Goal: Transaction & Acquisition: Book appointment/travel/reservation

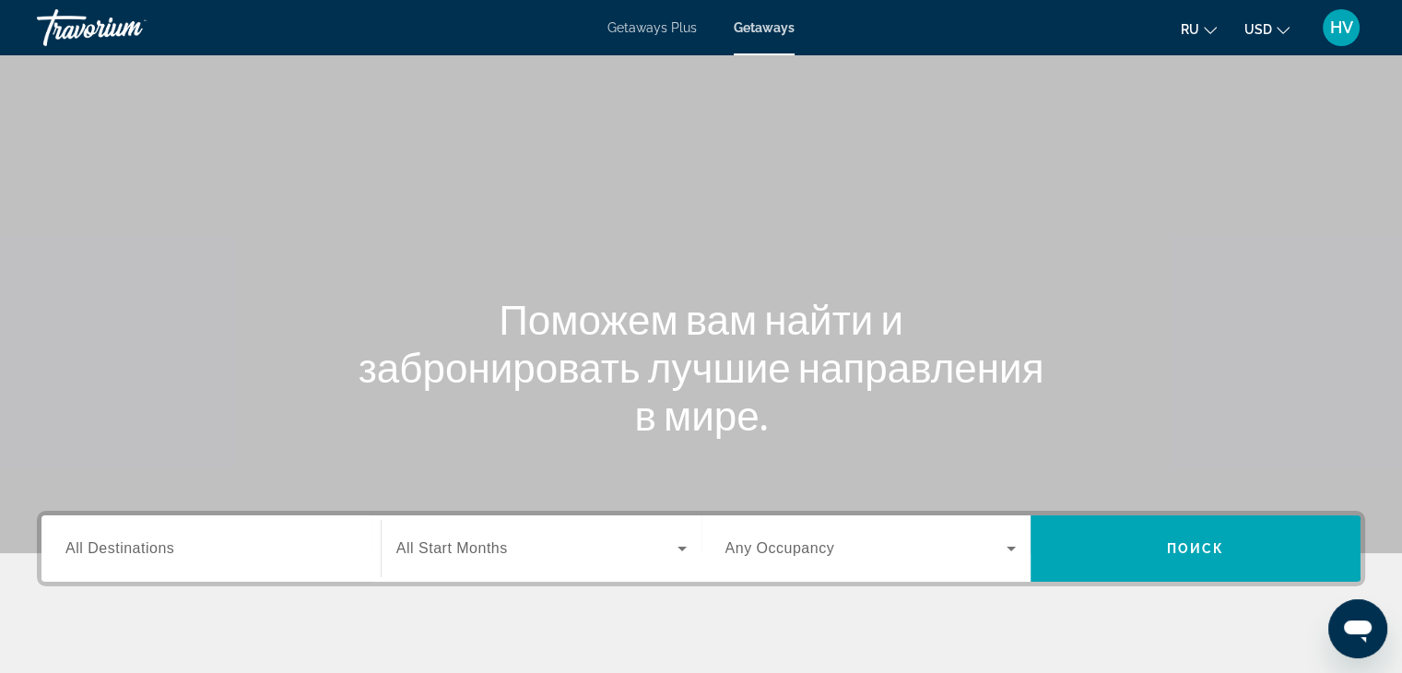
click at [168, 573] on div "Search widget" at bounding box center [210, 549] width 291 height 53
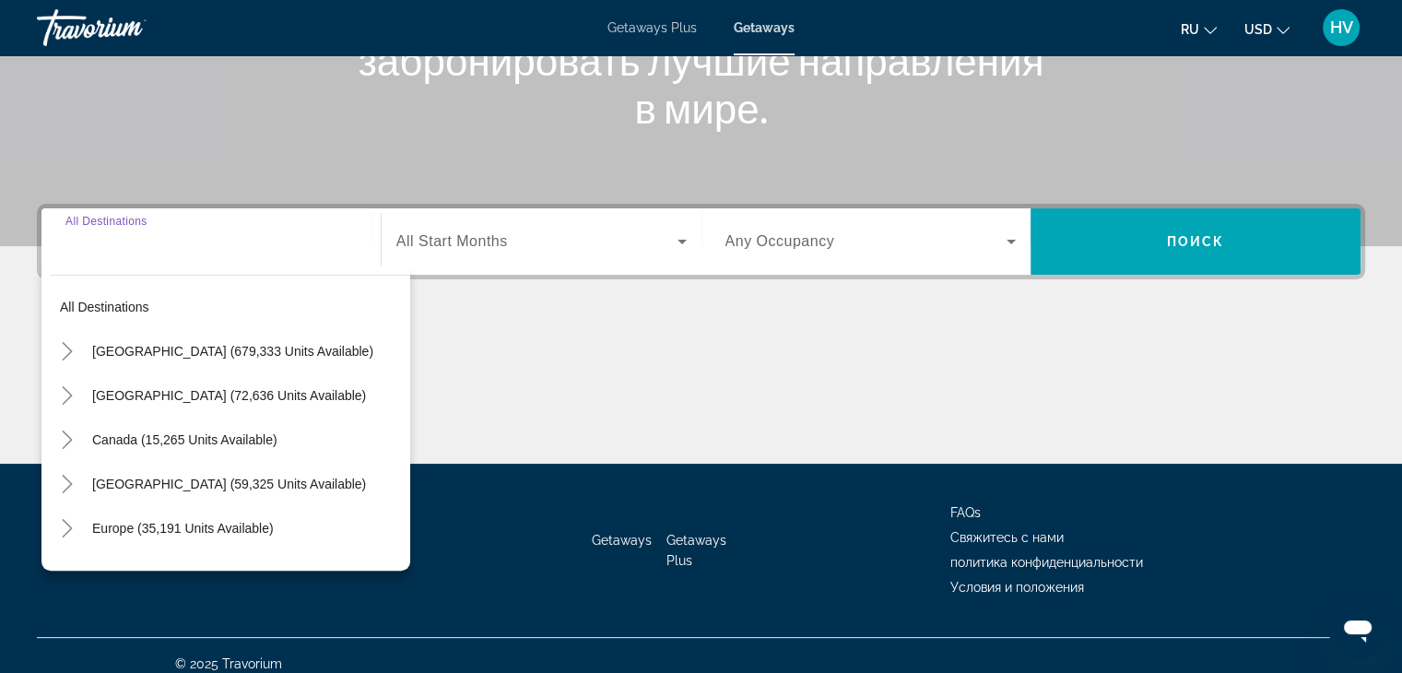
scroll to position [324, 0]
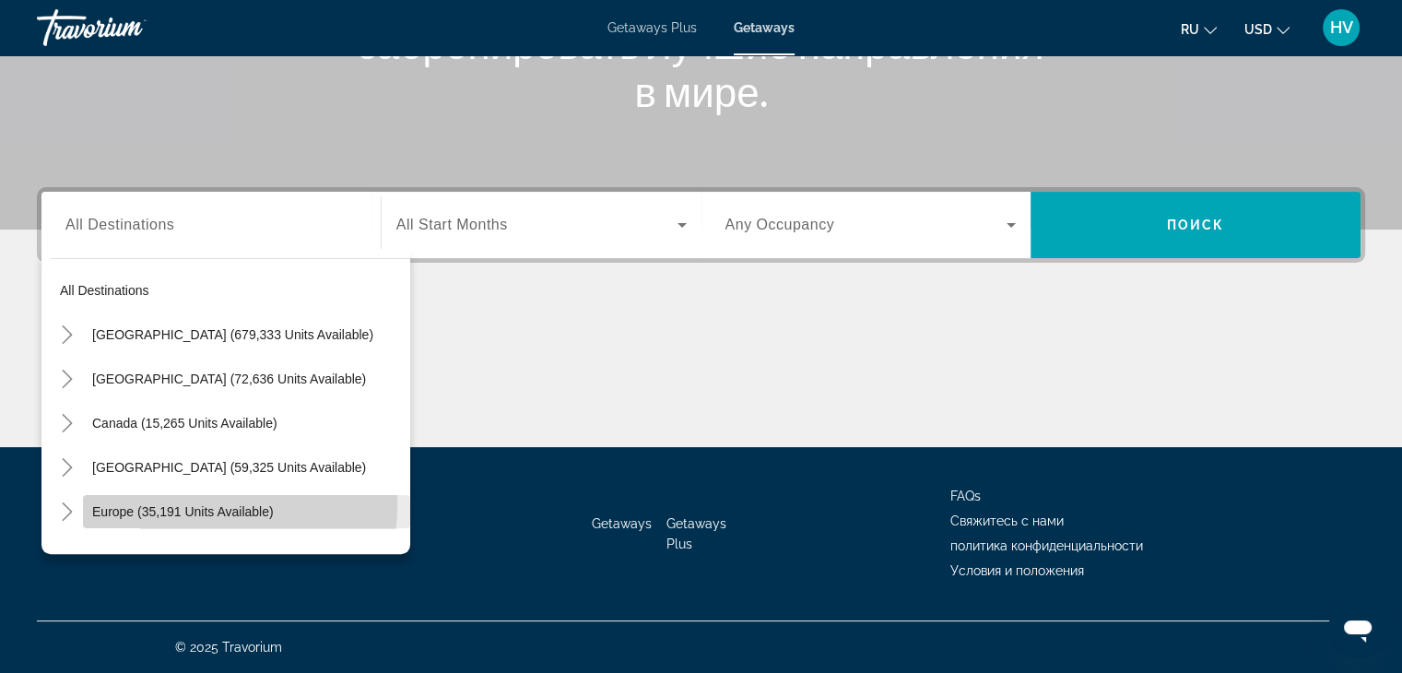
click at [151, 504] on span "Europe (35,191 units available)" at bounding box center [183, 511] width 182 height 15
type input "**********"
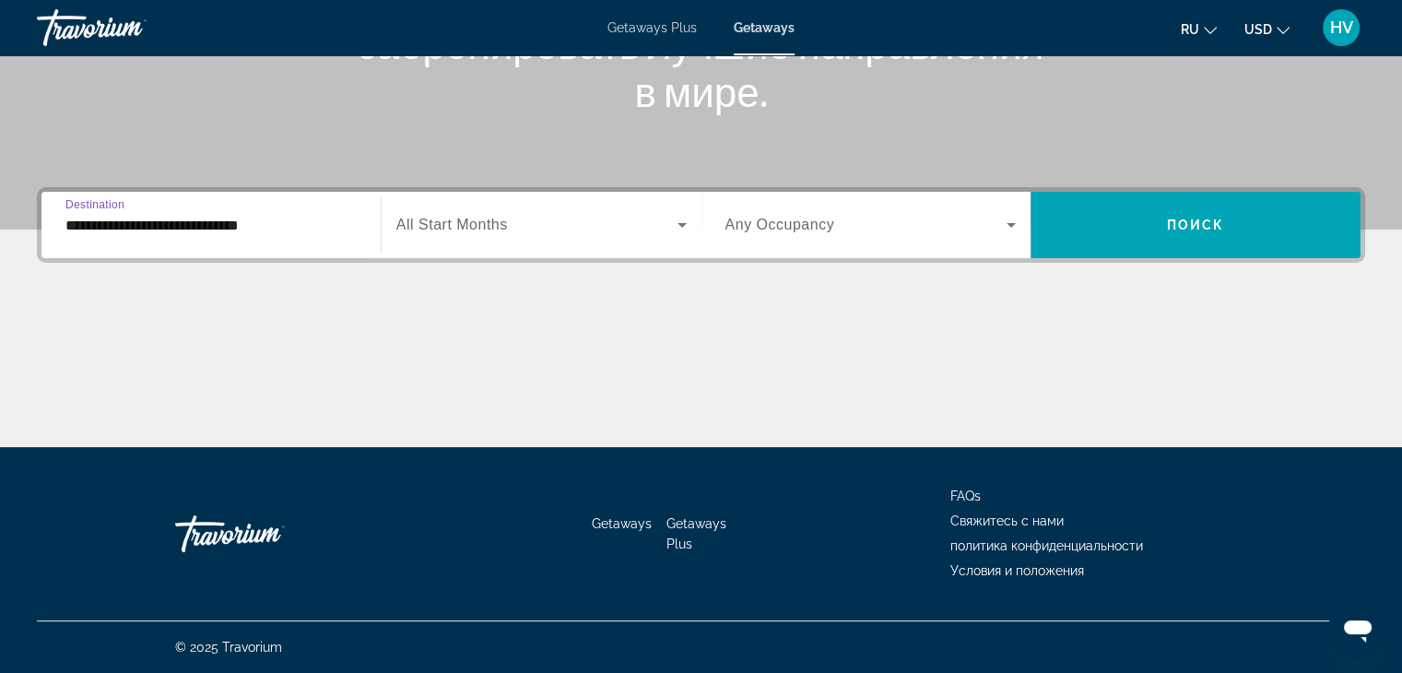
click at [452, 235] on span "Search widget" at bounding box center [536, 225] width 281 height 22
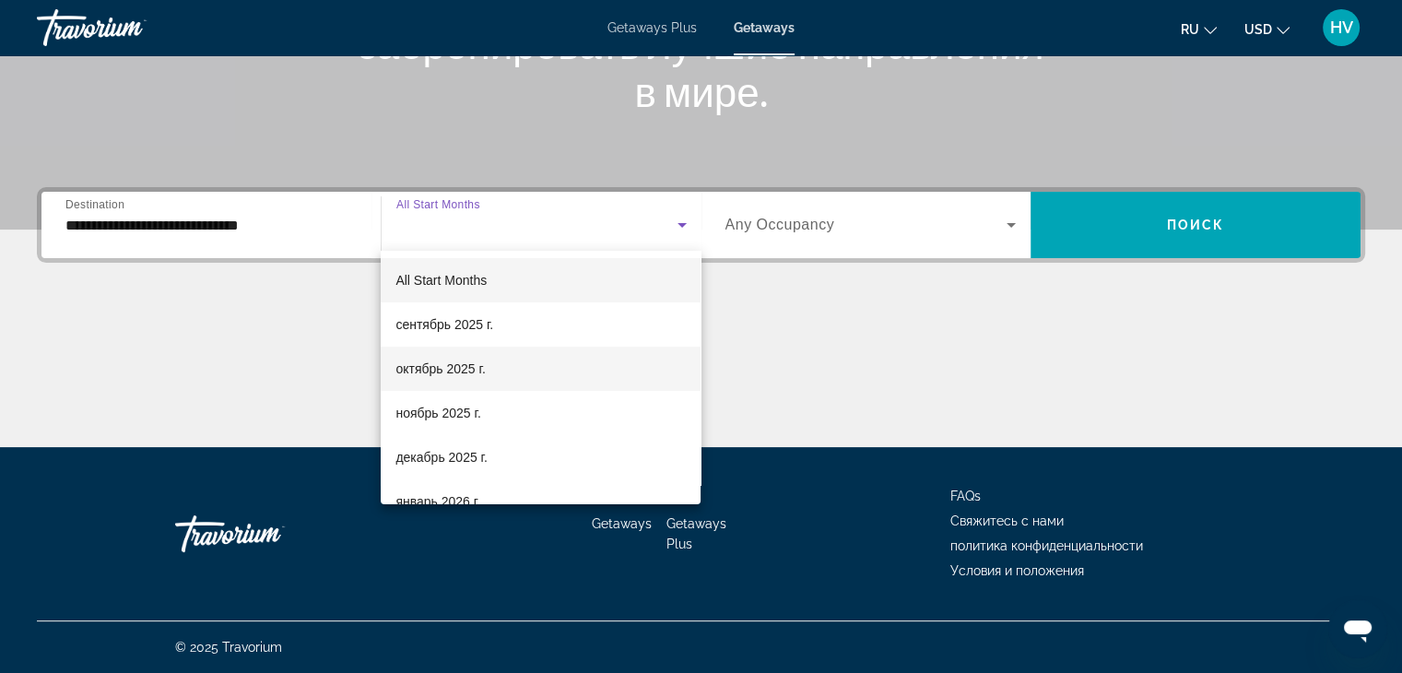
click at [448, 362] on span "октябрь 2025 г." at bounding box center [440, 369] width 89 height 22
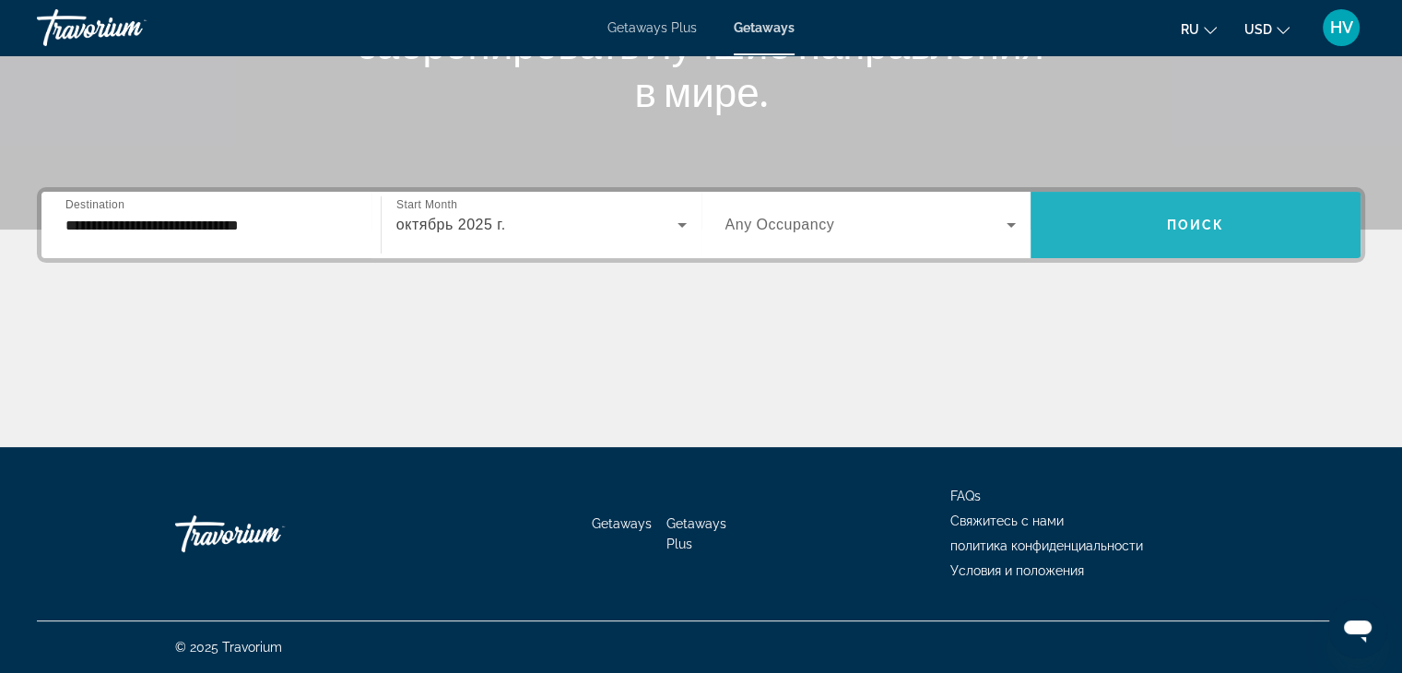
click at [1165, 208] on span "Search widget" at bounding box center [1196, 225] width 330 height 44
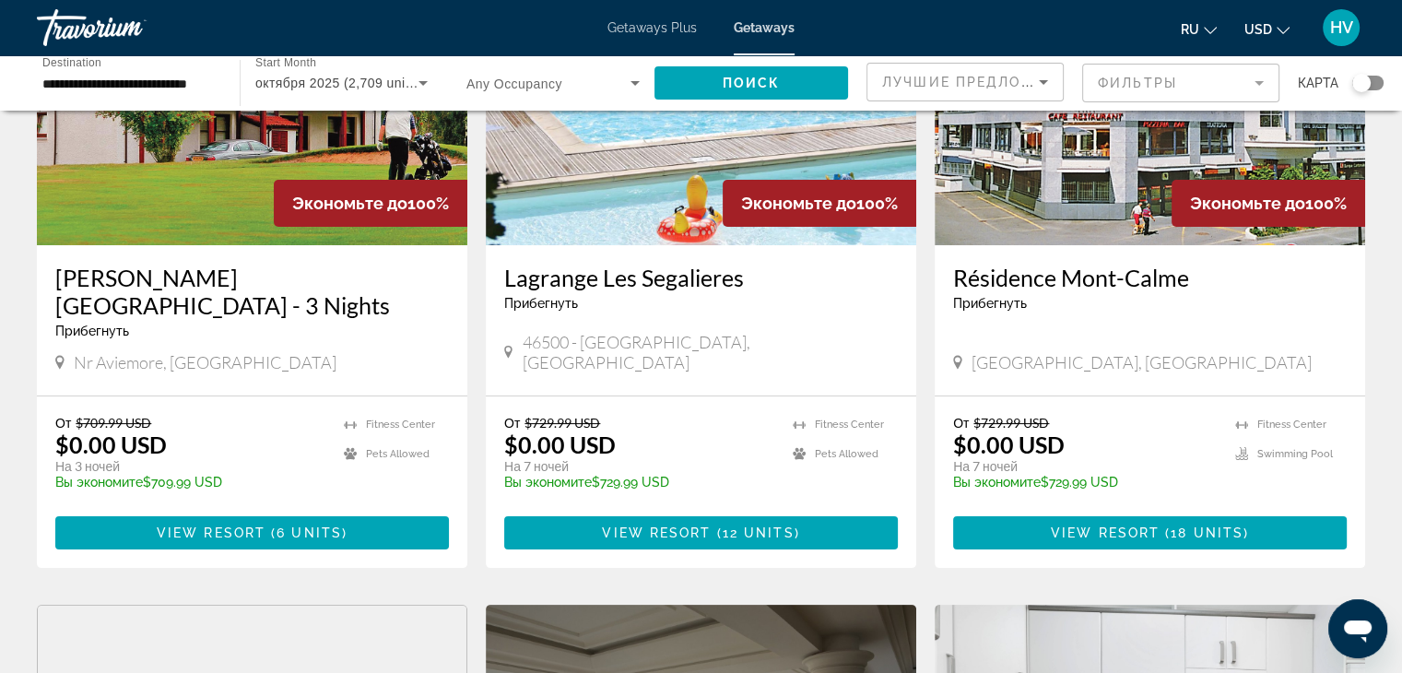
scroll to position [229, 0]
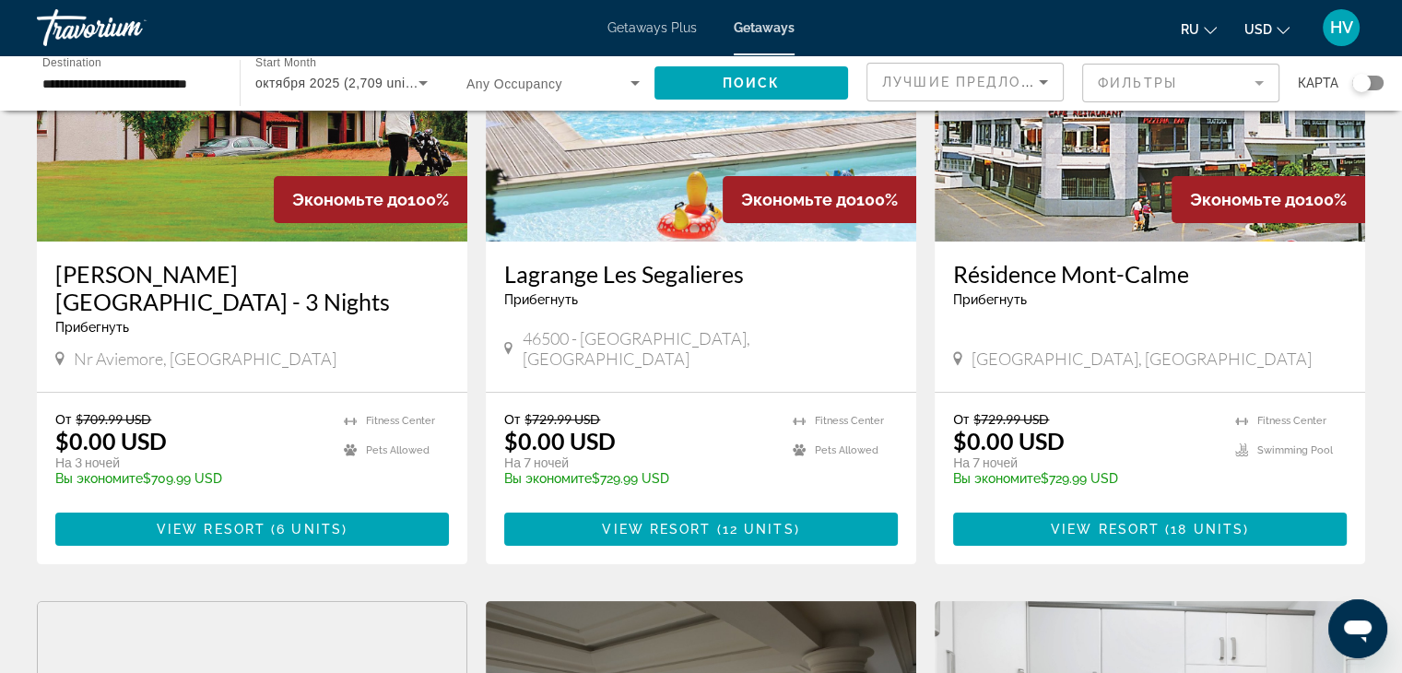
click at [755, 303] on div "Прибегнуть - Это курорт только для взрослых" at bounding box center [701, 299] width 394 height 15
click at [686, 507] on span "Main content" at bounding box center [701, 529] width 394 height 44
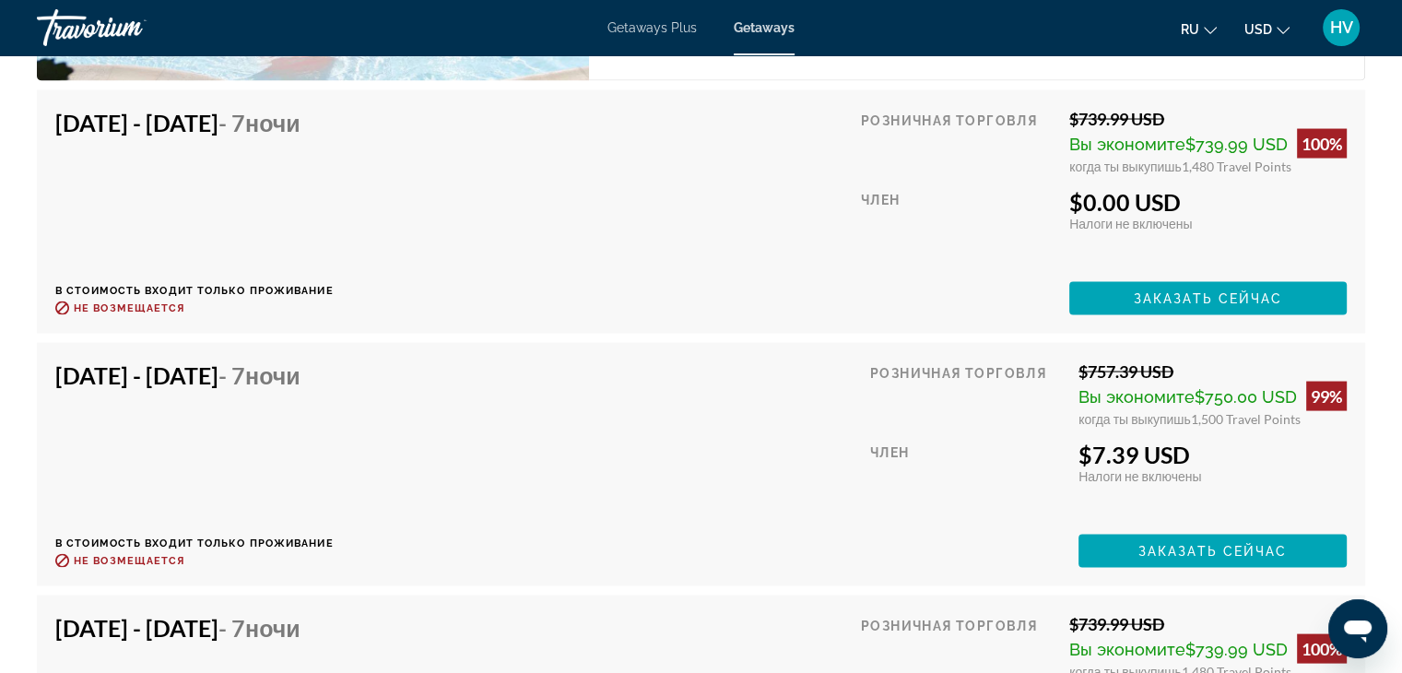
scroll to position [3636, 0]
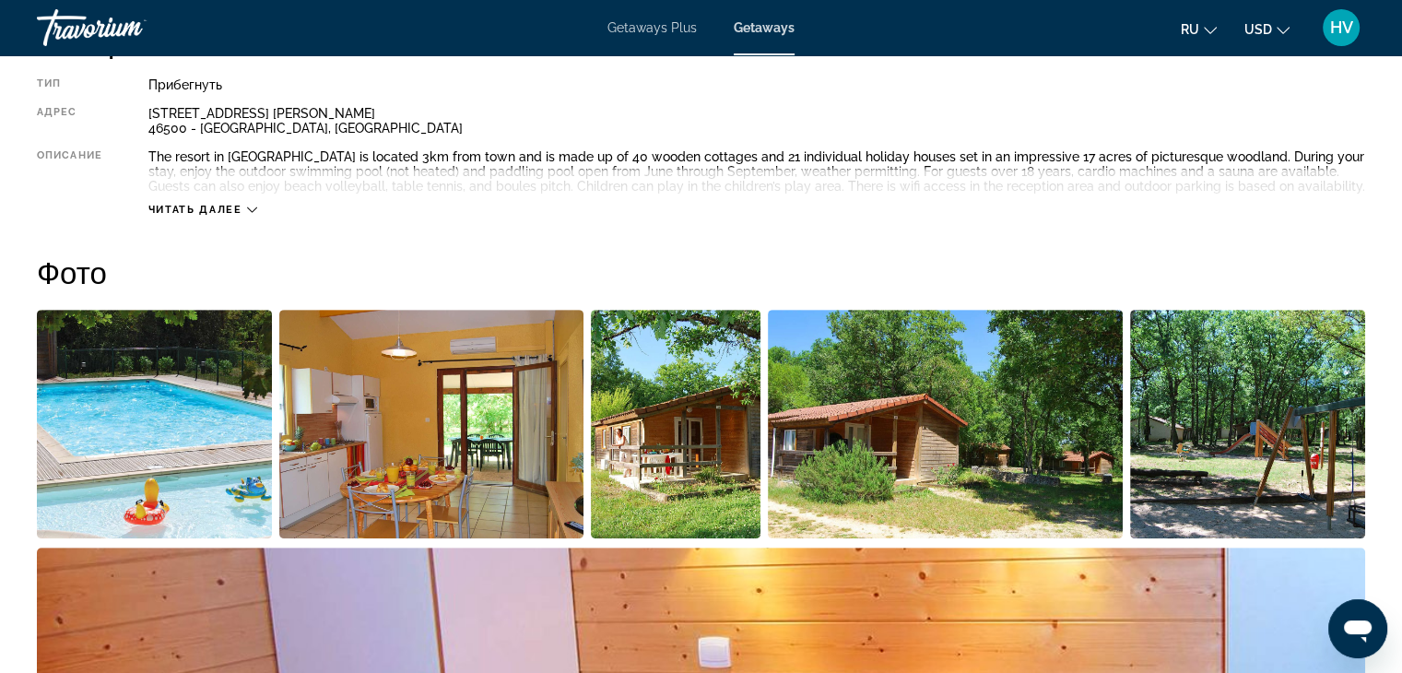
scroll to position [0, 0]
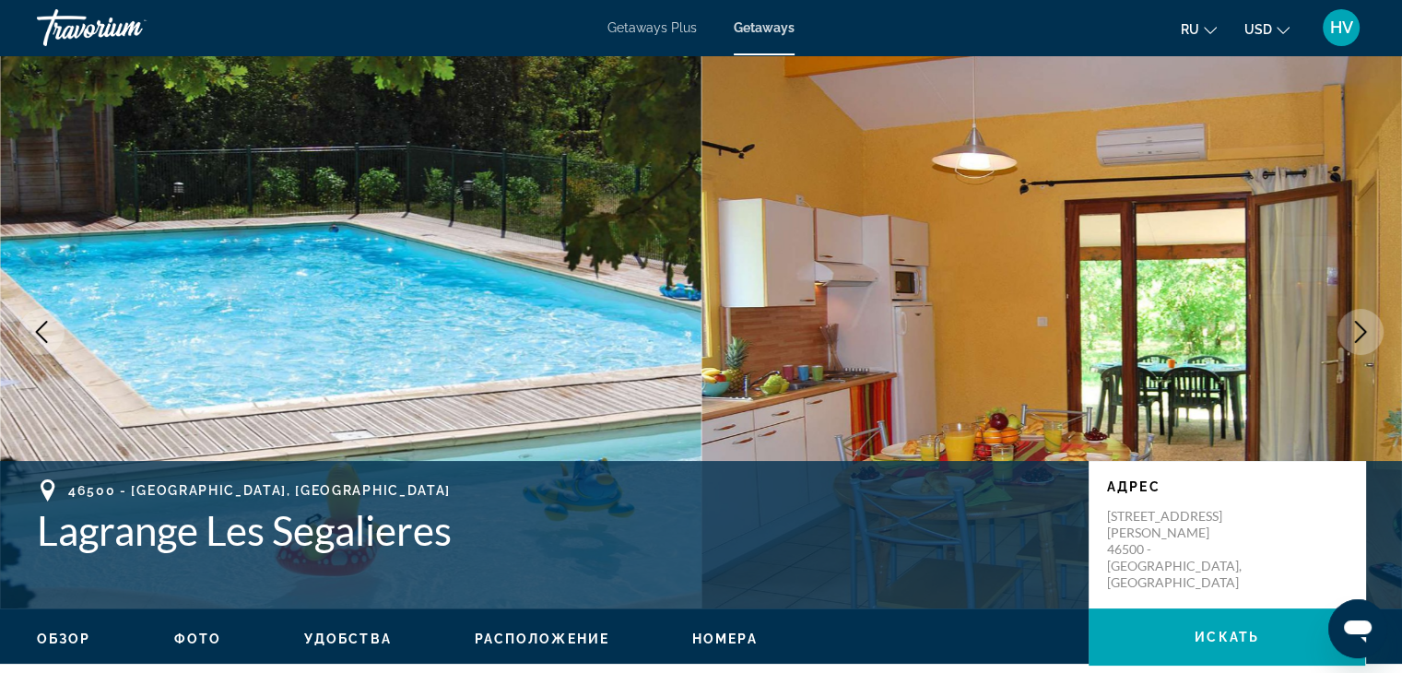
click at [124, 23] on div "Travorium" at bounding box center [129, 28] width 184 height 48
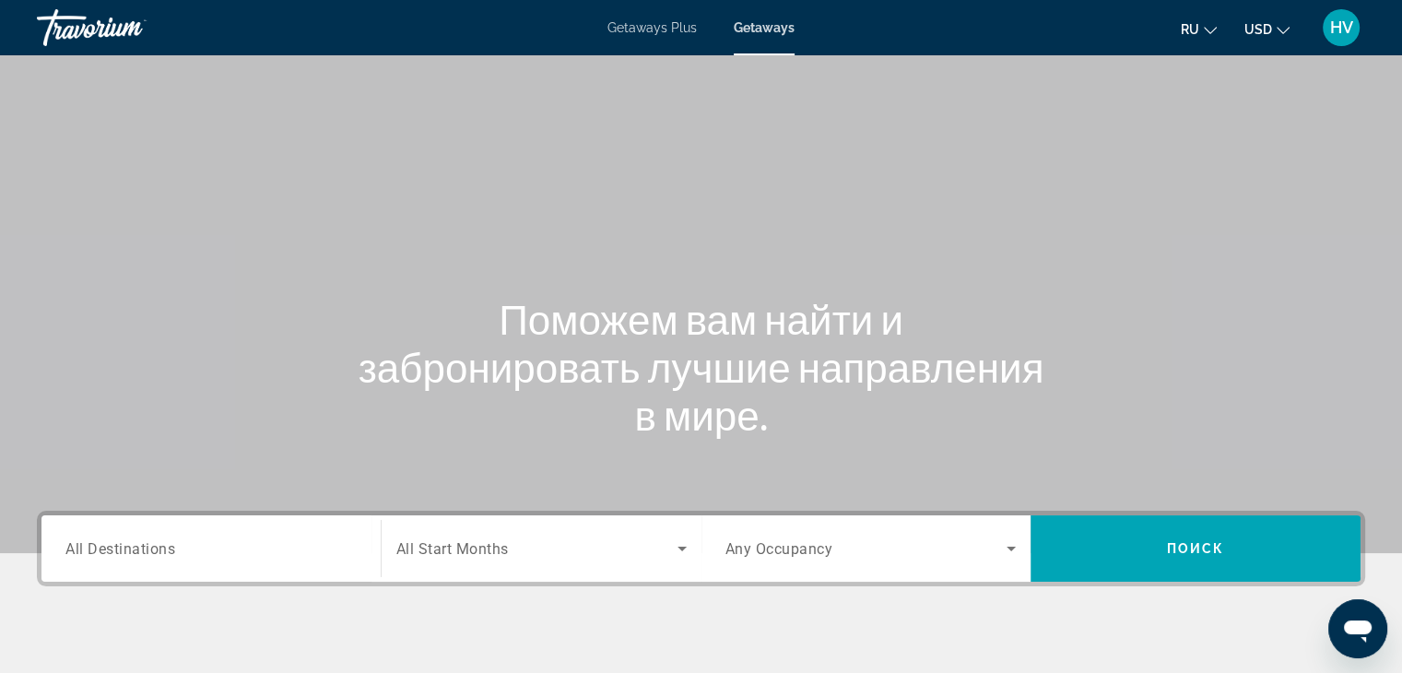
click at [259, 562] on div "Search widget" at bounding box center [210, 549] width 291 height 53
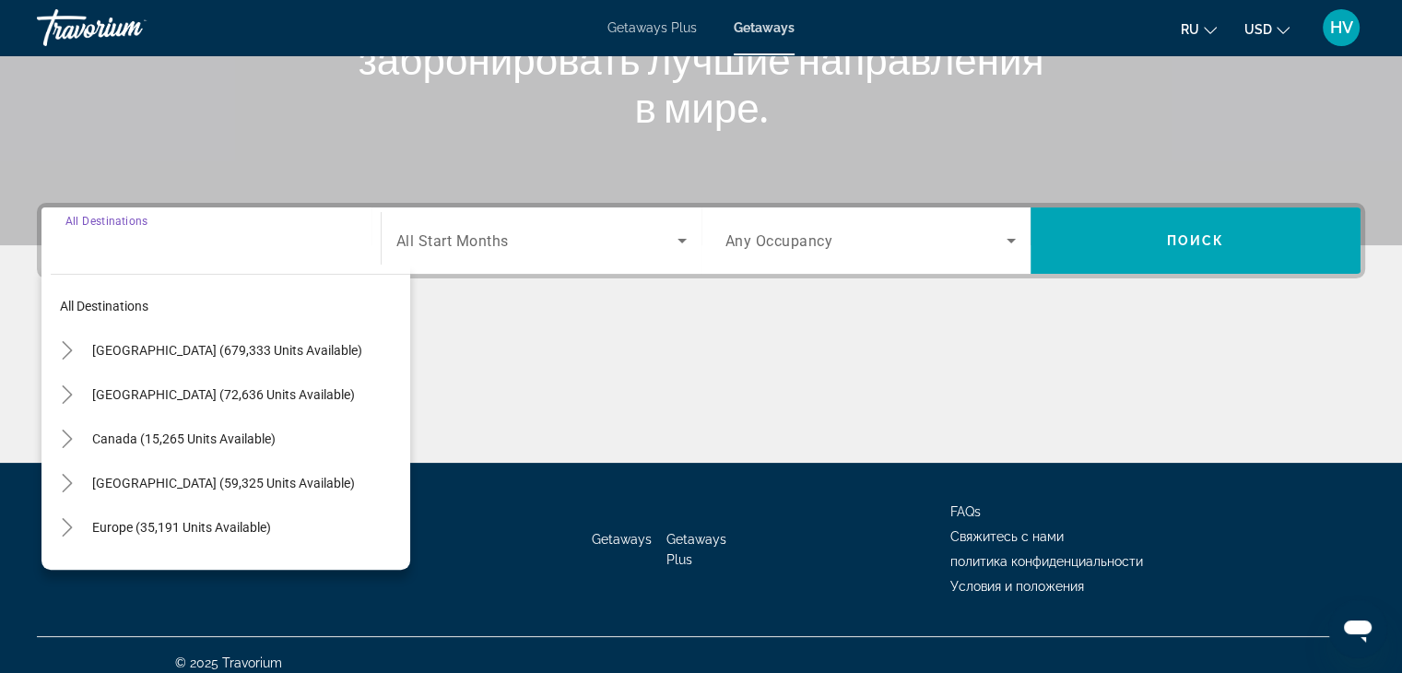
scroll to position [324, 0]
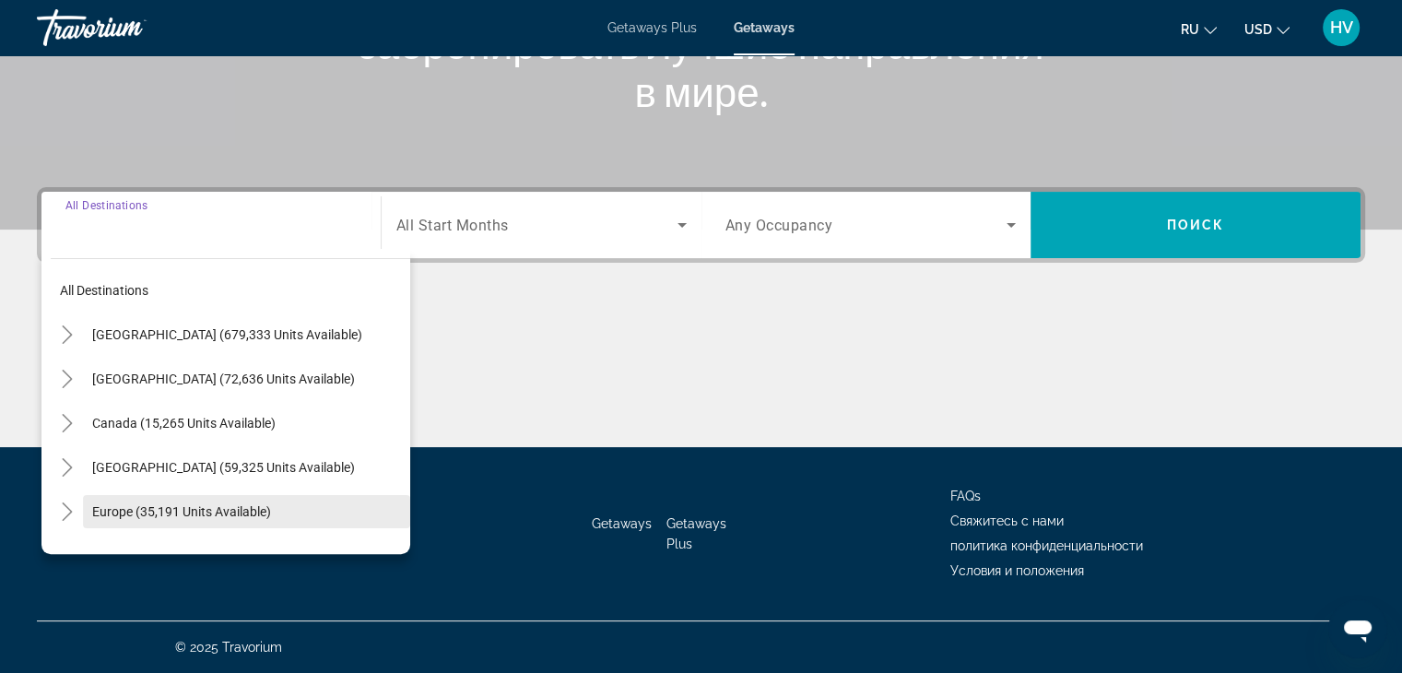
click at [221, 516] on span "Europe (35,191 units available)" at bounding box center [181, 511] width 179 height 15
type input "**********"
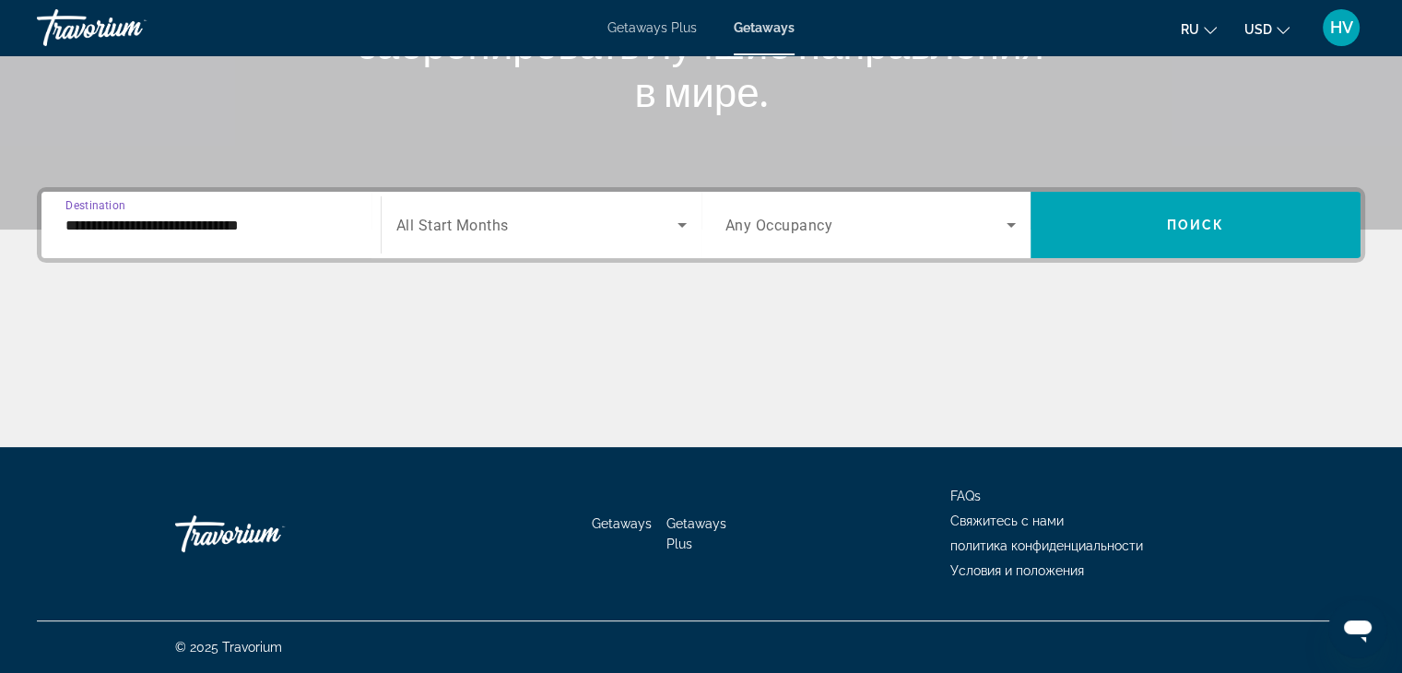
click at [578, 219] on span "Search widget" at bounding box center [536, 225] width 281 height 22
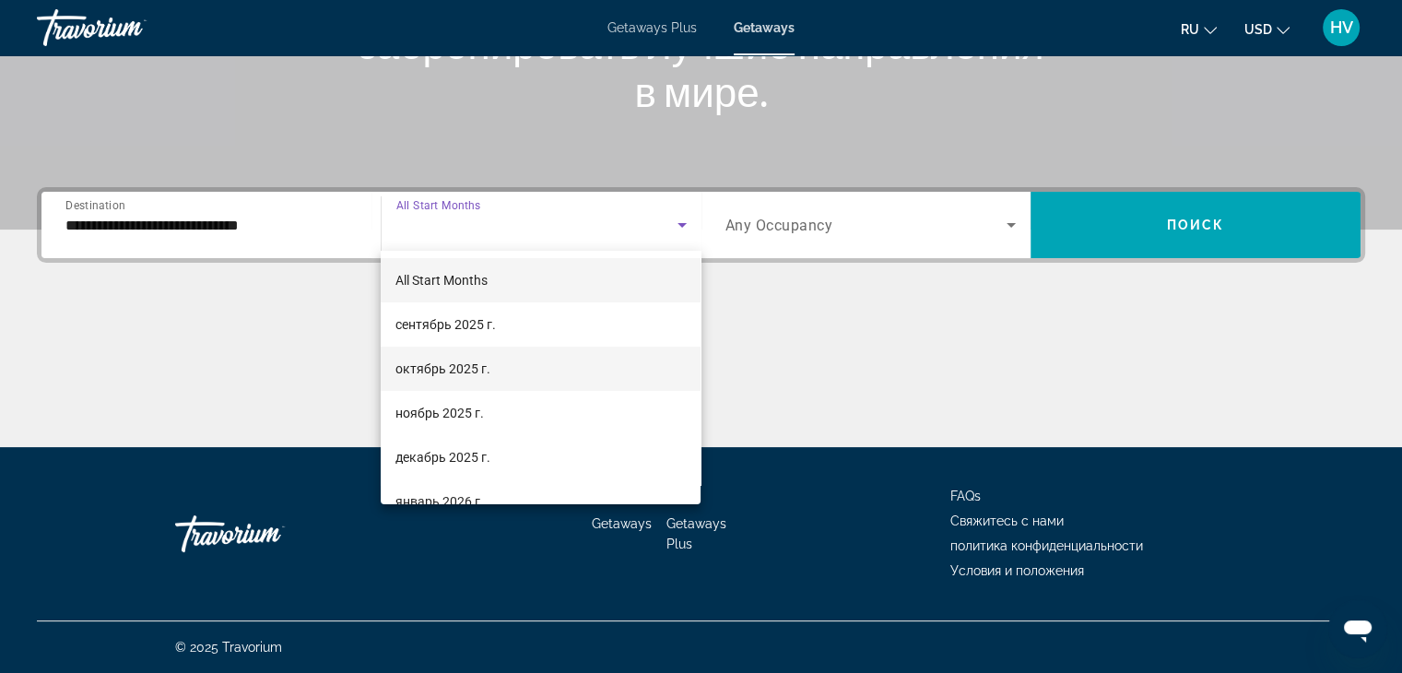
click at [461, 366] on span "октябрь 2025 г." at bounding box center [443, 369] width 95 height 22
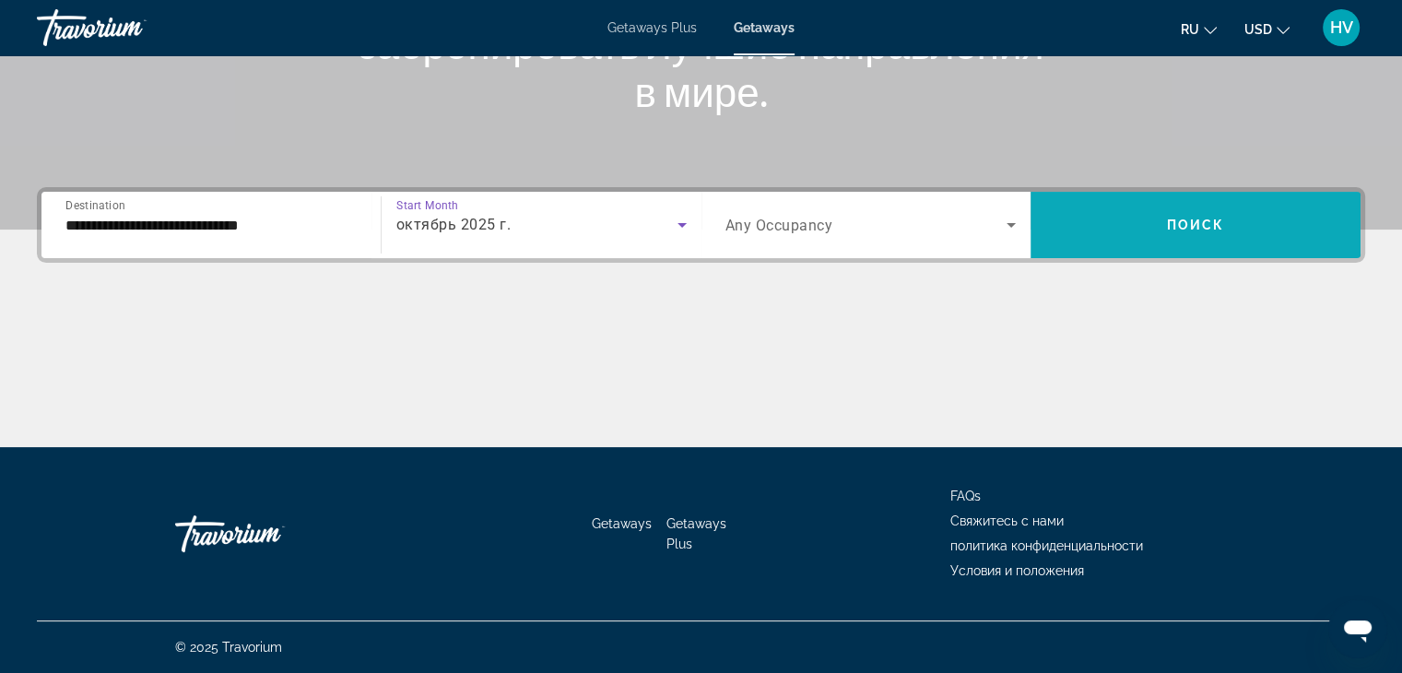
click at [1169, 244] on span "Search widget" at bounding box center [1196, 225] width 330 height 44
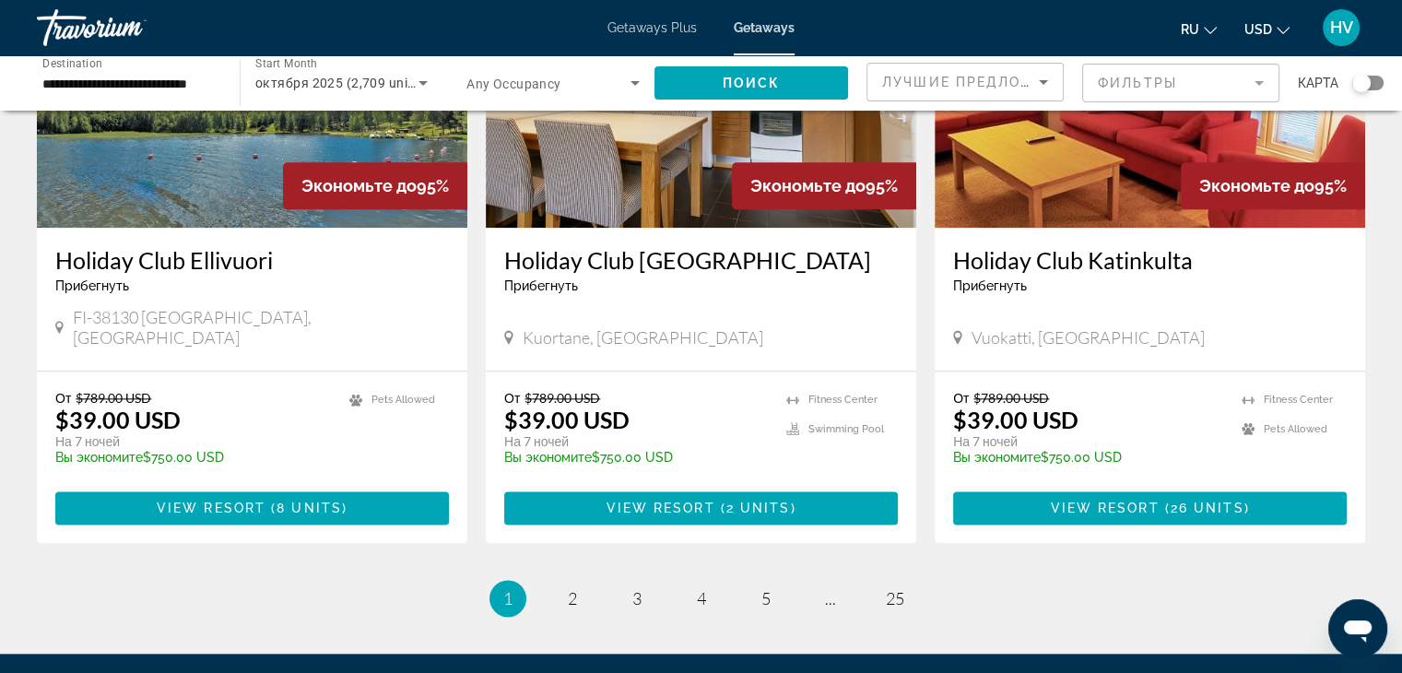
scroll to position [2217, 0]
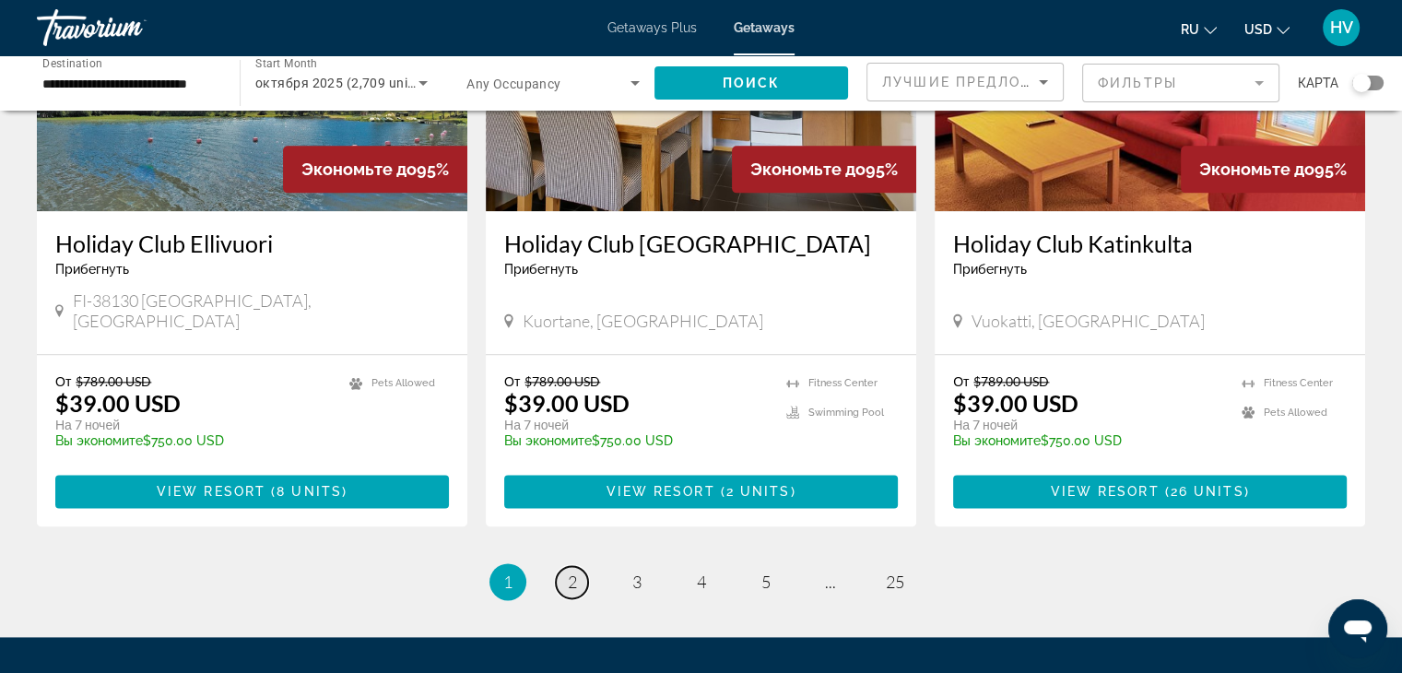
click at [572, 572] on span "2" at bounding box center [572, 582] width 9 height 20
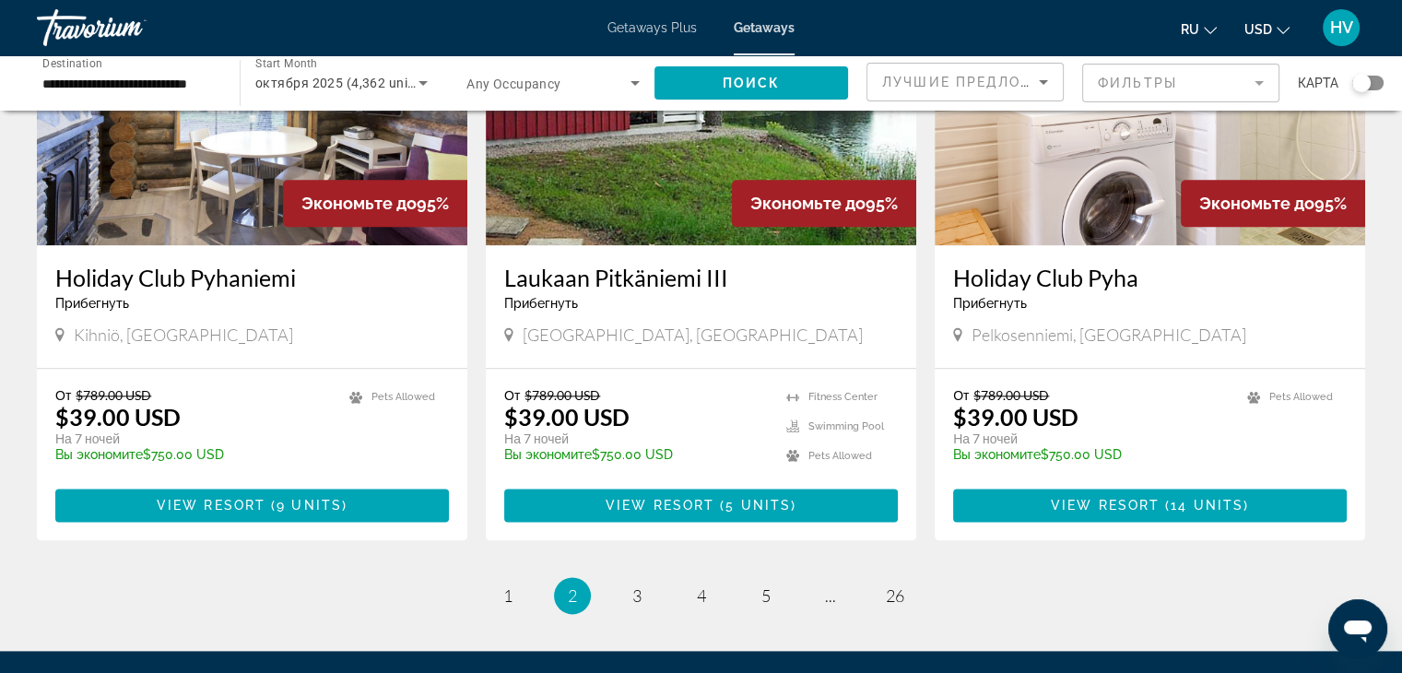
scroll to position [2310, 0]
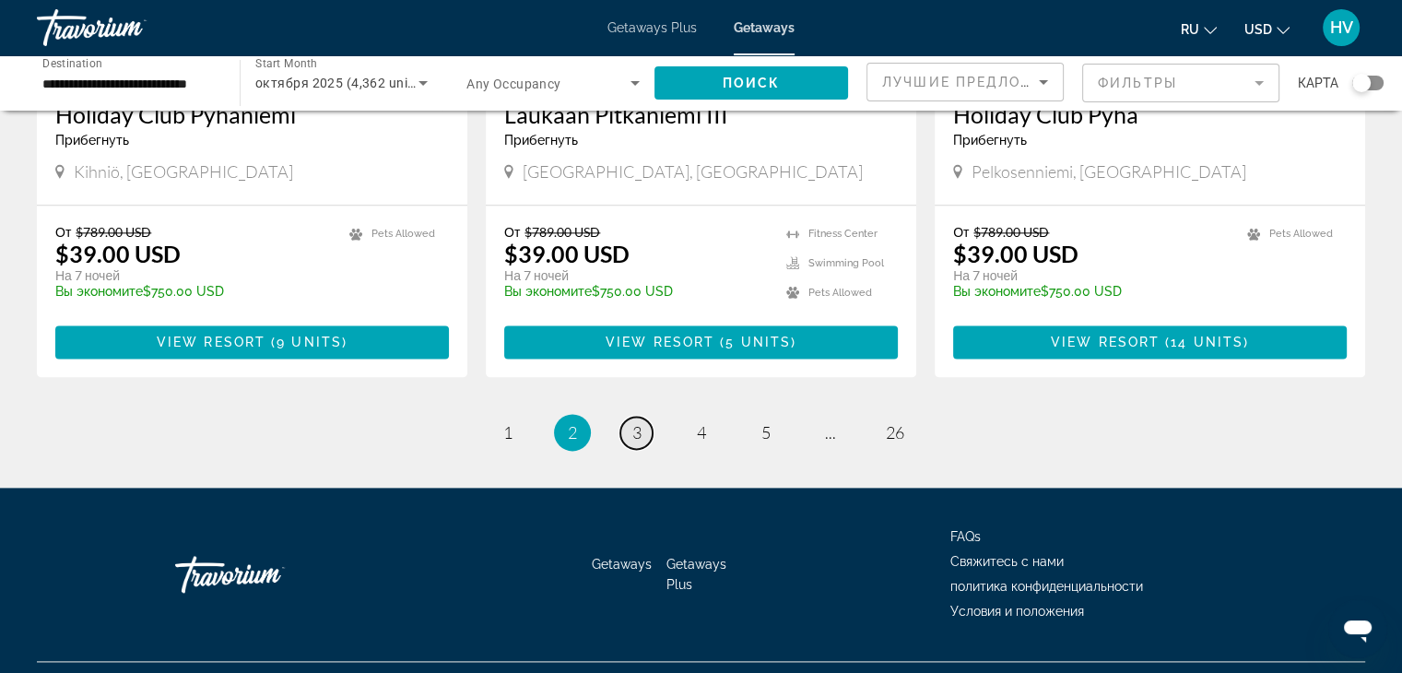
click at [640, 422] on span "3" at bounding box center [637, 432] width 9 height 20
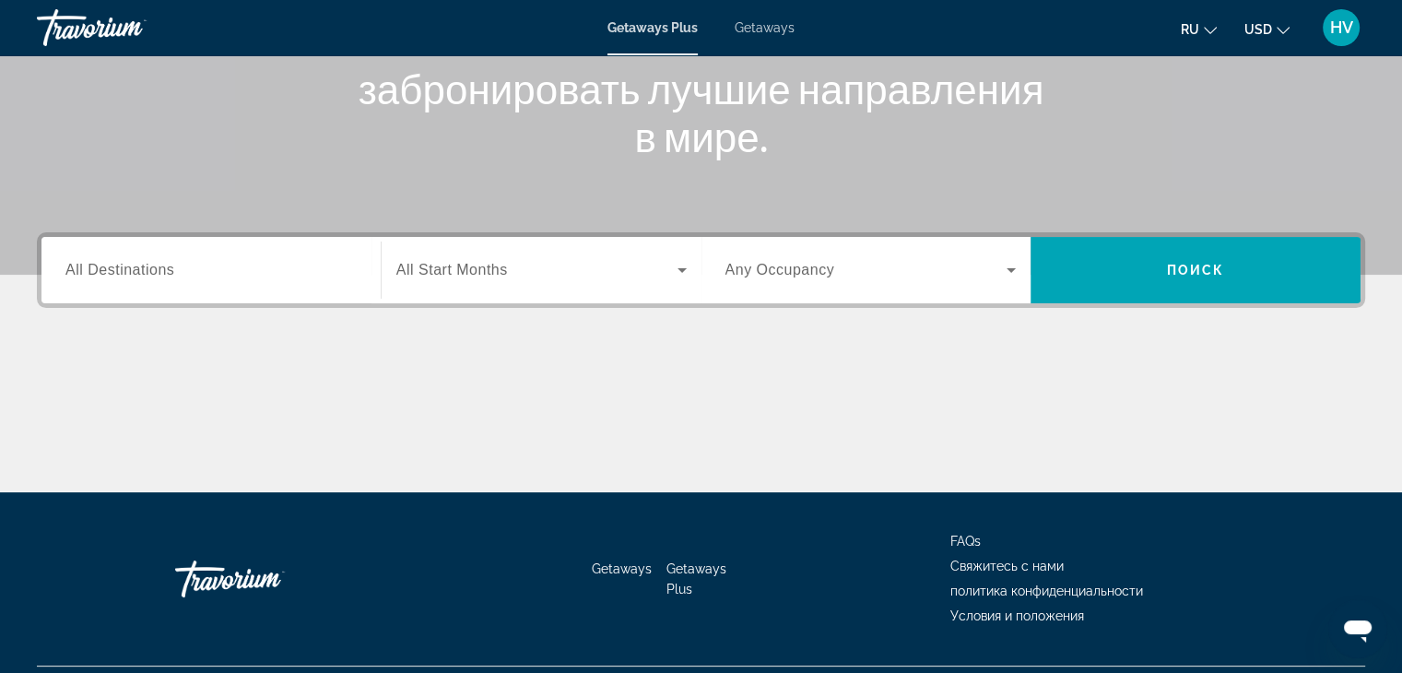
scroll to position [280, 0]
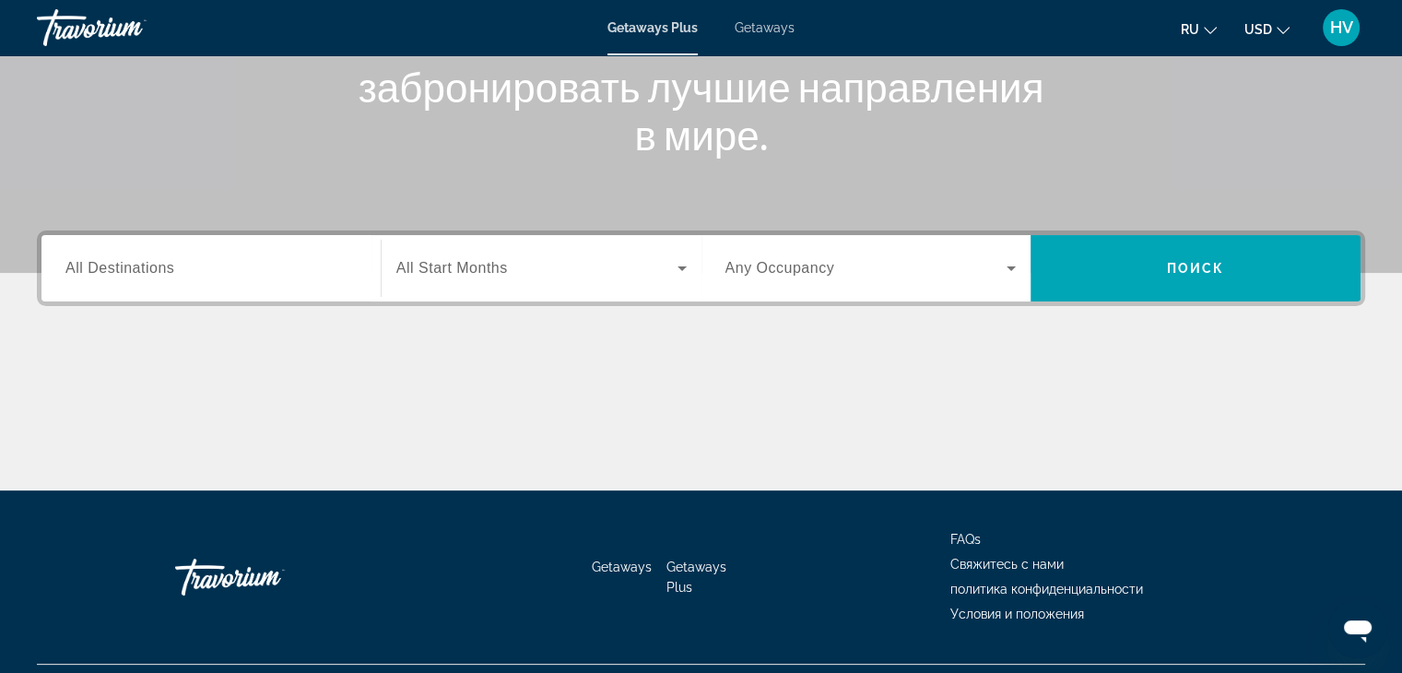
click at [187, 280] on div "Search widget" at bounding box center [210, 268] width 291 height 53
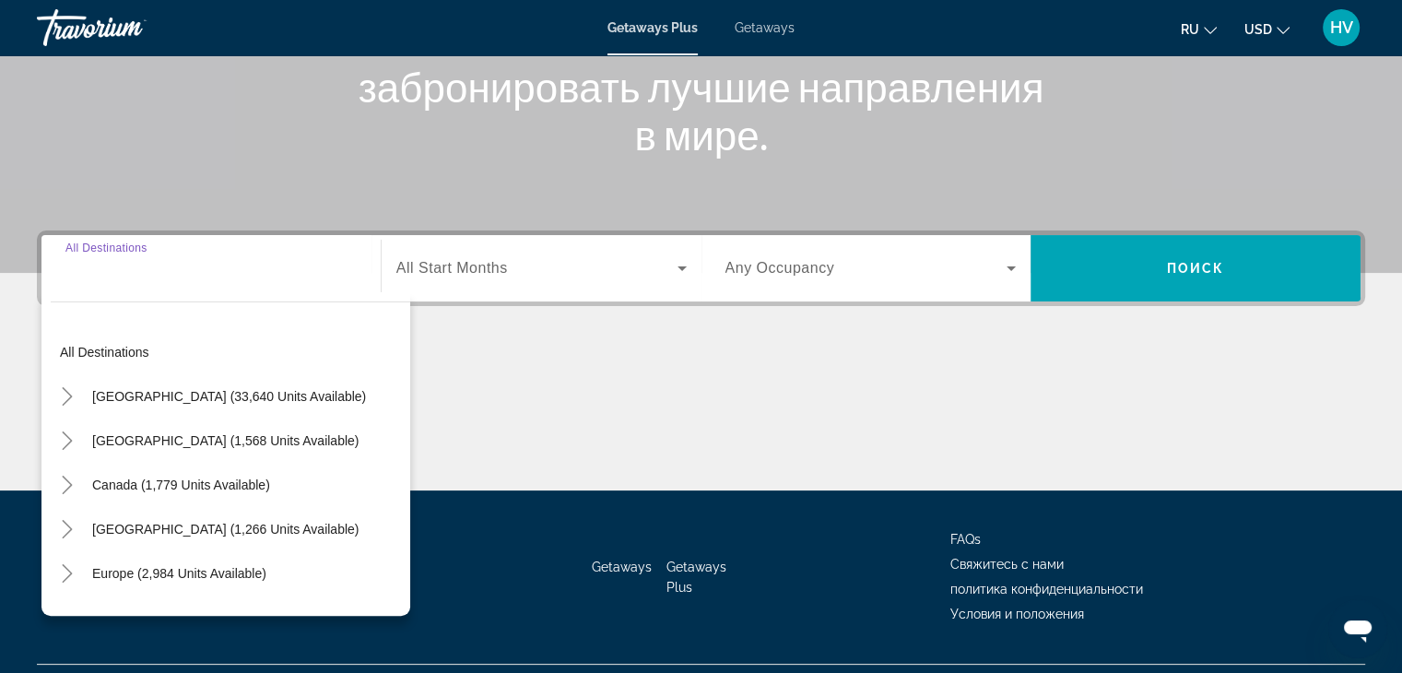
scroll to position [324, 0]
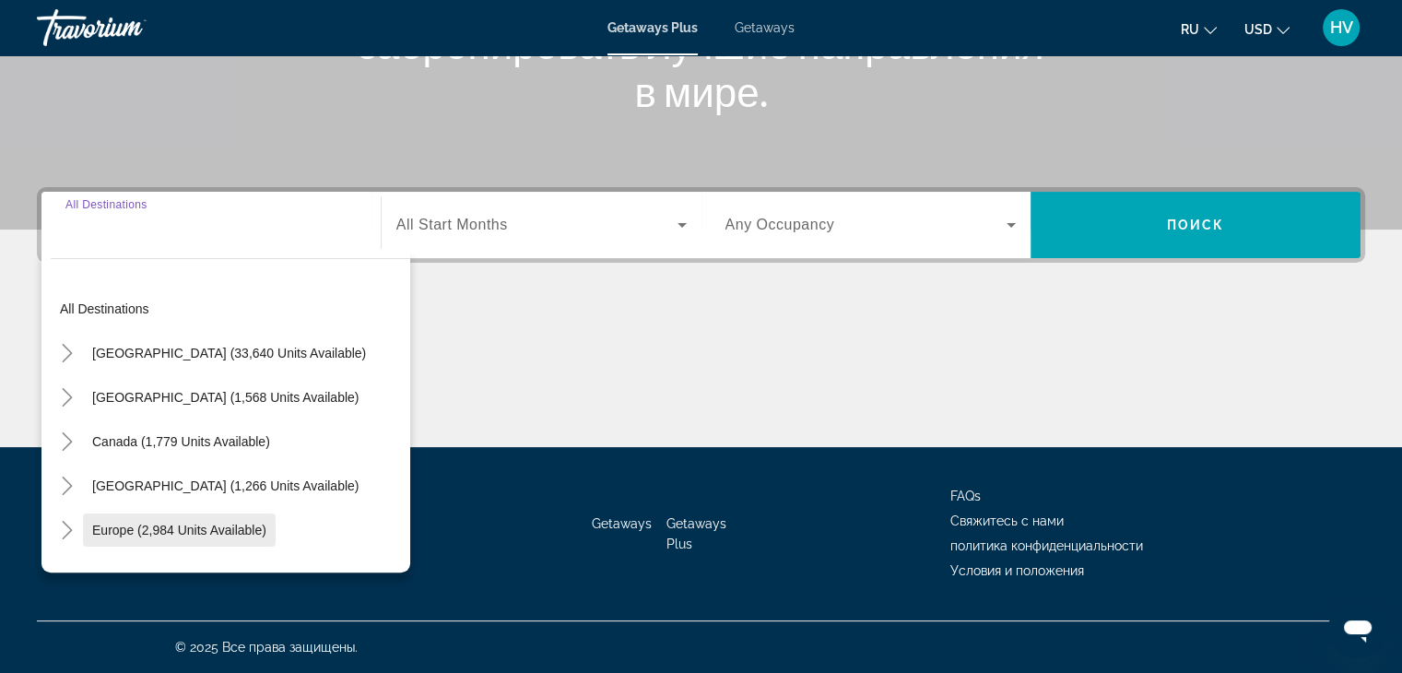
click at [144, 526] on span "Europe (2,984 units available)" at bounding box center [179, 530] width 174 height 15
type input "**********"
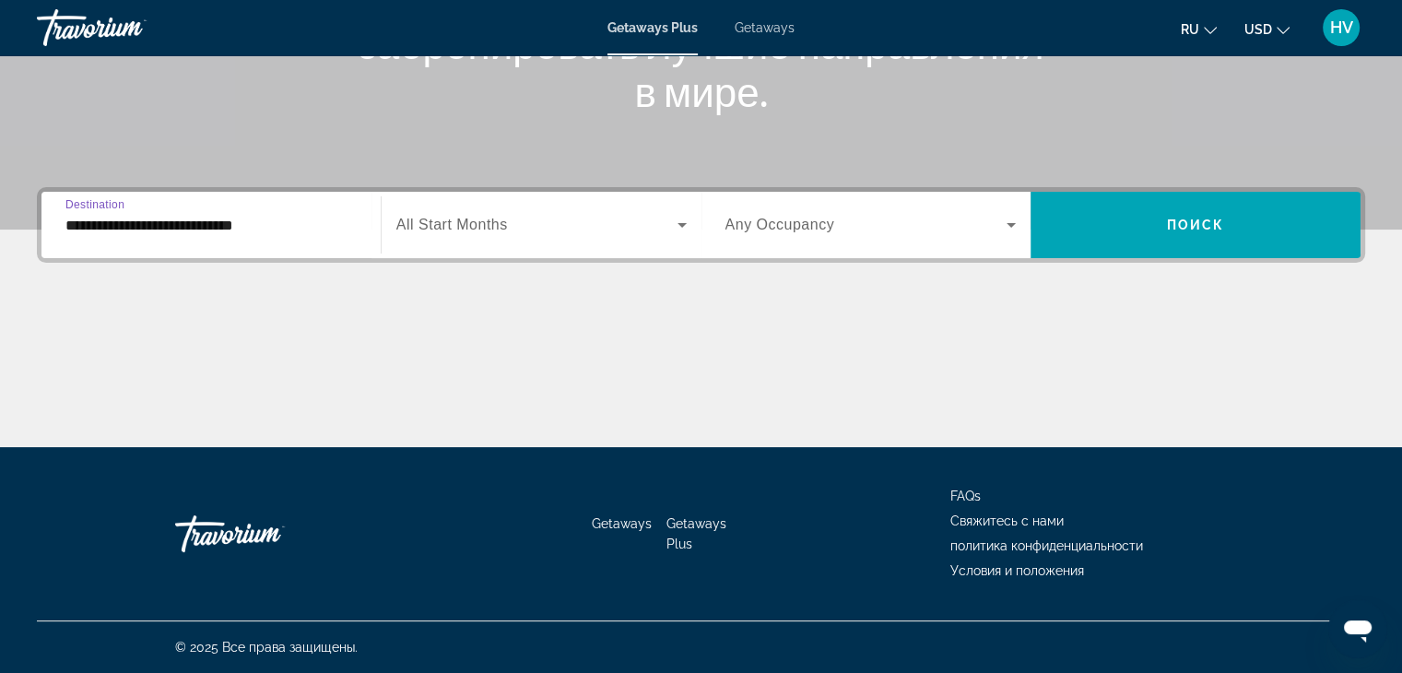
click at [454, 212] on div "Search widget" at bounding box center [541, 225] width 290 height 52
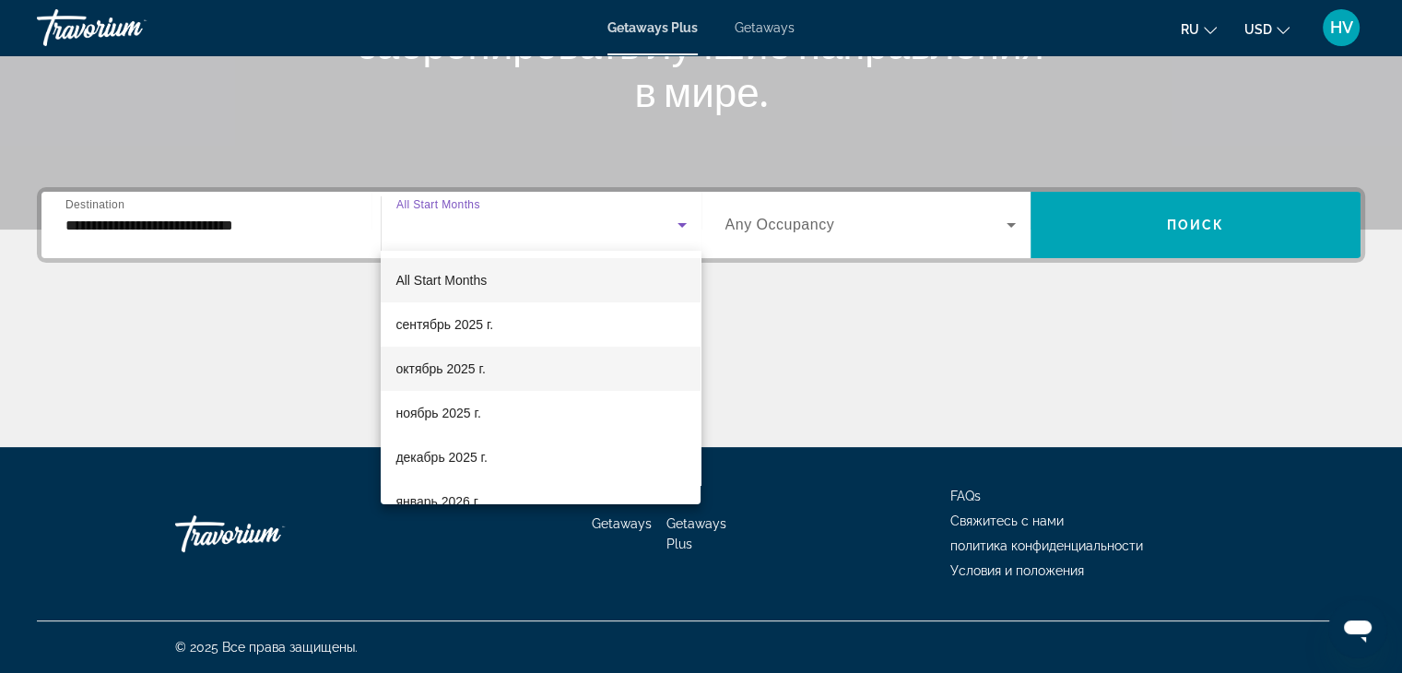
click at [438, 387] on mat-option "октябрь 2025 г." at bounding box center [541, 369] width 320 height 44
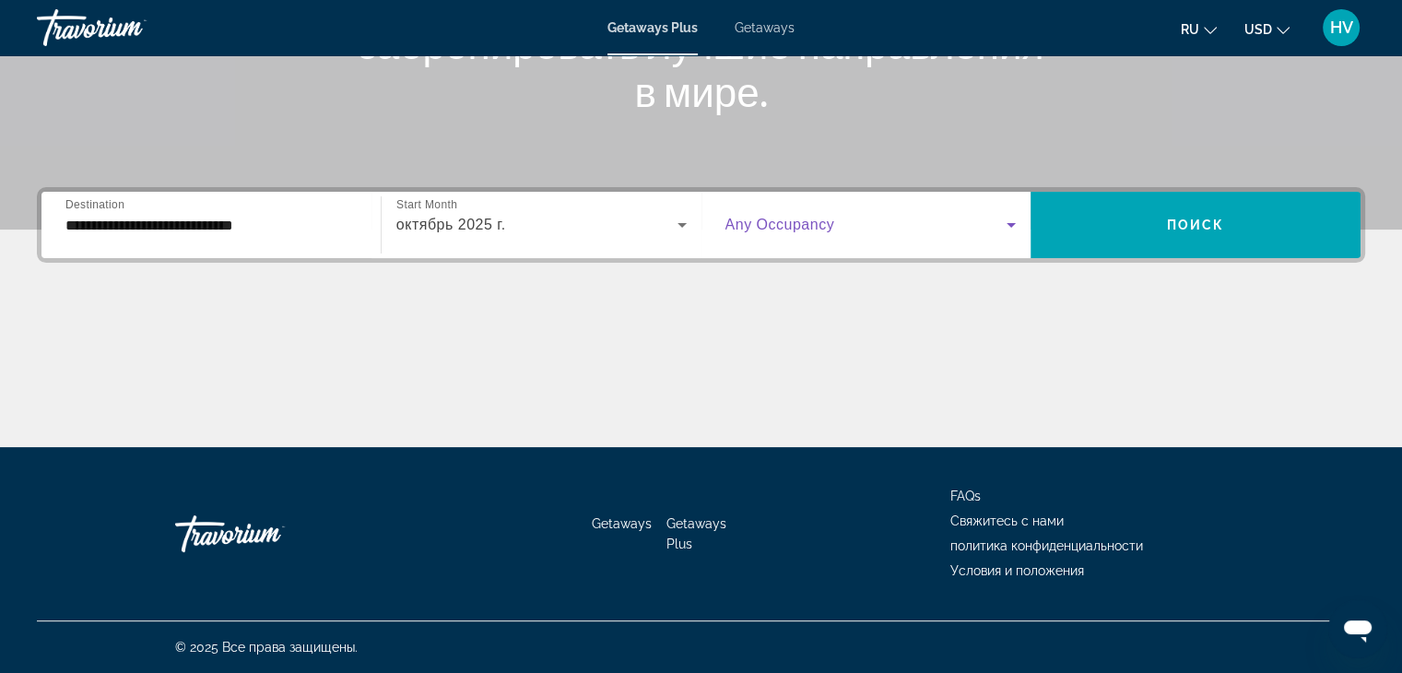
click at [1007, 219] on icon "Search widget" at bounding box center [1011, 225] width 22 height 22
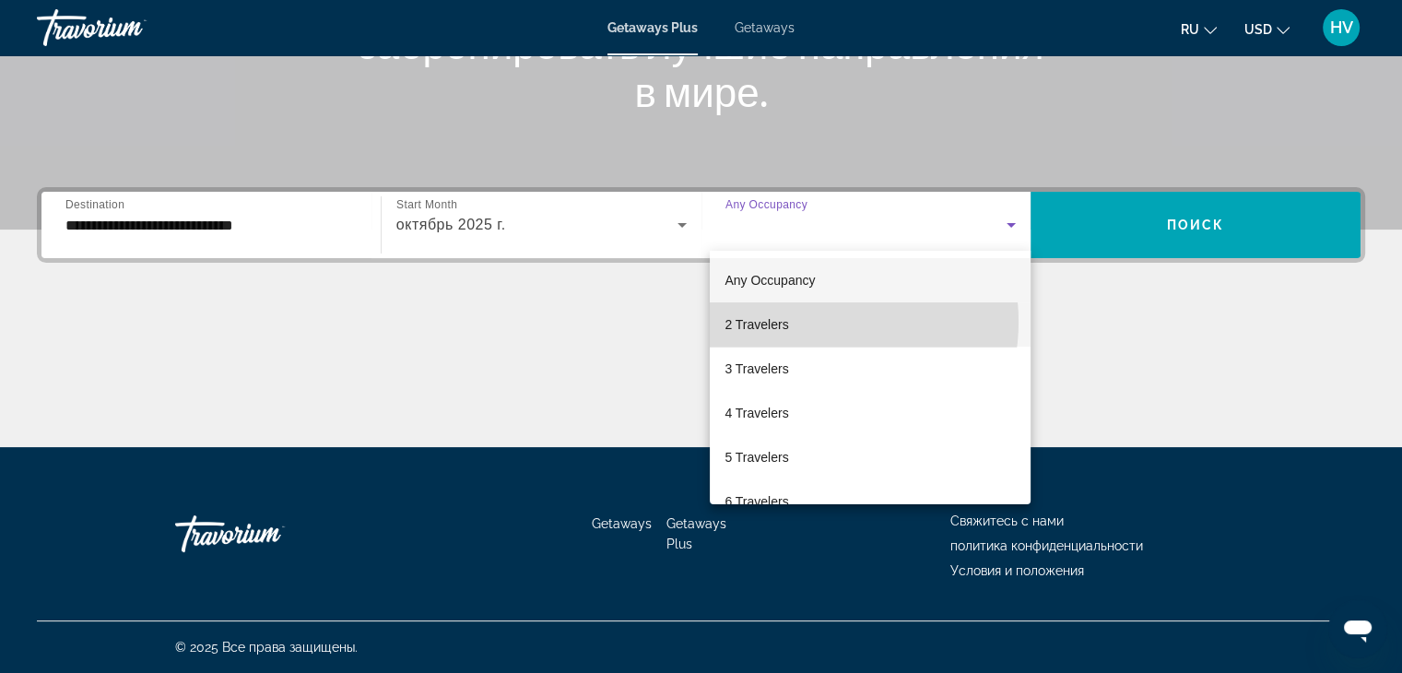
click at [815, 322] on mat-option "2 Travelers" at bounding box center [870, 324] width 321 height 44
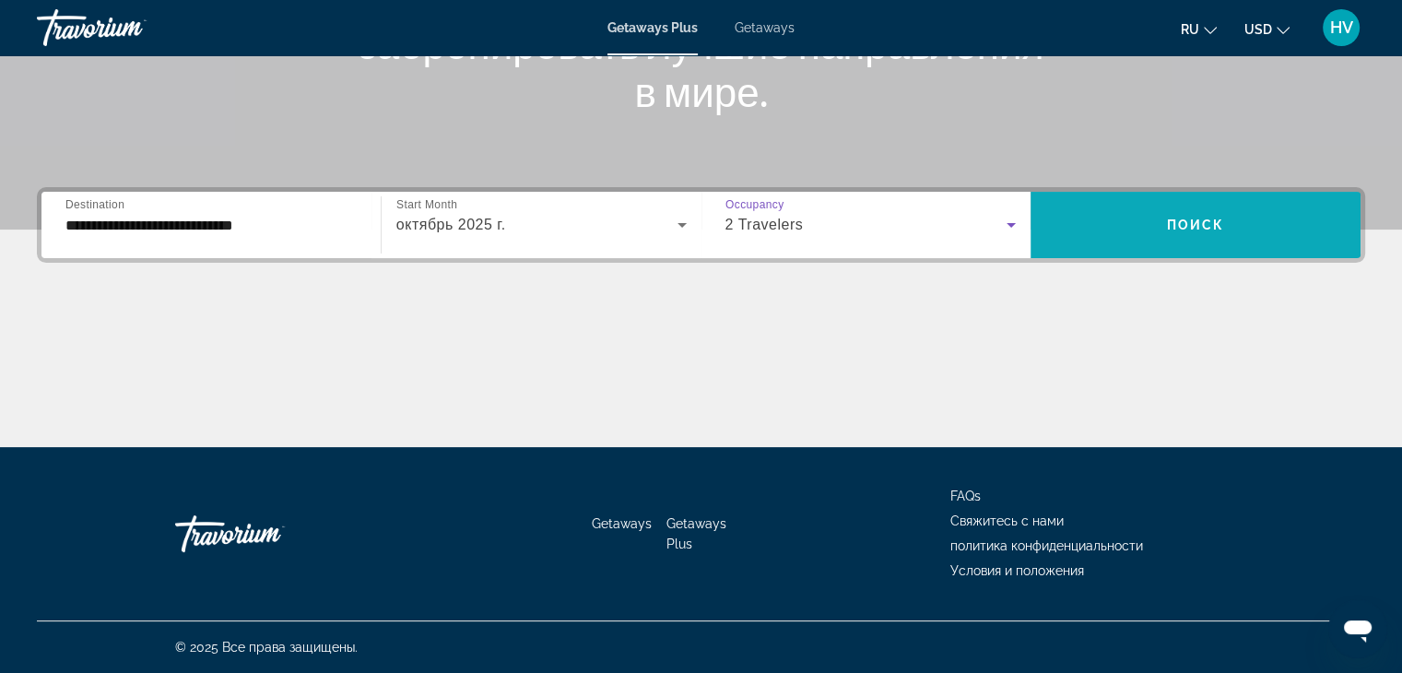
click at [1086, 222] on span "Search widget" at bounding box center [1196, 225] width 330 height 44
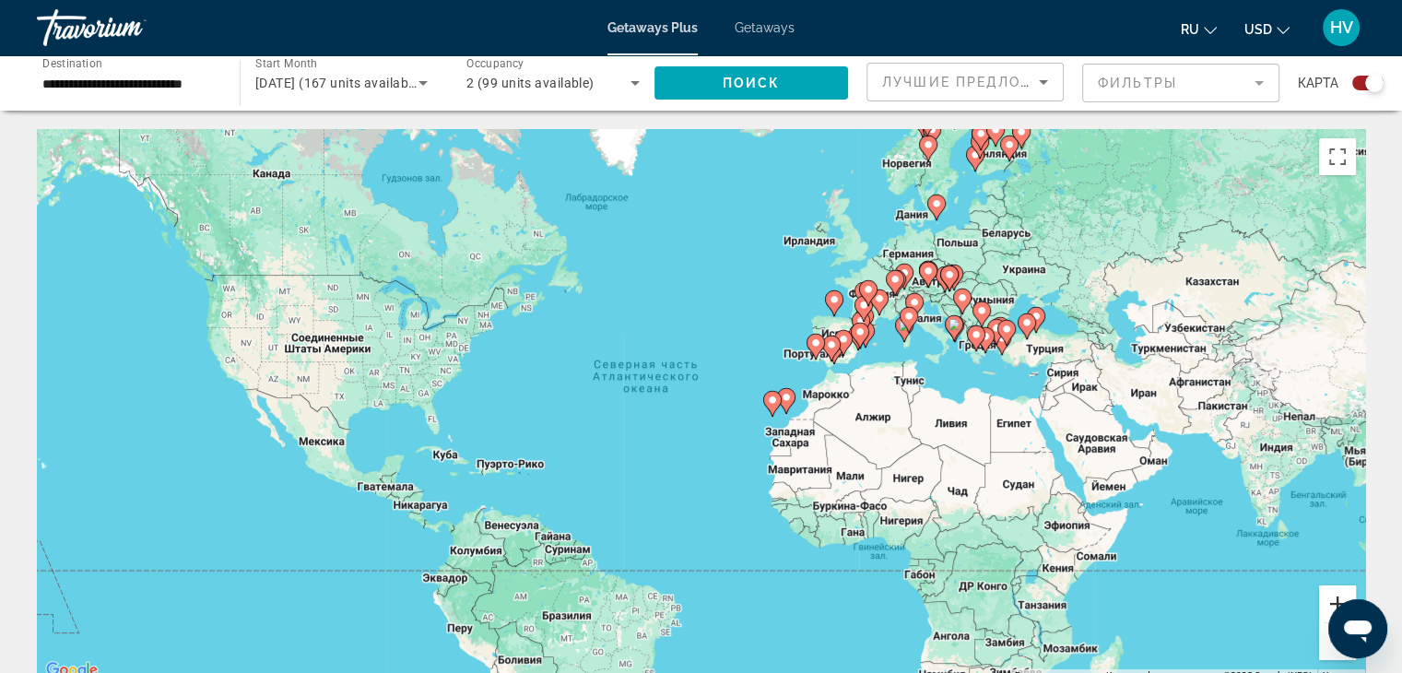
click at [1329, 594] on button "Увеличить" at bounding box center [1337, 603] width 37 height 37
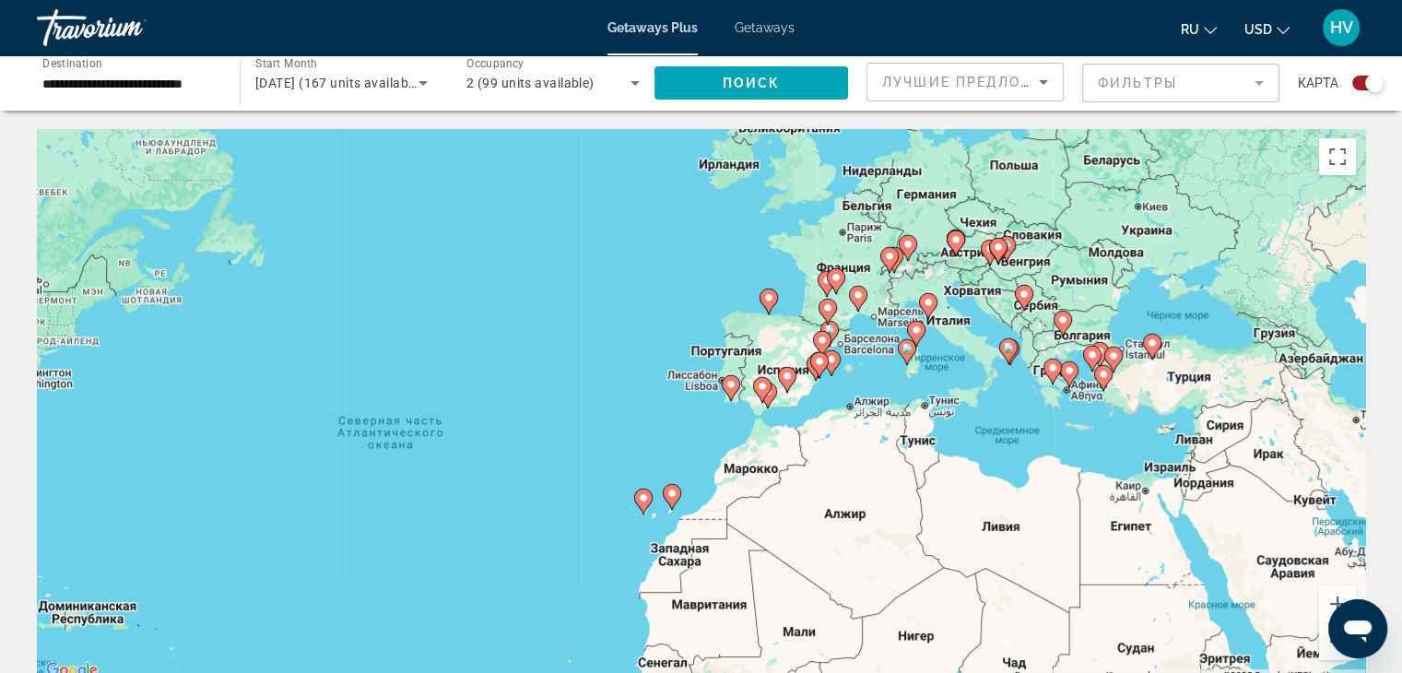
drag, startPoint x: 1152, startPoint y: 315, endPoint x: 952, endPoint y: 403, distance: 218.4
click at [952, 403] on div "Чтобы активировать перетаскивание с помощью клавиатуры, нажмите Alt + Ввод. Пос…" at bounding box center [701, 405] width 1329 height 553
click at [1329, 596] on button "Увеличить" at bounding box center [1337, 603] width 37 height 37
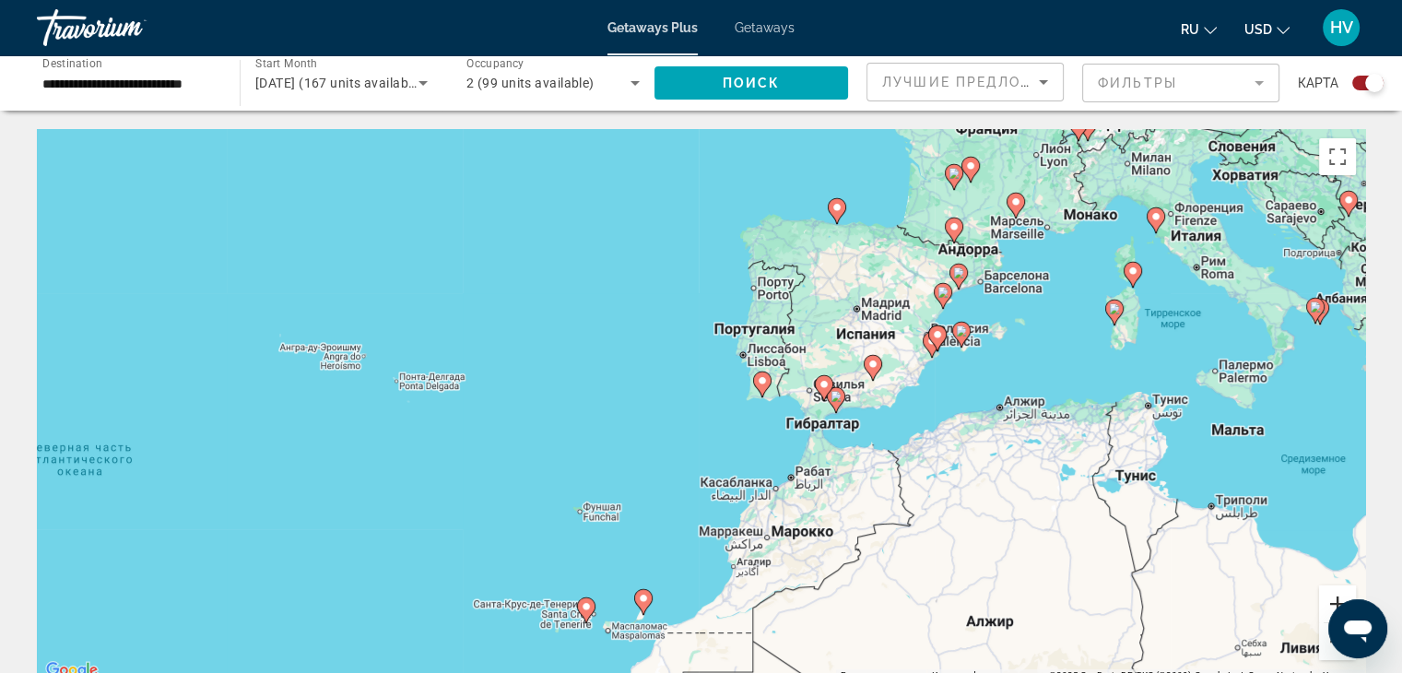
click at [1329, 596] on button "Увеличить" at bounding box center [1337, 603] width 37 height 37
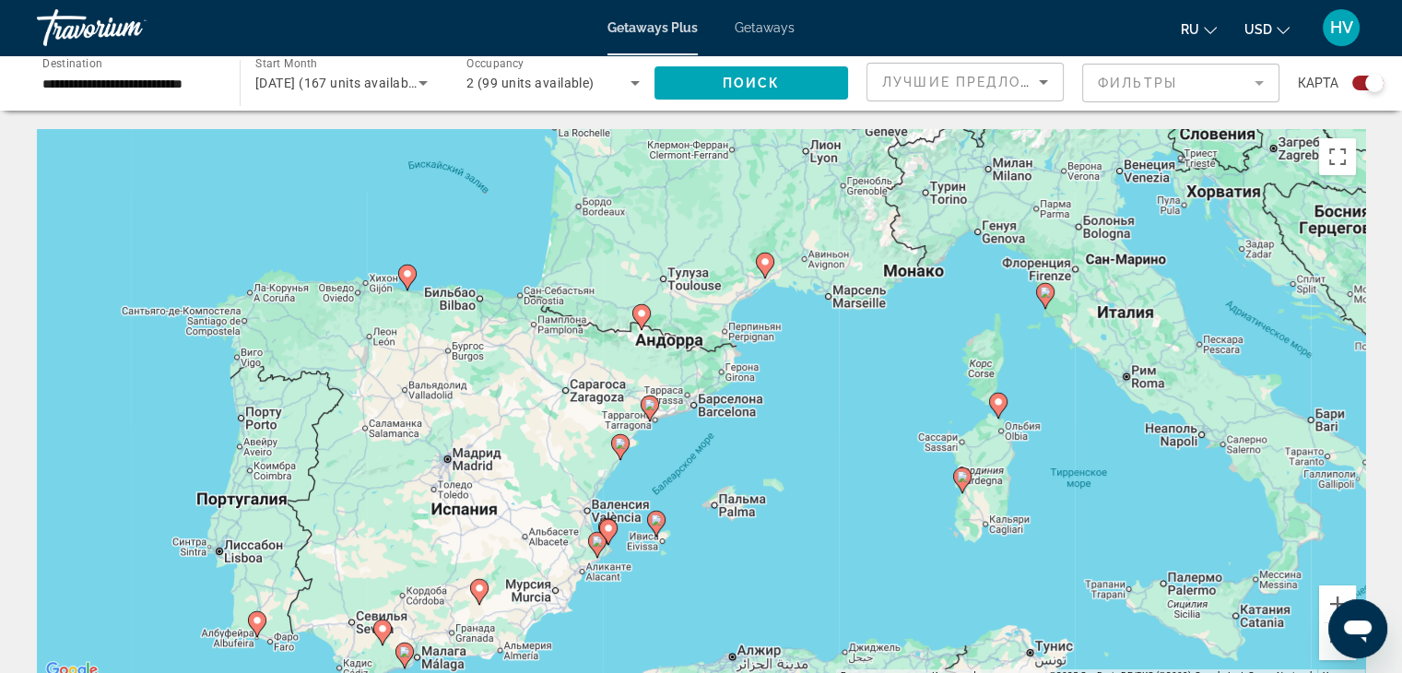
drag, startPoint x: 1295, startPoint y: 299, endPoint x: 727, endPoint y: 547, distance: 618.9
click at [727, 547] on div "Чтобы активировать перетаскивание с помощью клавиатуры, нажмите Alt + Ввод. Пос…" at bounding box center [701, 405] width 1329 height 553
click at [1328, 587] on button "Увеличить" at bounding box center [1337, 603] width 37 height 37
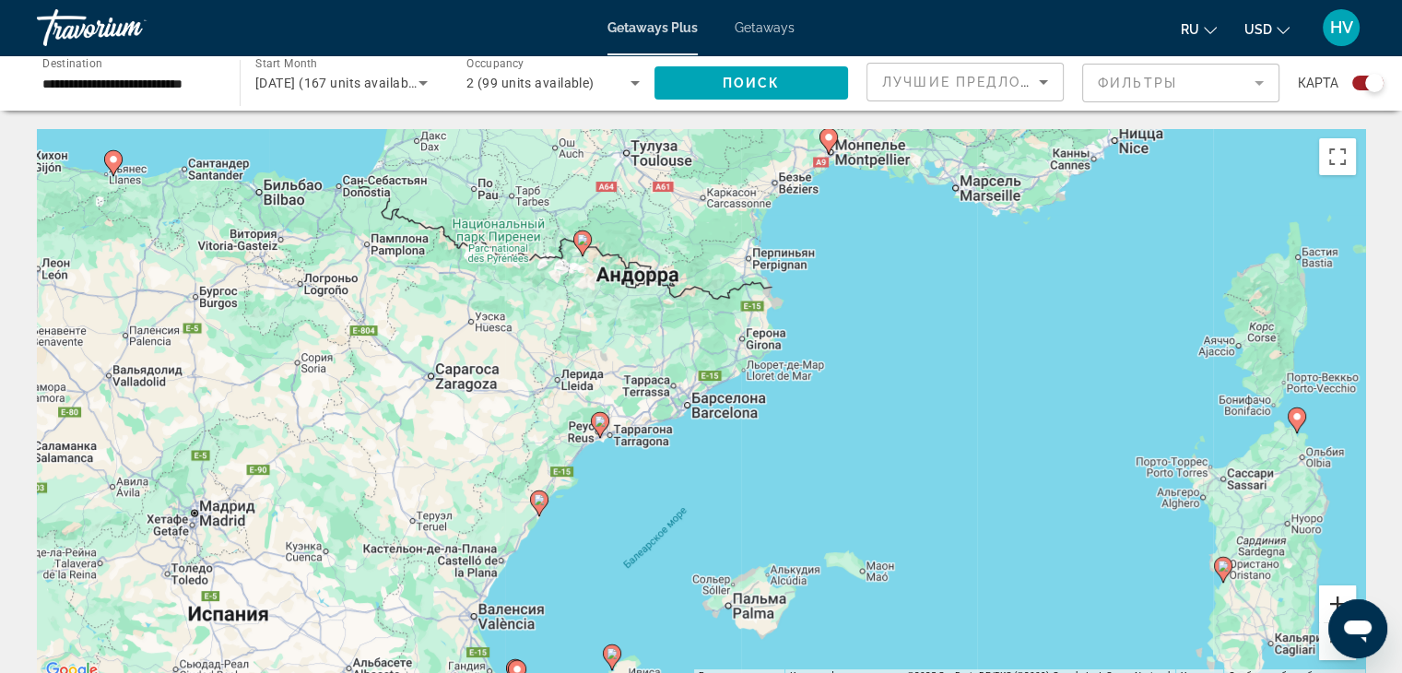
click at [1328, 587] on button "Увеличить" at bounding box center [1337, 603] width 37 height 37
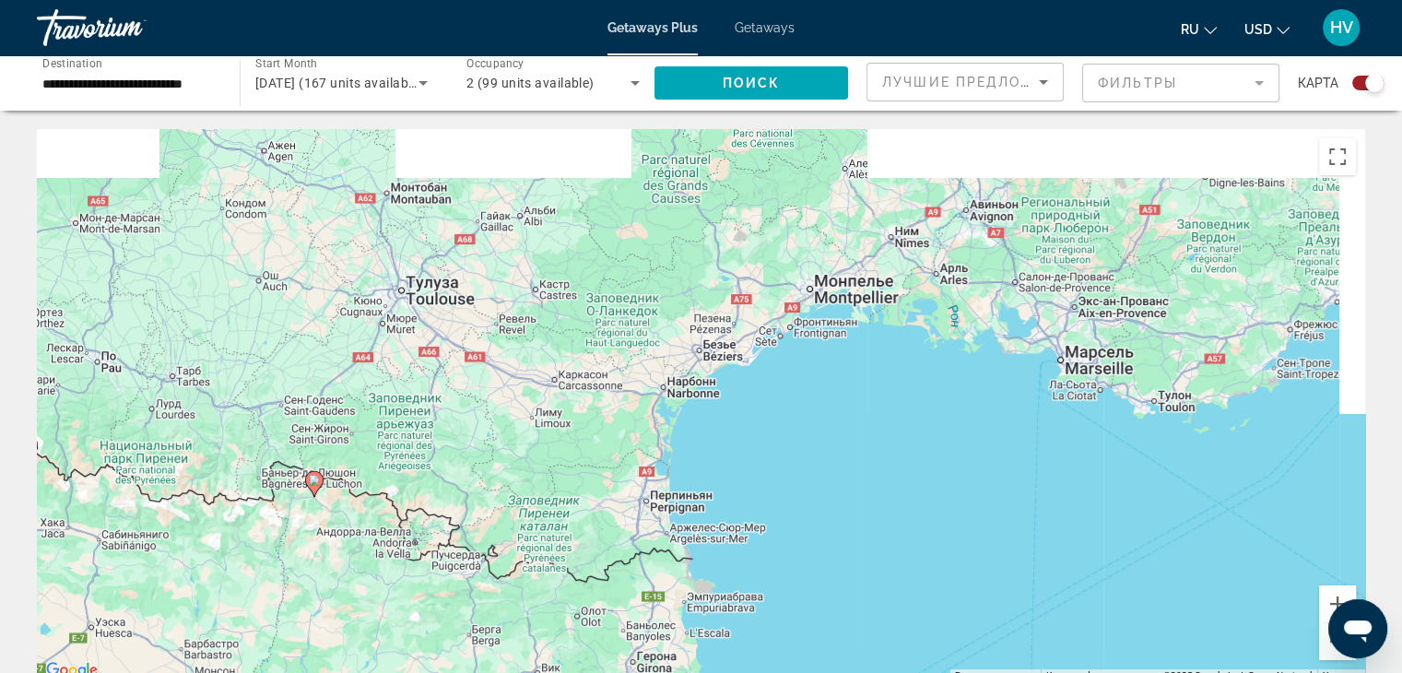
drag, startPoint x: 594, startPoint y: 254, endPoint x: 446, endPoint y: 654, distance: 425.6
click at [446, 654] on div "Чтобы активировать перетаскивание с помощью клавиатуры, нажмите Alt + Ввод. Пос…" at bounding box center [701, 405] width 1329 height 553
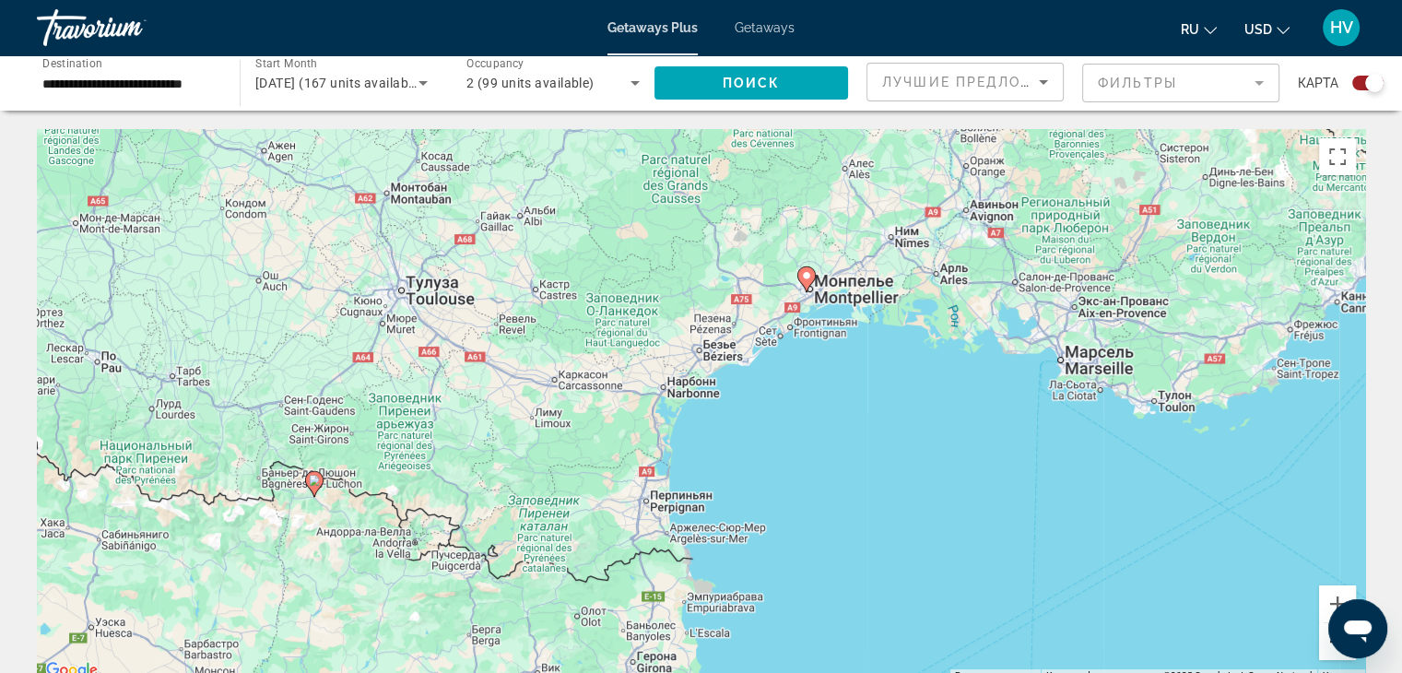
click at [1325, 646] on button "Уменьшить" at bounding box center [1337, 641] width 37 height 37
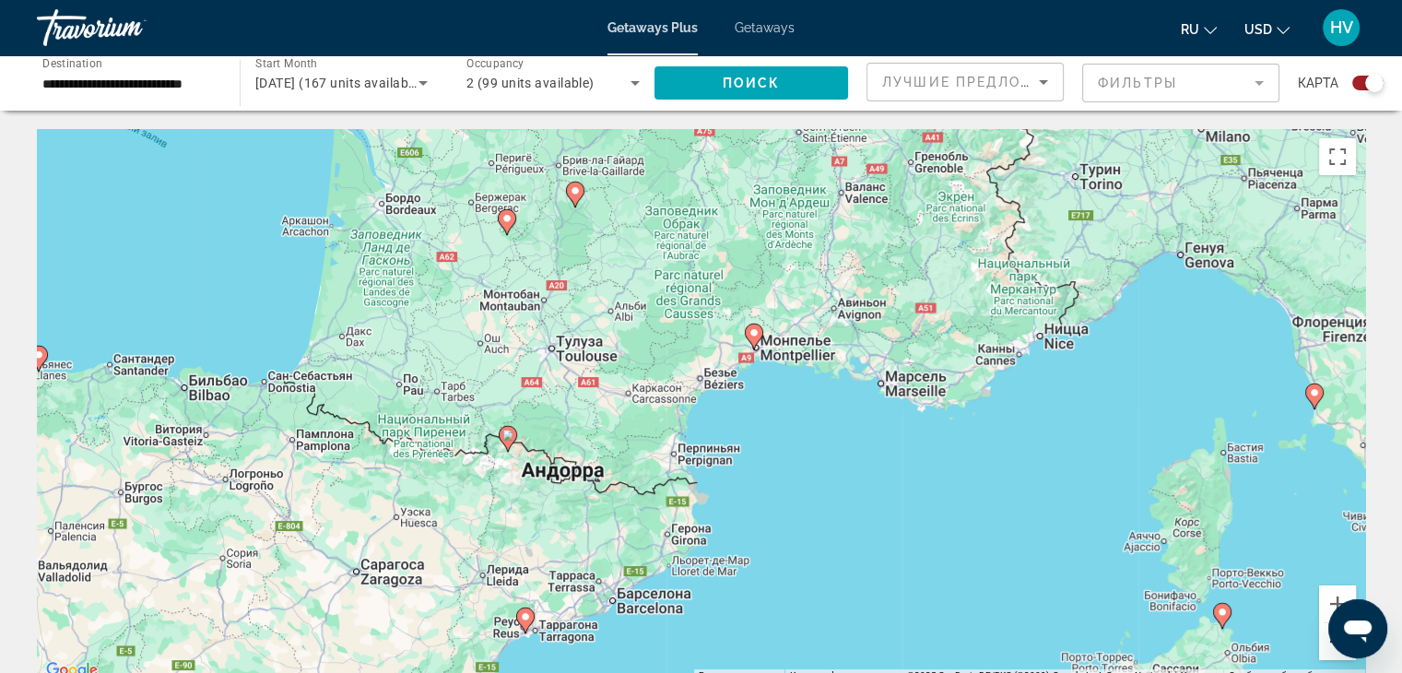
click at [1325, 646] on button "Уменьшить" at bounding box center [1337, 641] width 37 height 37
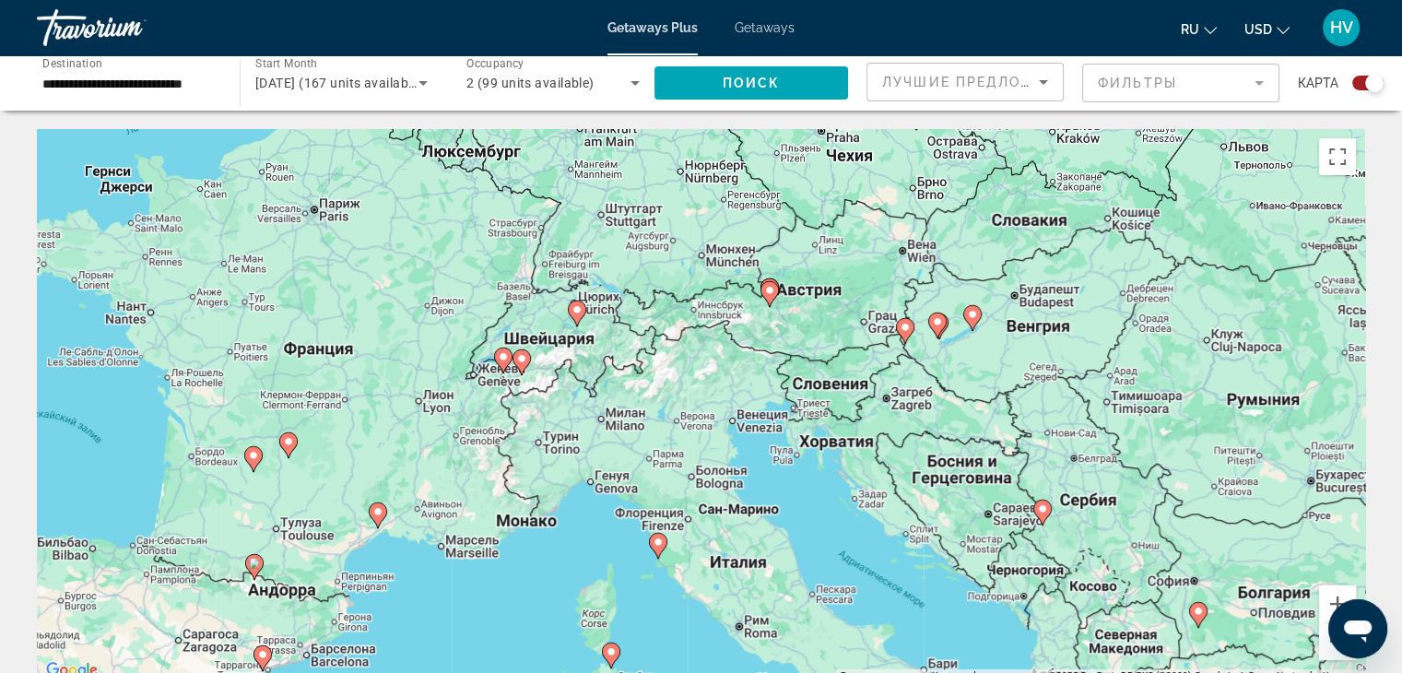
drag, startPoint x: 1067, startPoint y: 242, endPoint x: 708, endPoint y: 396, distance: 390.7
click at [708, 396] on div "Чтобы активировать перетаскивание с помощью клавиатуры, нажмите Alt + Ввод. Пос…" at bounding box center [701, 405] width 1329 height 553
click at [1329, 595] on button "Увеличить" at bounding box center [1337, 603] width 37 height 37
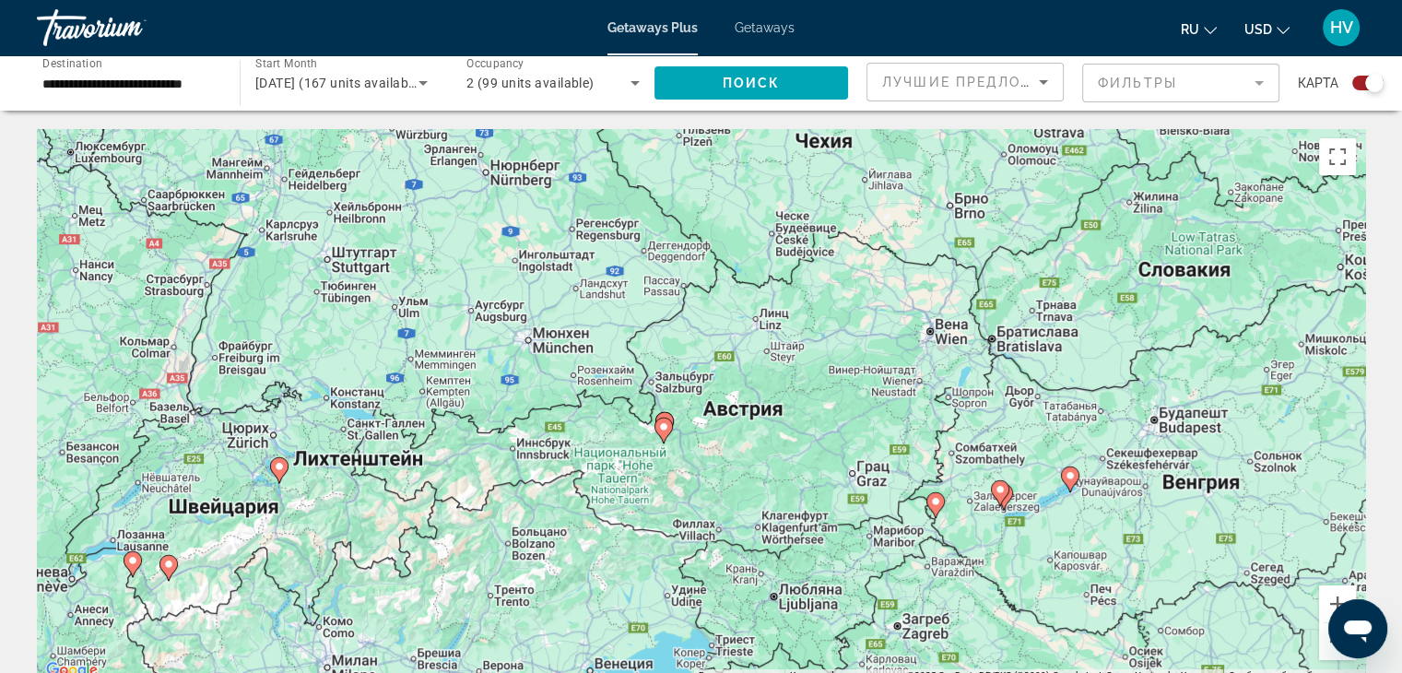
drag, startPoint x: 1199, startPoint y: 351, endPoint x: 1013, endPoint y: 587, distance: 300.1
click at [1013, 587] on div "Чтобы активировать перетаскивание с помощью клавиатуры, нажмите Alt + Ввод. Пос…" at bounding box center [701, 405] width 1329 height 553
click at [1331, 599] on button "Увеличить" at bounding box center [1337, 603] width 37 height 37
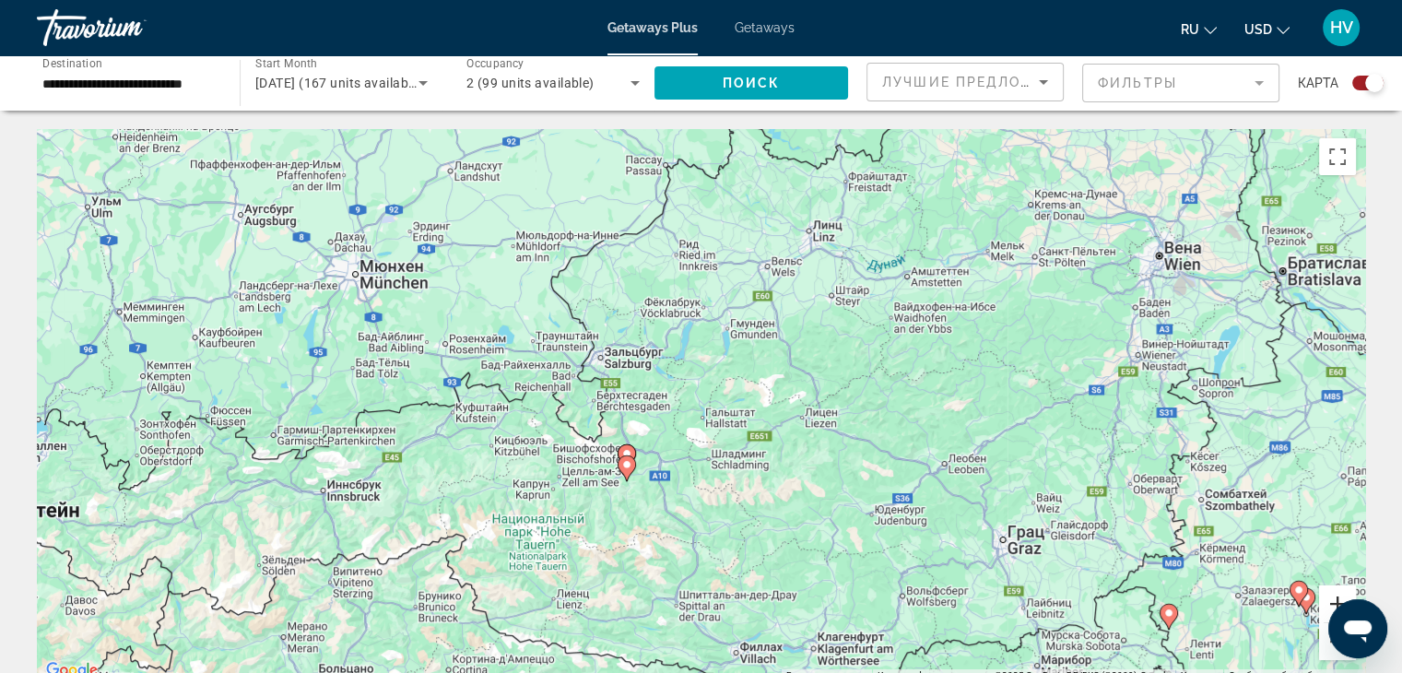
click at [1331, 599] on button "Увеличить" at bounding box center [1337, 603] width 37 height 37
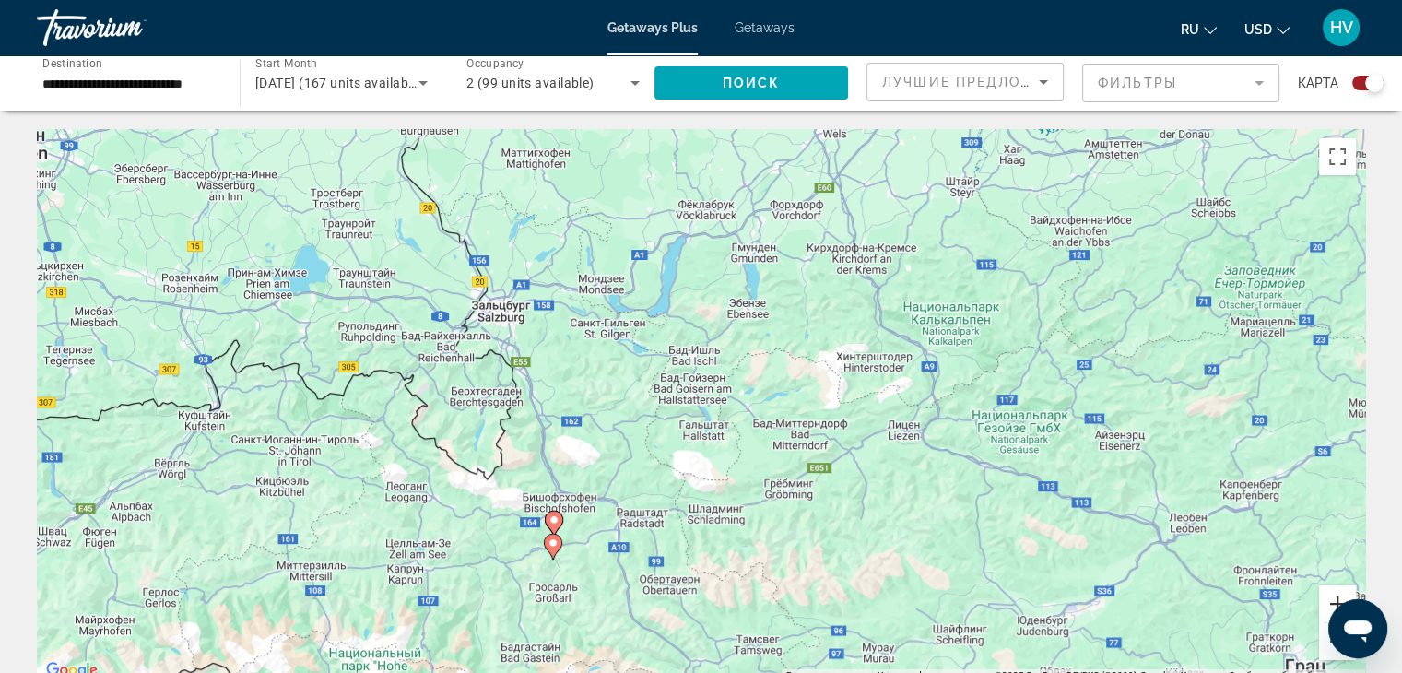
click at [1331, 599] on button "Увеличить" at bounding box center [1337, 603] width 37 height 37
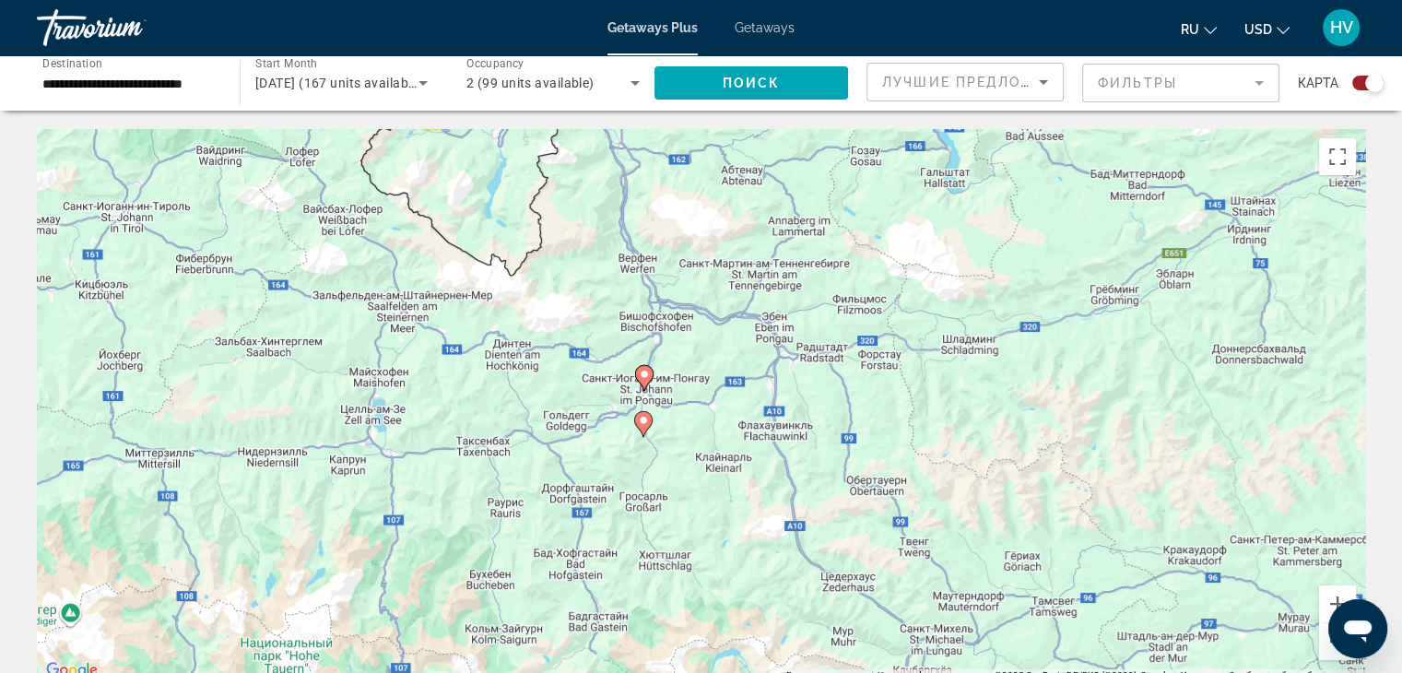
drag, startPoint x: 479, startPoint y: 487, endPoint x: 719, endPoint y: 207, distance: 368.7
click at [719, 207] on div "Чтобы активировать перетаскивание с помощью клавиатуры, нажмите Alt + Ввод. Пос…" at bounding box center [701, 405] width 1329 height 553
click at [1335, 653] on button "Уменьшить" at bounding box center [1337, 641] width 37 height 37
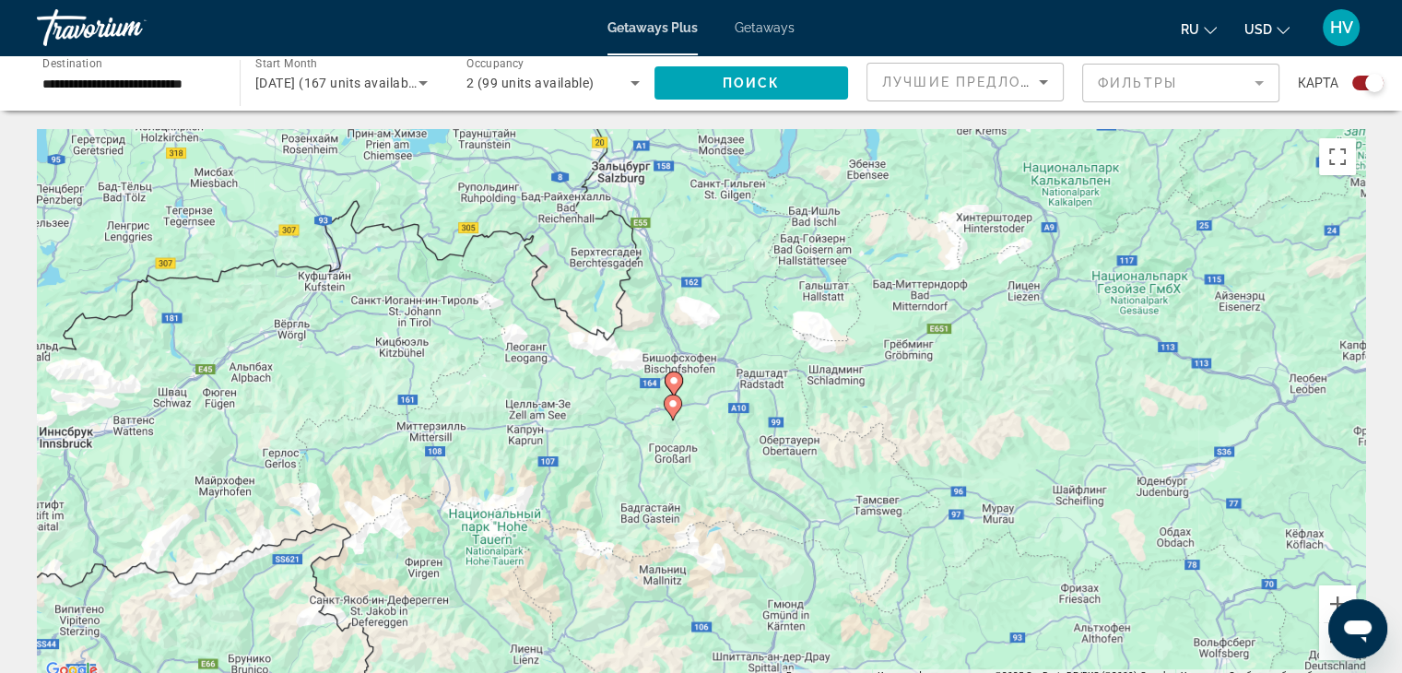
click at [1335, 653] on button "Уменьшить" at bounding box center [1337, 641] width 37 height 37
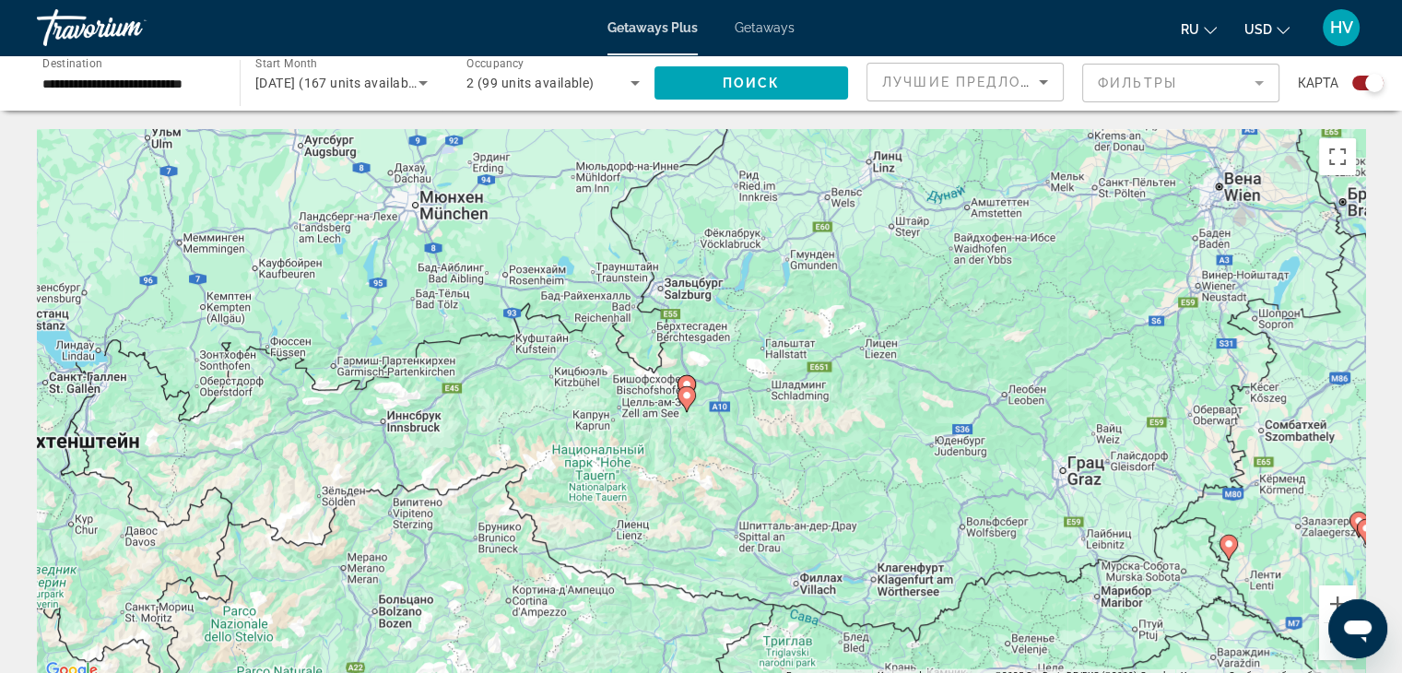
click at [1335, 653] on button "Уменьшить" at bounding box center [1337, 641] width 37 height 37
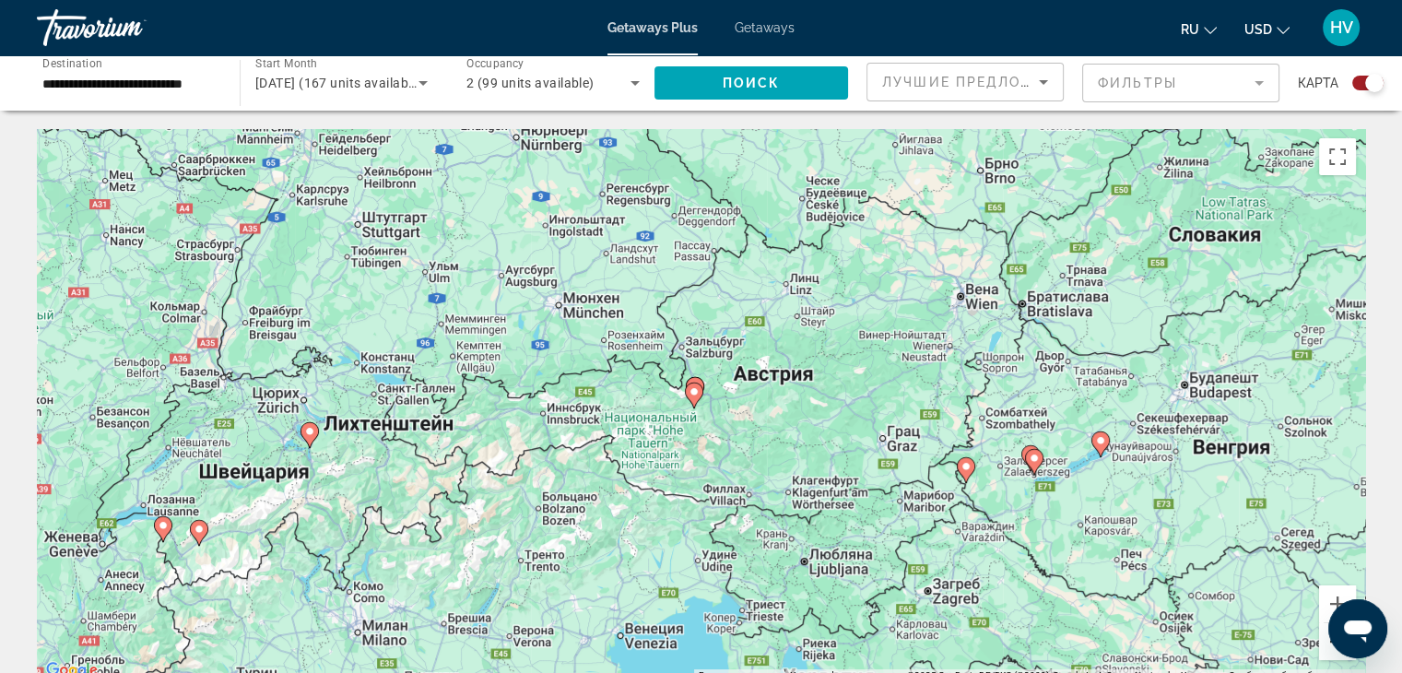
click at [1335, 653] on button "Уменьшить" at bounding box center [1337, 641] width 37 height 37
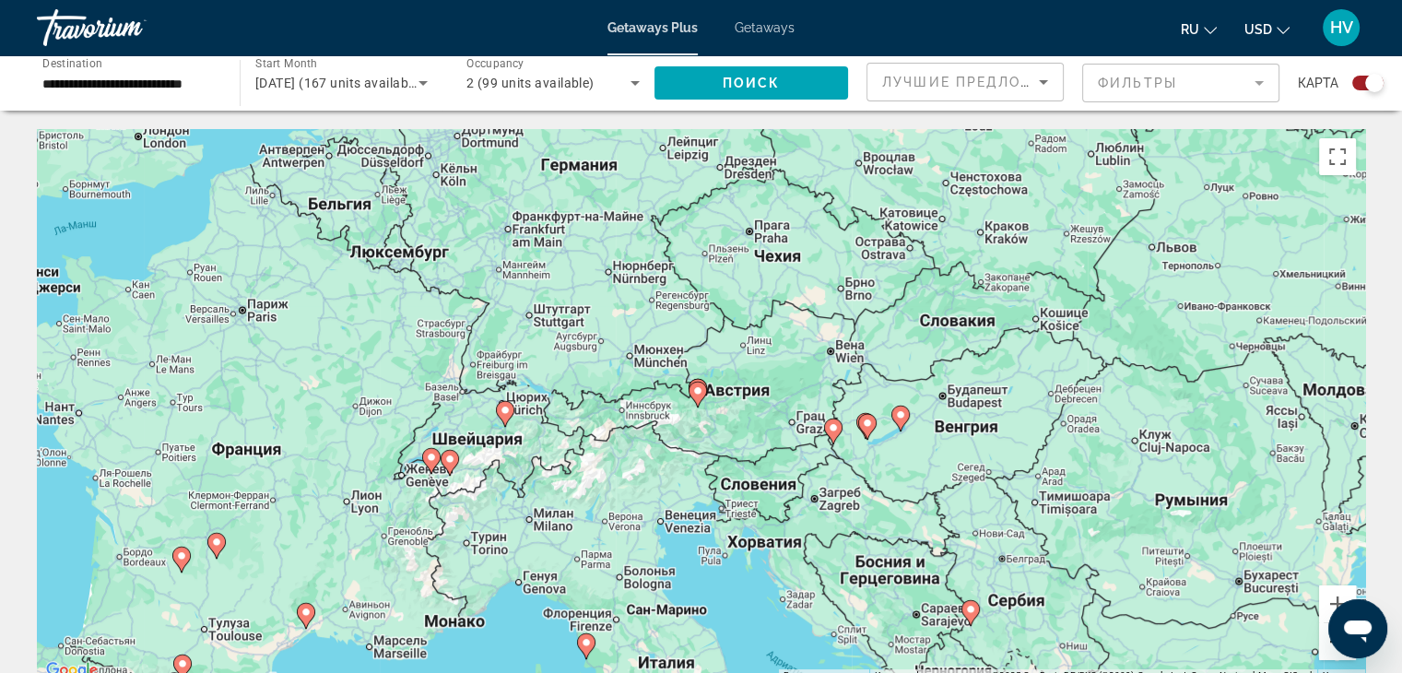
click at [1335, 653] on button "Уменьшить" at bounding box center [1337, 641] width 37 height 37
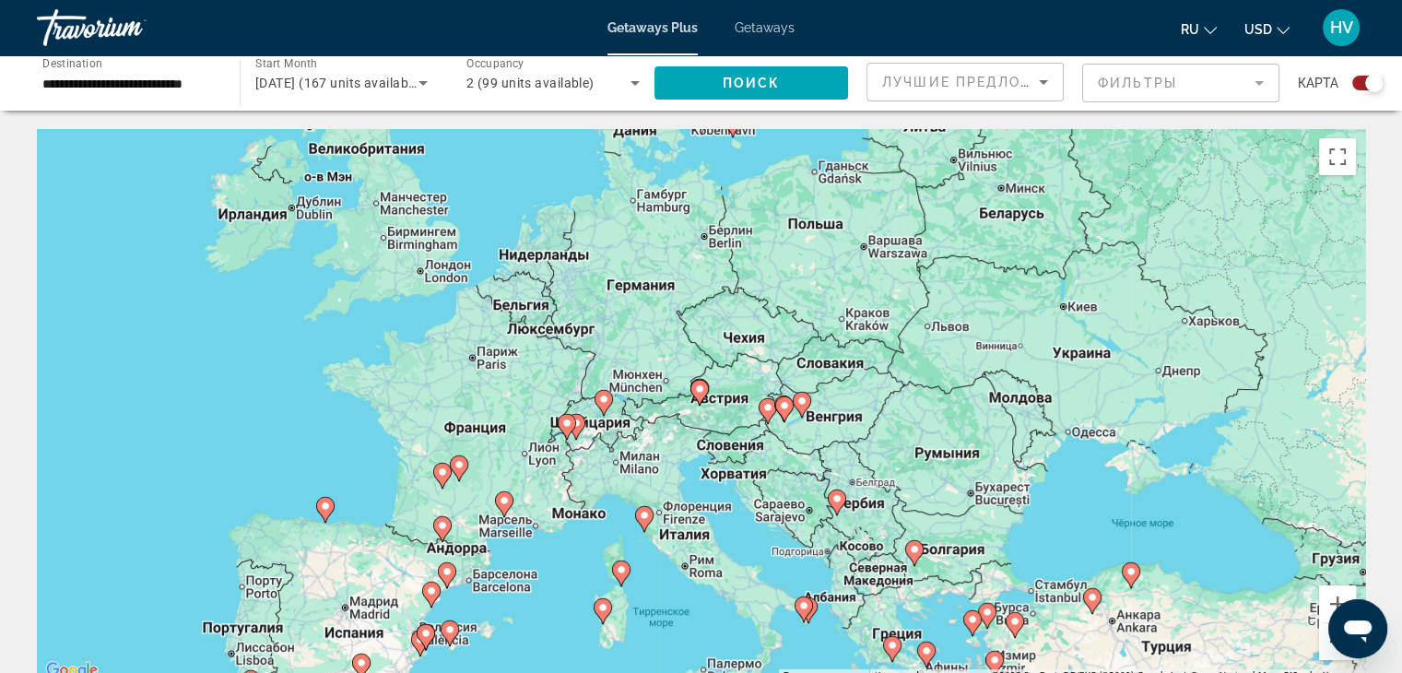
click at [1335, 653] on button "Уменьшить" at bounding box center [1337, 641] width 37 height 37
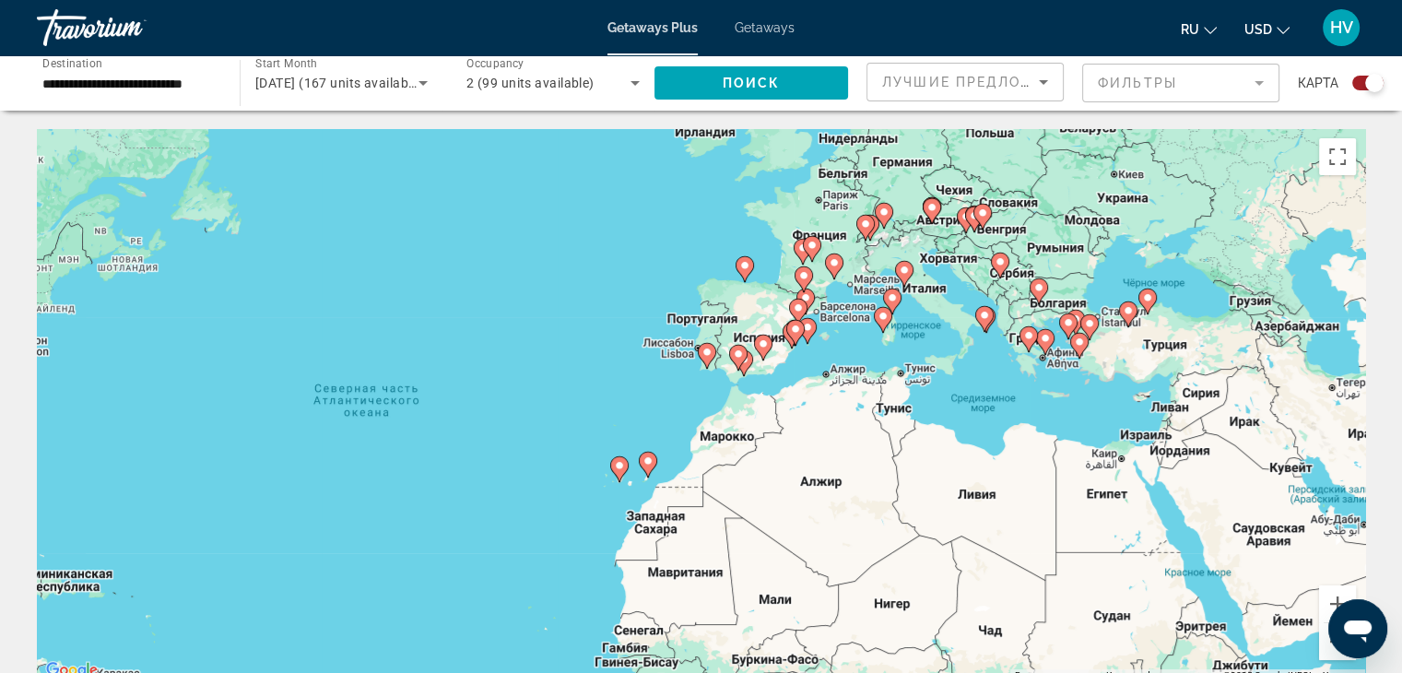
drag, startPoint x: 505, startPoint y: 598, endPoint x: 739, endPoint y: 414, distance: 298.1
click at [739, 414] on div "Чтобы активировать перетаскивание с помощью клавиатуры, нажмите Alt + Ввод. Пос…" at bounding box center [701, 405] width 1329 height 553
click at [1331, 594] on button "Увеличить" at bounding box center [1337, 603] width 37 height 37
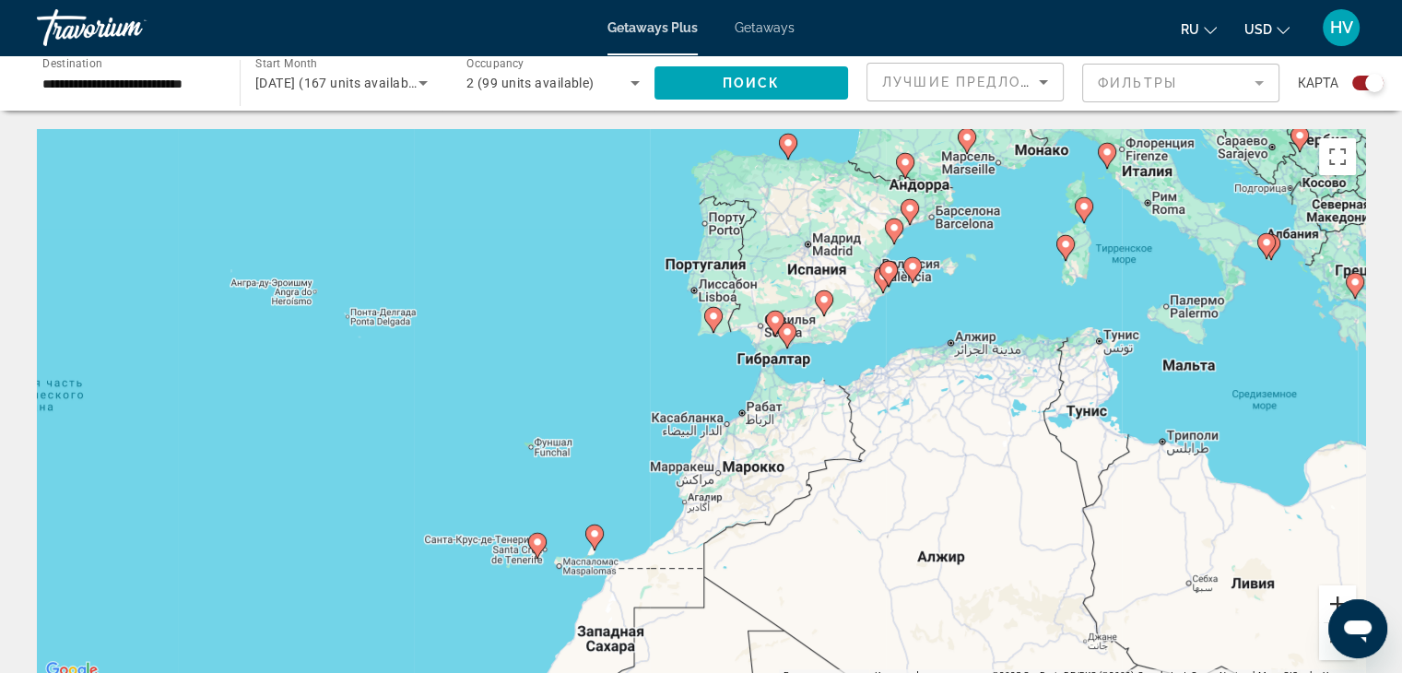
click at [1331, 594] on button "Увеличить" at bounding box center [1337, 603] width 37 height 37
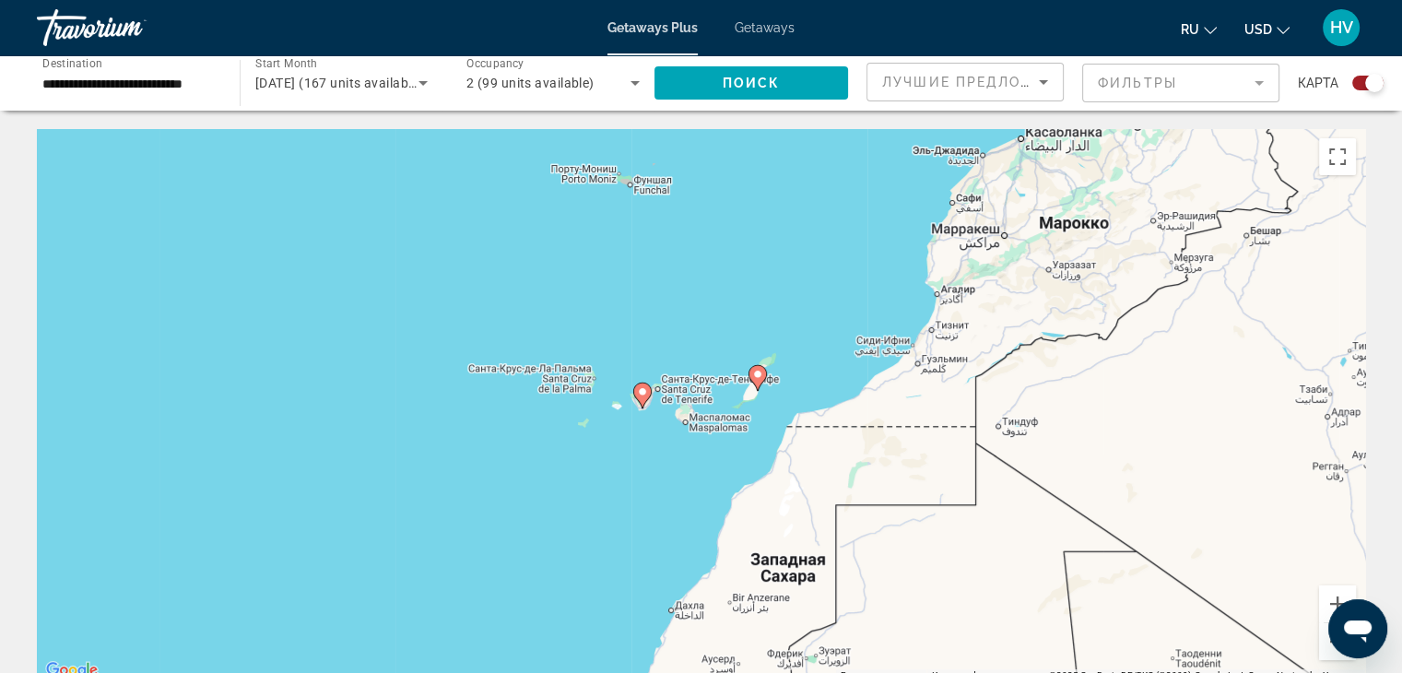
drag, startPoint x: 547, startPoint y: 585, endPoint x: 833, endPoint y: 276, distance: 421.5
click at [833, 276] on div "Чтобы активировать перетаскивание с помощью клавиатуры, нажмите Alt + Ввод. Пос…" at bounding box center [701, 405] width 1329 height 553
click at [1342, 595] on button "Увеличить" at bounding box center [1337, 603] width 37 height 37
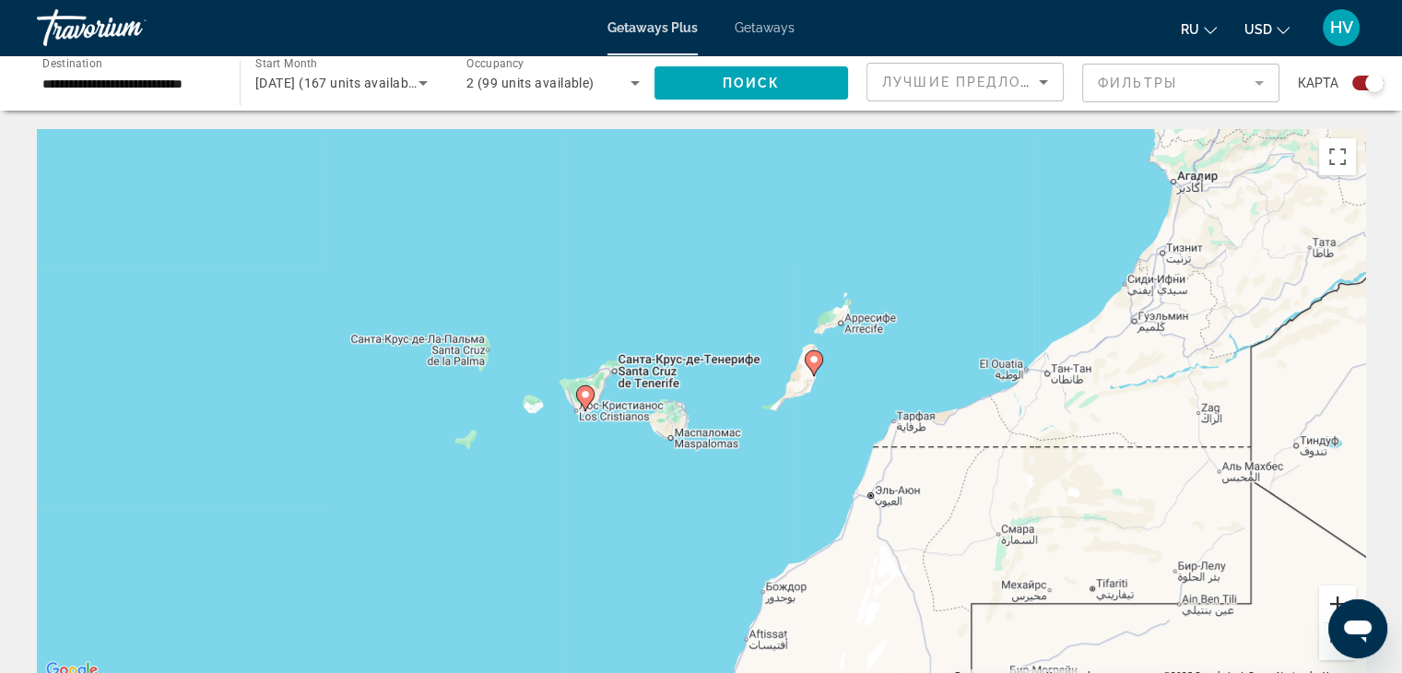
click at [1342, 595] on button "Увеличить" at bounding box center [1337, 603] width 37 height 37
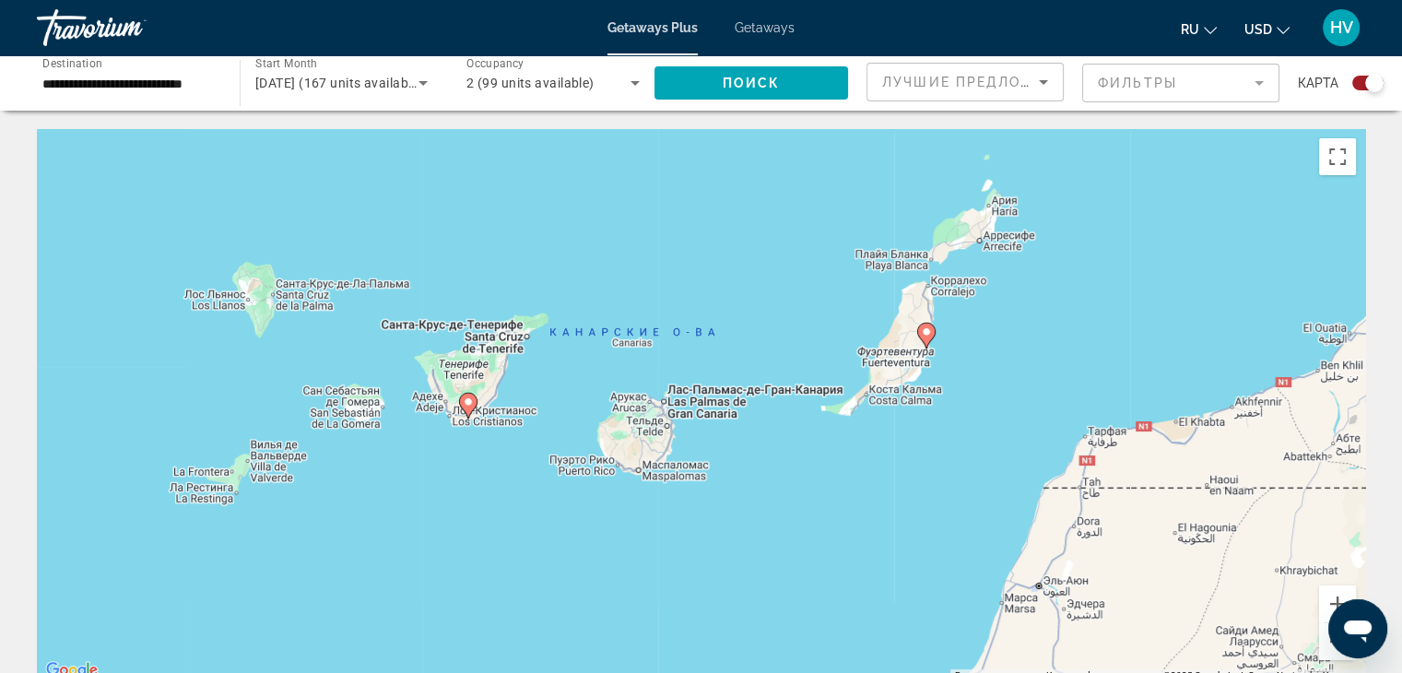
click at [467, 406] on image "Main content" at bounding box center [468, 401] width 11 height 11
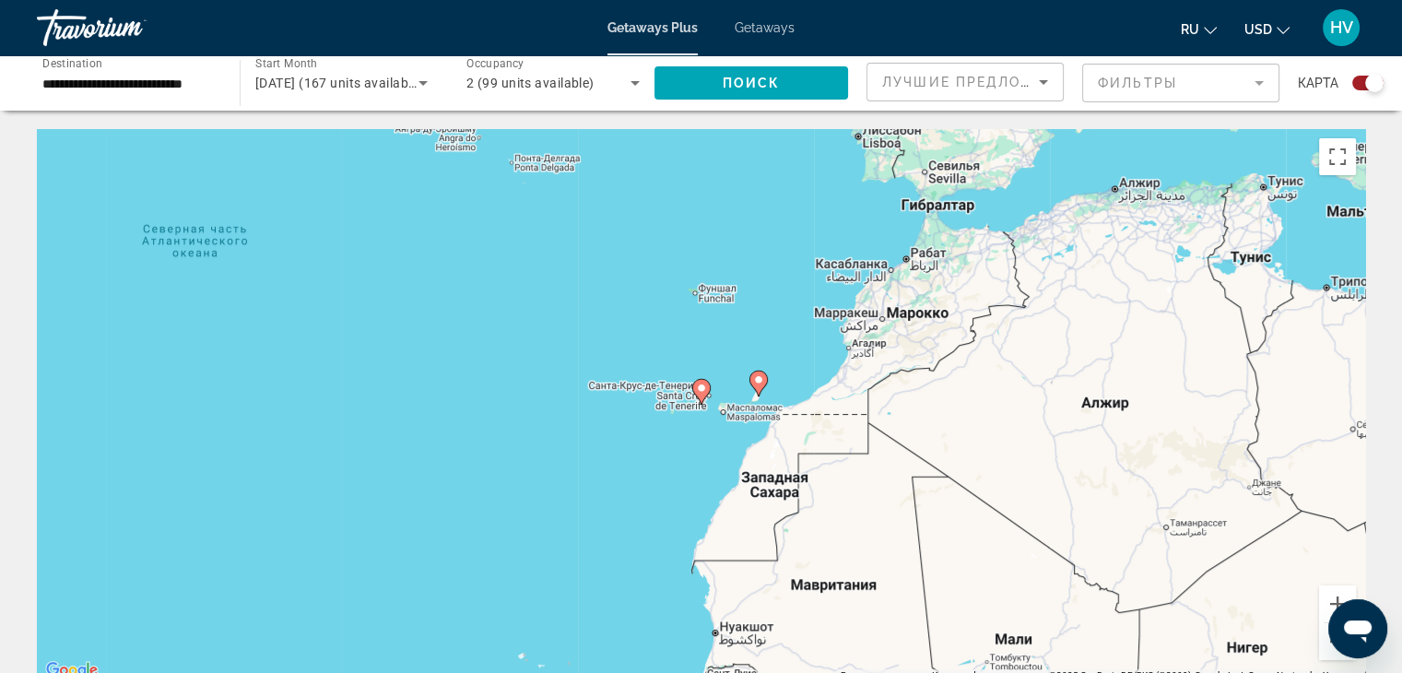
click at [705, 383] on image "Main content" at bounding box center [701, 388] width 11 height 11
type input "**********"
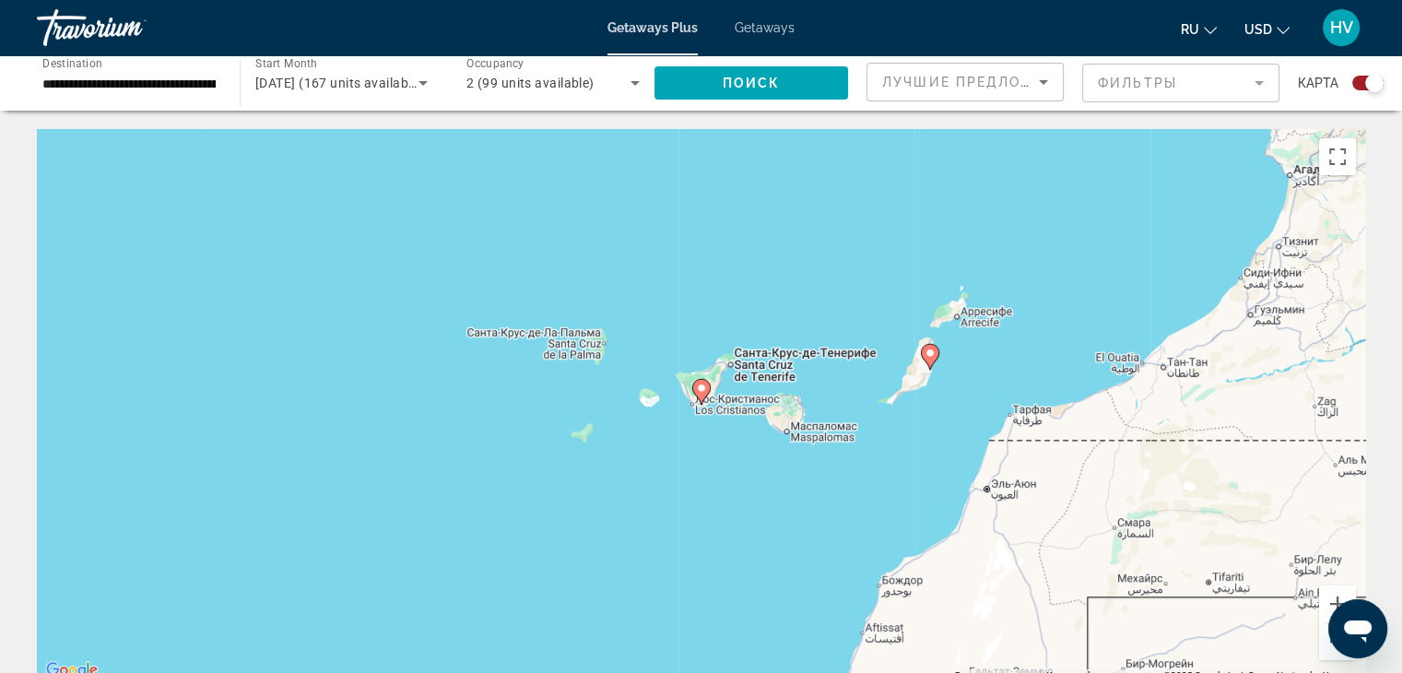
click at [702, 385] on image "Main content" at bounding box center [701, 388] width 11 height 11
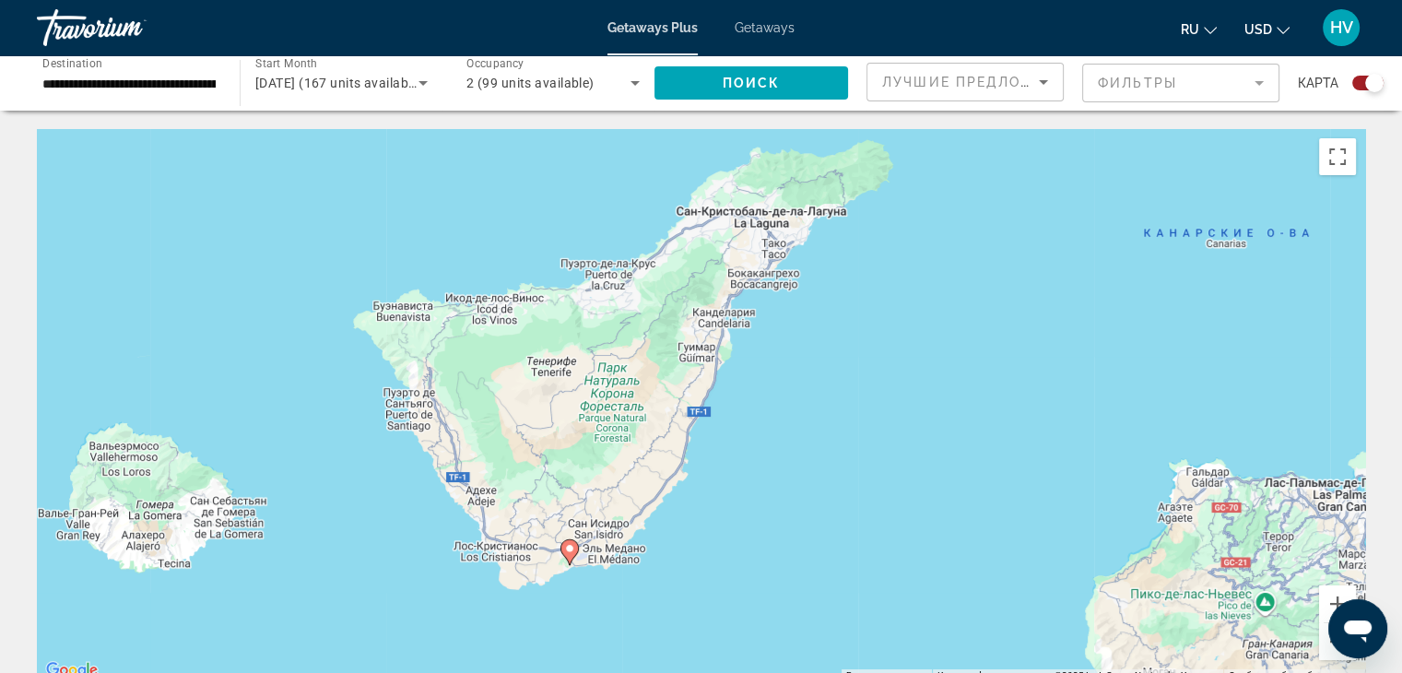
drag, startPoint x: 772, startPoint y: 265, endPoint x: 638, endPoint y: 427, distance: 210.3
click at [638, 427] on div "Чтобы активировать перетаскивание с помощью клавиатуры, нажмите Alt + Ввод. Пос…" at bounding box center [701, 405] width 1329 height 553
click at [567, 552] on image "Main content" at bounding box center [569, 548] width 11 height 11
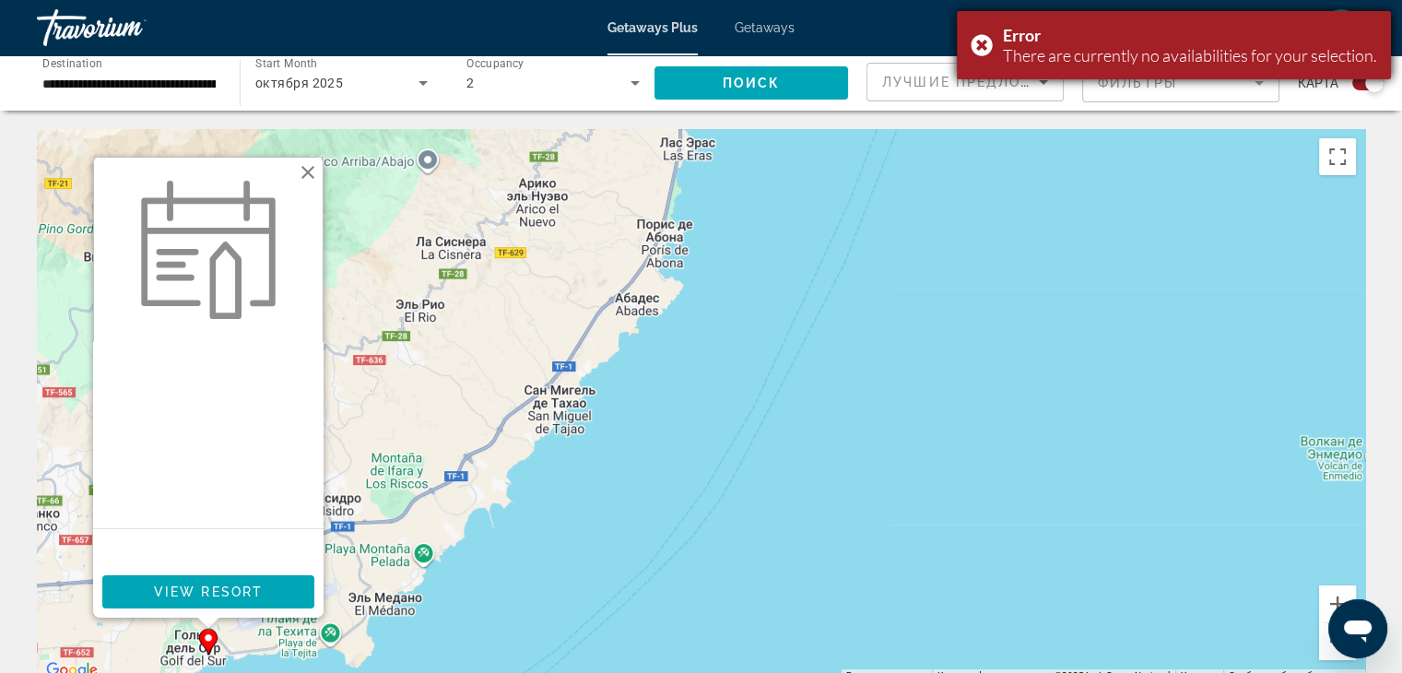
click at [977, 46] on div "Error There are currently no availabilities for your selection." at bounding box center [1174, 45] width 434 height 68
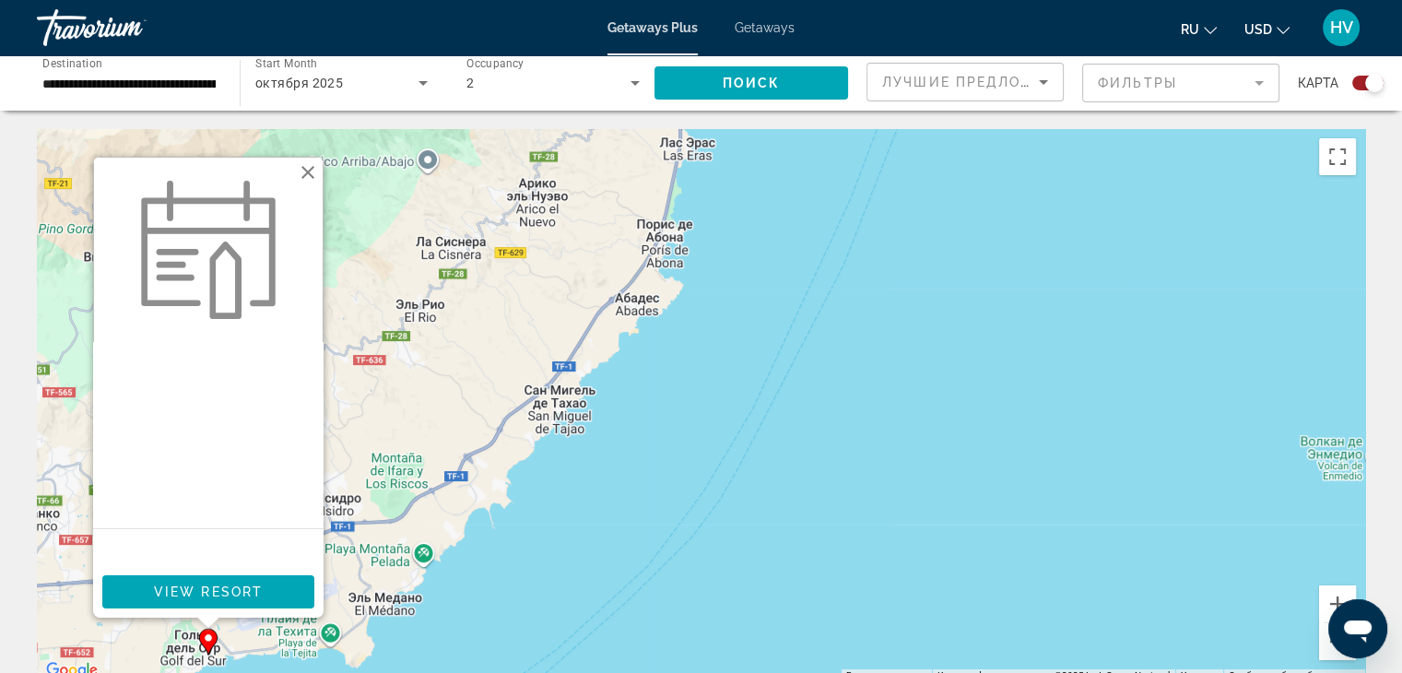
click at [751, 21] on span "Getaways" at bounding box center [765, 27] width 60 height 15
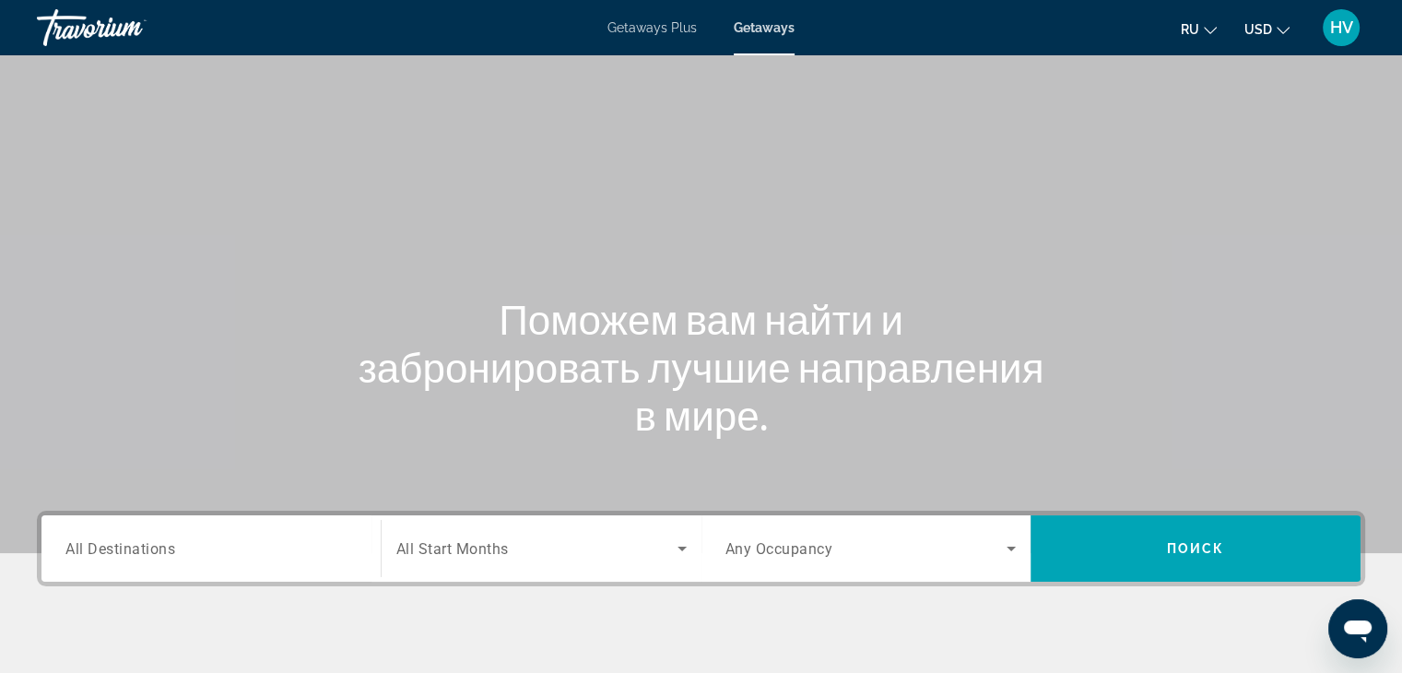
click at [214, 536] on div "Search widget" at bounding box center [210, 549] width 291 height 53
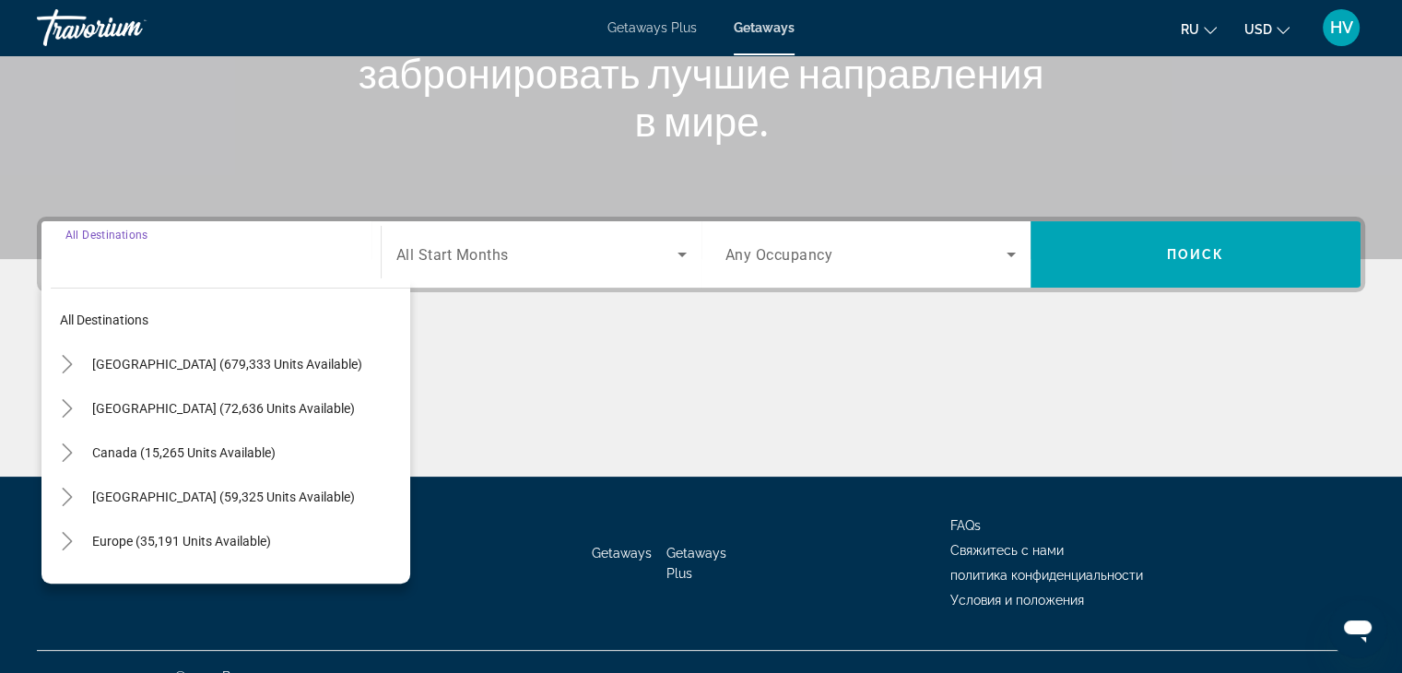
scroll to position [324, 0]
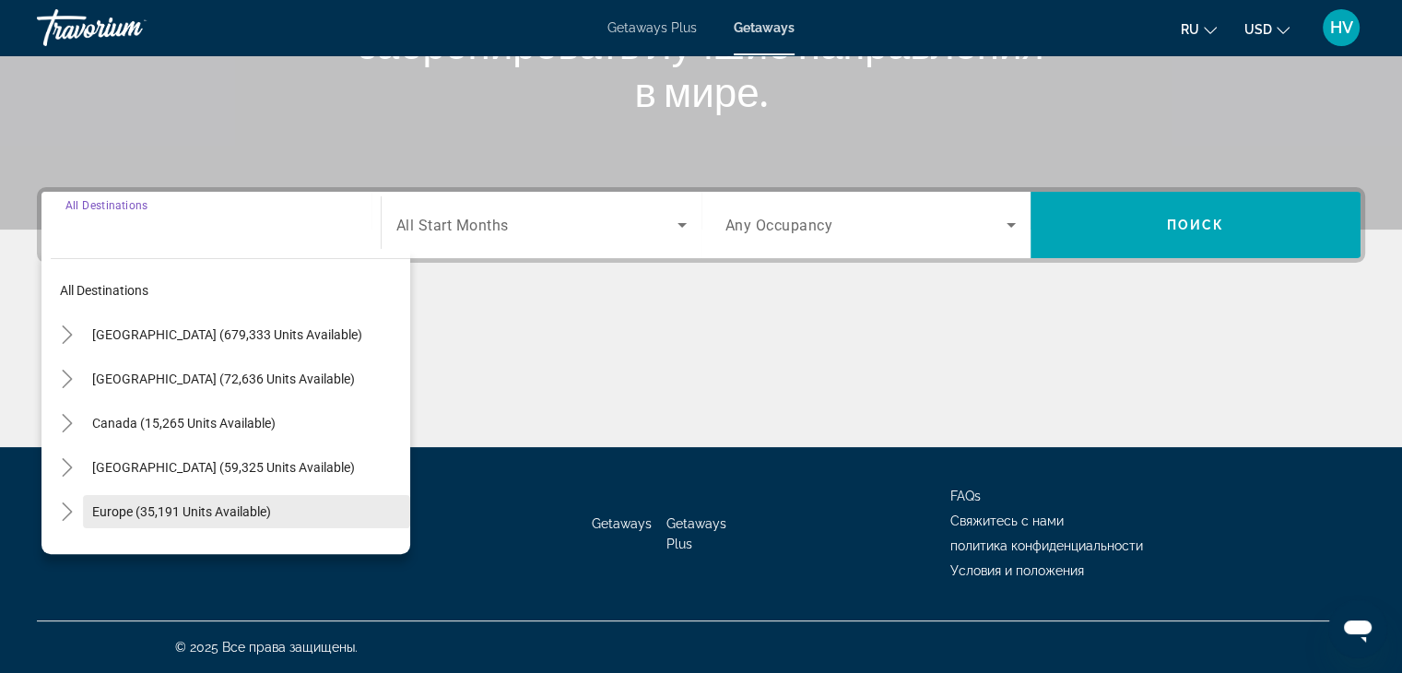
click at [166, 518] on span "Search widget" at bounding box center [246, 512] width 327 height 44
type input "**********"
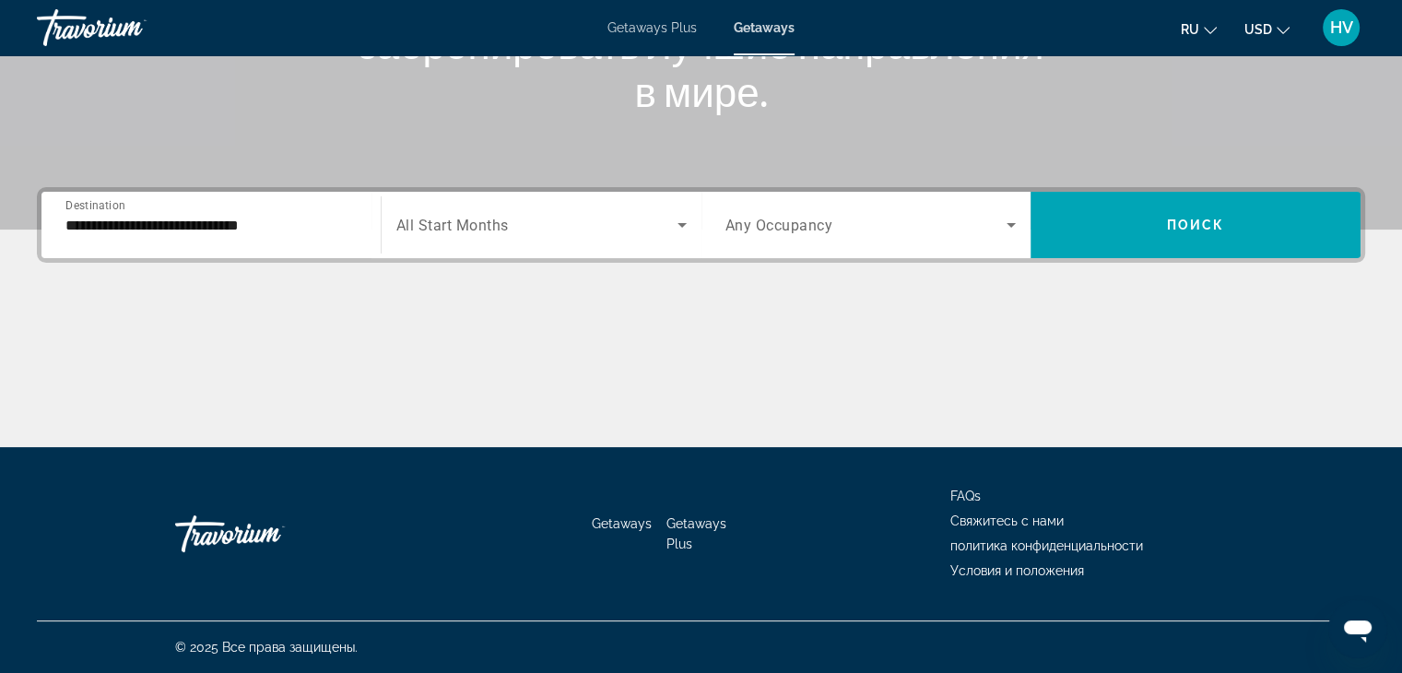
click at [505, 220] on span "All Start Months" at bounding box center [452, 226] width 112 height 18
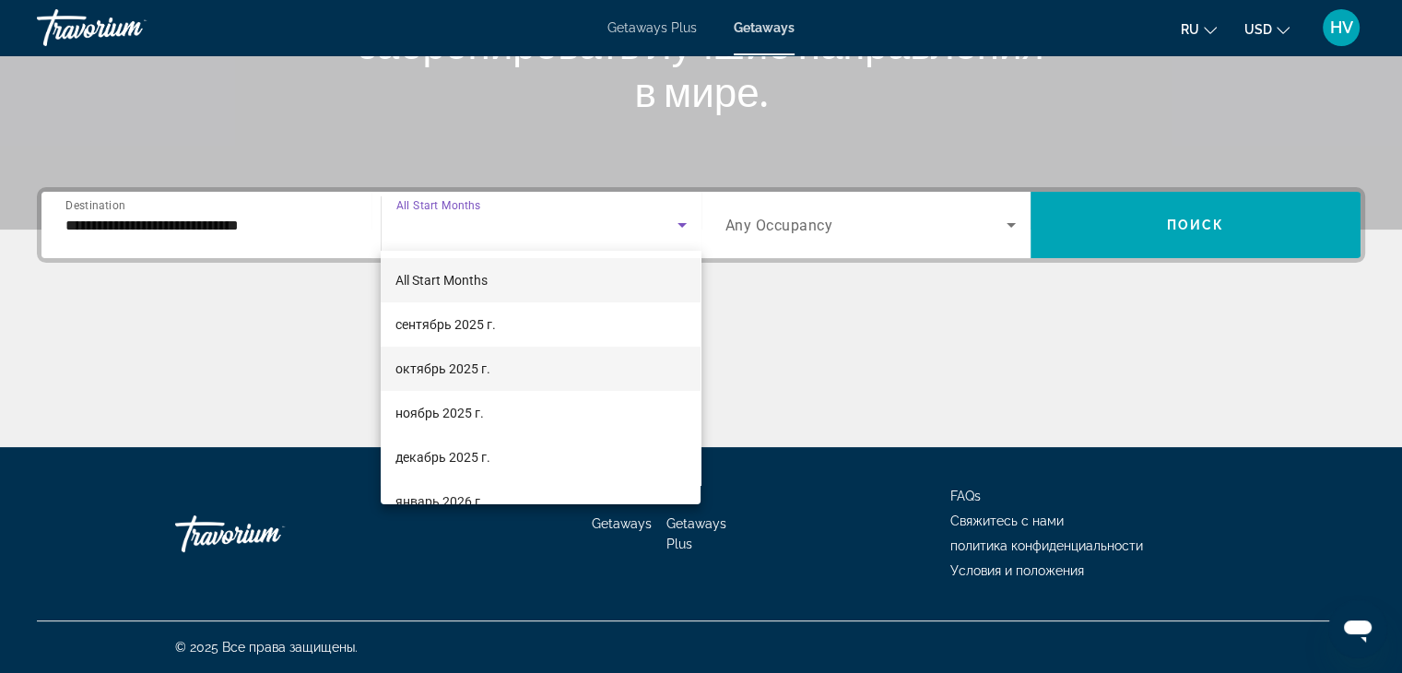
click at [463, 355] on mat-option "октябрь 2025 г." at bounding box center [541, 369] width 320 height 44
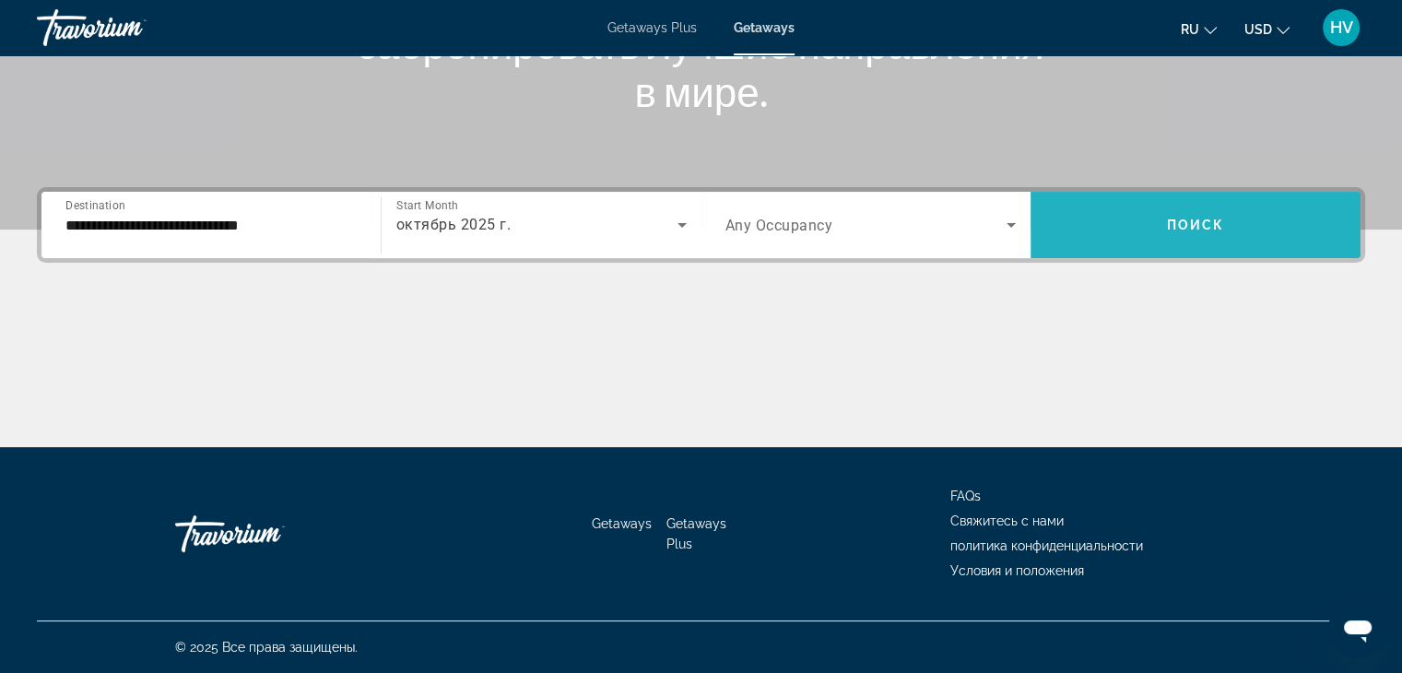
click at [1123, 230] on span "Search widget" at bounding box center [1196, 225] width 330 height 44
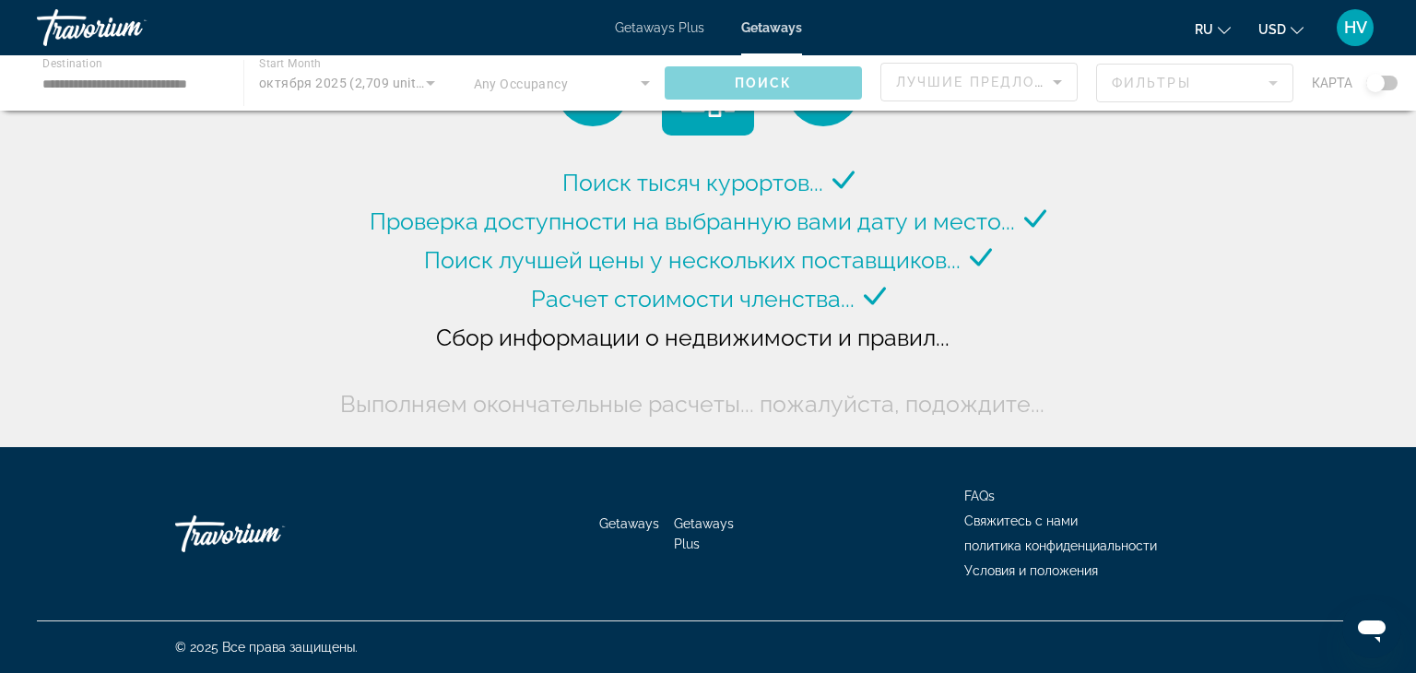
click at [1397, 80] on div "Main content" at bounding box center [708, 82] width 1416 height 55
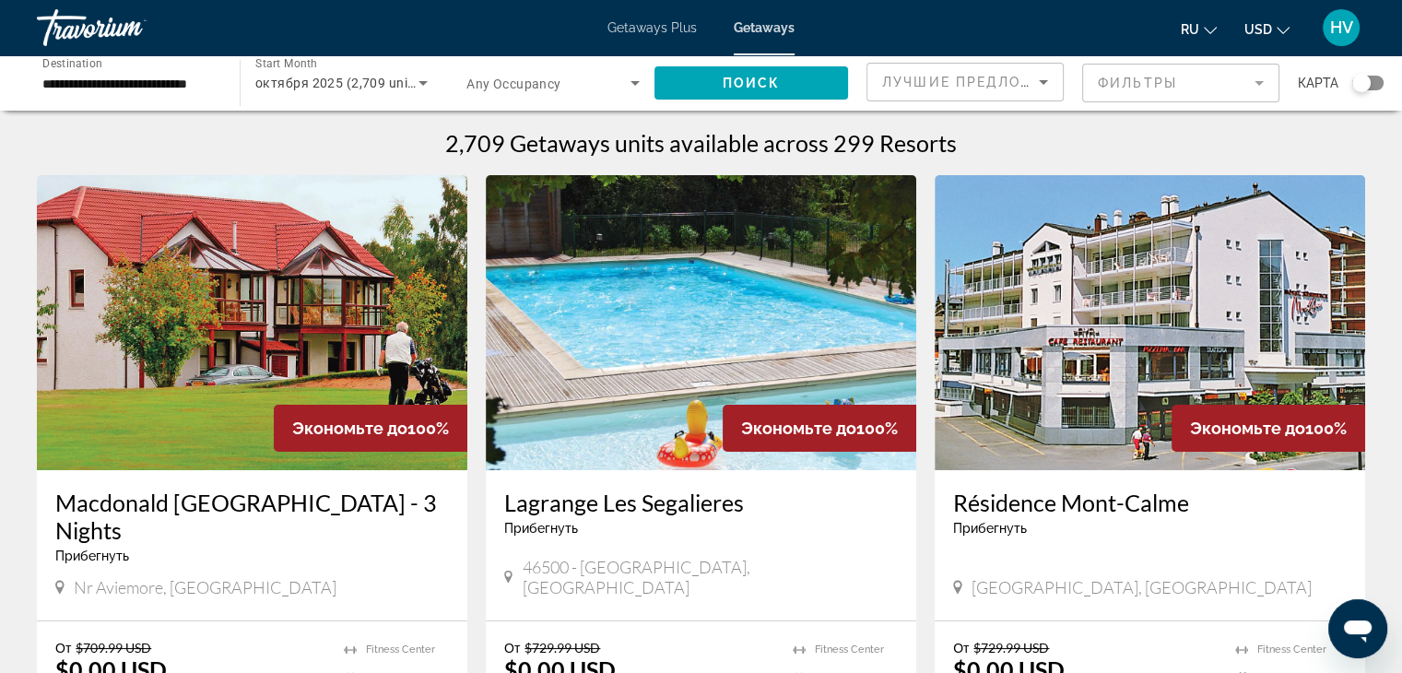
click at [1375, 78] on div "Search widget" at bounding box center [1368, 83] width 31 height 15
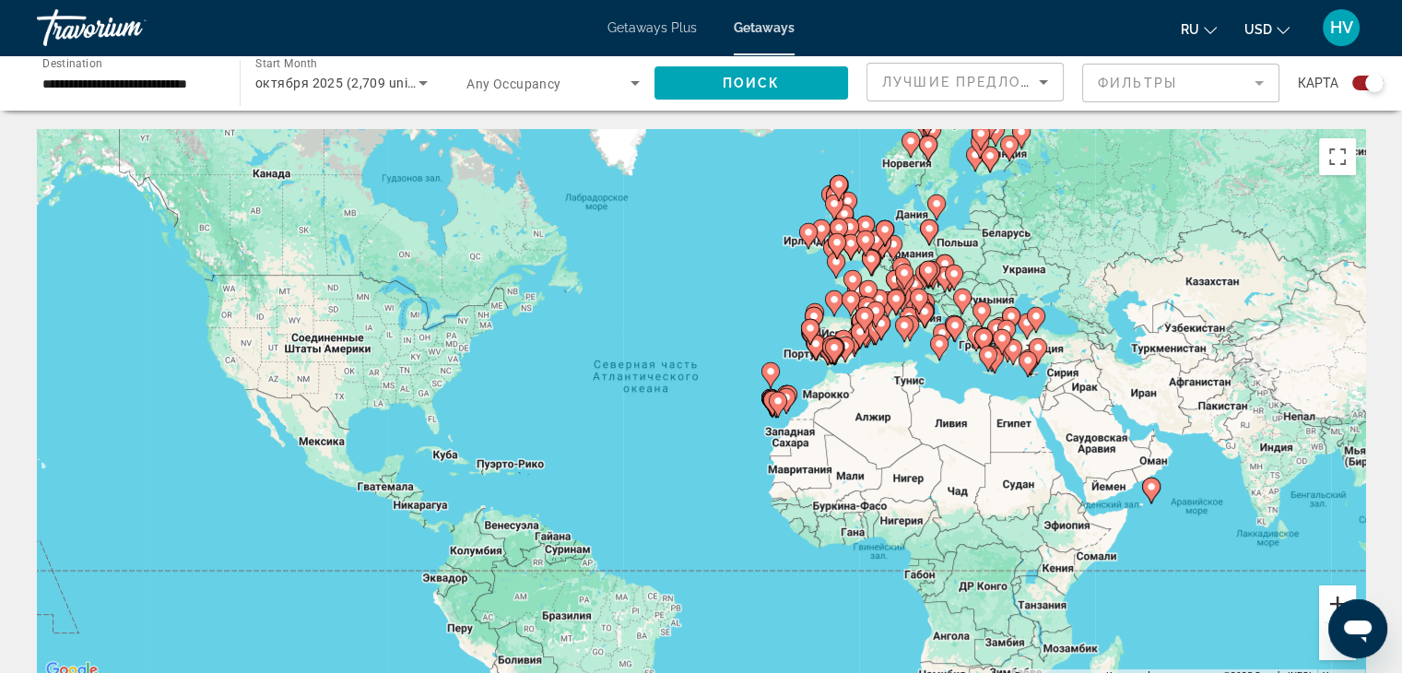
click at [1329, 603] on button "Увеличить" at bounding box center [1337, 603] width 37 height 37
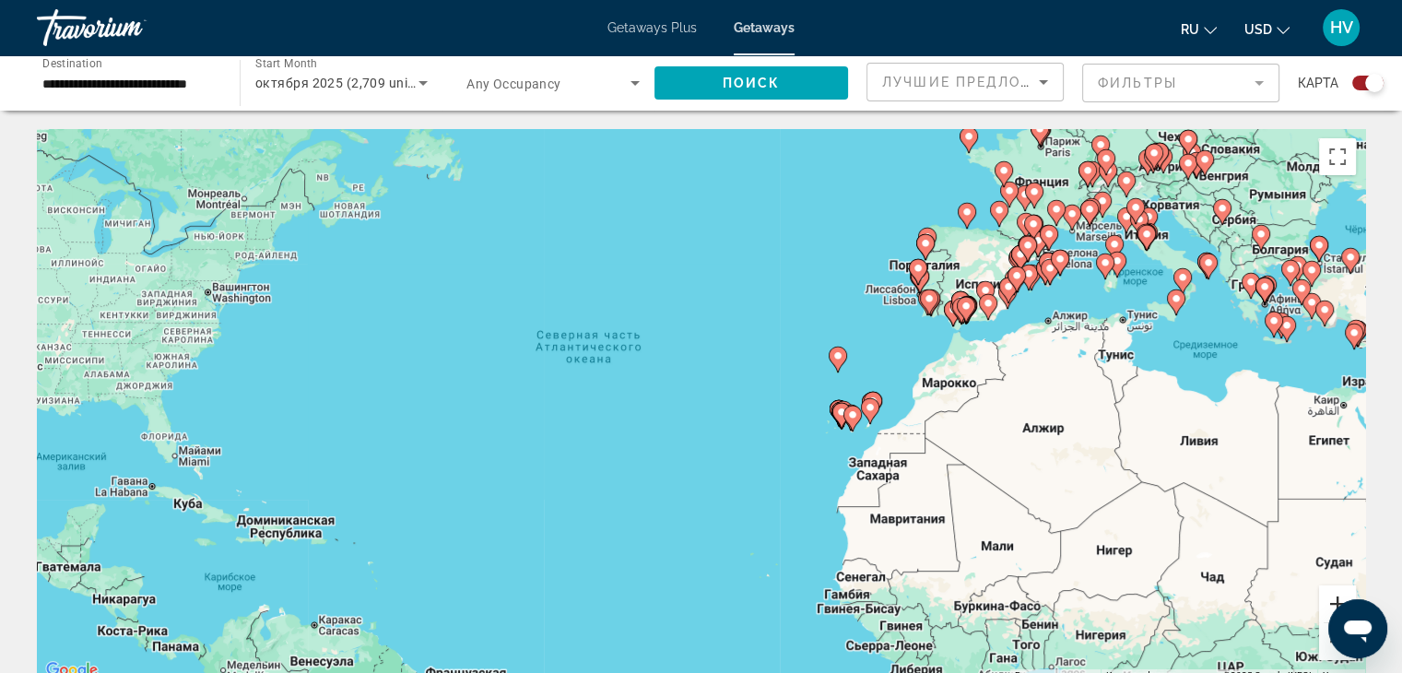
click at [1329, 603] on button "Увеличить" at bounding box center [1337, 603] width 37 height 37
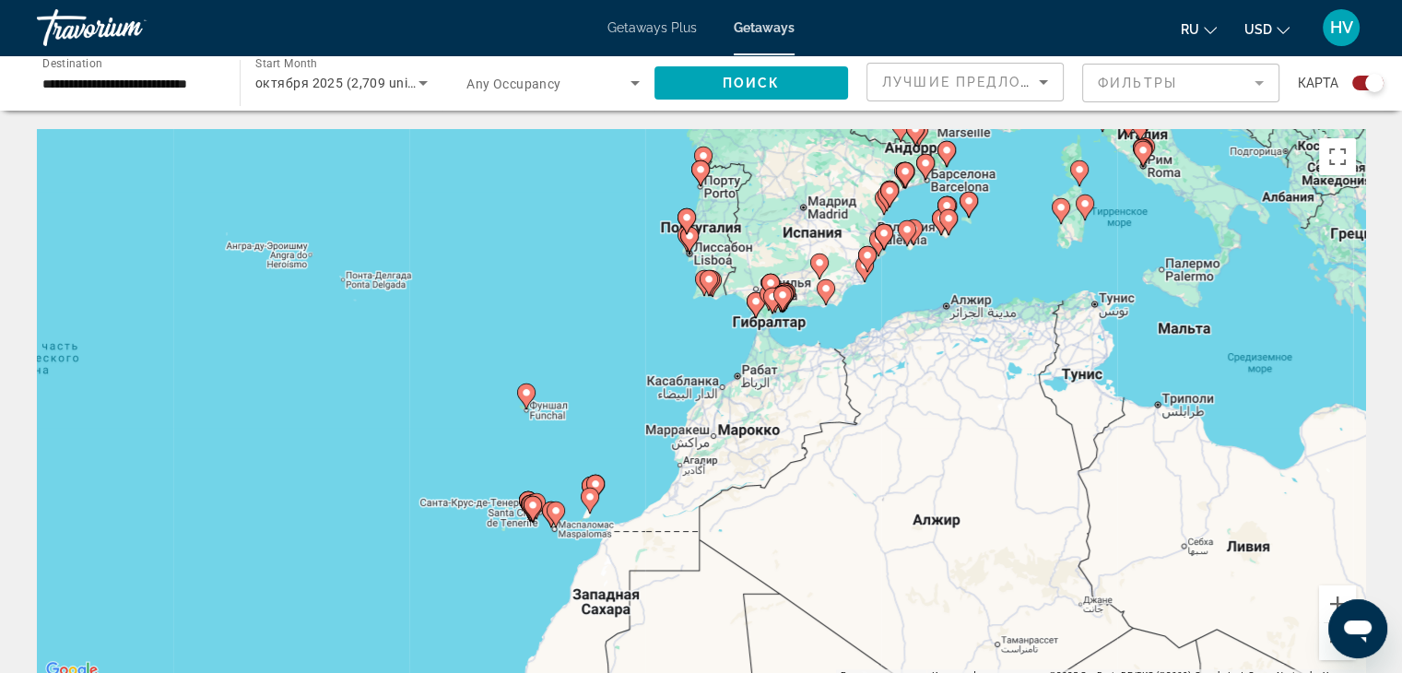
drag, startPoint x: 1289, startPoint y: 291, endPoint x: 837, endPoint y: 362, distance: 457.3
click at [837, 362] on div "Чтобы активировать перетаскивание с помощью клавиатуры, нажмите Alt + Ввод. Пос…" at bounding box center [701, 405] width 1329 height 553
click at [1326, 598] on button "Увеличить" at bounding box center [1337, 603] width 37 height 37
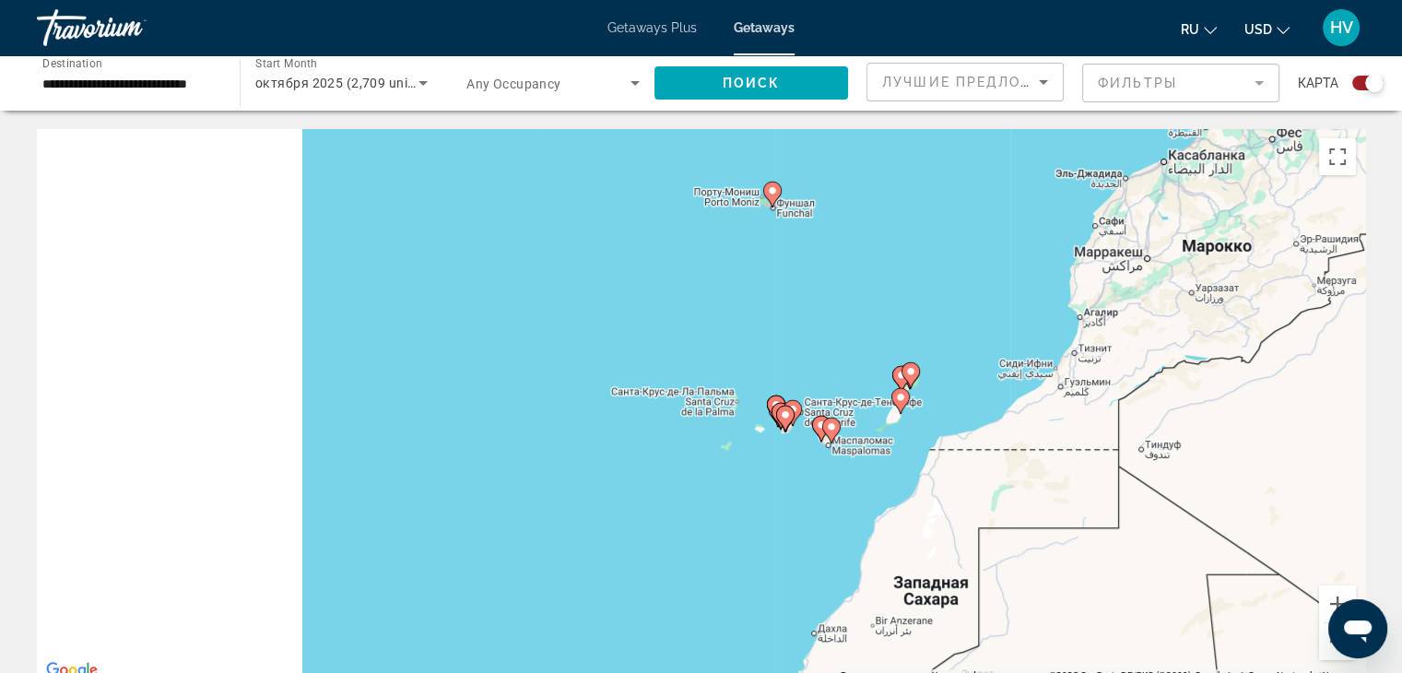
drag, startPoint x: 526, startPoint y: 510, endPoint x: 987, endPoint y: 278, distance: 517.1
click at [987, 278] on div "Чтобы активировать перетаскивание с помощью клавиатуры, нажмите Alt + Ввод. Пос…" at bounding box center [701, 405] width 1329 height 553
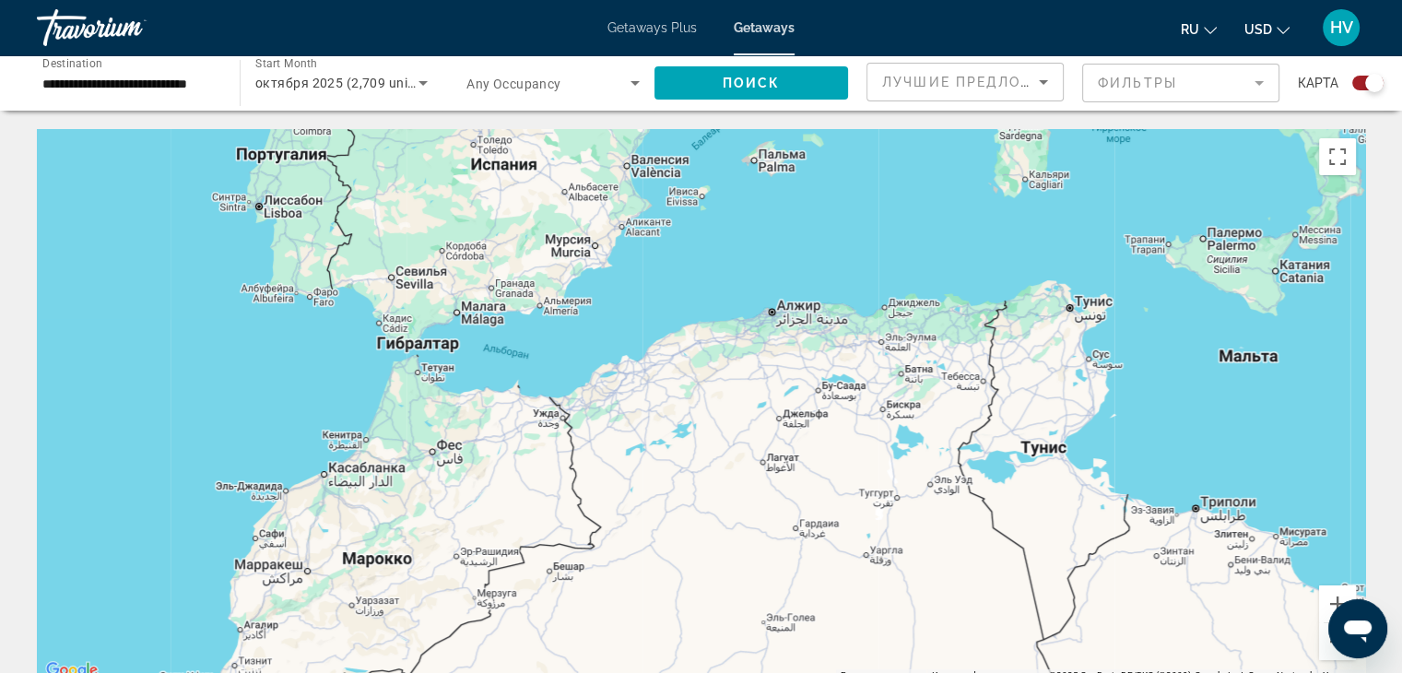
drag, startPoint x: 1262, startPoint y: 377, endPoint x: 372, endPoint y: 715, distance: 951.9
click at [372, 672] on html "**********" at bounding box center [701, 336] width 1402 height 673
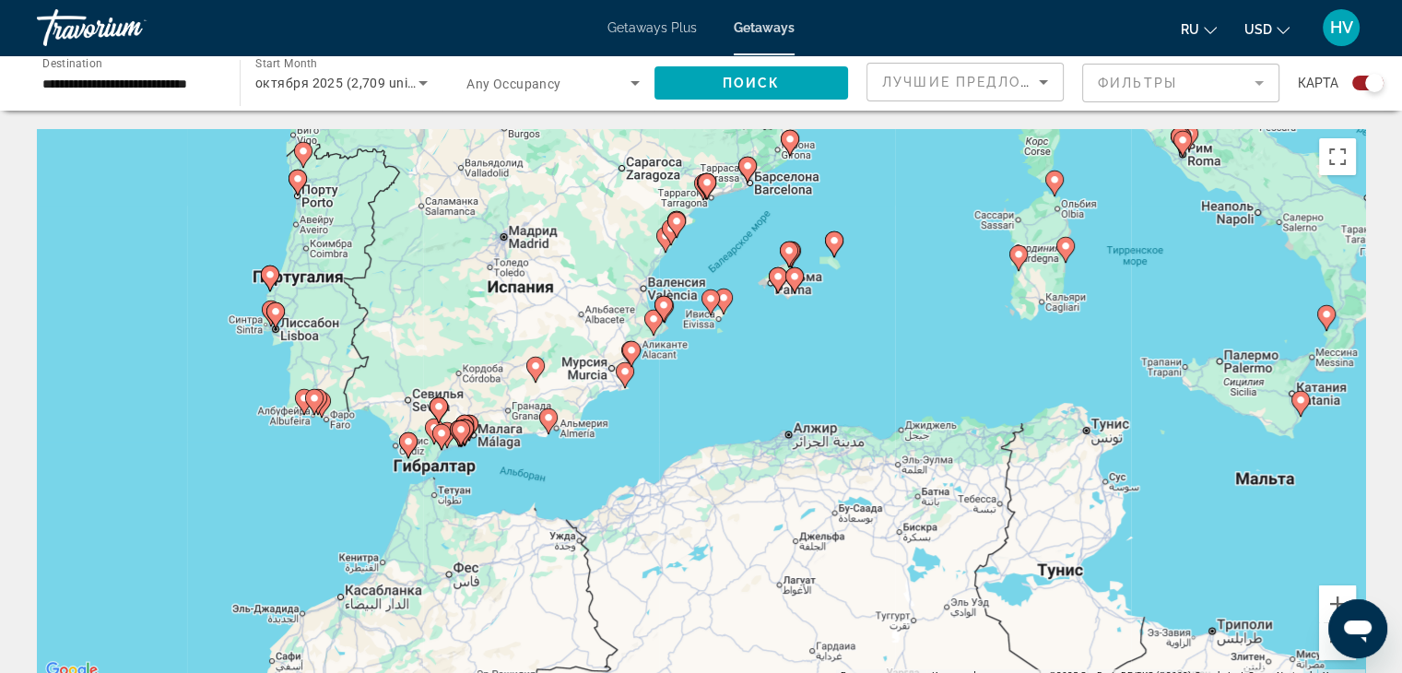
drag, startPoint x: 701, startPoint y: 236, endPoint x: 715, endPoint y: 366, distance: 130.7
click at [715, 366] on div "Чтобы активировать перетаскивание с помощью клавиатуры, нажмите Alt + Ввод. Пос…" at bounding box center [701, 405] width 1329 height 553
click at [273, 320] on icon "Main content" at bounding box center [274, 315] width 17 height 24
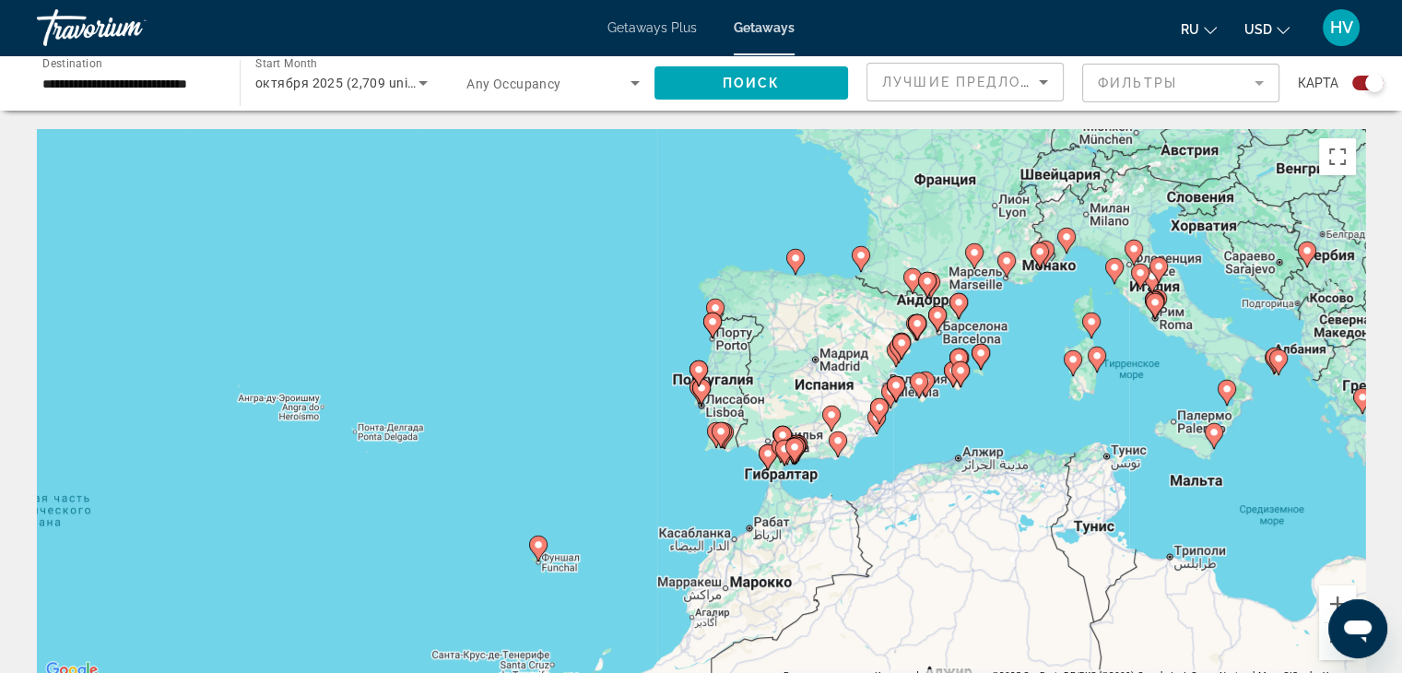
click at [701, 394] on icon "Main content" at bounding box center [700, 392] width 17 height 24
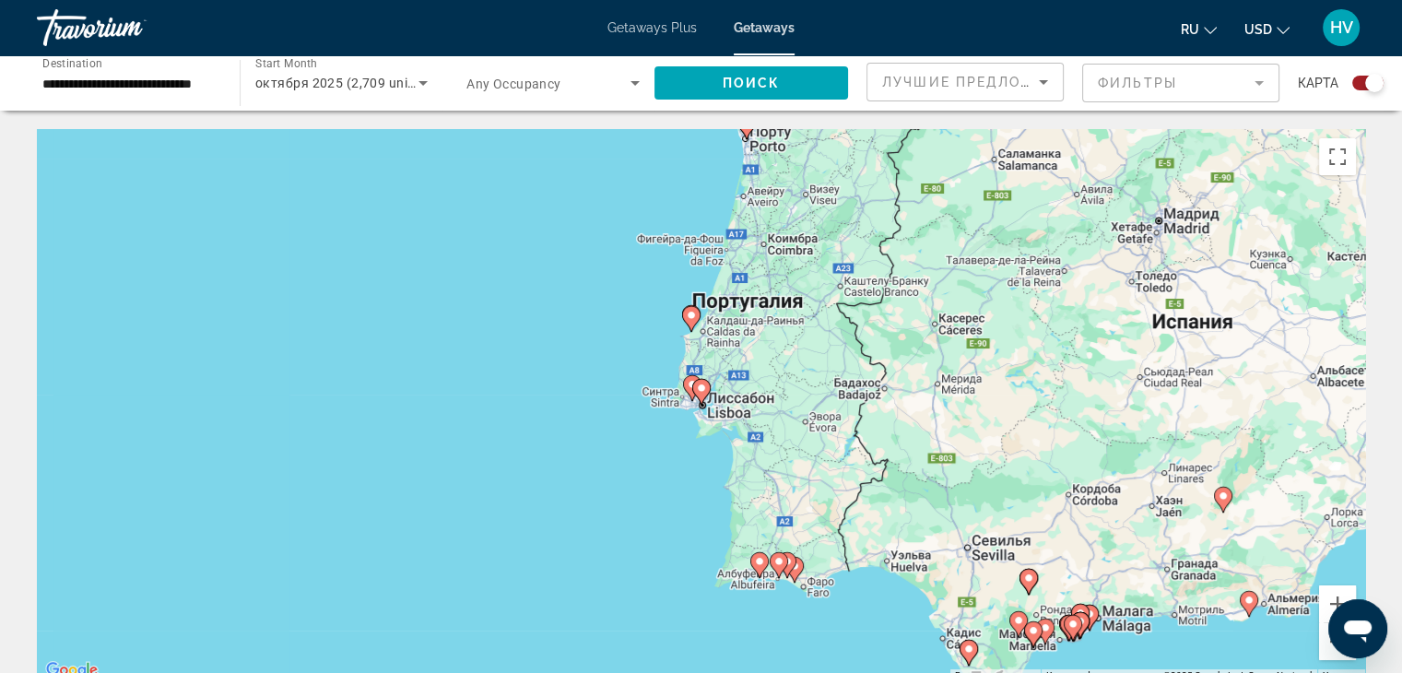
click at [701, 394] on icon "Main content" at bounding box center [700, 392] width 17 height 24
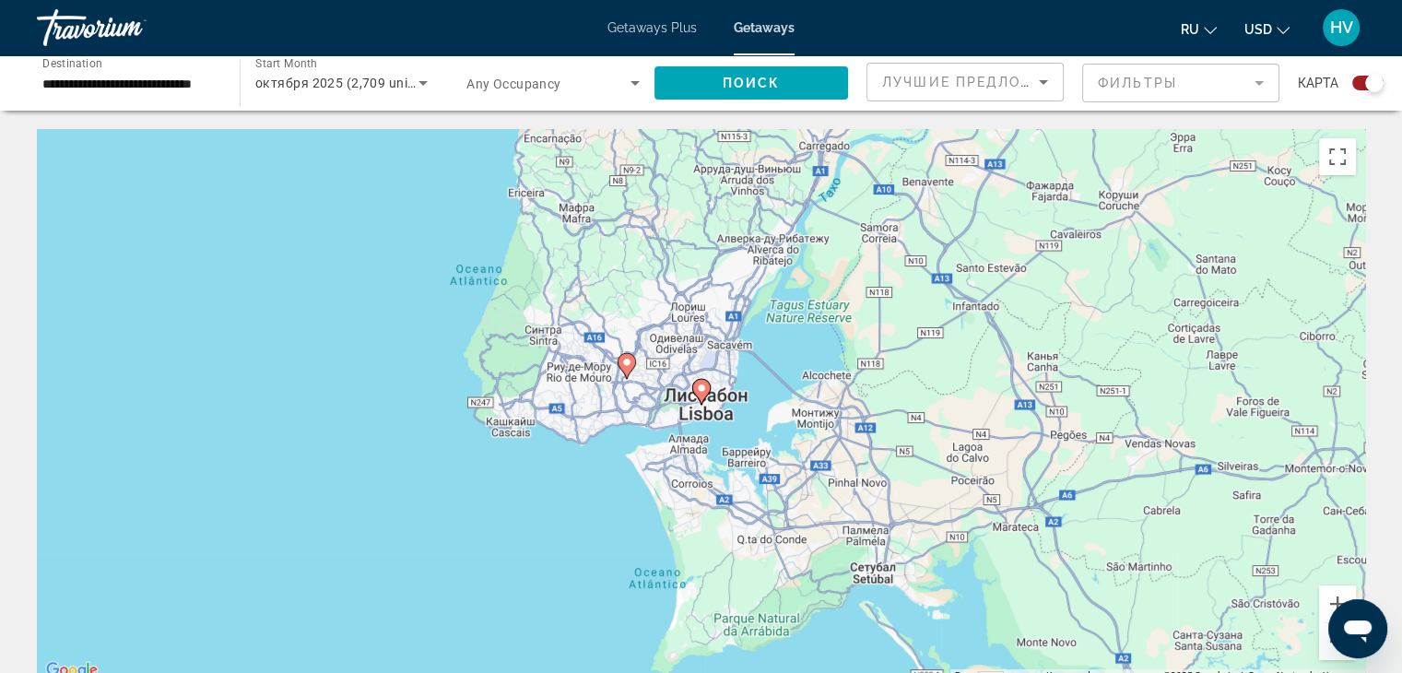
click at [701, 394] on icon "Main content" at bounding box center [700, 392] width 17 height 24
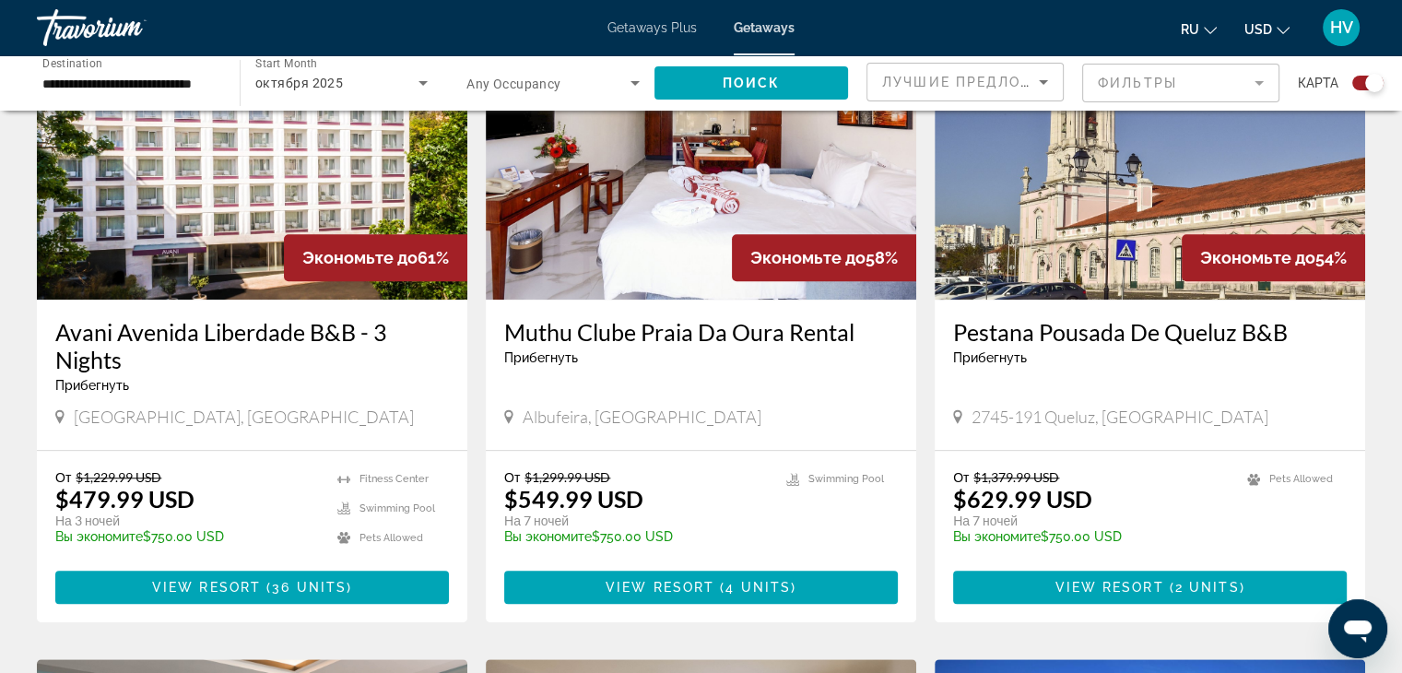
scroll to position [1438, 0]
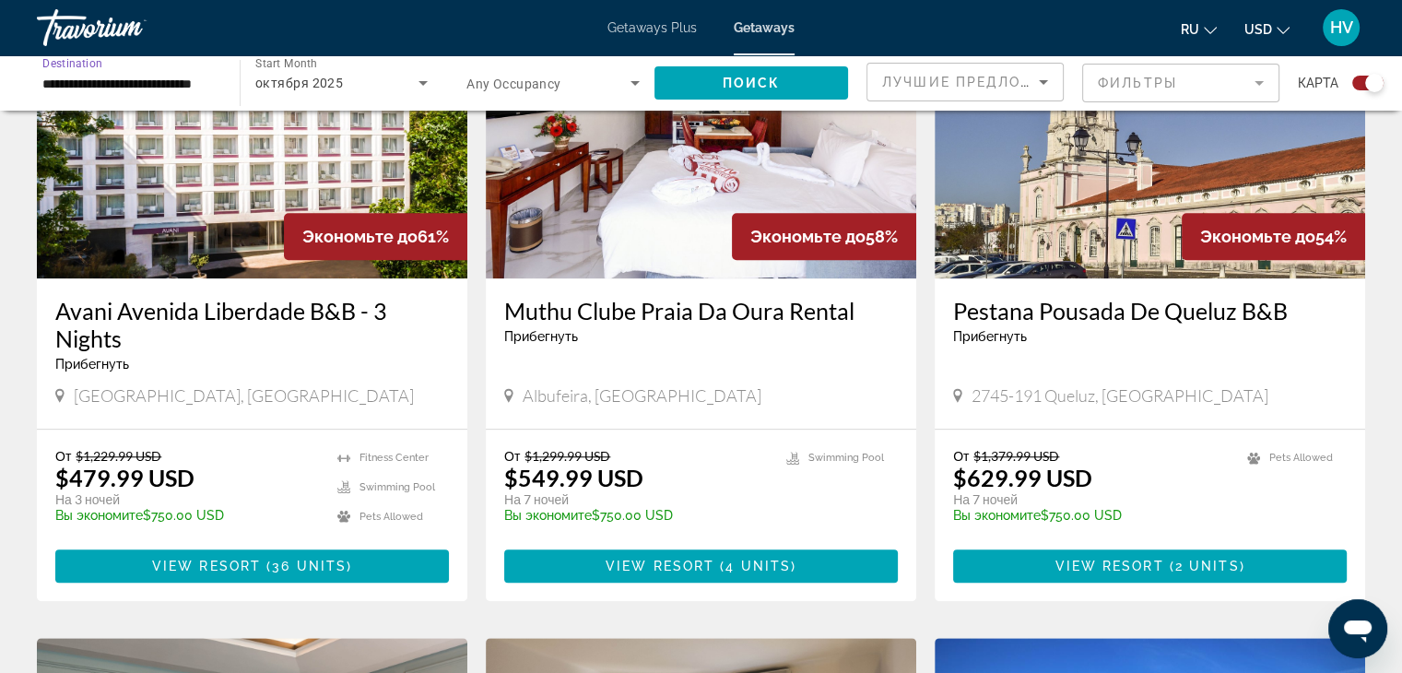
click at [205, 77] on input "**********" at bounding box center [128, 84] width 173 height 22
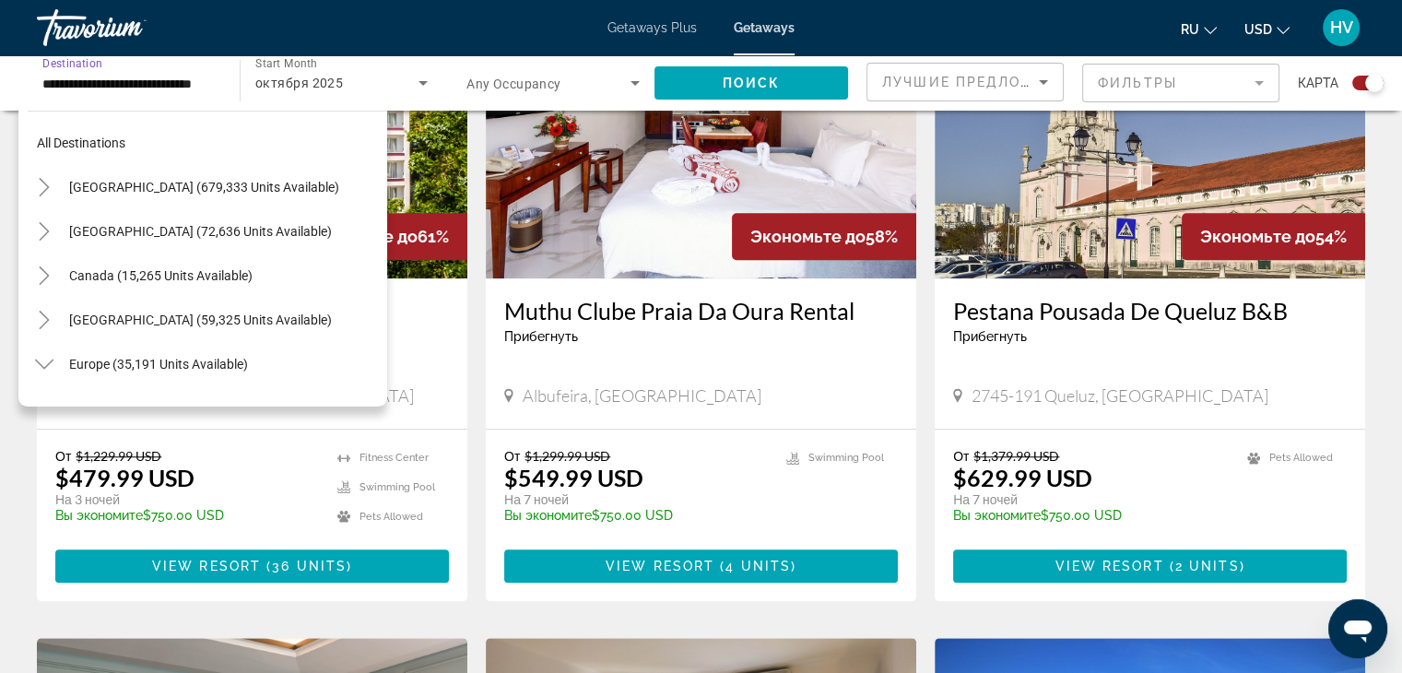
scroll to position [774, 0]
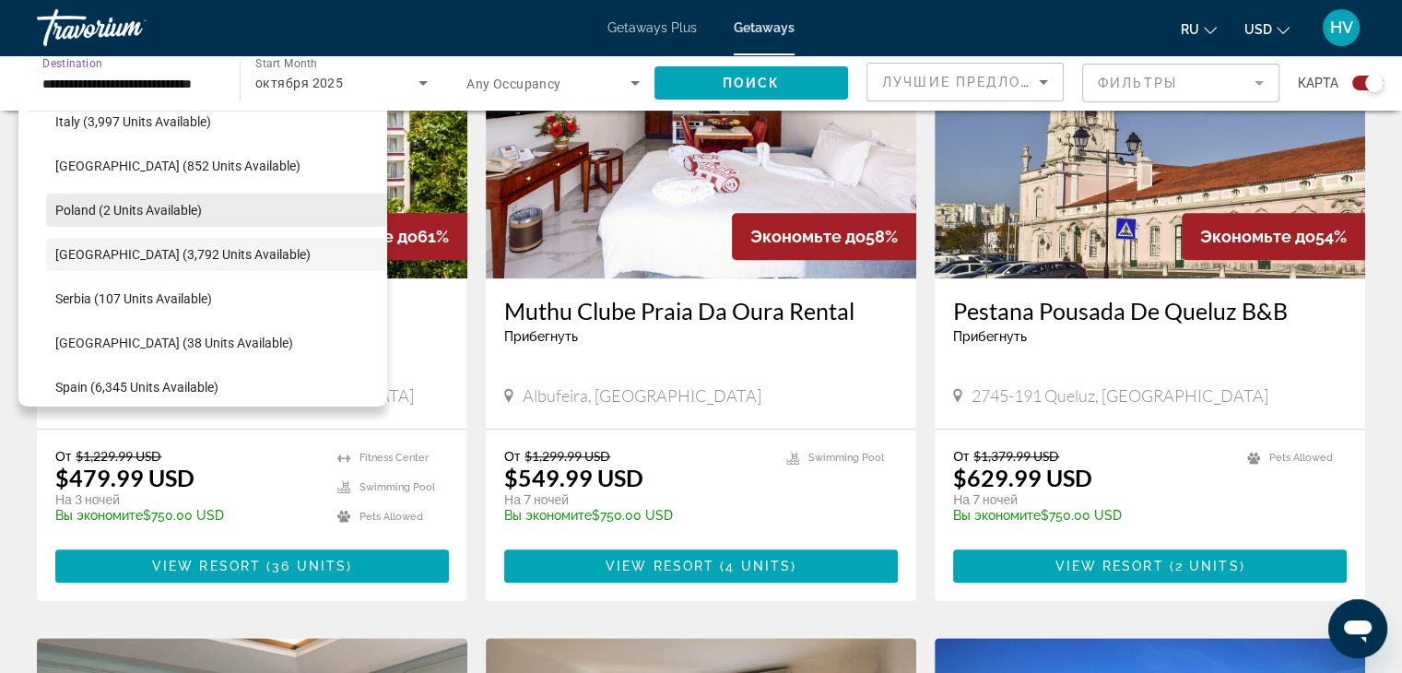
click at [203, 200] on span "Search widget" at bounding box center [216, 210] width 341 height 44
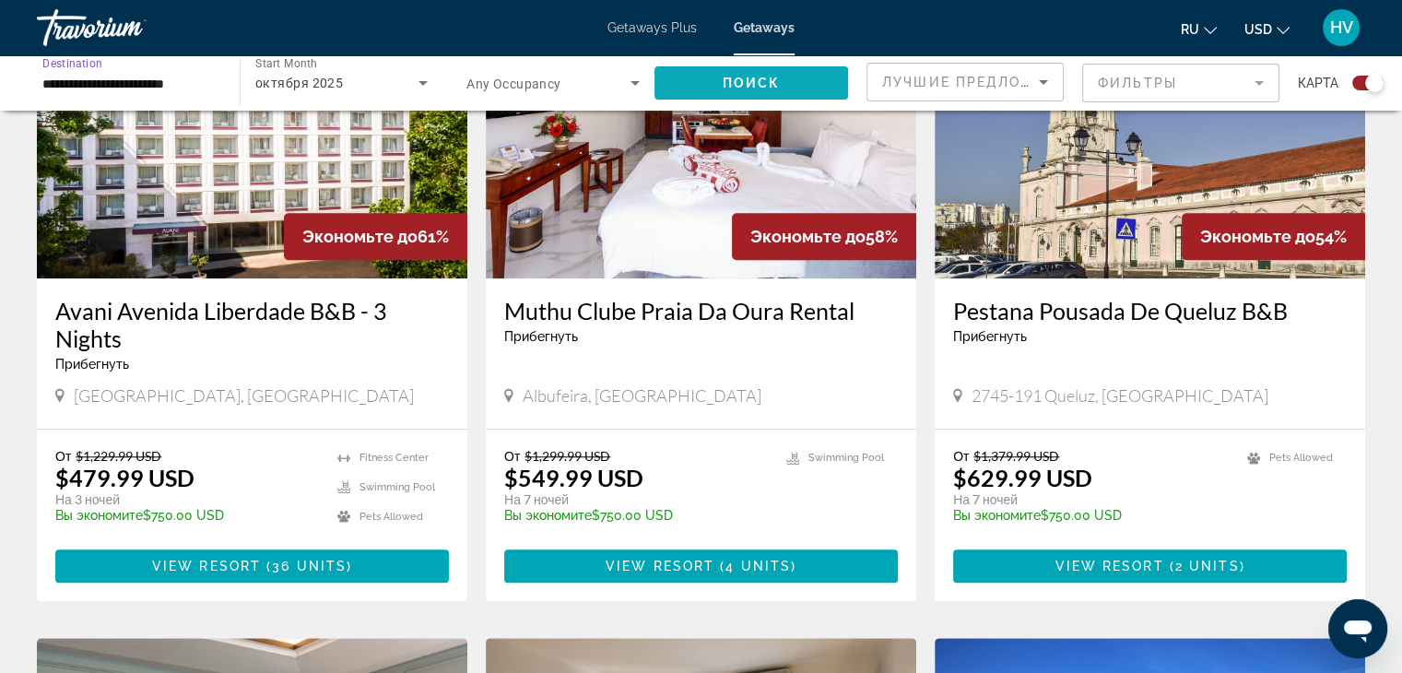
click at [720, 75] on span "Search widget" at bounding box center [752, 83] width 194 height 44
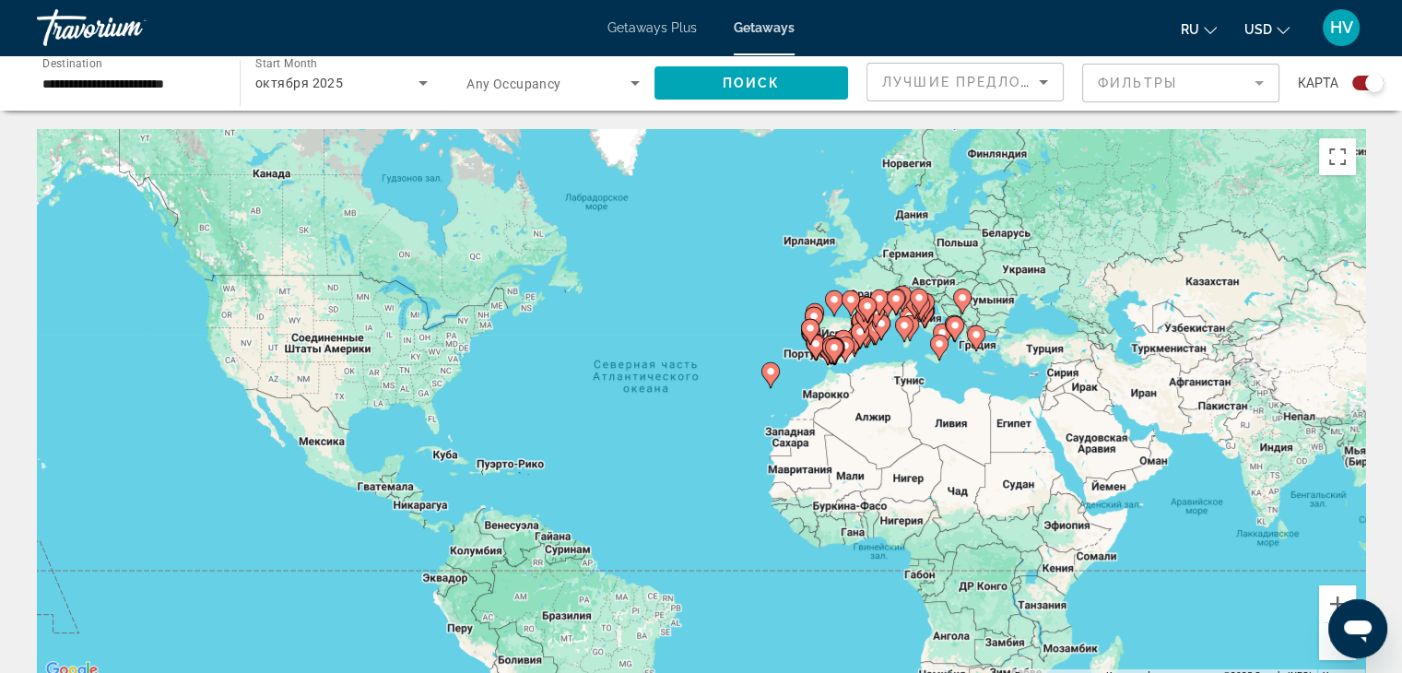
click at [626, 78] on icon "Search widget" at bounding box center [635, 83] width 22 height 22
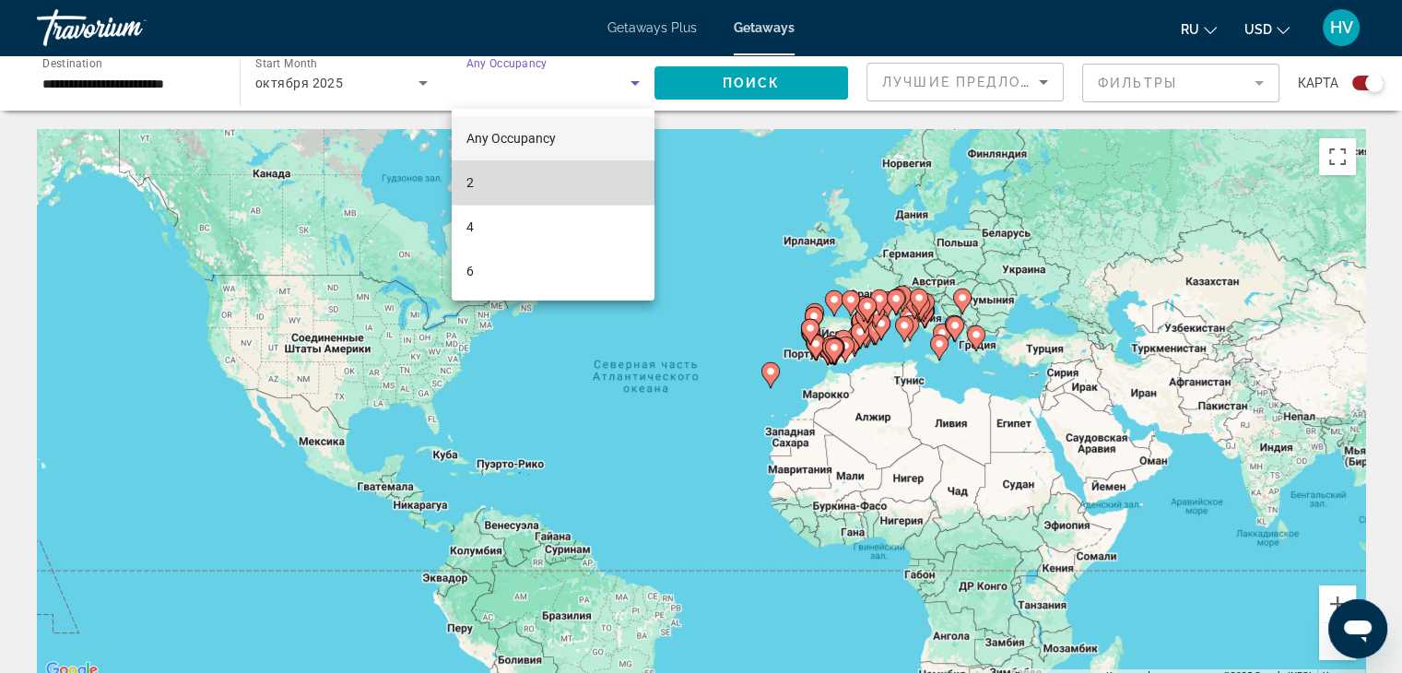
click at [522, 174] on mat-option "2" at bounding box center [553, 182] width 203 height 44
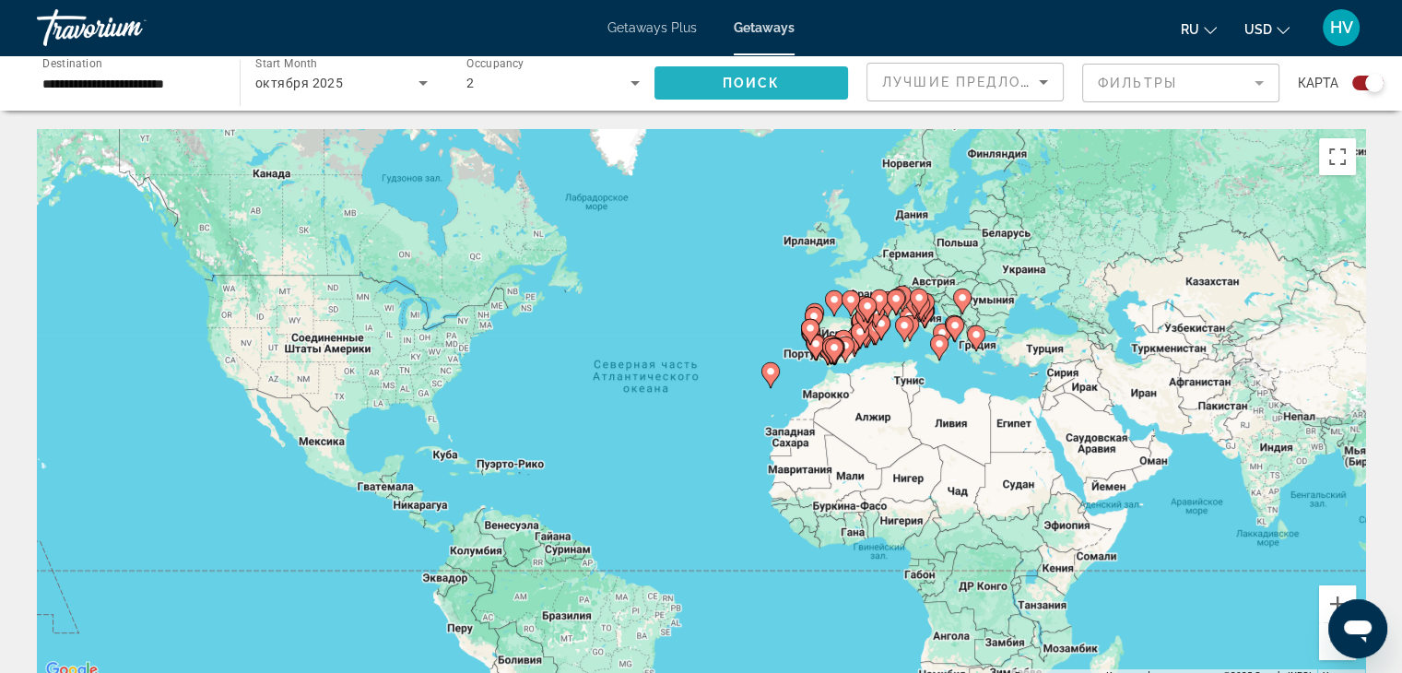
click at [747, 77] on span "Поиск" at bounding box center [752, 83] width 58 height 15
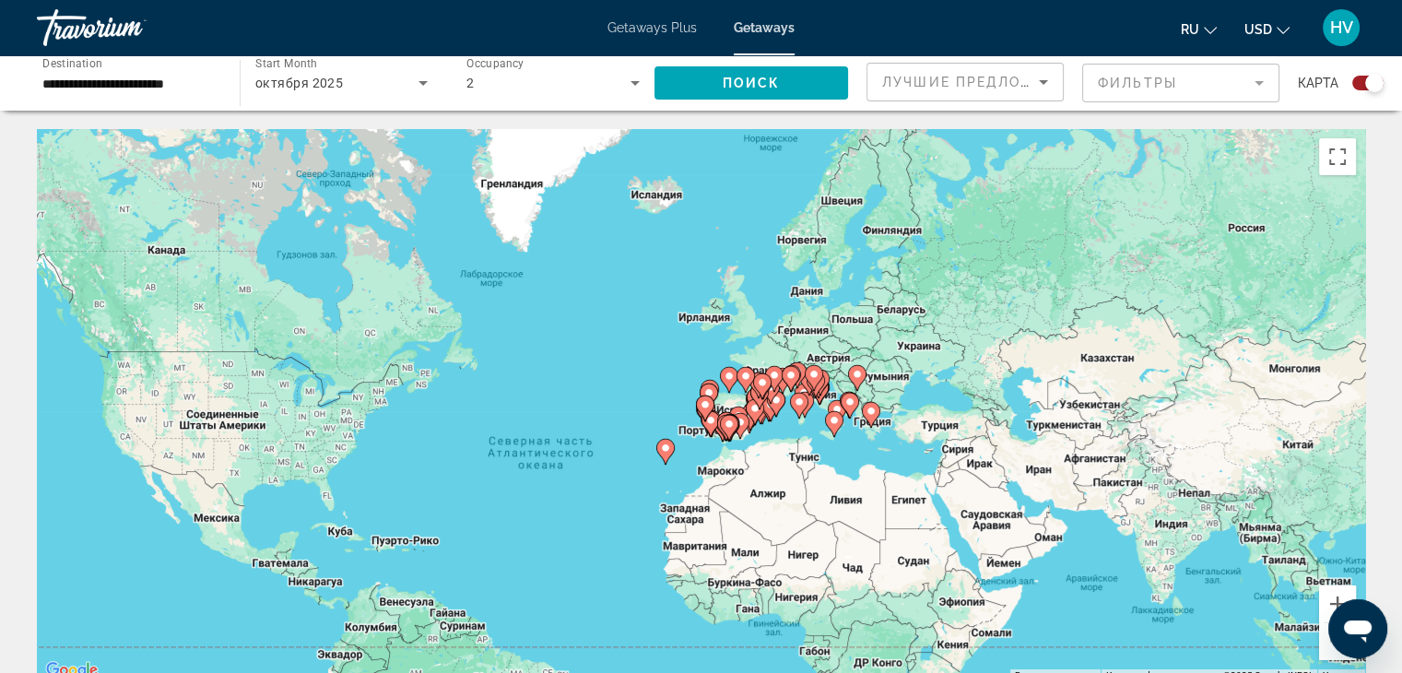
drag, startPoint x: 868, startPoint y: 196, endPoint x: 758, endPoint y: 277, distance: 135.9
click at [758, 277] on div "Чтобы активировать перетаскивание с помощью клавиатуры, нажмите Alt + Ввод. Пос…" at bounding box center [701, 405] width 1329 height 553
click at [1368, 78] on div "Search widget" at bounding box center [1375, 83] width 18 height 18
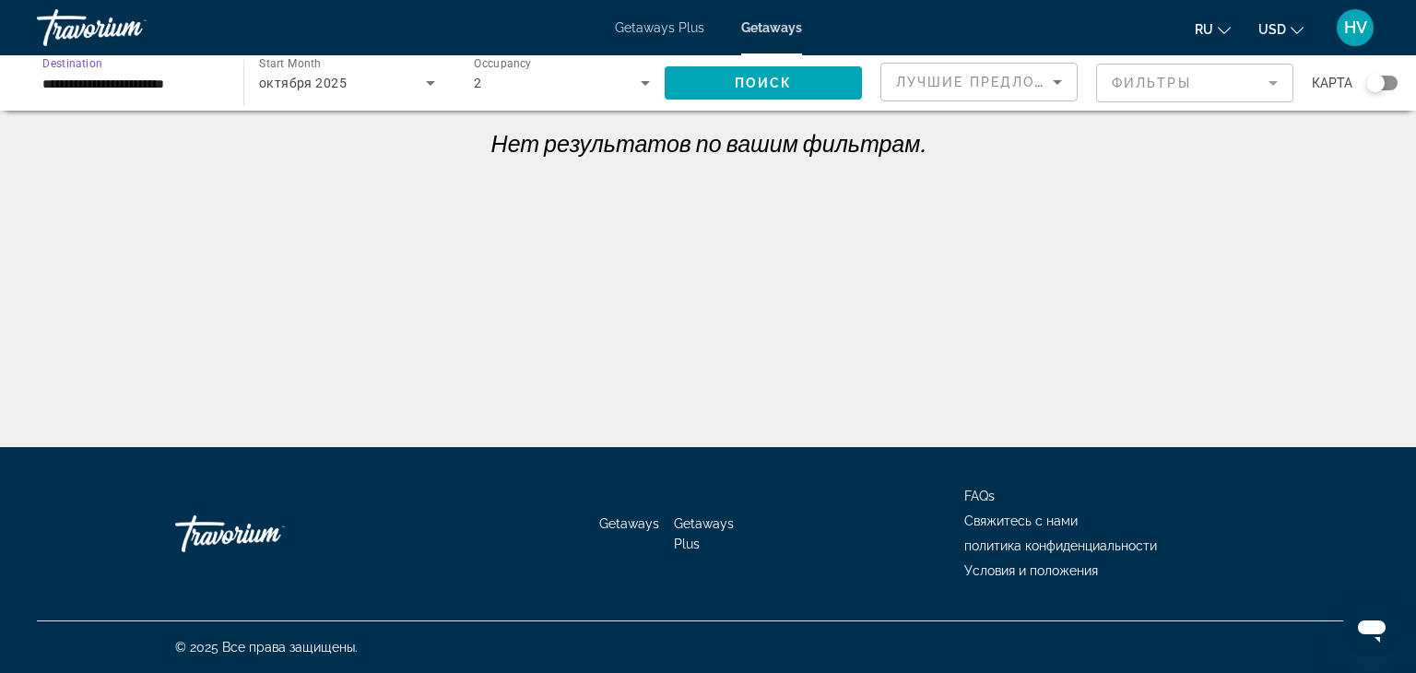
click at [182, 81] on input "**********" at bounding box center [130, 84] width 177 height 22
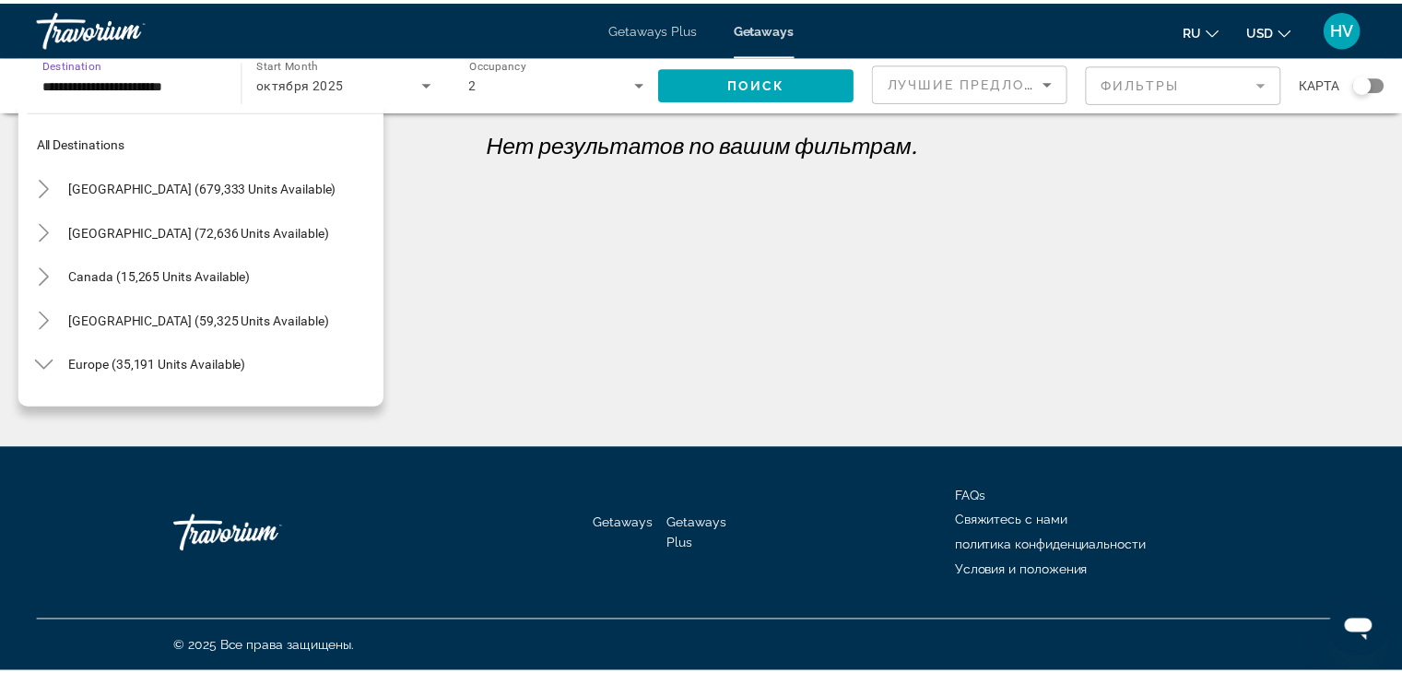
scroll to position [729, 0]
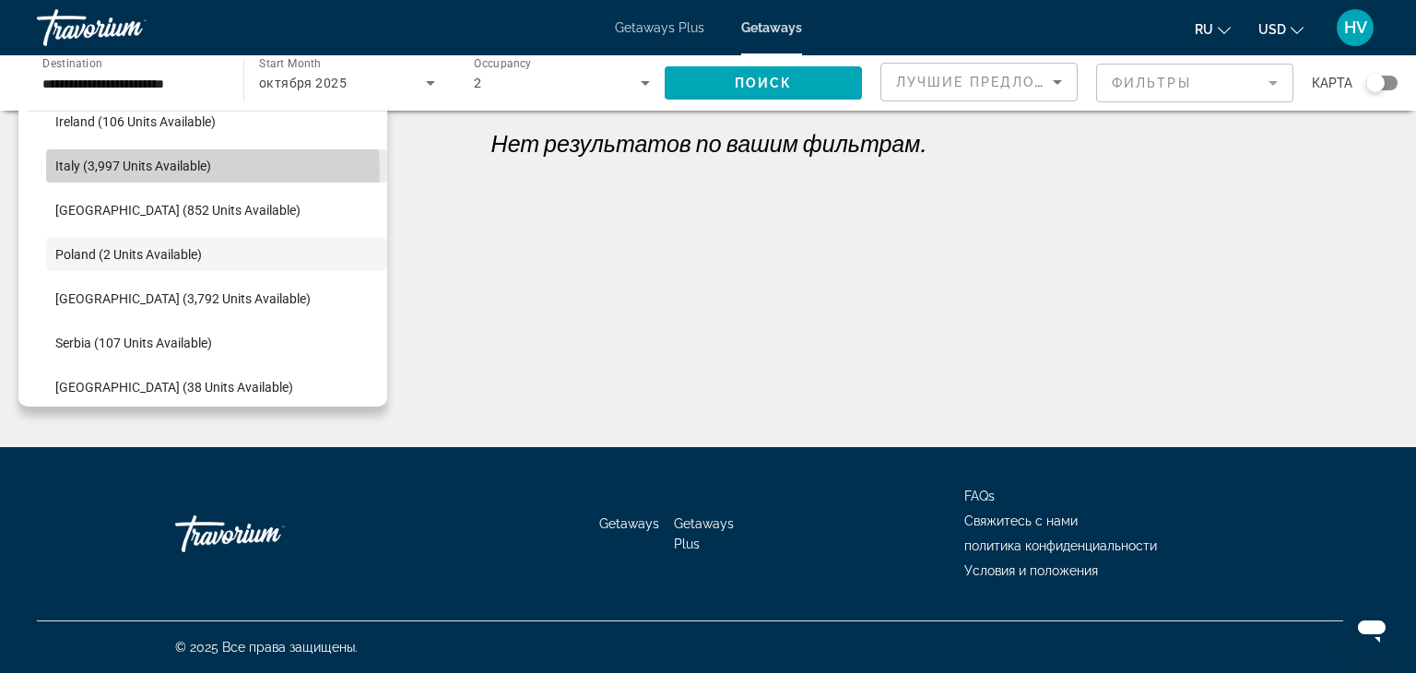
click at [212, 171] on span "Search widget" at bounding box center [216, 166] width 341 height 44
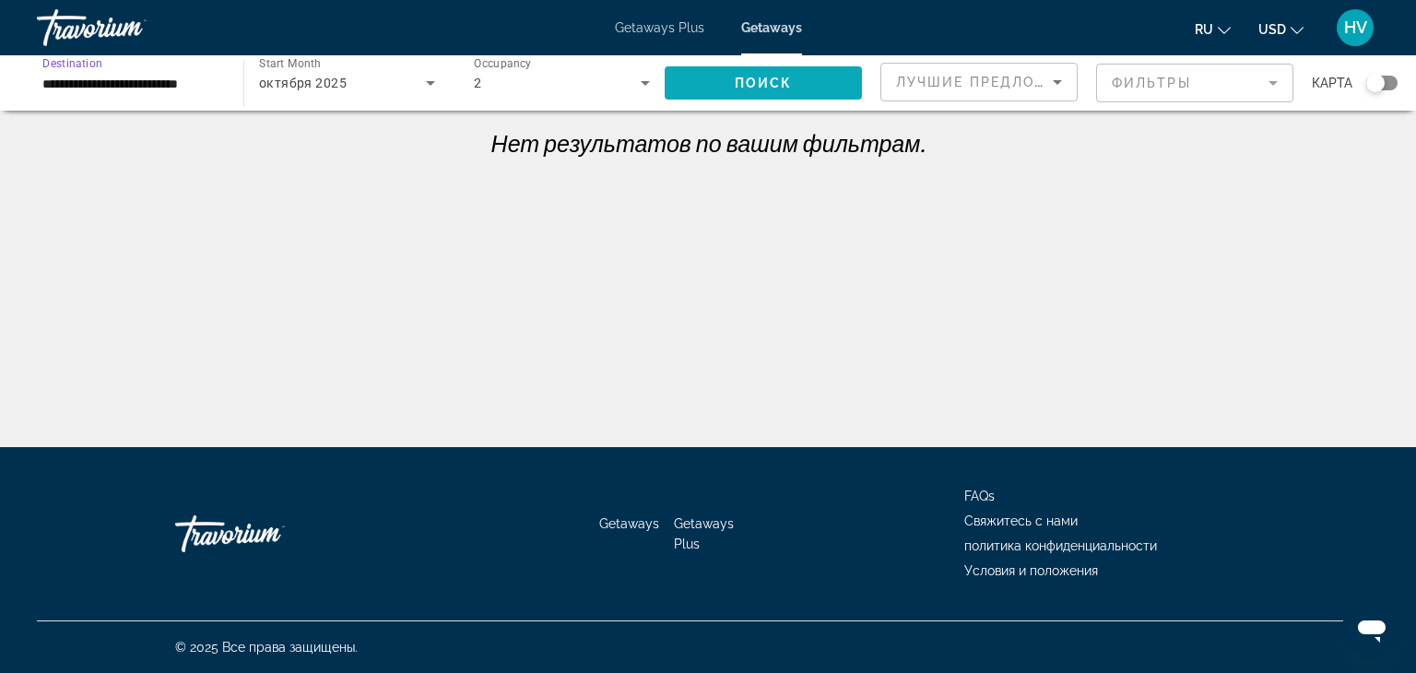
click at [747, 73] on span "Search widget" at bounding box center [763, 83] width 197 height 44
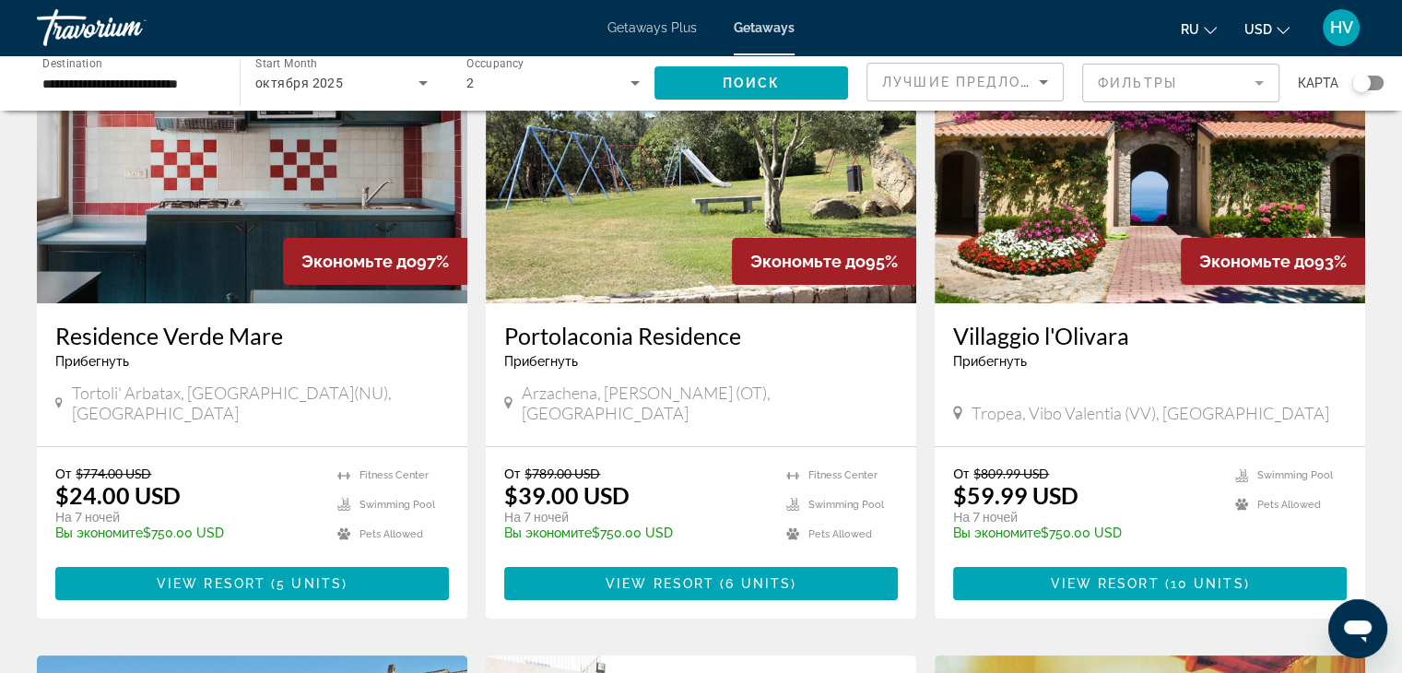
scroll to position [89, 0]
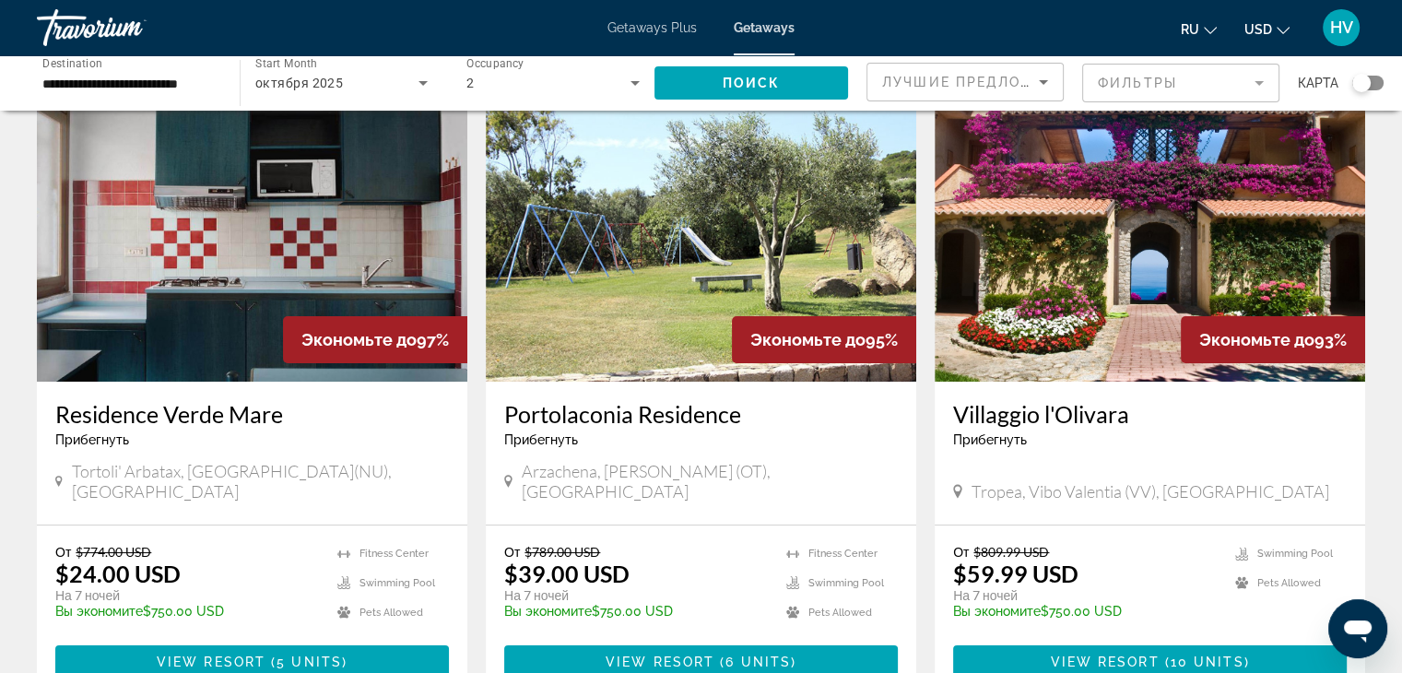
click at [183, 97] on div "**********" at bounding box center [128, 83] width 173 height 53
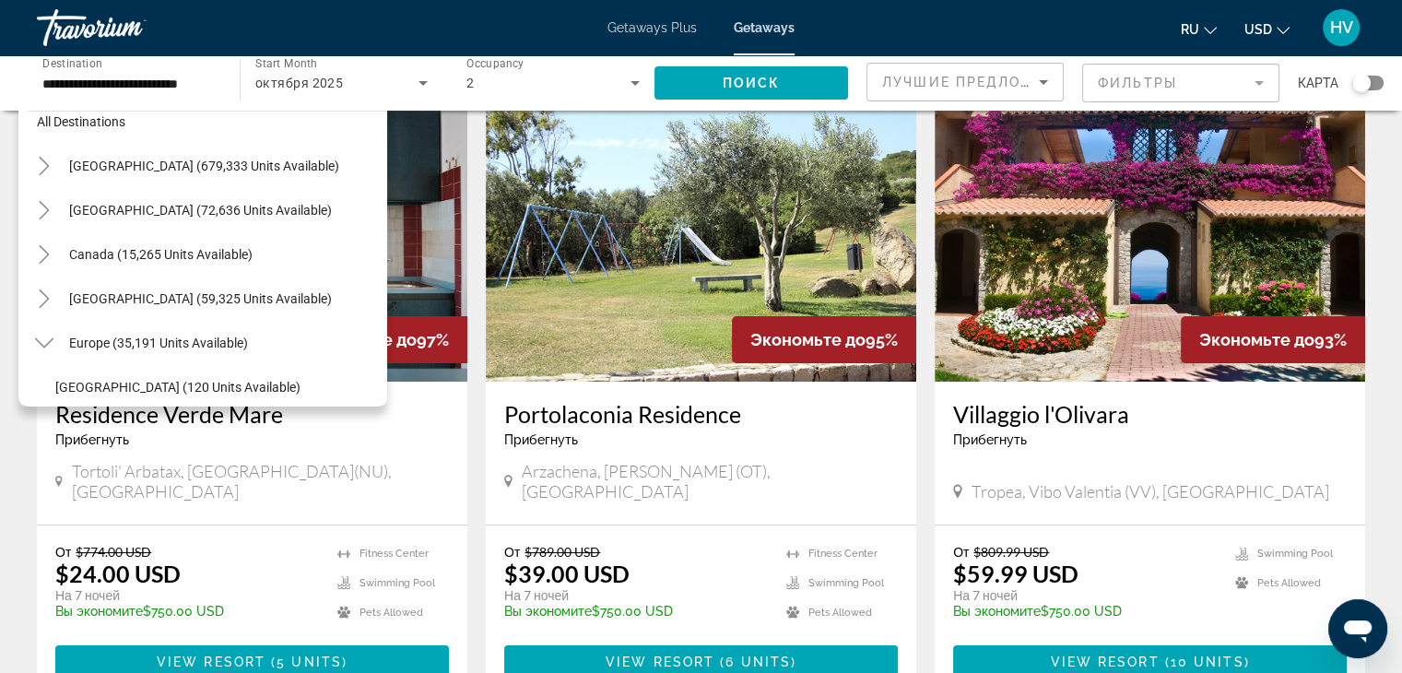
scroll to position [0, 0]
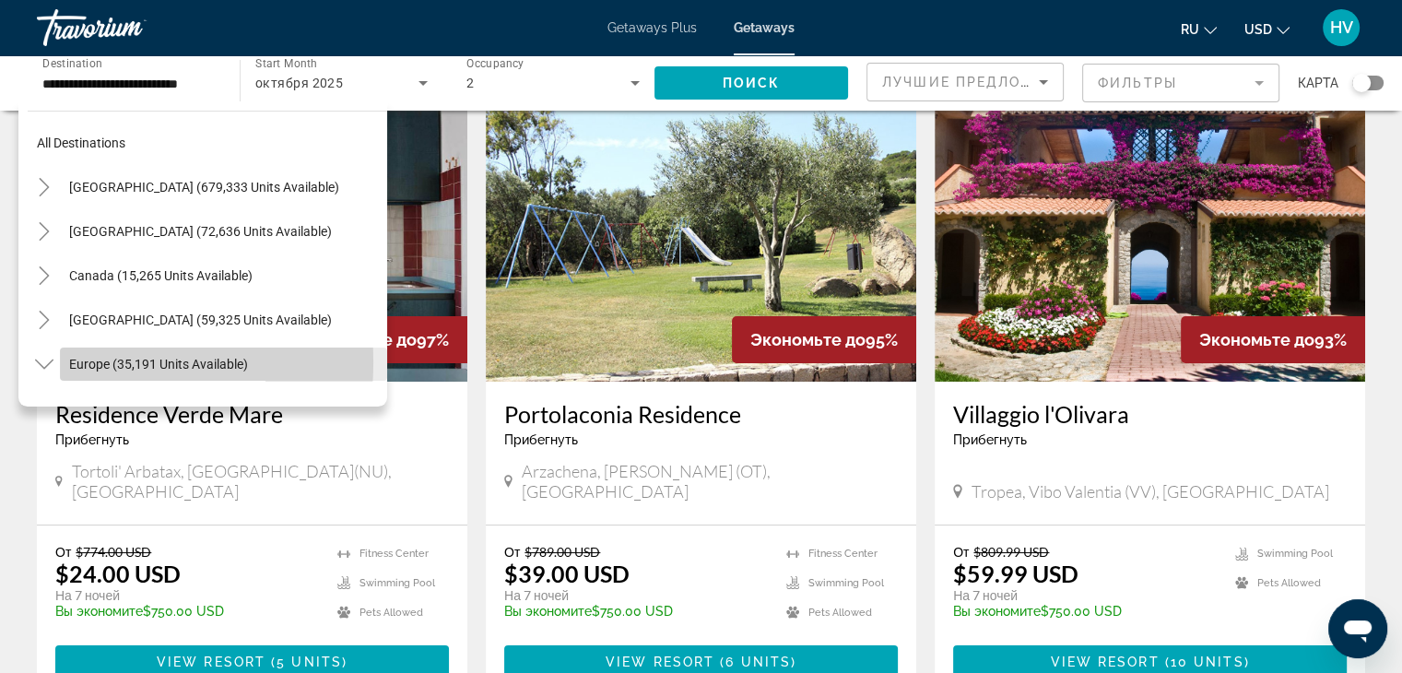
click at [85, 362] on span "Europe (35,191 units available)" at bounding box center [158, 364] width 179 height 15
type input "**********"
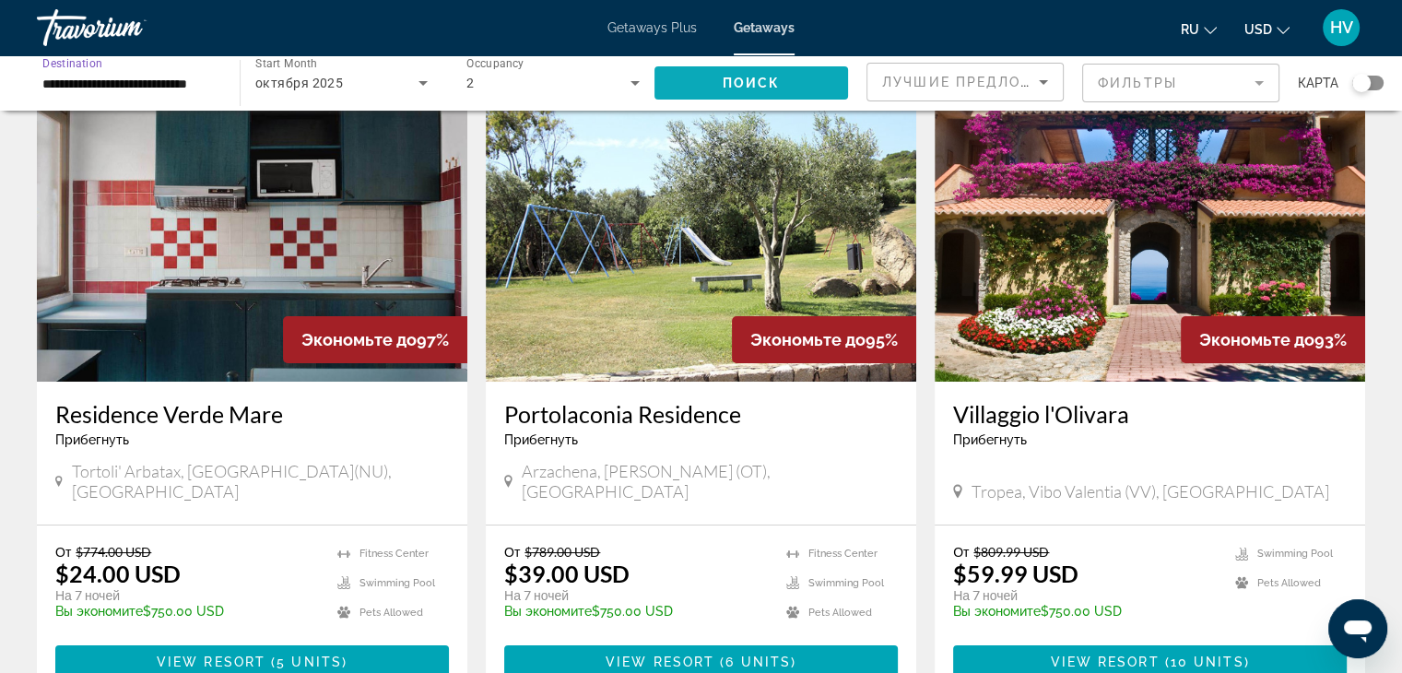
click at [765, 79] on span "Поиск" at bounding box center [752, 83] width 58 height 15
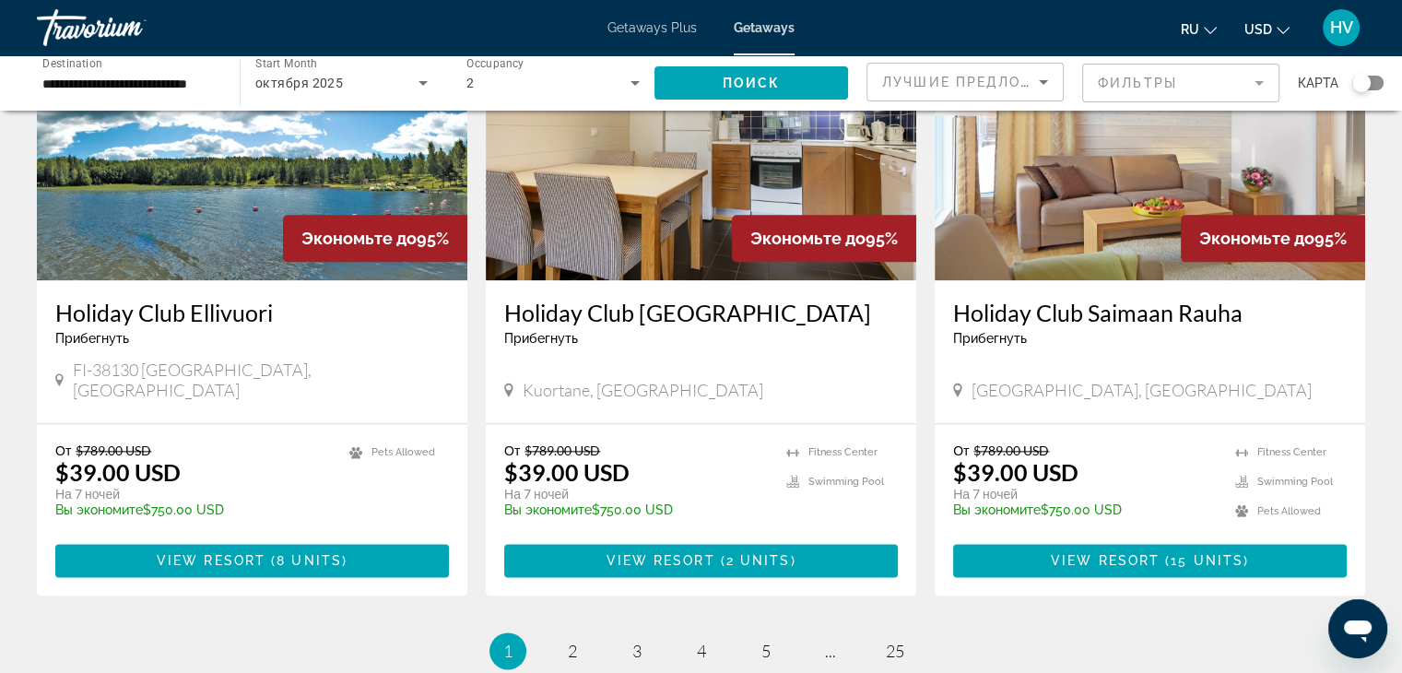
scroll to position [2151, 0]
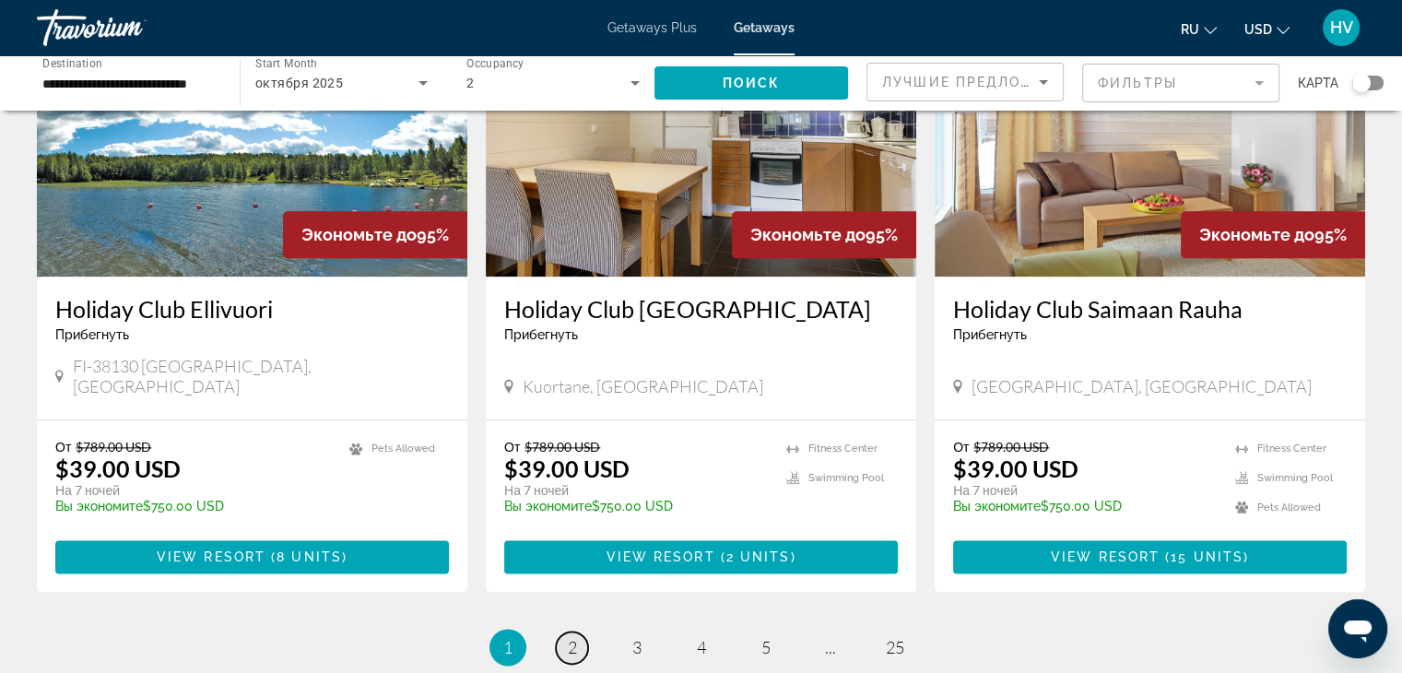
click at [575, 637] on span "2" at bounding box center [572, 647] width 9 height 20
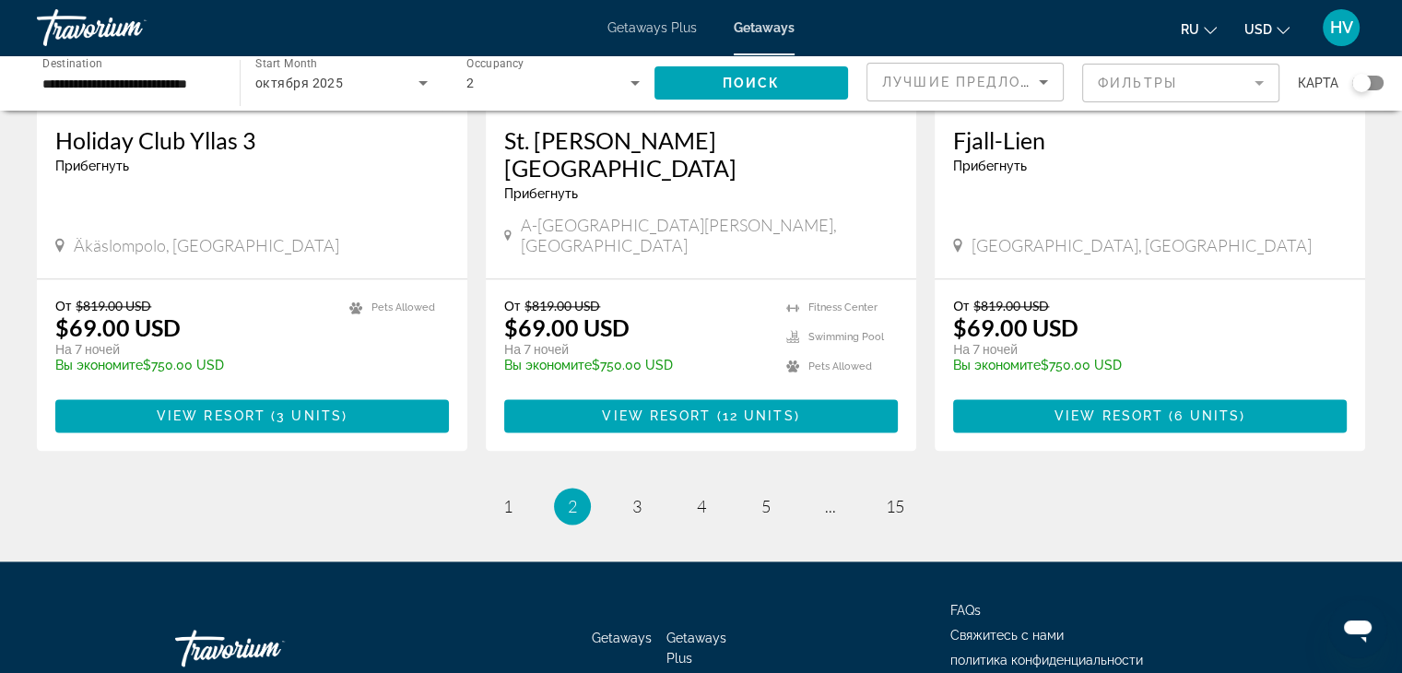
scroll to position [2309, 0]
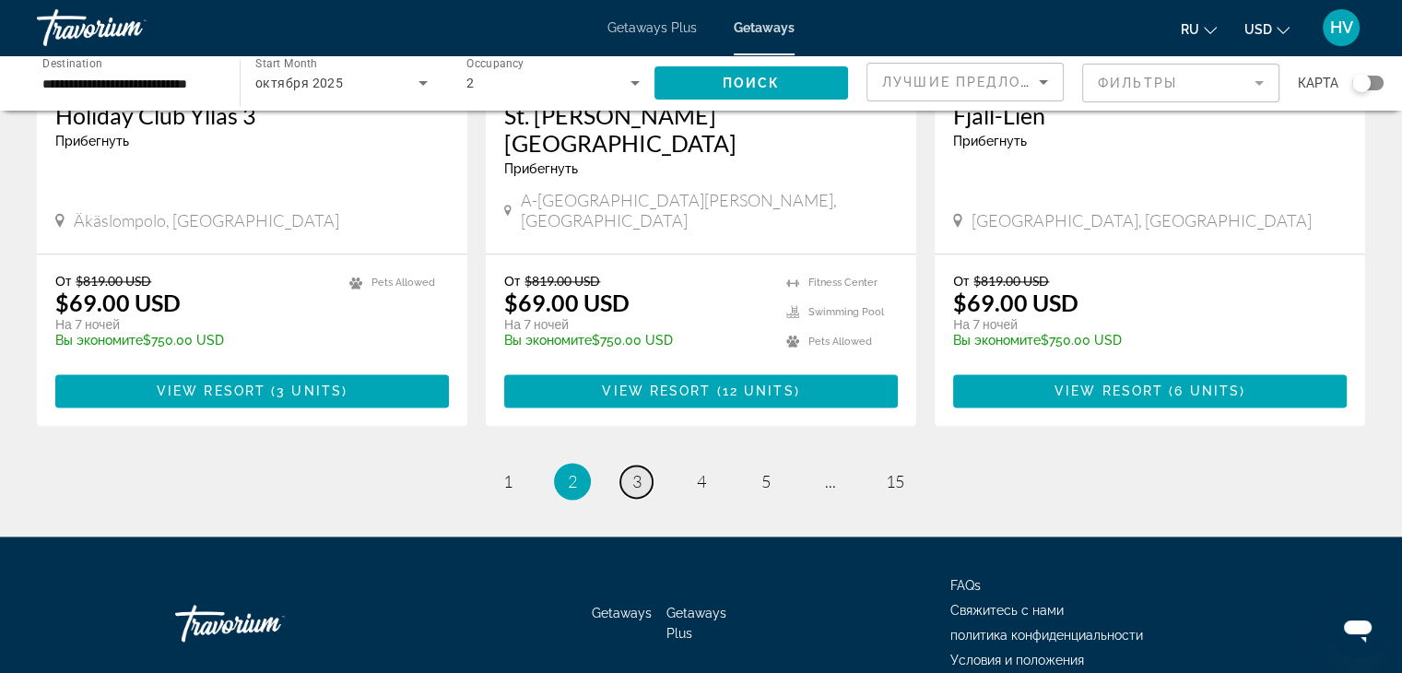
click at [637, 471] on span "3" at bounding box center [637, 481] width 9 height 20
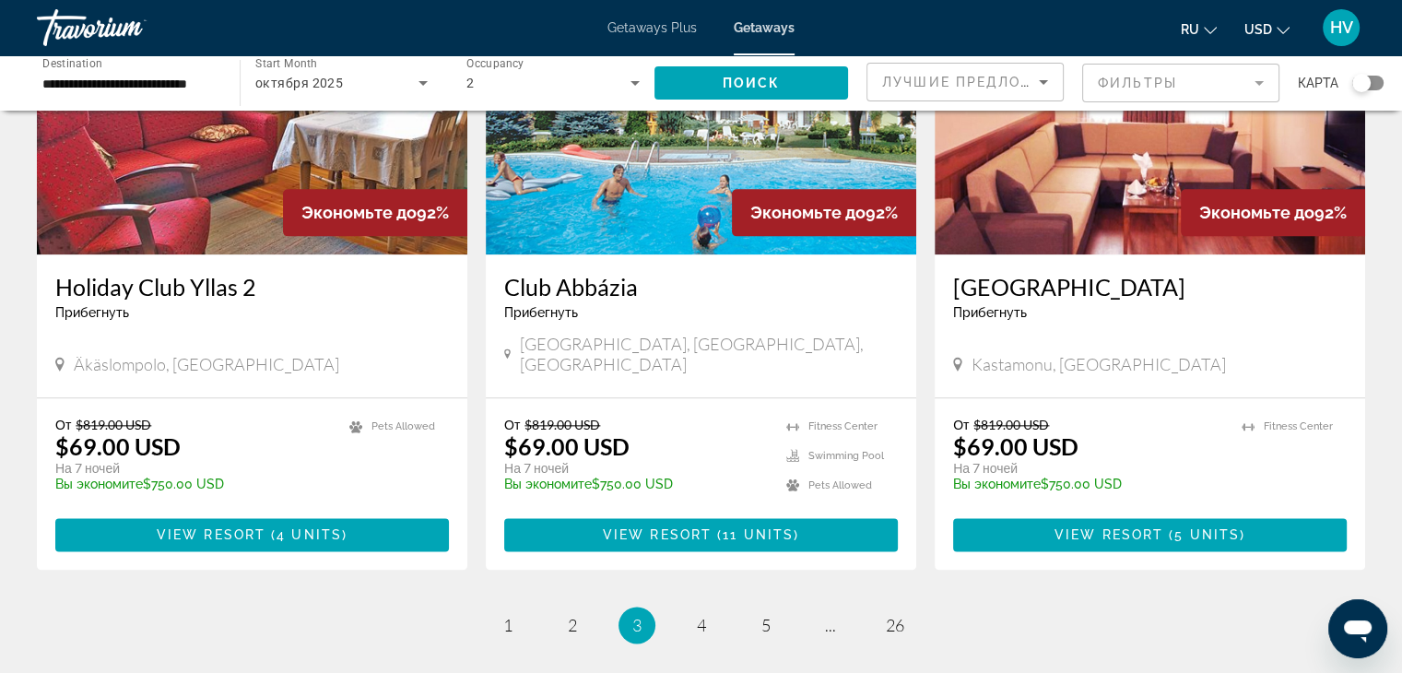
scroll to position [2276, 0]
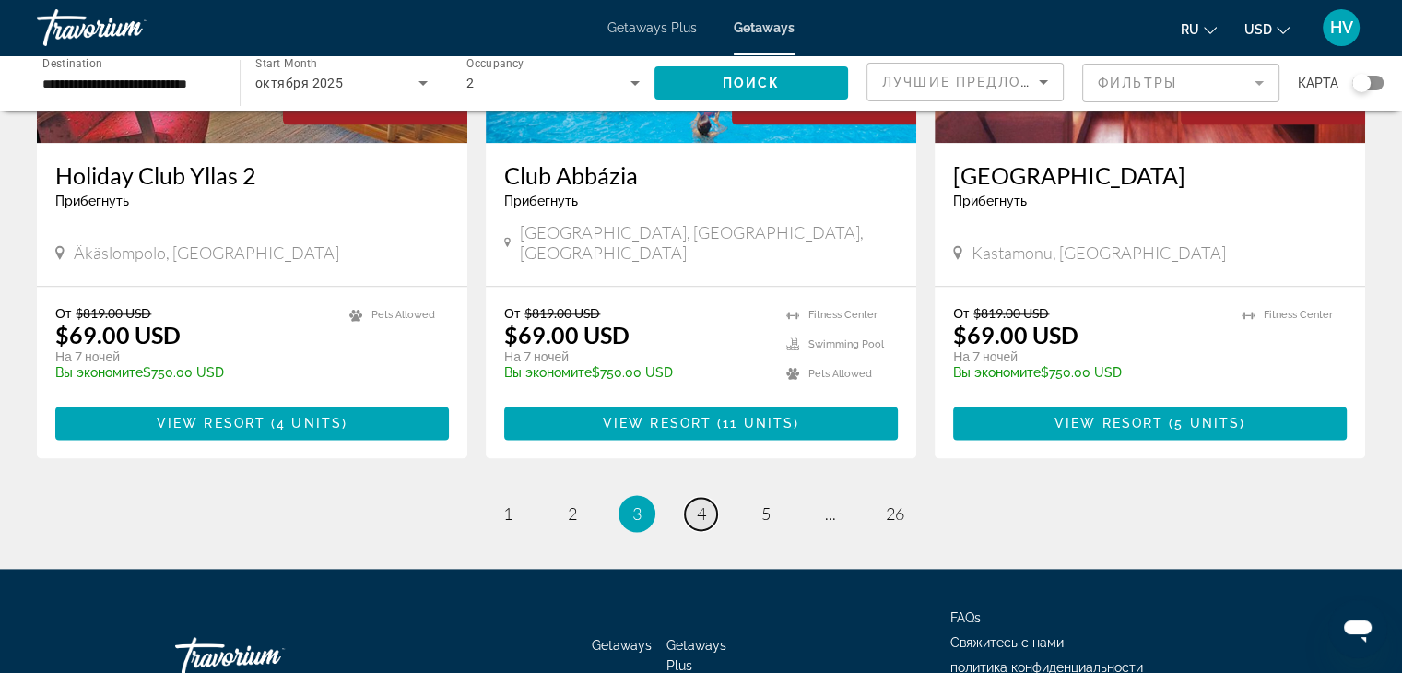
click at [700, 503] on span "4" at bounding box center [701, 513] width 9 height 20
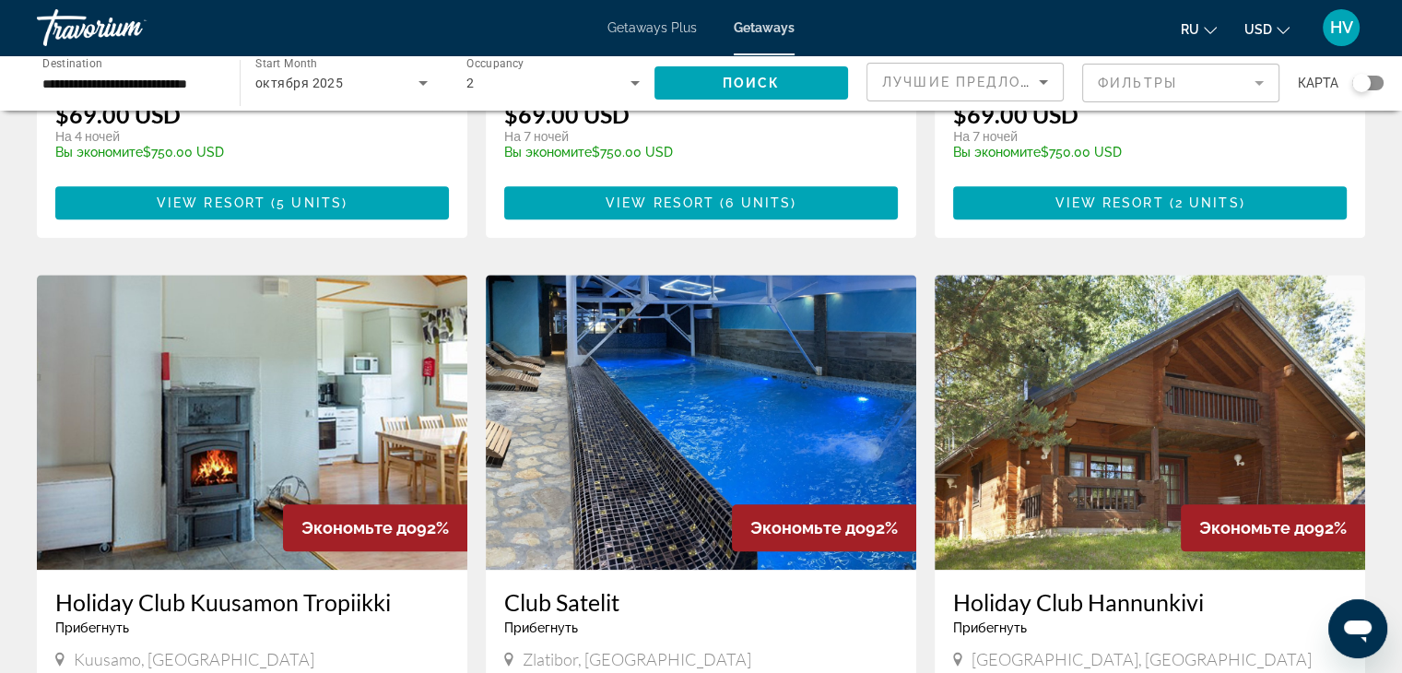
scroll to position [2309, 0]
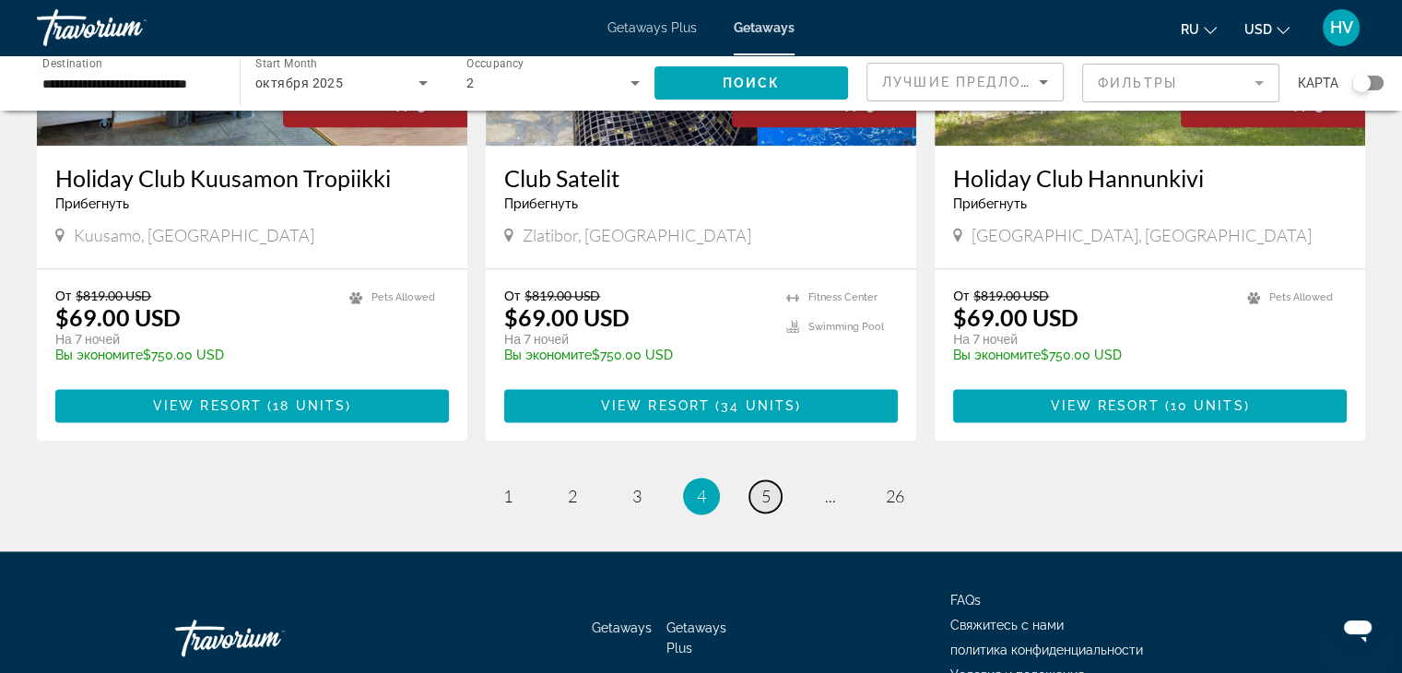
click at [769, 486] on span "5" at bounding box center [766, 496] width 9 height 20
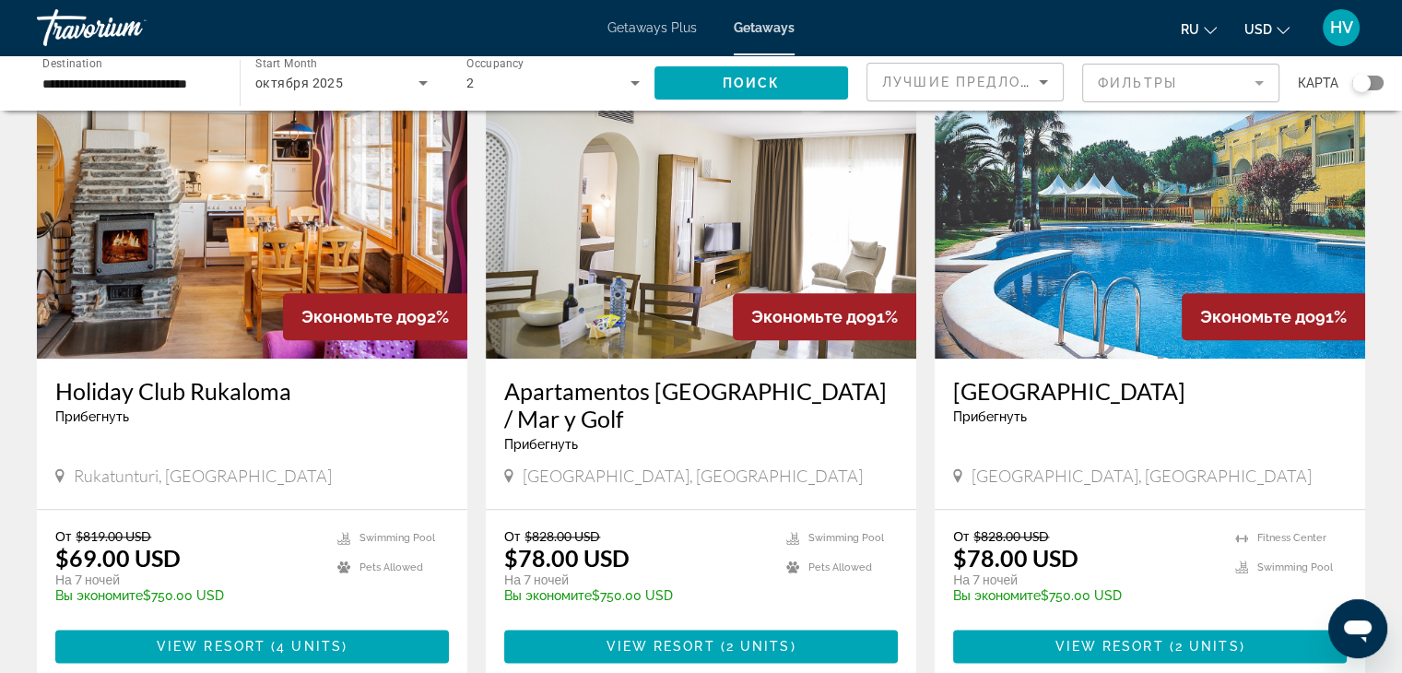
scroll to position [2047, 0]
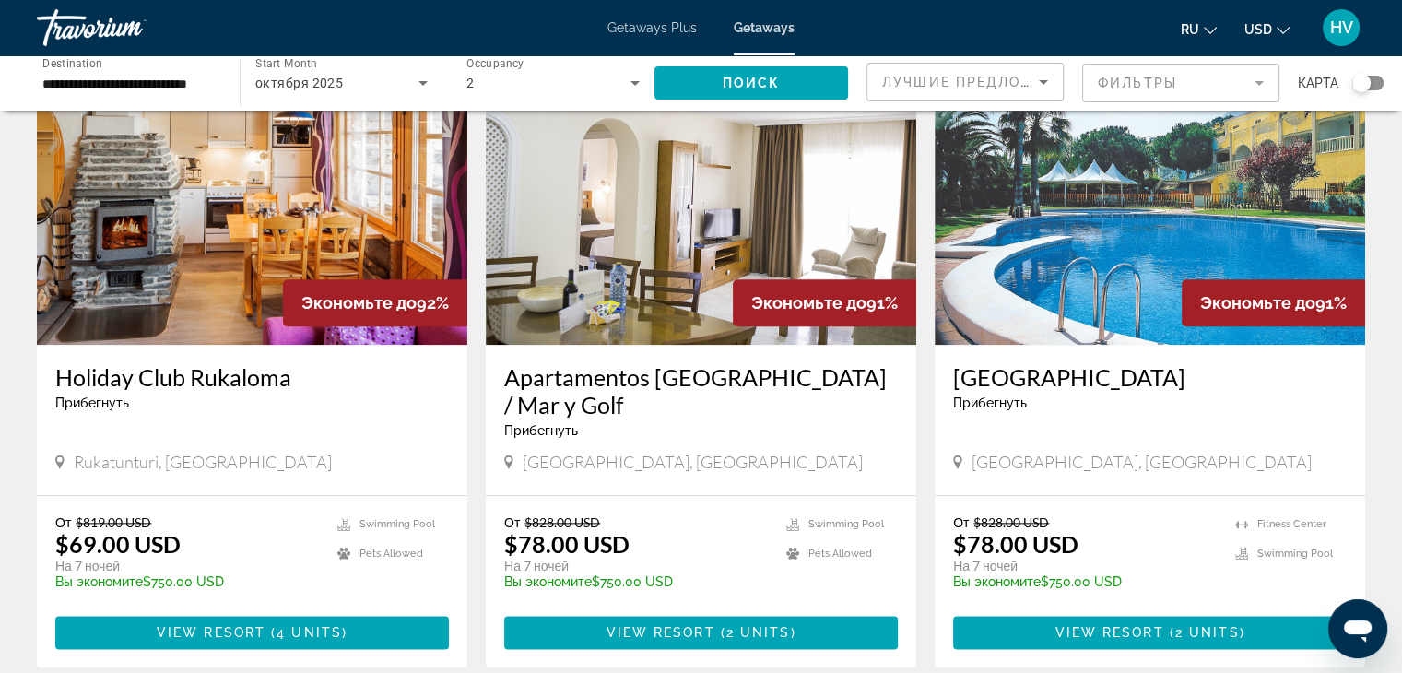
click at [1149, 514] on div "От $828.00 USD $78.00 USD На 7 ночей Вы экономите $750.00 USD temp" at bounding box center [1085, 558] width 264 height 88
click at [1143, 625] on span "View Resort" at bounding box center [1109, 632] width 109 height 15
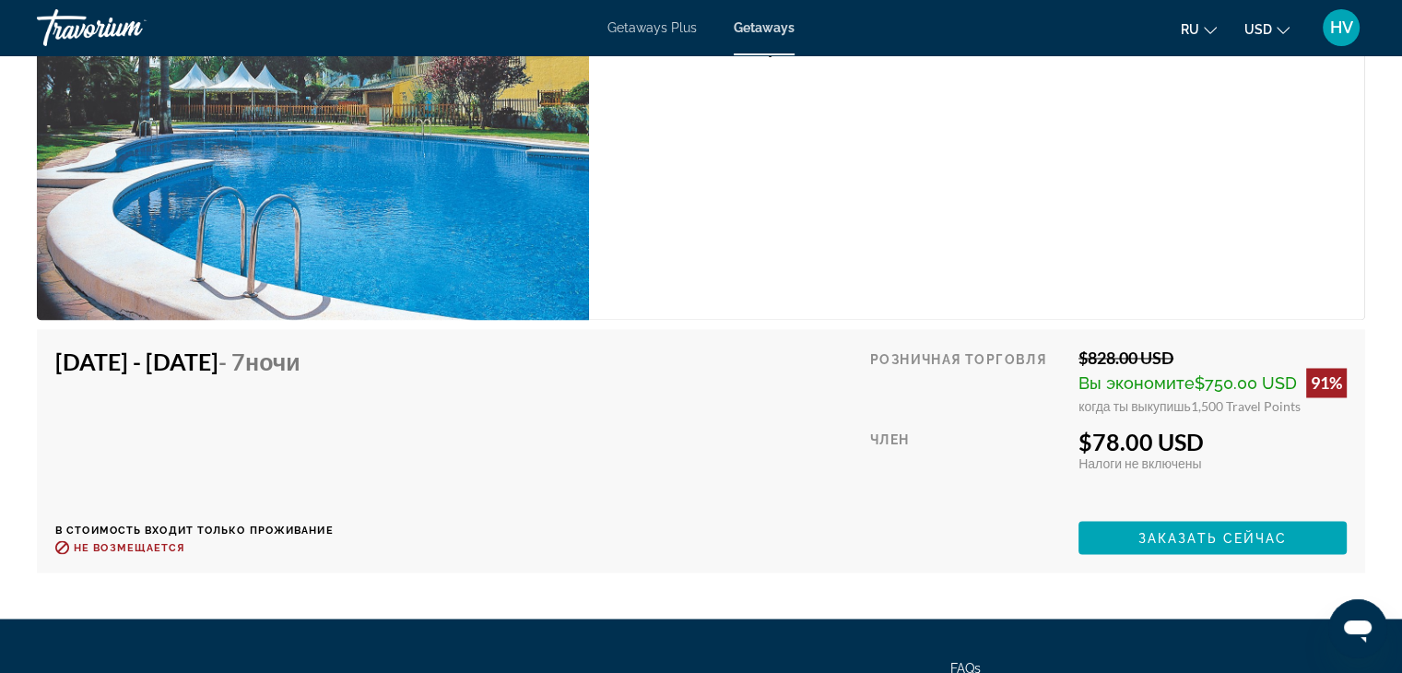
scroll to position [3100, 0]
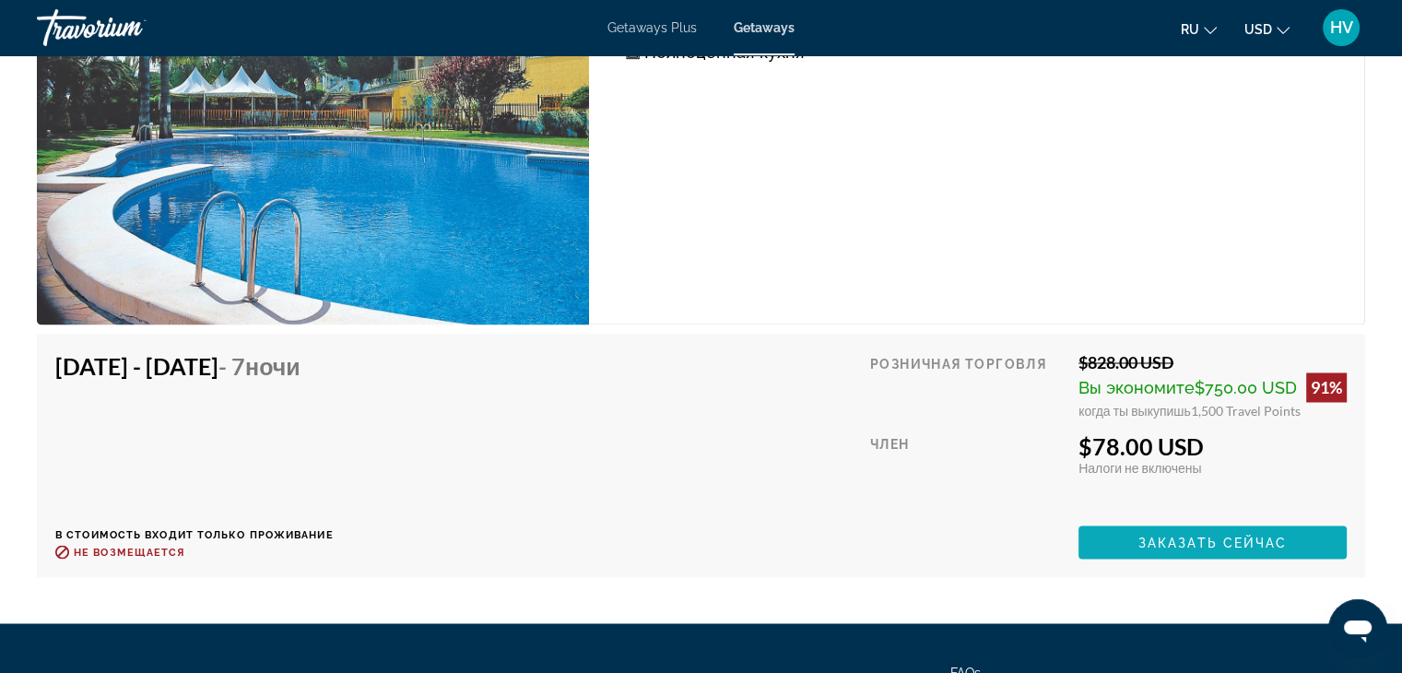
click at [1166, 535] on span "Заказать сейчас" at bounding box center [1213, 542] width 149 height 15
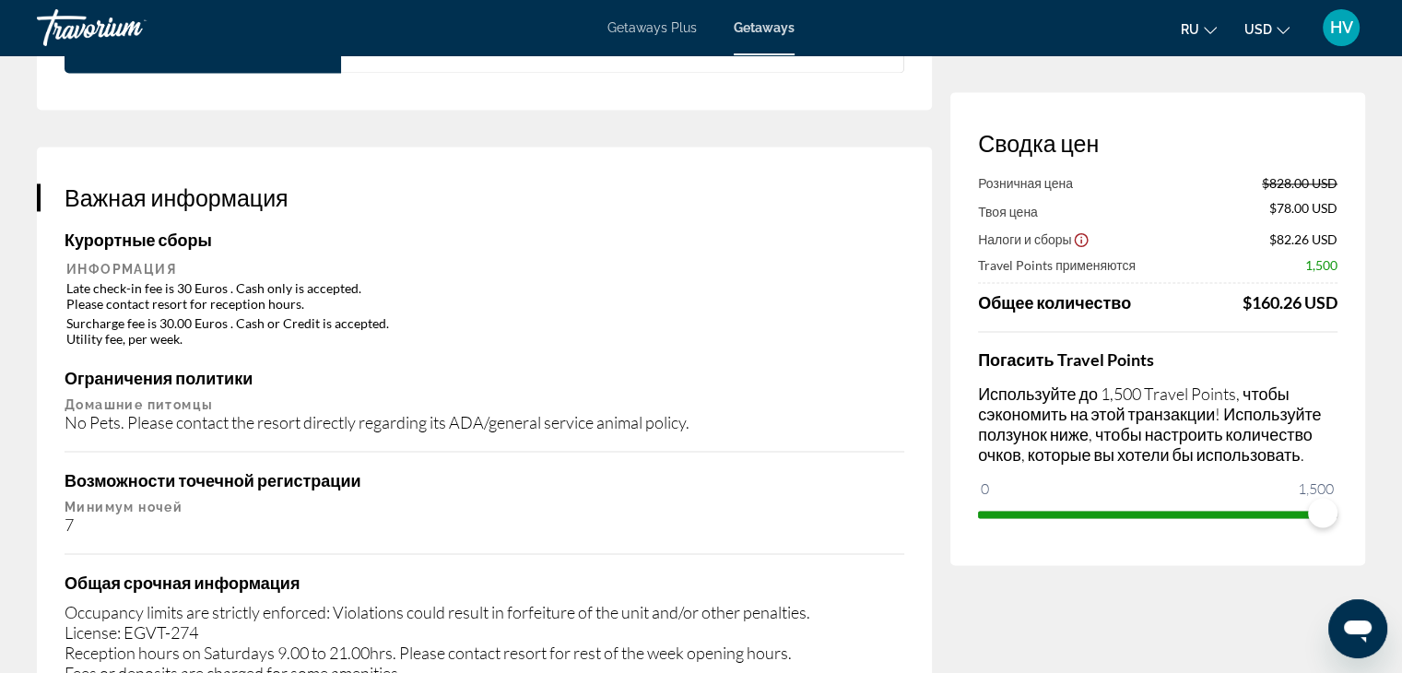
scroll to position [2692, 0]
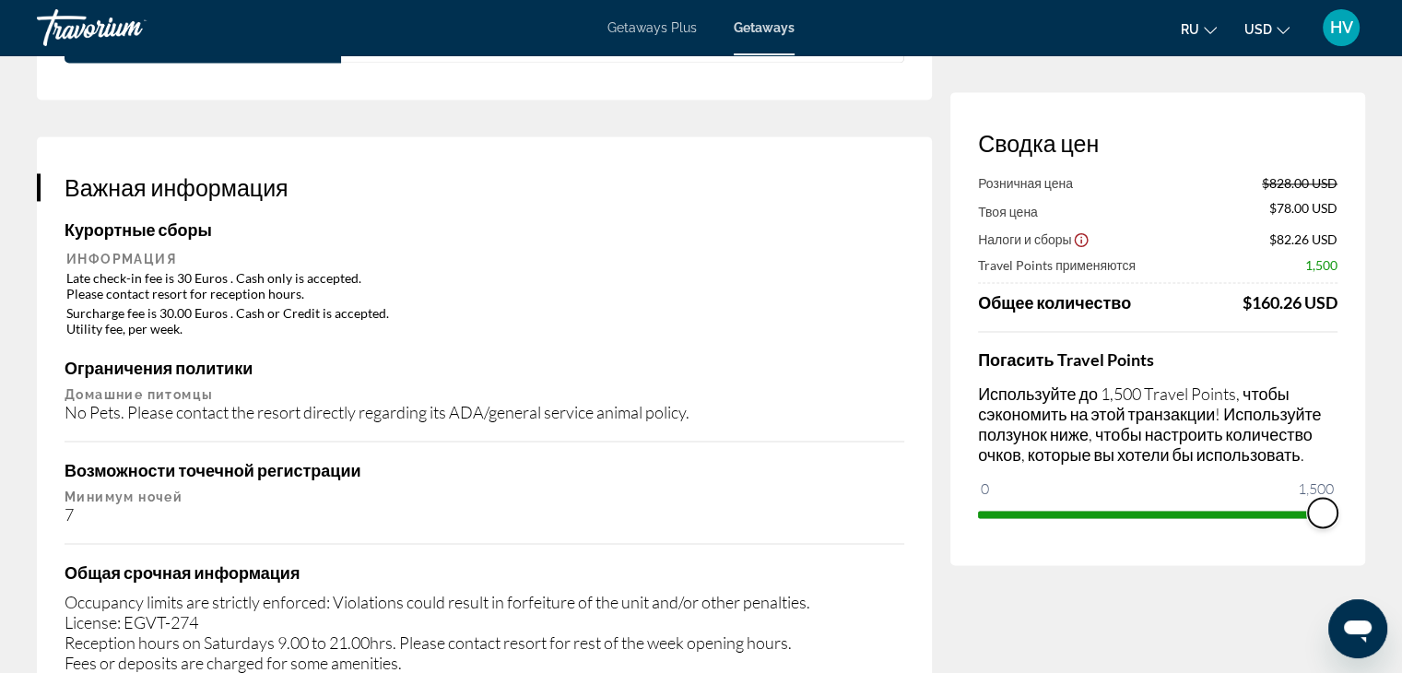
drag, startPoint x: 1324, startPoint y: 514, endPoint x: 1369, endPoint y: 501, distance: 47.2
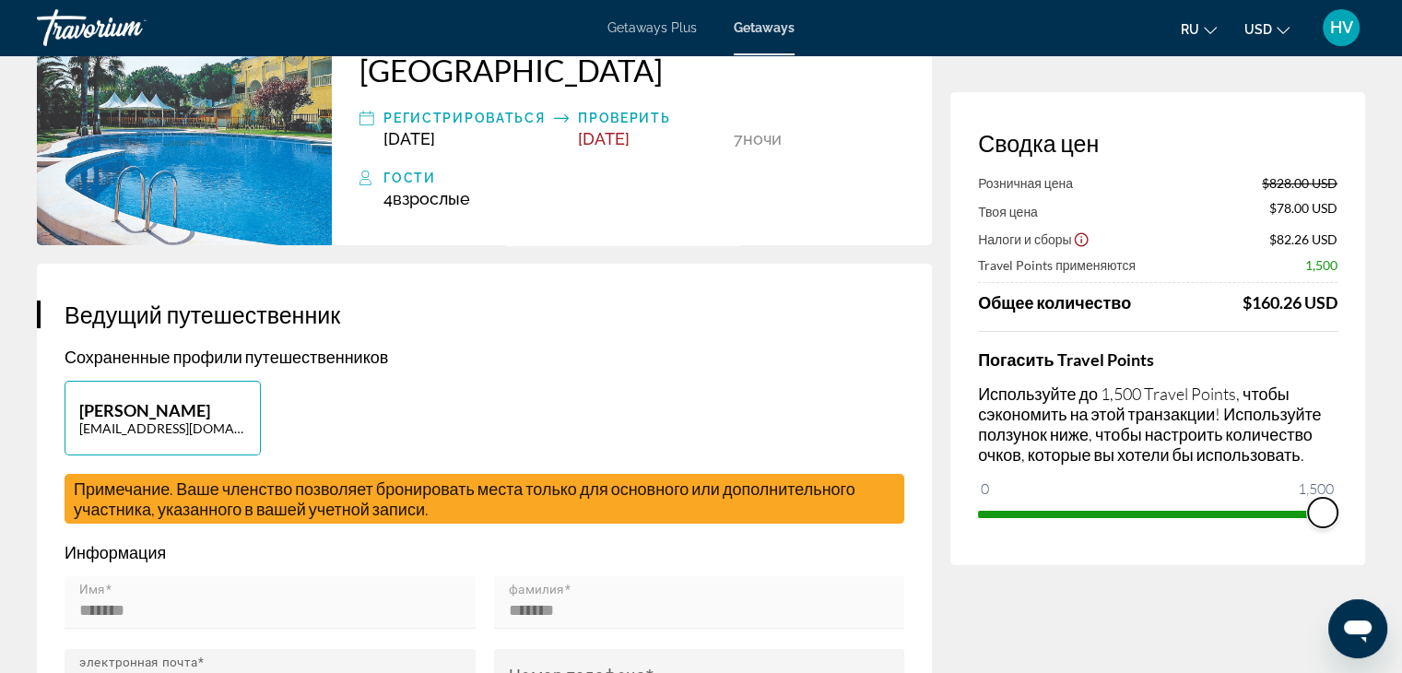
scroll to position [0, 0]
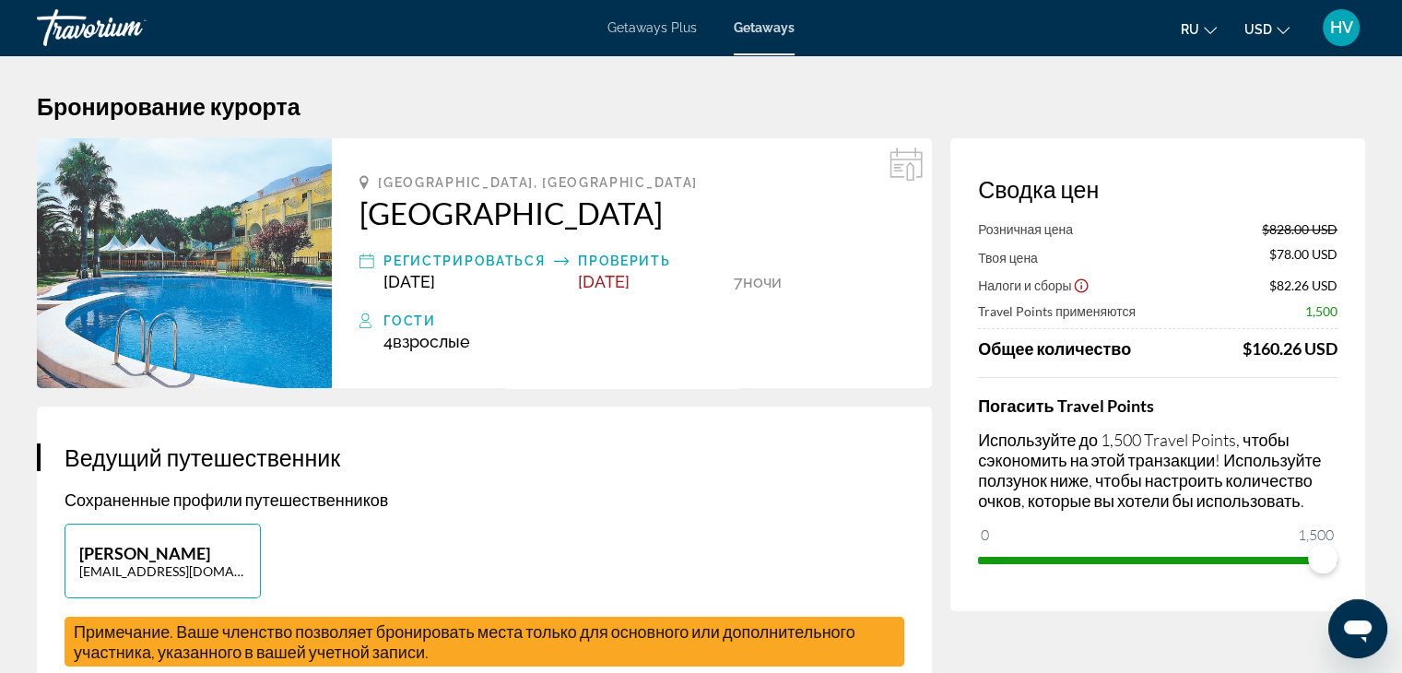
click at [611, 259] on div "Проверить" at bounding box center [651, 261] width 147 height 22
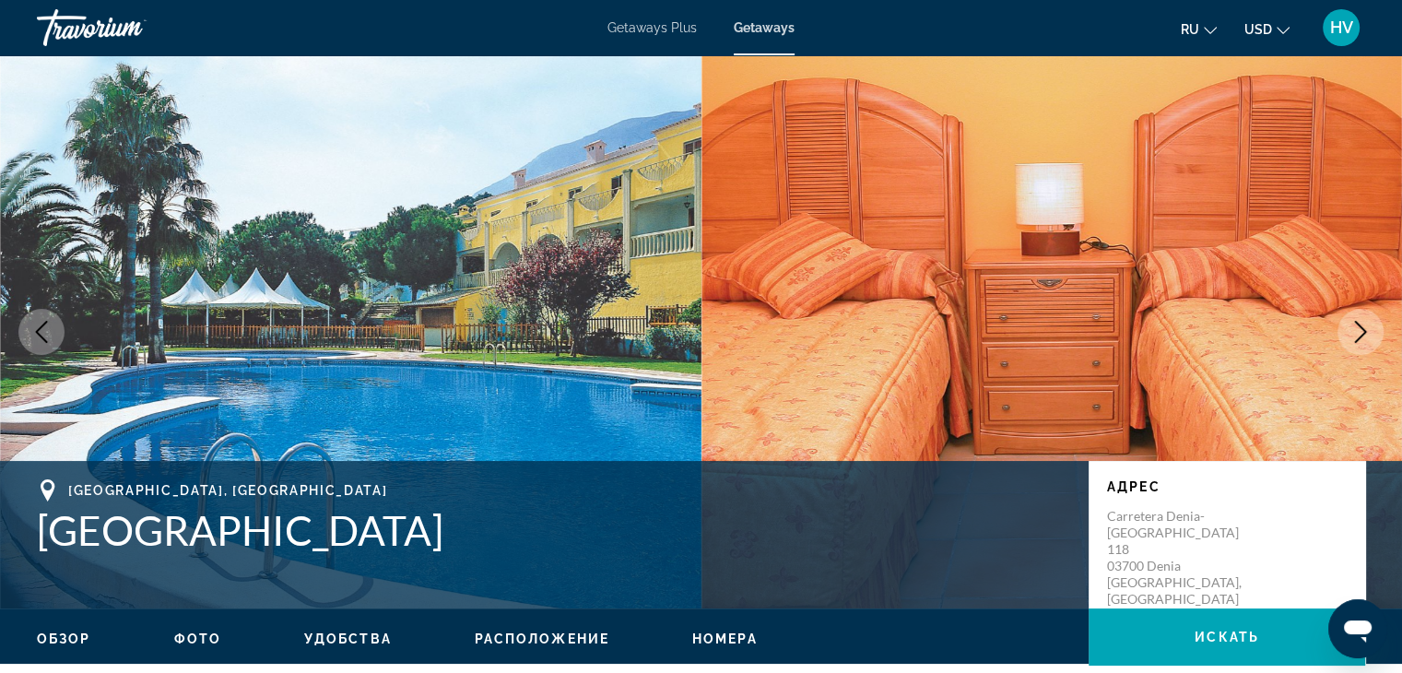
click at [1361, 326] on icon "Next image" at bounding box center [1361, 332] width 12 height 22
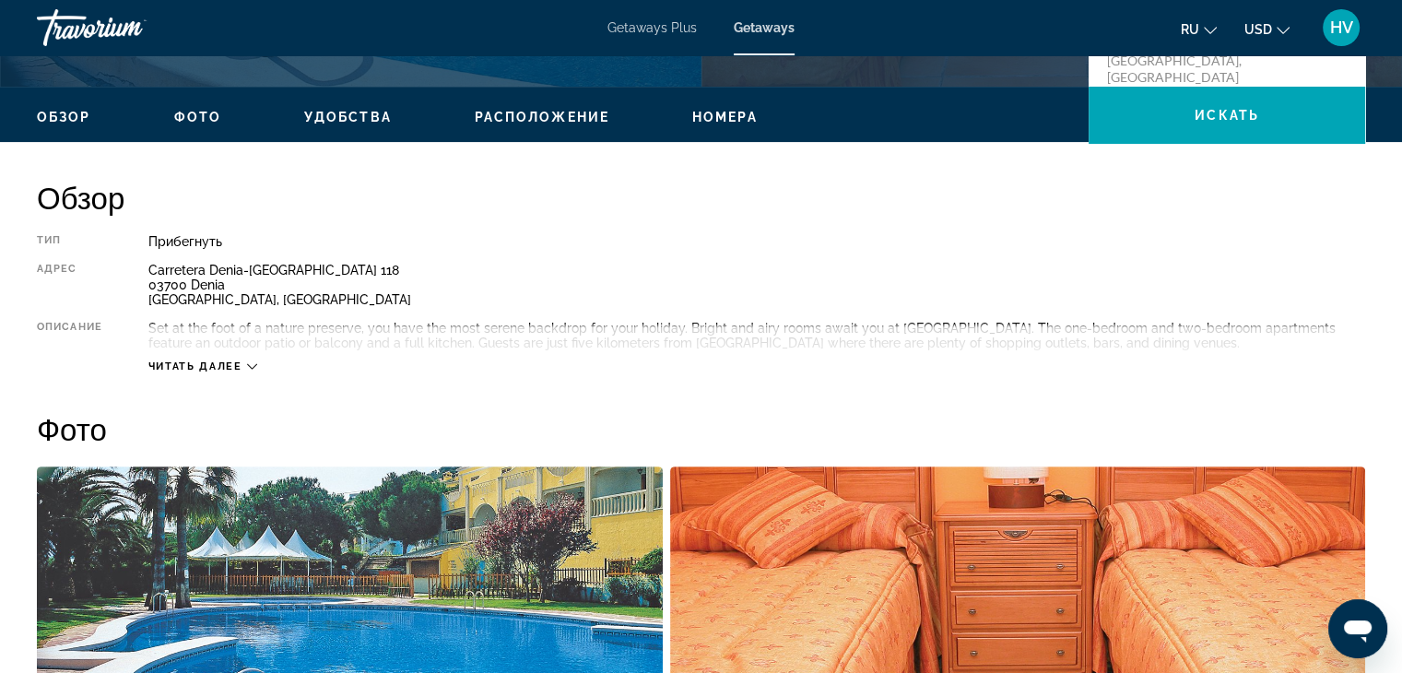
scroll to position [552, 0]
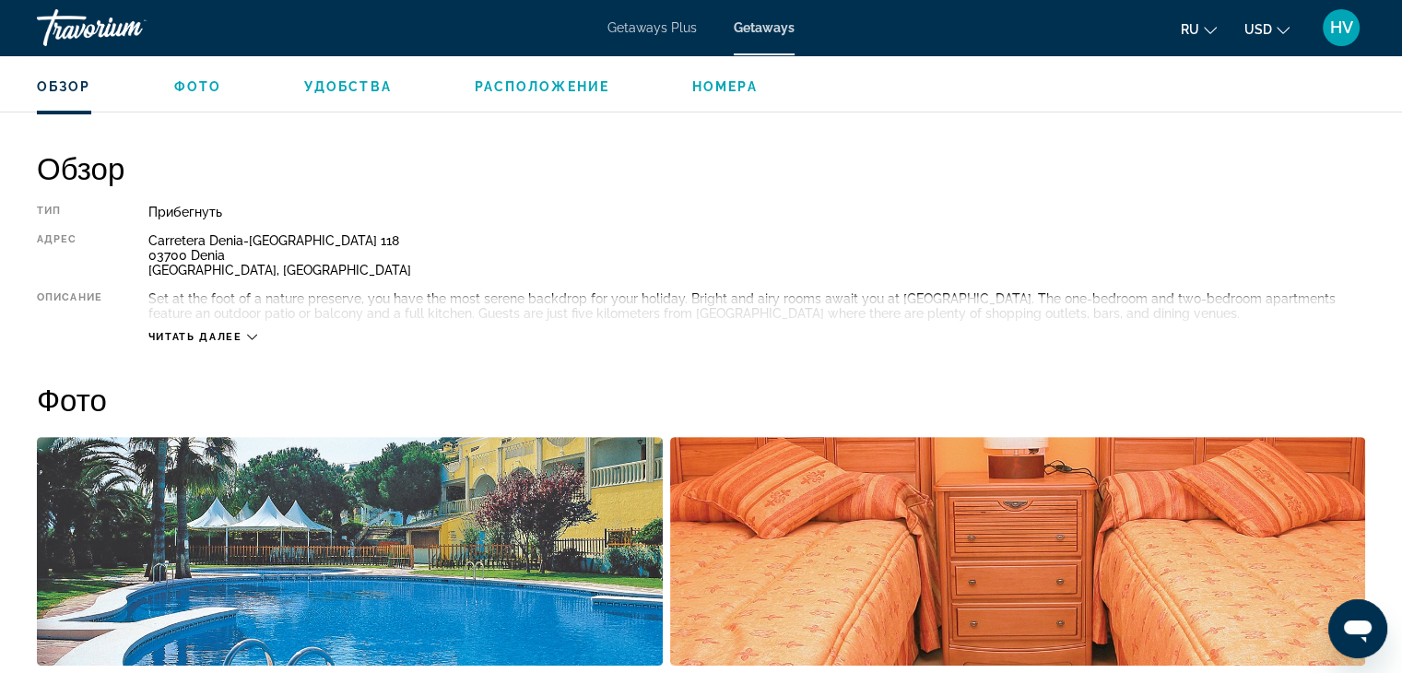
click at [250, 336] on icon "Main content" at bounding box center [252, 338] width 10 height 6
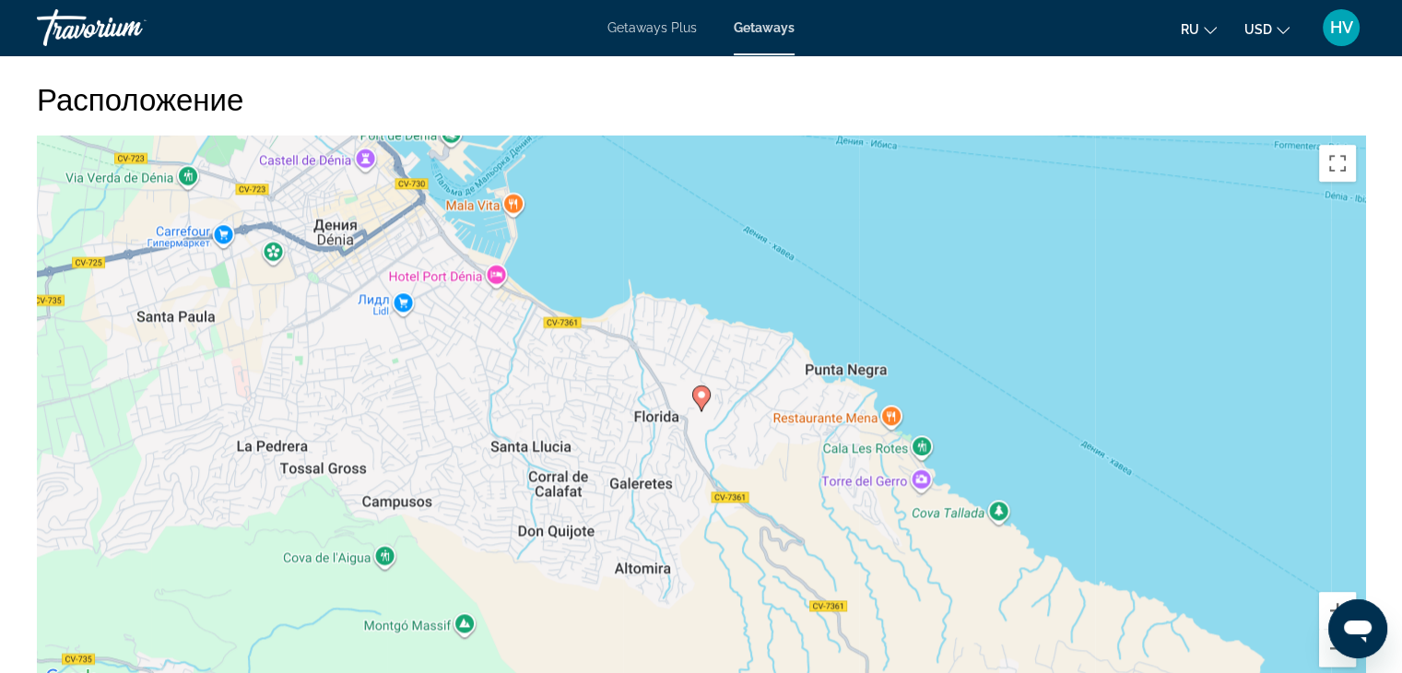
scroll to position [2230, 0]
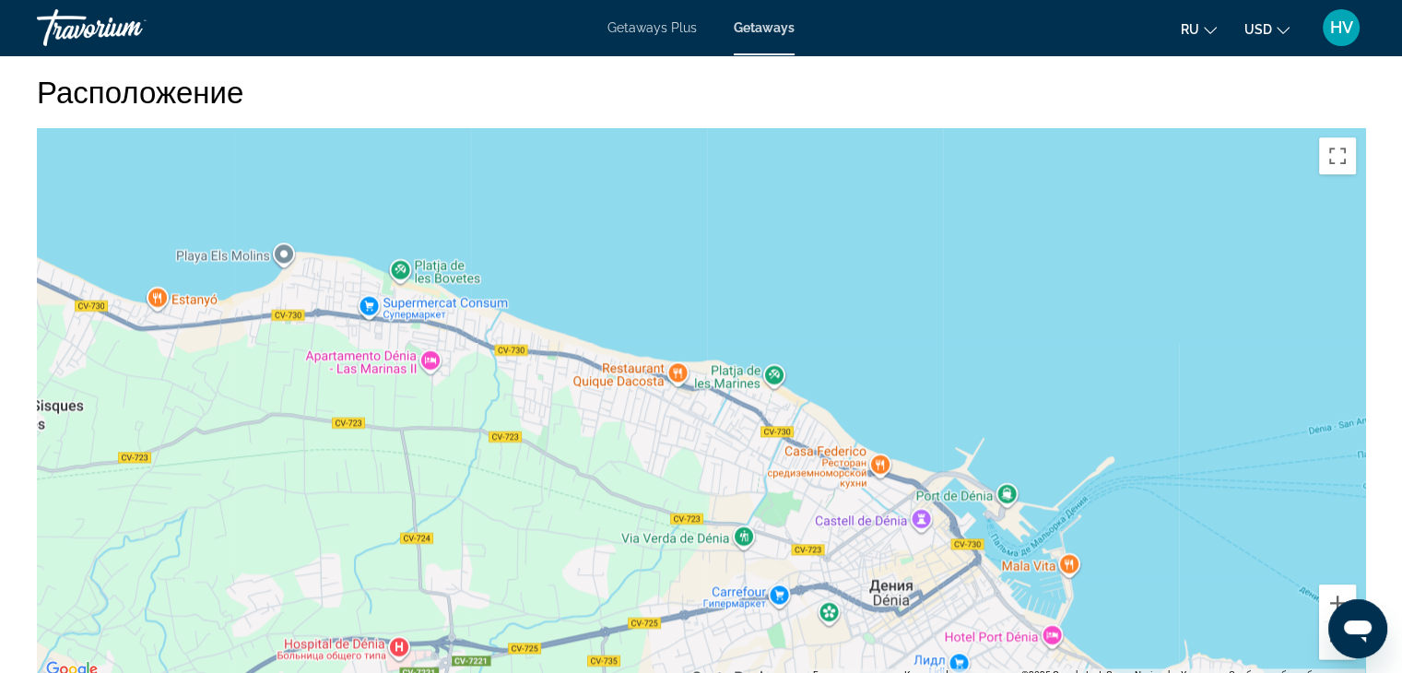
drag, startPoint x: 513, startPoint y: 336, endPoint x: 1082, endPoint y: 704, distance: 678.0
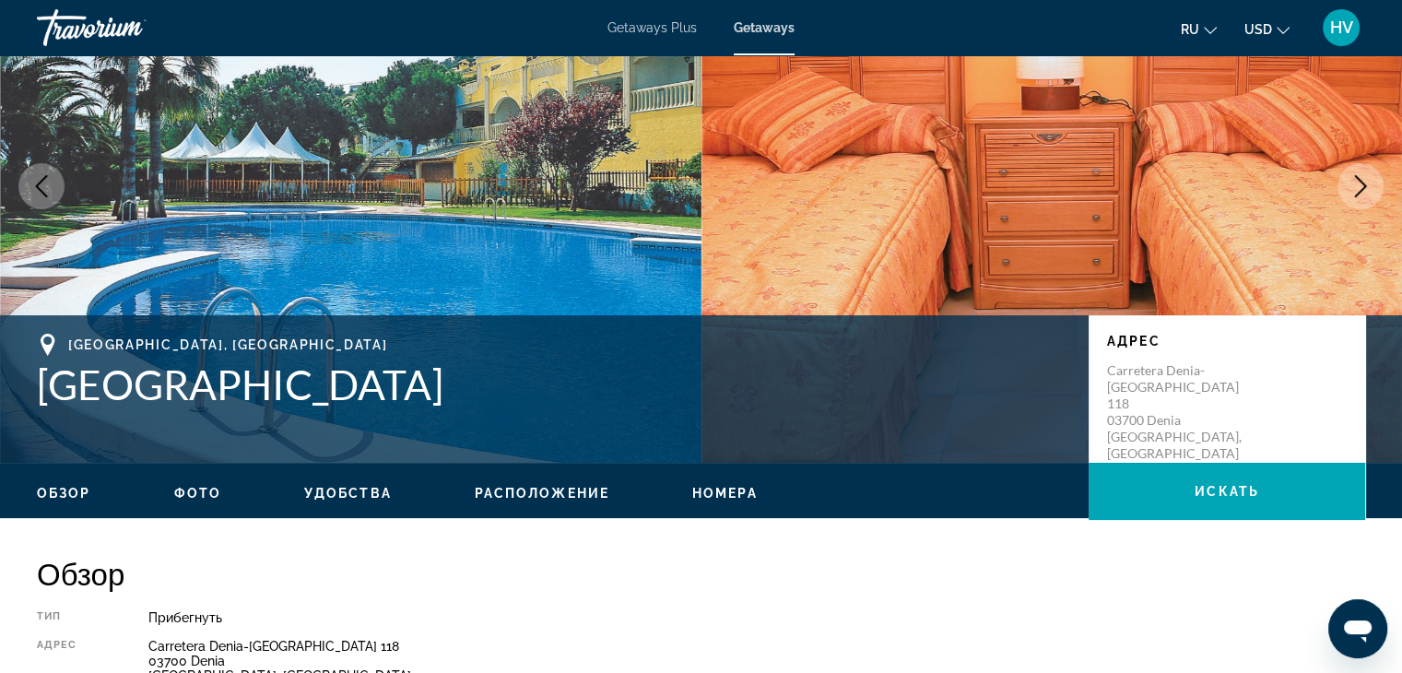
scroll to position [0, 0]
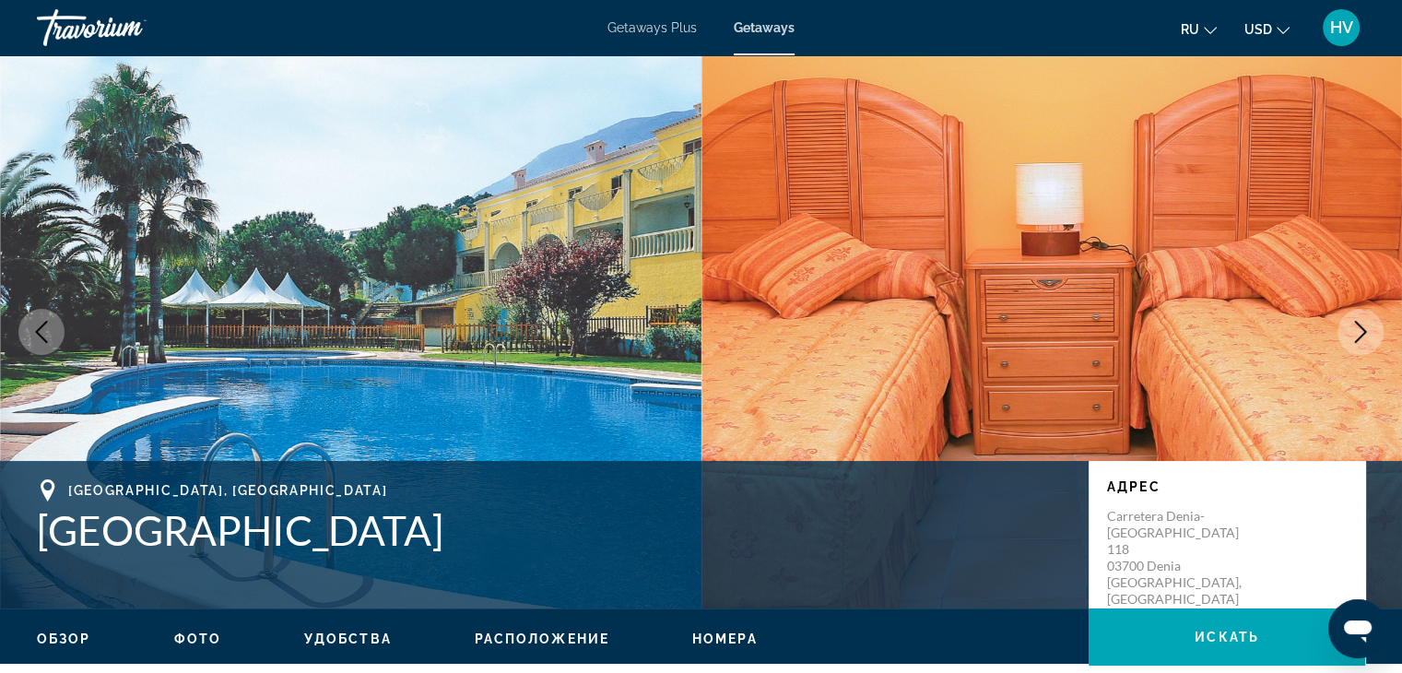
click at [41, 325] on icon "Previous image" at bounding box center [41, 332] width 22 height 22
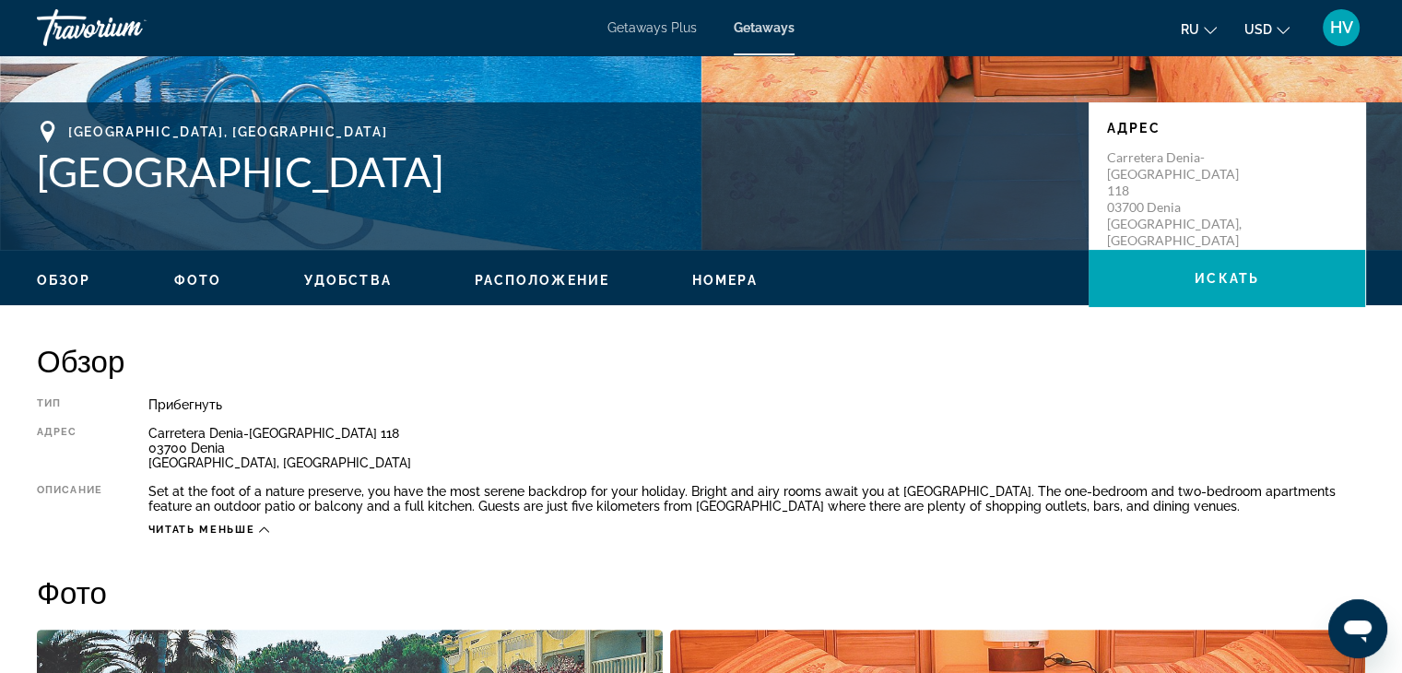
scroll to position [362, 0]
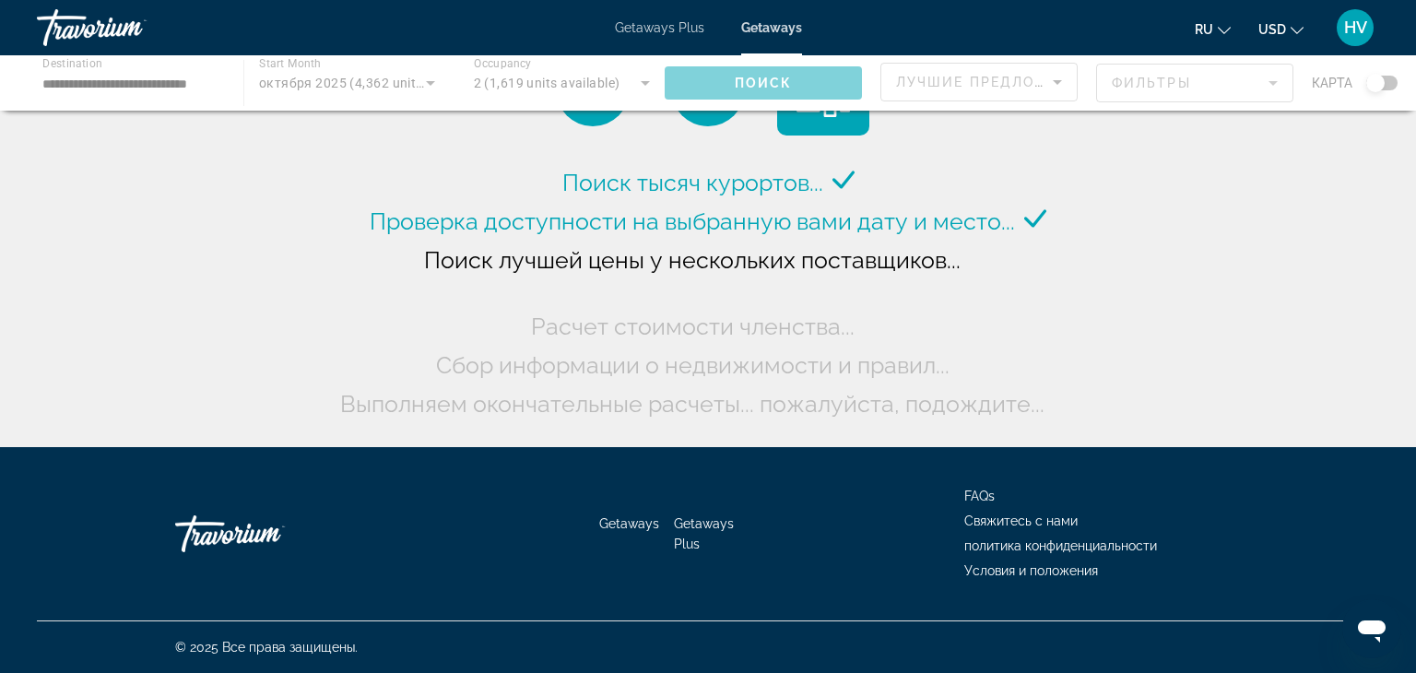
click at [155, 81] on div "Main content" at bounding box center [708, 82] width 1416 height 55
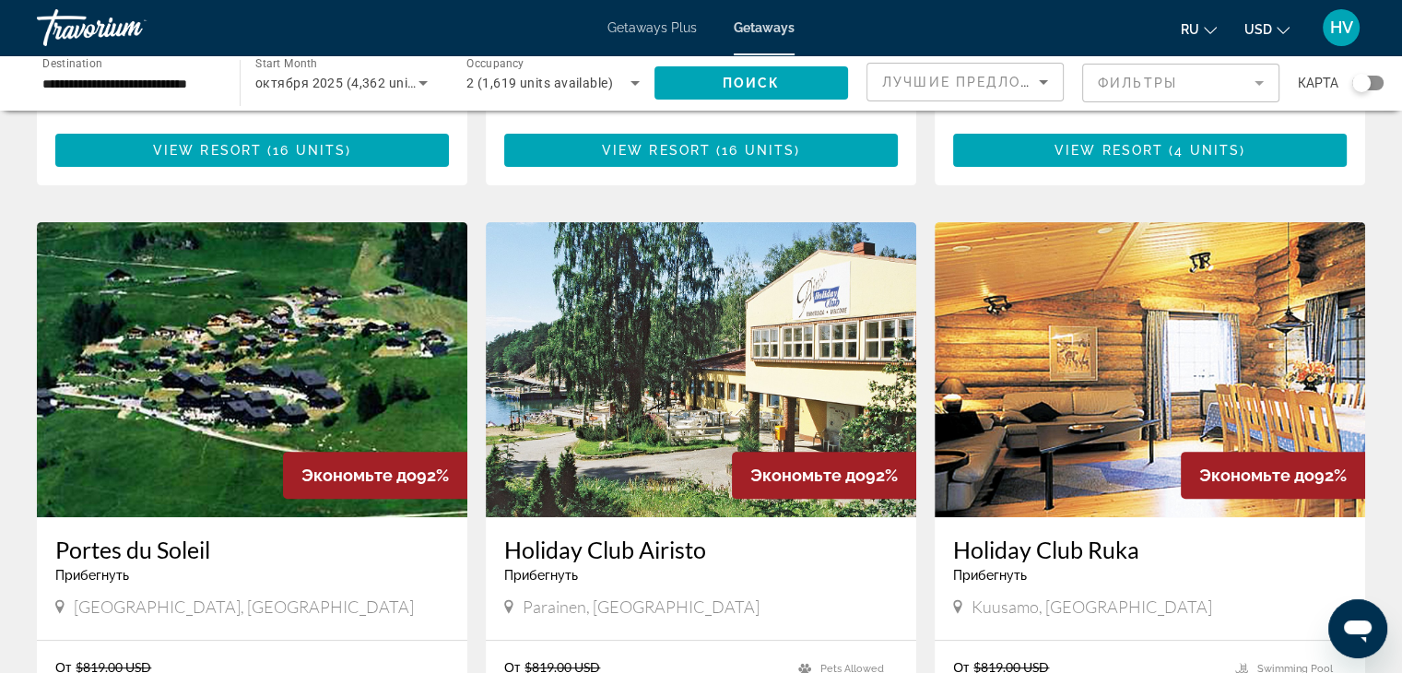
scroll to position [604, 0]
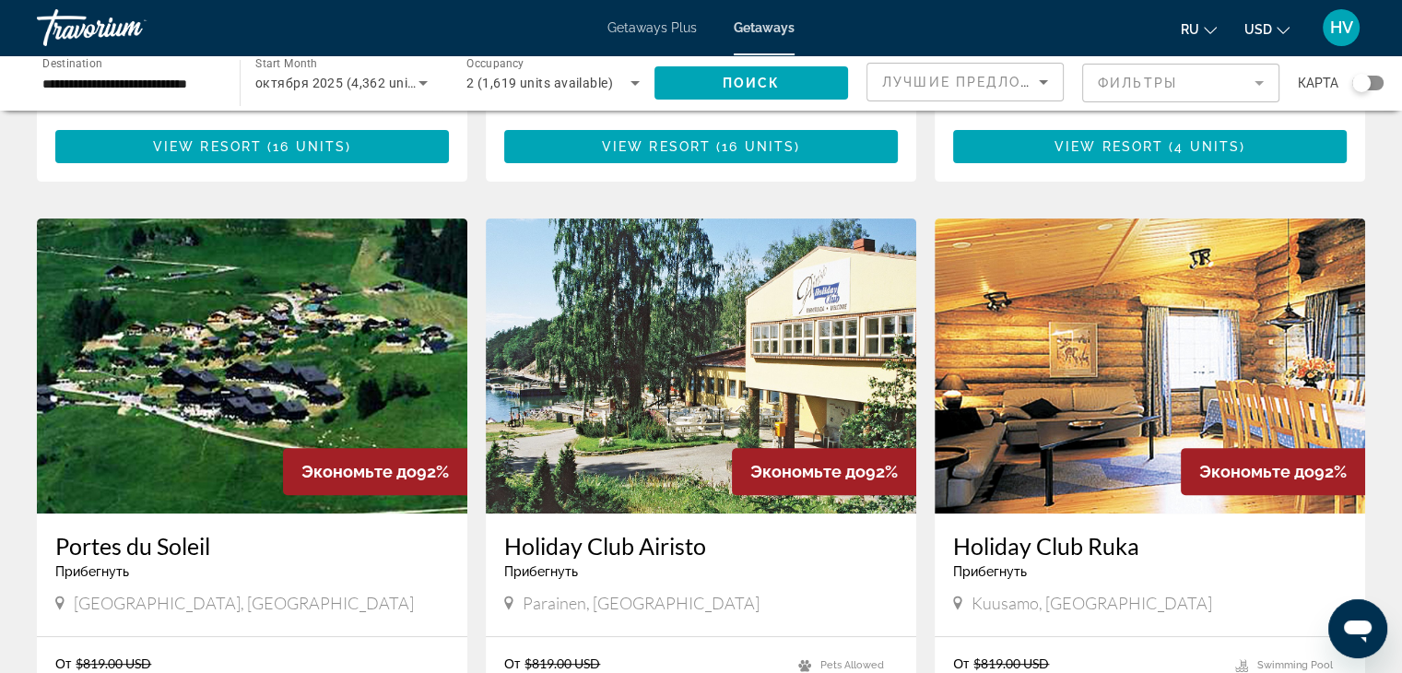
click at [184, 73] on input "**********" at bounding box center [128, 84] width 173 height 22
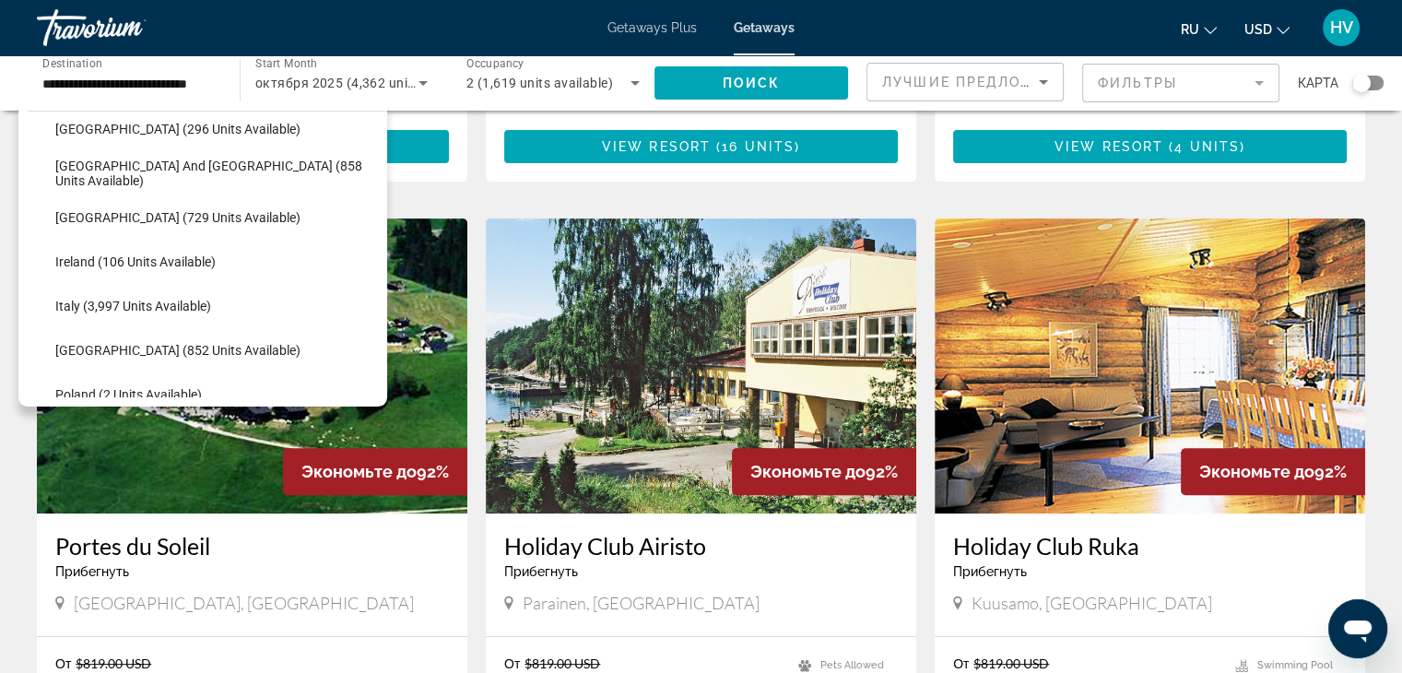
scroll to position [737, 0]
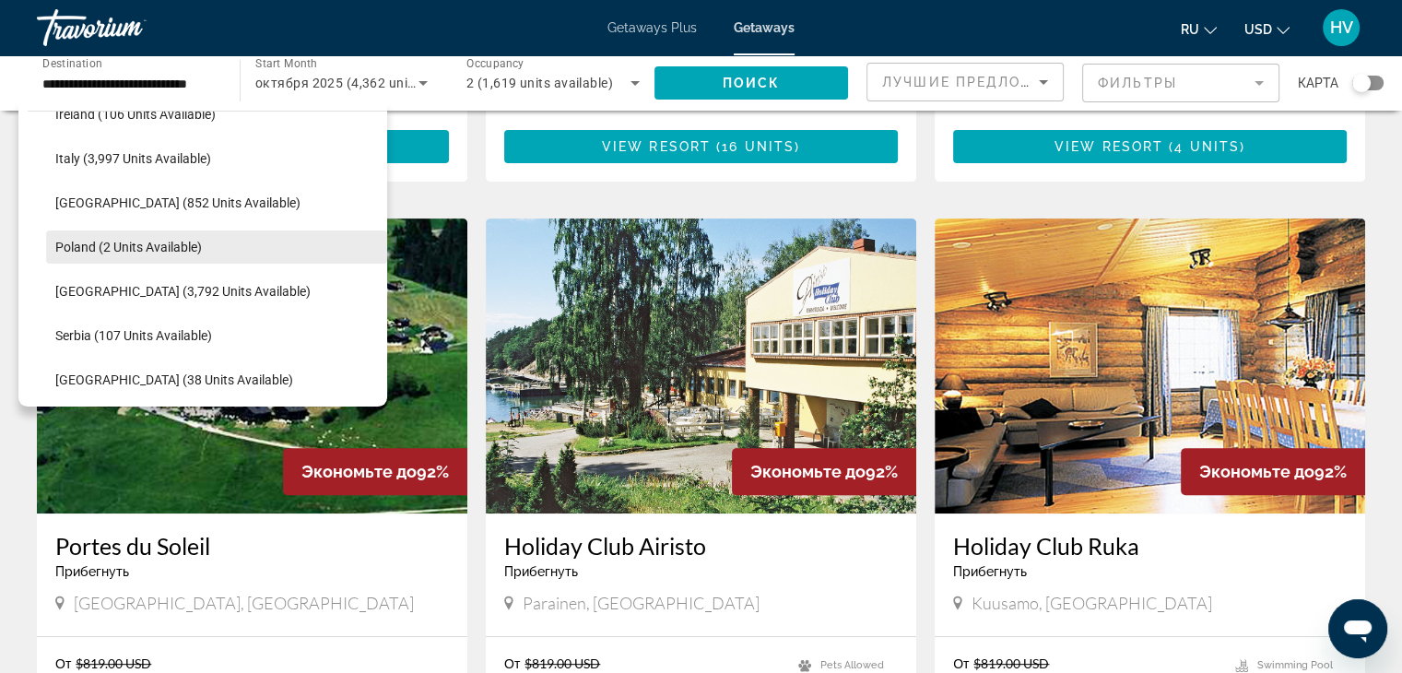
click at [174, 249] on span "Poland (2 units available)" at bounding box center [128, 247] width 147 height 15
type input "**********"
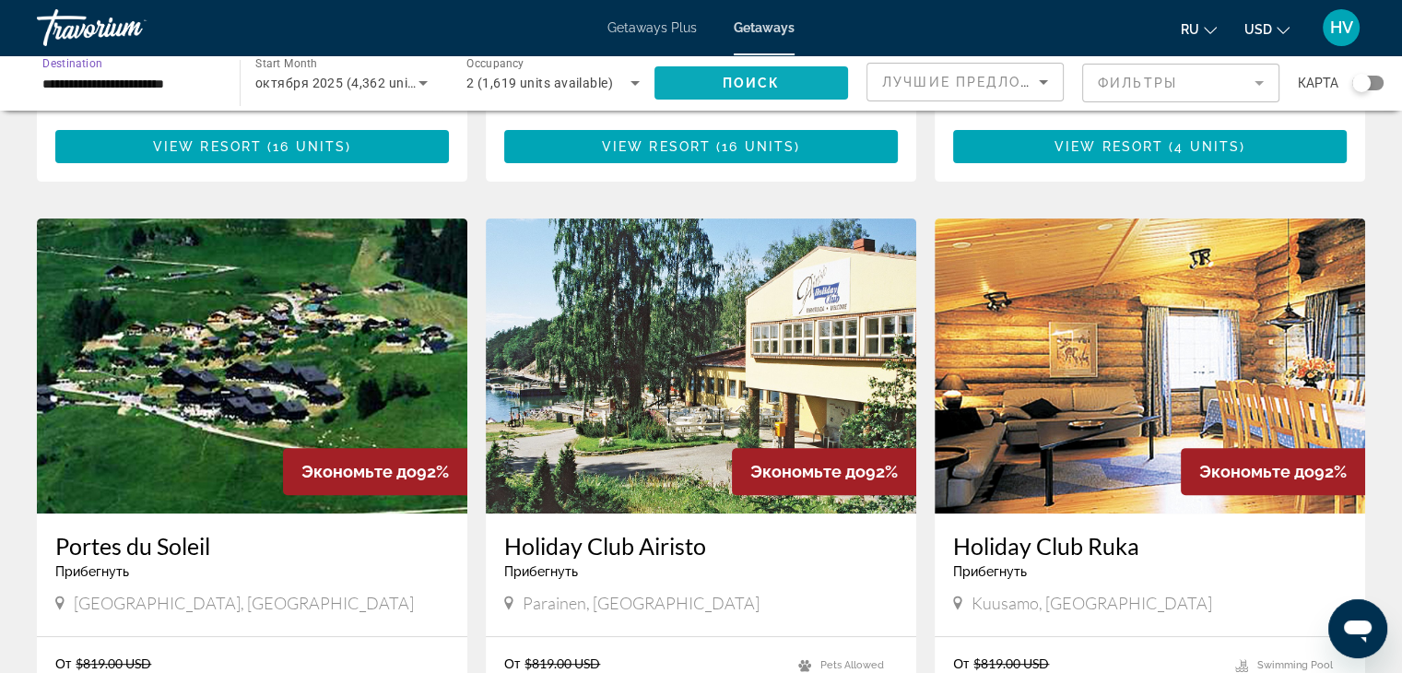
click at [768, 81] on span "Поиск" at bounding box center [752, 83] width 58 height 15
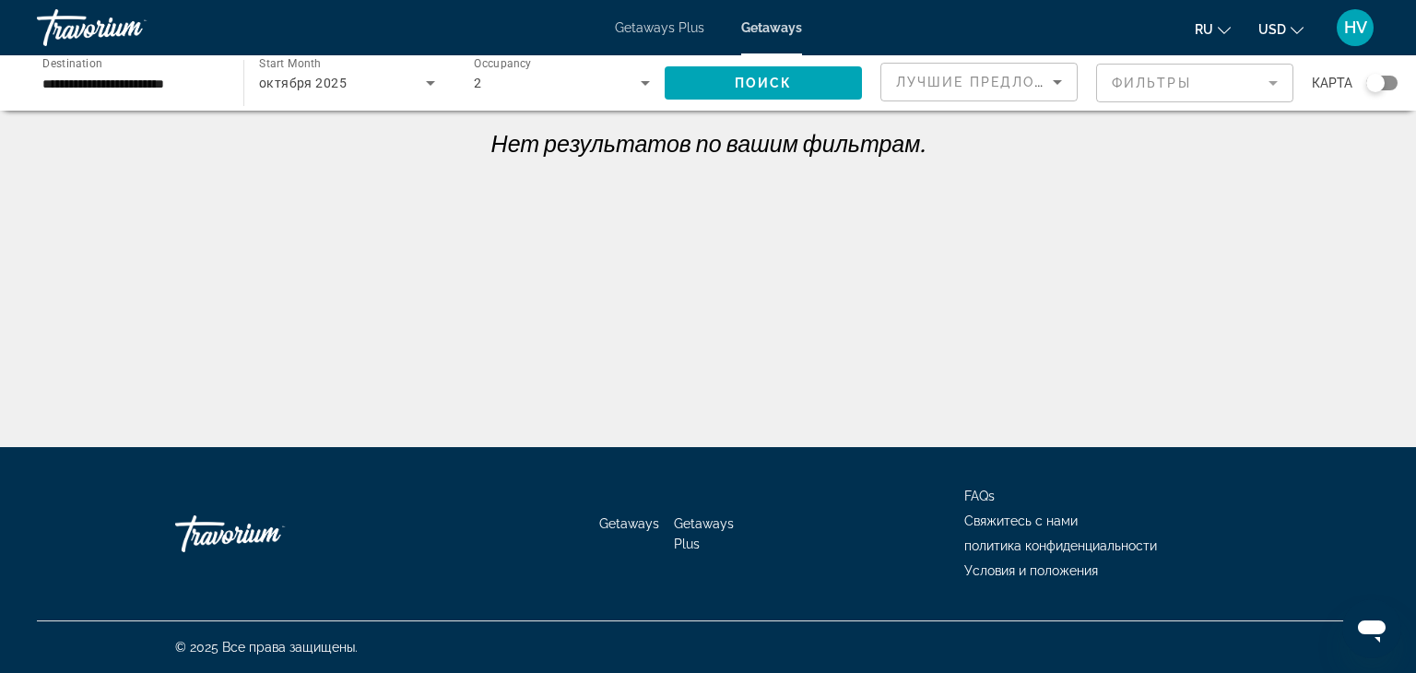
click at [380, 74] on div "октября 2025" at bounding box center [342, 83] width 167 height 22
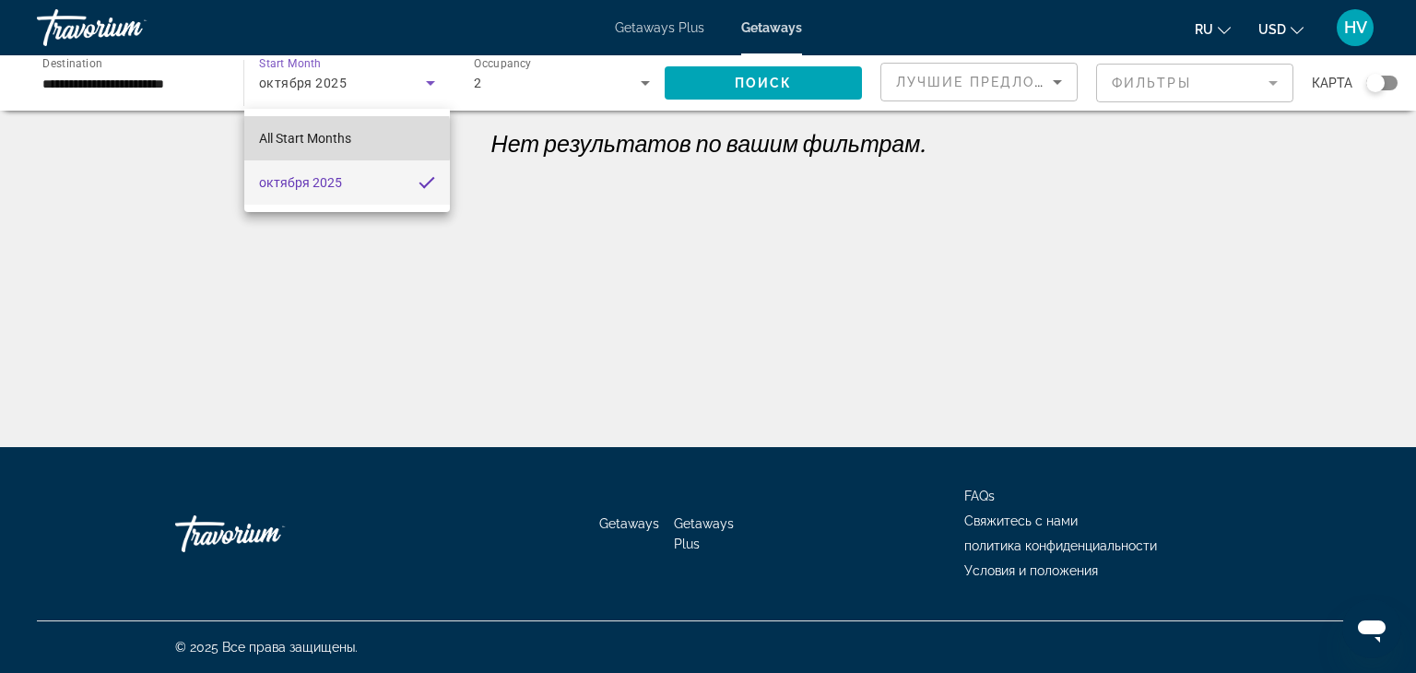
click at [347, 139] on span "All Start Months" at bounding box center [305, 138] width 92 height 15
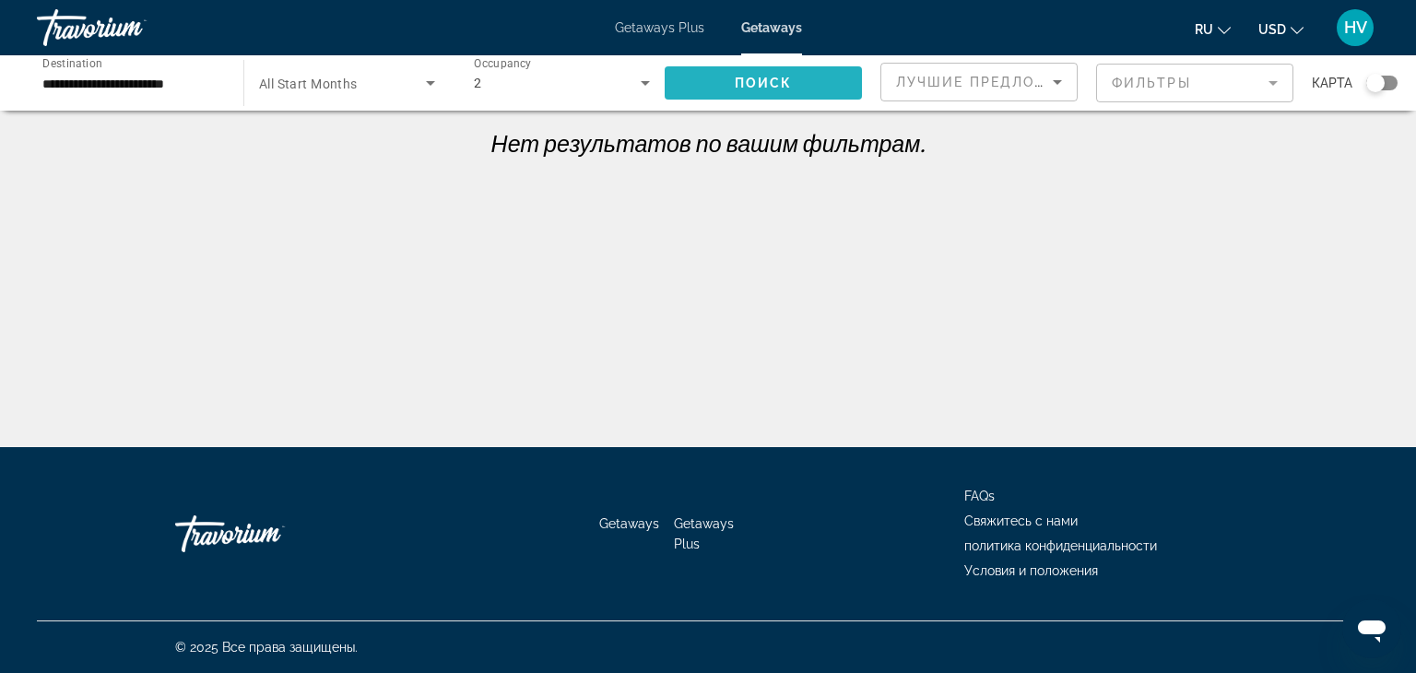
click at [739, 88] on span "Поиск" at bounding box center [764, 83] width 58 height 15
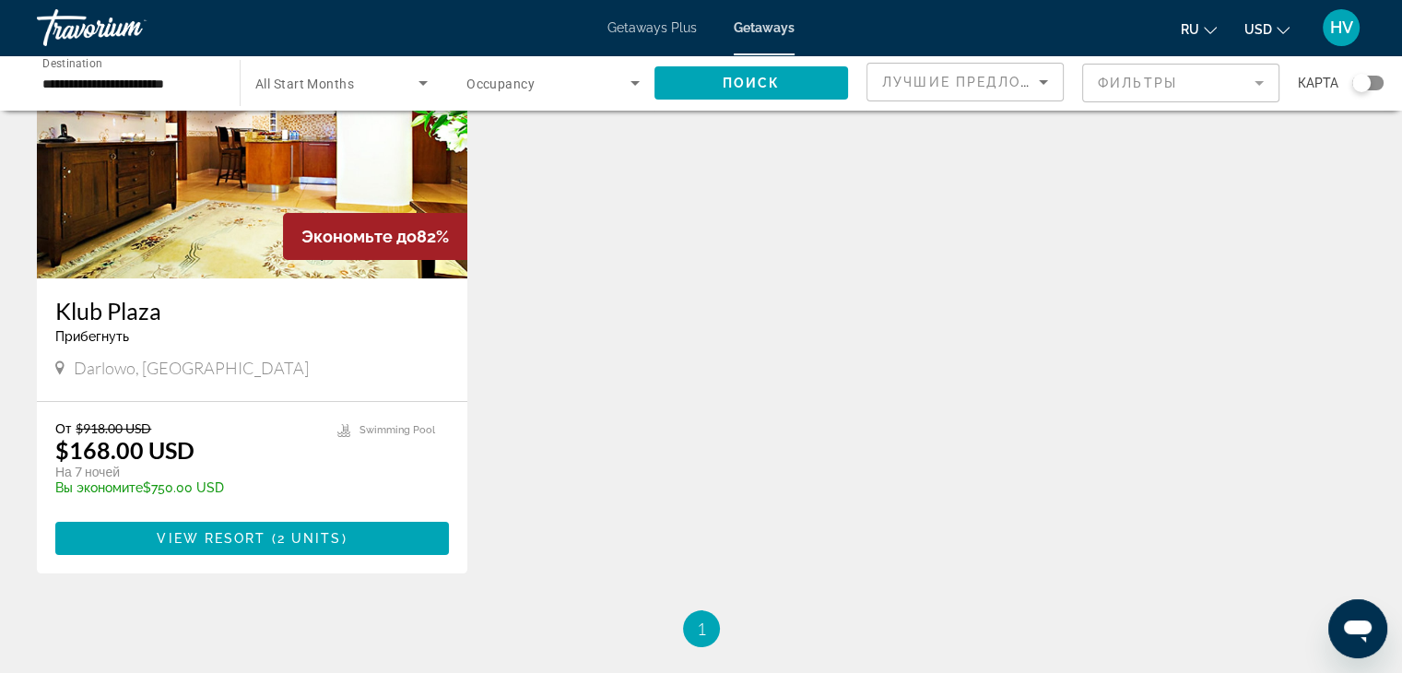
scroll to position [193, 0]
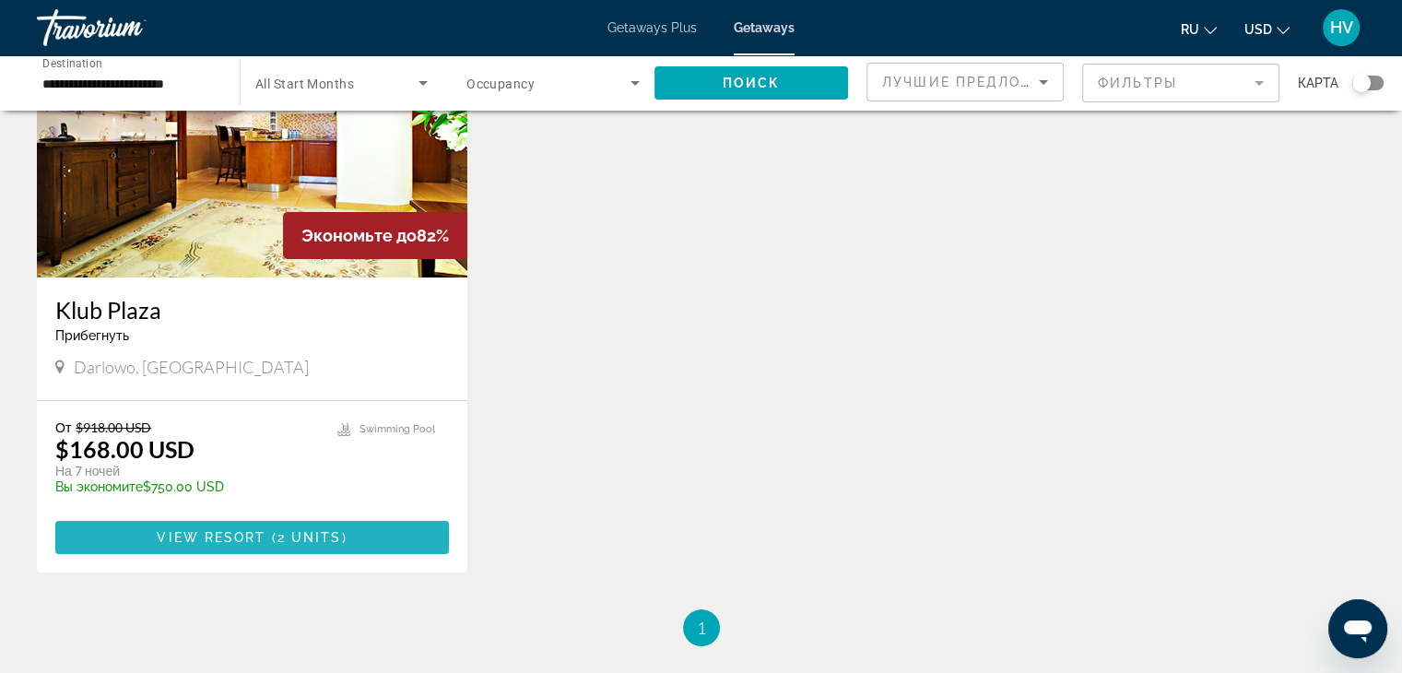
click at [196, 526] on span "Main content" at bounding box center [252, 537] width 394 height 44
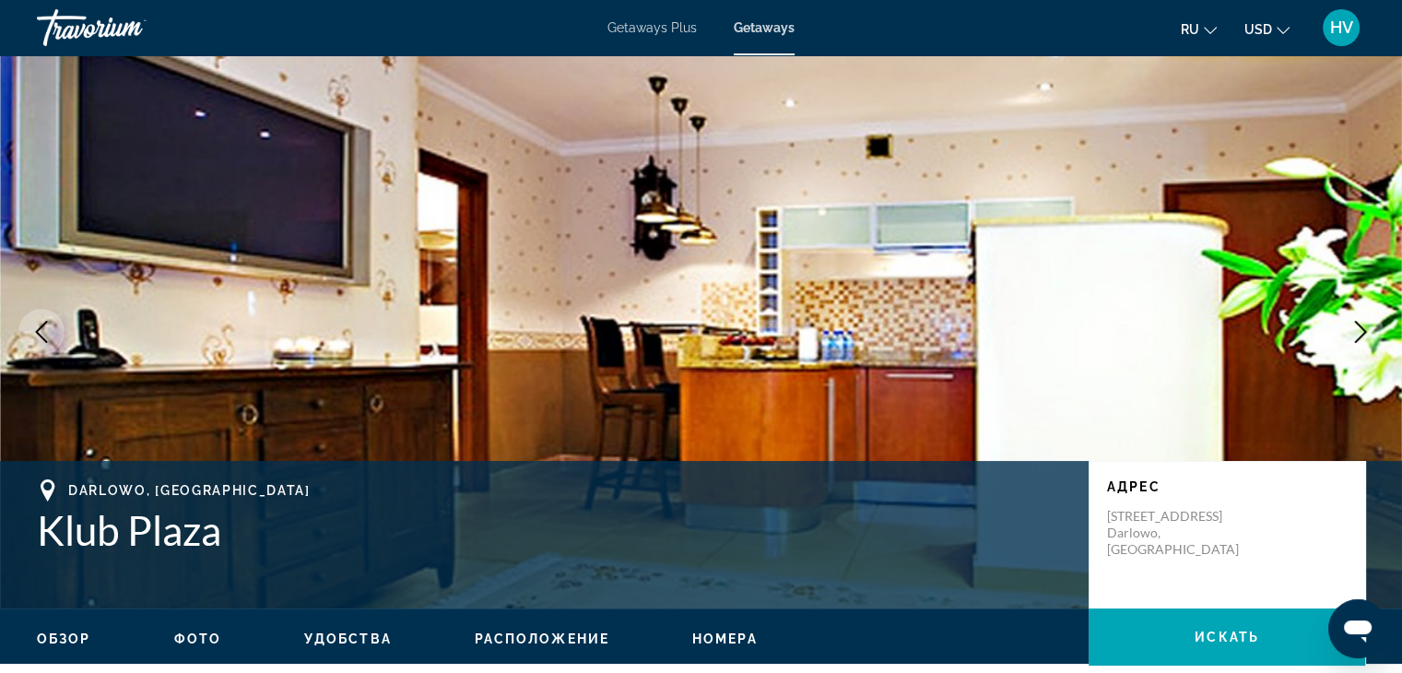
click at [653, 26] on span "Getaways Plus" at bounding box center [652, 27] width 89 height 15
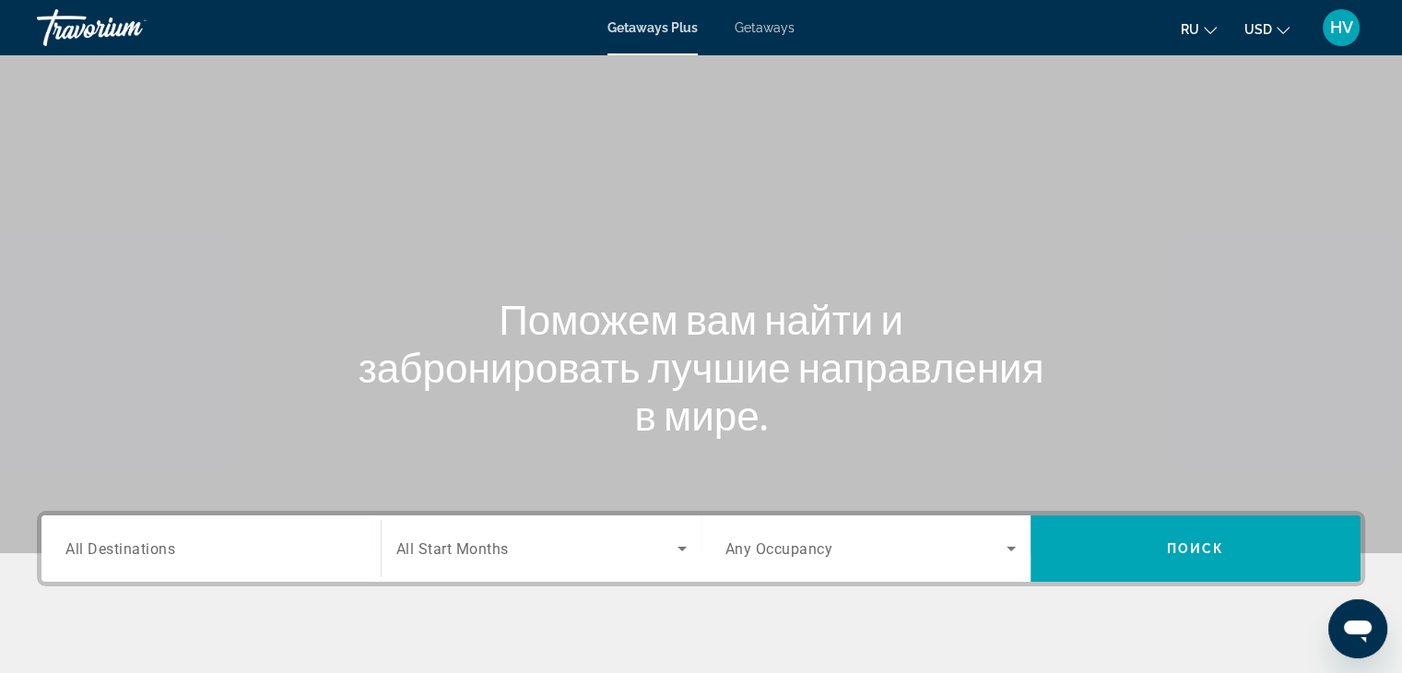
click at [191, 539] on input "Destination All Destinations" at bounding box center [210, 549] width 291 height 22
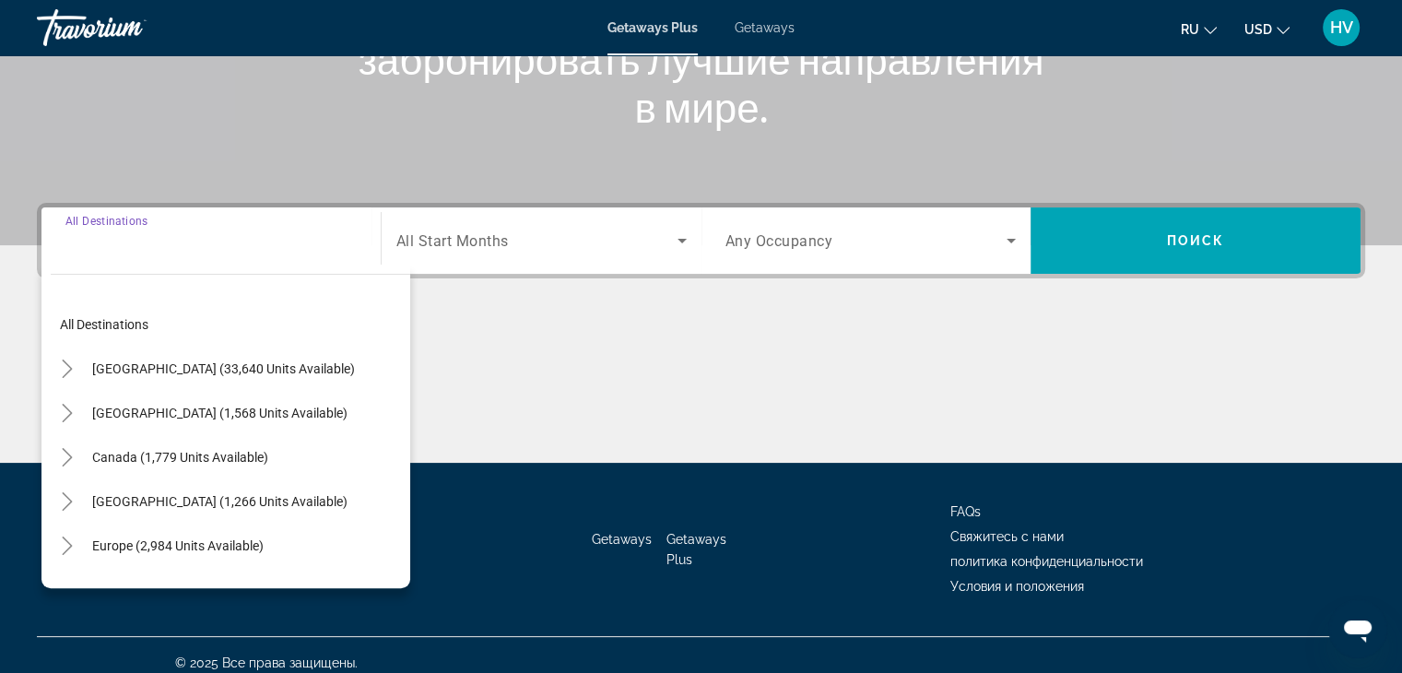
scroll to position [324, 0]
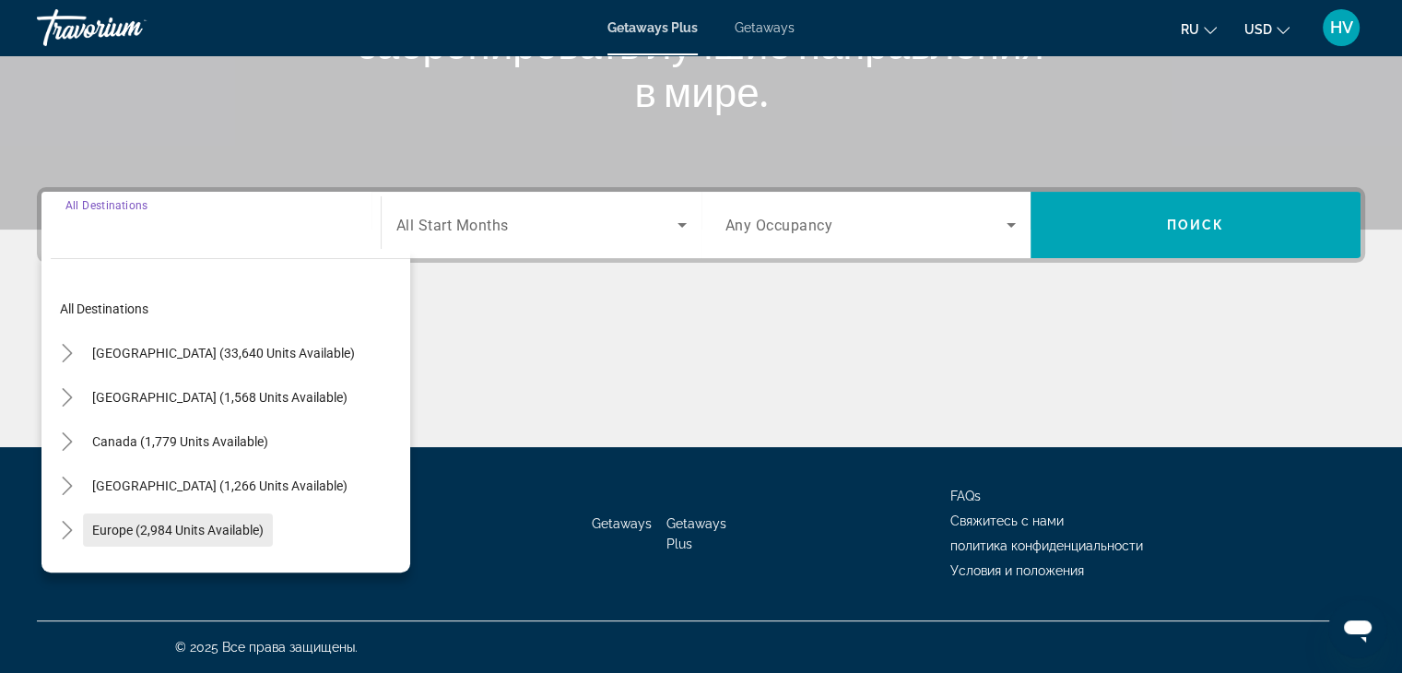
click at [144, 531] on span "Europe (2,984 units available)" at bounding box center [177, 530] width 171 height 15
type input "**********"
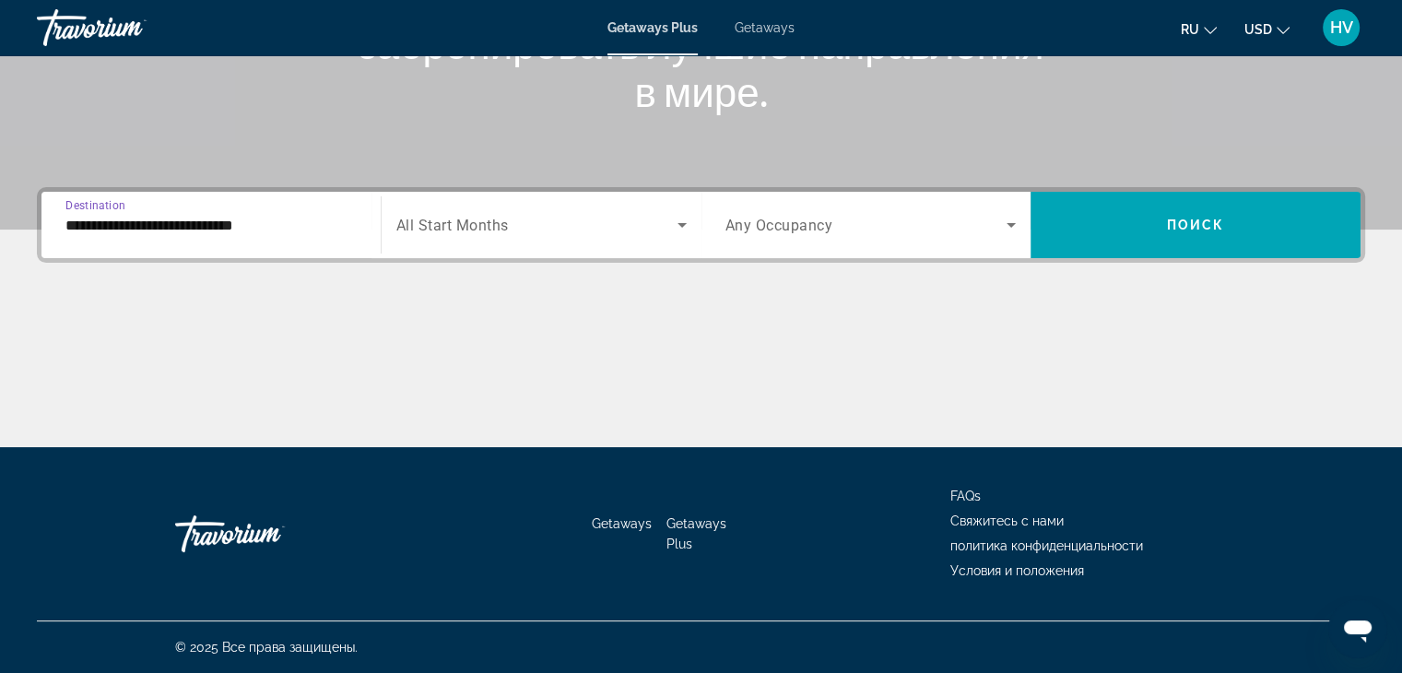
click at [520, 234] on span "Search widget" at bounding box center [536, 225] width 281 height 22
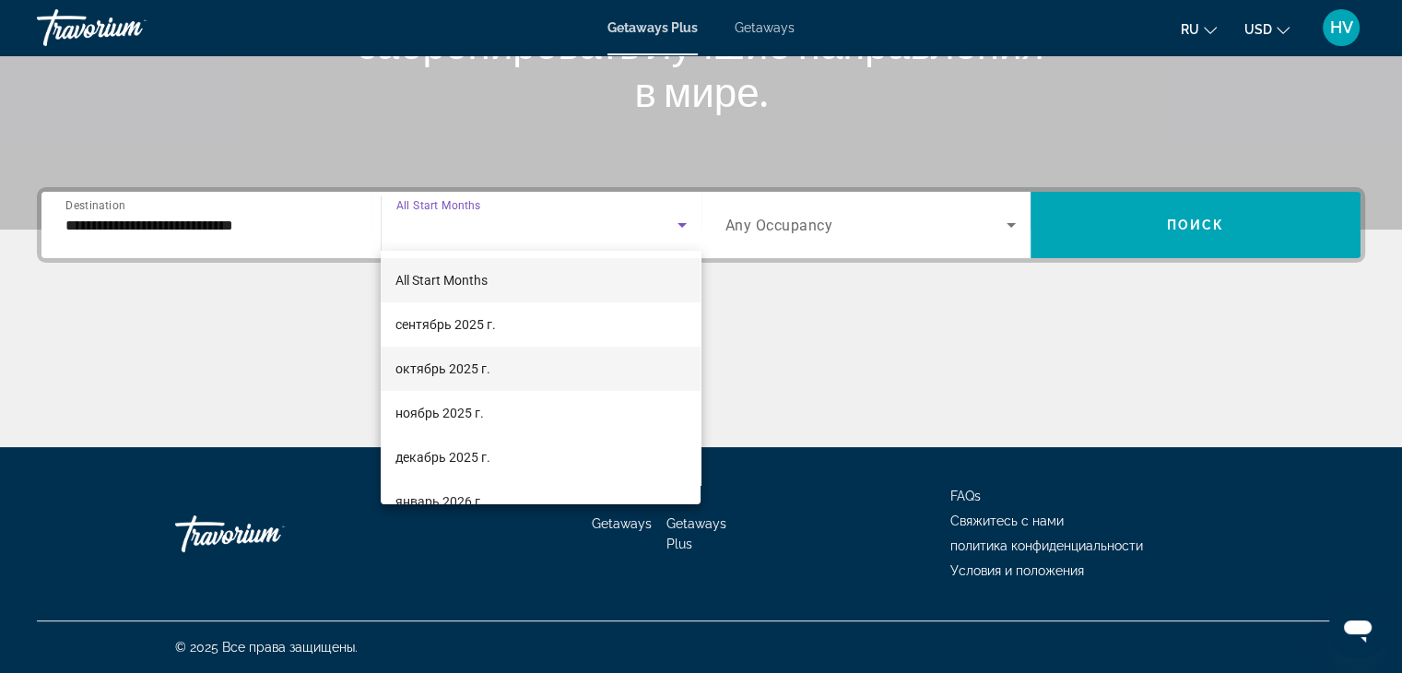
click at [471, 382] on mat-option "октябрь 2025 г." at bounding box center [541, 369] width 320 height 44
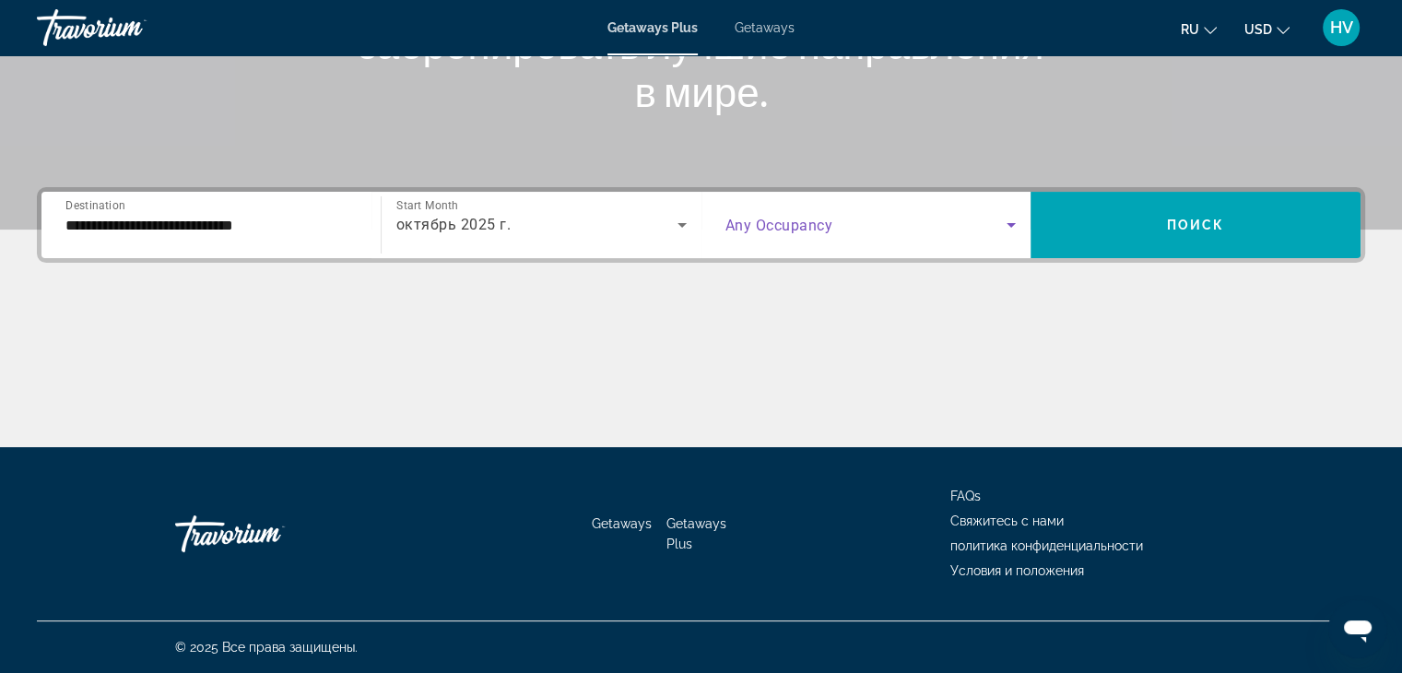
click at [965, 230] on span "Search widget" at bounding box center [867, 225] width 282 height 22
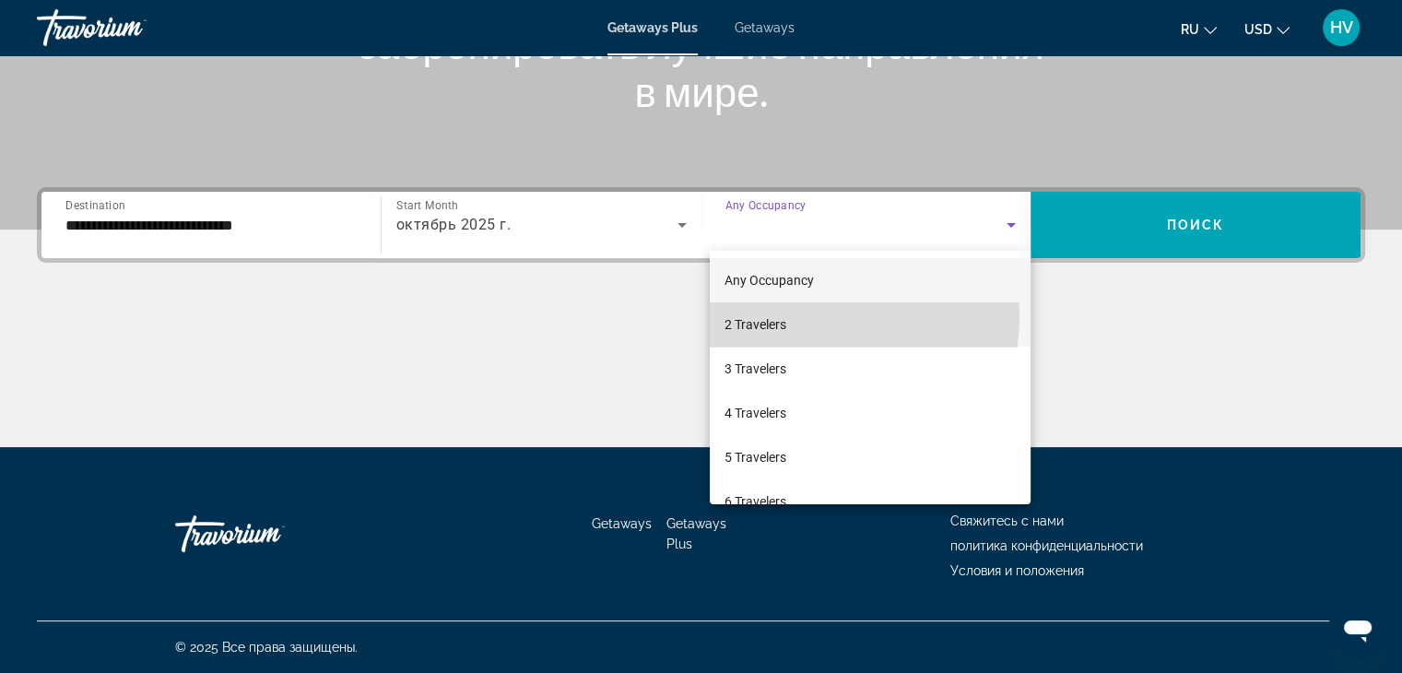
click at [839, 317] on mat-option "2 Travelers" at bounding box center [870, 324] width 321 height 44
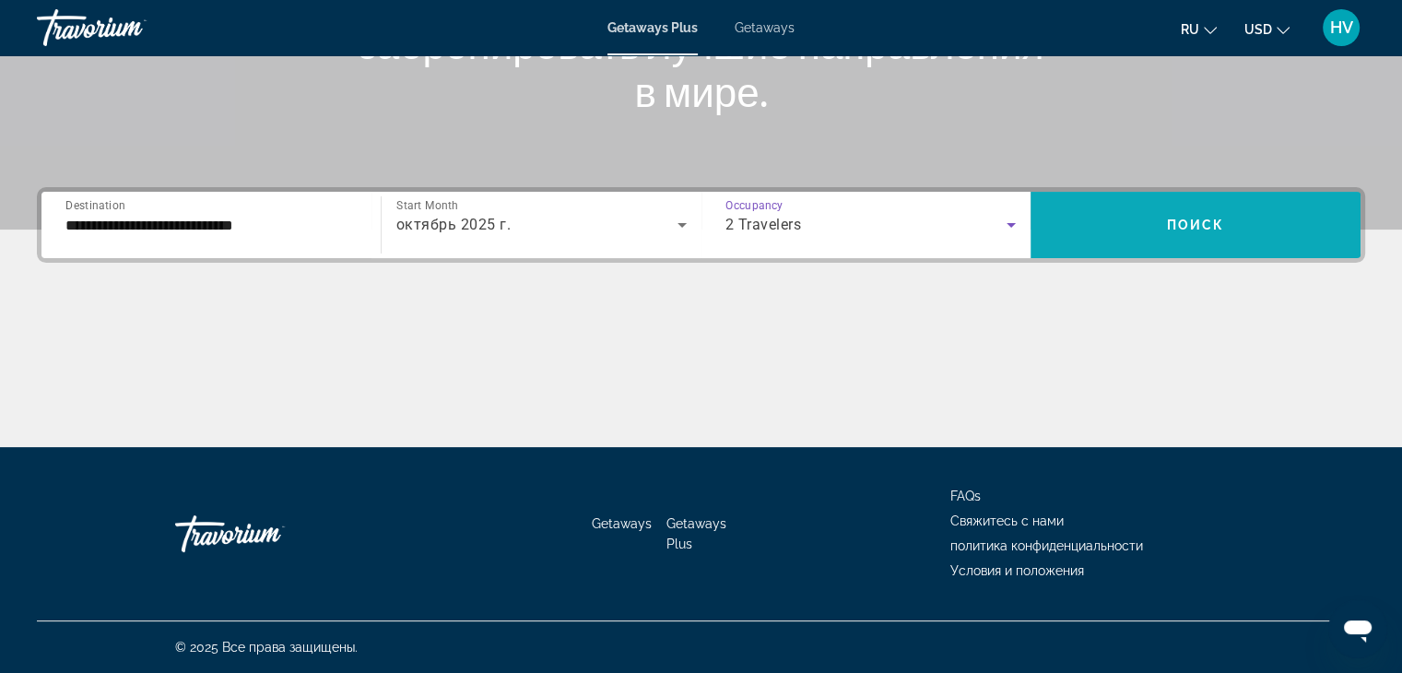
click at [1105, 205] on span "Search widget" at bounding box center [1196, 225] width 330 height 44
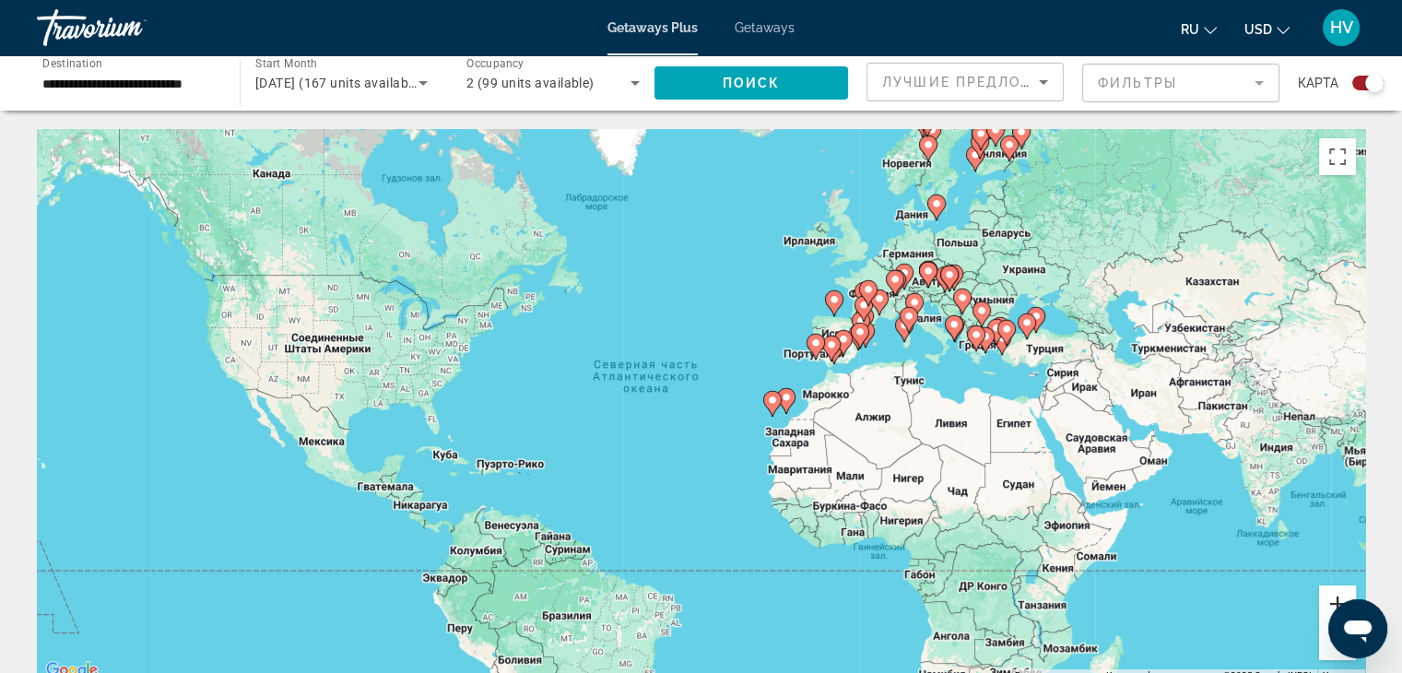
click at [1332, 597] on button "Увеличить" at bounding box center [1337, 603] width 37 height 37
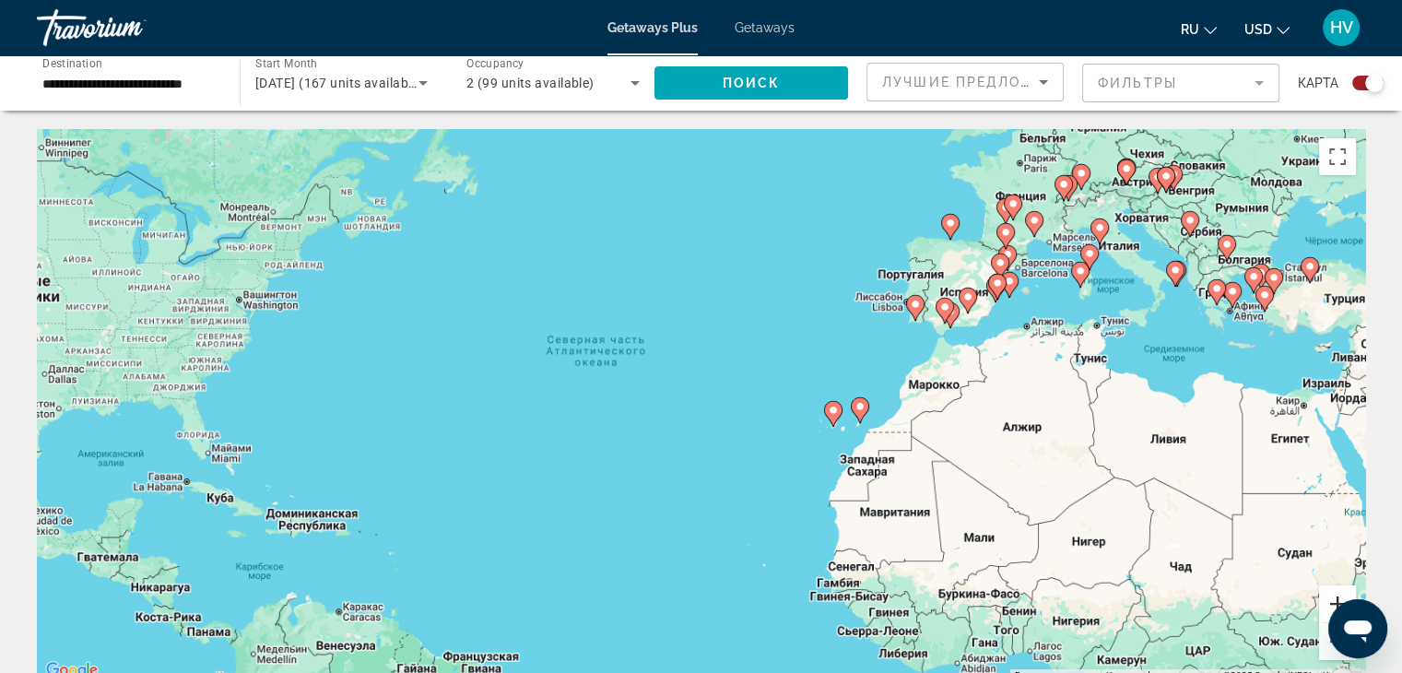
click at [1332, 597] on button "Увеличить" at bounding box center [1337, 603] width 37 height 37
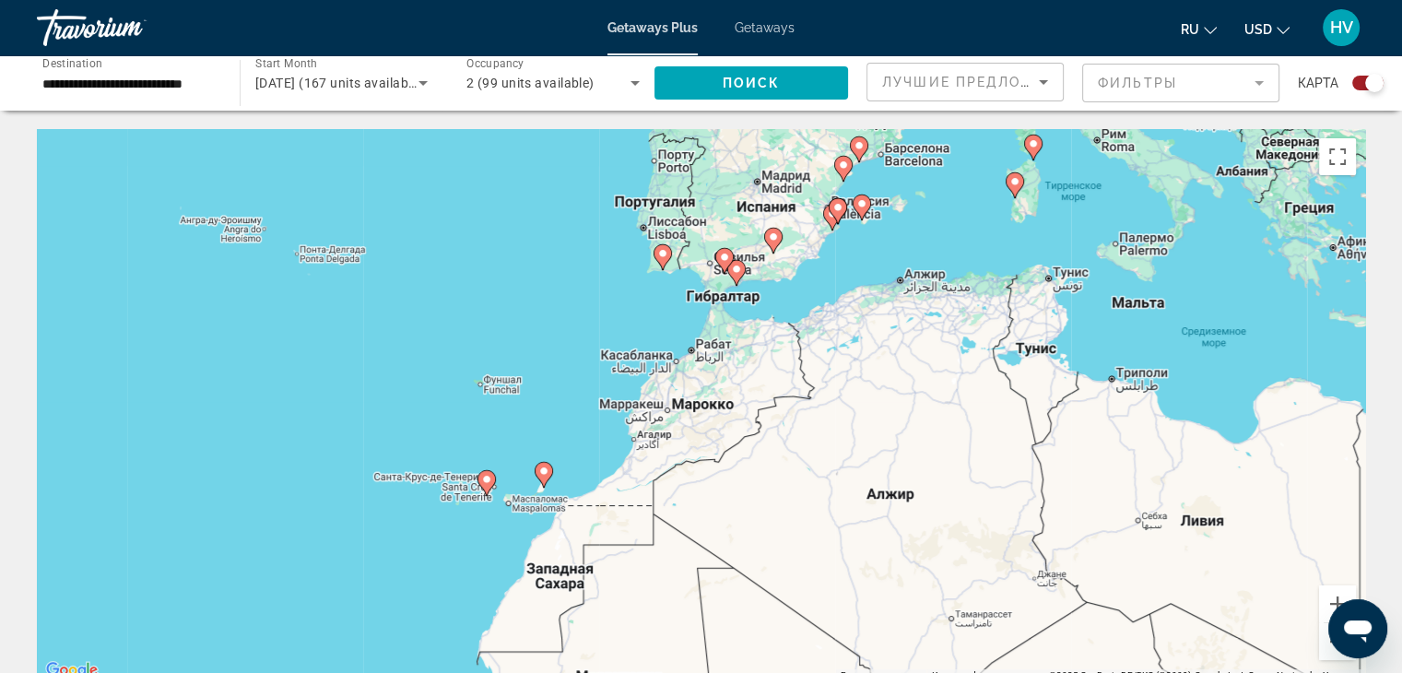
drag, startPoint x: 1246, startPoint y: 307, endPoint x: 740, endPoint y: 352, distance: 507.3
click at [740, 352] on div "Чтобы активировать перетаскивание с помощью клавиатуры, нажмите Alt + Ввод. Пос…" at bounding box center [701, 405] width 1329 height 553
click at [1332, 588] on button "Увеличить" at bounding box center [1337, 603] width 37 height 37
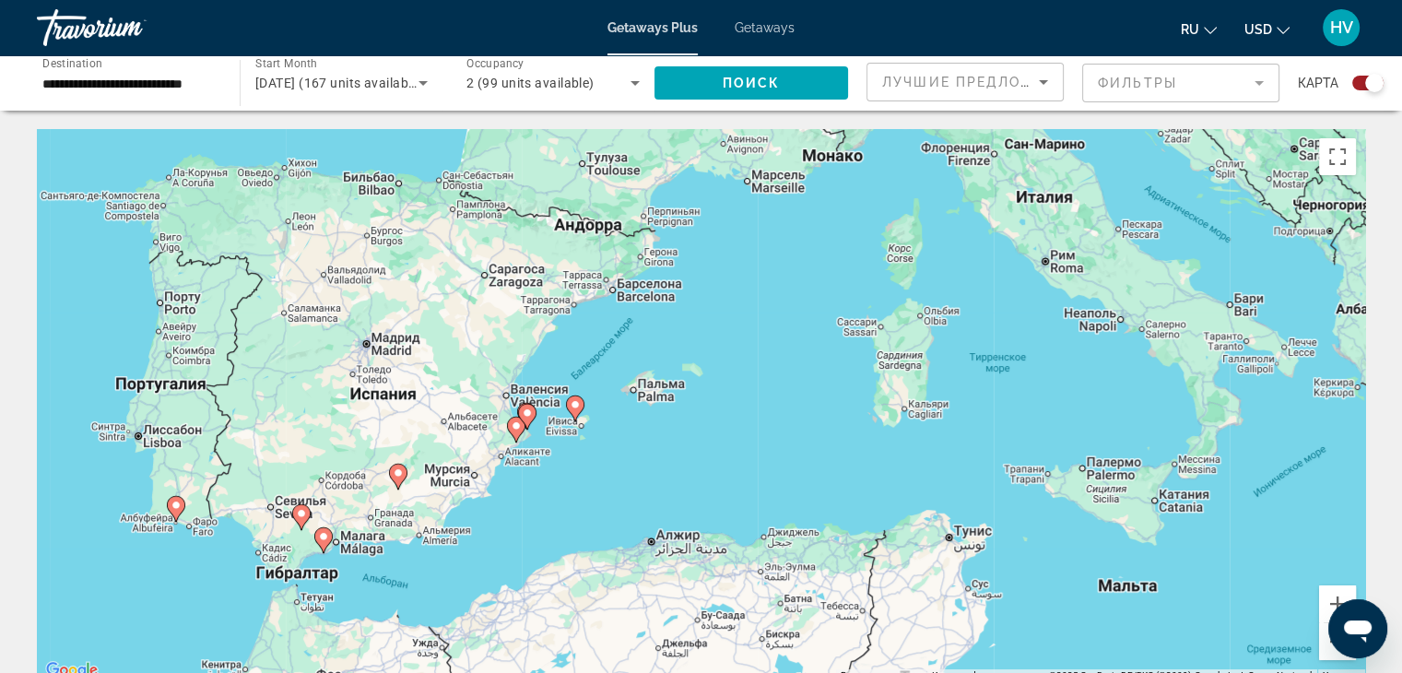
drag, startPoint x: 972, startPoint y: 155, endPoint x: 524, endPoint y: 542, distance: 592.2
click at [524, 542] on div "Чтобы активировать перетаскивание с помощью клавиатуры, нажмите Alt + Ввод. Пос…" at bounding box center [701, 405] width 1329 height 553
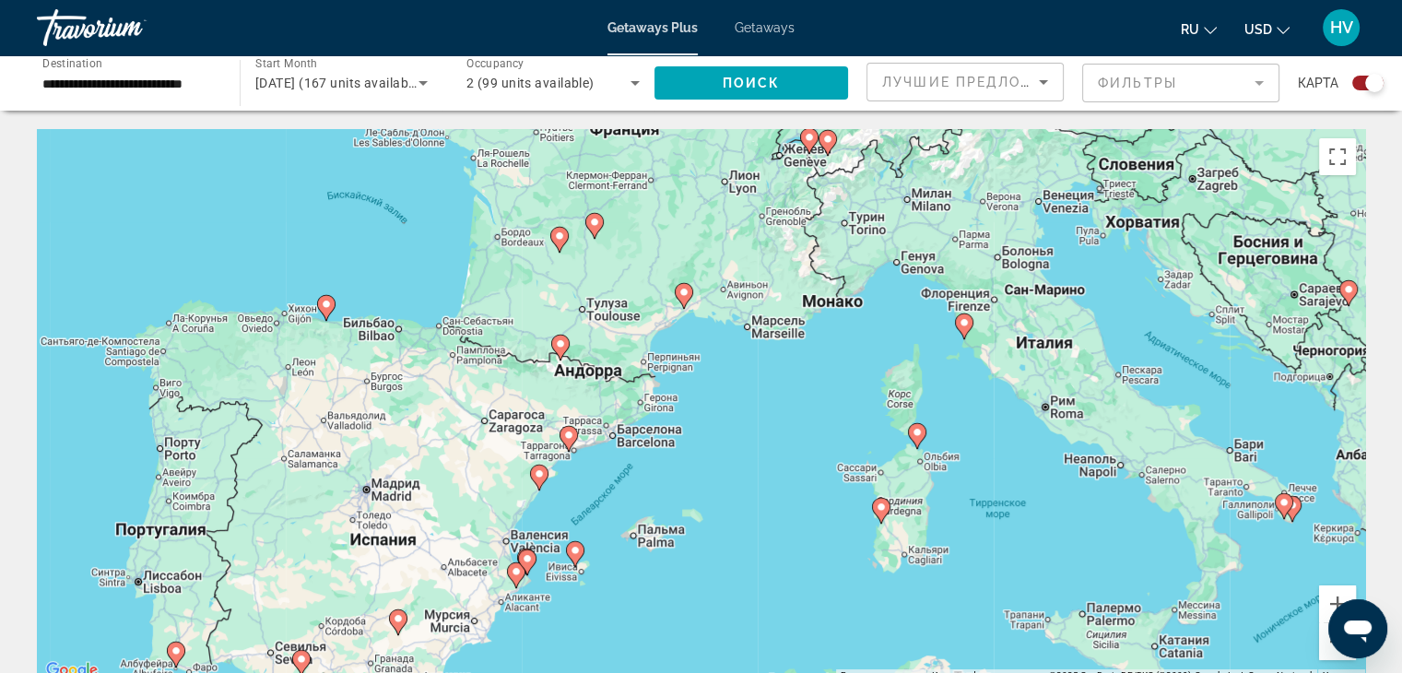
drag, startPoint x: 1030, startPoint y: 418, endPoint x: 1030, endPoint y: 565, distance: 147.5
click at [1030, 565] on div "Чтобы активировать перетаскивание с помощью клавиатуры, нажмите Alt + Ввод. Пос…" at bounding box center [701, 405] width 1329 height 553
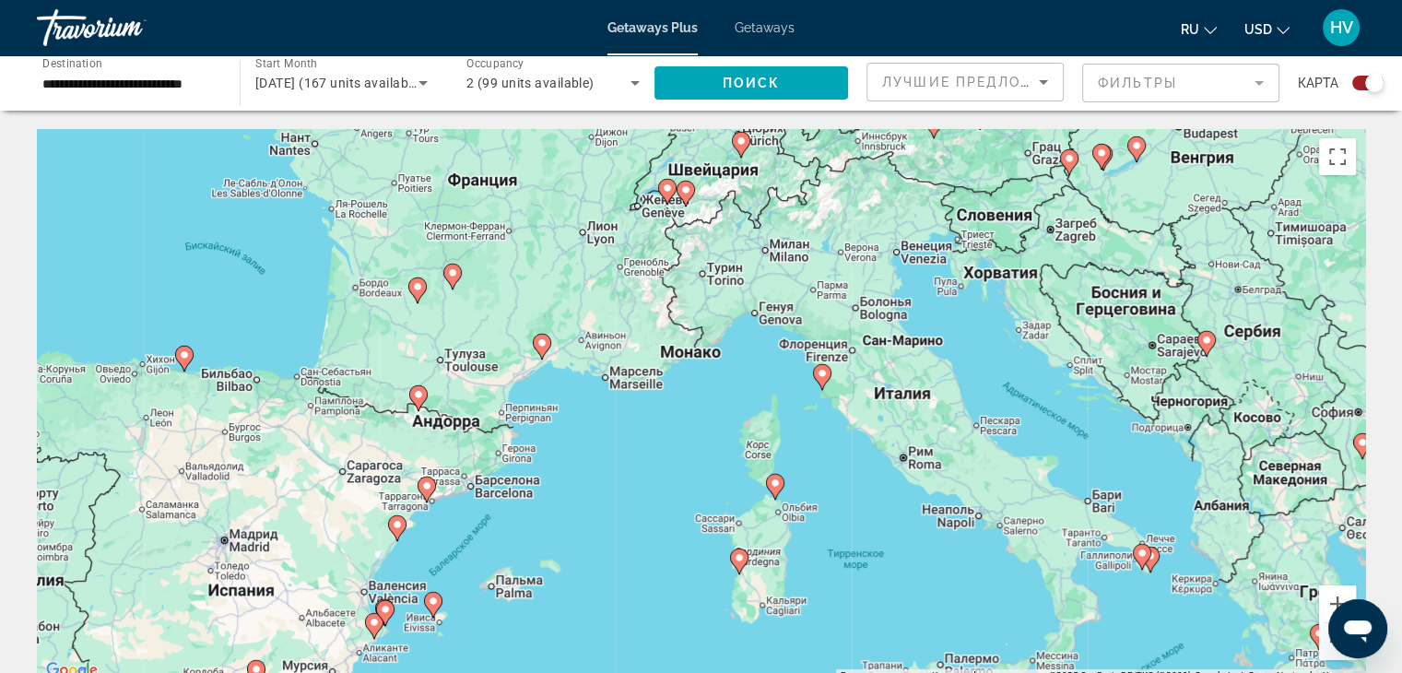
drag, startPoint x: 1030, startPoint y: 565, endPoint x: 881, endPoint y: 620, distance: 158.1
click at [881, 620] on div "Чтобы активировать перетаскивание с помощью клавиатуры, нажмите Alt + Ввод. Пос…" at bounding box center [701, 405] width 1329 height 553
click at [1331, 597] on button "Увеличить" at bounding box center [1337, 603] width 37 height 37
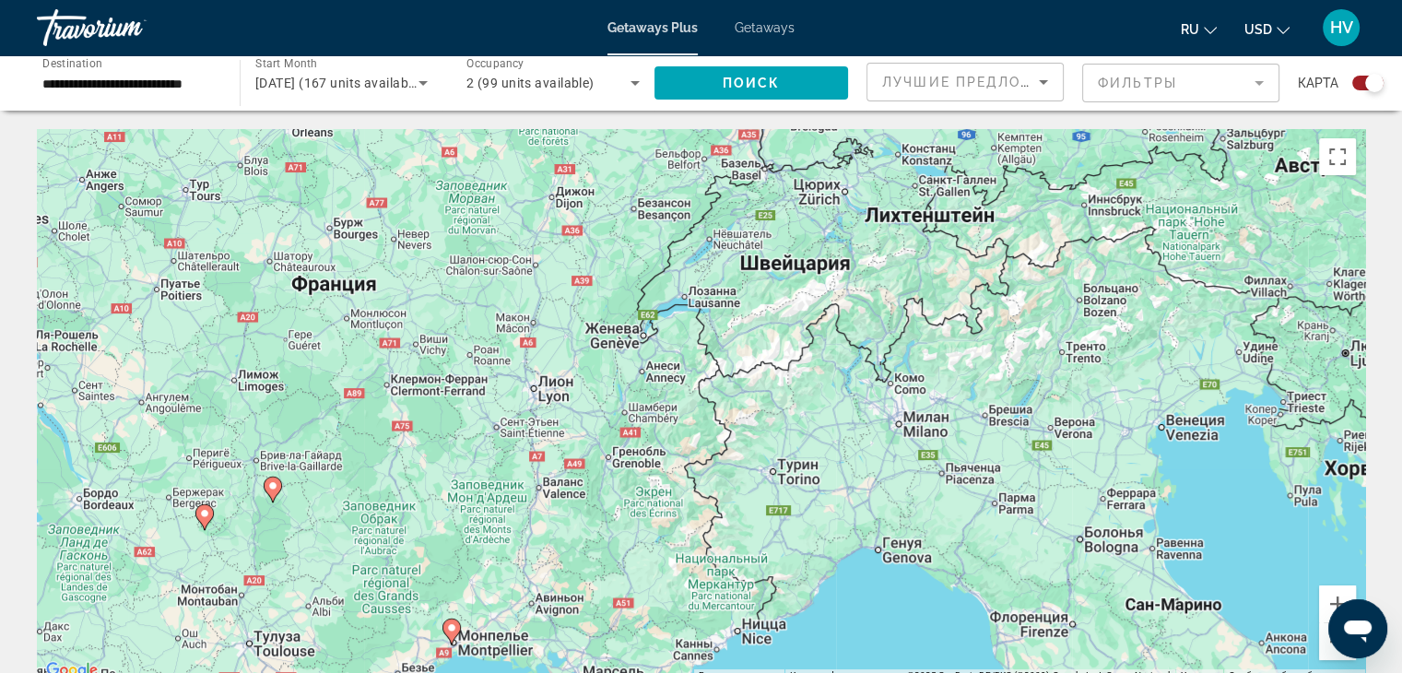
drag, startPoint x: 759, startPoint y: 213, endPoint x: 833, endPoint y: 550, distance: 345.4
click at [833, 550] on div "Чтобы активировать перетаскивание с помощью клавиатуры, нажмите Alt + Ввод. Пос…" at bounding box center [701, 405] width 1329 height 553
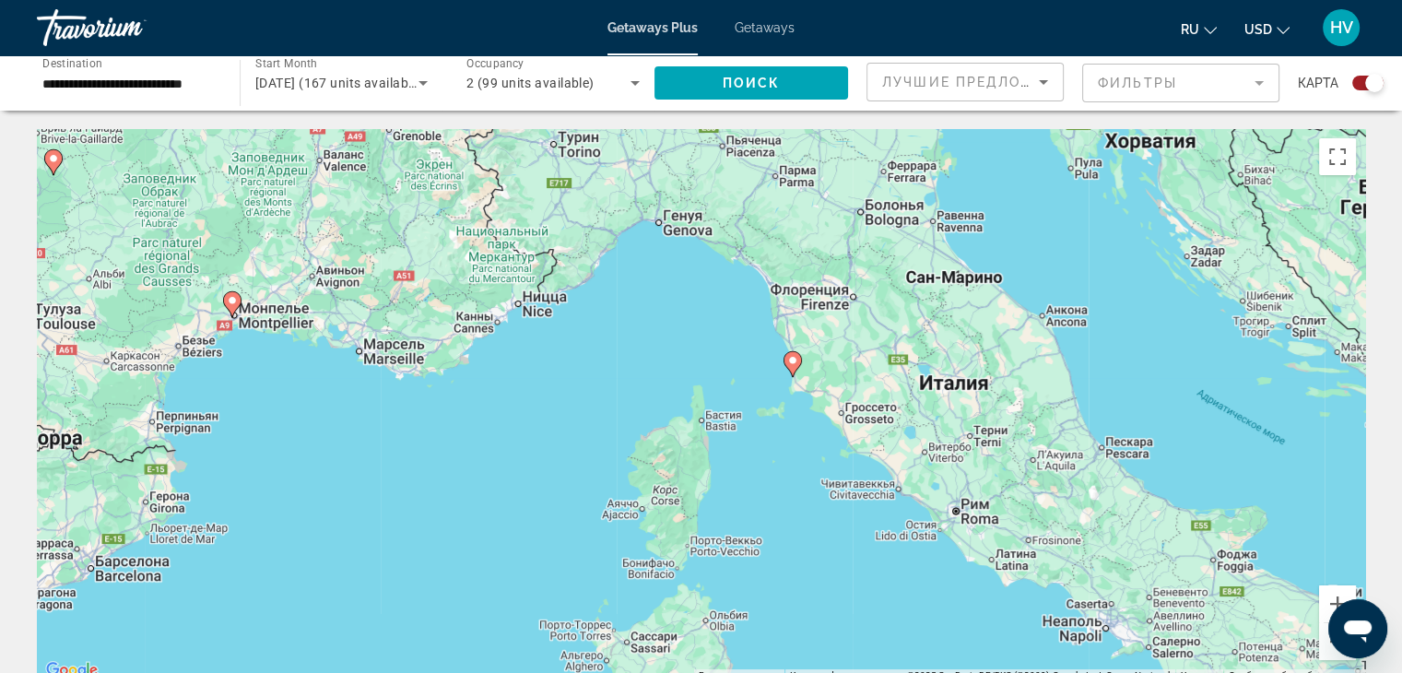
drag, startPoint x: 869, startPoint y: 272, endPoint x: 644, endPoint y: -53, distance: 395.1
click at [644, 0] on html "**********" at bounding box center [701, 336] width 1402 height 673
click at [1336, 595] on button "Увеличить" at bounding box center [1337, 603] width 37 height 37
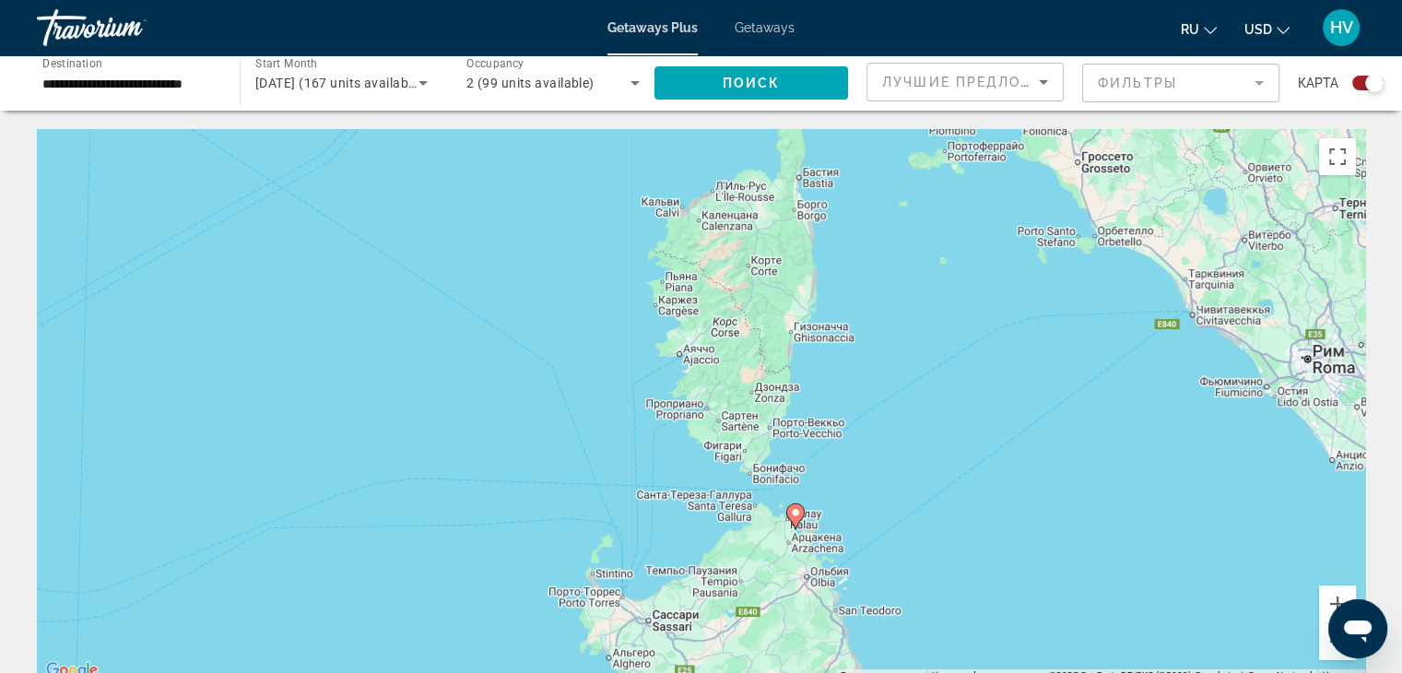
drag, startPoint x: 959, startPoint y: 305, endPoint x: 1058, endPoint y: 46, distance: 277.6
click at [1058, 46] on div "**********" at bounding box center [701, 336] width 1402 height 673
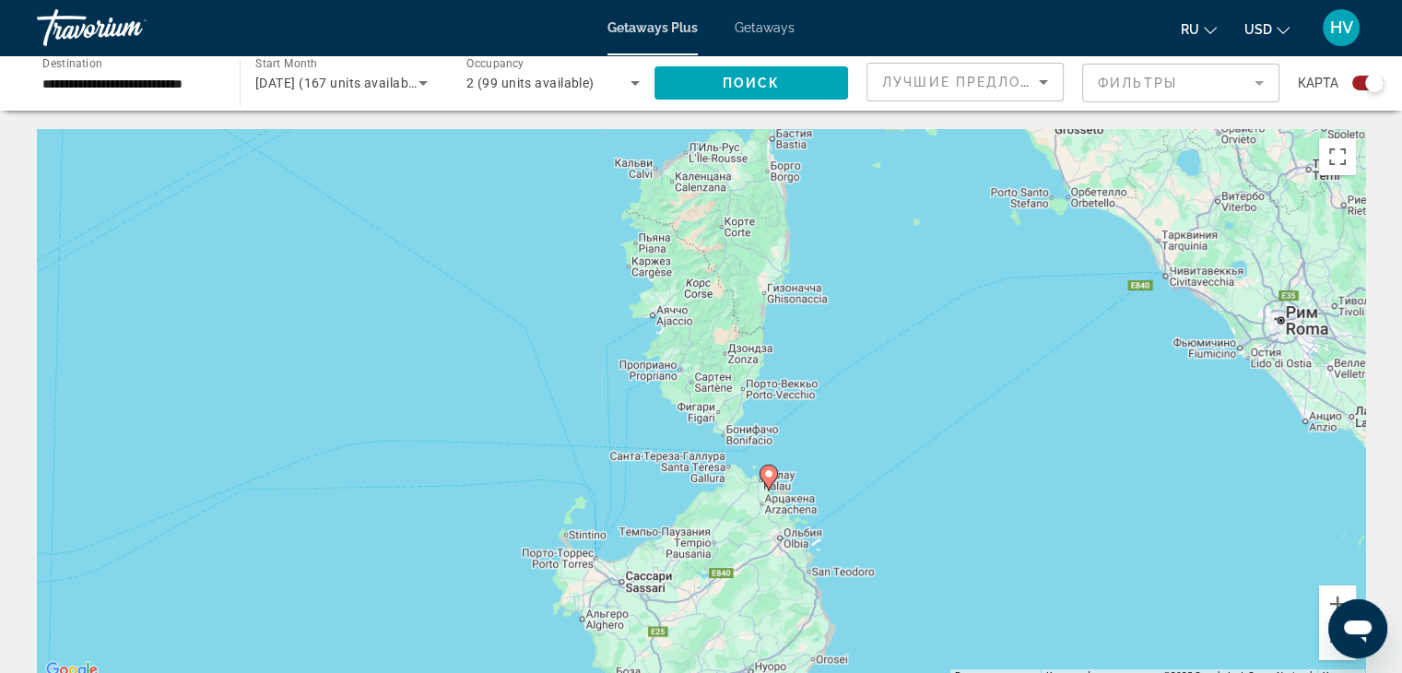
drag, startPoint x: 957, startPoint y: 454, endPoint x: 928, endPoint y: 396, distance: 64.7
click at [928, 396] on div "Чтобы активировать перетаскивание с помощью клавиатуры, нажмите Alt + Ввод. Пос…" at bounding box center [701, 405] width 1329 height 553
click at [1327, 645] on button "Уменьшить" at bounding box center [1337, 641] width 37 height 37
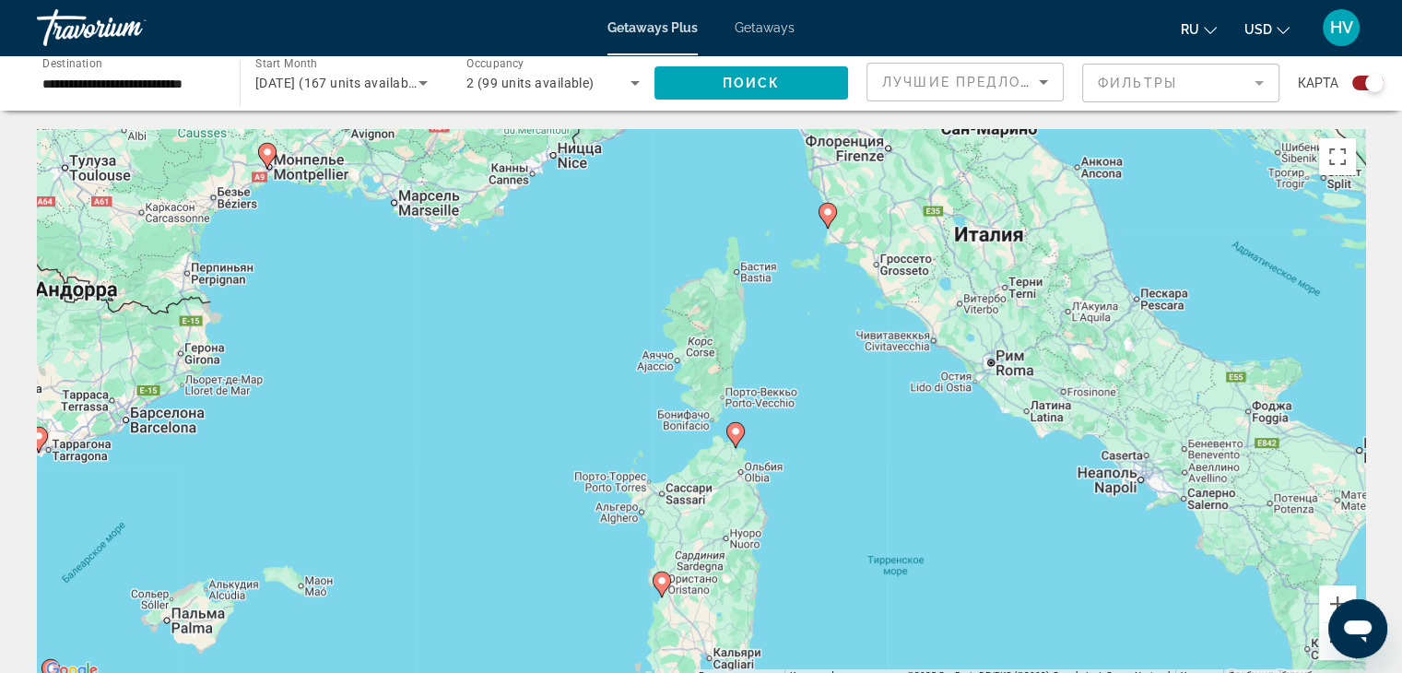
click at [1327, 645] on button "Уменьшить" at bounding box center [1337, 641] width 37 height 37
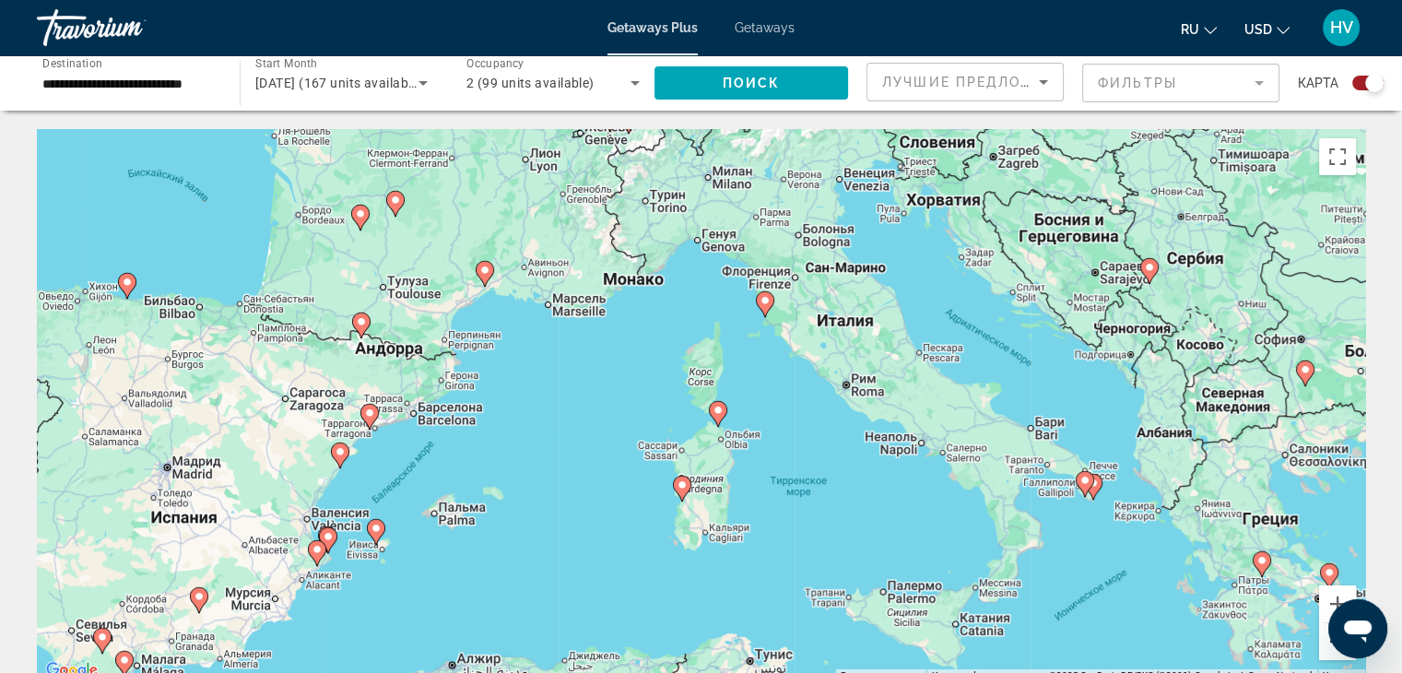
click at [1327, 645] on button "Уменьшить" at bounding box center [1337, 641] width 37 height 37
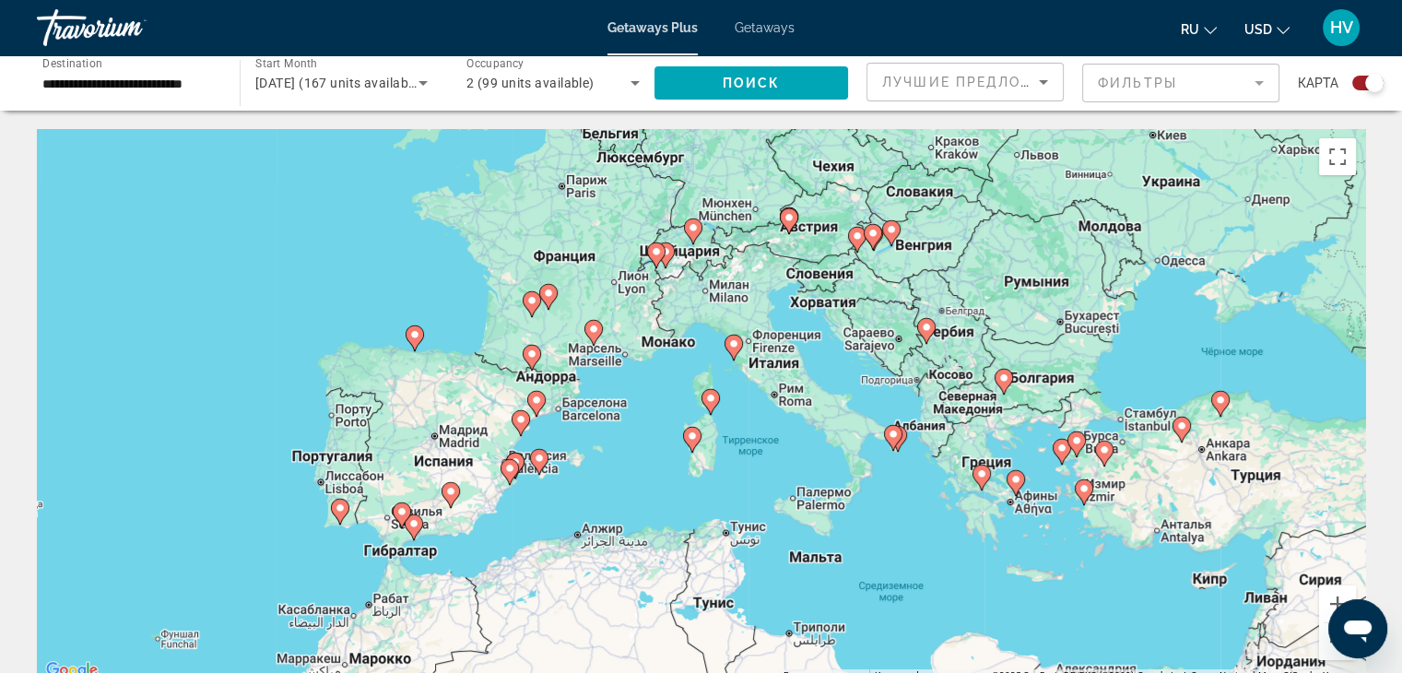
click at [1360, 83] on div "Search widget" at bounding box center [1368, 83] width 31 height 15
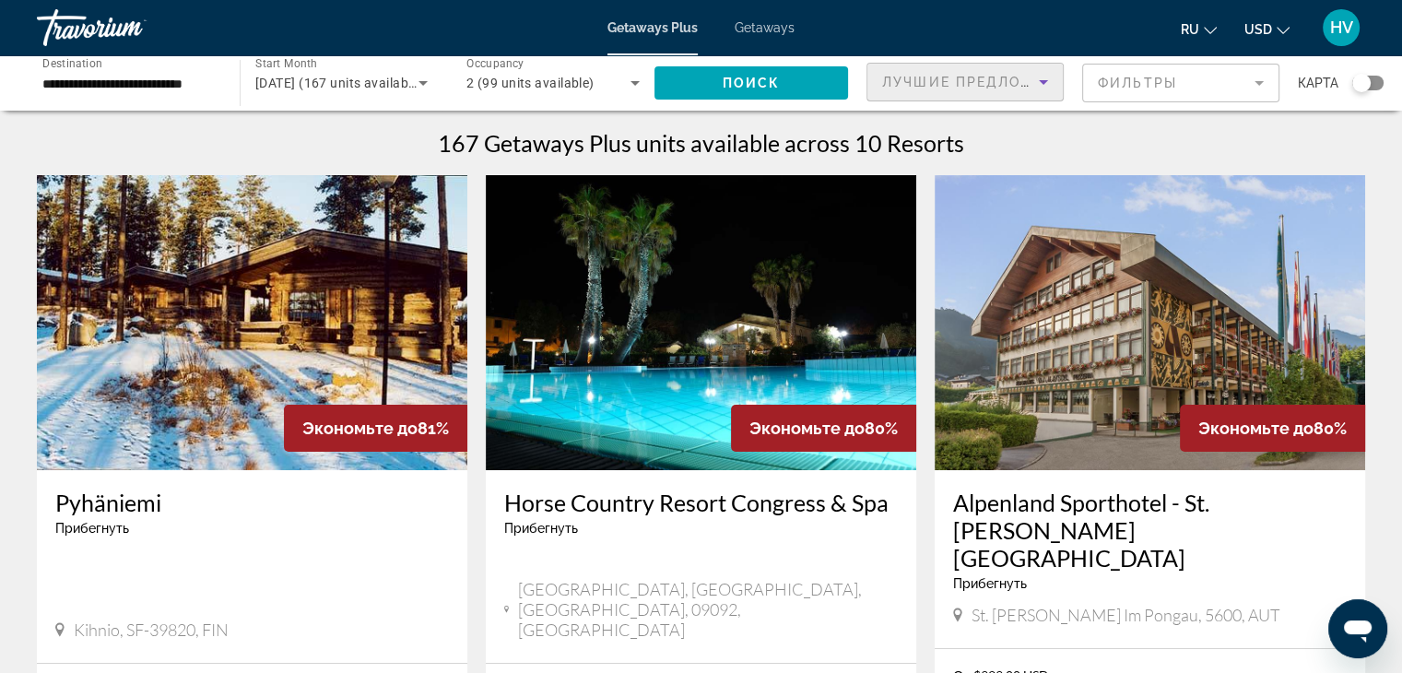
click at [928, 83] on span "Лучшие предложения" at bounding box center [980, 82] width 196 height 15
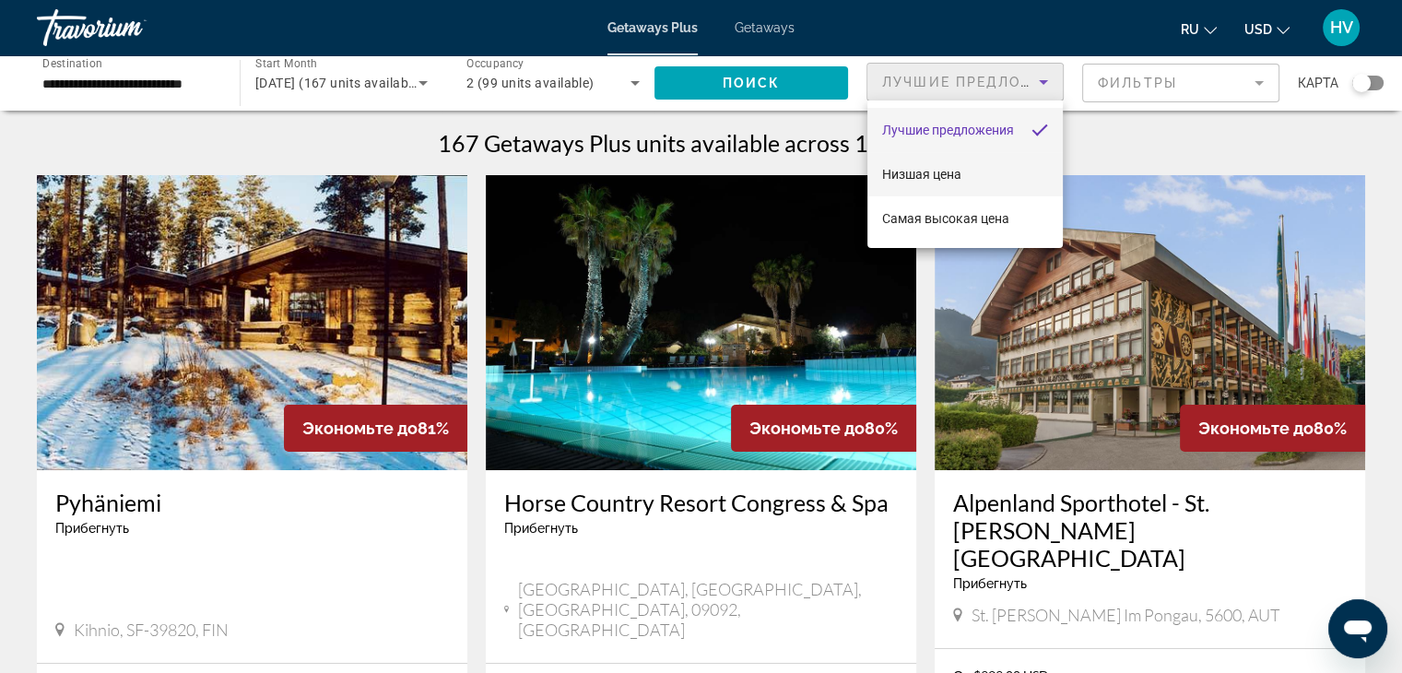
click at [938, 171] on span "Низшая цена" at bounding box center [921, 174] width 79 height 15
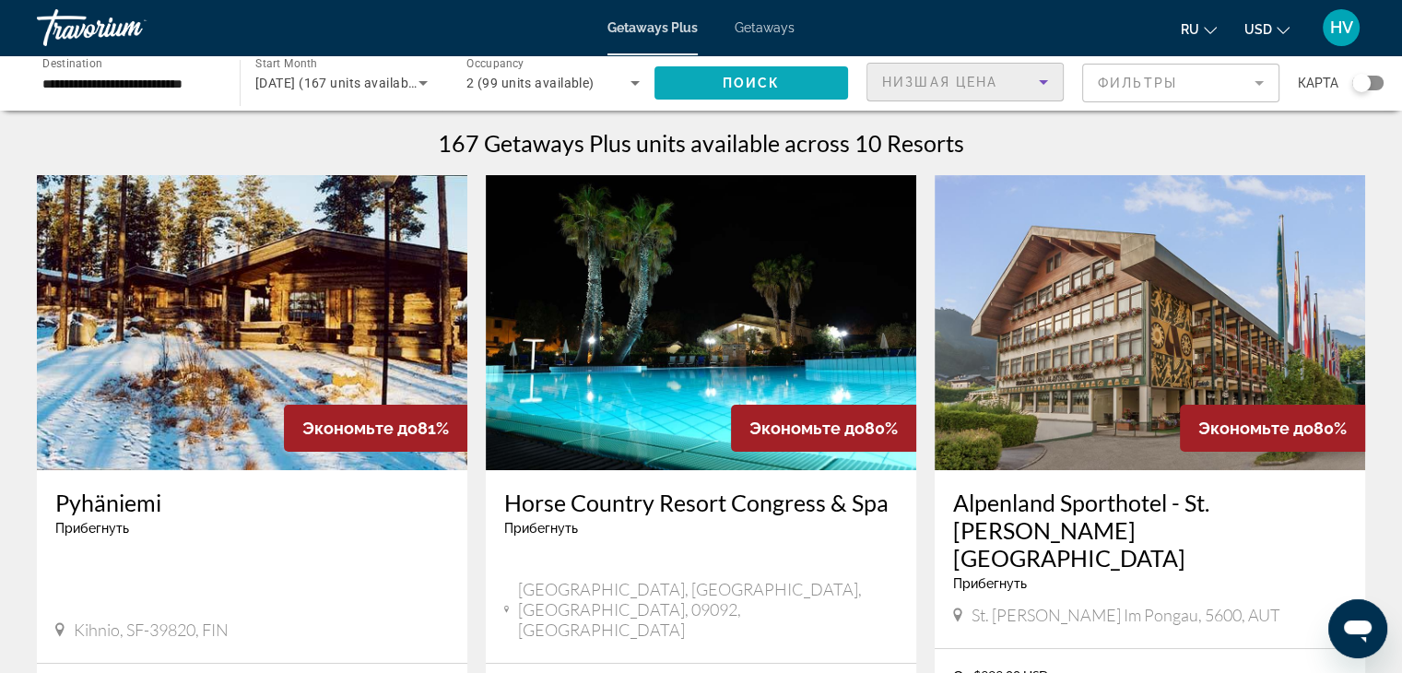
click at [780, 82] on span "Search widget" at bounding box center [752, 83] width 194 height 44
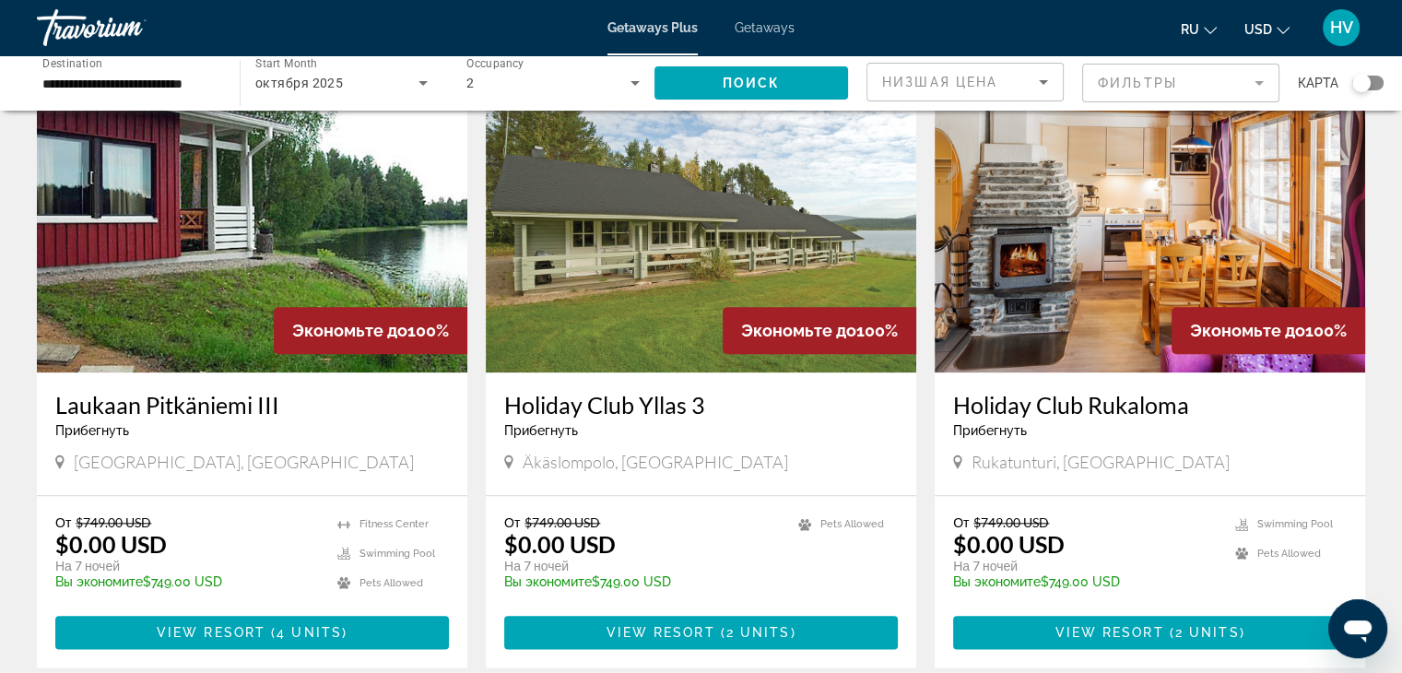
scroll to position [2309, 0]
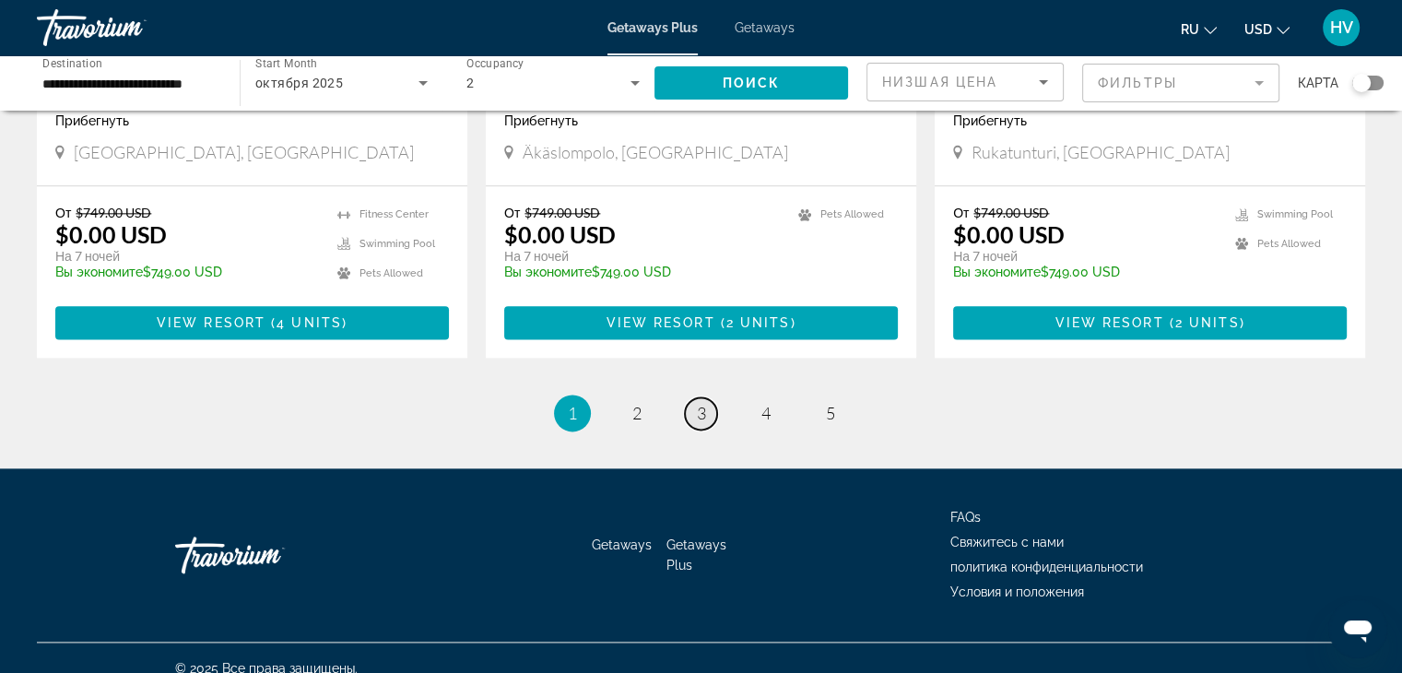
click at [694, 397] on link "page 3" at bounding box center [701, 413] width 32 height 32
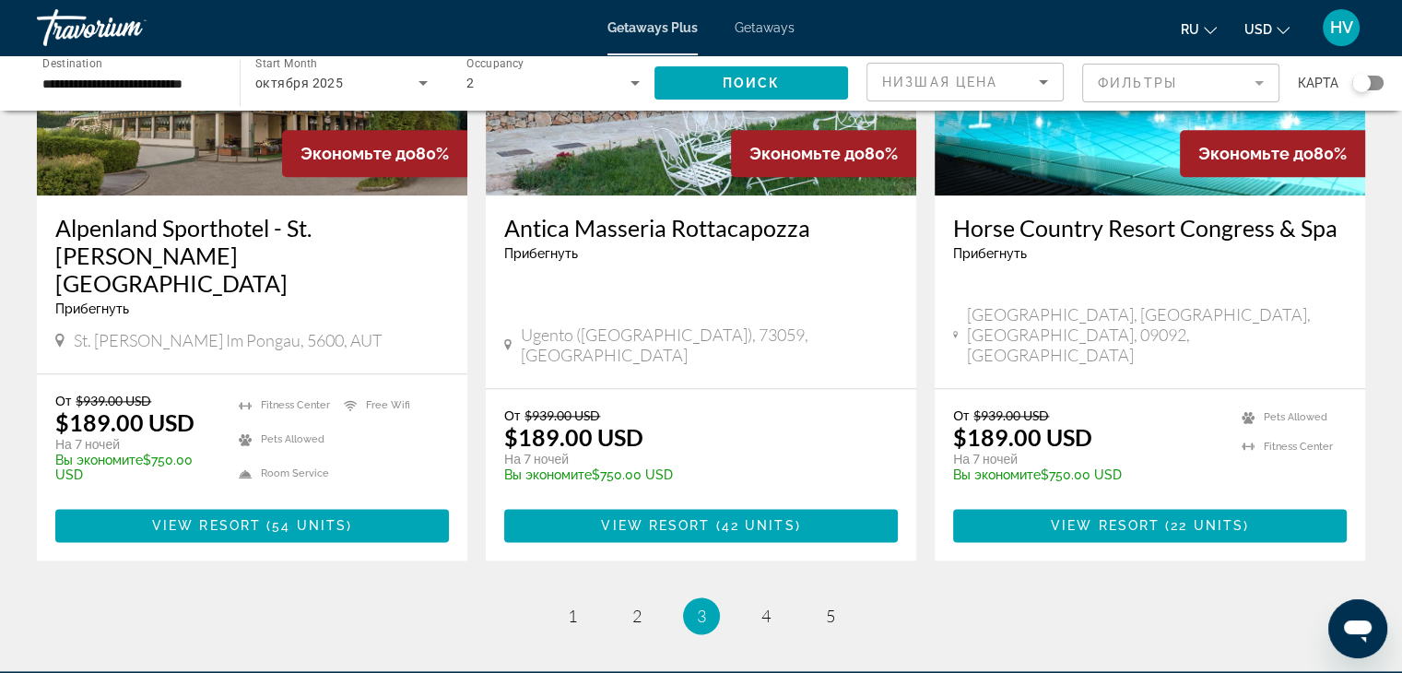
scroll to position [2224, 0]
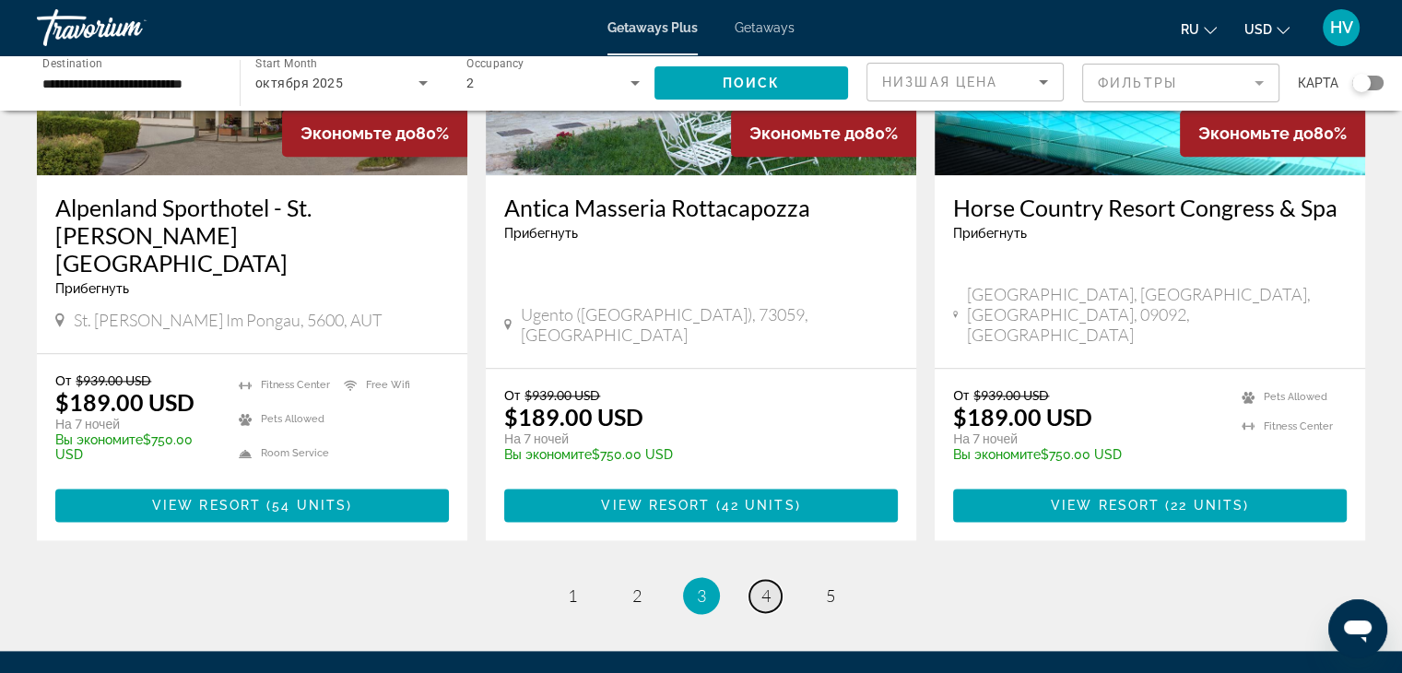
click at [756, 580] on link "page 4" at bounding box center [766, 596] width 32 height 32
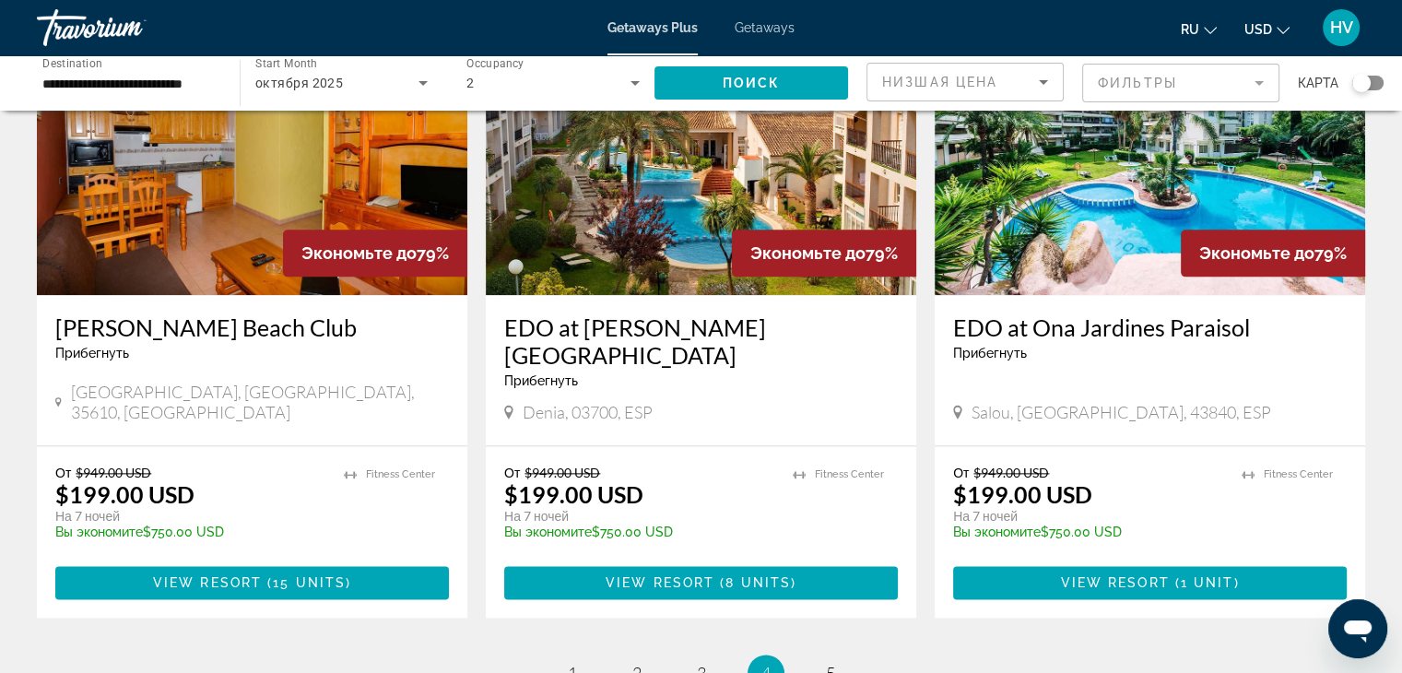
scroll to position [2220, 0]
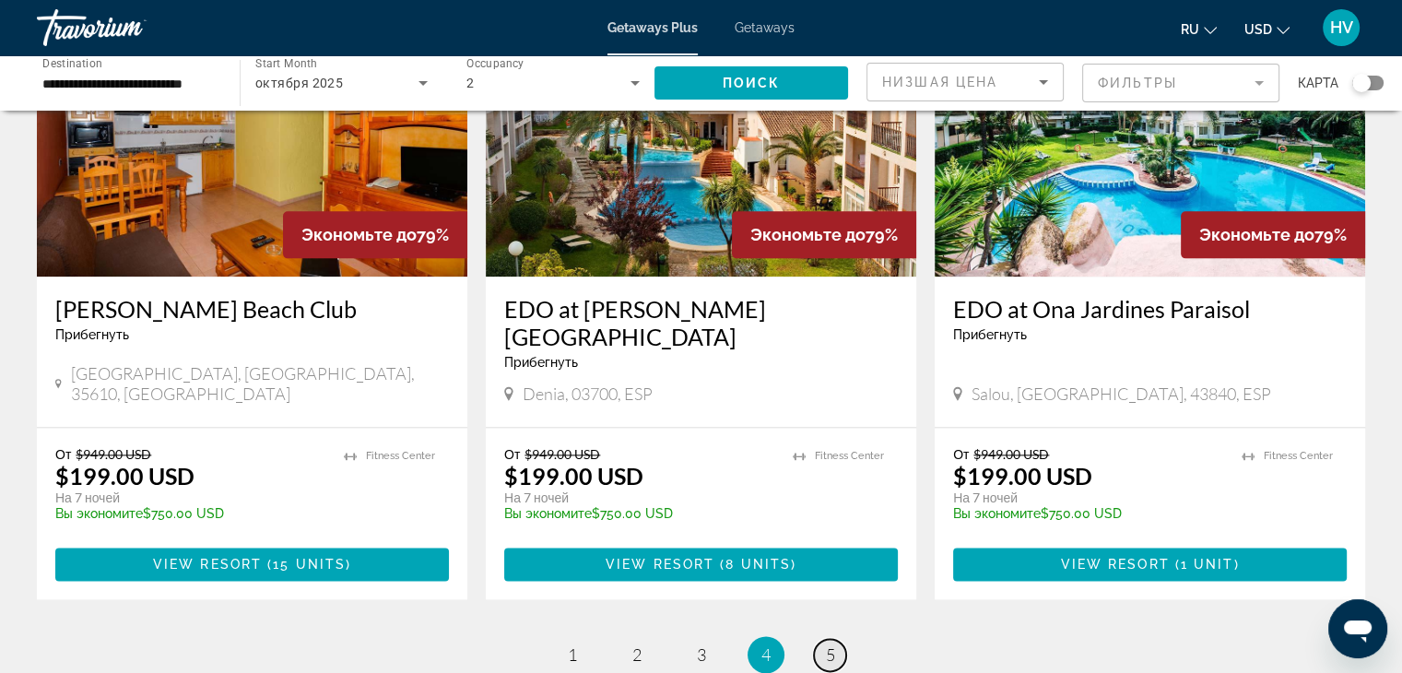
click at [831, 644] on span "5" at bounding box center [830, 654] width 9 height 20
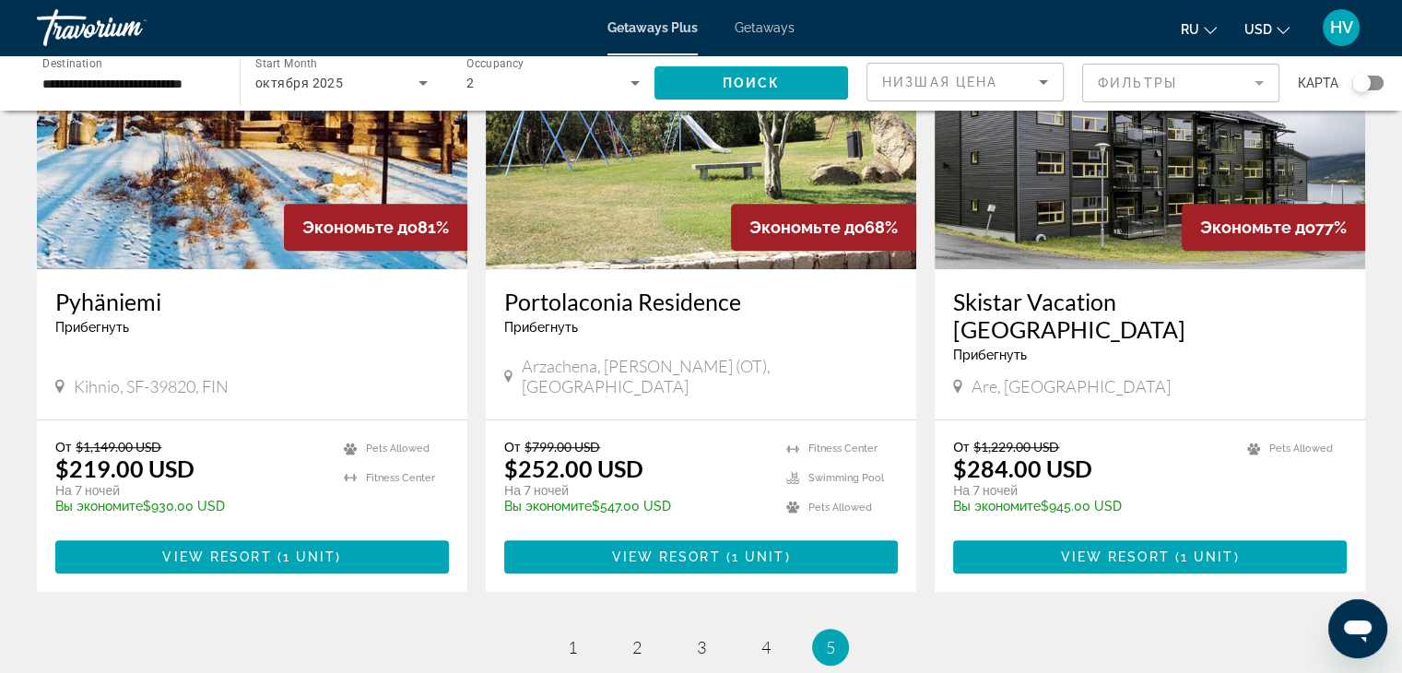
scroll to position [1011, 0]
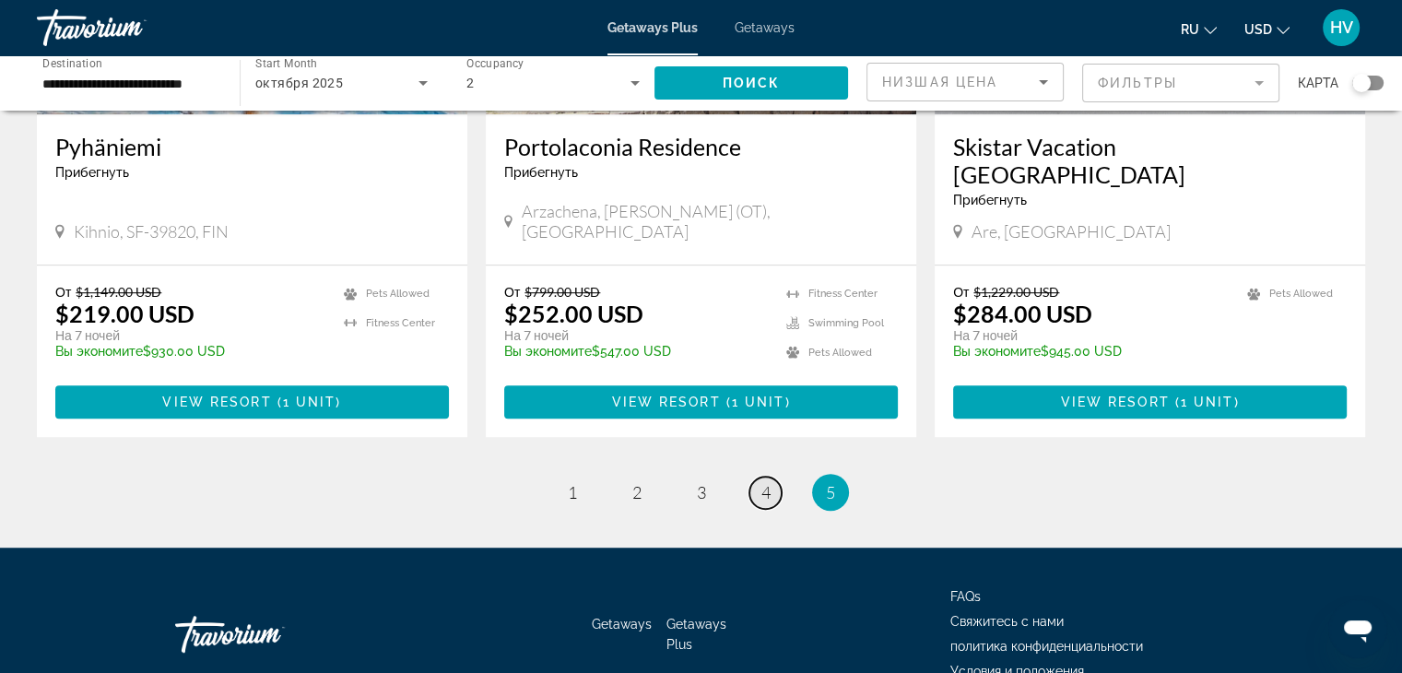
click at [763, 482] on span "4" at bounding box center [766, 492] width 9 height 20
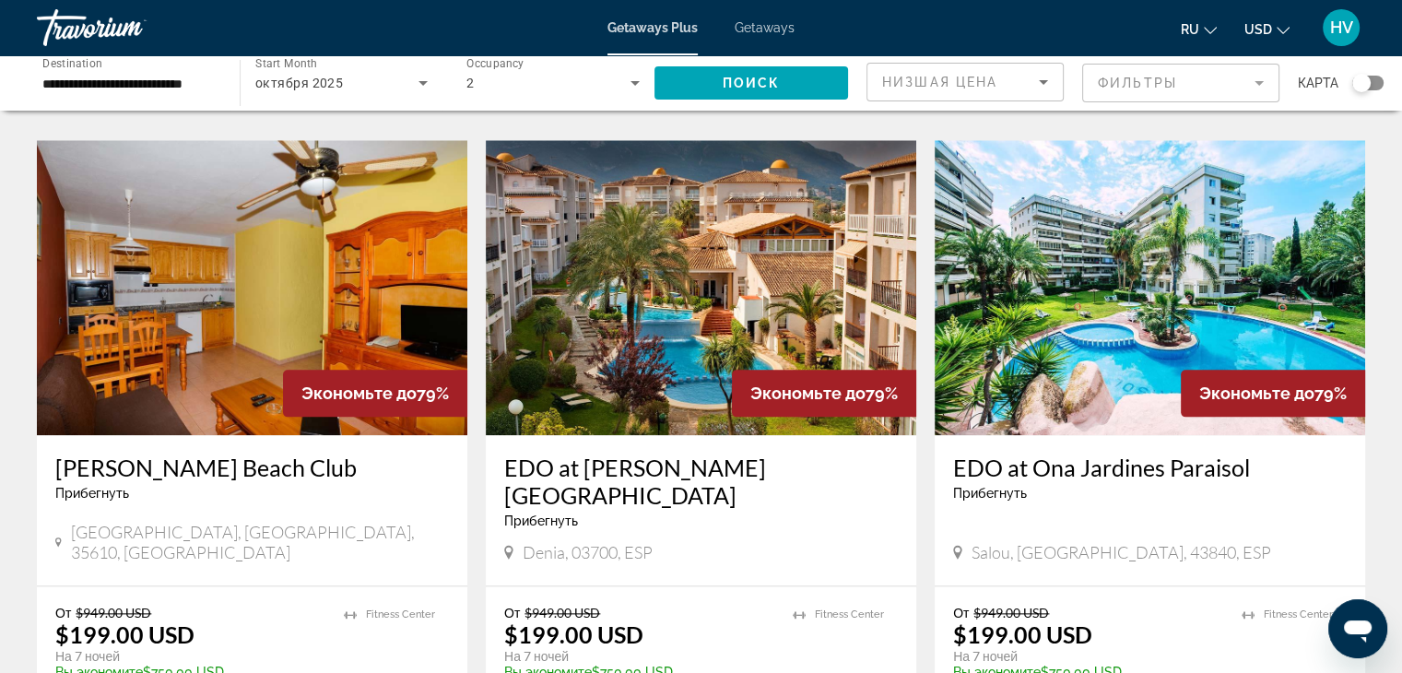
scroll to position [2379, 0]
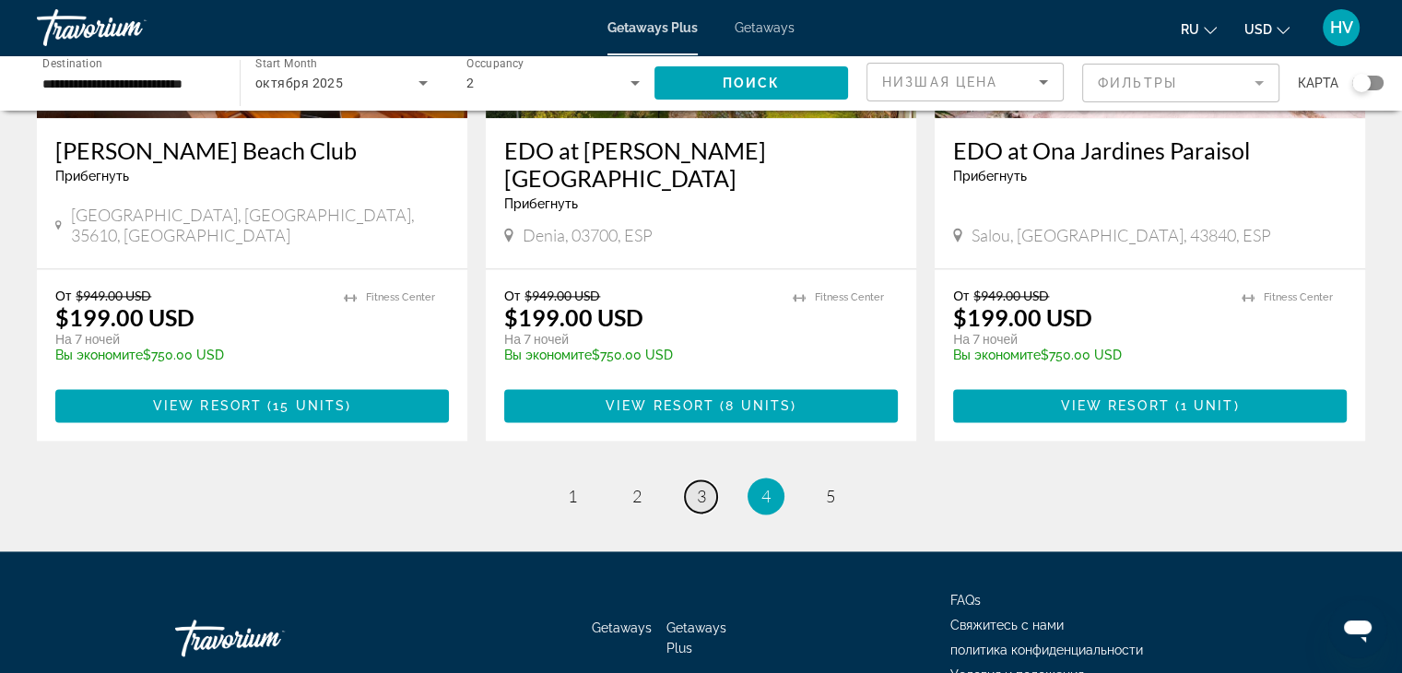
click at [708, 480] on link "page 3" at bounding box center [701, 496] width 32 height 32
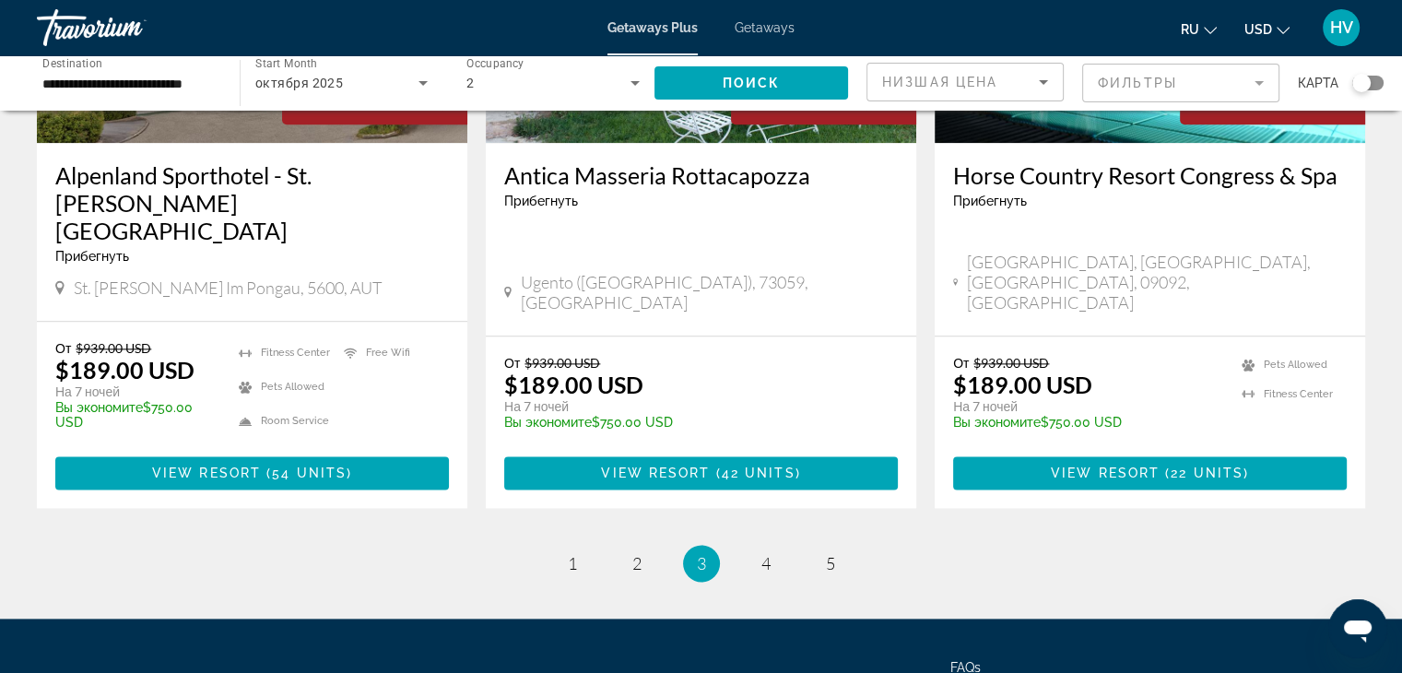
scroll to position [2263, 0]
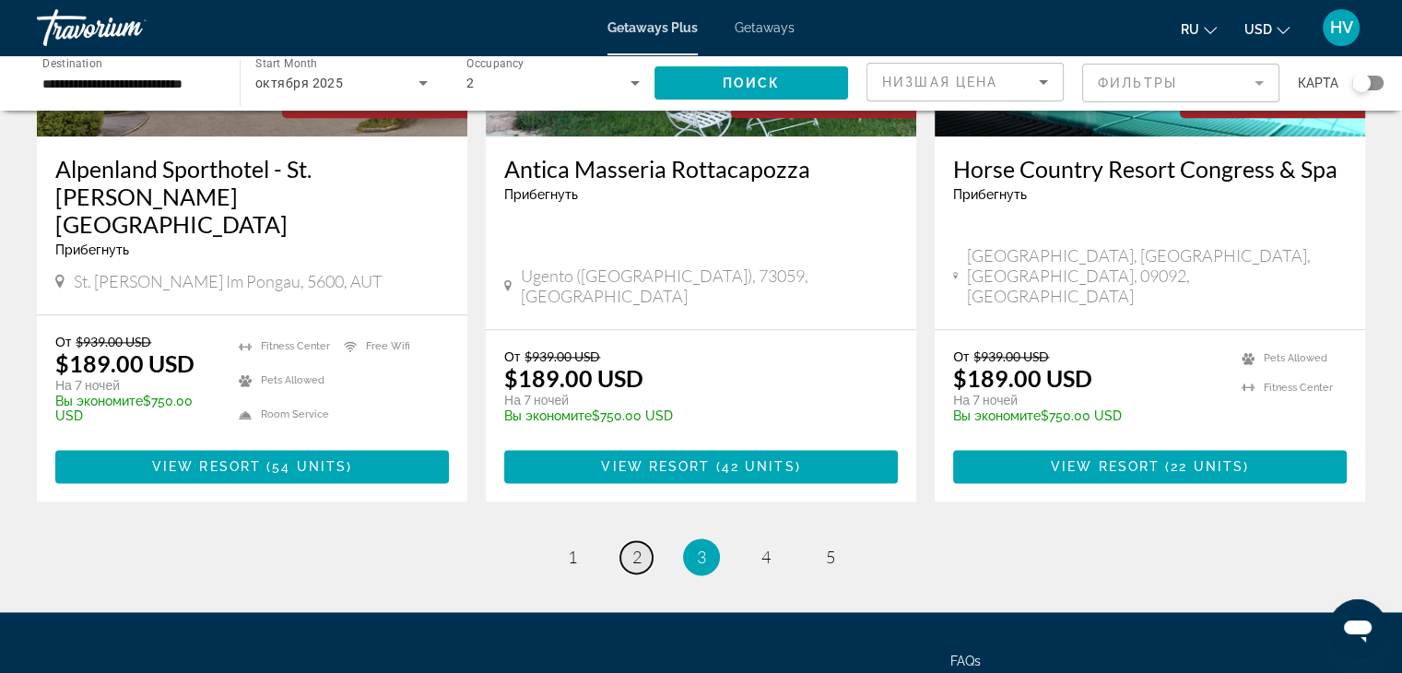
click at [633, 547] on span "2" at bounding box center [637, 557] width 9 height 20
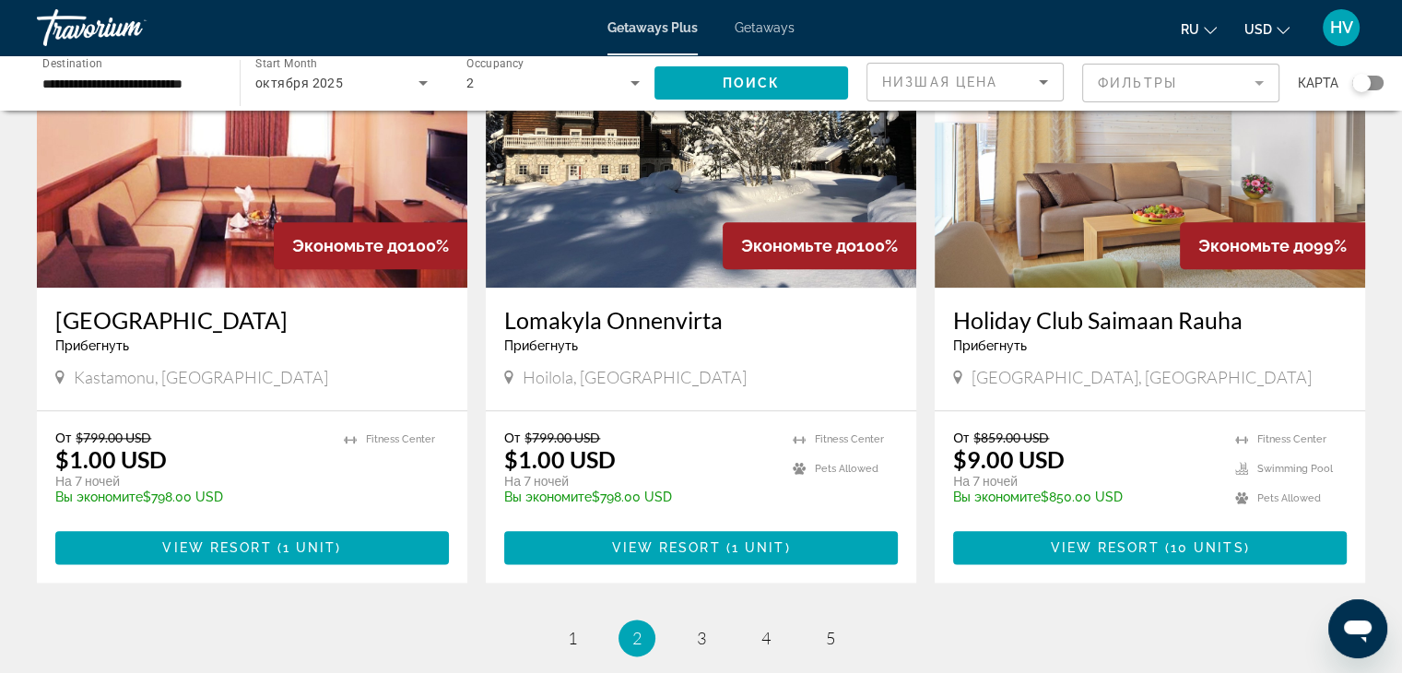
scroll to position [2087, 0]
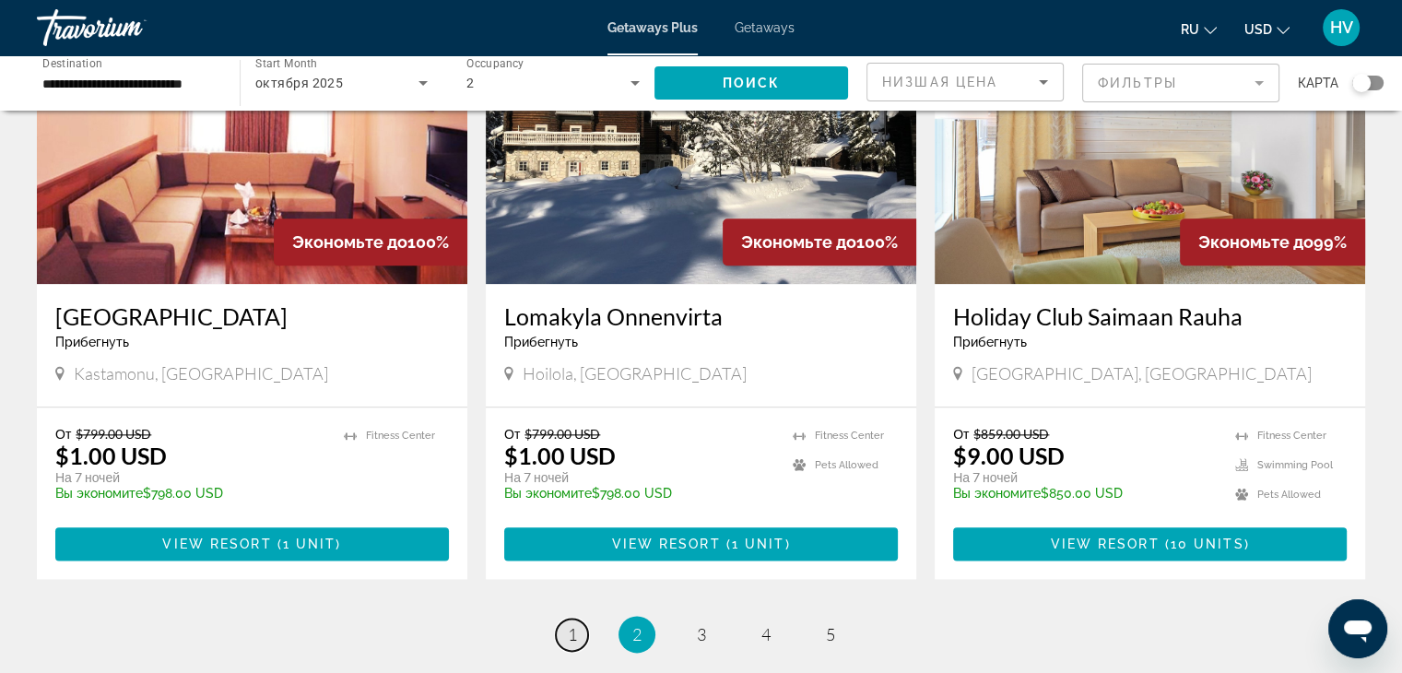
click at [573, 624] on span "1" at bounding box center [572, 634] width 9 height 20
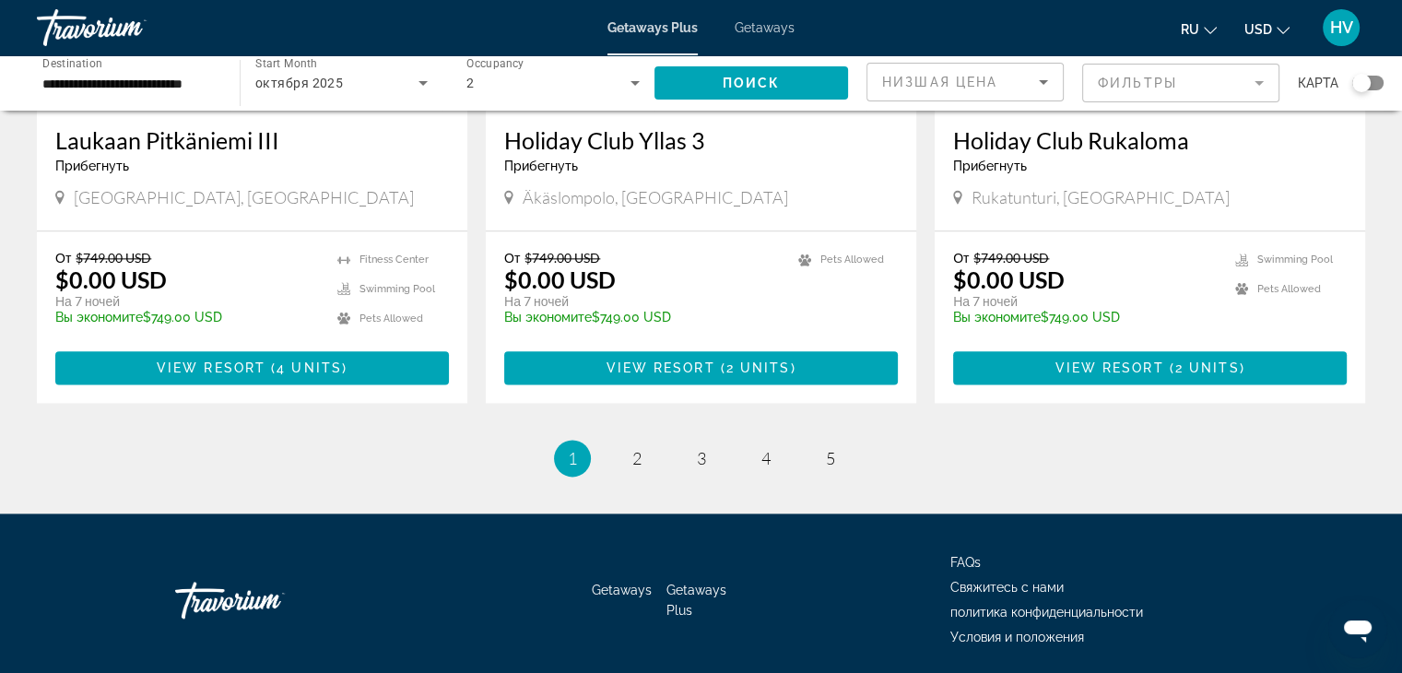
scroll to position [2309, 0]
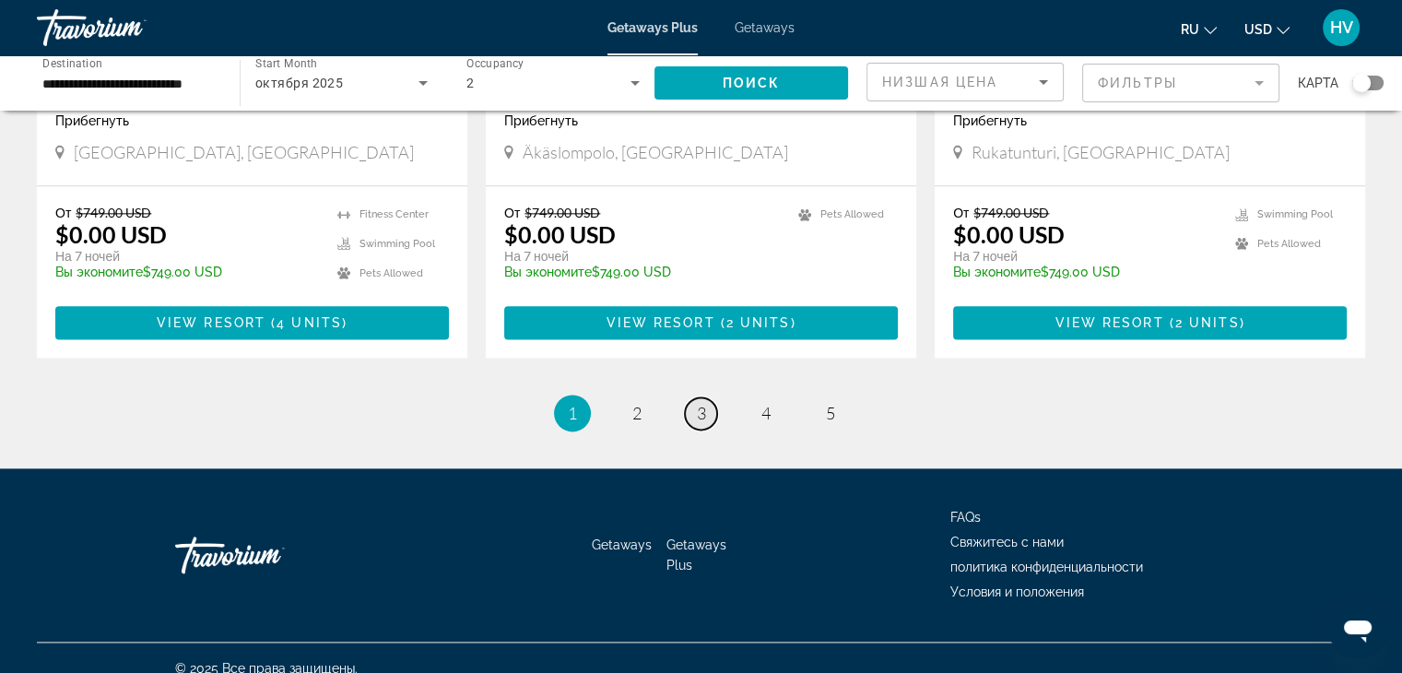
click at [706, 397] on link "page 3" at bounding box center [701, 413] width 32 height 32
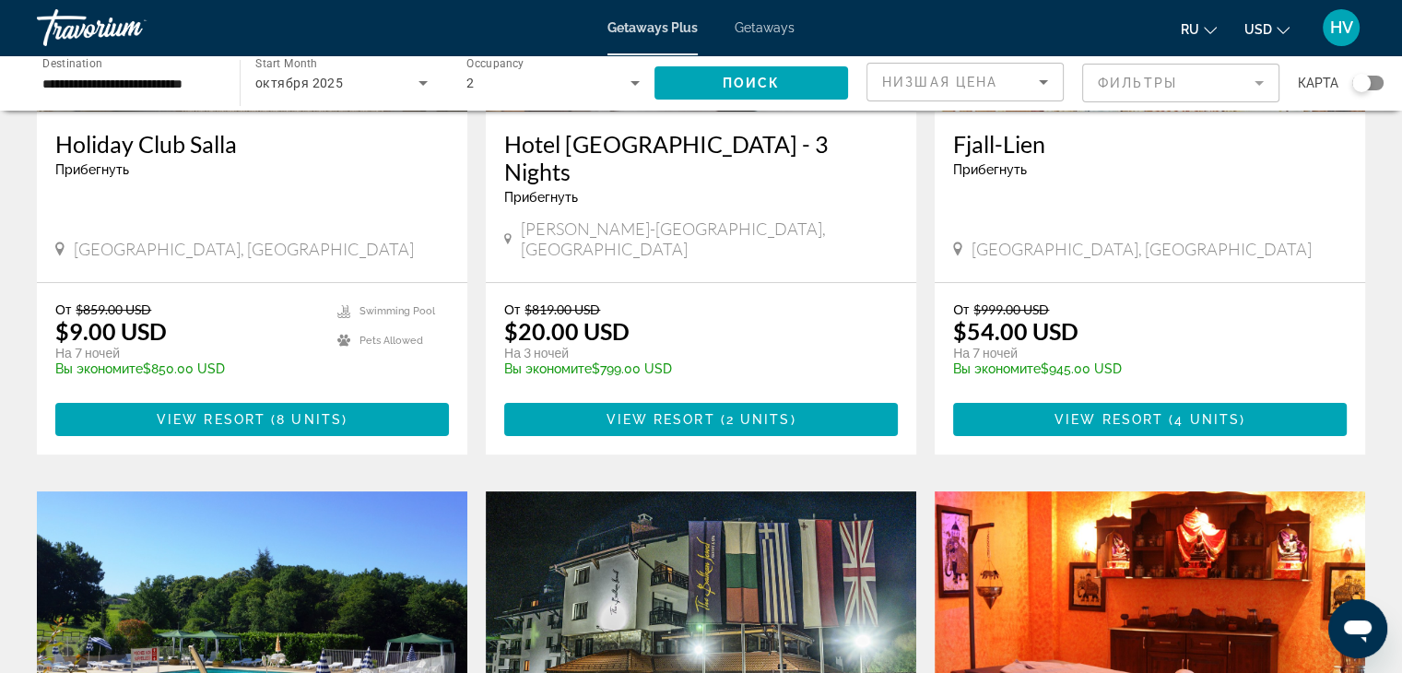
scroll to position [202, 0]
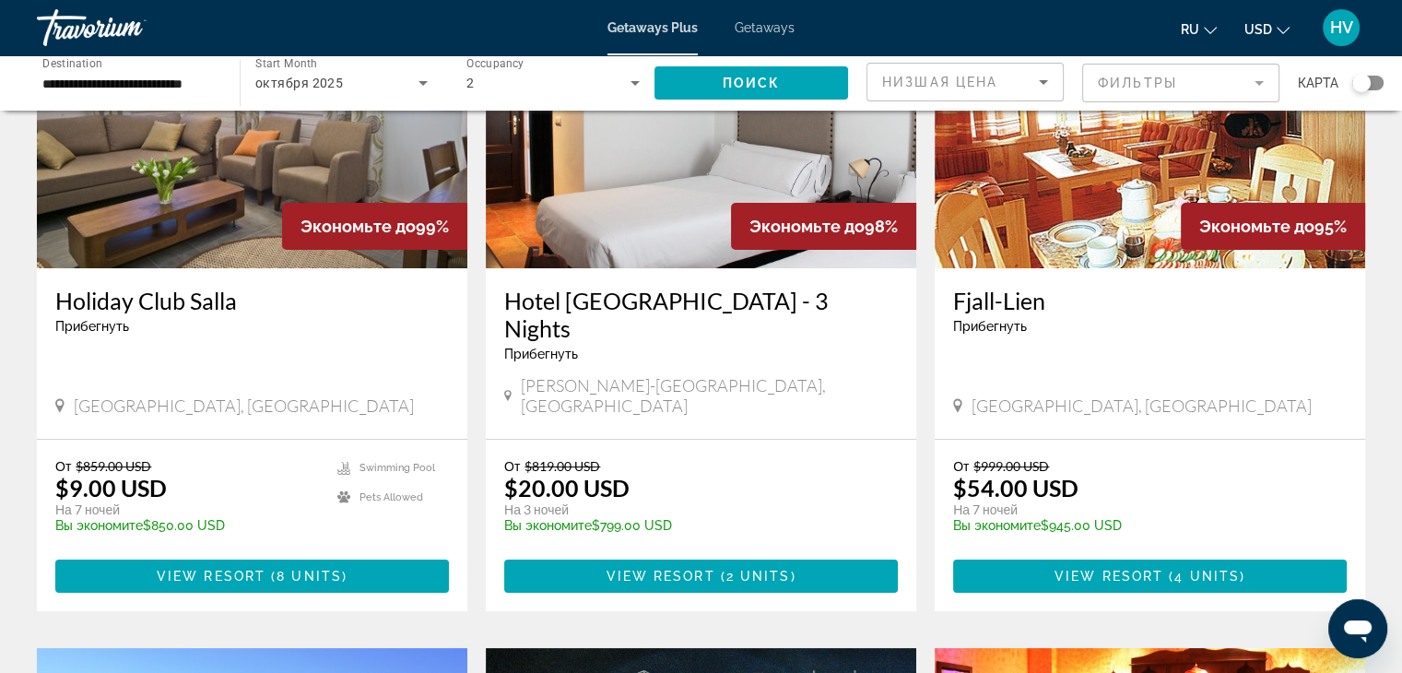
click at [776, 33] on span "Getaways" at bounding box center [765, 27] width 60 height 15
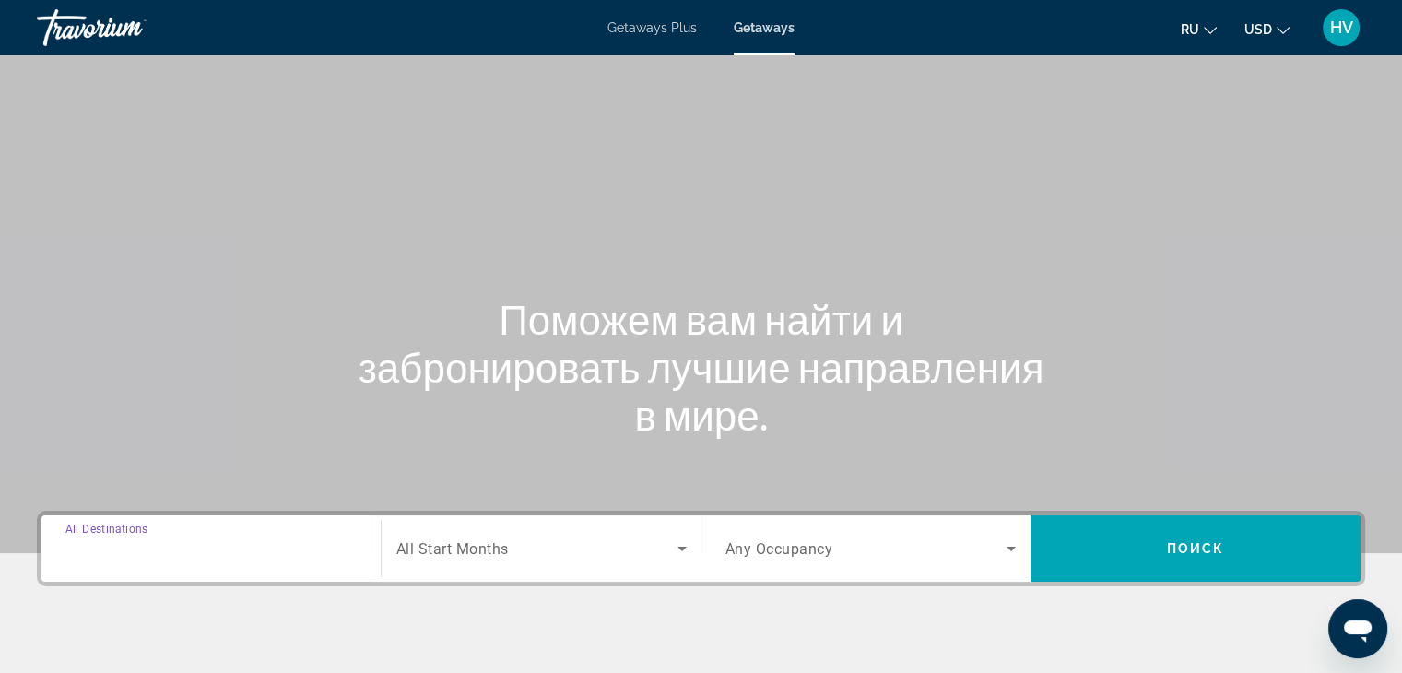
click at [227, 547] on input "Destination All Destinations" at bounding box center [210, 549] width 291 height 22
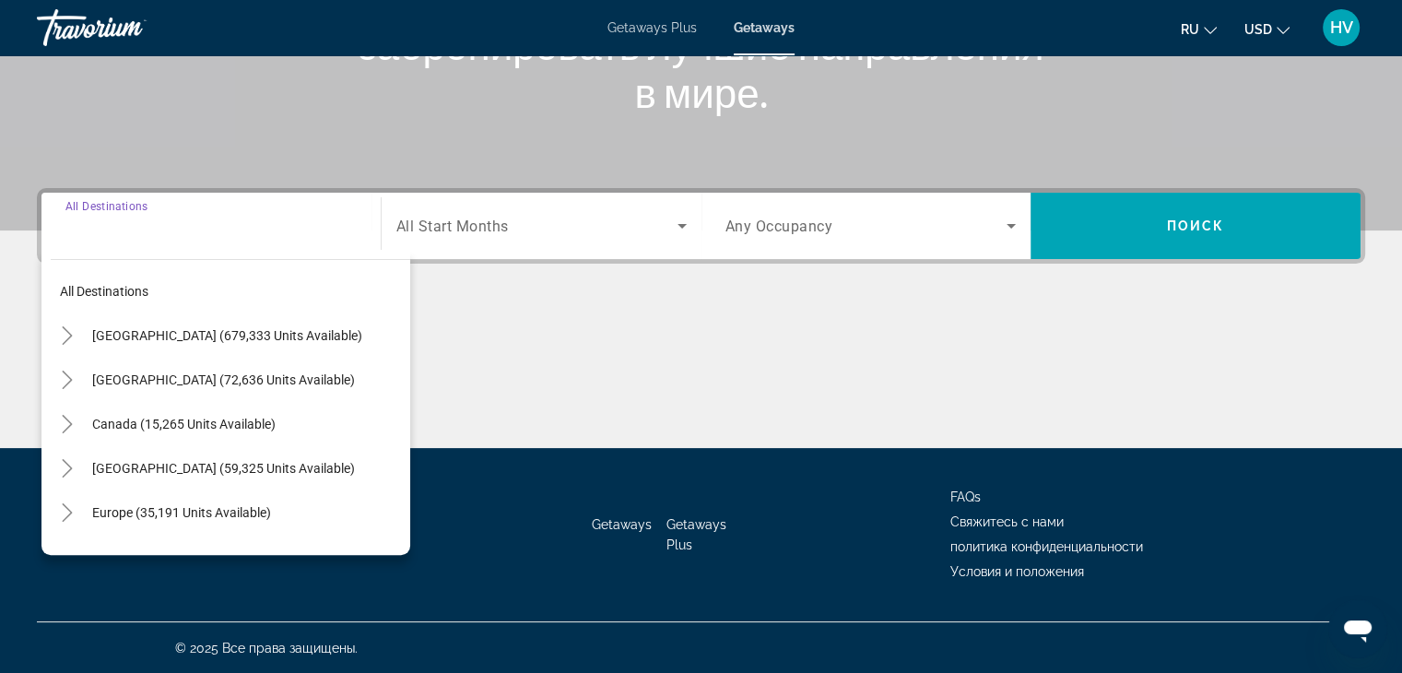
scroll to position [324, 0]
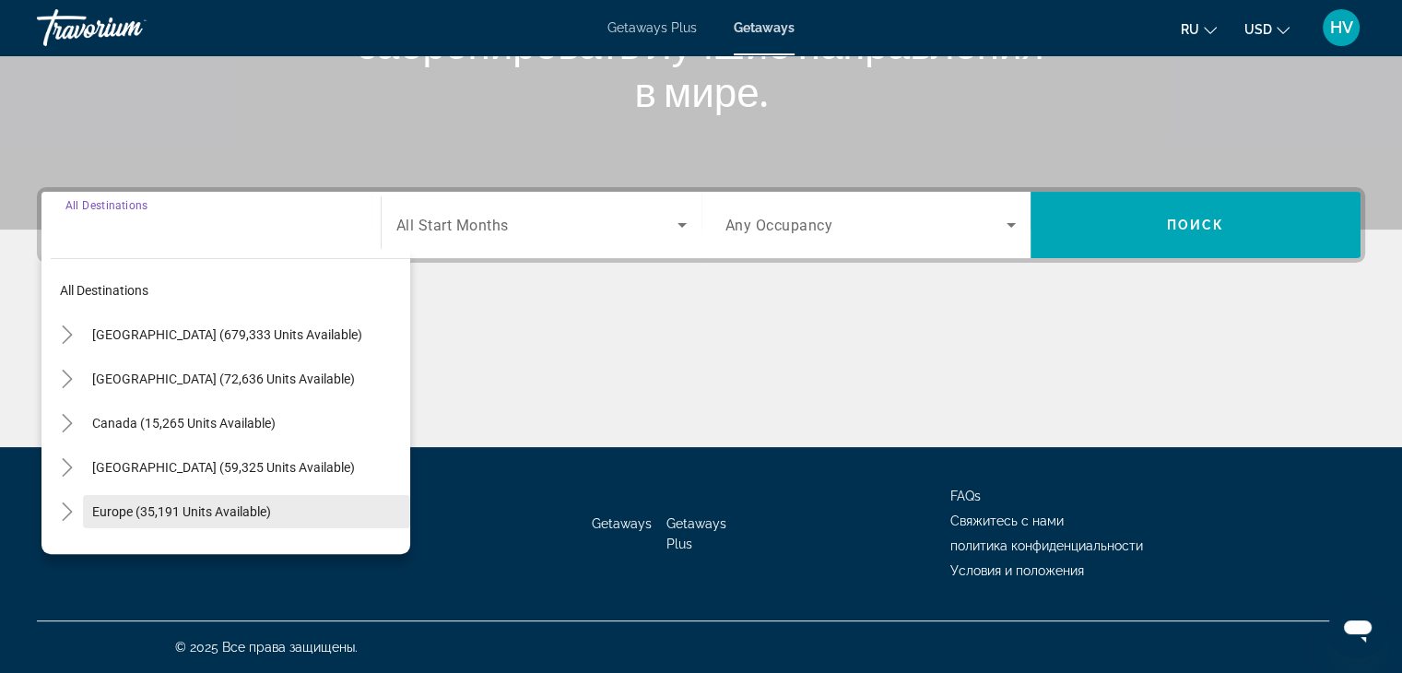
click at [146, 514] on span "Europe (35,191 units available)" at bounding box center [181, 511] width 179 height 15
type input "**********"
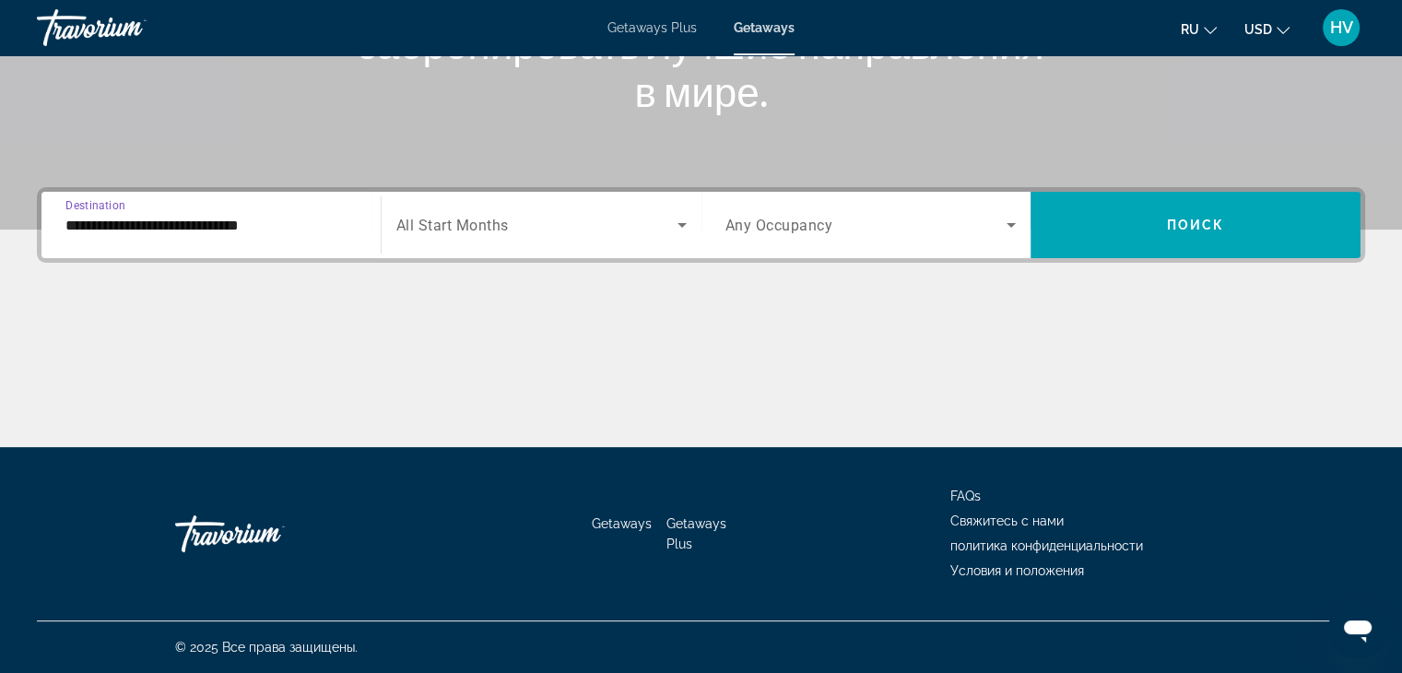
click at [496, 224] on span "All Start Months" at bounding box center [452, 226] width 112 height 18
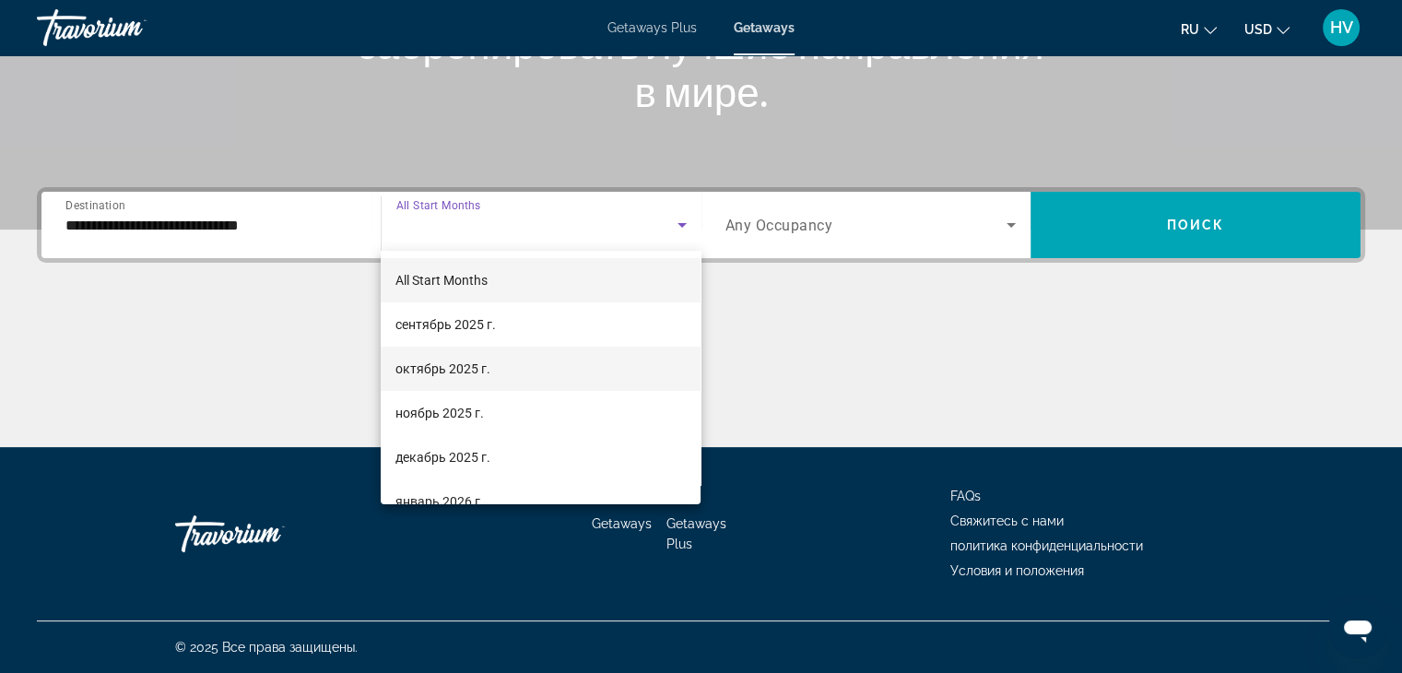
click at [474, 364] on span "октябрь 2025 г." at bounding box center [443, 369] width 95 height 22
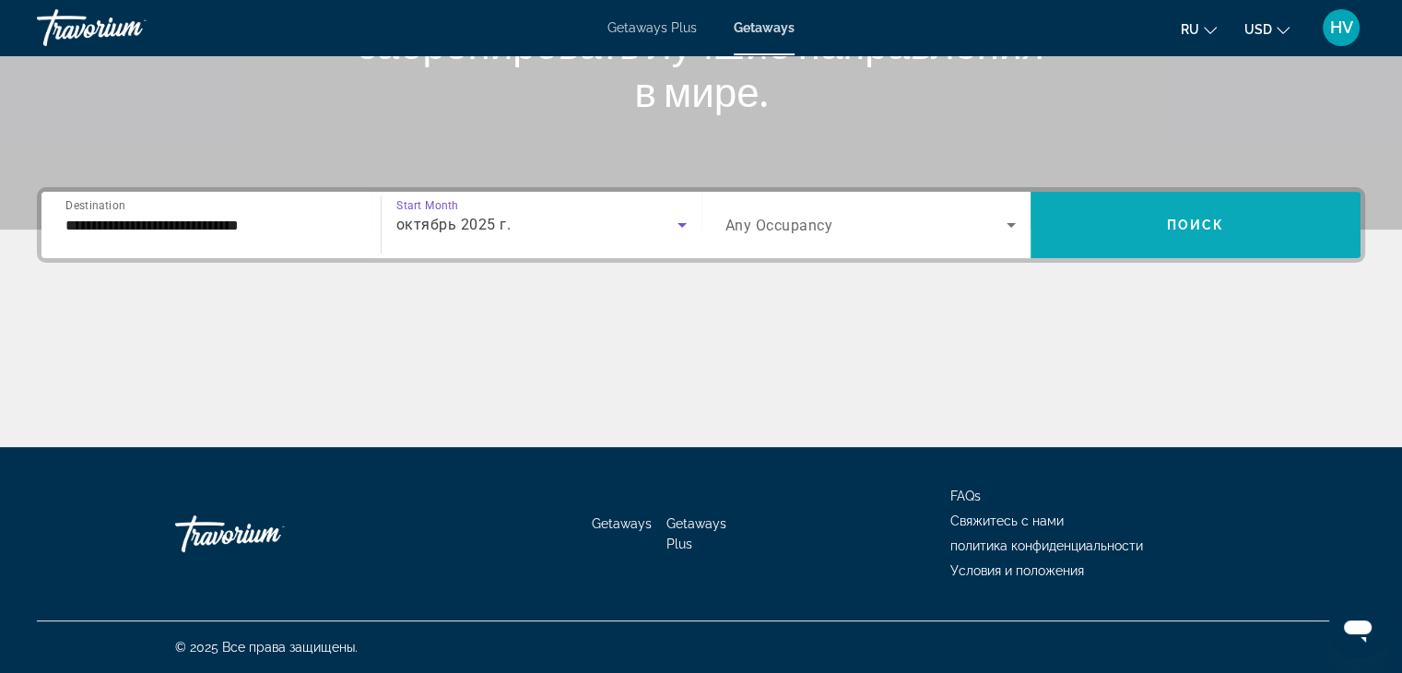
click at [1130, 229] on span "Search widget" at bounding box center [1196, 225] width 330 height 44
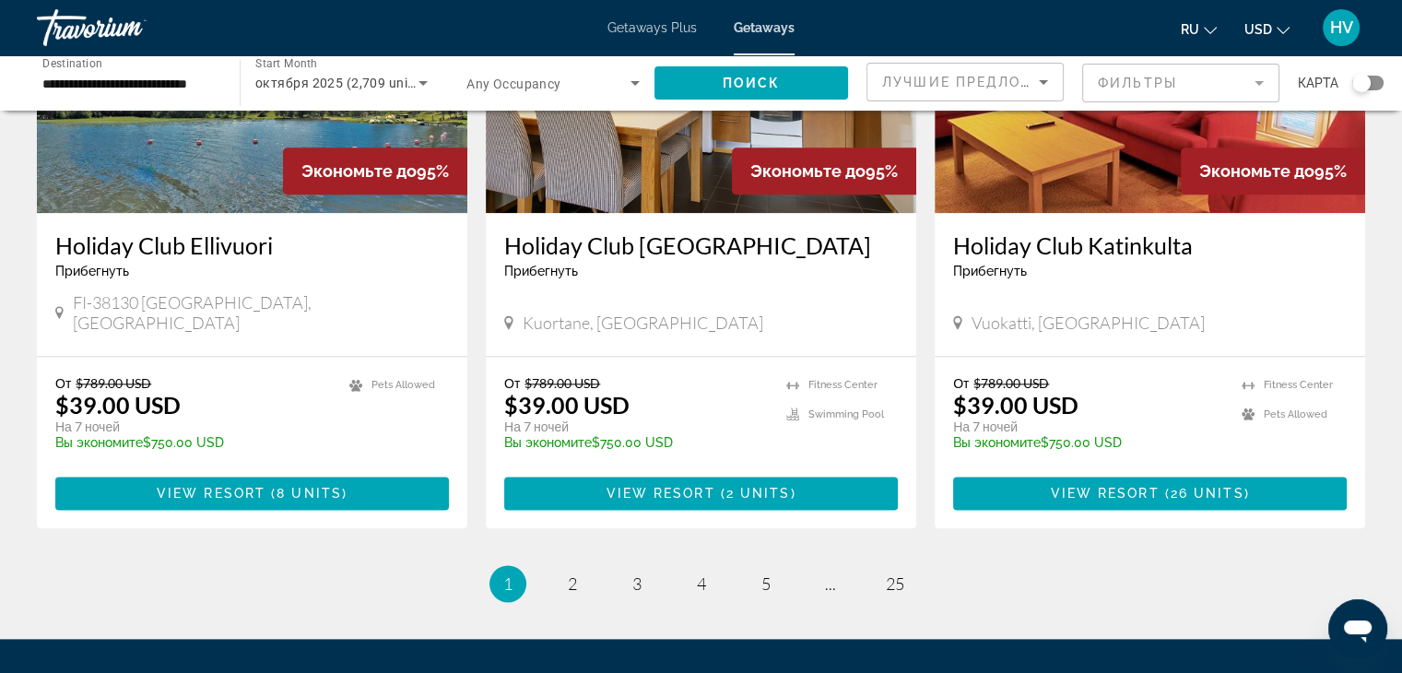
scroll to position [2225, 0]
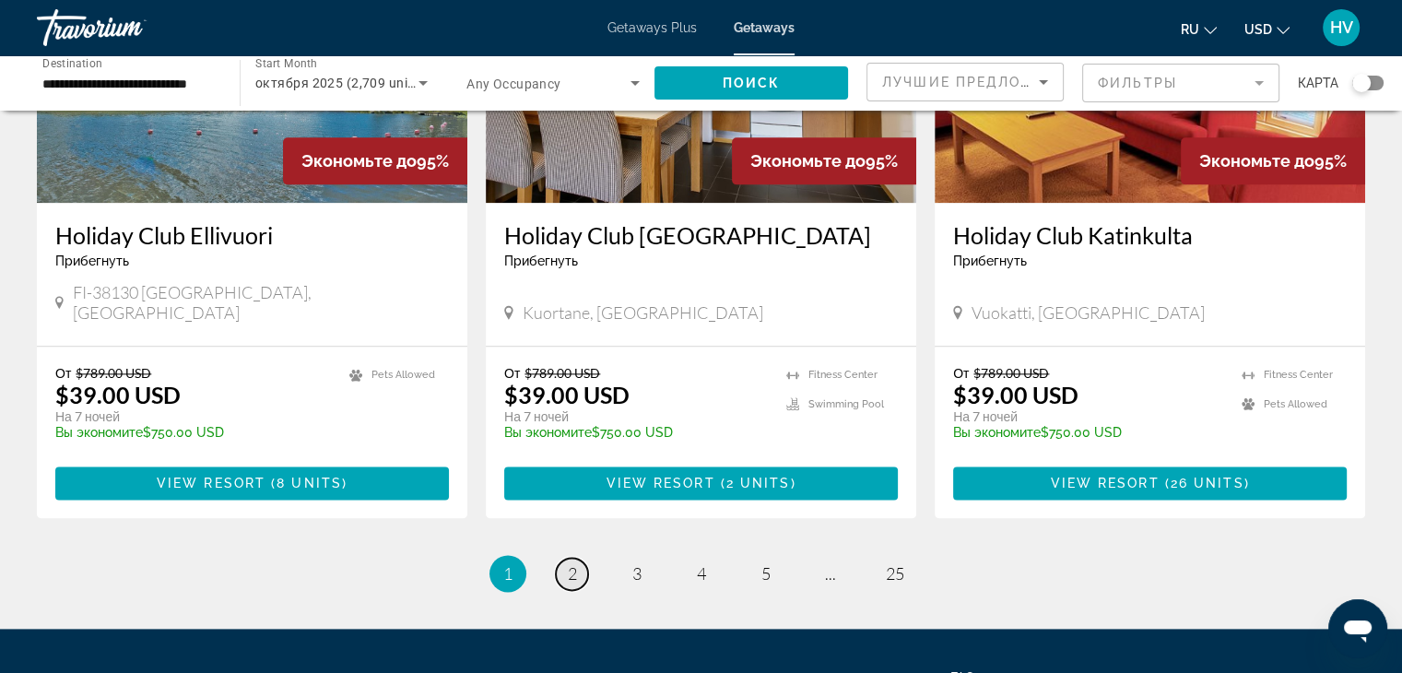
click at [575, 563] on span "2" at bounding box center [572, 573] width 9 height 20
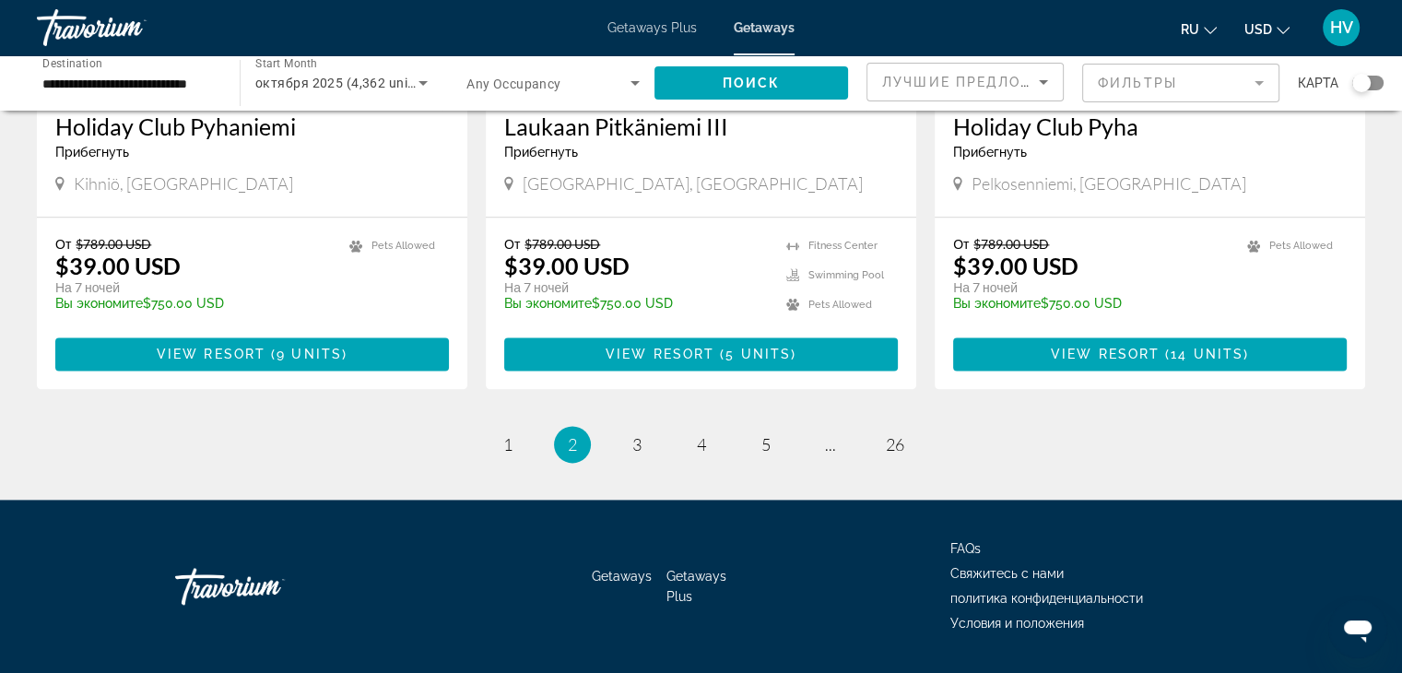
scroll to position [2309, 0]
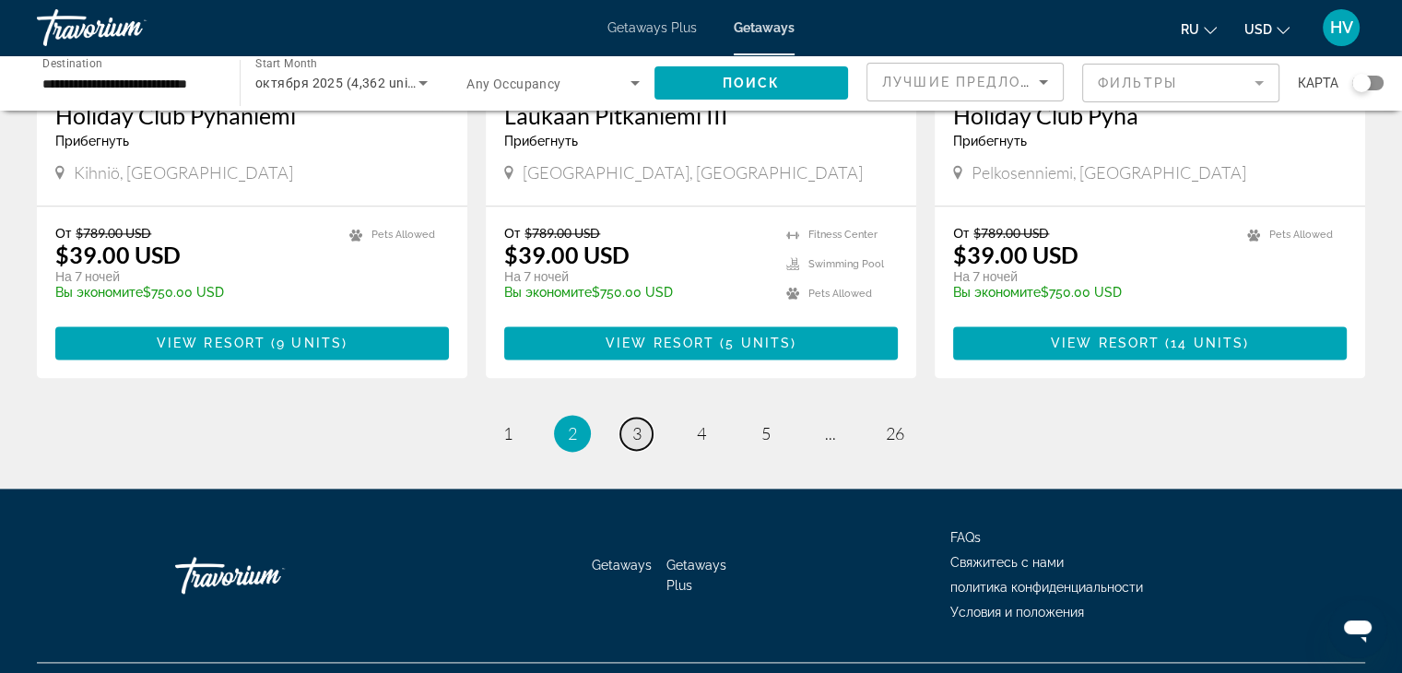
click at [639, 423] on span "3" at bounding box center [637, 433] width 9 height 20
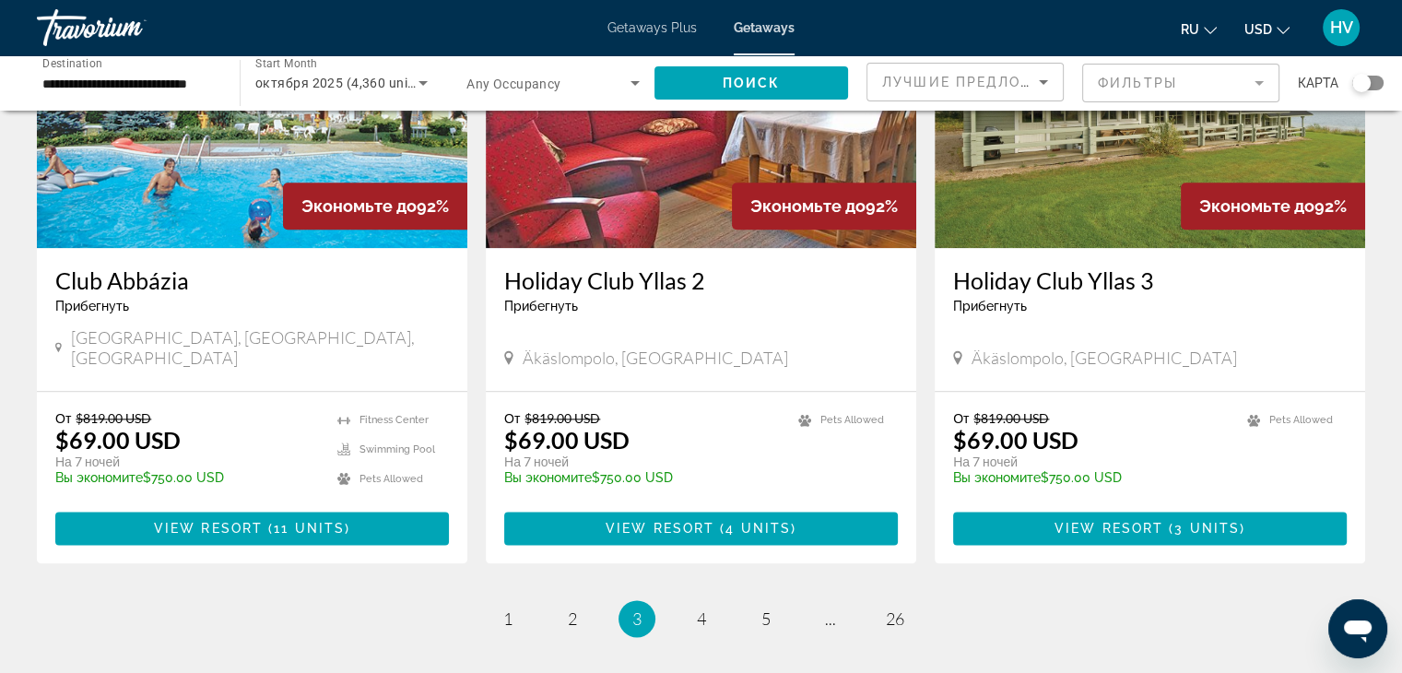
scroll to position [2172, 0]
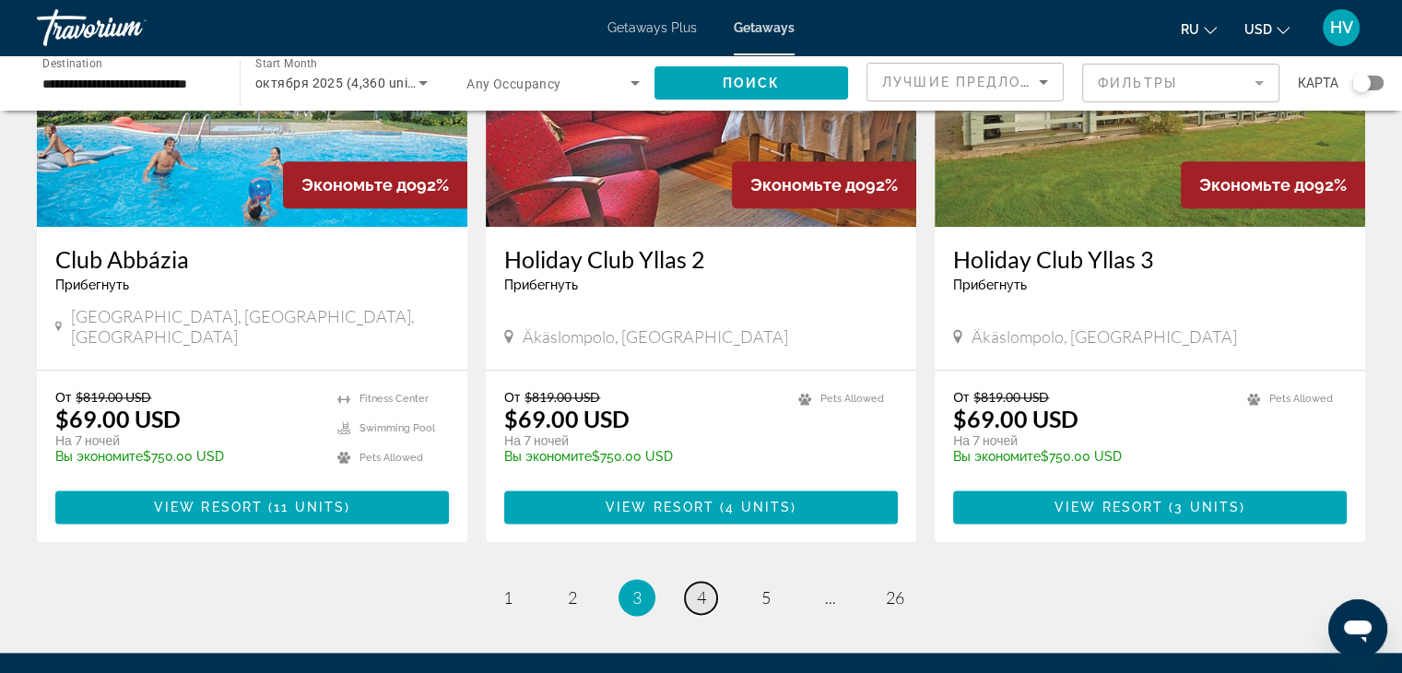
click at [705, 587] on span "4" at bounding box center [701, 597] width 9 height 20
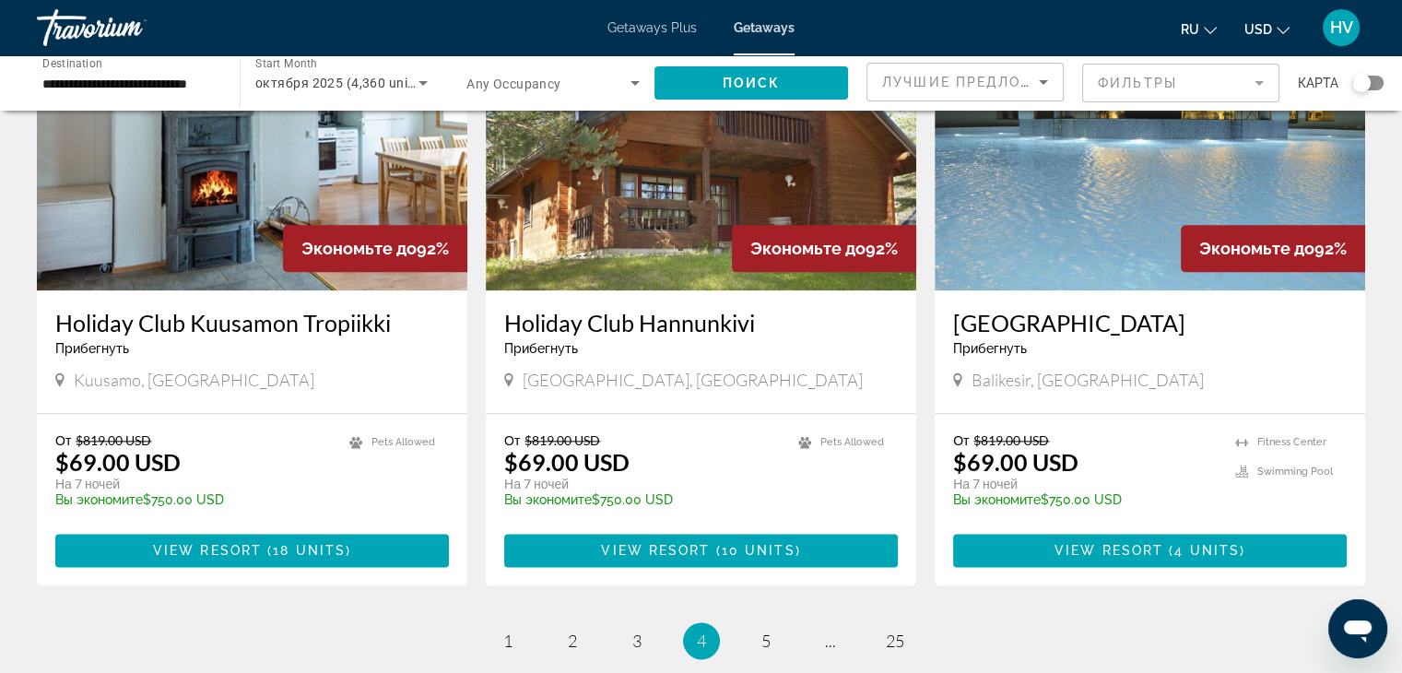
scroll to position [2136, 0]
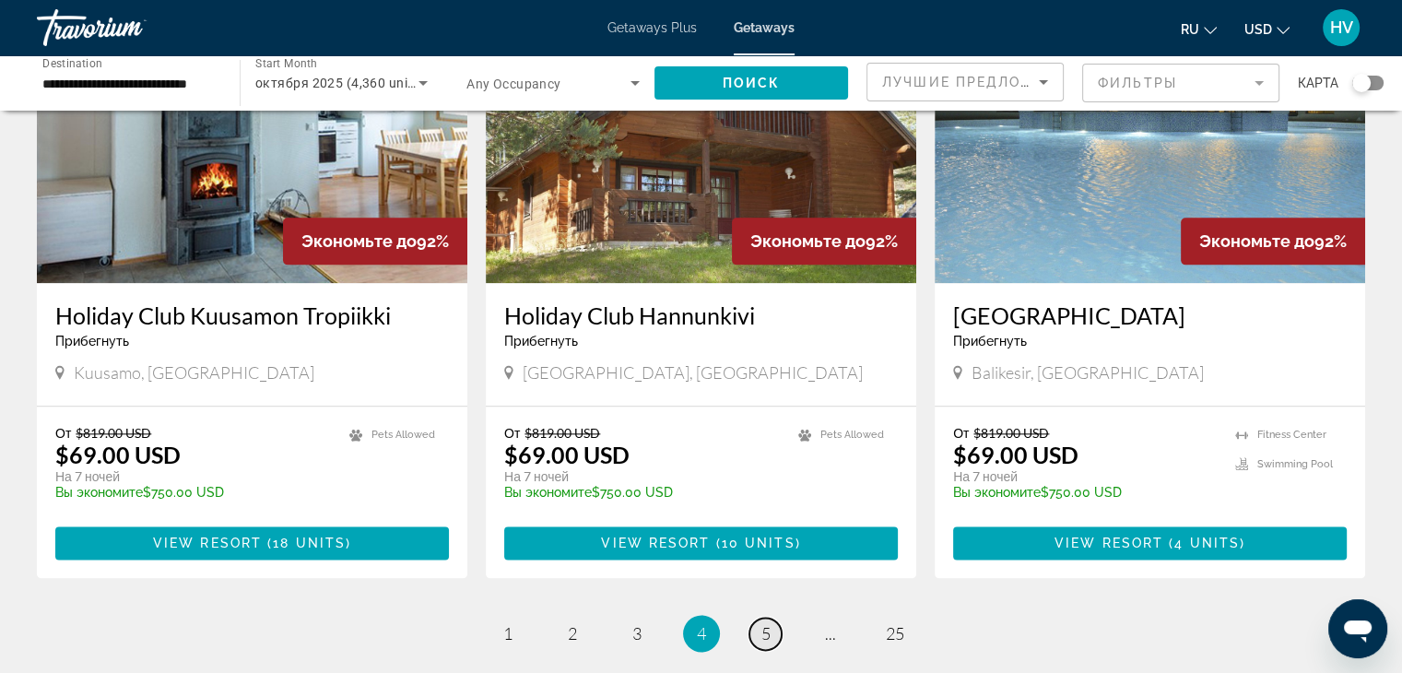
click at [764, 623] on span "5" at bounding box center [766, 633] width 9 height 20
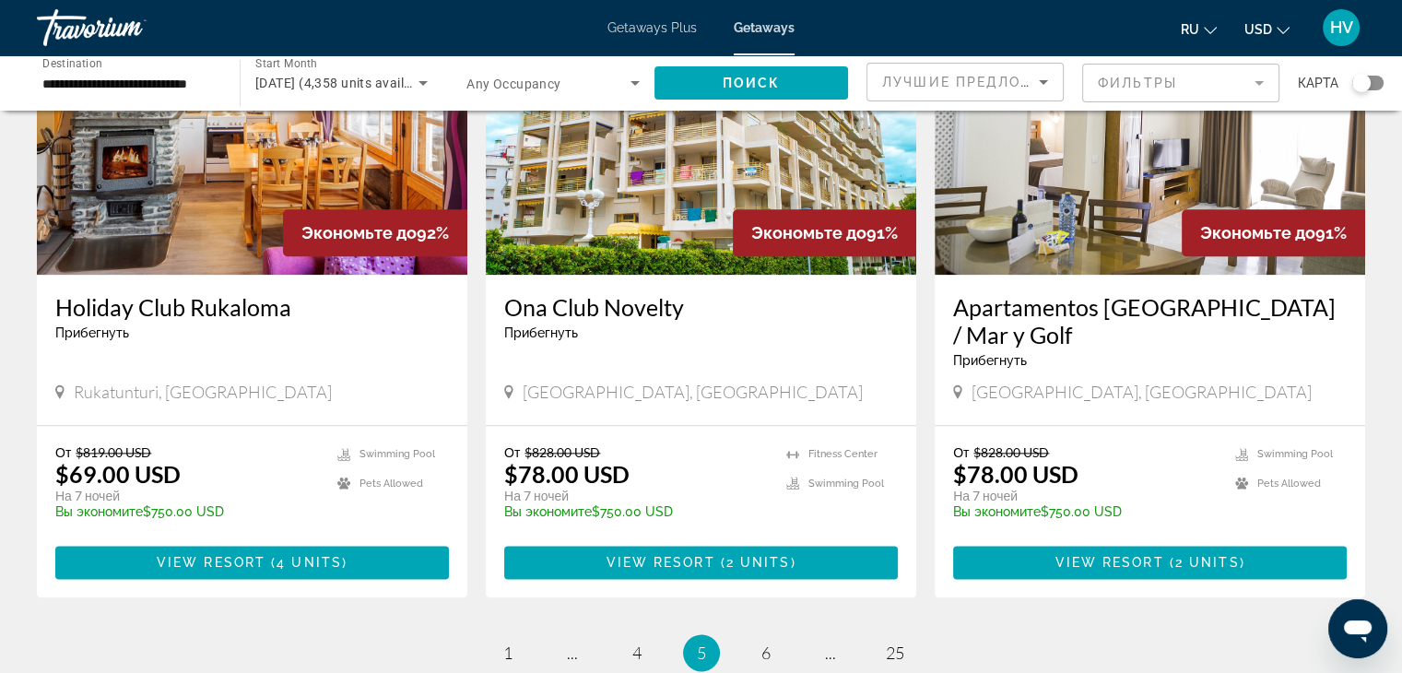
scroll to position [2336, 0]
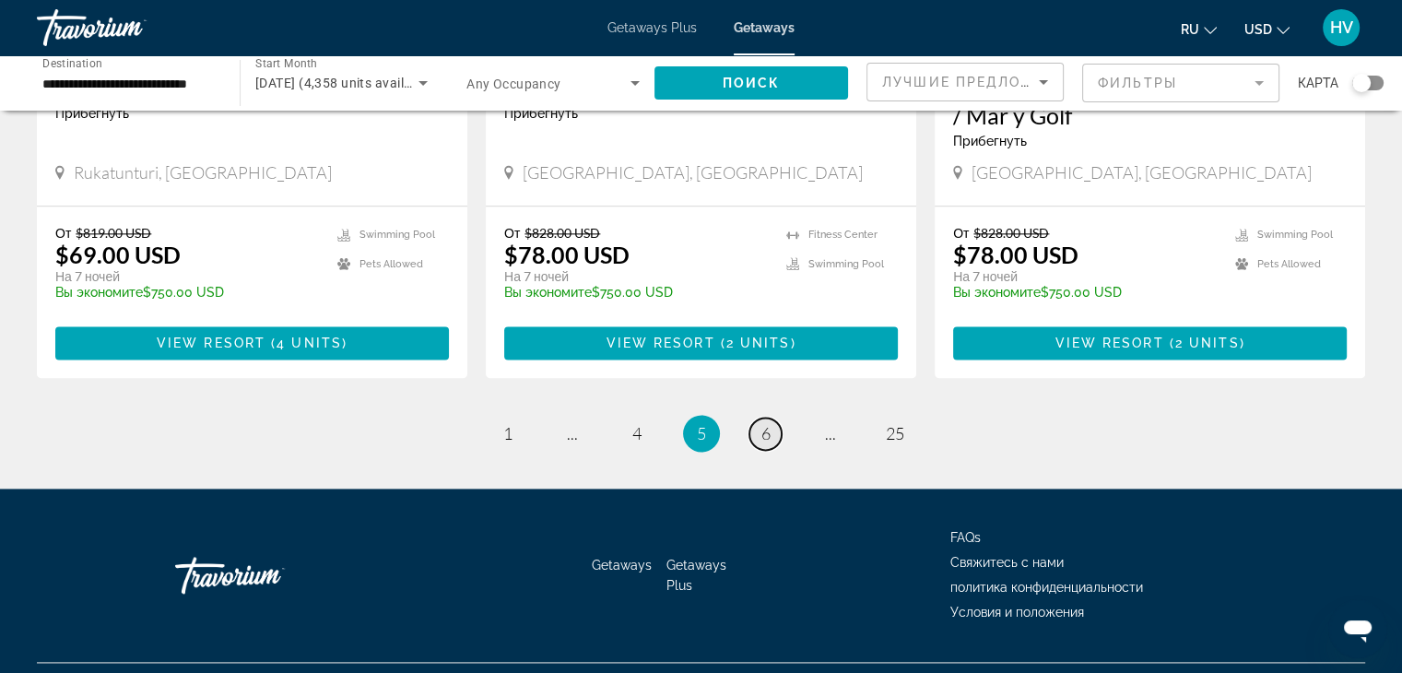
click at [765, 423] on span "6" at bounding box center [766, 433] width 9 height 20
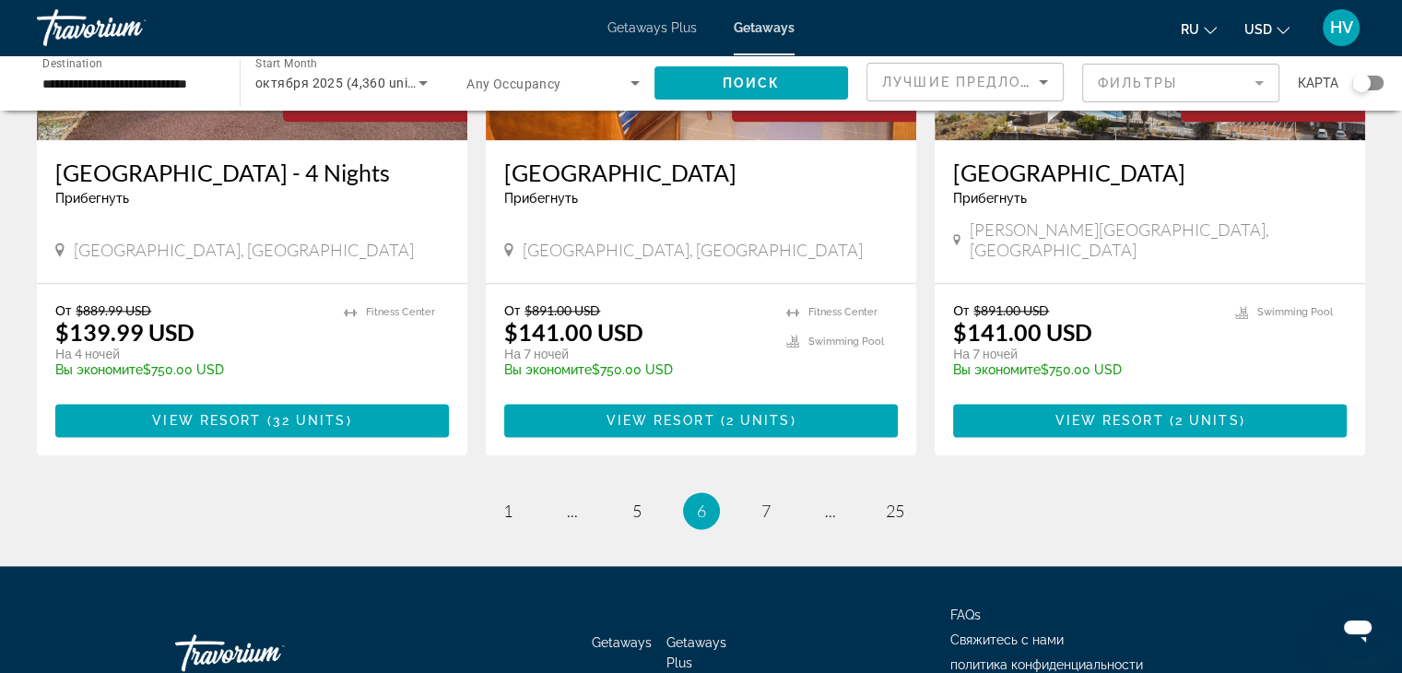
scroll to position [2328, 0]
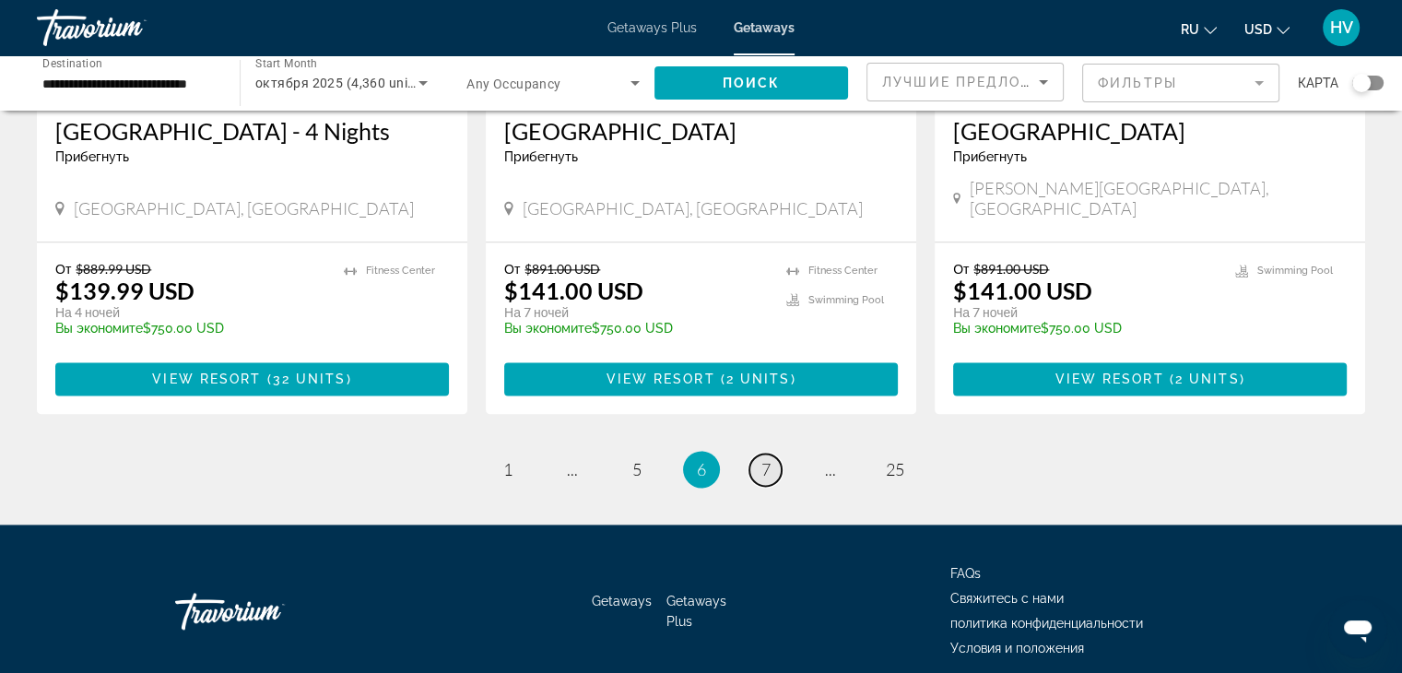
click at [764, 459] on span "7" at bounding box center [766, 469] width 9 height 20
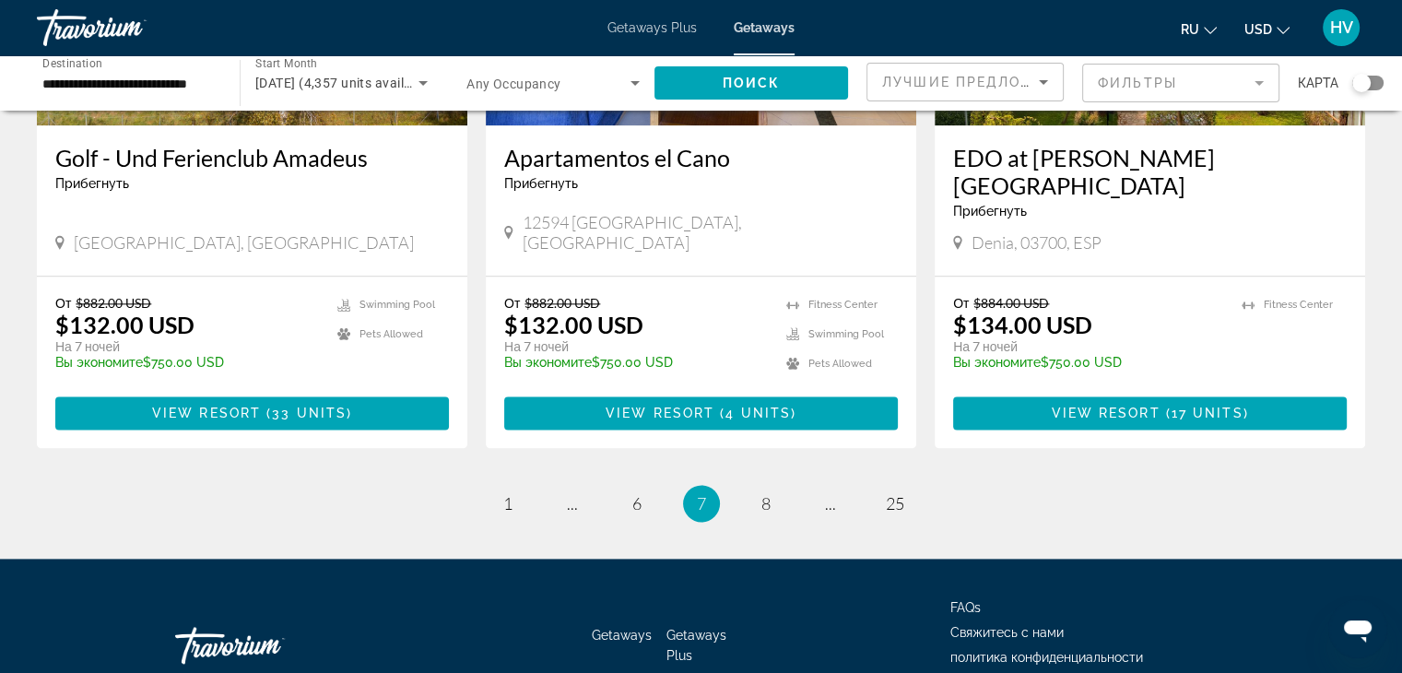
scroll to position [2309, 0]
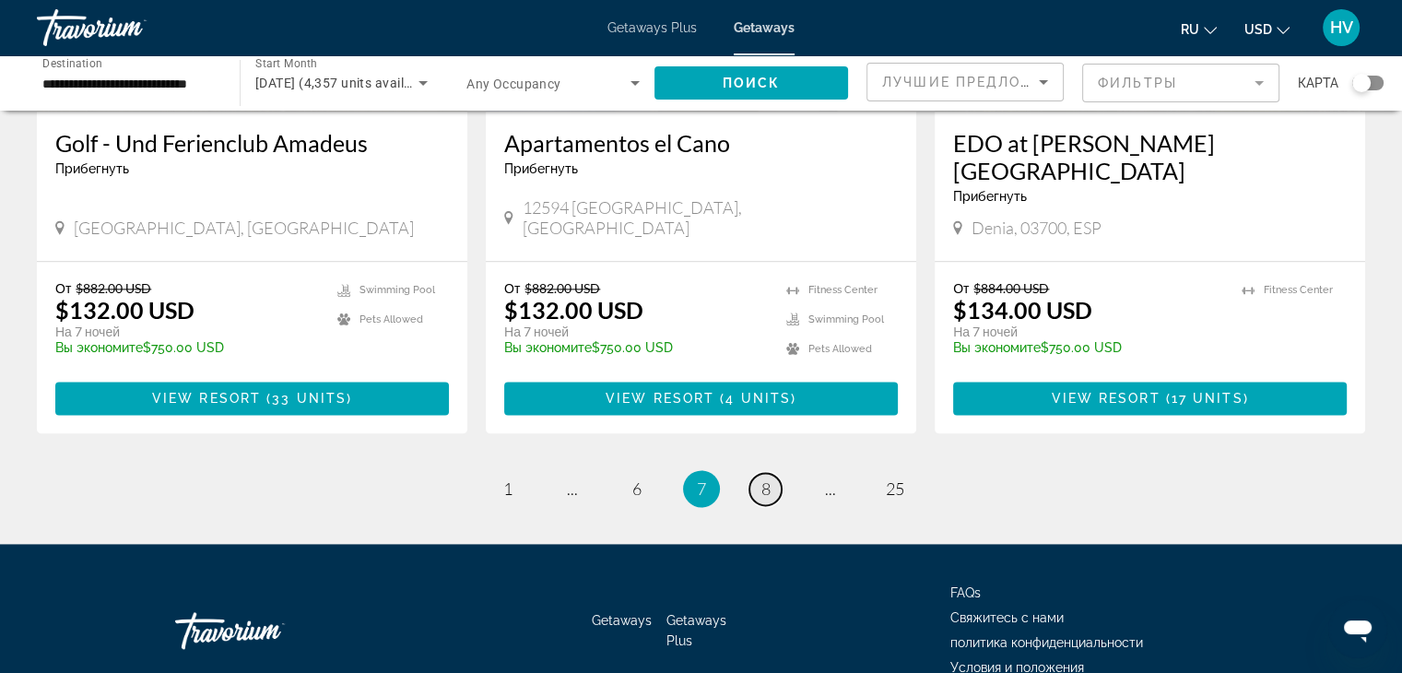
click at [765, 479] on span "8" at bounding box center [766, 489] width 9 height 20
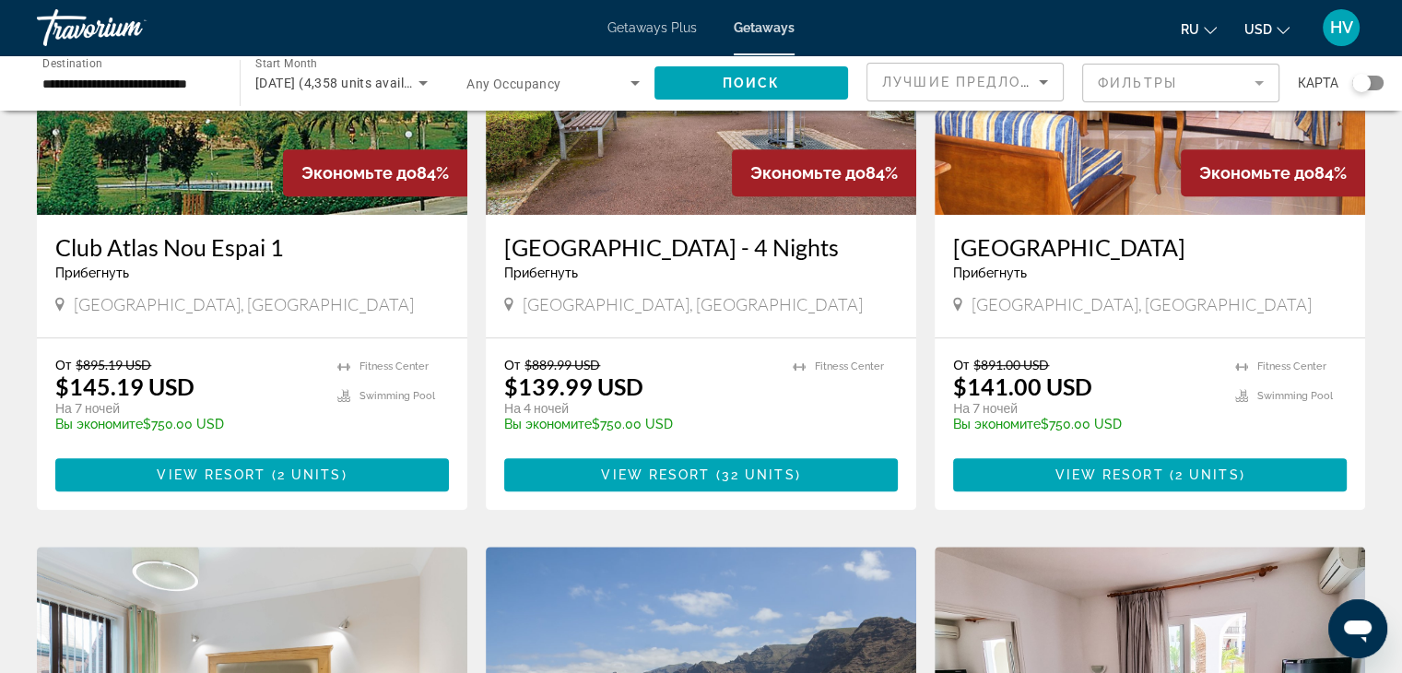
scroll to position [906, 0]
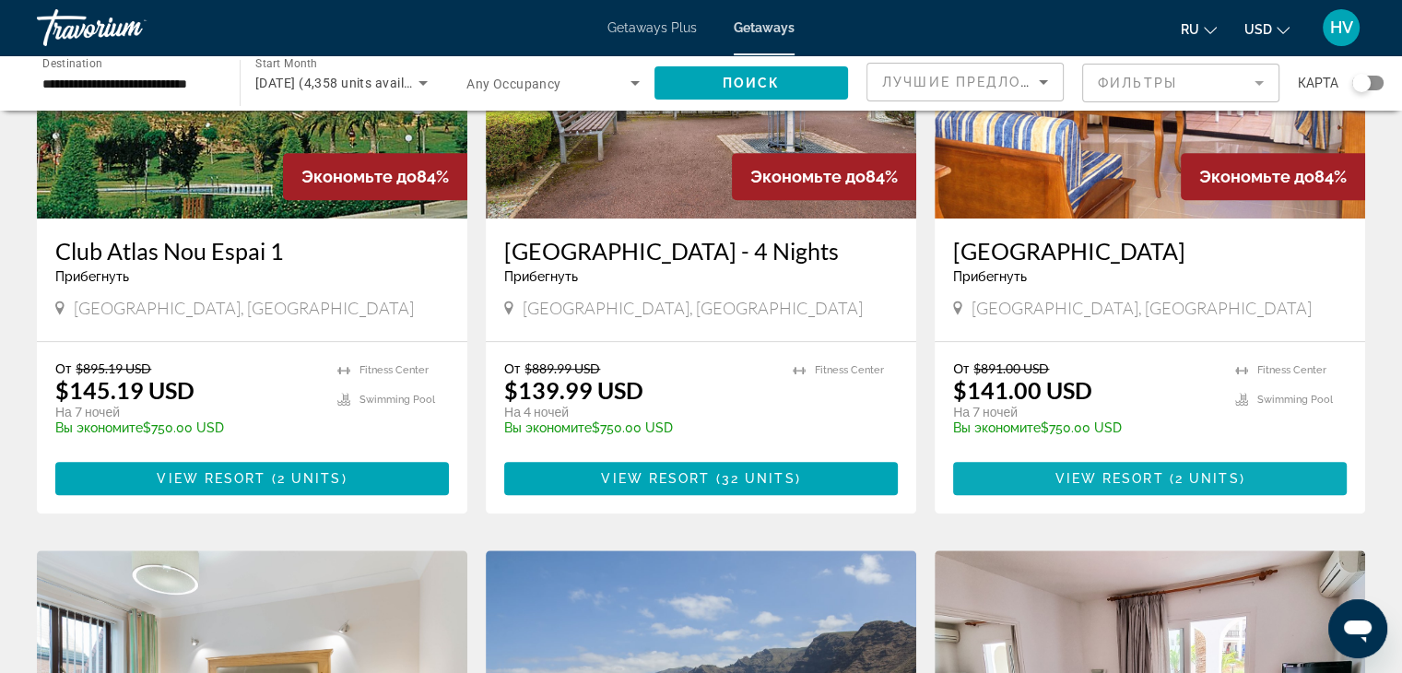
click at [1097, 471] on span "View Resort" at bounding box center [1109, 478] width 109 height 15
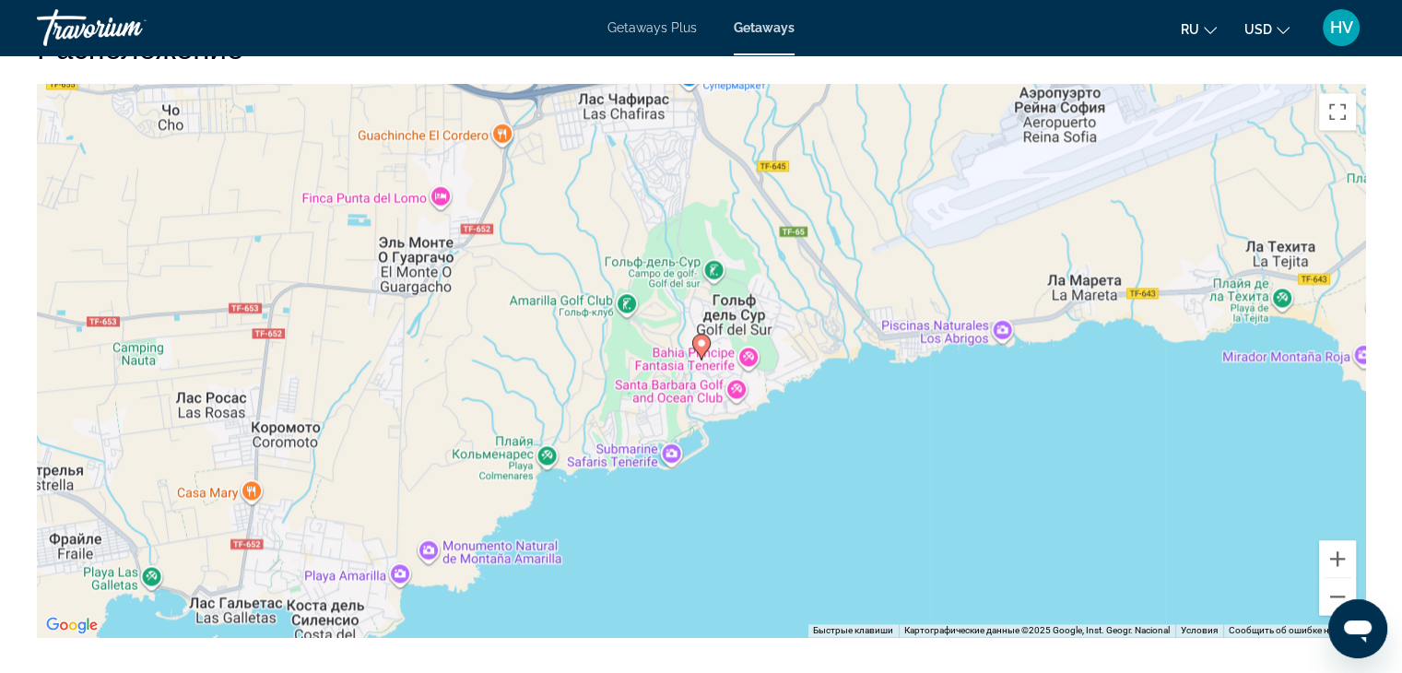
scroll to position [2549, 0]
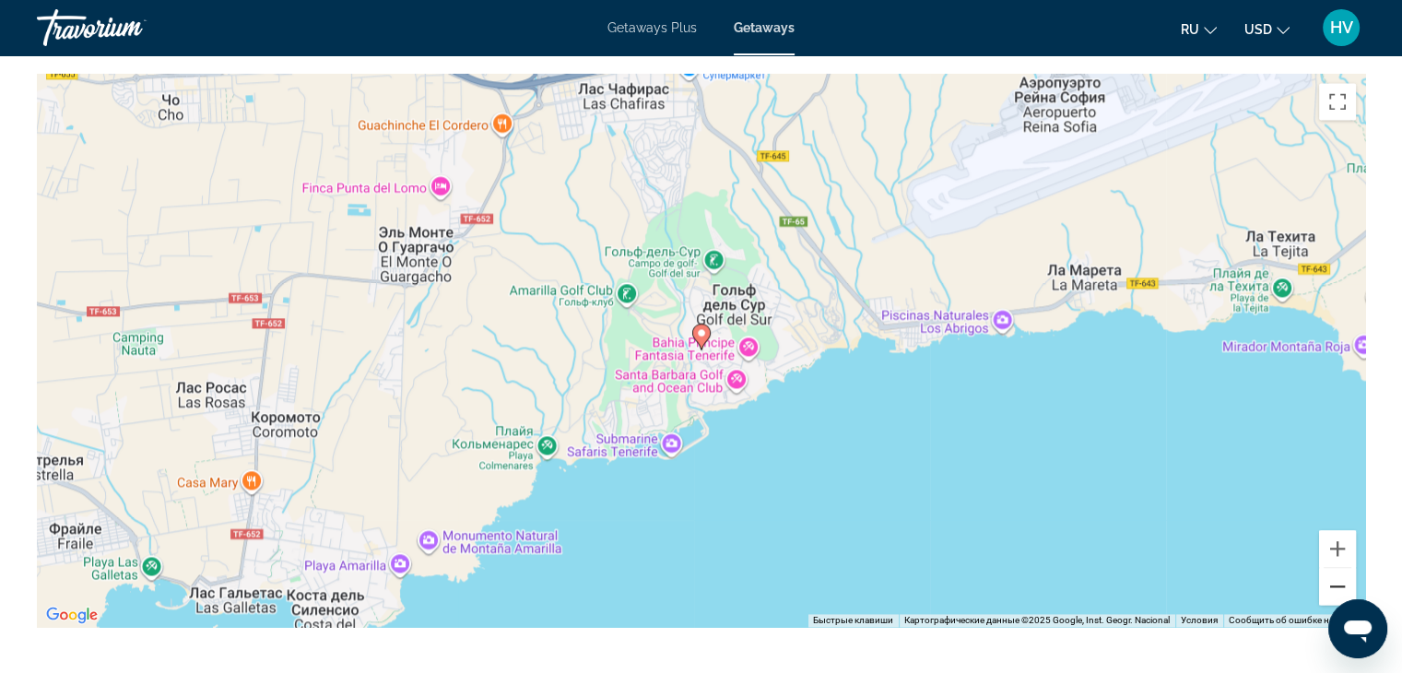
click at [1335, 568] on button "Уменьшить" at bounding box center [1337, 586] width 37 height 37
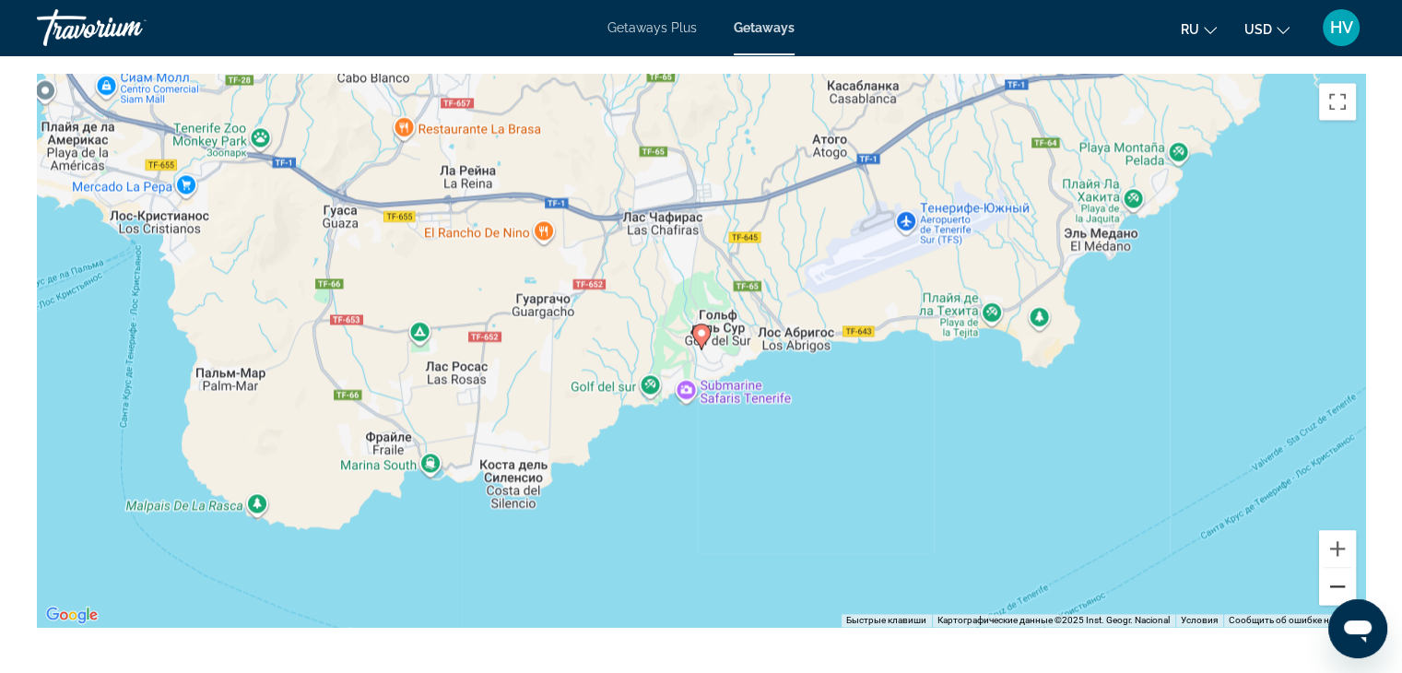
click at [1335, 568] on button "Уменьшить" at bounding box center [1337, 586] width 37 height 37
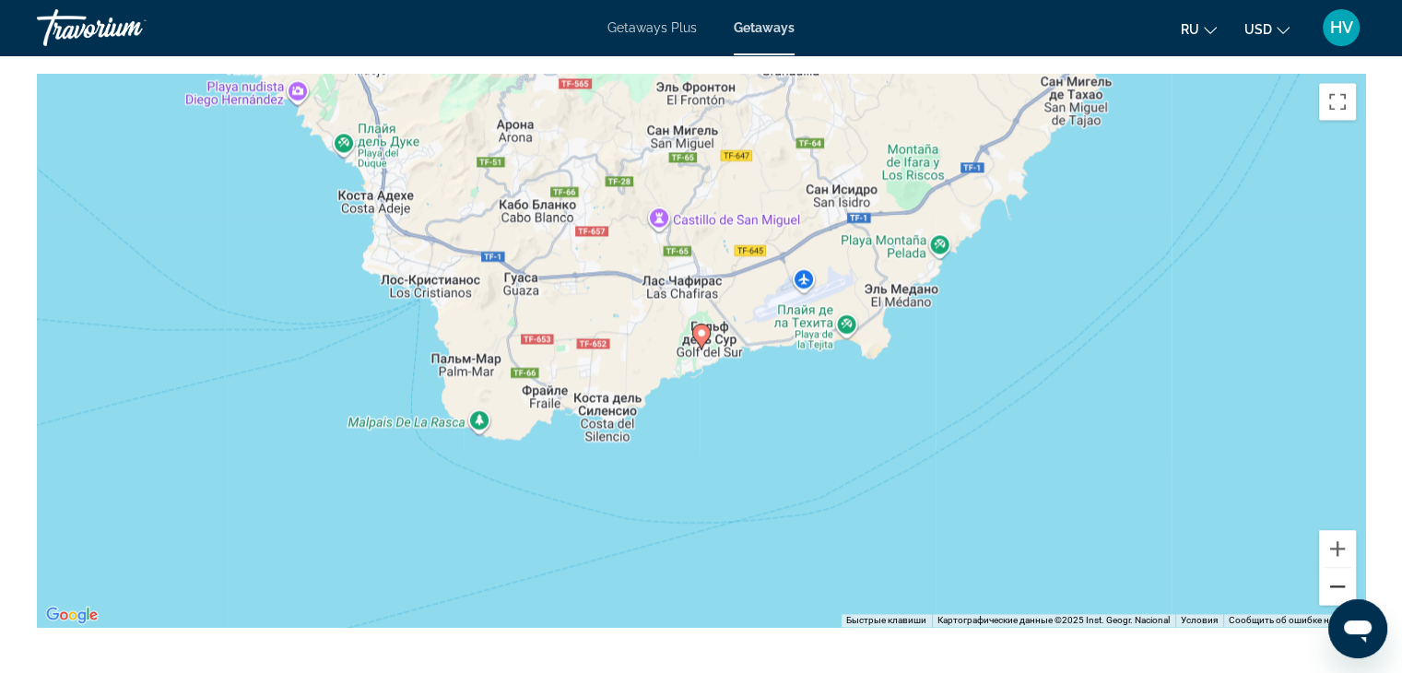
click at [1335, 568] on button "Уменьшить" at bounding box center [1337, 586] width 37 height 37
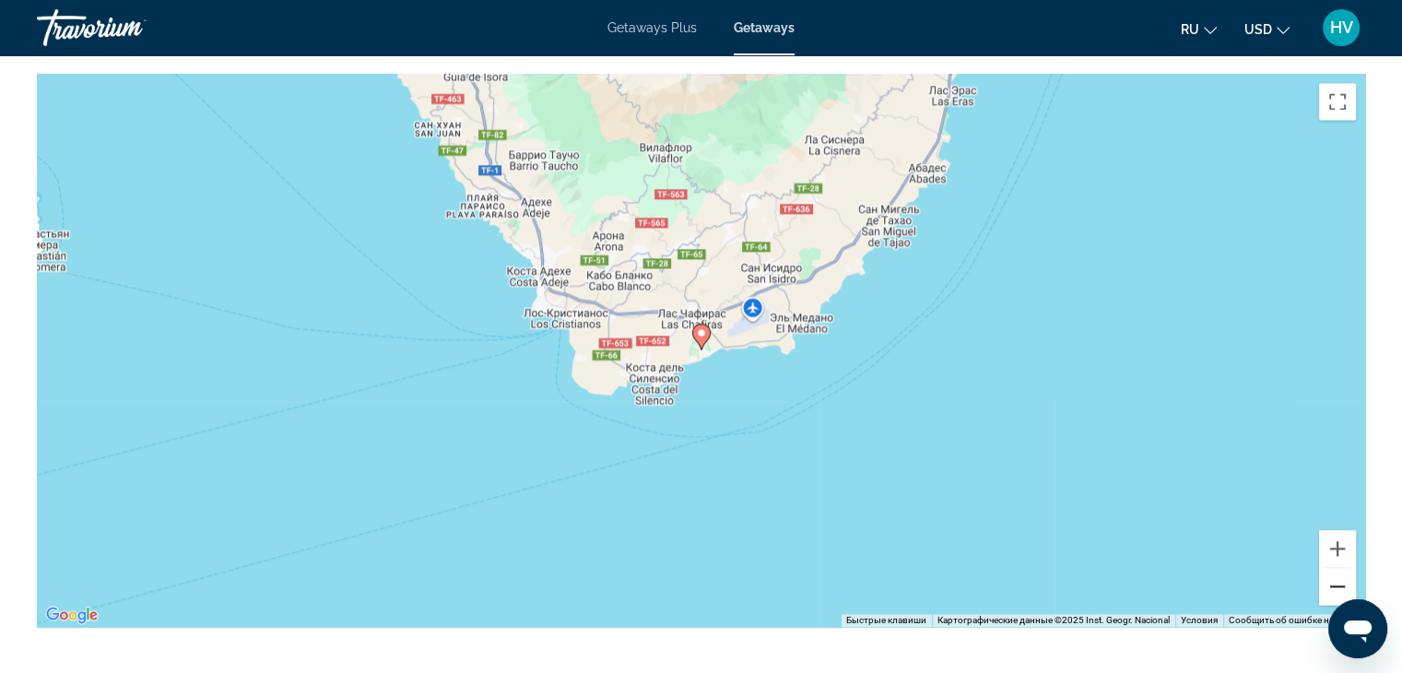
click at [1335, 568] on button "Уменьшить" at bounding box center [1337, 586] width 37 height 37
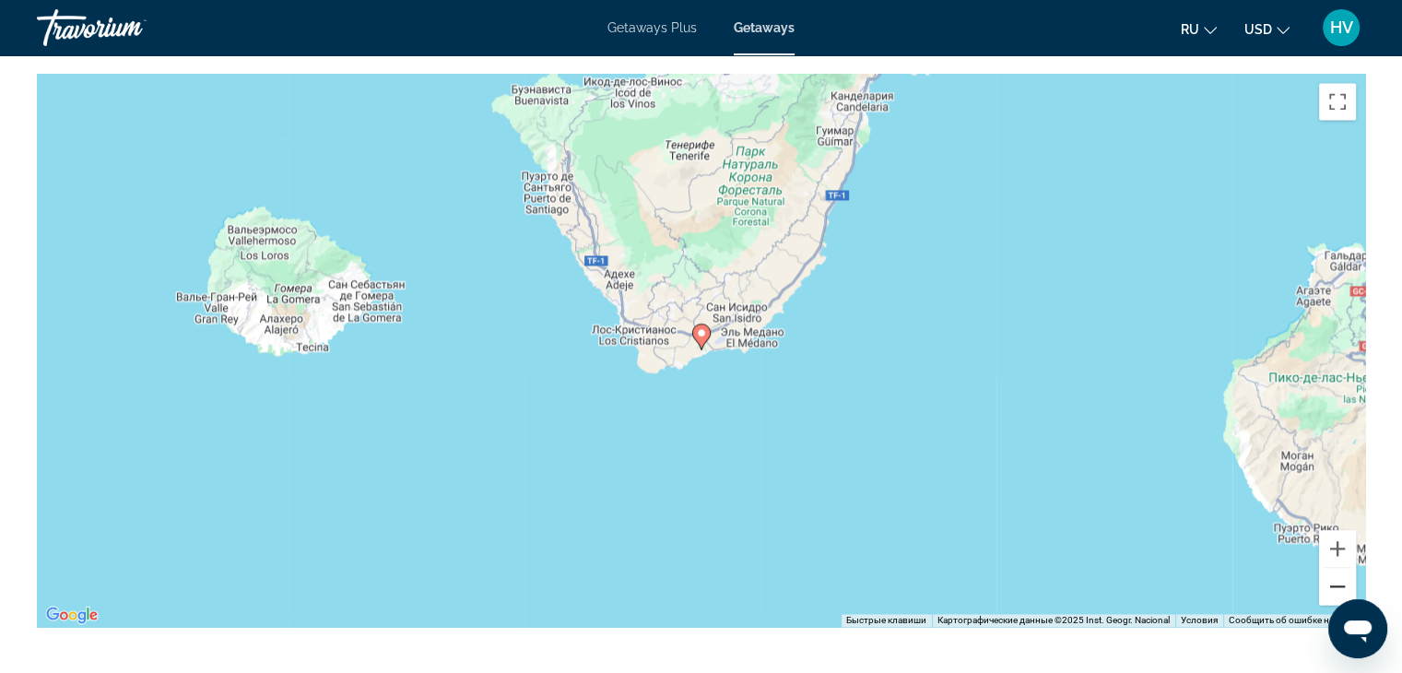
click at [1335, 568] on button "Уменьшить" at bounding box center [1337, 586] width 37 height 37
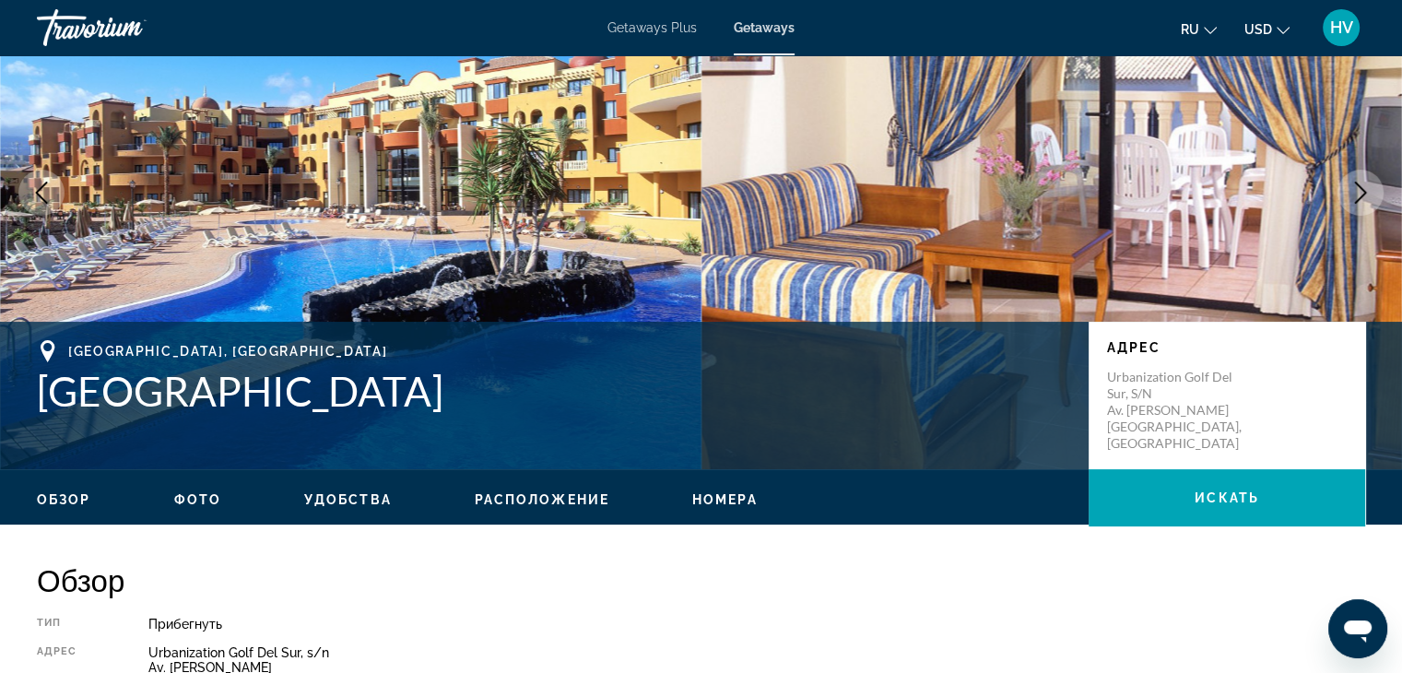
scroll to position [0, 0]
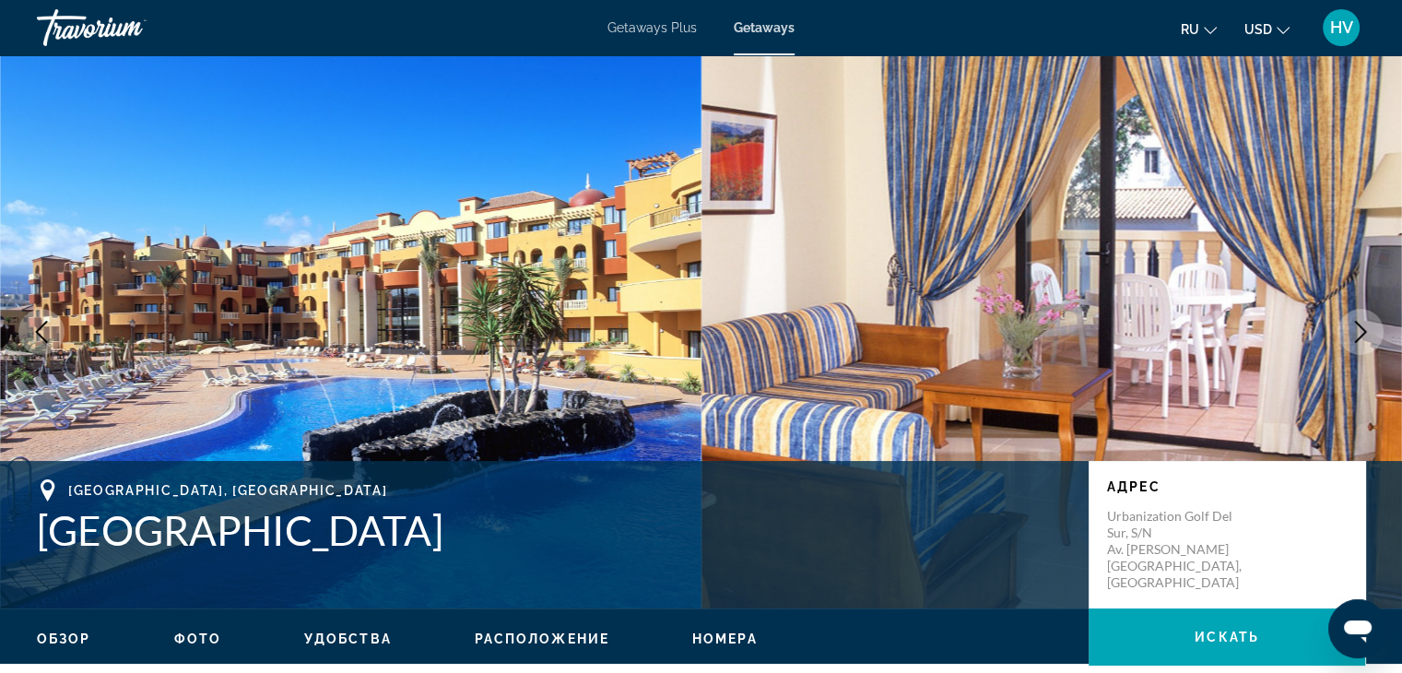
click at [229, 29] on div "Getaways Plus Getaways ru English Español Français Italiano Português русский U…" at bounding box center [701, 28] width 1402 height 48
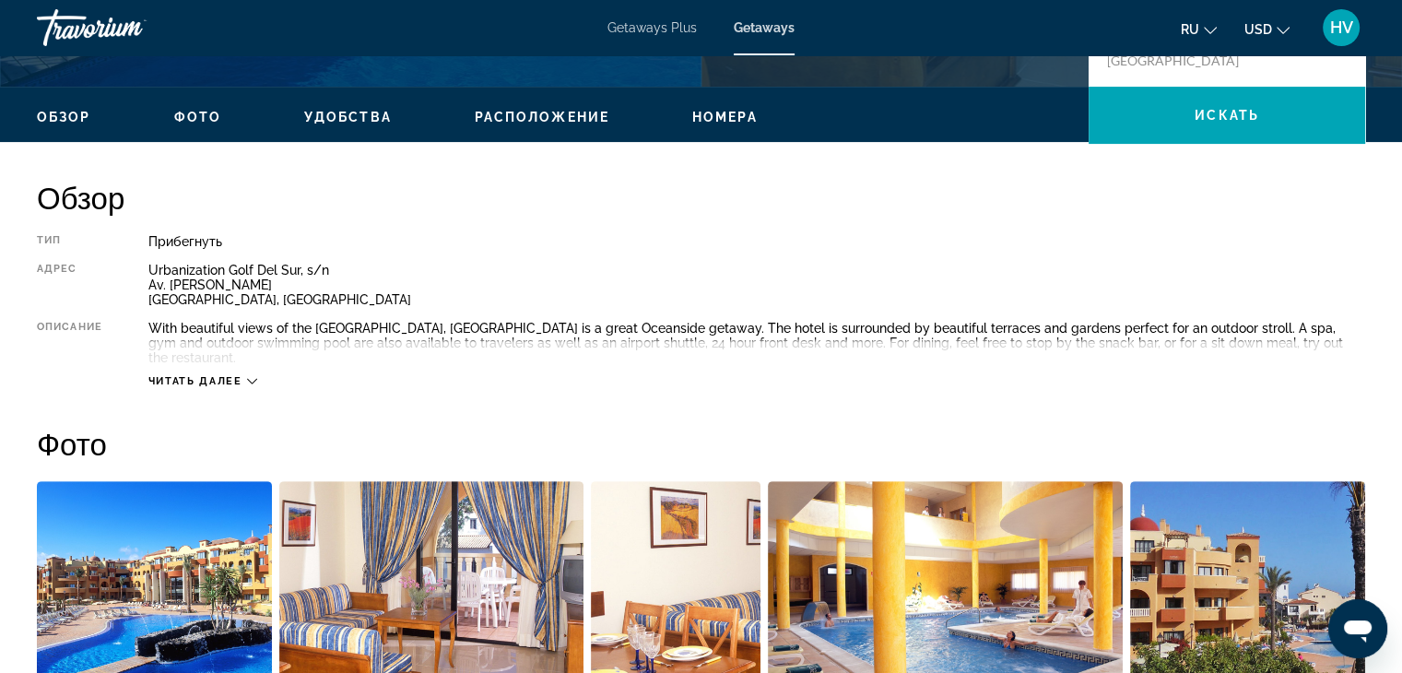
scroll to position [90, 0]
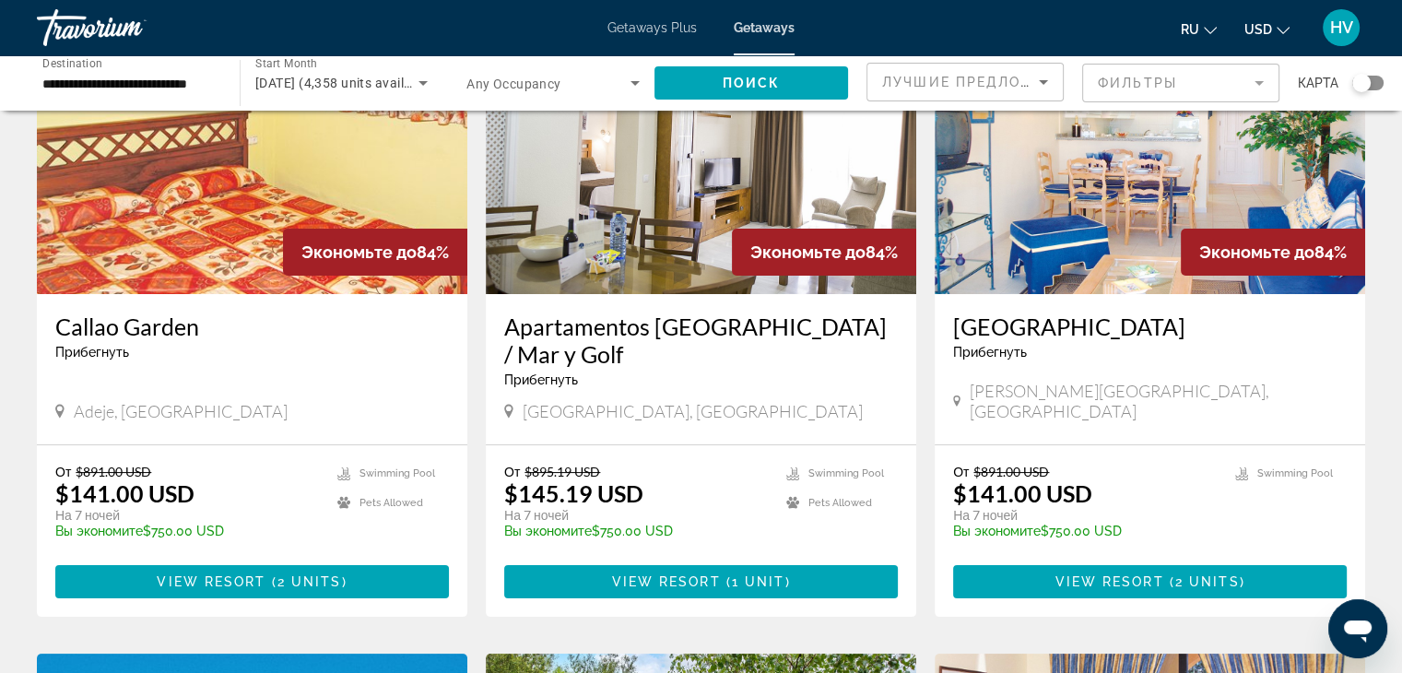
scroll to position [151, 0]
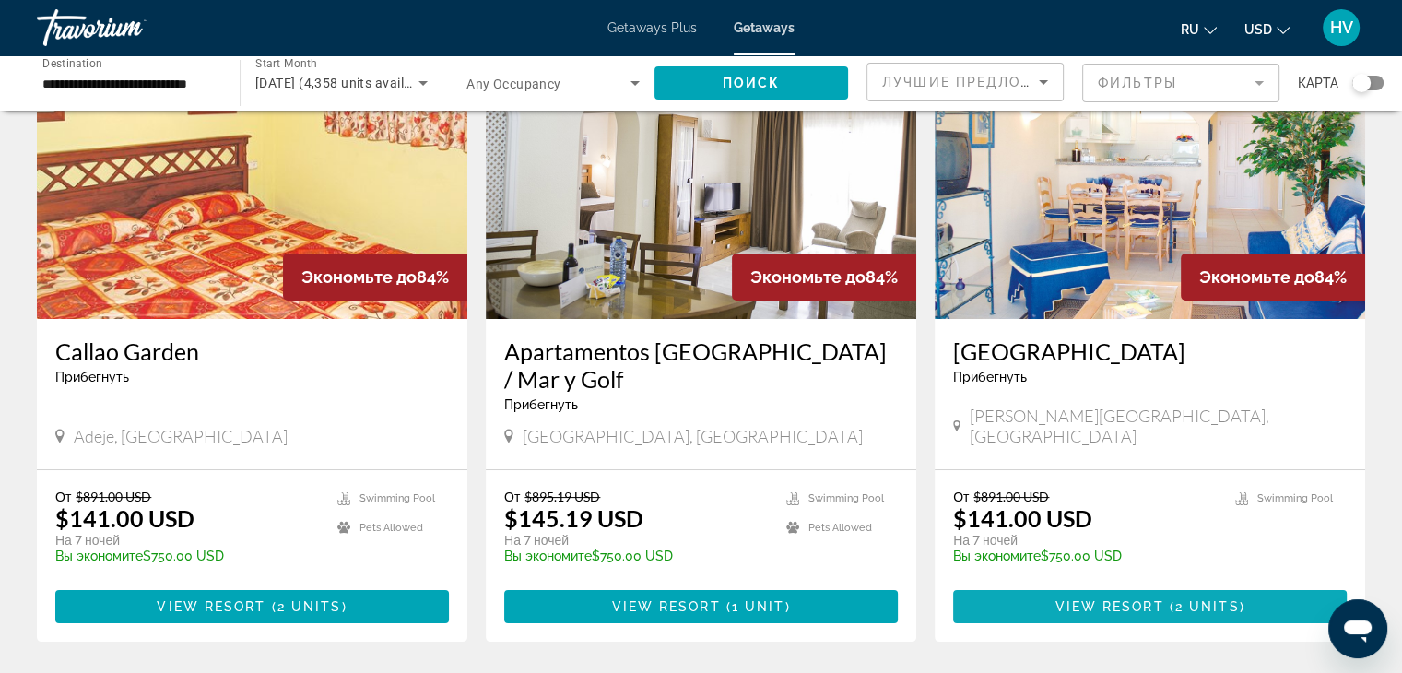
click at [1076, 601] on span "View Resort" at bounding box center [1109, 606] width 109 height 15
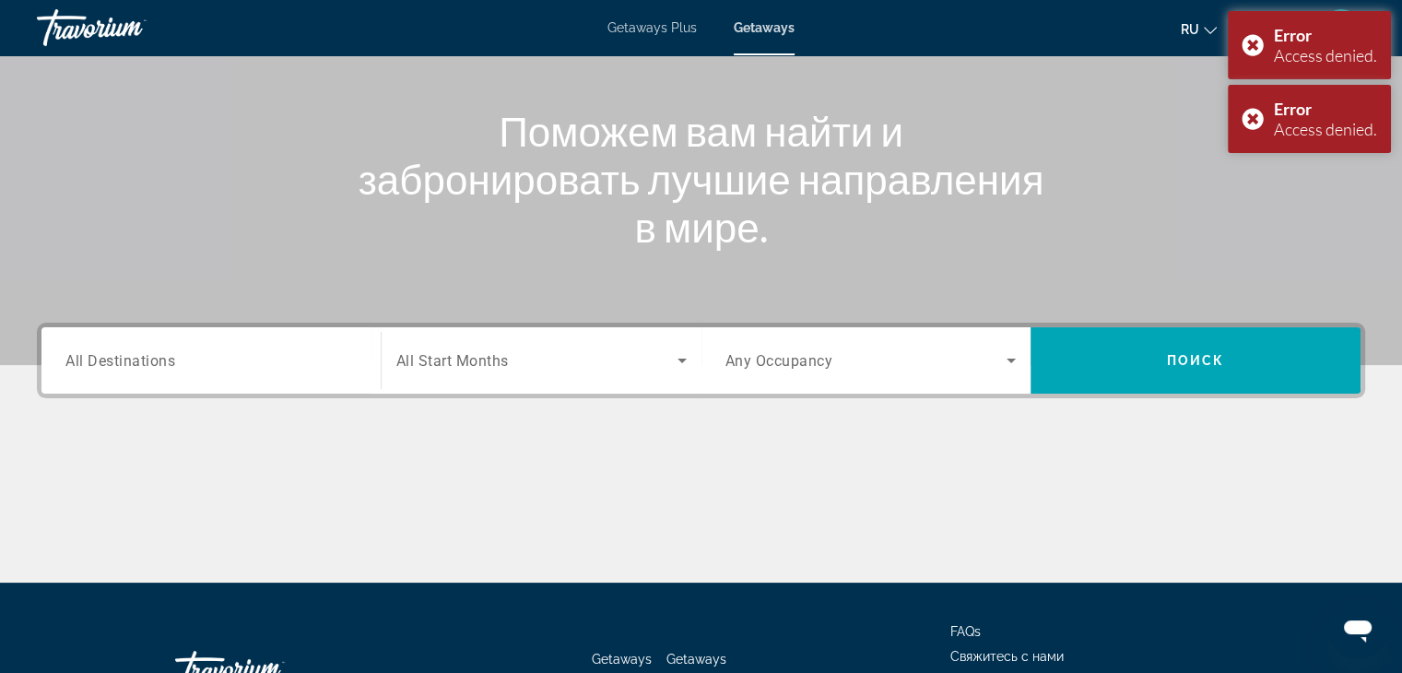
scroll to position [324, 0]
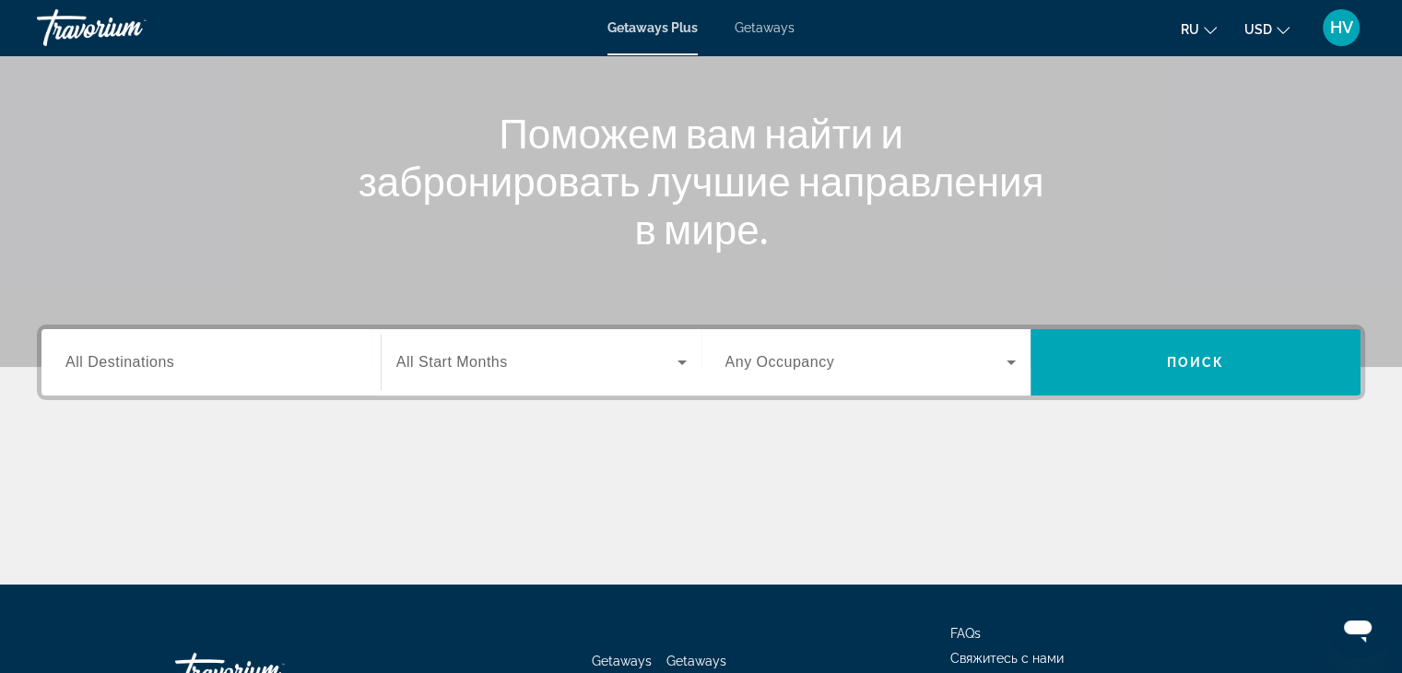
scroll to position [183, 0]
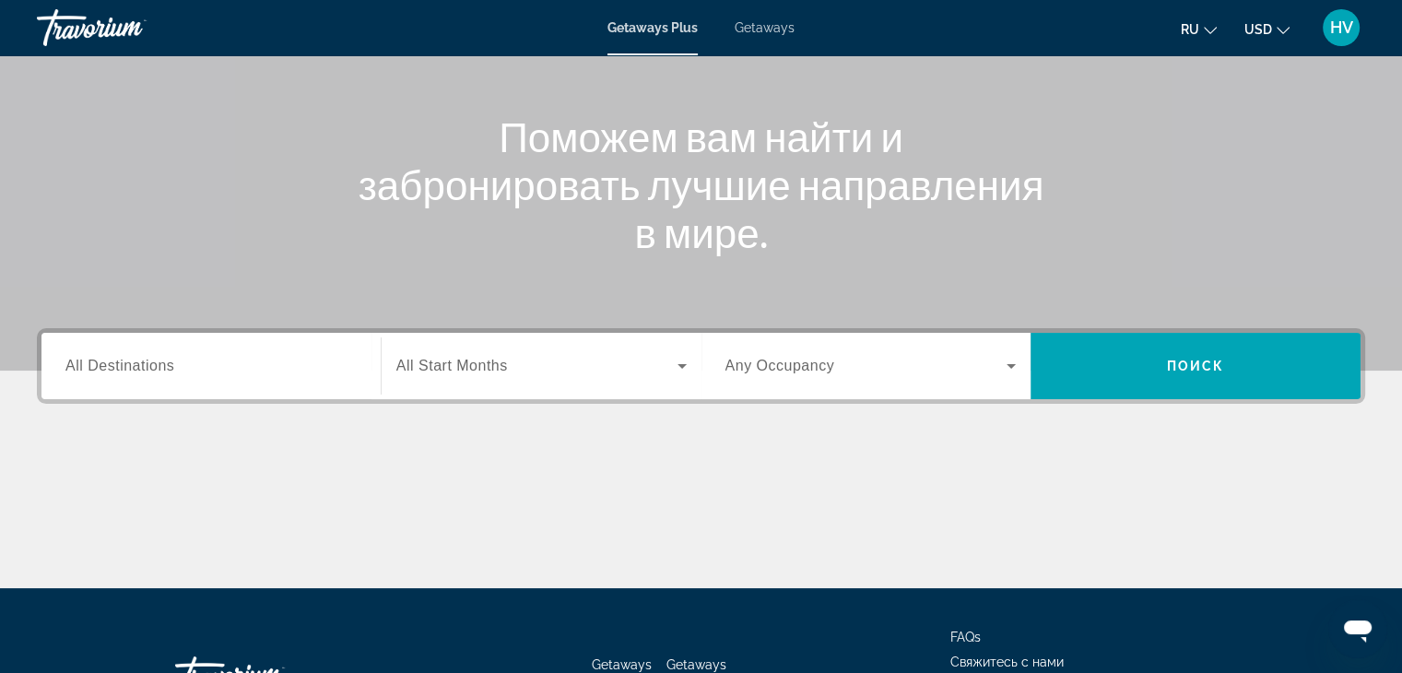
click at [288, 365] on input "Destination All Destinations" at bounding box center [210, 367] width 291 height 22
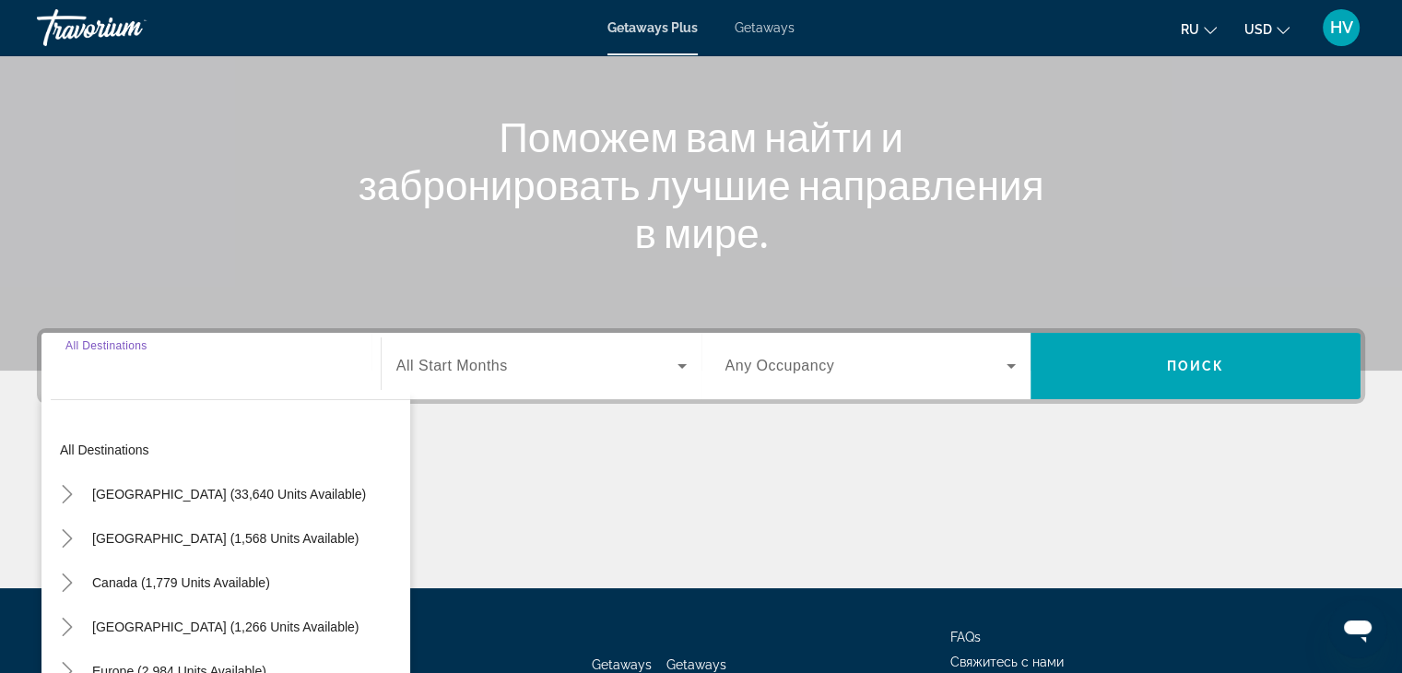
scroll to position [324, 0]
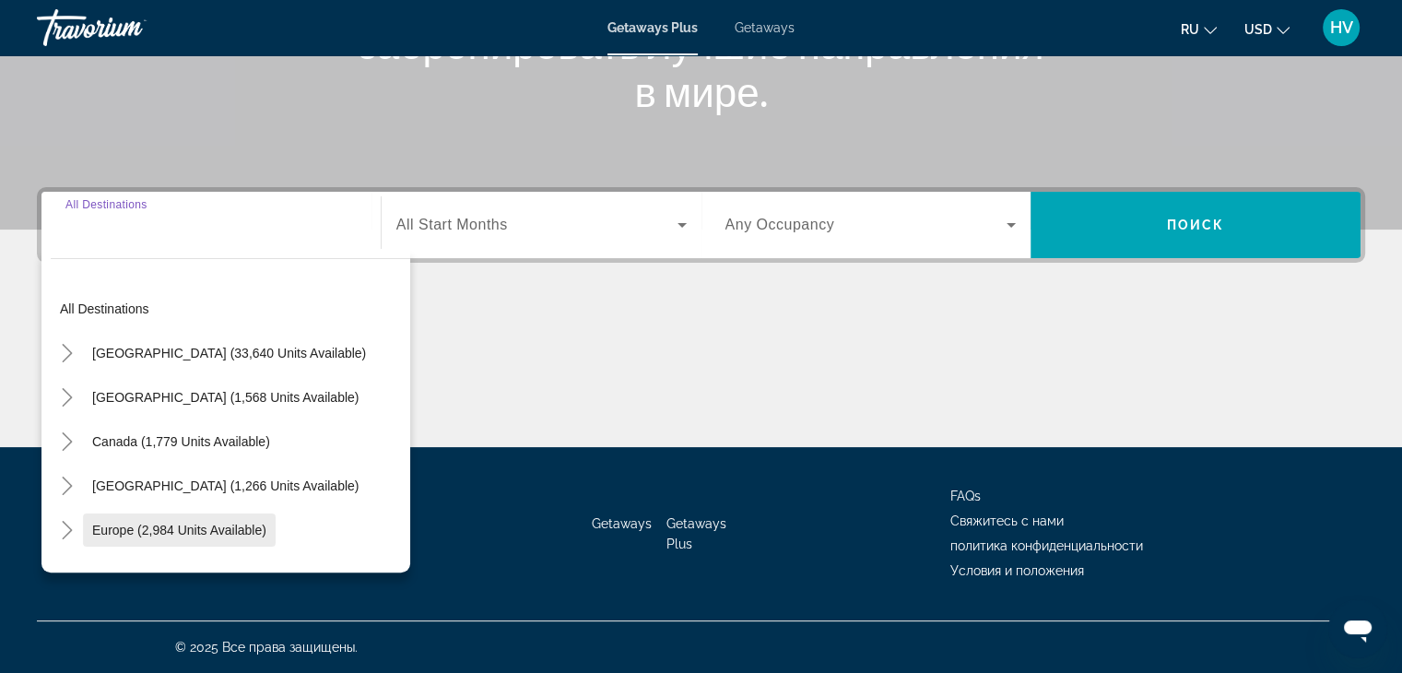
click at [160, 519] on span "Search widget" at bounding box center [179, 530] width 193 height 44
type input "**********"
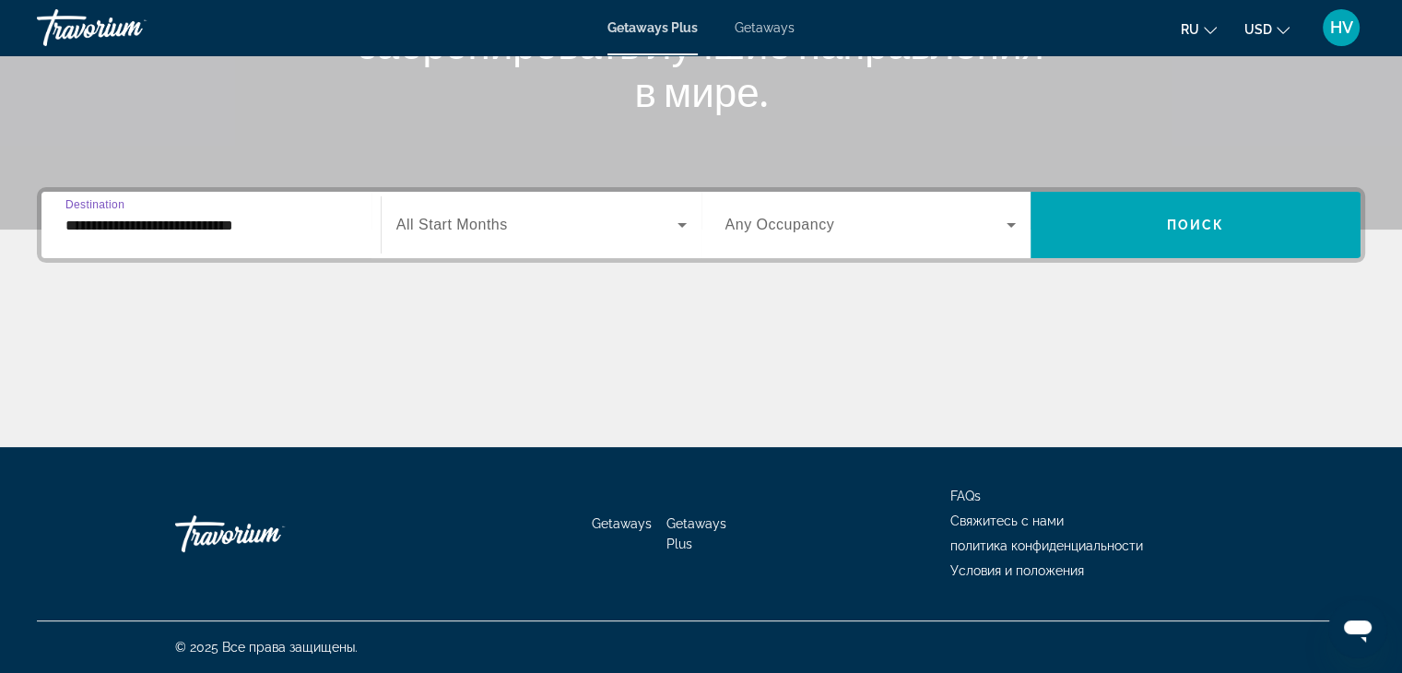
click at [483, 233] on span "Search widget" at bounding box center [536, 225] width 281 height 22
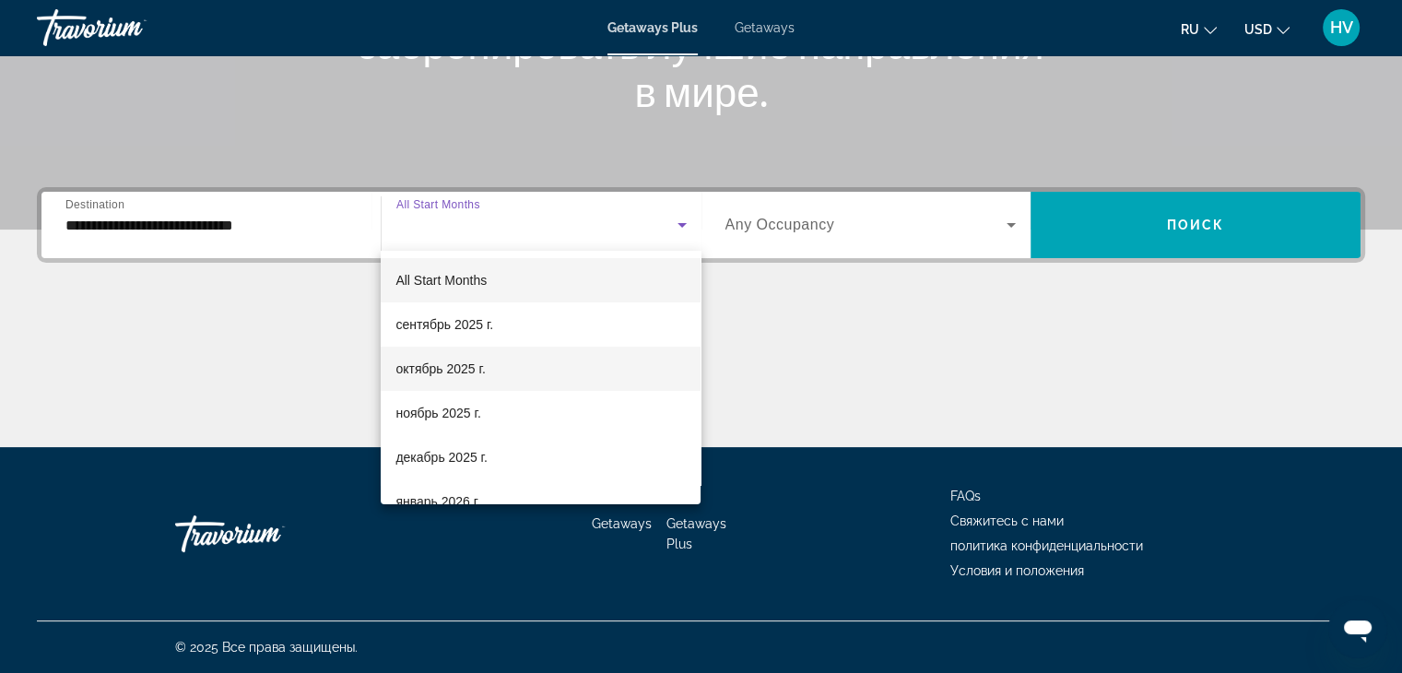
click at [471, 366] on span "октябрь 2025 г." at bounding box center [440, 369] width 89 height 22
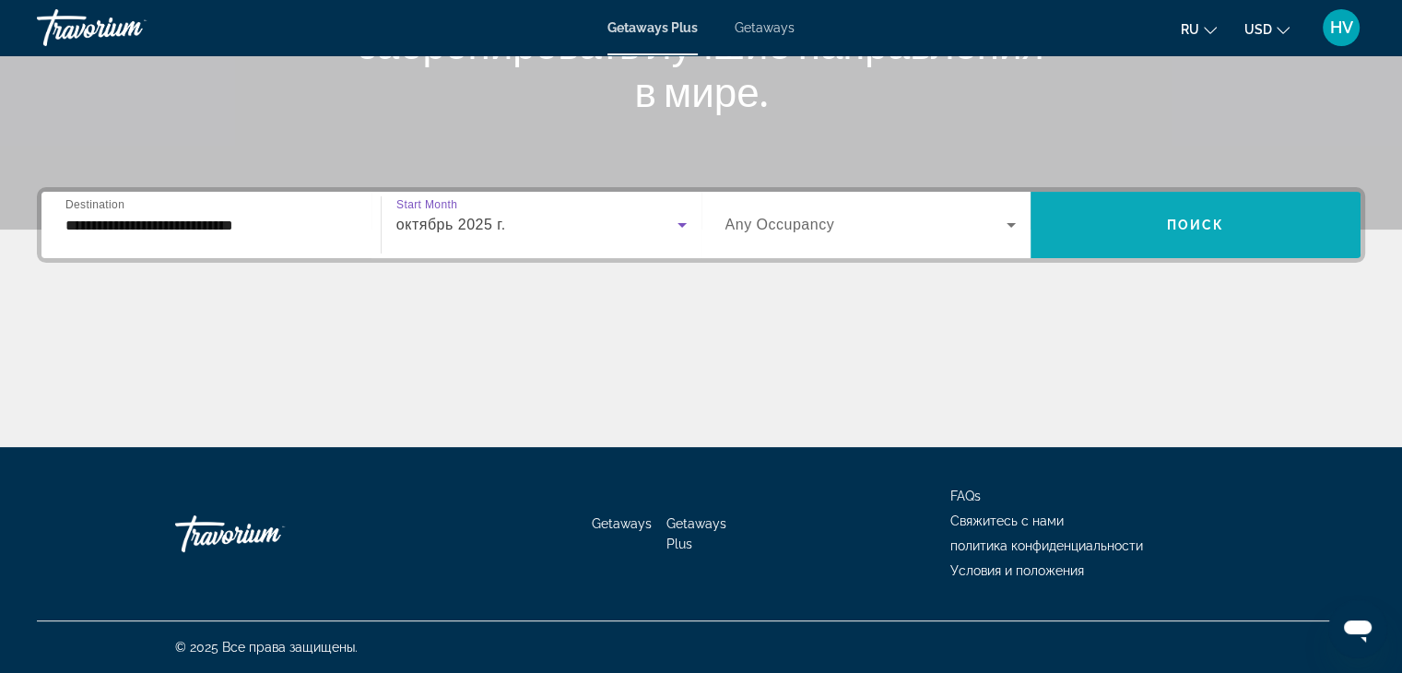
click at [1099, 214] on span "Search widget" at bounding box center [1196, 225] width 330 height 44
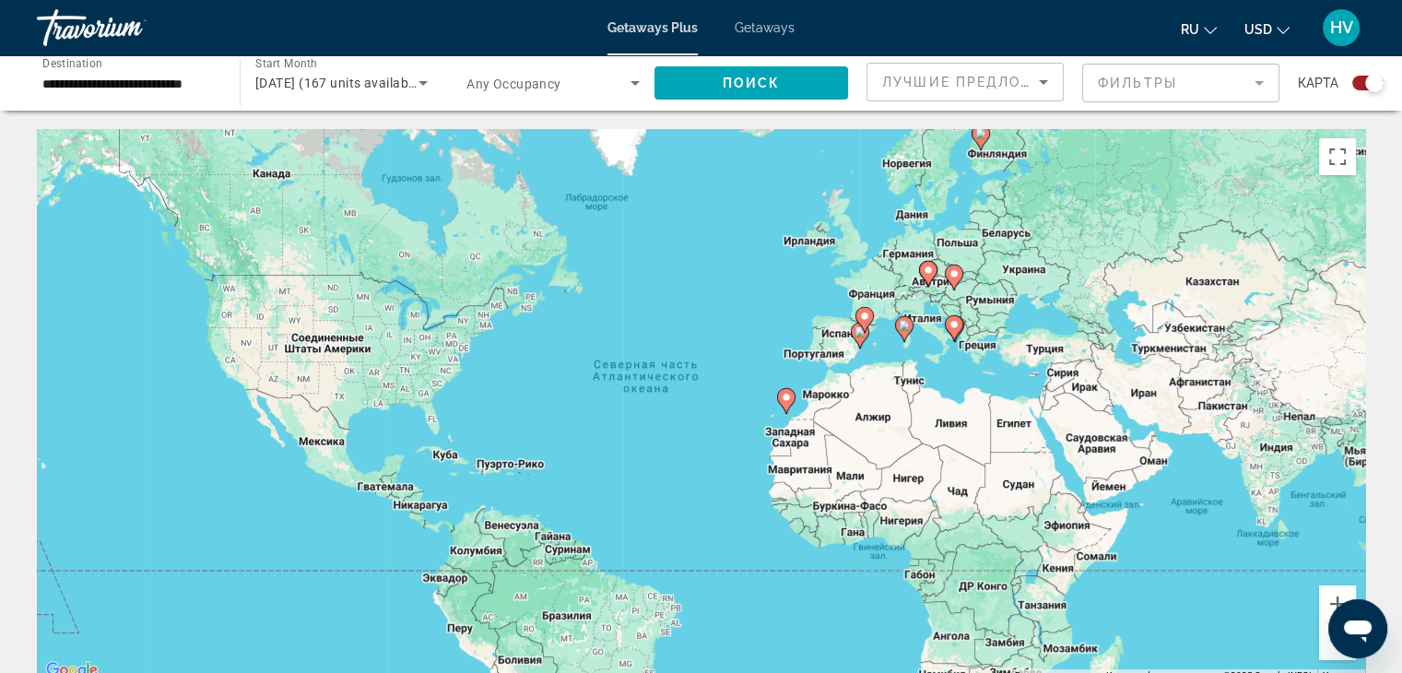
click at [1355, 83] on div "Search widget" at bounding box center [1368, 83] width 31 height 15
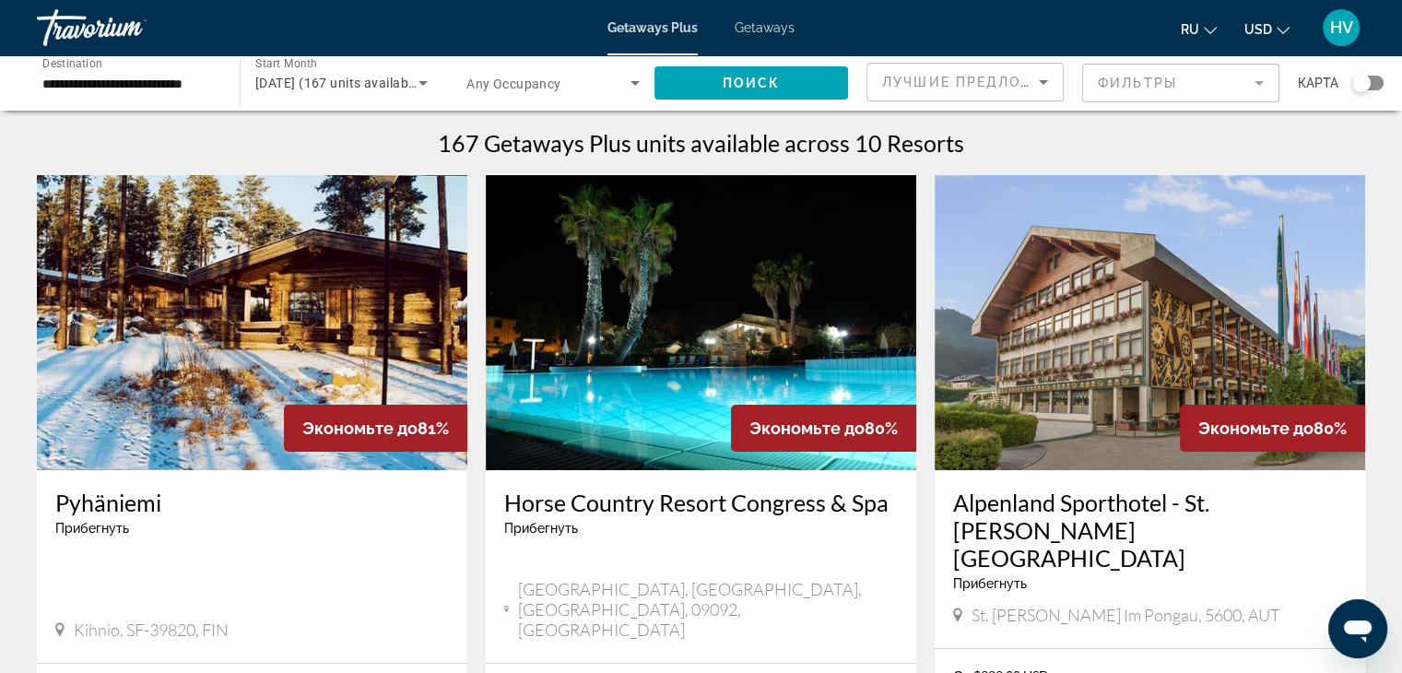
click at [1040, 76] on icon "Sort by" at bounding box center [1044, 82] width 22 height 22
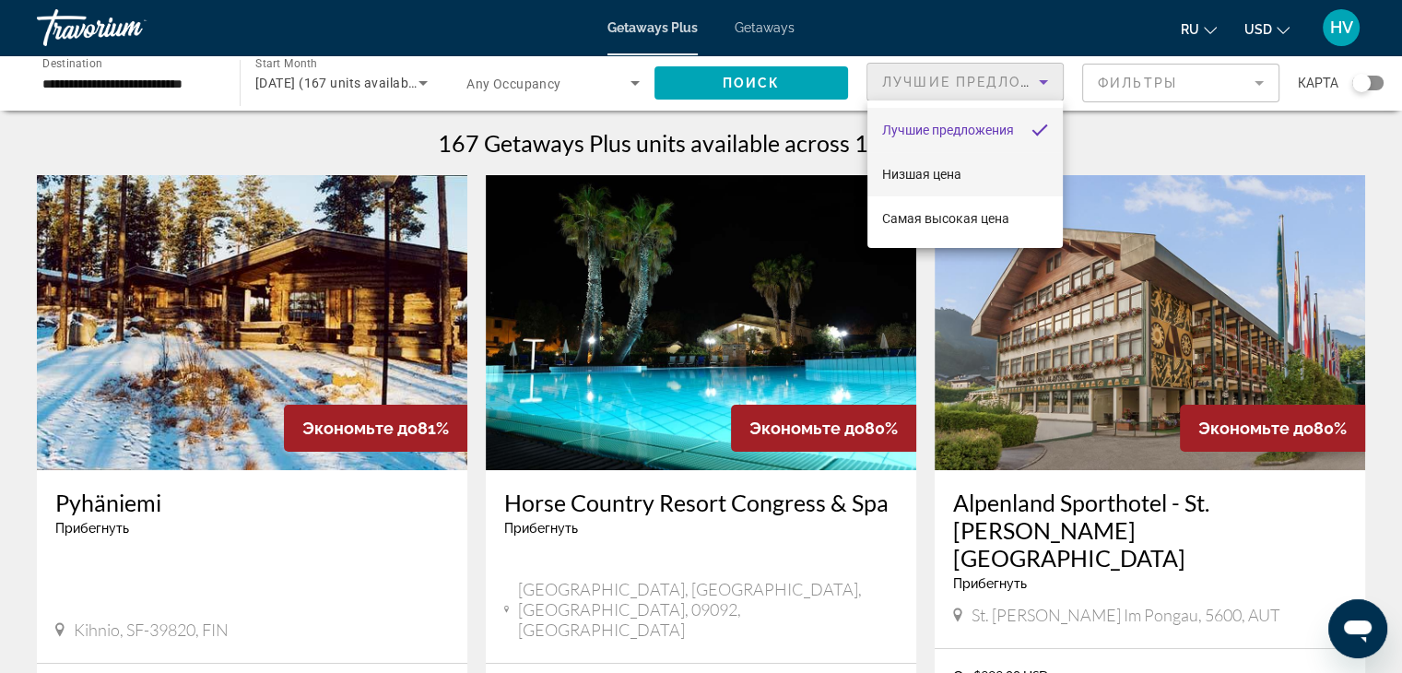
click at [970, 181] on mat-option "Низшая цена" at bounding box center [965, 174] width 195 height 44
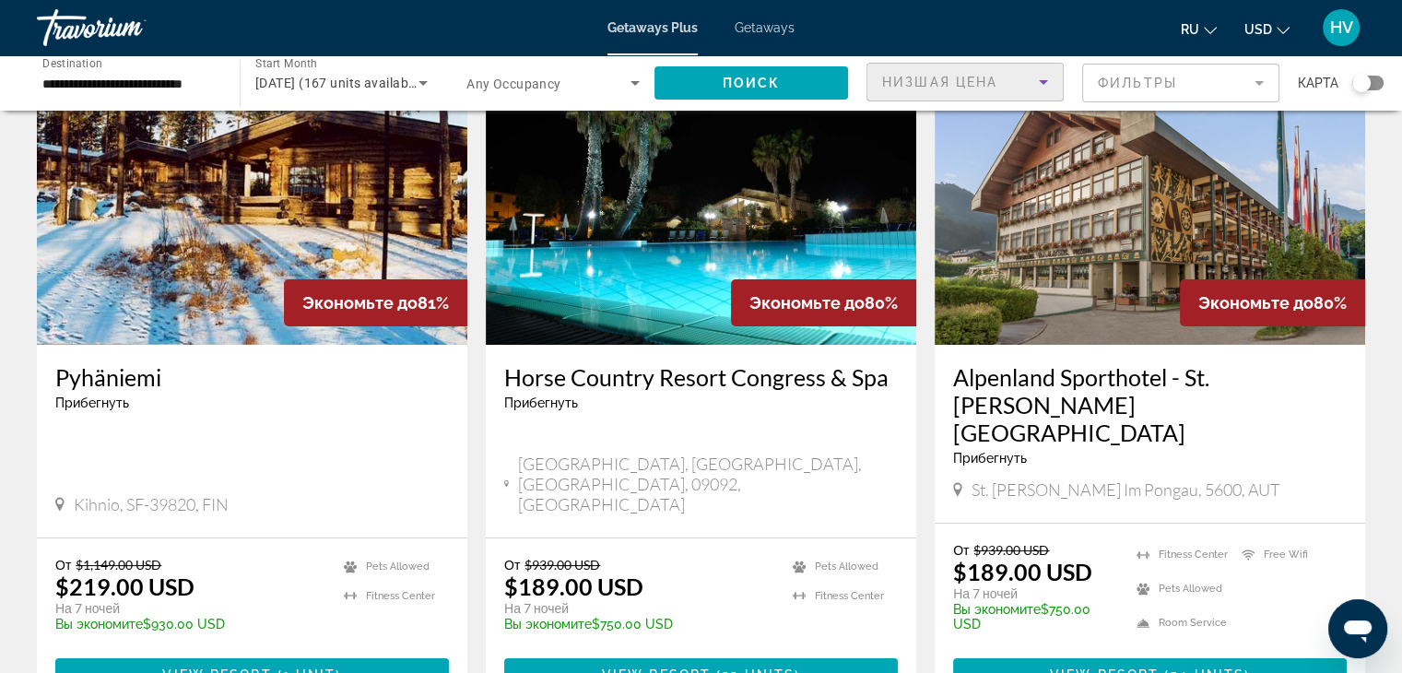
scroll to position [118, 0]
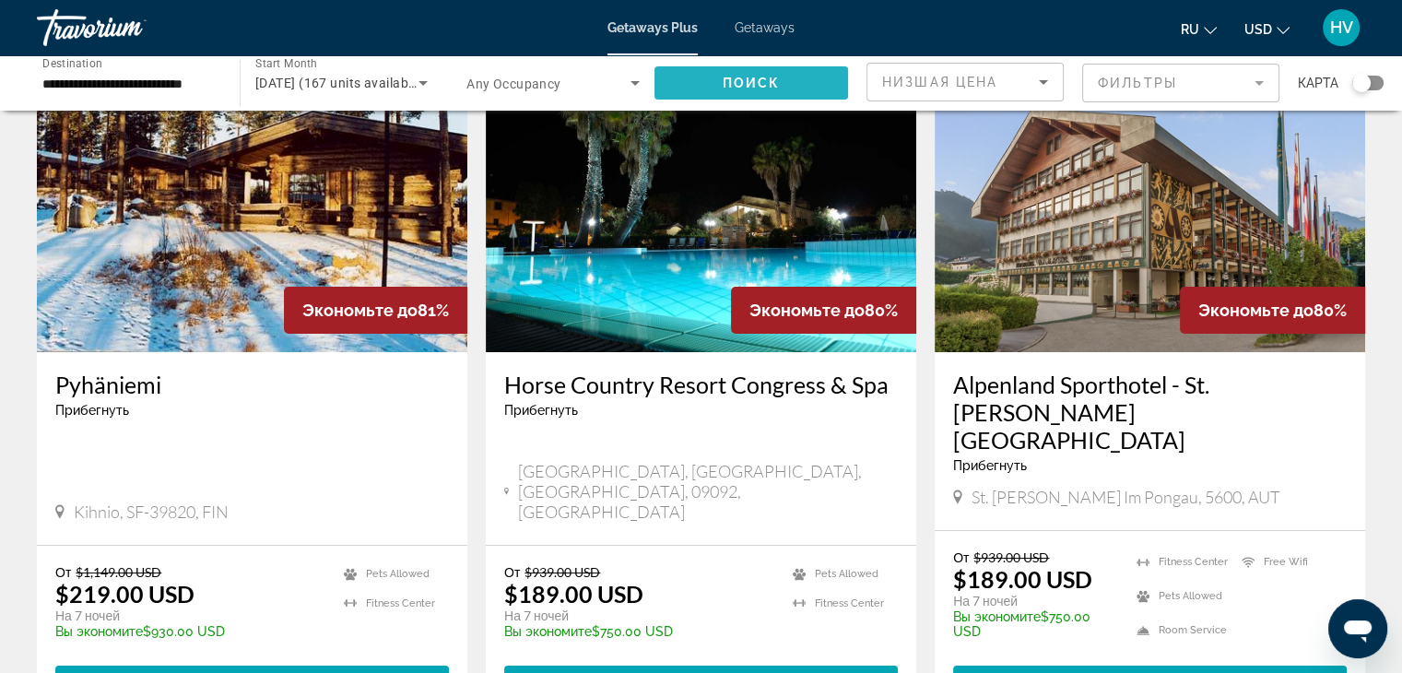
click at [774, 80] on span "Поиск" at bounding box center [752, 83] width 58 height 15
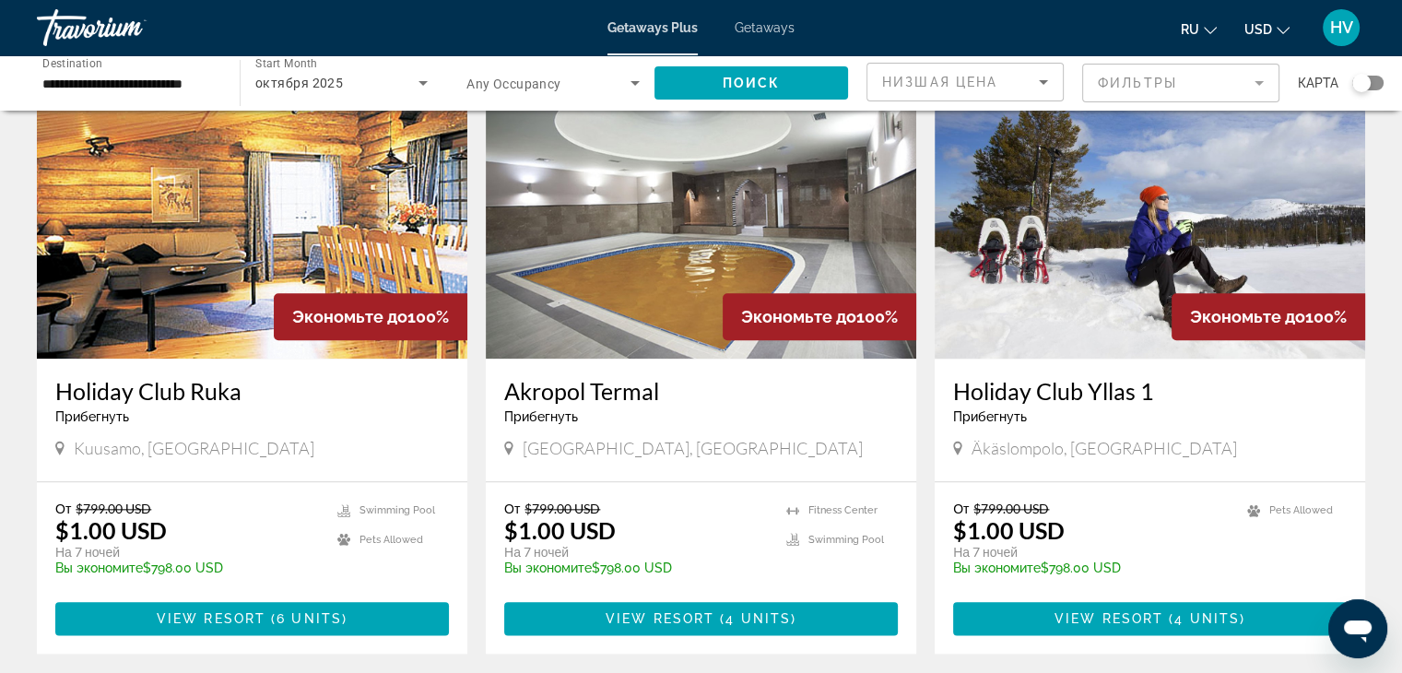
scroll to position [2309, 0]
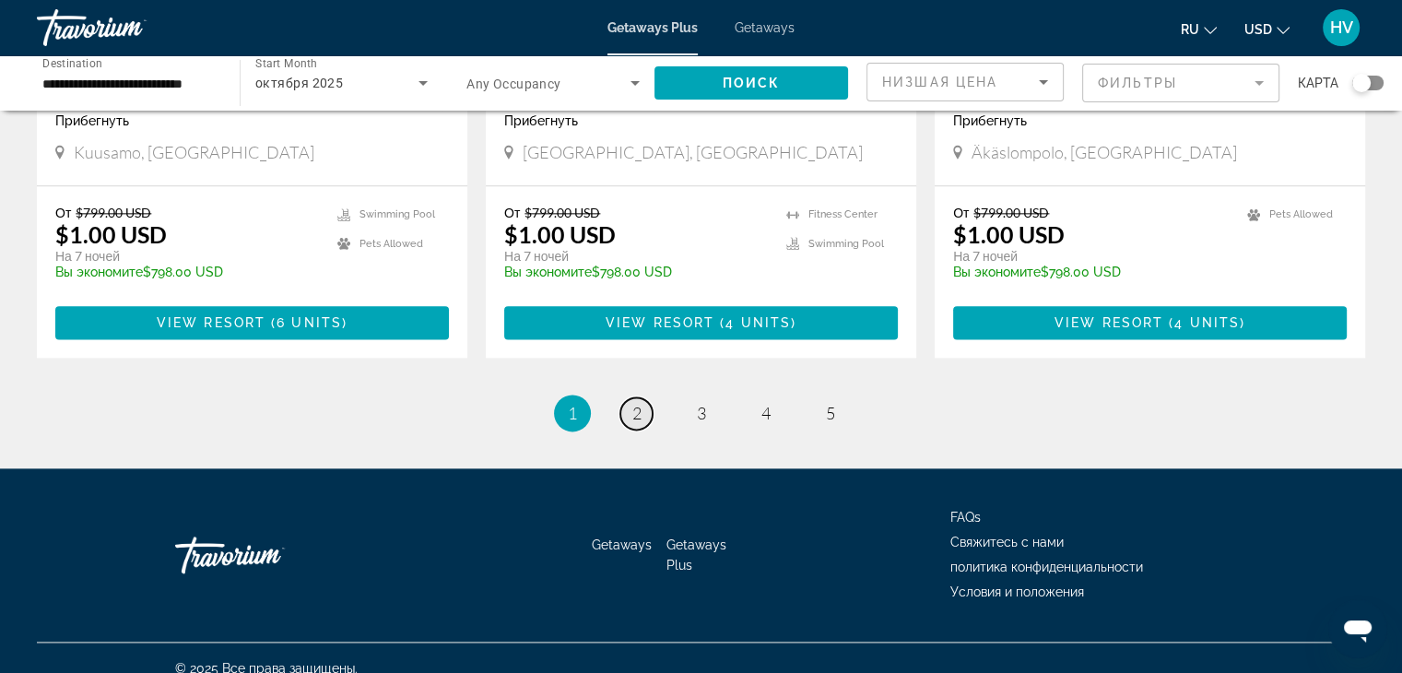
click at [635, 403] on span "2" at bounding box center [637, 413] width 9 height 20
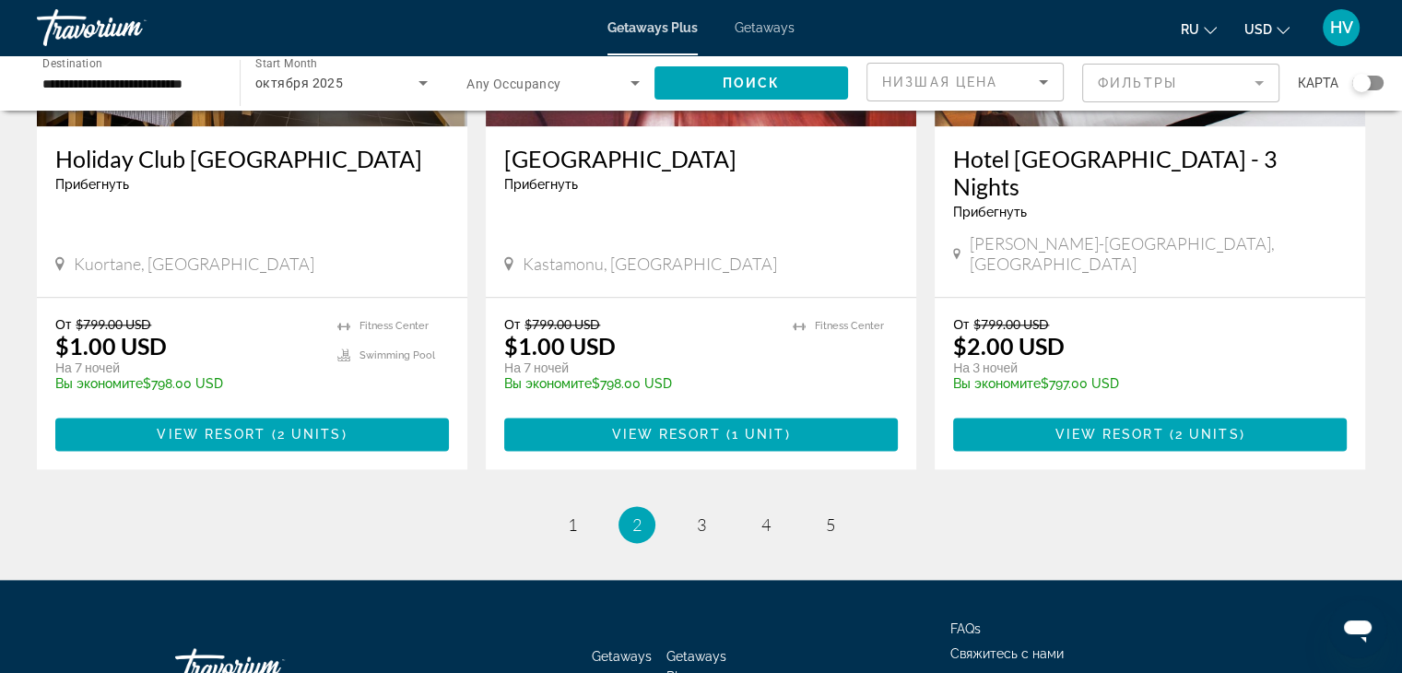
scroll to position [2201, 0]
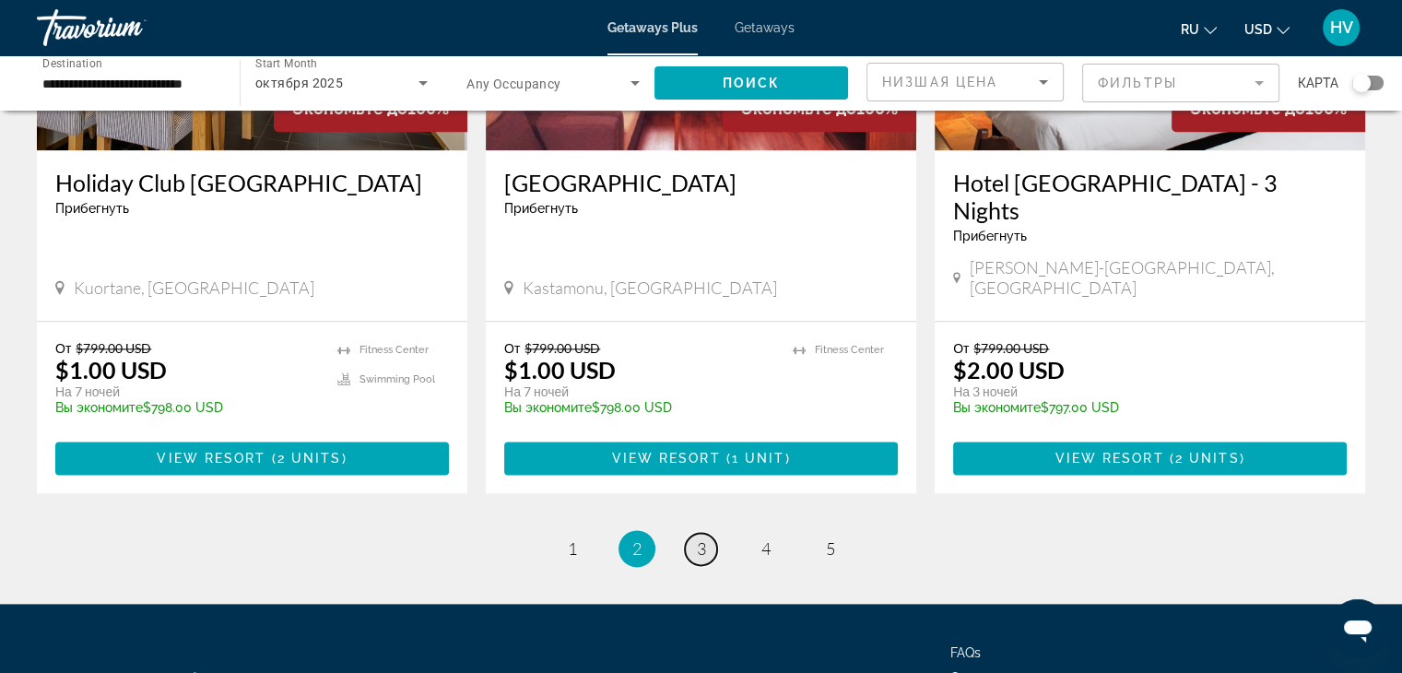
click at [704, 538] on span "3" at bounding box center [701, 548] width 9 height 20
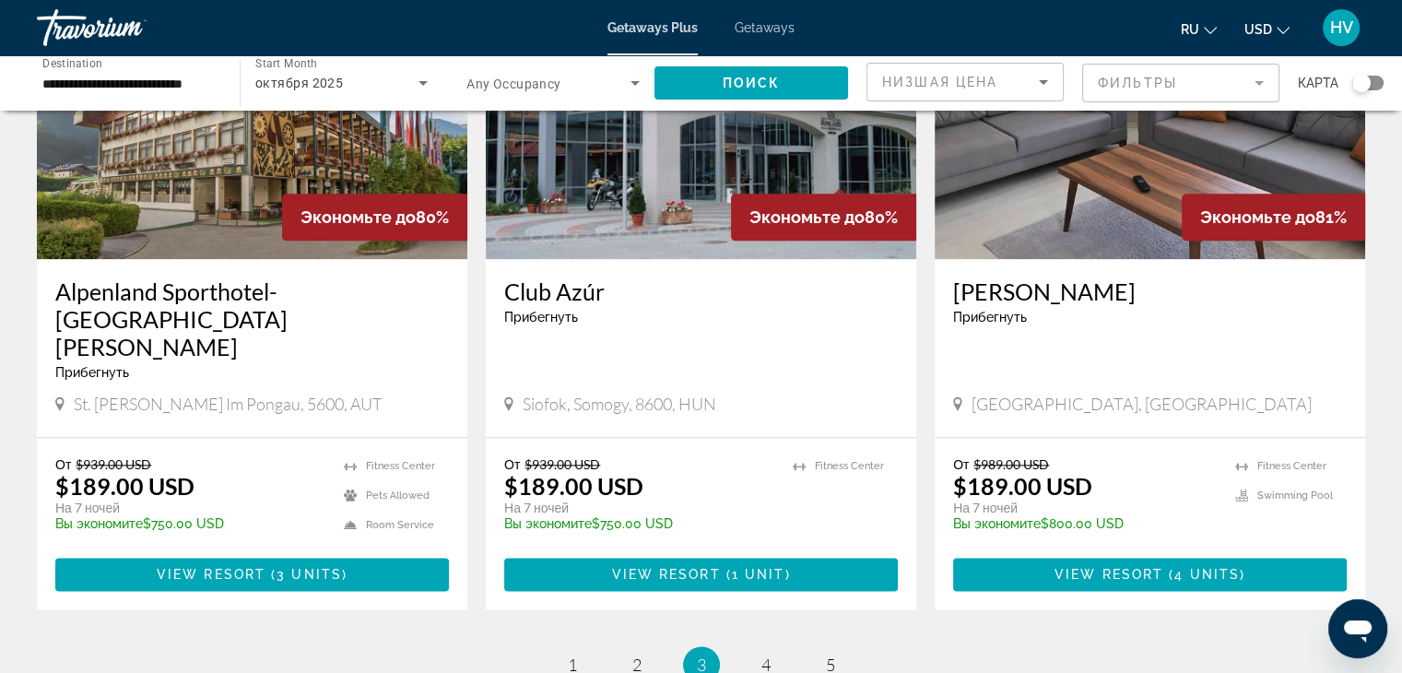
scroll to position [2156, 0]
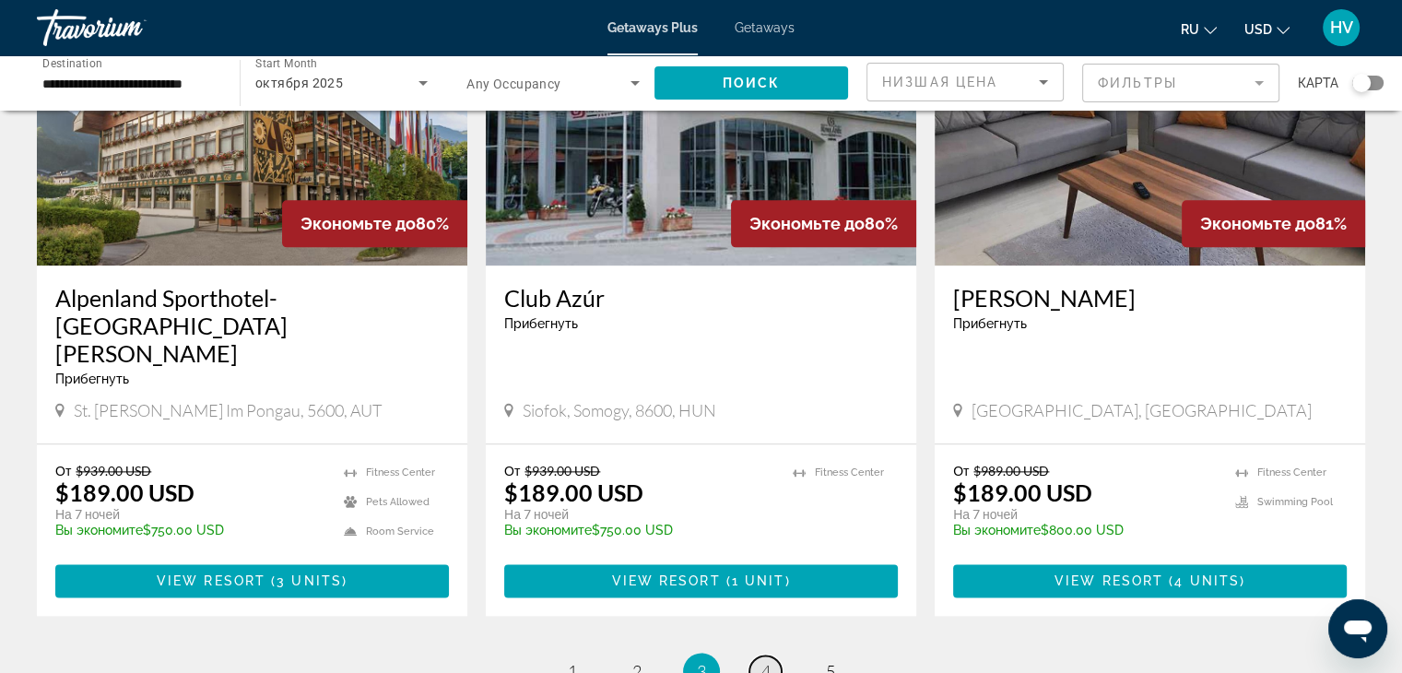
click at [765, 661] on span "4" at bounding box center [766, 671] width 9 height 20
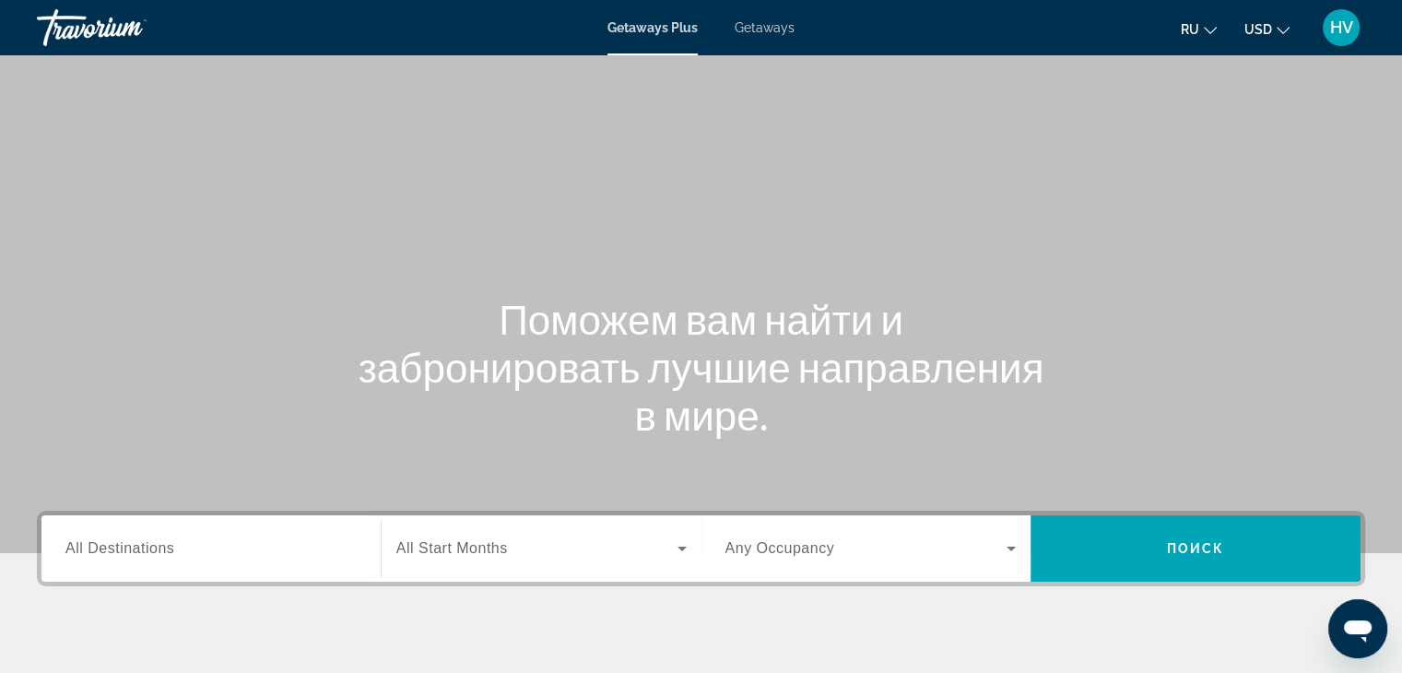
click at [305, 552] on input "Destination All Destinations" at bounding box center [210, 549] width 291 height 22
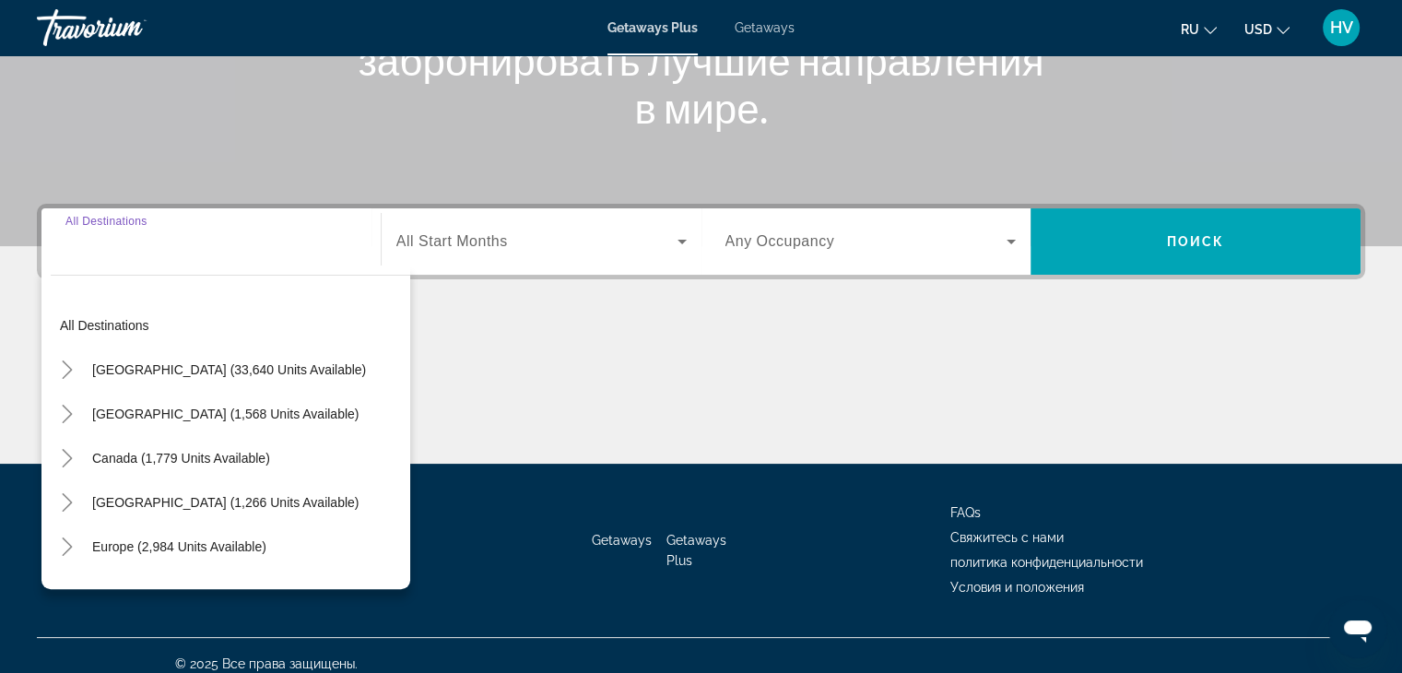
scroll to position [324, 0]
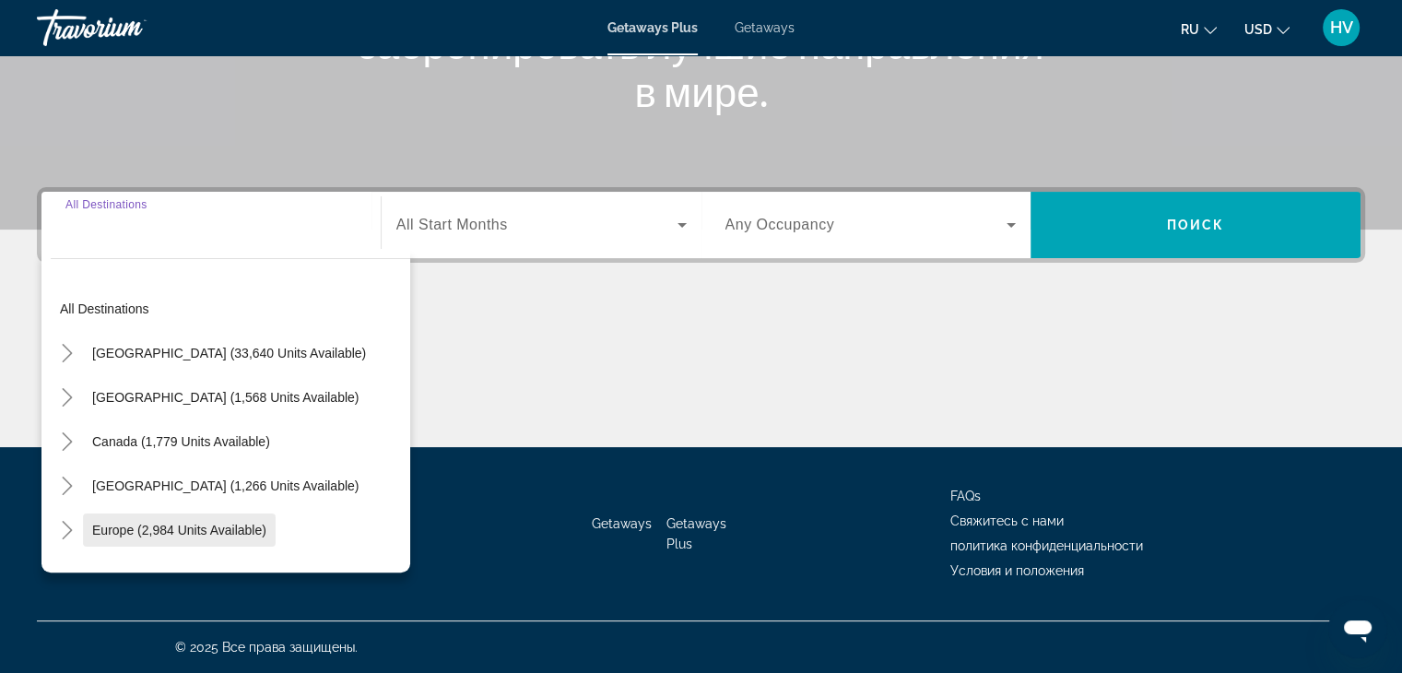
click at [140, 540] on span "Search widget" at bounding box center [179, 530] width 193 height 44
type input "**********"
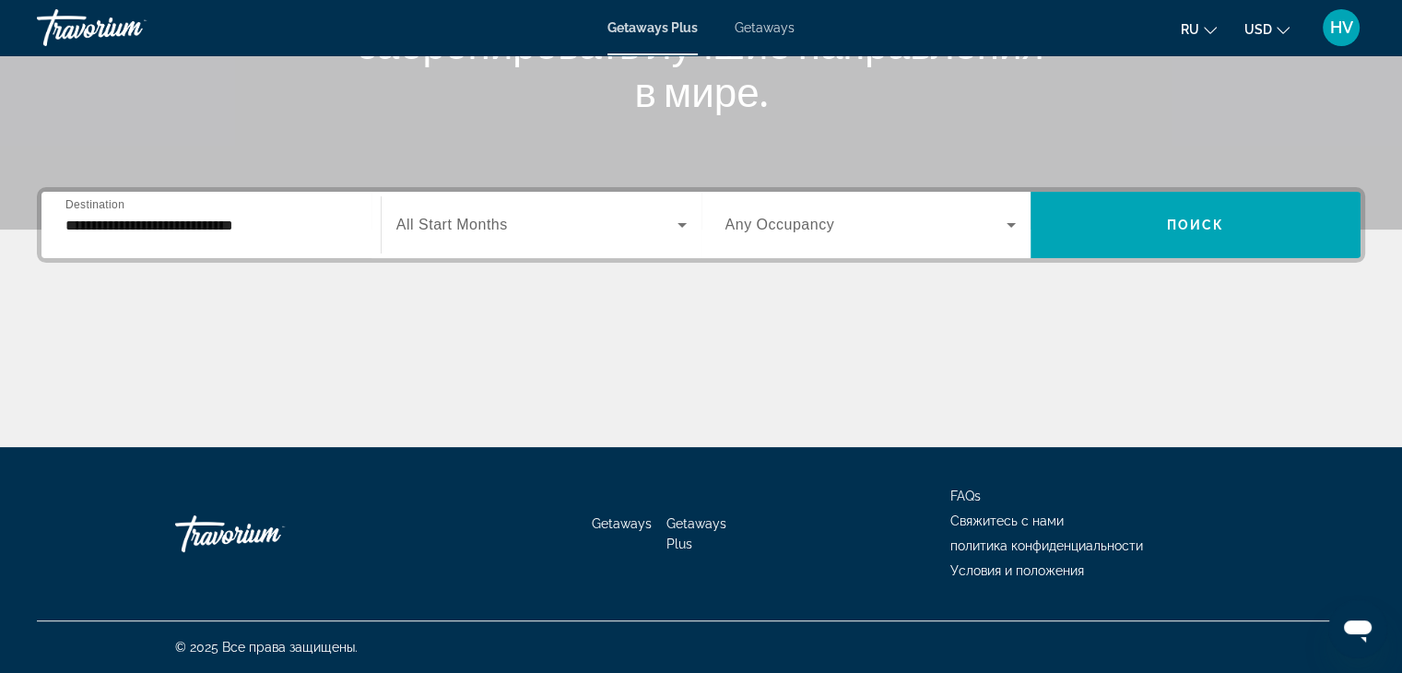
click at [473, 241] on div "Search widget" at bounding box center [541, 225] width 290 height 52
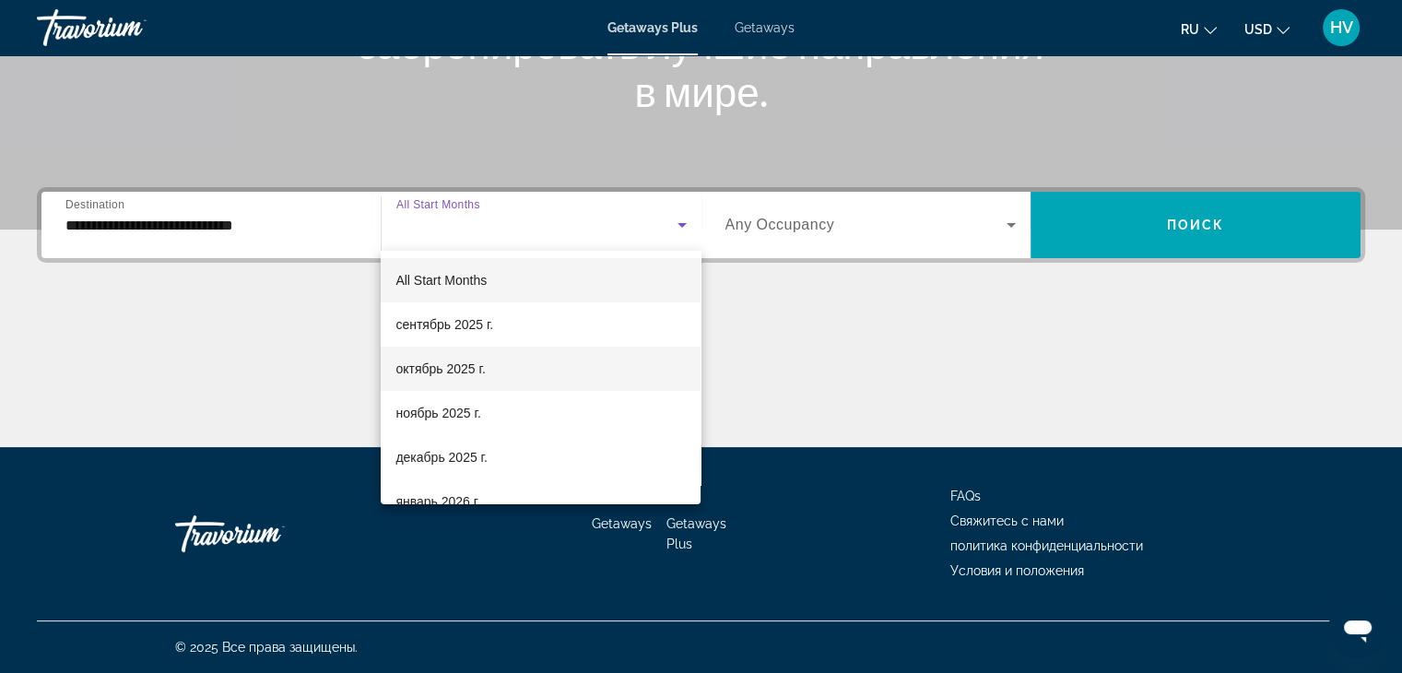
click at [448, 377] on span "октябрь 2025 г." at bounding box center [440, 369] width 89 height 22
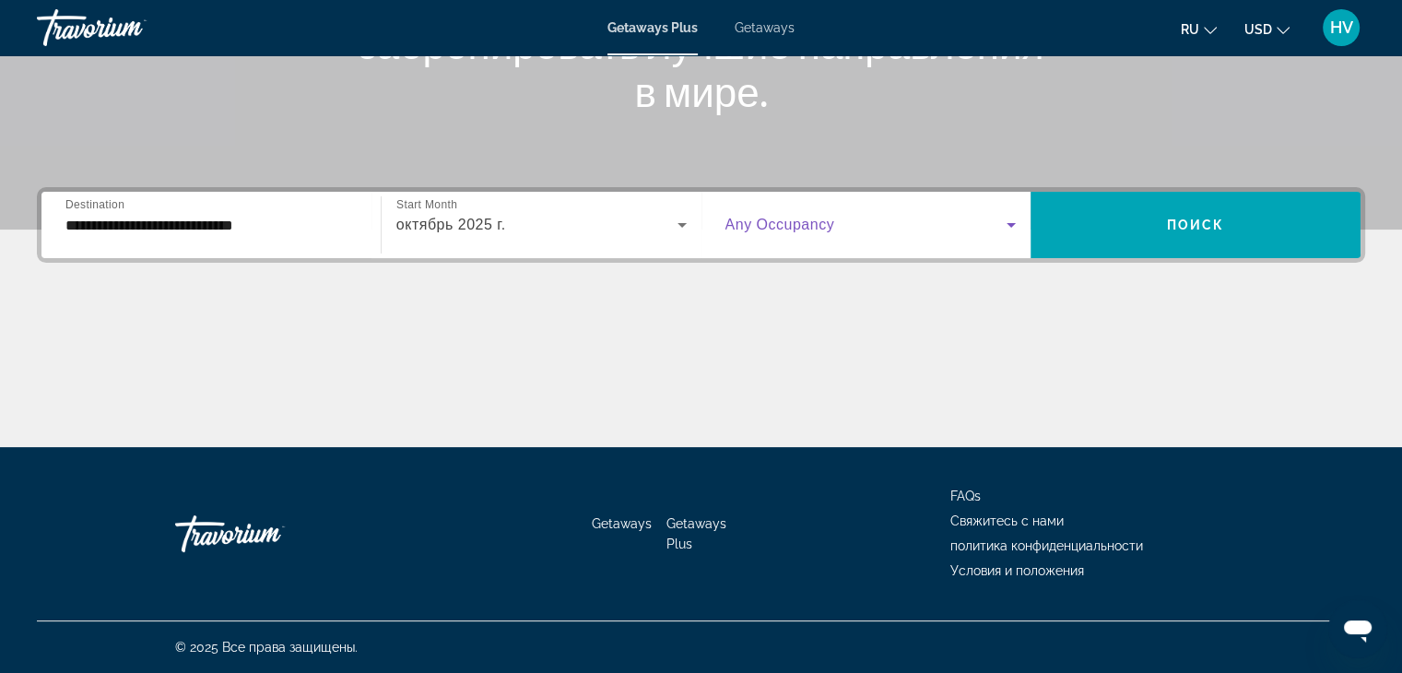
click at [949, 234] on span "Search widget" at bounding box center [867, 225] width 282 height 22
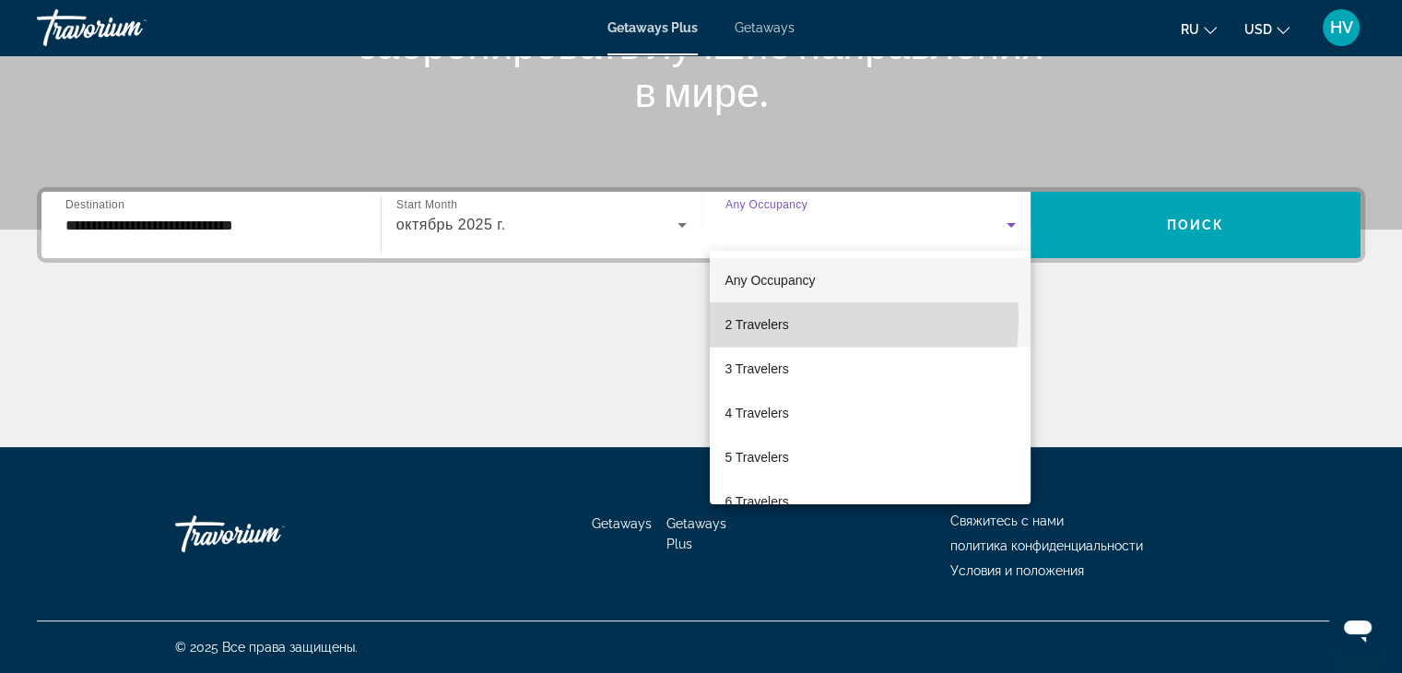
click at [789, 319] on mat-option "2 Travelers" at bounding box center [870, 324] width 321 height 44
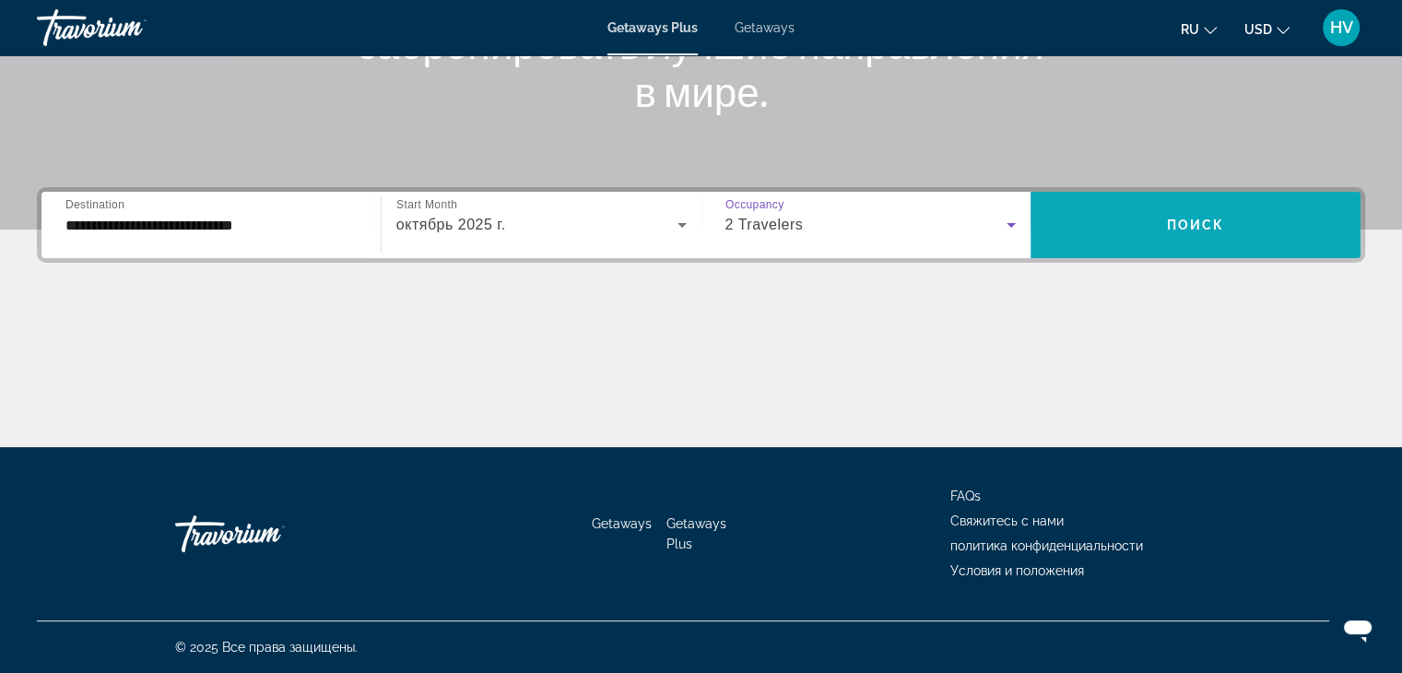
click at [1140, 234] on span "Search widget" at bounding box center [1196, 225] width 330 height 44
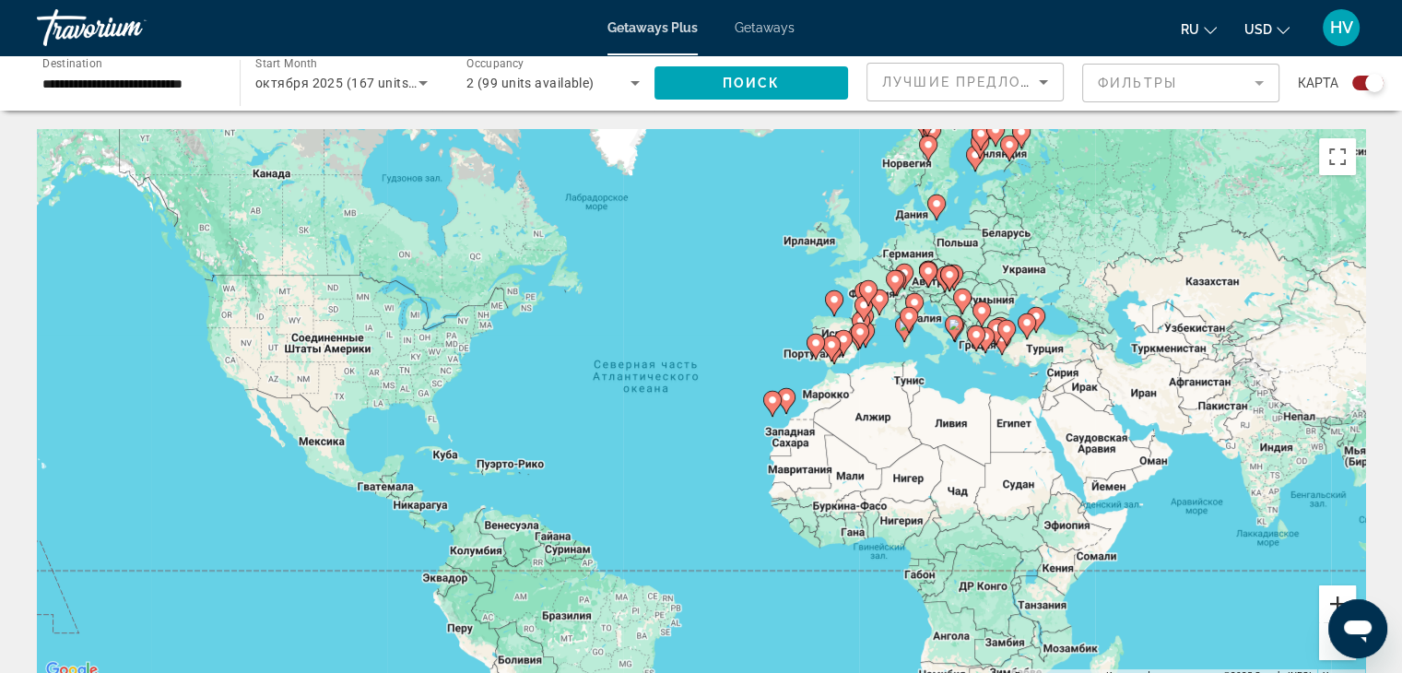
click at [1331, 602] on button "Увеличить" at bounding box center [1337, 603] width 37 height 37
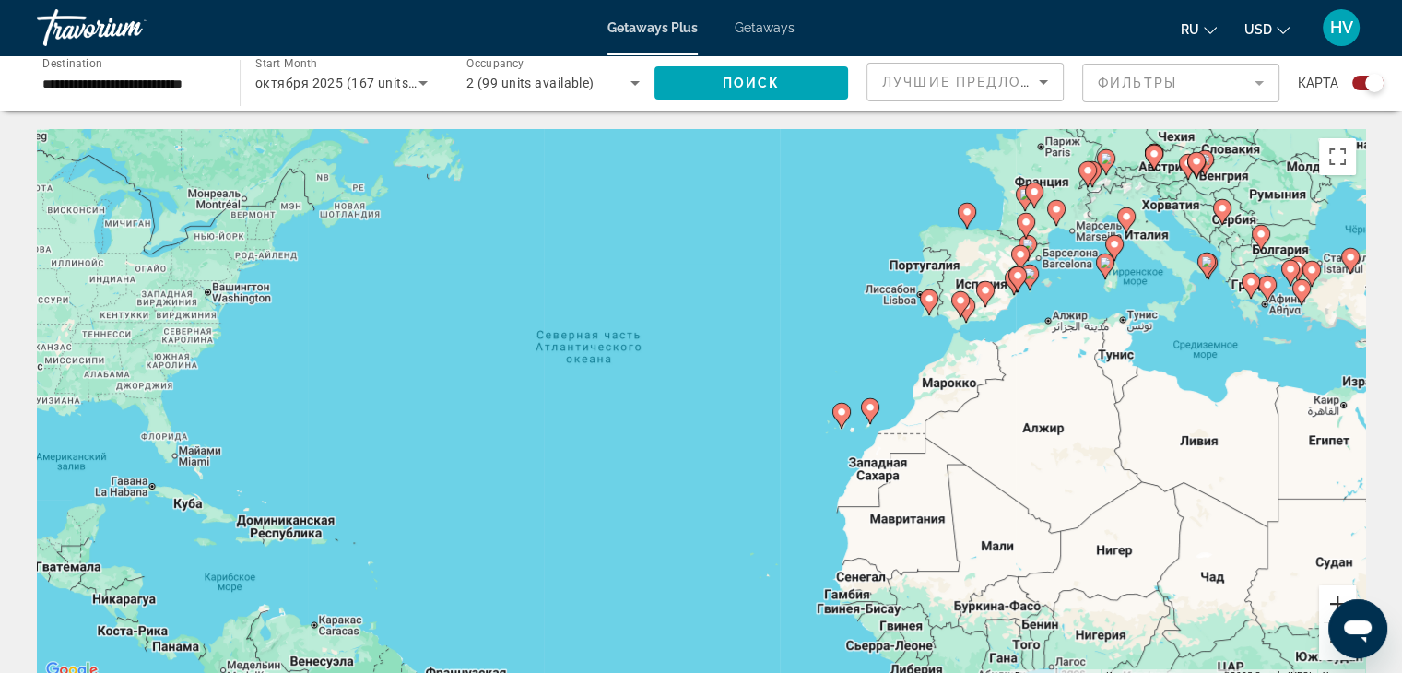
click at [1331, 602] on button "Увеличить" at bounding box center [1337, 603] width 37 height 37
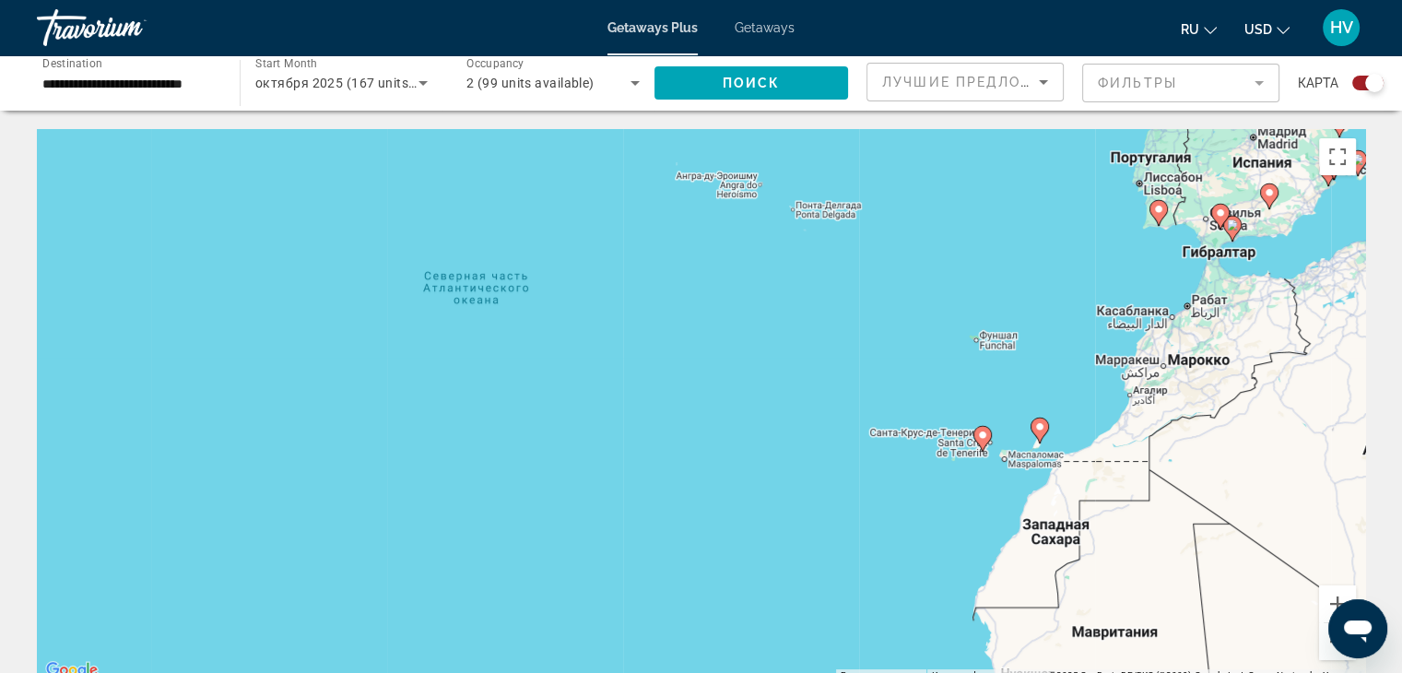
click at [982, 435] on image "Main content" at bounding box center [982, 435] width 11 height 11
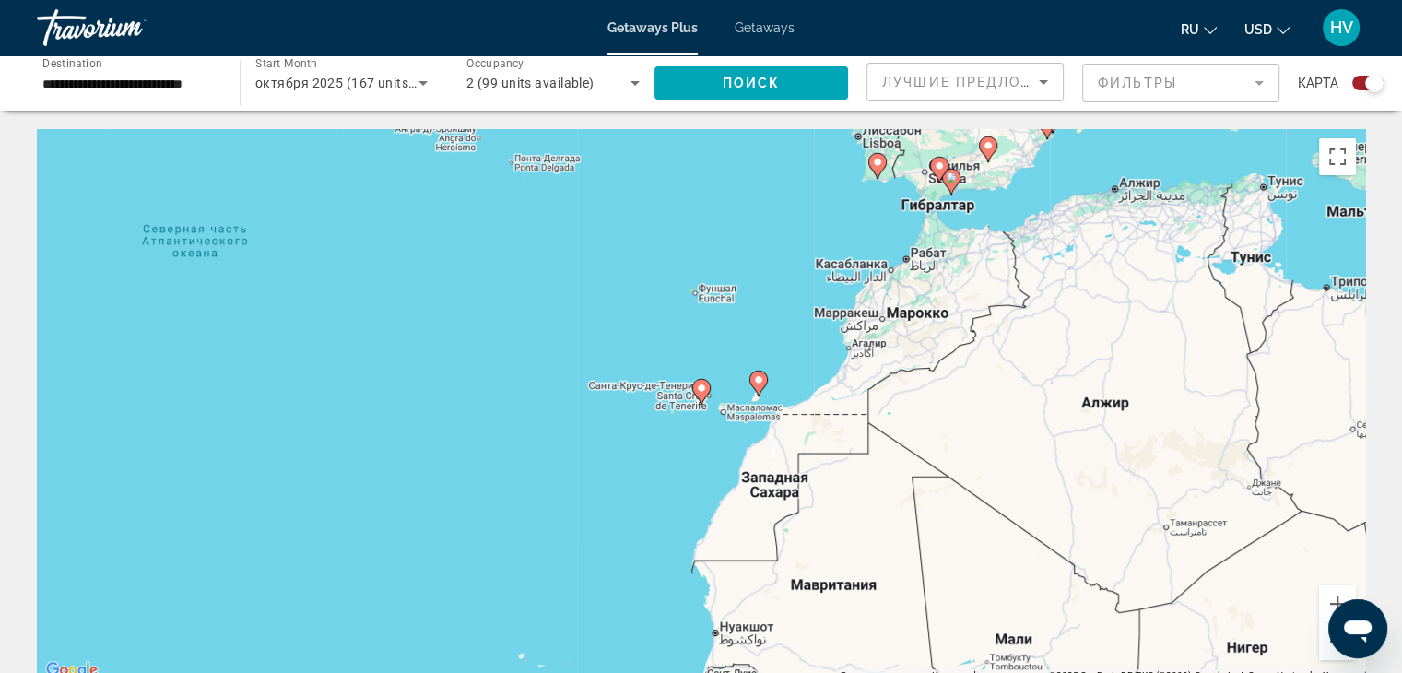
click at [700, 394] on icon "Main content" at bounding box center [700, 392] width 17 height 24
type input "**********"
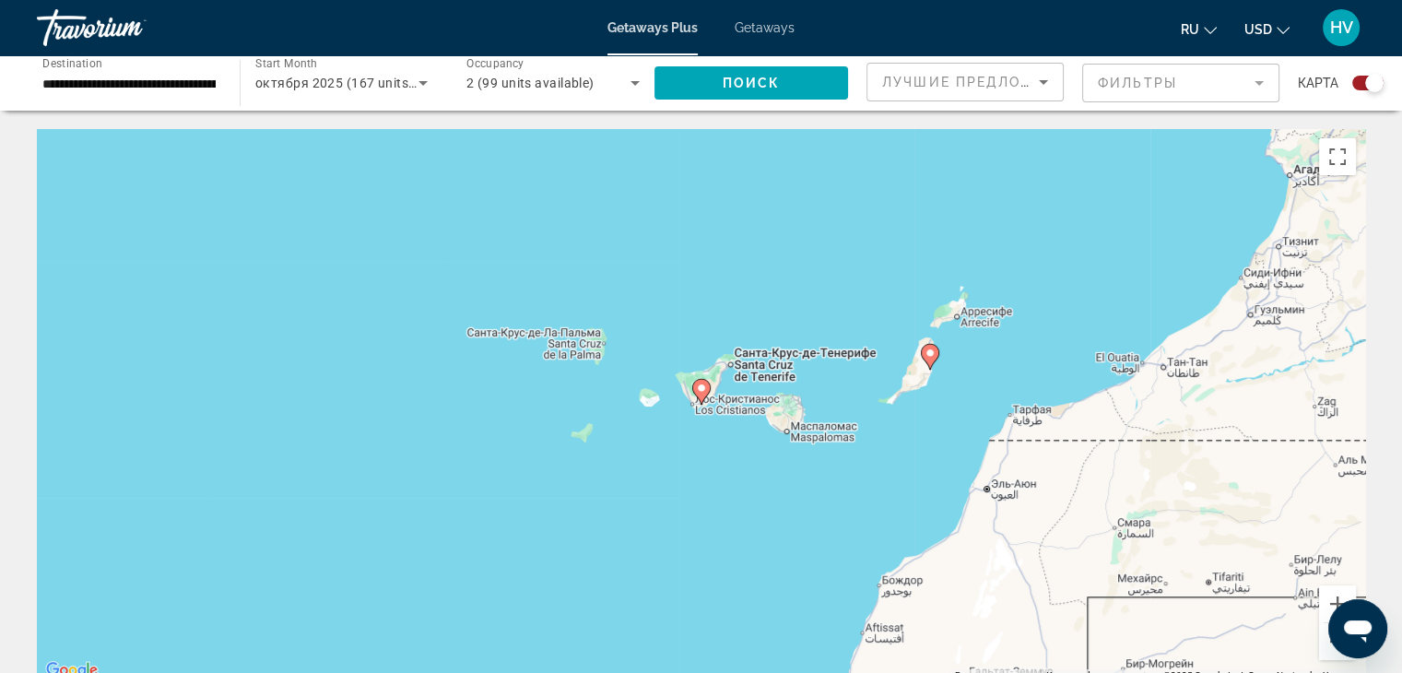
click at [700, 394] on icon "Main content" at bounding box center [700, 392] width 17 height 24
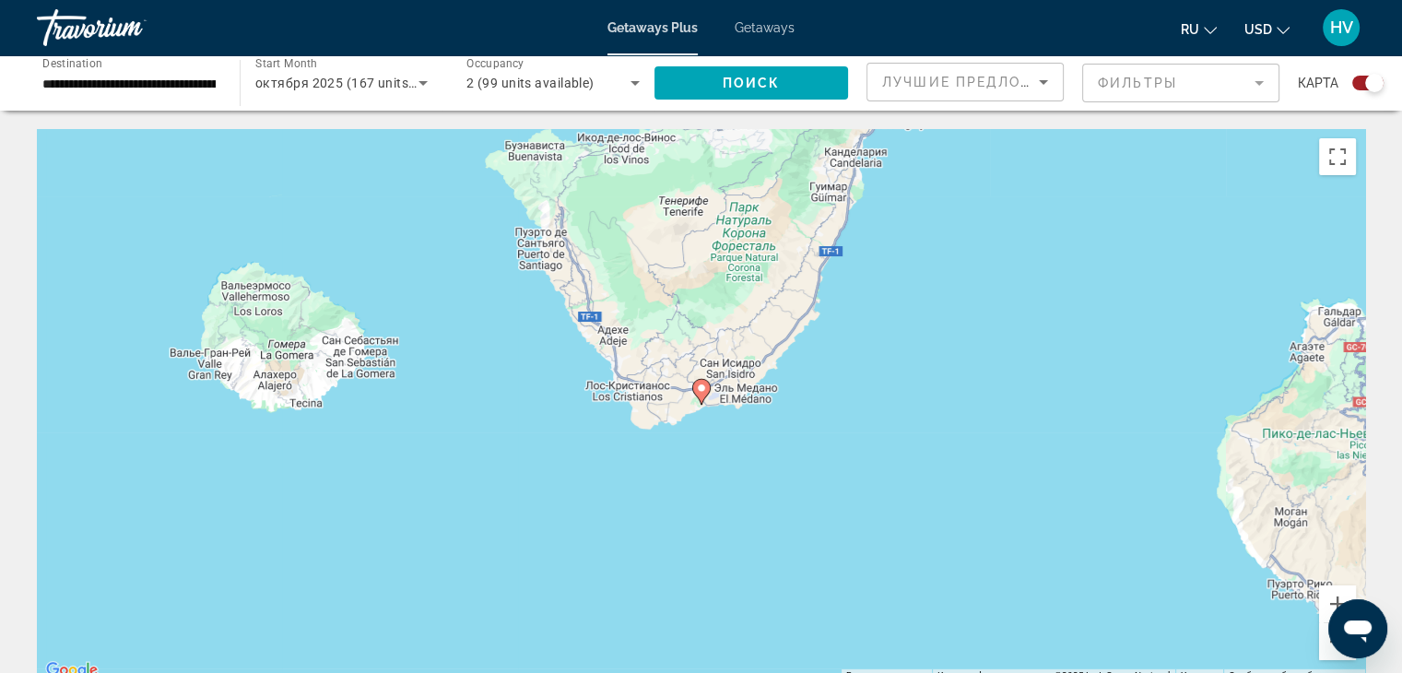
click at [700, 394] on icon "Main content" at bounding box center [700, 392] width 17 height 24
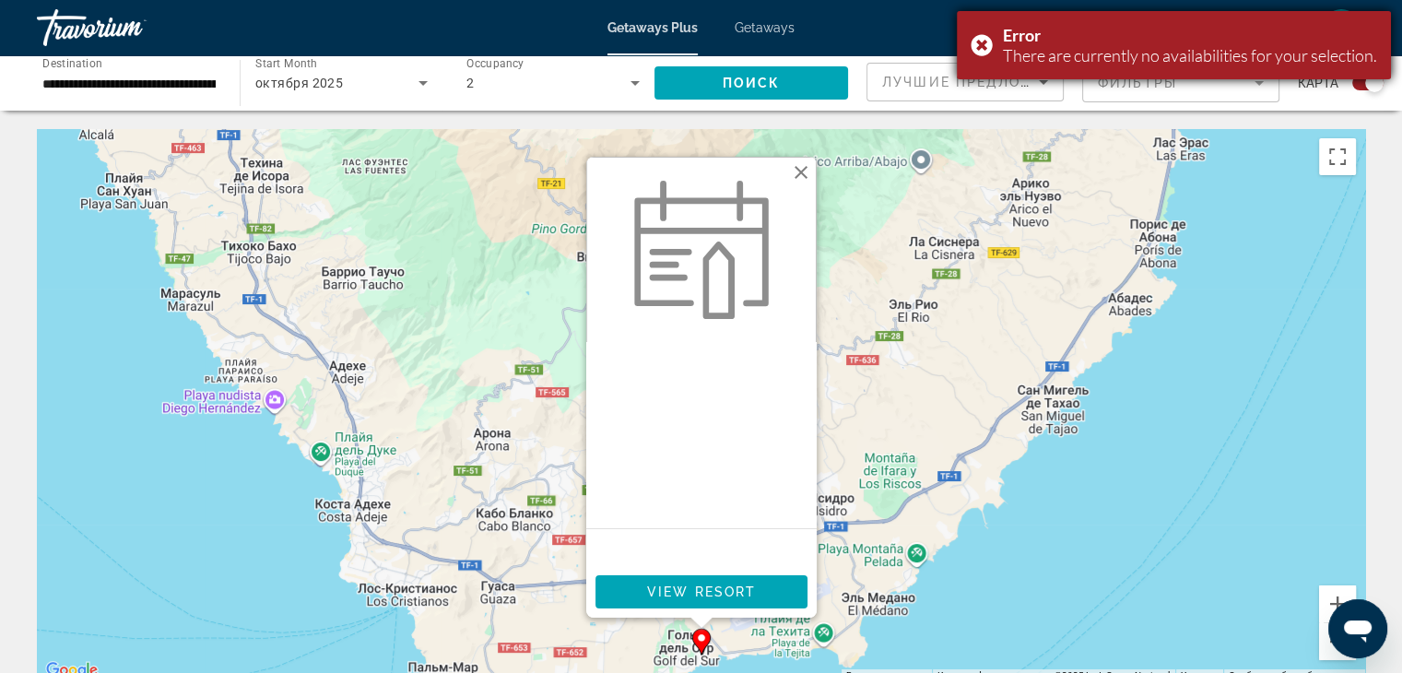
click at [980, 41] on div "Error There are currently no availabilities for your selection." at bounding box center [1174, 45] width 434 height 68
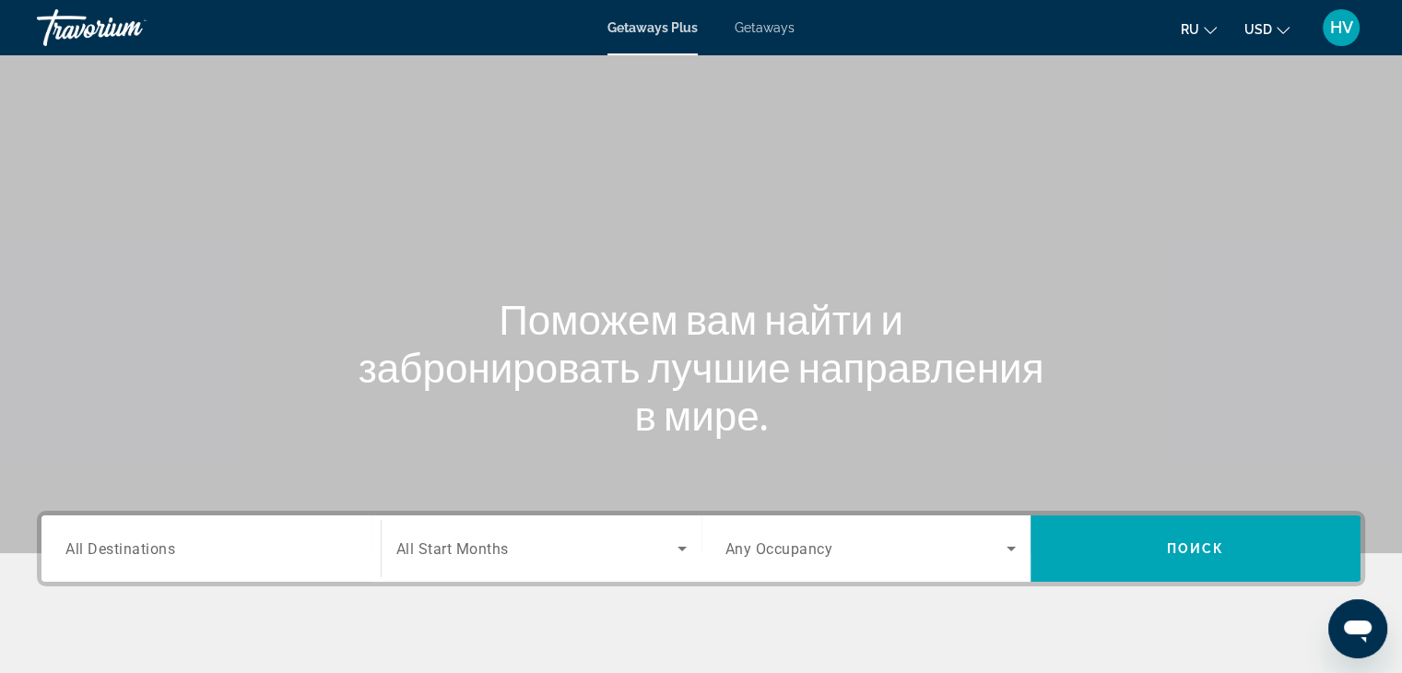
click at [303, 535] on div "Search widget" at bounding box center [210, 549] width 291 height 53
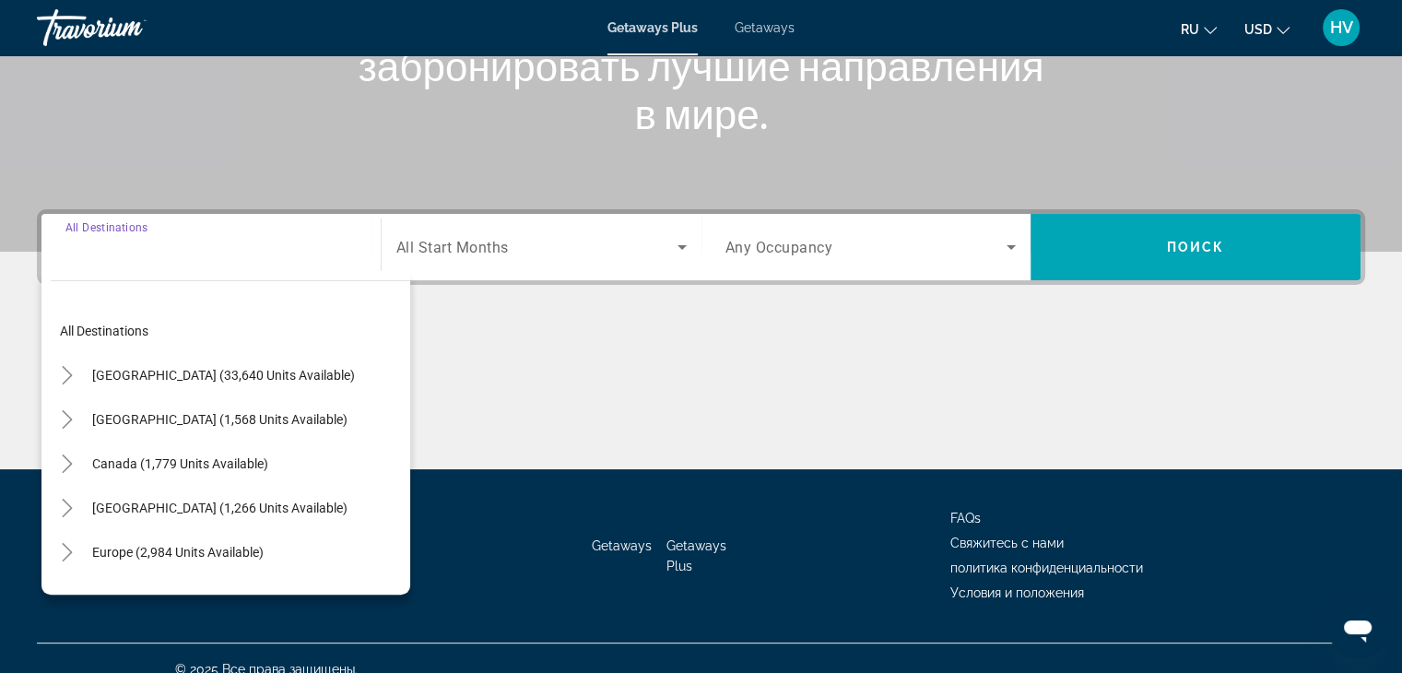
scroll to position [324, 0]
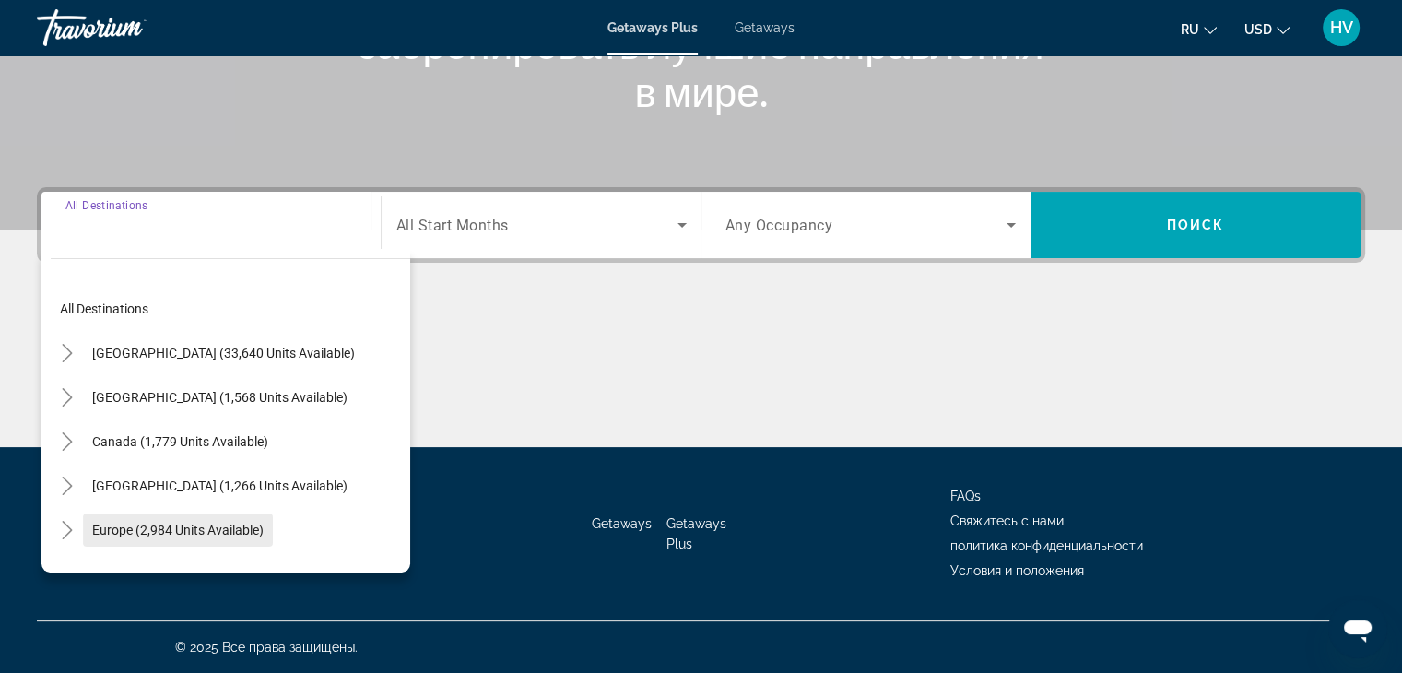
click at [214, 526] on span "Europe (2,984 units available)" at bounding box center [177, 530] width 171 height 15
type input "**********"
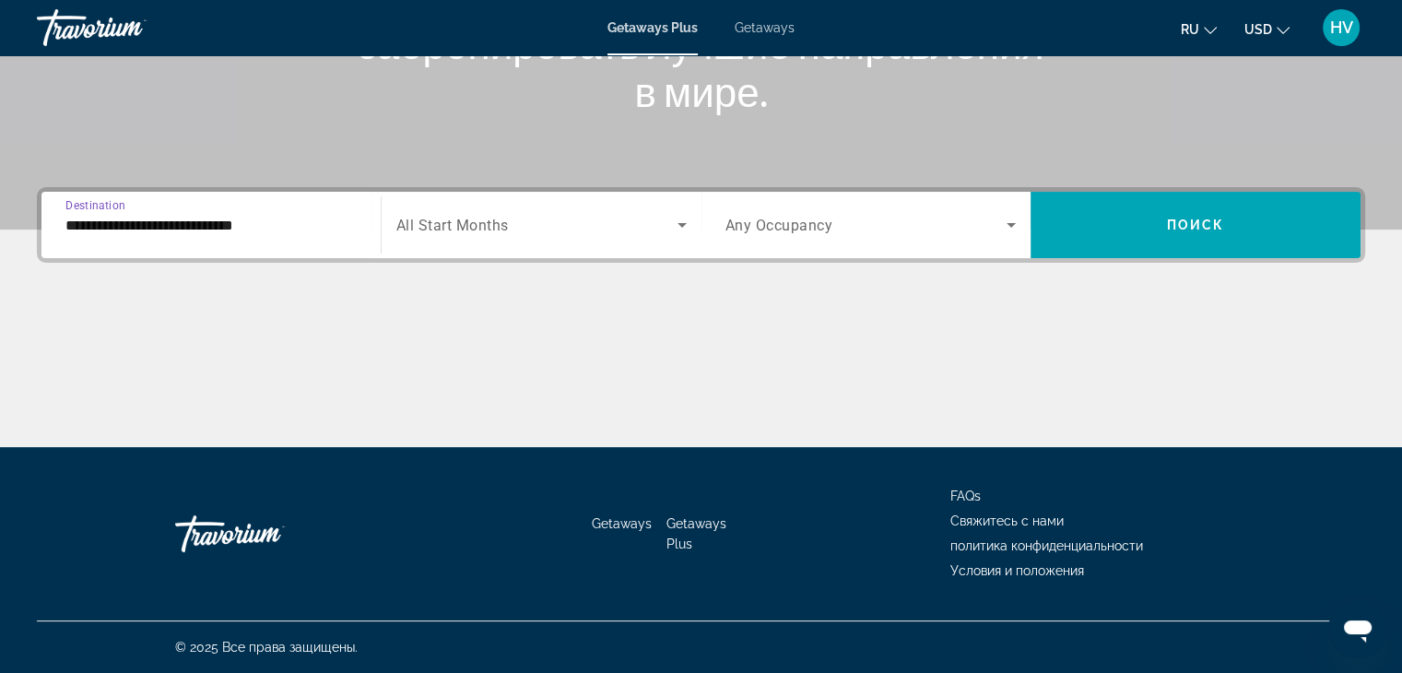
click at [535, 218] on span "Search widget" at bounding box center [536, 225] width 281 height 22
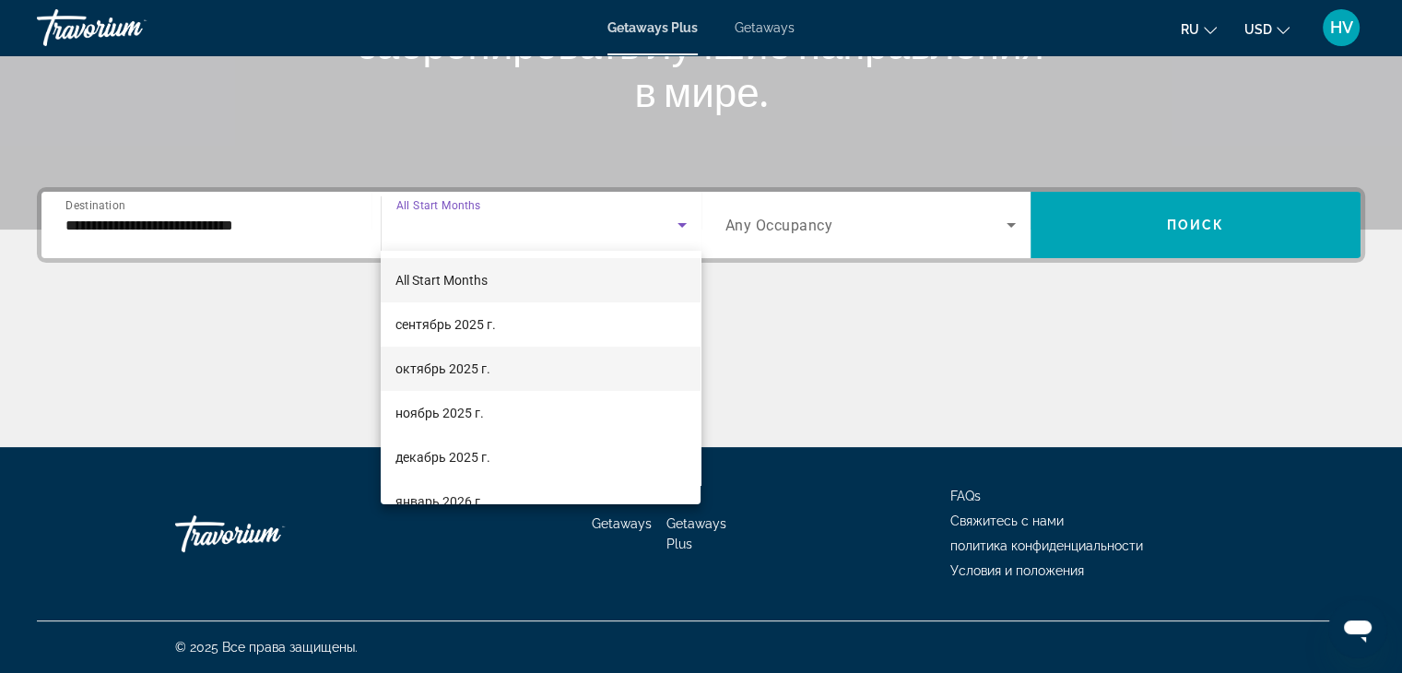
click at [458, 372] on span "октябрь 2025 г." at bounding box center [443, 369] width 95 height 22
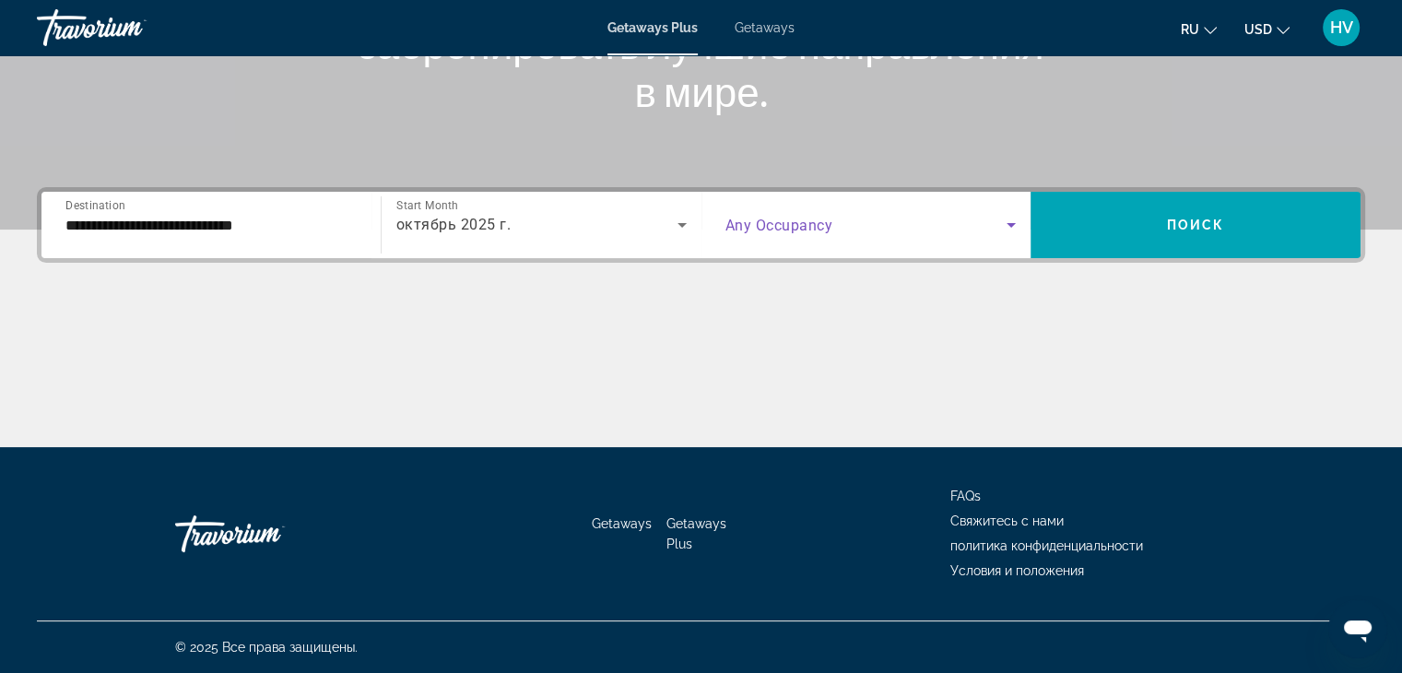
click at [915, 227] on span "Search widget" at bounding box center [867, 225] width 282 height 22
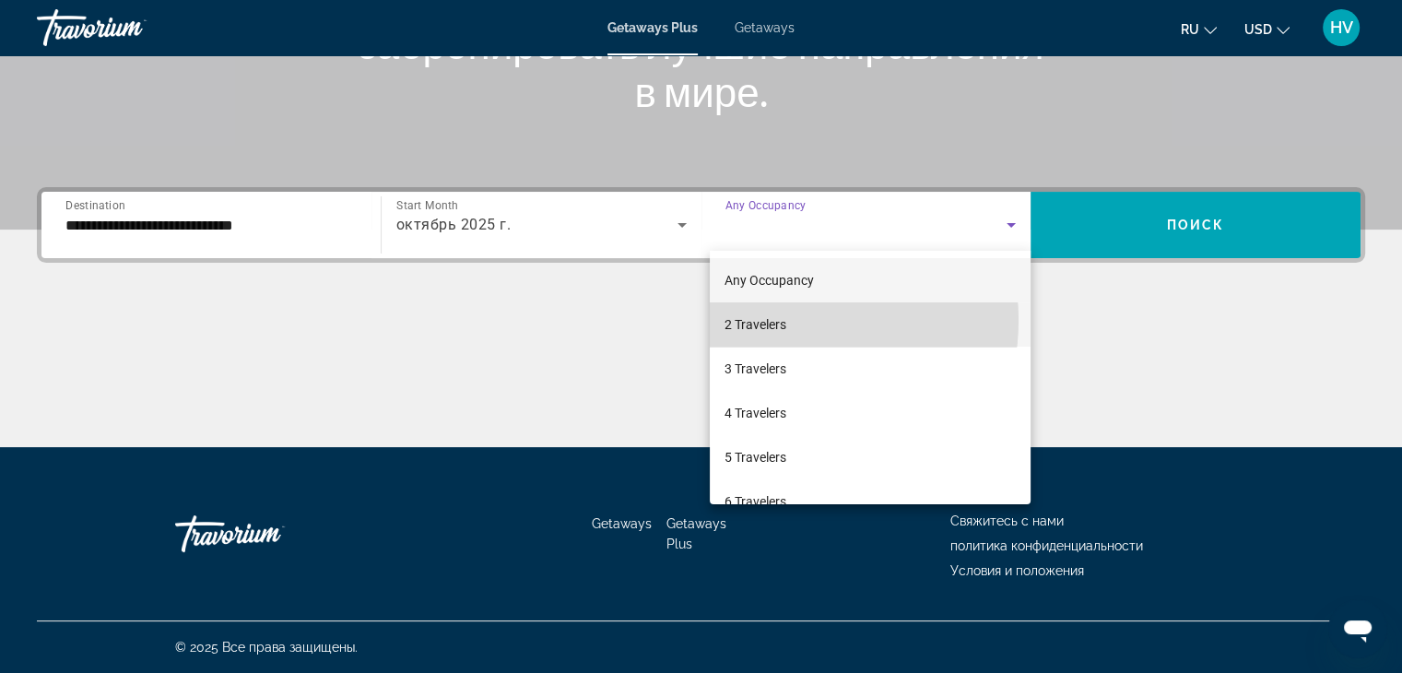
click at [782, 320] on span "2 Travelers" at bounding box center [756, 324] width 62 height 22
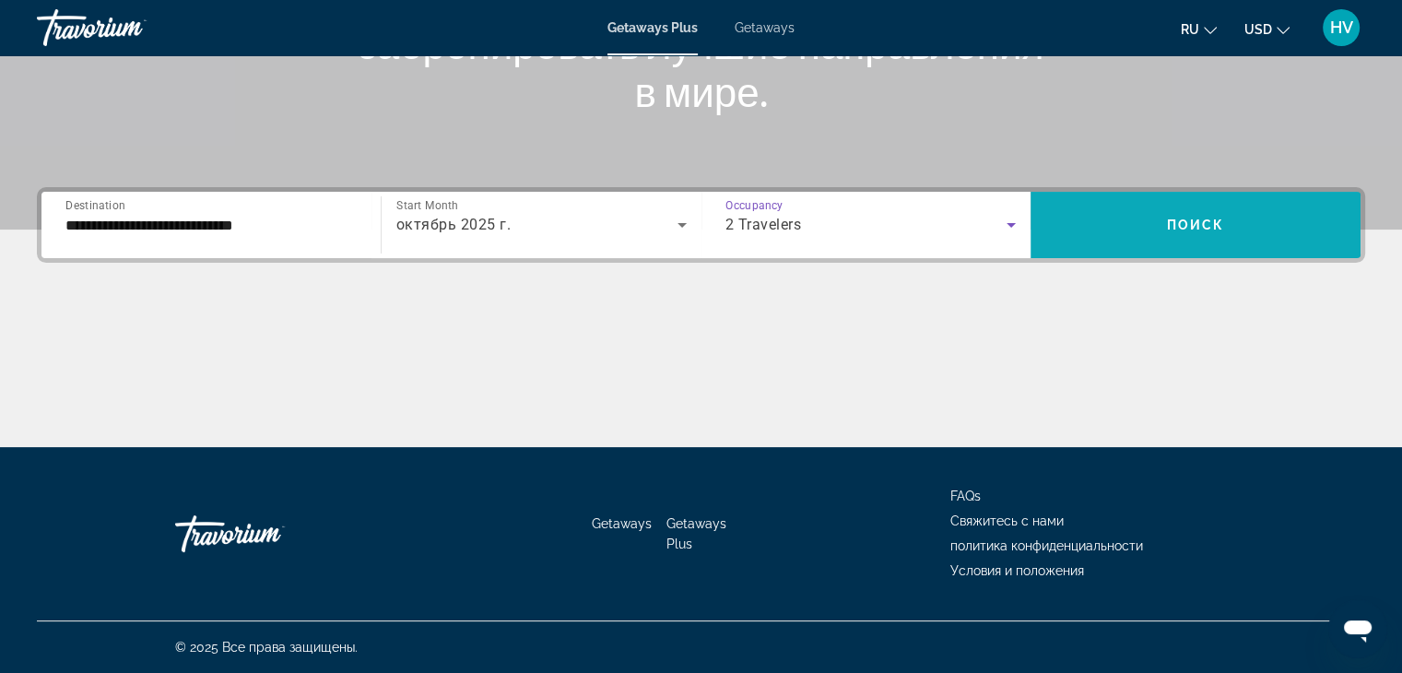
click at [1129, 210] on span "Search widget" at bounding box center [1196, 225] width 330 height 44
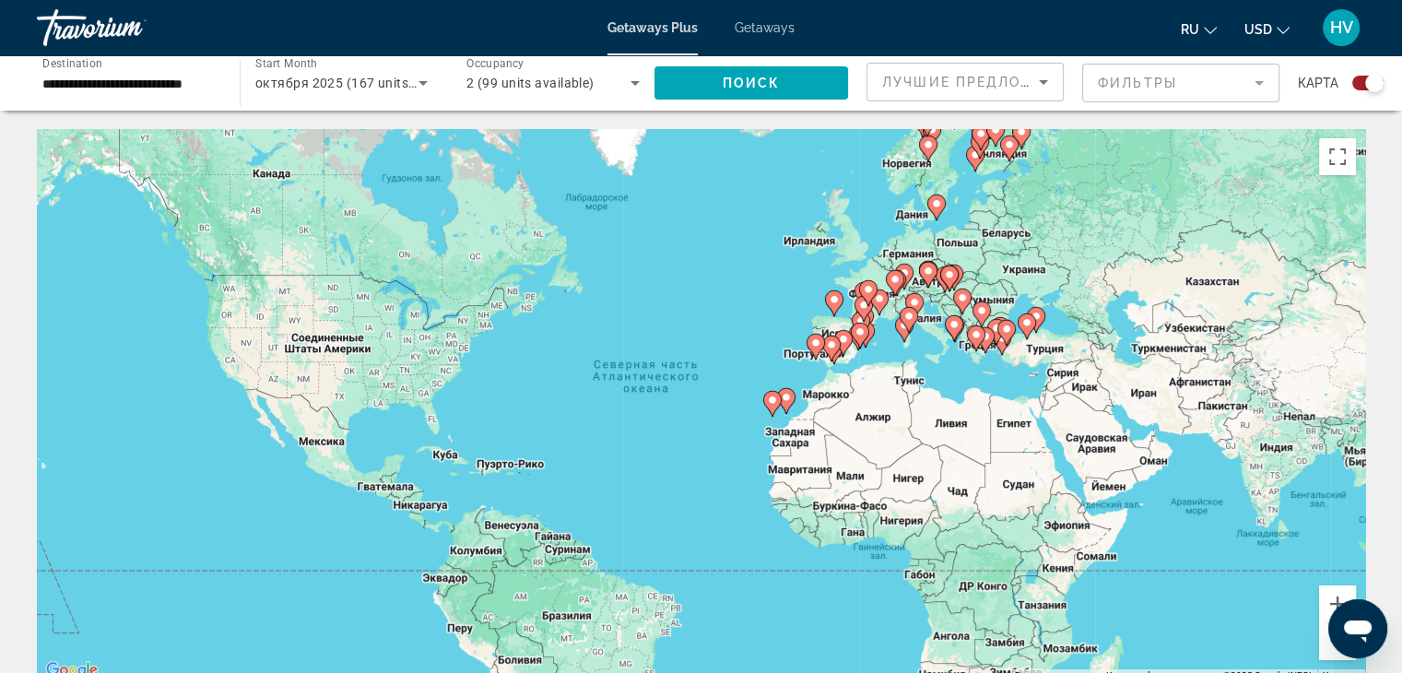
click at [1359, 79] on div "Search widget" at bounding box center [1368, 83] width 31 height 15
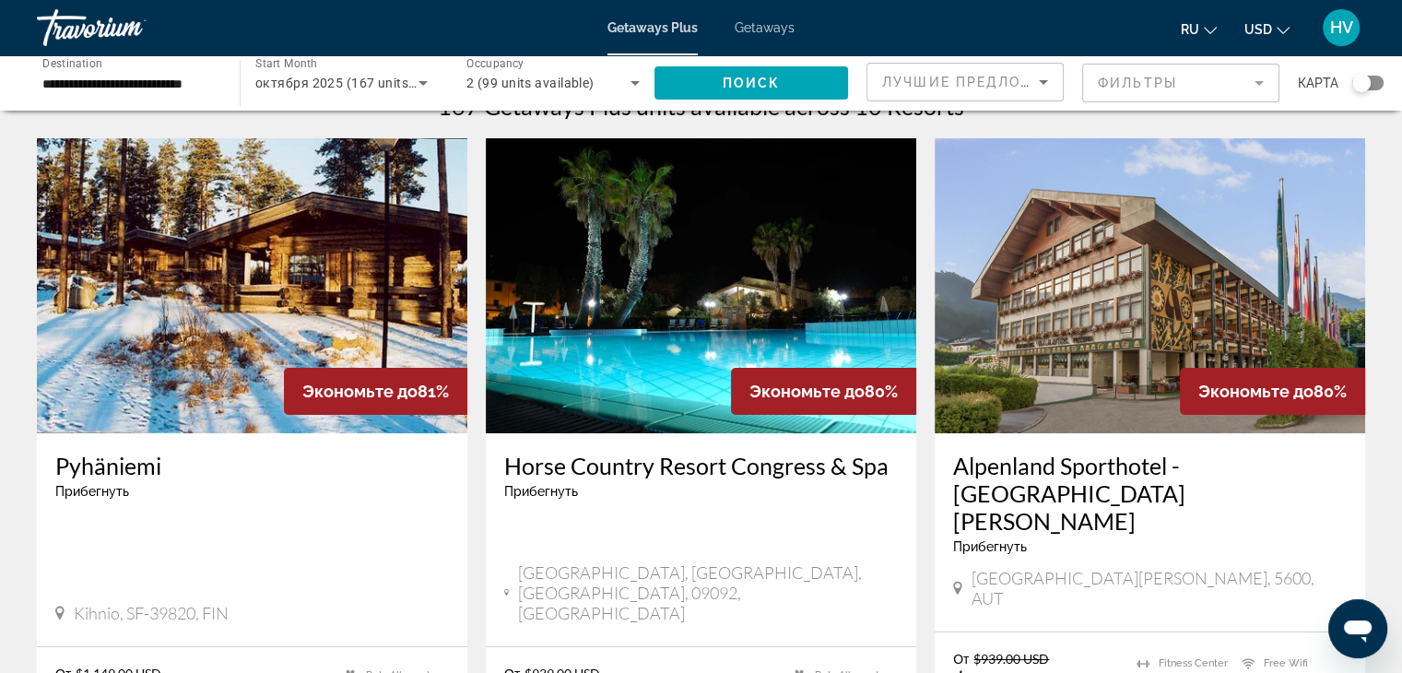
scroll to position [44, 0]
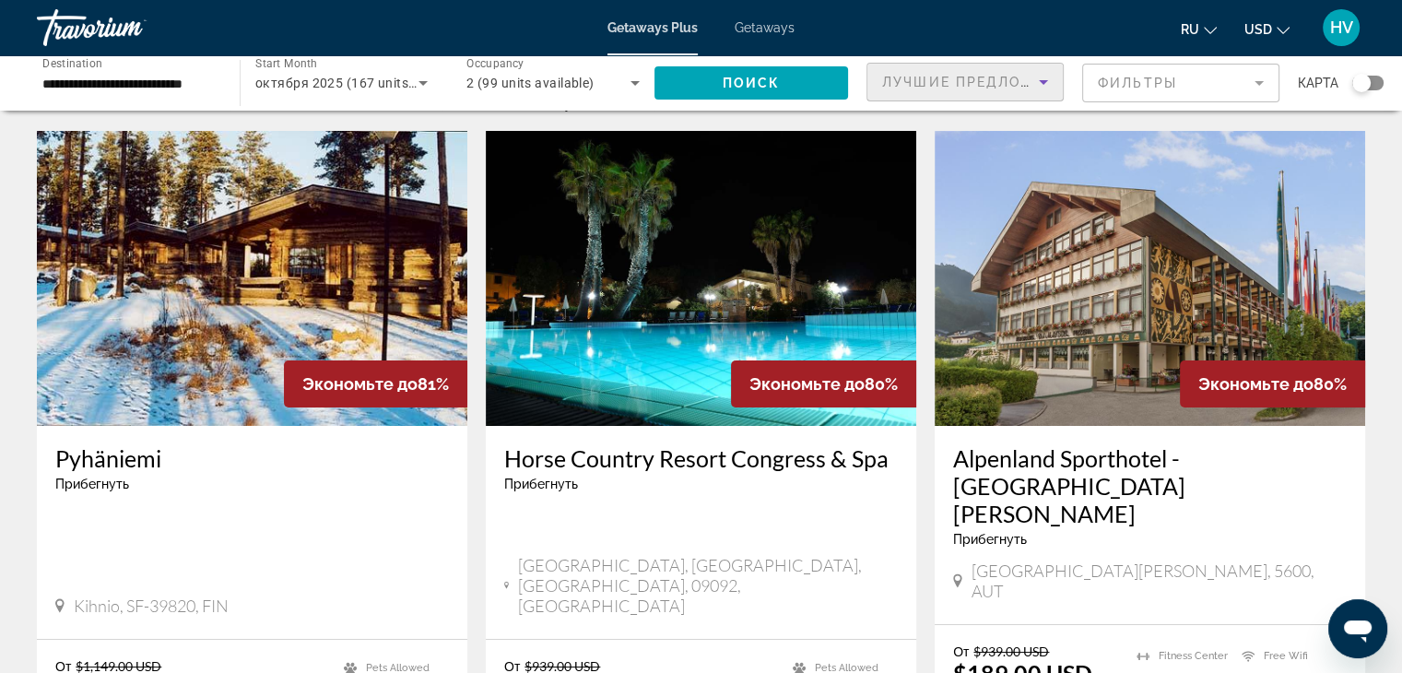
click at [1012, 75] on span "Лучшие предложения" at bounding box center [980, 82] width 196 height 15
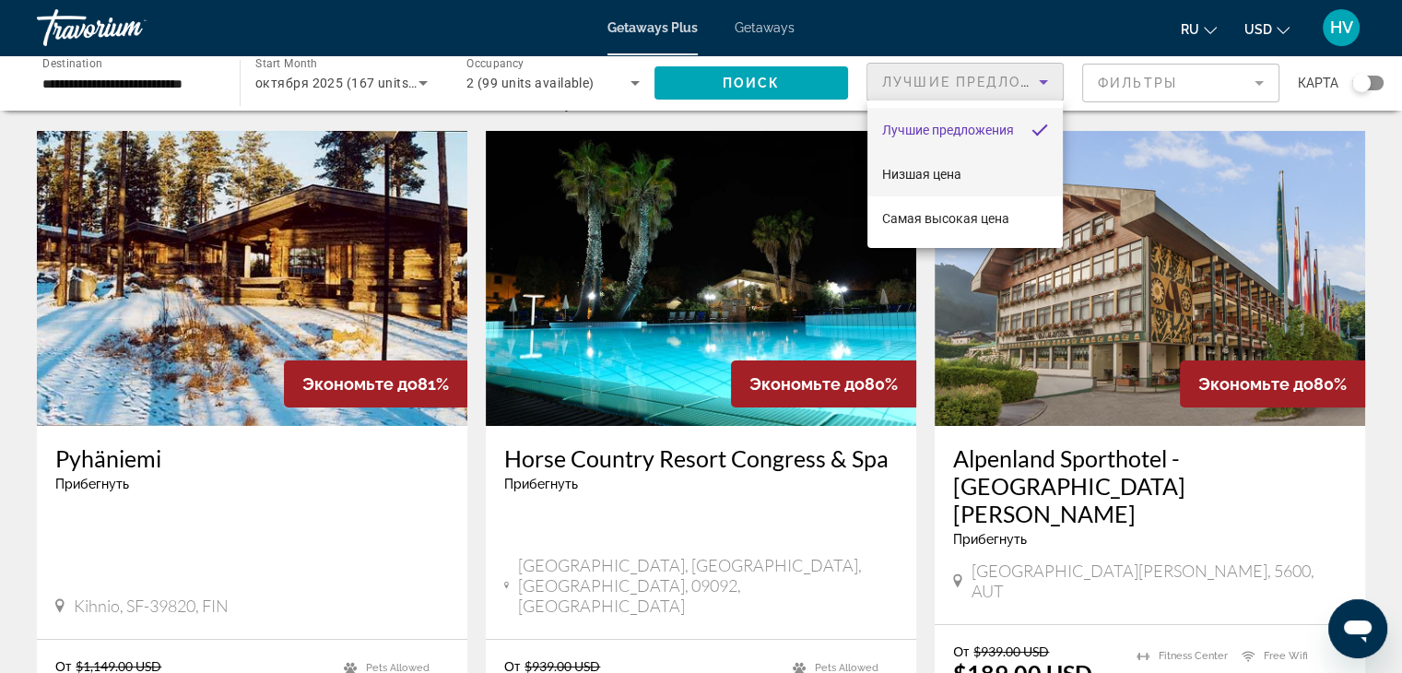
click at [947, 176] on span "Низшая цена" at bounding box center [921, 174] width 79 height 15
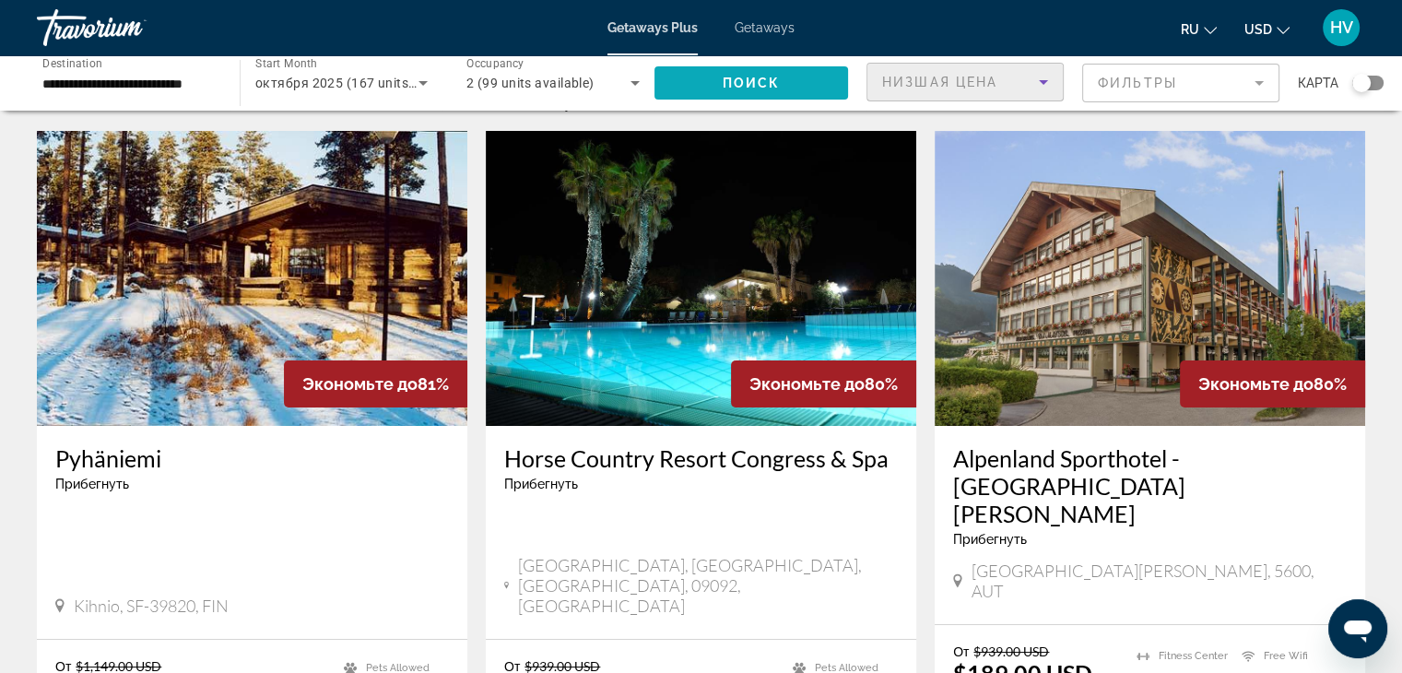
click at [803, 75] on span "Search widget" at bounding box center [752, 83] width 194 height 44
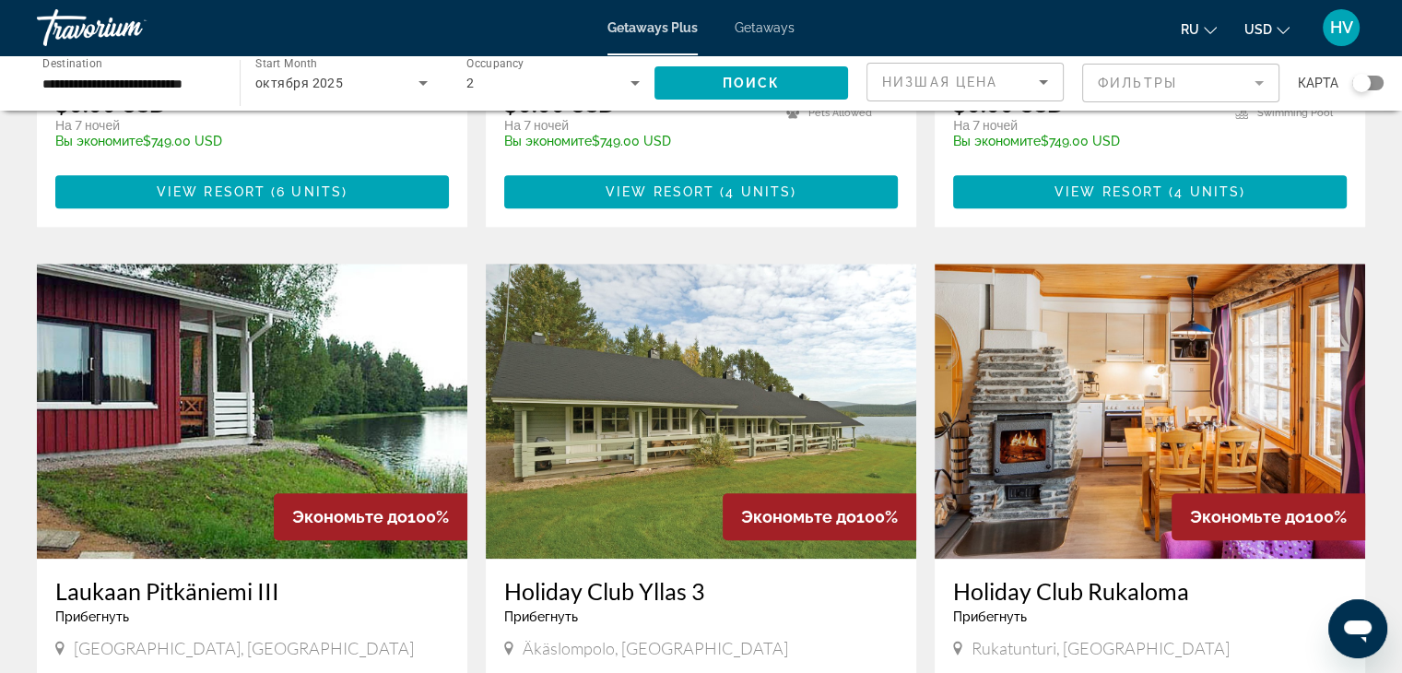
scroll to position [2309, 0]
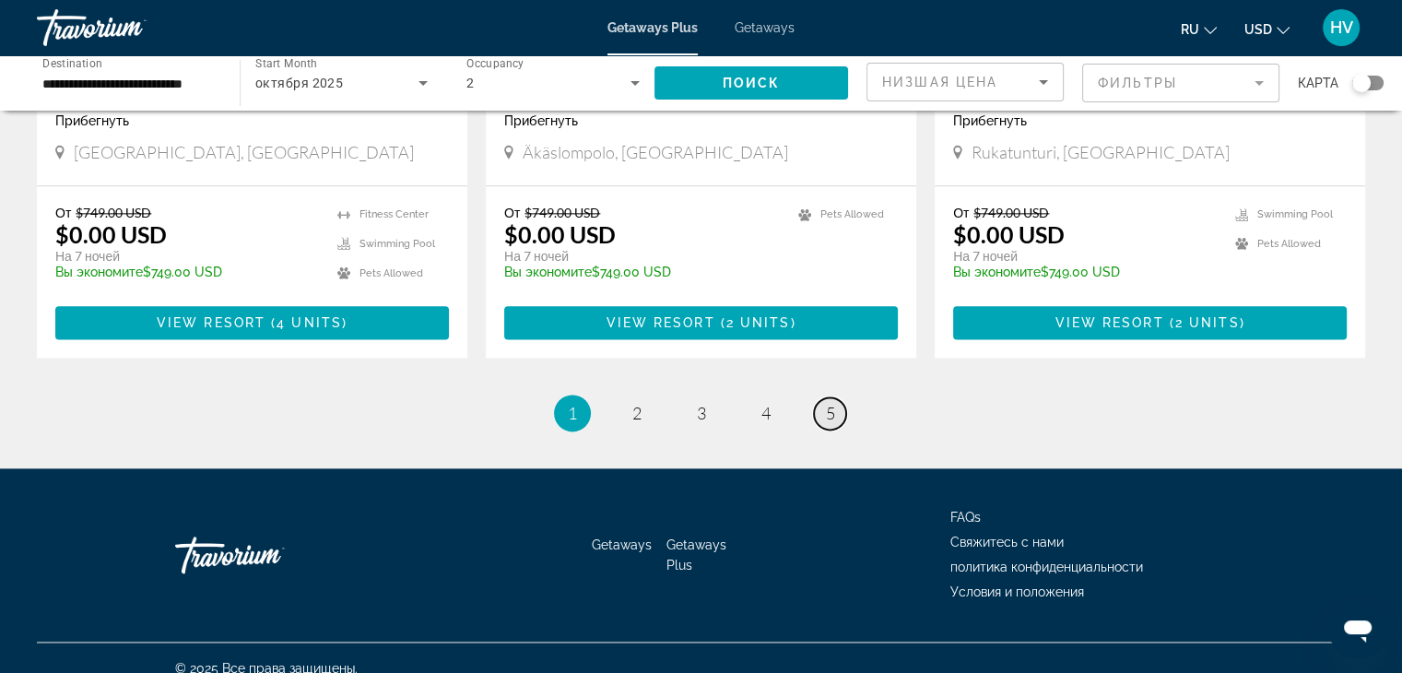
click at [826, 403] on span "5" at bounding box center [830, 413] width 9 height 20
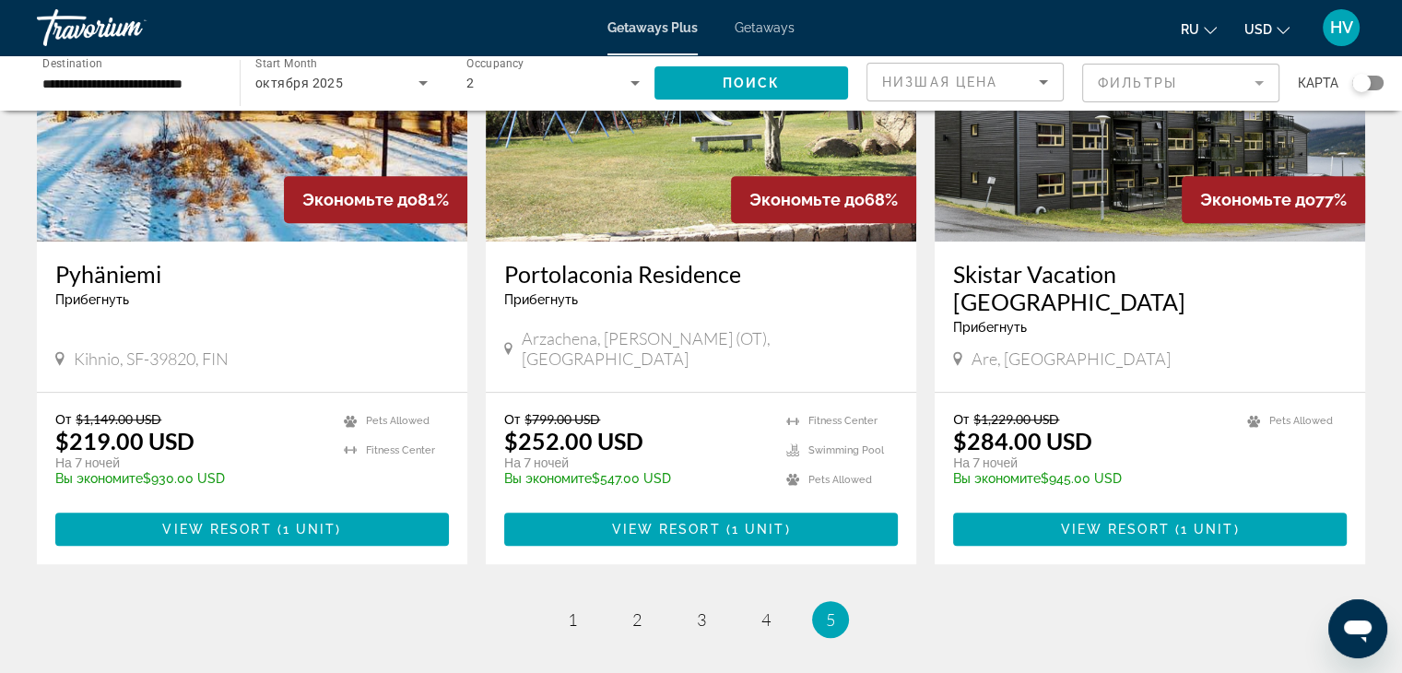
scroll to position [895, 0]
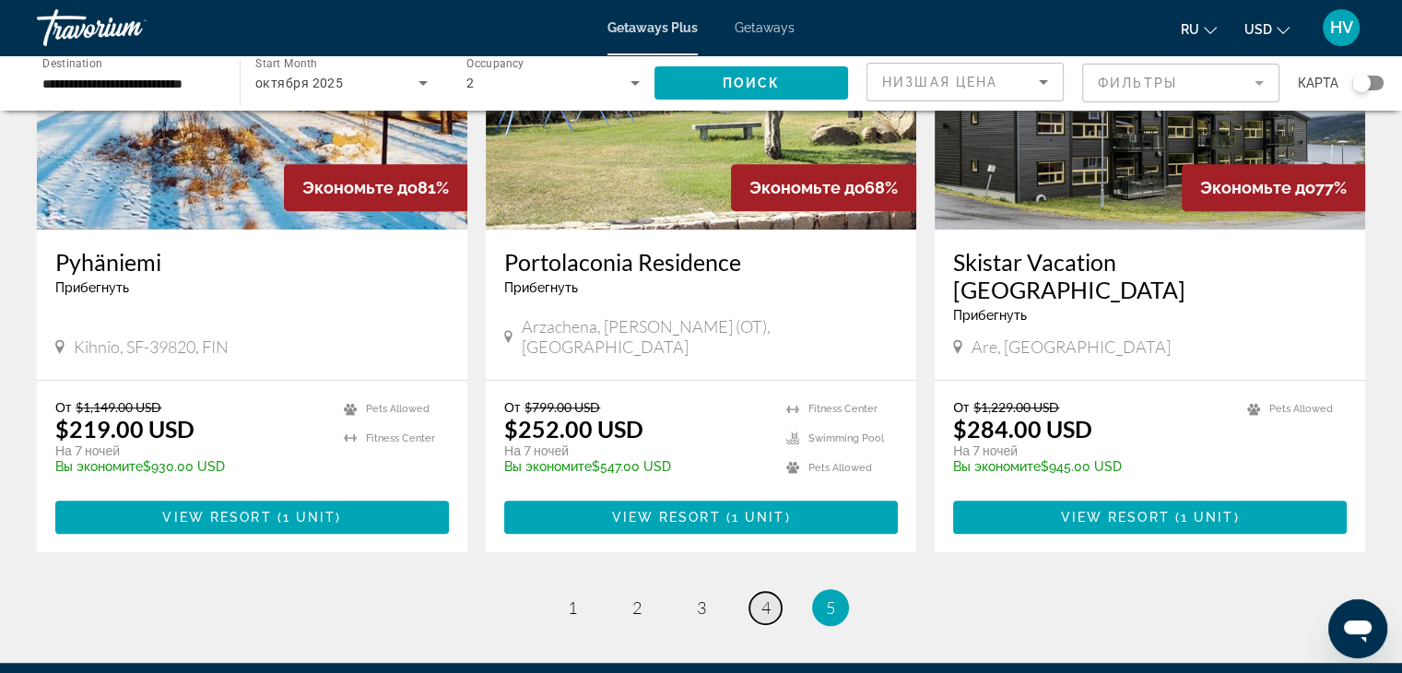
click at [766, 597] on span "4" at bounding box center [766, 607] width 9 height 20
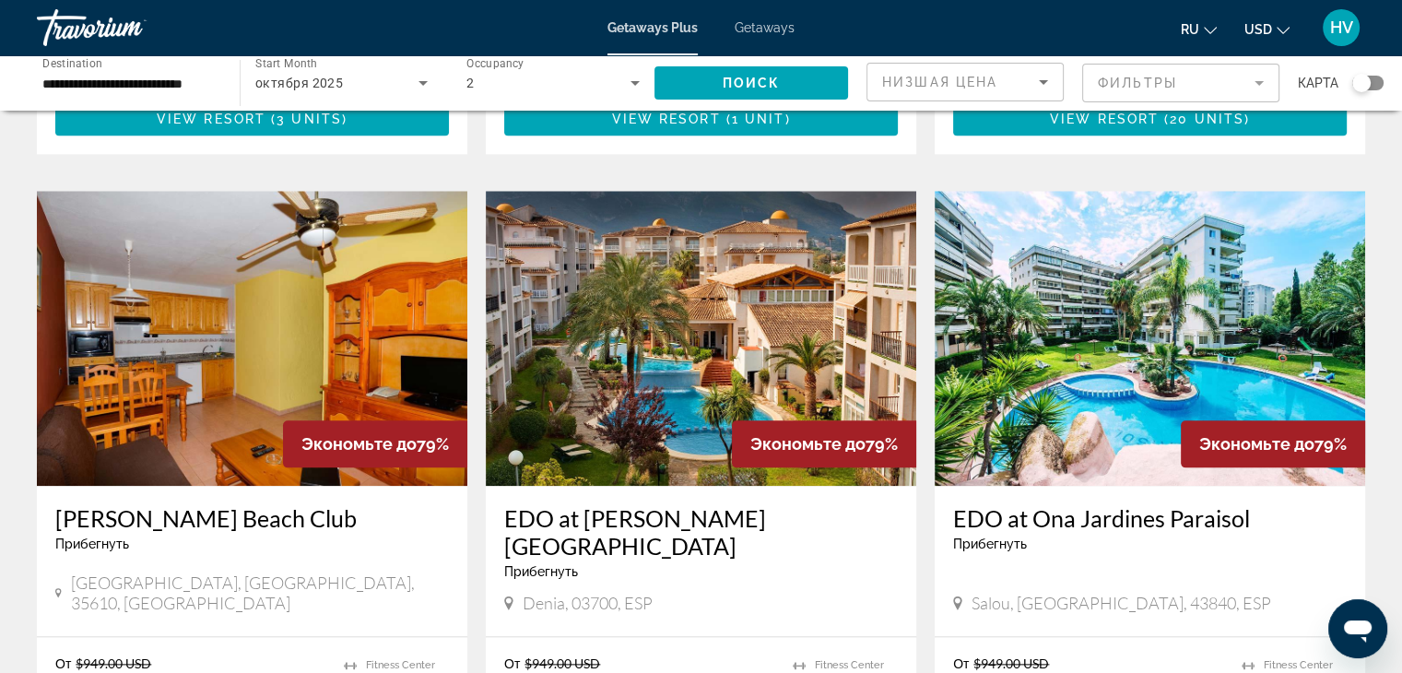
scroll to position [2228, 0]
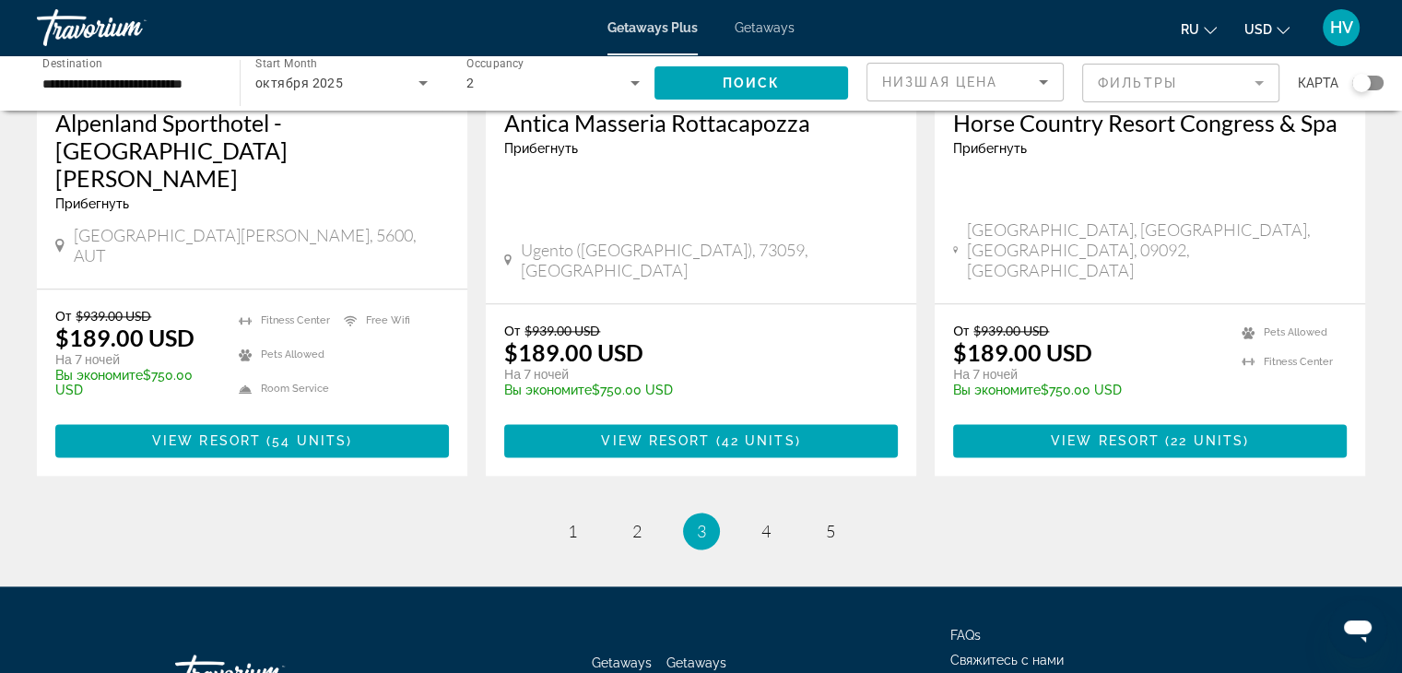
scroll to position [2312, 0]
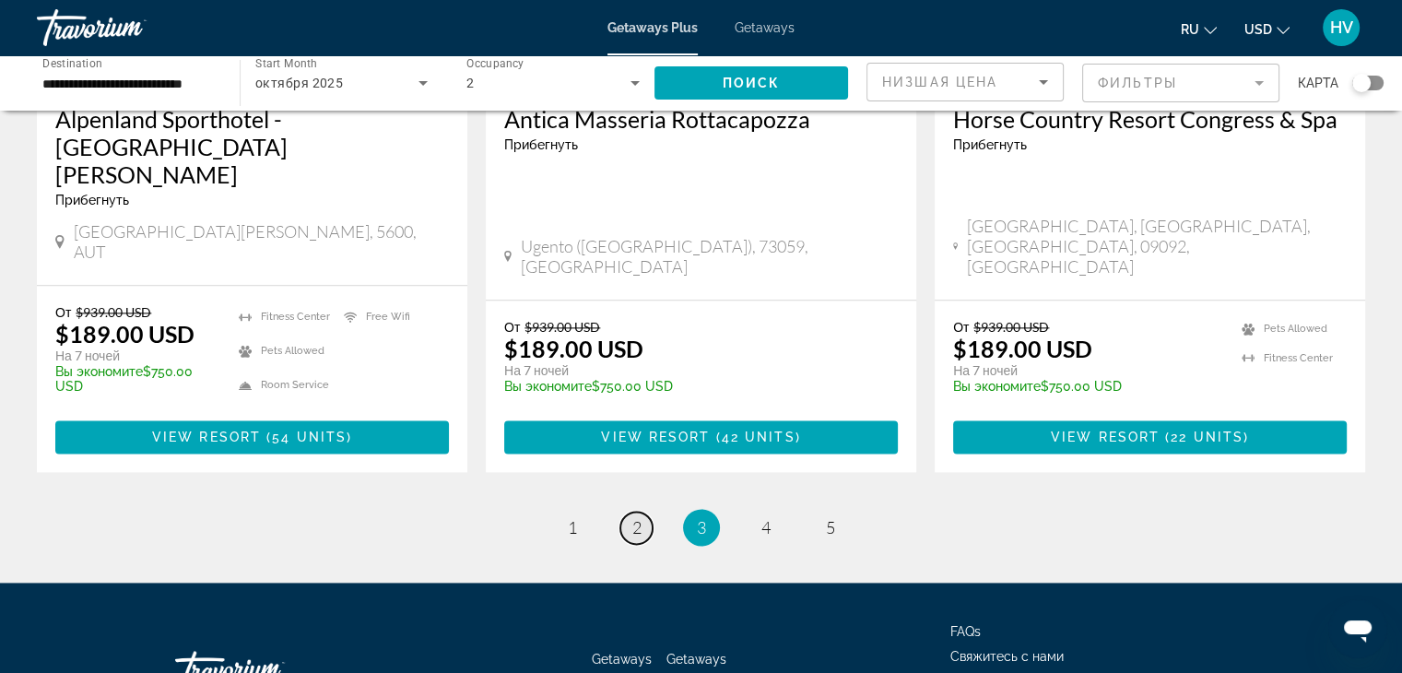
click at [634, 517] on span "2" at bounding box center [637, 527] width 9 height 20
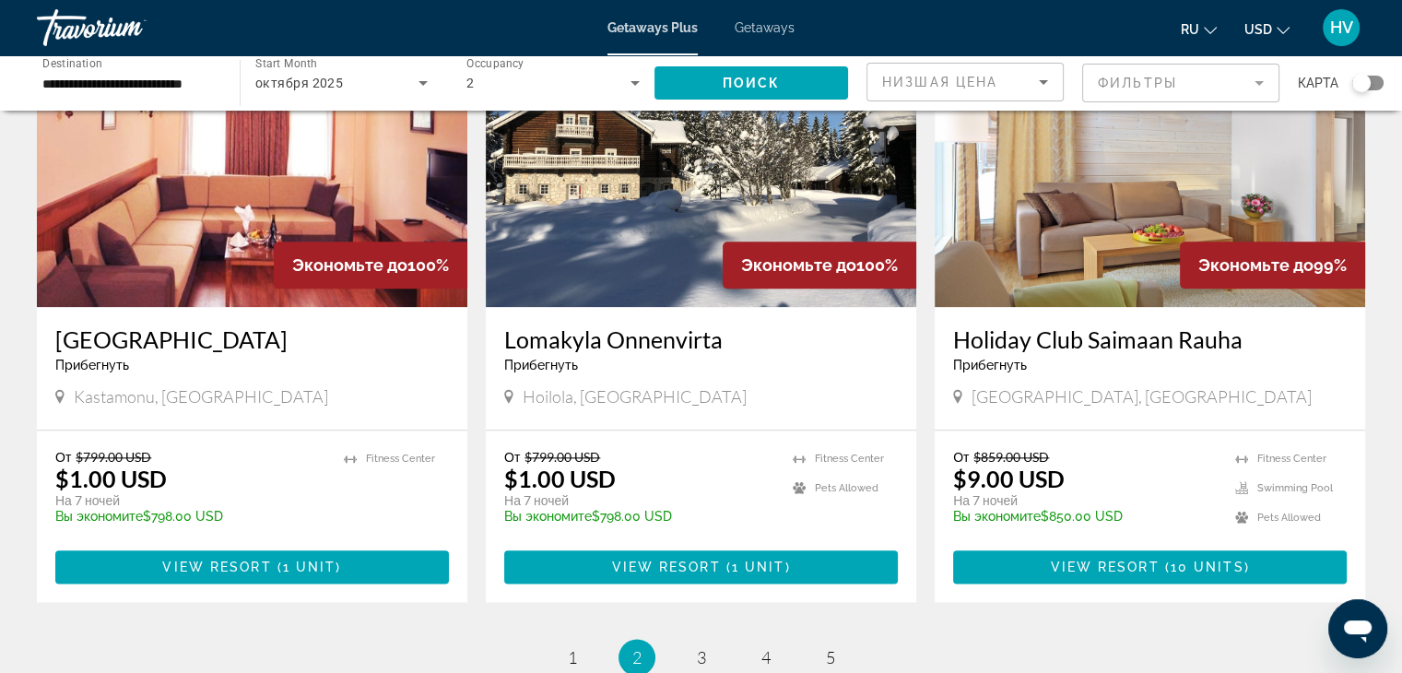
scroll to position [2067, 0]
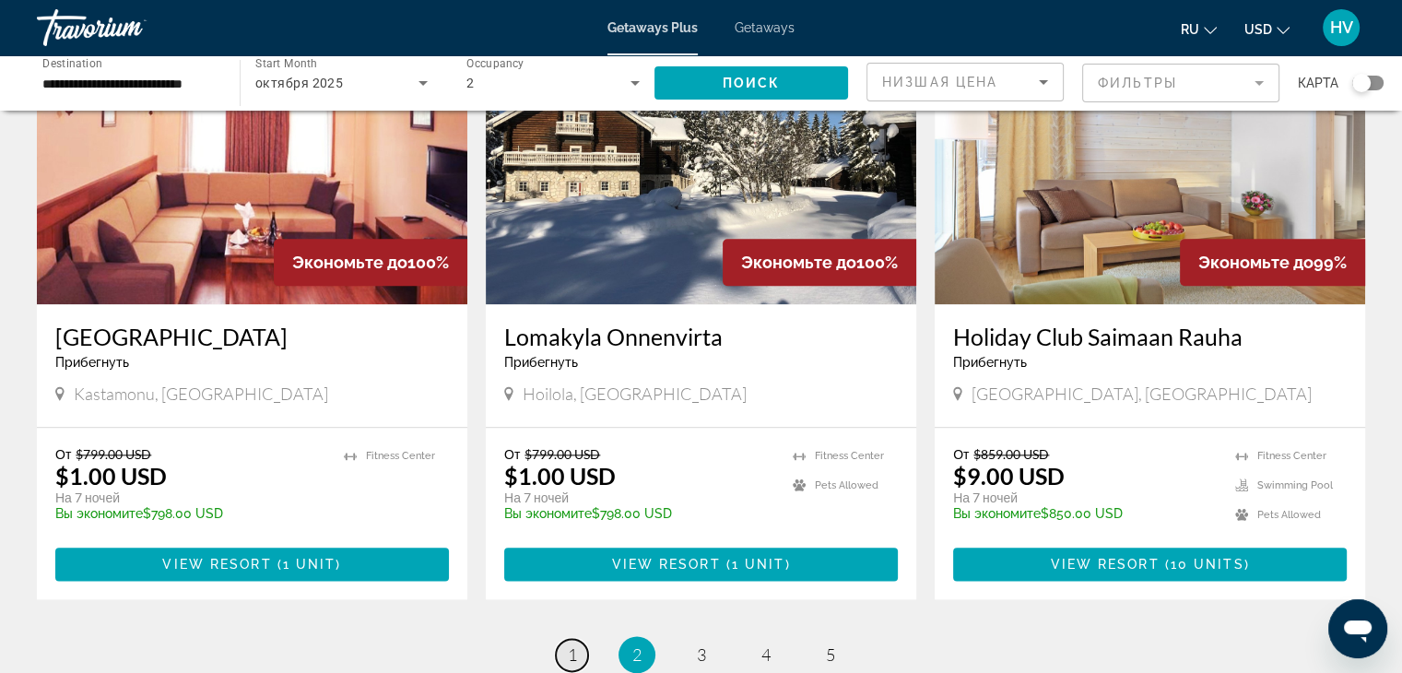
click at [577, 639] on link "page 1" at bounding box center [572, 655] width 32 height 32
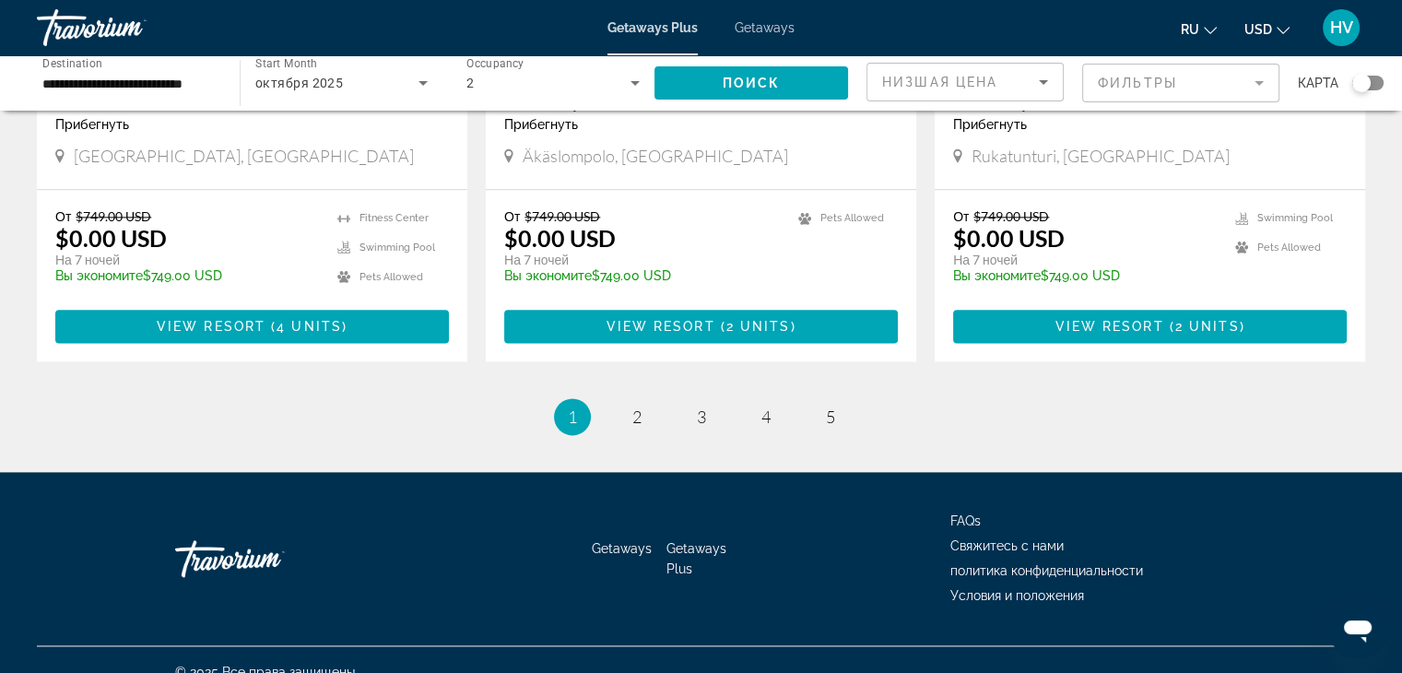
scroll to position [2309, 0]
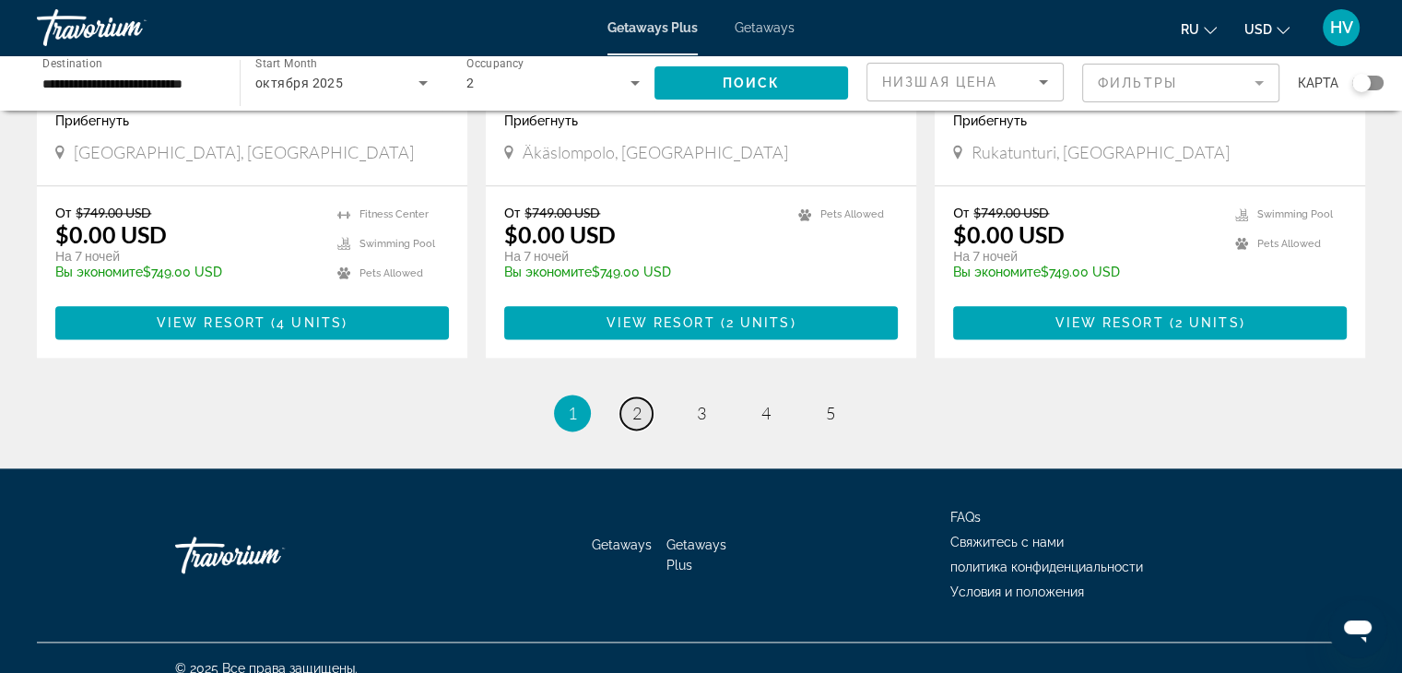
click at [633, 403] on span "2" at bounding box center [637, 413] width 9 height 20
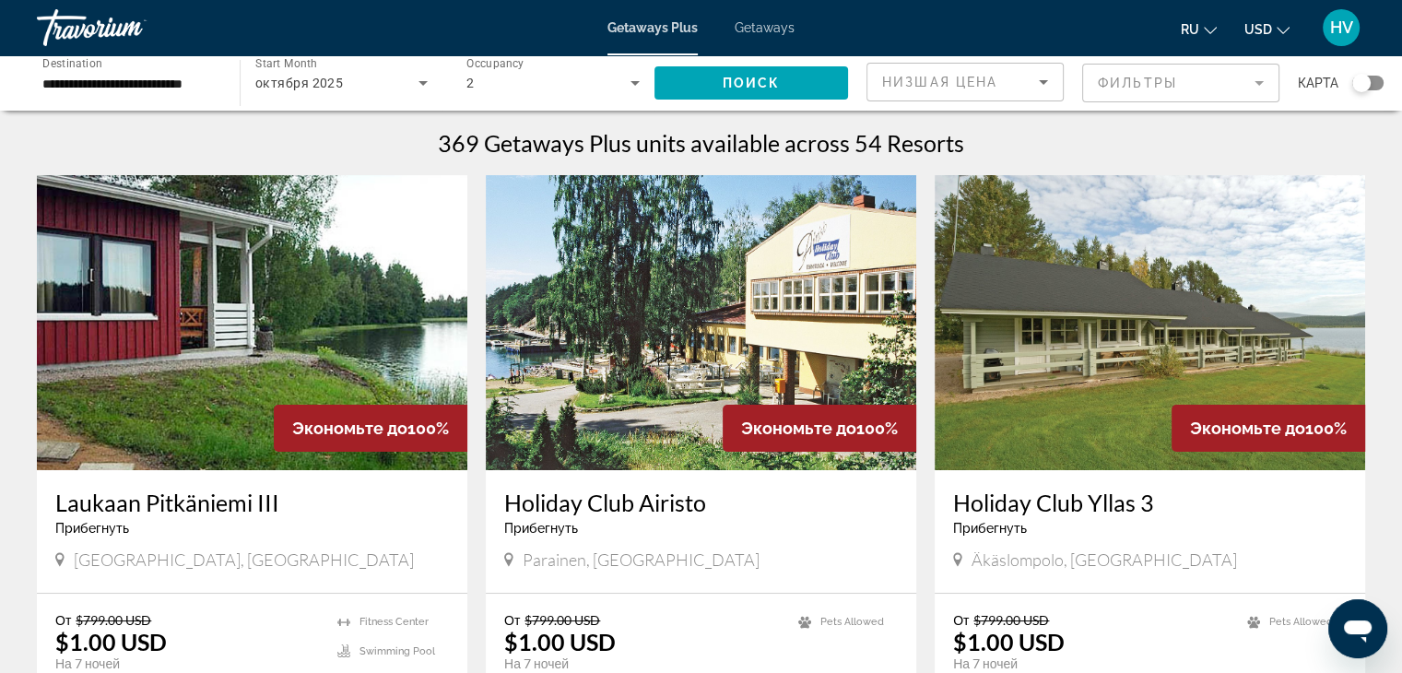
click at [759, 27] on span "Getaways" at bounding box center [765, 27] width 60 height 15
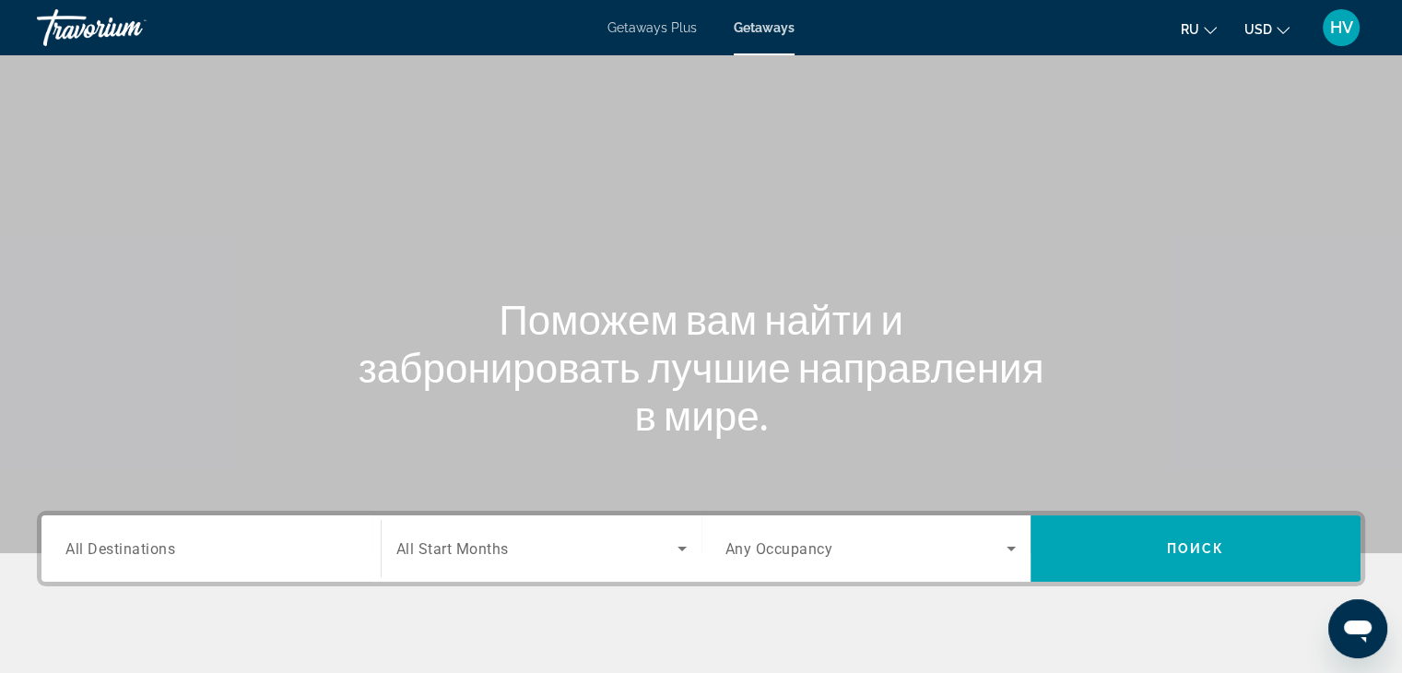
click at [118, 542] on span "All Destinations" at bounding box center [120, 548] width 110 height 18
click at [118, 542] on input "Destination All Destinations" at bounding box center [210, 549] width 291 height 22
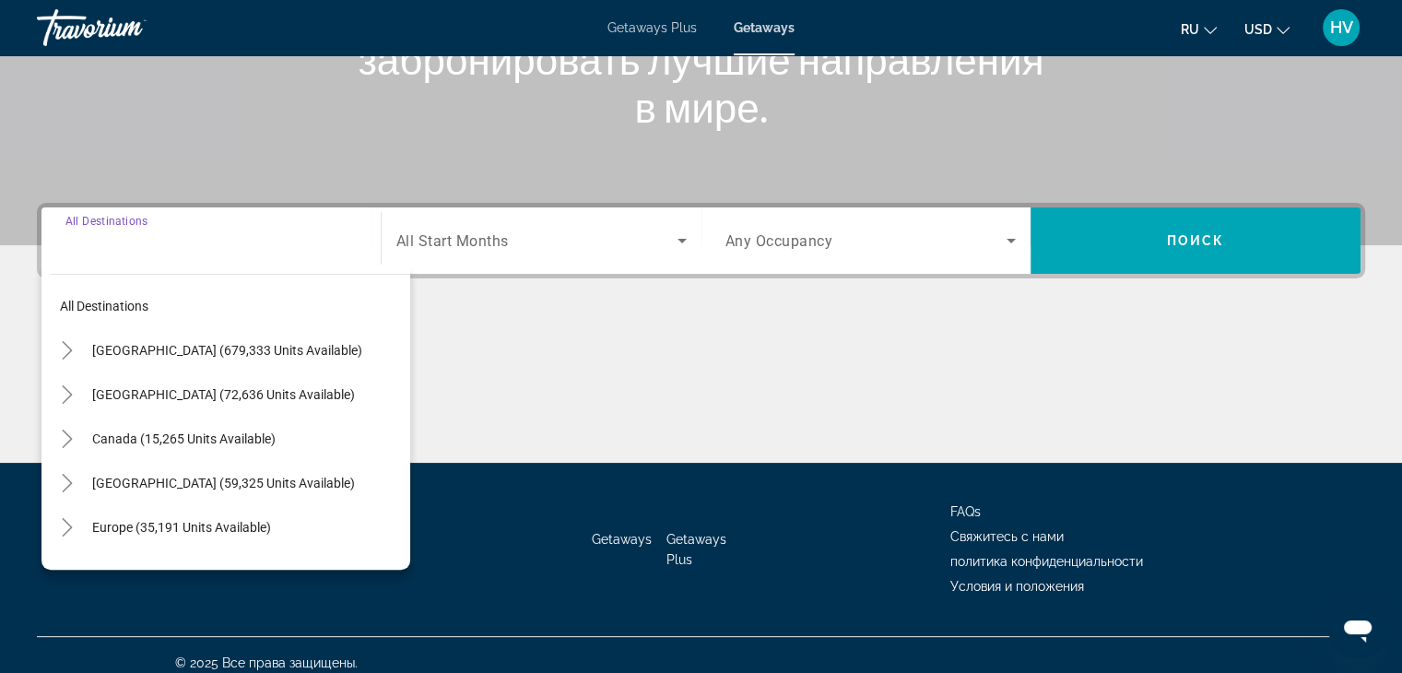
scroll to position [324, 0]
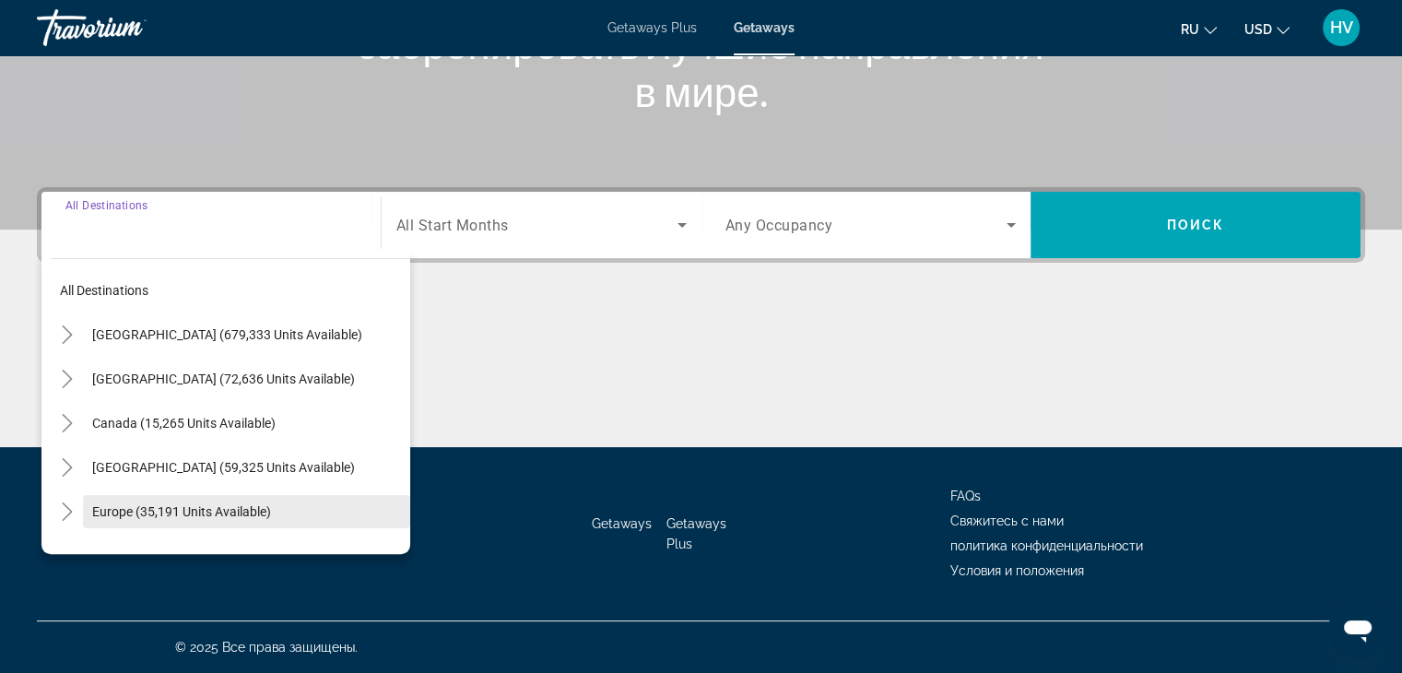
click at [136, 509] on span "Europe (35,191 units available)" at bounding box center [181, 511] width 179 height 15
type input "**********"
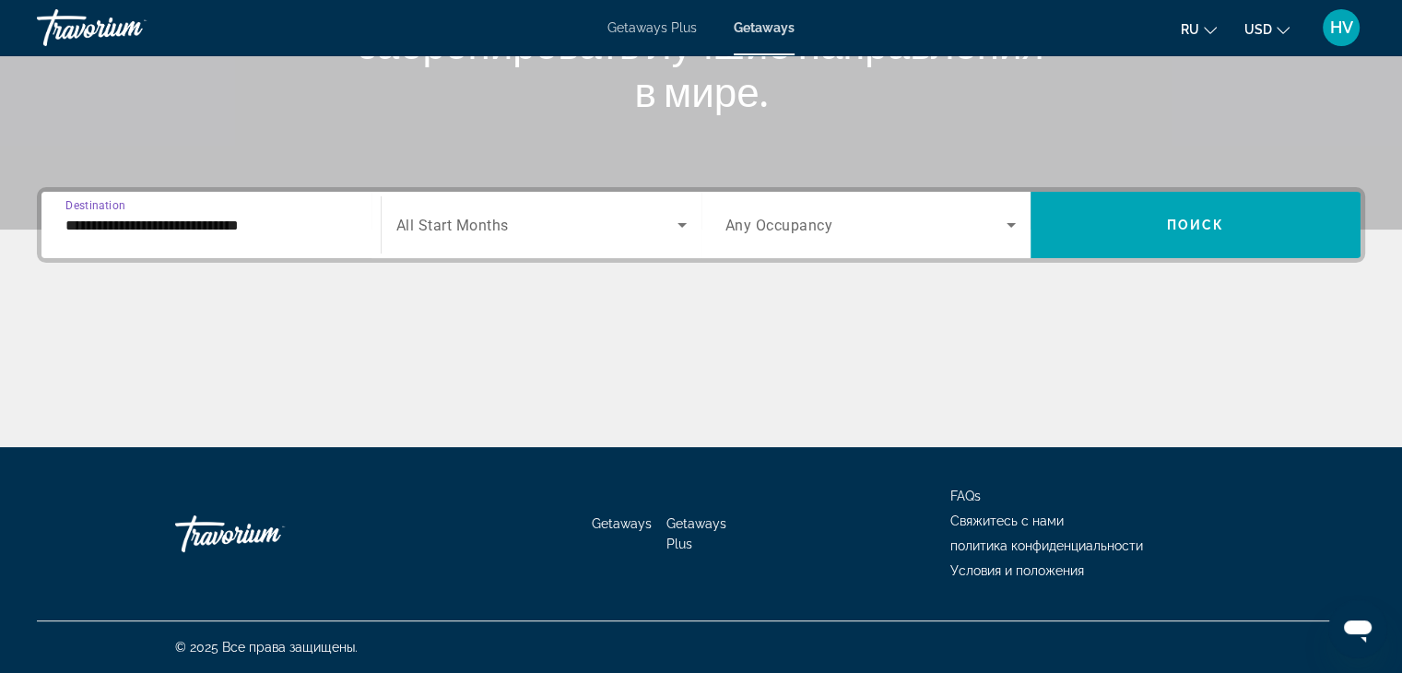
click at [495, 205] on div "Search widget" at bounding box center [541, 225] width 290 height 52
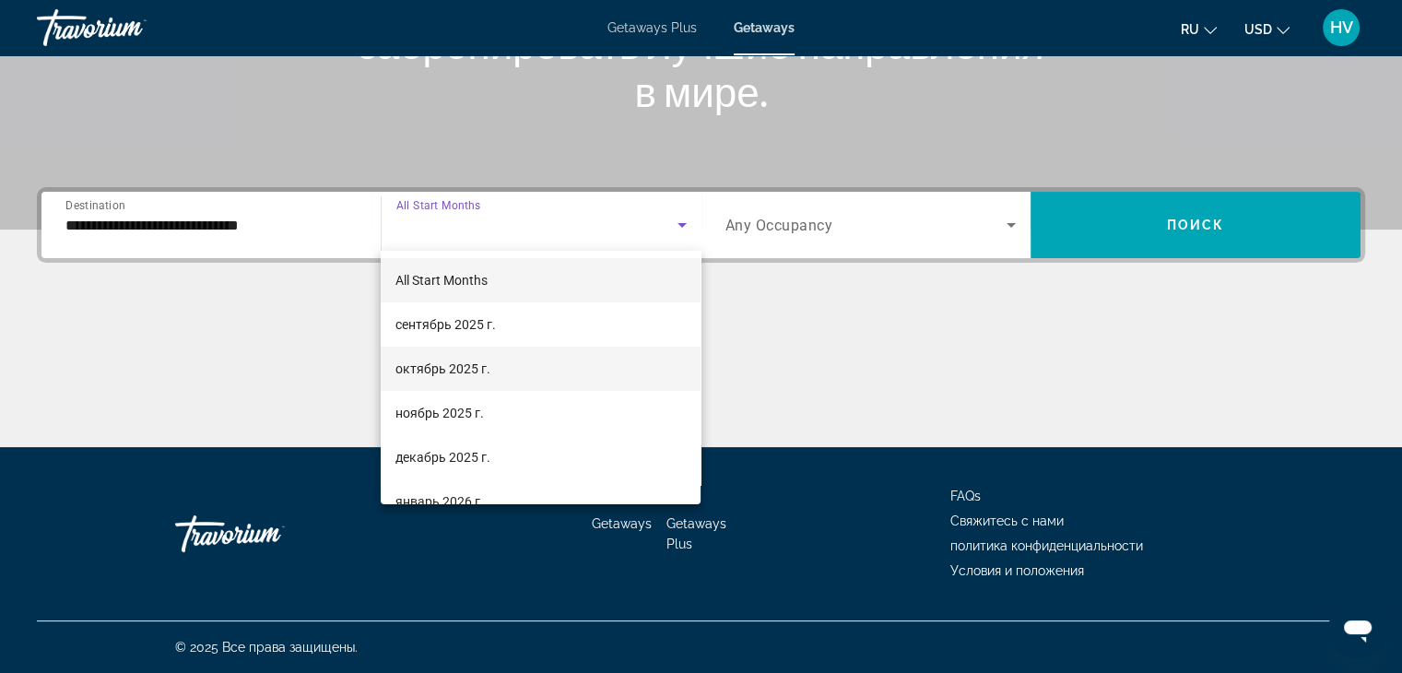
click at [450, 358] on span "октябрь 2025 г." at bounding box center [443, 369] width 95 height 22
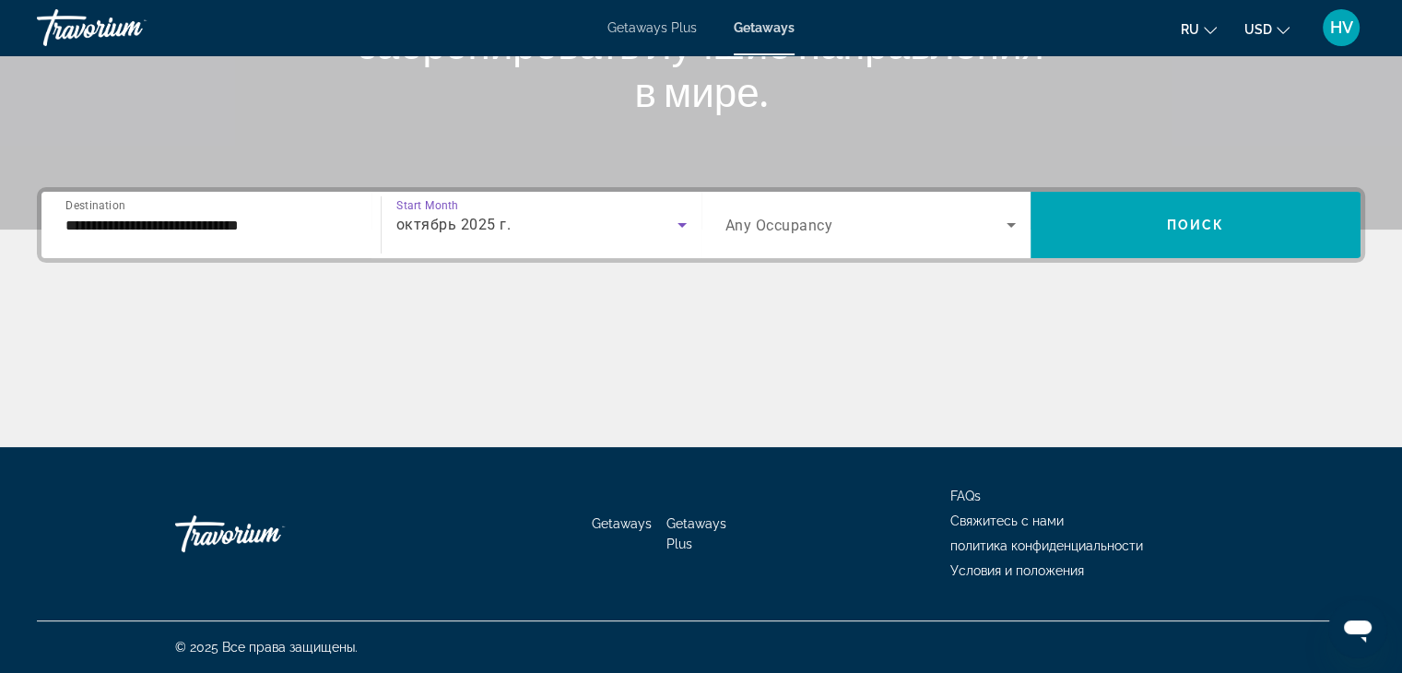
click at [851, 220] on span "Search widget" at bounding box center [867, 225] width 282 height 22
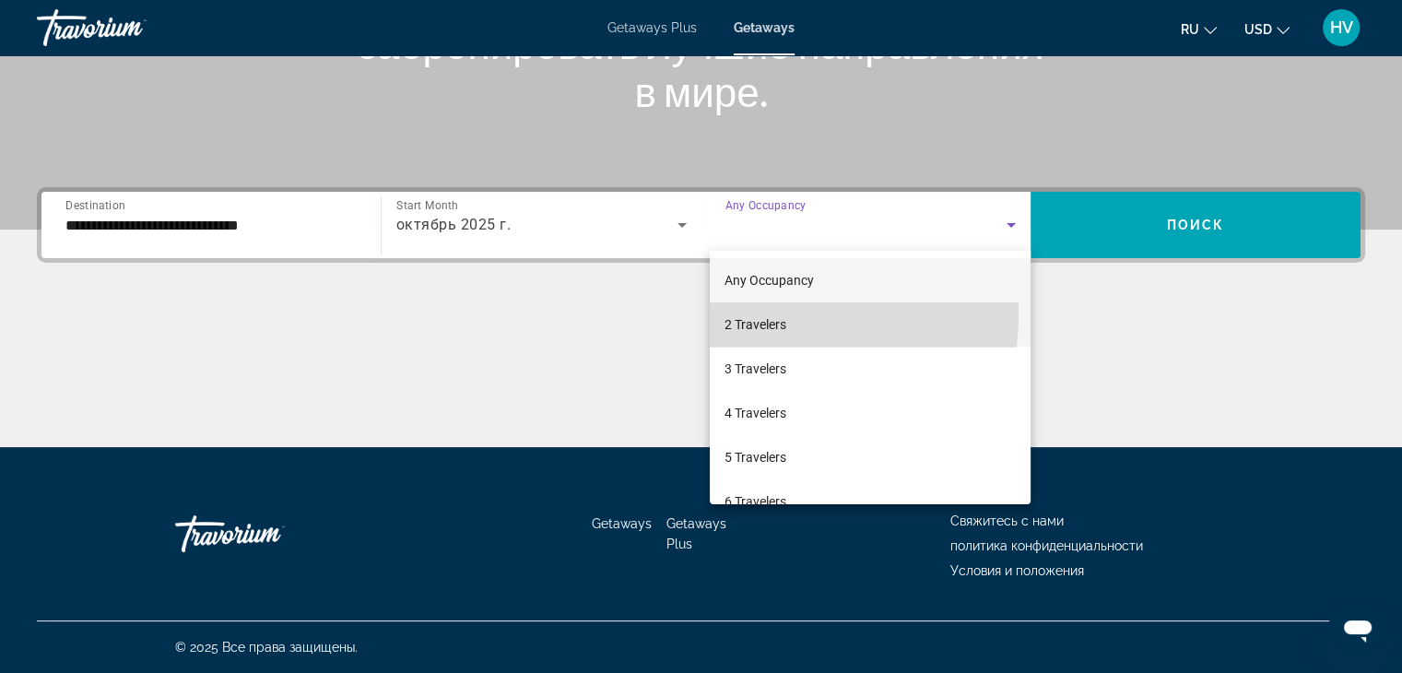
click at [757, 314] on span "2 Travelers" at bounding box center [756, 324] width 62 height 22
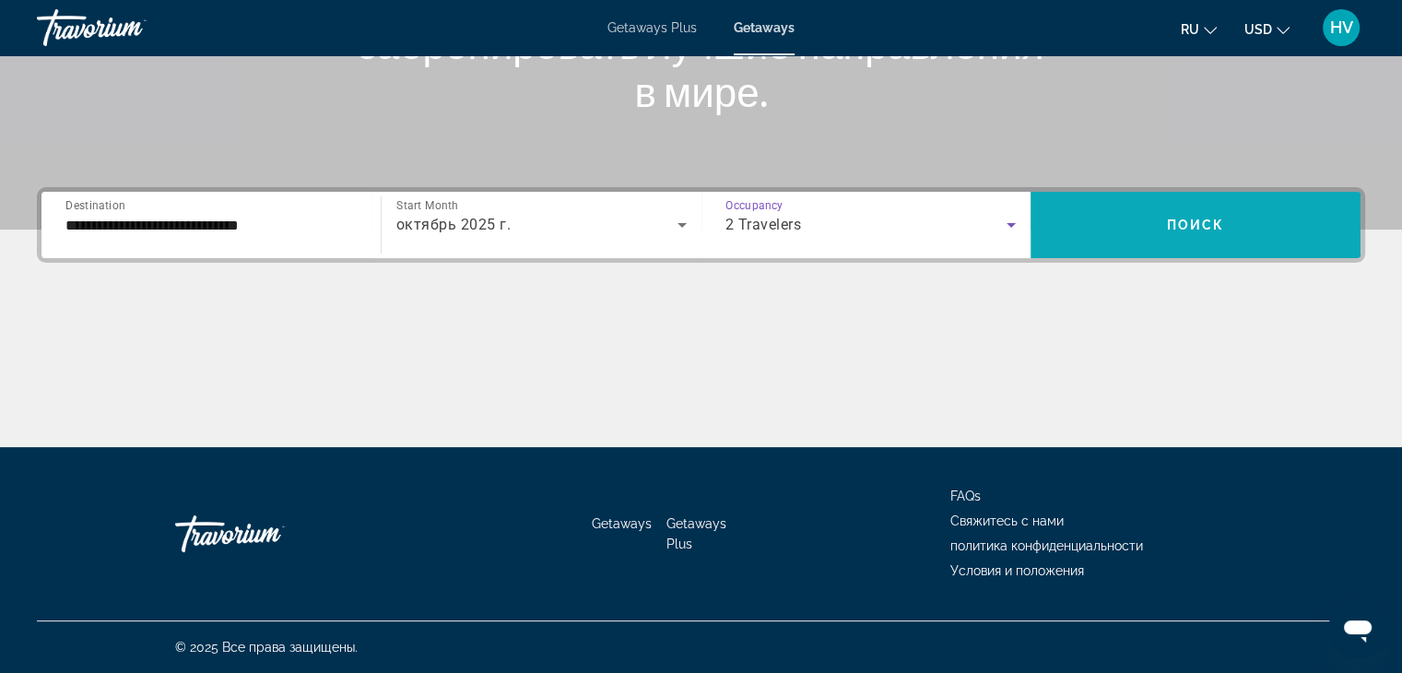
click at [1087, 227] on span "Search widget" at bounding box center [1196, 225] width 330 height 44
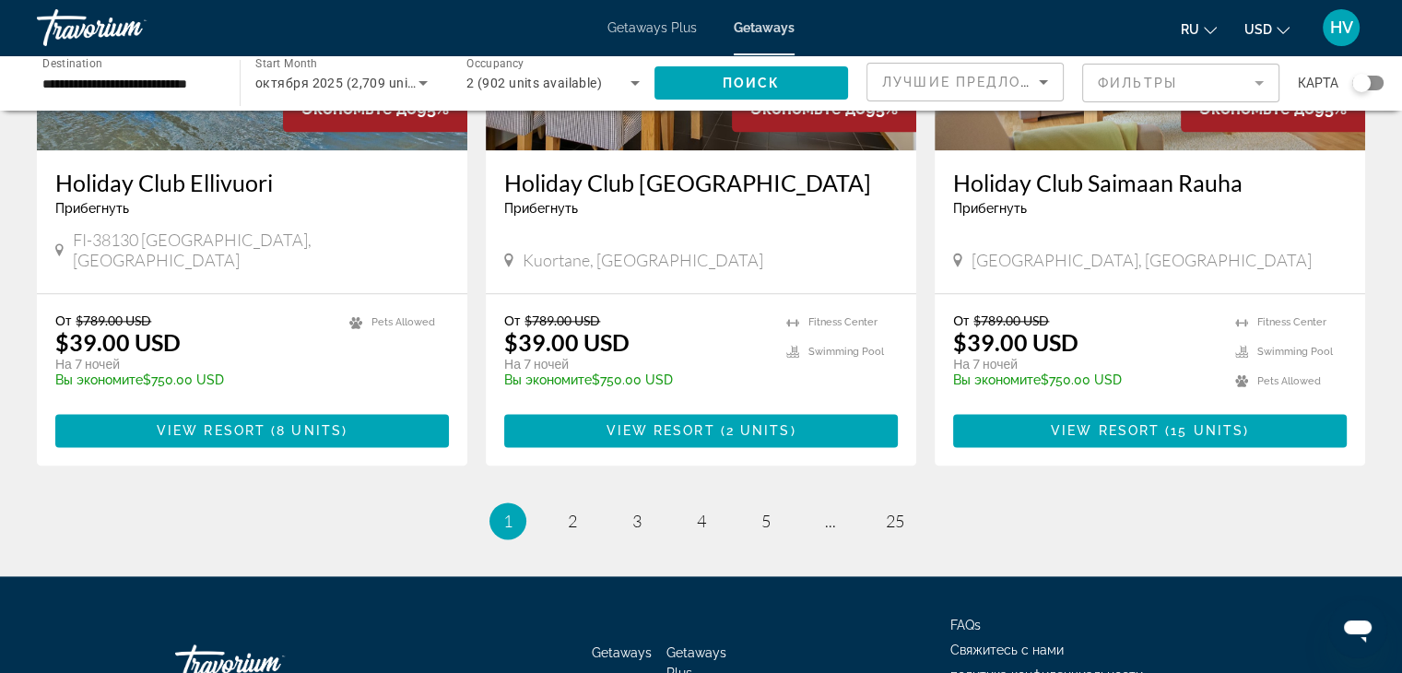
scroll to position [2273, 0]
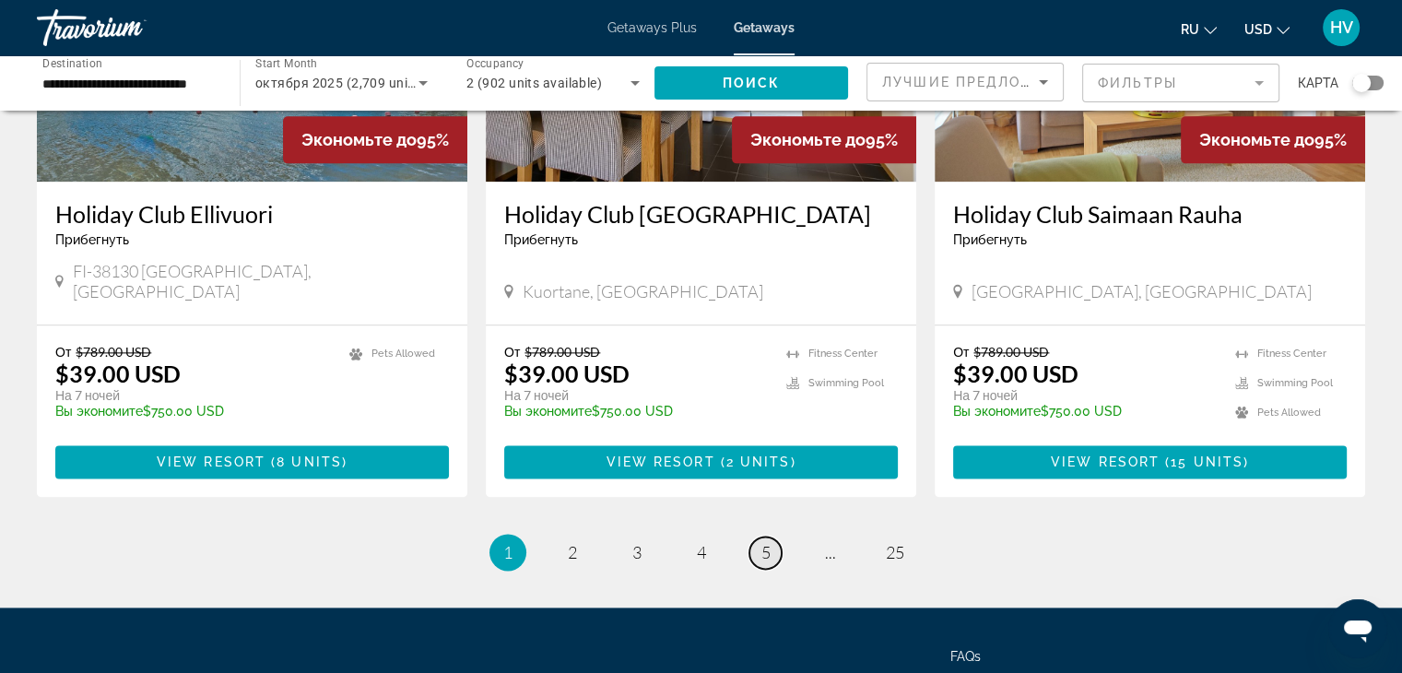
click at [767, 542] on span "5" at bounding box center [766, 552] width 9 height 20
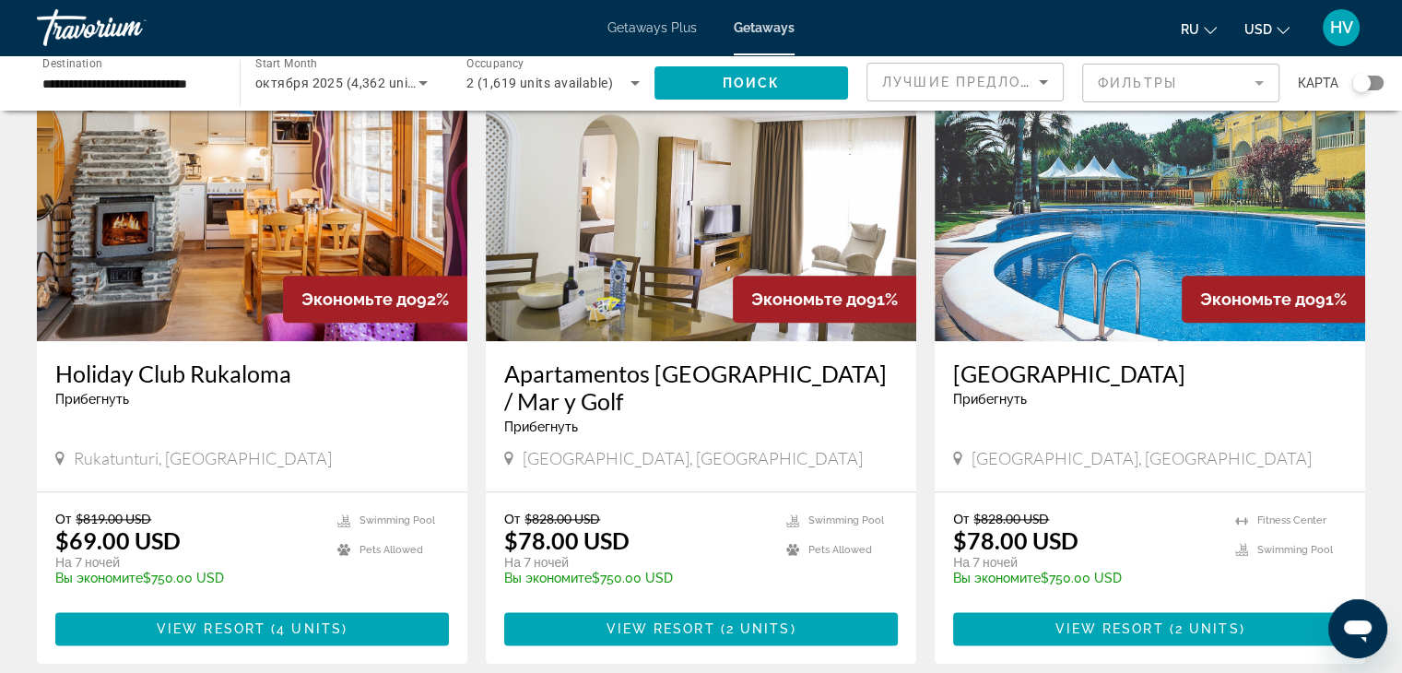
scroll to position [2061, 0]
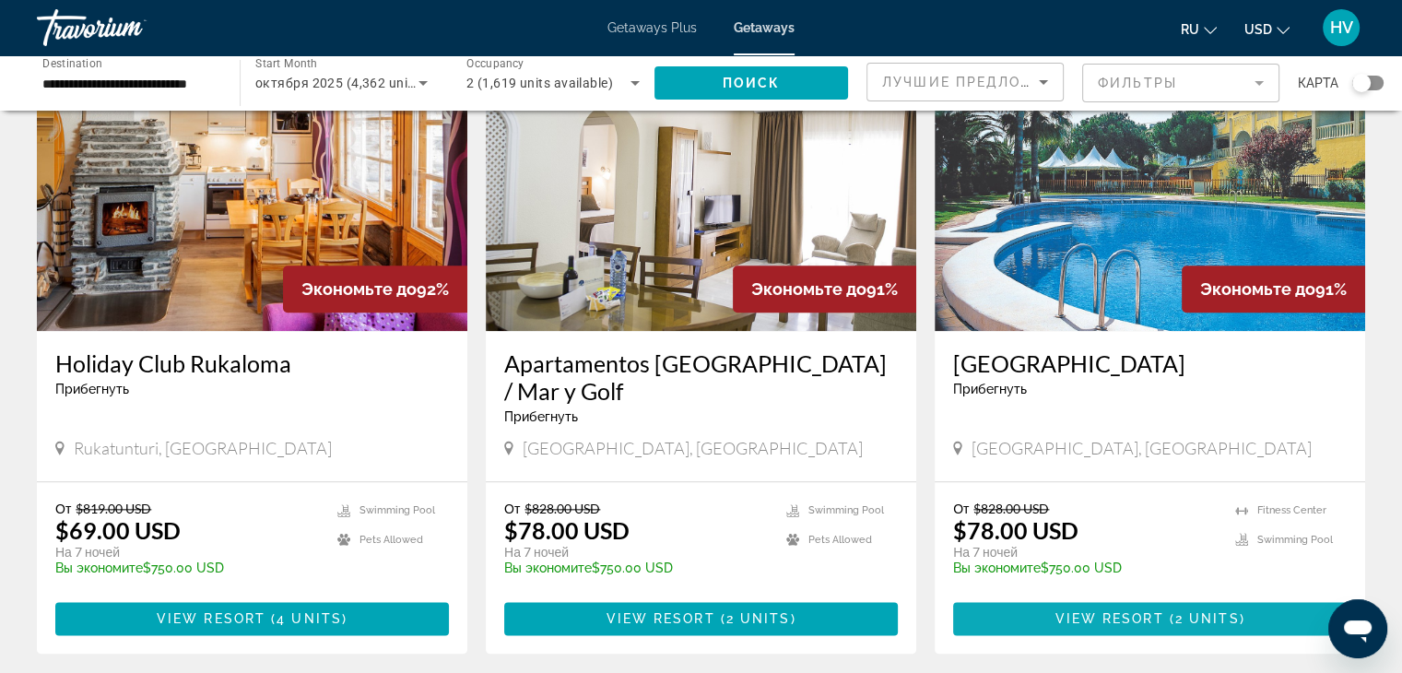
click at [1147, 597] on span "Main content" at bounding box center [1150, 619] width 394 height 44
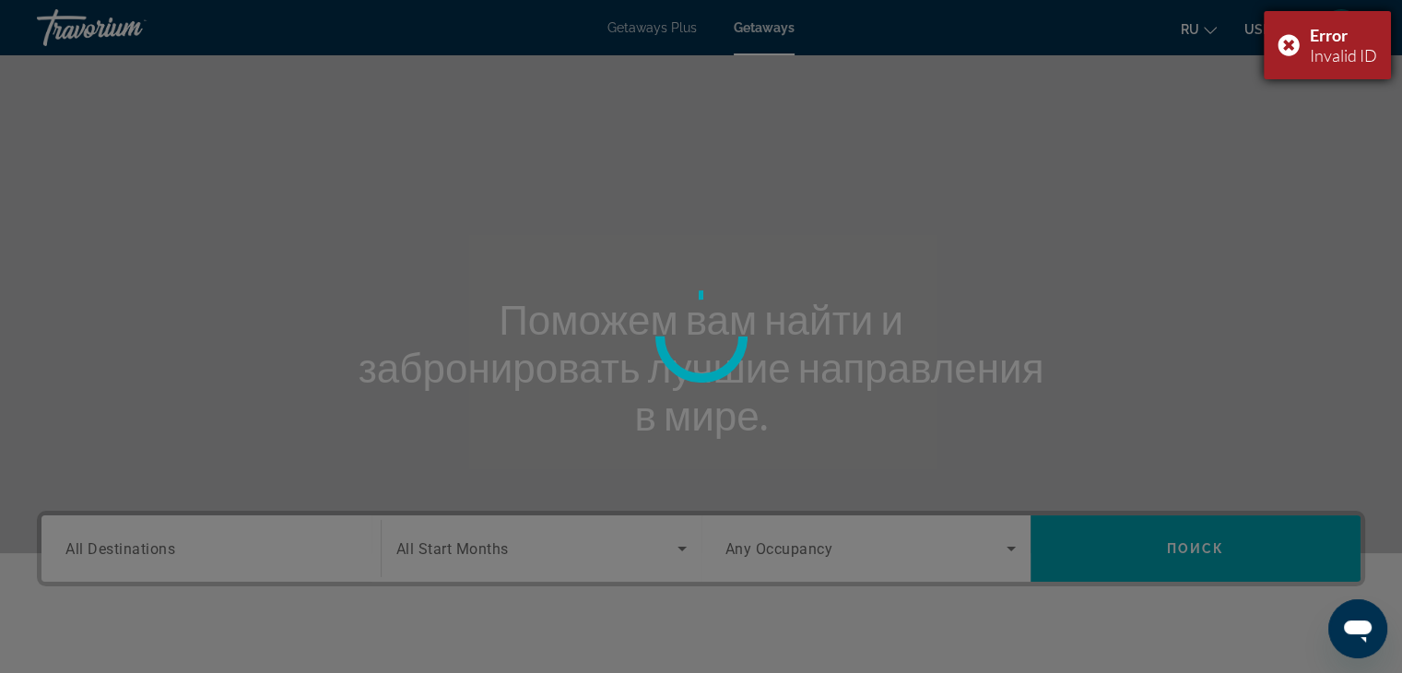
click at [1286, 41] on div "Error Invalid ID" at bounding box center [1327, 45] width 127 height 68
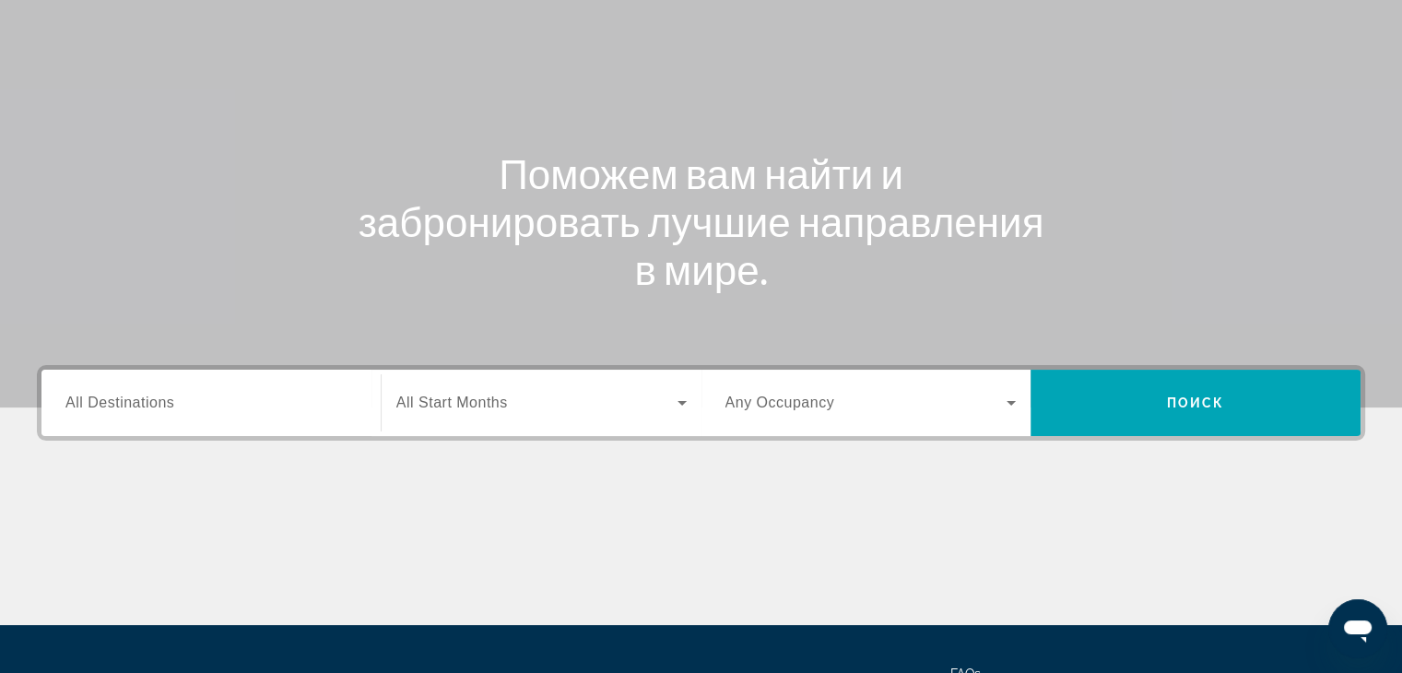
scroll to position [324, 0]
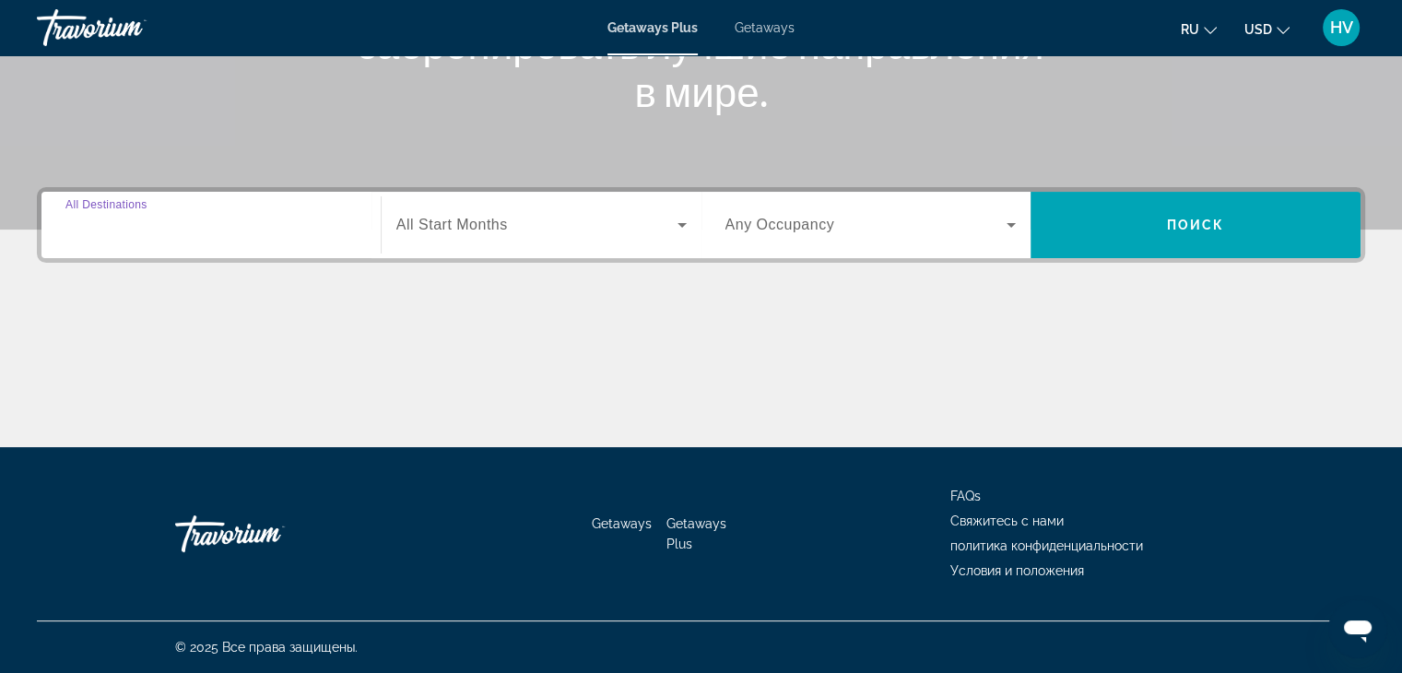
click at [226, 215] on input "Destination All Destinations" at bounding box center [210, 226] width 291 height 22
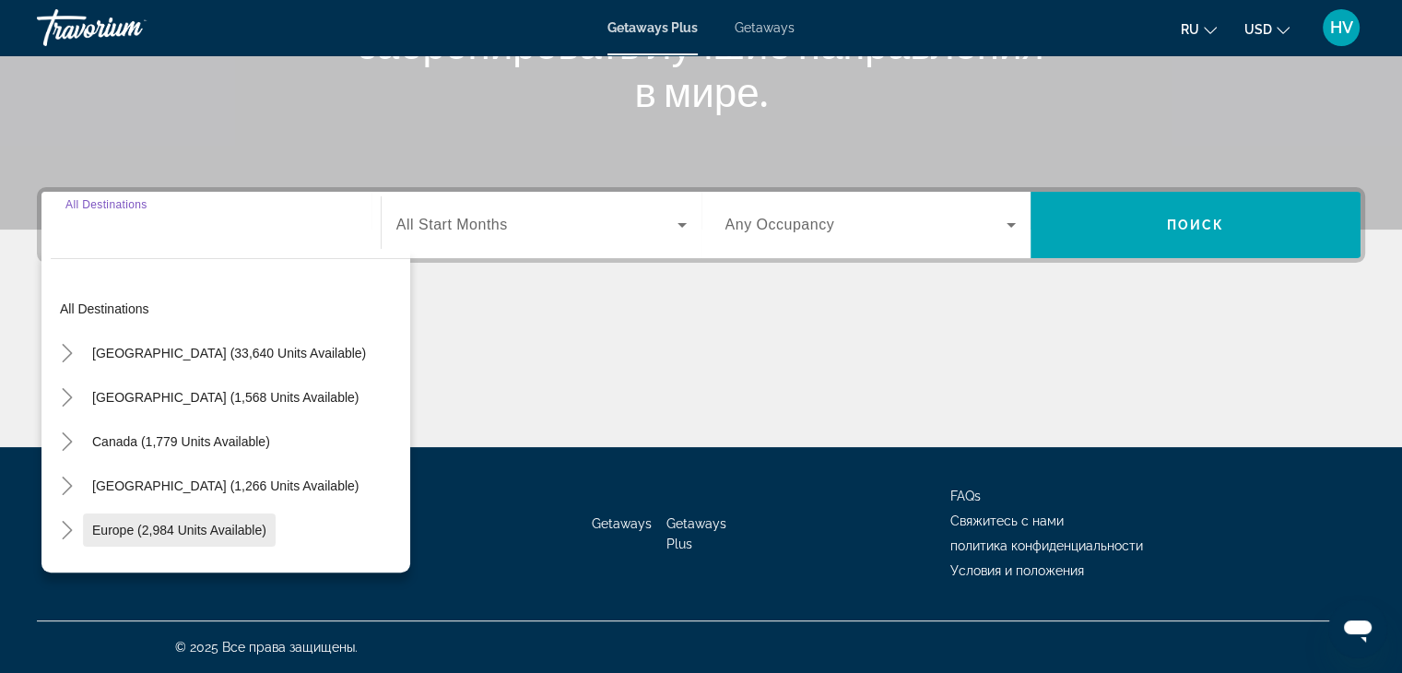
click at [147, 523] on span "Europe (2,984 units available)" at bounding box center [179, 530] width 174 height 15
type input "**********"
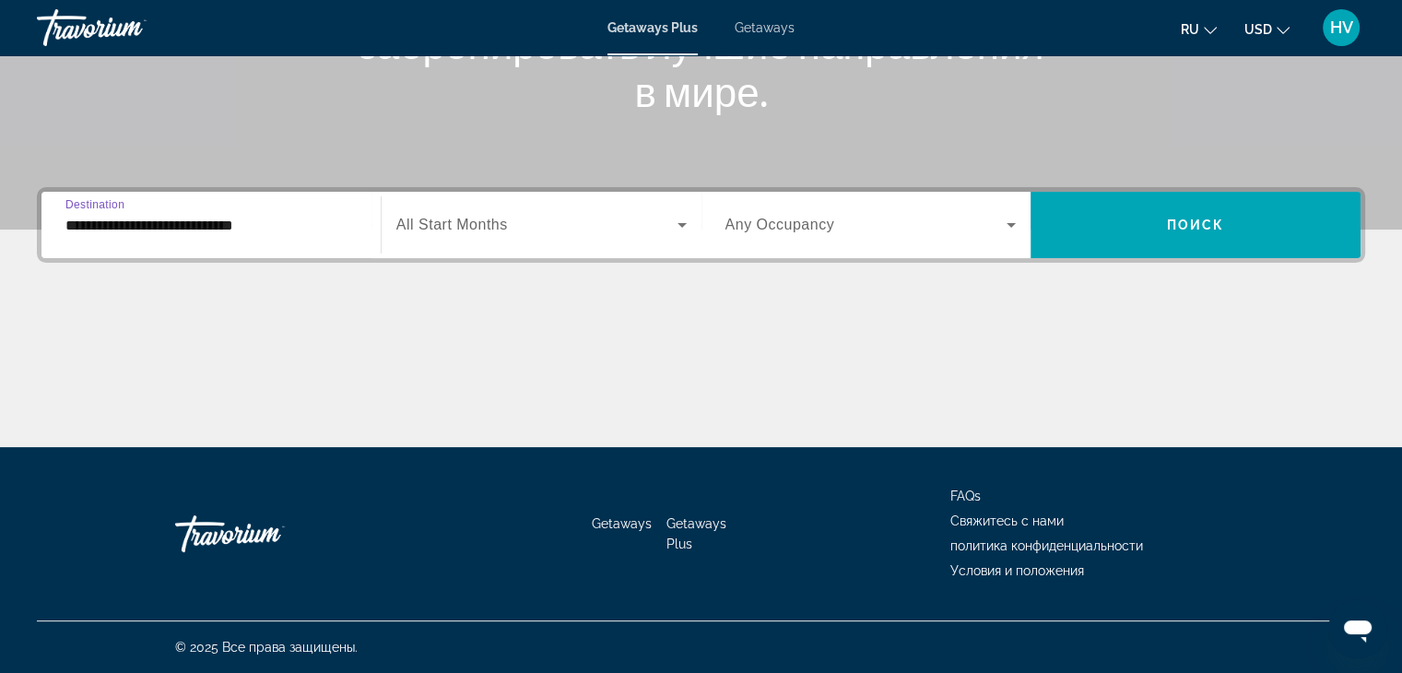
click at [487, 214] on span "Search widget" at bounding box center [536, 225] width 281 height 22
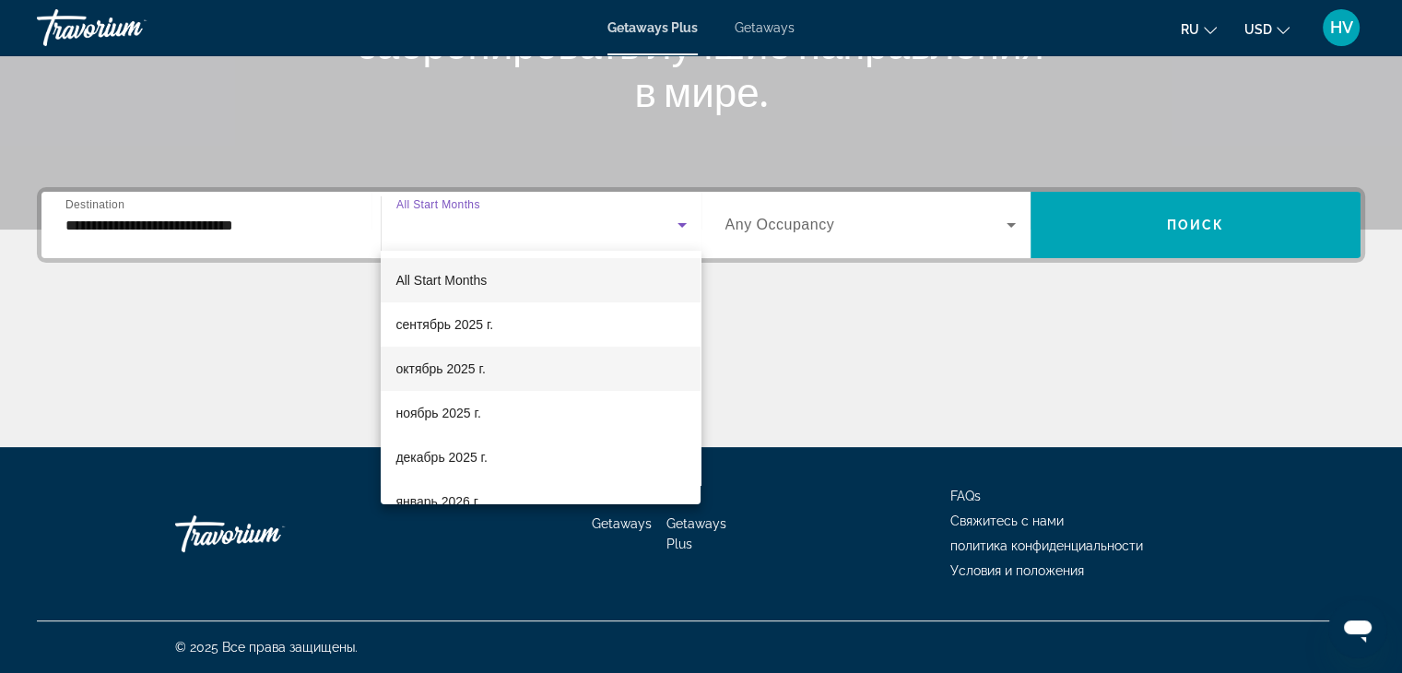
click at [445, 370] on span "октябрь 2025 г." at bounding box center [440, 369] width 89 height 22
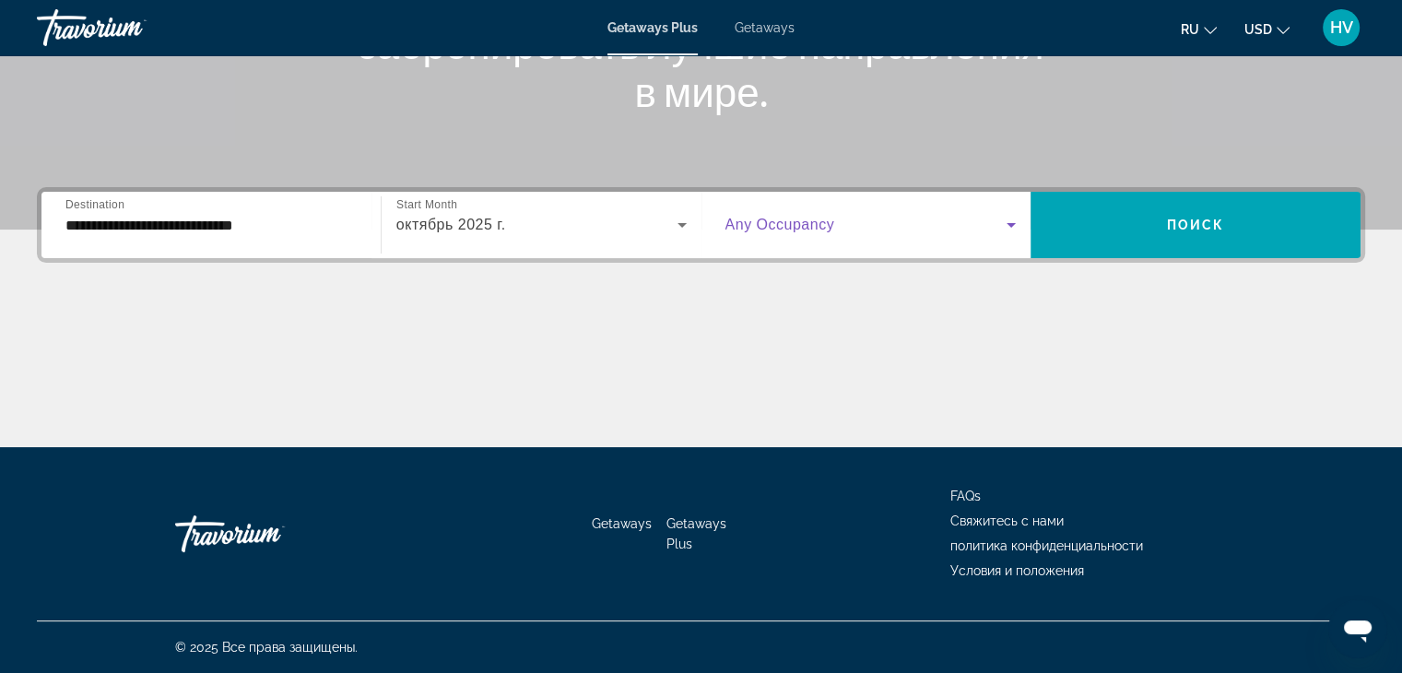
click at [889, 222] on span "Search widget" at bounding box center [867, 225] width 282 height 22
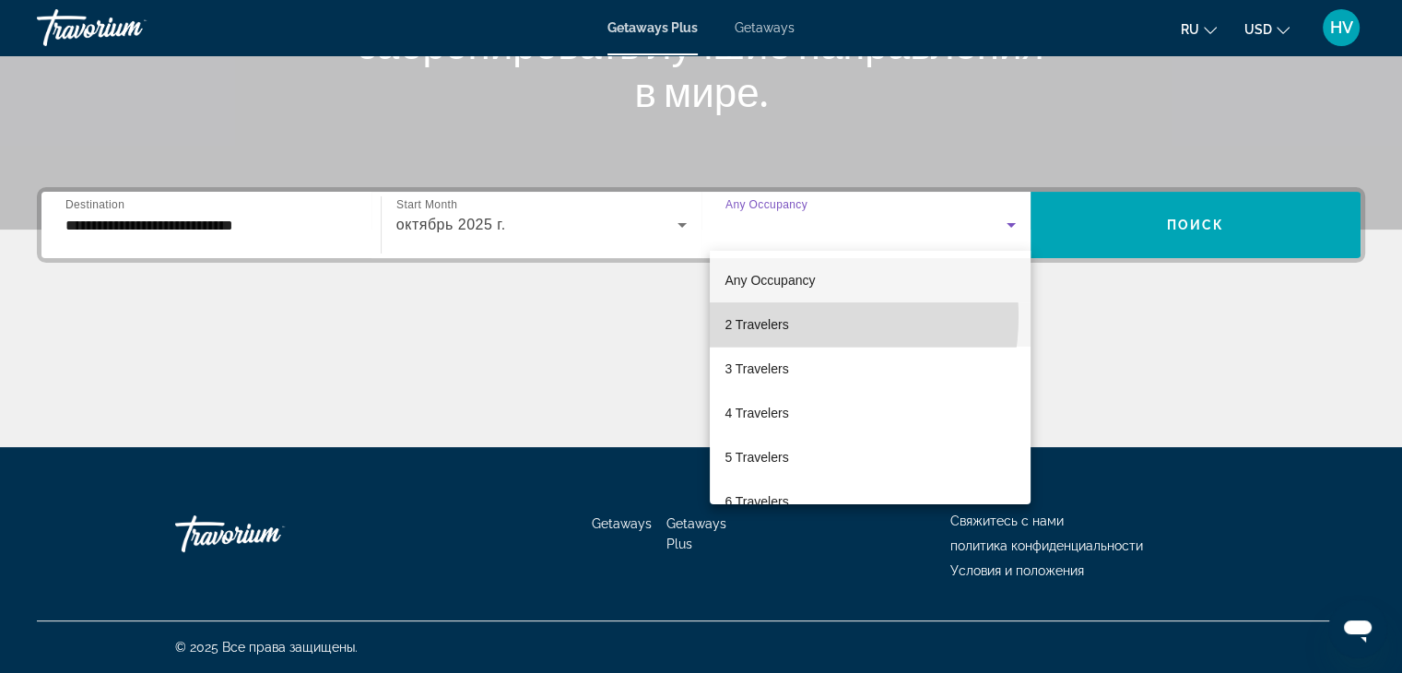
click at [776, 316] on span "2 Travelers" at bounding box center [757, 324] width 64 height 22
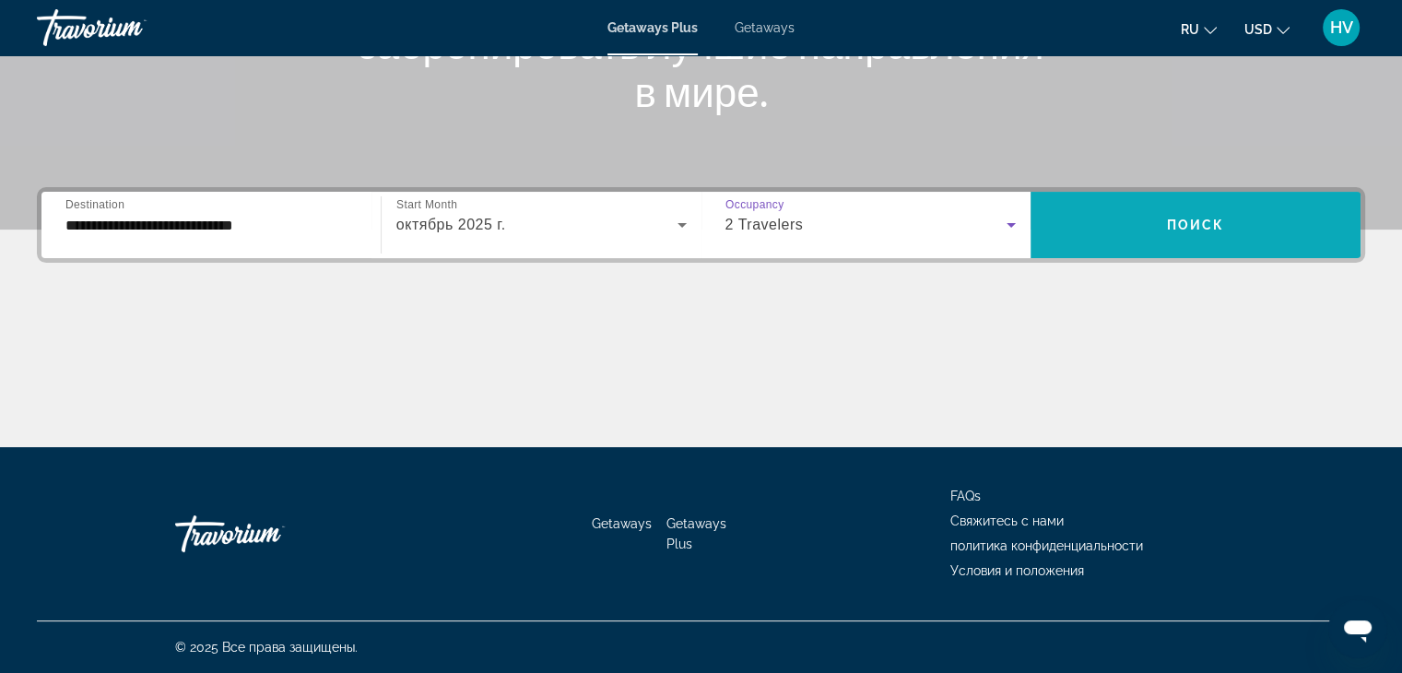
click at [1106, 226] on span "Search widget" at bounding box center [1196, 225] width 330 height 44
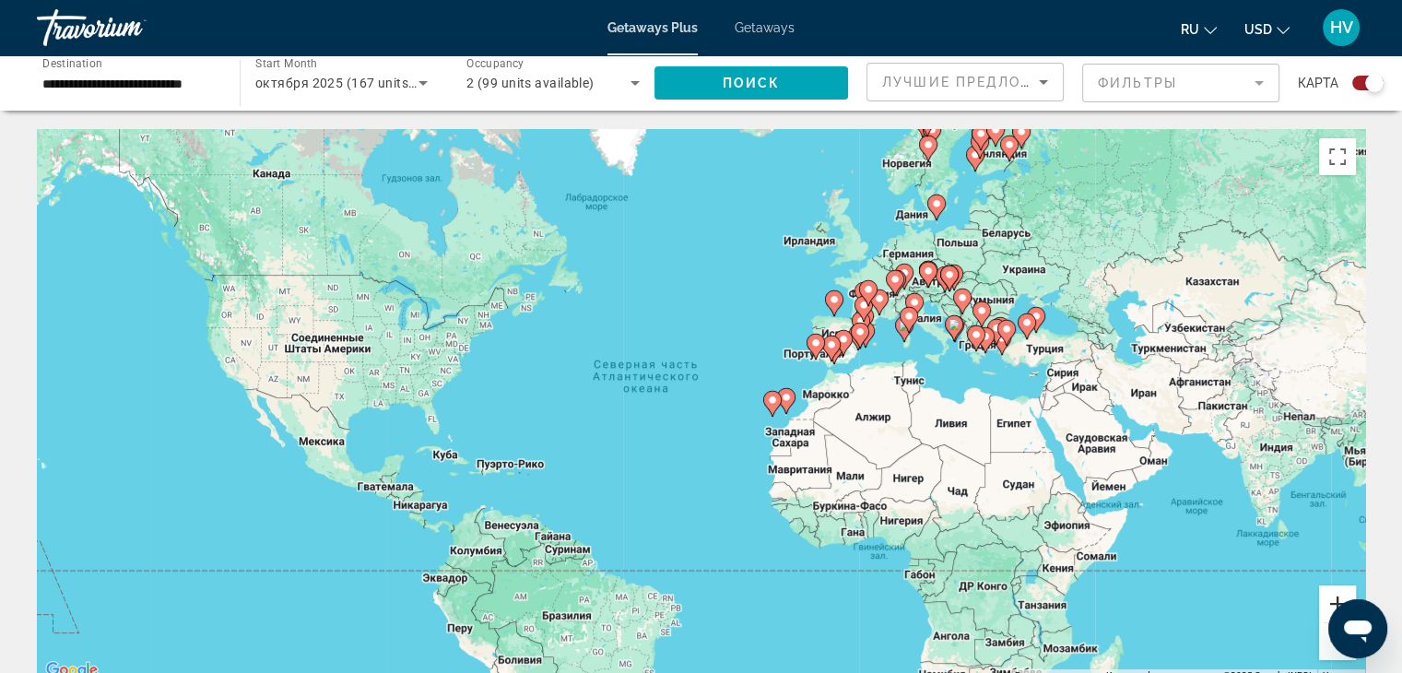
click at [1335, 594] on button "Увеличить" at bounding box center [1337, 603] width 37 height 37
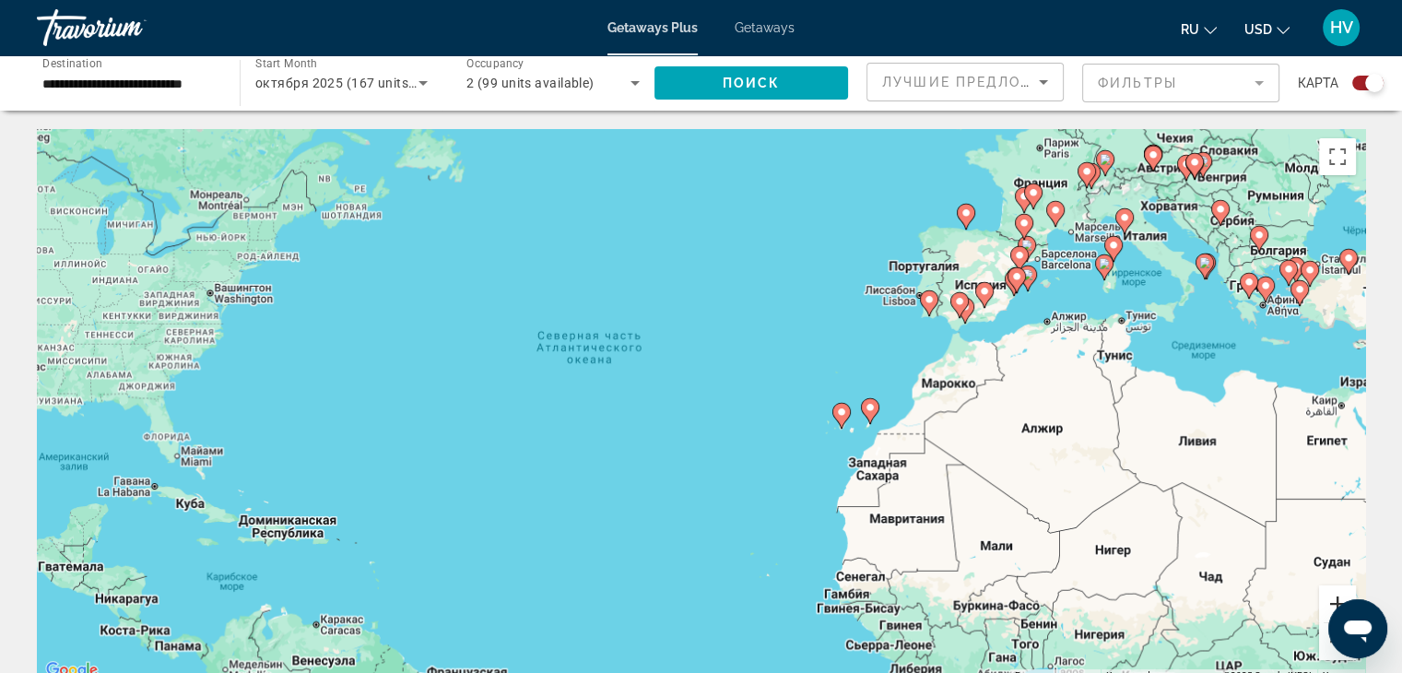
click at [1335, 594] on button "Увеличить" at bounding box center [1337, 603] width 37 height 37
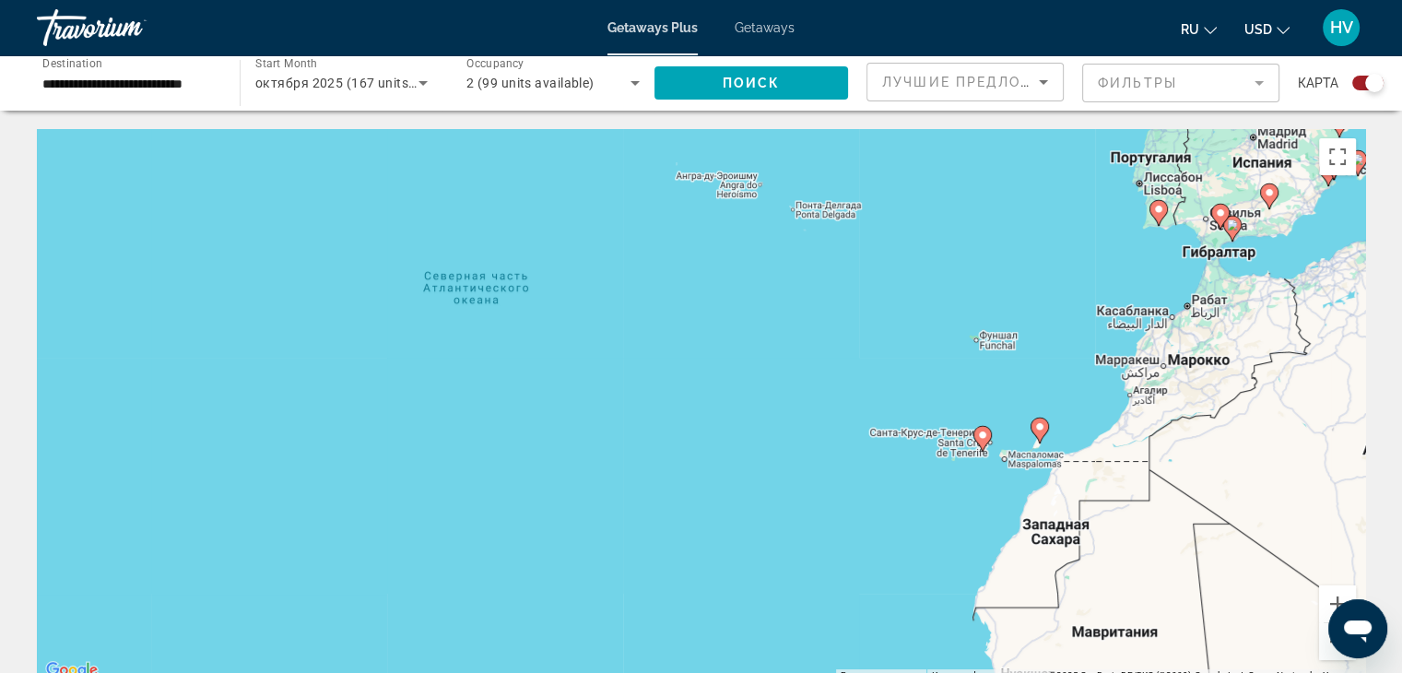
drag, startPoint x: 1372, startPoint y: 279, endPoint x: 703, endPoint y: 384, distance: 677.4
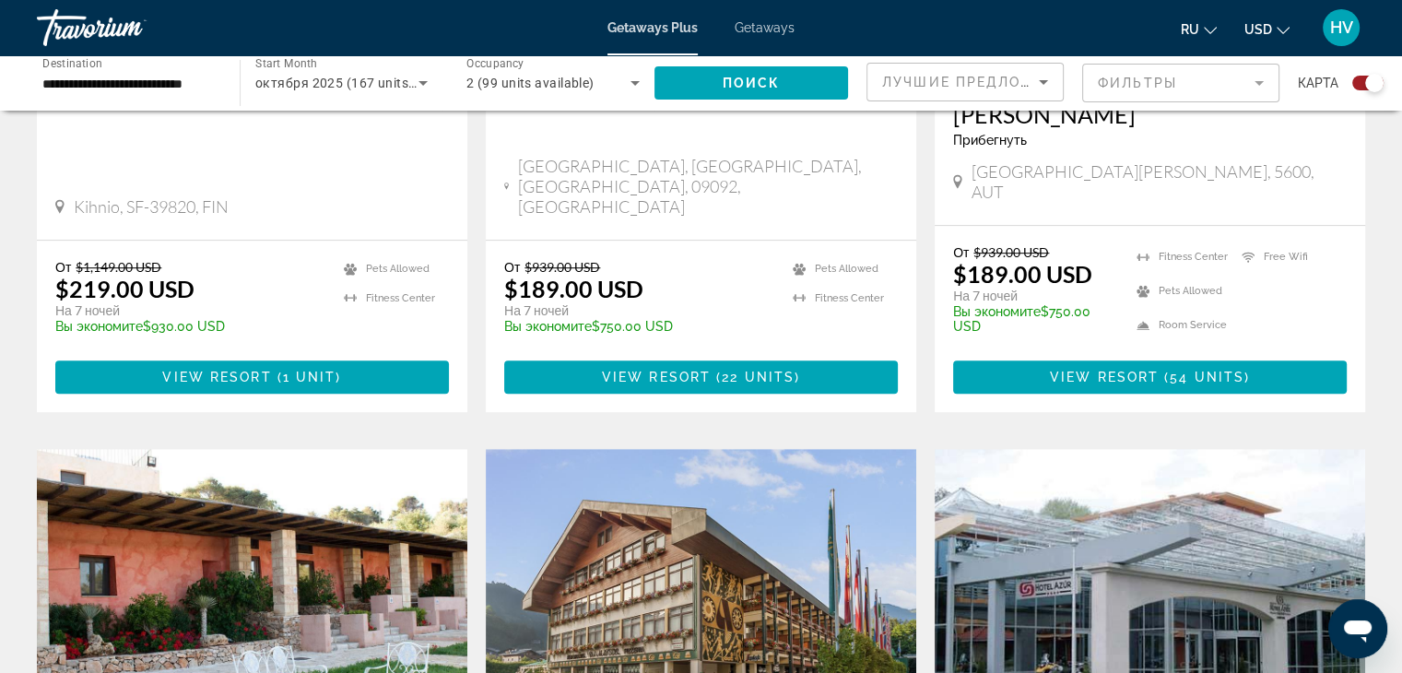
scroll to position [1269, 0]
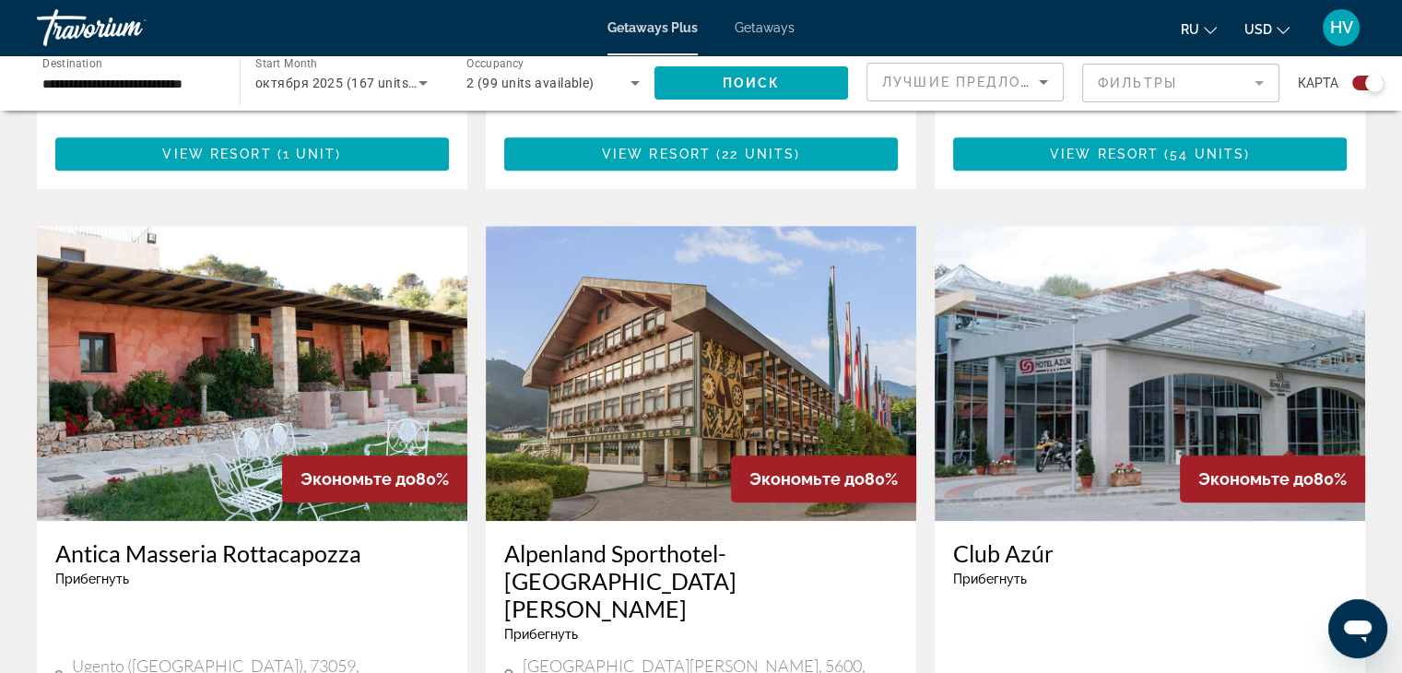
drag, startPoint x: 1313, startPoint y: 333, endPoint x: 468, endPoint y: 693, distance: 918.3
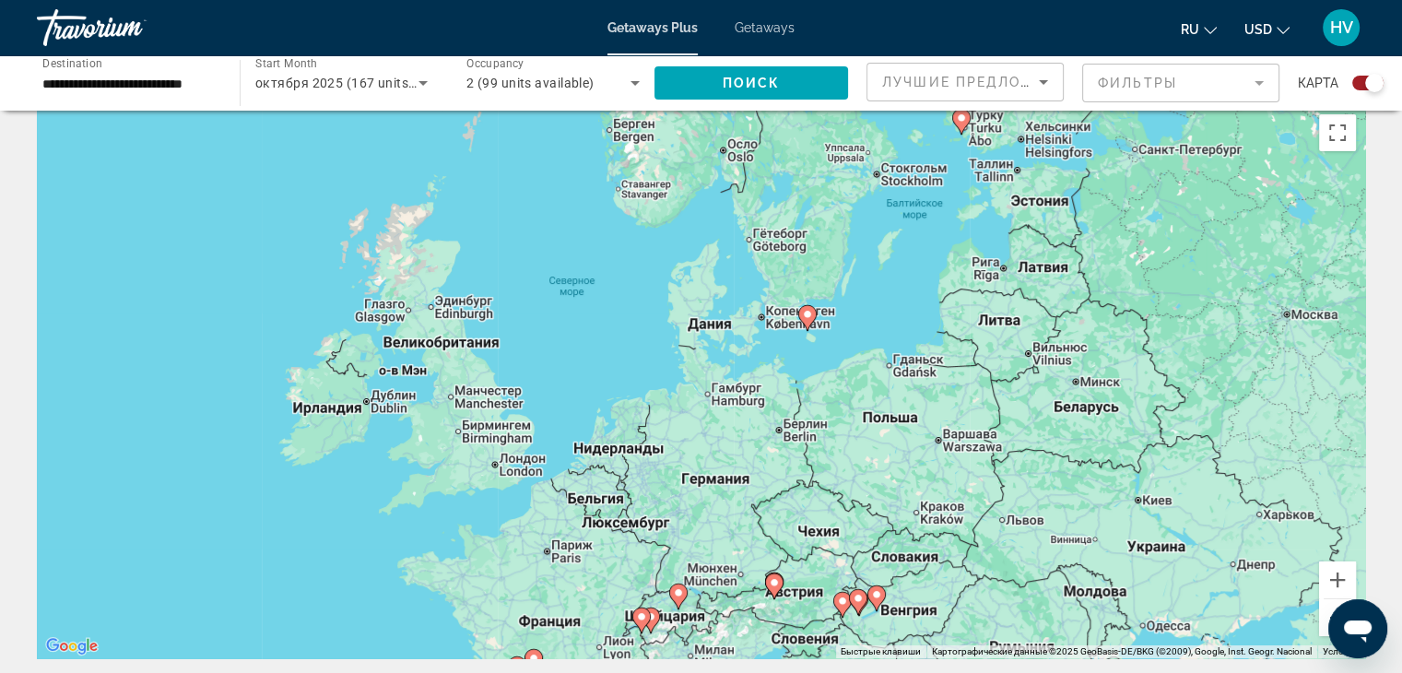
scroll to position [0, 0]
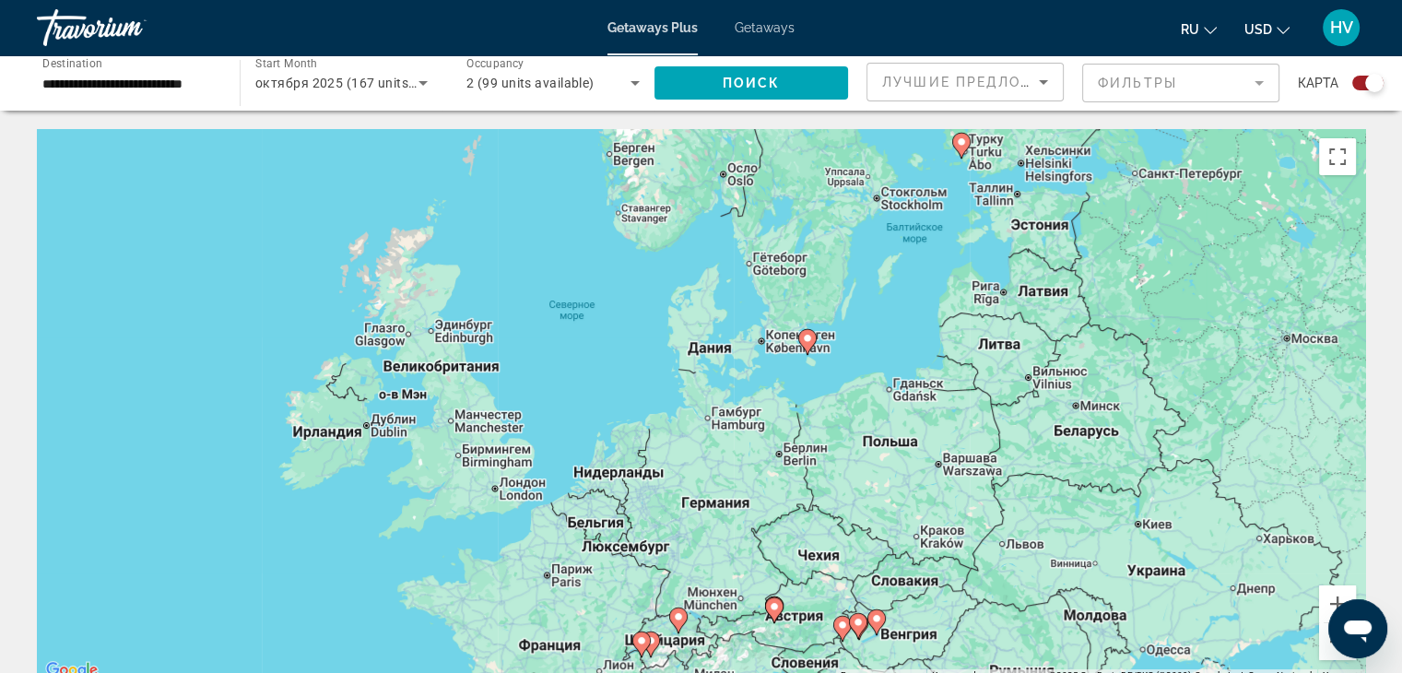
click at [756, 30] on span "Getaways" at bounding box center [765, 27] width 60 height 15
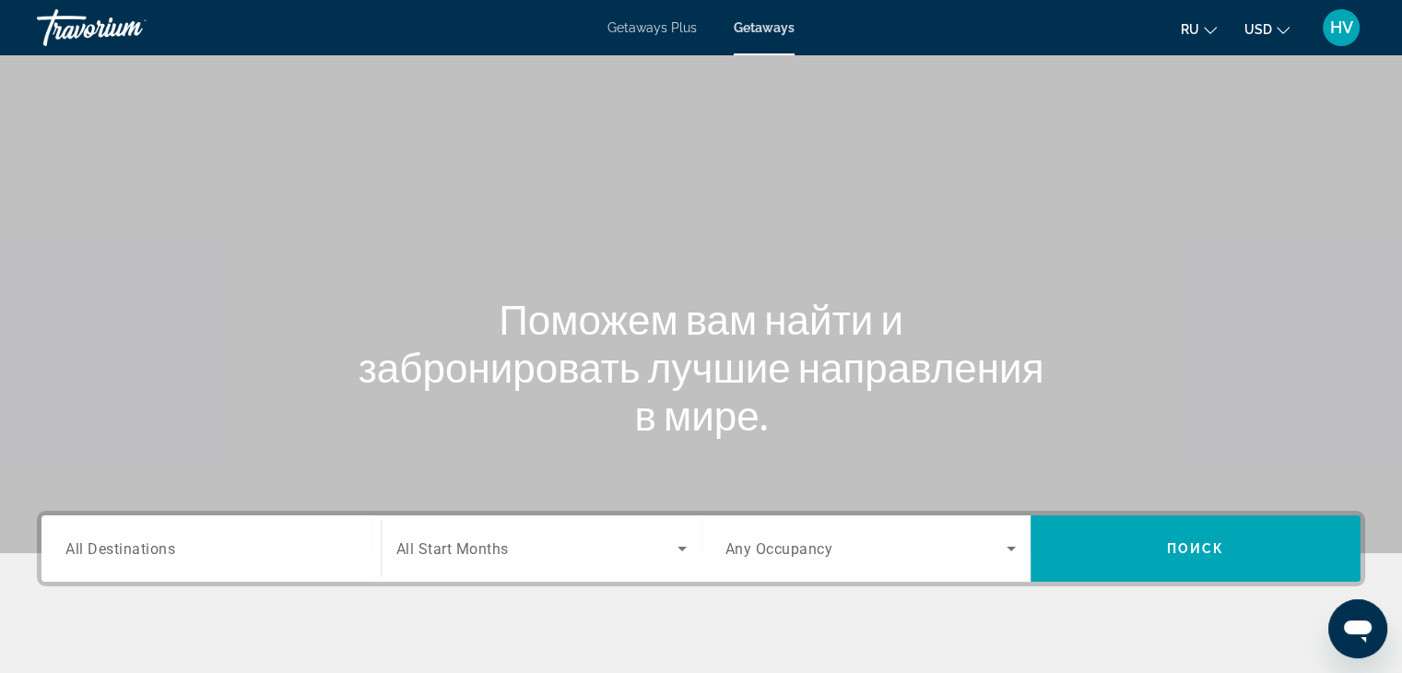
click at [226, 551] on input "Destination All Destinations" at bounding box center [210, 549] width 291 height 22
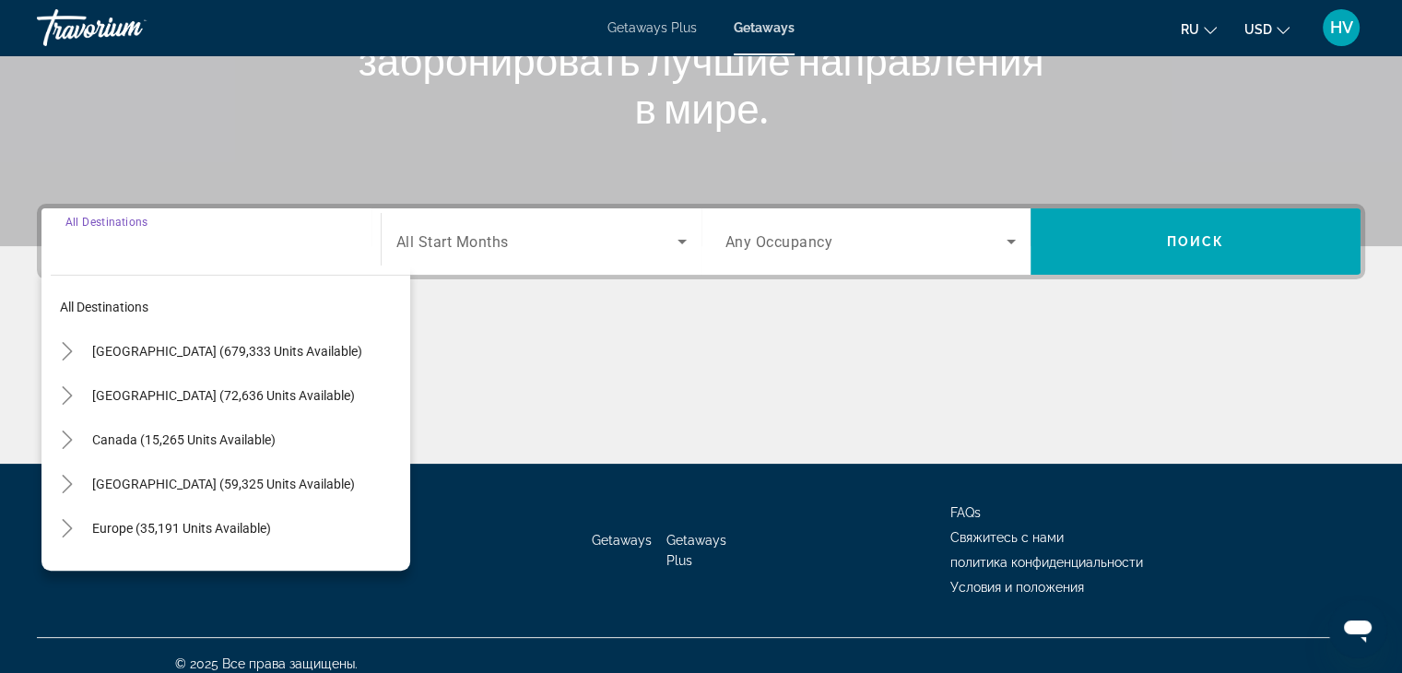
scroll to position [324, 0]
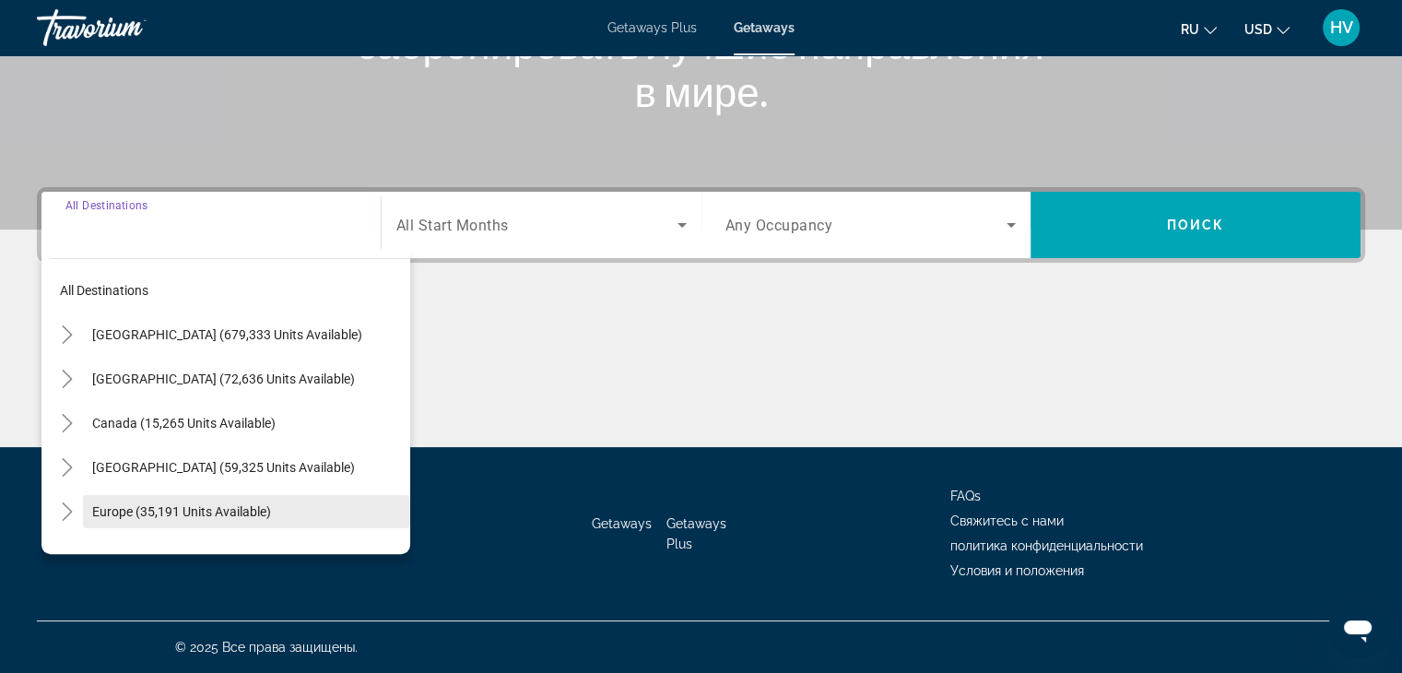
click at [162, 510] on span "Europe (35,191 units available)" at bounding box center [181, 511] width 179 height 15
type input "**********"
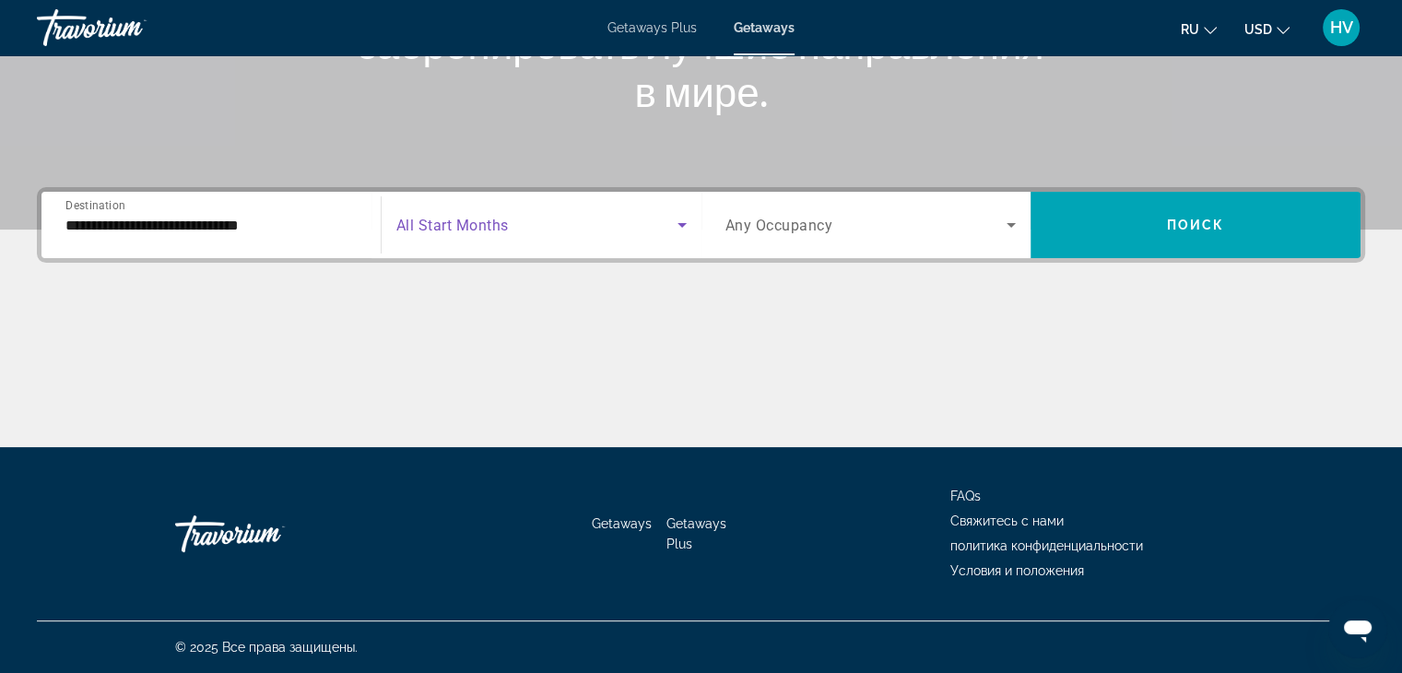
click at [531, 226] on span "Search widget" at bounding box center [536, 225] width 281 height 22
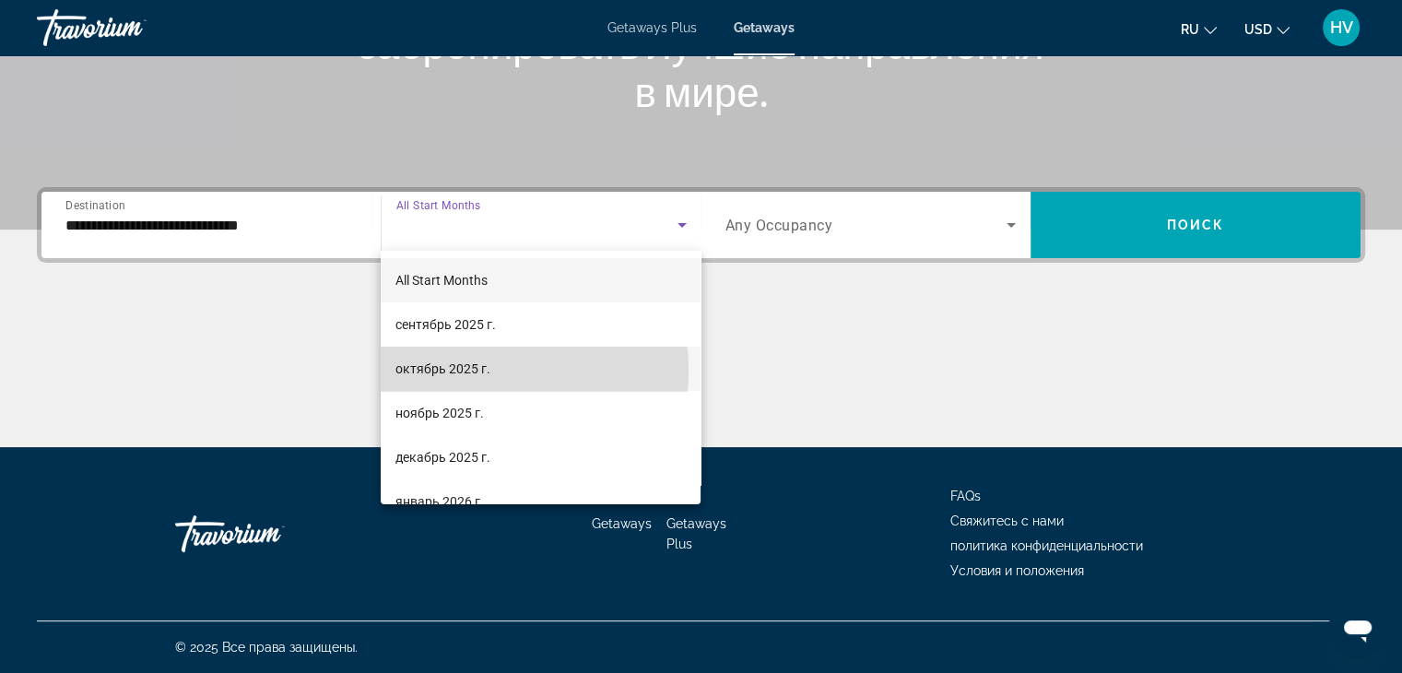
click at [454, 372] on span "октябрь 2025 г." at bounding box center [443, 369] width 95 height 22
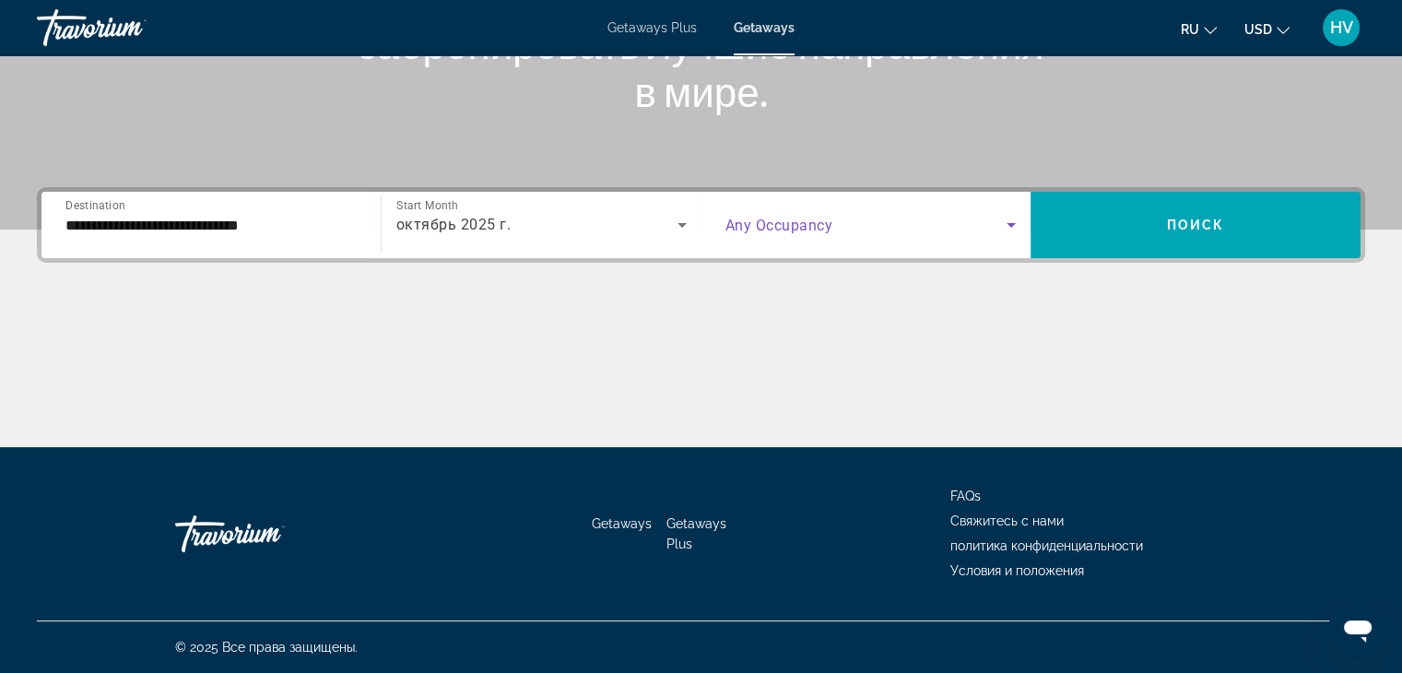
click at [952, 222] on span "Search widget" at bounding box center [867, 225] width 282 height 22
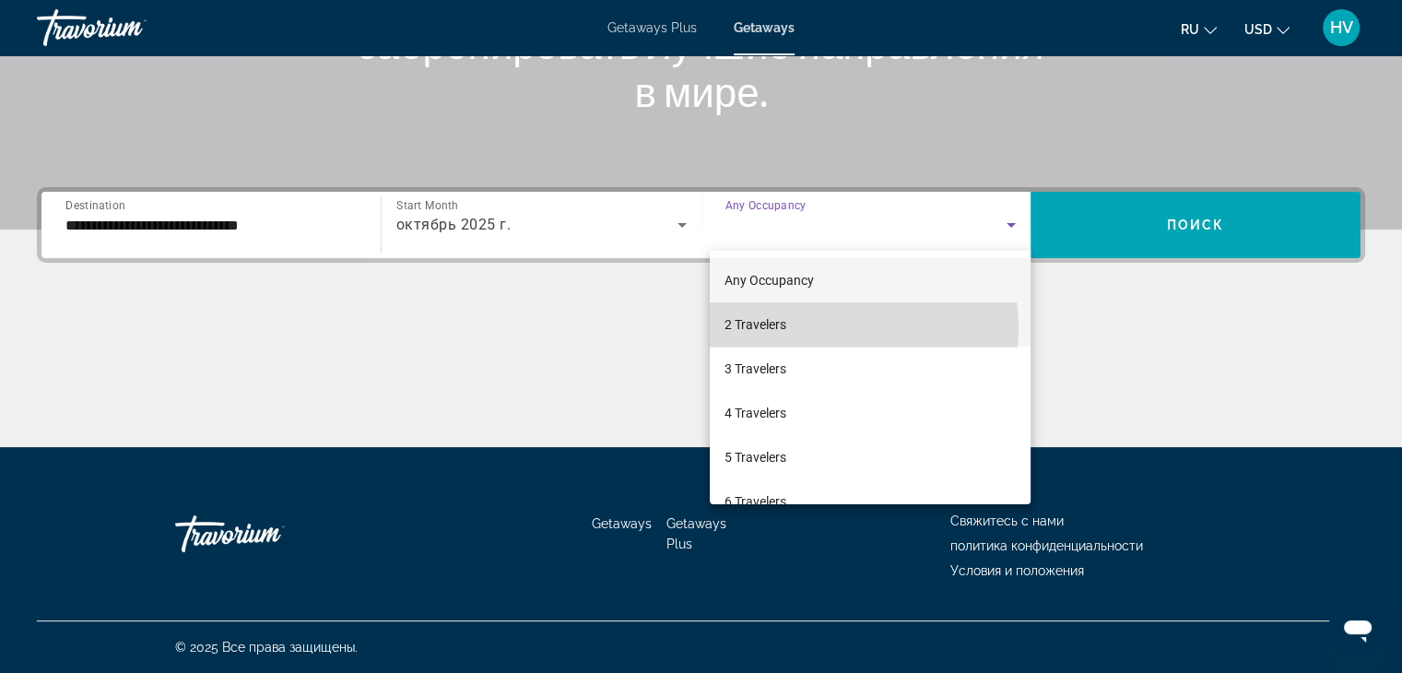
click at [810, 328] on mat-option "2 Travelers" at bounding box center [870, 324] width 321 height 44
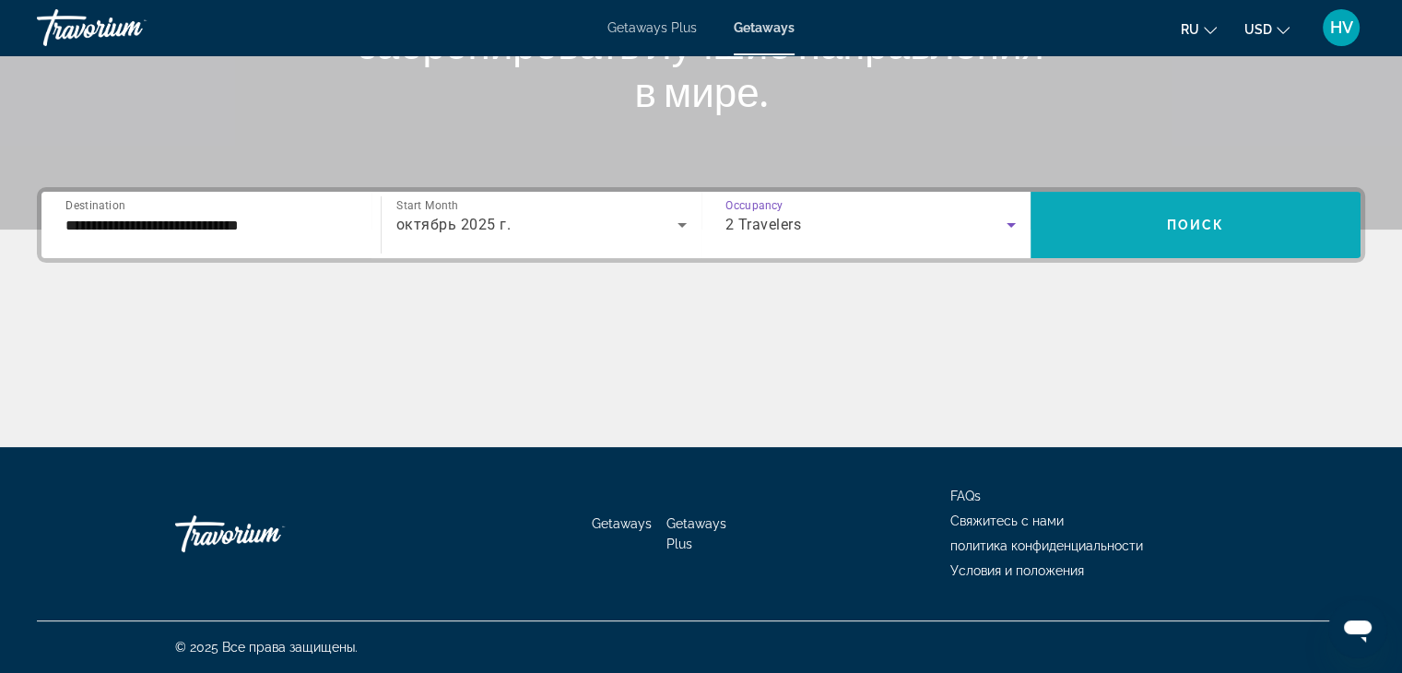
click at [1125, 225] on span "Search widget" at bounding box center [1196, 225] width 330 height 44
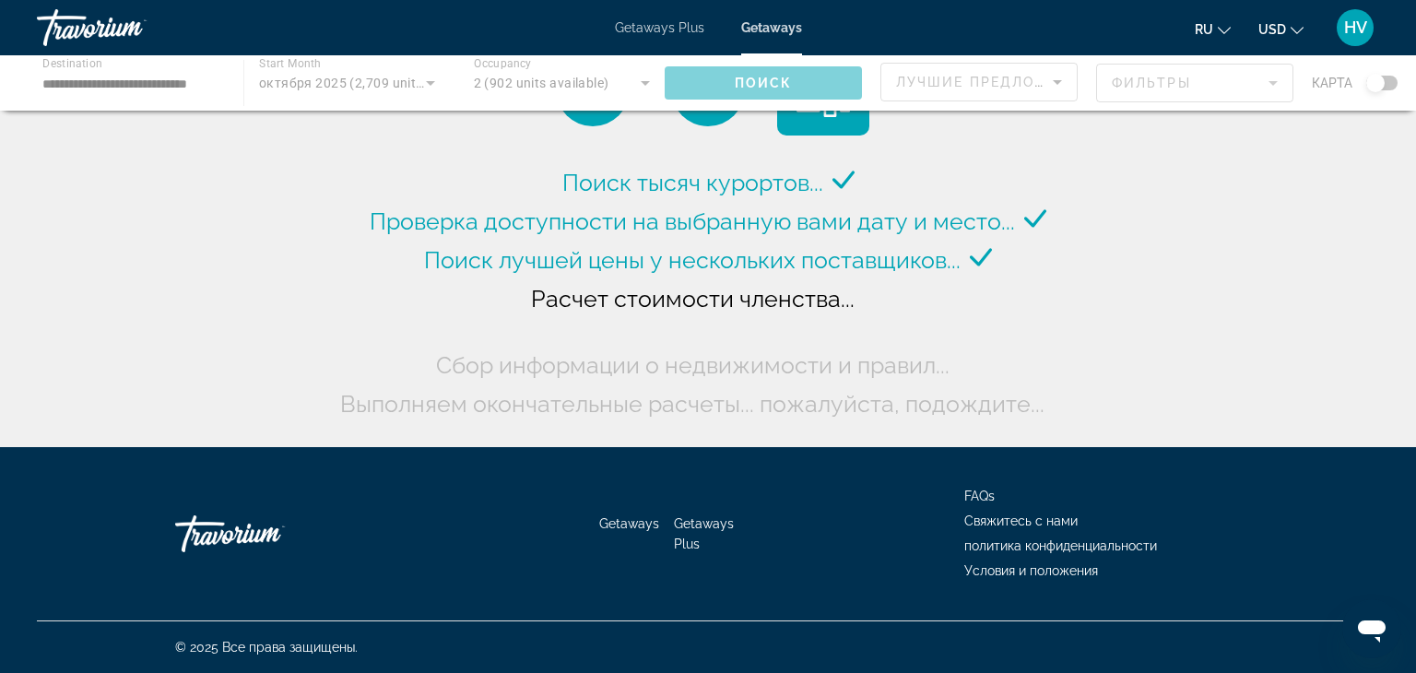
click at [1396, 84] on div "Main content" at bounding box center [708, 82] width 1416 height 55
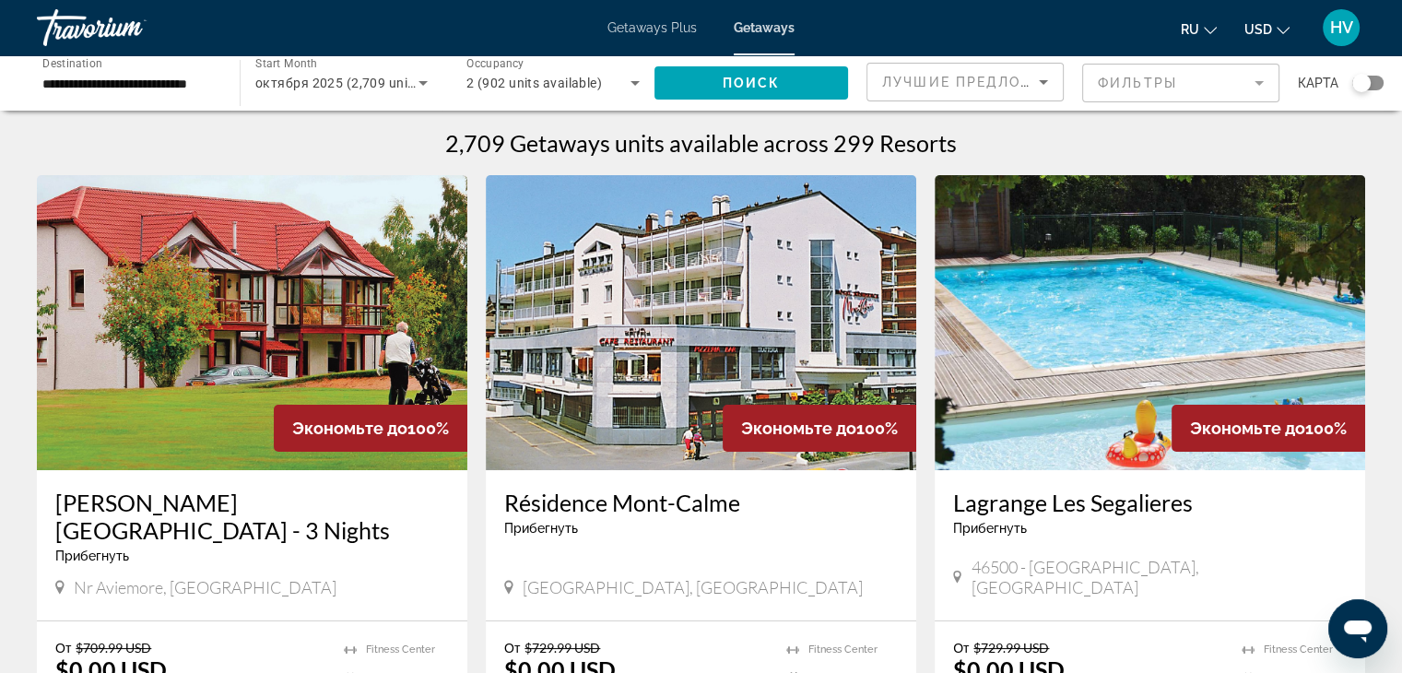
click at [1373, 82] on div "Search widget" at bounding box center [1368, 83] width 31 height 15
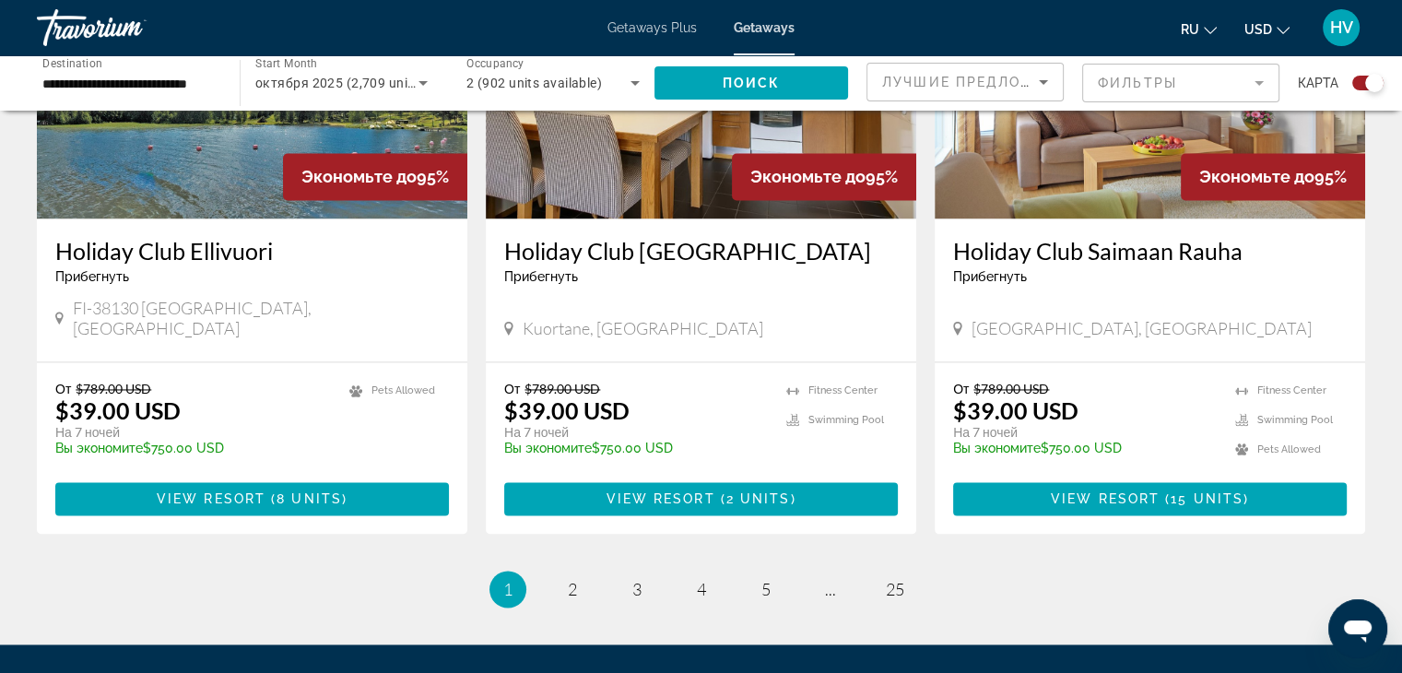
scroll to position [2824, 0]
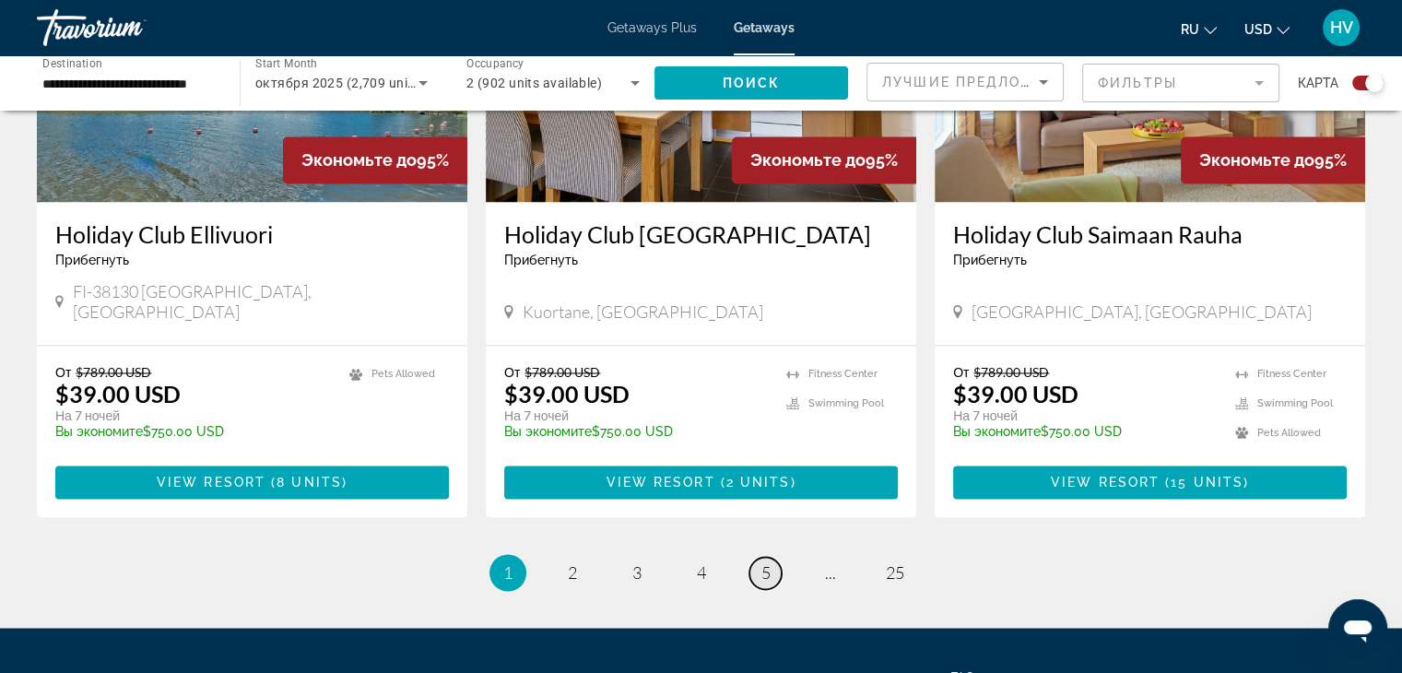
click at [765, 562] on span "5" at bounding box center [766, 572] width 9 height 20
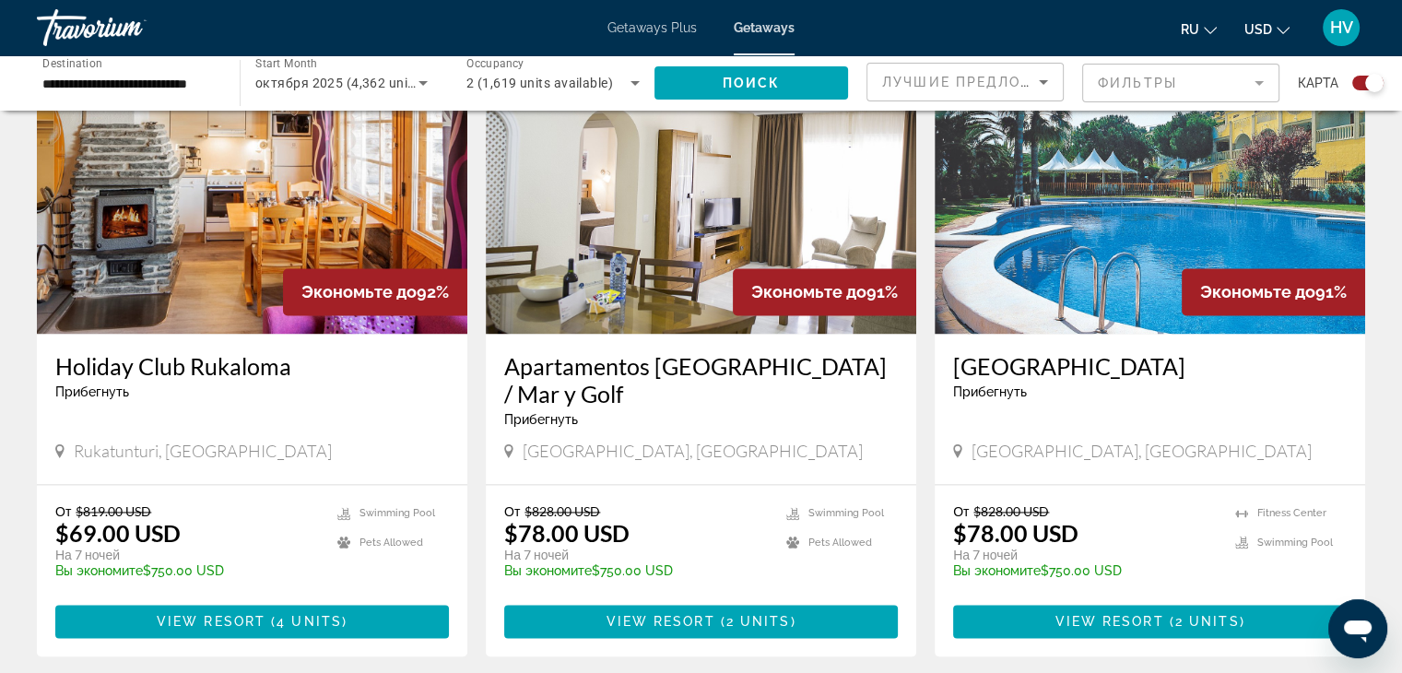
scroll to position [2659, 0]
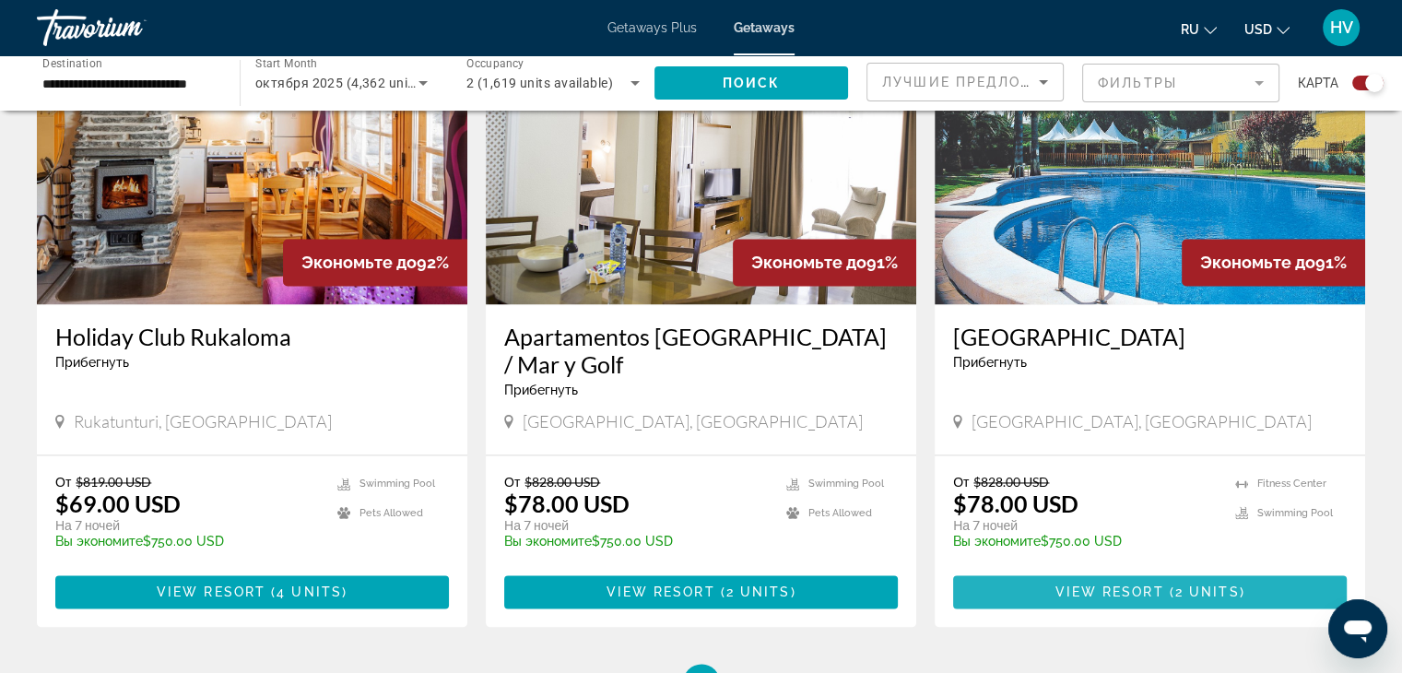
click at [1115, 570] on span "Main content" at bounding box center [1150, 592] width 394 height 44
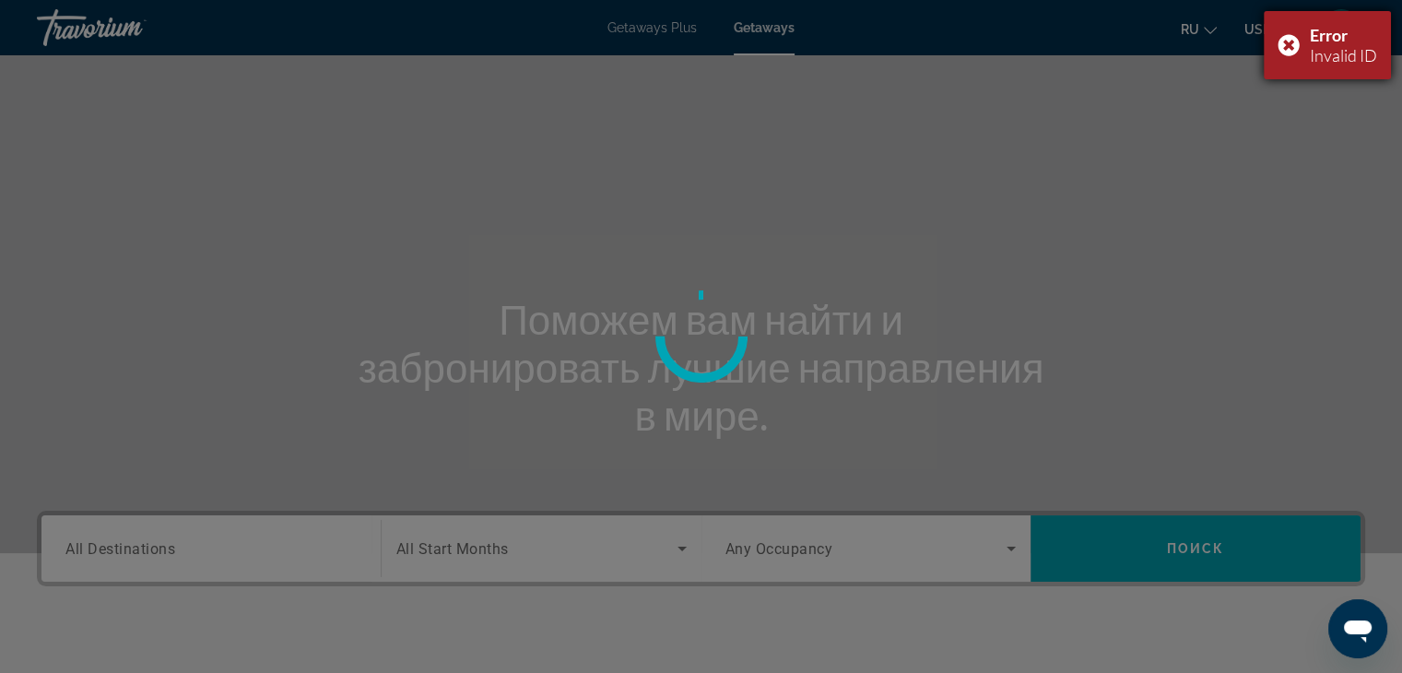
click at [1287, 42] on div "Error Invalid ID" at bounding box center [1327, 45] width 127 height 68
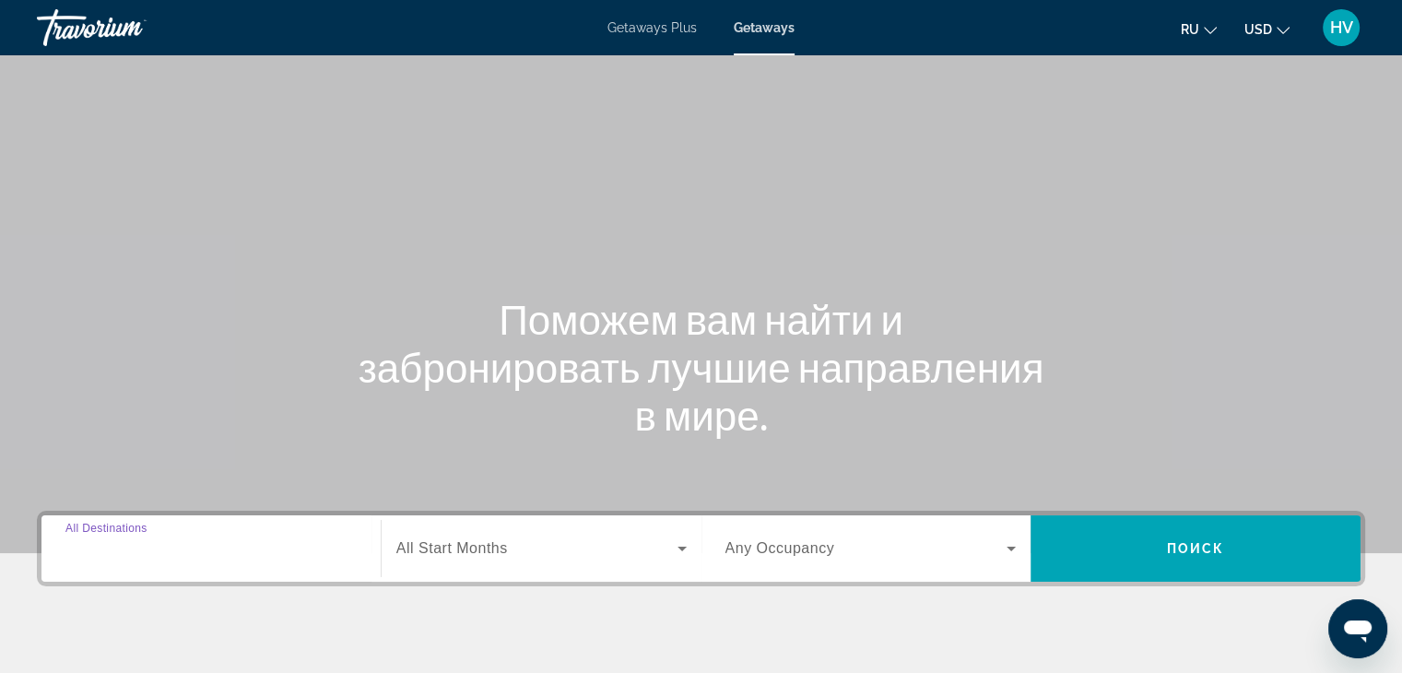
click at [288, 538] on input "Destination All Destinations" at bounding box center [210, 549] width 291 height 22
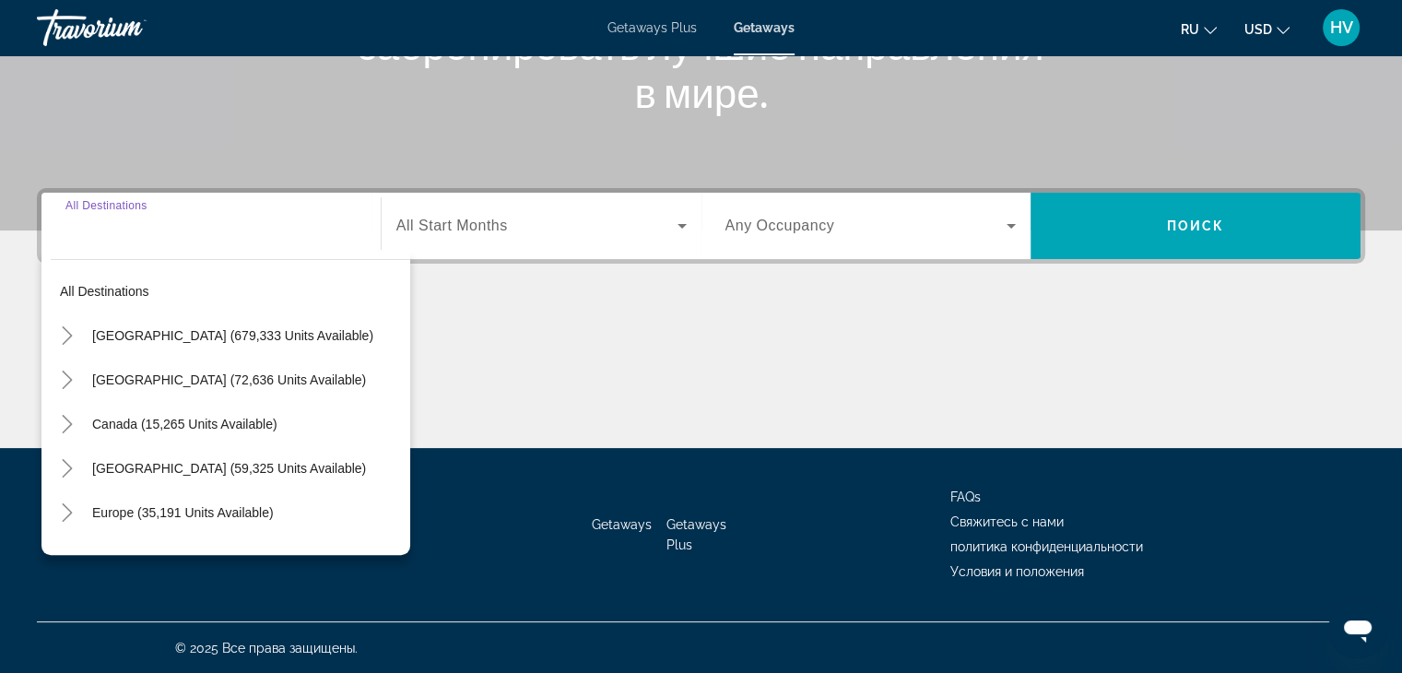
scroll to position [324, 0]
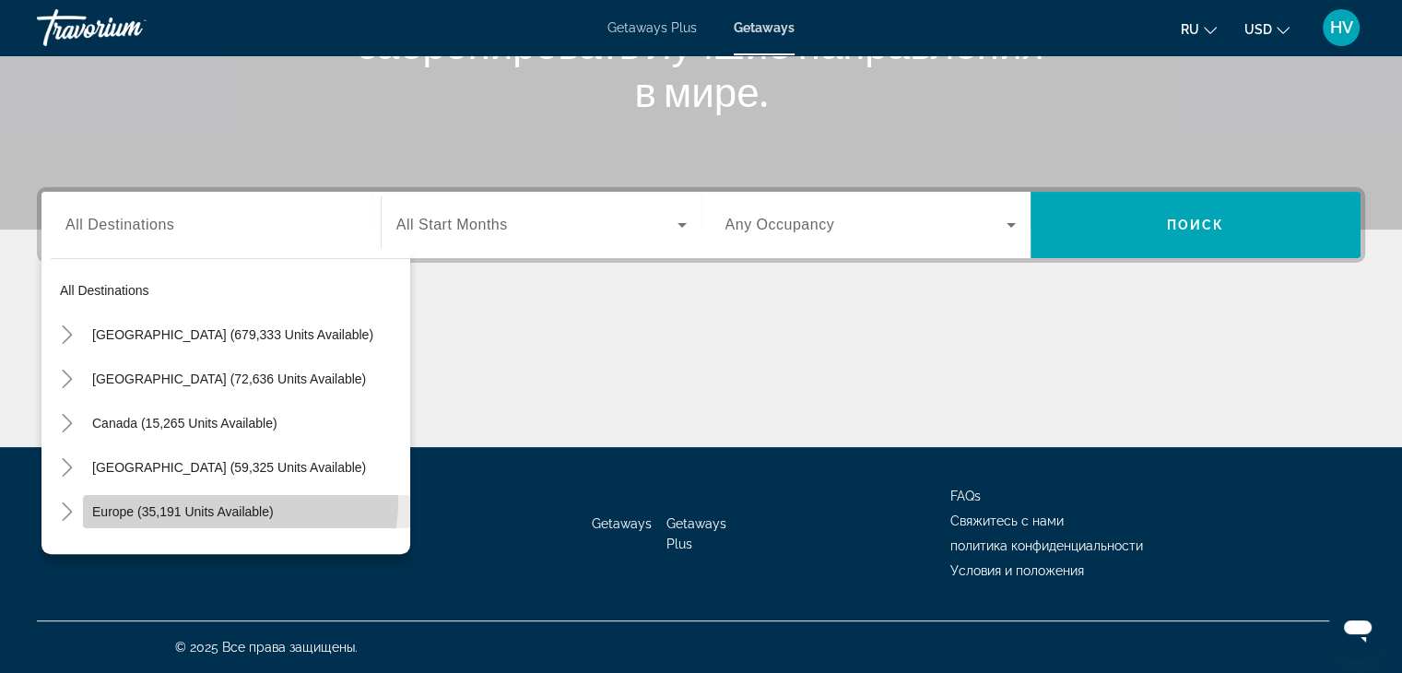
click at [199, 499] on span "Search widget" at bounding box center [246, 512] width 327 height 44
type input "**********"
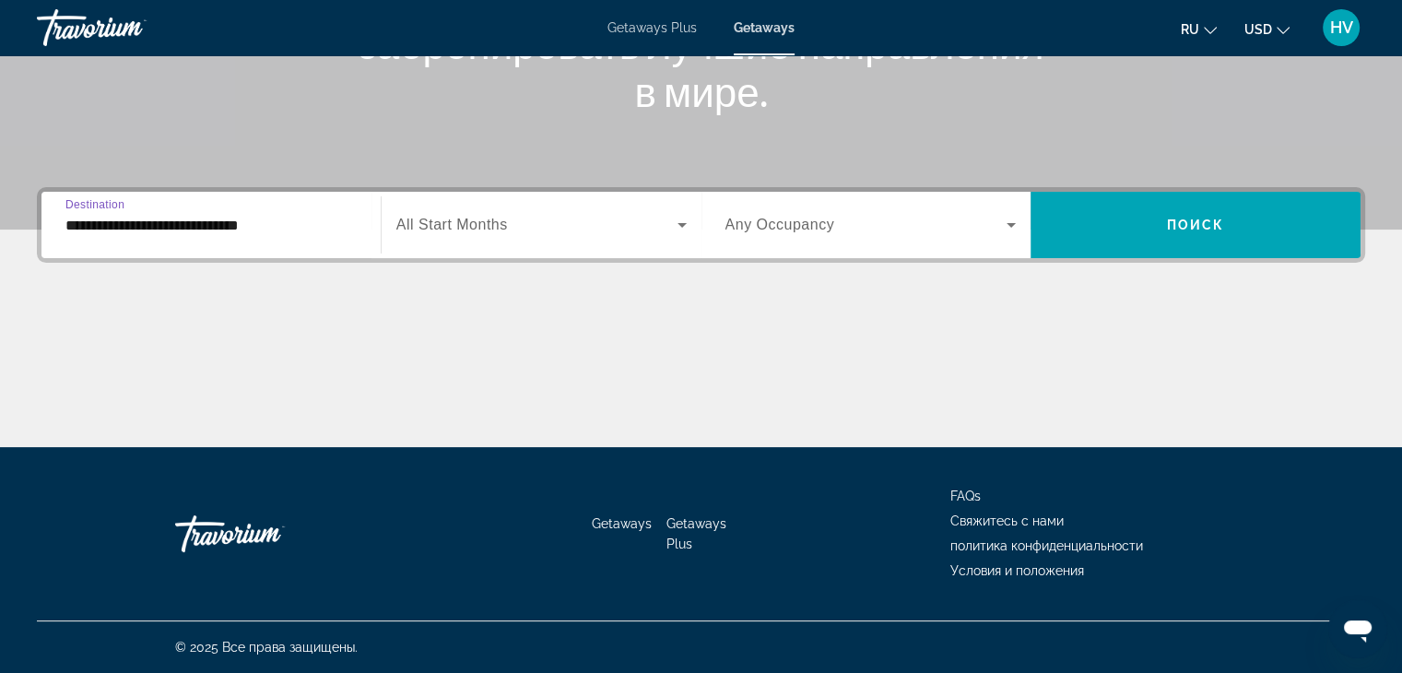
click at [536, 216] on span "Search widget" at bounding box center [536, 225] width 281 height 22
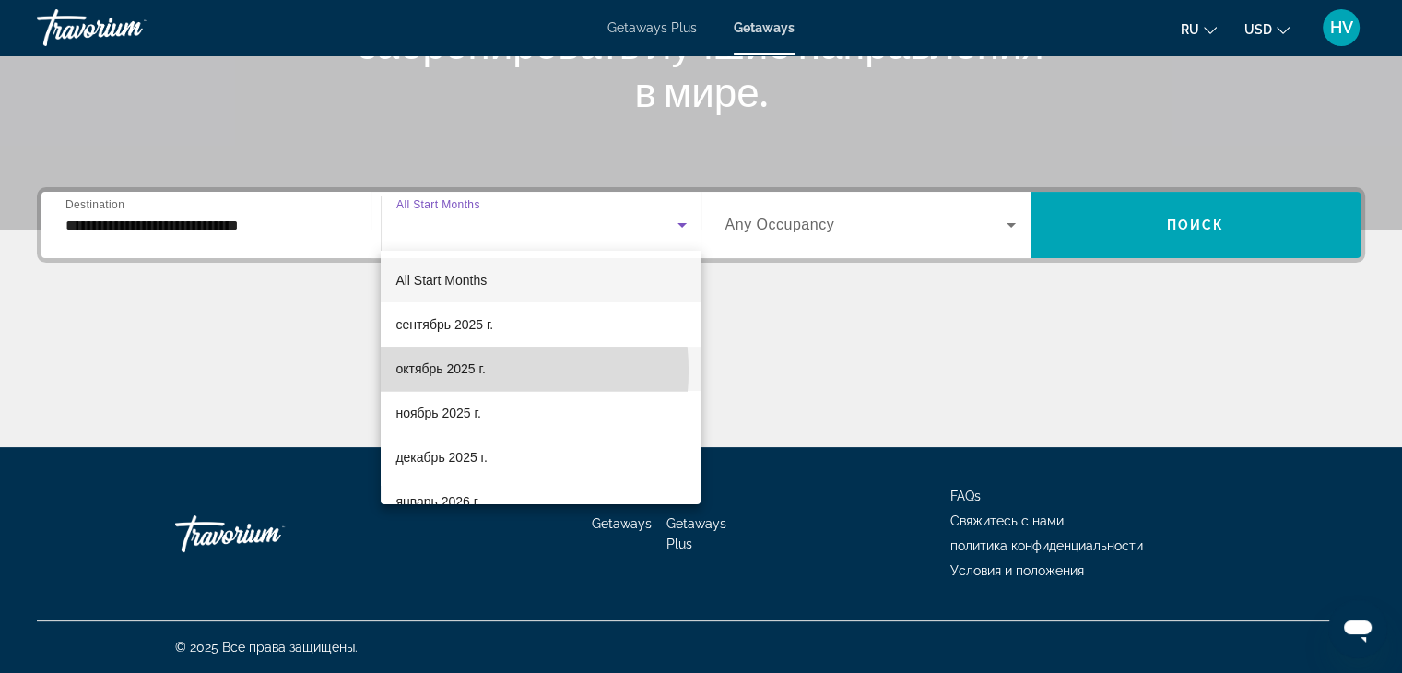
click at [463, 371] on span "октябрь 2025 г." at bounding box center [440, 369] width 89 height 22
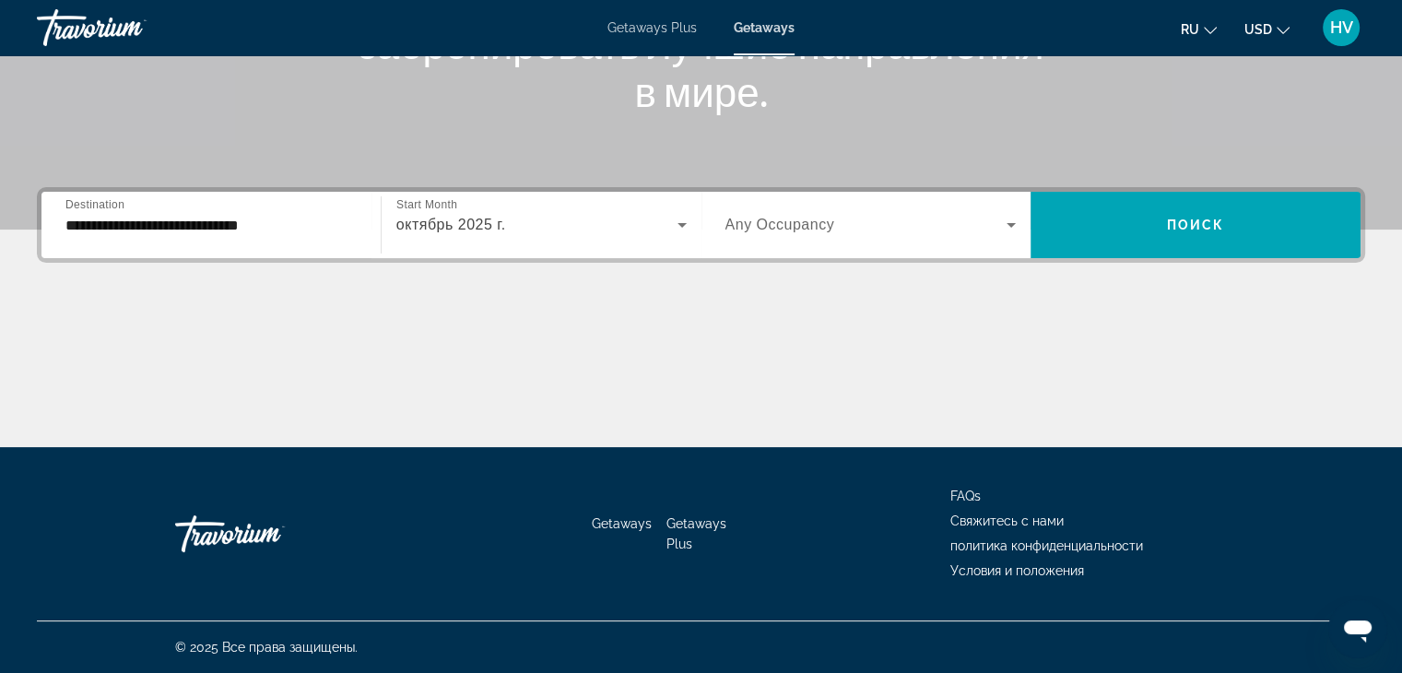
click at [794, 227] on span "Any Occupancy" at bounding box center [781, 225] width 110 height 16
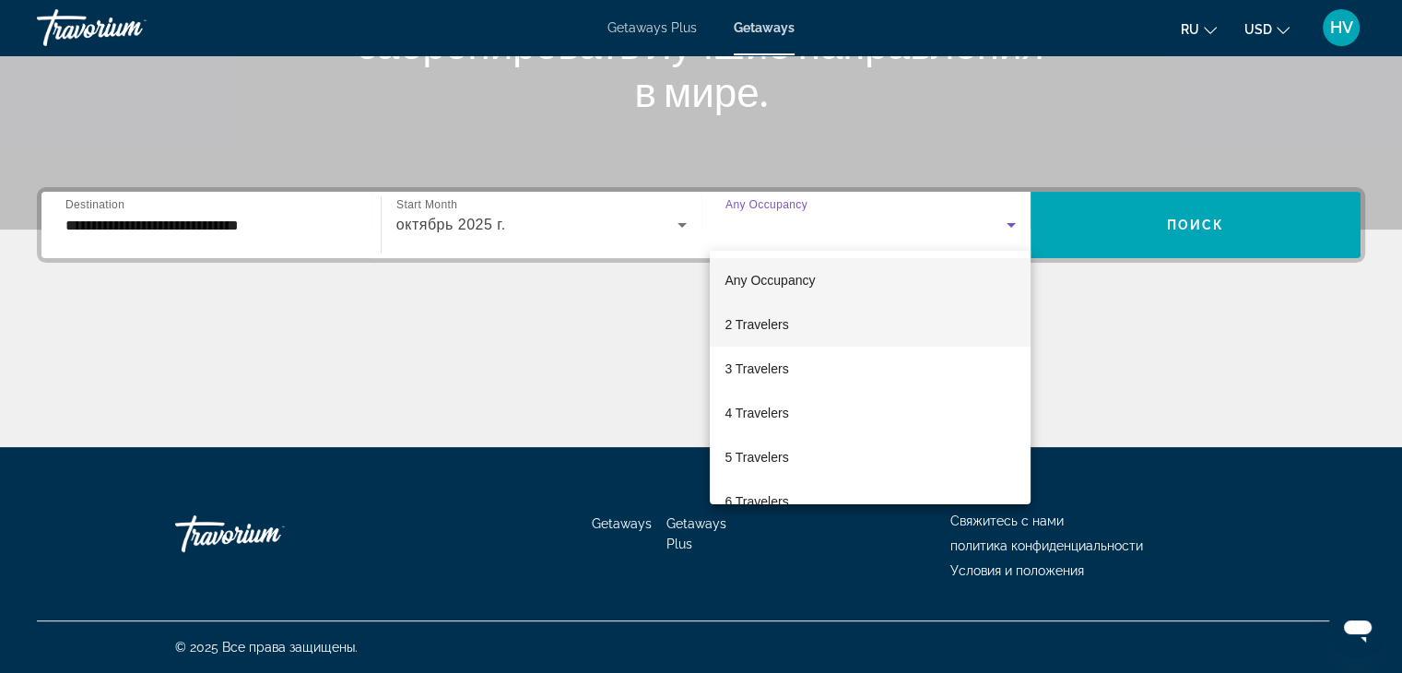
click at [760, 318] on span "2 Travelers" at bounding box center [757, 324] width 64 height 22
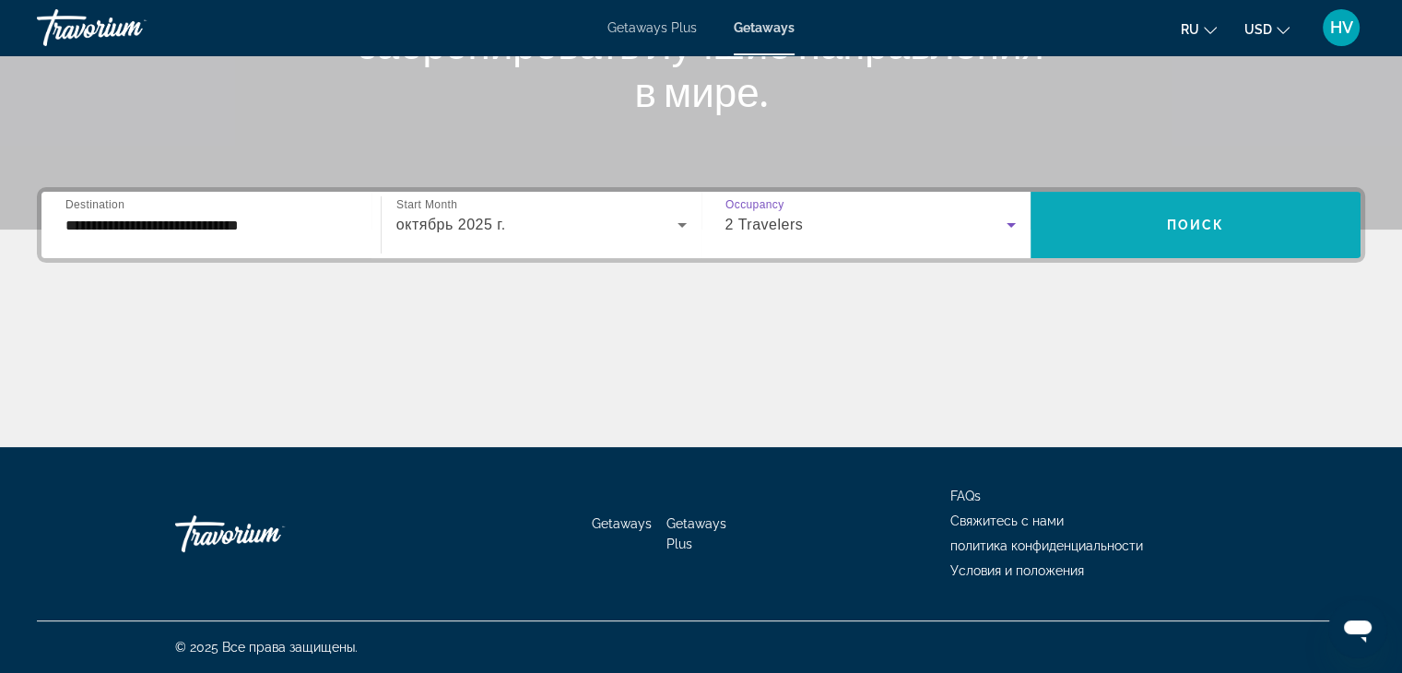
click at [1082, 233] on span "Search widget" at bounding box center [1196, 225] width 330 height 44
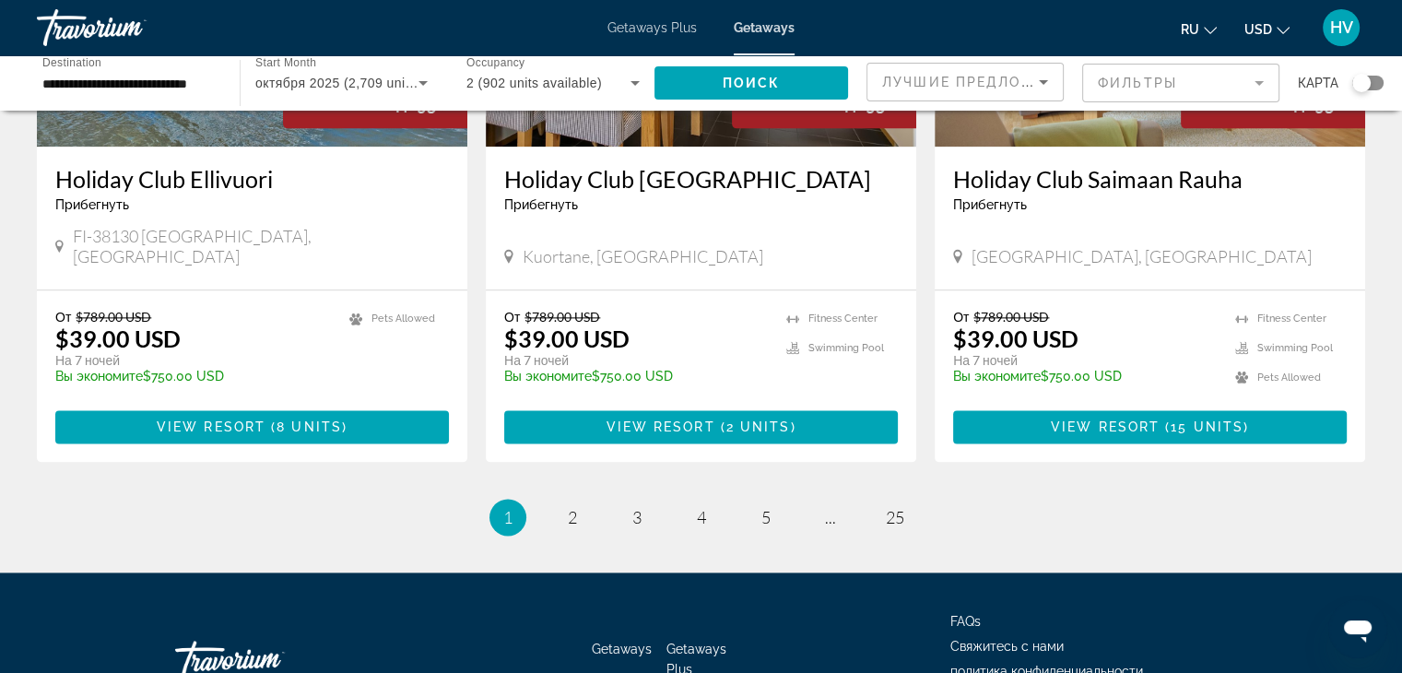
scroll to position [2336, 0]
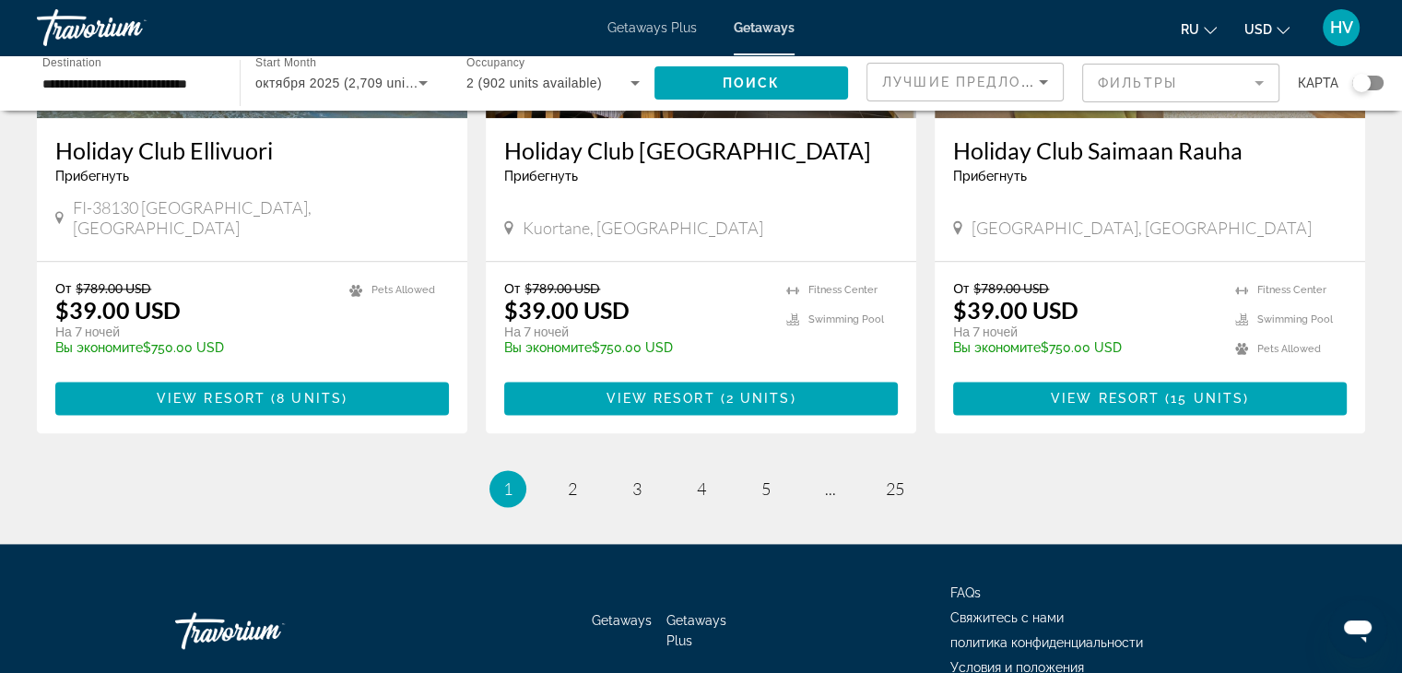
drag, startPoint x: 1409, startPoint y: 82, endPoint x: 45, endPoint y: 12, distance: 1365.5
click at [765, 479] on span "5" at bounding box center [766, 489] width 9 height 20
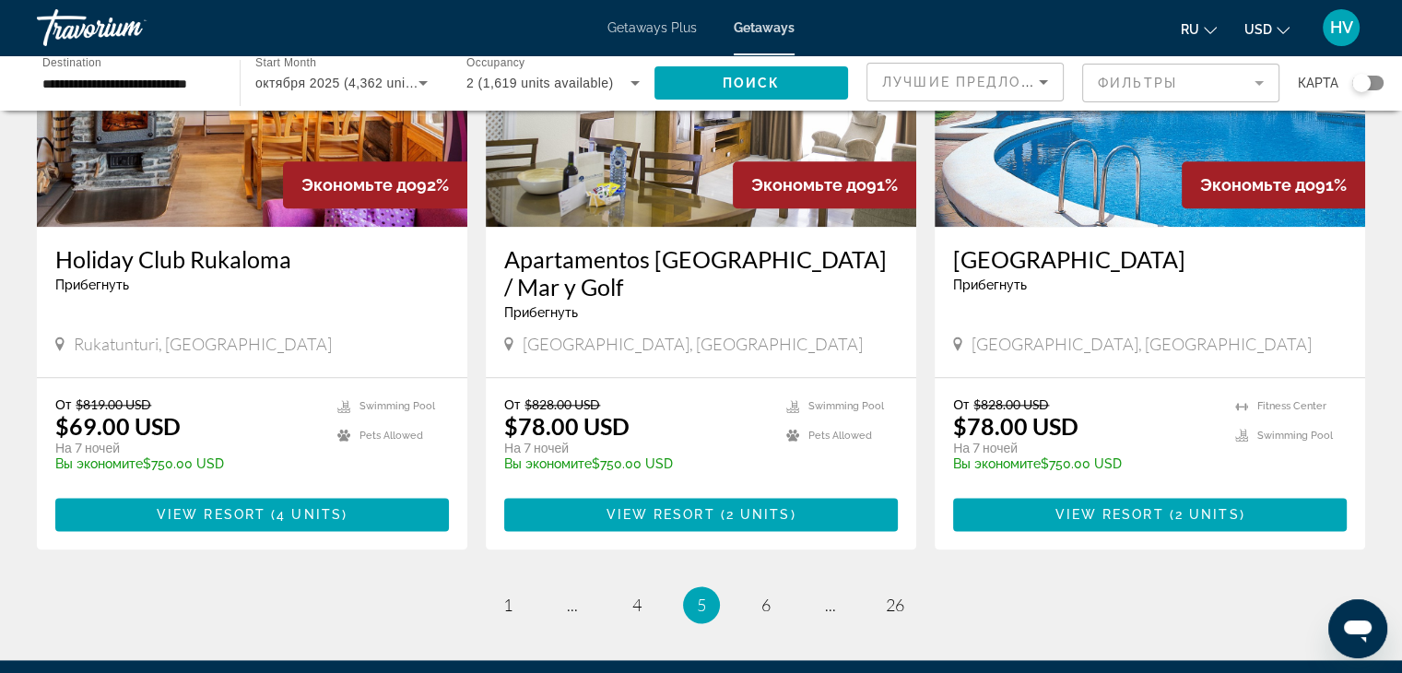
scroll to position [2169, 0]
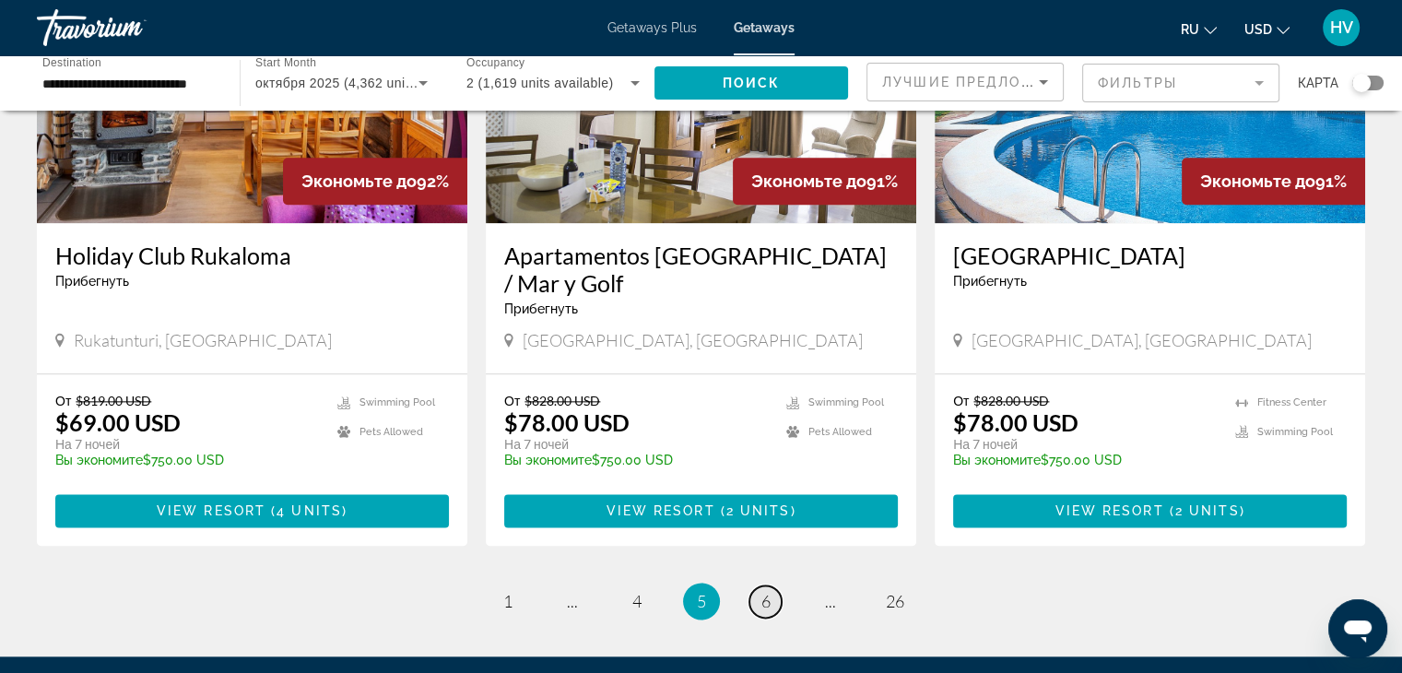
click at [763, 591] on span "6" at bounding box center [766, 601] width 9 height 20
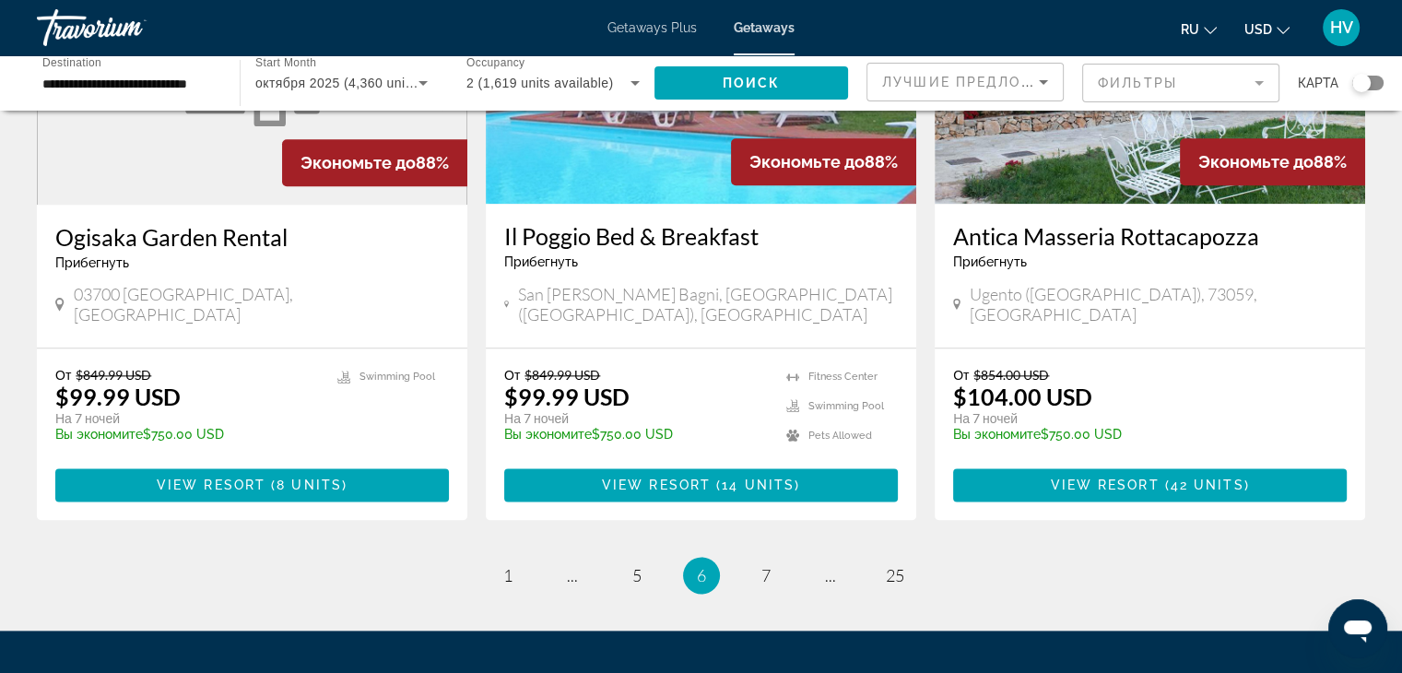
scroll to position [2240, 0]
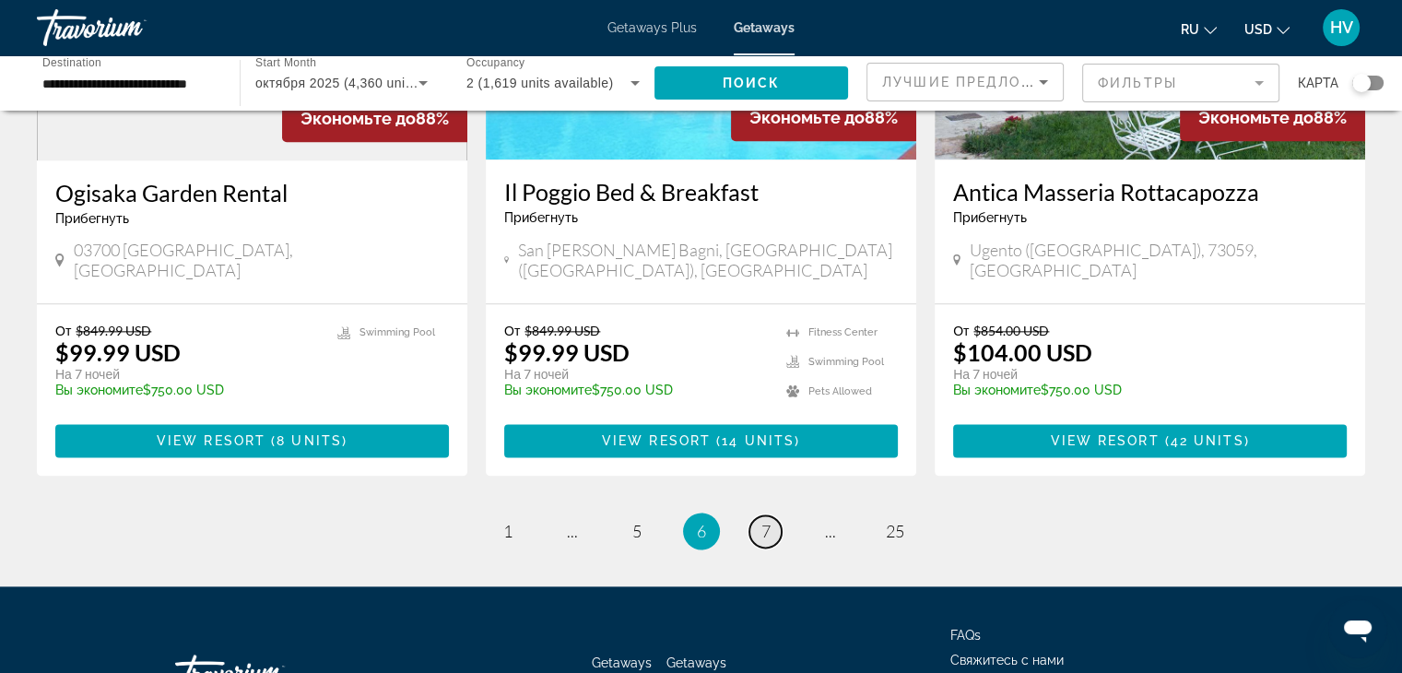
click at [767, 521] on span "7" at bounding box center [766, 531] width 9 height 20
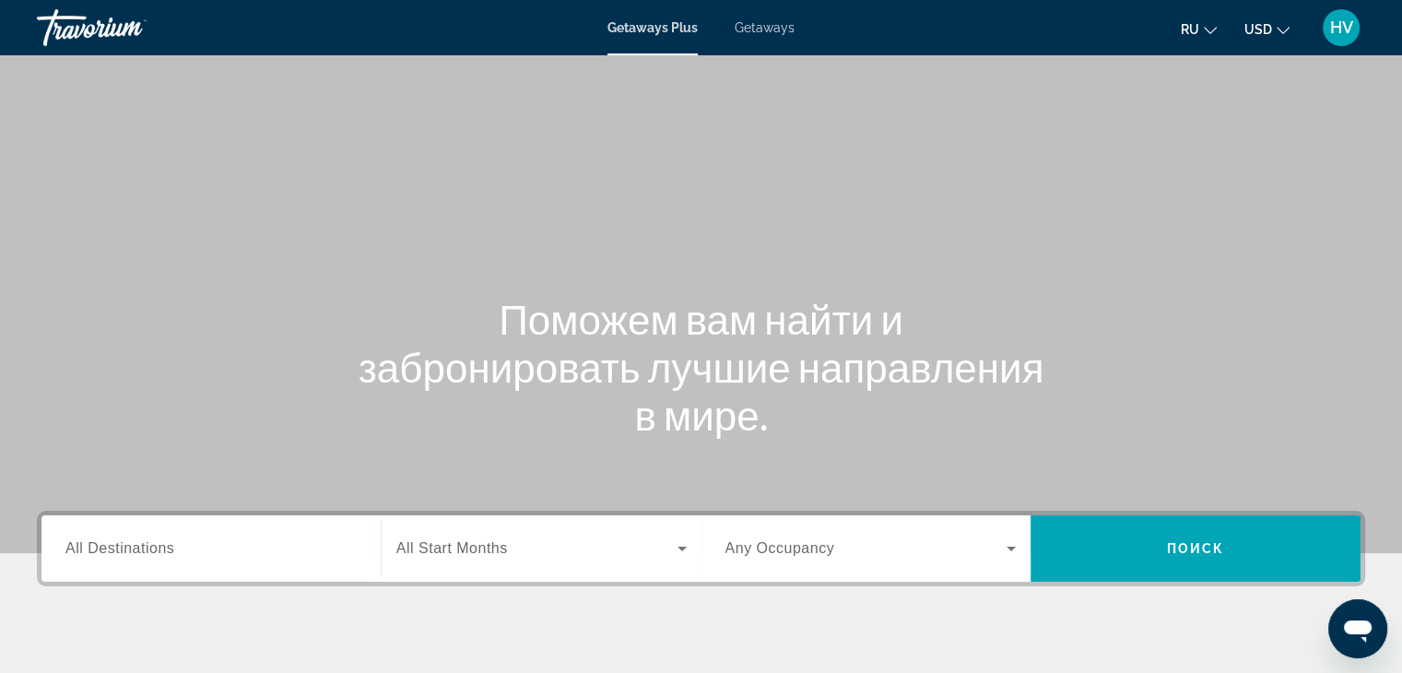
click at [188, 546] on input "Destination All Destinations" at bounding box center [210, 549] width 291 height 22
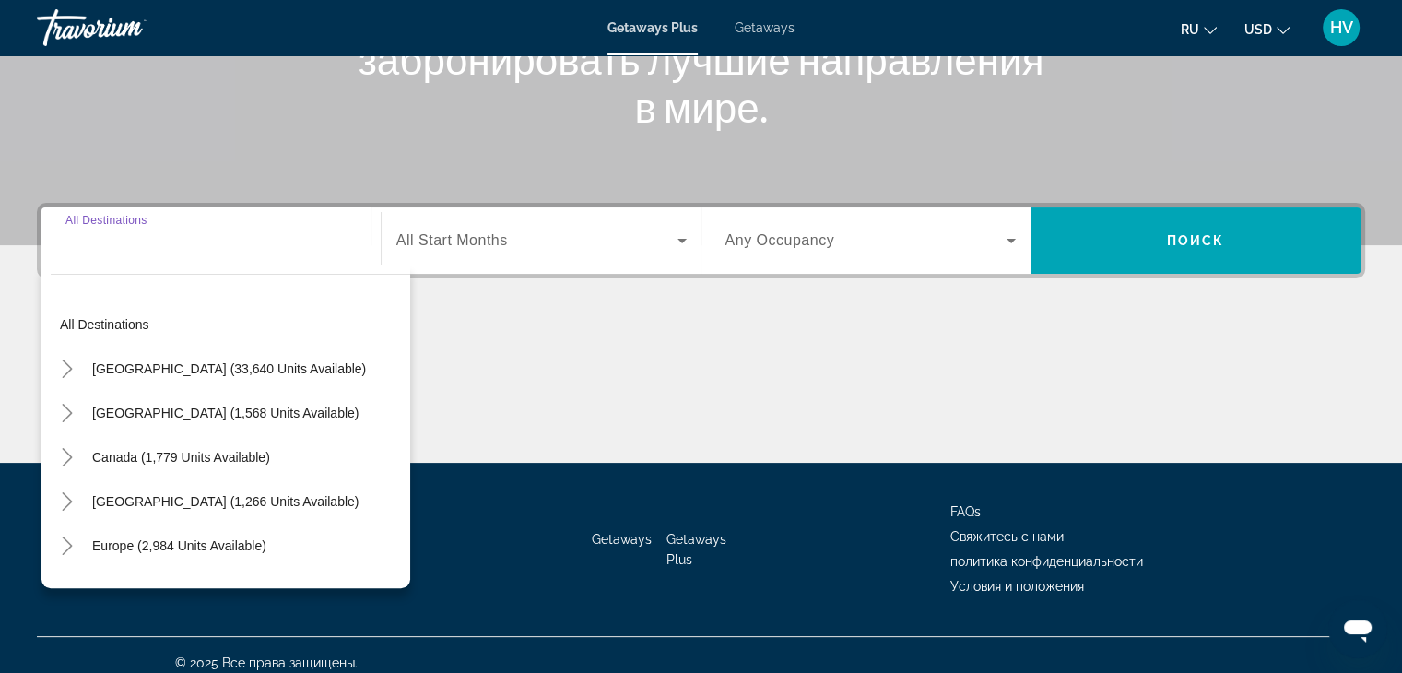
scroll to position [324, 0]
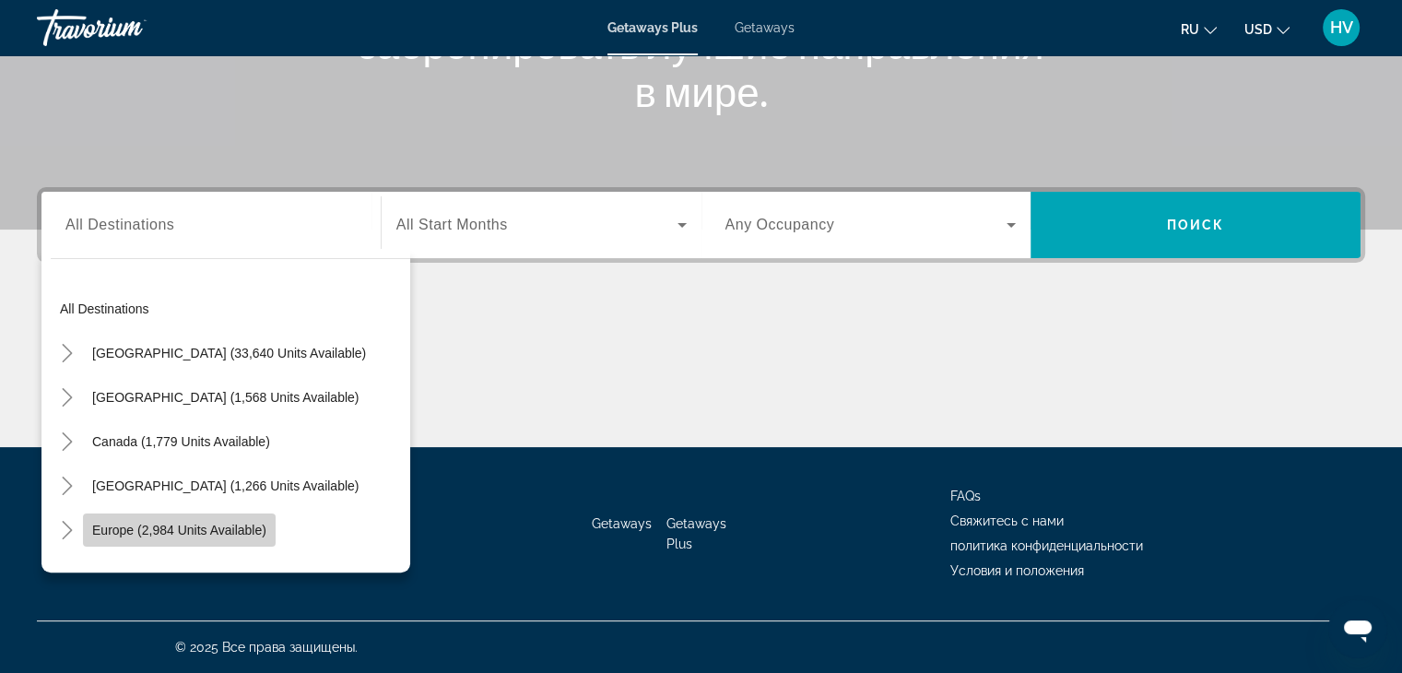
click at [182, 526] on span "Europe (2,984 units available)" at bounding box center [179, 530] width 174 height 15
type input "**********"
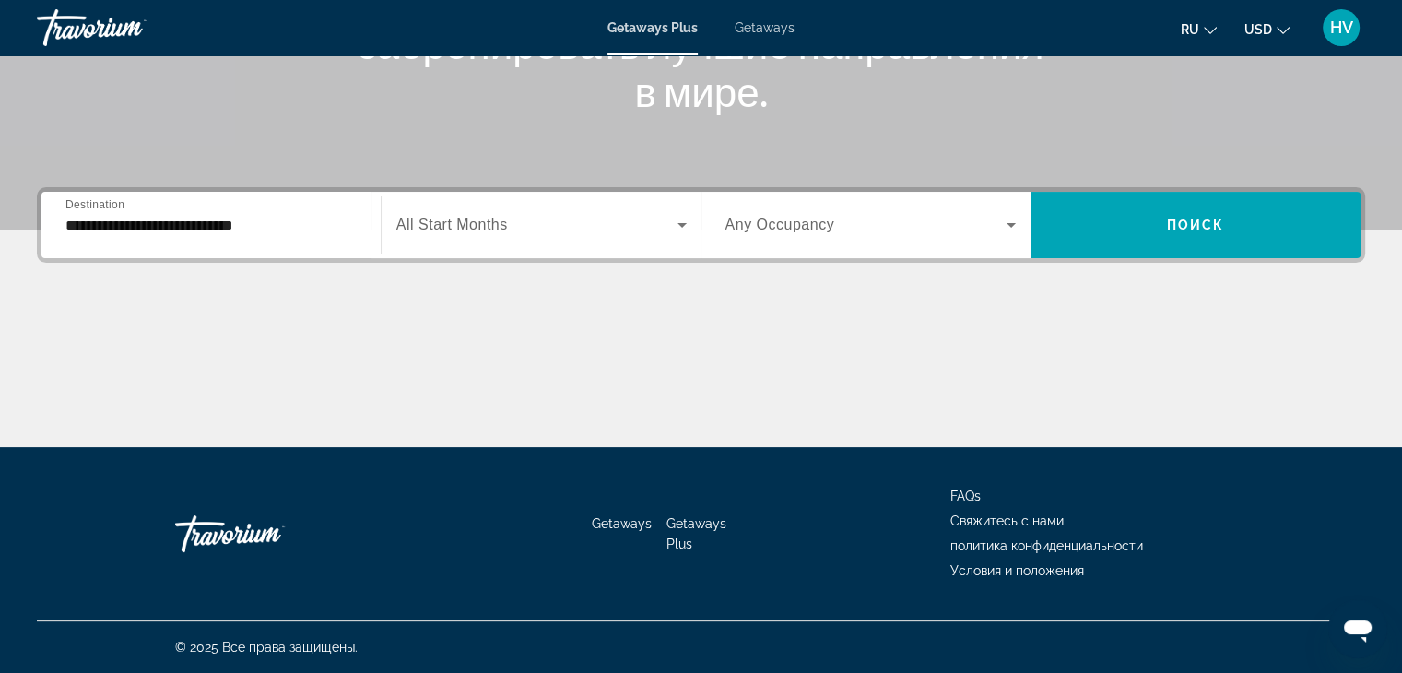
click at [518, 237] on div "Search widget" at bounding box center [541, 225] width 290 height 52
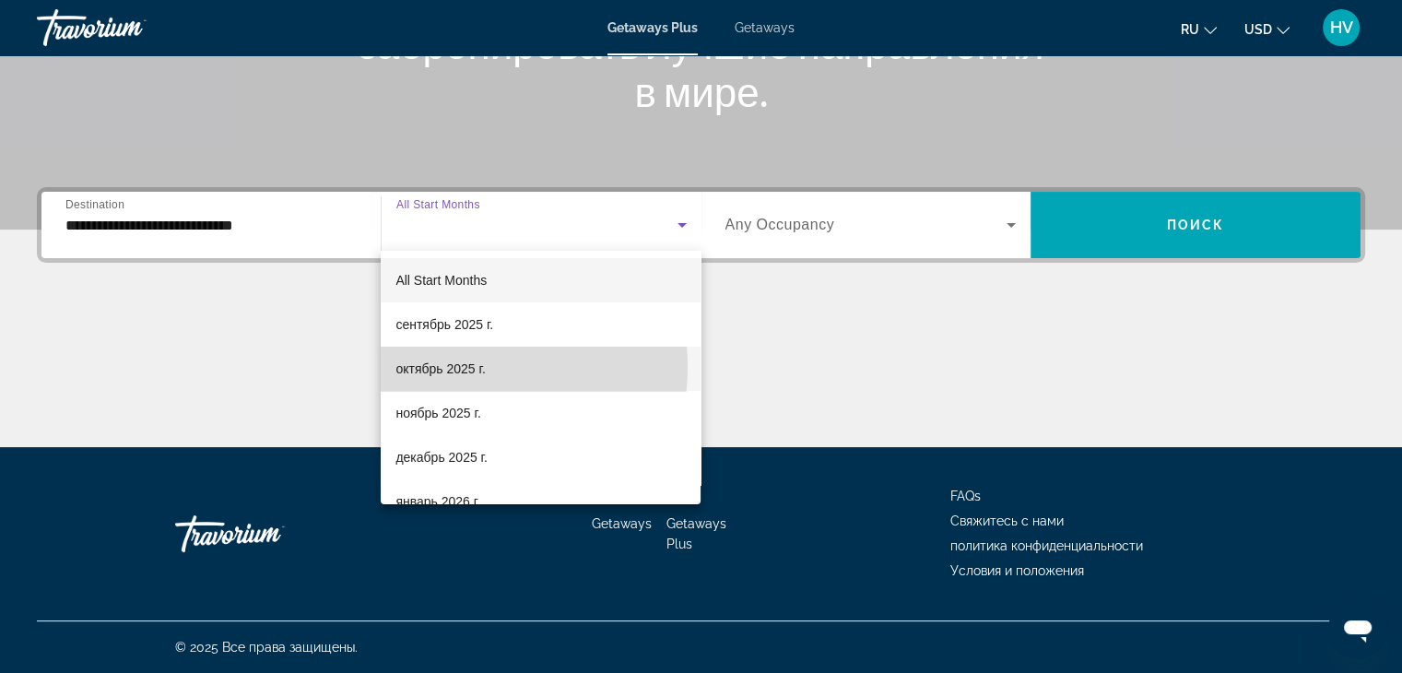
click at [452, 367] on span "октябрь 2025 г." at bounding box center [440, 369] width 89 height 22
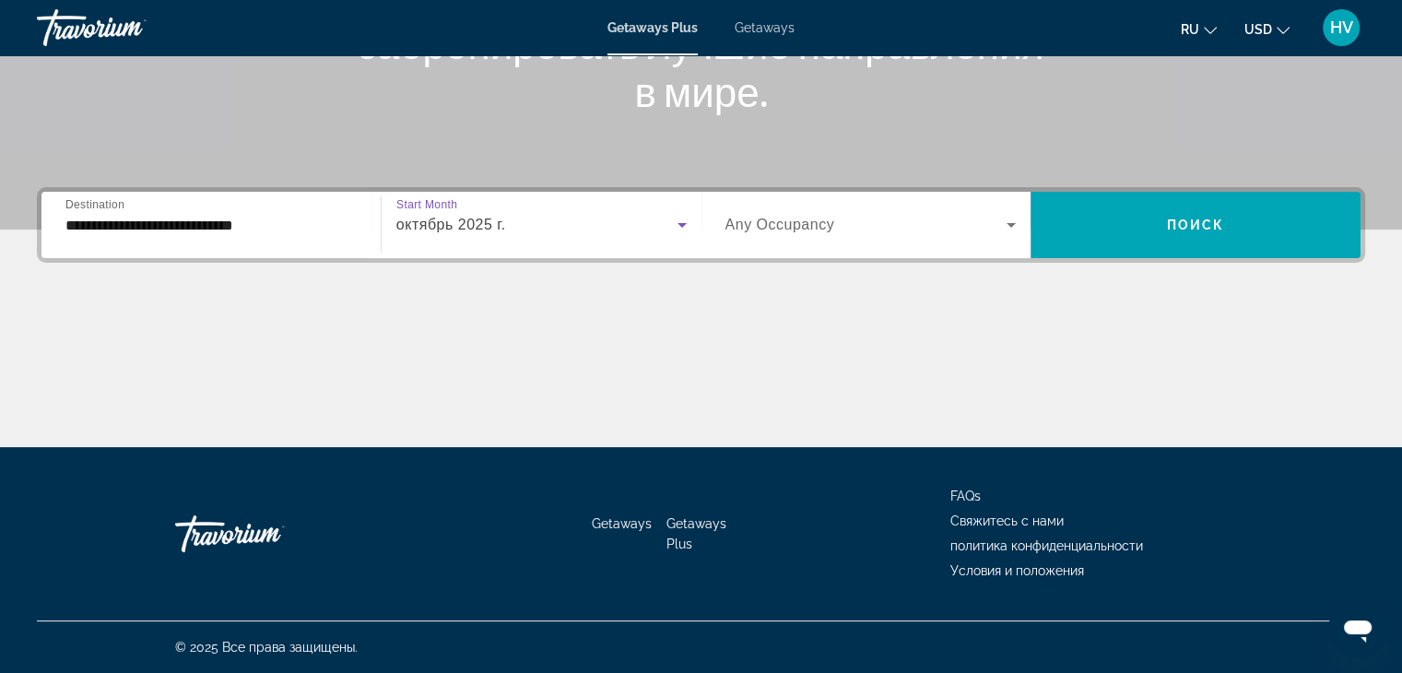
click at [774, 209] on div "Search widget" at bounding box center [871, 225] width 291 height 52
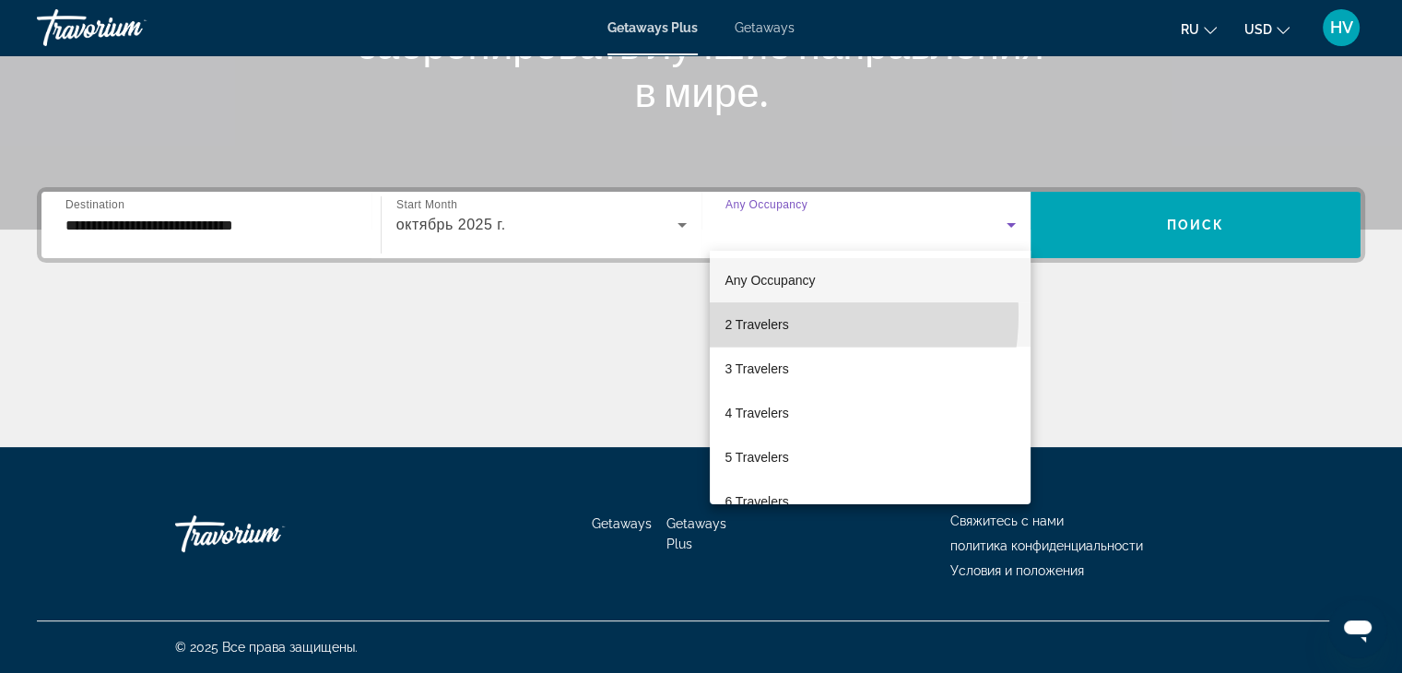
click at [766, 314] on span "2 Travelers" at bounding box center [757, 324] width 64 height 22
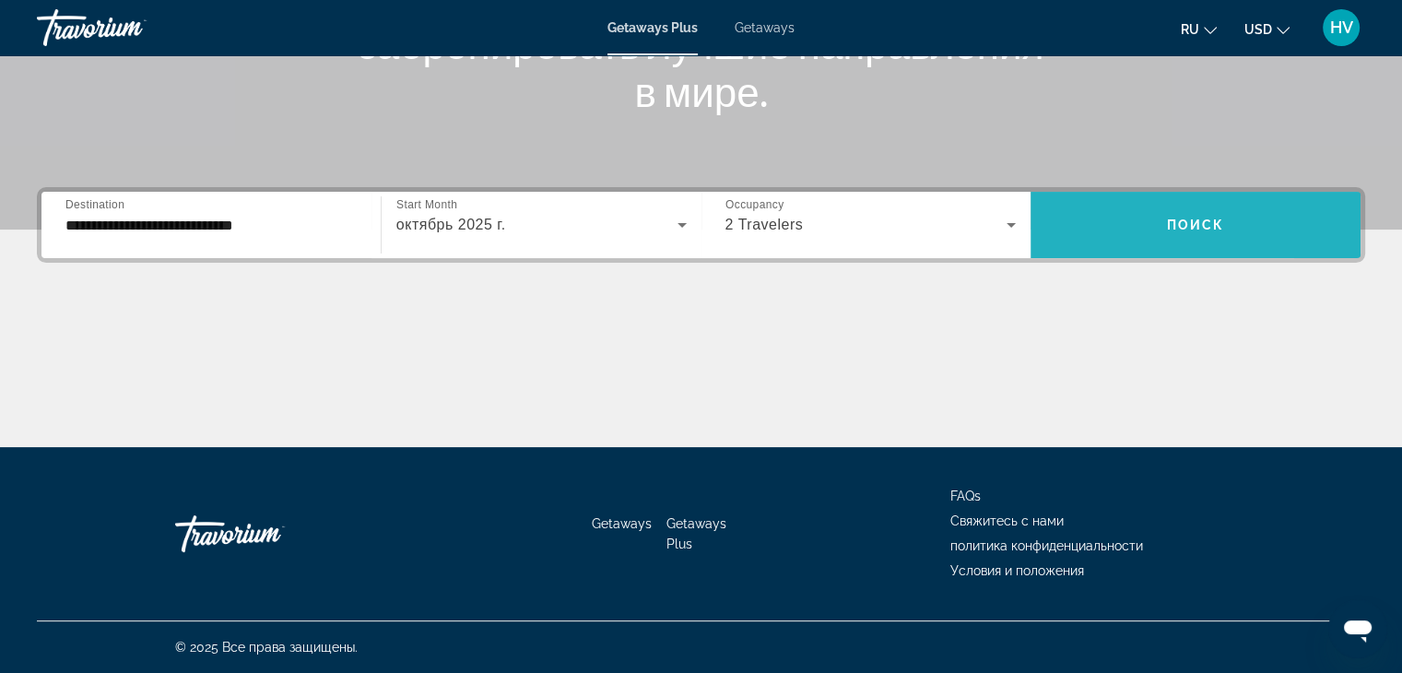
click at [1095, 242] on span "Search widget" at bounding box center [1196, 225] width 330 height 44
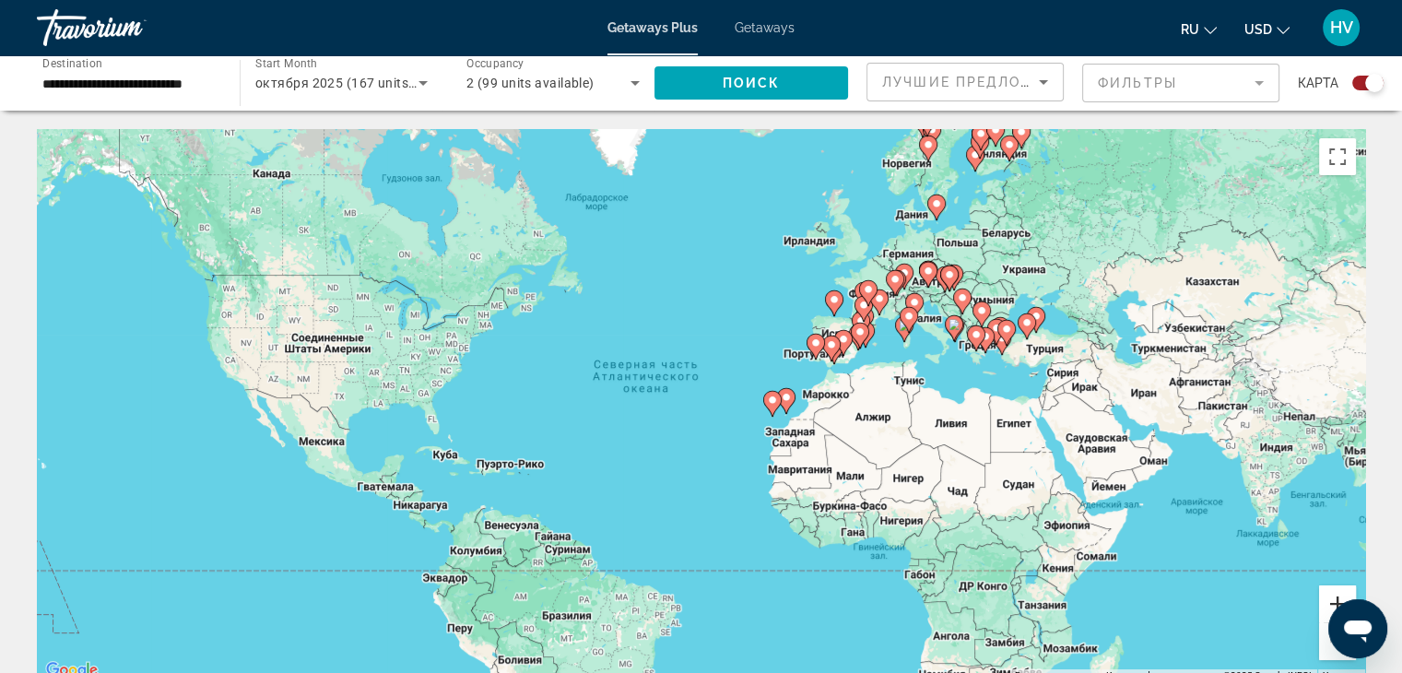
click at [1336, 595] on button "Увеличить" at bounding box center [1337, 603] width 37 height 37
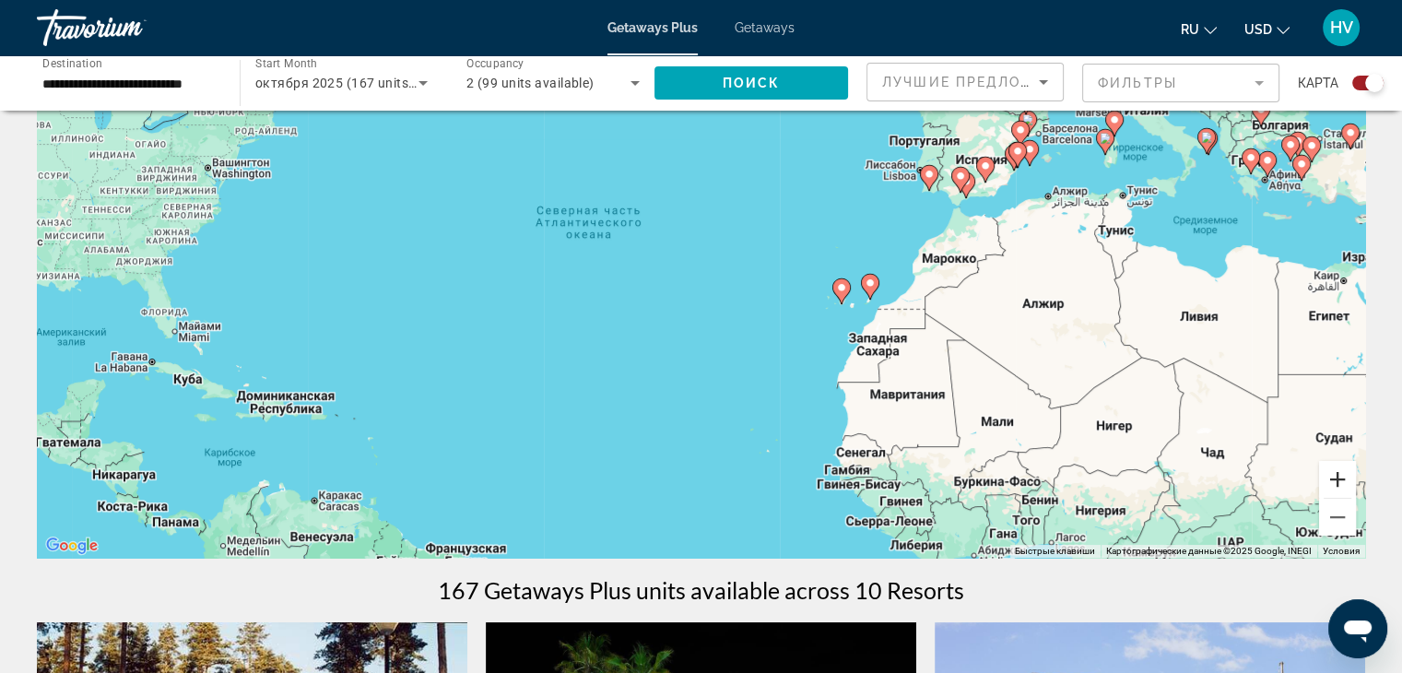
scroll to position [19, 0]
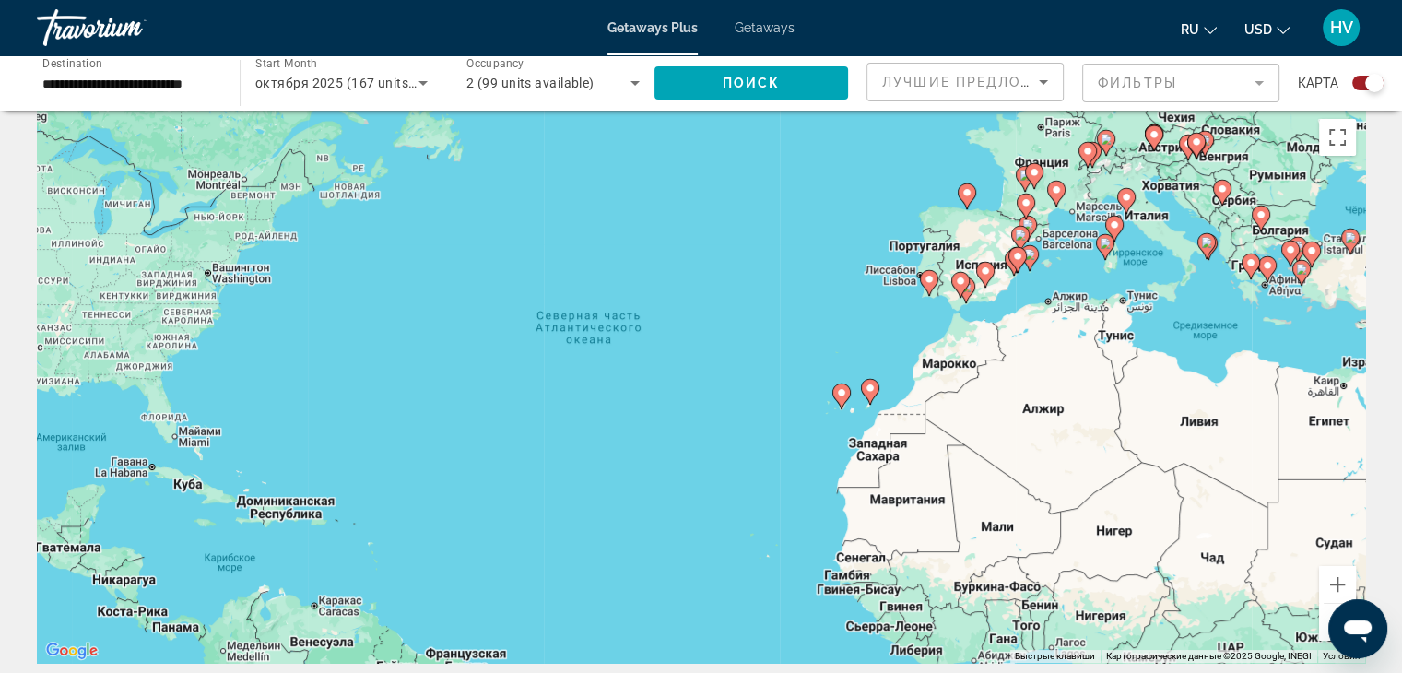
click at [1041, 81] on icon "Sort by" at bounding box center [1043, 82] width 9 height 5
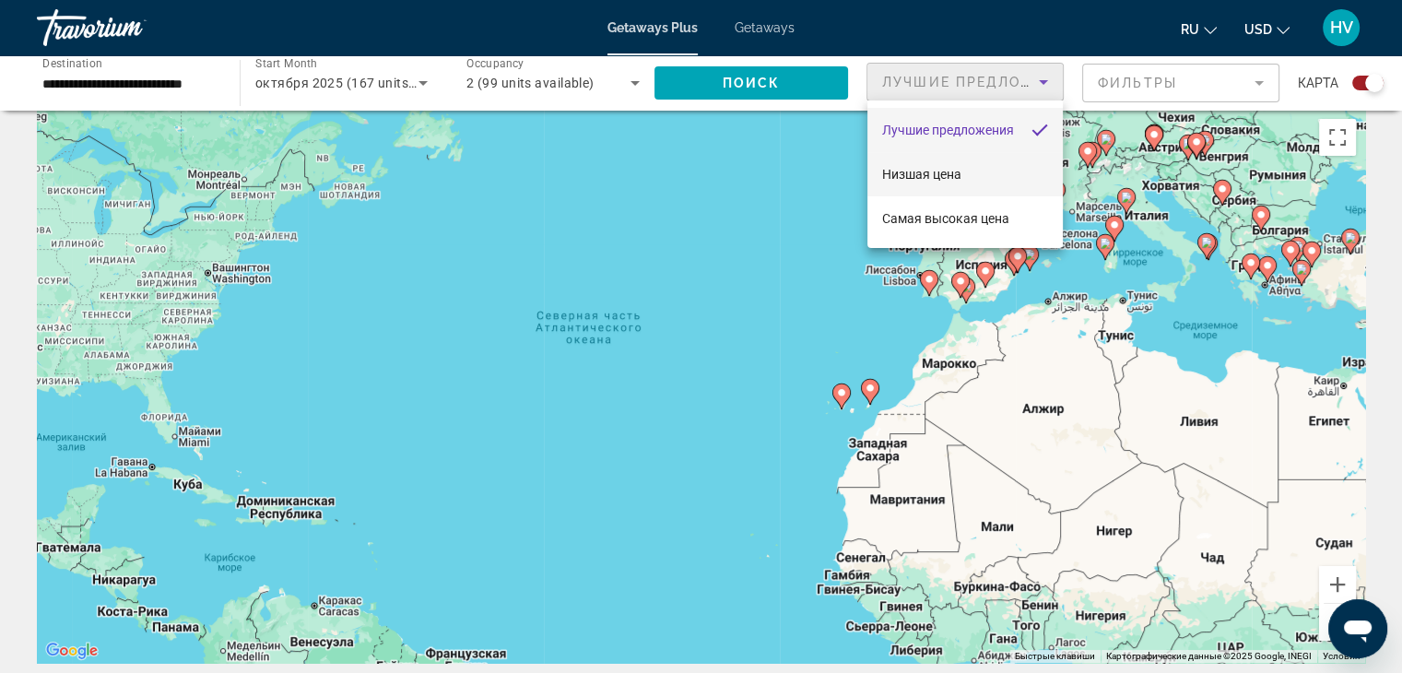
click at [933, 171] on span "Низшая цена" at bounding box center [921, 174] width 79 height 15
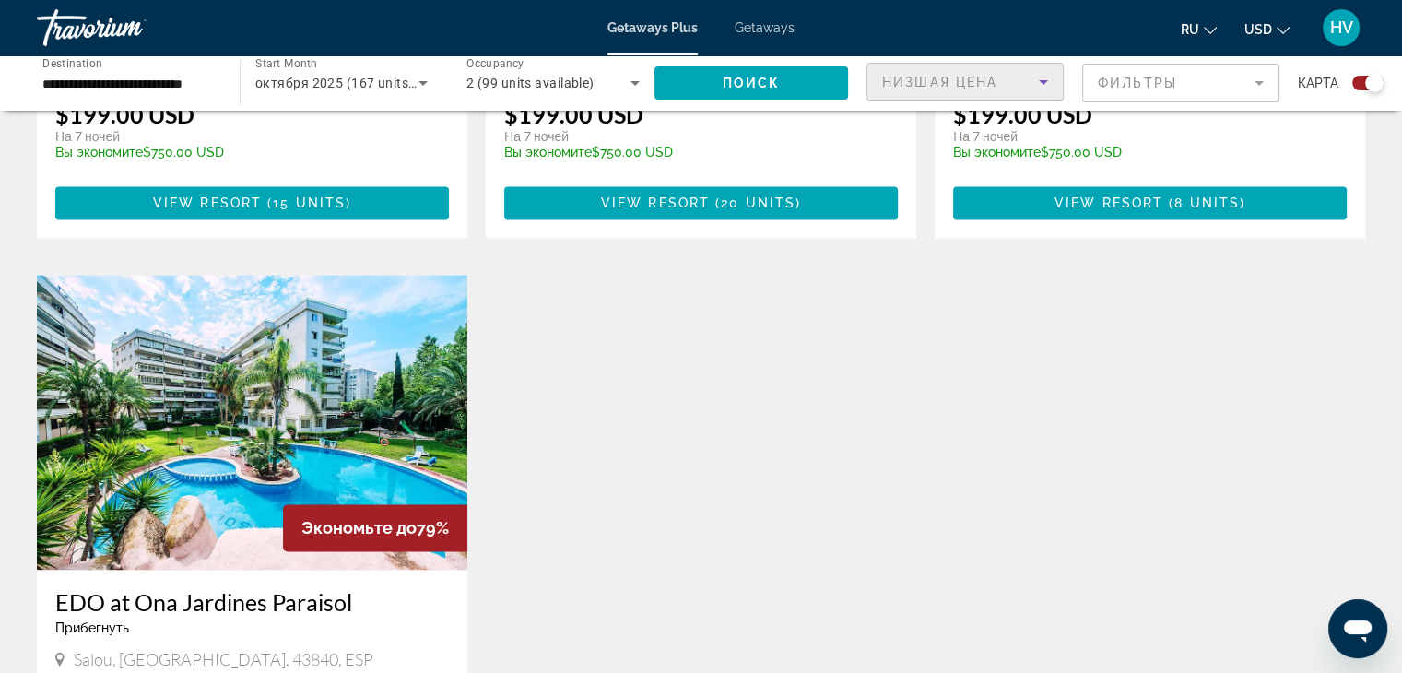
scroll to position [2639, 0]
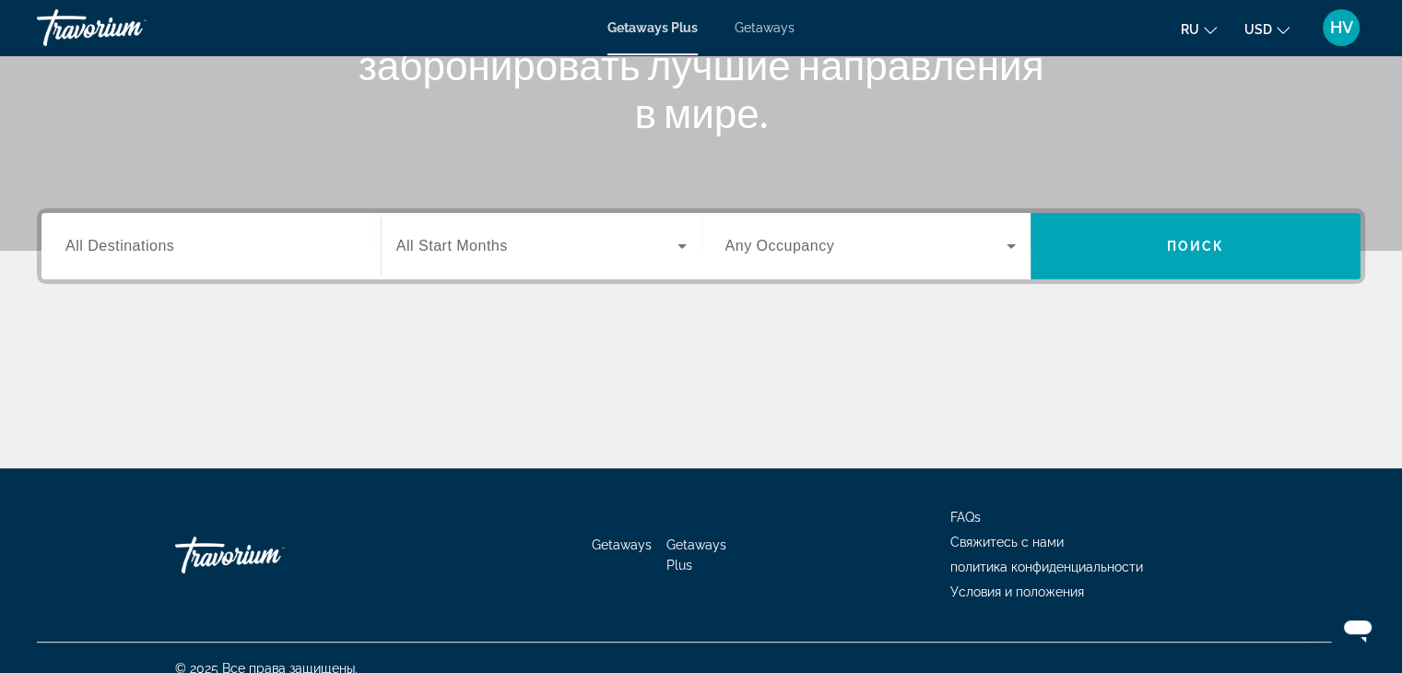
scroll to position [303, 0]
click at [292, 262] on div "Search widget" at bounding box center [210, 245] width 291 height 53
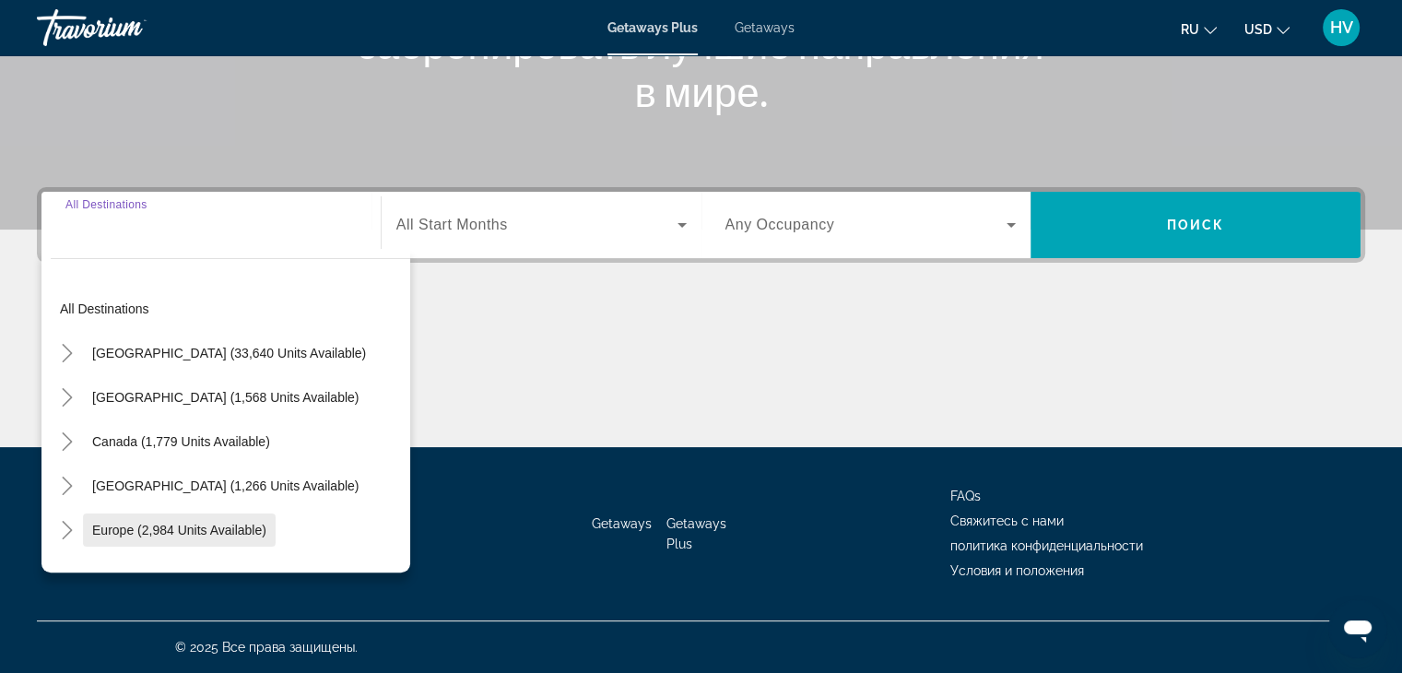
click at [147, 527] on span "Europe (2,984 units available)" at bounding box center [179, 530] width 174 height 15
type input "**********"
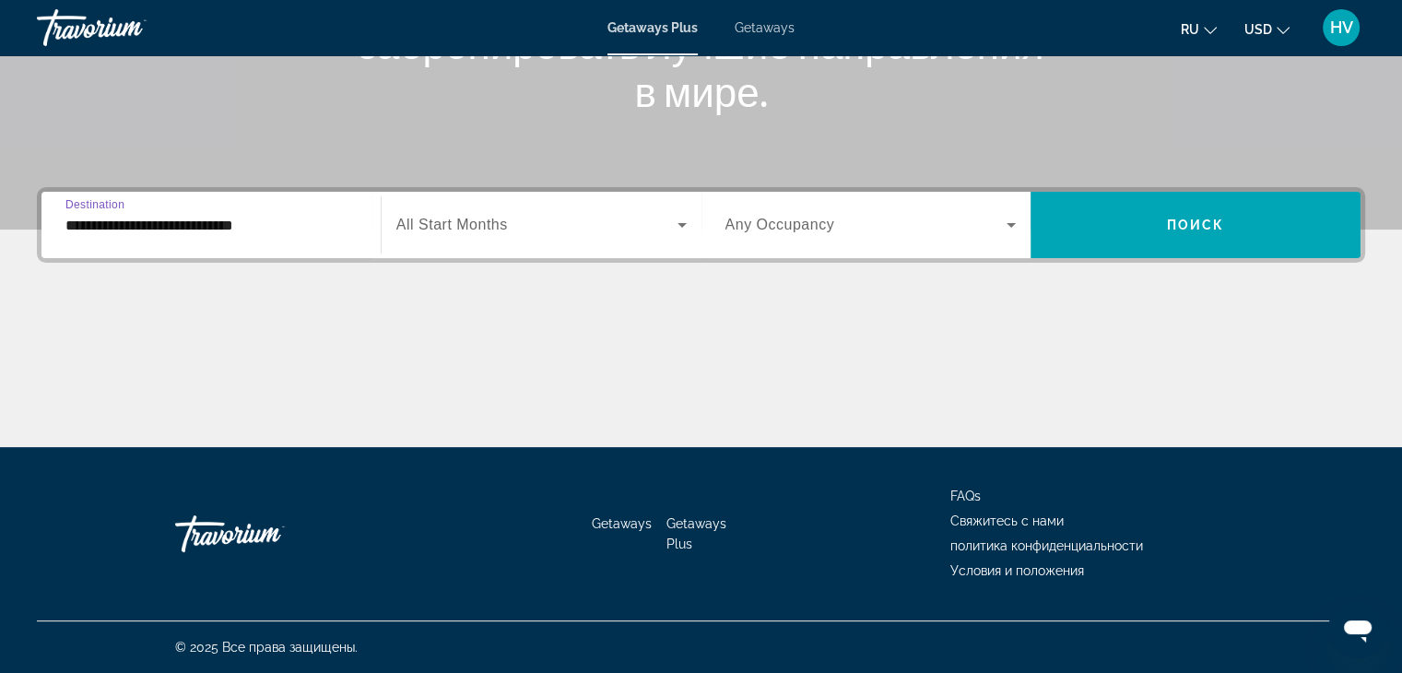
click at [488, 239] on div "Search widget" at bounding box center [541, 225] width 290 height 52
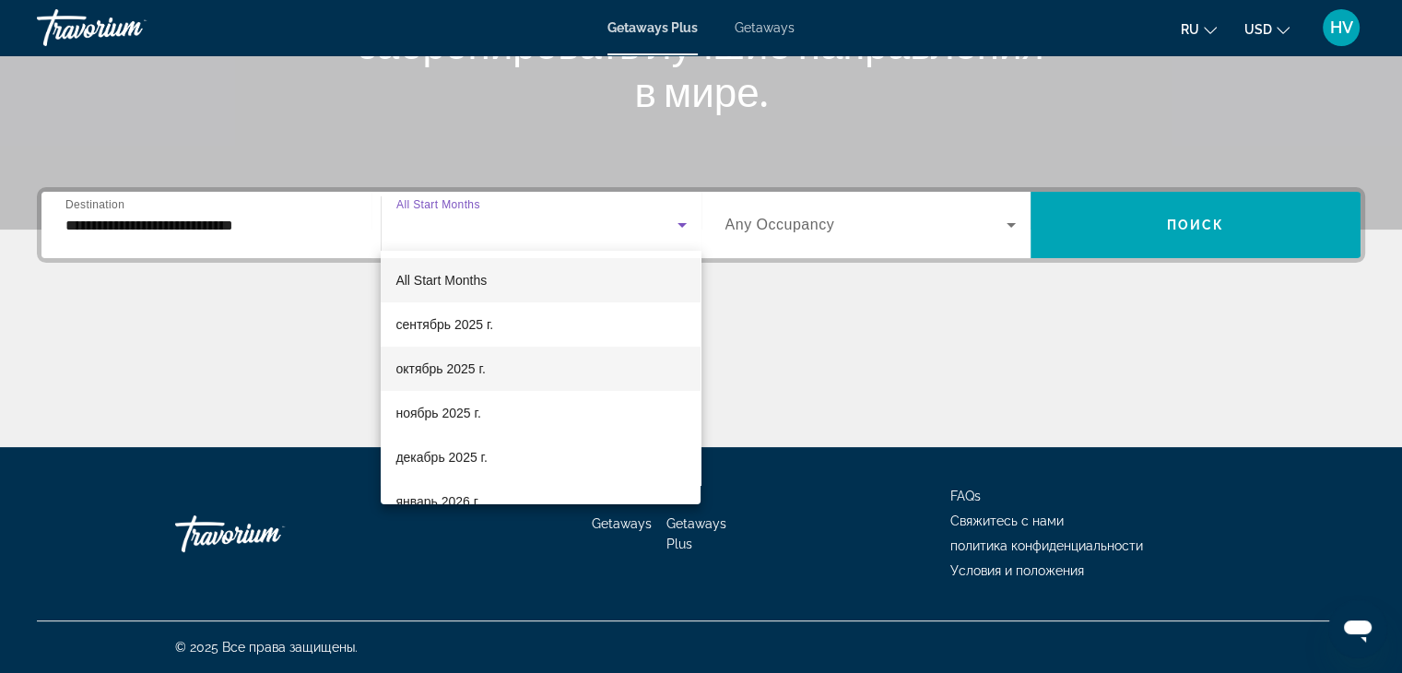
click at [438, 380] on mat-option "октябрь 2025 г." at bounding box center [541, 369] width 320 height 44
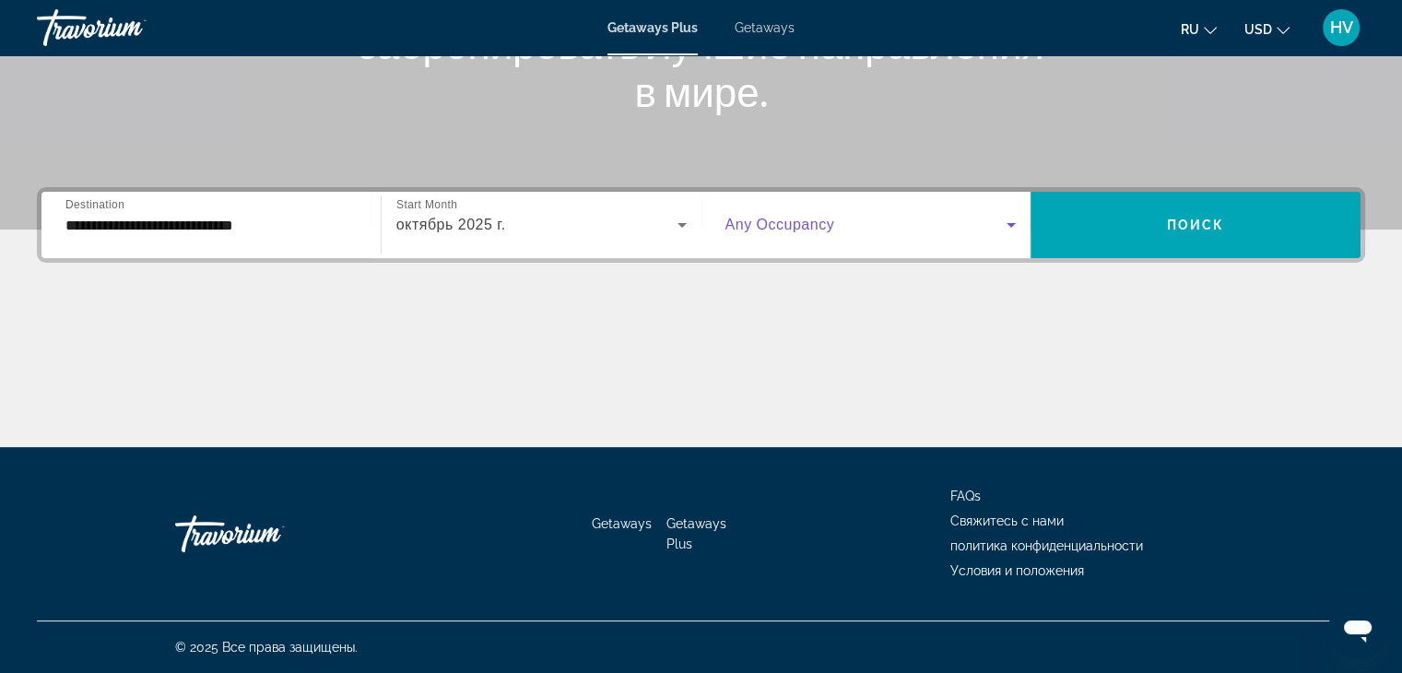
click at [896, 231] on span "Search widget" at bounding box center [867, 225] width 282 height 22
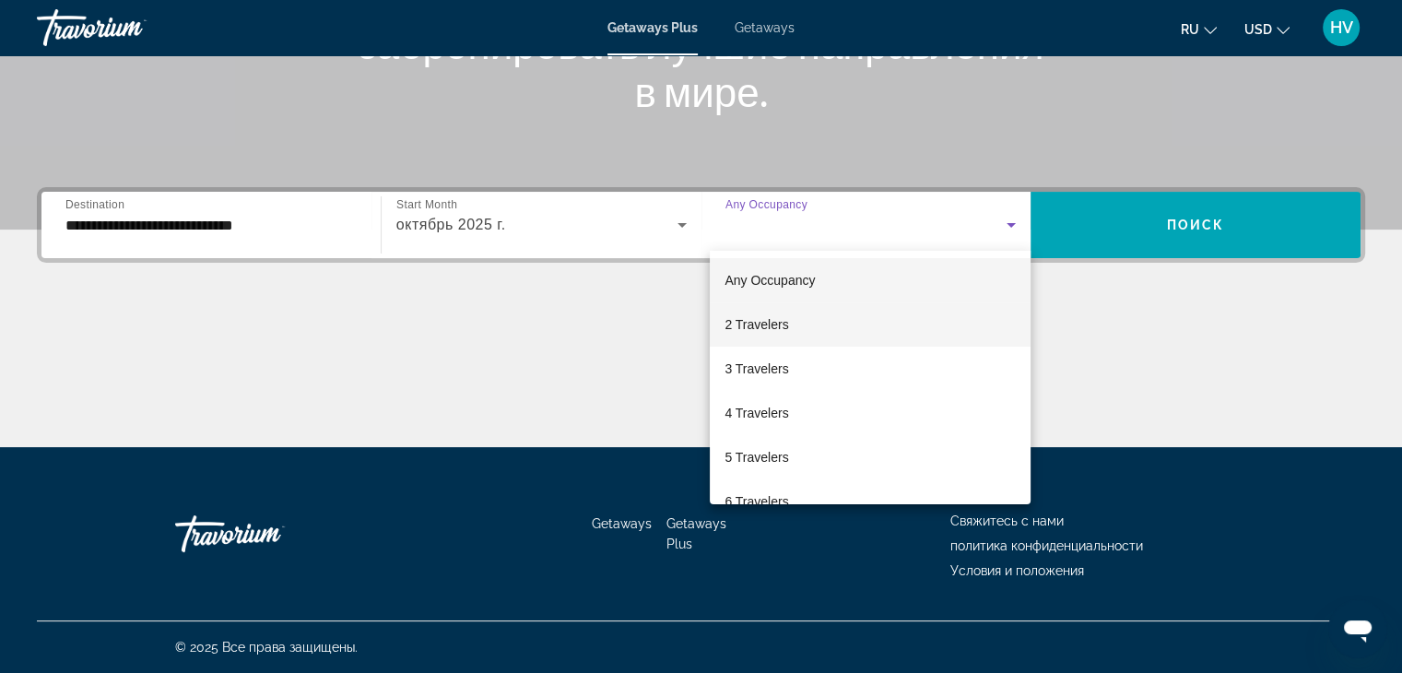
click at [763, 309] on mat-option "2 Travelers" at bounding box center [870, 324] width 321 height 44
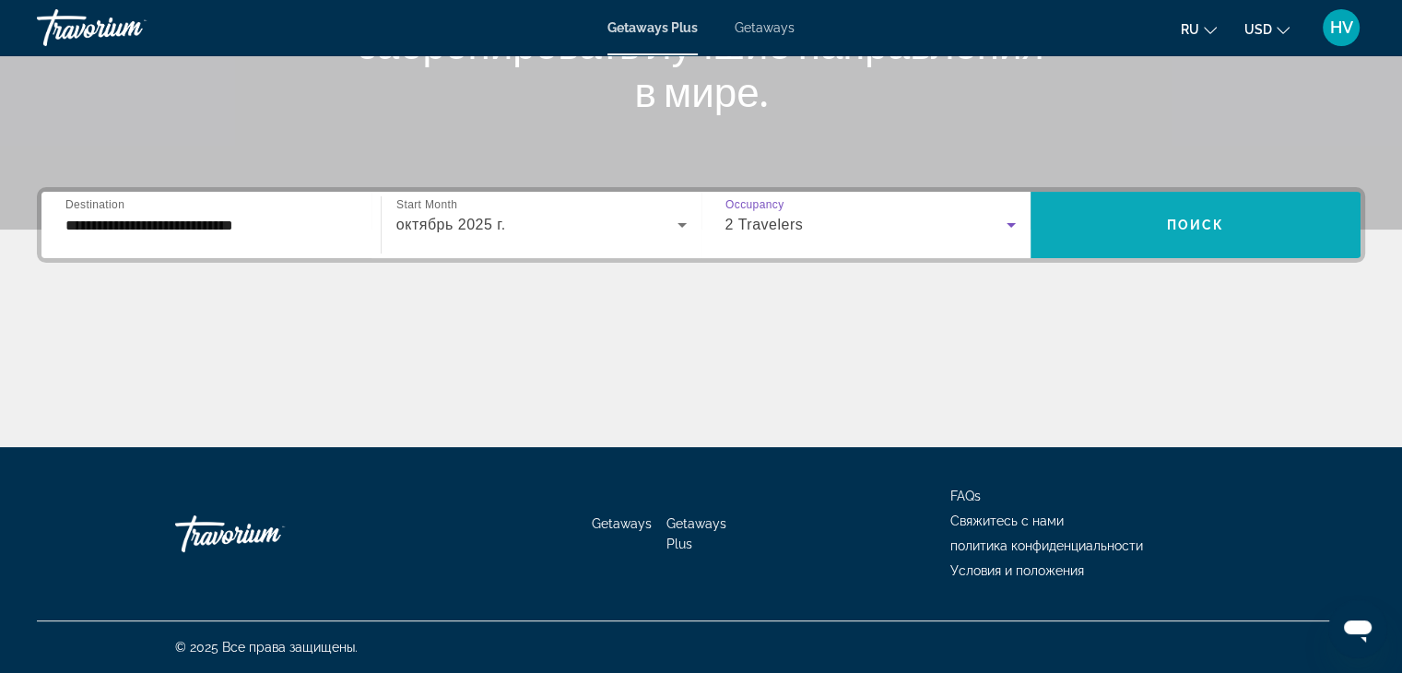
click at [1082, 235] on span "Search widget" at bounding box center [1196, 225] width 330 height 44
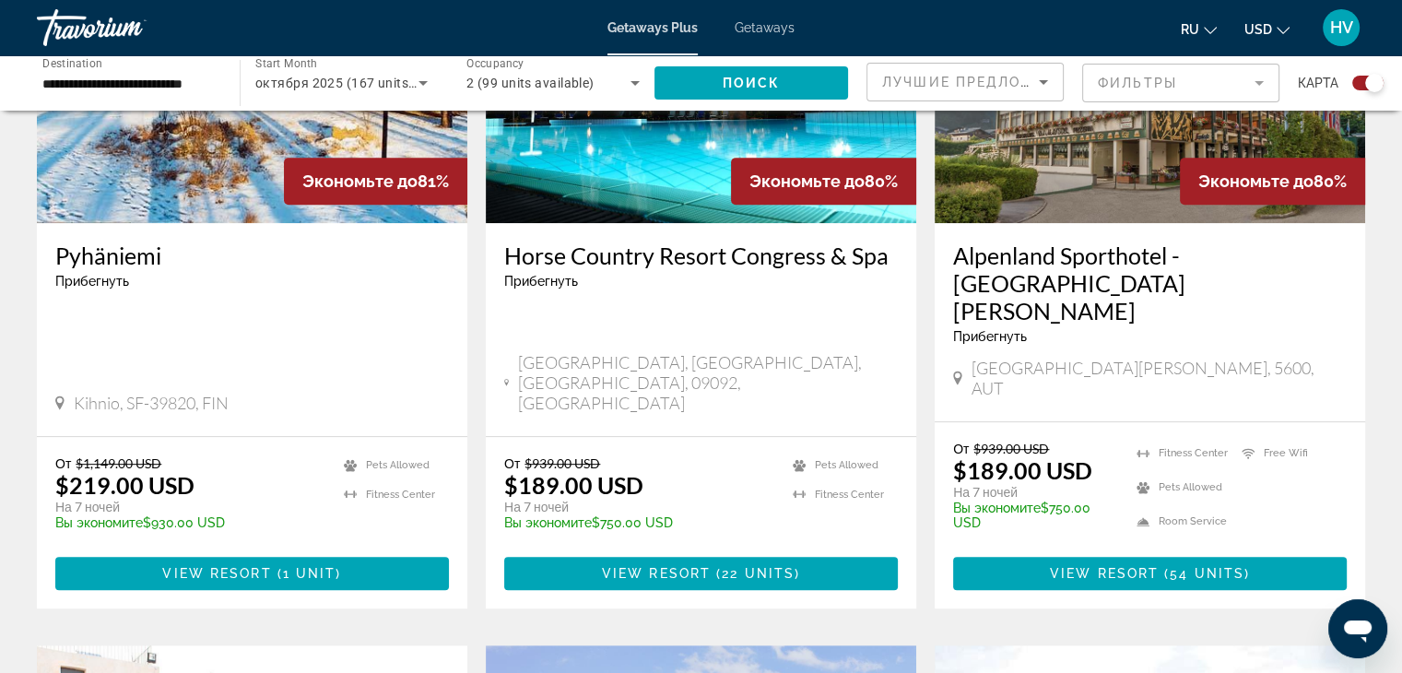
scroll to position [283, 0]
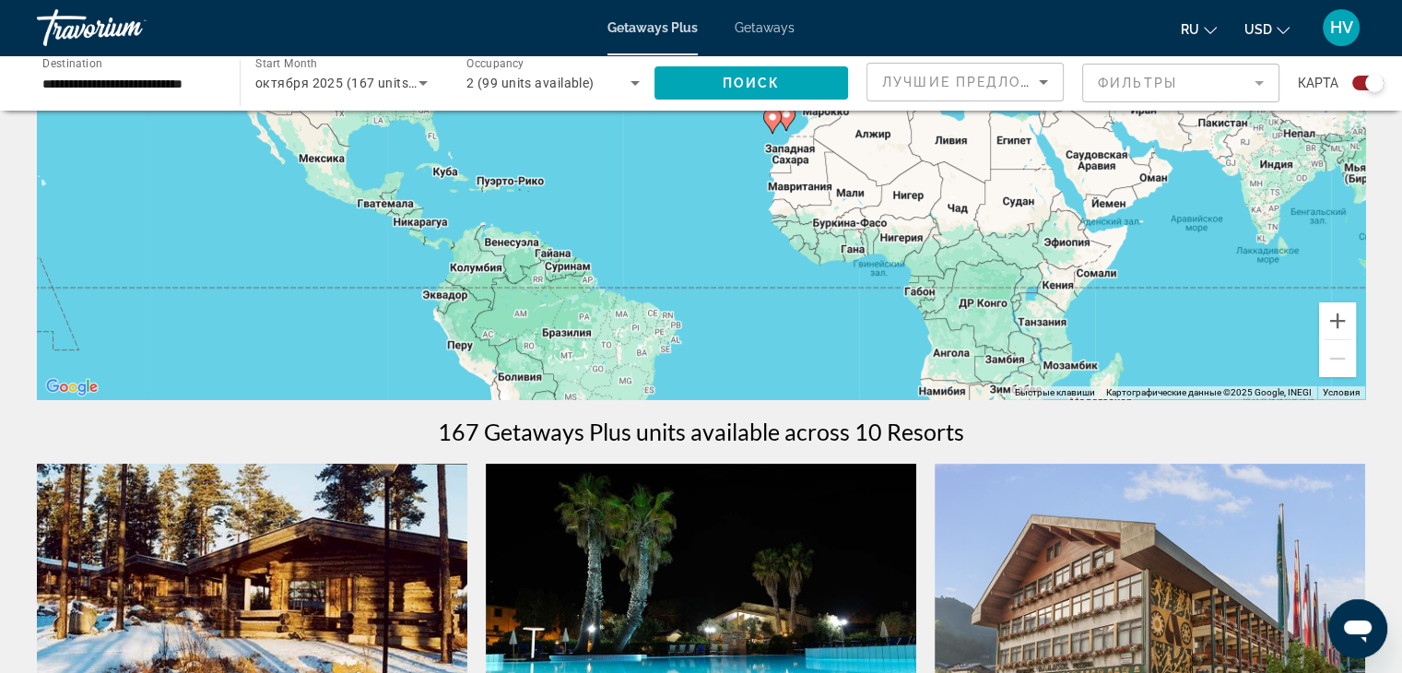
click at [1036, 86] on icon "Sort by" at bounding box center [1044, 82] width 22 height 22
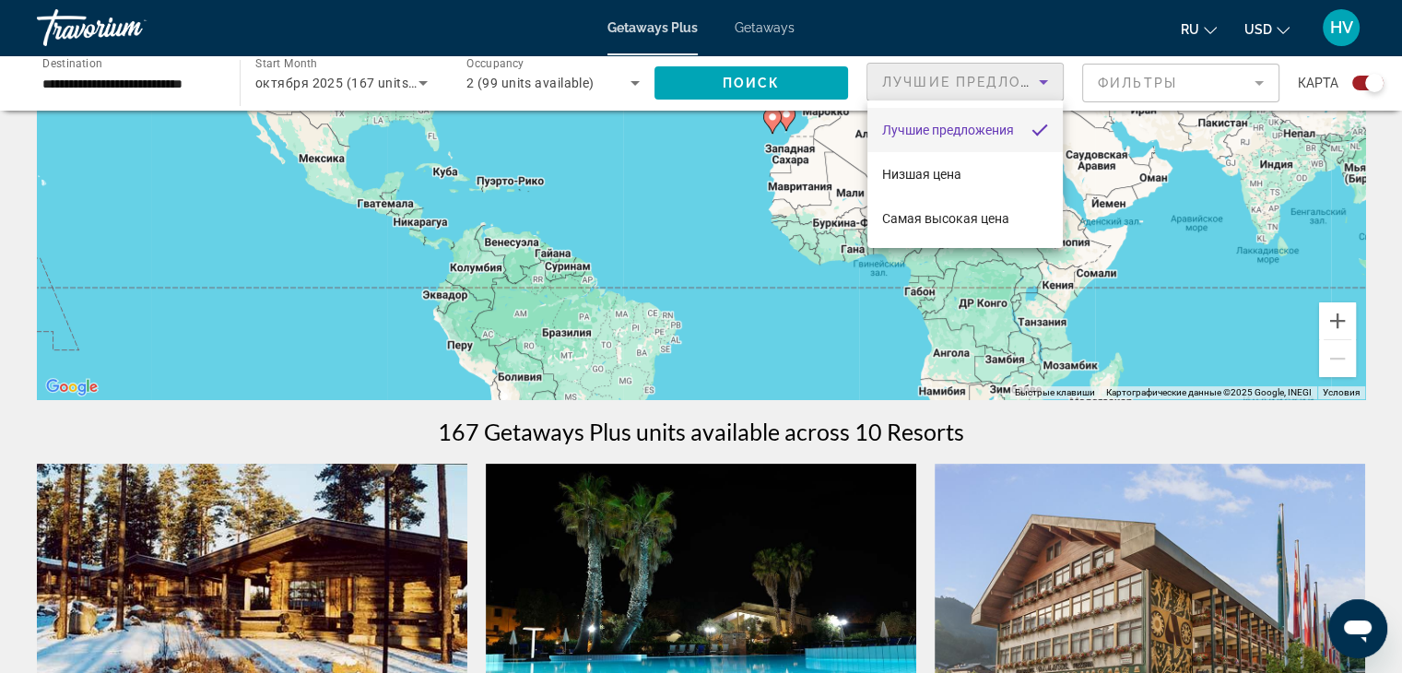
click at [763, 32] on div at bounding box center [701, 336] width 1402 height 673
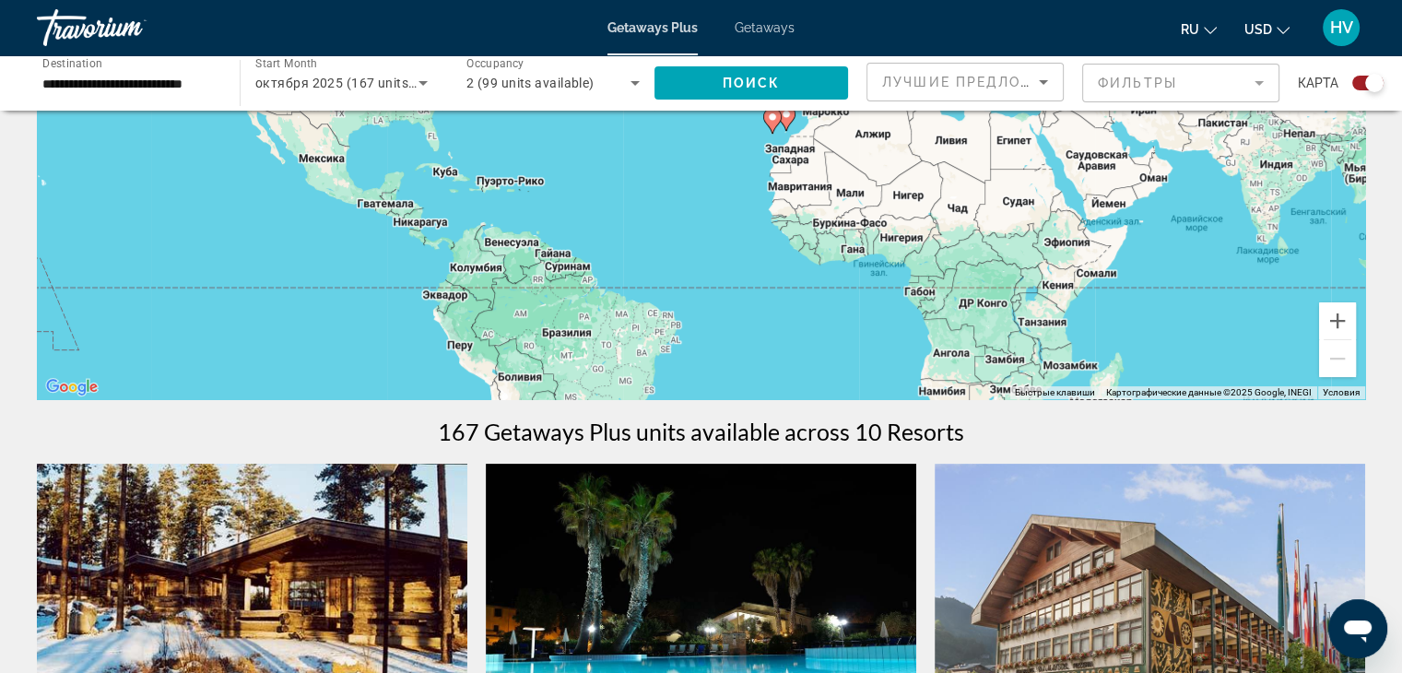
click at [763, 32] on span "Getaways" at bounding box center [765, 27] width 60 height 15
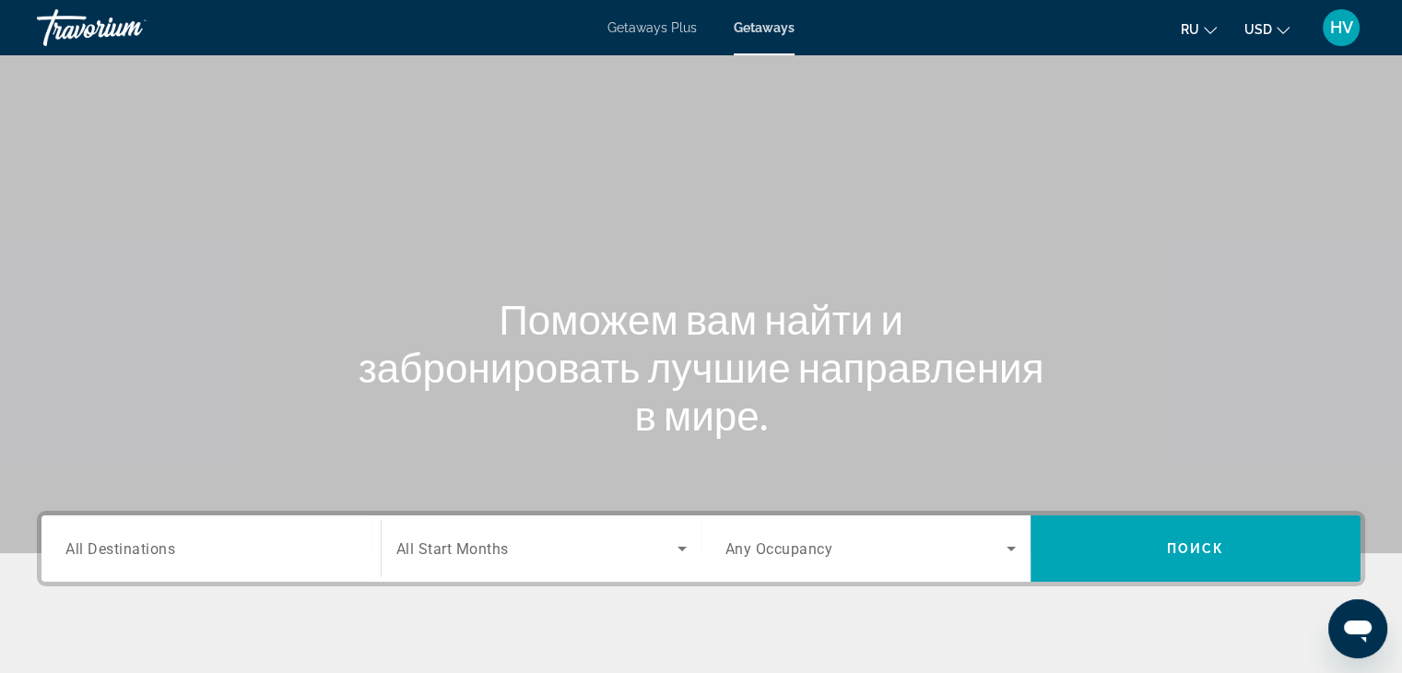
click at [223, 557] on input "Destination All Destinations" at bounding box center [210, 549] width 291 height 22
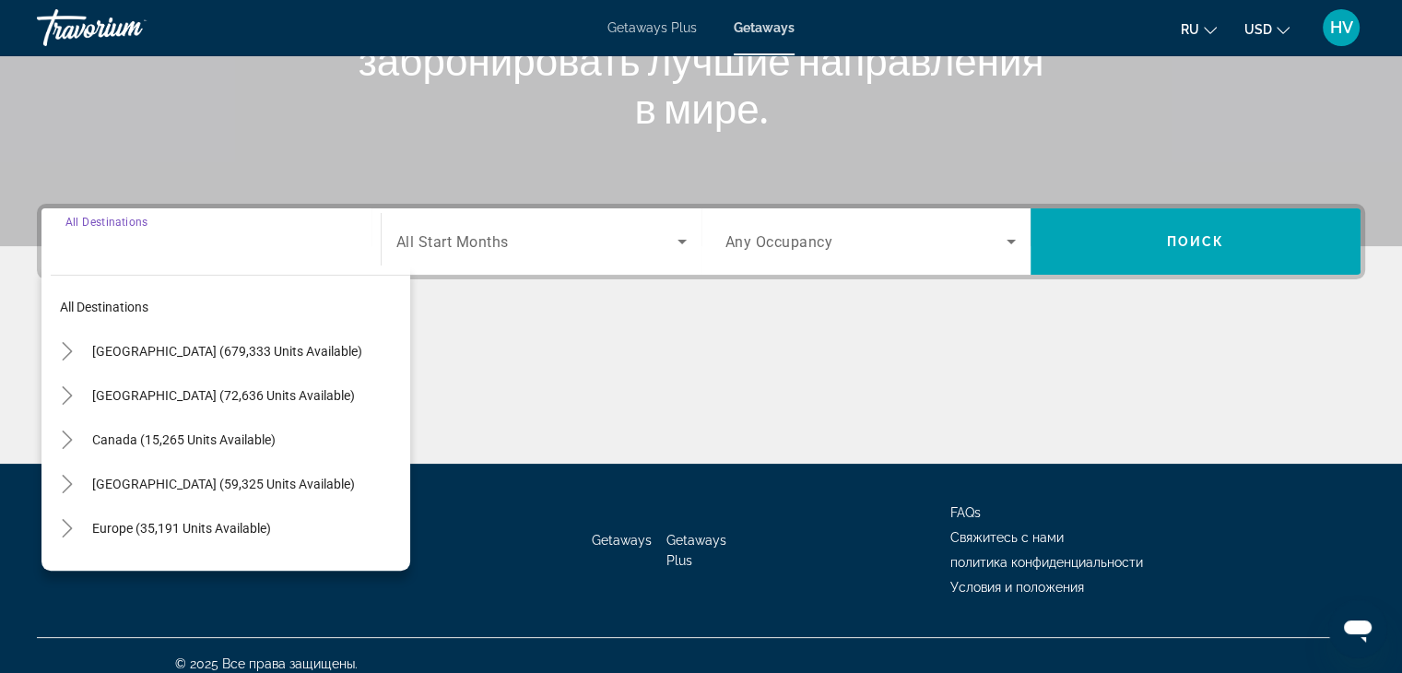
scroll to position [324, 0]
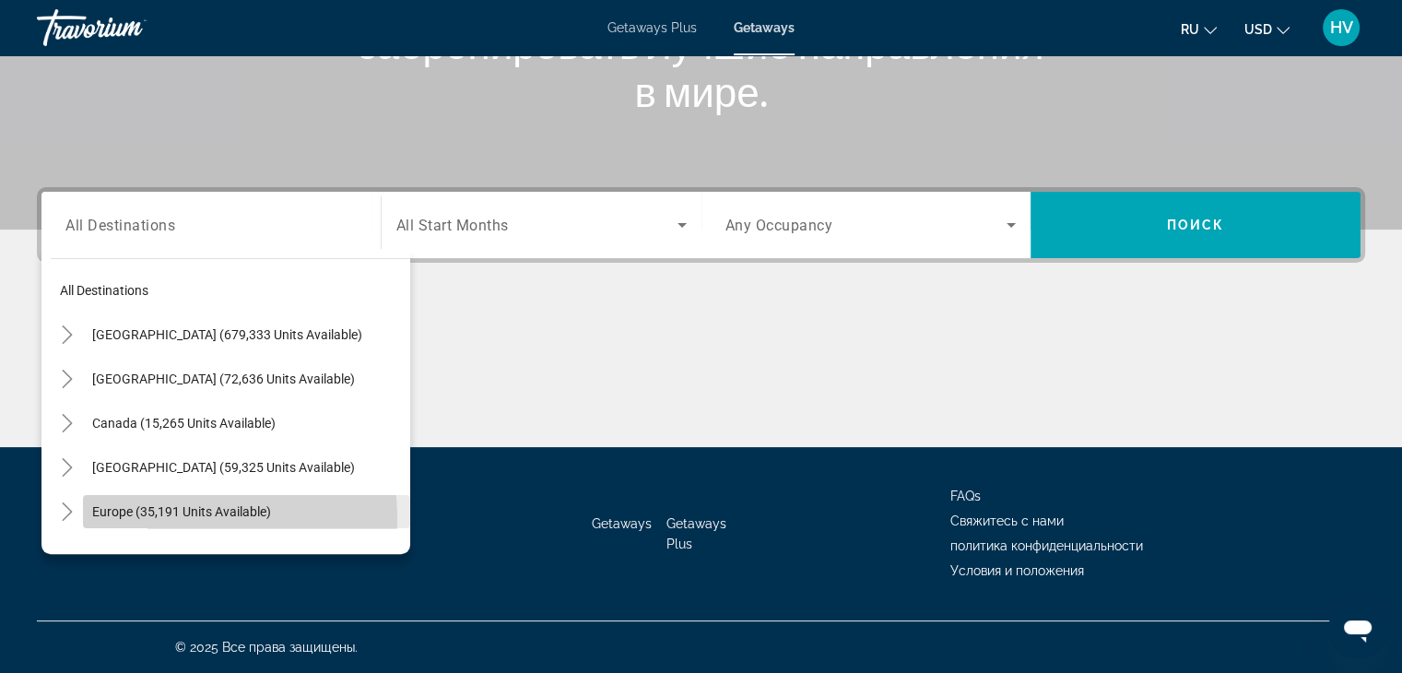
click at [155, 518] on span "Search widget" at bounding box center [246, 512] width 327 height 44
type input "**********"
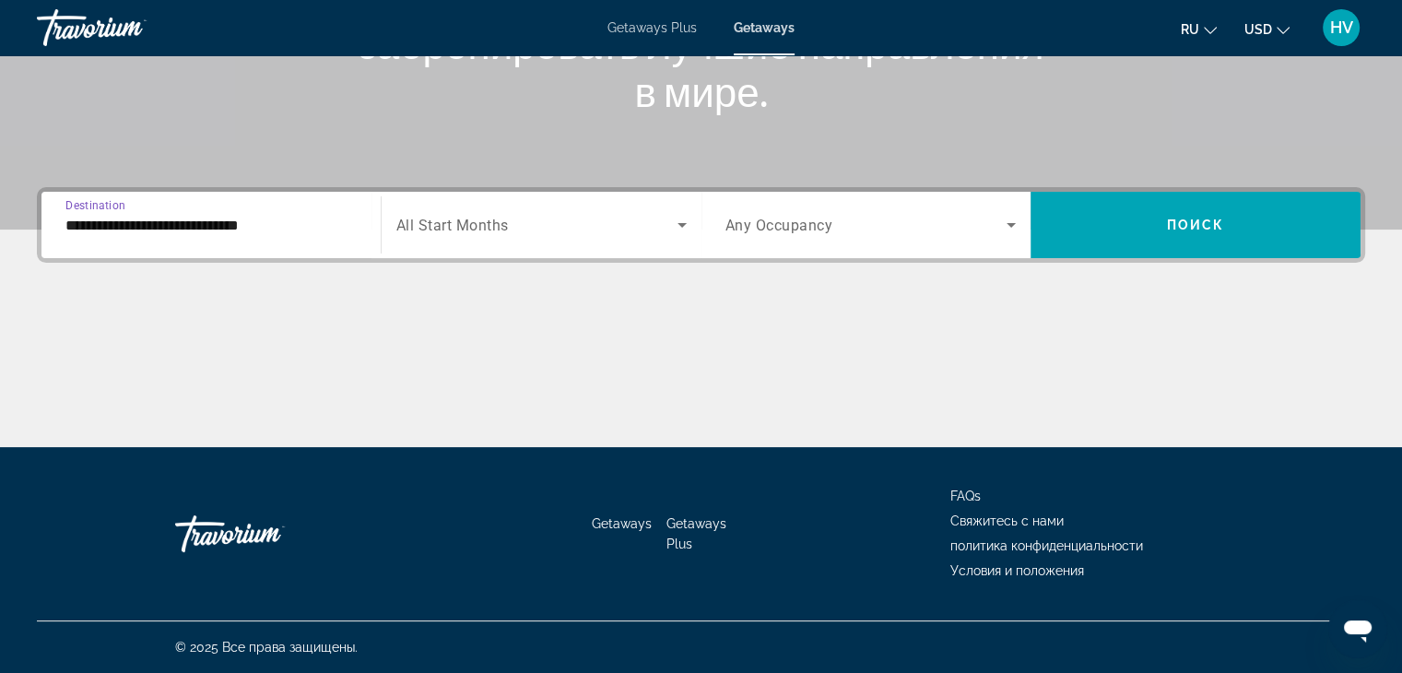
click at [480, 199] on div "Search widget" at bounding box center [541, 225] width 290 height 52
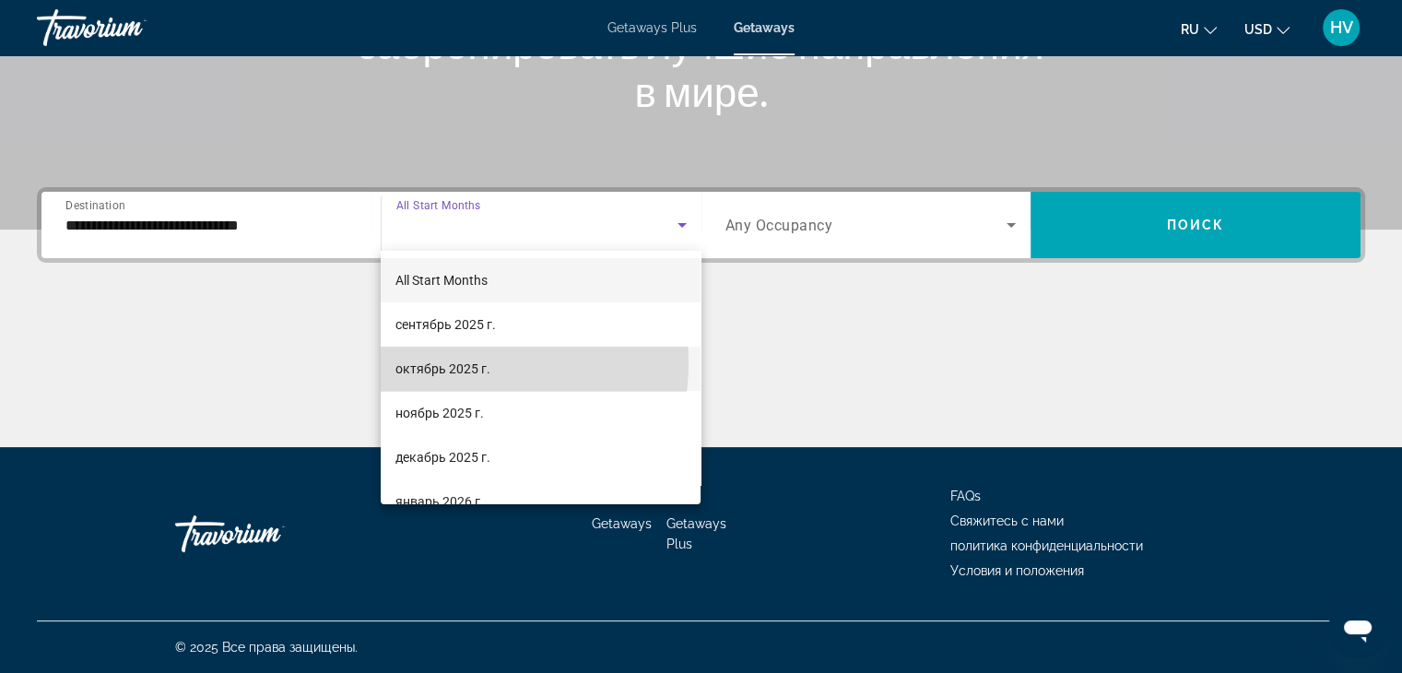
click at [452, 362] on span "октябрь 2025 г." at bounding box center [443, 369] width 95 height 22
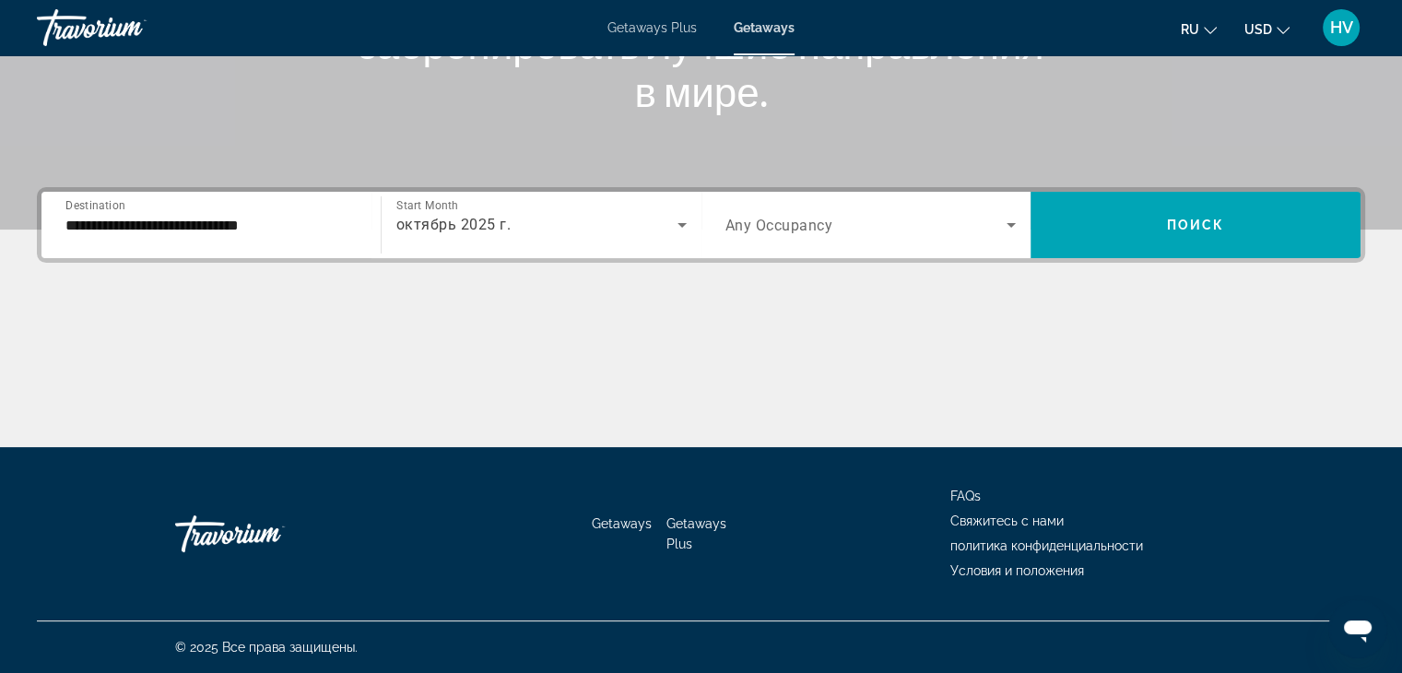
click at [761, 237] on div "Search widget" at bounding box center [871, 225] width 291 height 52
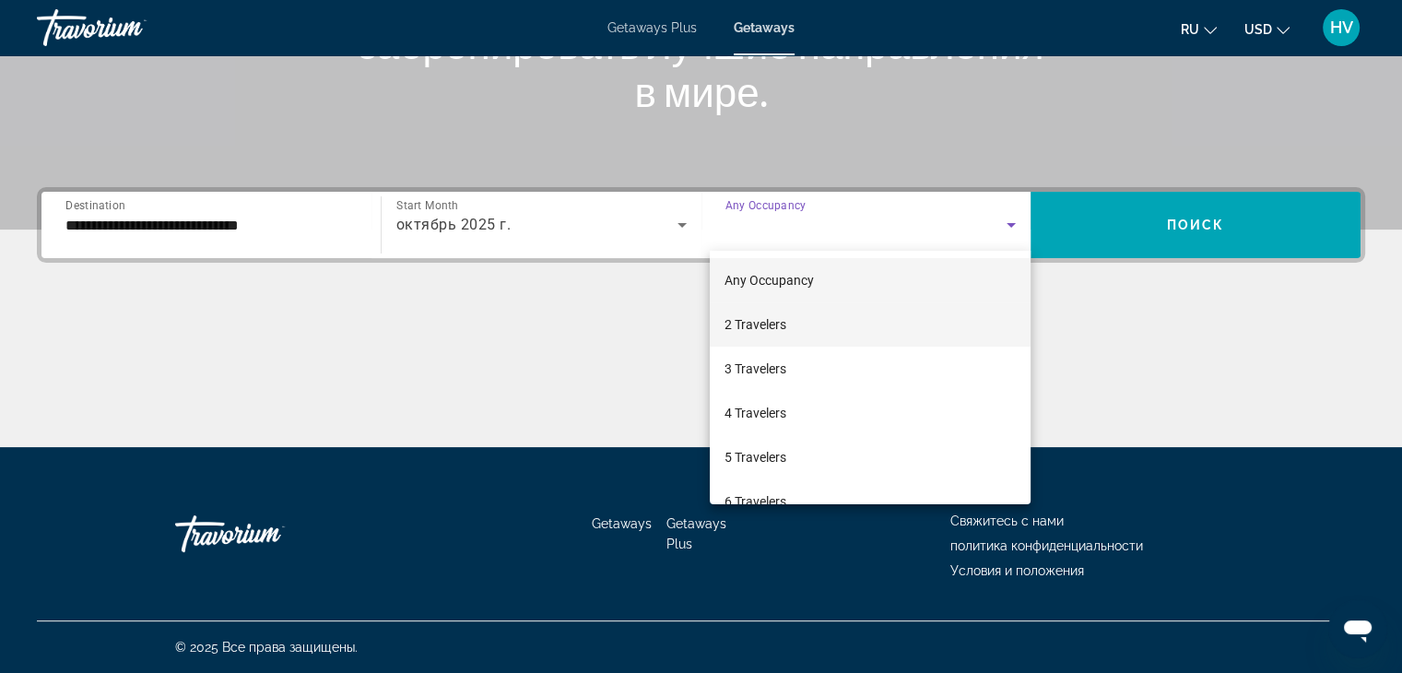
click at [750, 324] on span "2 Travelers" at bounding box center [756, 324] width 62 height 22
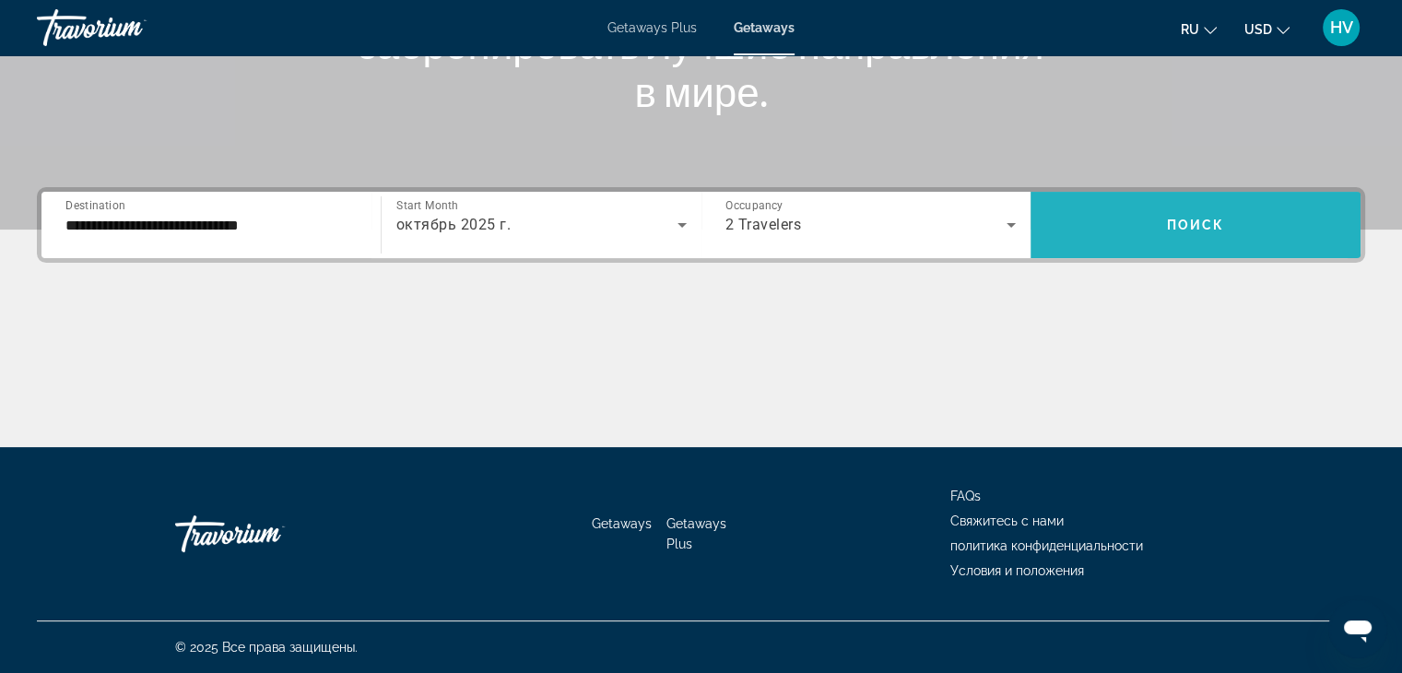
click at [1121, 222] on span "Search widget" at bounding box center [1196, 225] width 330 height 44
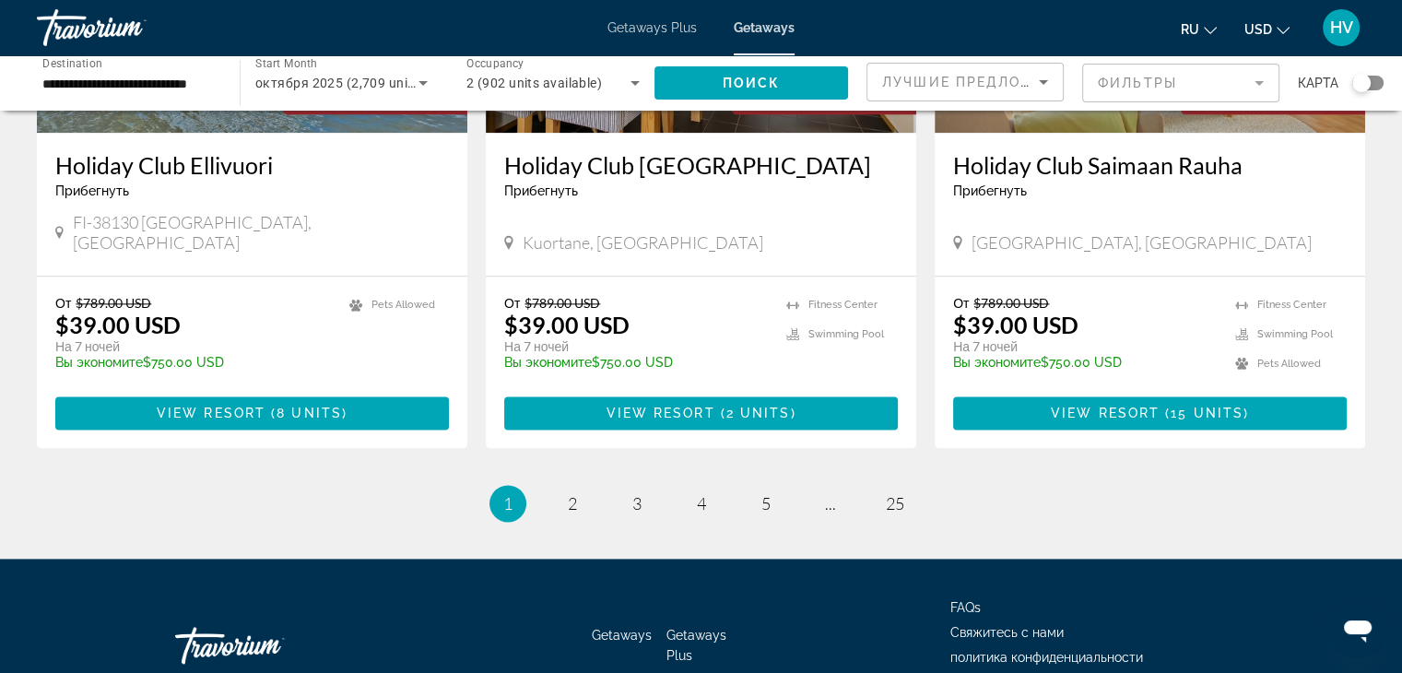
scroll to position [2336, 0]
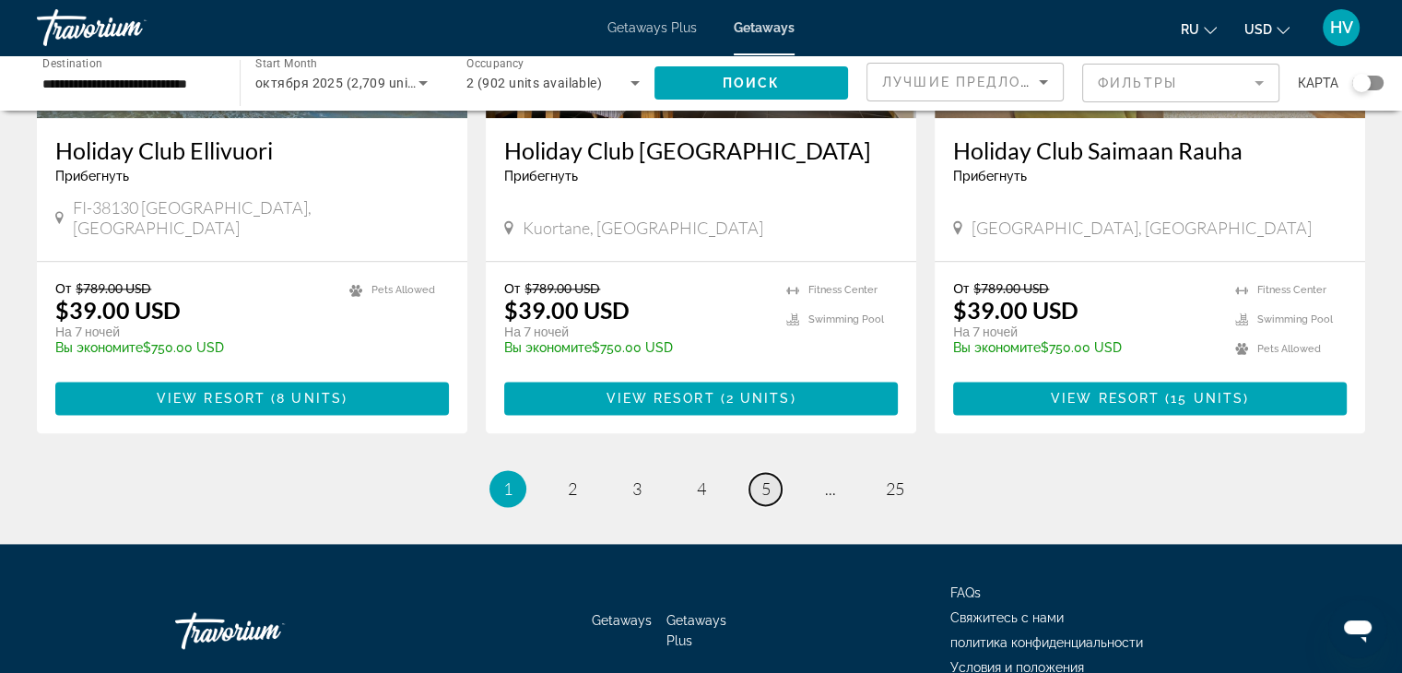
click at [772, 473] on link "page 5" at bounding box center [766, 489] width 32 height 32
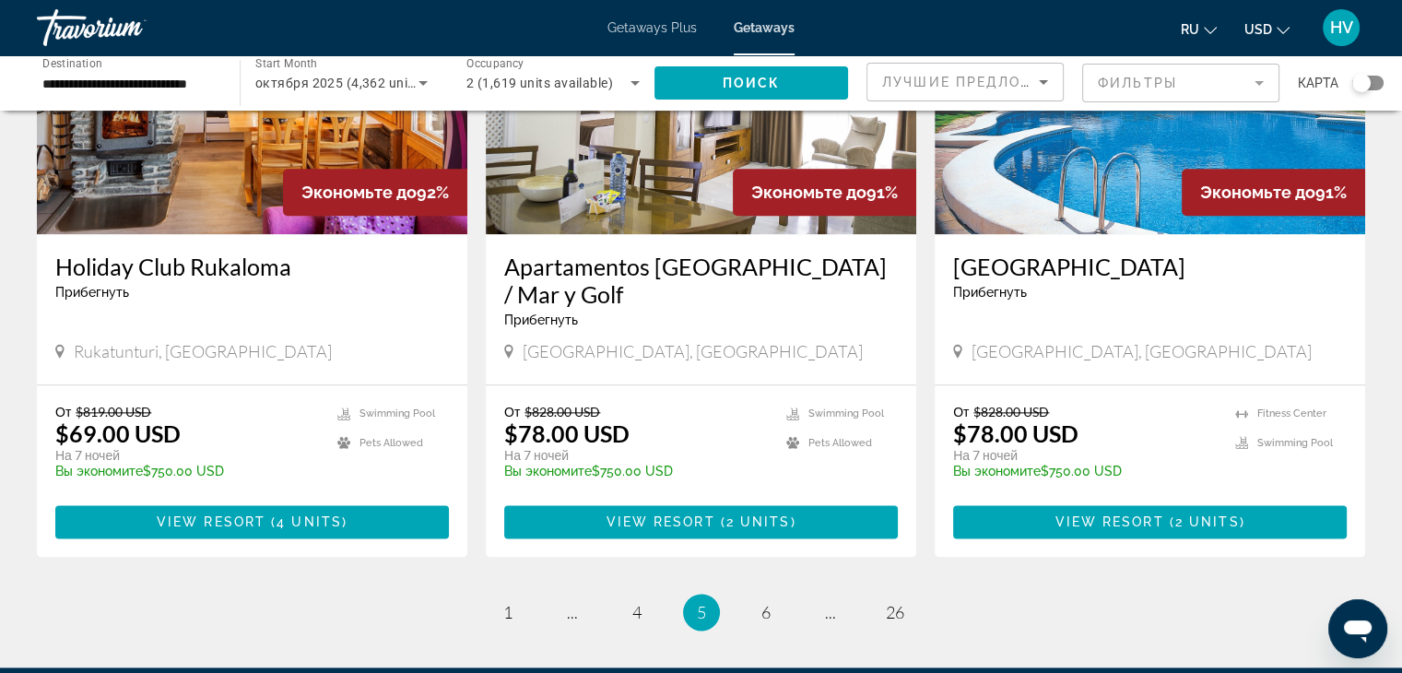
scroll to position [2161, 0]
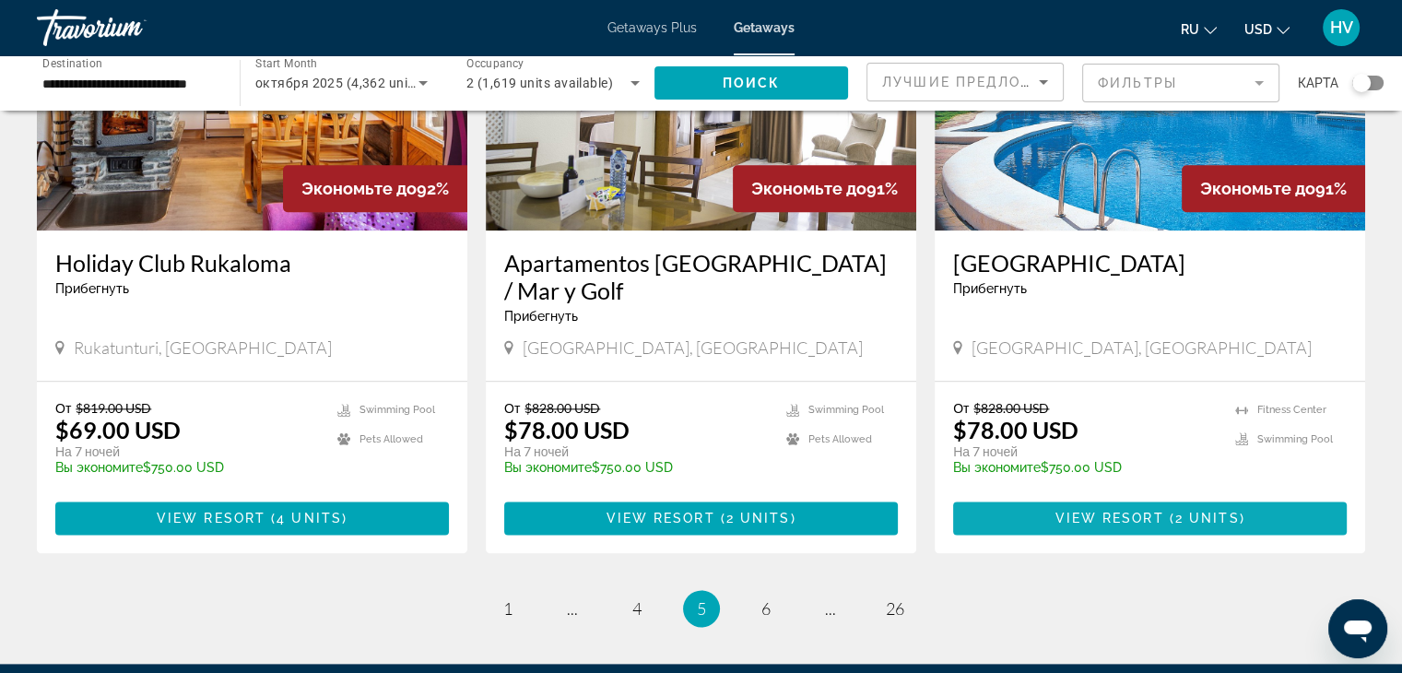
click at [1125, 496] on span "Main content" at bounding box center [1150, 518] width 394 height 44
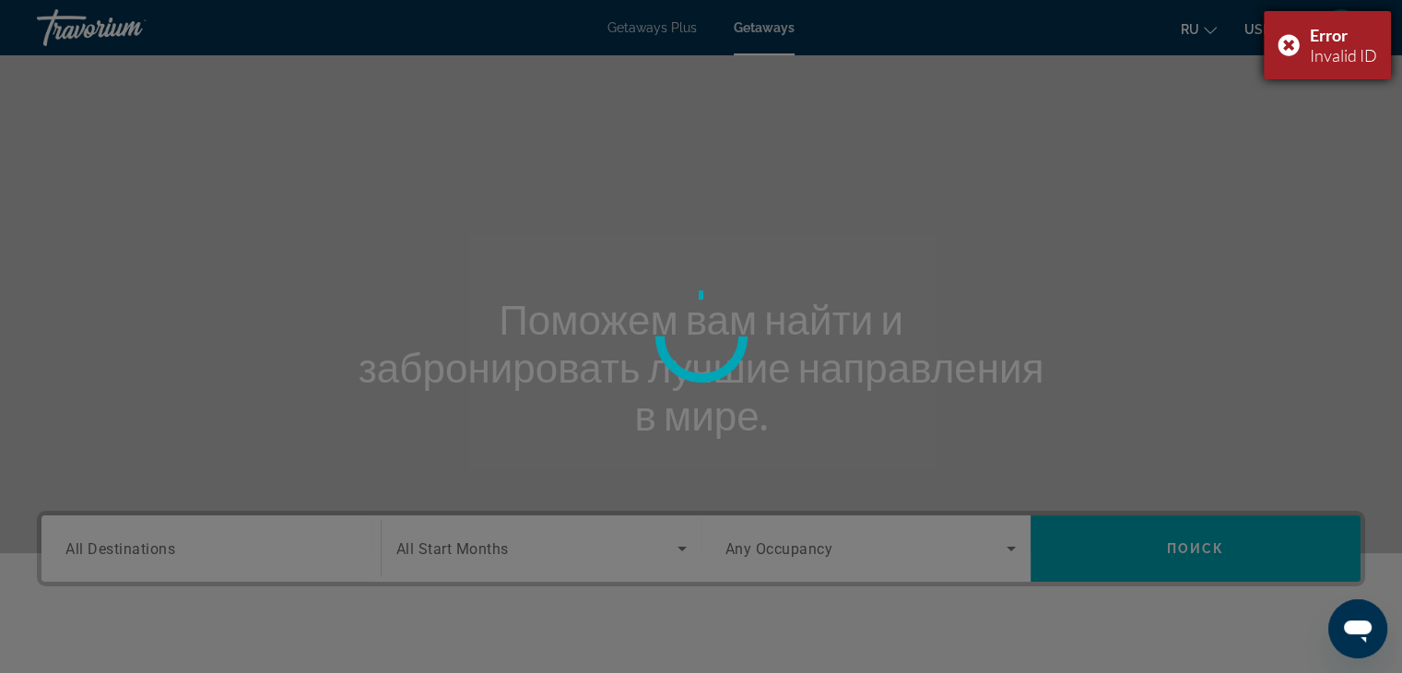
click at [1287, 43] on div "Error Invalid ID" at bounding box center [1327, 45] width 127 height 68
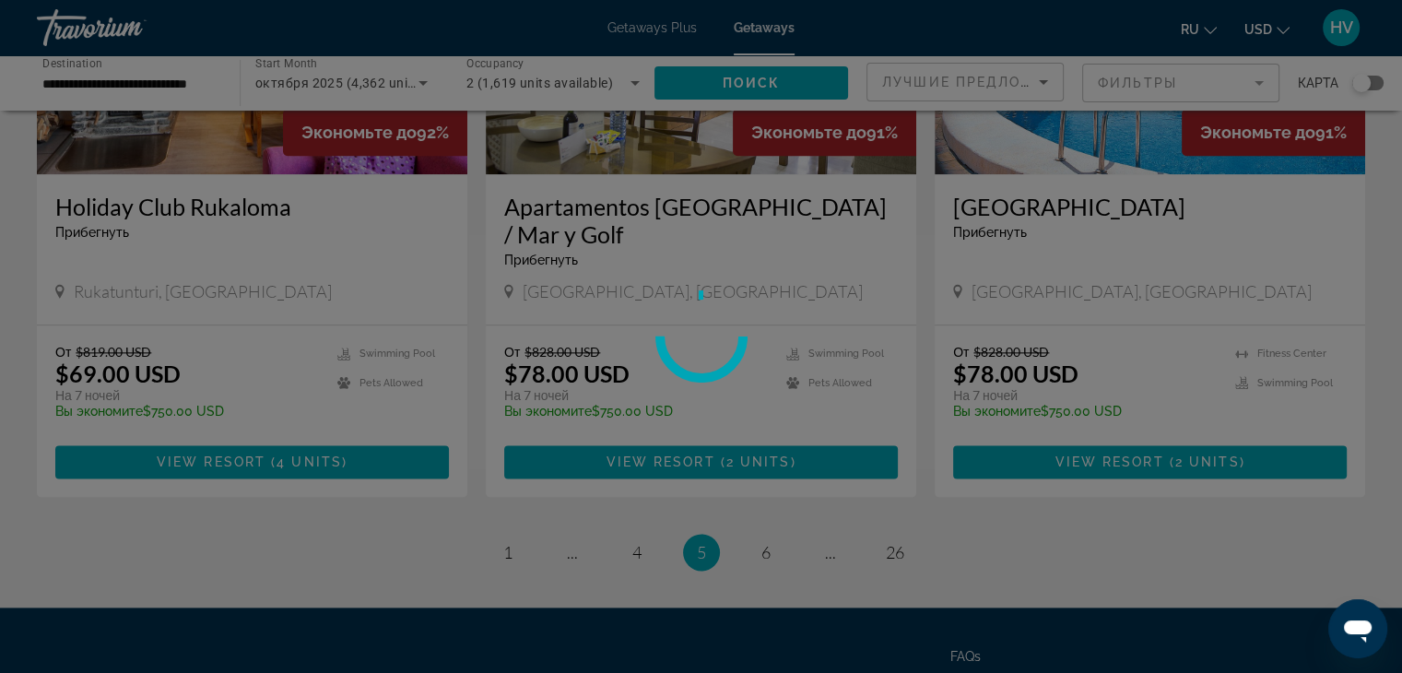
scroll to position [2228, 0]
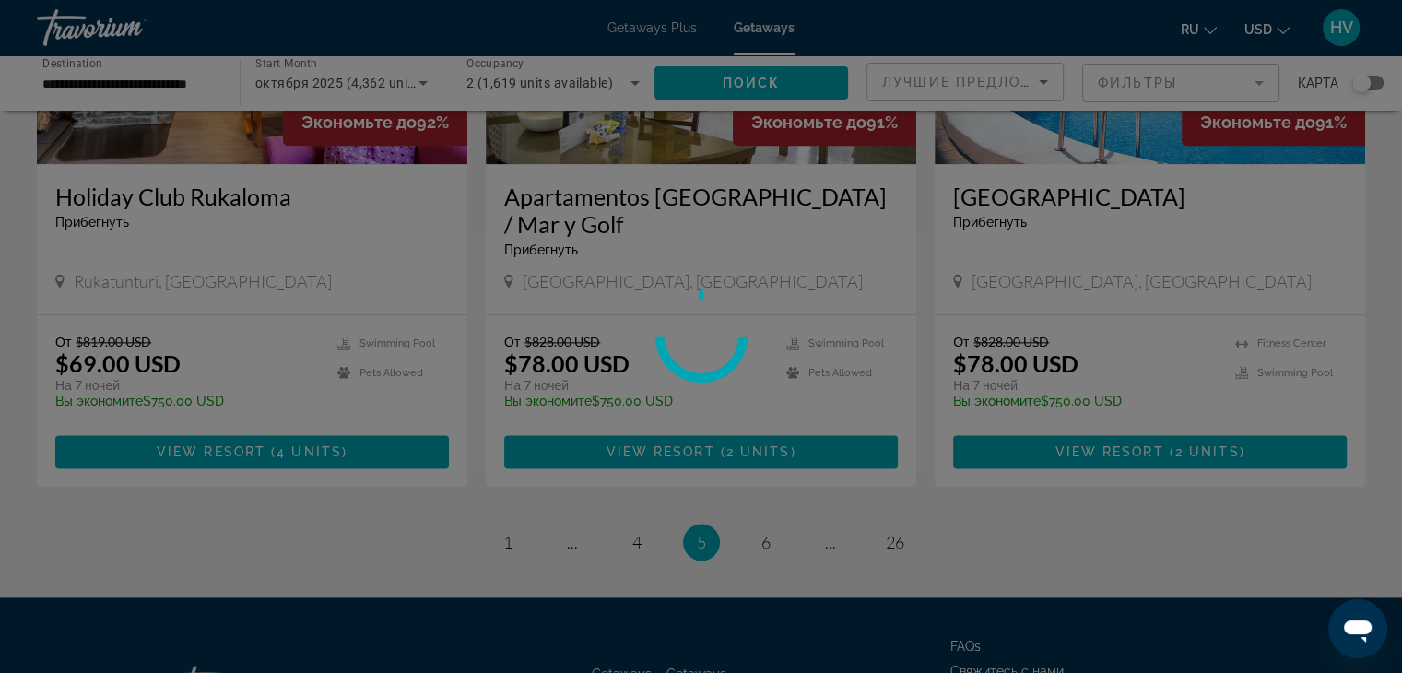
click at [766, 503] on div at bounding box center [701, 336] width 1402 height 673
click at [757, 32] on div at bounding box center [701, 336] width 1402 height 673
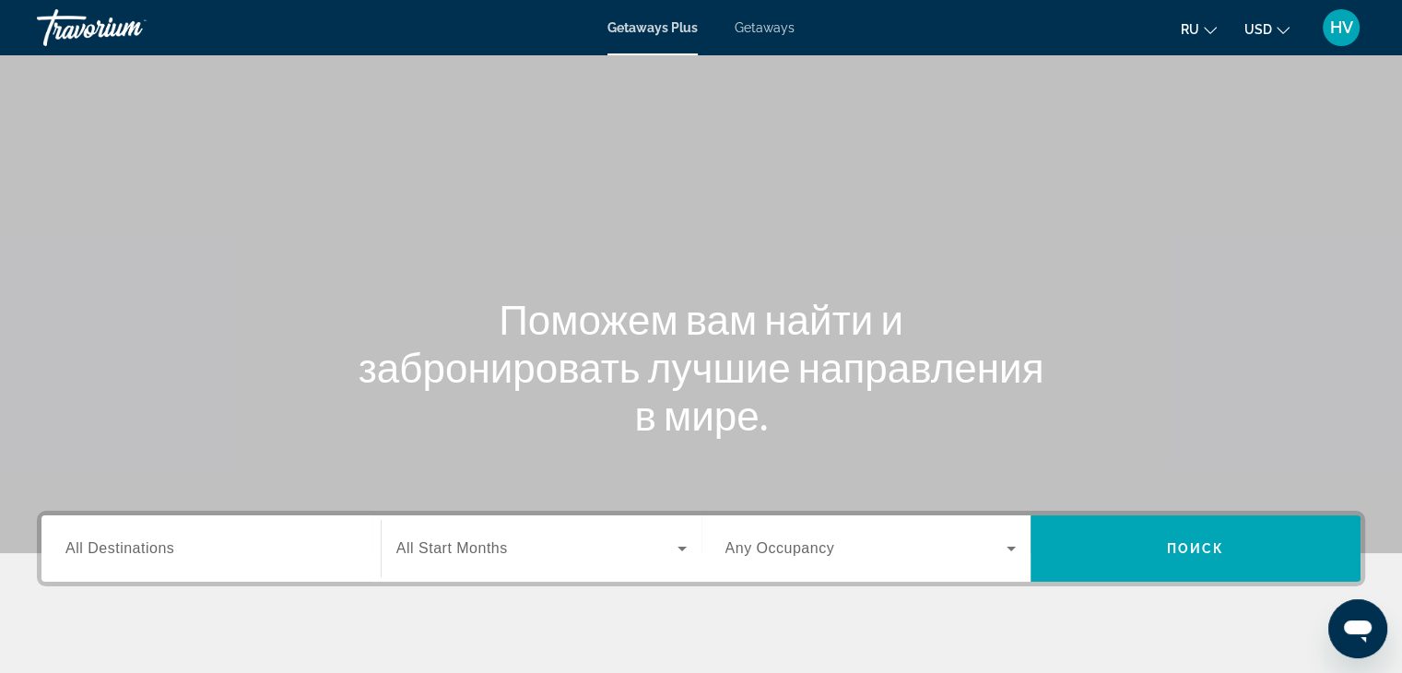
click at [777, 30] on span "Getaways" at bounding box center [765, 27] width 60 height 15
click at [246, 539] on input "Destination All Destinations" at bounding box center [210, 549] width 291 height 22
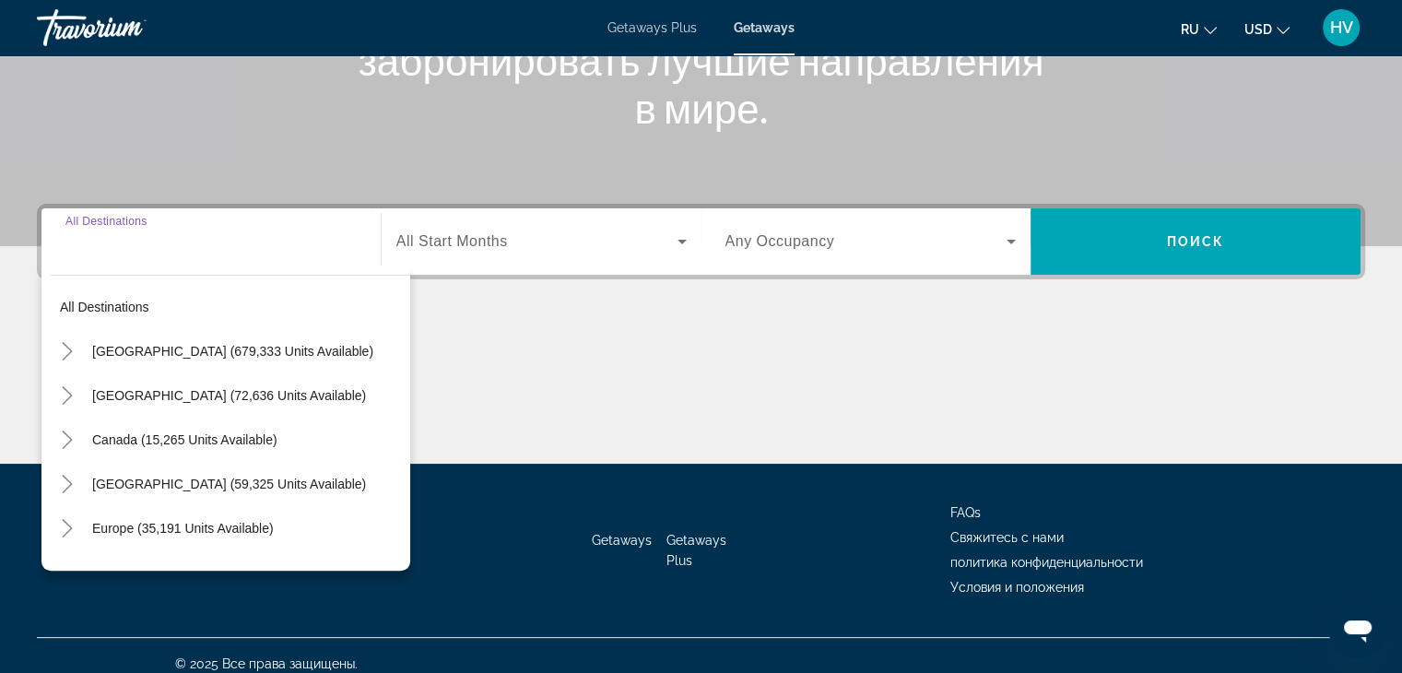
scroll to position [324, 0]
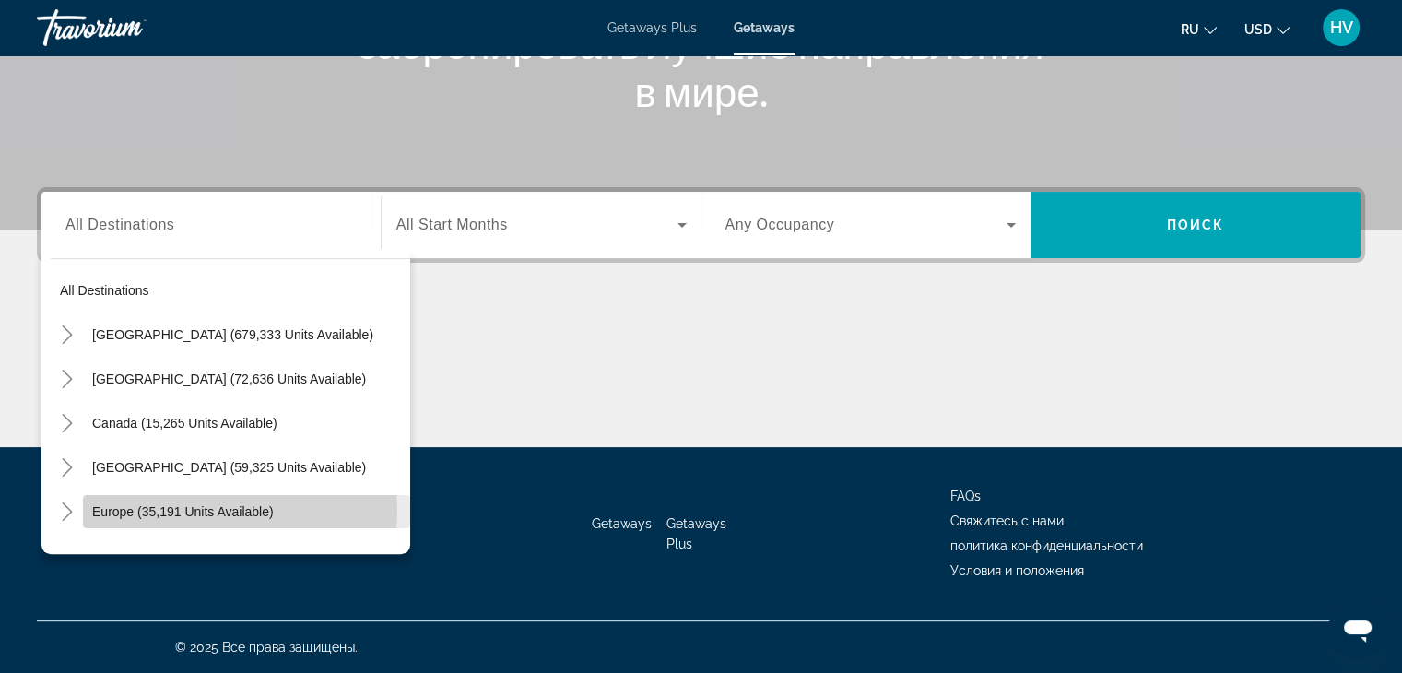
click at [220, 511] on span "Europe (35,191 units available)" at bounding box center [183, 511] width 182 height 15
type input "**********"
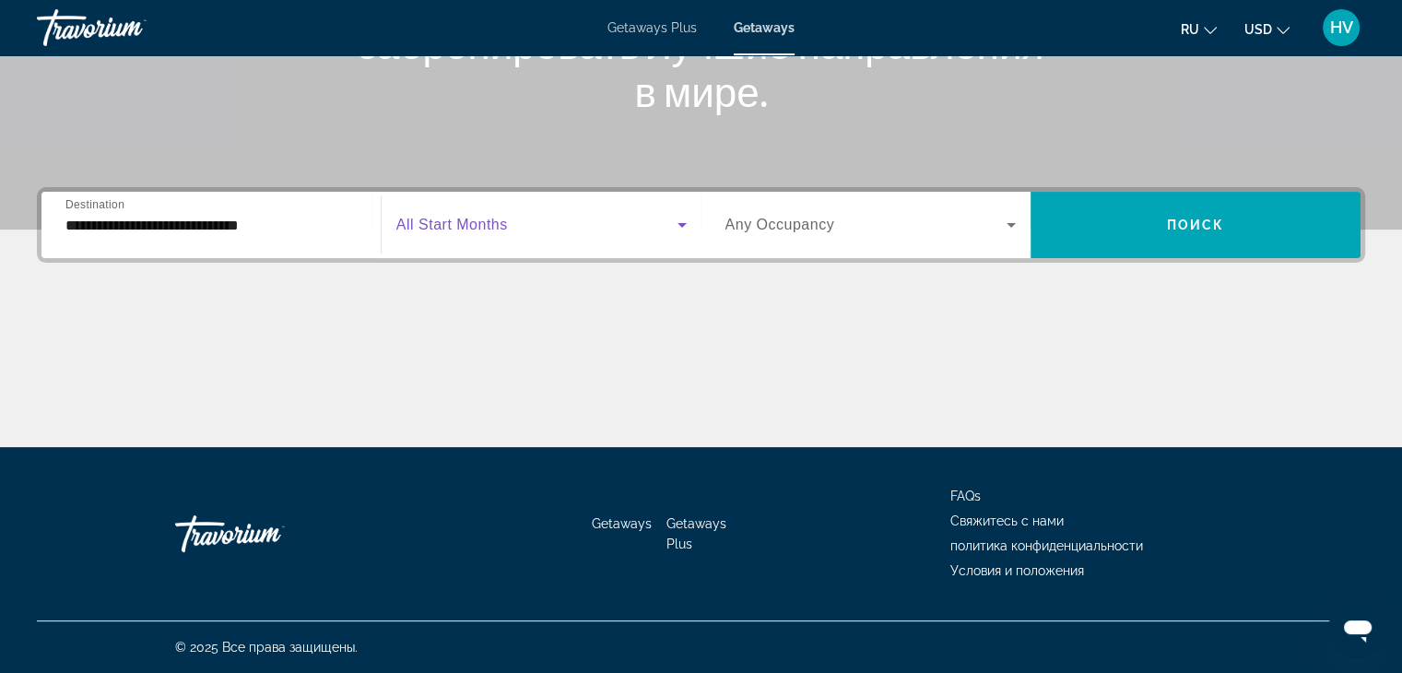
click at [557, 215] on span "Search widget" at bounding box center [536, 225] width 281 height 22
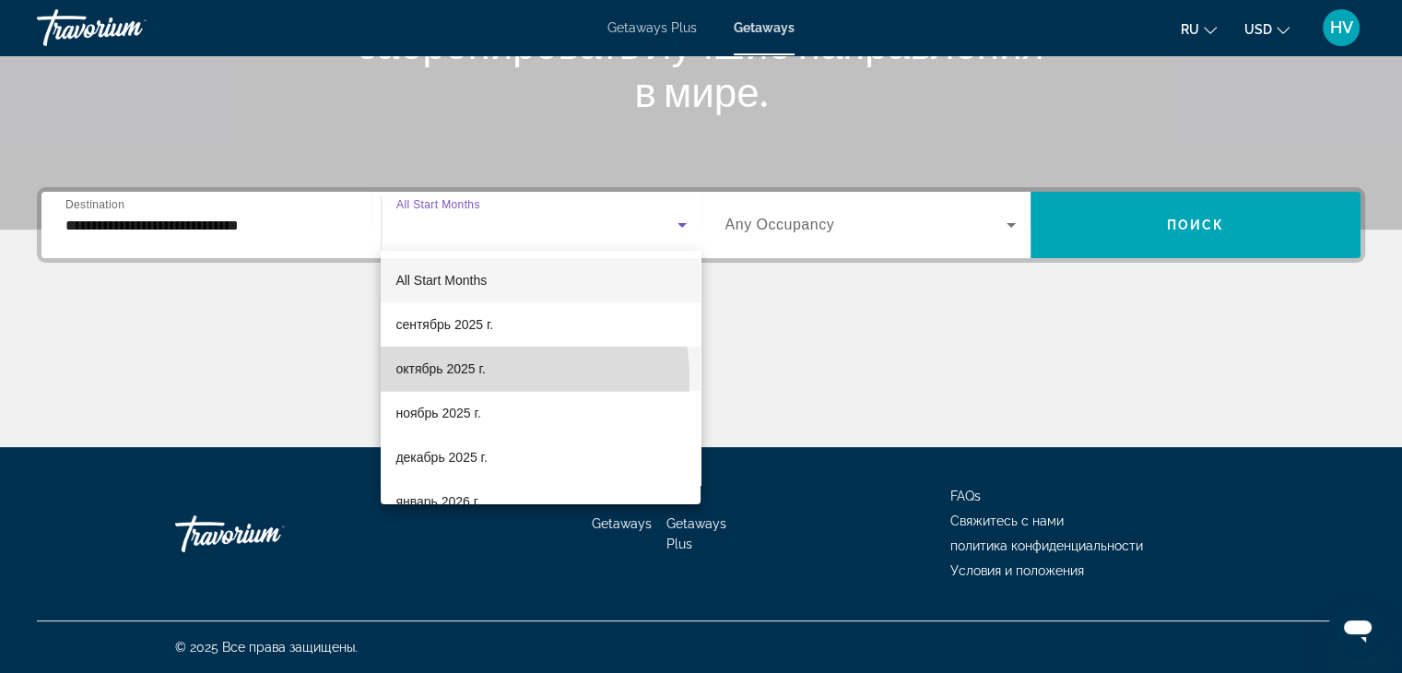
click at [443, 381] on mat-option "октябрь 2025 г." at bounding box center [541, 369] width 320 height 44
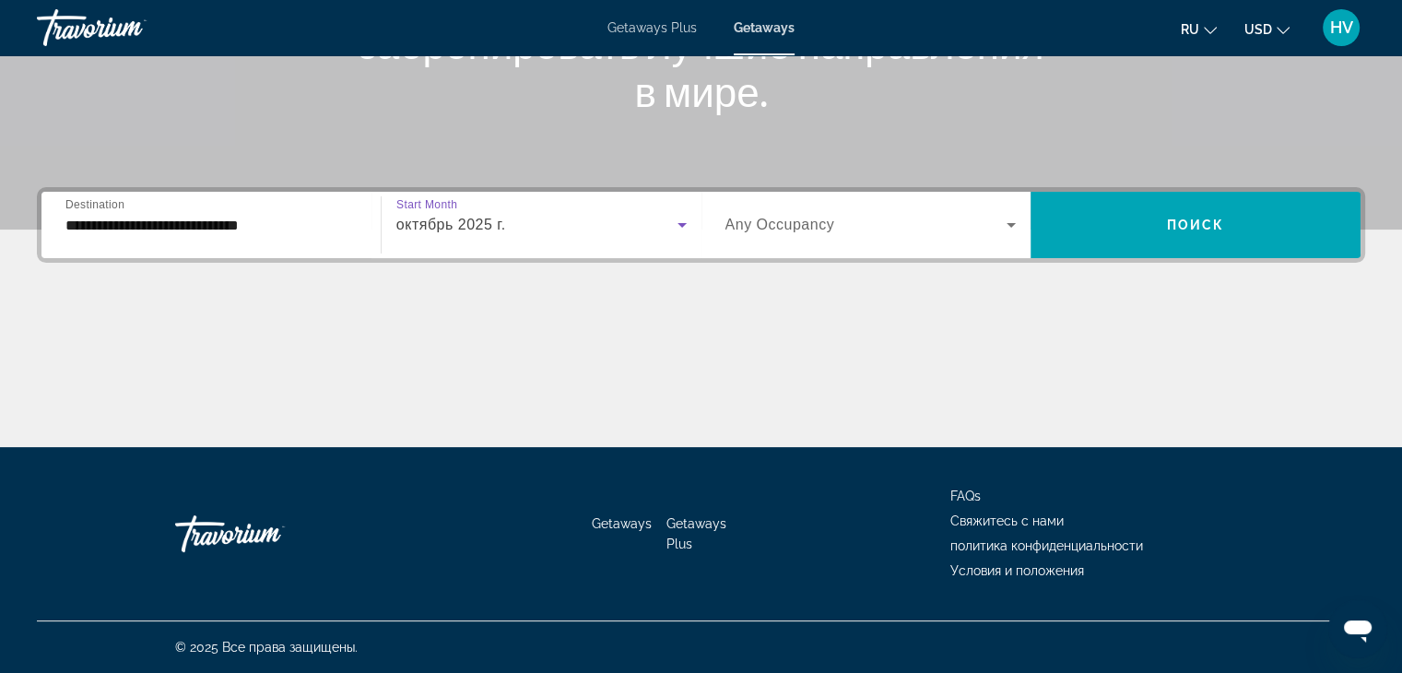
click at [776, 231] on span "Any Occupancy" at bounding box center [781, 225] width 110 height 16
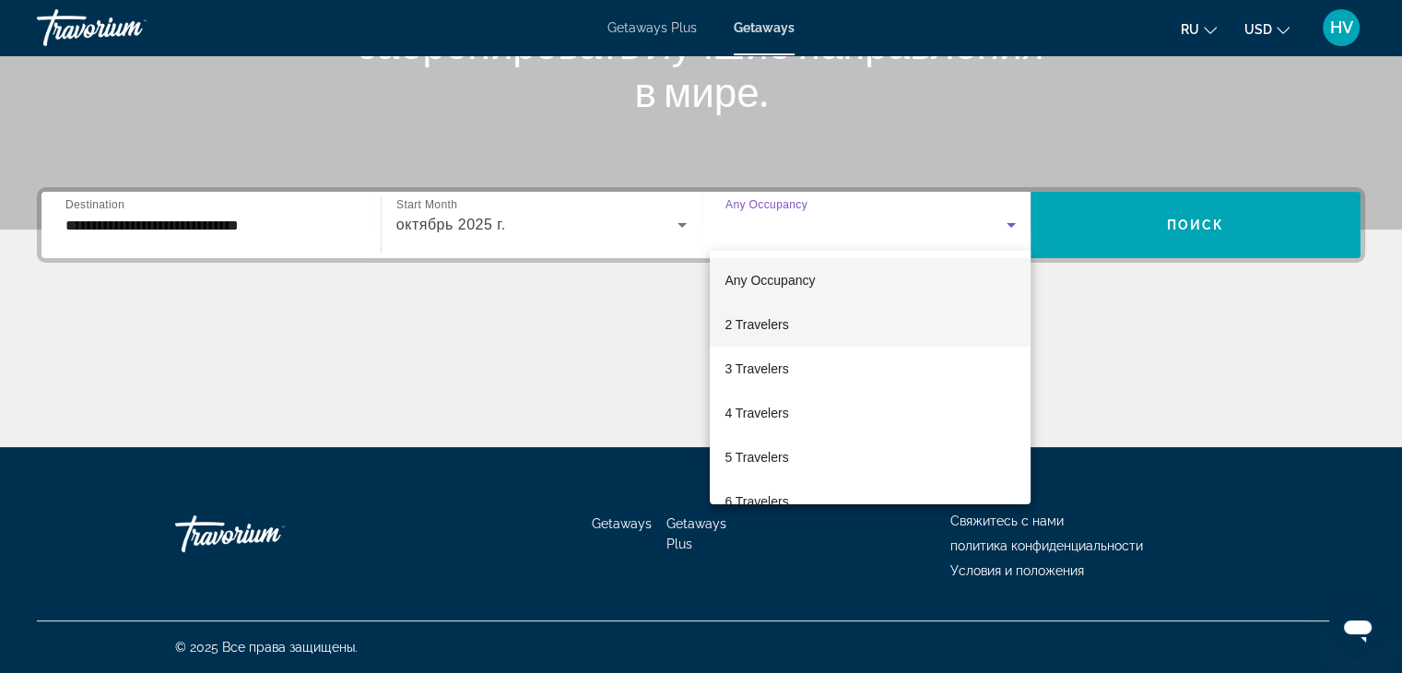
click at [774, 333] on span "2 Travelers" at bounding box center [757, 324] width 64 height 22
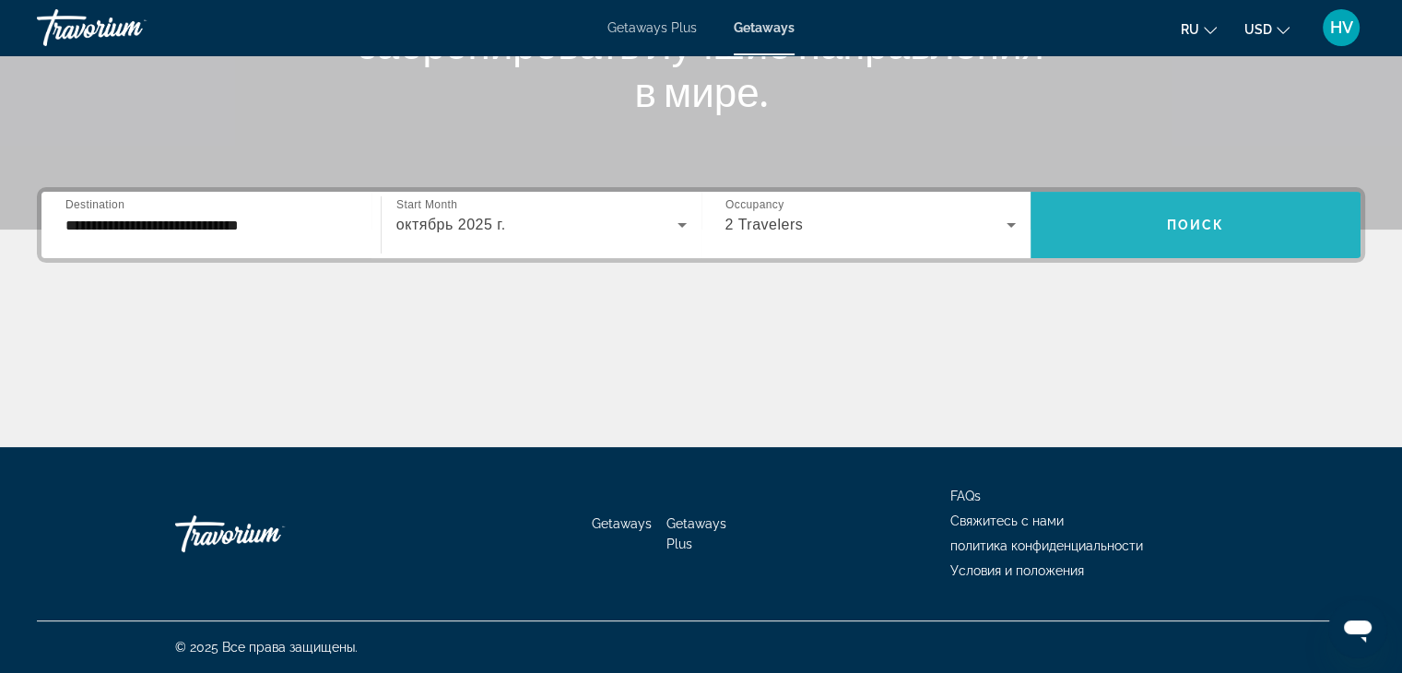
click at [1177, 219] on span "Поиск" at bounding box center [1196, 225] width 58 height 15
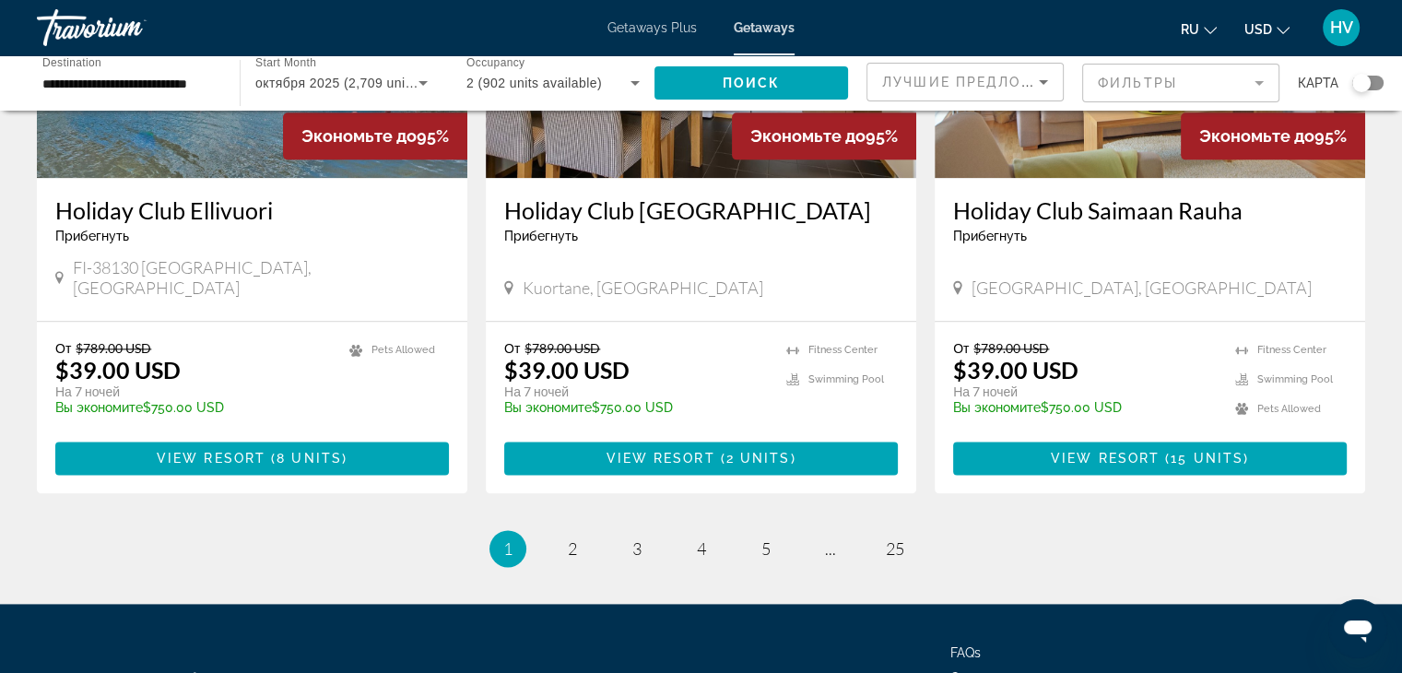
scroll to position [2279, 0]
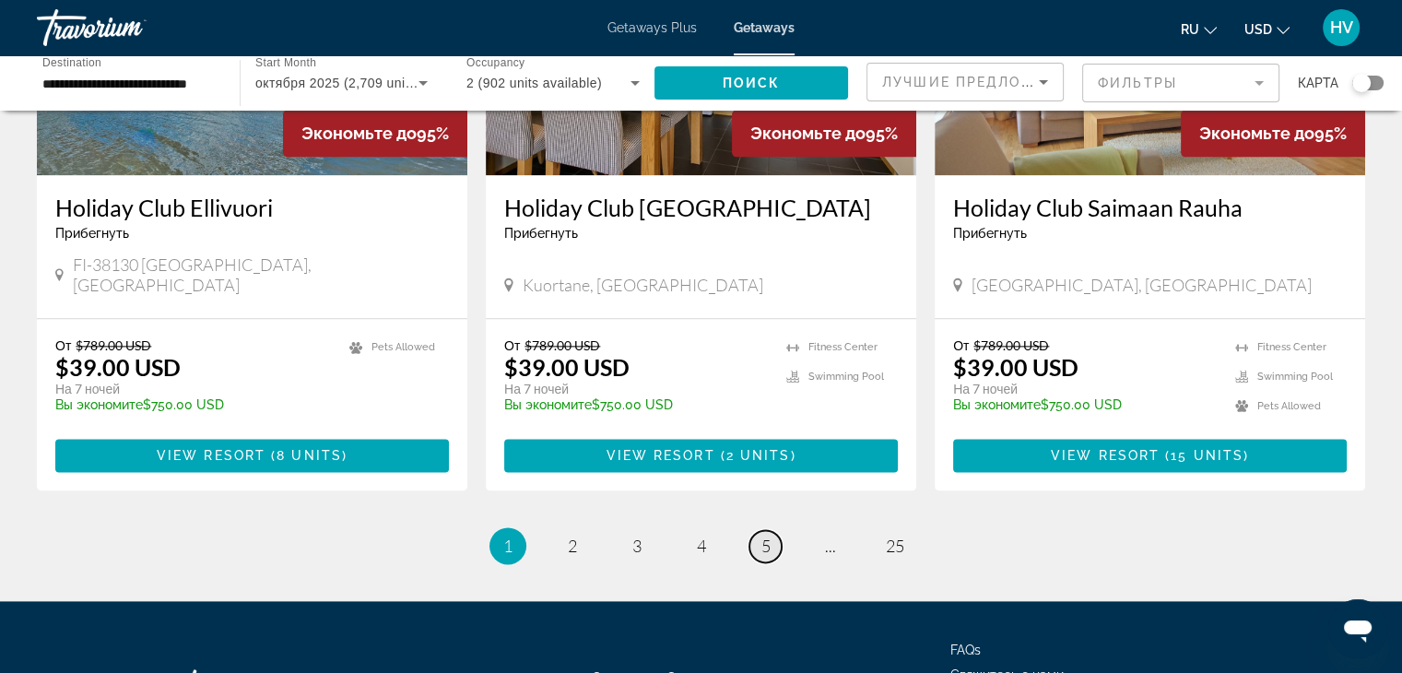
click at [765, 536] on span "5" at bounding box center [766, 546] width 9 height 20
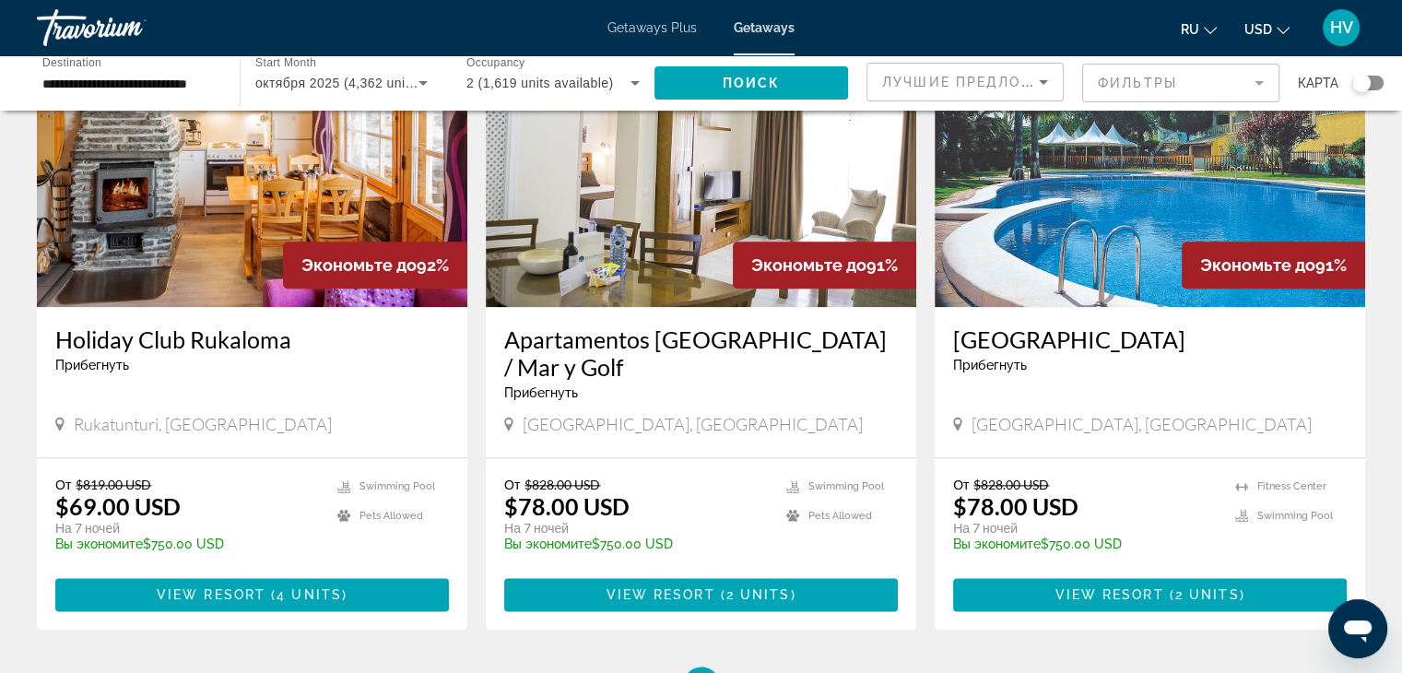
scroll to position [2298, 0]
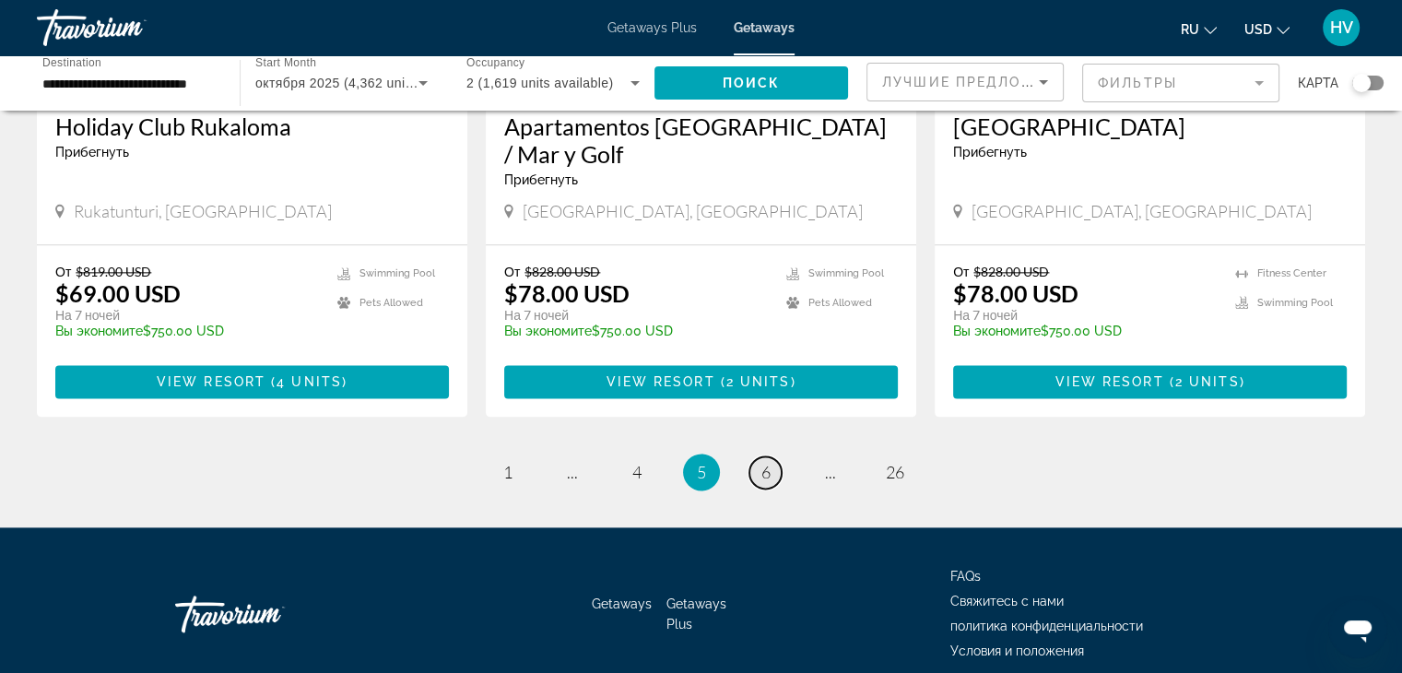
click at [765, 462] on span "6" at bounding box center [766, 472] width 9 height 20
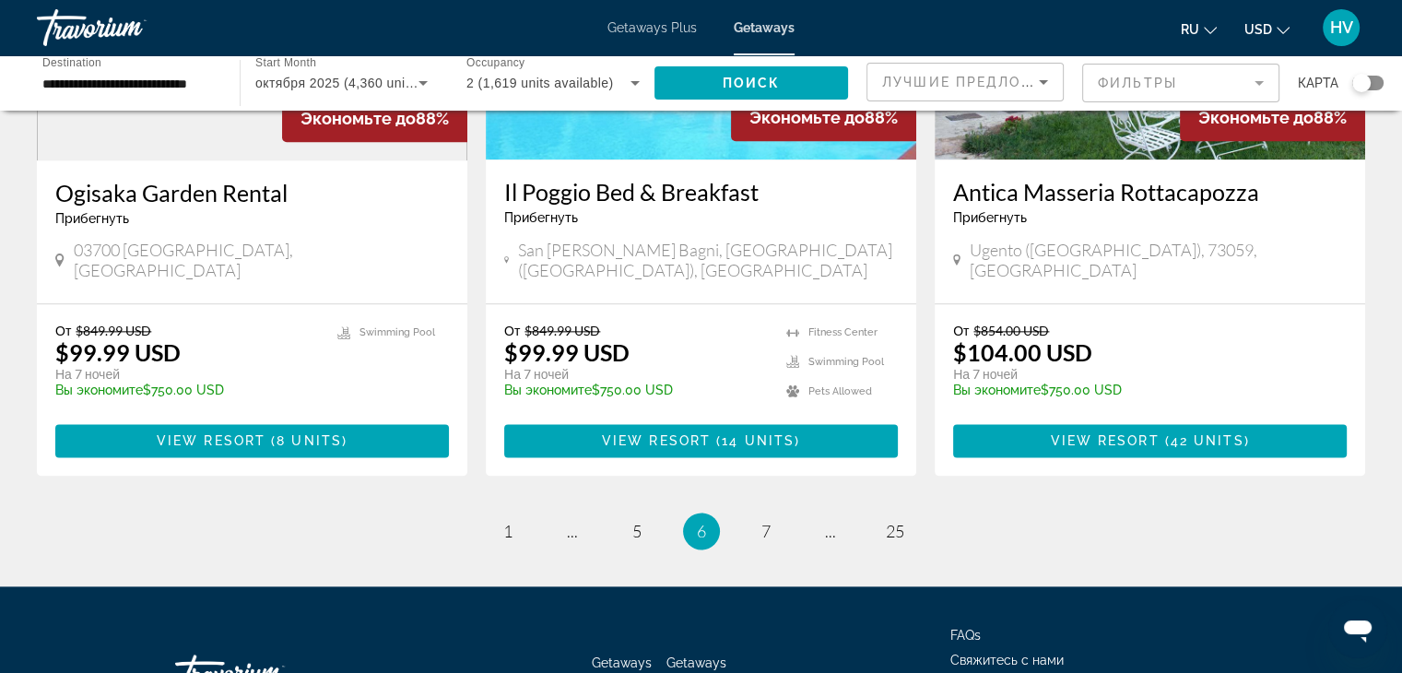
scroll to position [2291, 0]
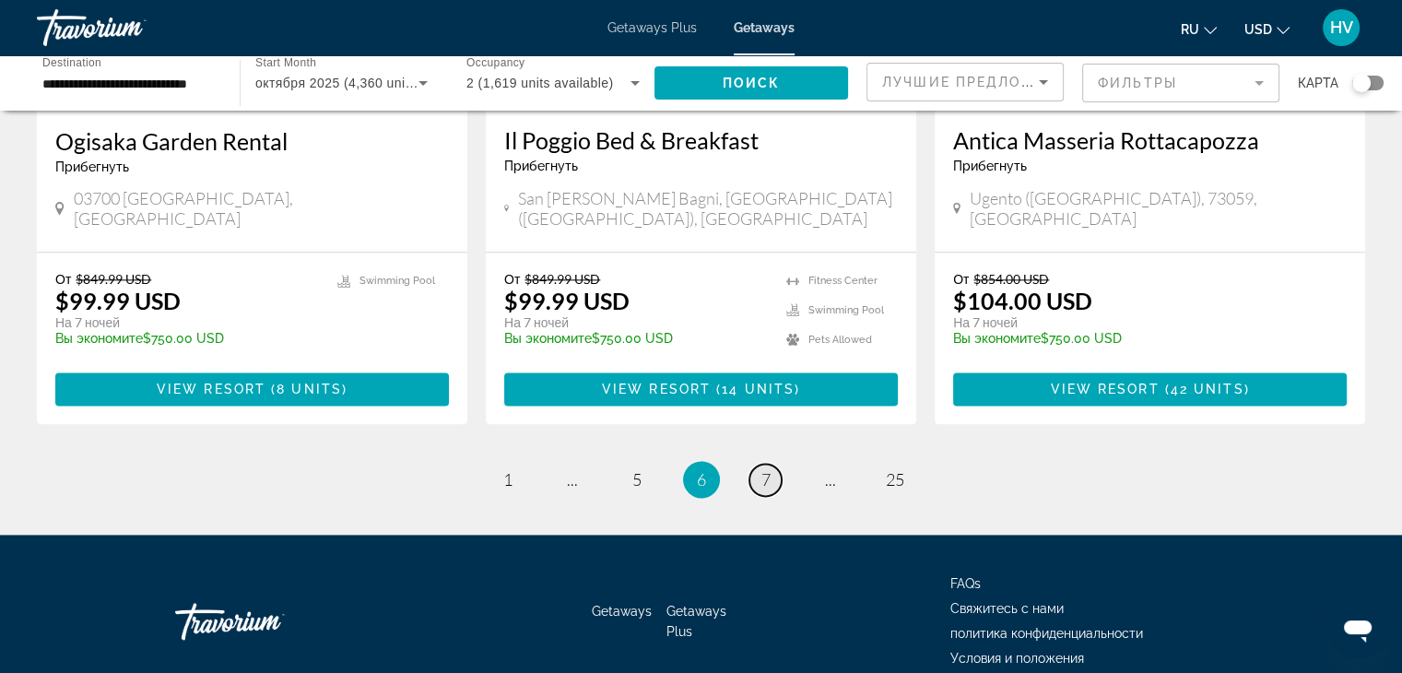
click at [766, 469] on span "7" at bounding box center [766, 479] width 9 height 20
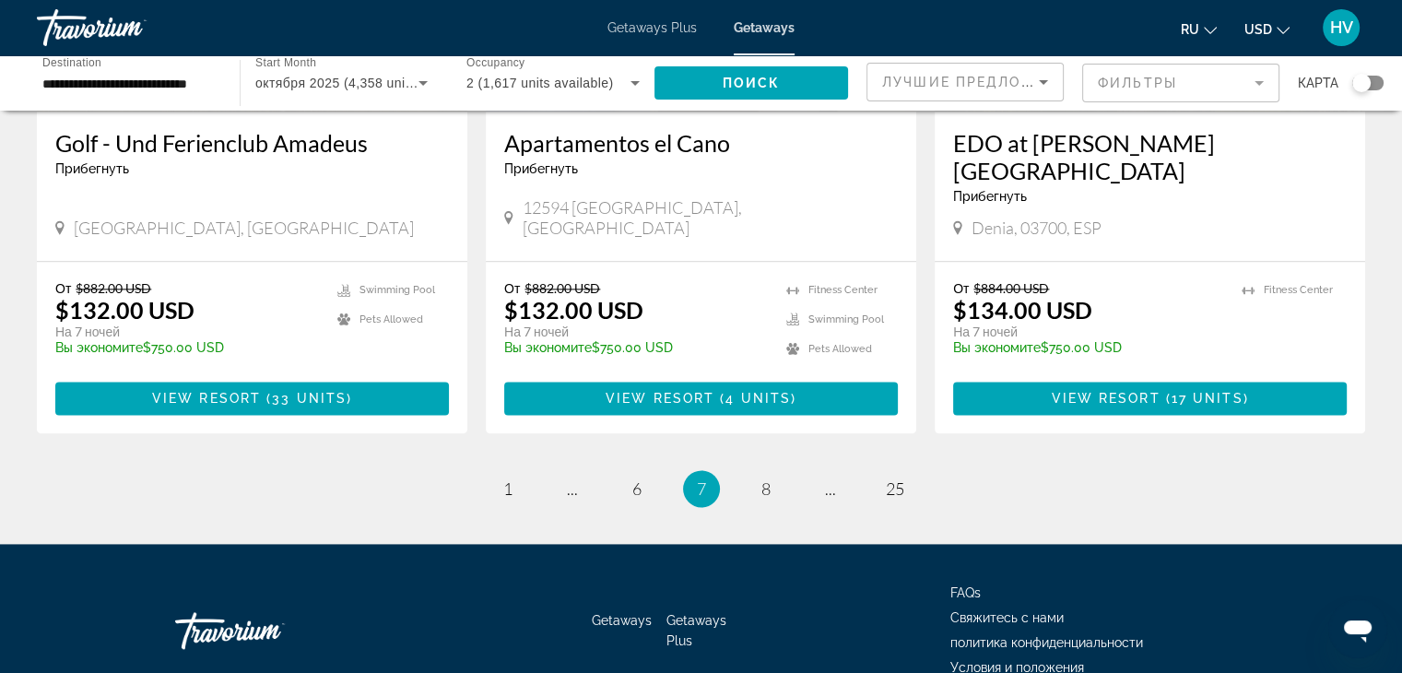
scroll to position [2246, 0]
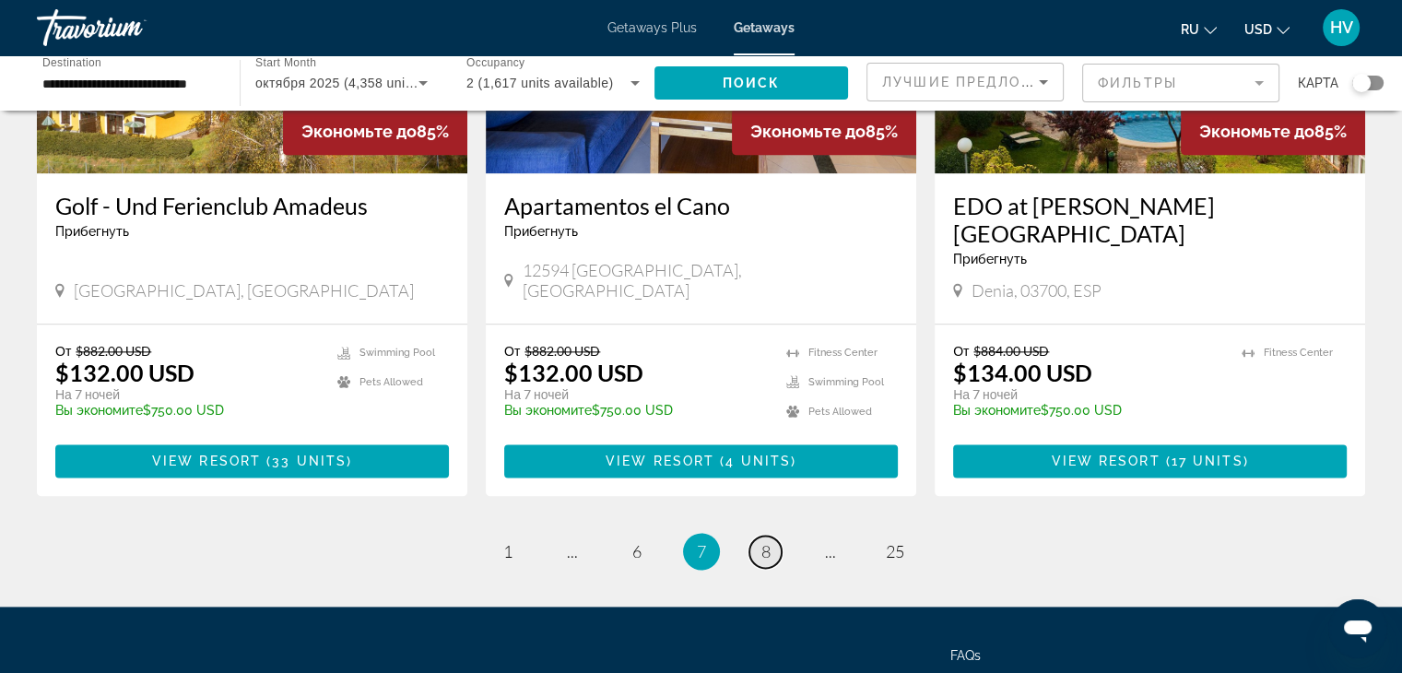
click at [771, 536] on link "page 8" at bounding box center [766, 552] width 32 height 32
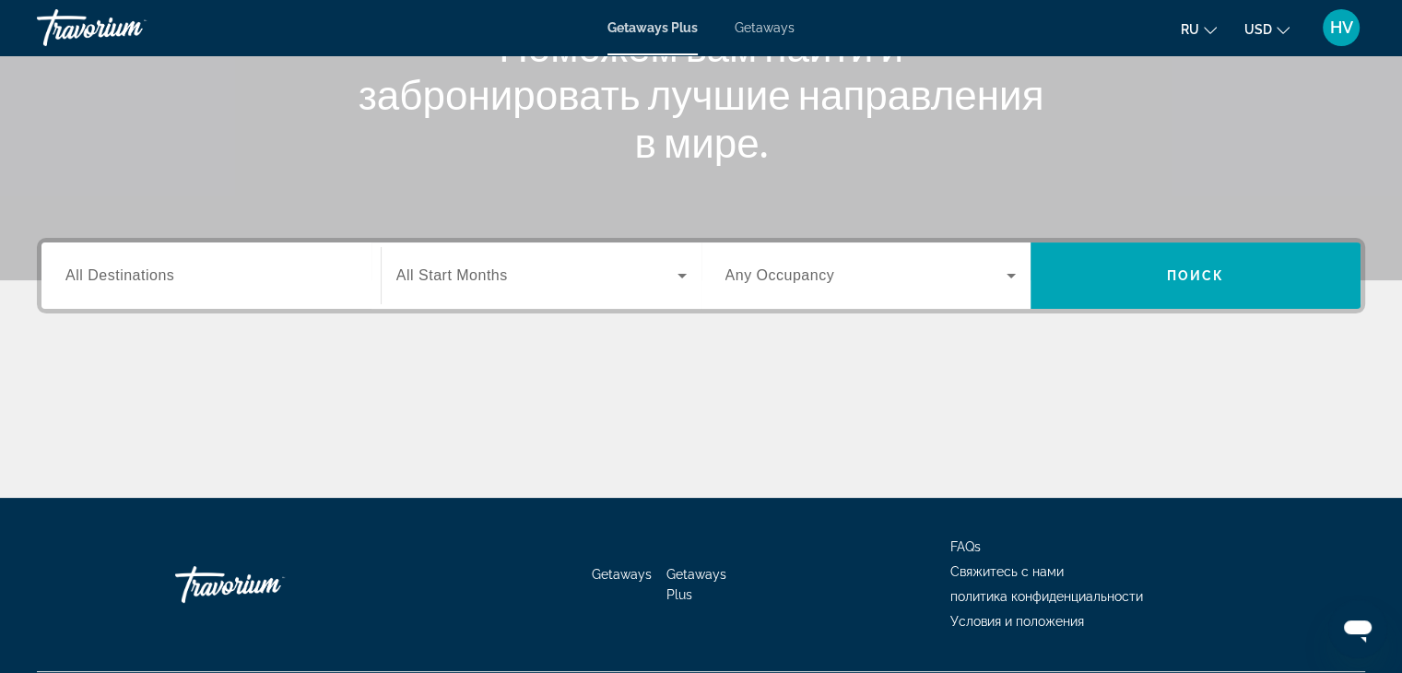
scroll to position [324, 0]
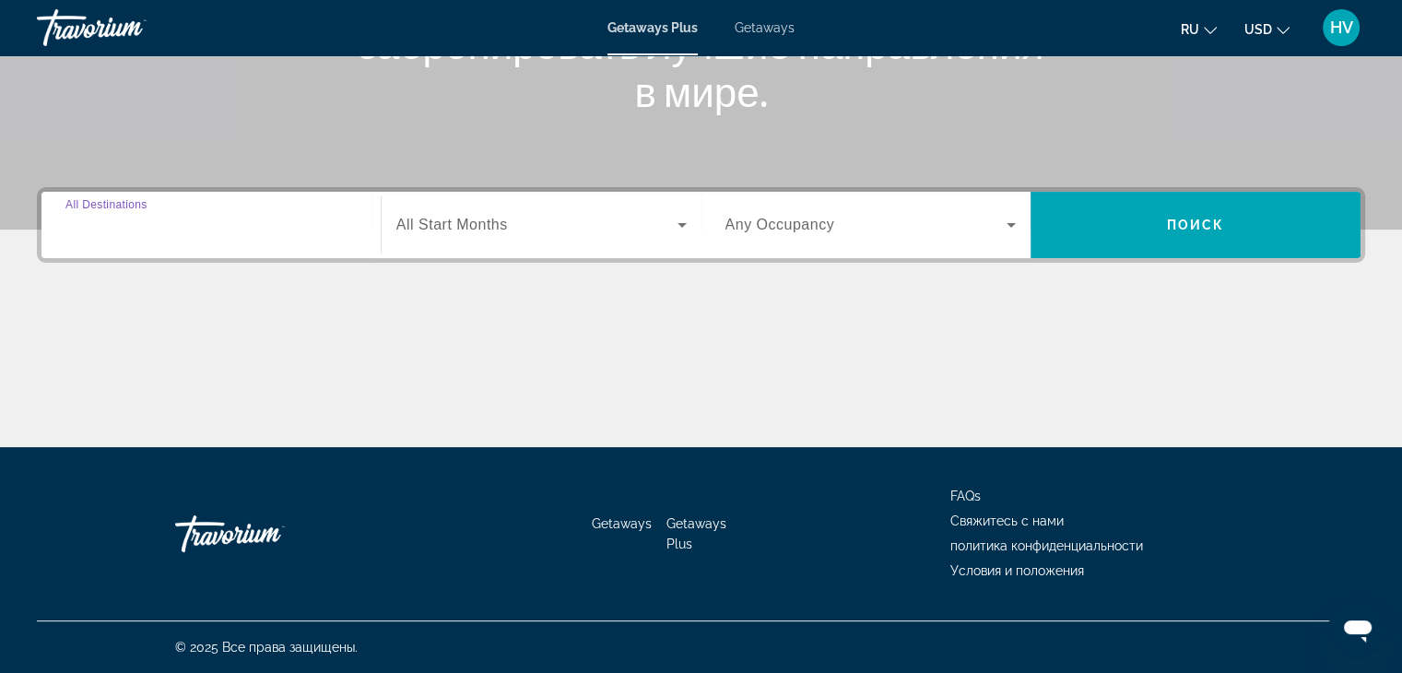
click at [313, 227] on input "Destination All Destinations" at bounding box center [210, 226] width 291 height 22
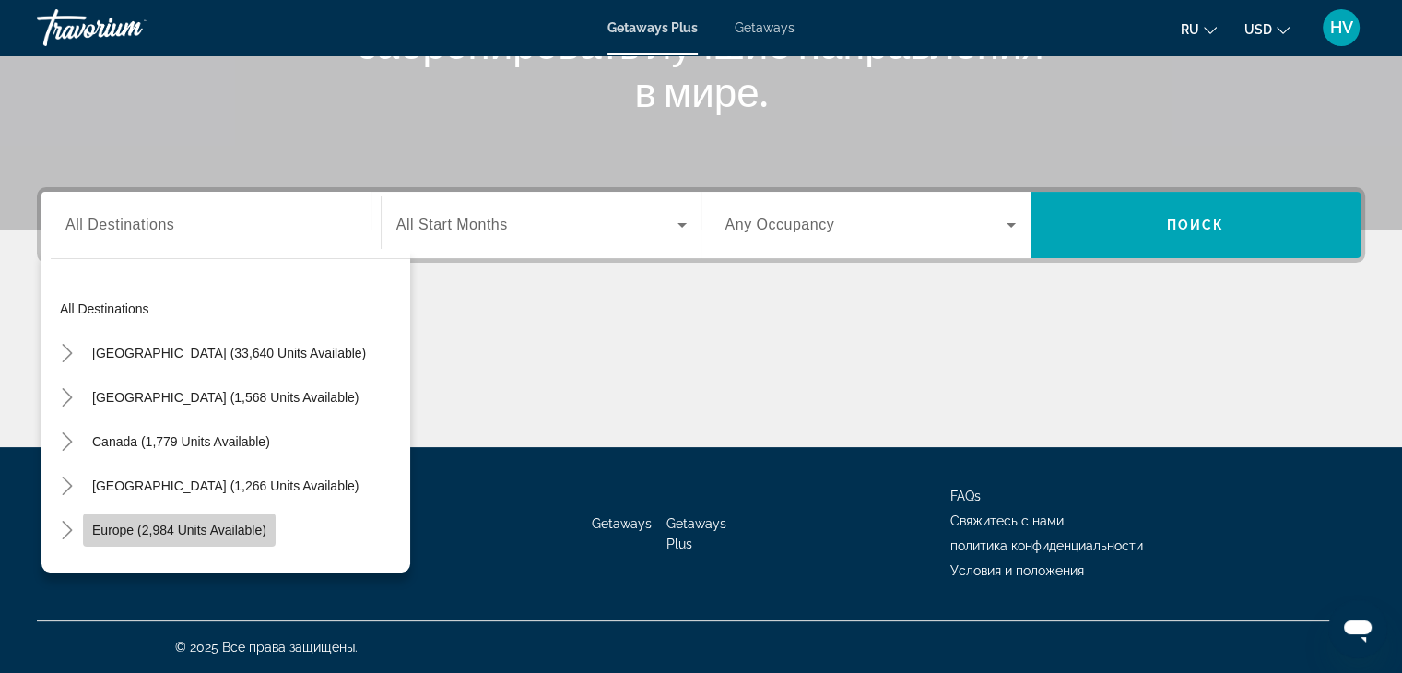
click at [122, 530] on span "Europe (2,984 units available)" at bounding box center [179, 530] width 174 height 15
type input "**********"
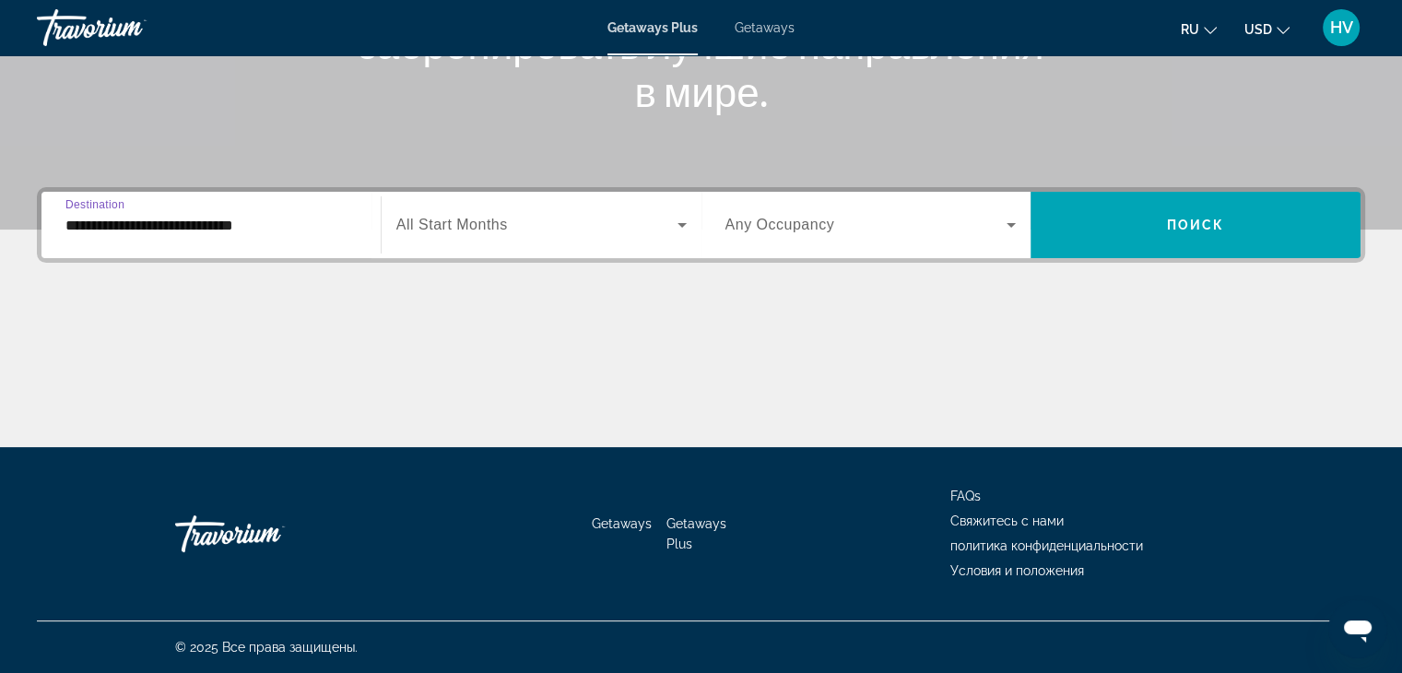
click at [526, 239] on div "Search widget" at bounding box center [541, 225] width 290 height 52
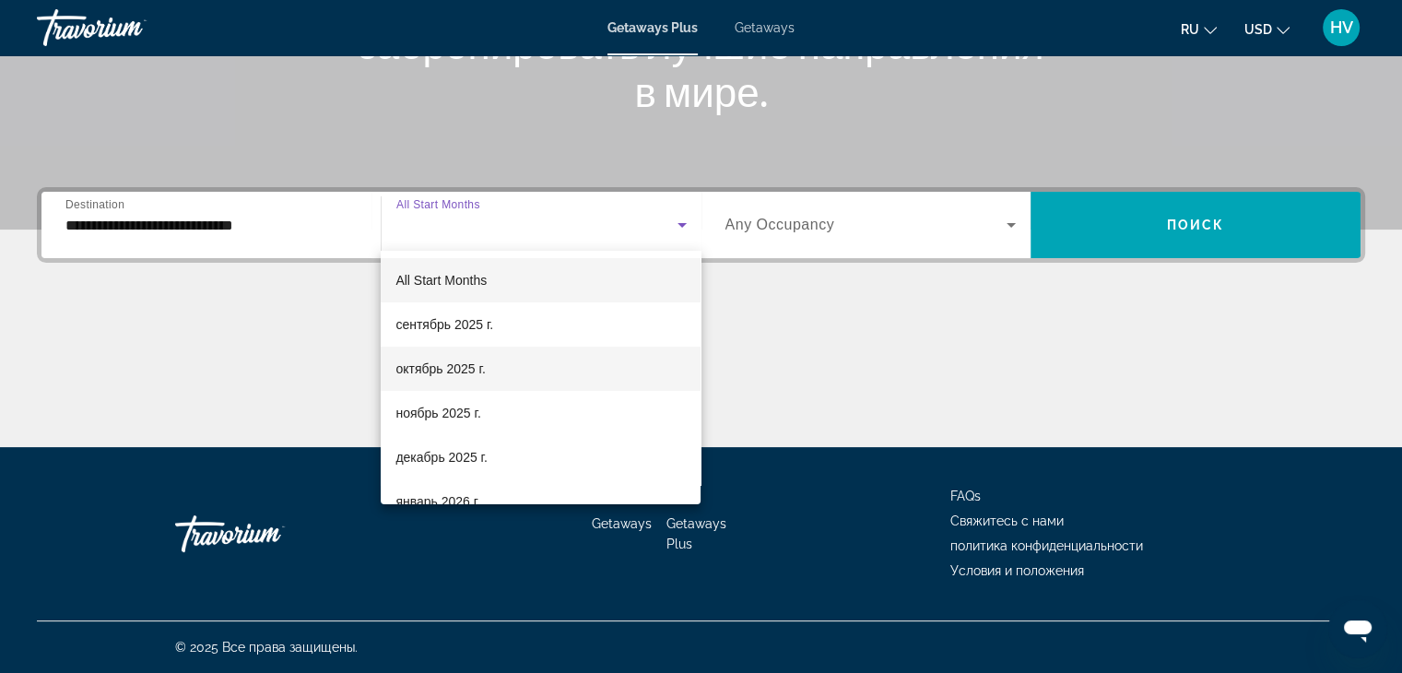
click at [450, 363] on span "октябрь 2025 г." at bounding box center [440, 369] width 89 height 22
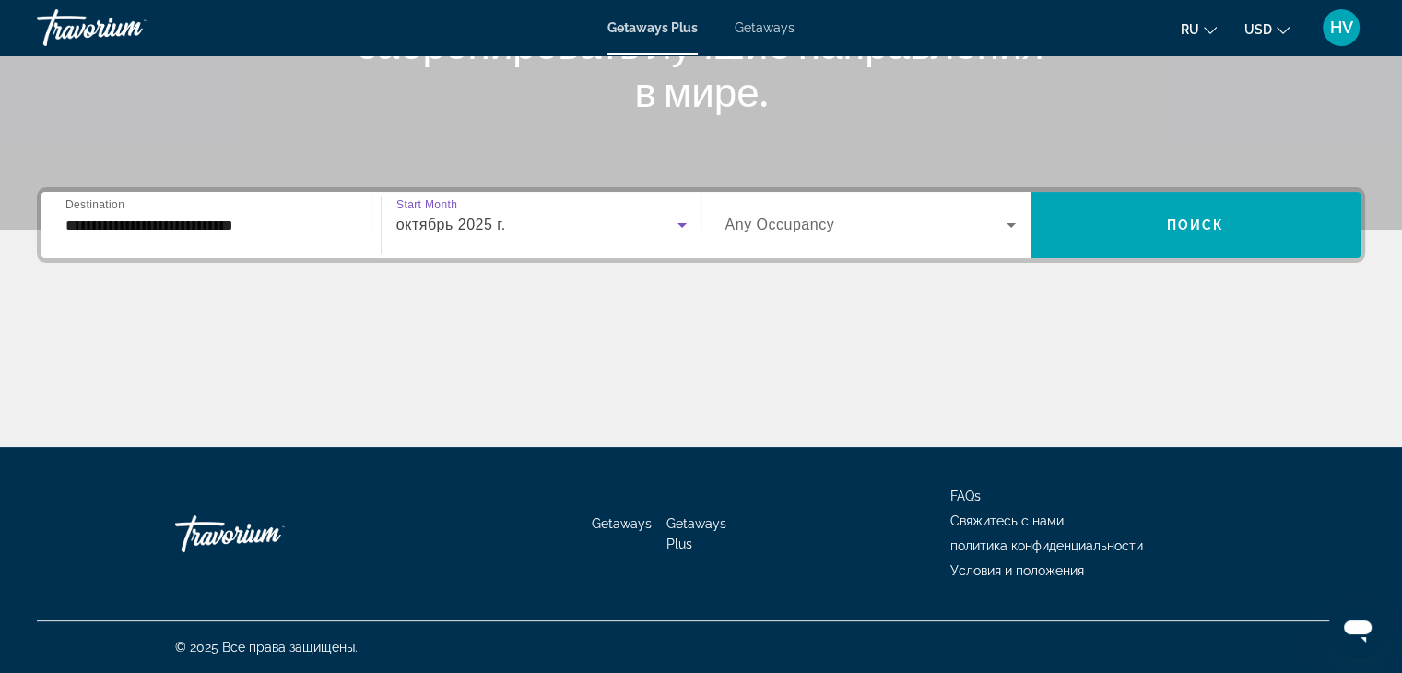
click at [886, 222] on span "Search widget" at bounding box center [867, 225] width 282 height 22
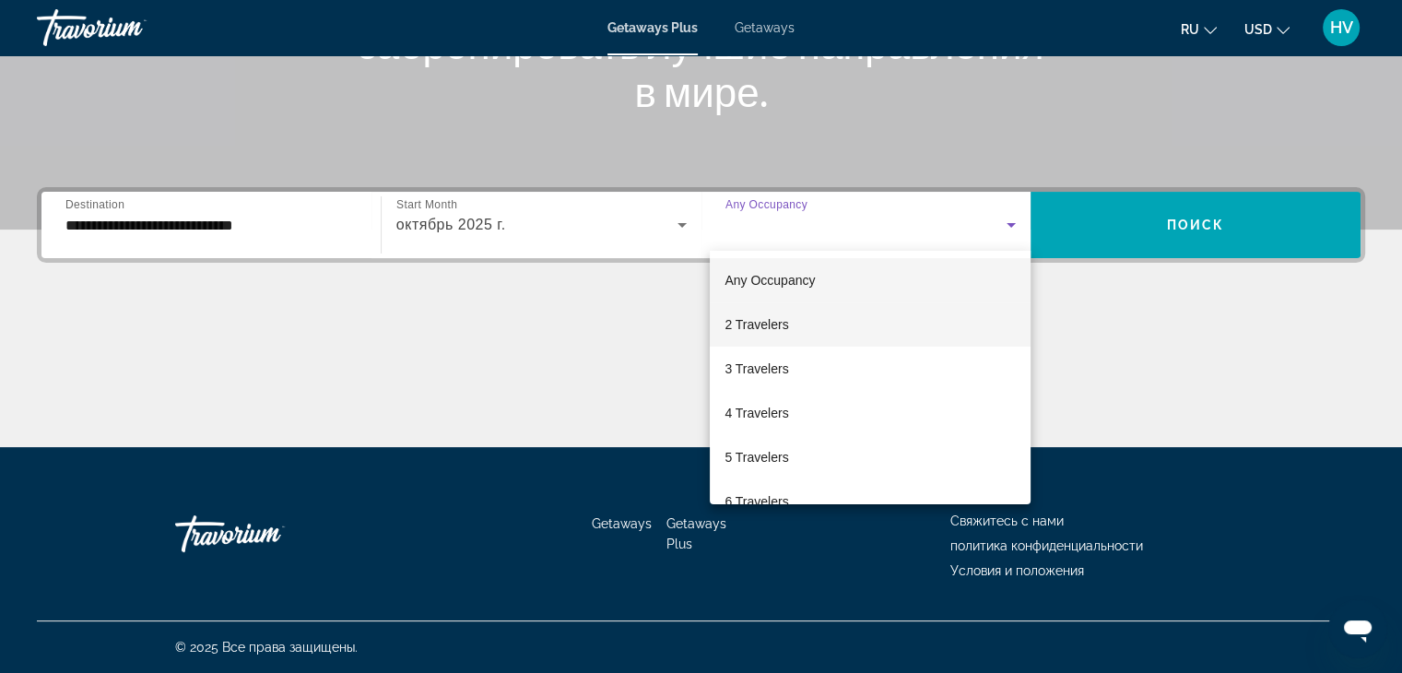
click at [804, 313] on mat-option "2 Travelers" at bounding box center [870, 324] width 321 height 44
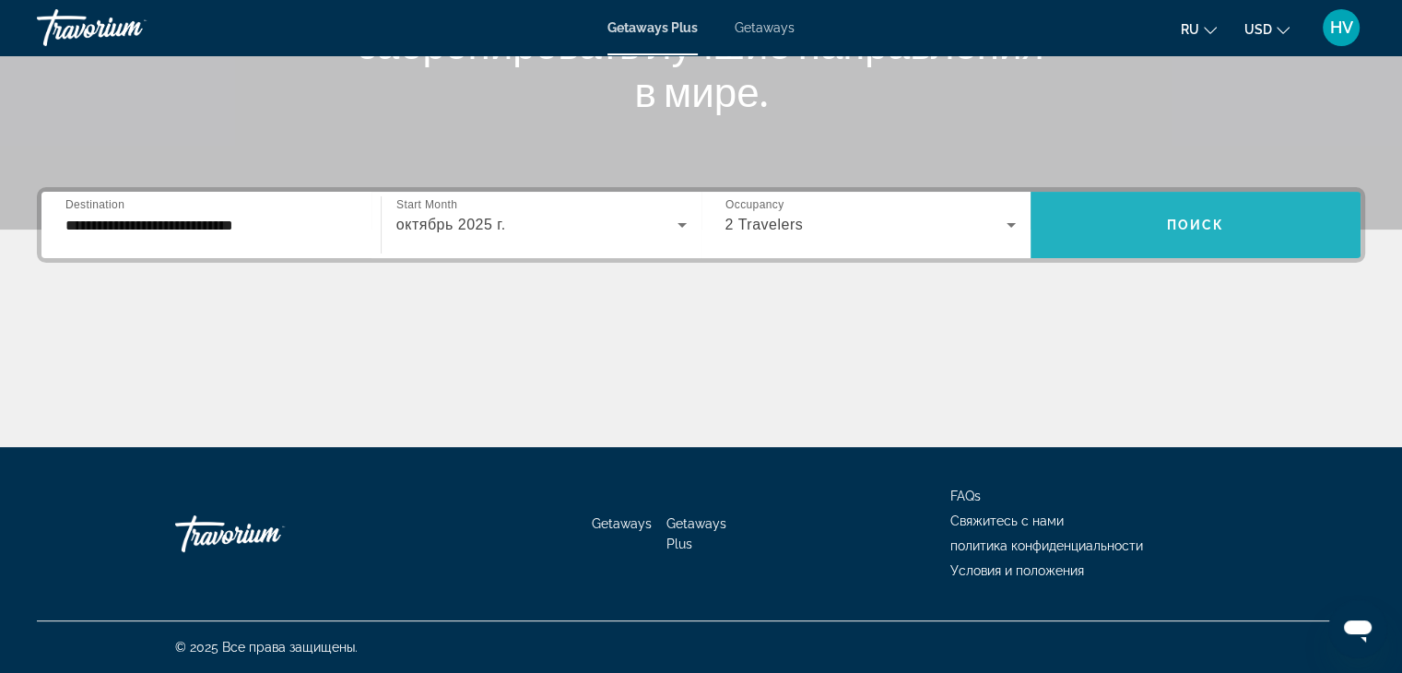
click at [1139, 224] on span "Search widget" at bounding box center [1196, 225] width 330 height 44
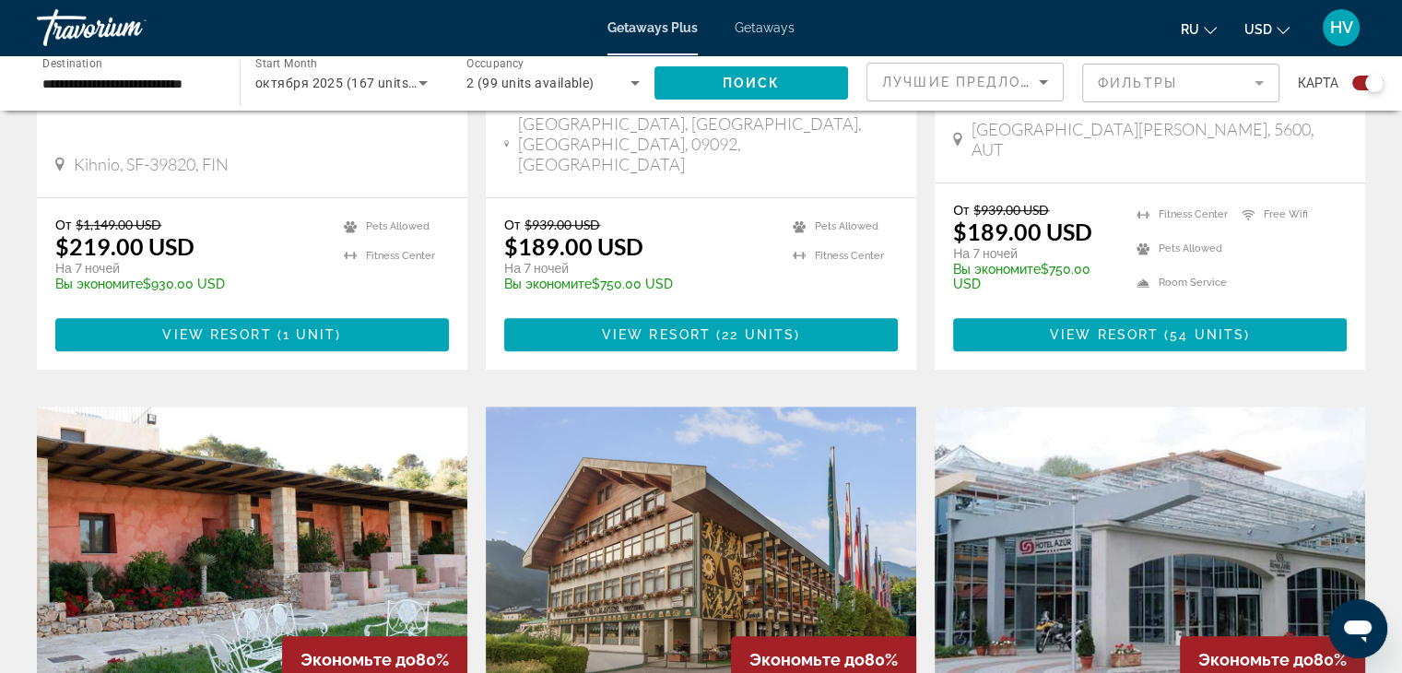
scroll to position [1054, 0]
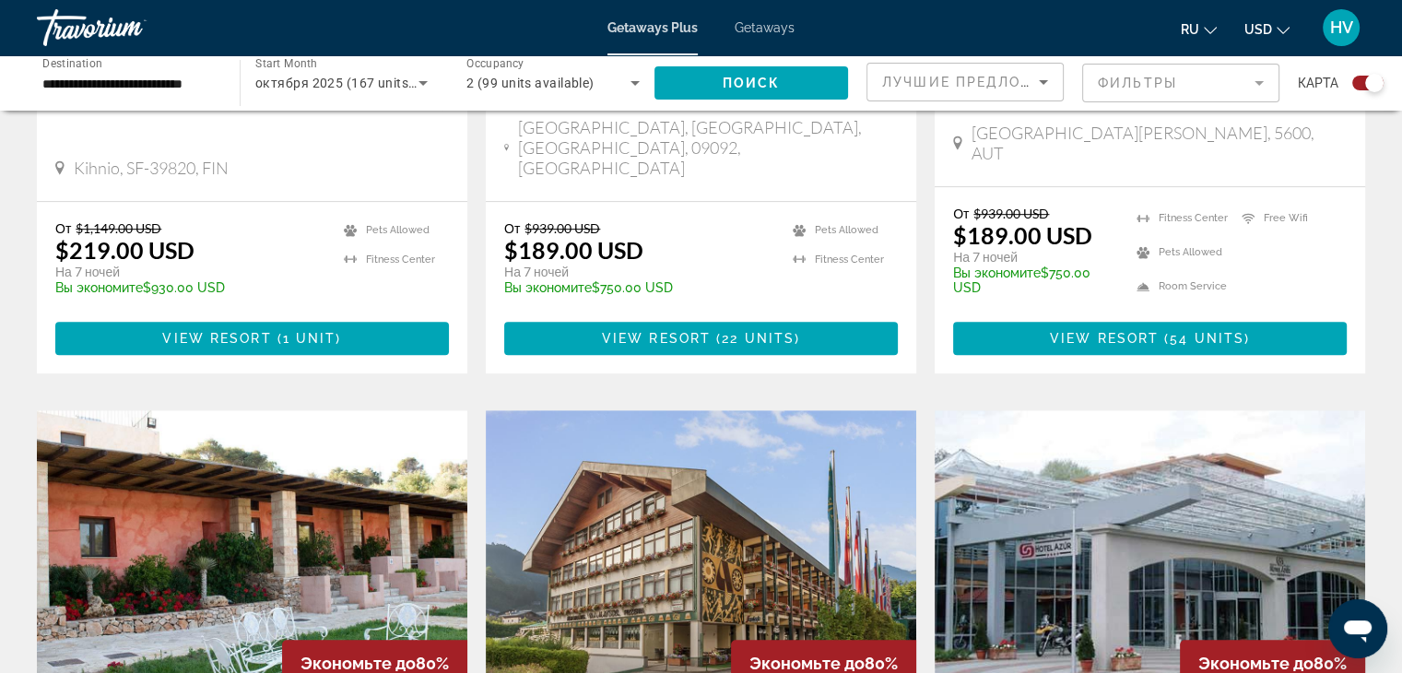
click at [785, 29] on span "Getaways" at bounding box center [765, 27] width 60 height 15
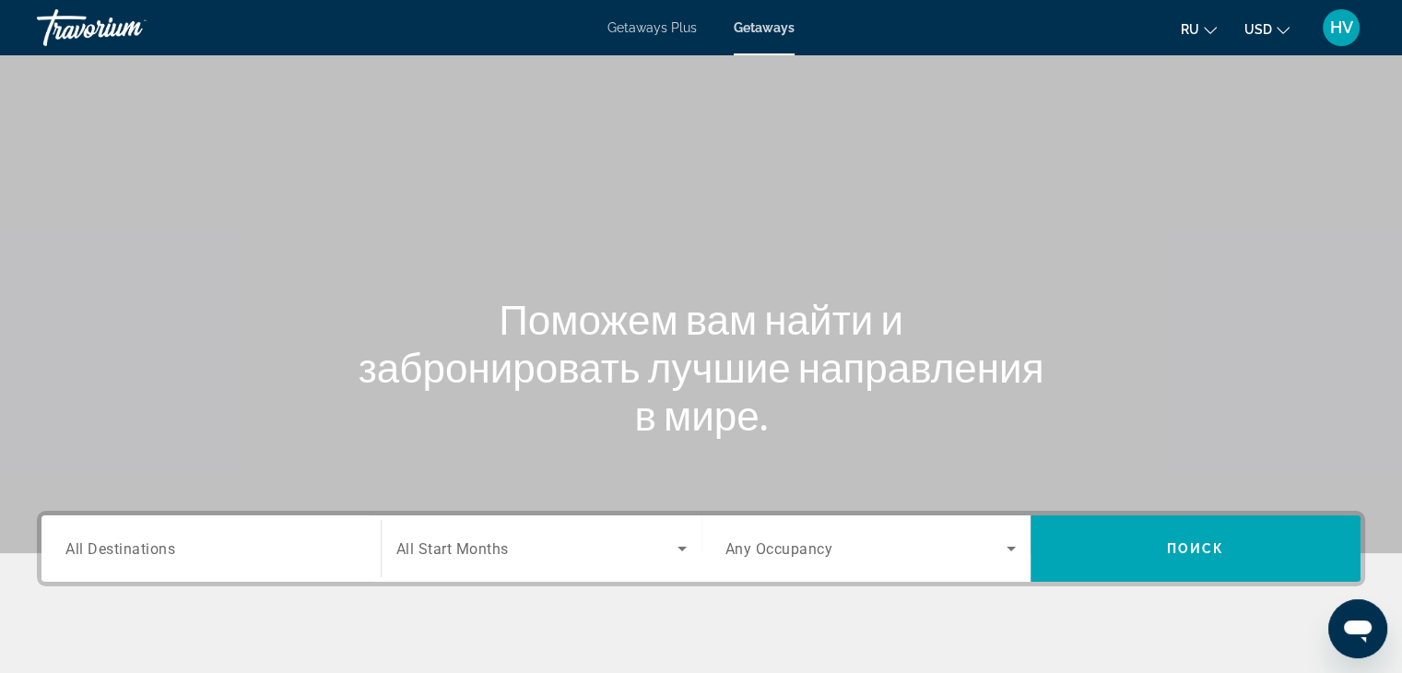
click at [229, 565] on div "Search widget" at bounding box center [210, 549] width 291 height 53
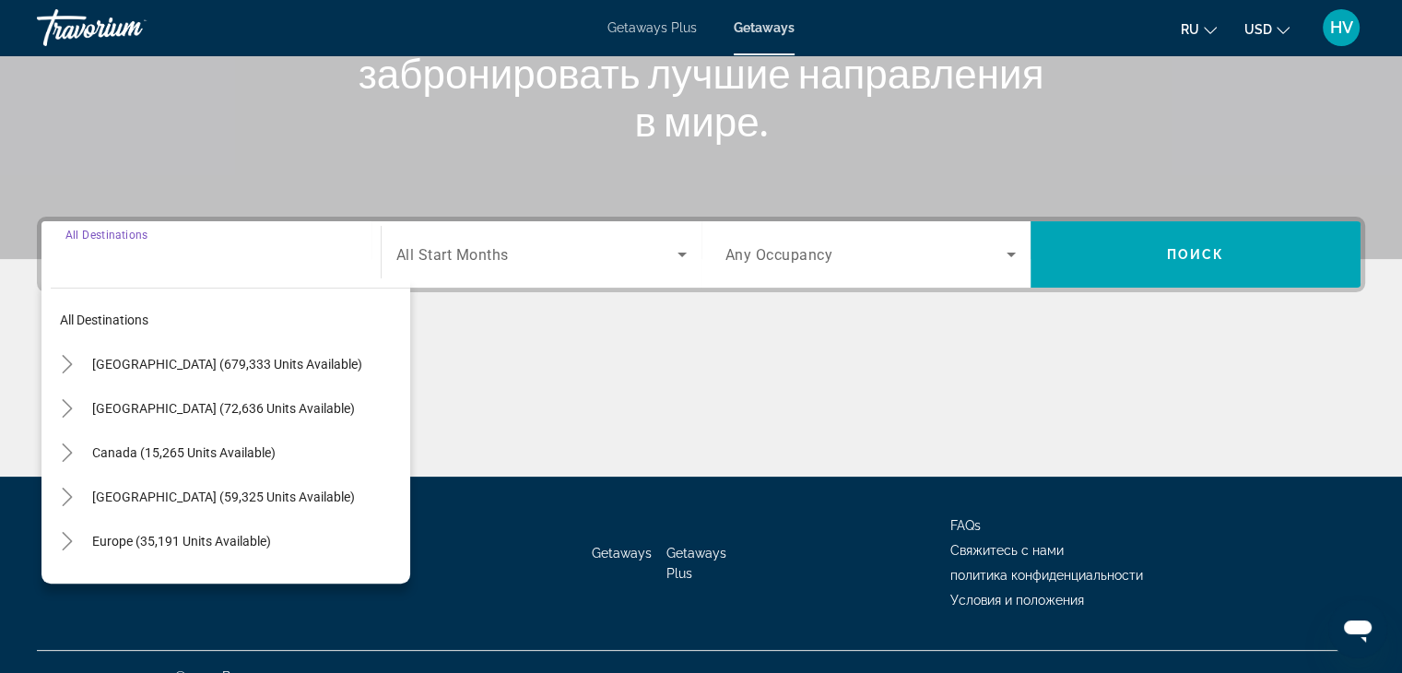
scroll to position [324, 0]
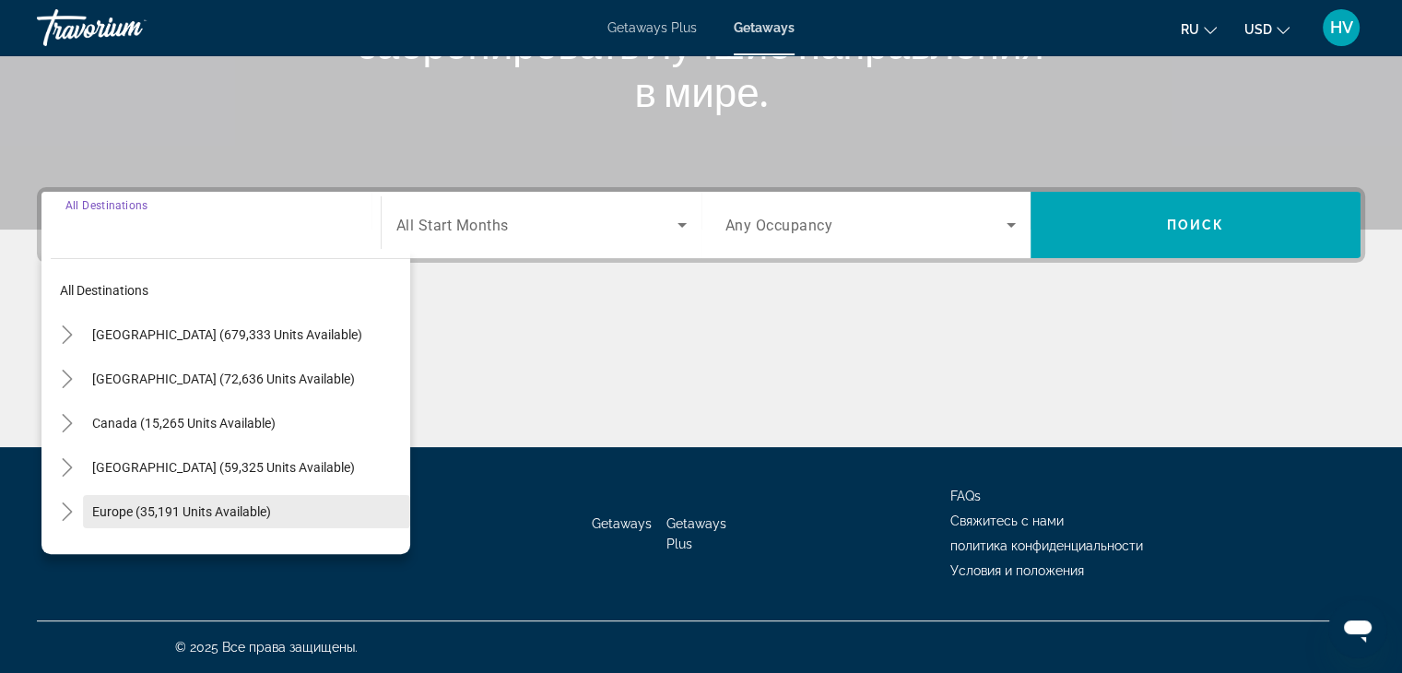
click at [203, 517] on span "Europe (35,191 units available)" at bounding box center [181, 511] width 179 height 15
type input "**********"
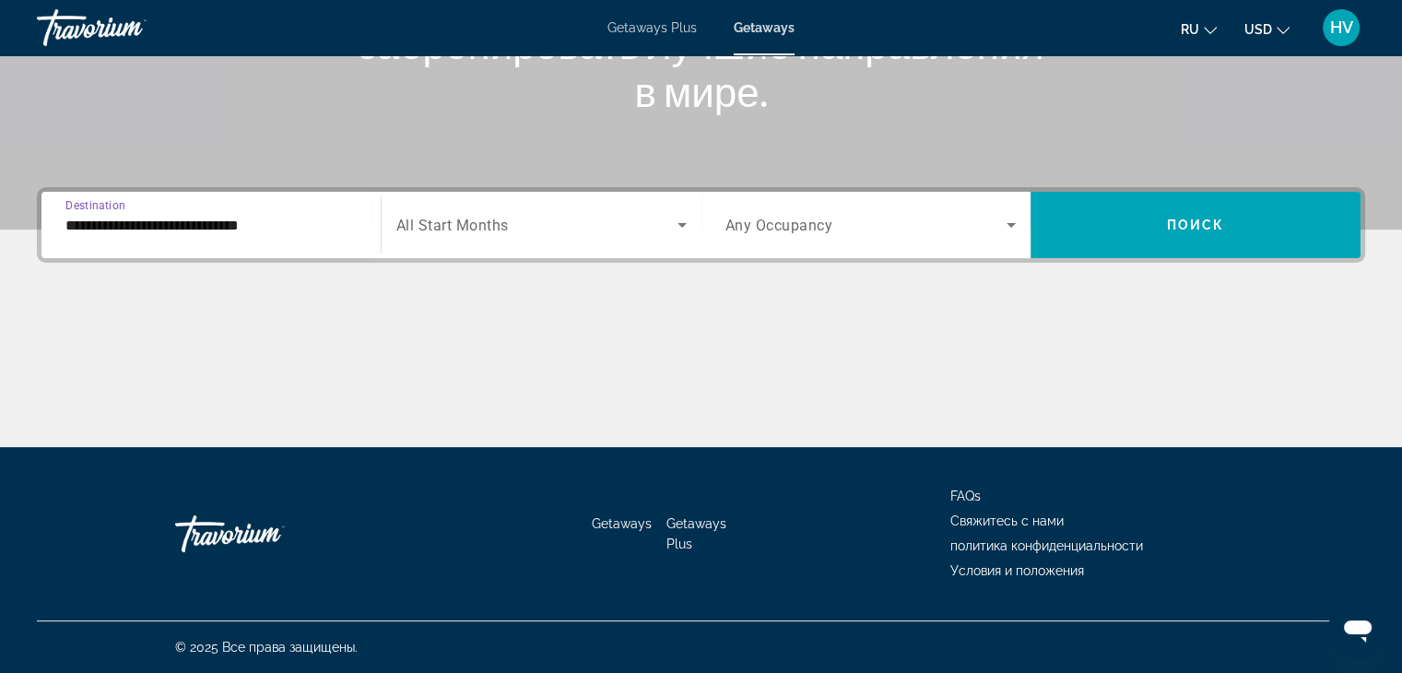
click at [524, 225] on span "Search widget" at bounding box center [536, 225] width 281 height 22
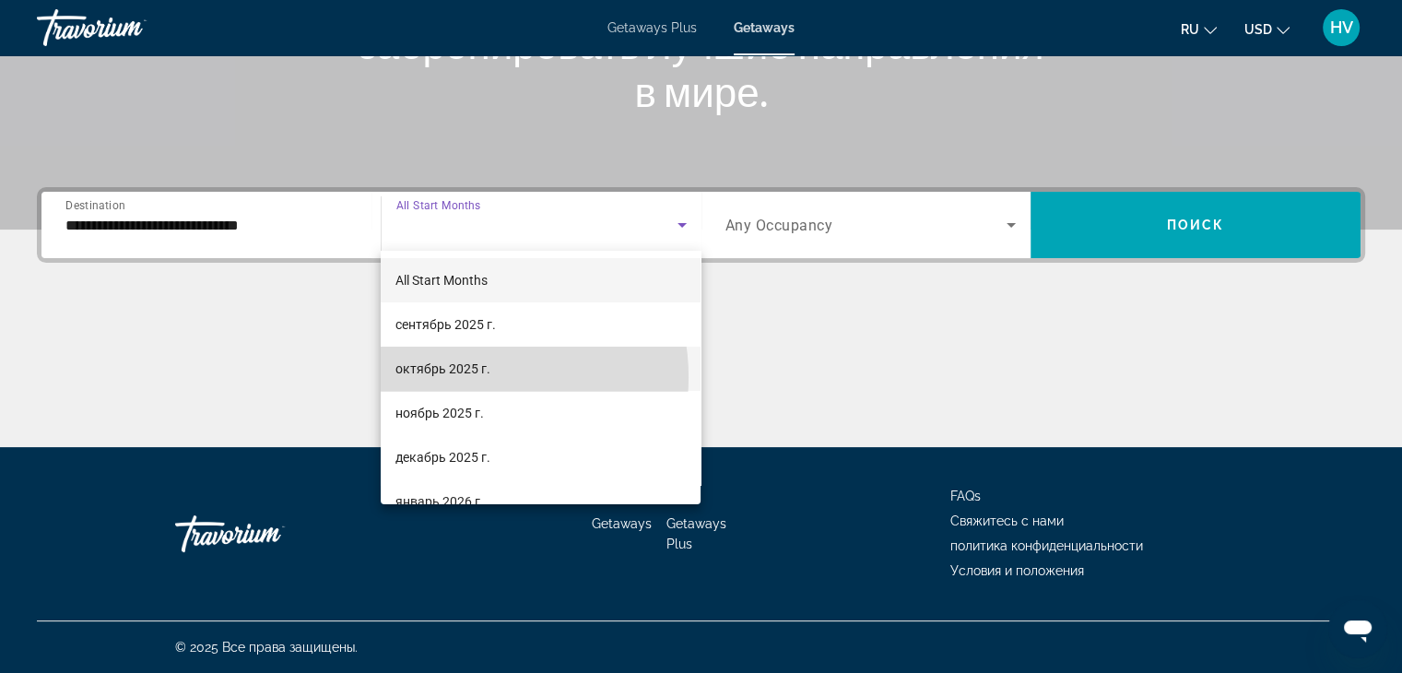
click at [463, 377] on span "октябрь 2025 г." at bounding box center [443, 369] width 95 height 22
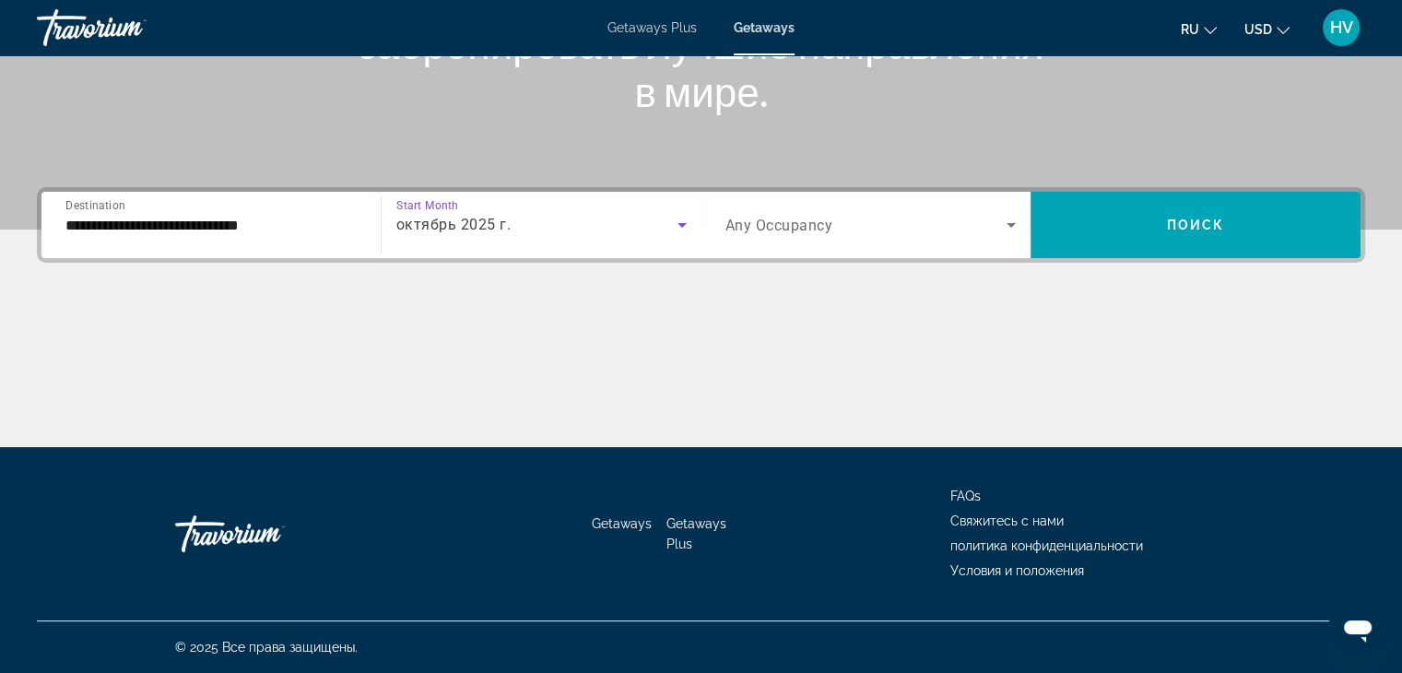
click at [793, 237] on div "Search widget" at bounding box center [871, 225] width 291 height 52
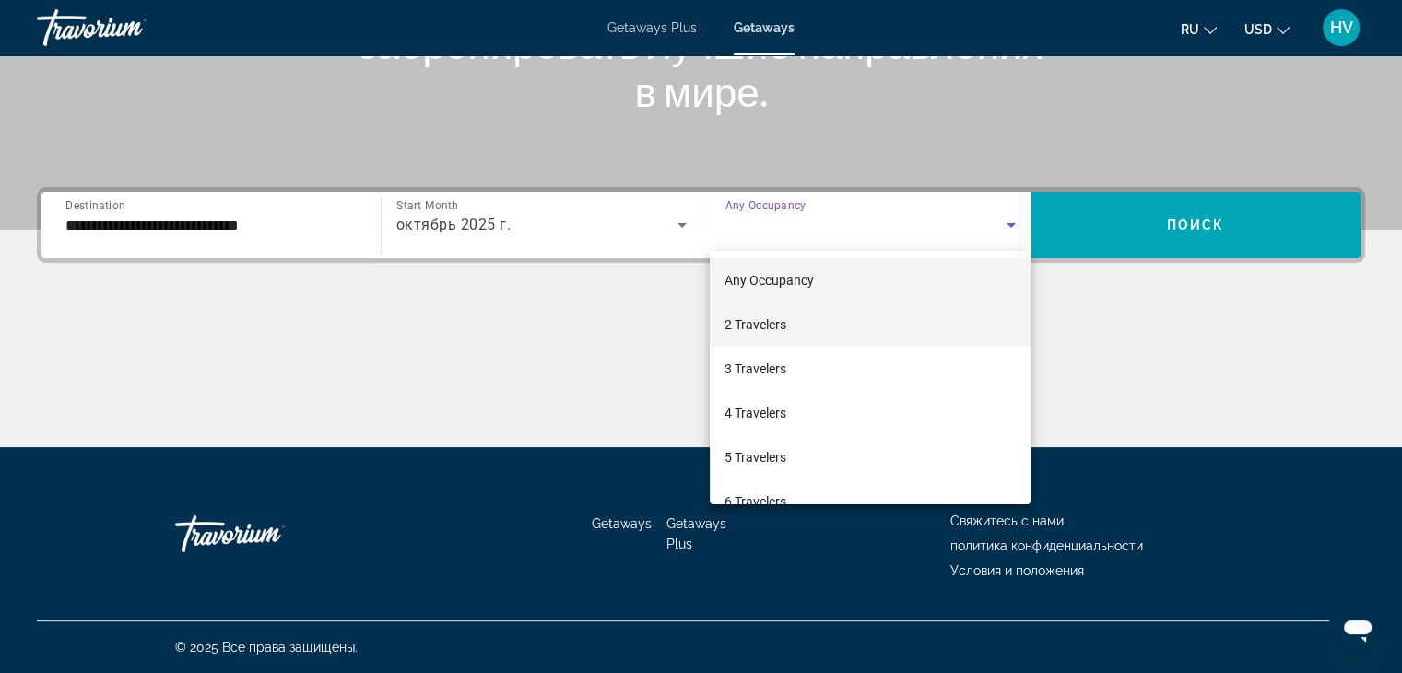
click at [775, 311] on mat-option "2 Travelers" at bounding box center [870, 324] width 321 height 44
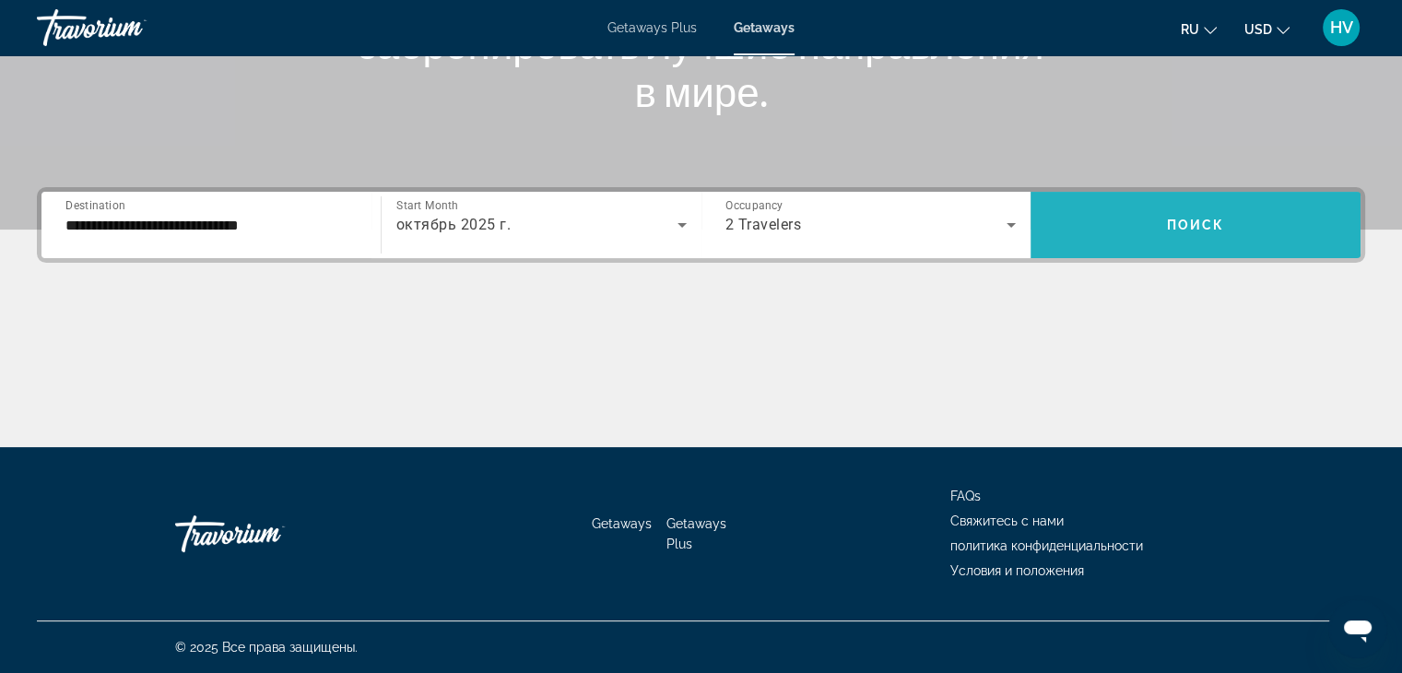
click at [1224, 200] on span "Search widget" at bounding box center [1196, 225] width 330 height 66
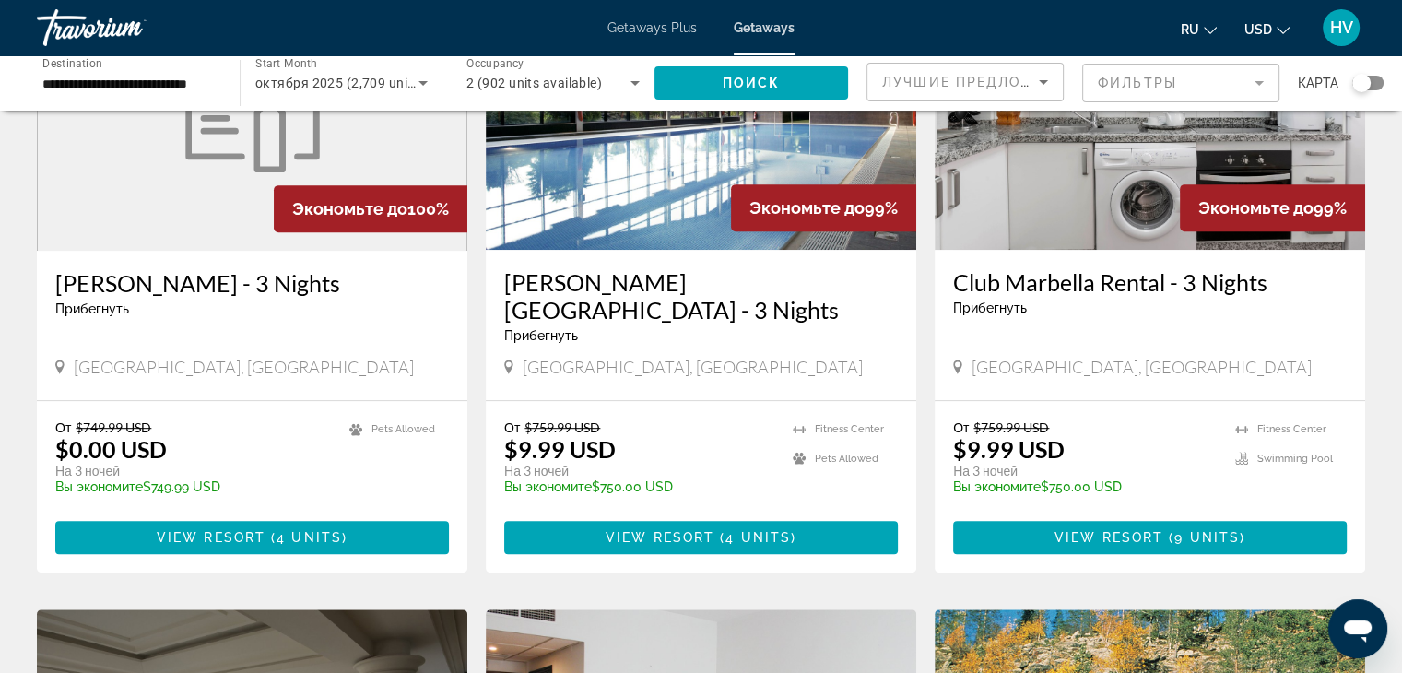
scroll to position [881, 0]
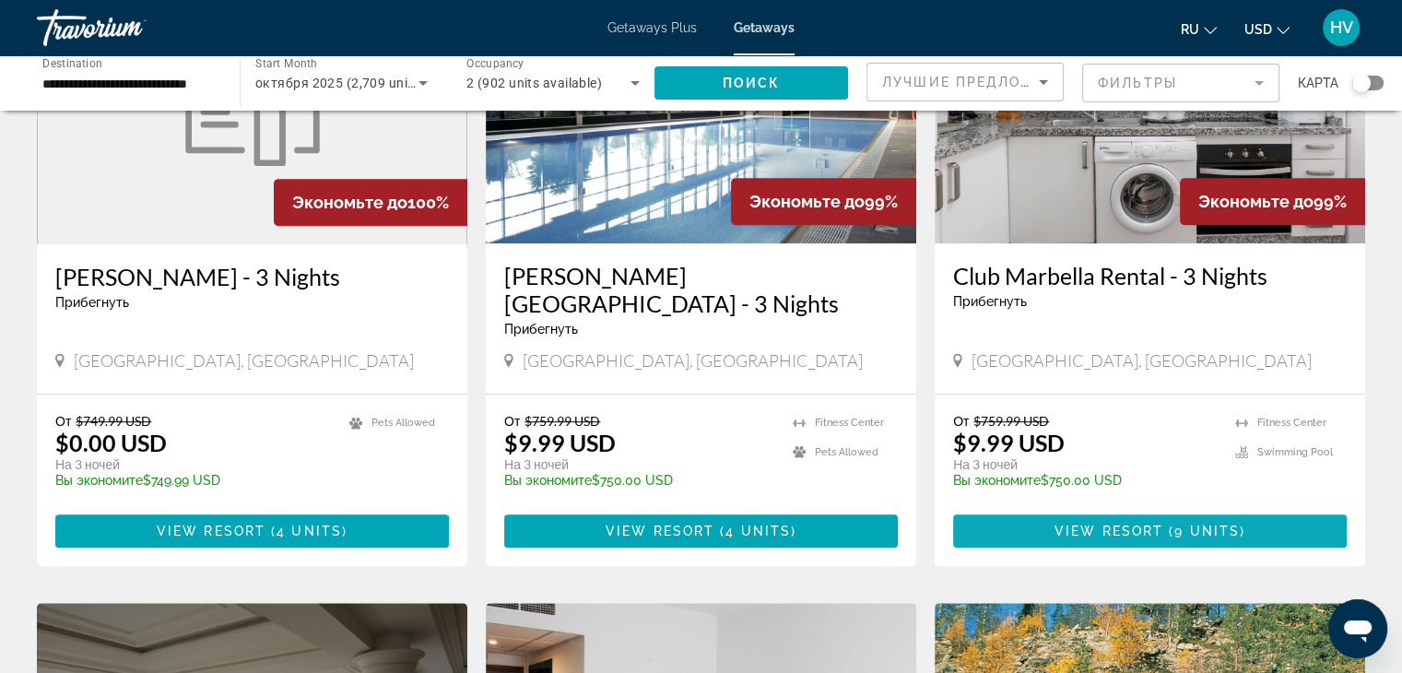
click at [1136, 509] on span "Main content" at bounding box center [1150, 531] width 394 height 44
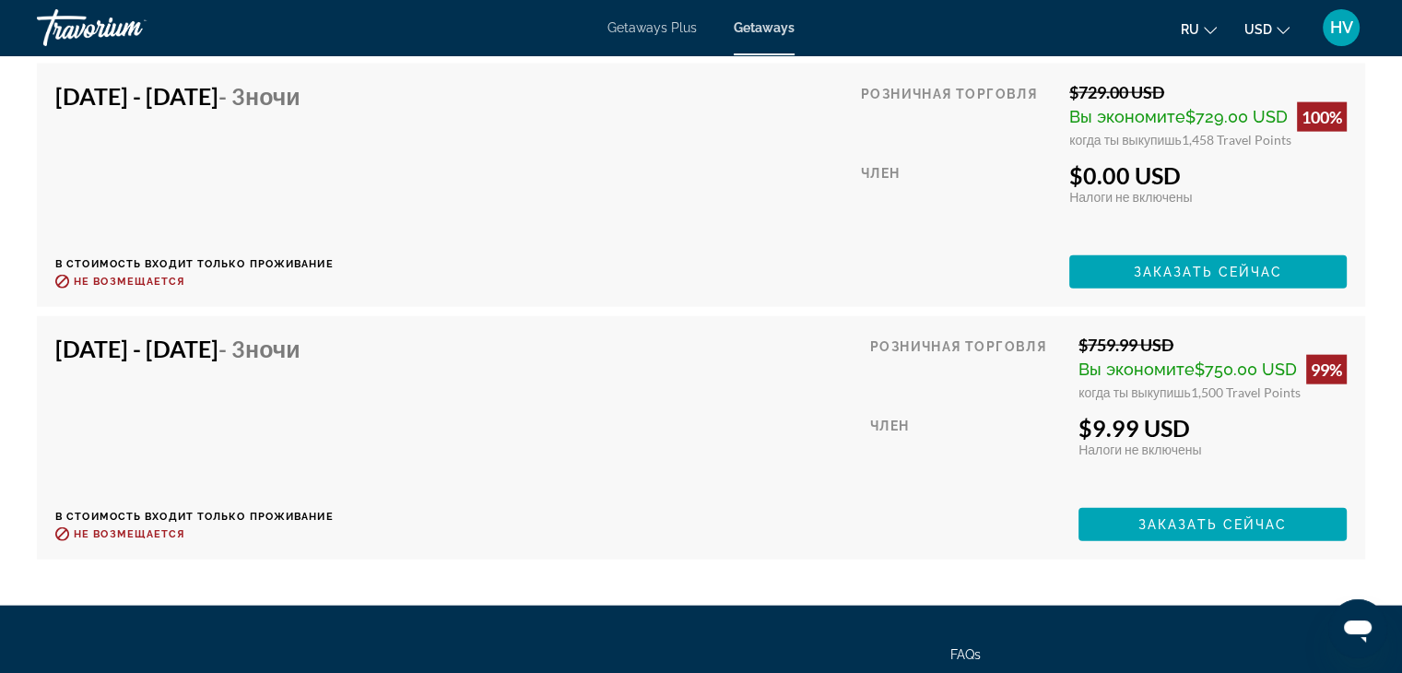
scroll to position [4204, 0]
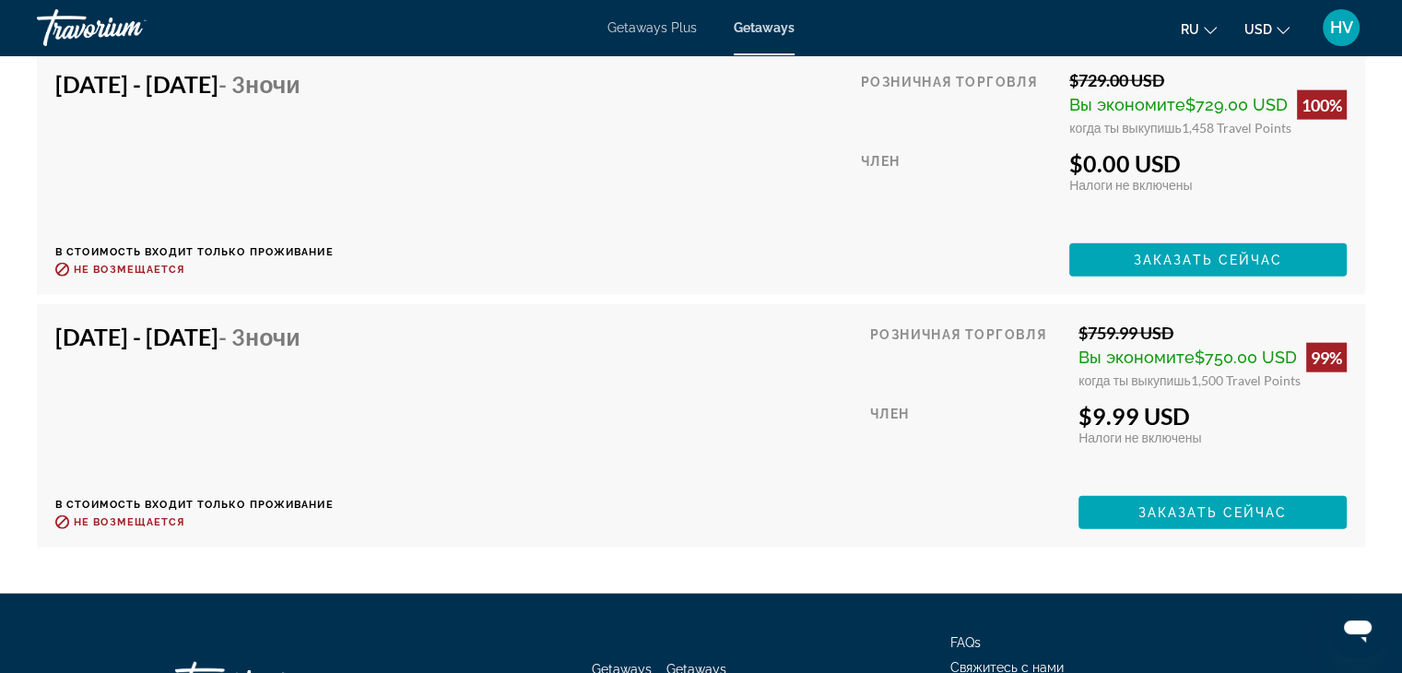
drag, startPoint x: 1411, startPoint y: 66, endPoint x: 31, endPoint y: 2, distance: 1380.8
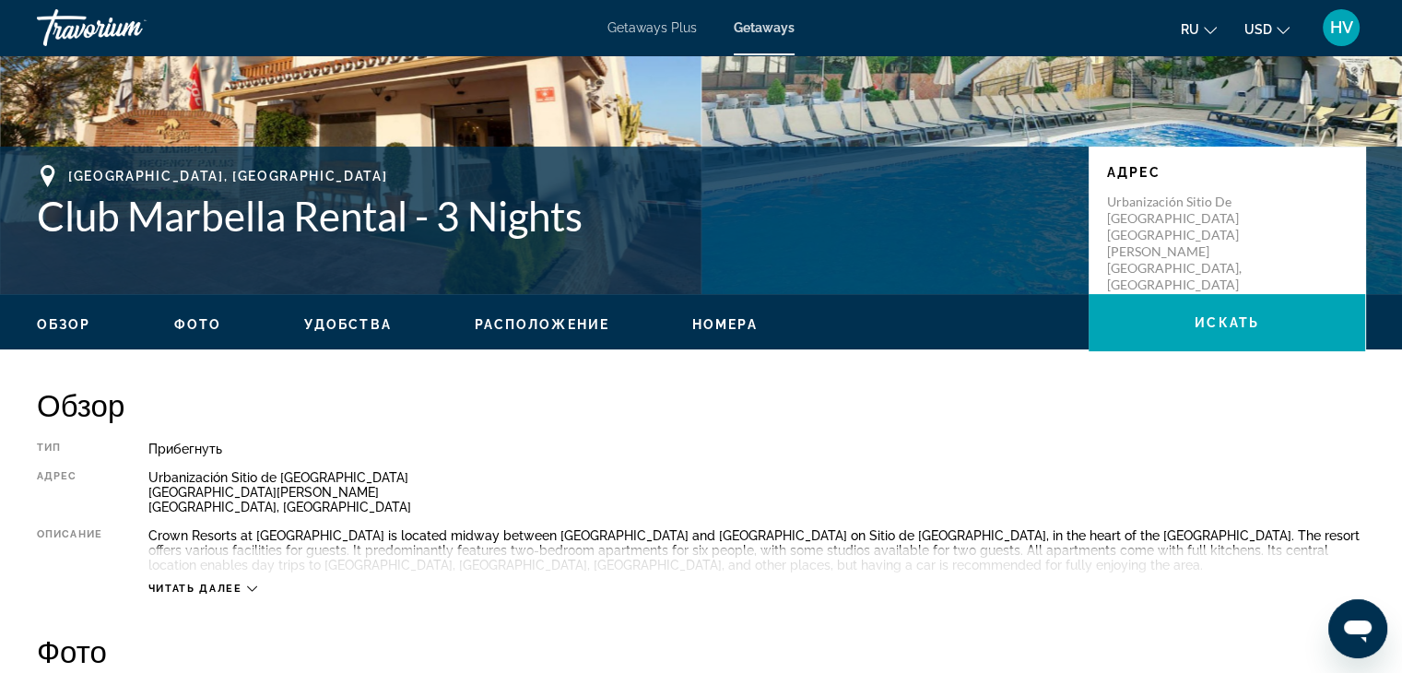
scroll to position [233, 0]
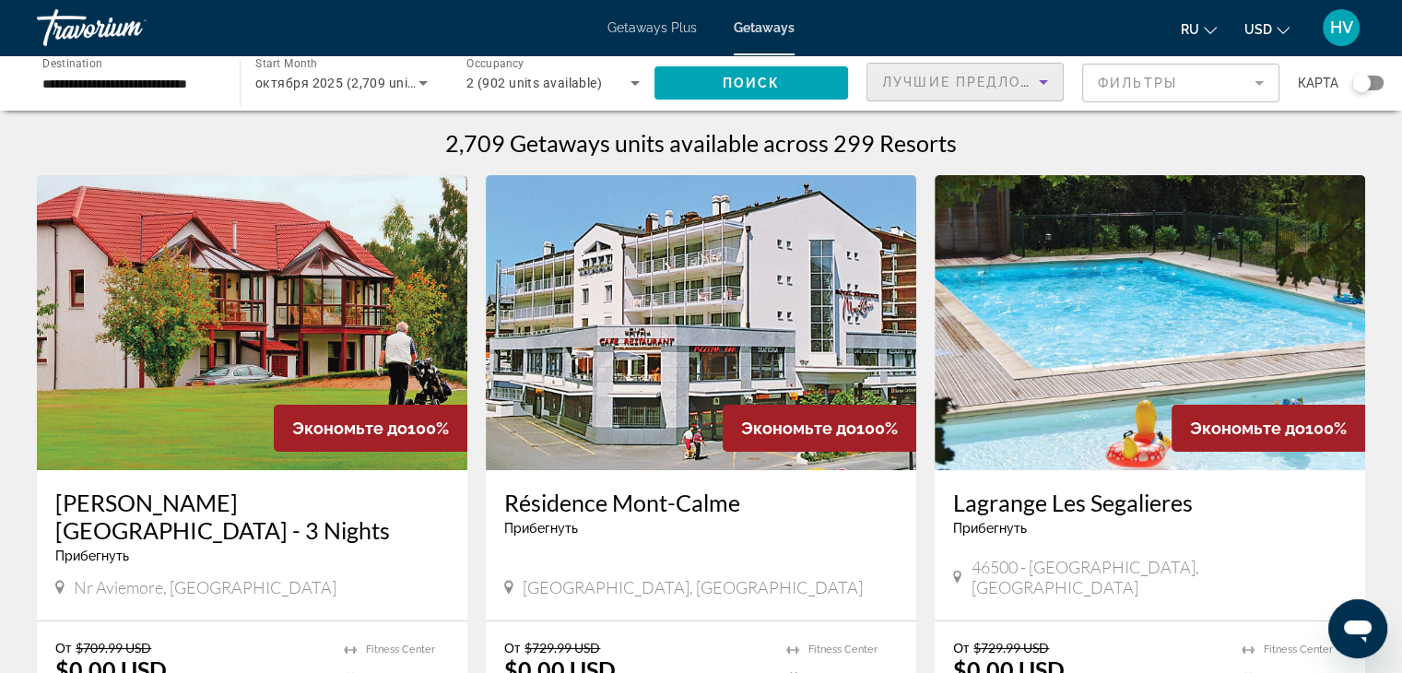
click at [1029, 86] on span "Лучшие предложения" at bounding box center [980, 82] width 196 height 15
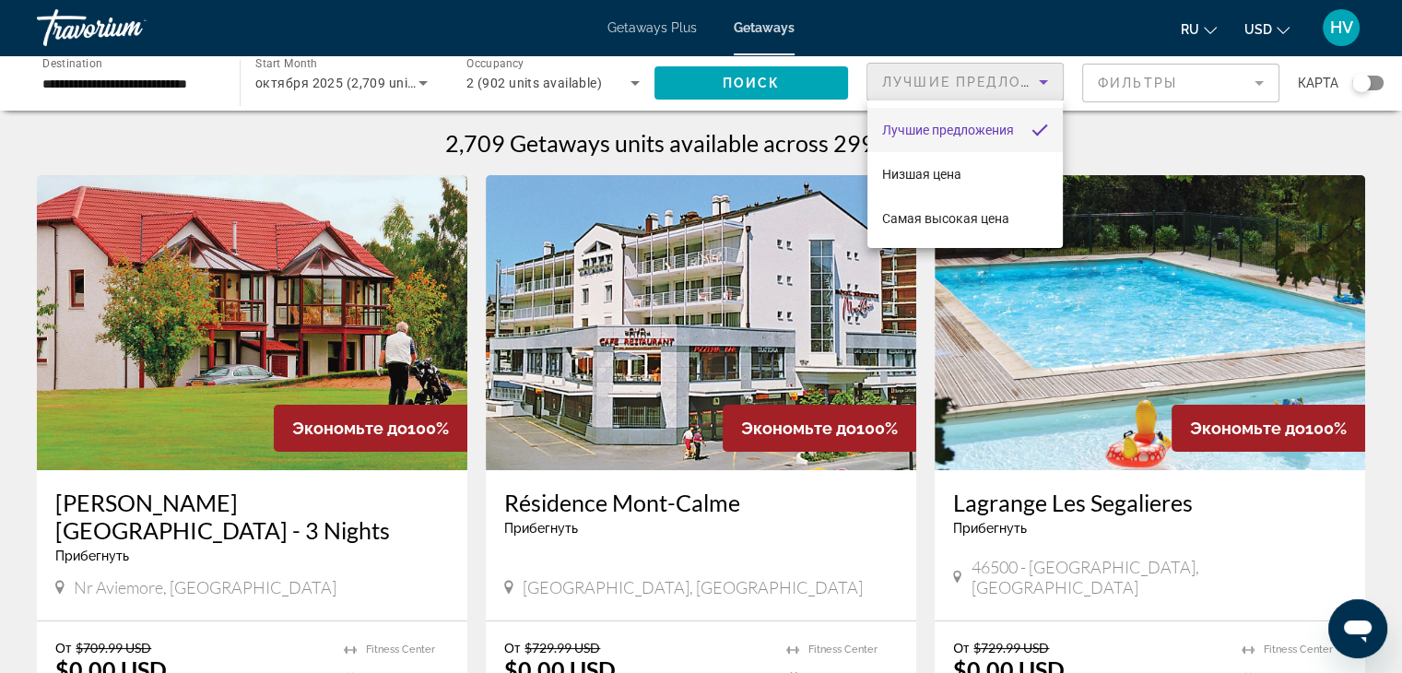
click at [1349, 134] on div at bounding box center [701, 336] width 1402 height 673
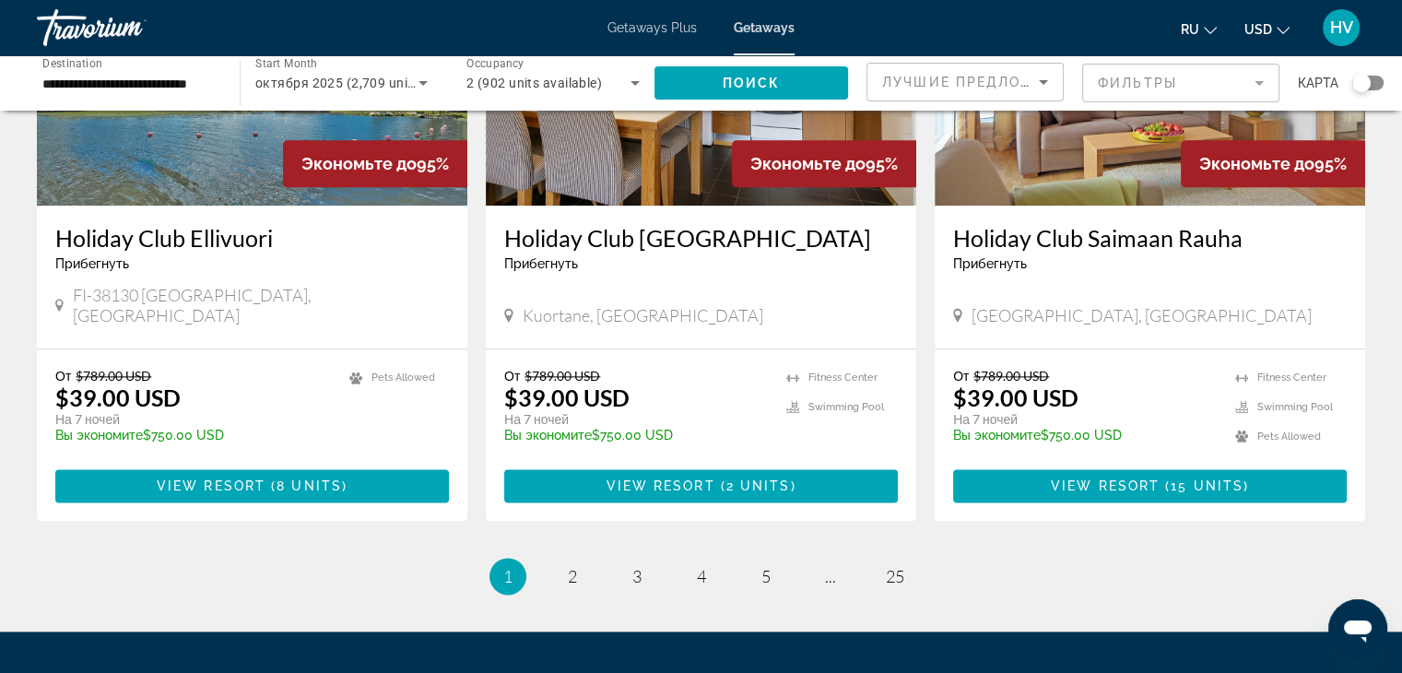
scroll to position [2336, 0]
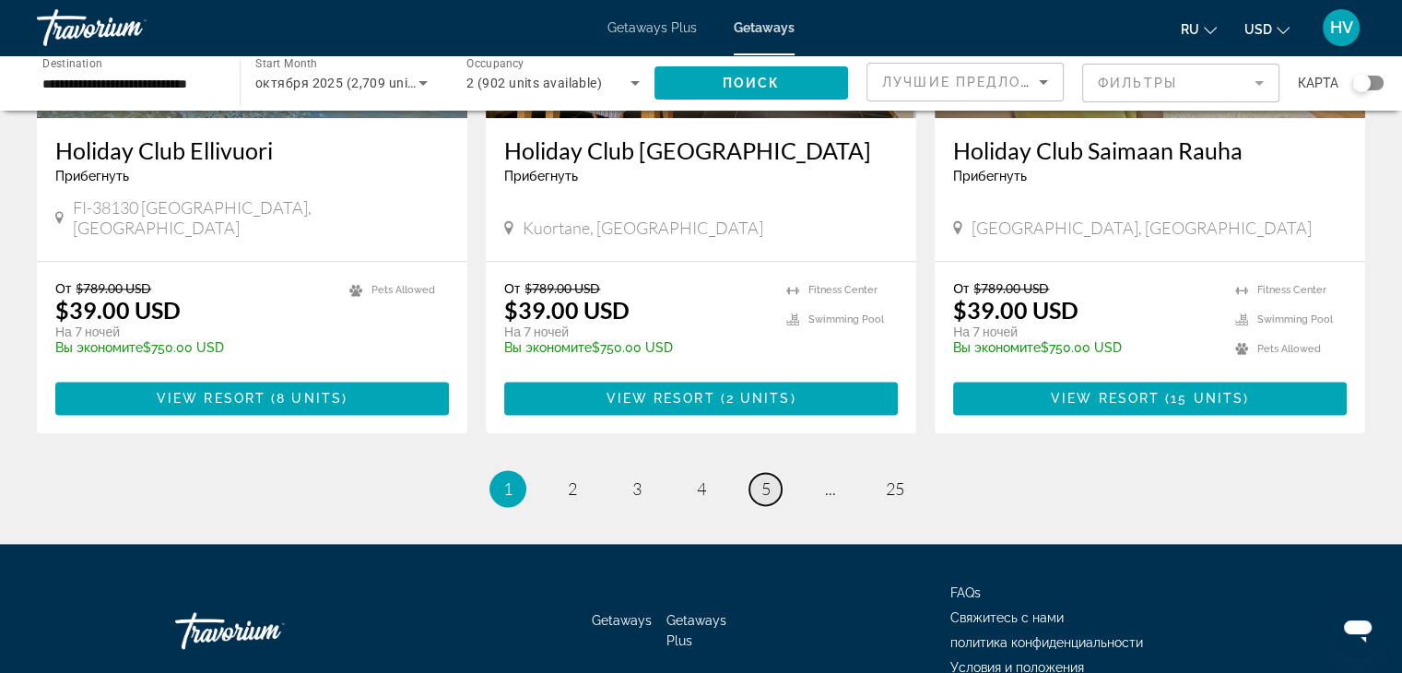
click at [771, 473] on link "page 5" at bounding box center [766, 489] width 32 height 32
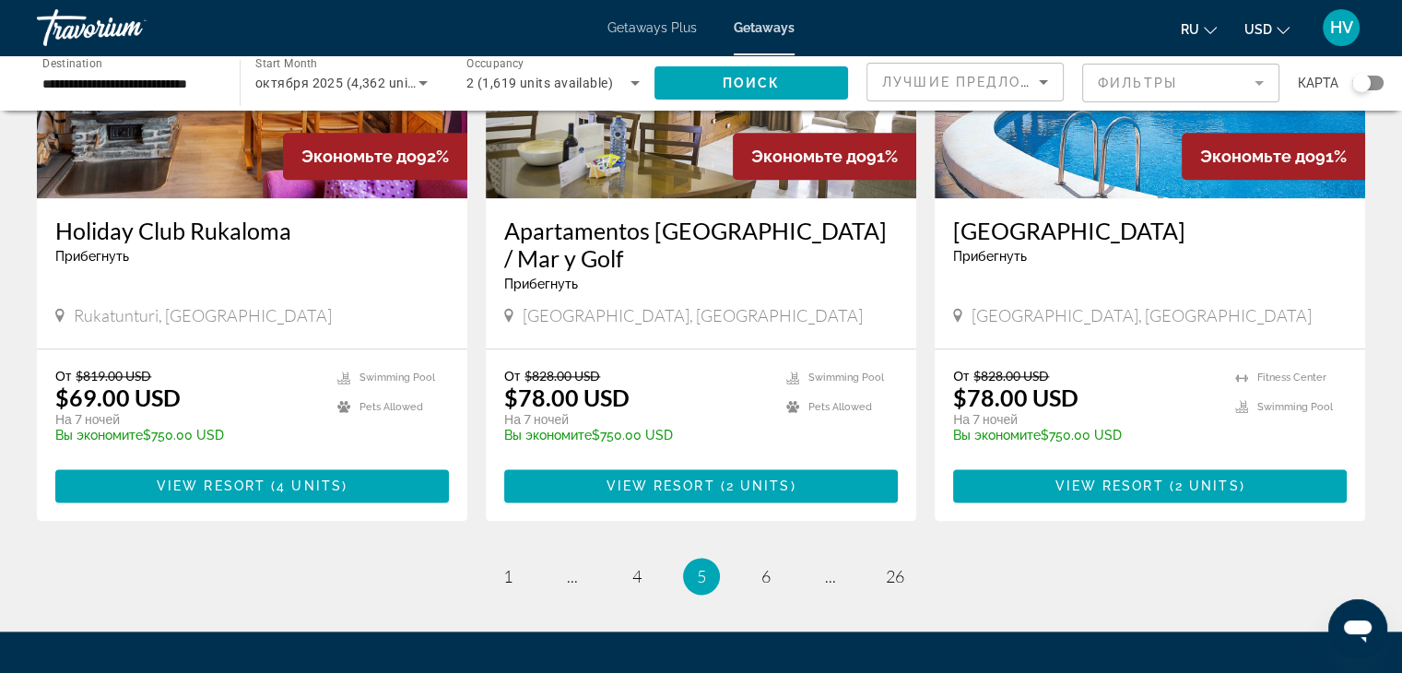
scroll to position [2269, 0]
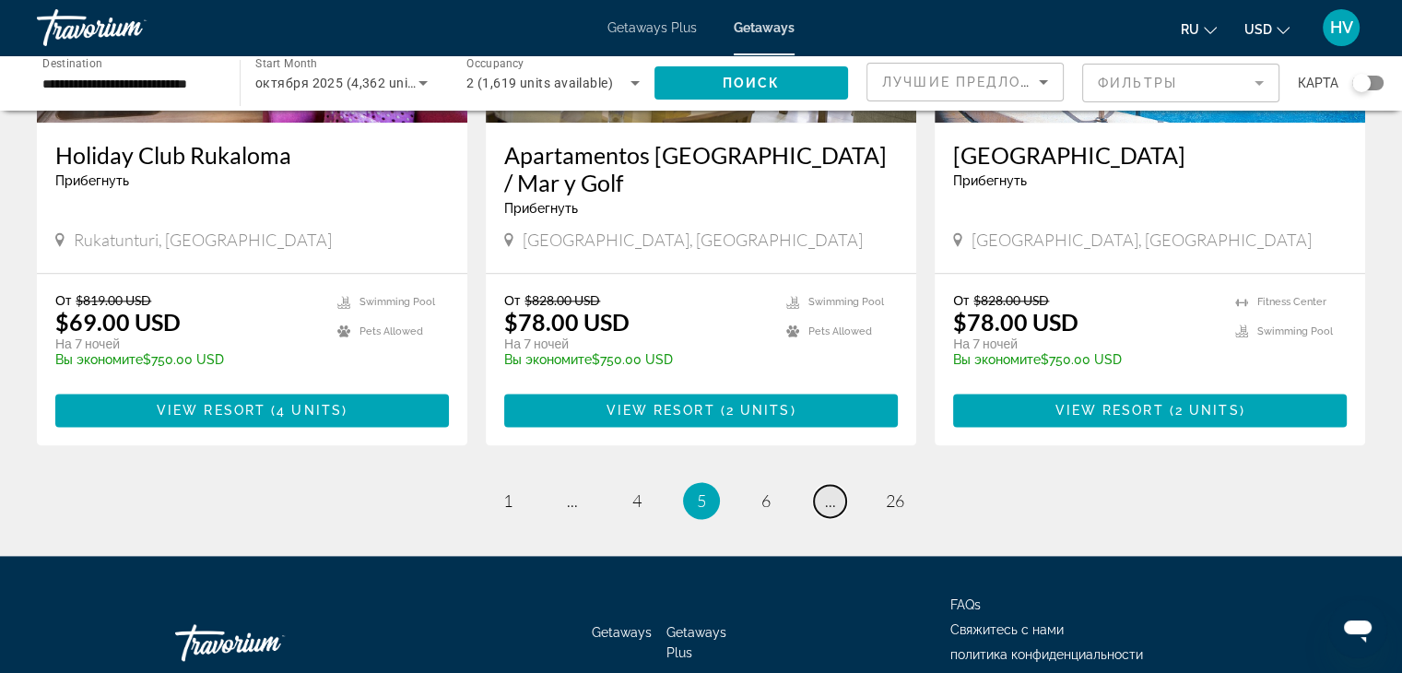
click at [825, 491] on span "..." at bounding box center [830, 501] width 11 height 20
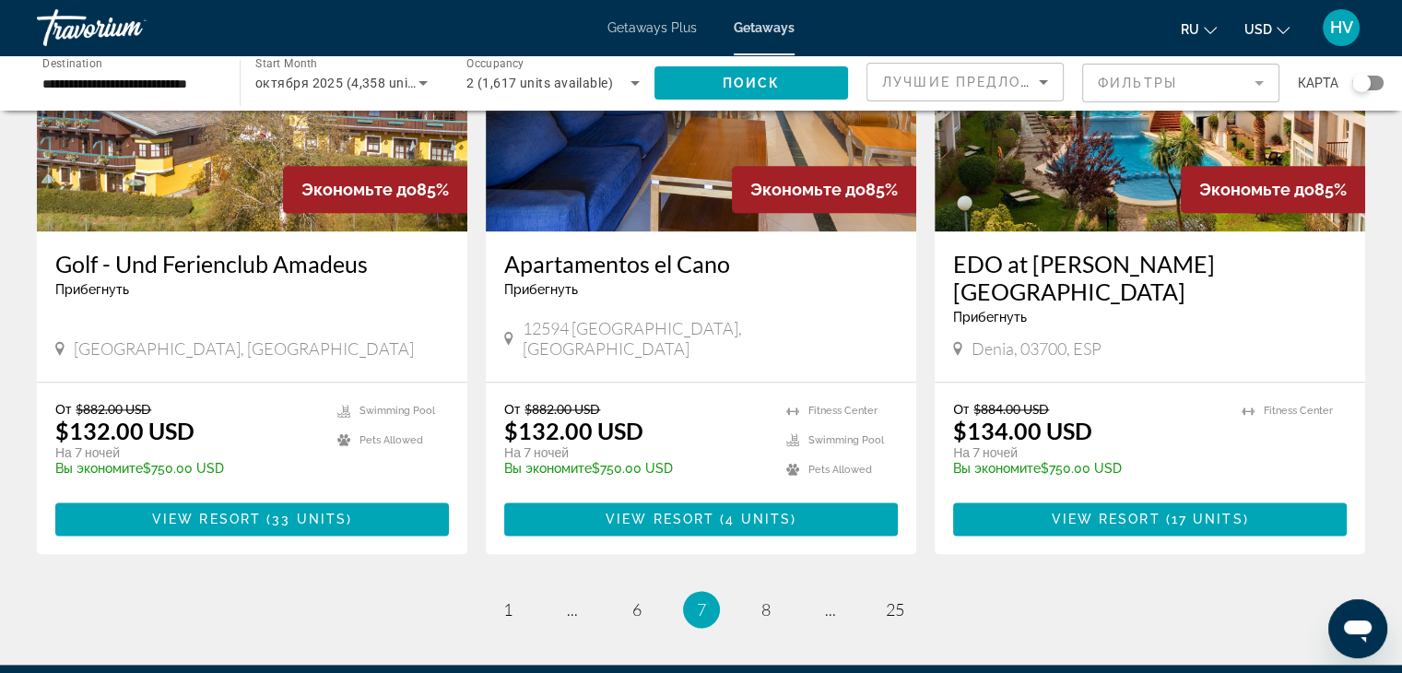
scroll to position [2240, 0]
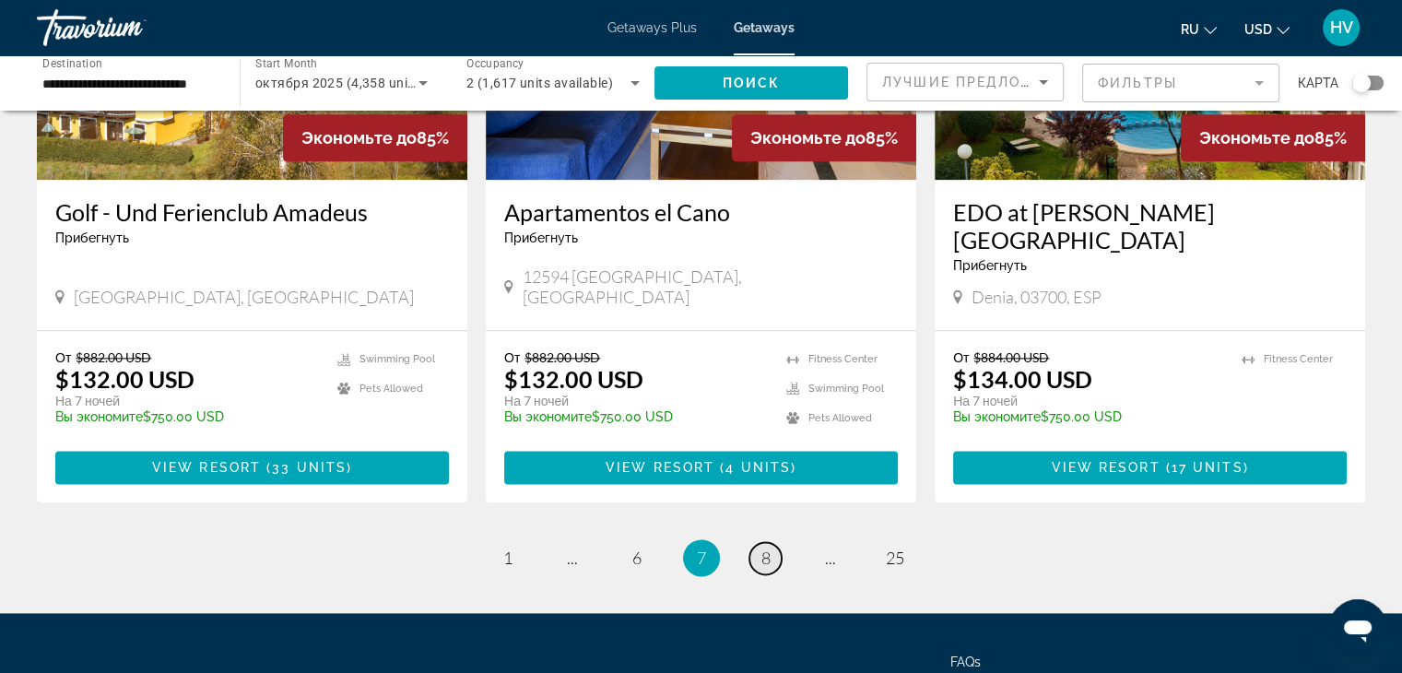
click at [768, 548] on span "8" at bounding box center [766, 558] width 9 height 20
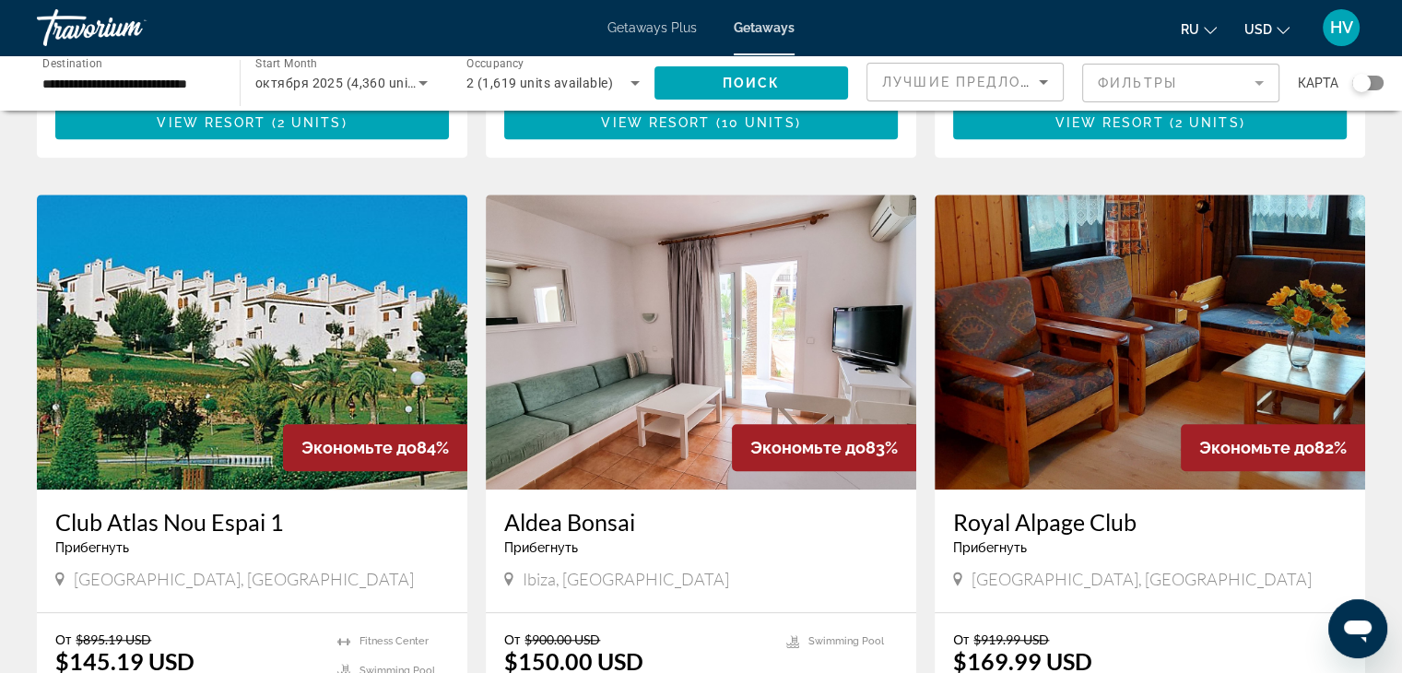
scroll to position [1303, 0]
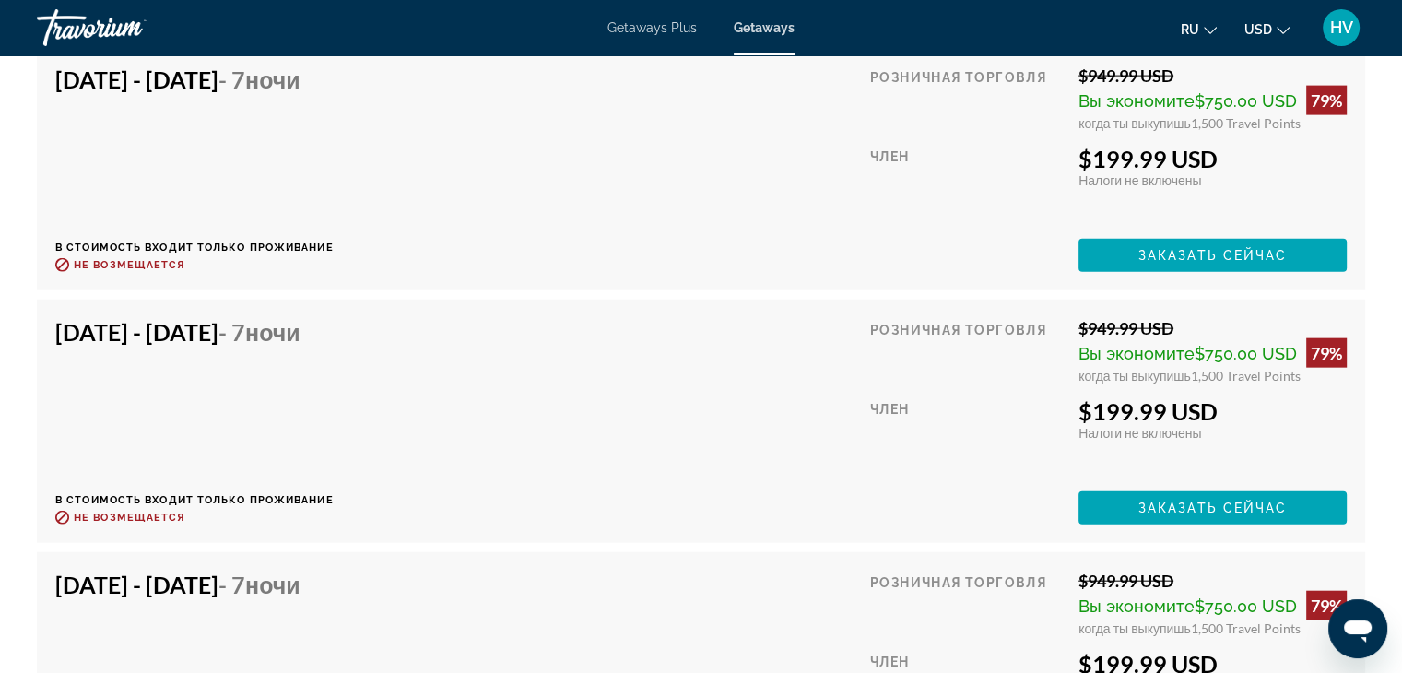
scroll to position [4202, 0]
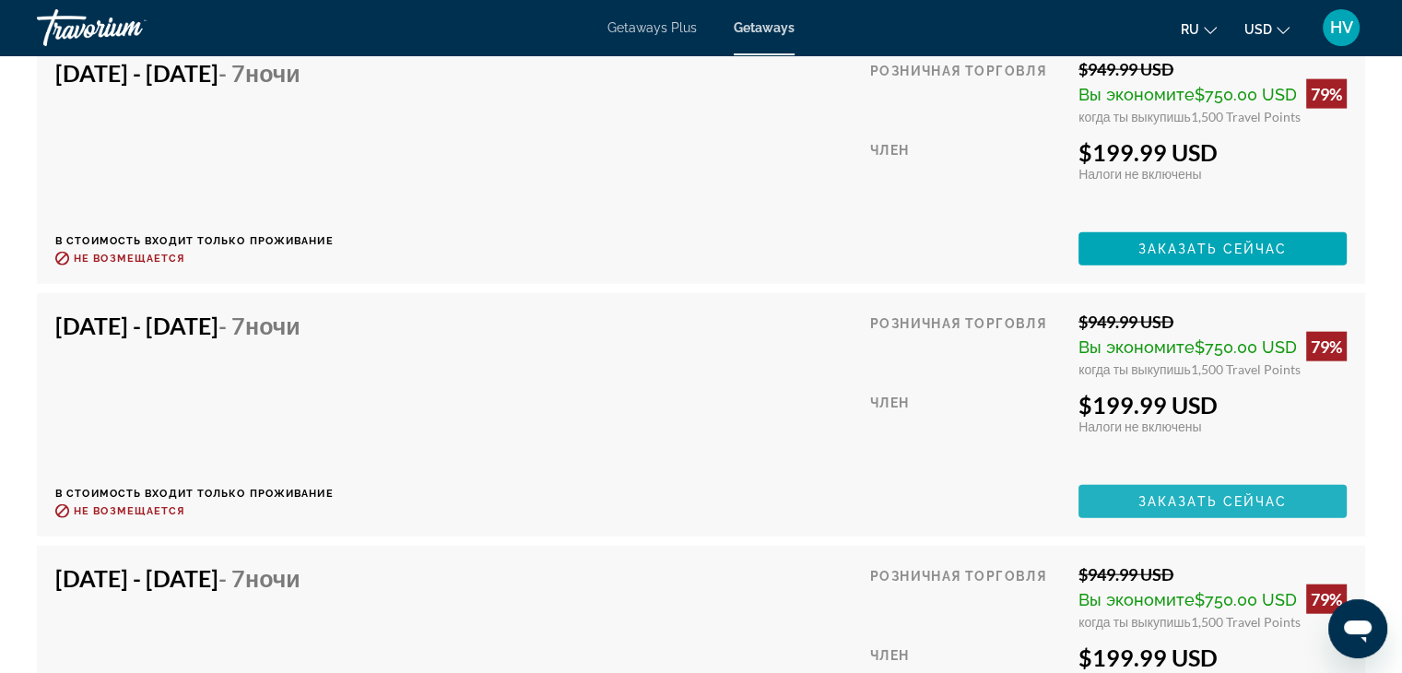
click at [1189, 507] on span "Заказать сейчас" at bounding box center [1213, 501] width 149 height 15
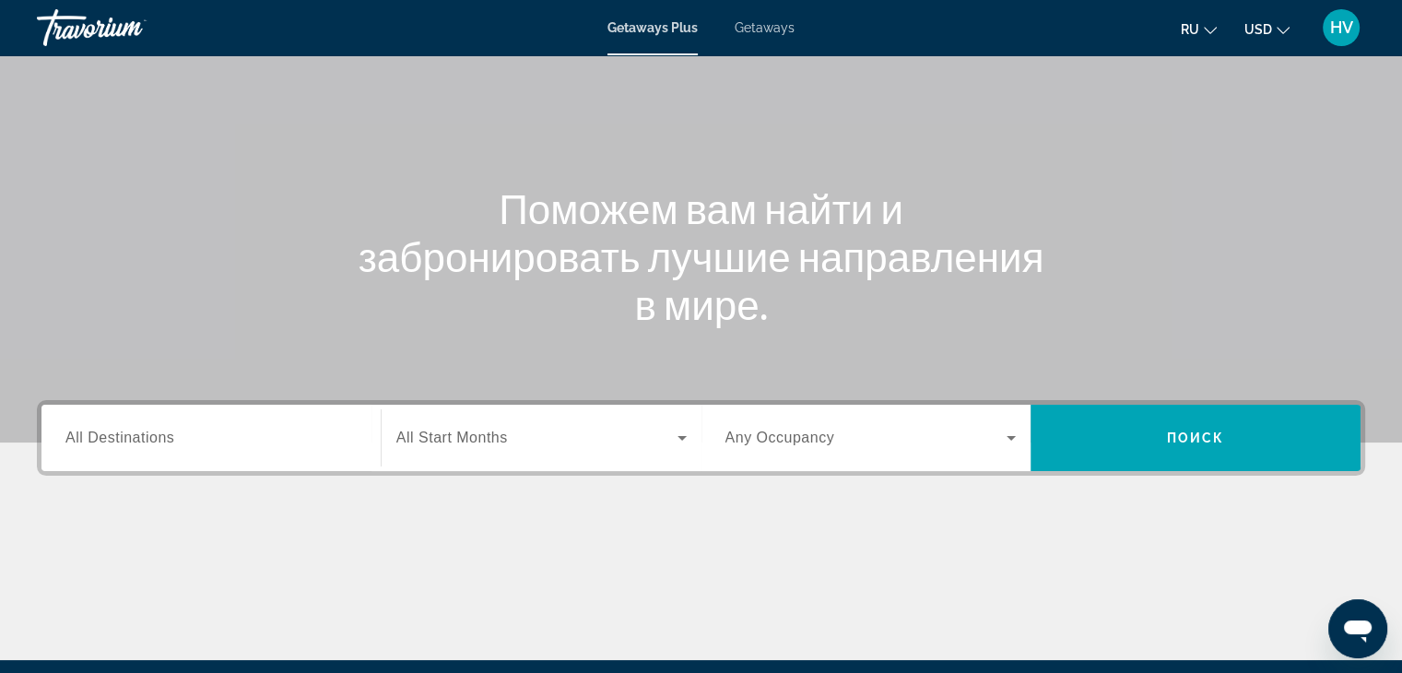
scroll to position [132, 0]
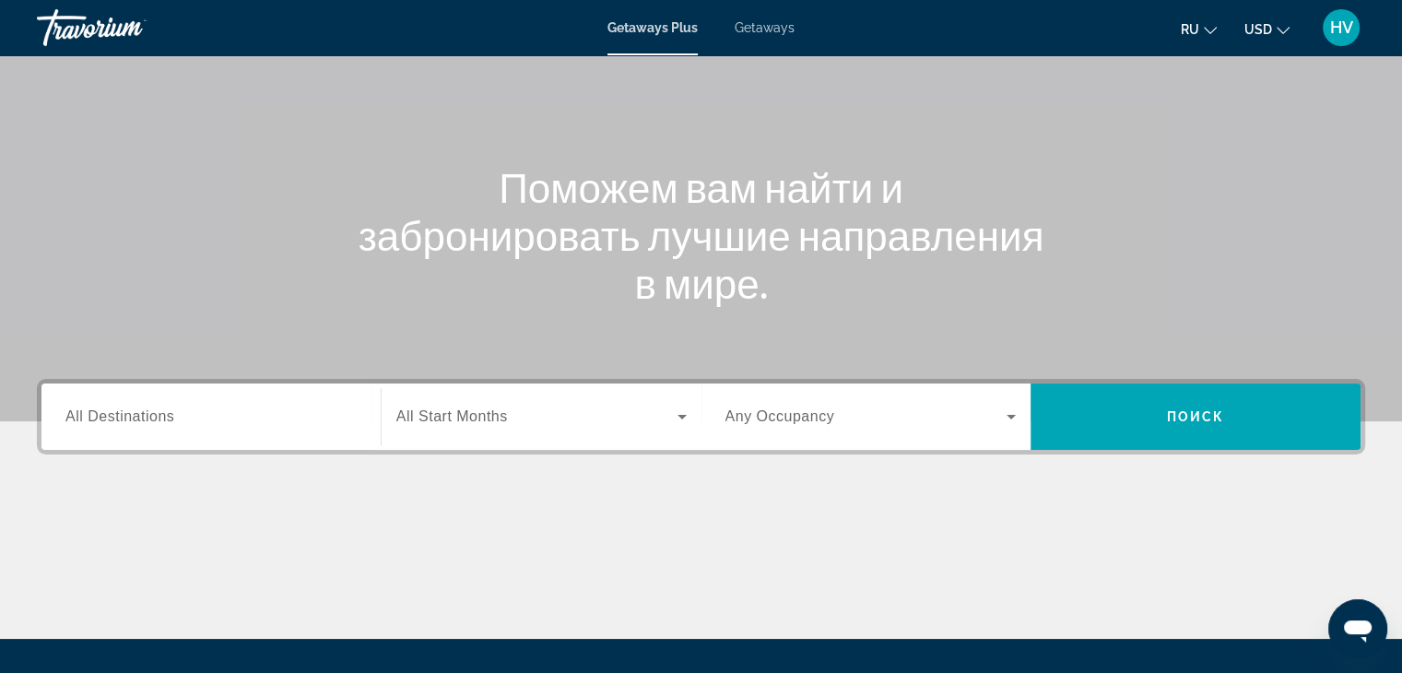
click at [317, 408] on input "Destination All Destinations" at bounding box center [210, 418] width 291 height 22
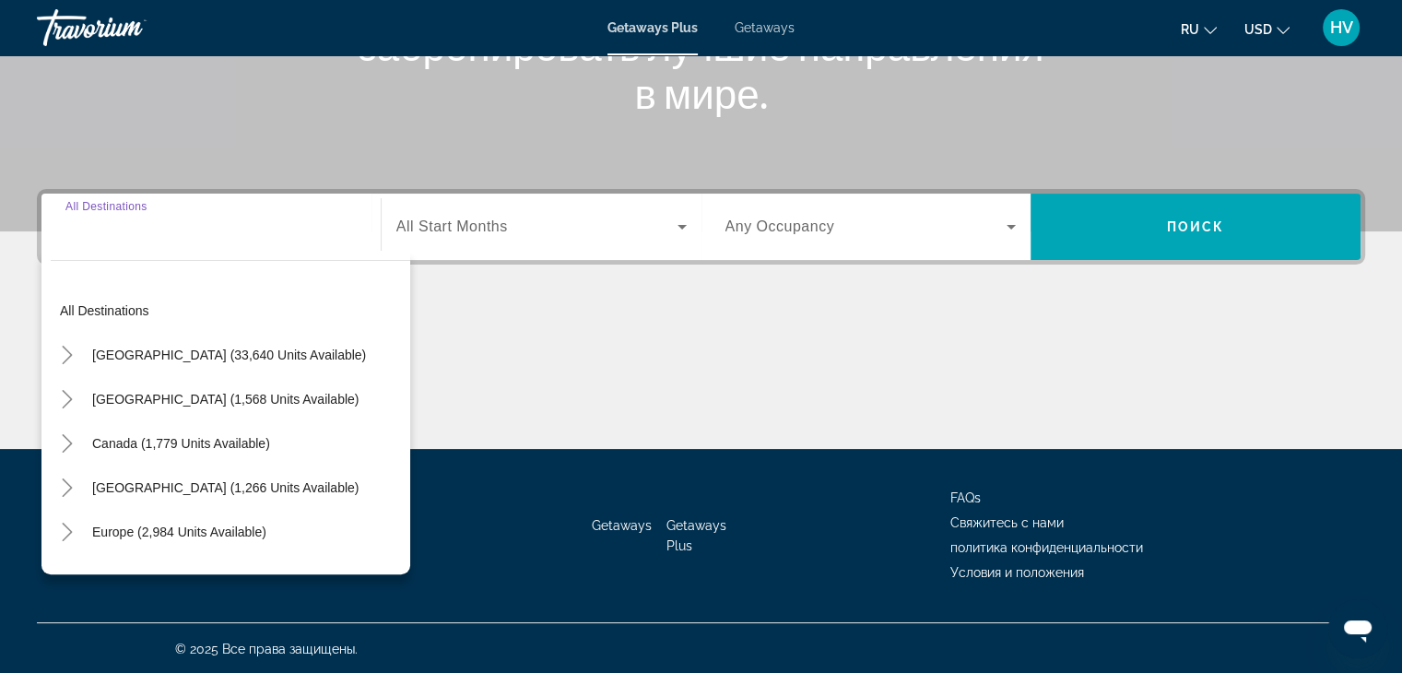
scroll to position [324, 0]
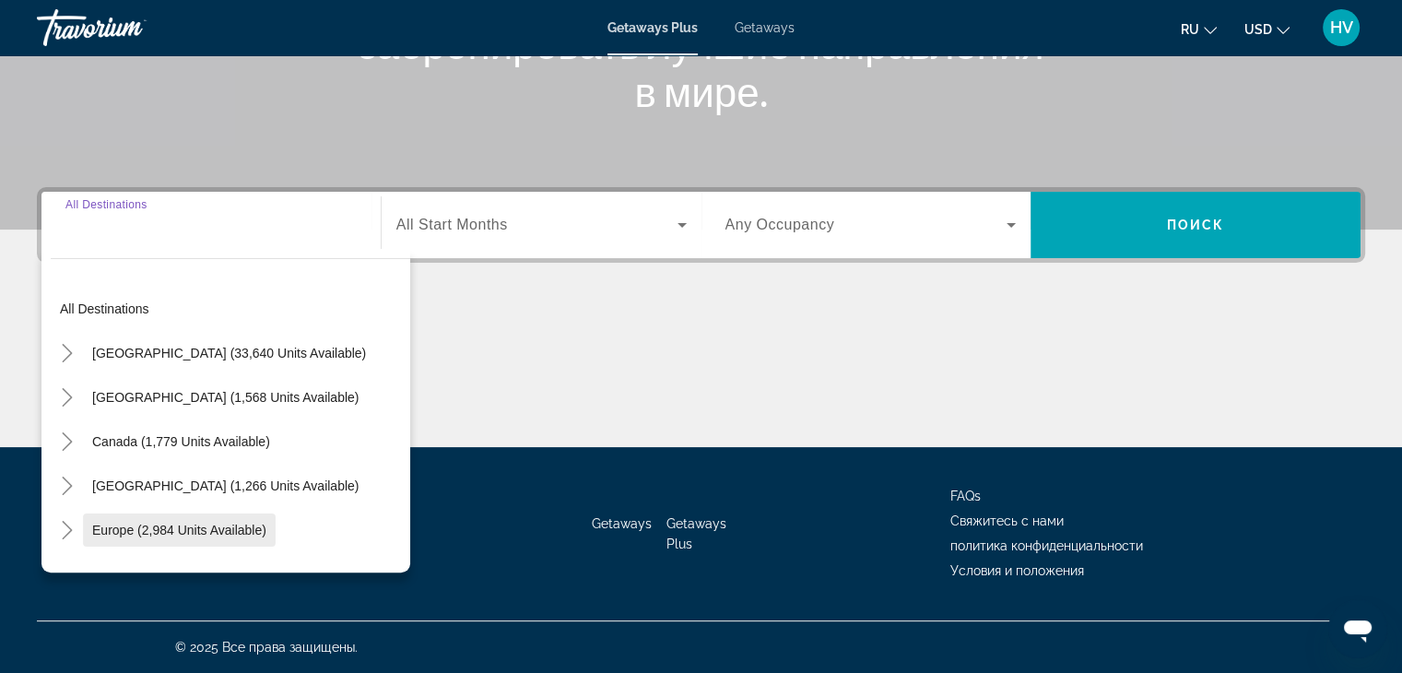
click at [241, 528] on span "Europe (2,984 units available)" at bounding box center [179, 530] width 174 height 15
type input "**********"
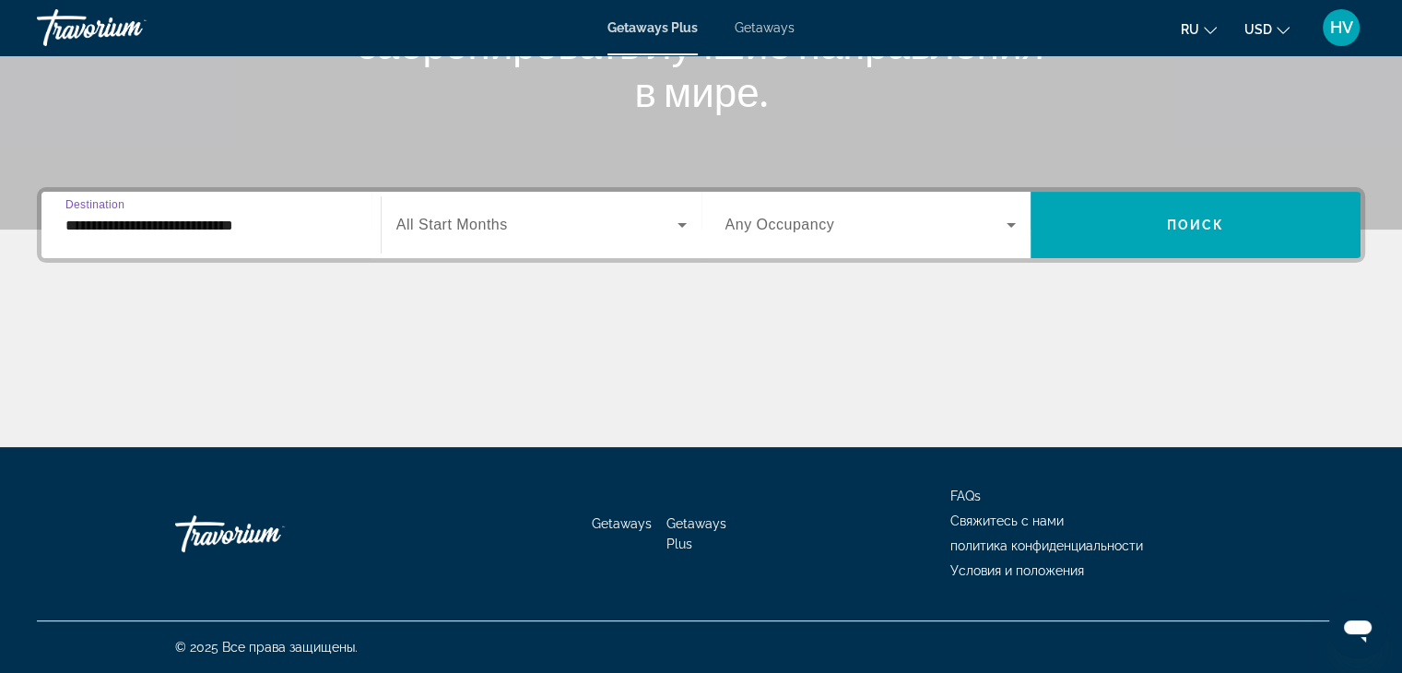
click at [502, 189] on div "**********" at bounding box center [701, 225] width 1329 height 76
click at [496, 222] on span "All Start Months" at bounding box center [452, 225] width 112 height 16
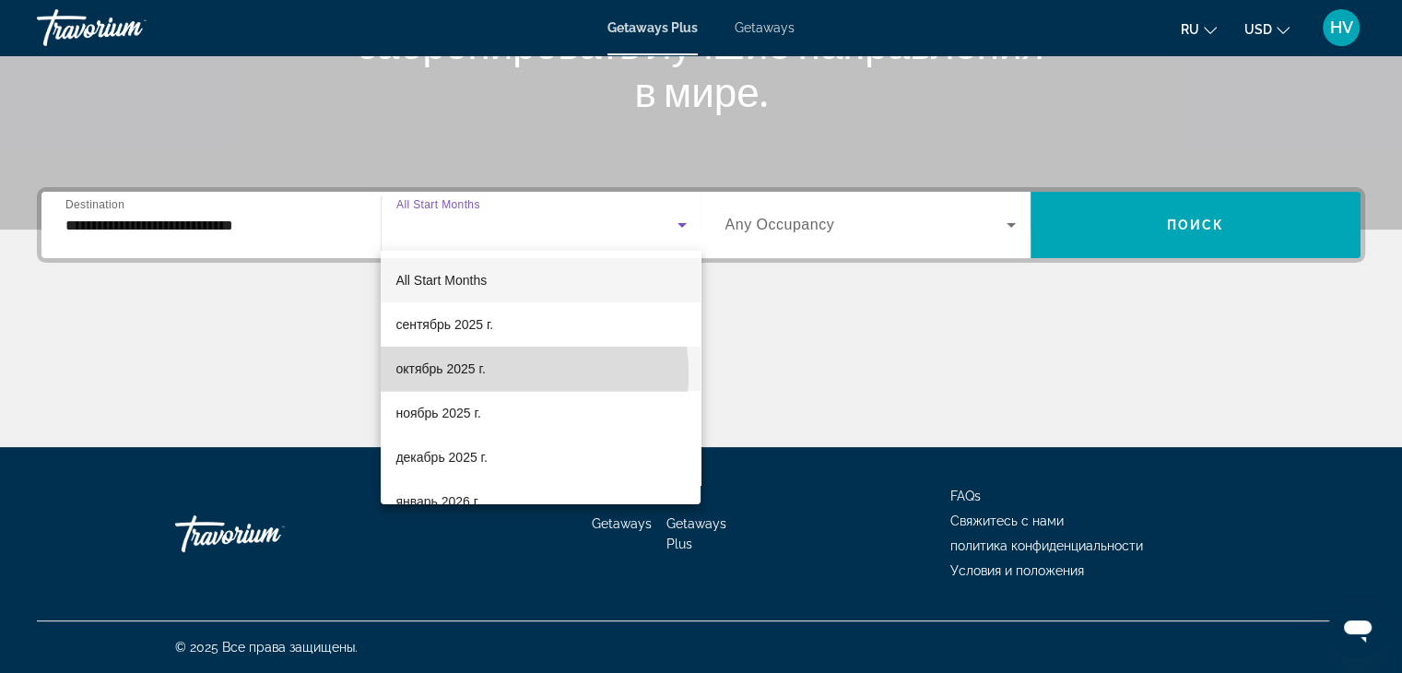
click at [469, 374] on span "октябрь 2025 г." at bounding box center [440, 369] width 89 height 22
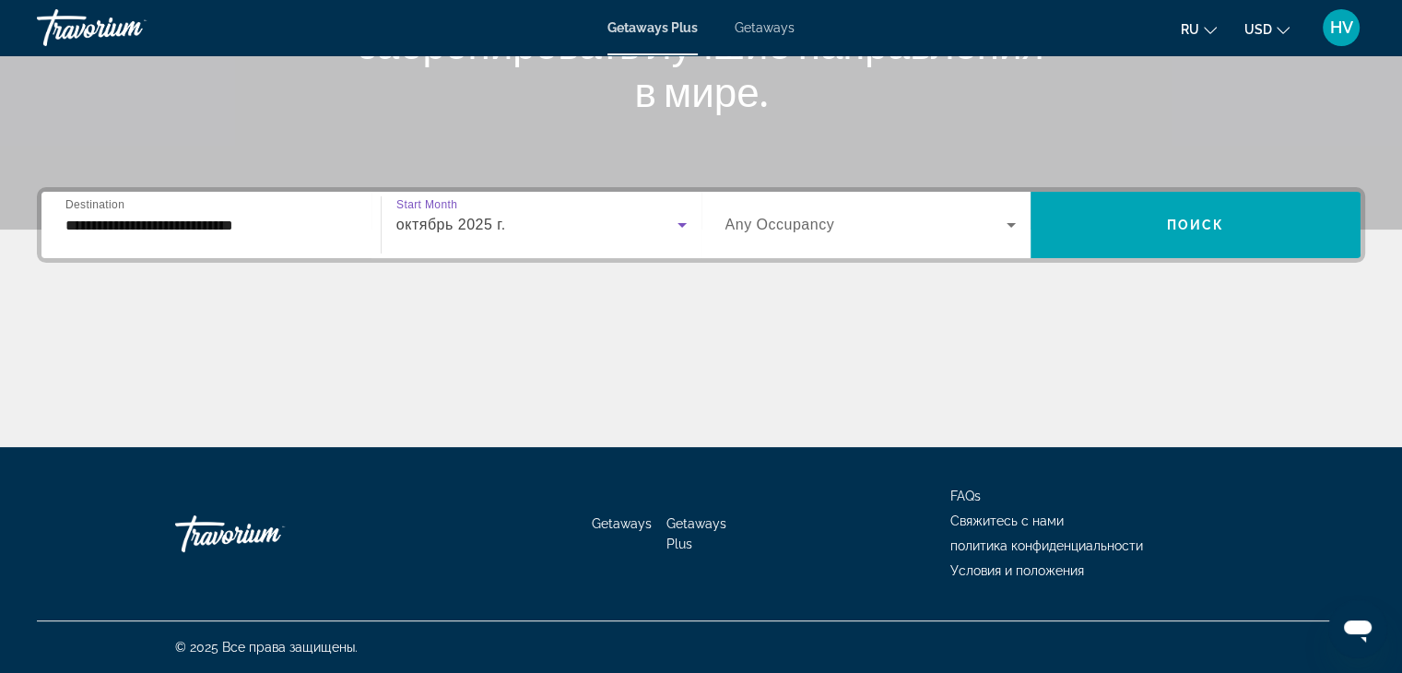
click at [779, 233] on span "Search widget" at bounding box center [867, 225] width 282 height 22
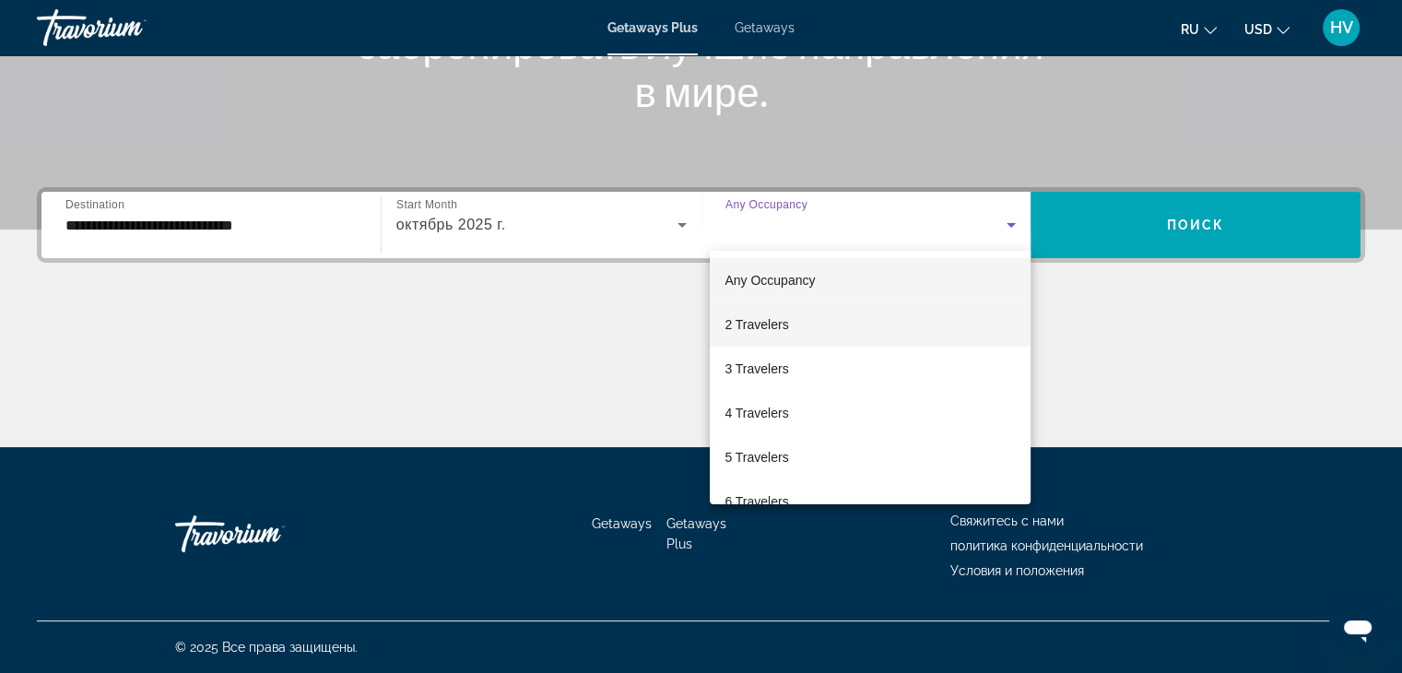
click at [761, 318] on span "2 Travelers" at bounding box center [757, 324] width 64 height 22
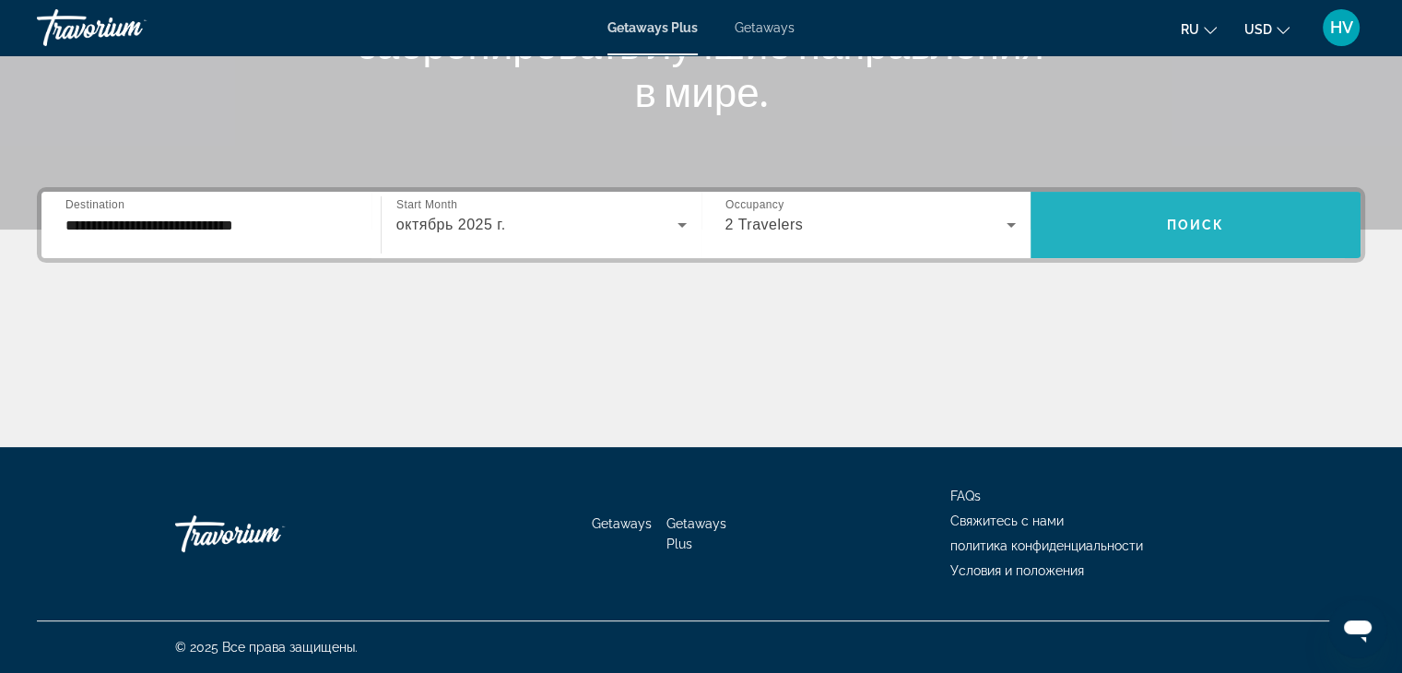
click at [1121, 206] on span "Search widget" at bounding box center [1196, 225] width 330 height 44
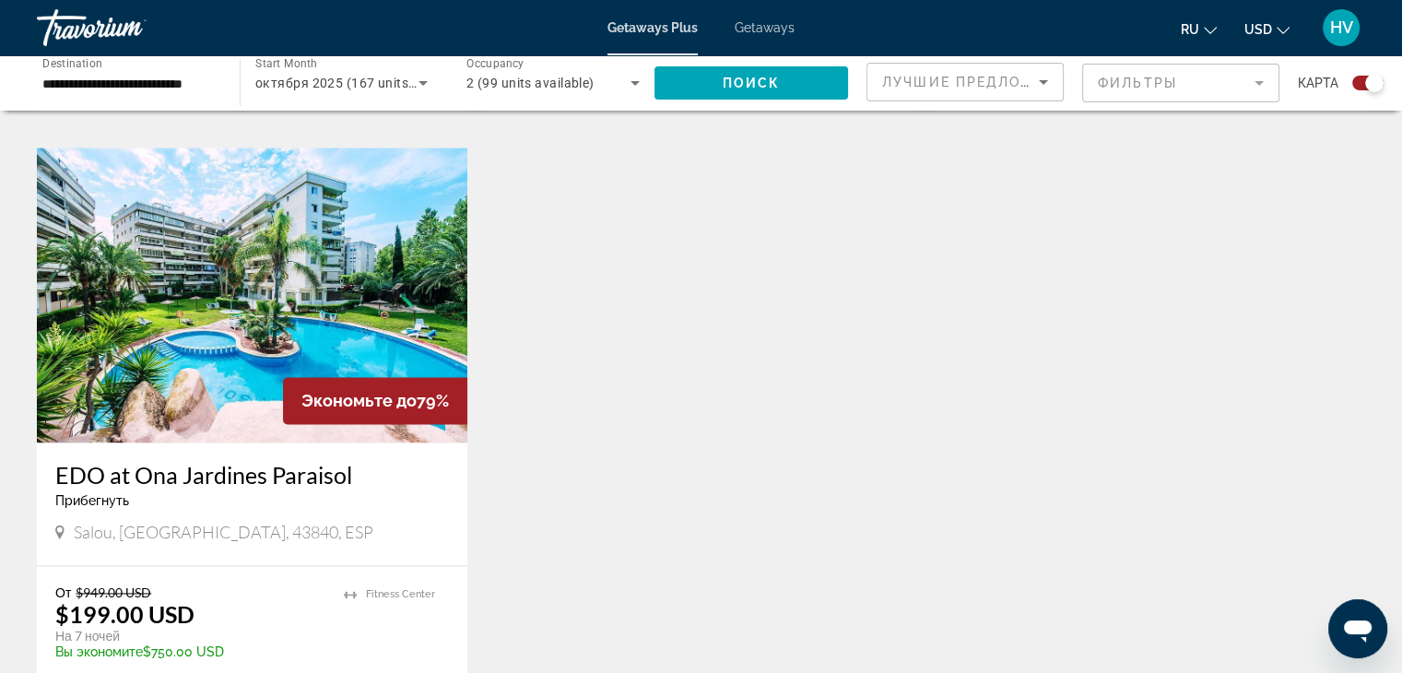
scroll to position [2656, 0]
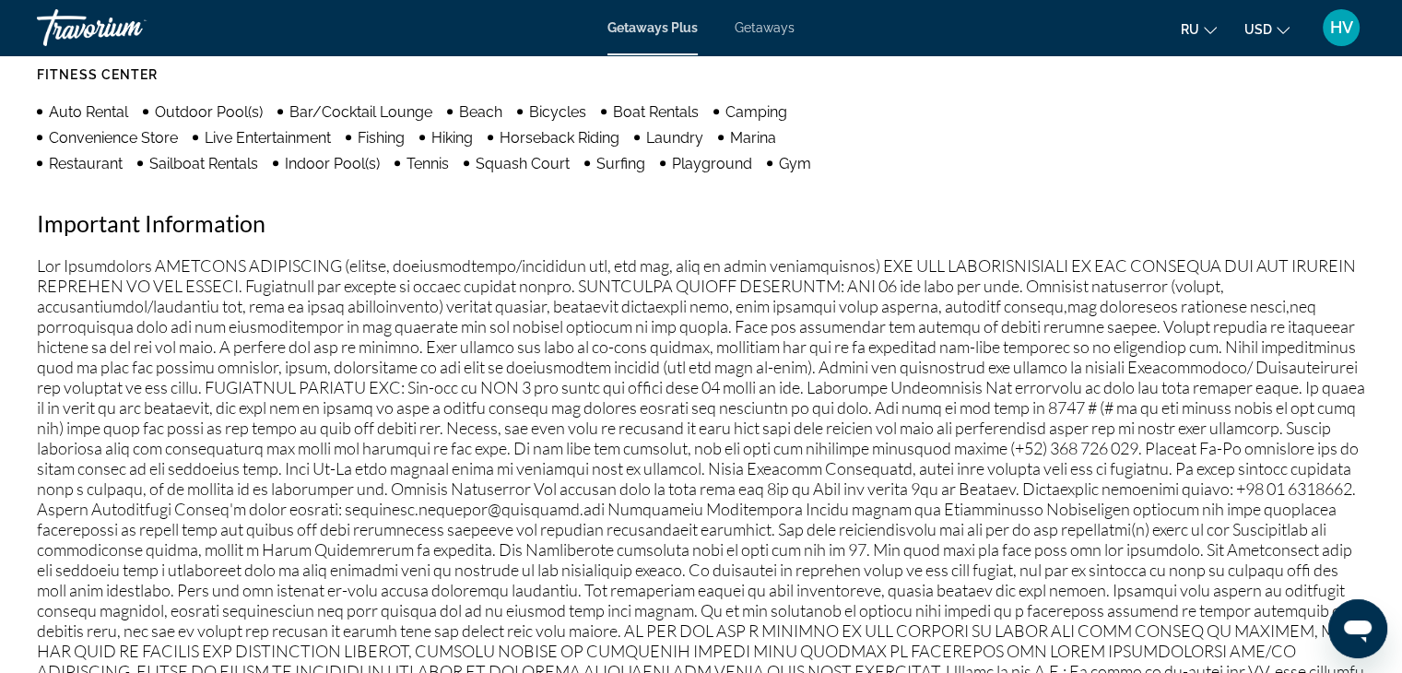
scroll to position [1440, 0]
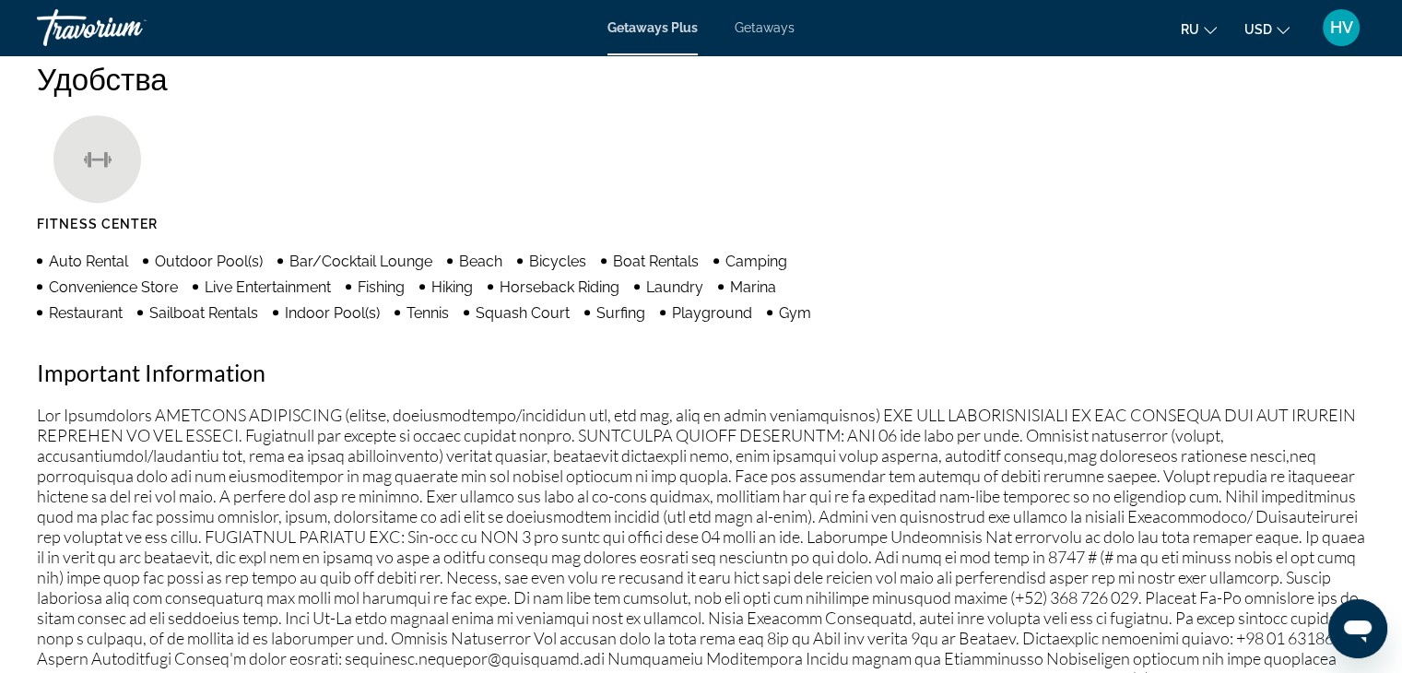
click at [767, 20] on span "Getaways" at bounding box center [765, 27] width 60 height 15
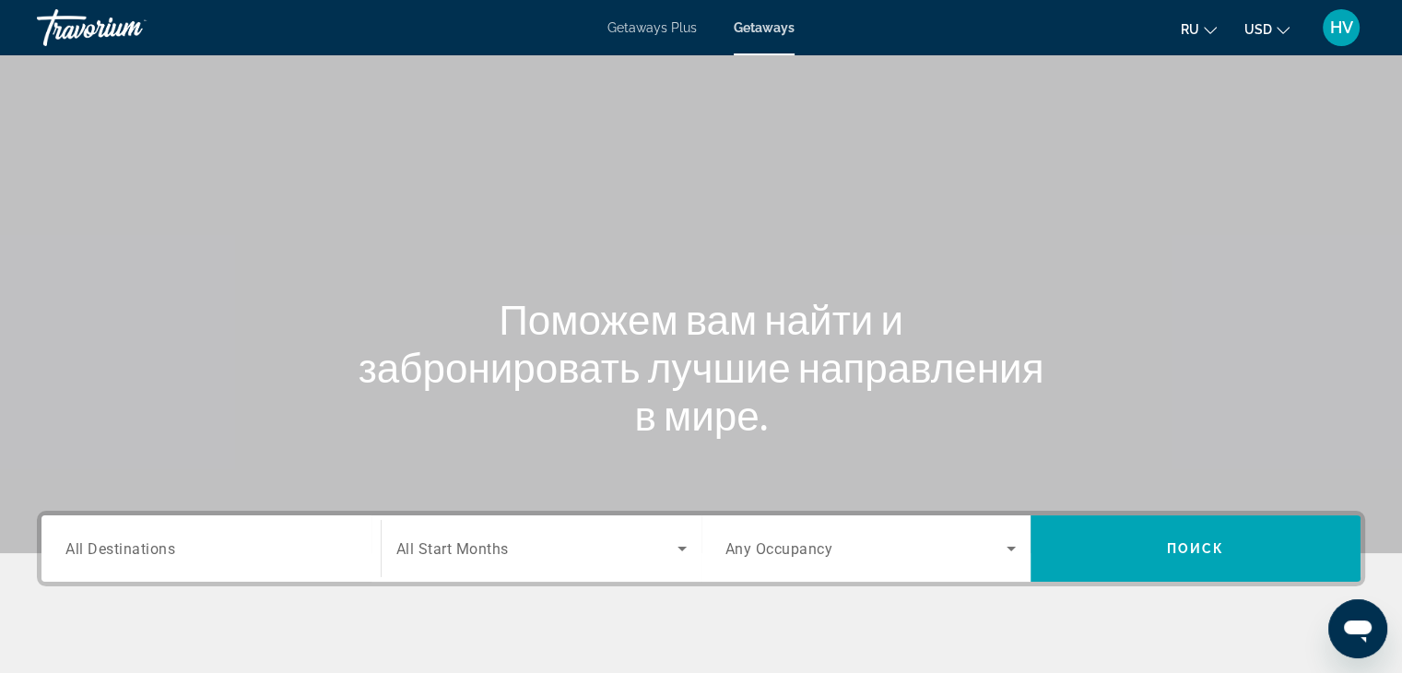
click at [271, 552] on input "Destination All Destinations" at bounding box center [210, 549] width 291 height 22
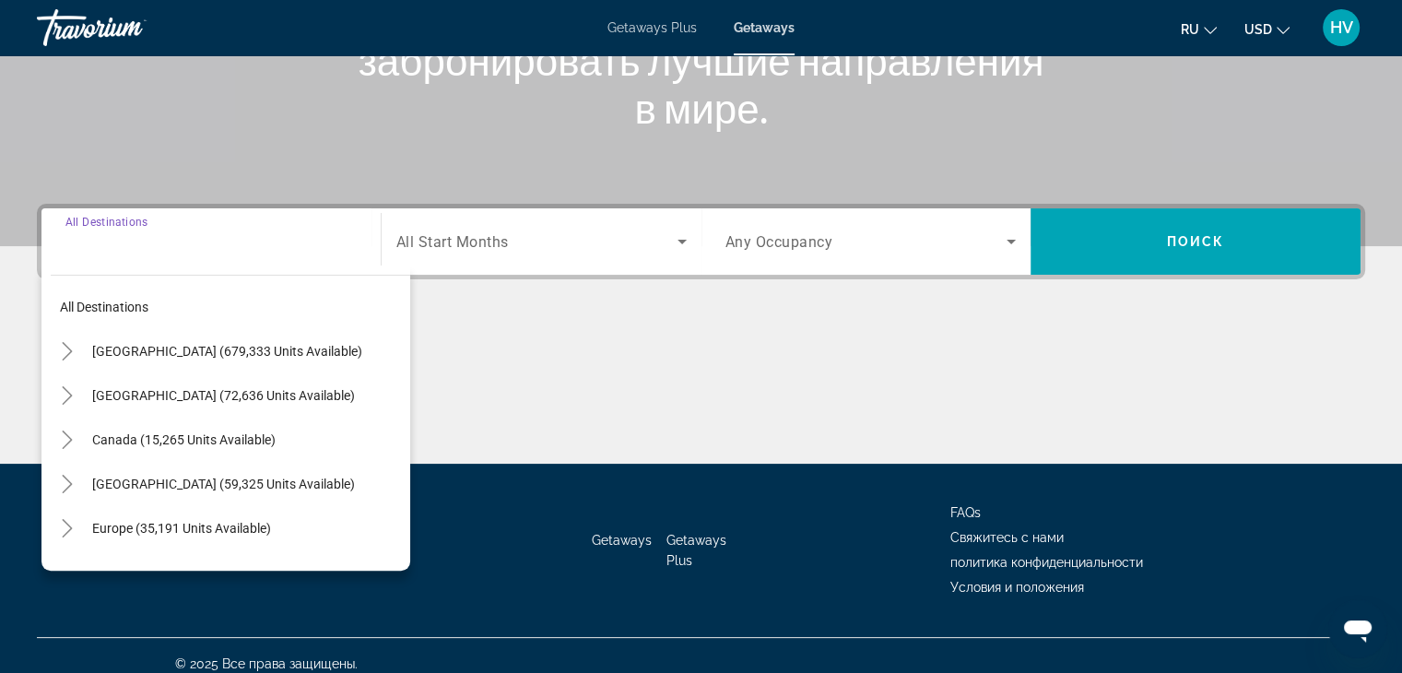
scroll to position [324, 0]
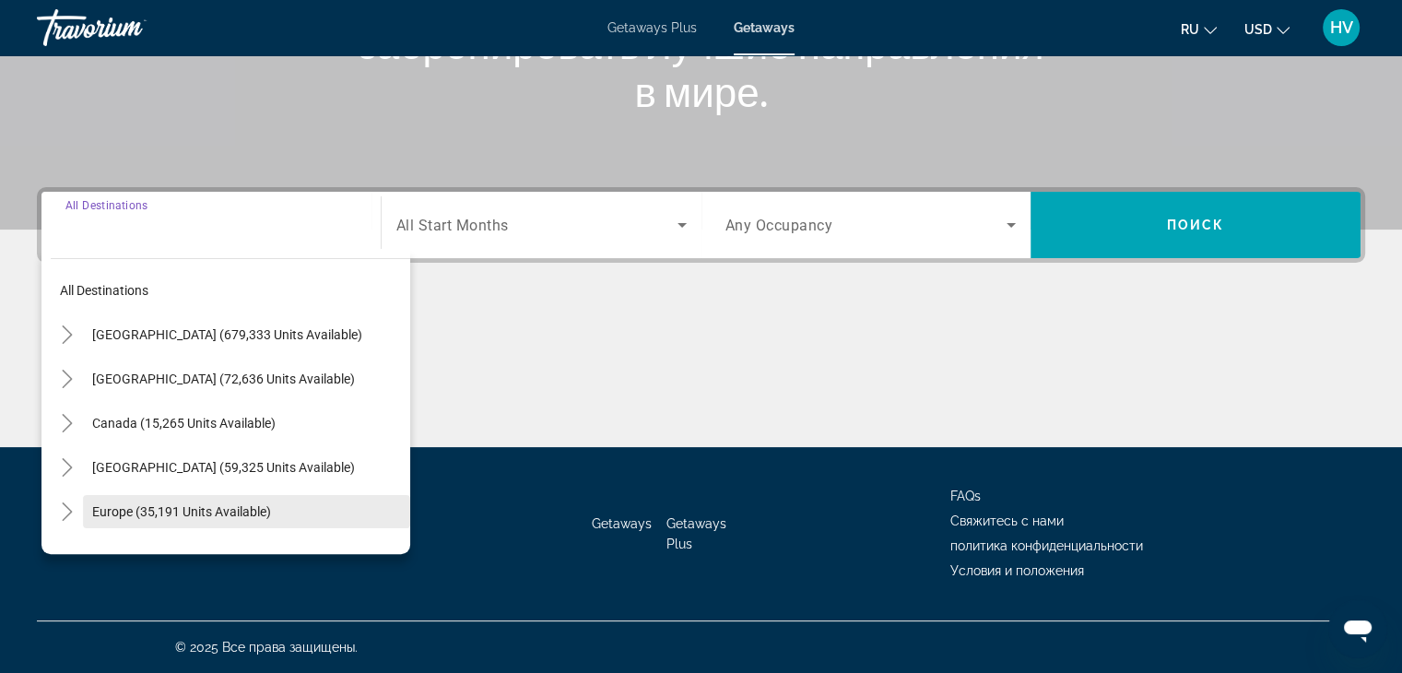
click at [213, 506] on span "Europe (35,191 units available)" at bounding box center [181, 511] width 179 height 15
type input "**********"
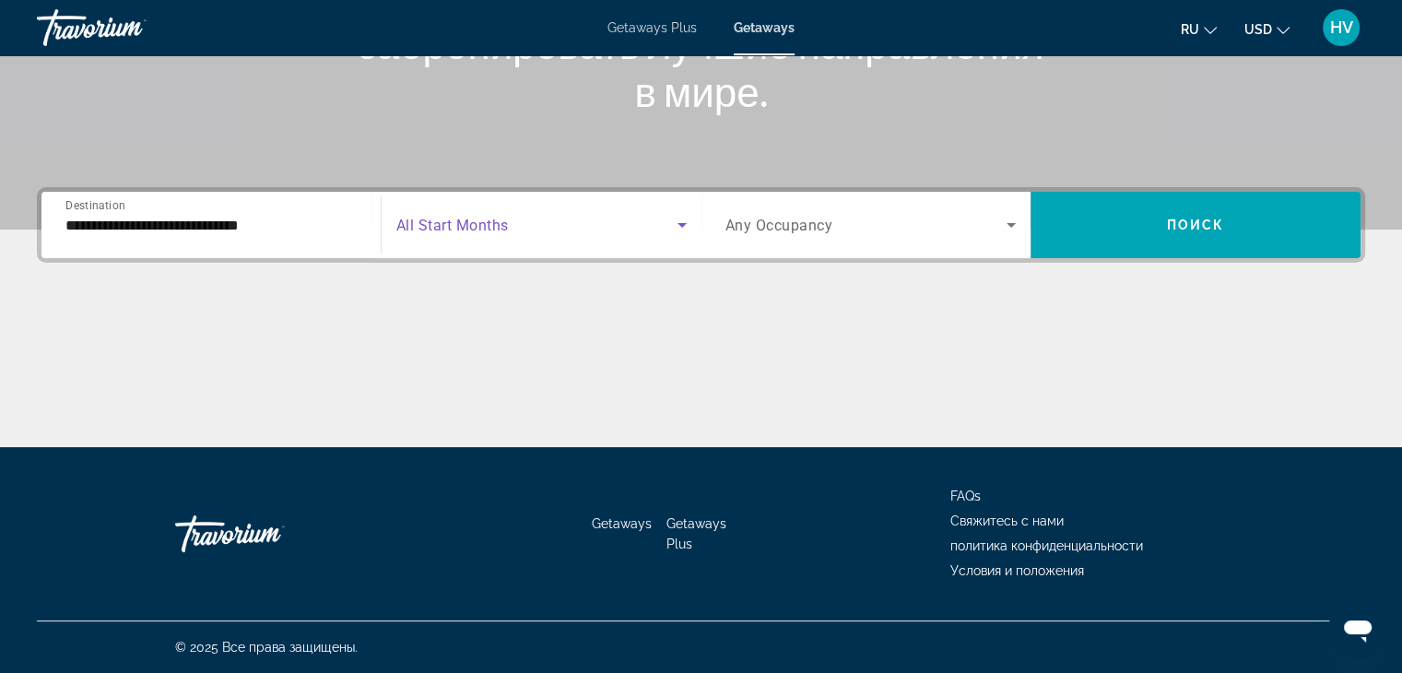
click at [515, 220] on span "Search widget" at bounding box center [536, 225] width 281 height 22
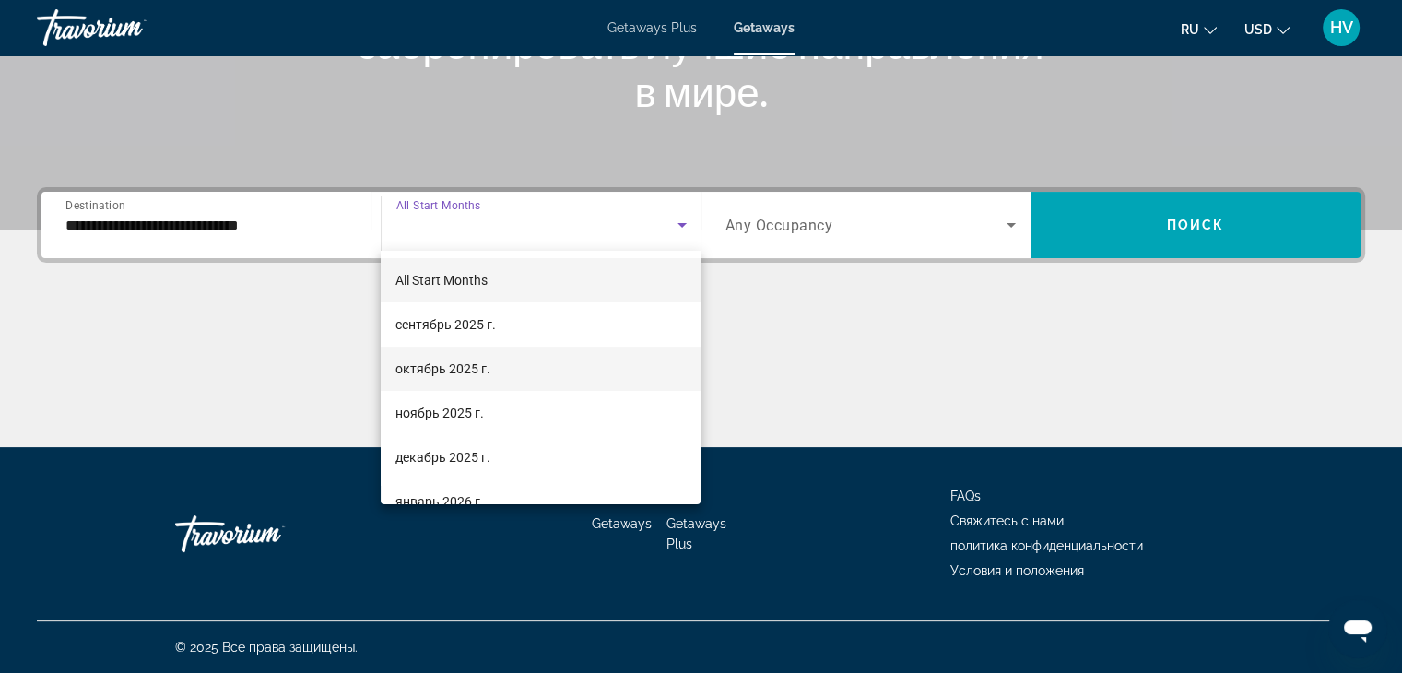
click at [451, 375] on span "октябрь 2025 г." at bounding box center [443, 369] width 95 height 22
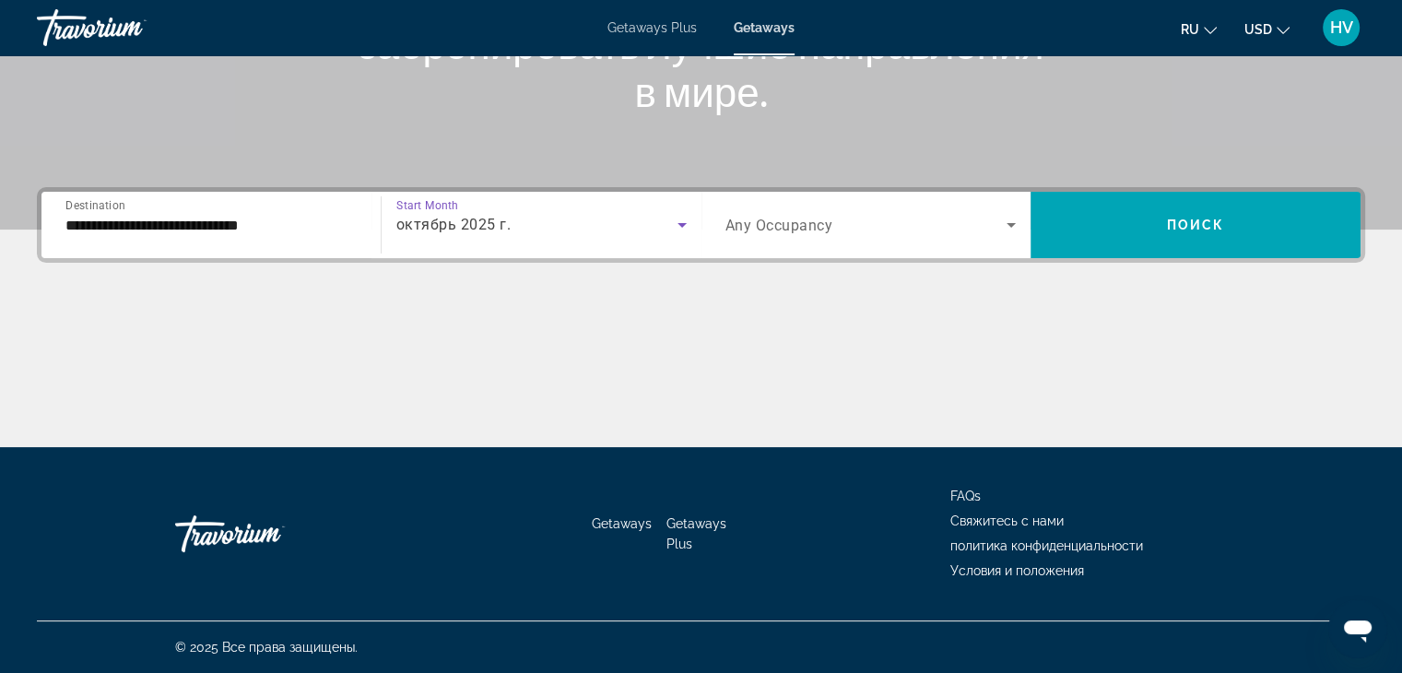
click at [826, 228] on span "Any Occupancy" at bounding box center [780, 226] width 108 height 18
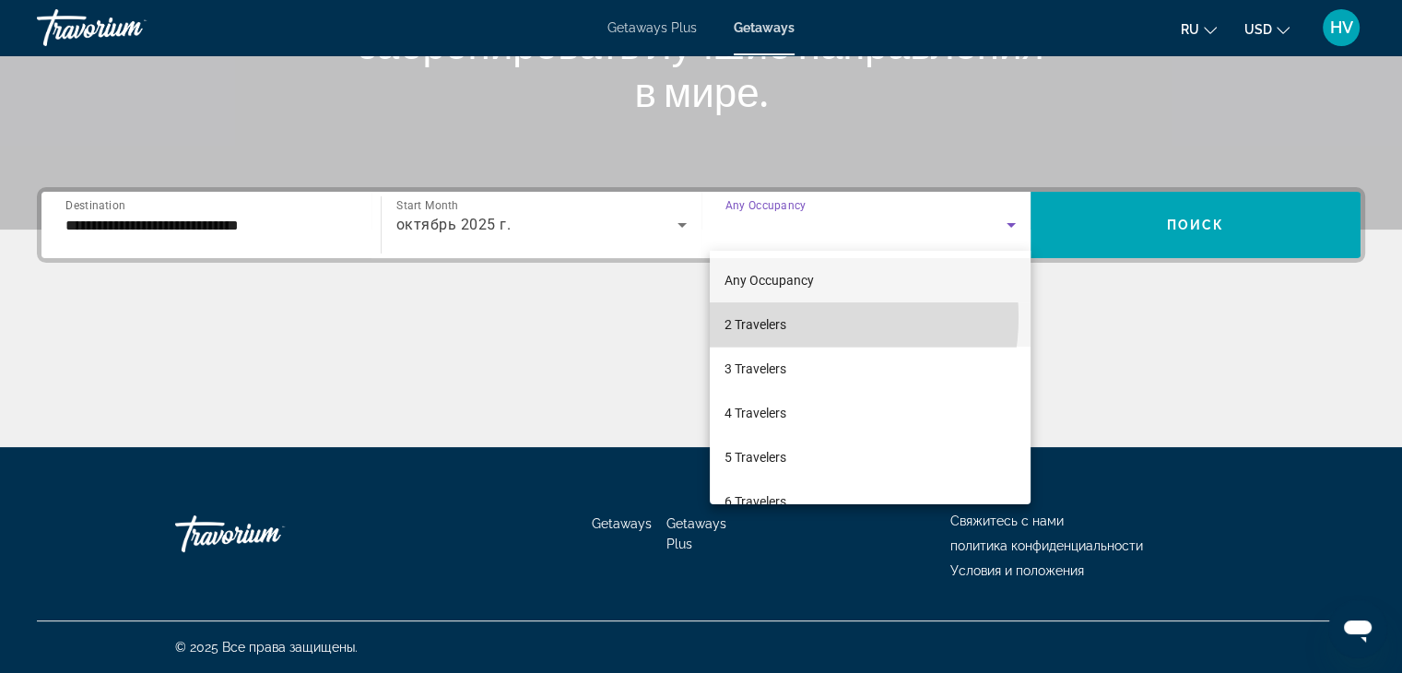
click at [786, 317] on span "2 Travelers" at bounding box center [756, 324] width 62 height 22
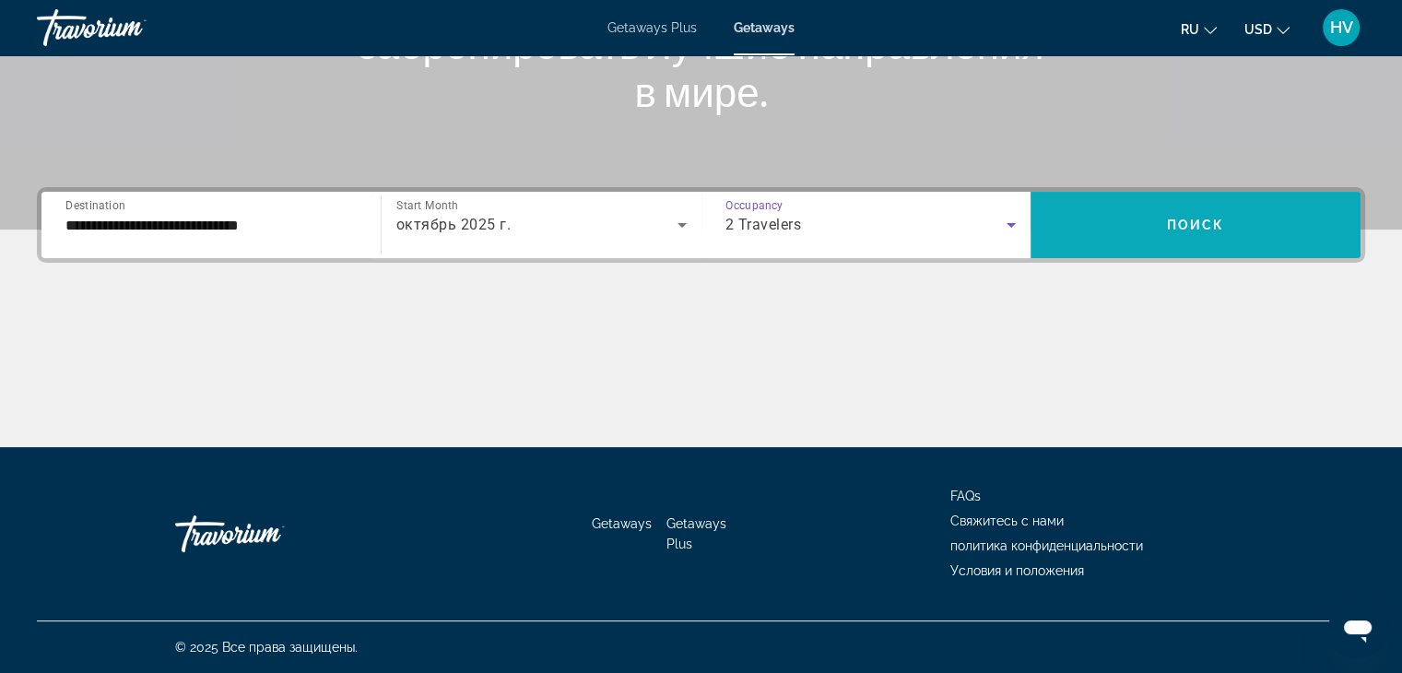
click at [1095, 220] on span "Search widget" at bounding box center [1196, 225] width 330 height 44
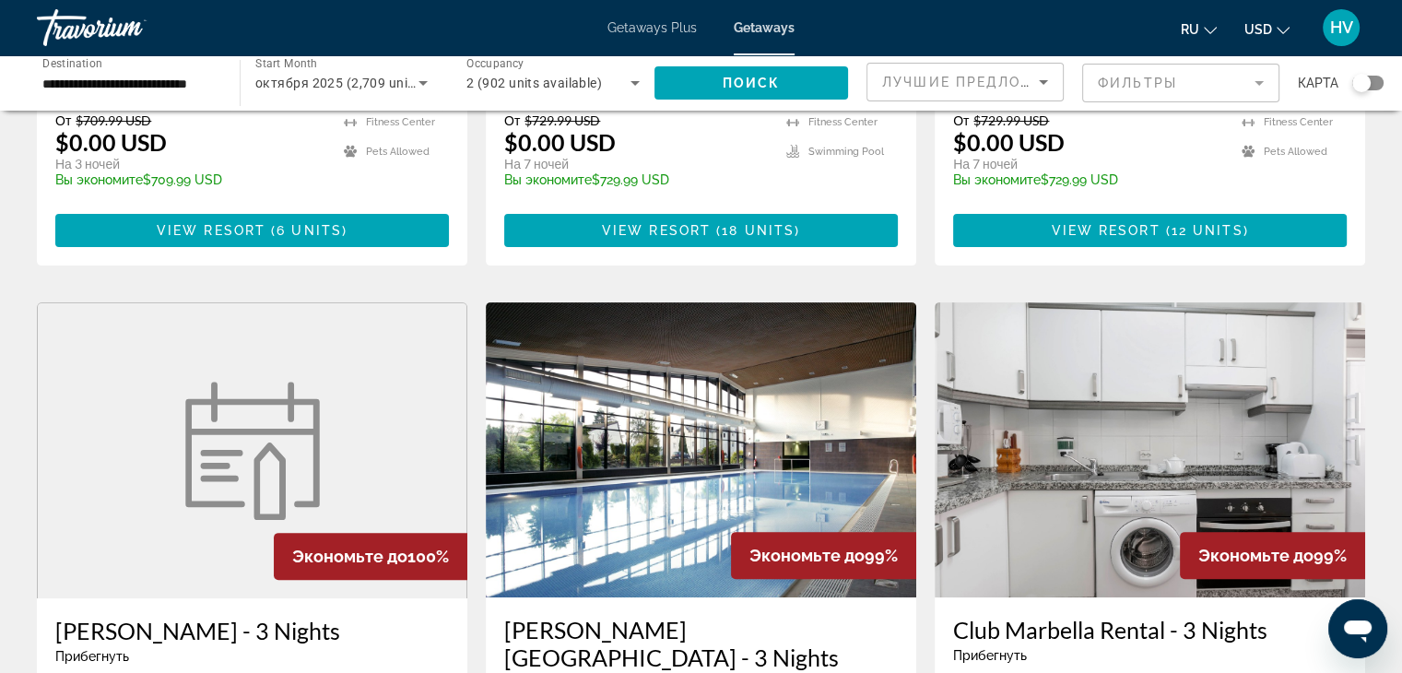
scroll to position [535, 0]
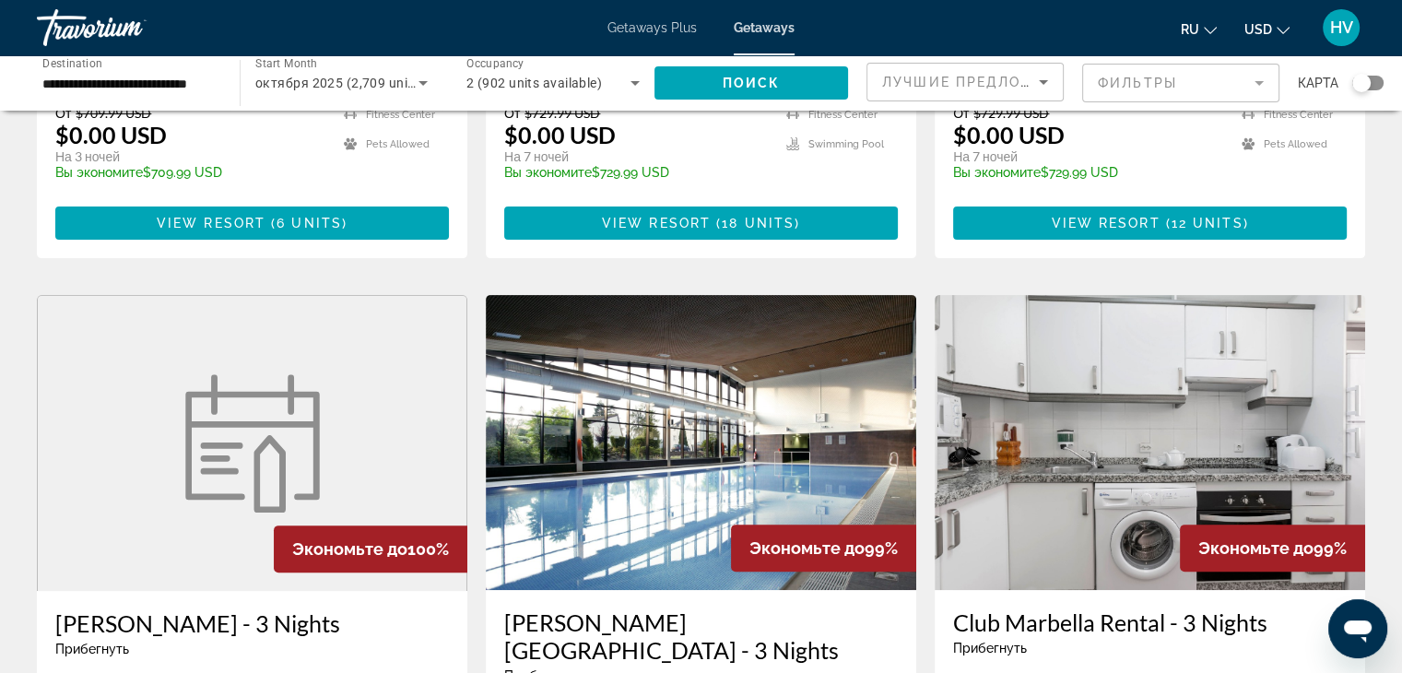
drag, startPoint x: 1394, startPoint y: 178, endPoint x: 1388, endPoint y: 247, distance: 69.5
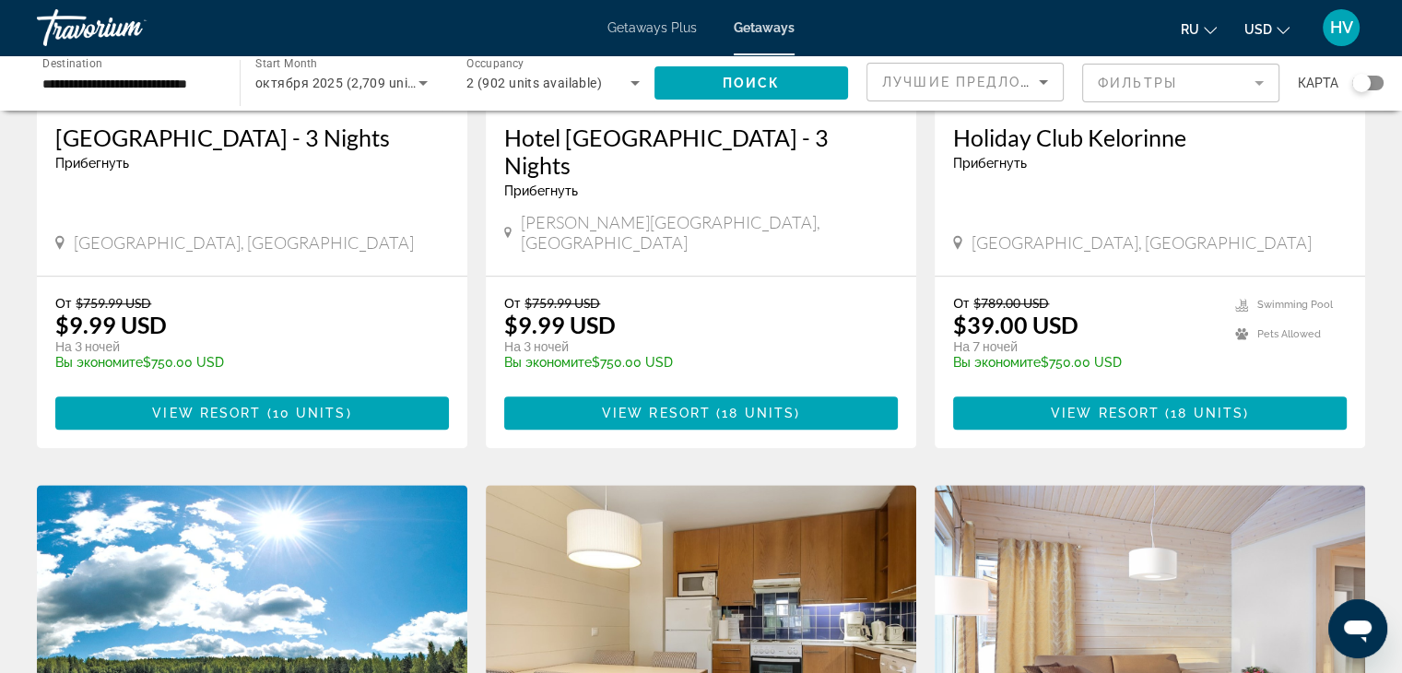
scroll to position [2336, 0]
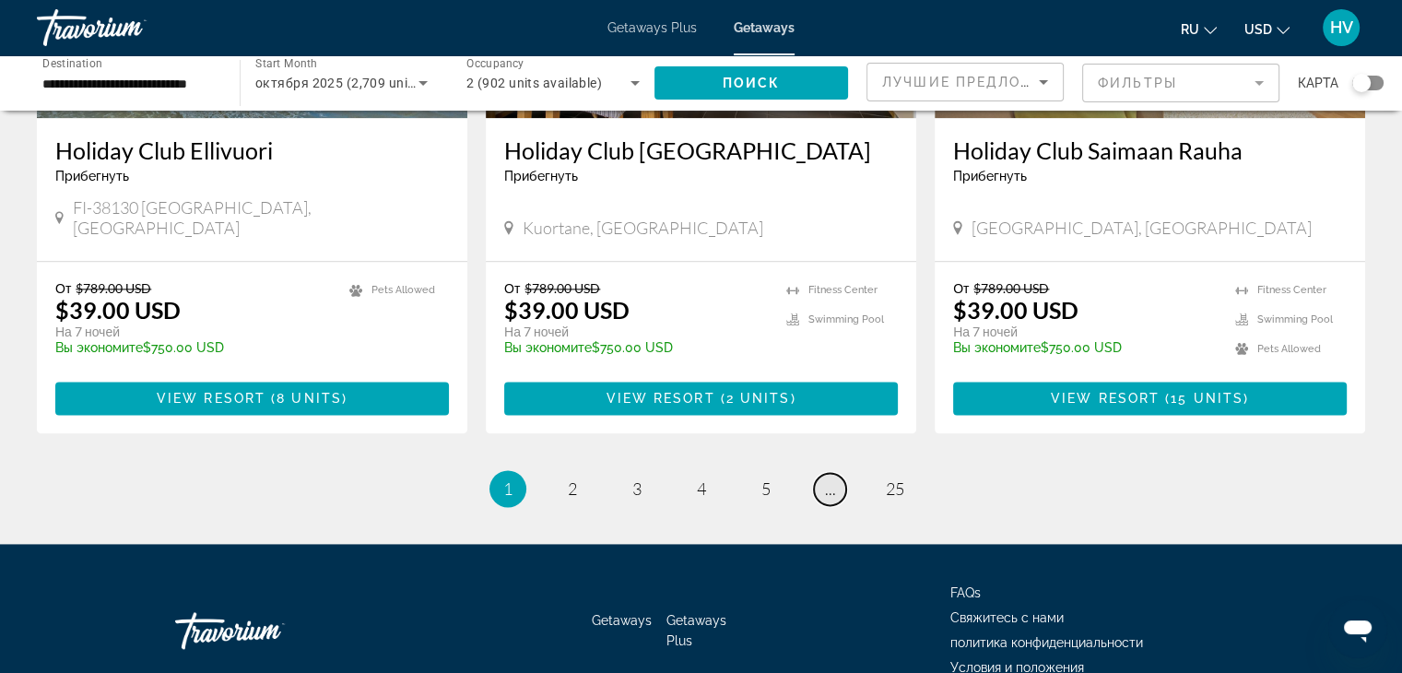
click at [830, 473] on link "page ..." at bounding box center [830, 489] width 32 height 32
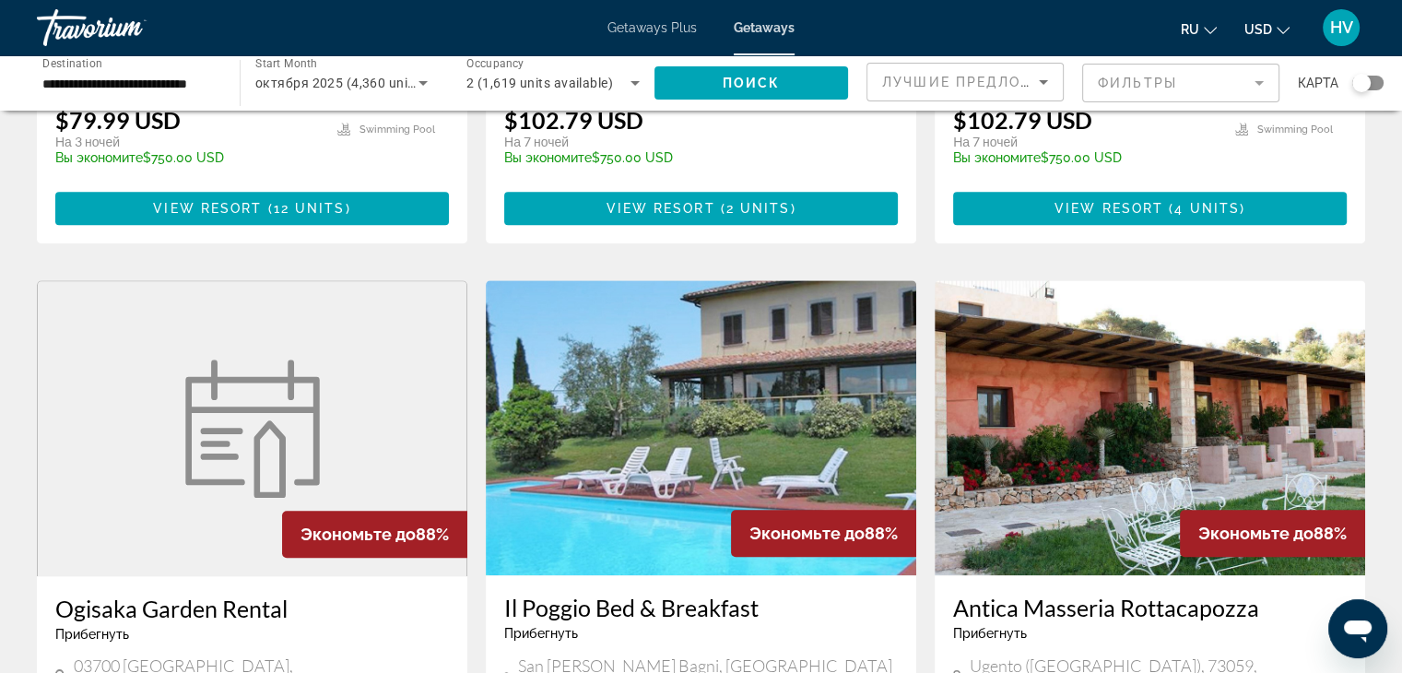
scroll to position [2310, 0]
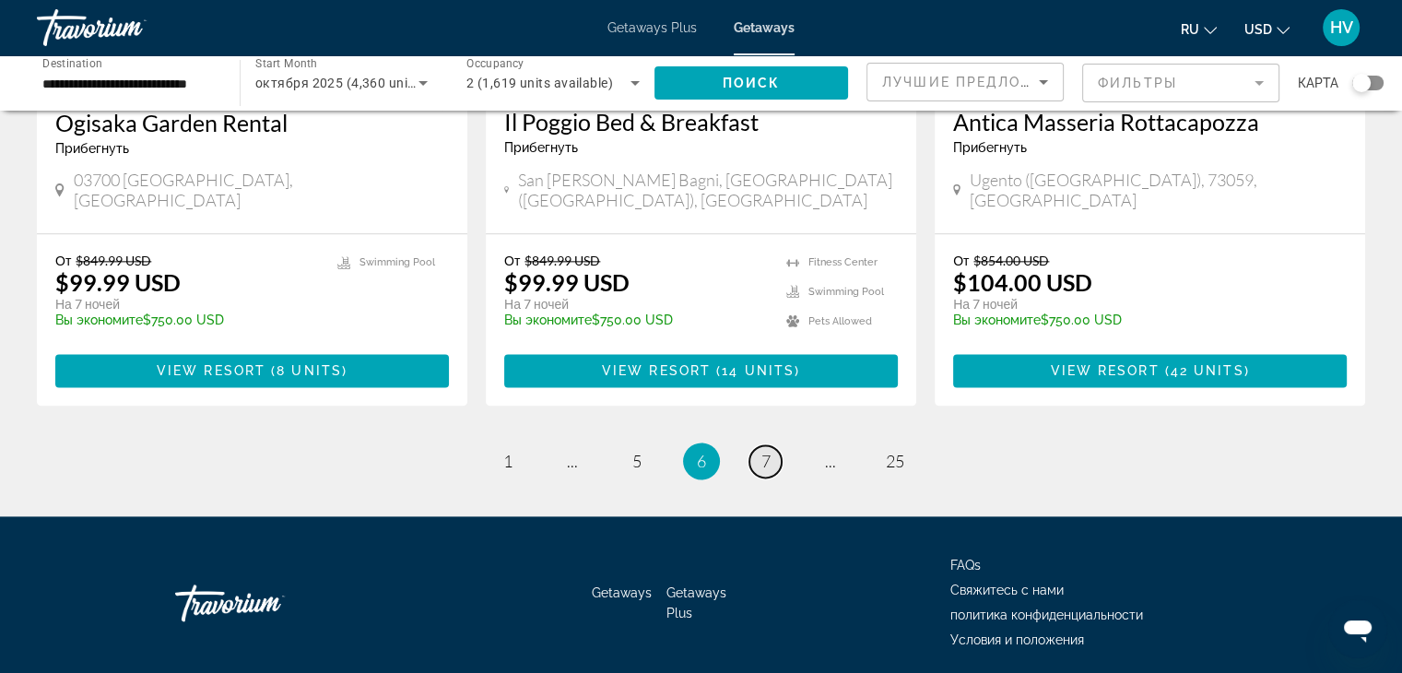
click at [771, 445] on link "page 7" at bounding box center [766, 461] width 32 height 32
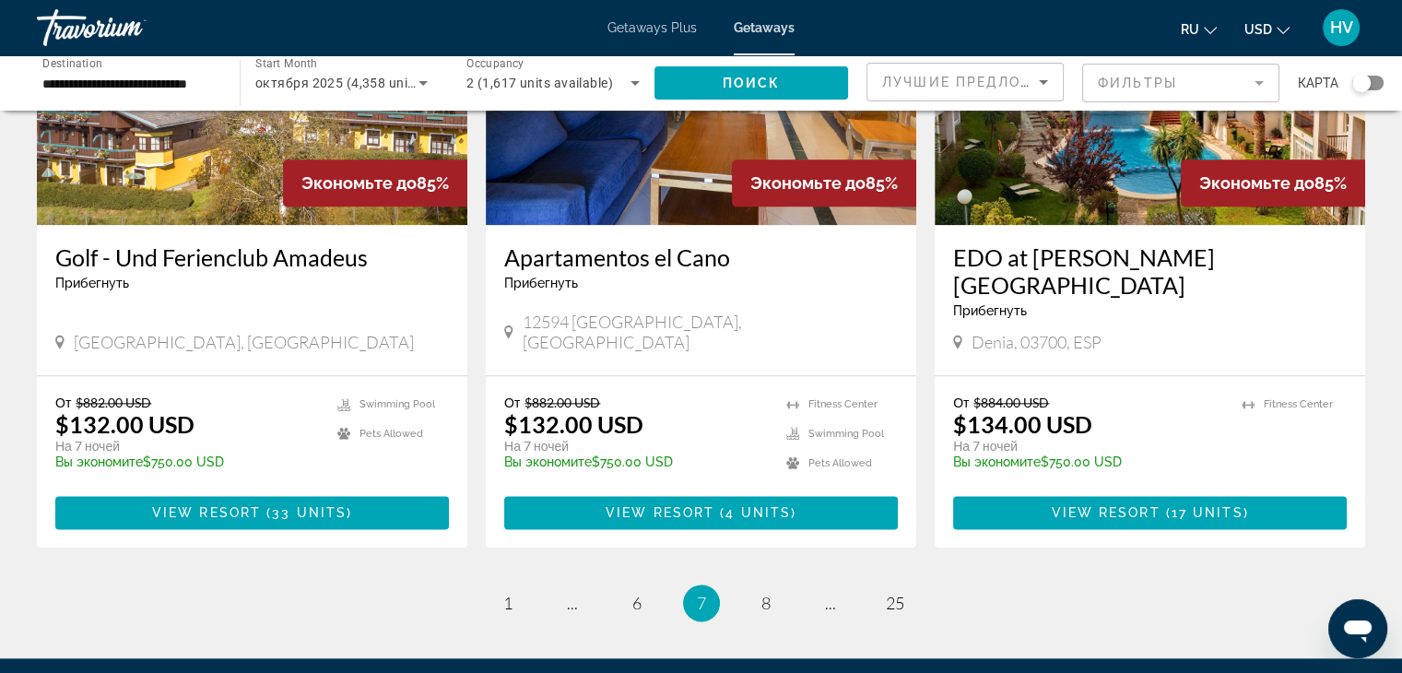
scroll to position [2205, 0]
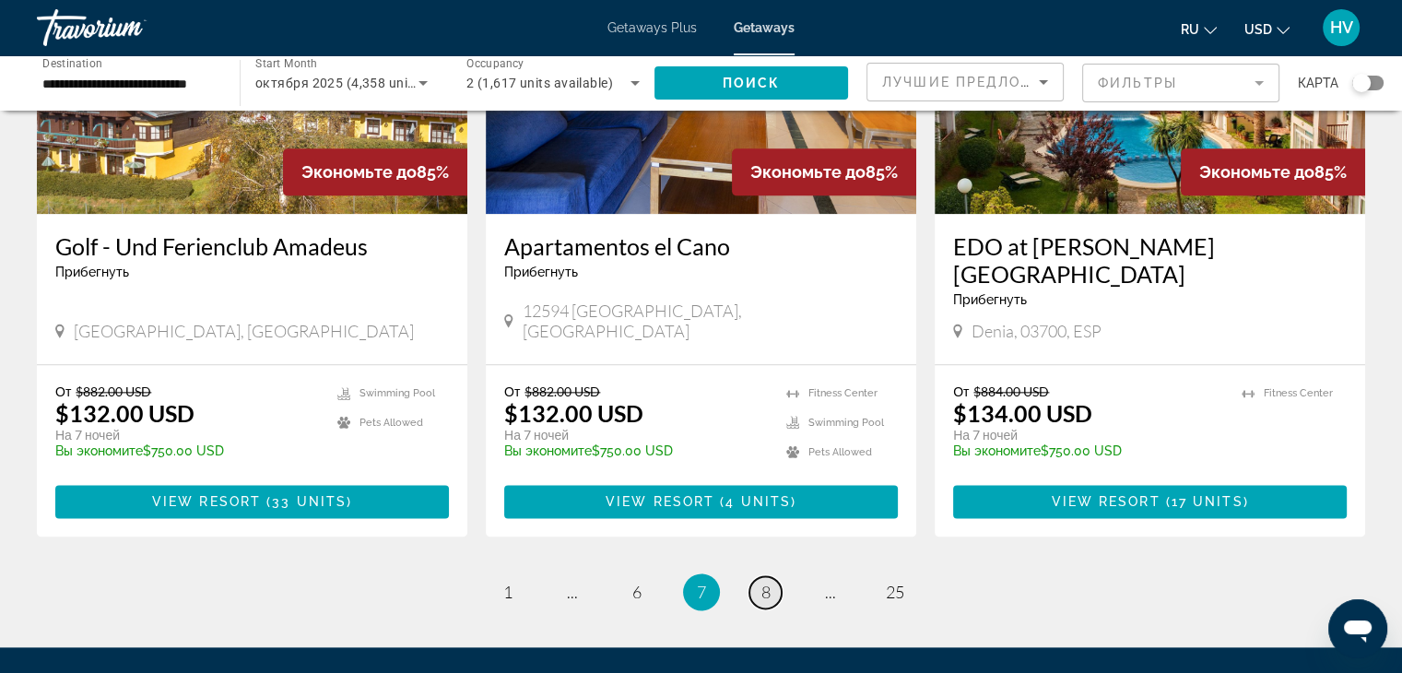
click at [769, 582] on span "8" at bounding box center [766, 592] width 9 height 20
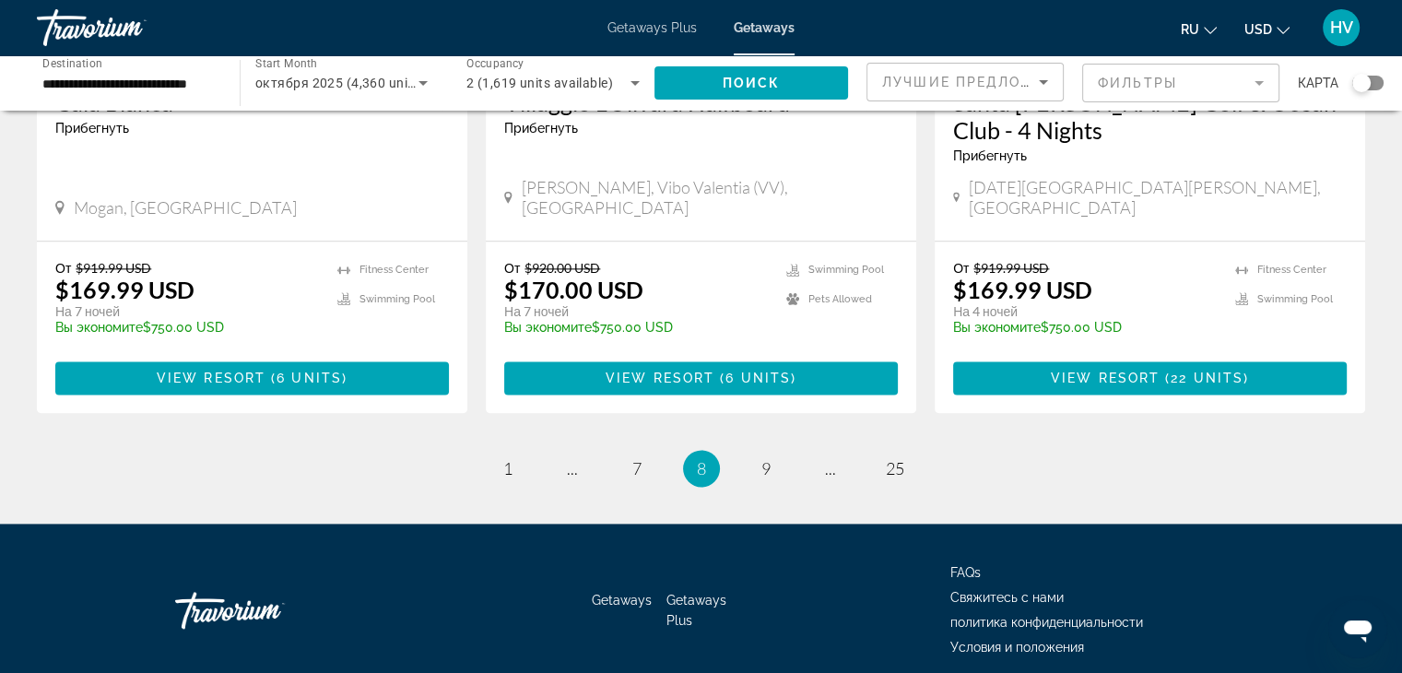
scroll to position [2336, 0]
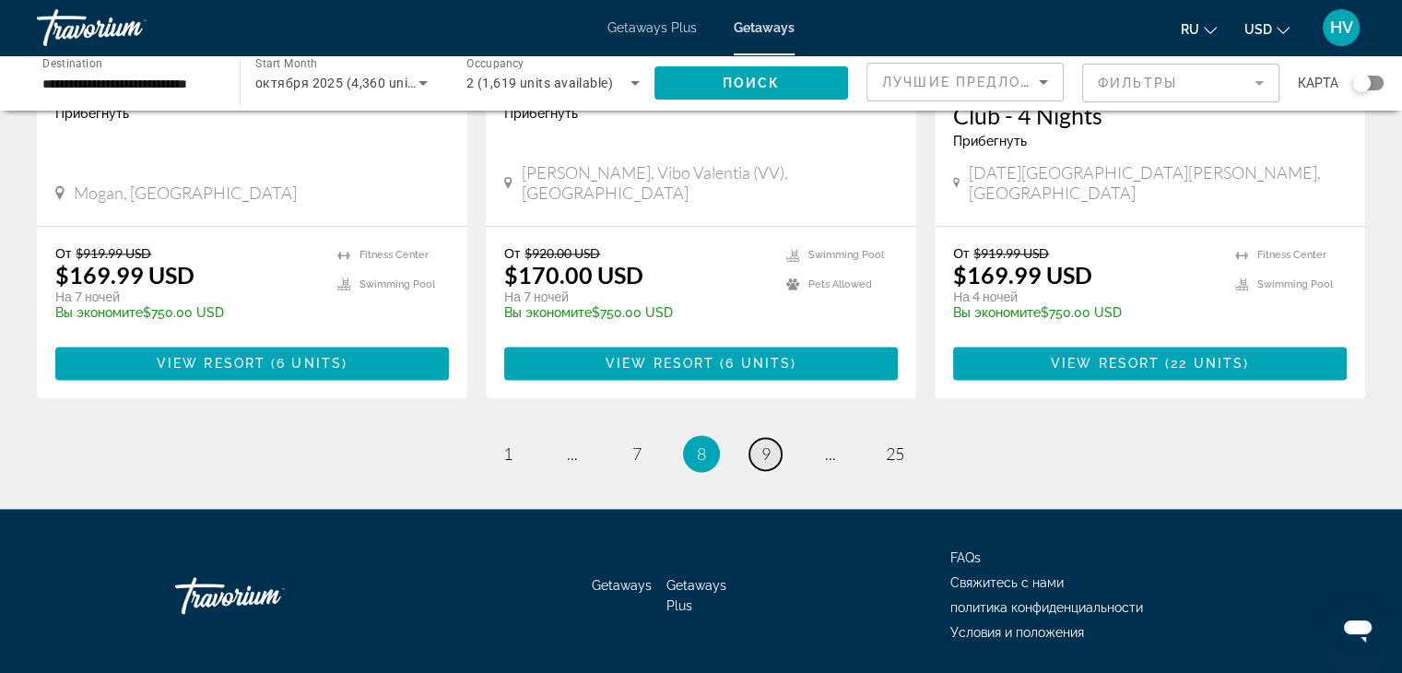
click at [770, 443] on span "9" at bounding box center [766, 453] width 9 height 20
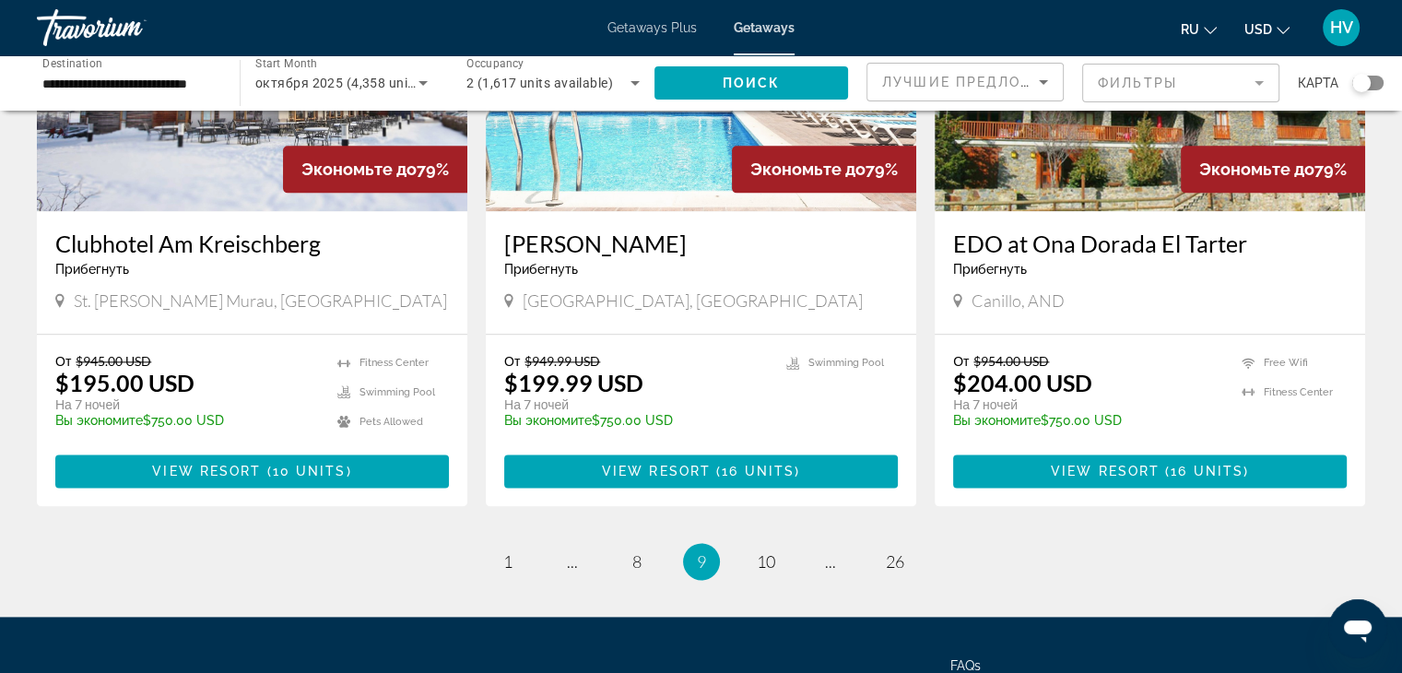
scroll to position [2239, 0]
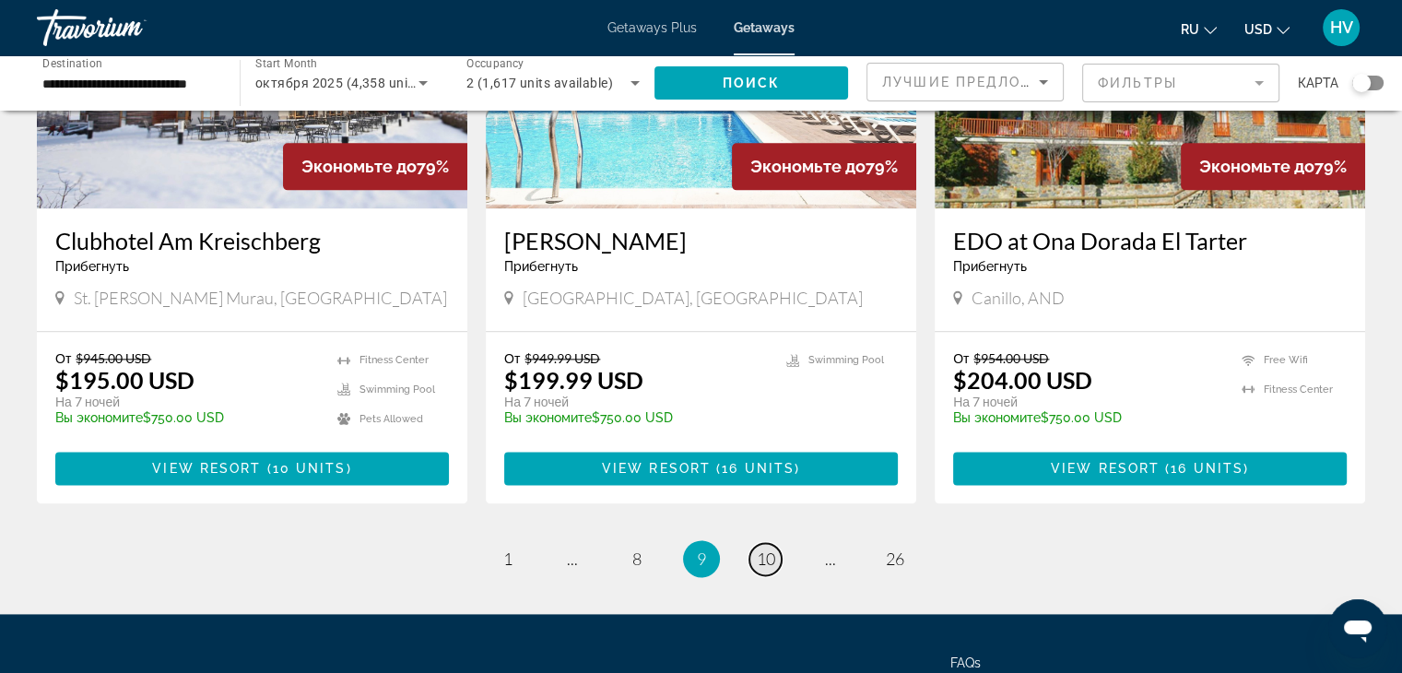
click at [767, 549] on span "10" at bounding box center [766, 559] width 18 height 20
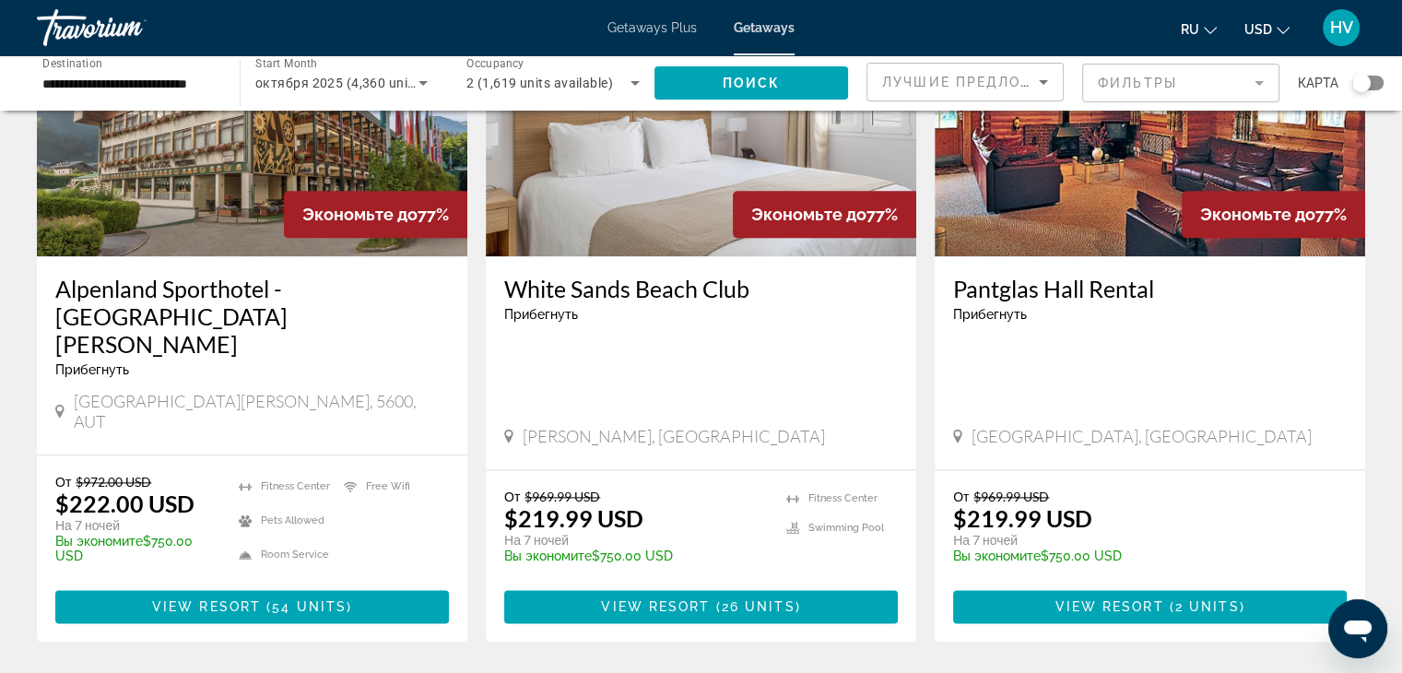
scroll to position [2406, 0]
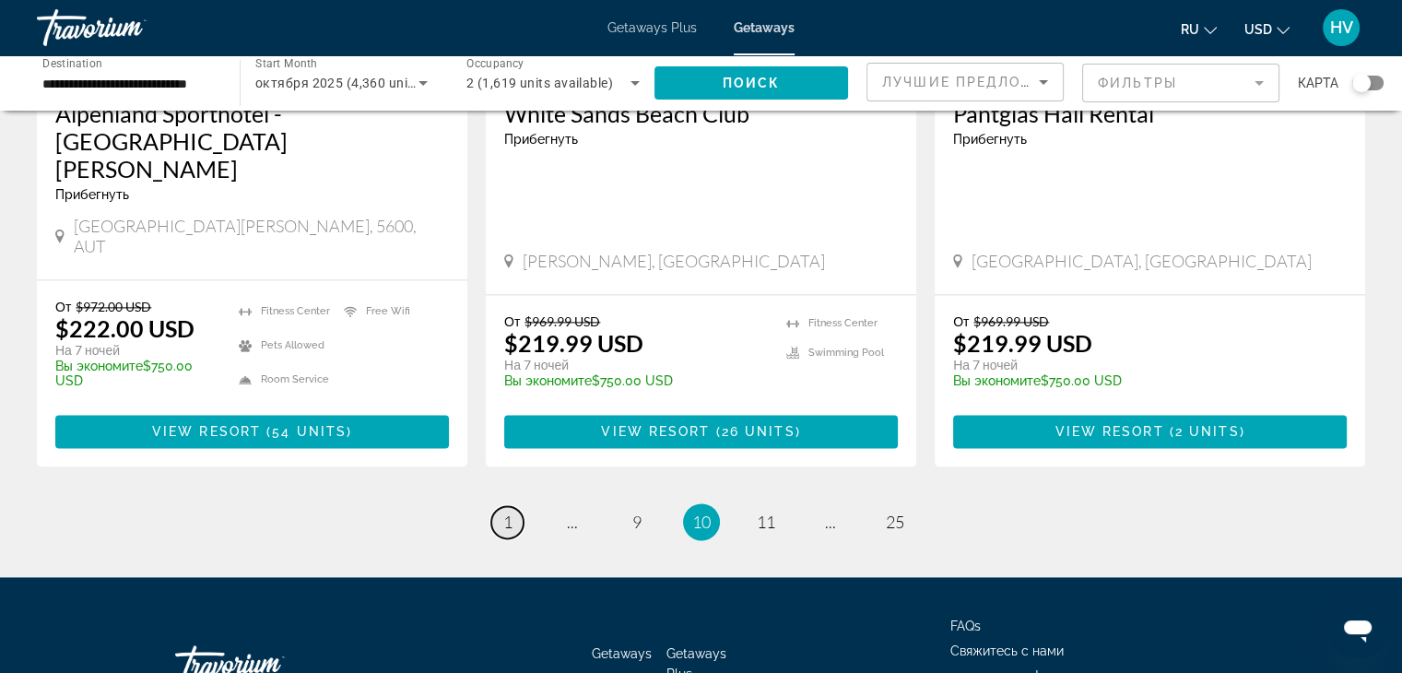
click at [509, 512] on span "1" at bounding box center [507, 522] width 9 height 20
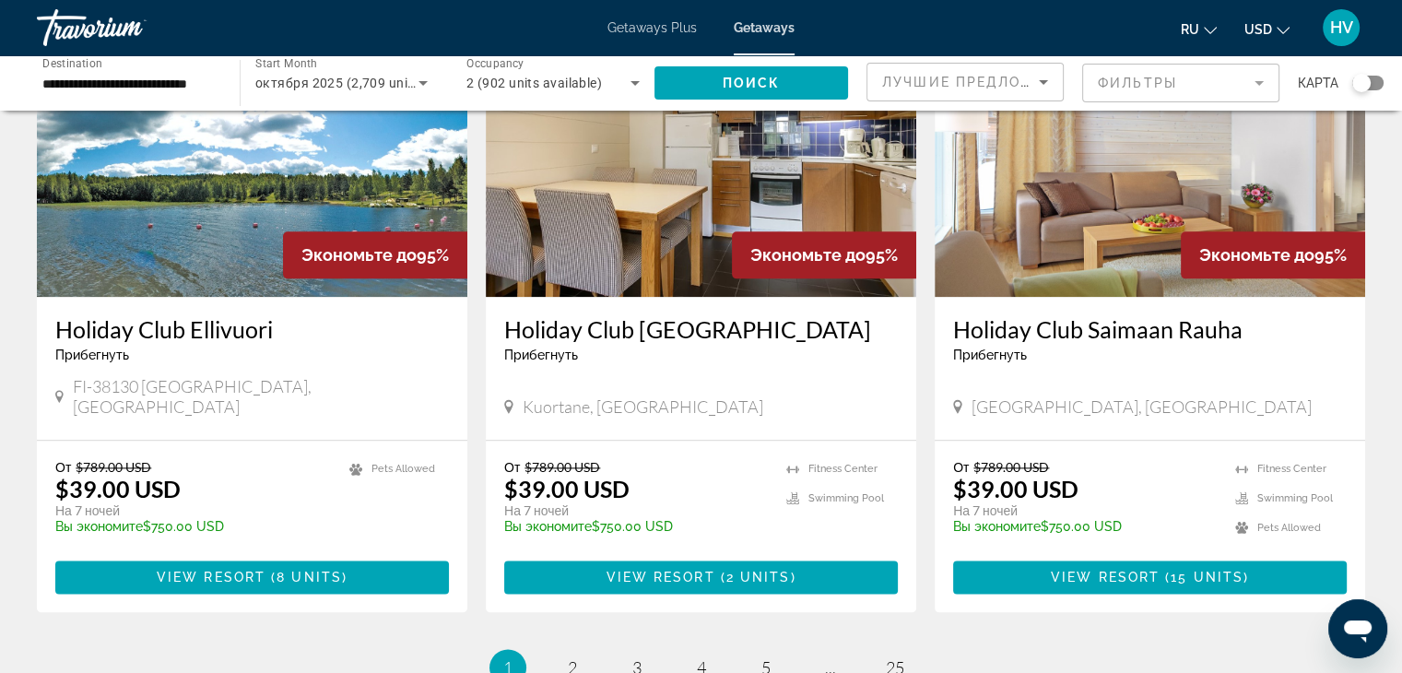
scroll to position [2336, 0]
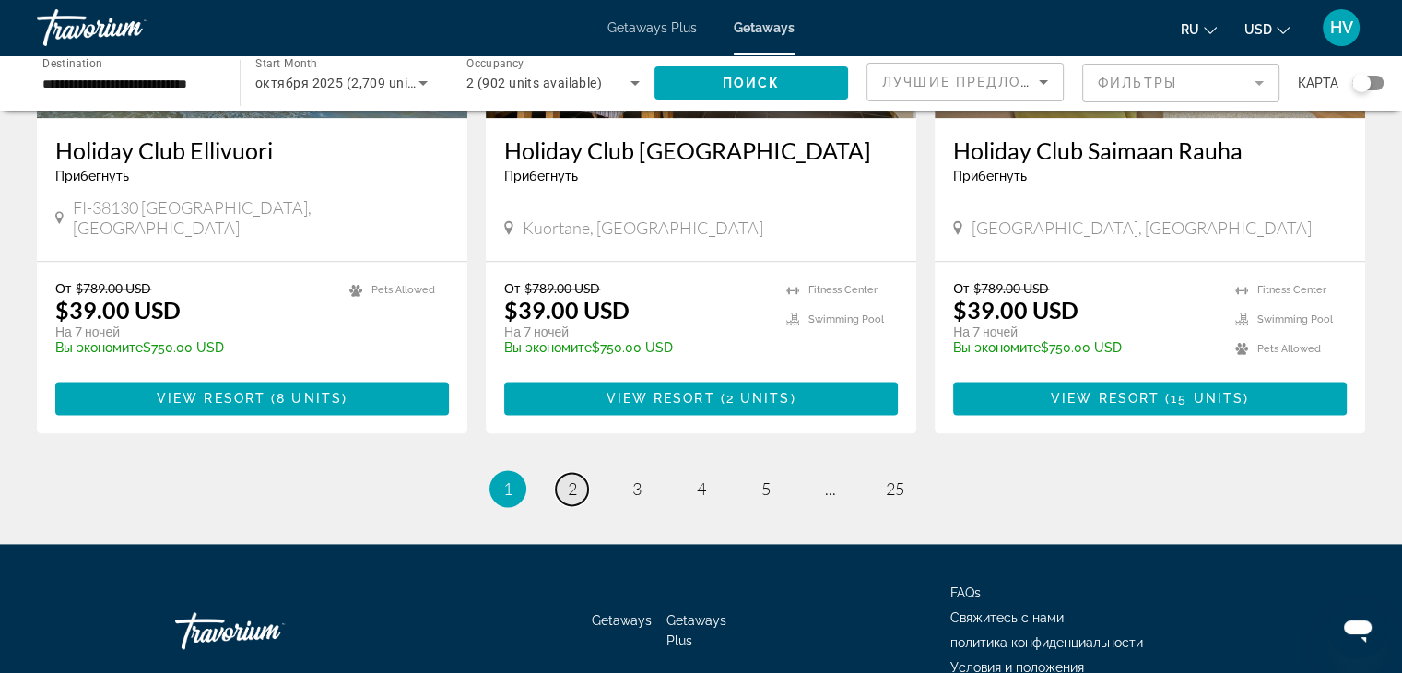
click at [582, 473] on link "page 2" at bounding box center [572, 489] width 32 height 32
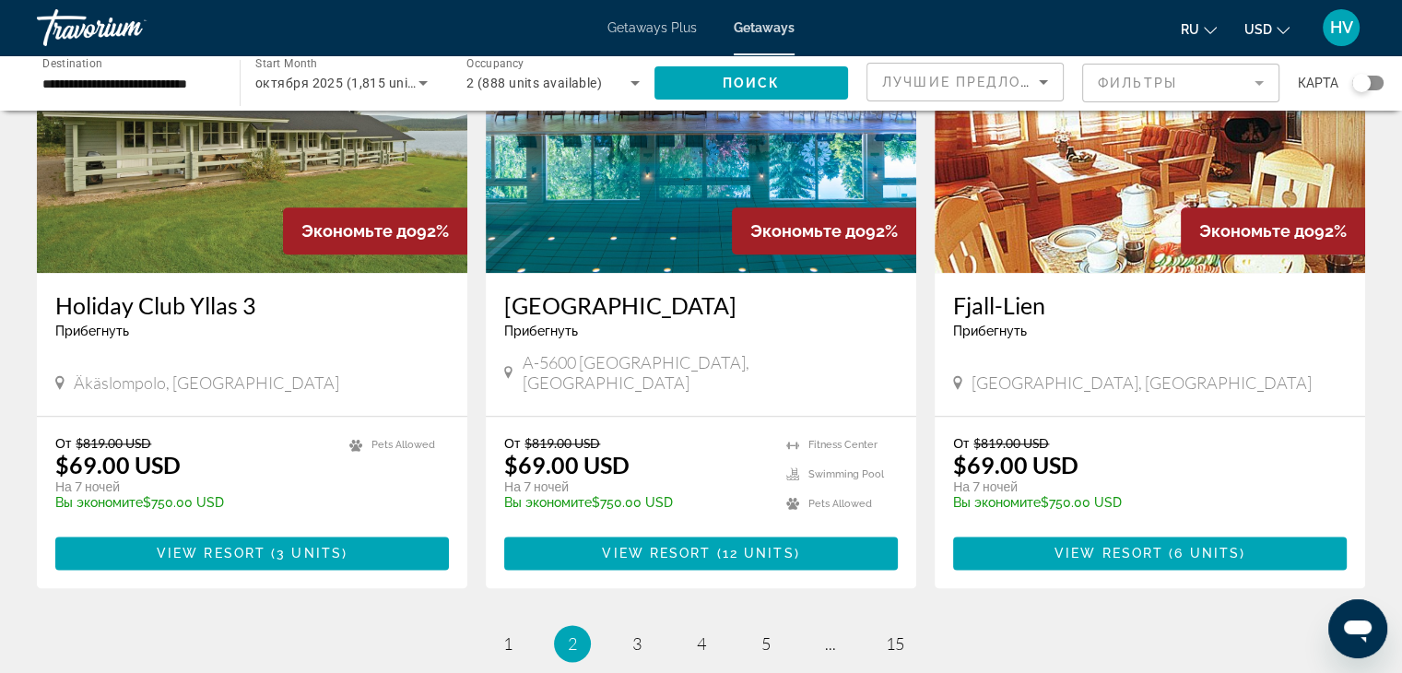
scroll to position [2309, 0]
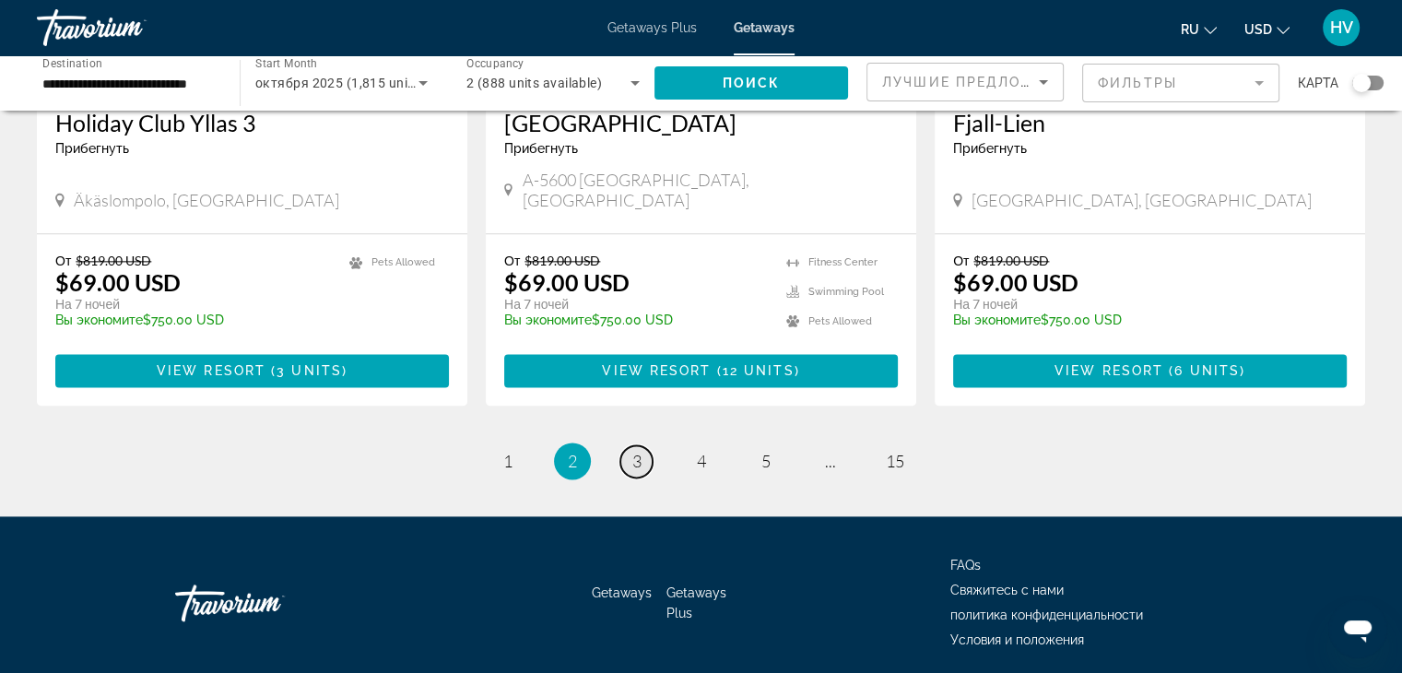
click at [638, 451] on span "3" at bounding box center [637, 461] width 9 height 20
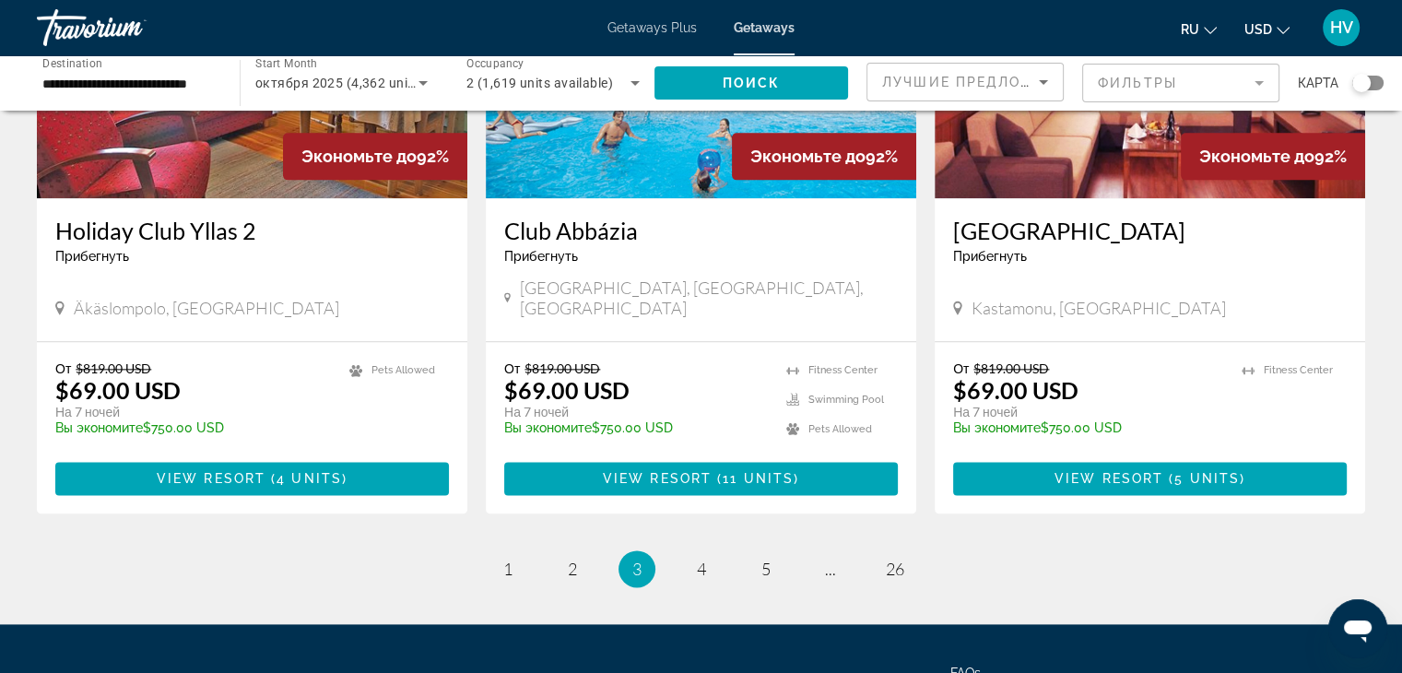
scroll to position [2290, 0]
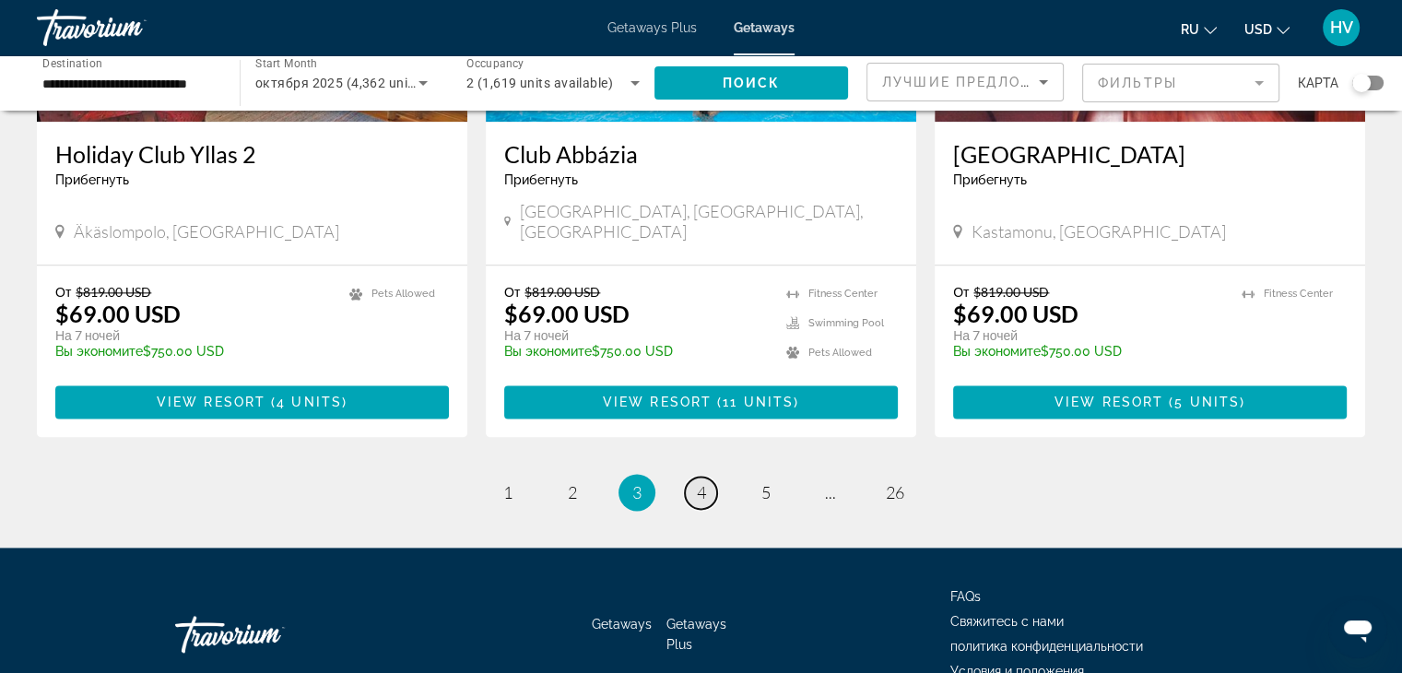
click at [707, 477] on link "page 4" at bounding box center [701, 493] width 32 height 32
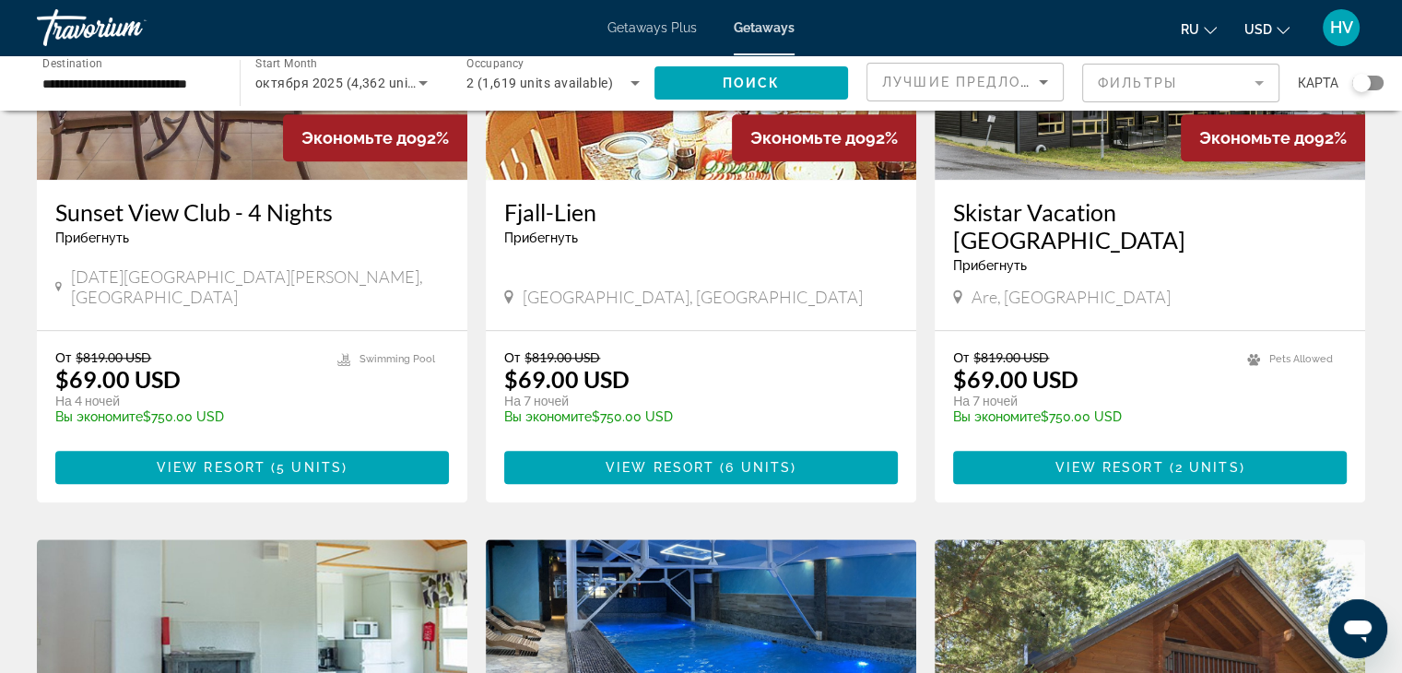
scroll to position [1596, 0]
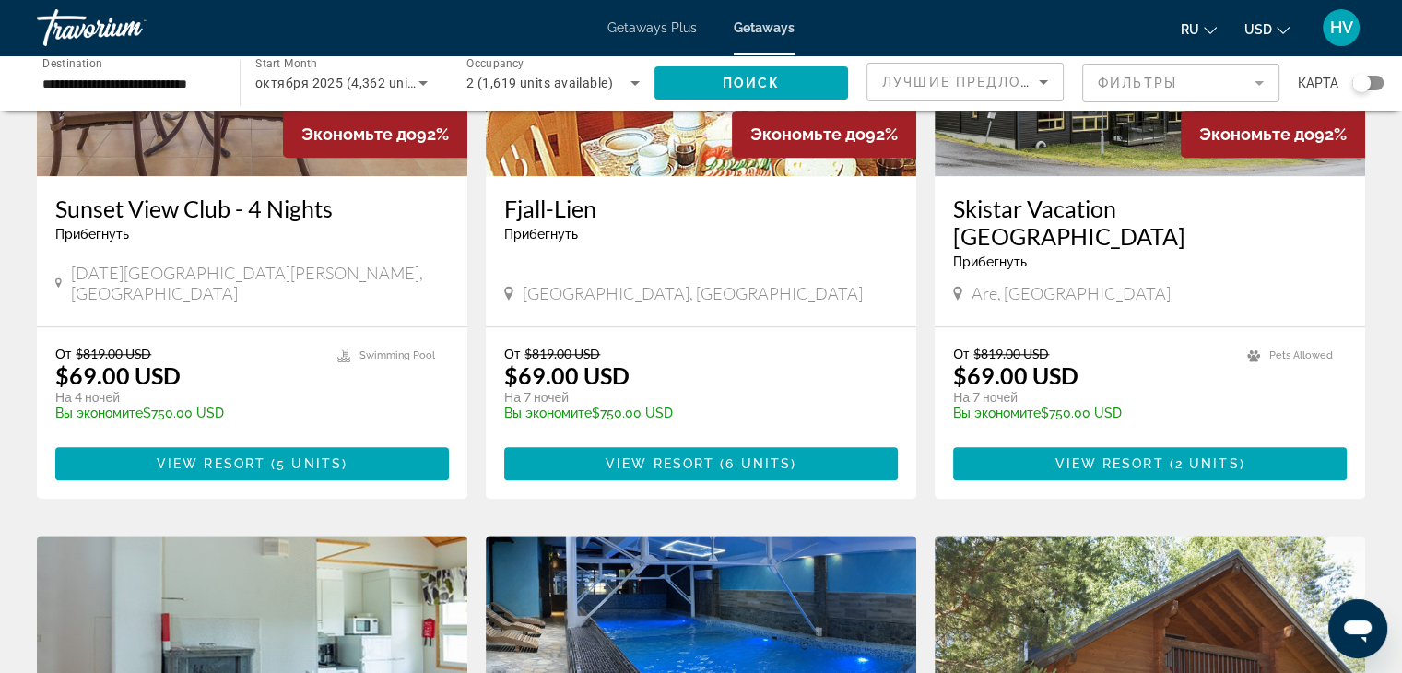
click at [219, 79] on div "**********" at bounding box center [129, 83] width 203 height 53
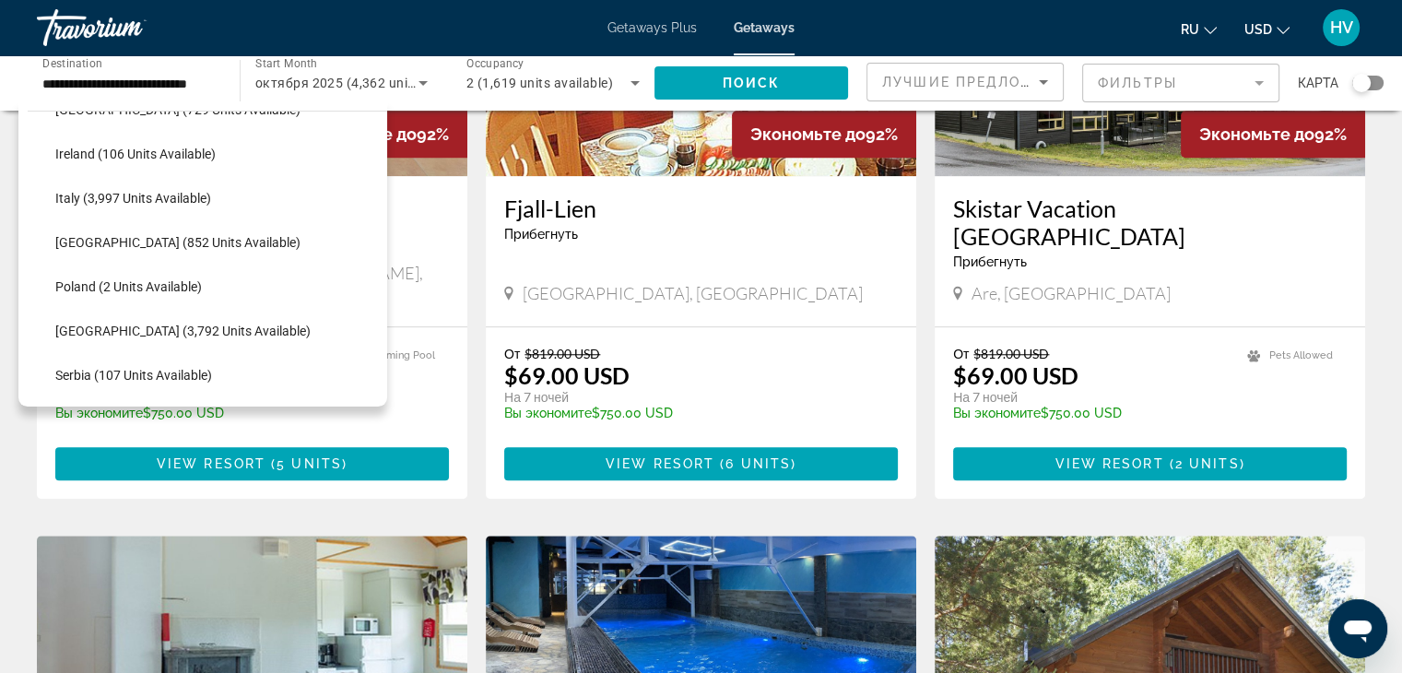
scroll to position [751, 0]
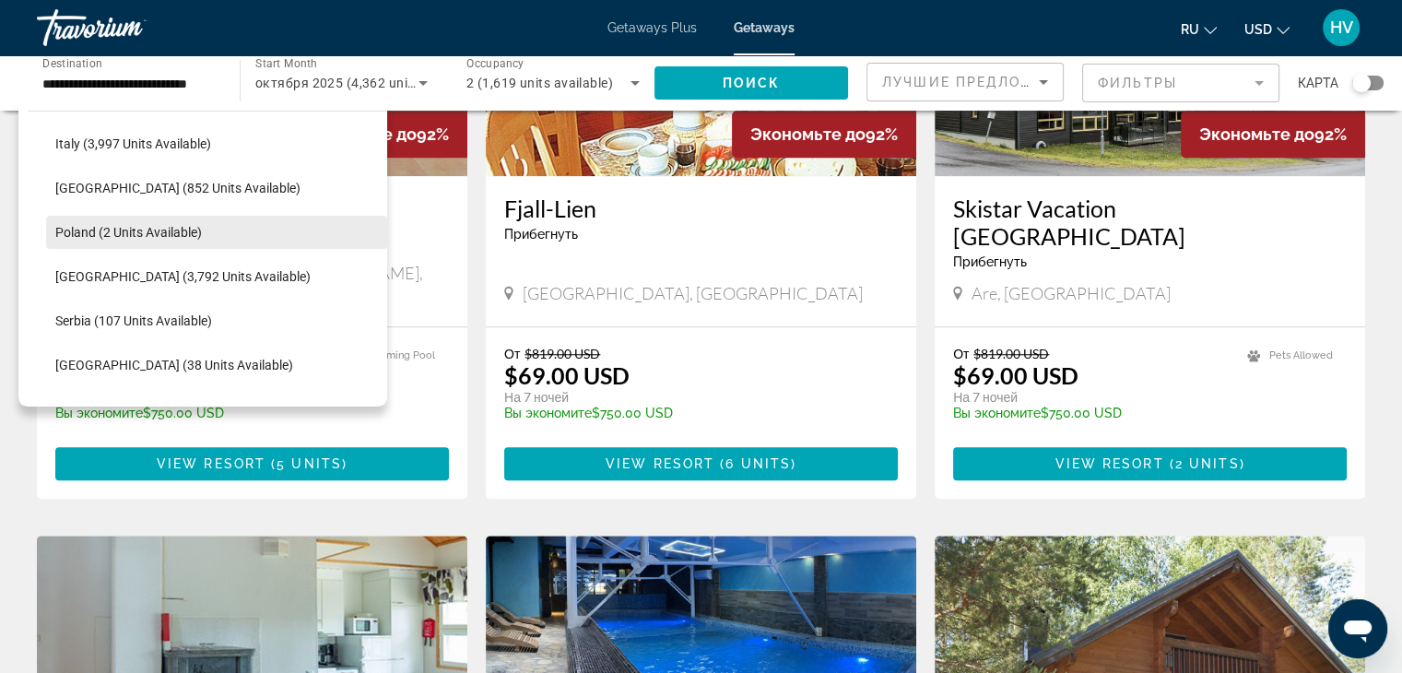
click at [211, 232] on span "Search widget" at bounding box center [216, 232] width 341 height 44
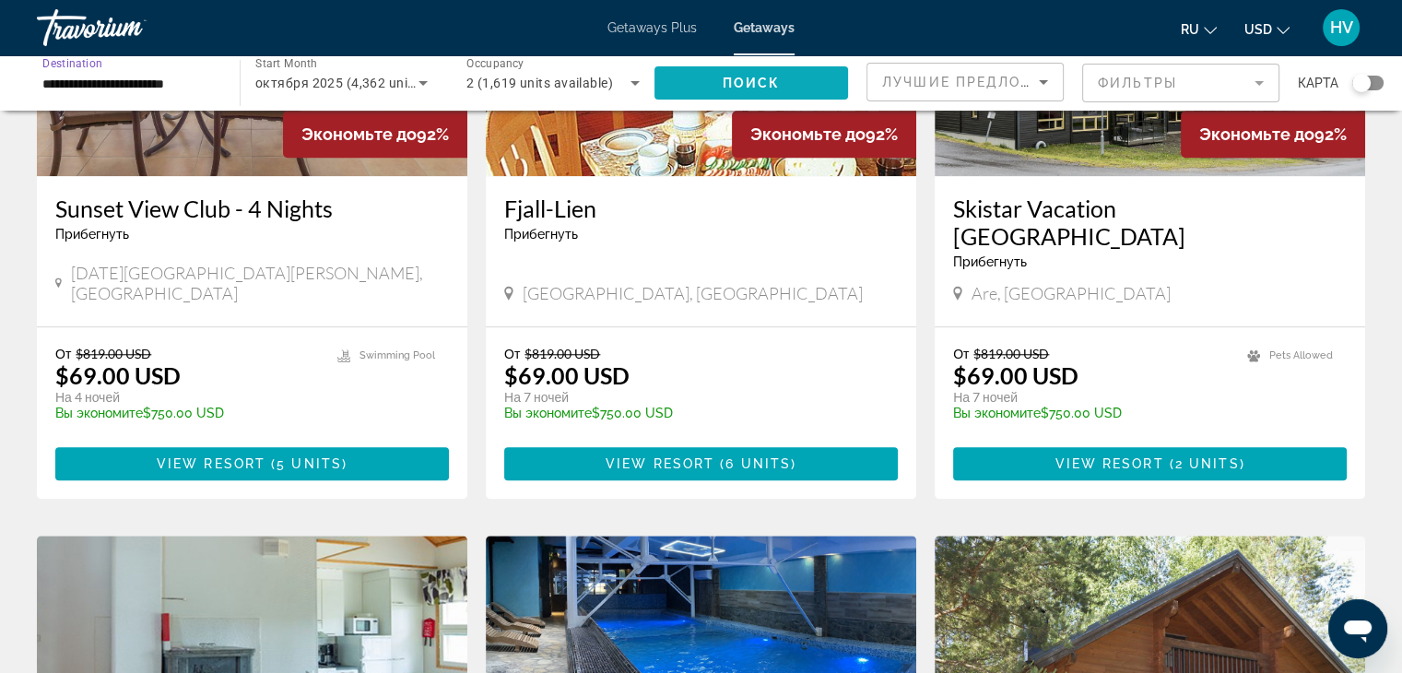
click at [763, 79] on span "Поиск" at bounding box center [752, 83] width 58 height 15
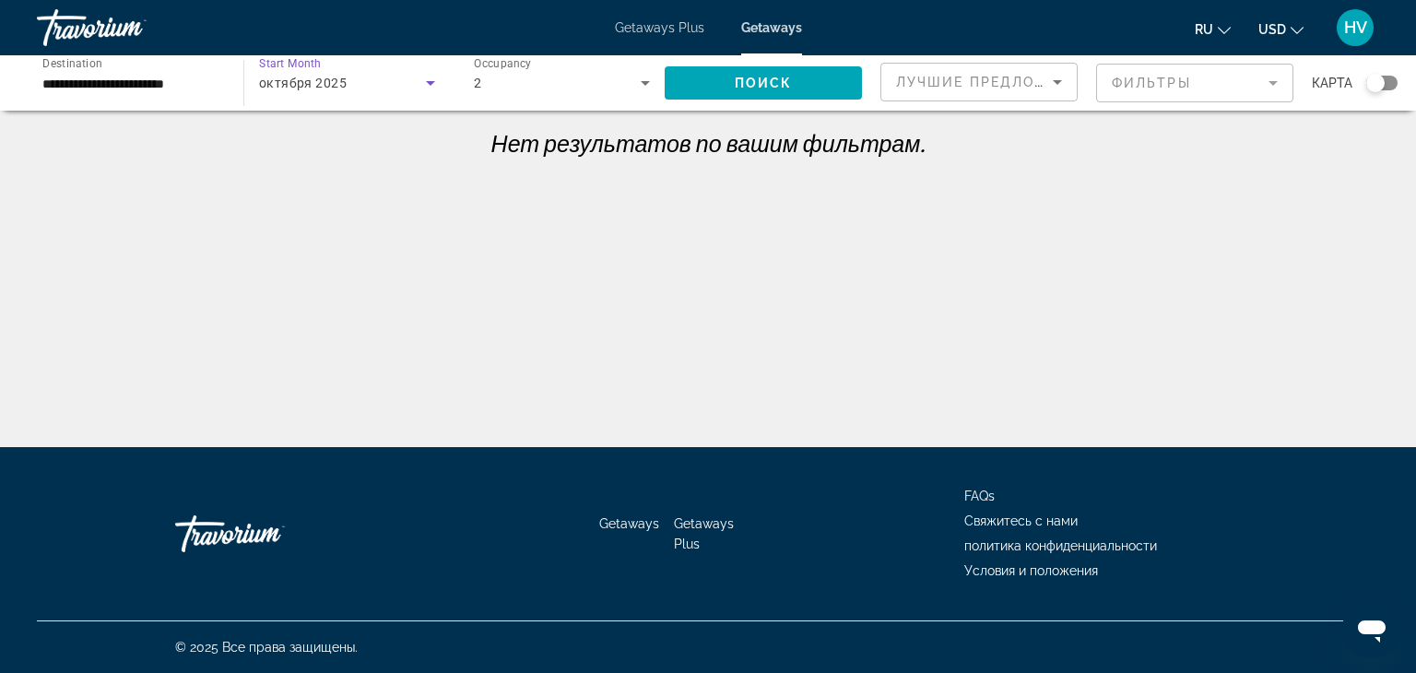
click at [366, 84] on div "октября 2025" at bounding box center [342, 83] width 167 height 22
click at [331, 139] on span "All Start Months" at bounding box center [305, 138] width 92 height 15
click at [317, 79] on span "All Start Months" at bounding box center [308, 84] width 99 height 15
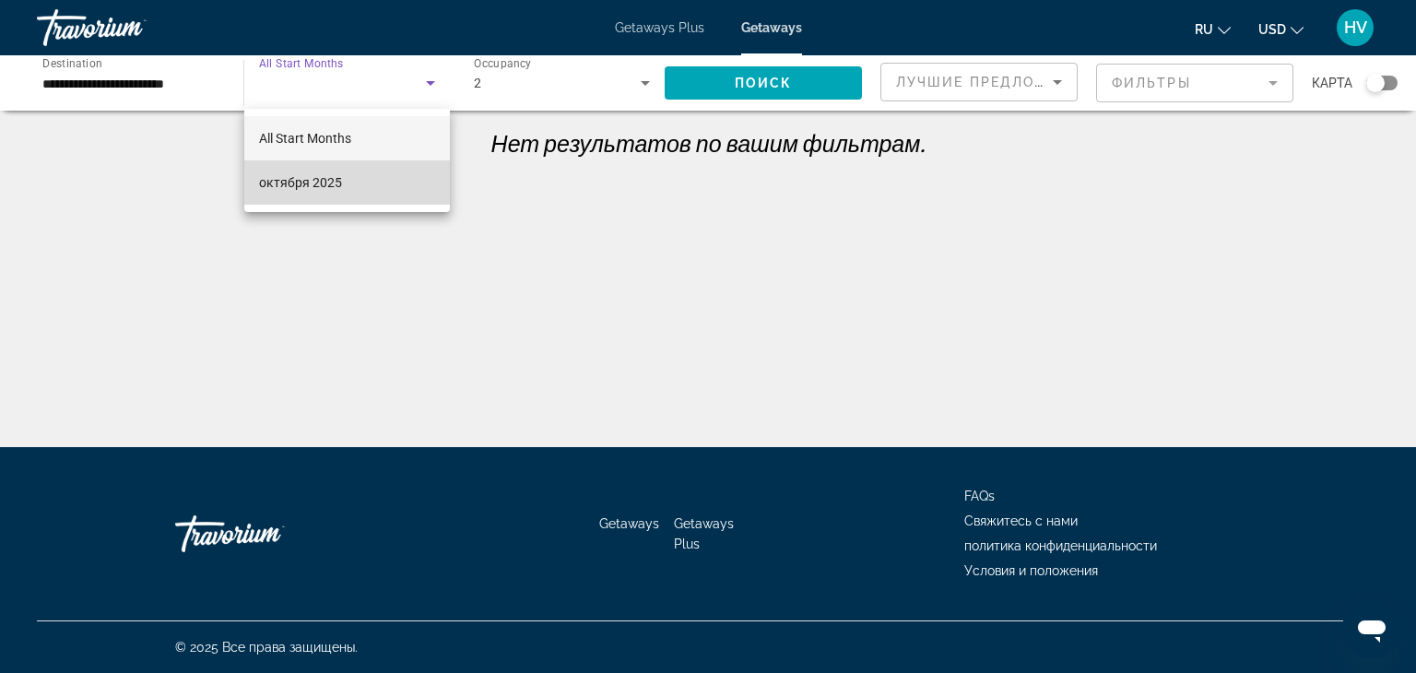
click at [333, 174] on span "октября 2025" at bounding box center [300, 182] width 83 height 22
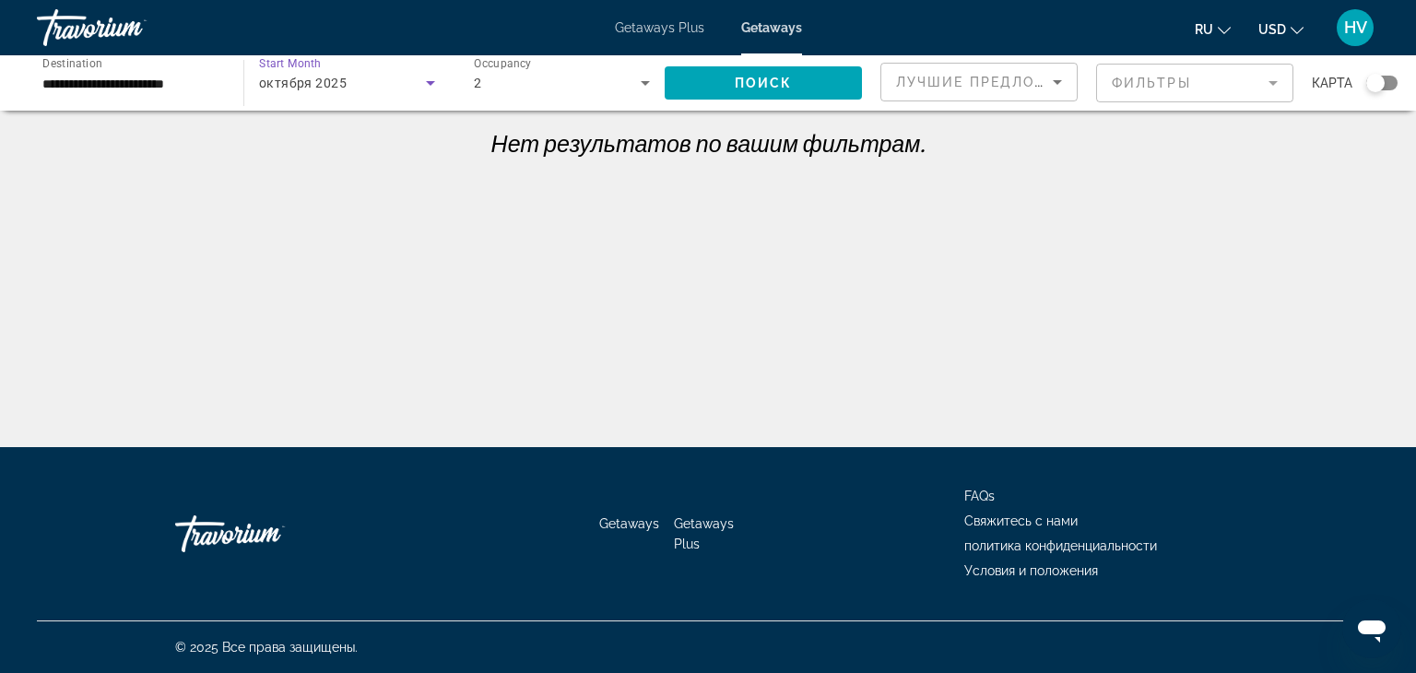
click at [173, 74] on input "**********" at bounding box center [130, 84] width 177 height 22
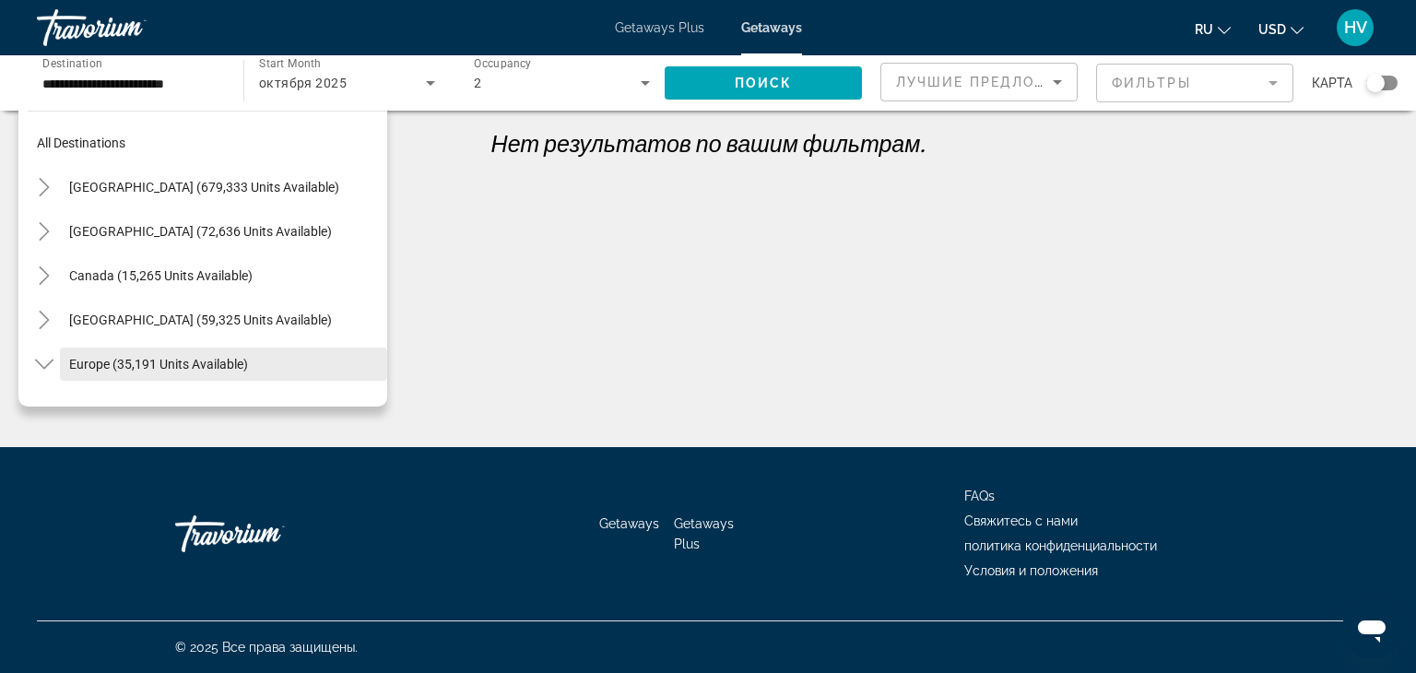
click at [110, 355] on span "Search widget" at bounding box center [223, 364] width 327 height 44
type input "**********"
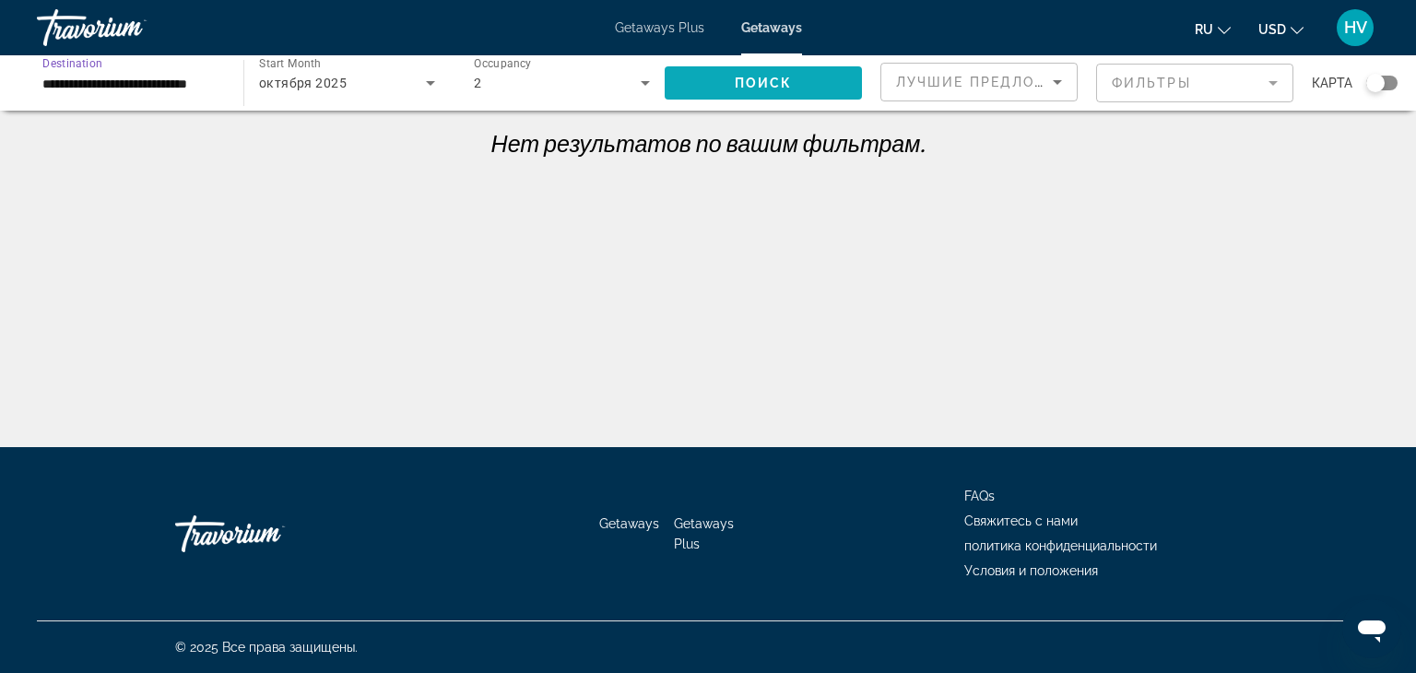
click at [774, 70] on span "Search widget" at bounding box center [763, 83] width 197 height 44
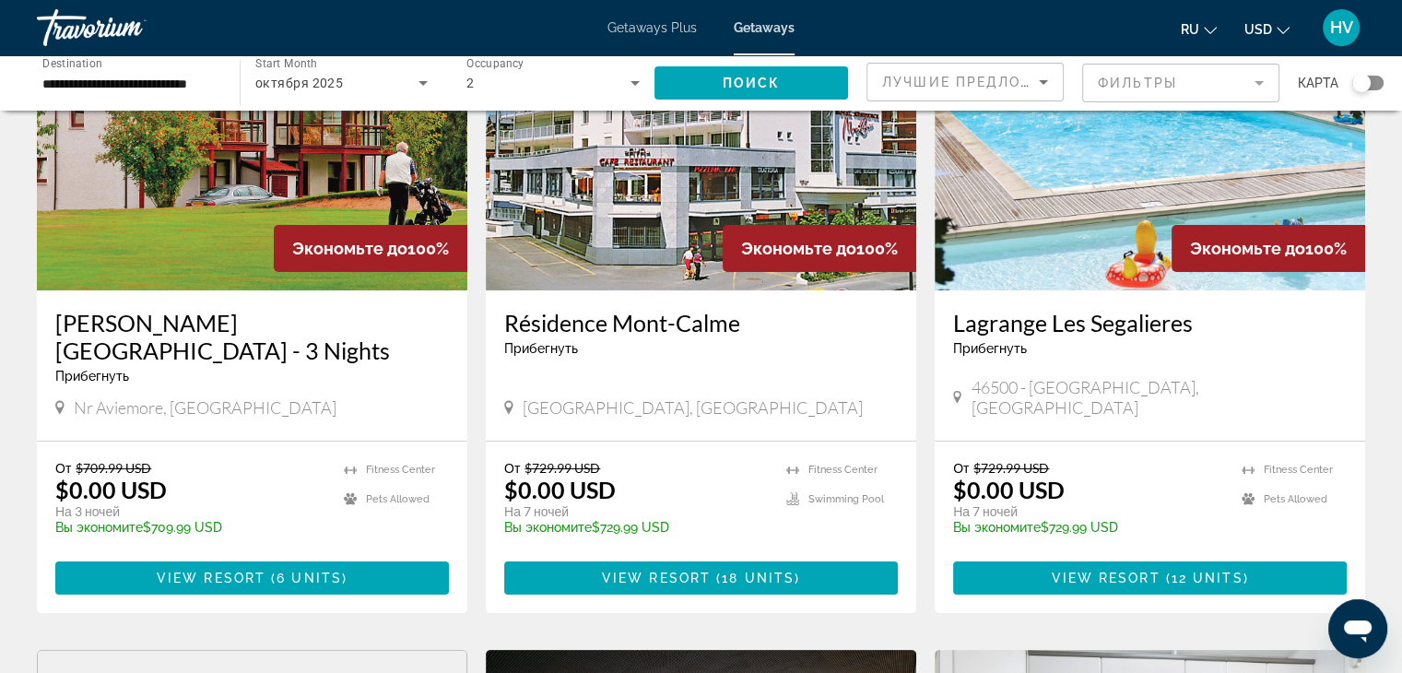
scroll to position [186, 0]
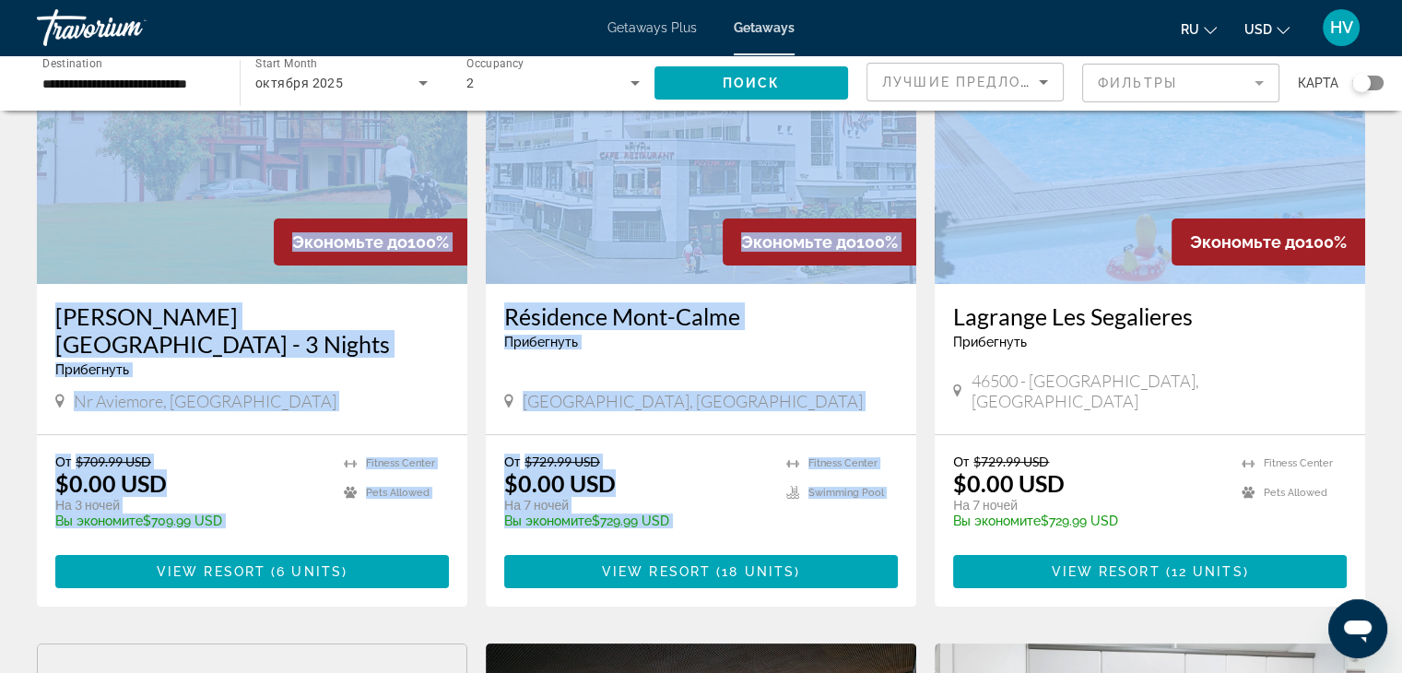
drag, startPoint x: 1398, startPoint y: 108, endPoint x: 1395, endPoint y: 147, distance: 38.8
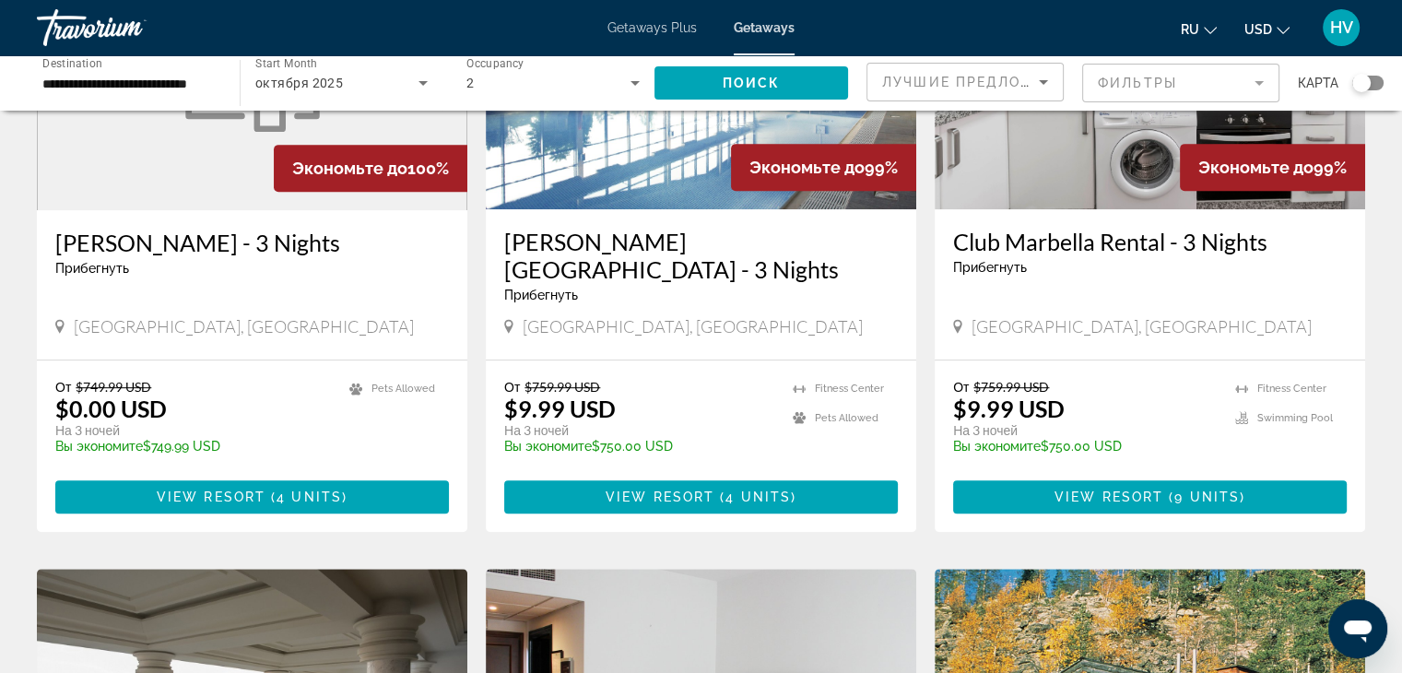
scroll to position [902, 0]
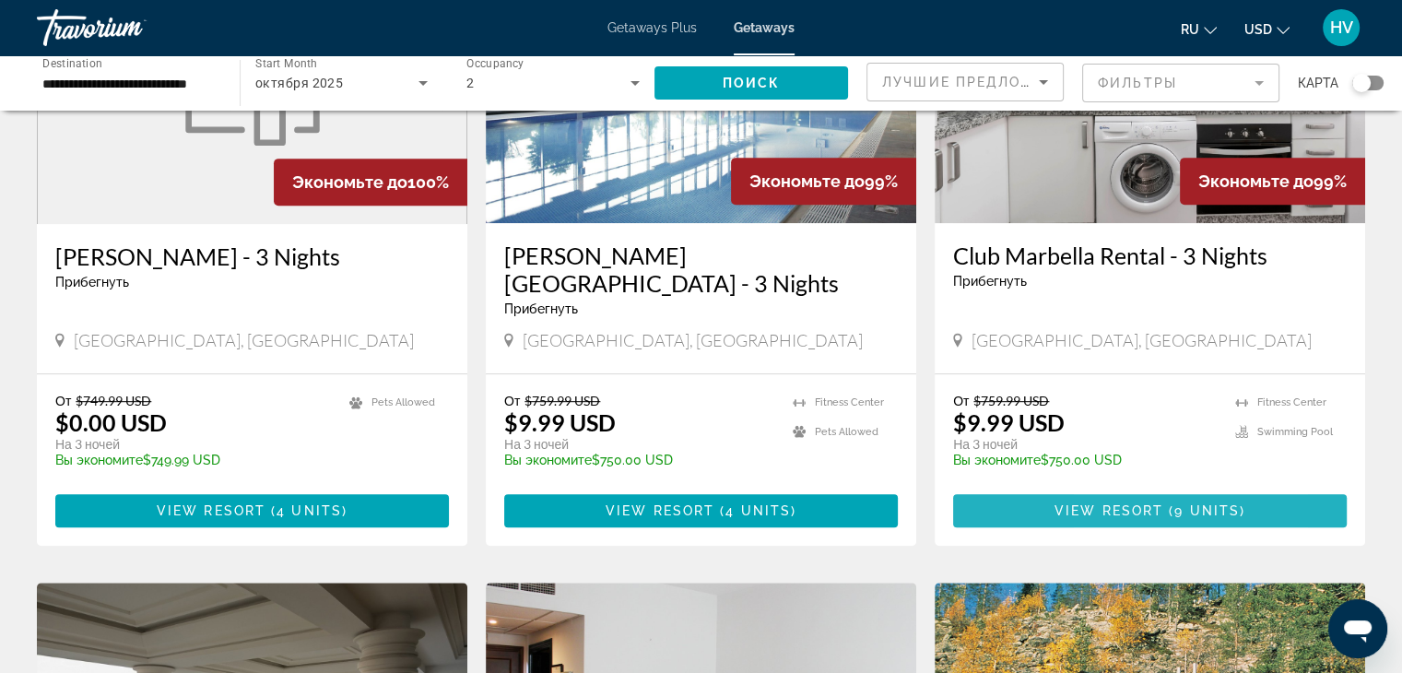
click at [1094, 503] on span "View Resort" at bounding box center [1109, 510] width 109 height 15
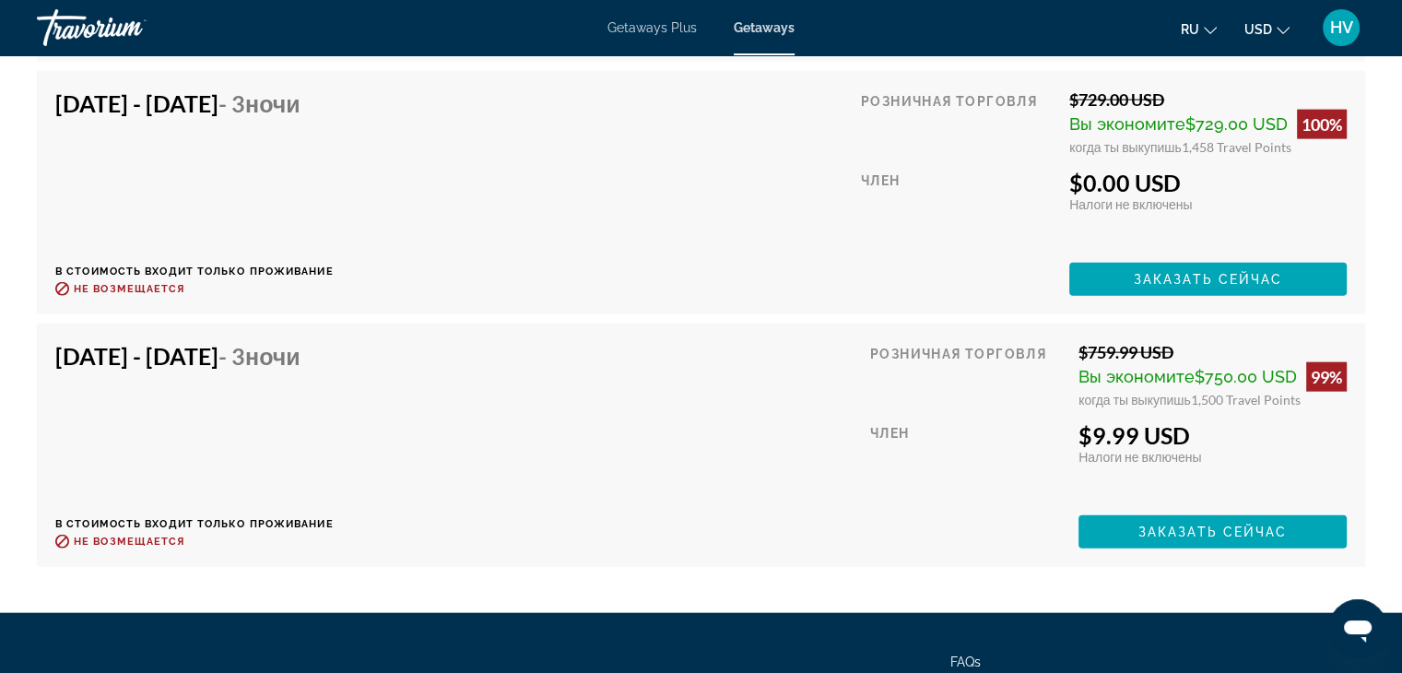
scroll to position [4203, 0]
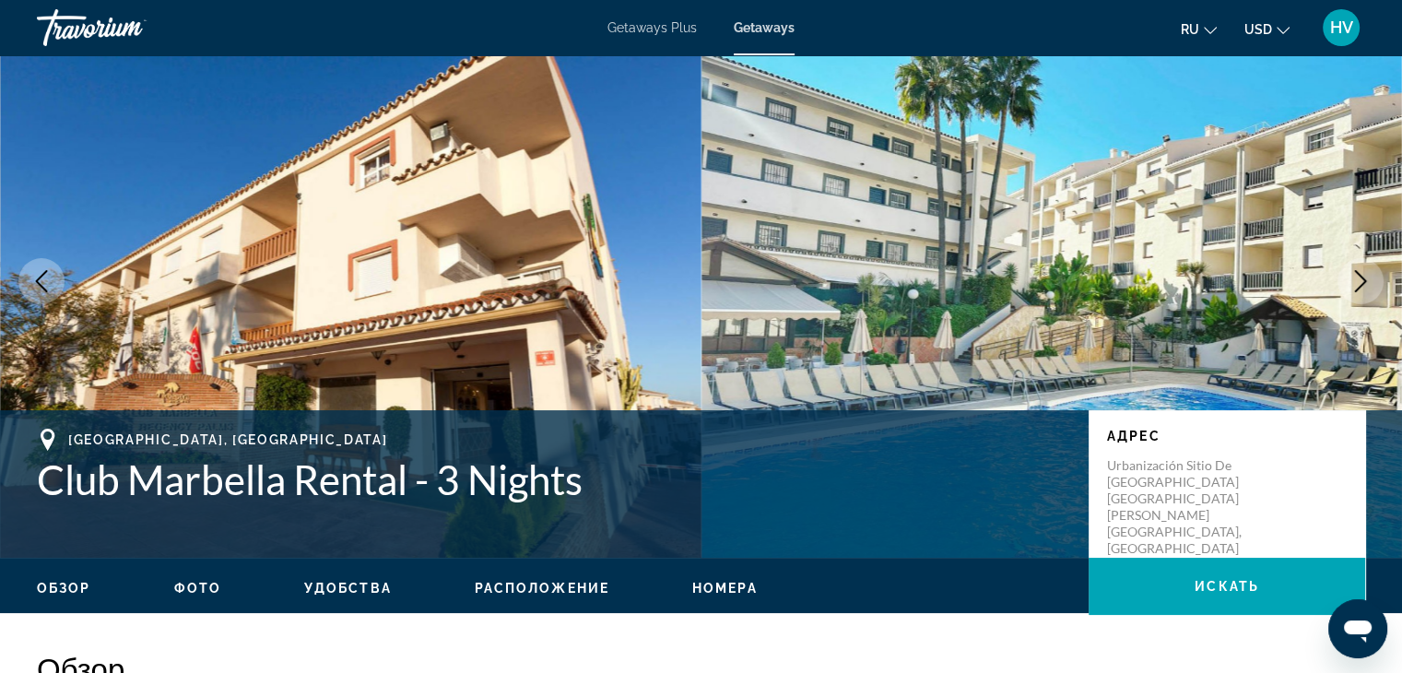
scroll to position [44, 0]
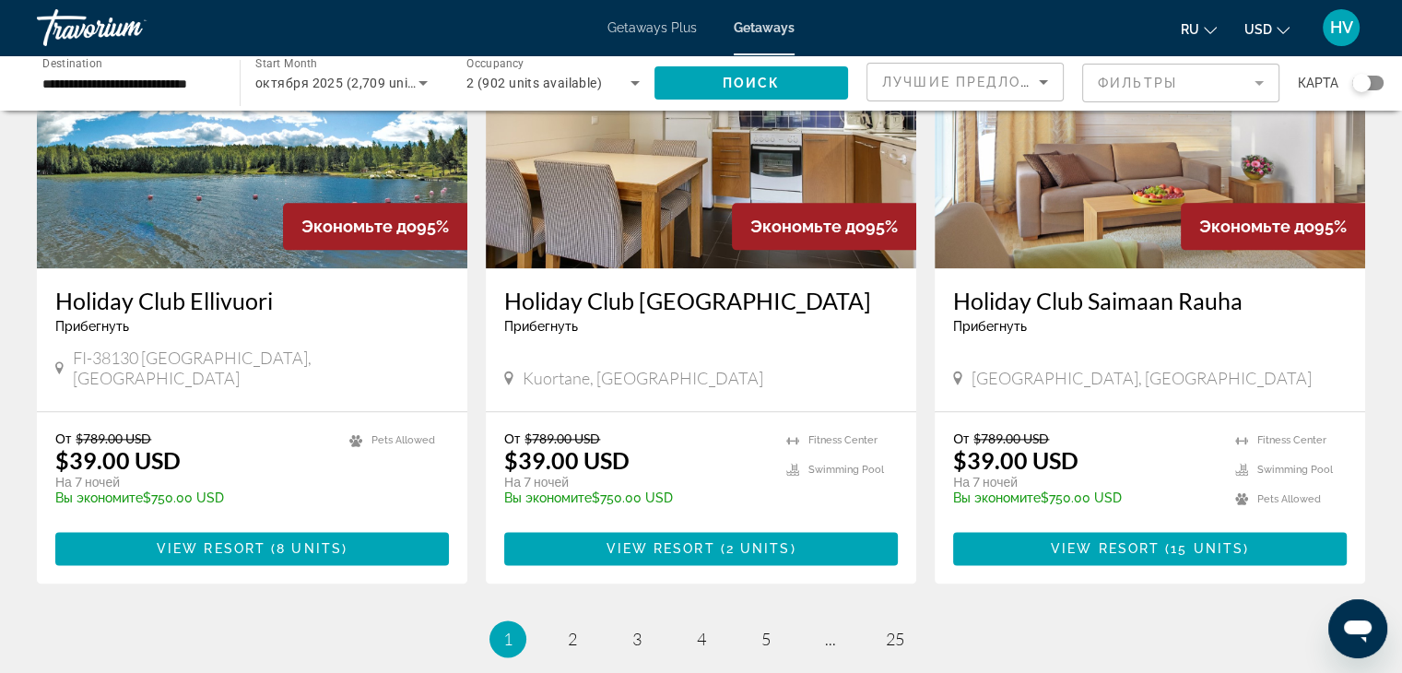
scroll to position [2245, 0]
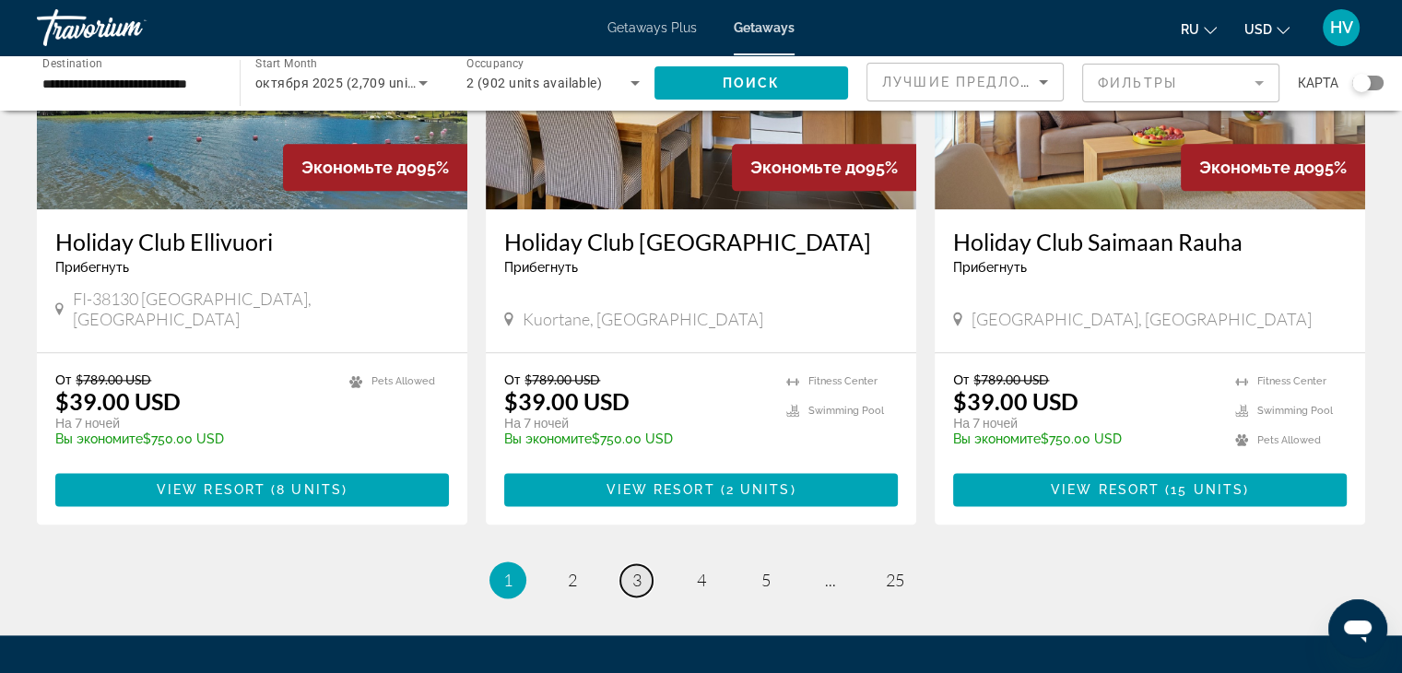
click at [640, 570] on span "3" at bounding box center [637, 580] width 9 height 20
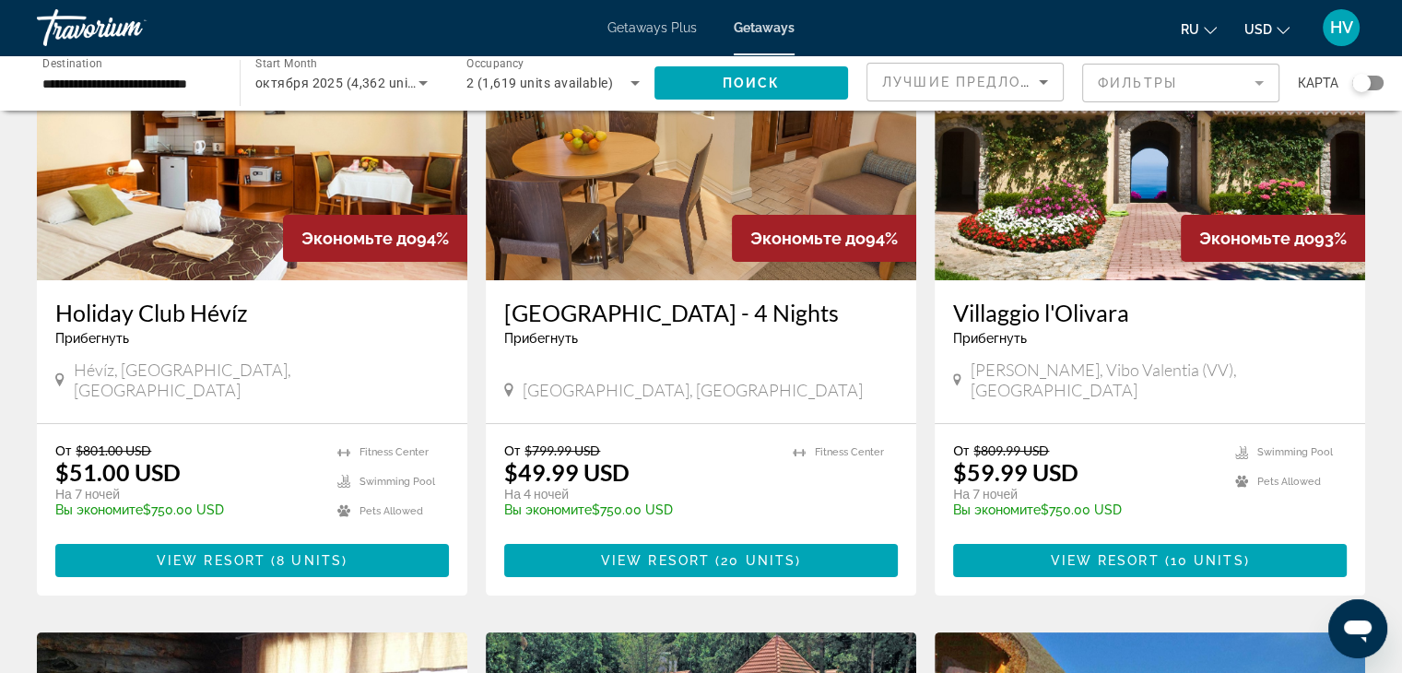
scroll to position [194, 0]
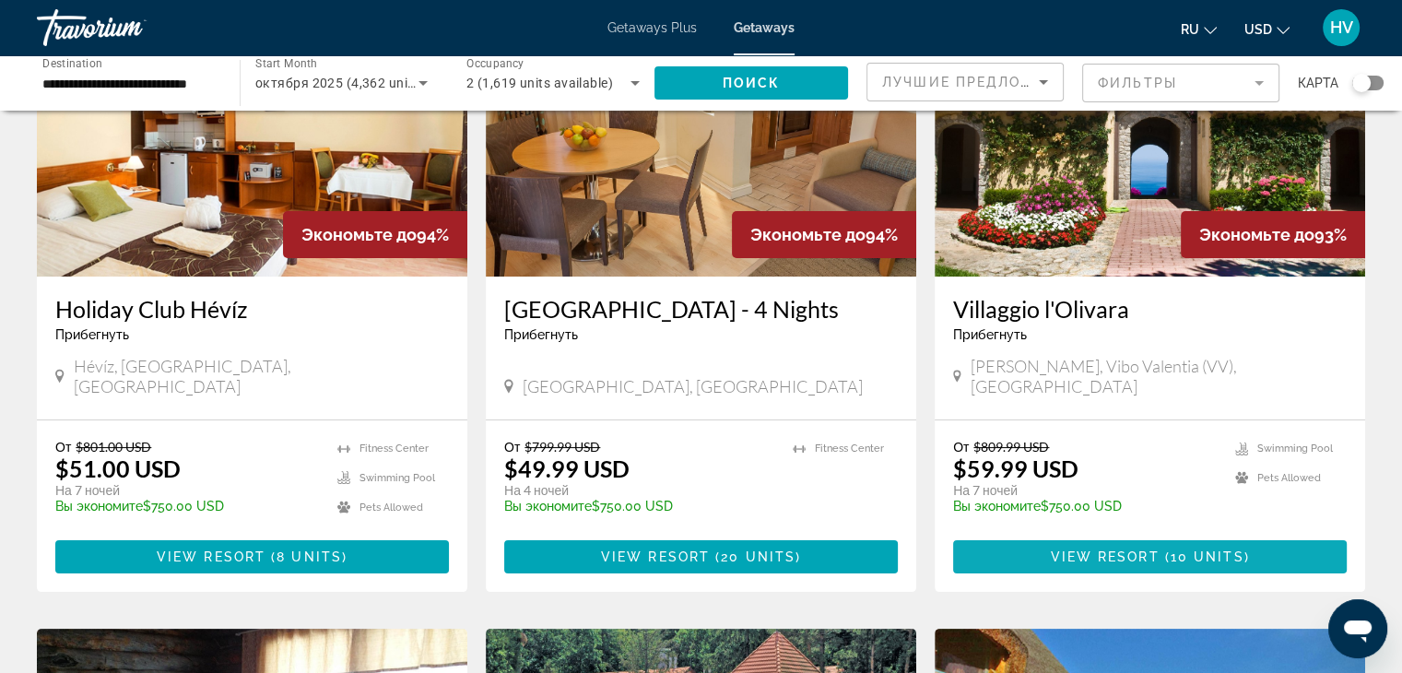
click at [1099, 559] on span "View Resort" at bounding box center [1104, 557] width 109 height 15
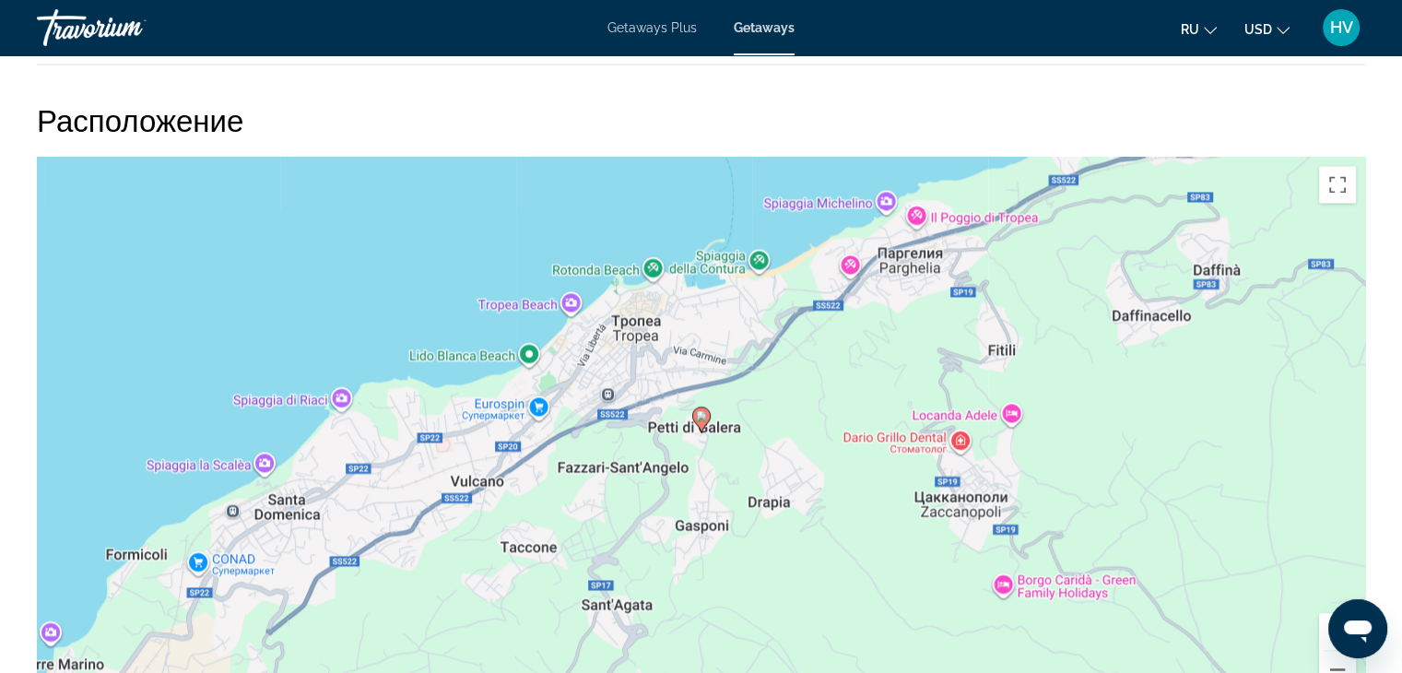
scroll to position [2919, 0]
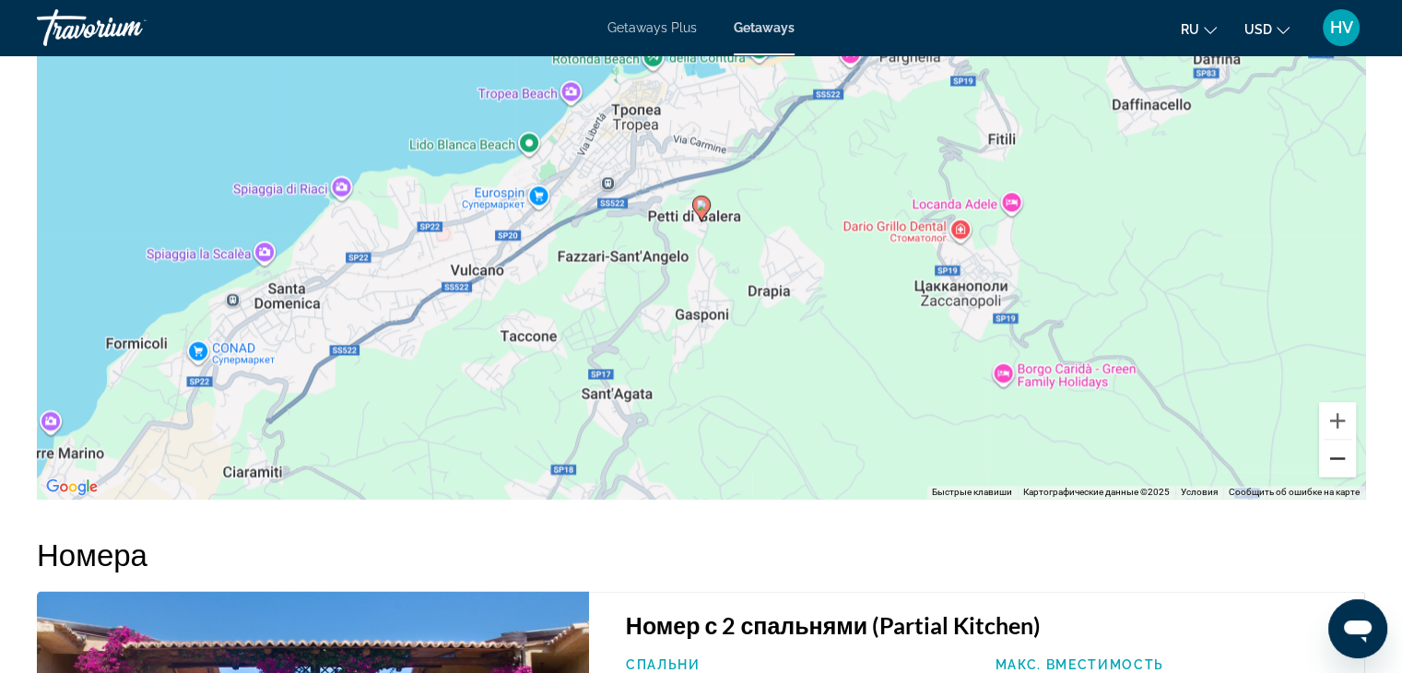
click at [1339, 440] on button "Уменьшить" at bounding box center [1337, 458] width 37 height 37
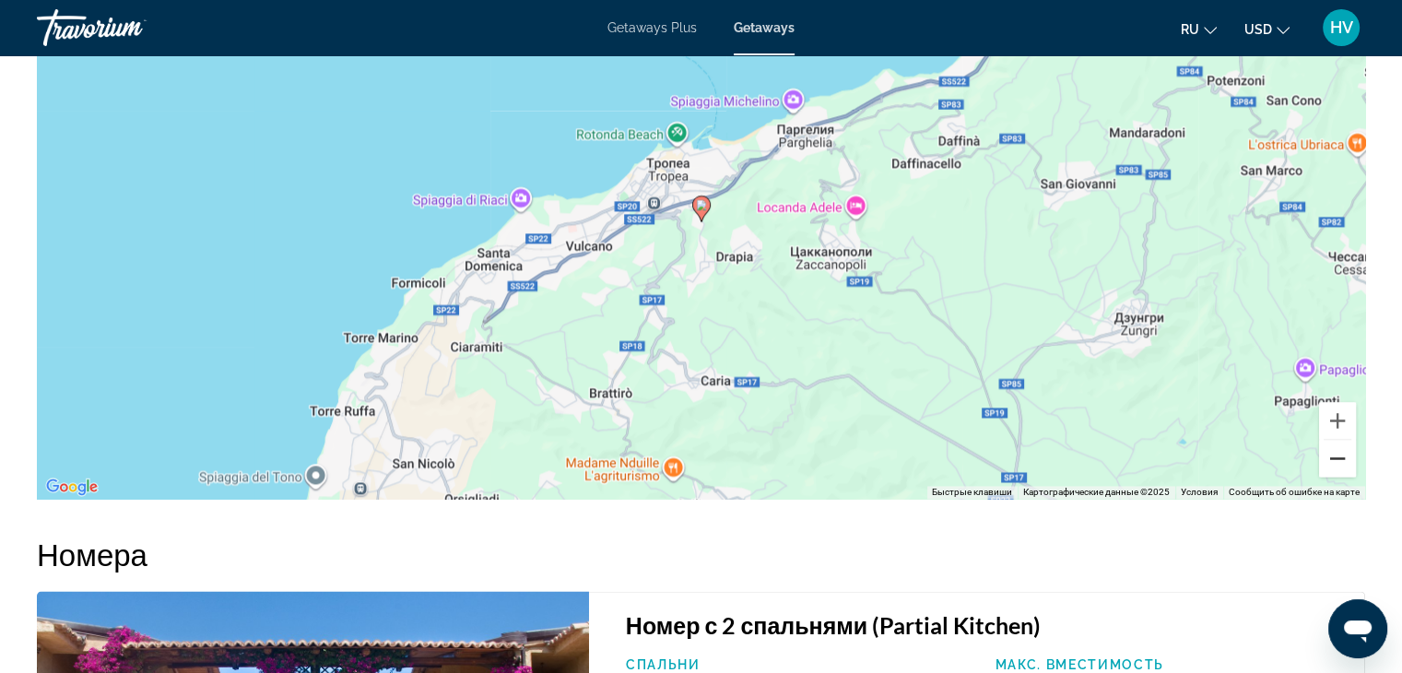
click at [1339, 440] on button "Уменьшить" at bounding box center [1337, 458] width 37 height 37
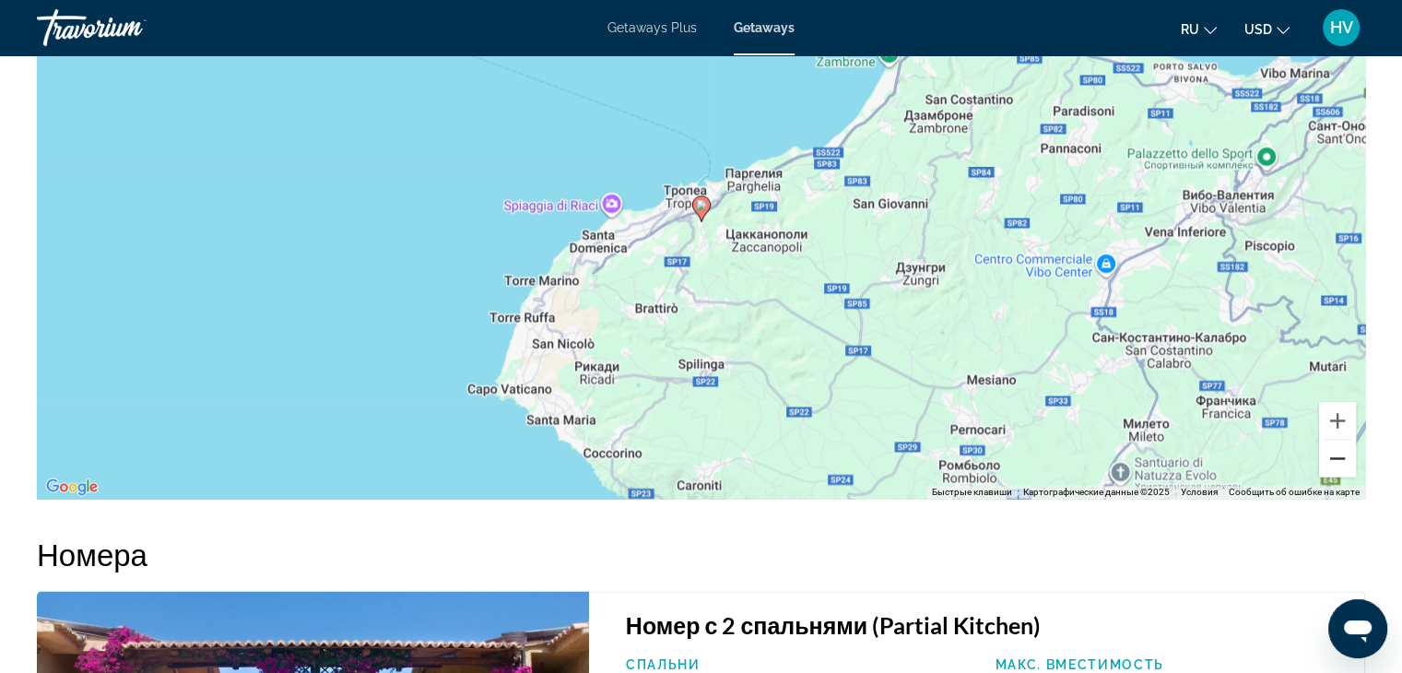
click at [1339, 440] on button "Уменьшить" at bounding box center [1337, 458] width 37 height 37
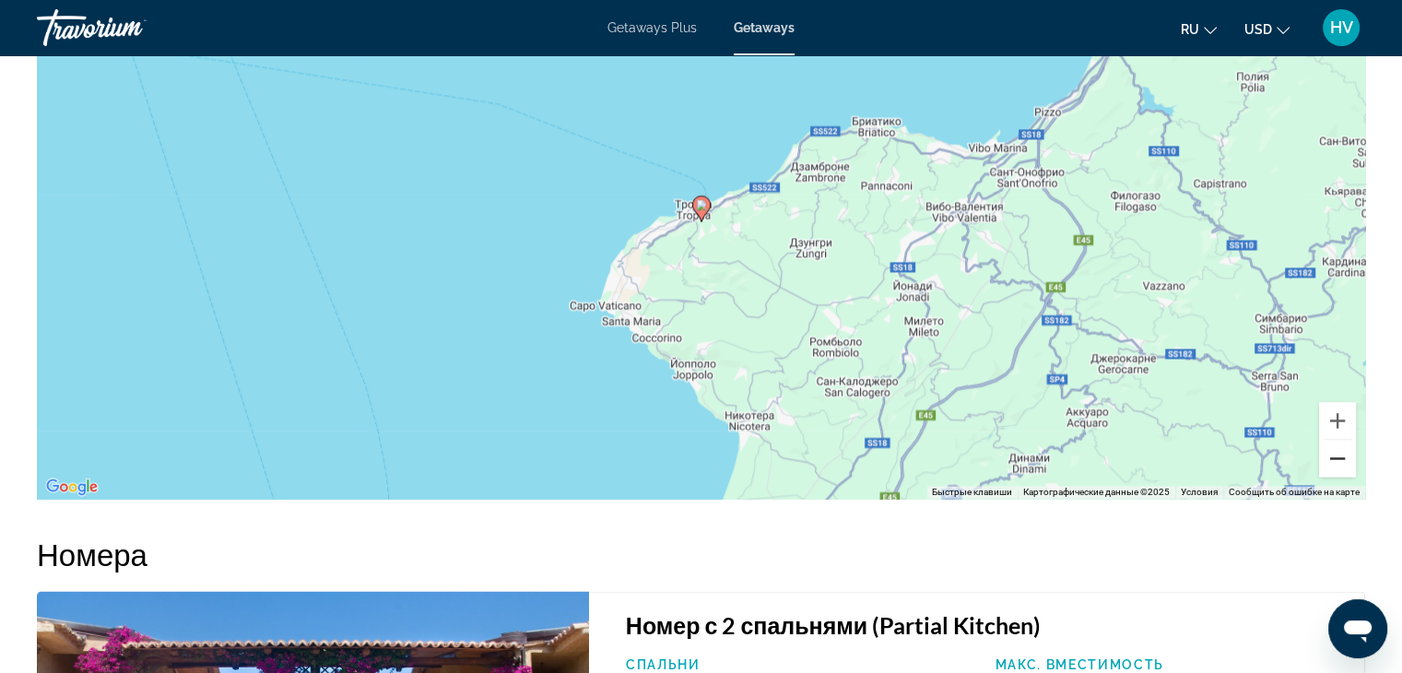
click at [1339, 440] on button "Уменьшить" at bounding box center [1337, 458] width 37 height 37
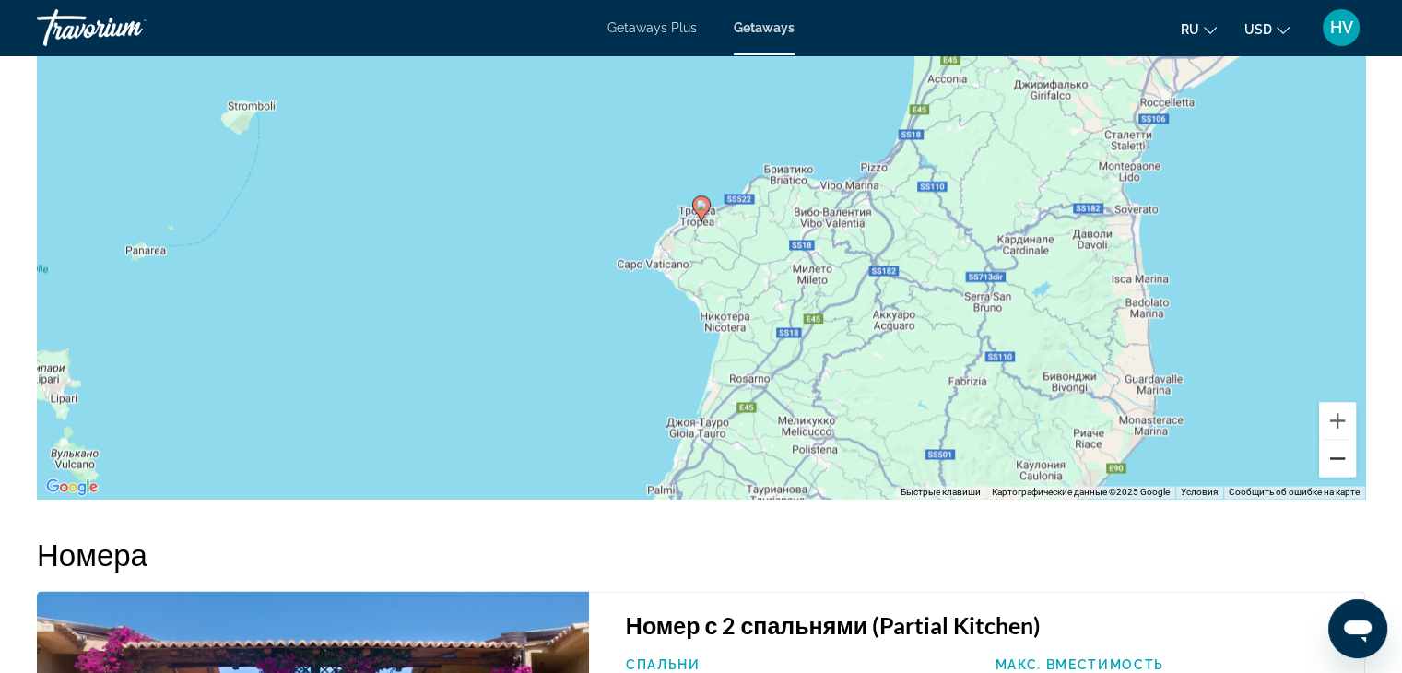
click at [1339, 440] on button "Уменьшить" at bounding box center [1337, 458] width 37 height 37
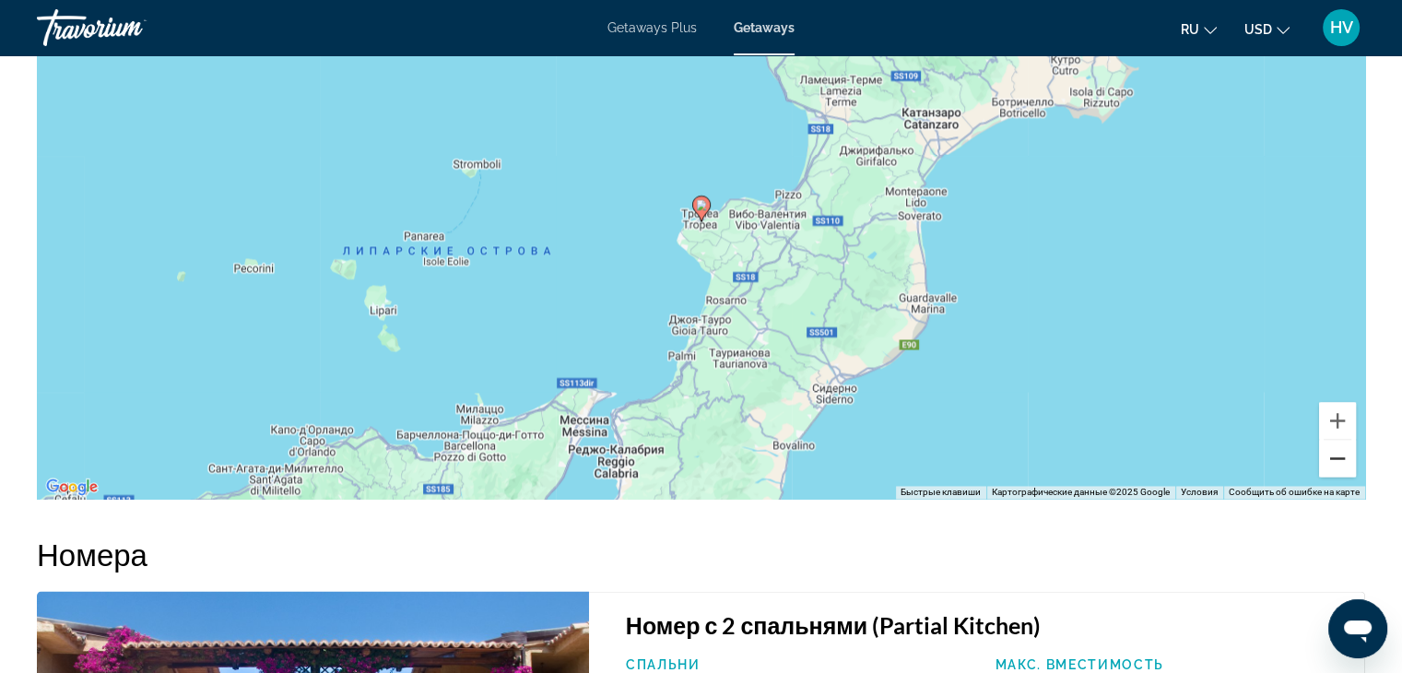
click at [1339, 440] on button "Уменьшить" at bounding box center [1337, 458] width 37 height 37
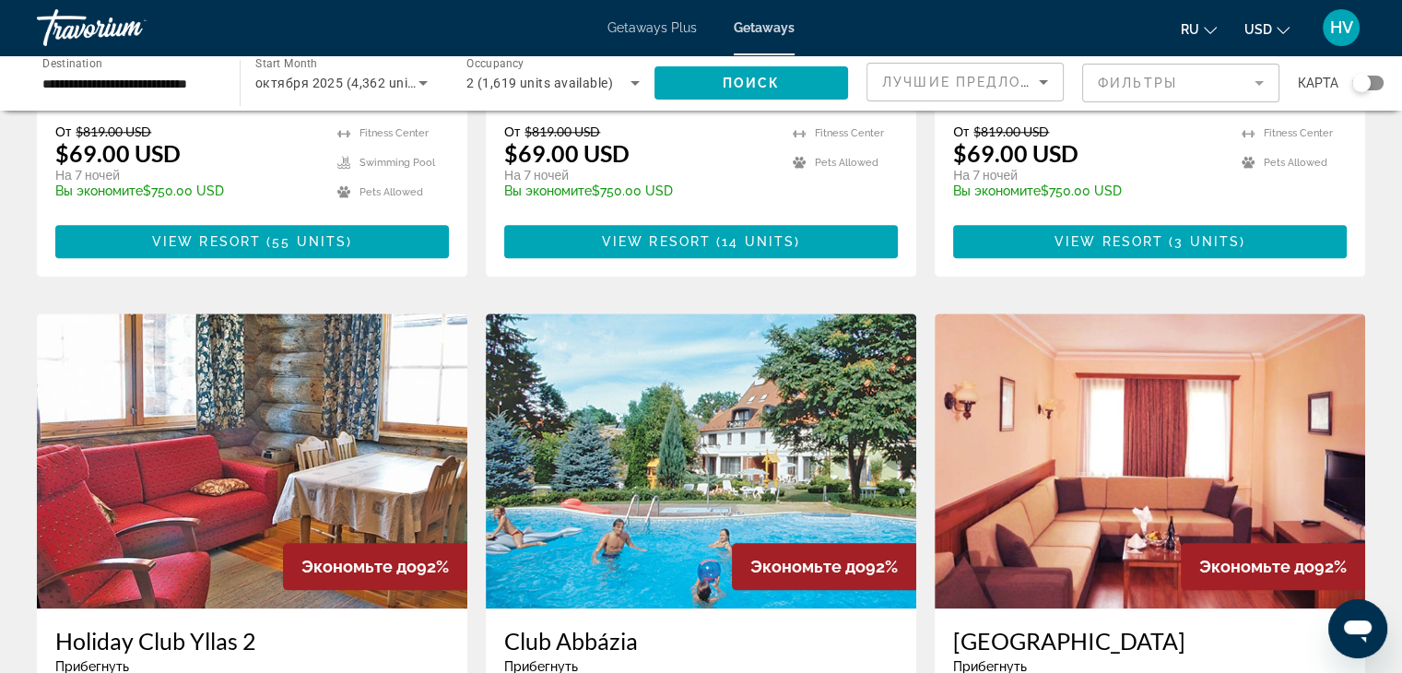
scroll to position [2336, 0]
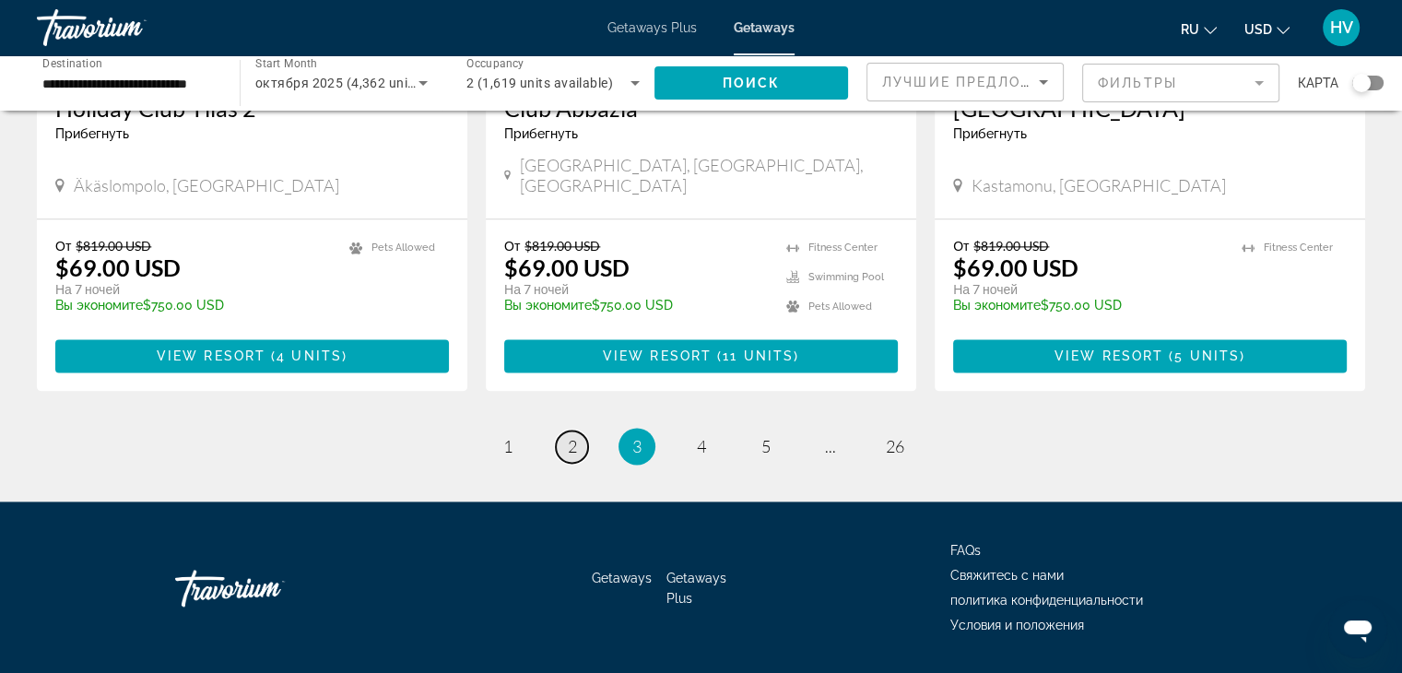
click at [577, 431] on link "page 2" at bounding box center [572, 447] width 32 height 32
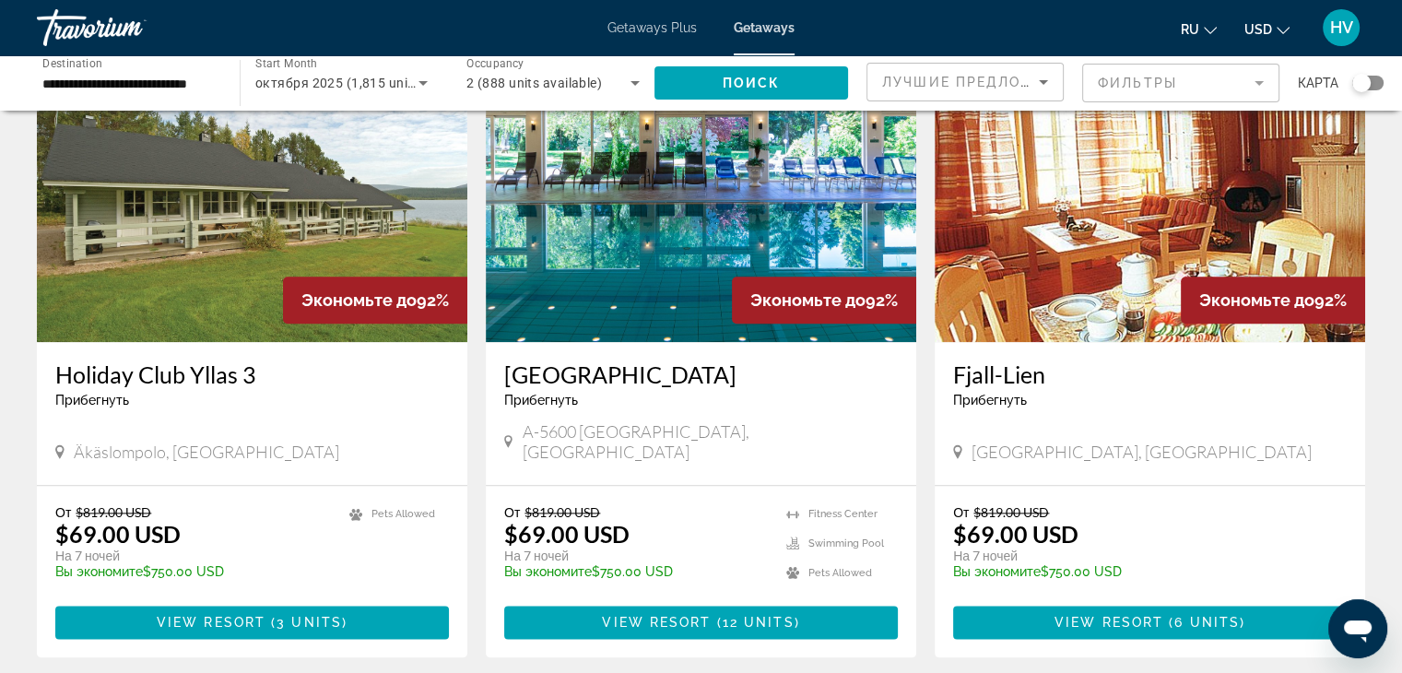
scroll to position [2106, 0]
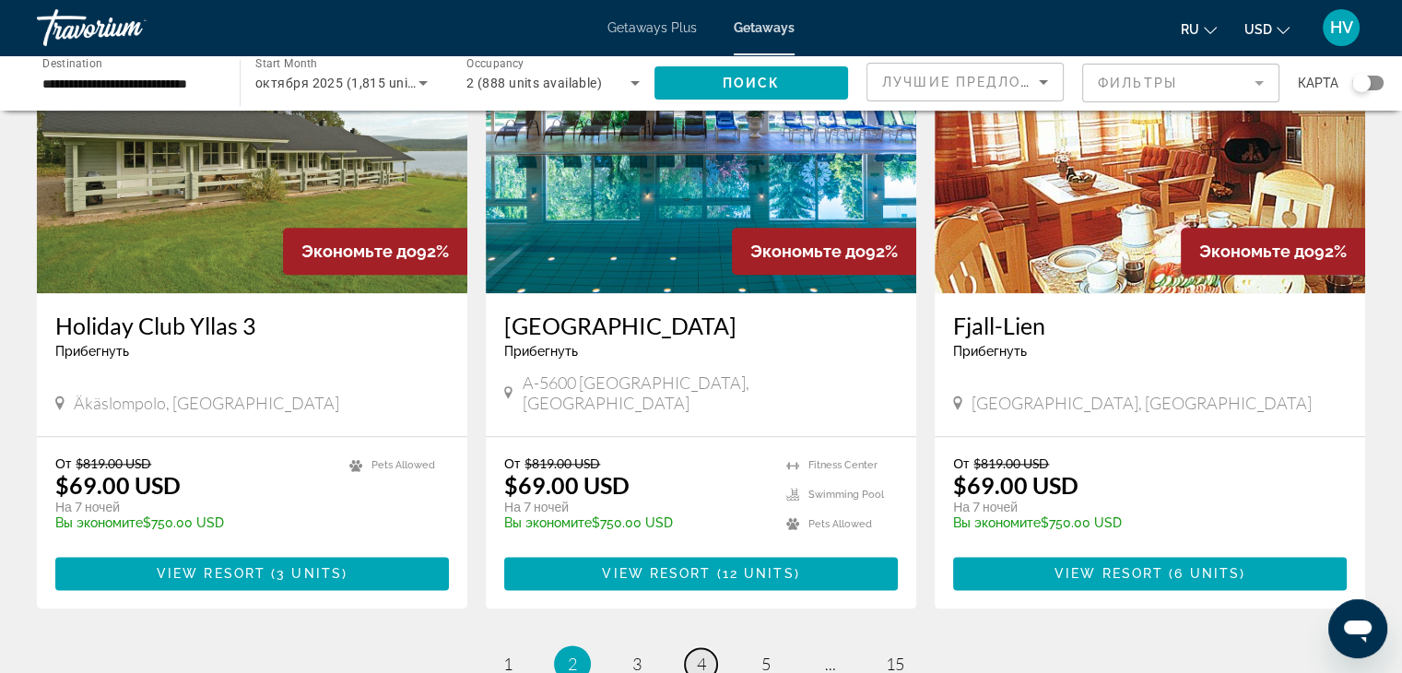
click at [703, 654] on span "4" at bounding box center [701, 664] width 9 height 20
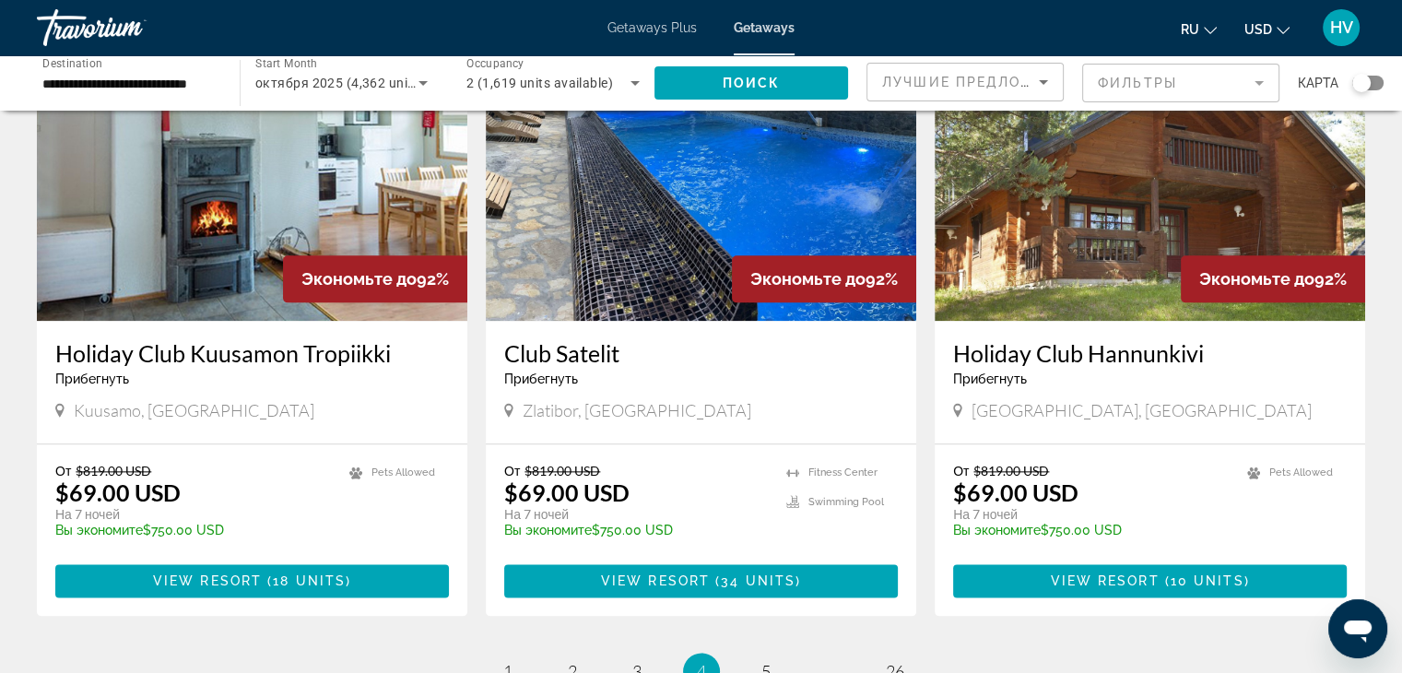
scroll to position [2109, 0]
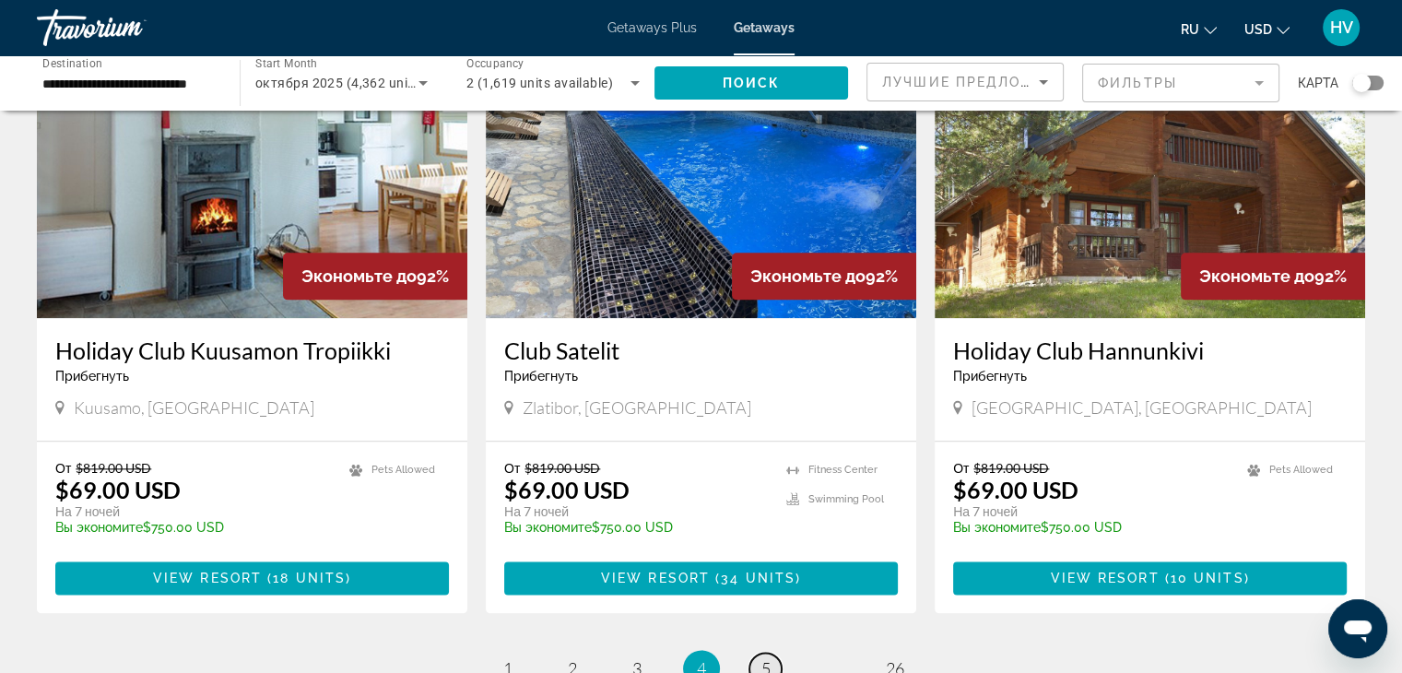
click at [762, 658] on span "5" at bounding box center [766, 668] width 9 height 20
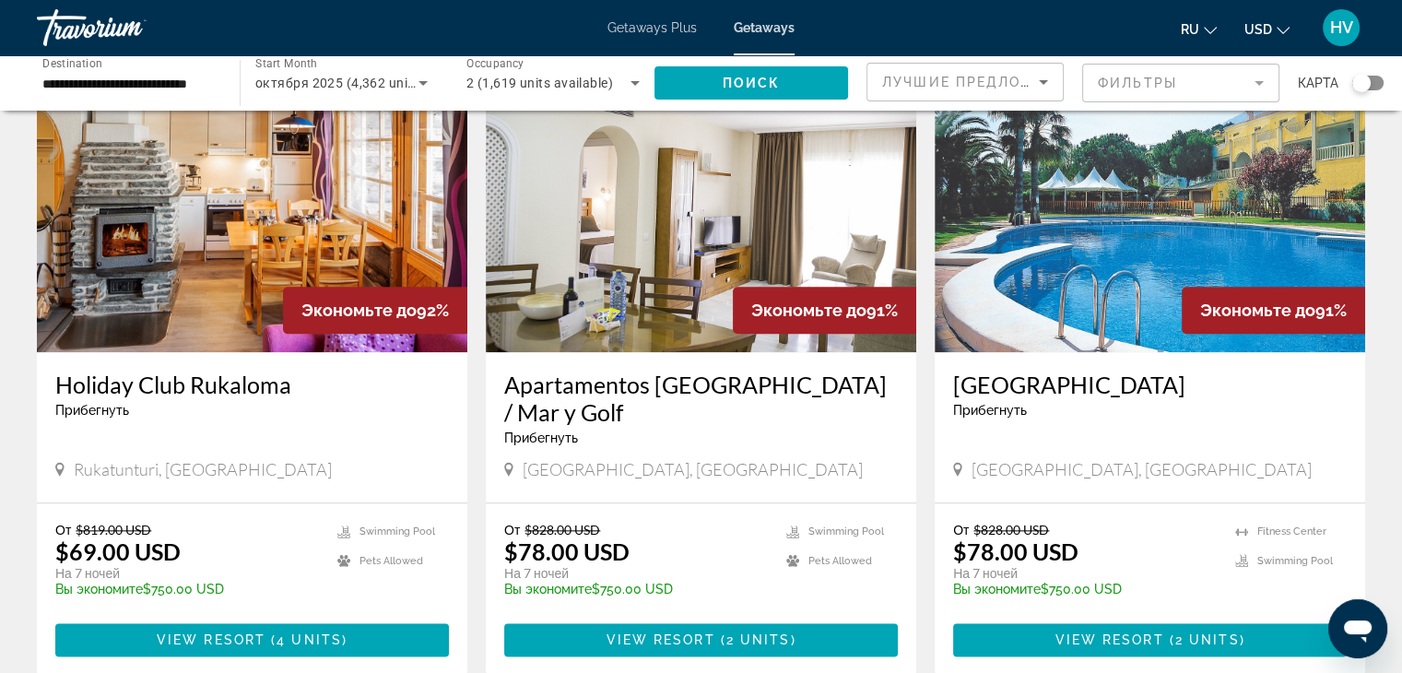
scroll to position [2043, 0]
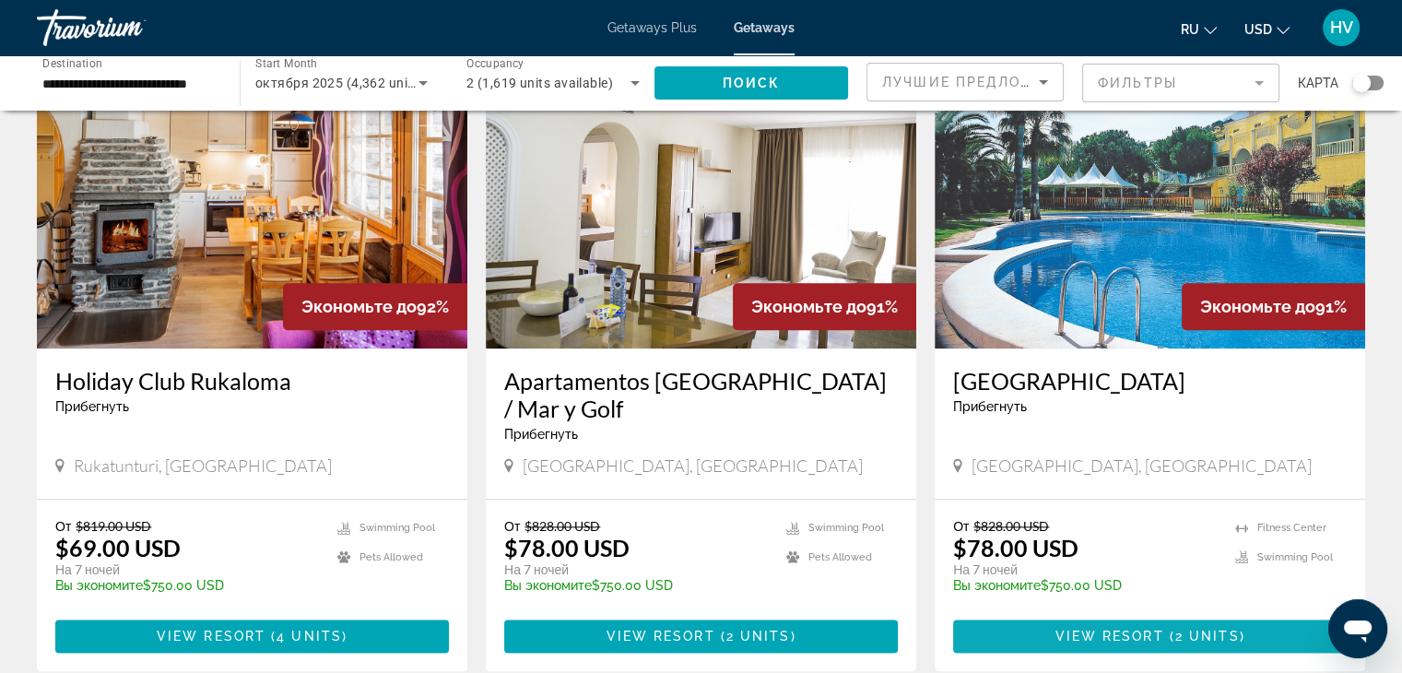
click at [1110, 629] on span "View Resort" at bounding box center [1109, 636] width 109 height 15
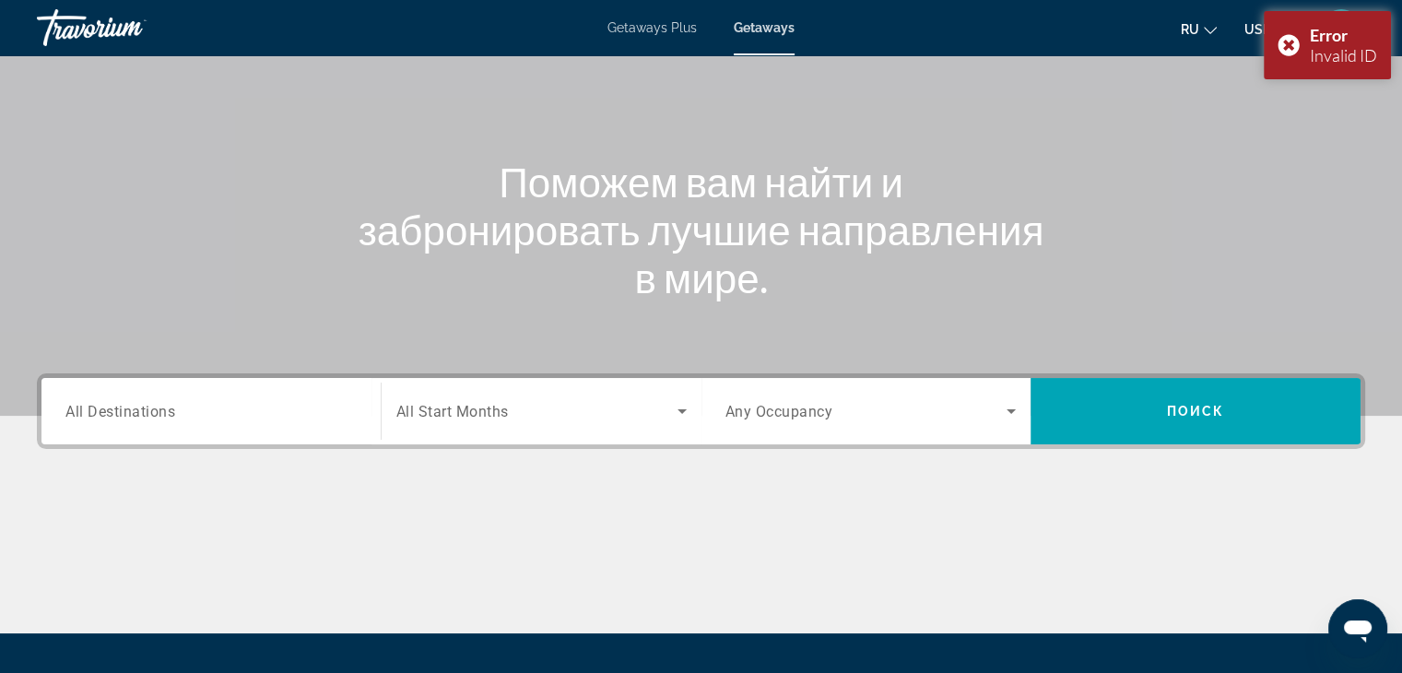
scroll to position [172, 0]
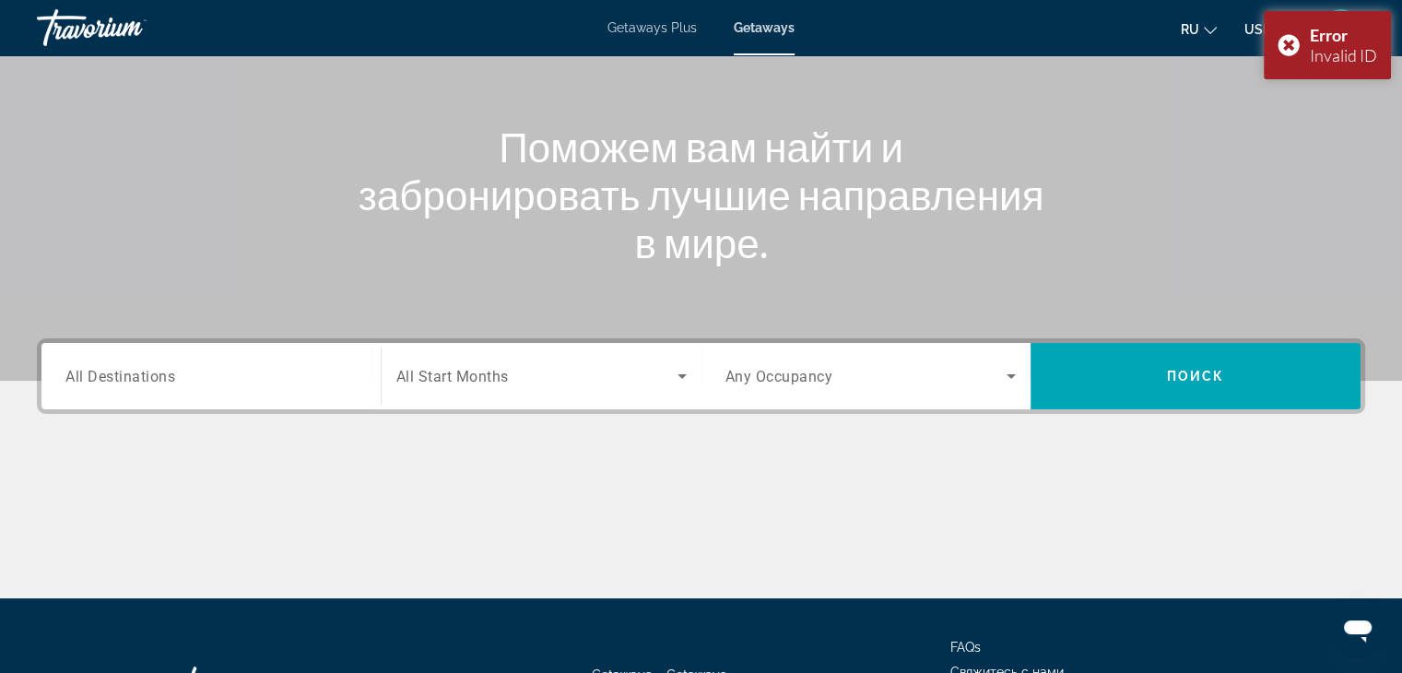
click at [207, 368] on input "Destination All Destinations" at bounding box center [210, 377] width 291 height 22
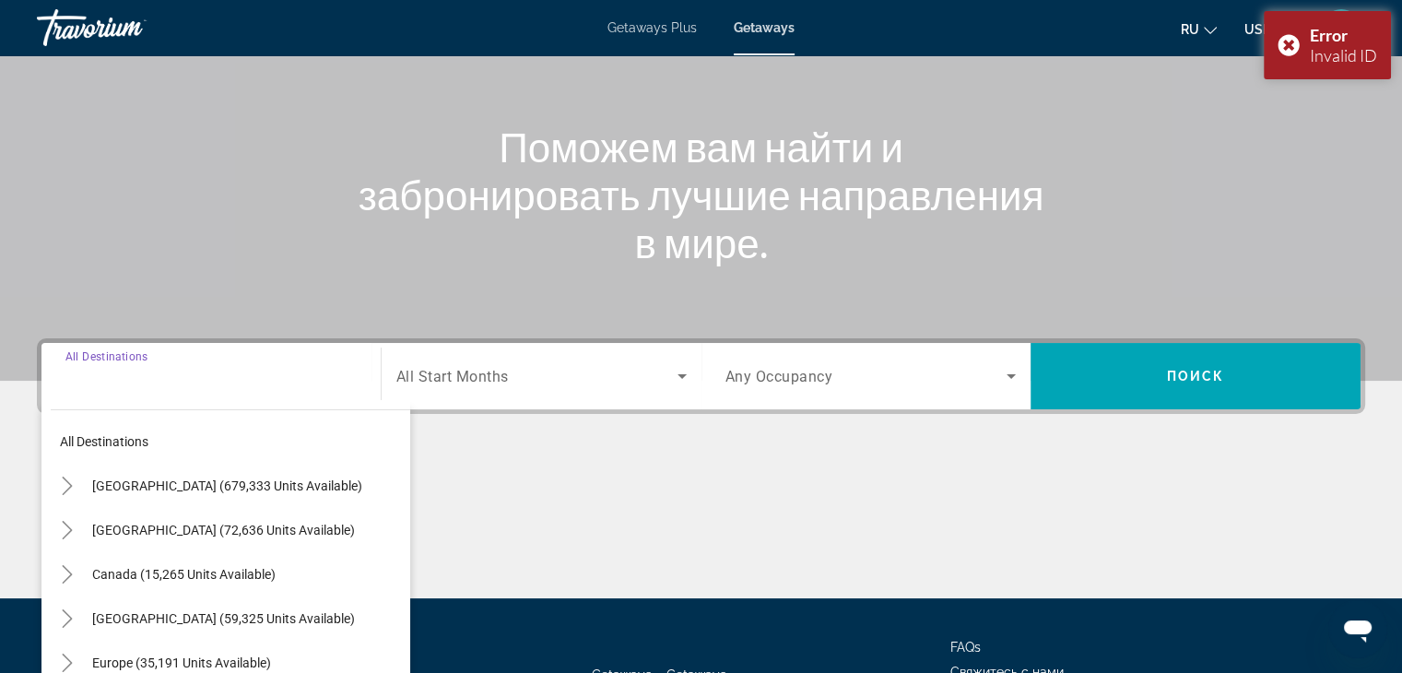
scroll to position [324, 0]
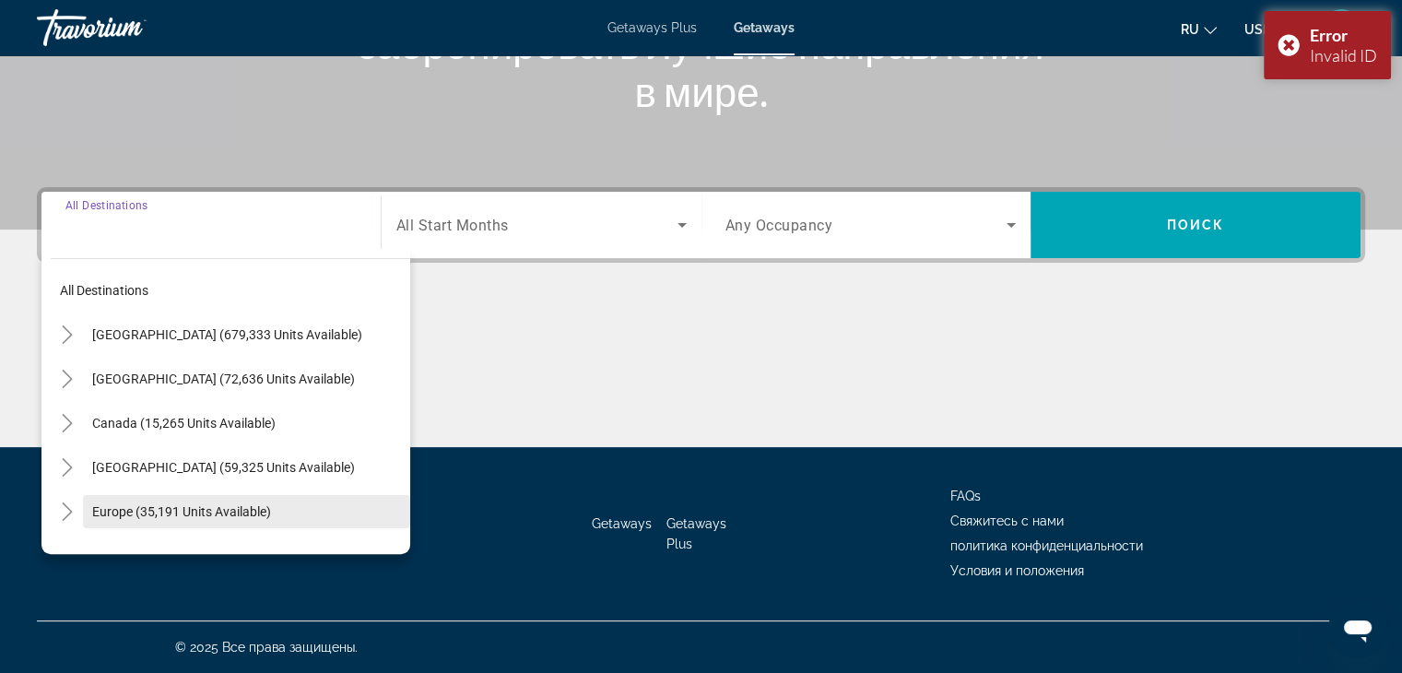
click at [148, 502] on span "Search widget" at bounding box center [246, 512] width 327 height 44
type input "**********"
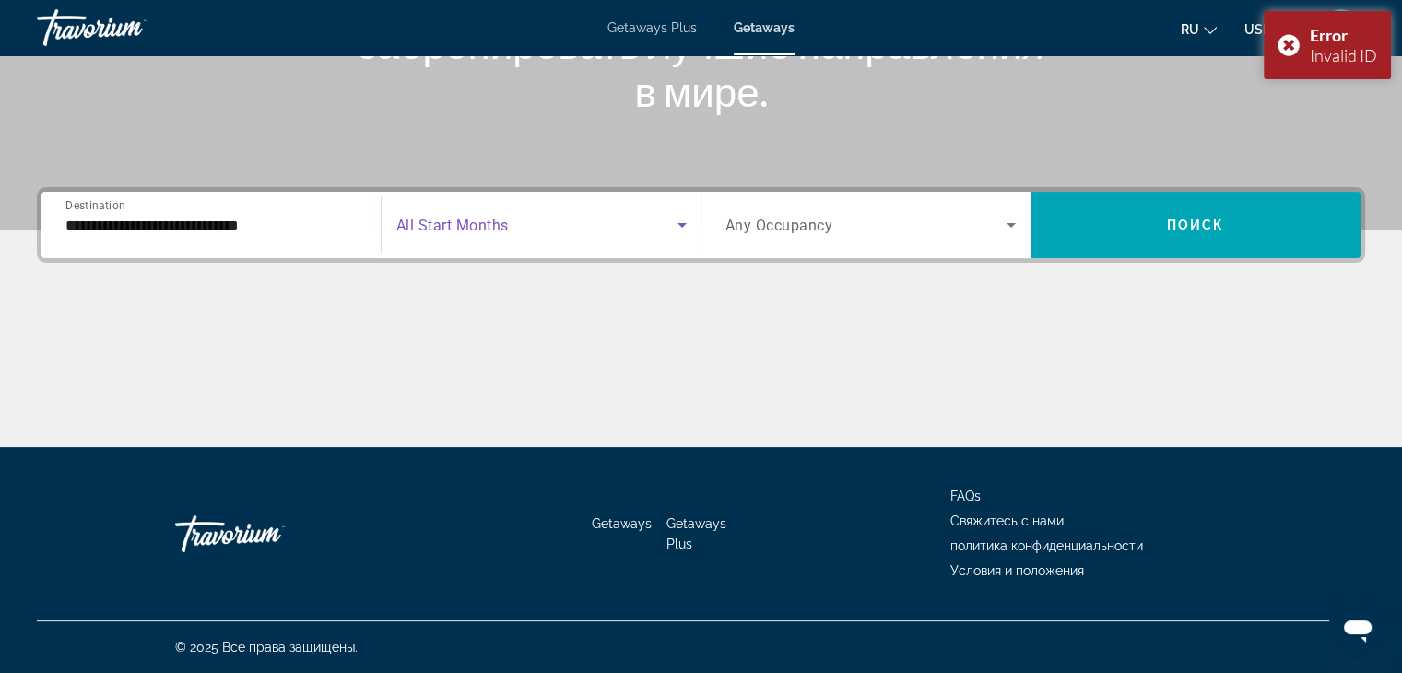
click at [566, 226] on span "Search widget" at bounding box center [536, 225] width 281 height 22
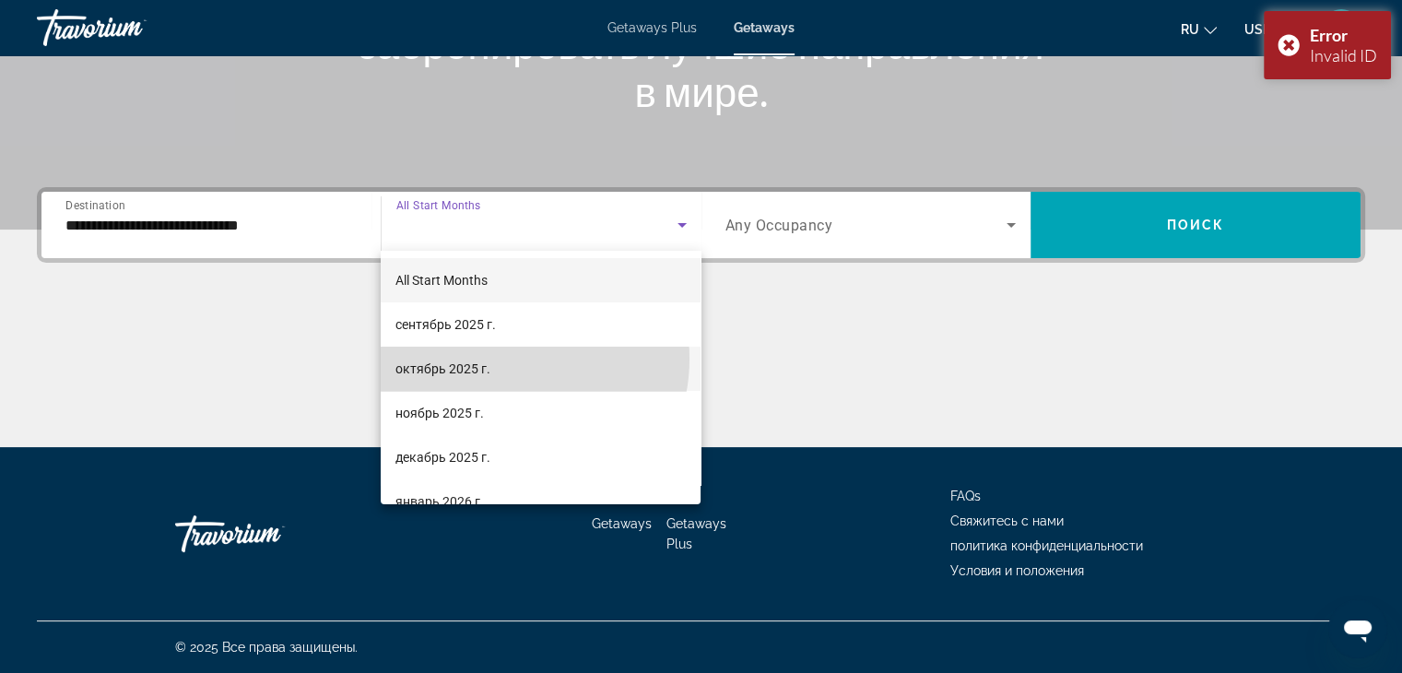
click at [504, 359] on mat-option "октябрь 2025 г." at bounding box center [541, 369] width 320 height 44
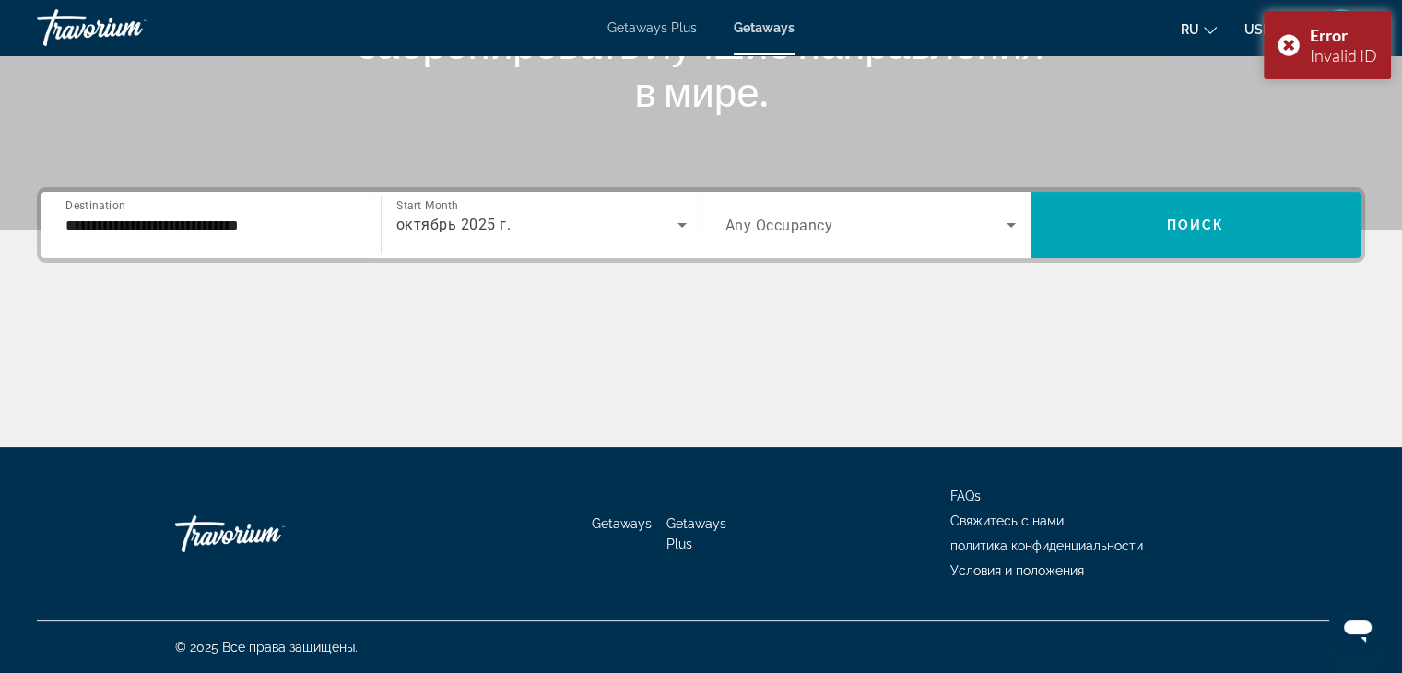
click at [760, 244] on div "Search widget" at bounding box center [871, 225] width 291 height 52
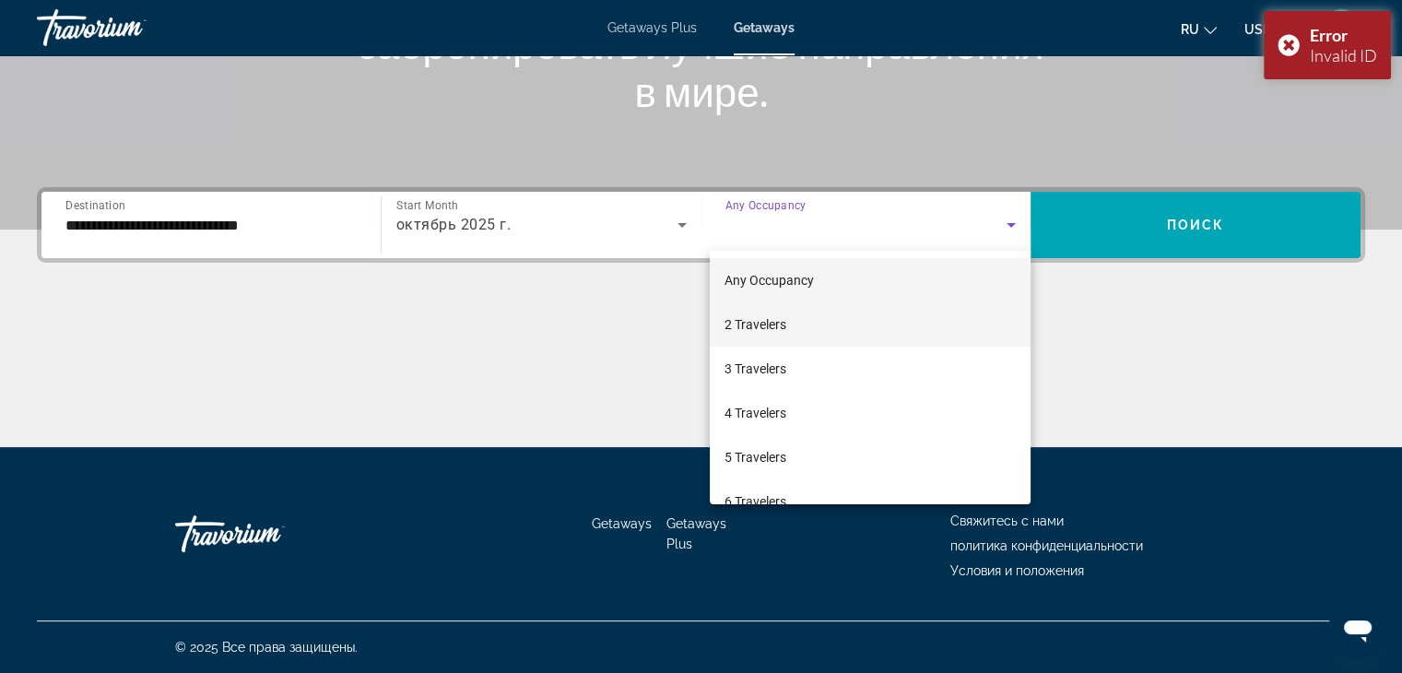
click at [755, 317] on span "2 Travelers" at bounding box center [756, 324] width 62 height 22
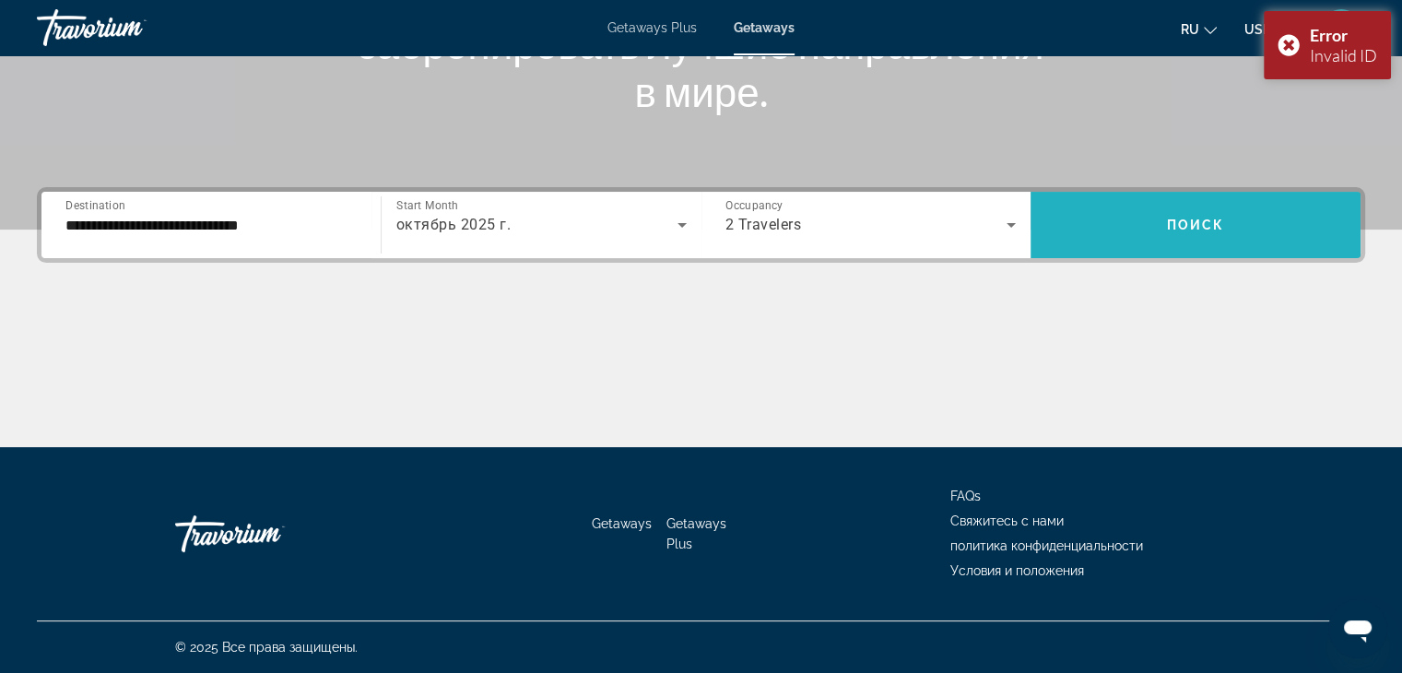
click at [1162, 214] on span "Search widget" at bounding box center [1196, 225] width 330 height 44
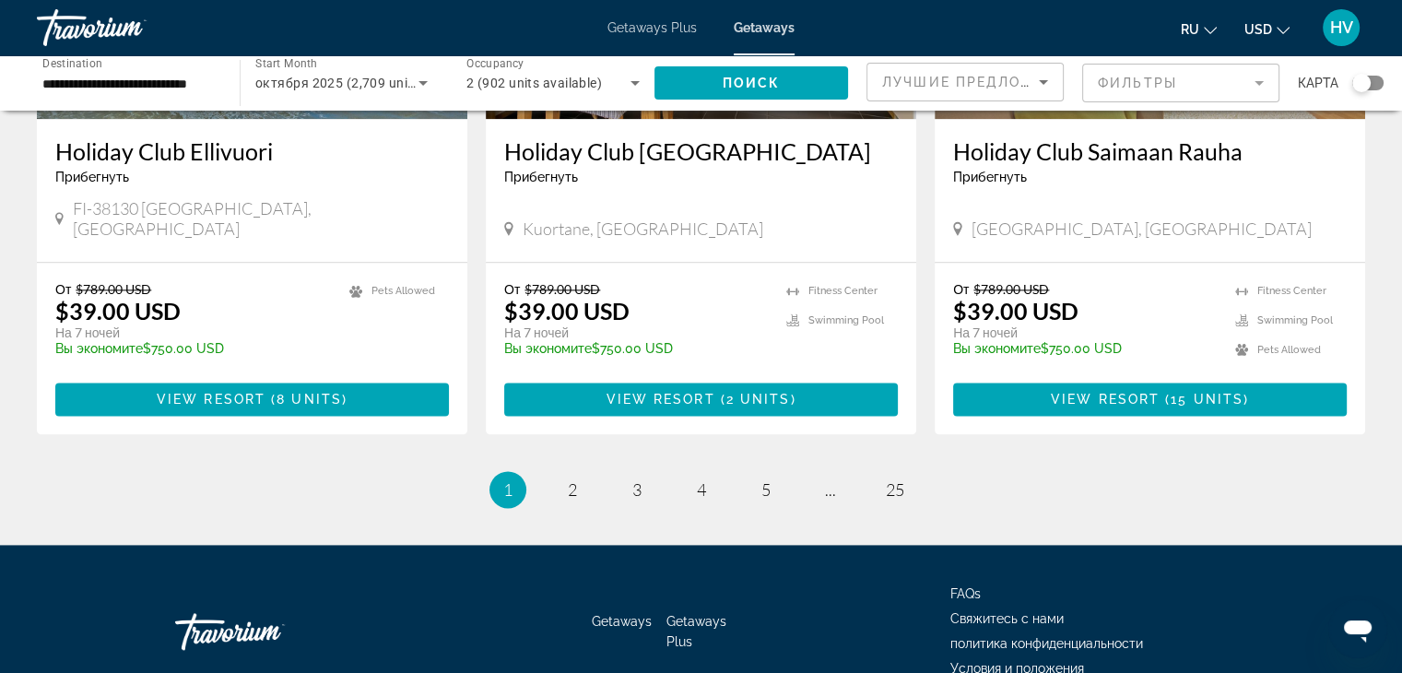
scroll to position [2336, 0]
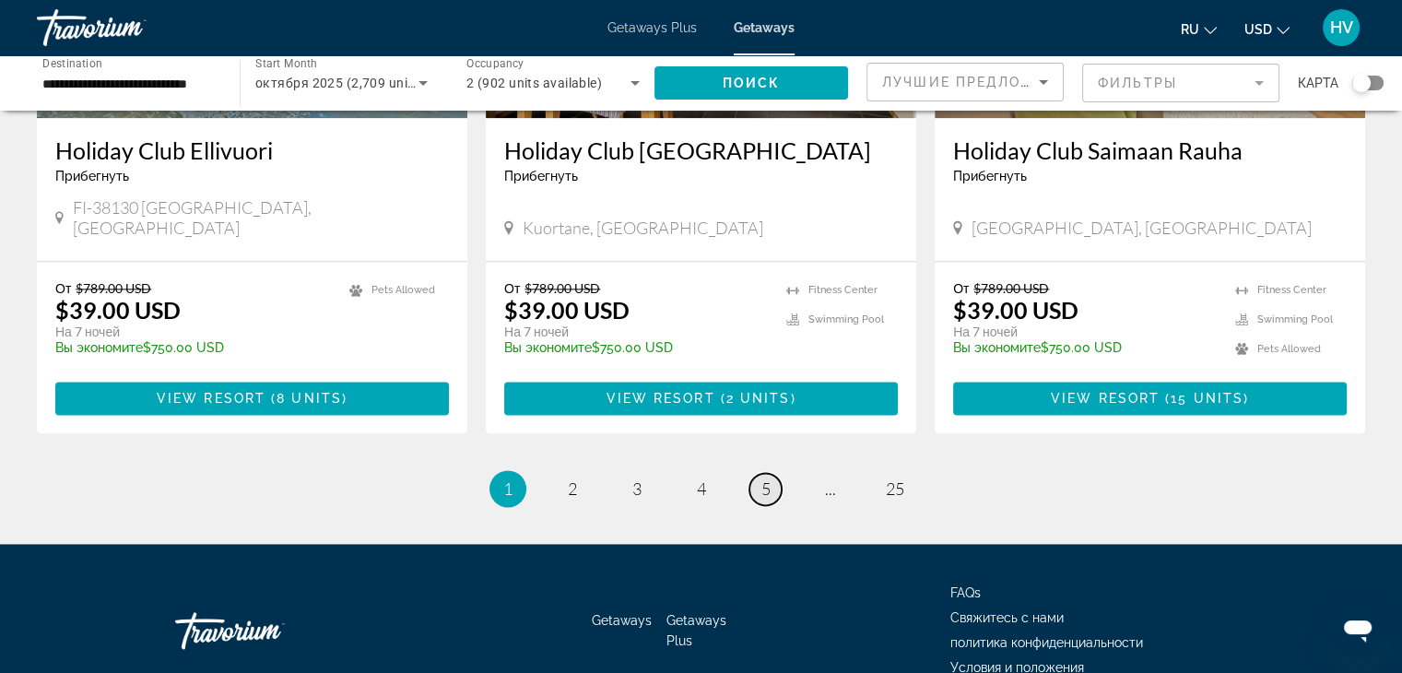
click at [764, 479] on span "5" at bounding box center [766, 489] width 9 height 20
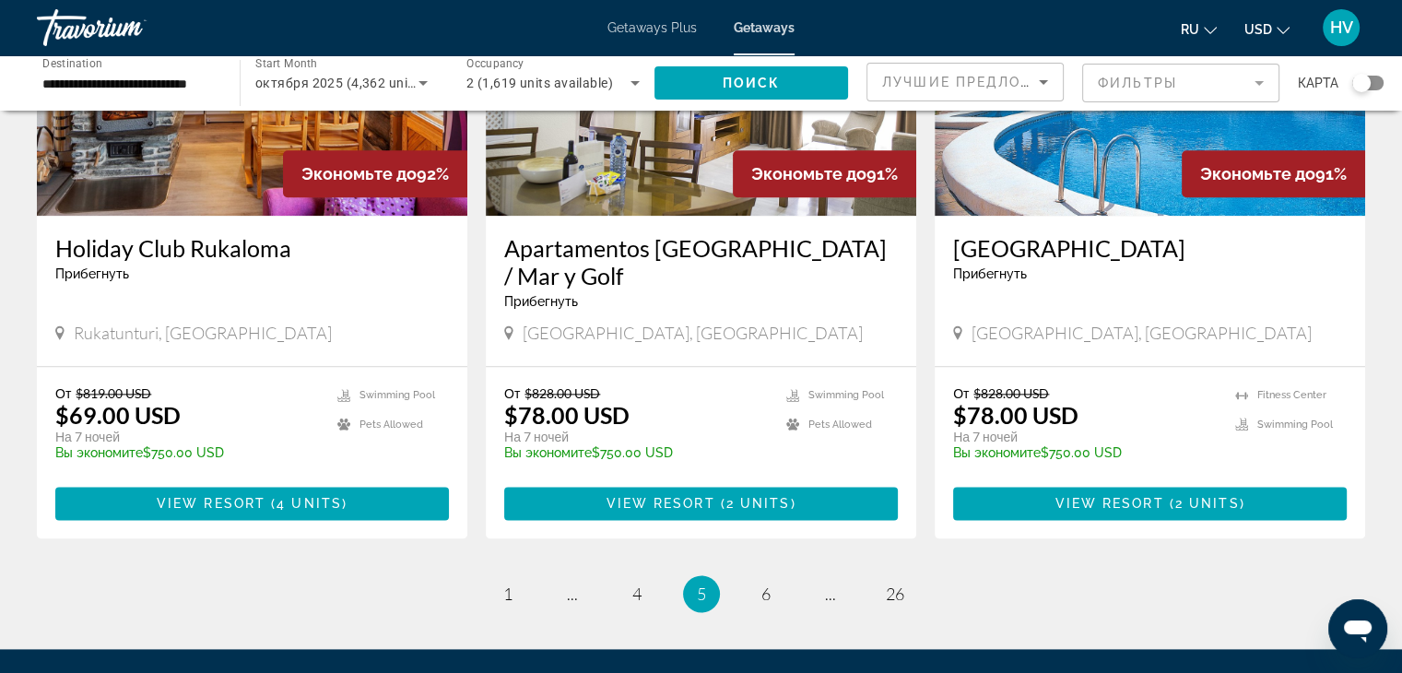
scroll to position [2193, 0]
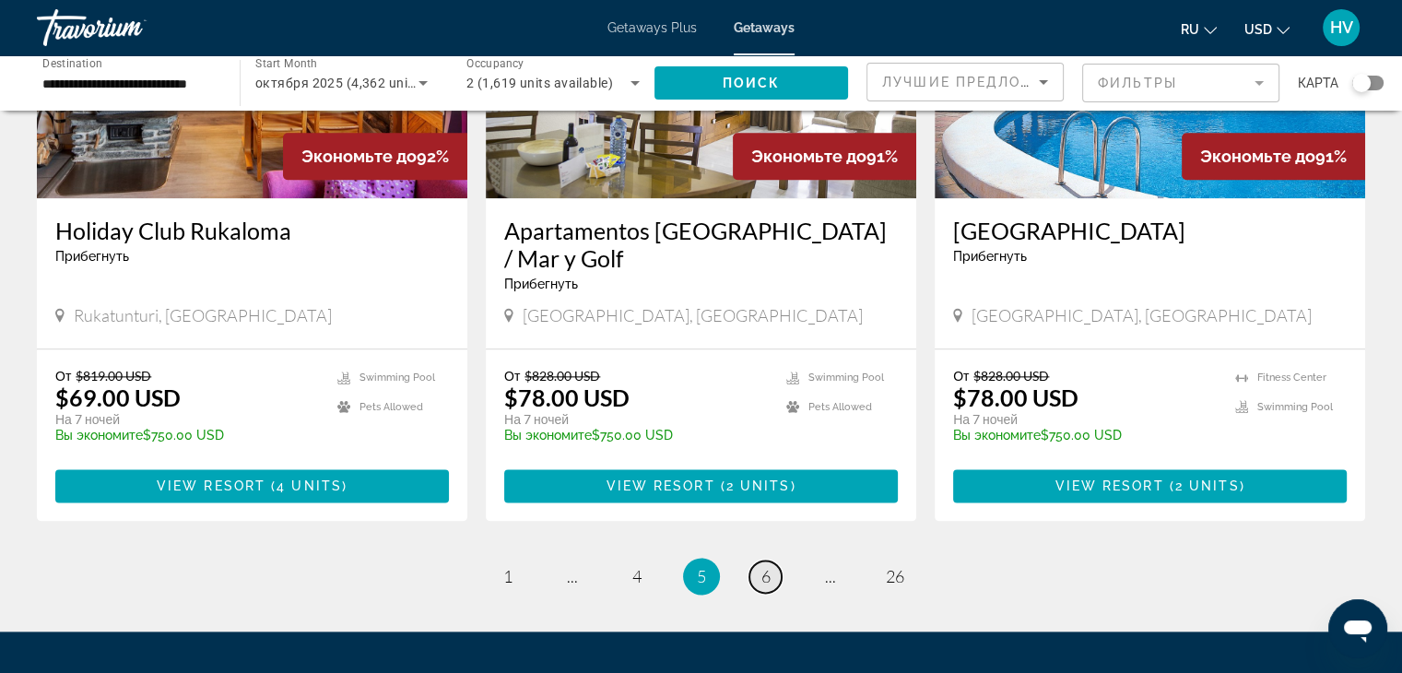
click at [758, 561] on link "page 6" at bounding box center [766, 577] width 32 height 32
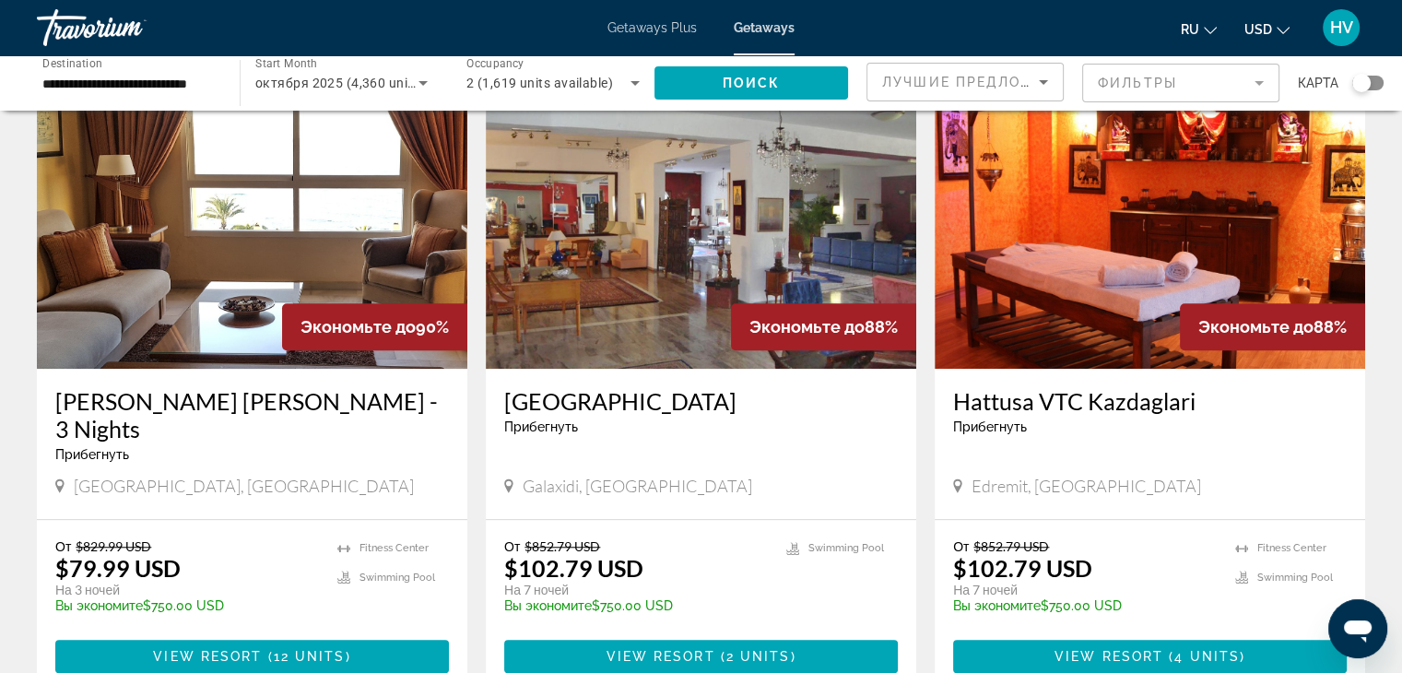
scroll to position [1378, 0]
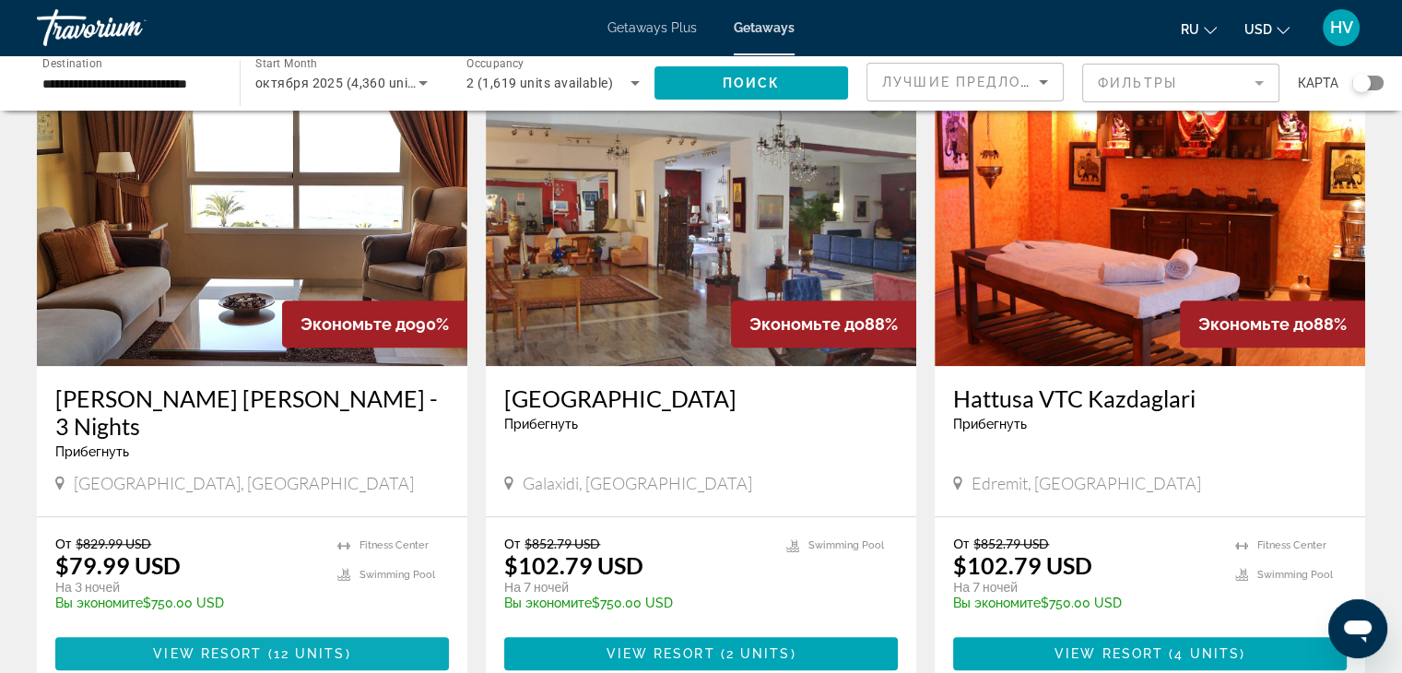
click at [231, 632] on span "Main content" at bounding box center [252, 654] width 394 height 44
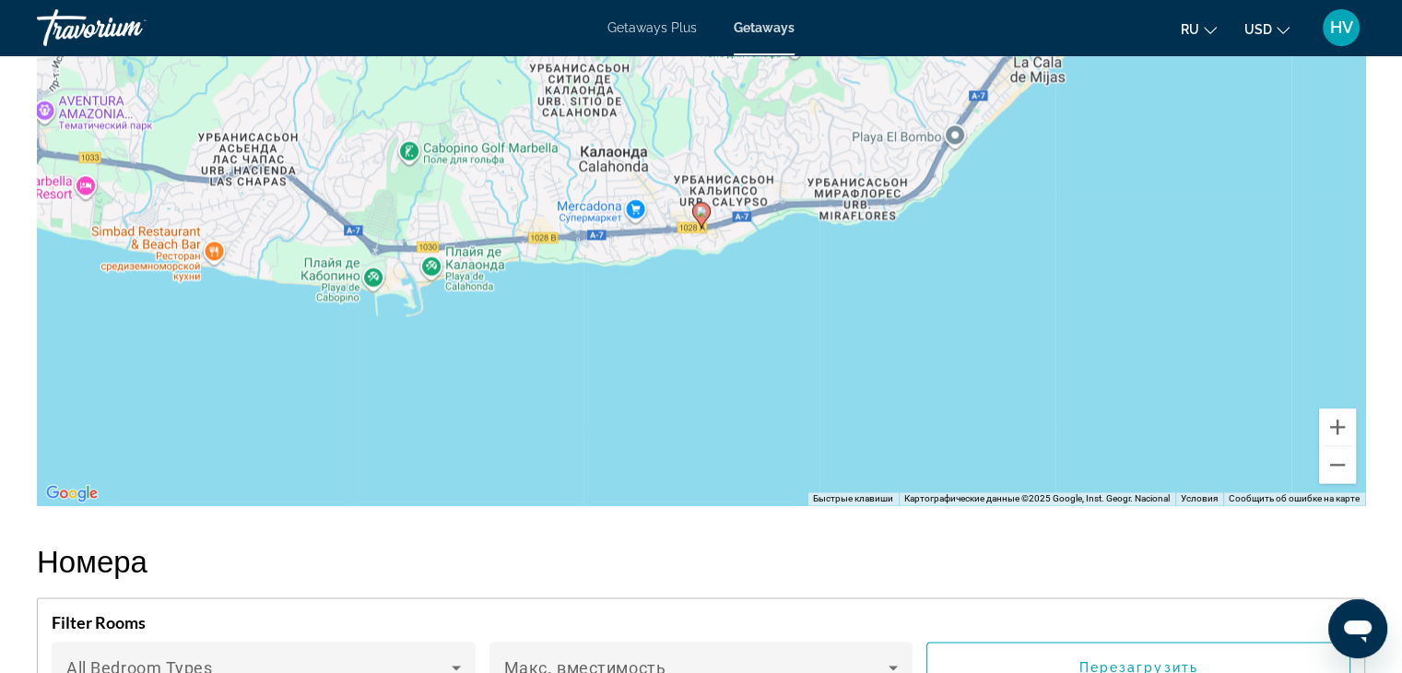
scroll to position [2537, 0]
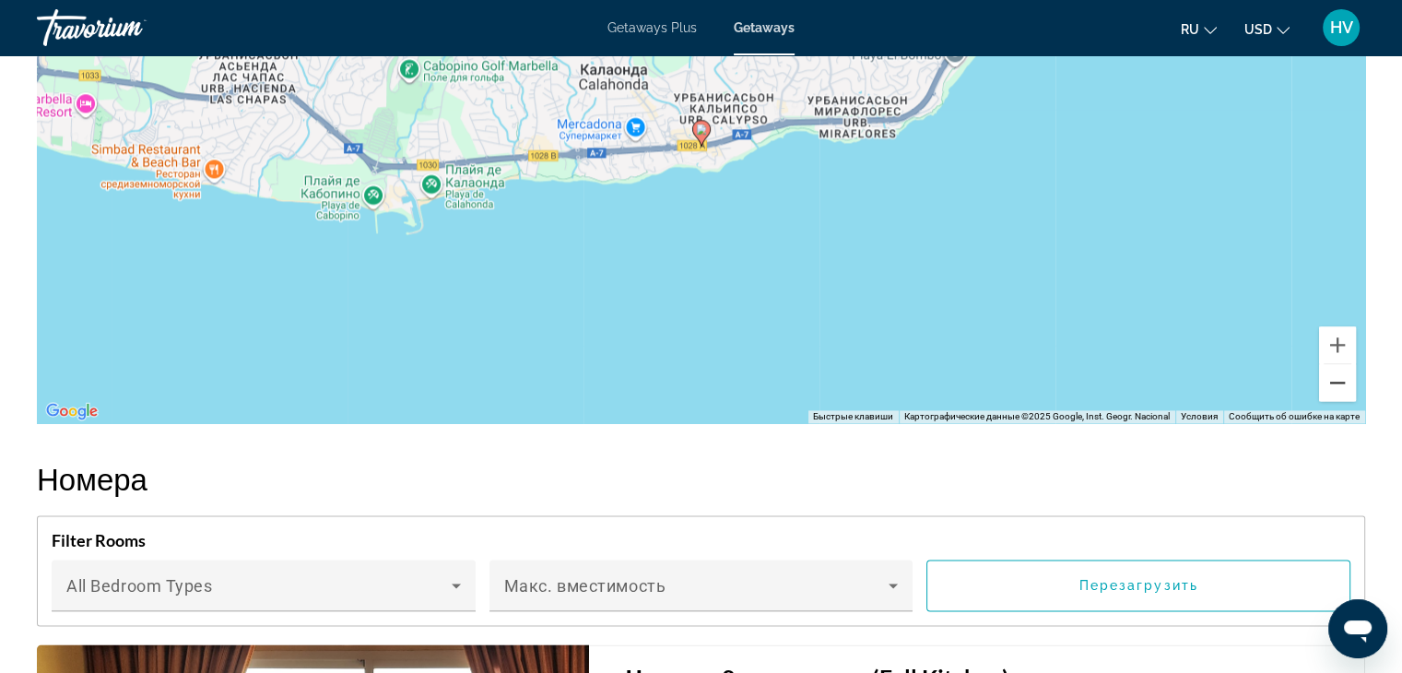
click at [1331, 373] on button "Уменьшить" at bounding box center [1337, 382] width 37 height 37
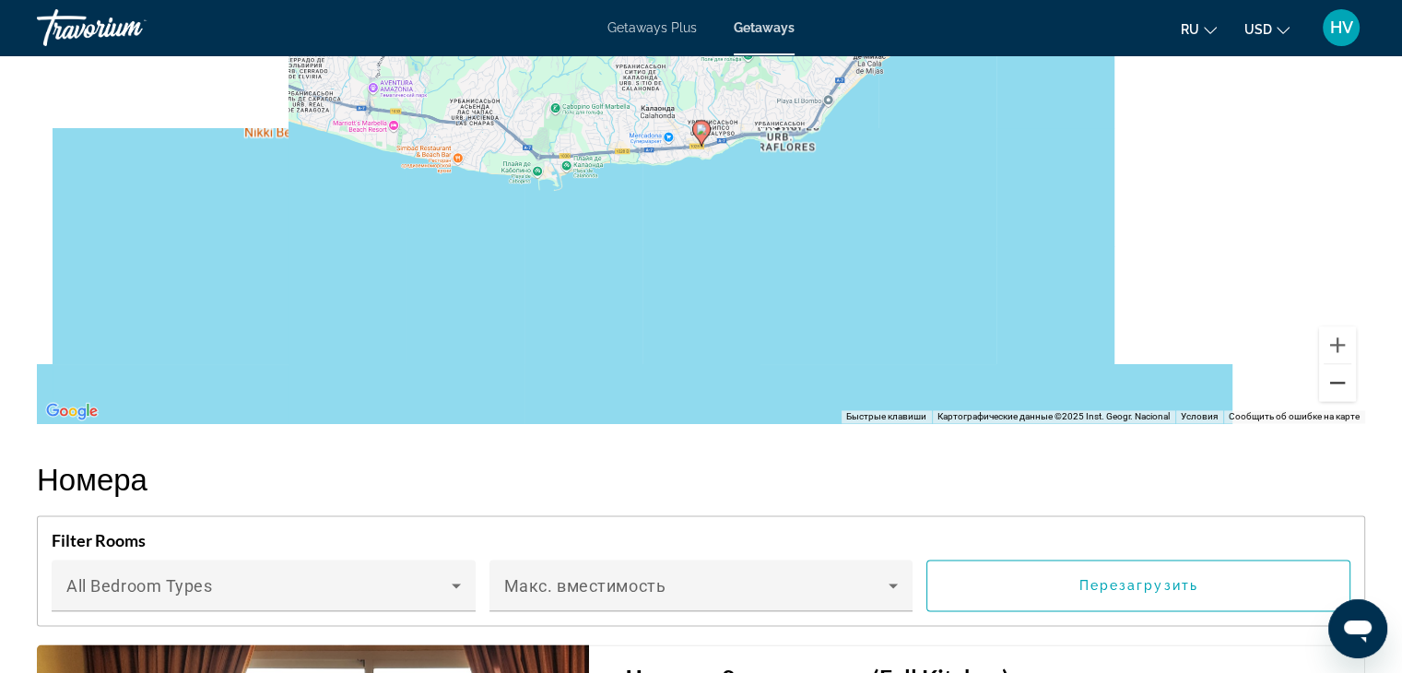
click at [1331, 373] on button "Уменьшить" at bounding box center [1337, 382] width 37 height 37
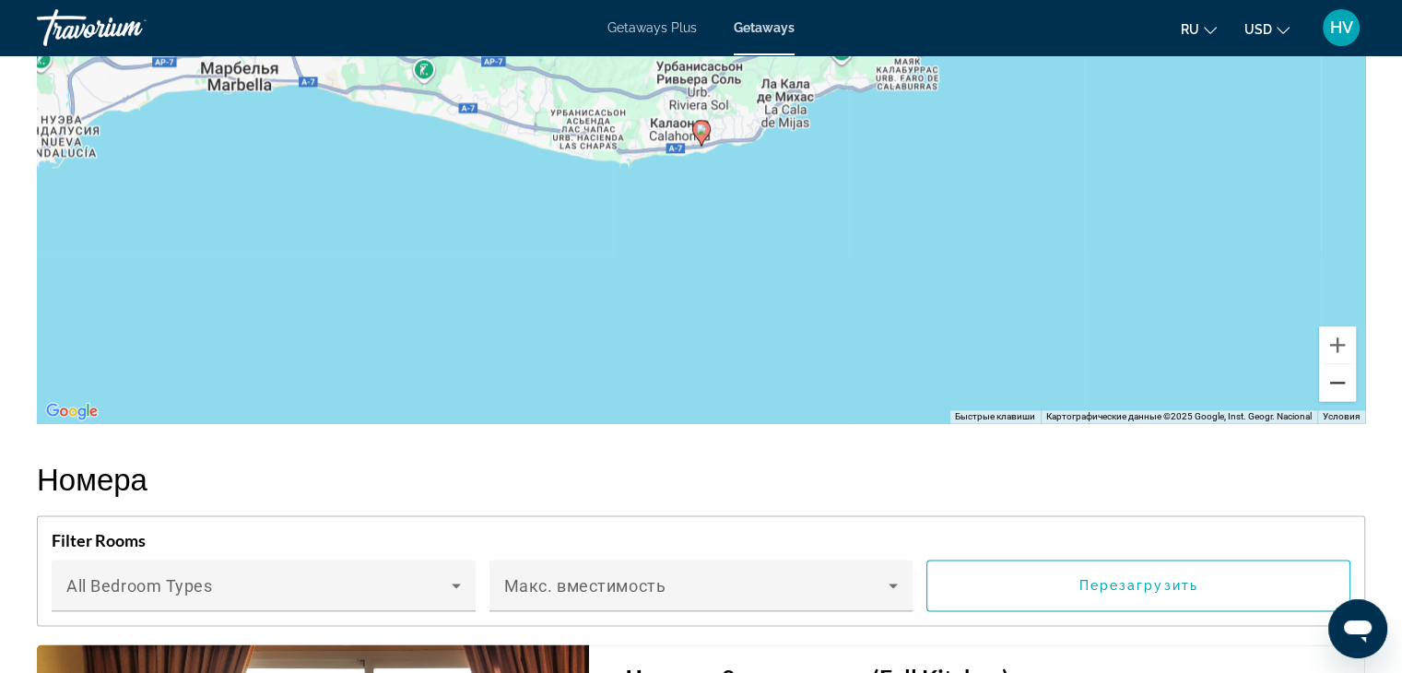
click at [1331, 373] on button "Уменьшить" at bounding box center [1337, 382] width 37 height 37
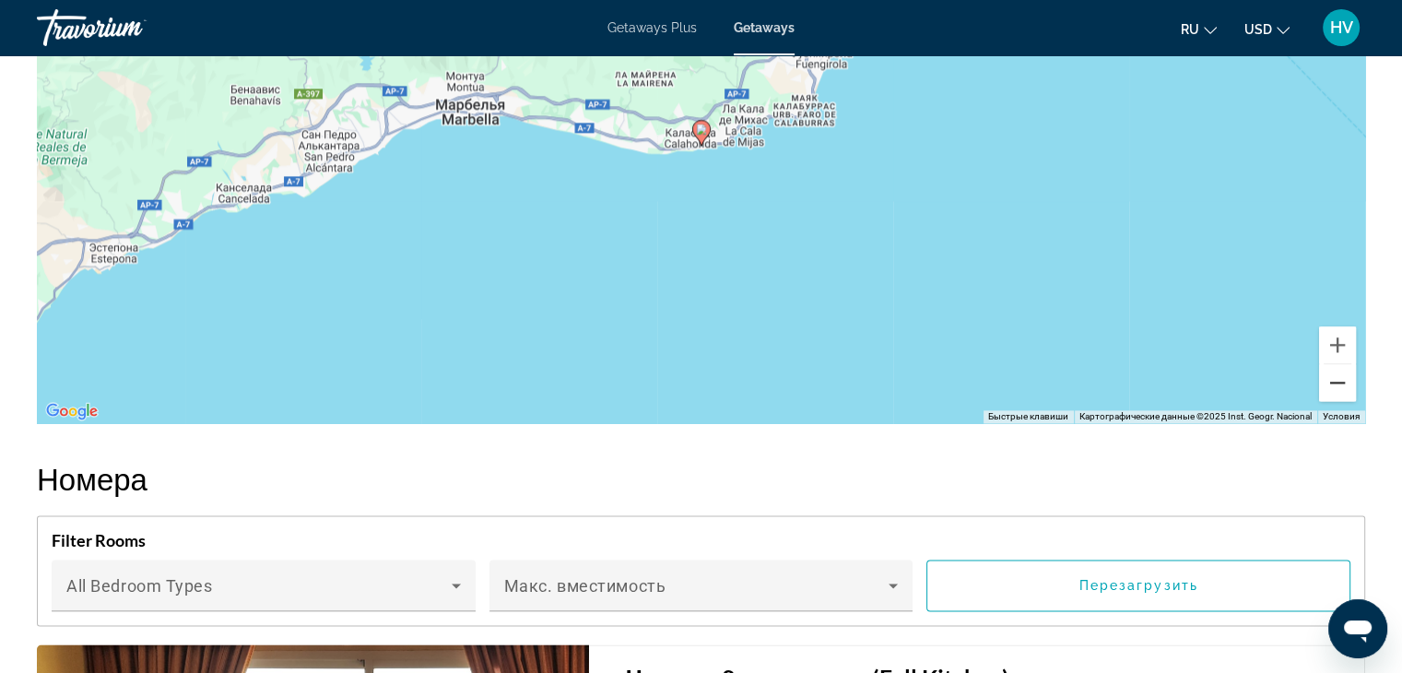
click at [1331, 373] on button "Уменьшить" at bounding box center [1337, 382] width 37 height 37
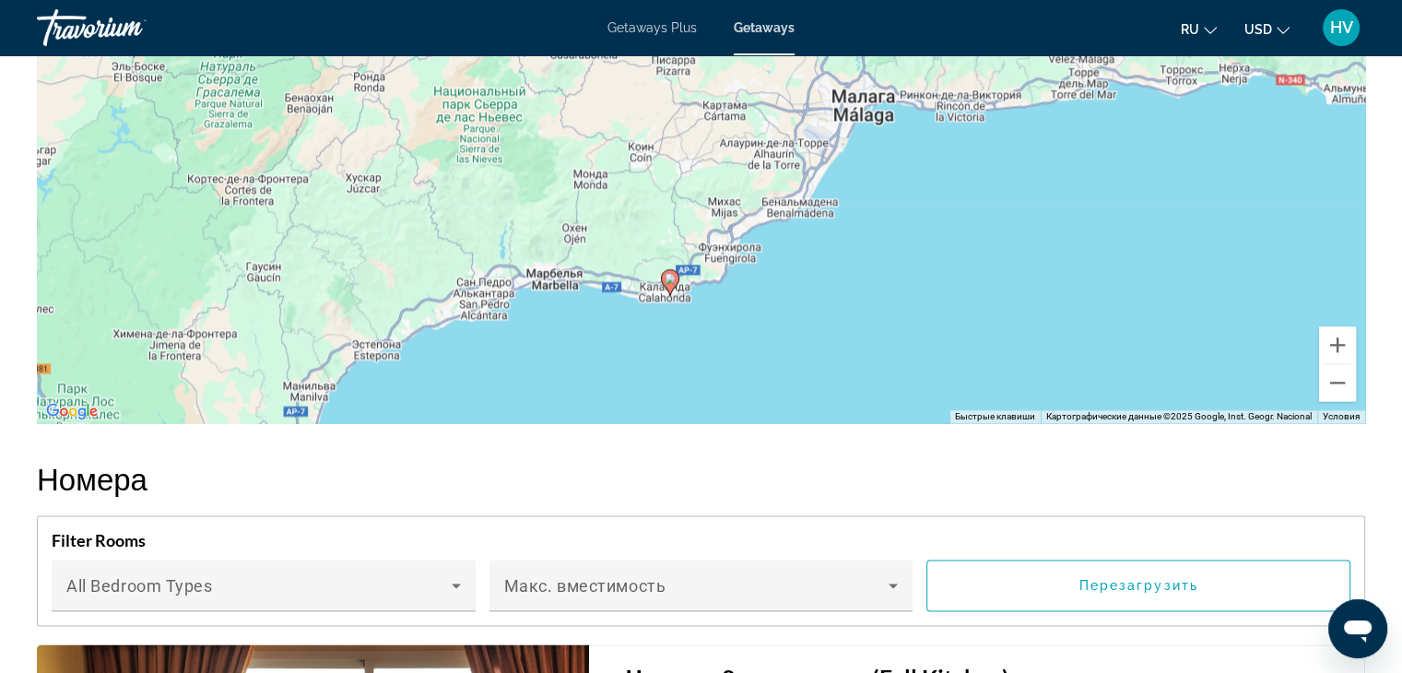
drag, startPoint x: 898, startPoint y: 192, endPoint x: 852, endPoint y: 367, distance: 181.1
click at [852, 367] on div "Чтобы активировать перетаскивание с помощью клавиатуры, нажмите Alt + Ввод. Пос…" at bounding box center [701, 146] width 1329 height 553
click at [1342, 391] on button "Уменьшить" at bounding box center [1337, 382] width 37 height 37
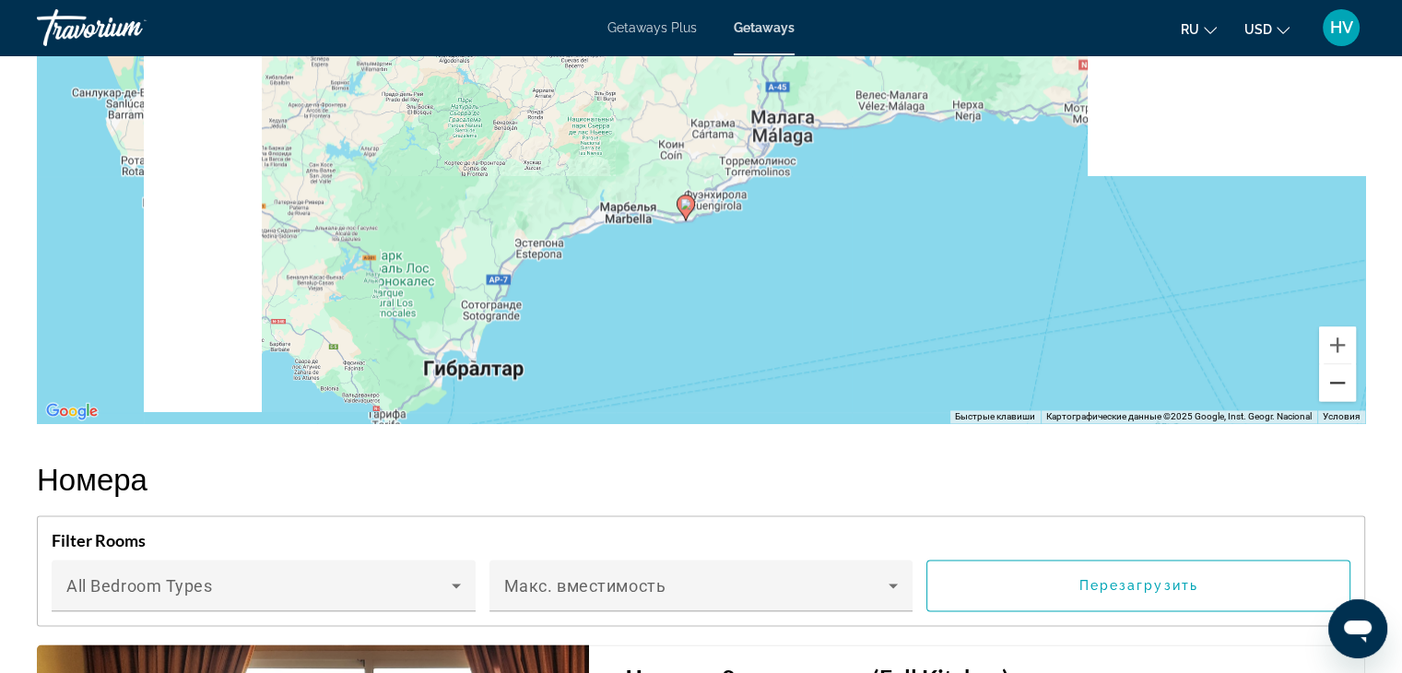
click at [1342, 391] on button "Уменьшить" at bounding box center [1337, 382] width 37 height 37
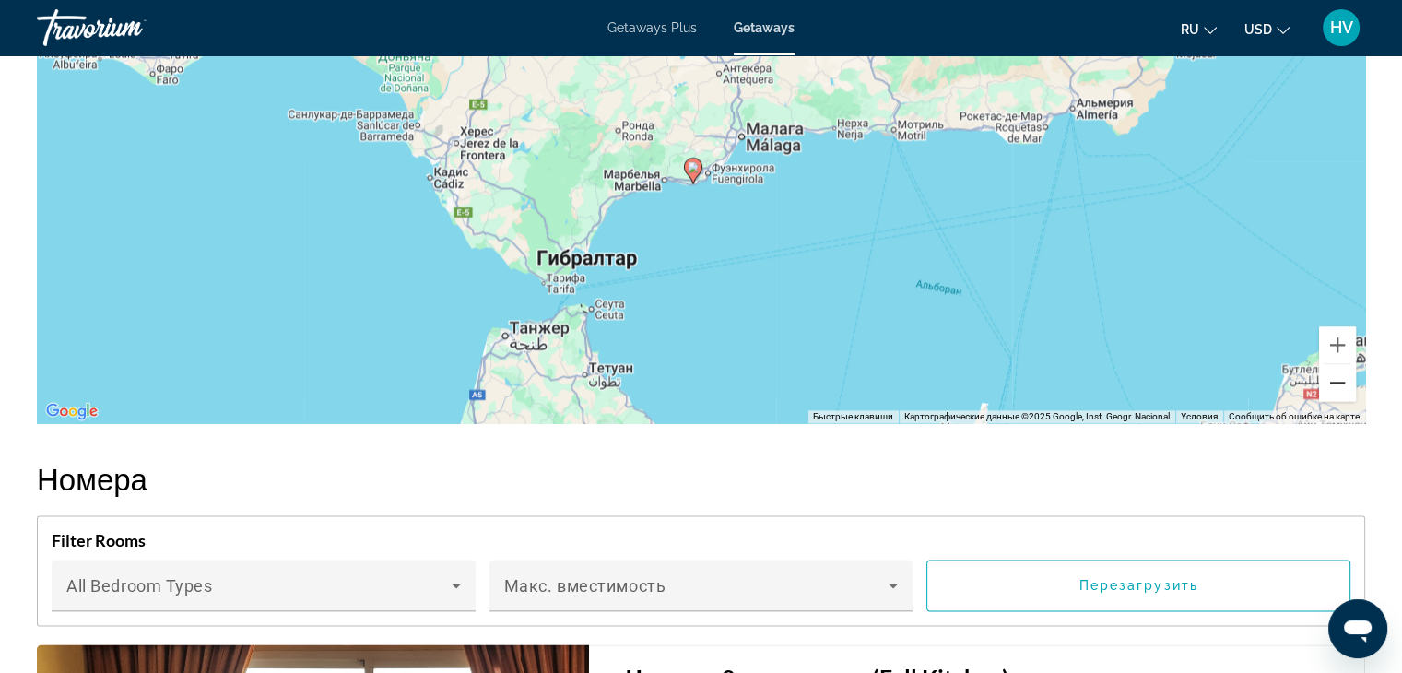
click at [1342, 391] on button "Уменьшить" at bounding box center [1337, 382] width 37 height 37
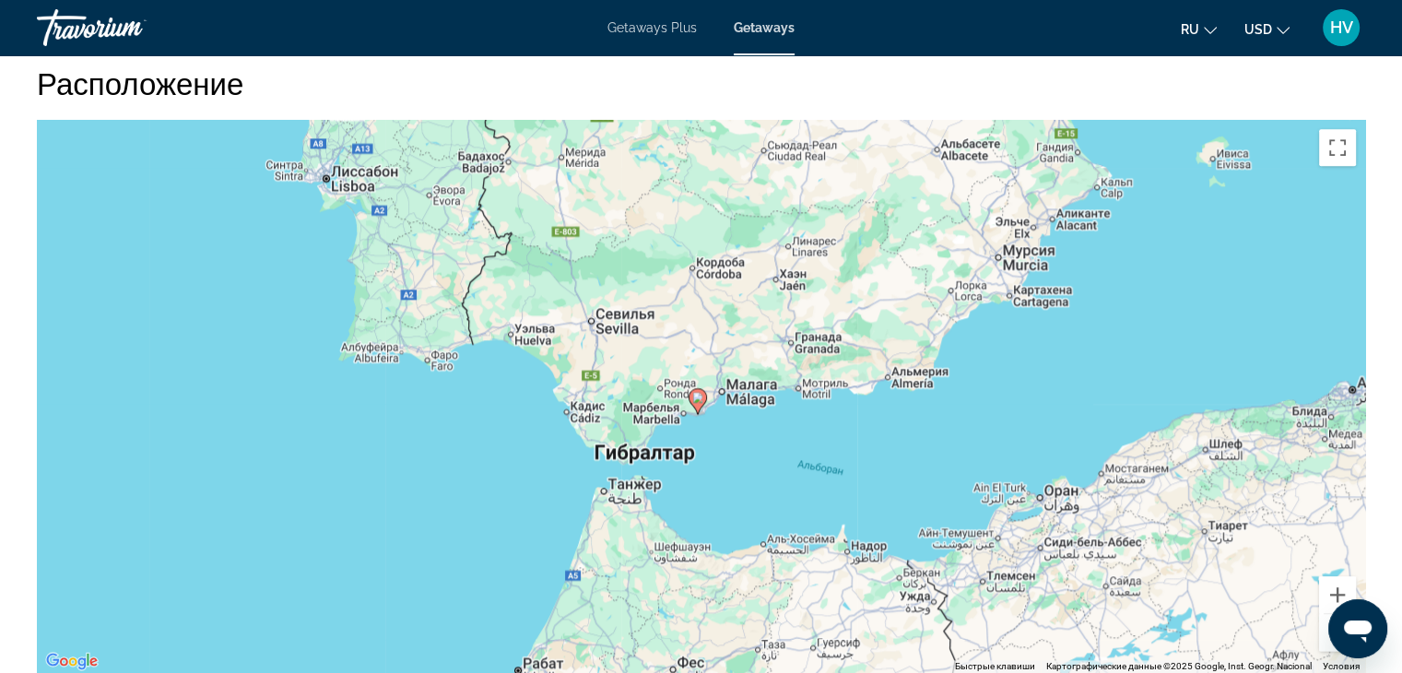
scroll to position [2276, 0]
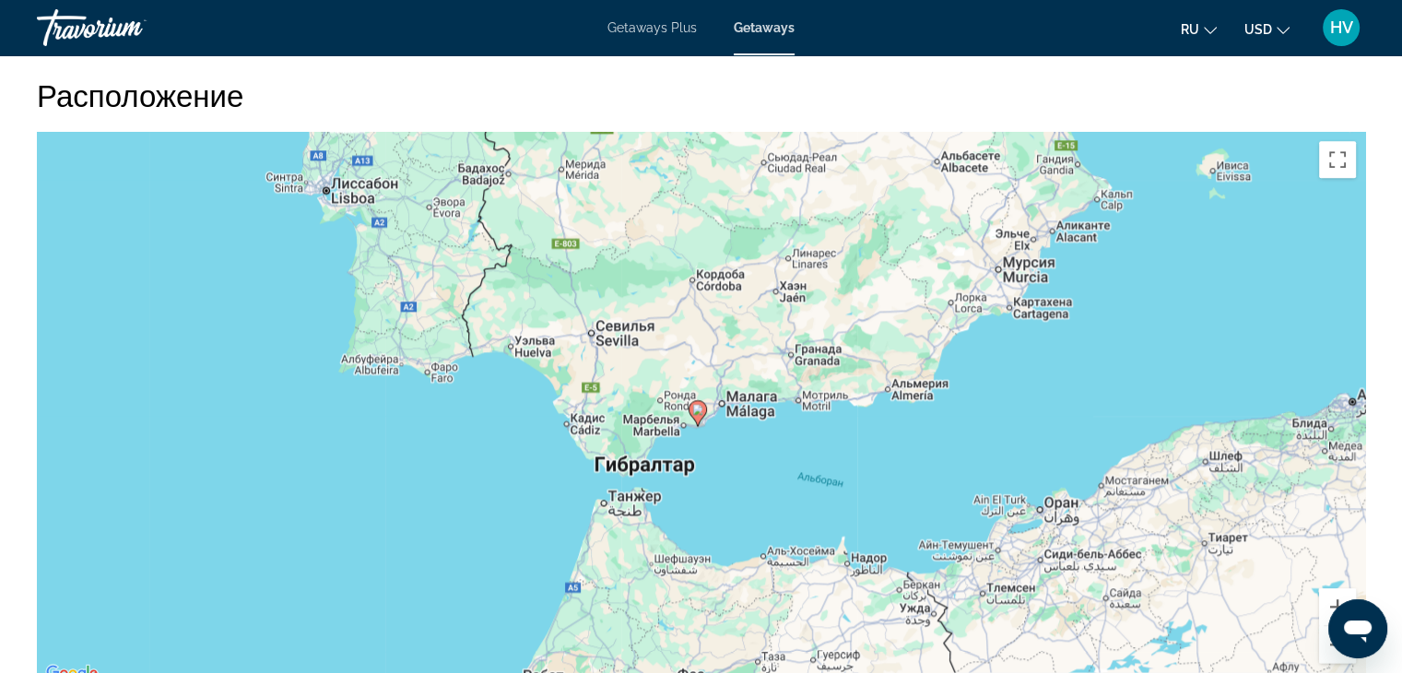
click at [698, 408] on image "Main content" at bounding box center [697, 409] width 11 height 11
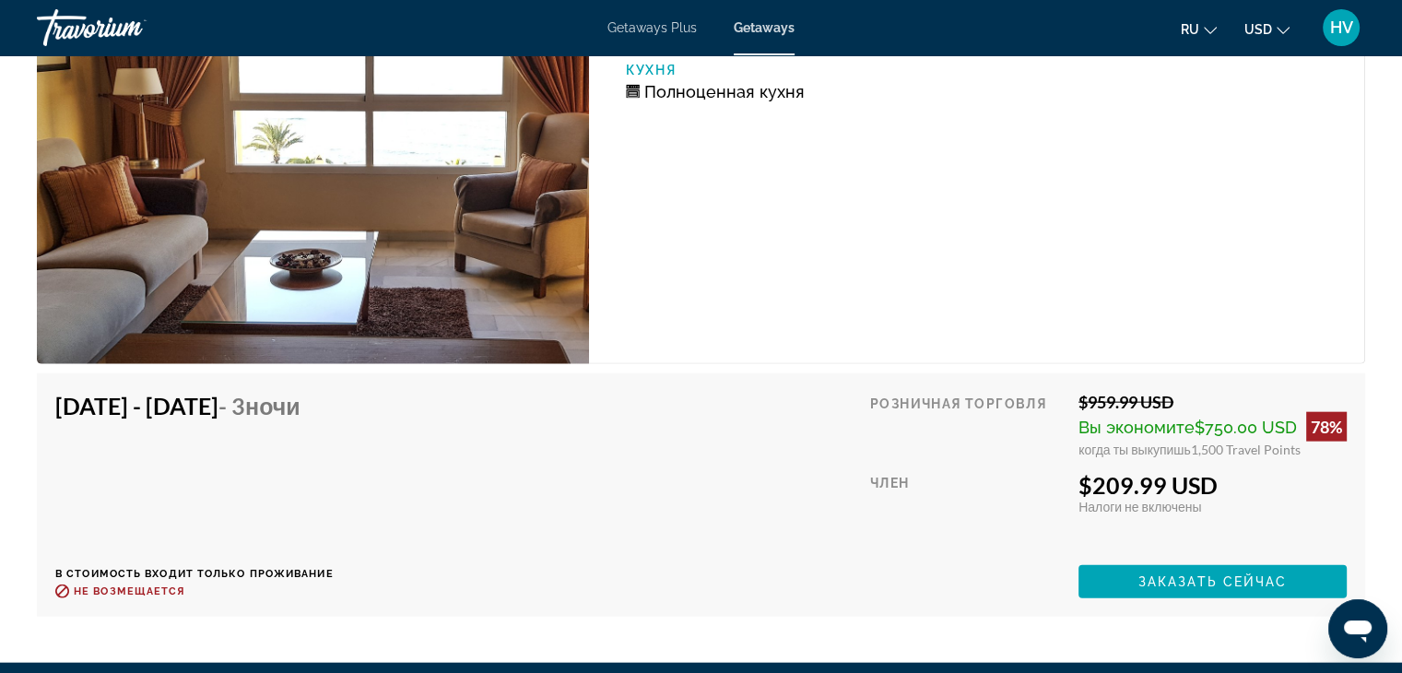
scroll to position [4425, 0]
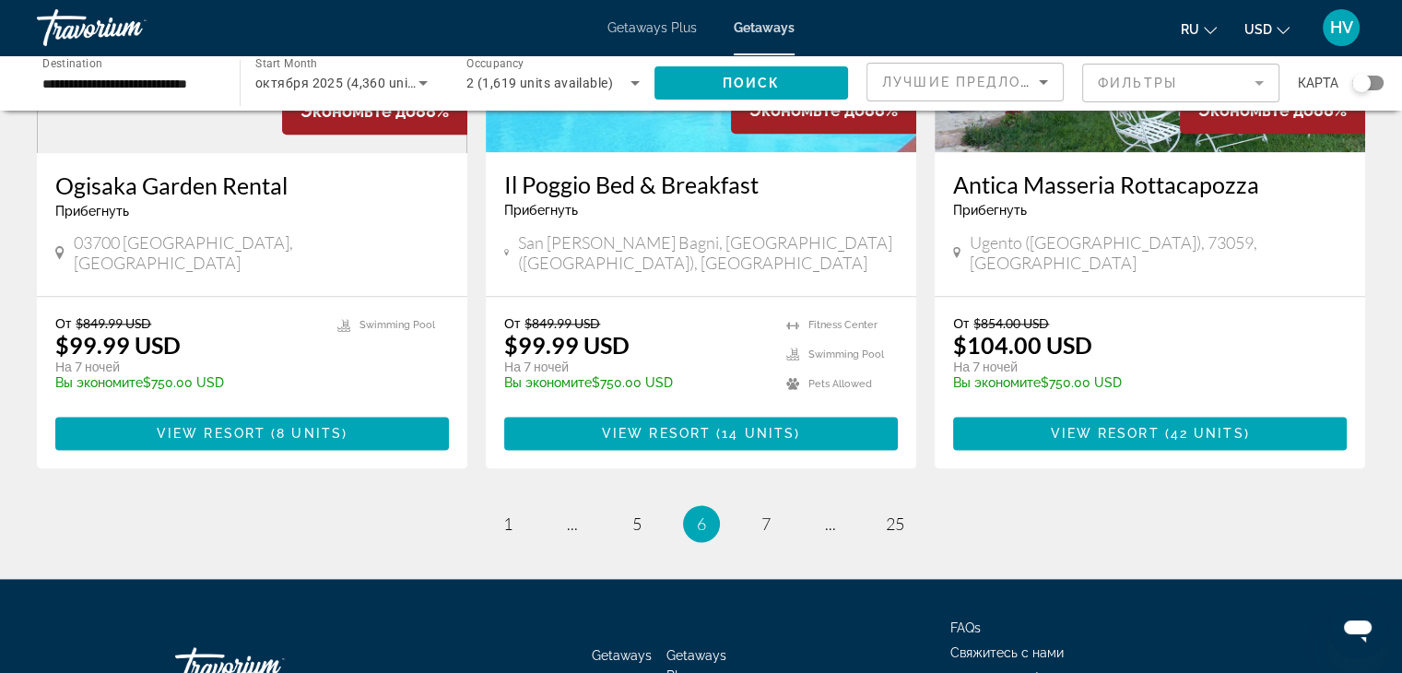
scroll to position [2309, 0]
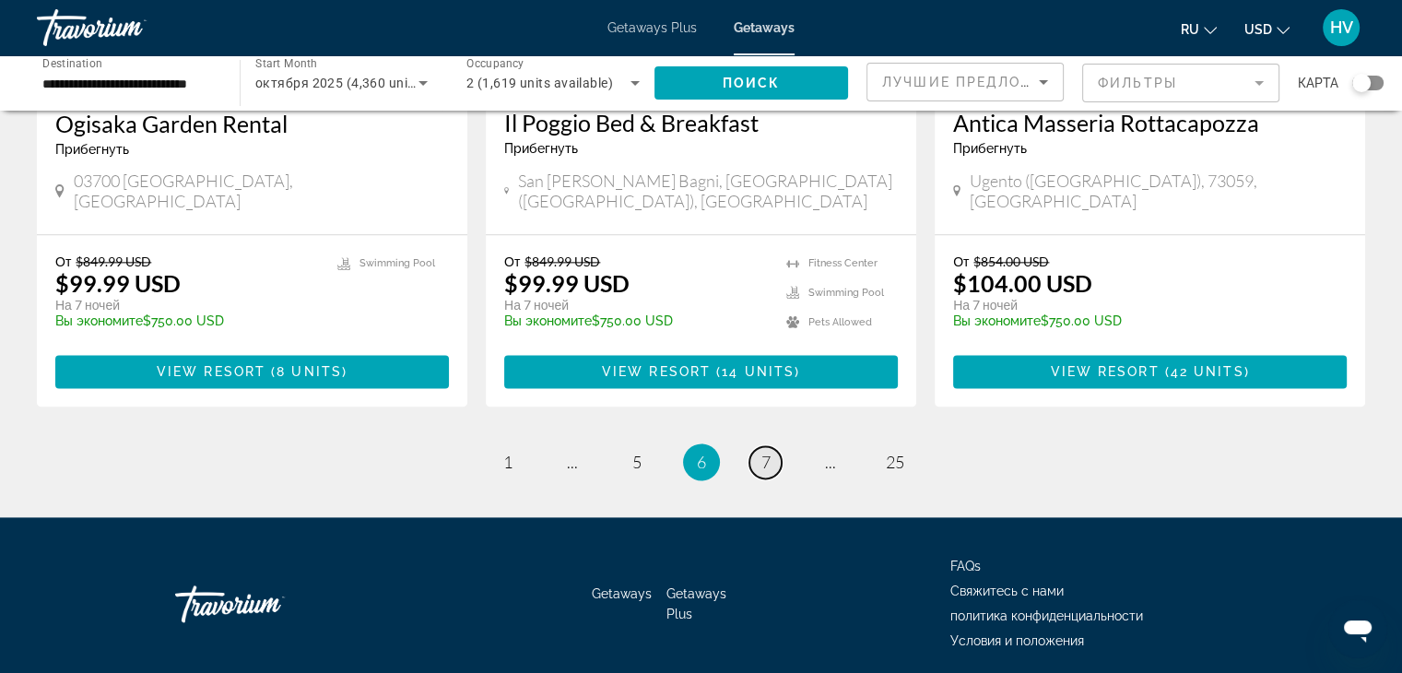
click at [762, 452] on span "7" at bounding box center [766, 462] width 9 height 20
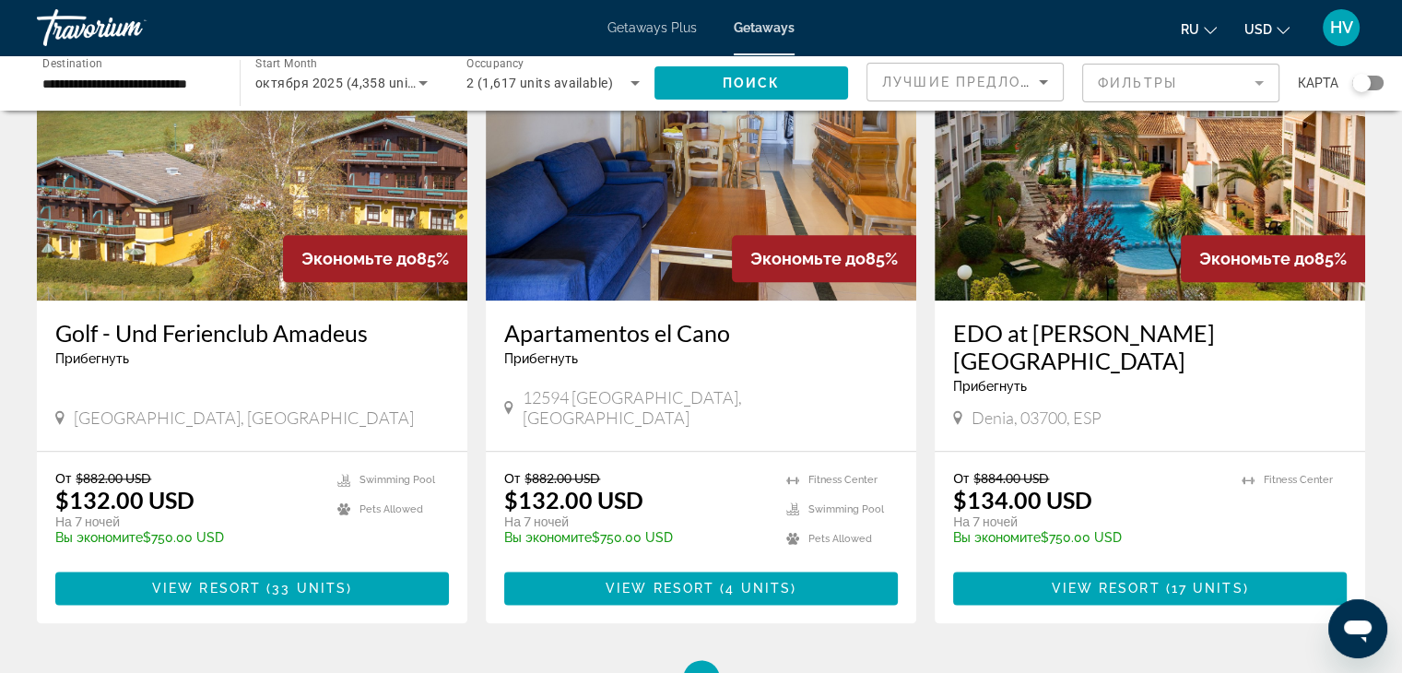
scroll to position [2133, 0]
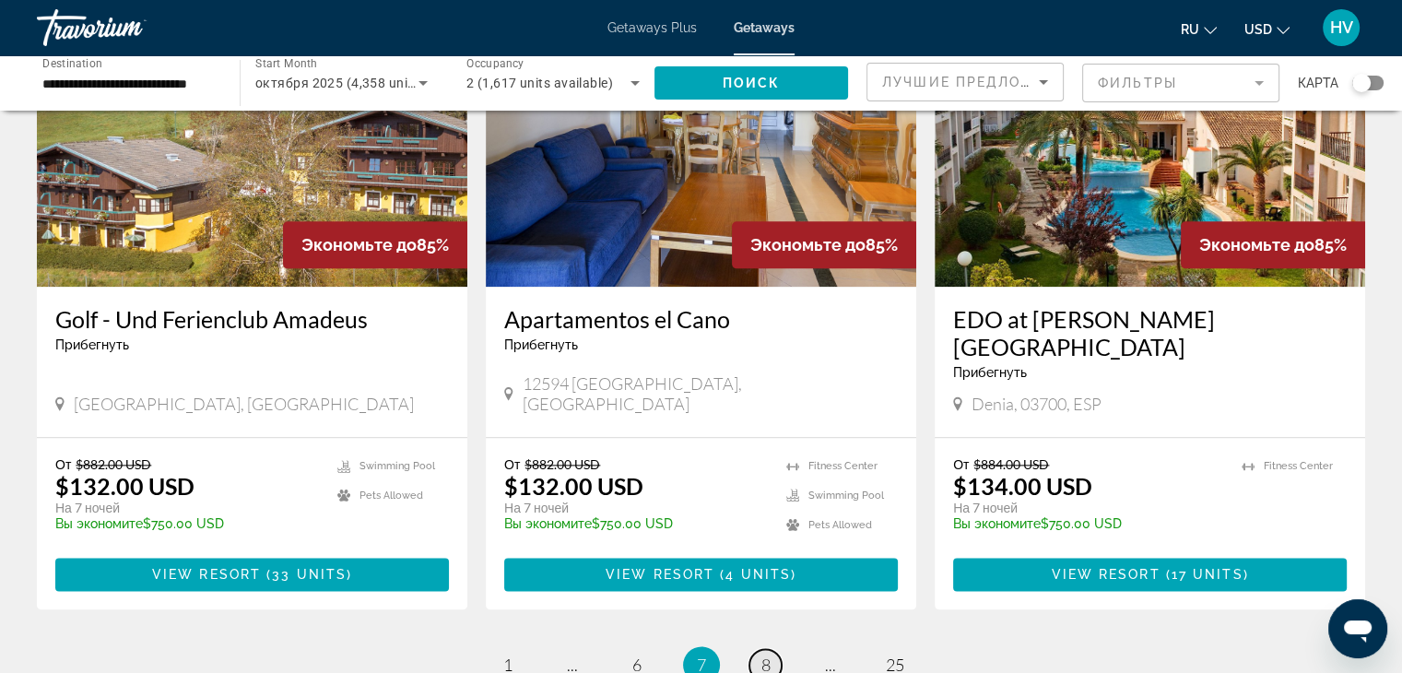
click at [767, 655] on span "8" at bounding box center [766, 665] width 9 height 20
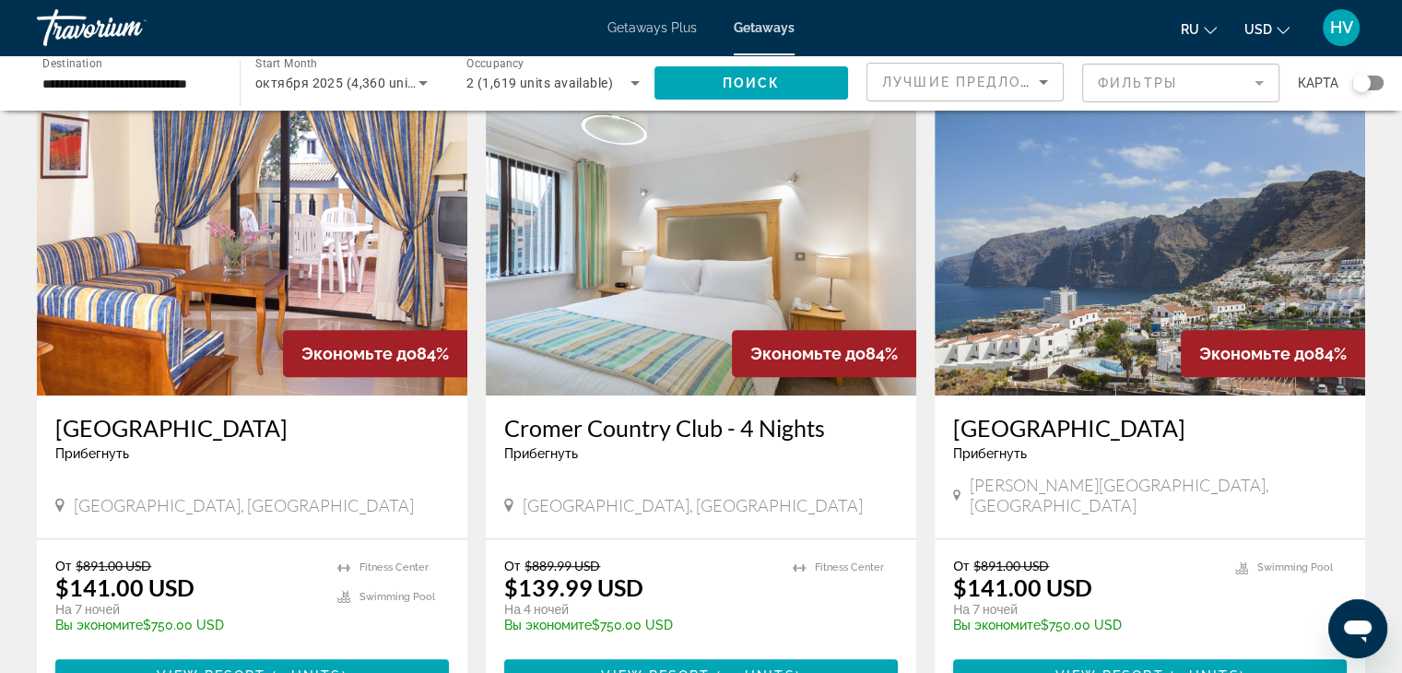
scroll to position [726, 0]
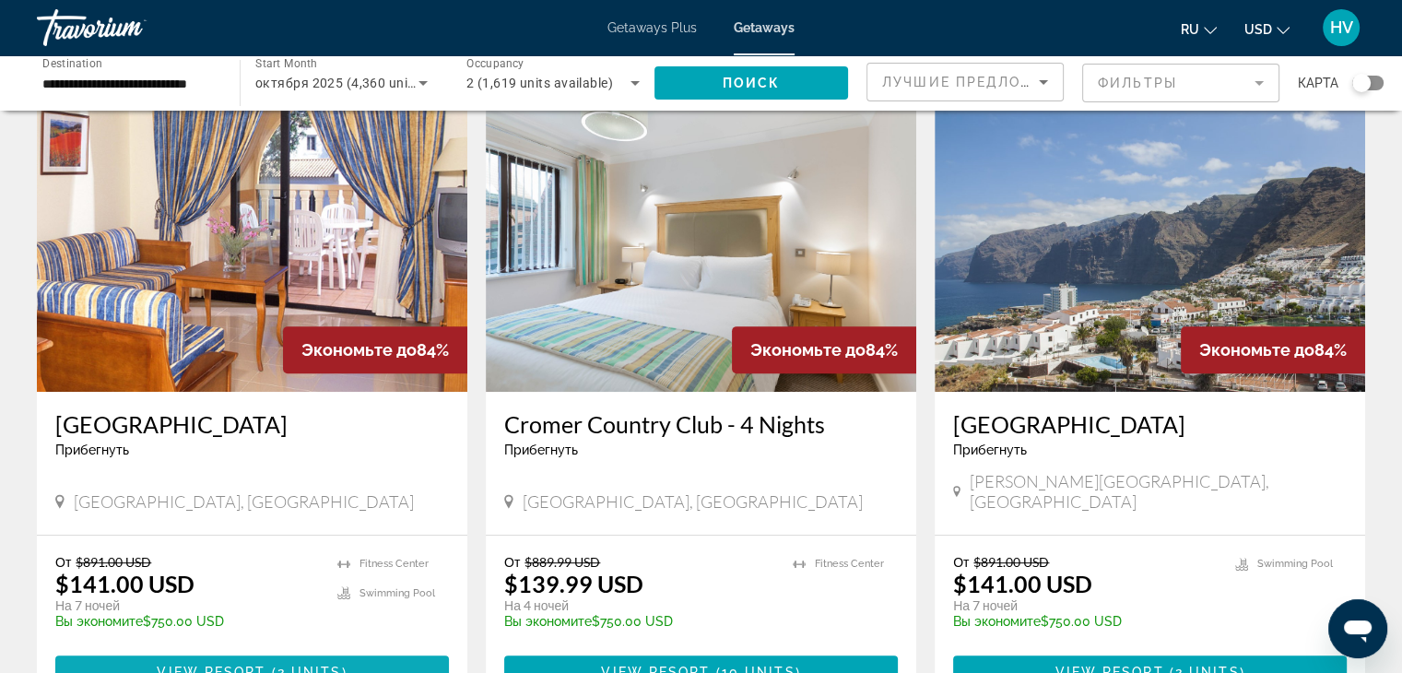
click at [250, 650] on span "Main content" at bounding box center [252, 672] width 394 height 44
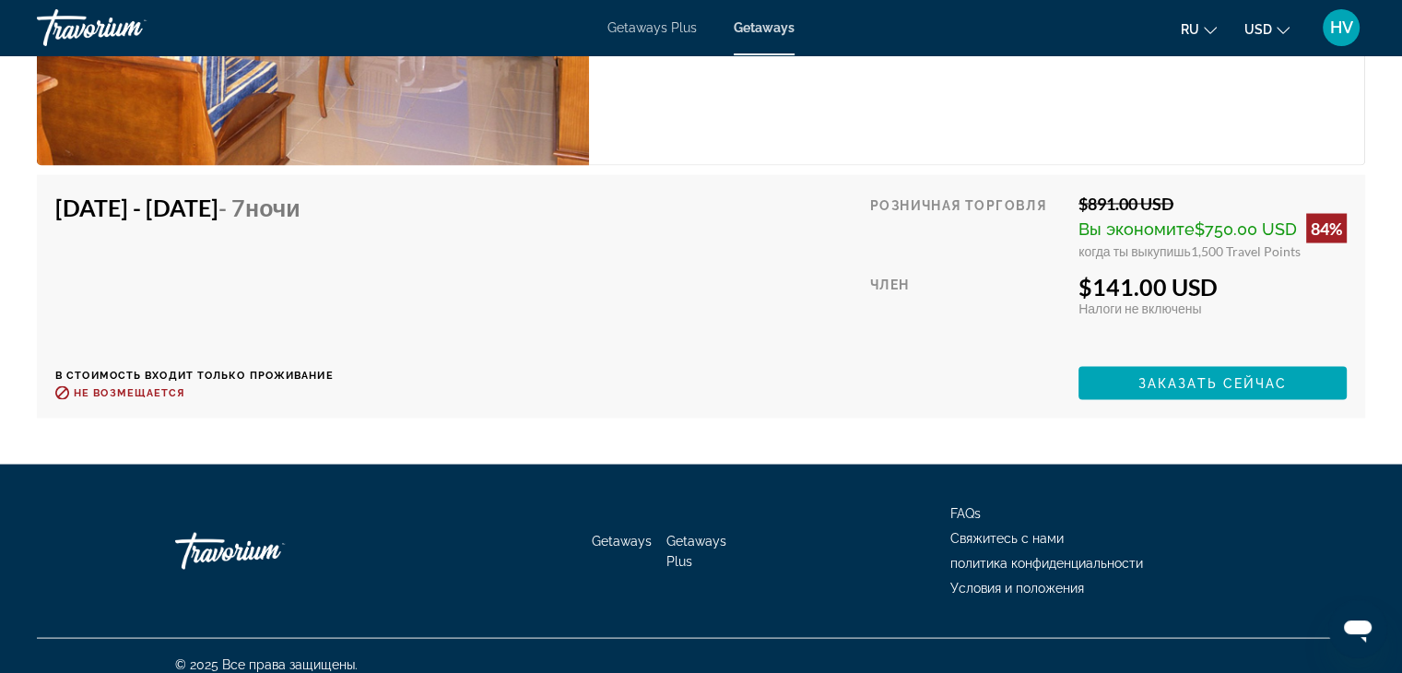
scroll to position [2283, 0]
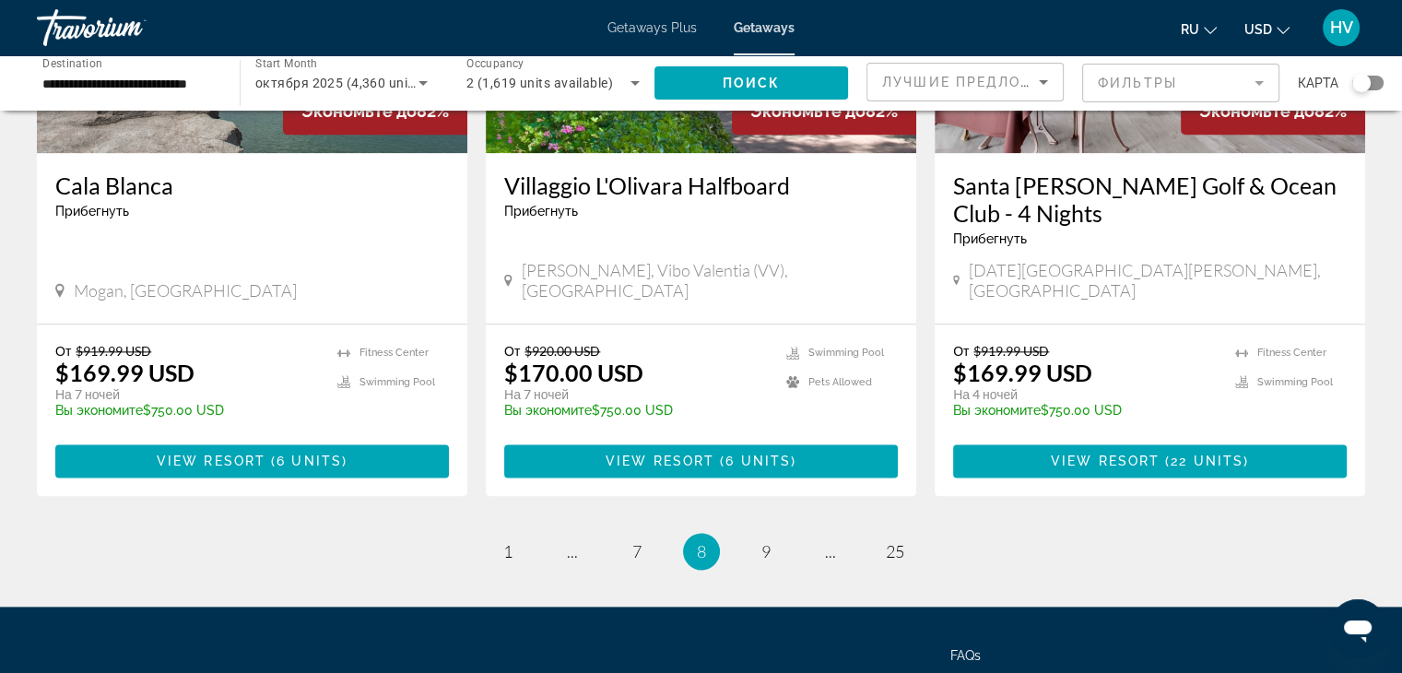
scroll to position [2336, 0]
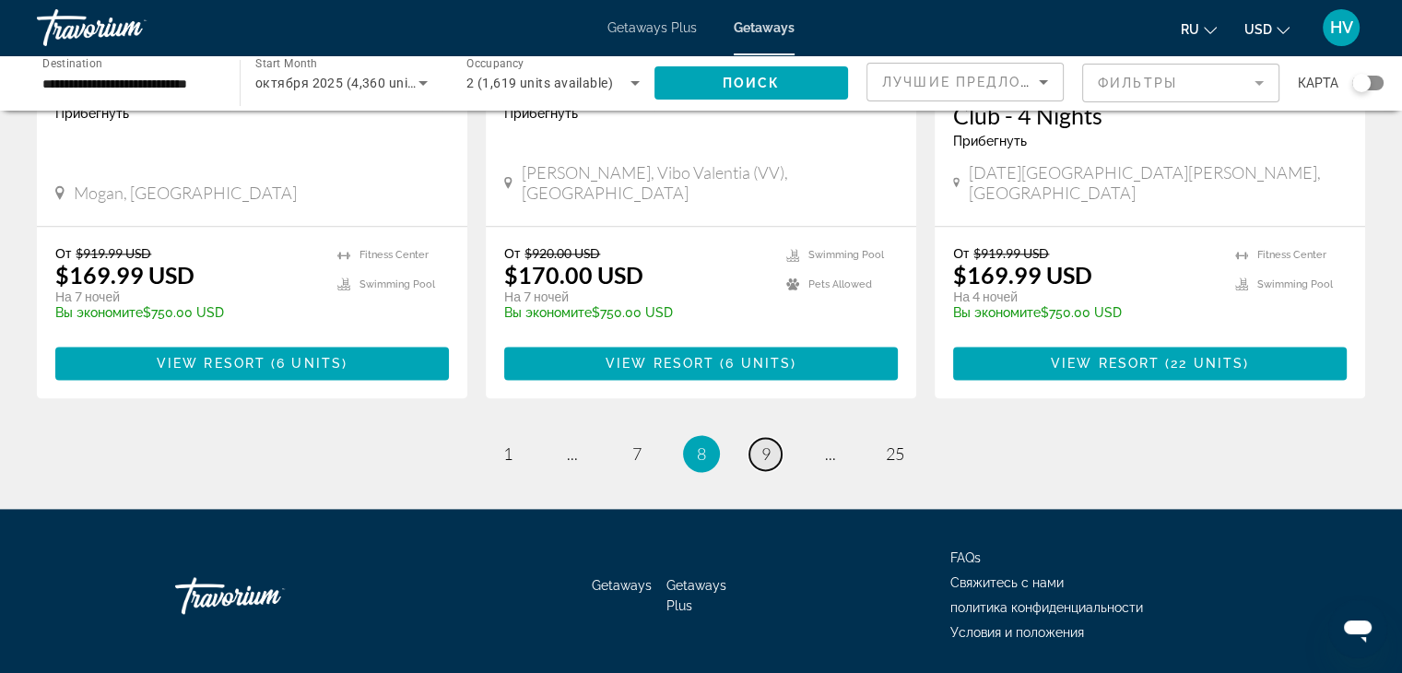
click at [763, 443] on span "9" at bounding box center [766, 453] width 9 height 20
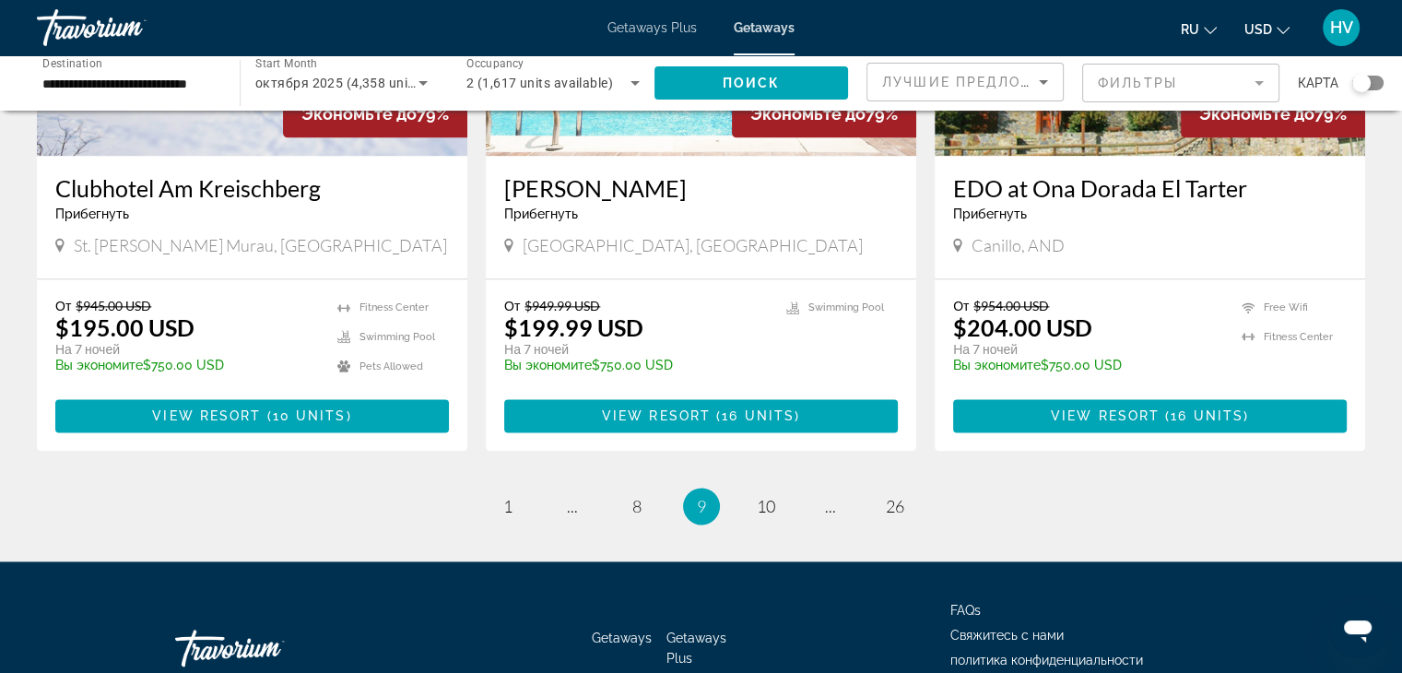
scroll to position [2310, 0]
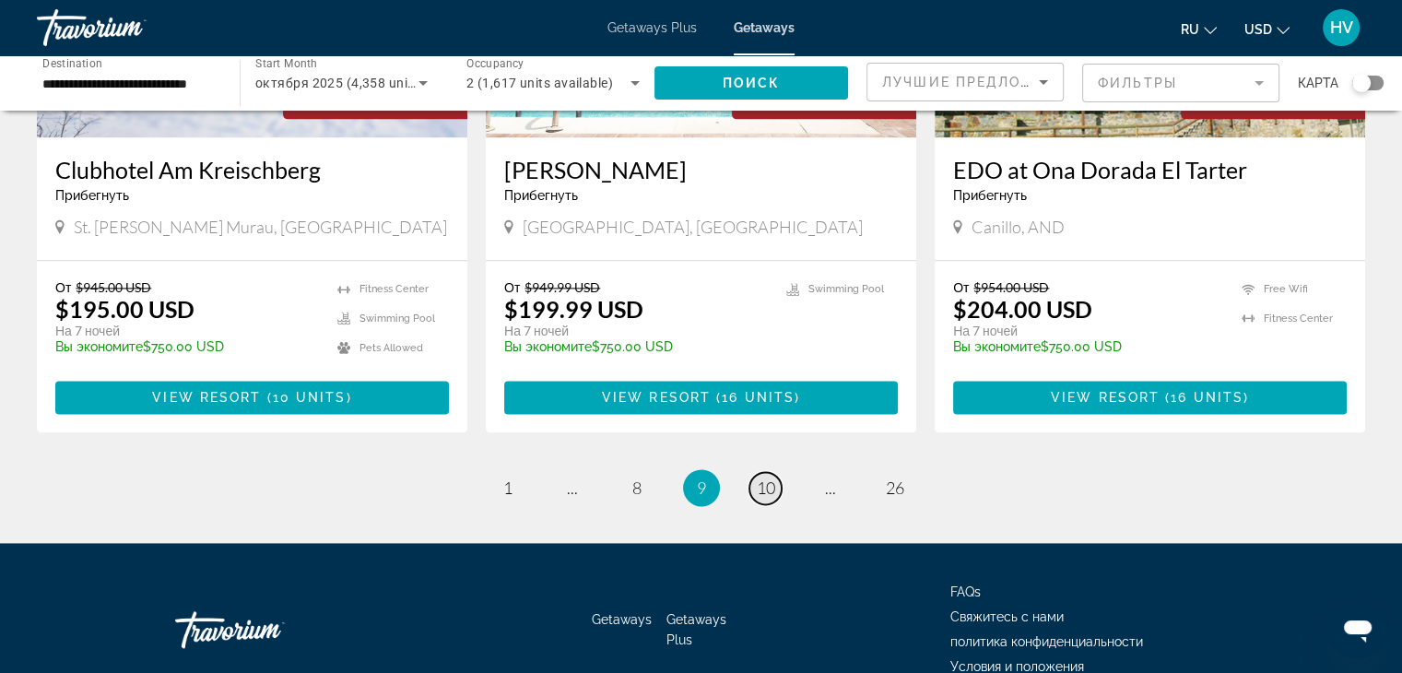
click at [769, 478] on span "10" at bounding box center [766, 488] width 18 height 20
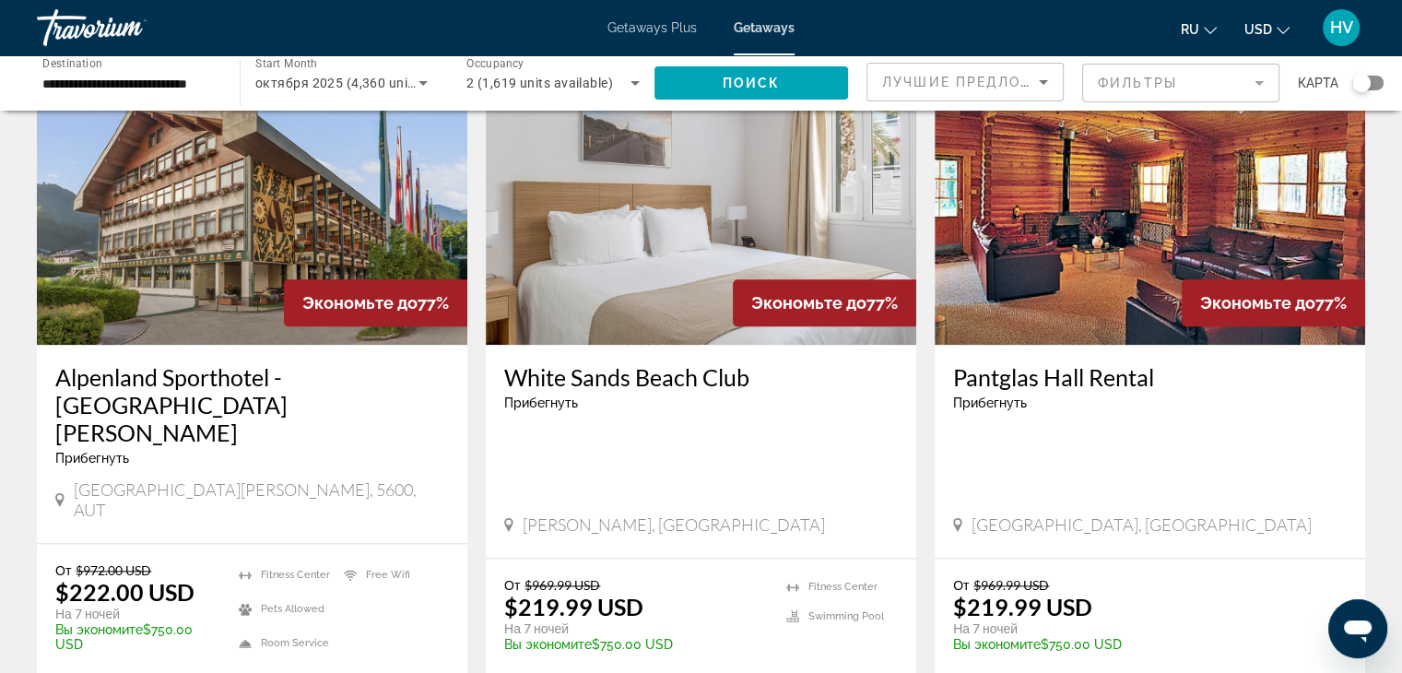
scroll to position [2281, 0]
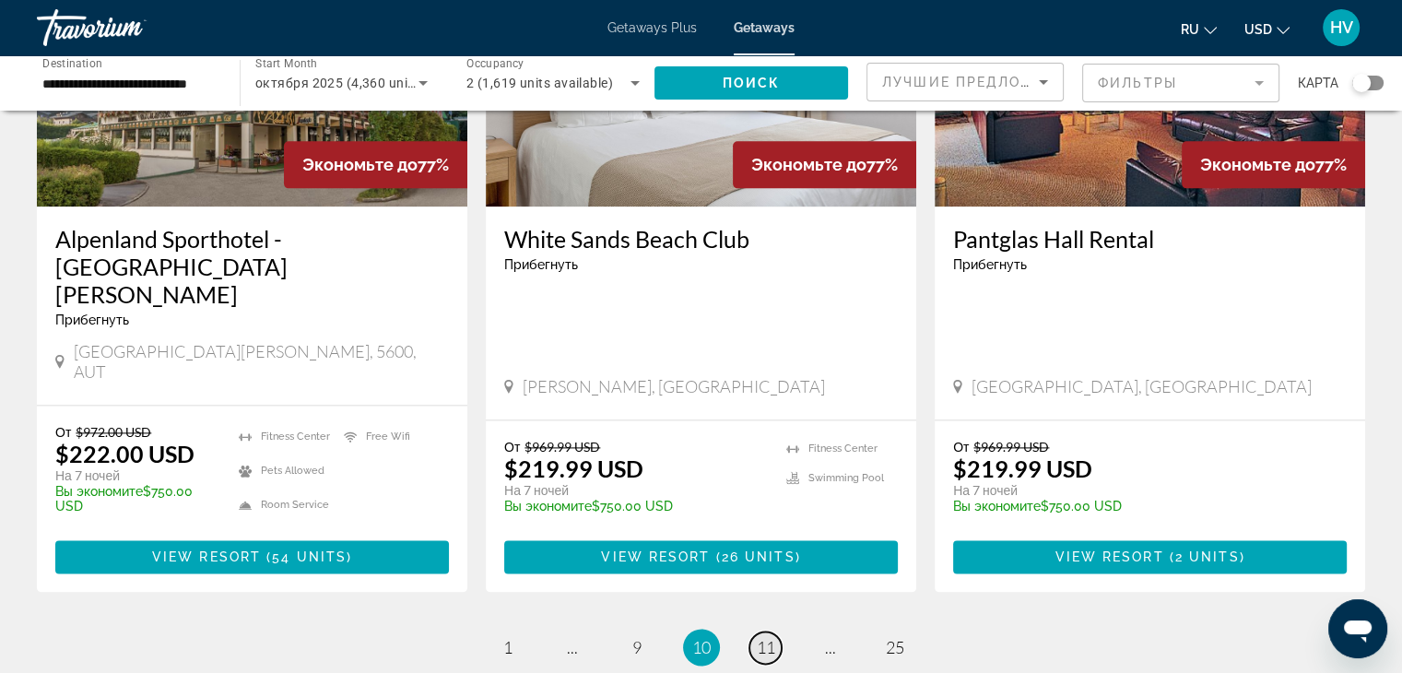
click at [768, 637] on span "11" at bounding box center [766, 647] width 18 height 20
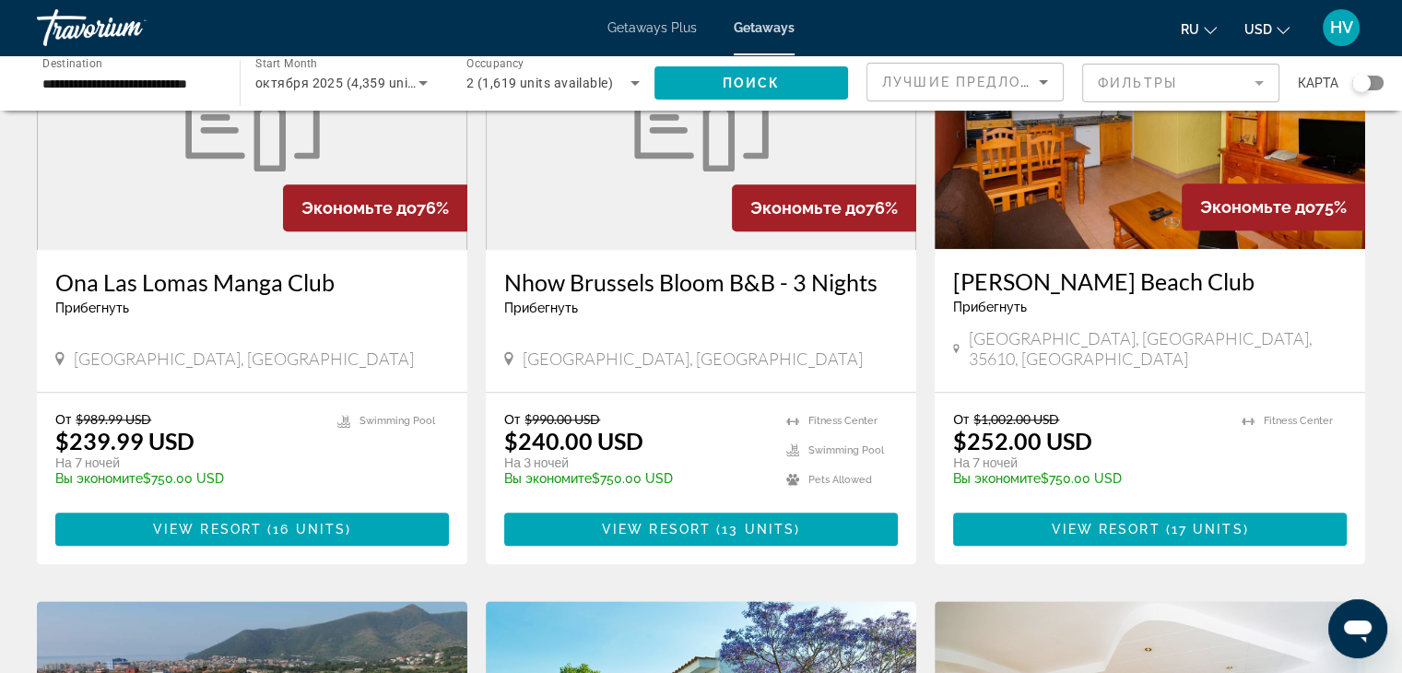
scroll to position [1627, 0]
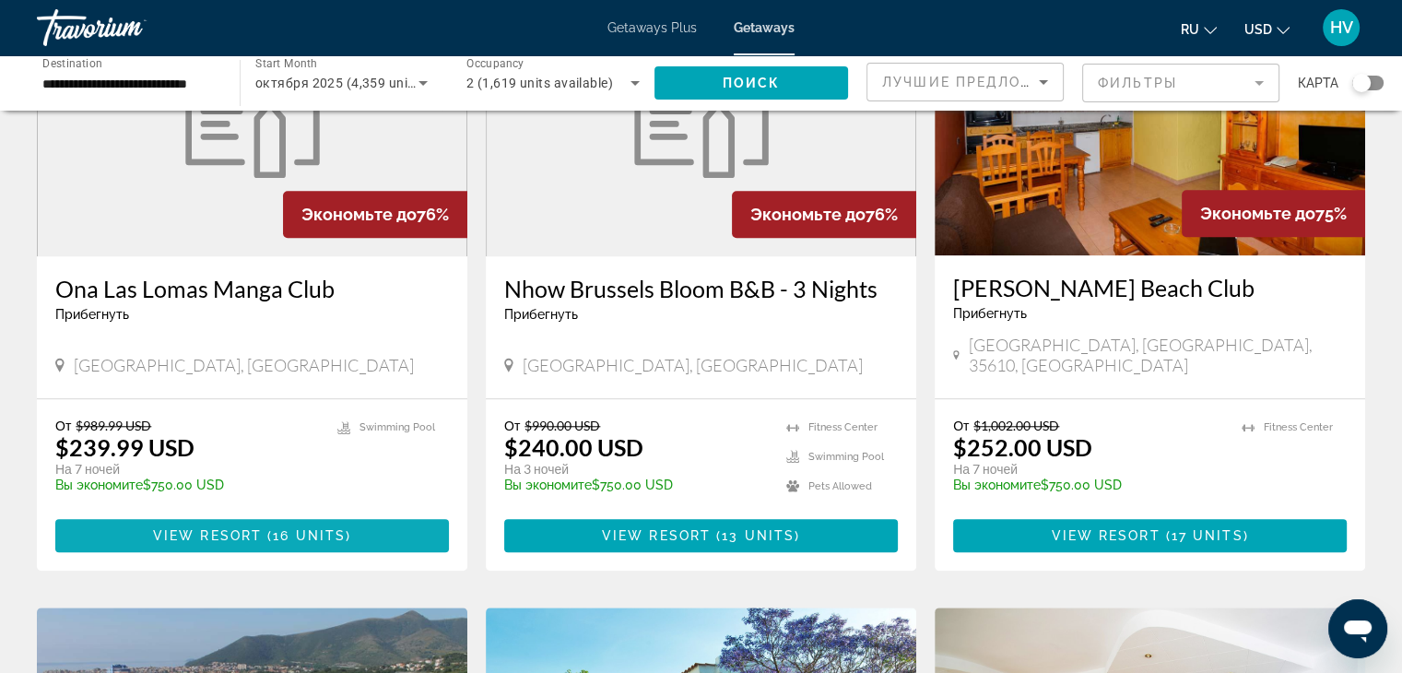
click at [289, 528] on span "16 units" at bounding box center [309, 535] width 73 height 15
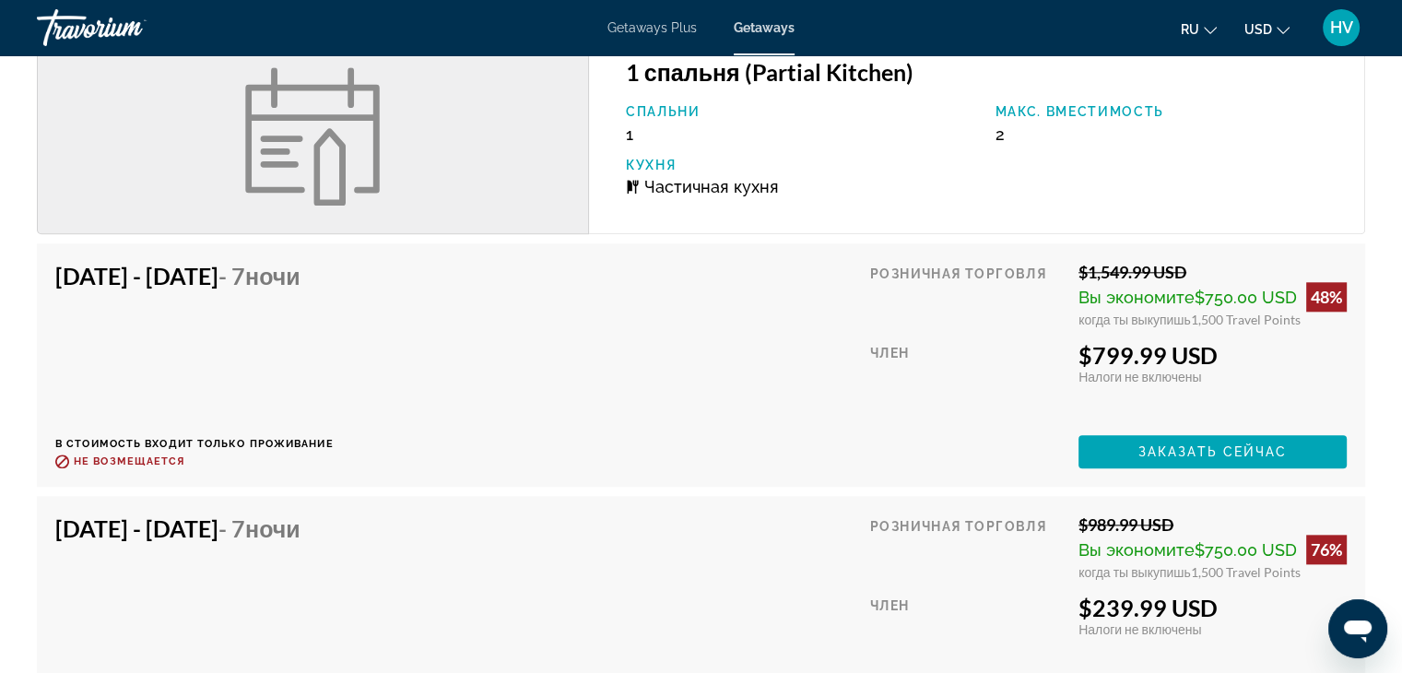
scroll to position [1962, 0]
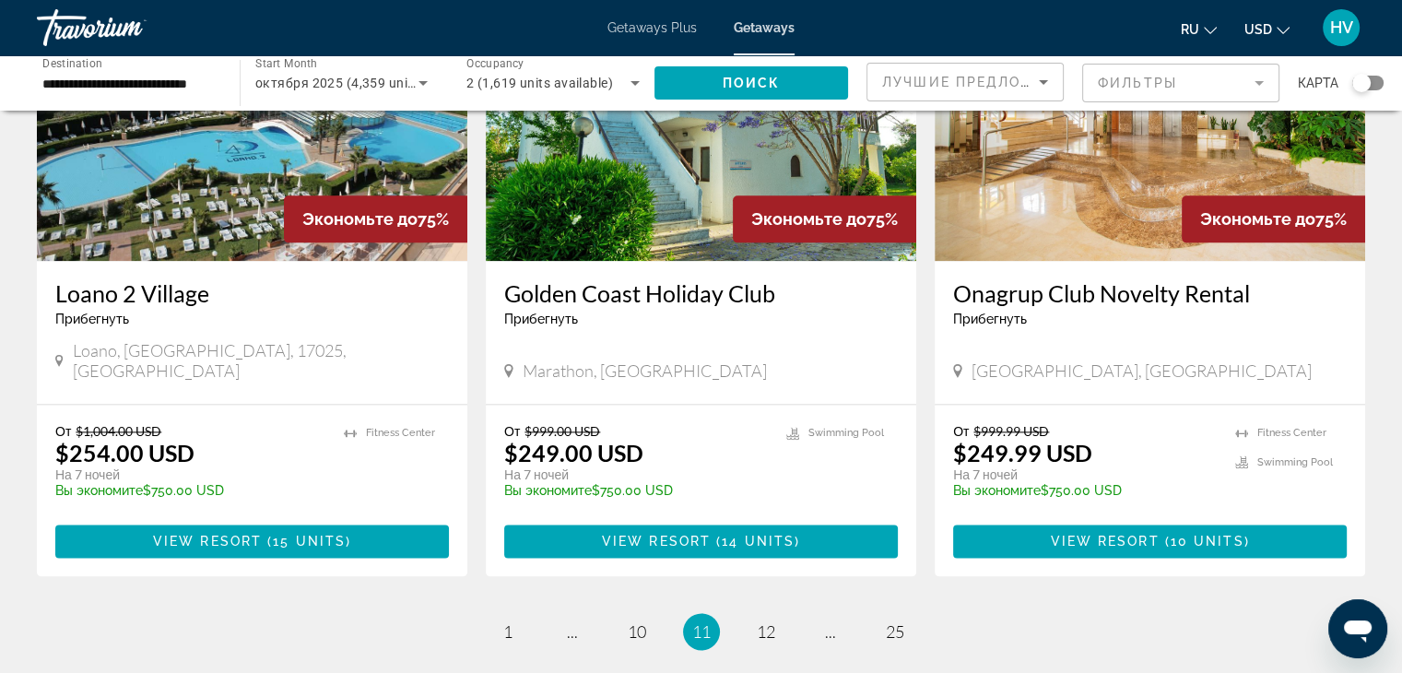
scroll to position [2241, 0]
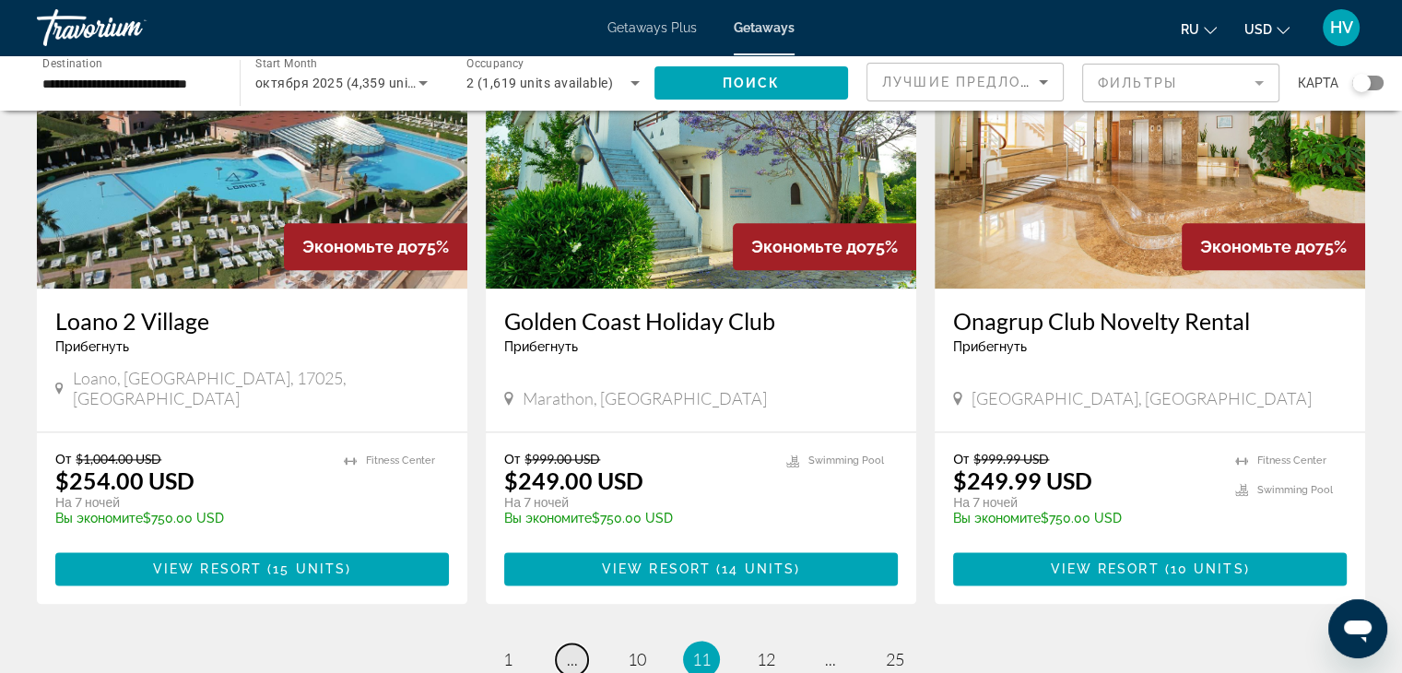
click at [572, 649] on span "..." at bounding box center [572, 659] width 11 height 20
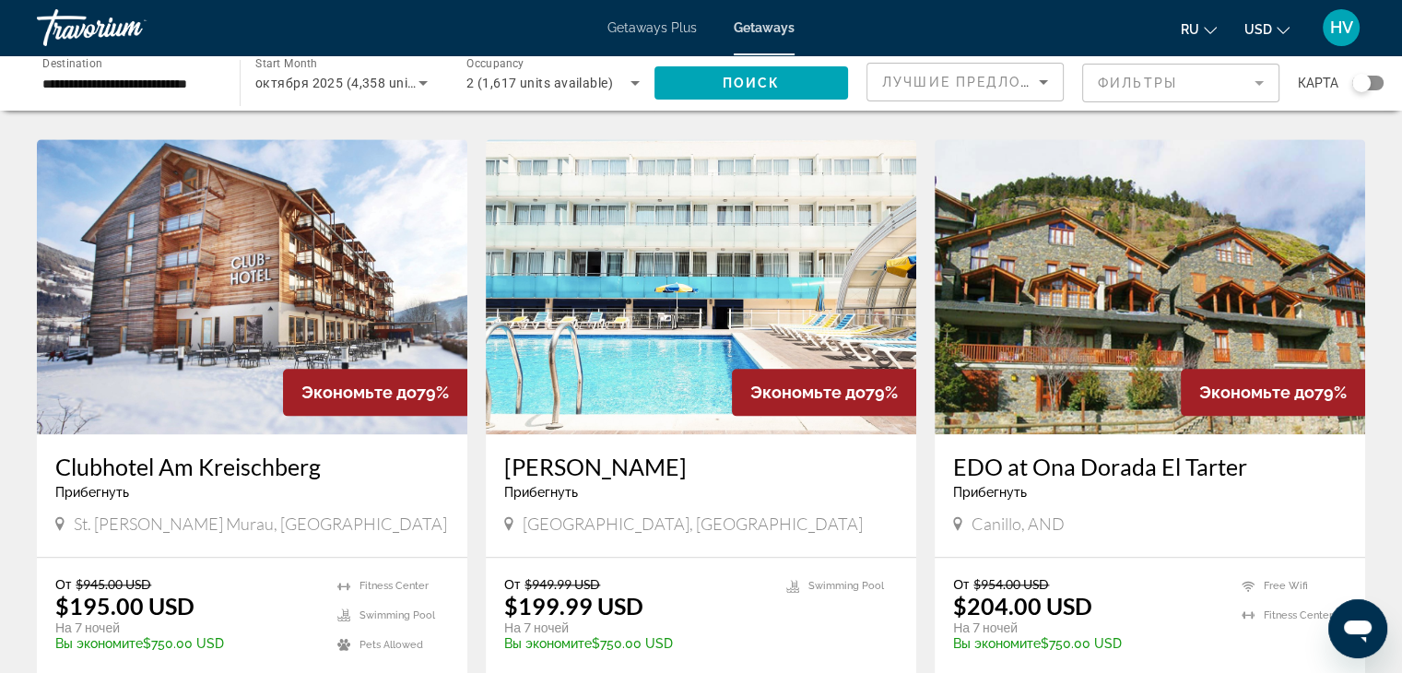
scroll to position [2310, 0]
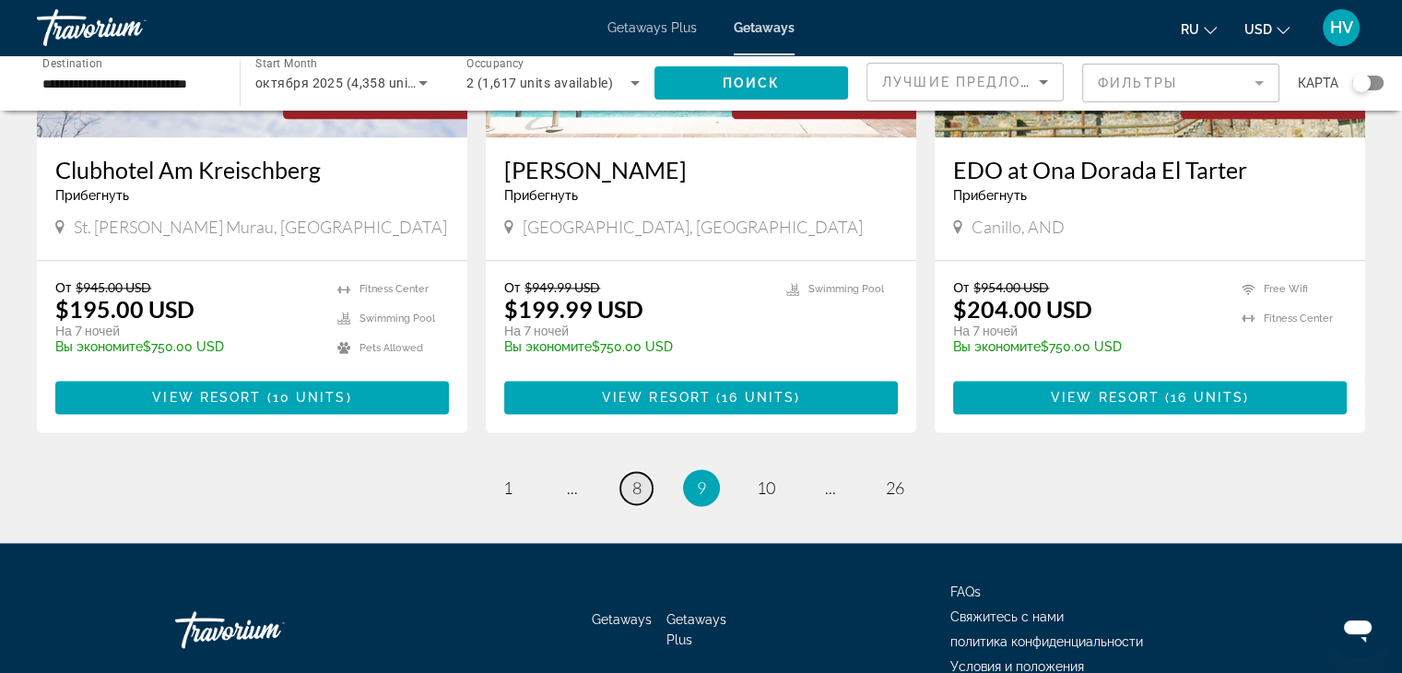
click at [633, 478] on span "8" at bounding box center [637, 488] width 9 height 20
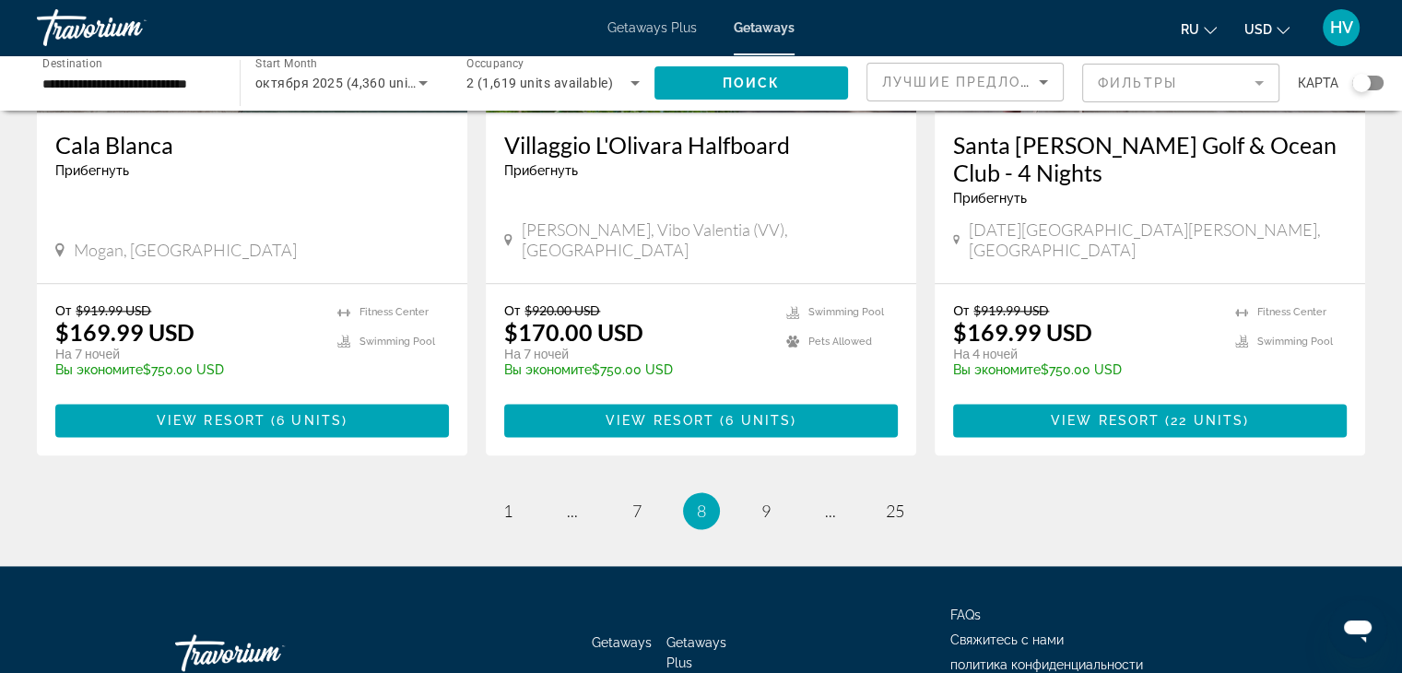
scroll to position [2336, 0]
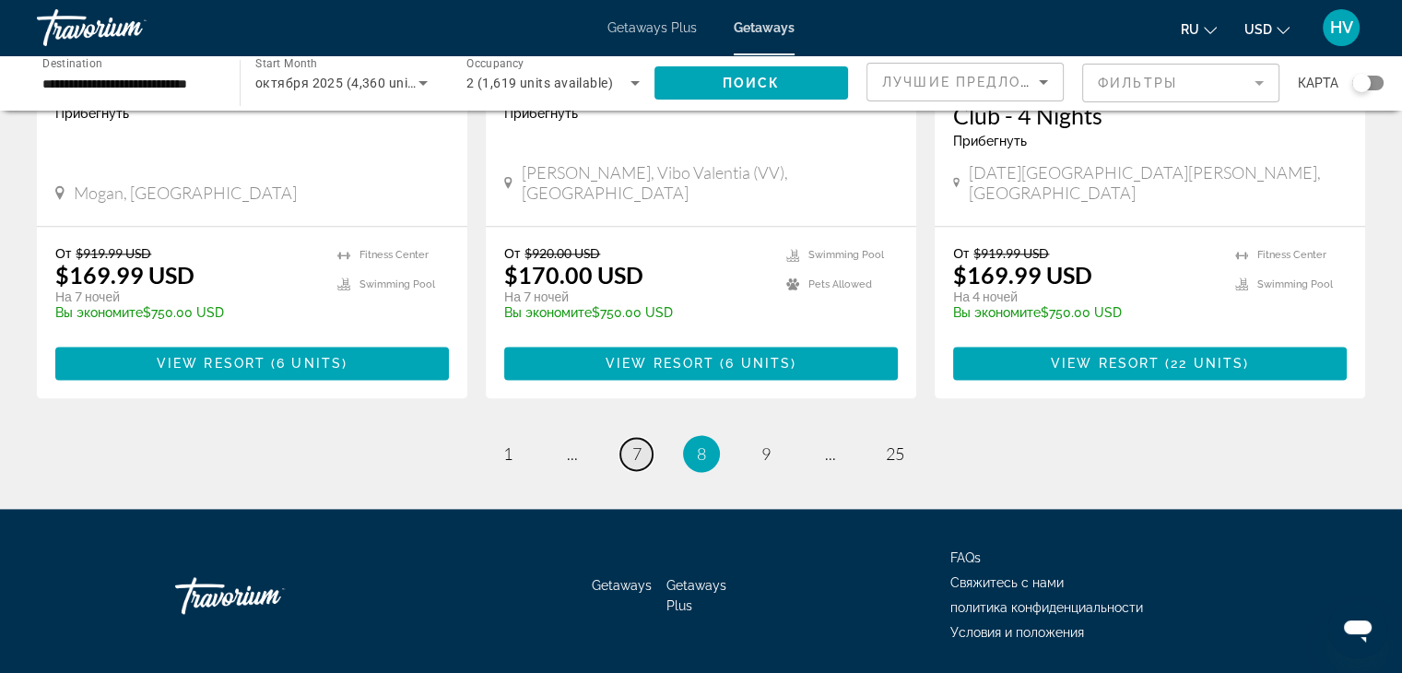
click at [634, 443] on span "7" at bounding box center [637, 453] width 9 height 20
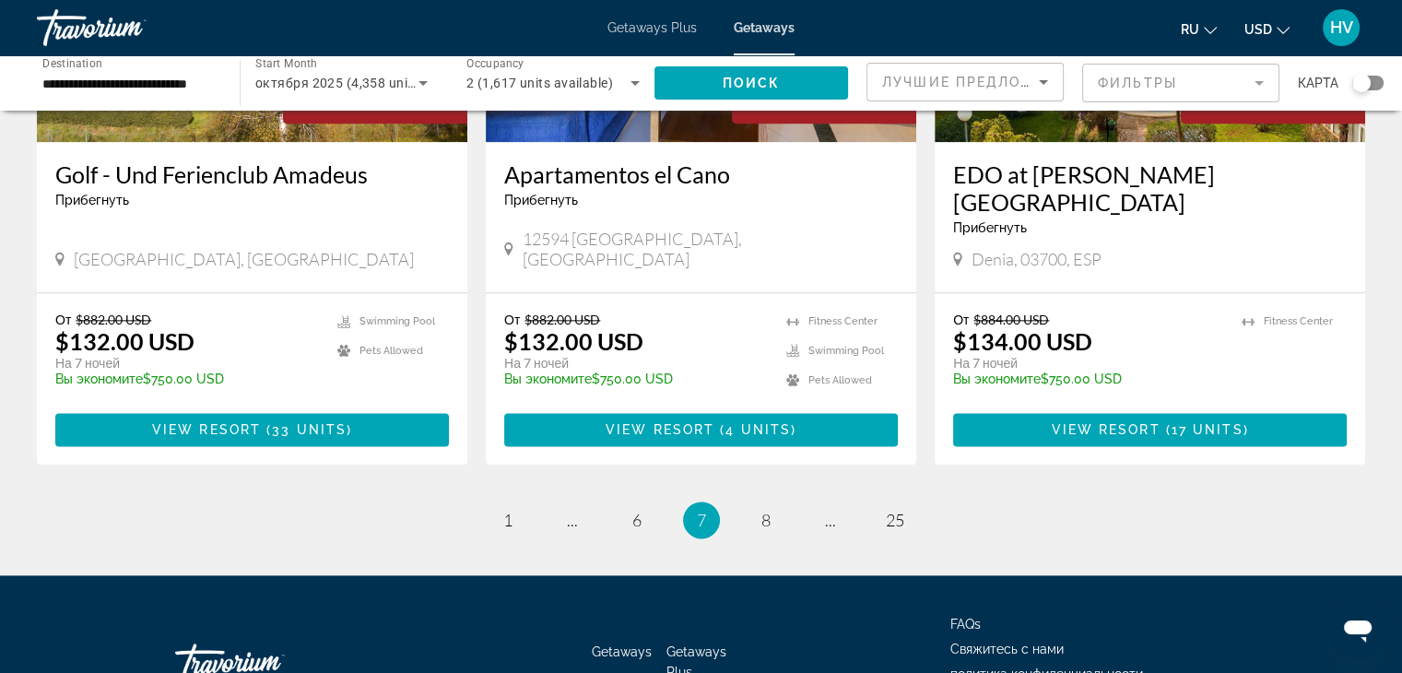
scroll to position [2309, 0]
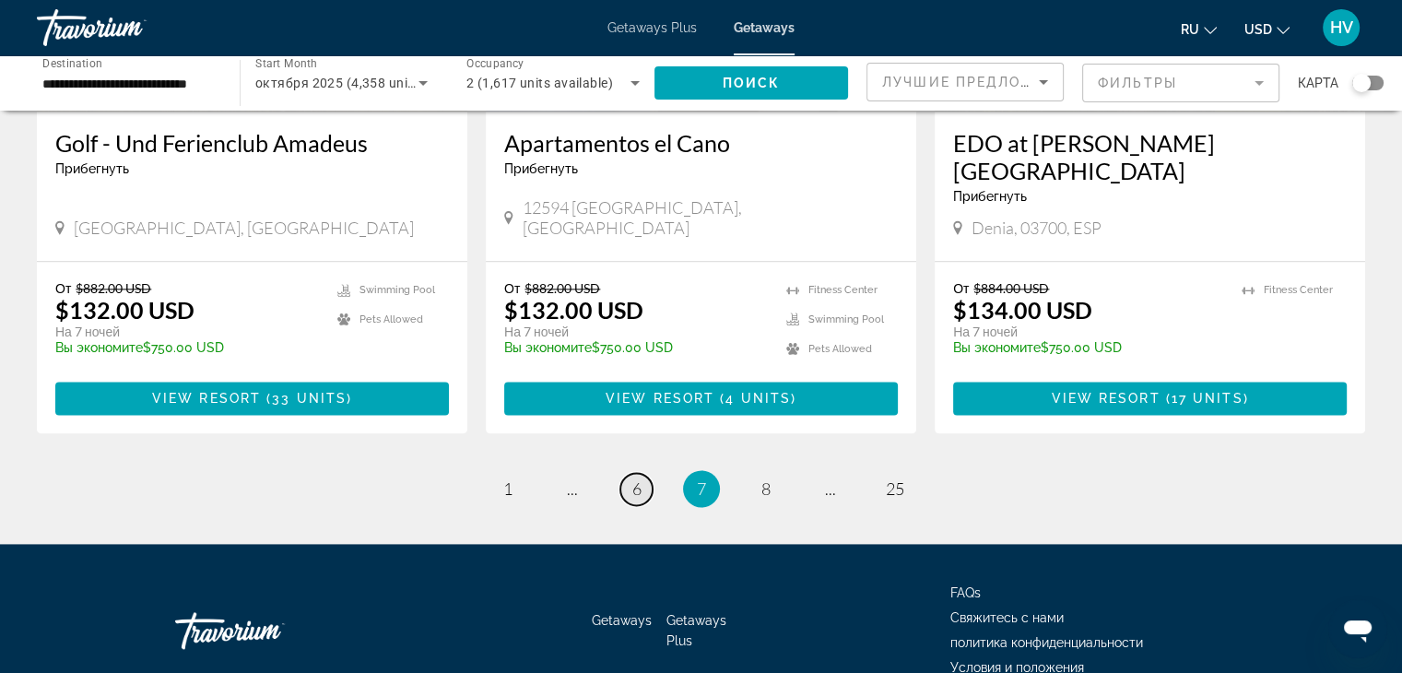
click at [642, 473] on link "page 6" at bounding box center [637, 489] width 32 height 32
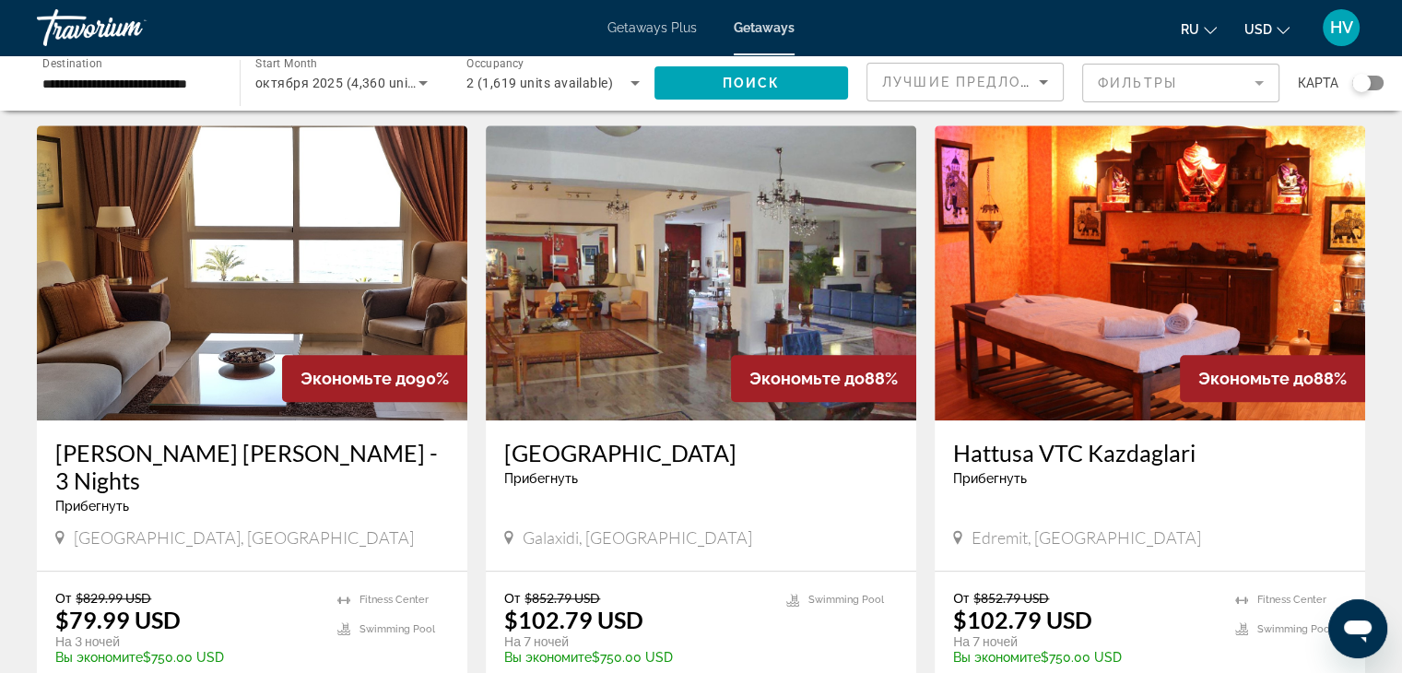
scroll to position [1349, 0]
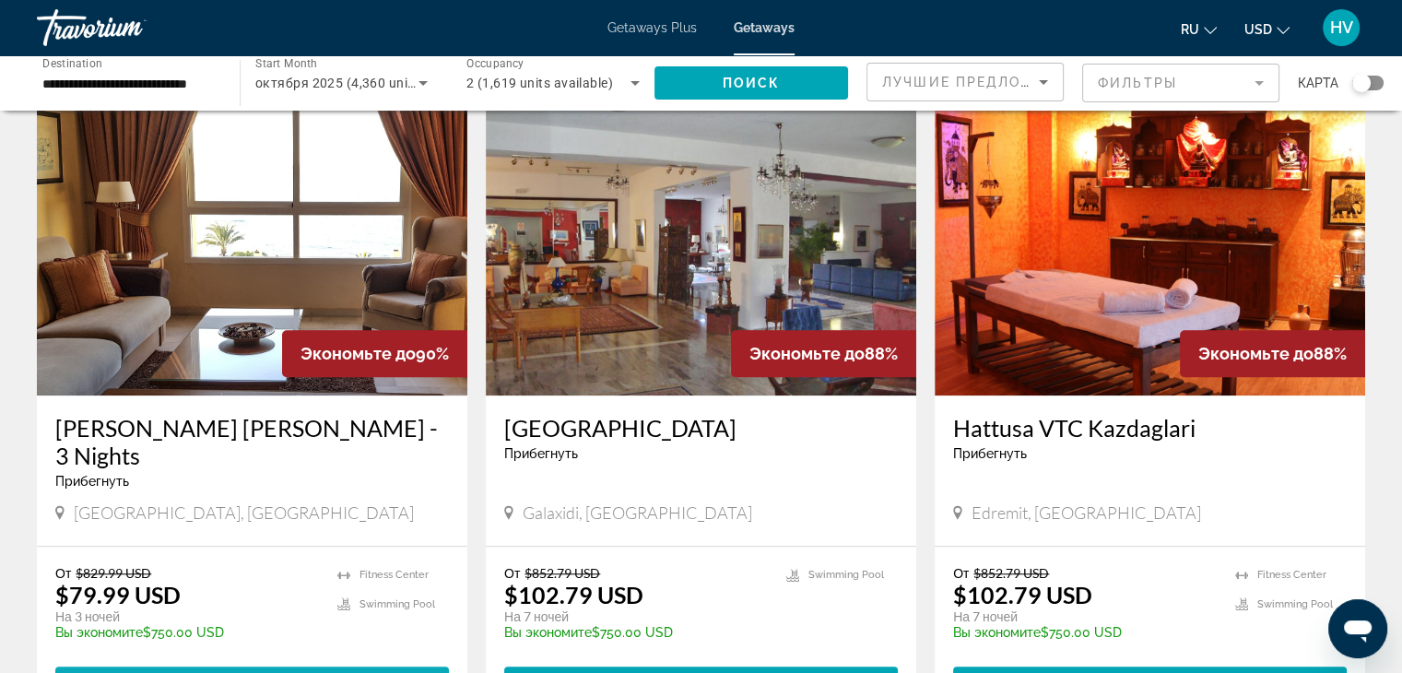
click at [197, 661] on span "Main content" at bounding box center [252, 683] width 394 height 44
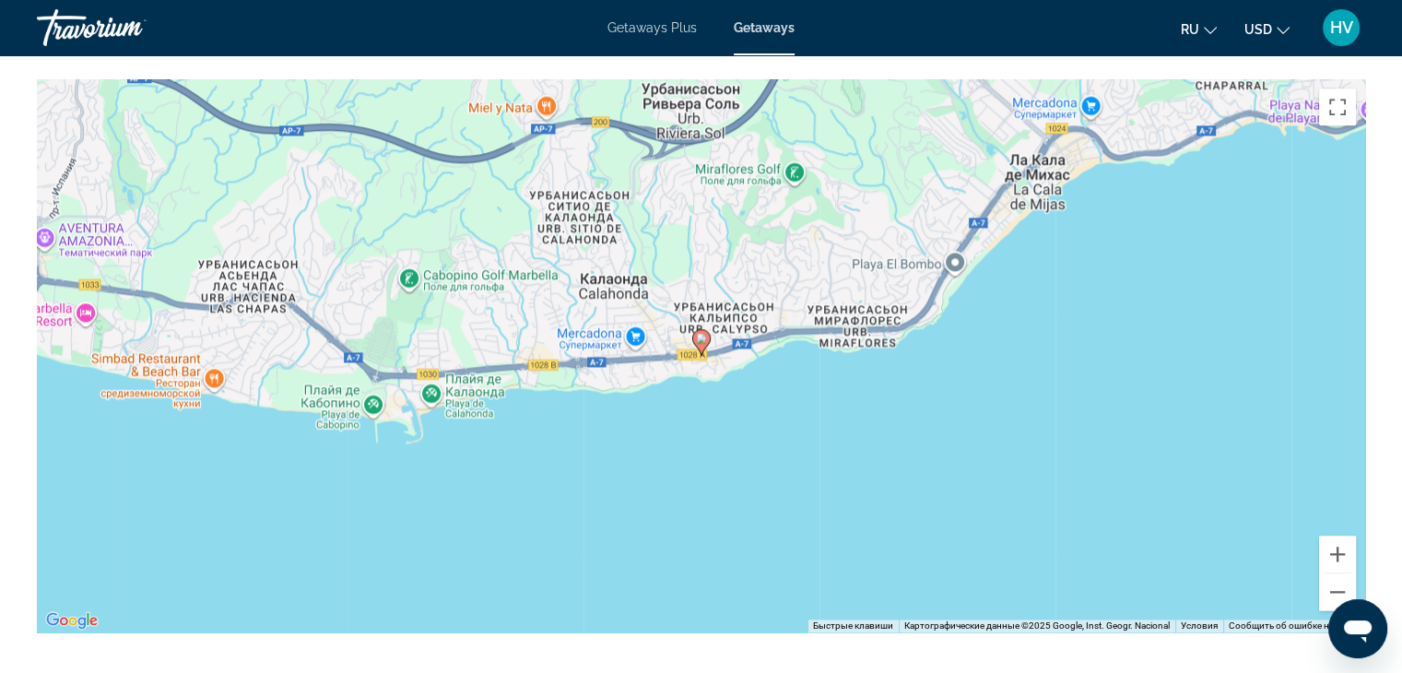
scroll to position [2335, 0]
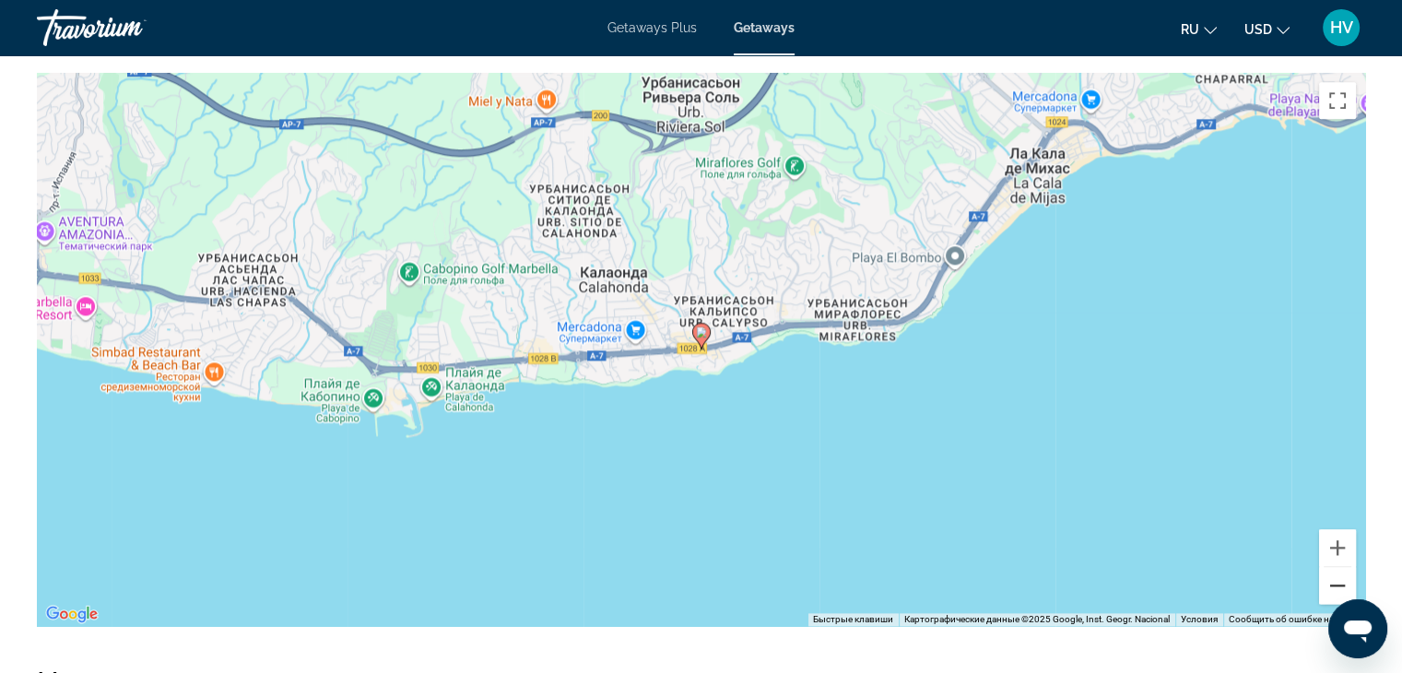
click at [1328, 584] on button "Уменьшить" at bounding box center [1337, 585] width 37 height 37
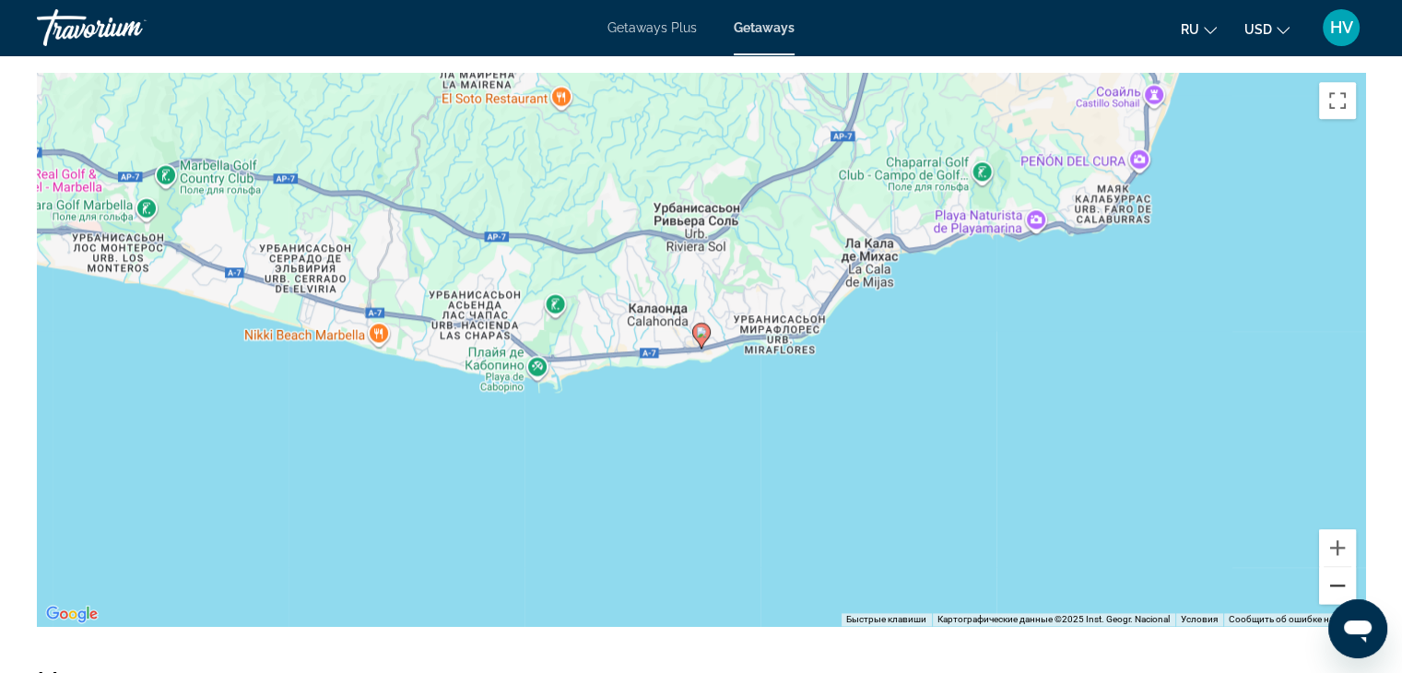
click at [1328, 584] on button "Уменьшить" at bounding box center [1337, 585] width 37 height 37
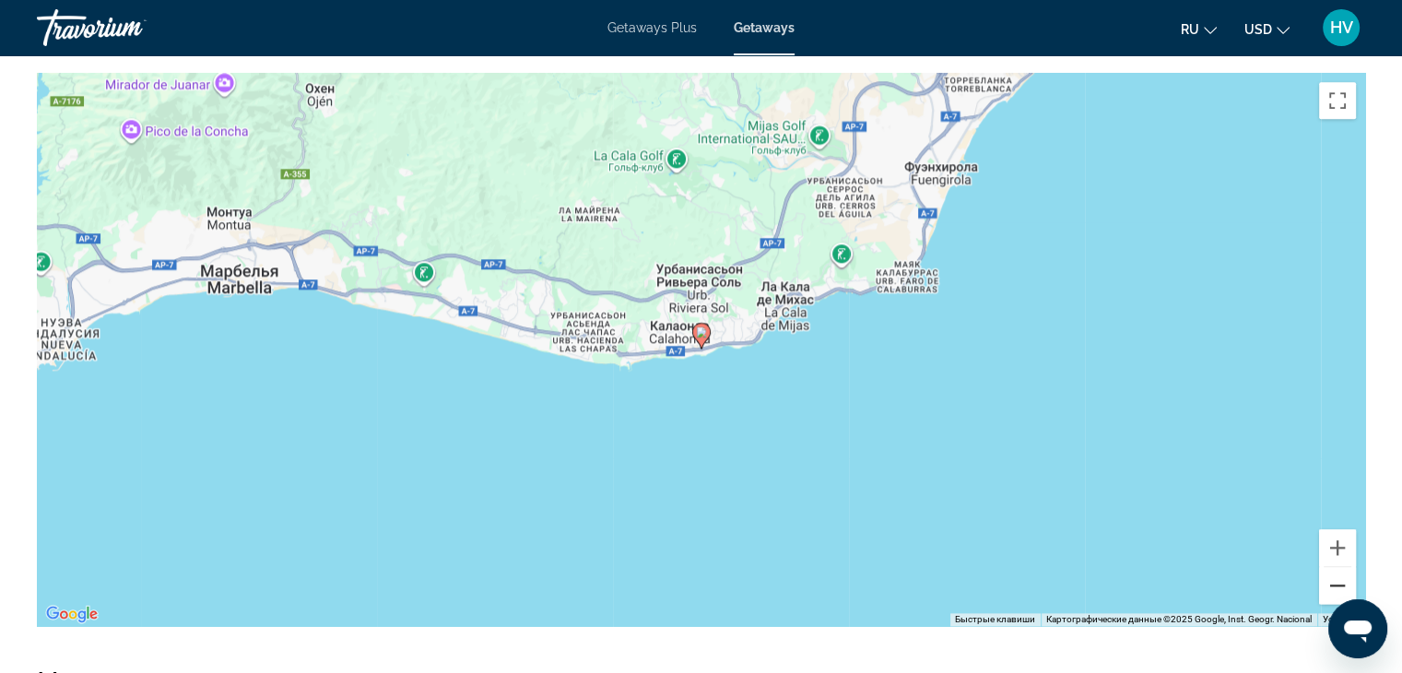
click at [1328, 584] on button "Уменьшить" at bounding box center [1337, 585] width 37 height 37
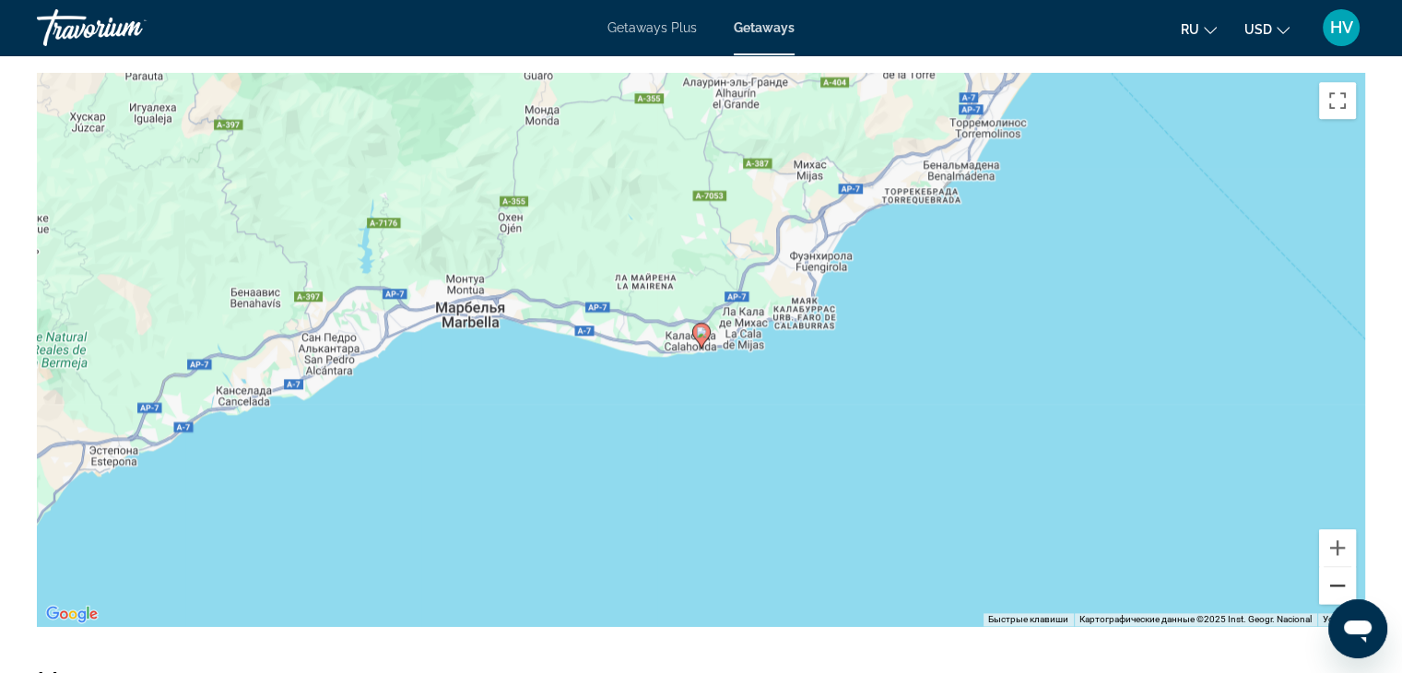
click at [1328, 584] on button "Уменьшить" at bounding box center [1337, 585] width 37 height 37
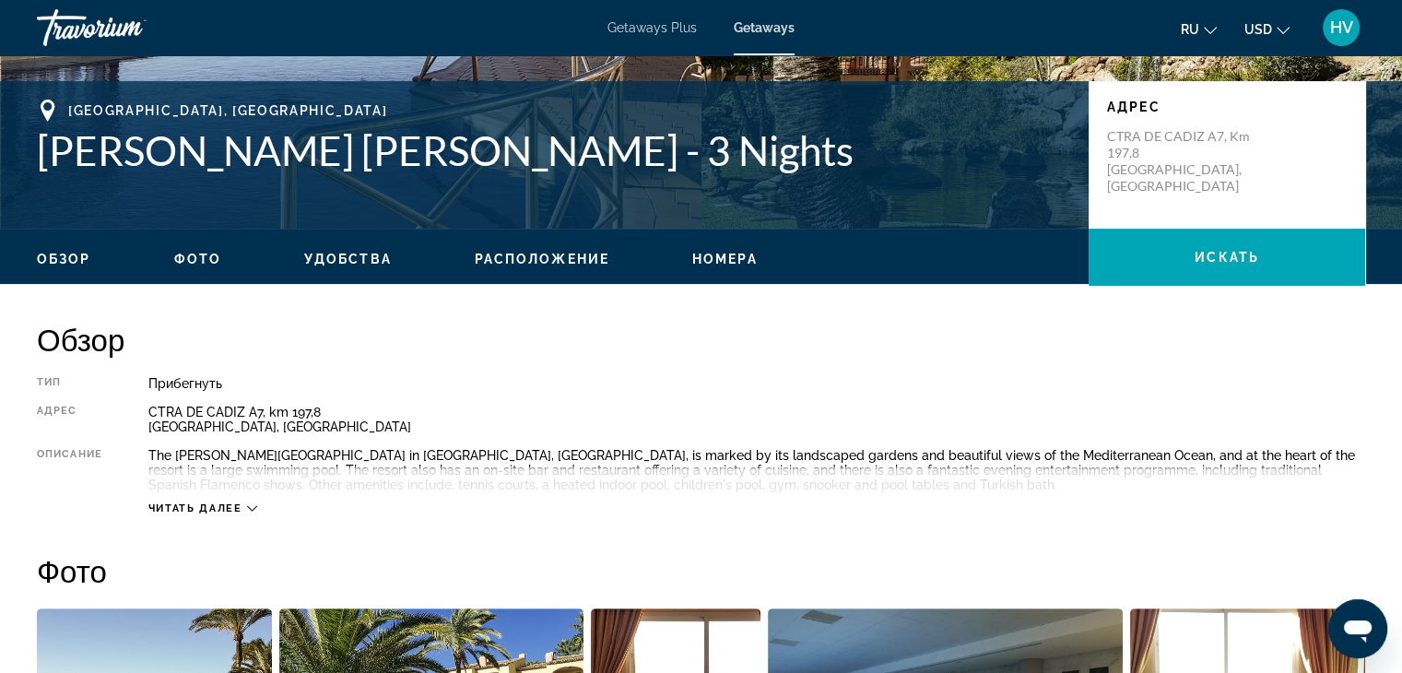
scroll to position [385, 0]
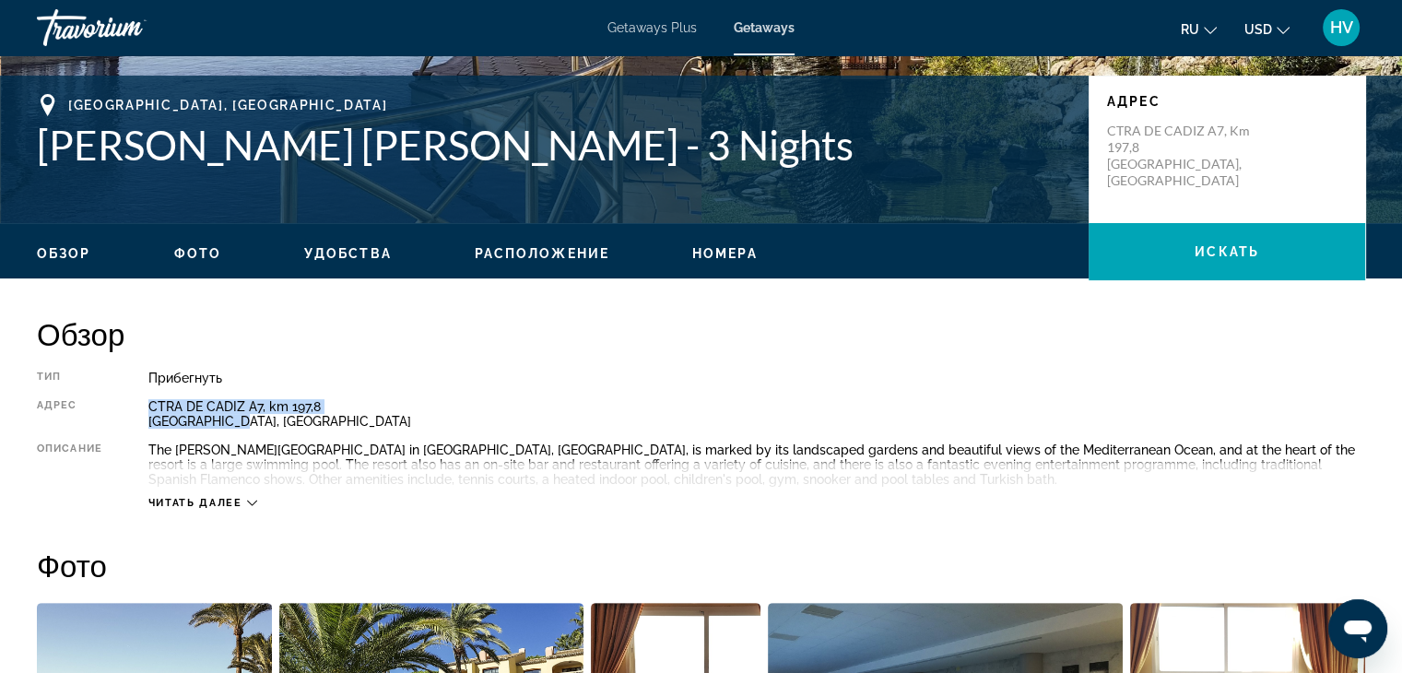
drag, startPoint x: 248, startPoint y: 421, endPoint x: 148, endPoint y: 404, distance: 102.0
click at [148, 404] on div "Тип Прибегнуть Все включено Нет «все включено» Адрес CTRA DE CADIZ A7, km 197,8…" at bounding box center [701, 440] width 1329 height 139
copy div "CTRA DE CADIZ A7, km 197,8 Málaga, Spain"
click at [18, 196] on div "Málaga, Spain Macdonald Doña Lola - 3 Nights Адрес CTRA DE CADIZ A7, km 197,8 M…" at bounding box center [701, 149] width 1402 height 111
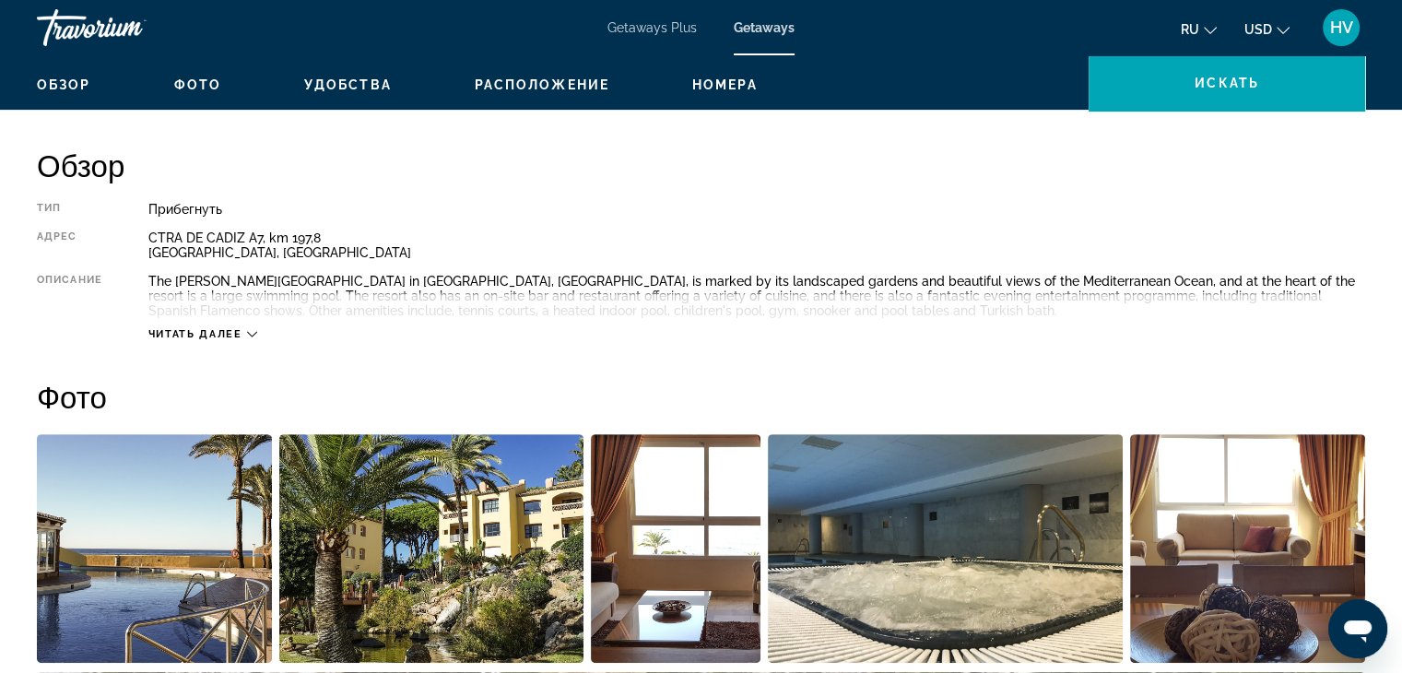
scroll to position [566, 0]
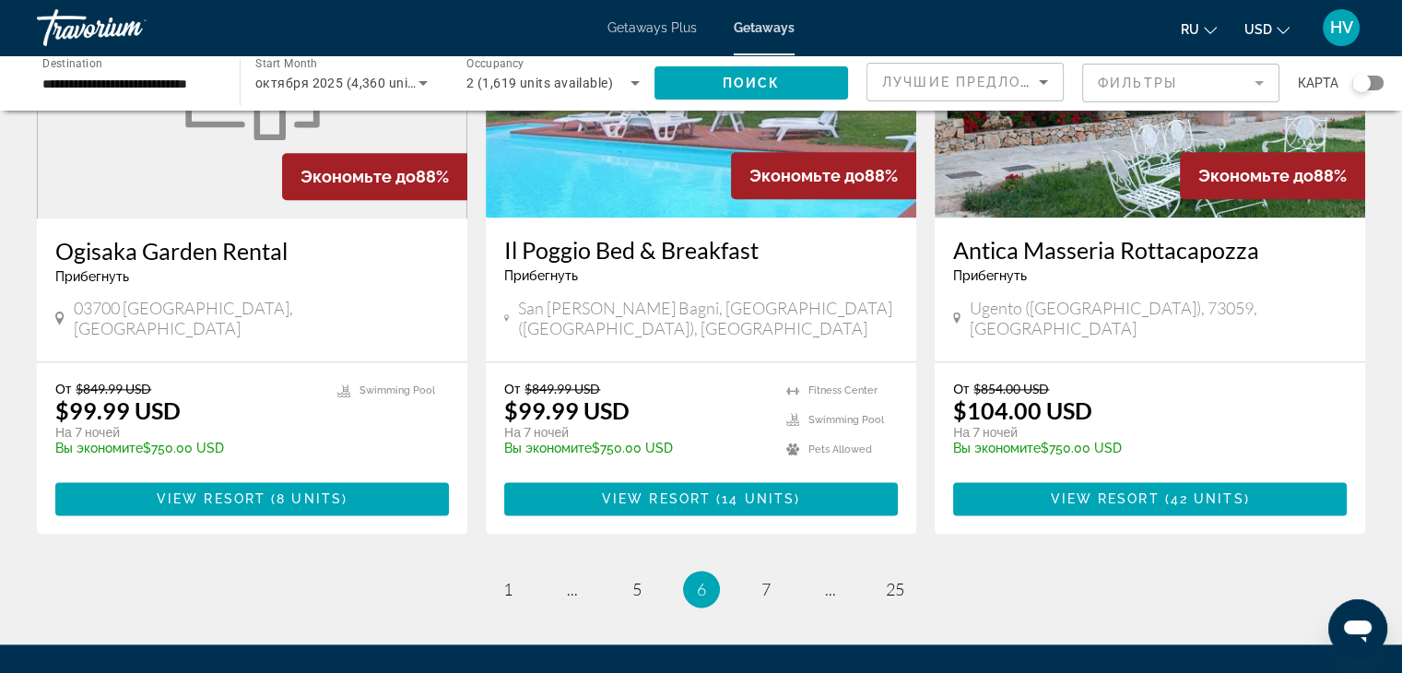
scroll to position [2278, 0]
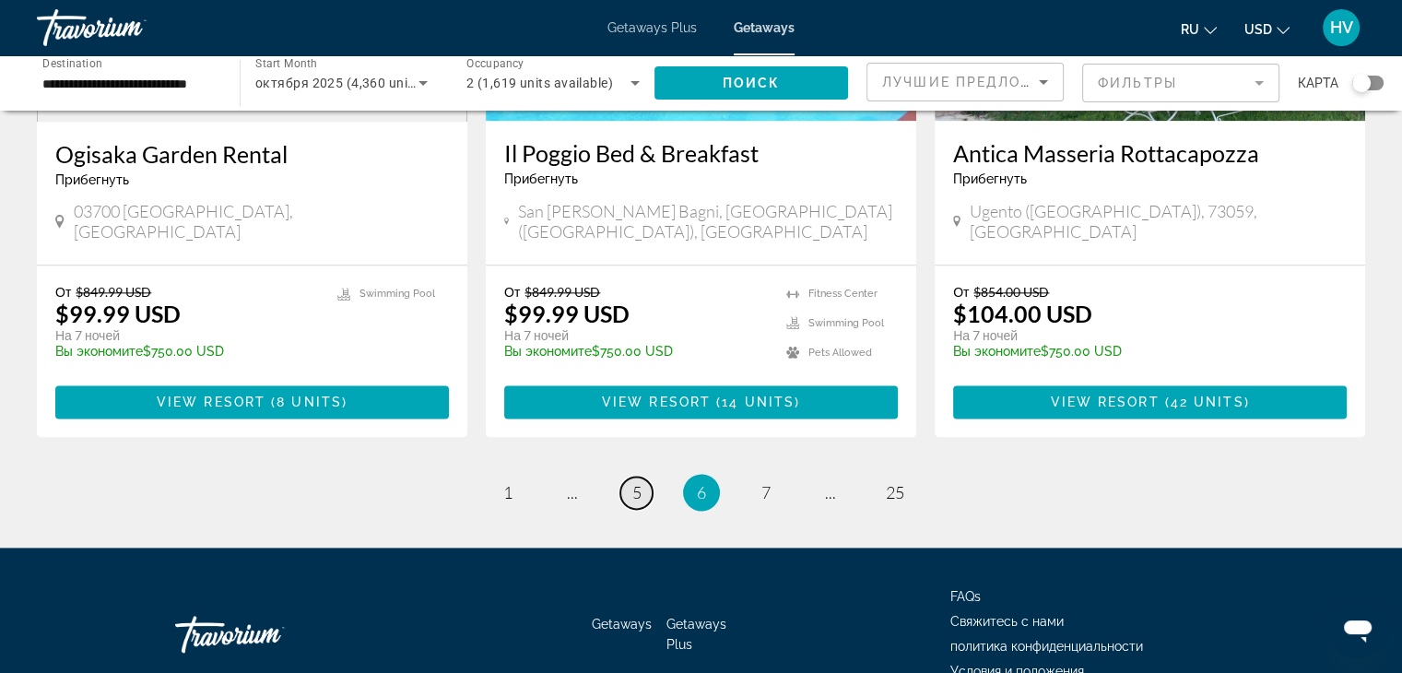
click at [634, 482] on span "5" at bounding box center [637, 492] width 9 height 20
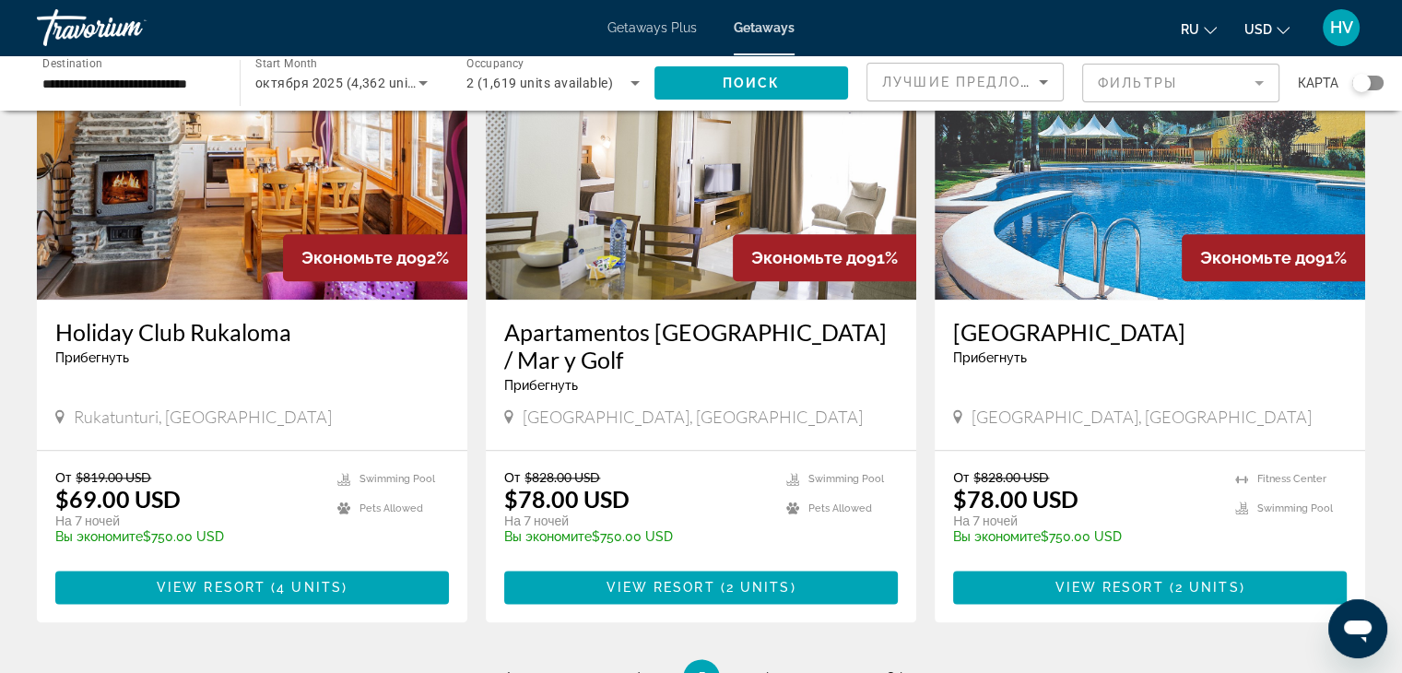
scroll to position [2102, 0]
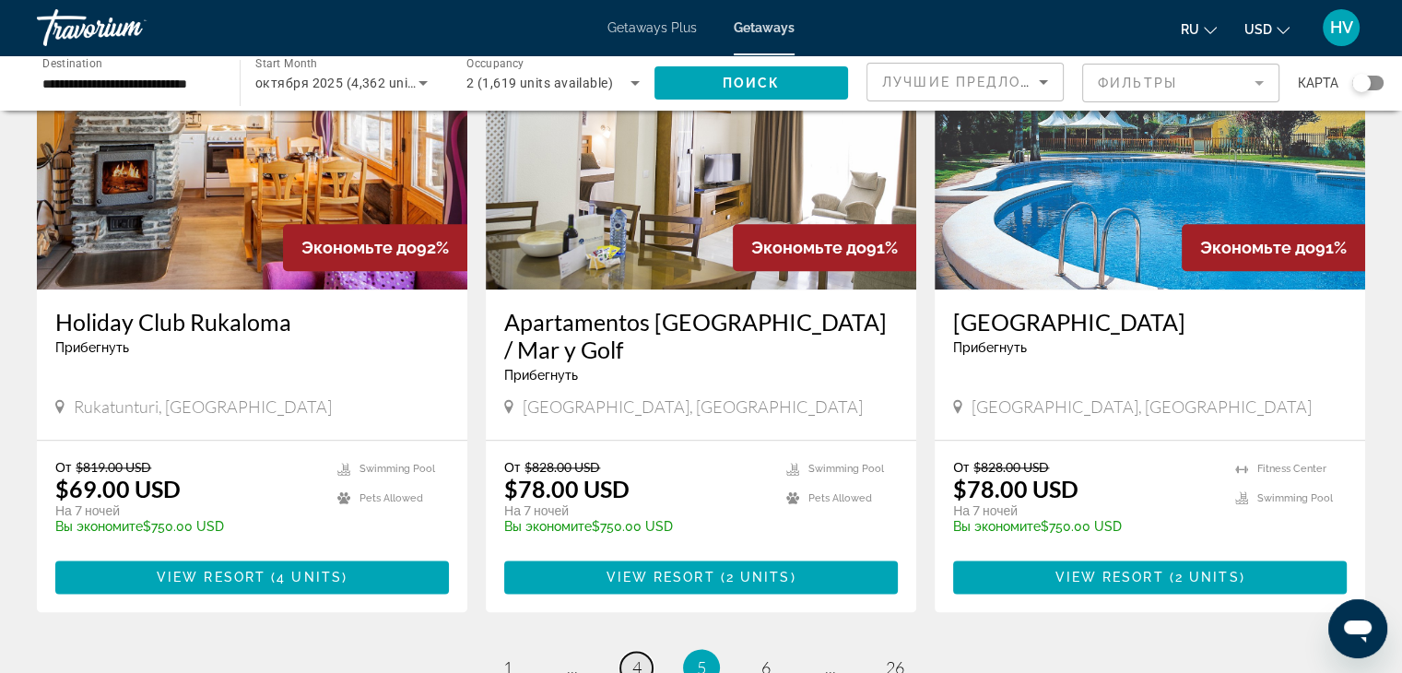
click at [634, 657] on span "4" at bounding box center [637, 667] width 9 height 20
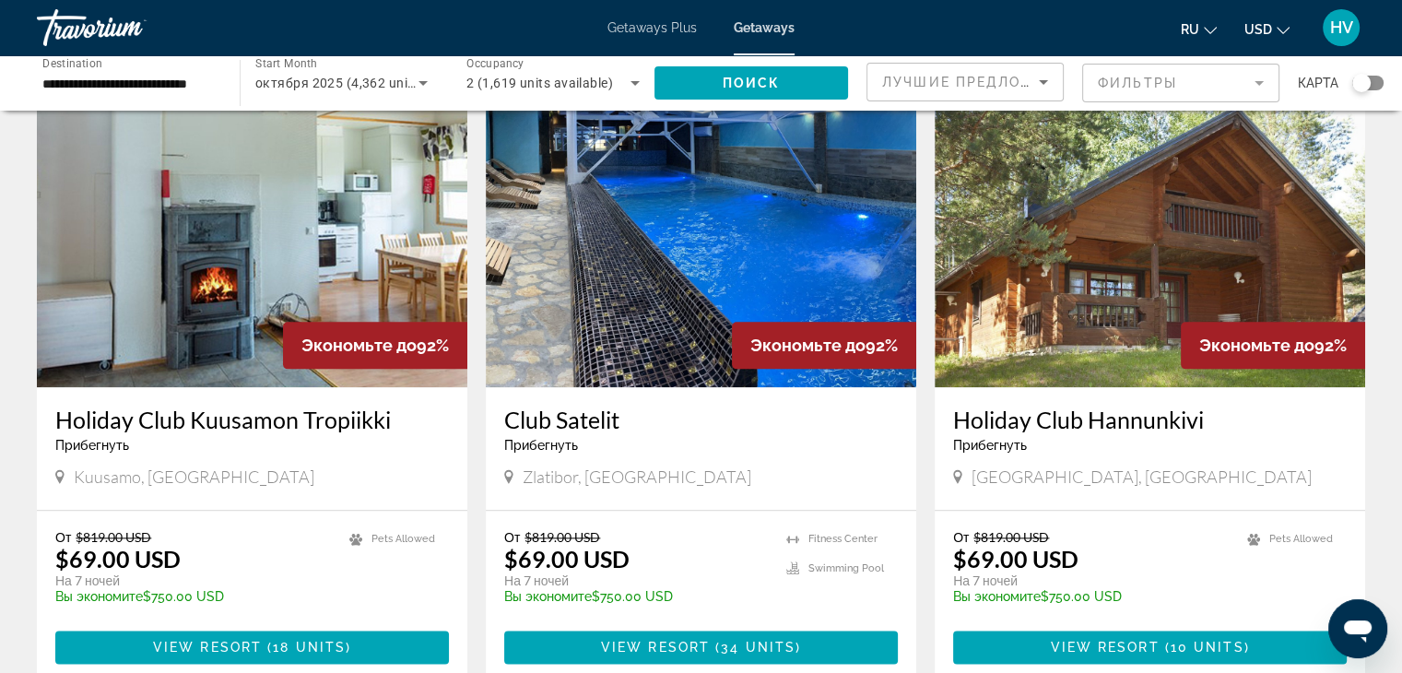
scroll to position [2309, 0]
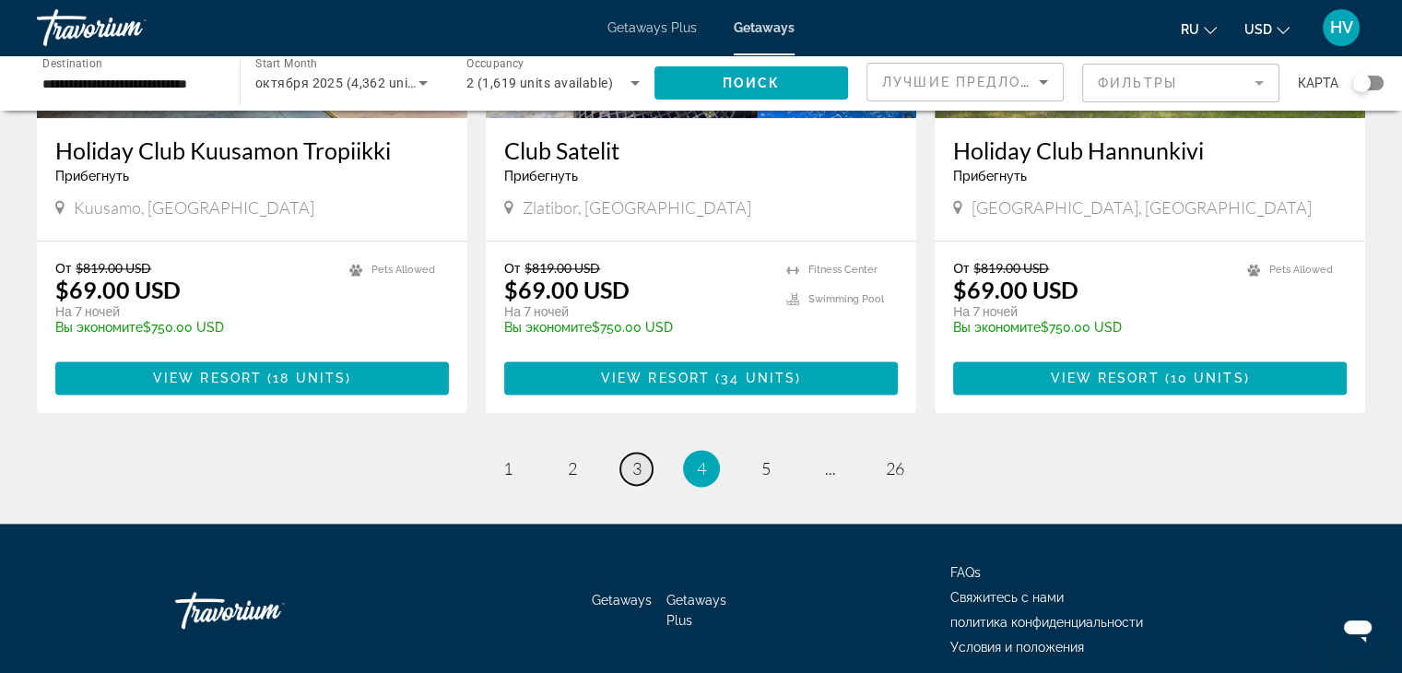
click at [642, 453] on link "page 3" at bounding box center [637, 469] width 32 height 32
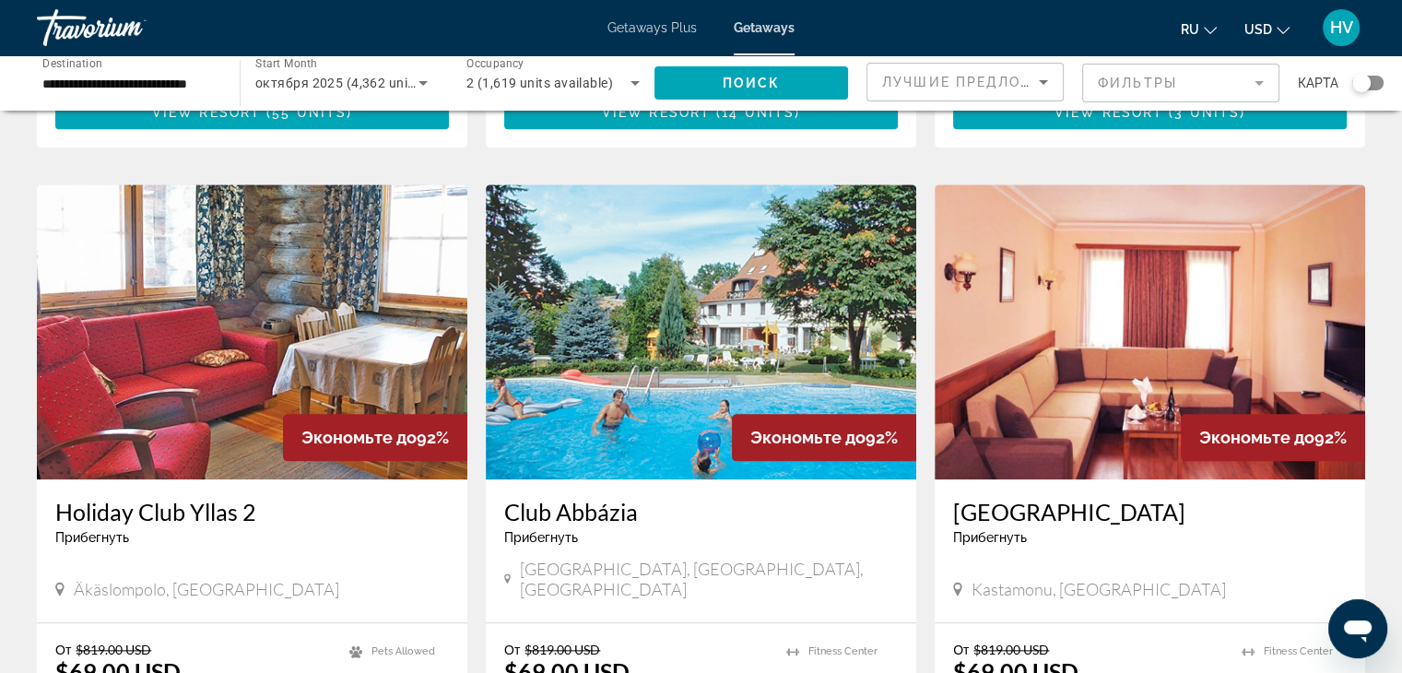
scroll to position [2336, 0]
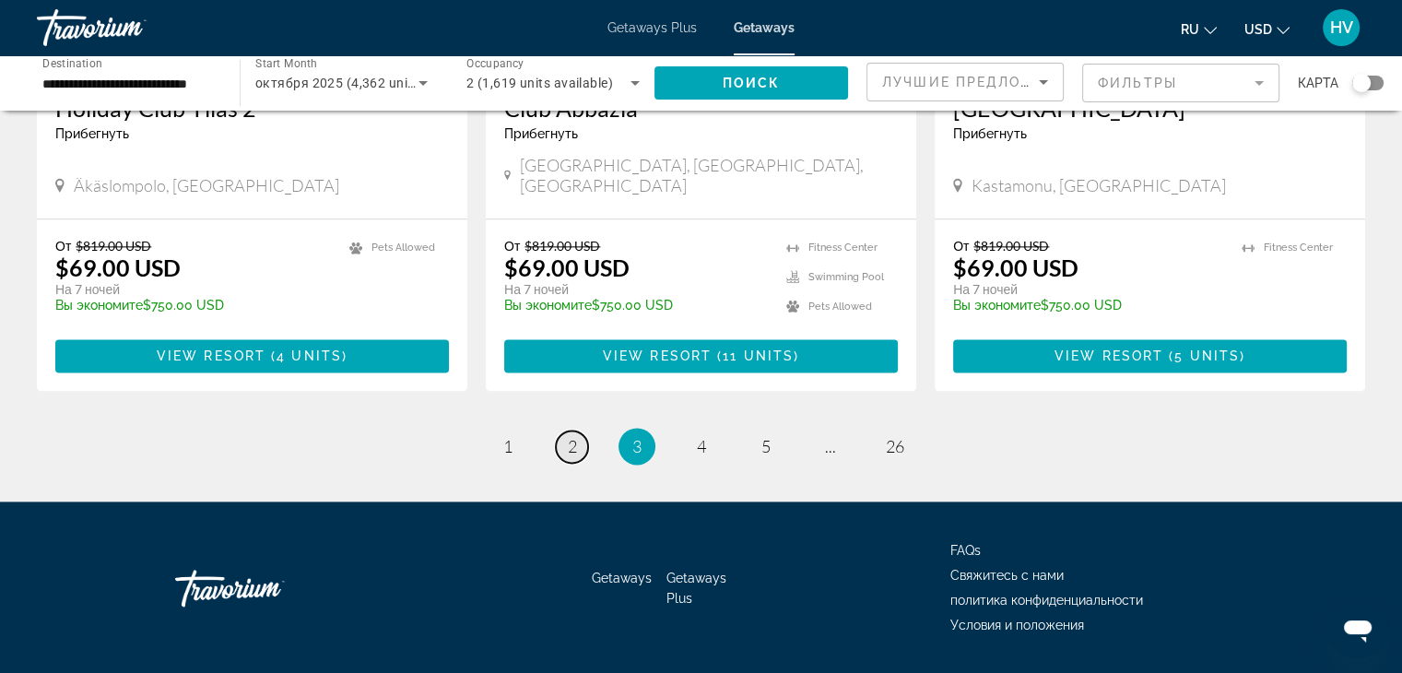
click at [575, 436] on span "2" at bounding box center [572, 446] width 9 height 20
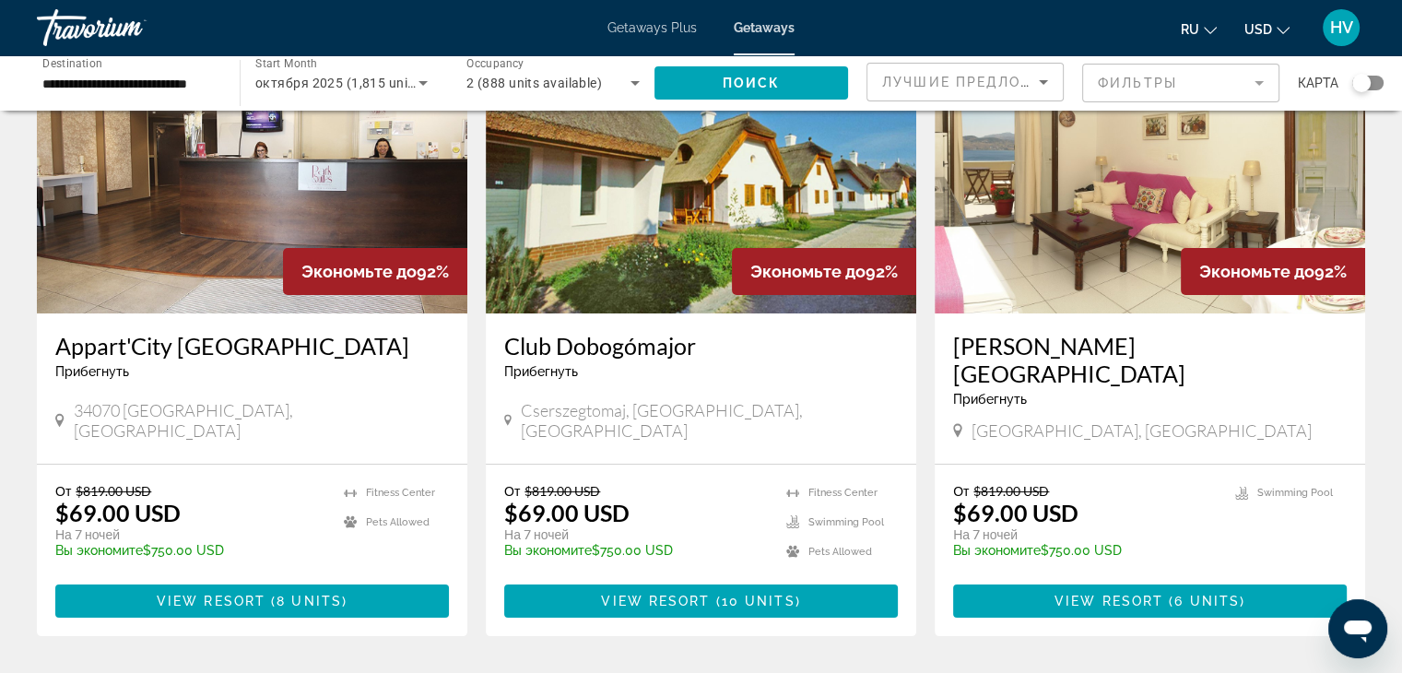
scroll to position [164, 0]
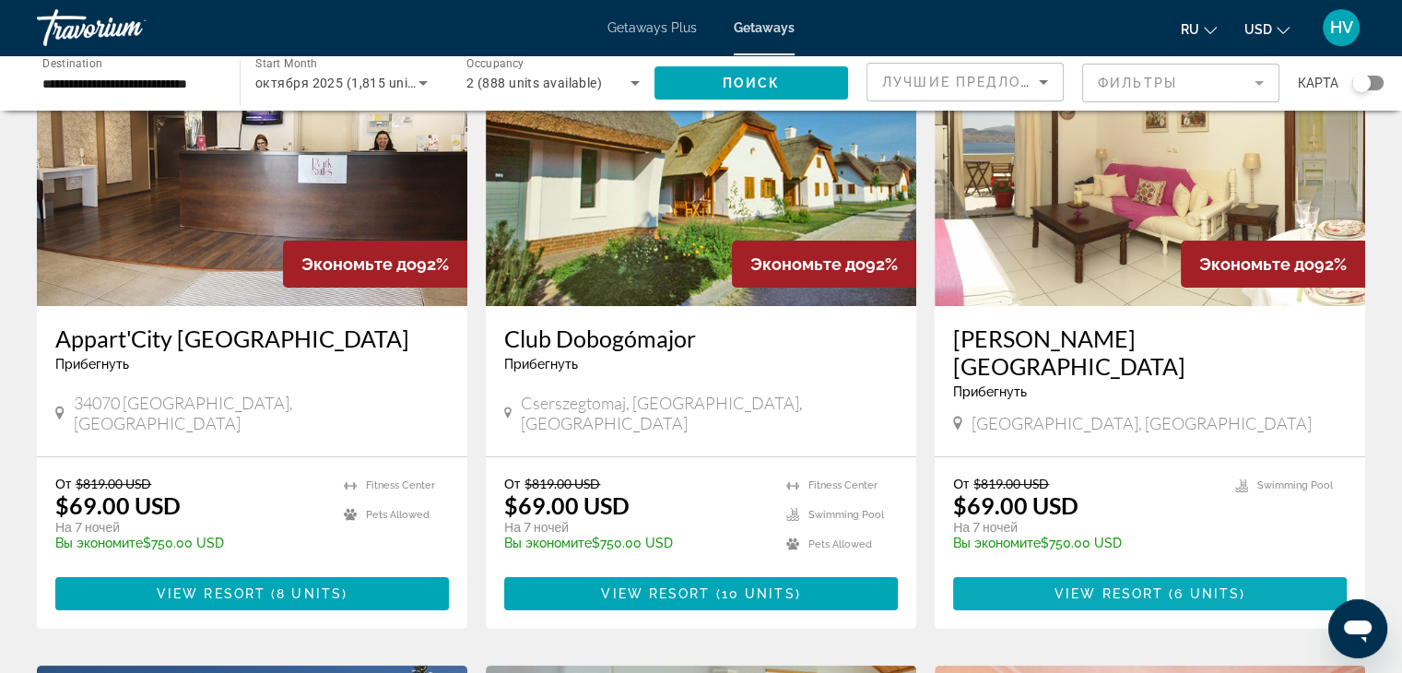
click at [1094, 572] on span "Main content" at bounding box center [1150, 594] width 394 height 44
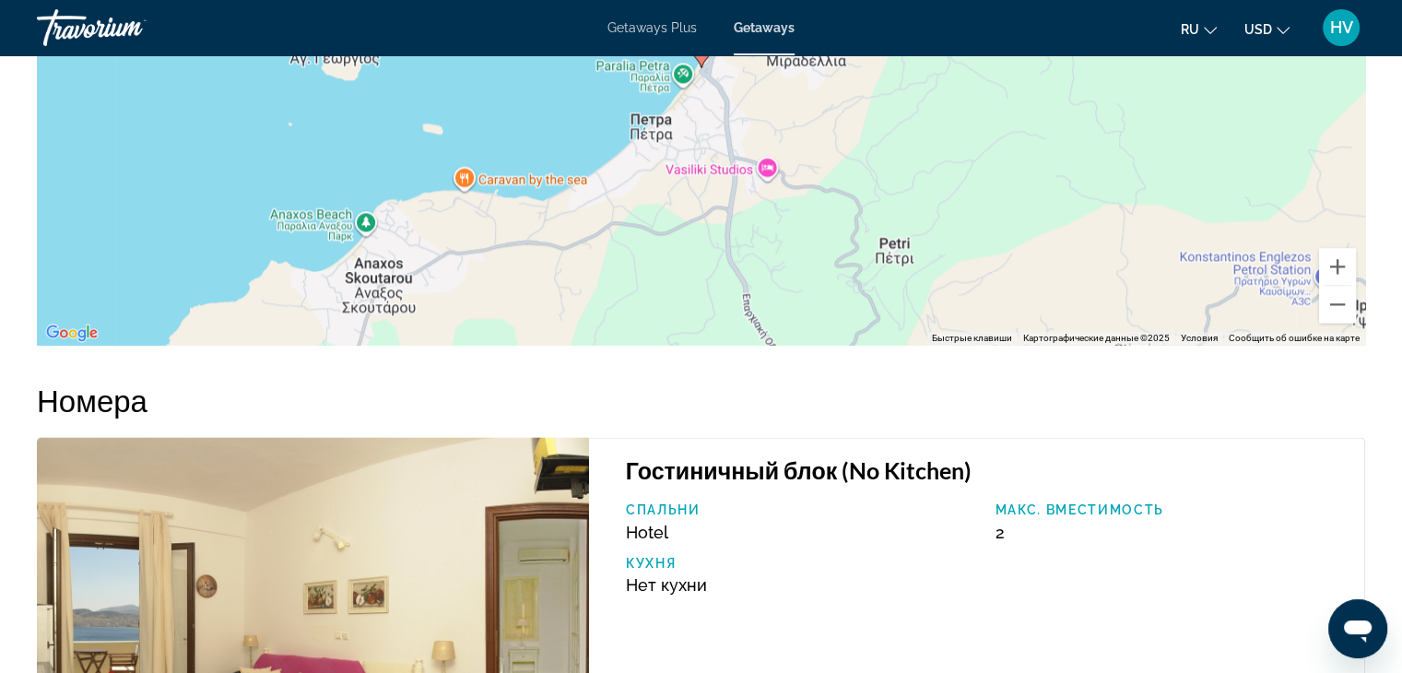
scroll to position [2678, 0]
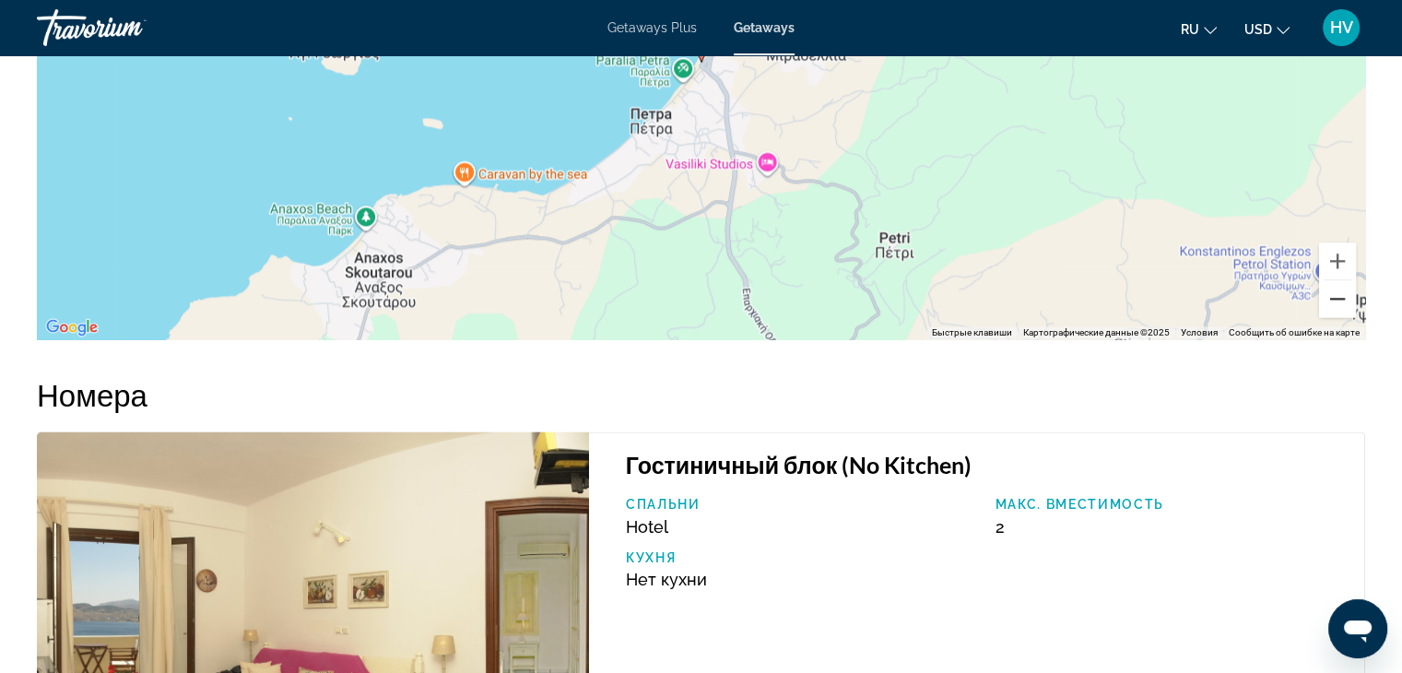
click at [1339, 294] on button "Уменьшить" at bounding box center [1337, 298] width 37 height 37
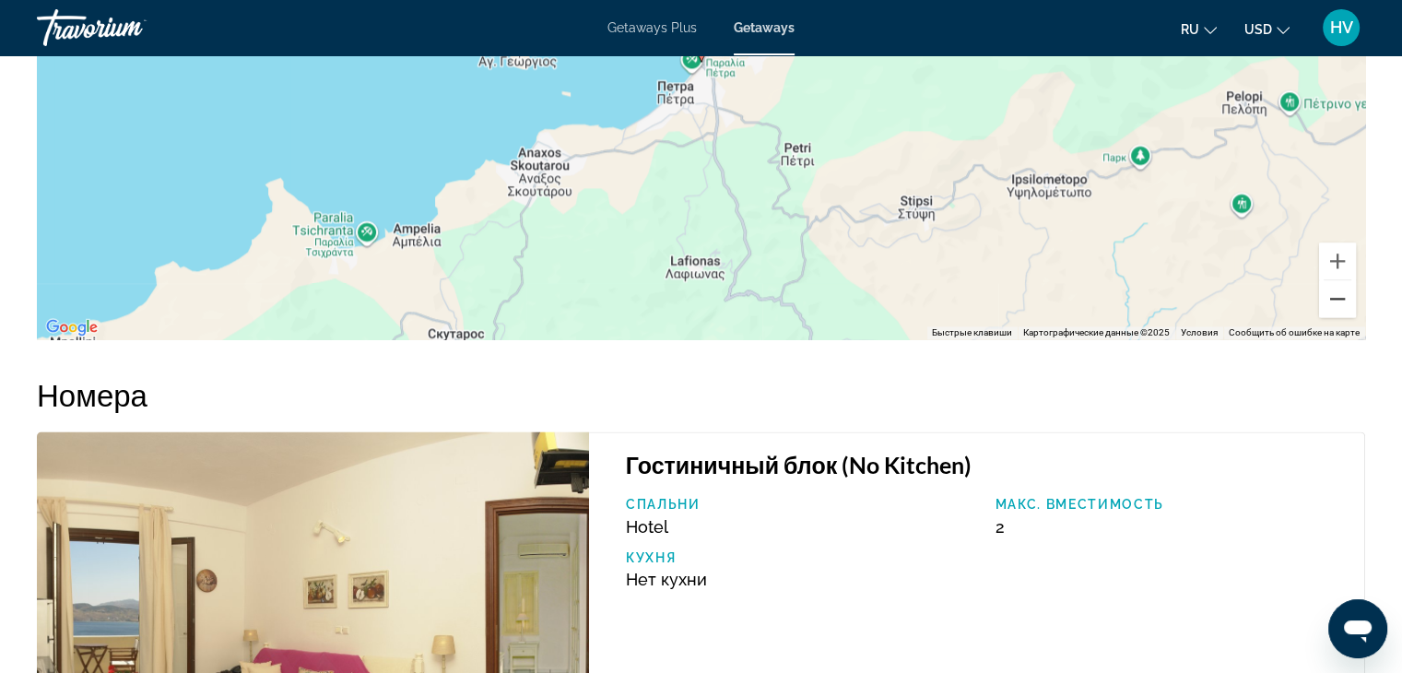
click at [1339, 294] on button "Уменьшить" at bounding box center [1337, 298] width 37 height 37
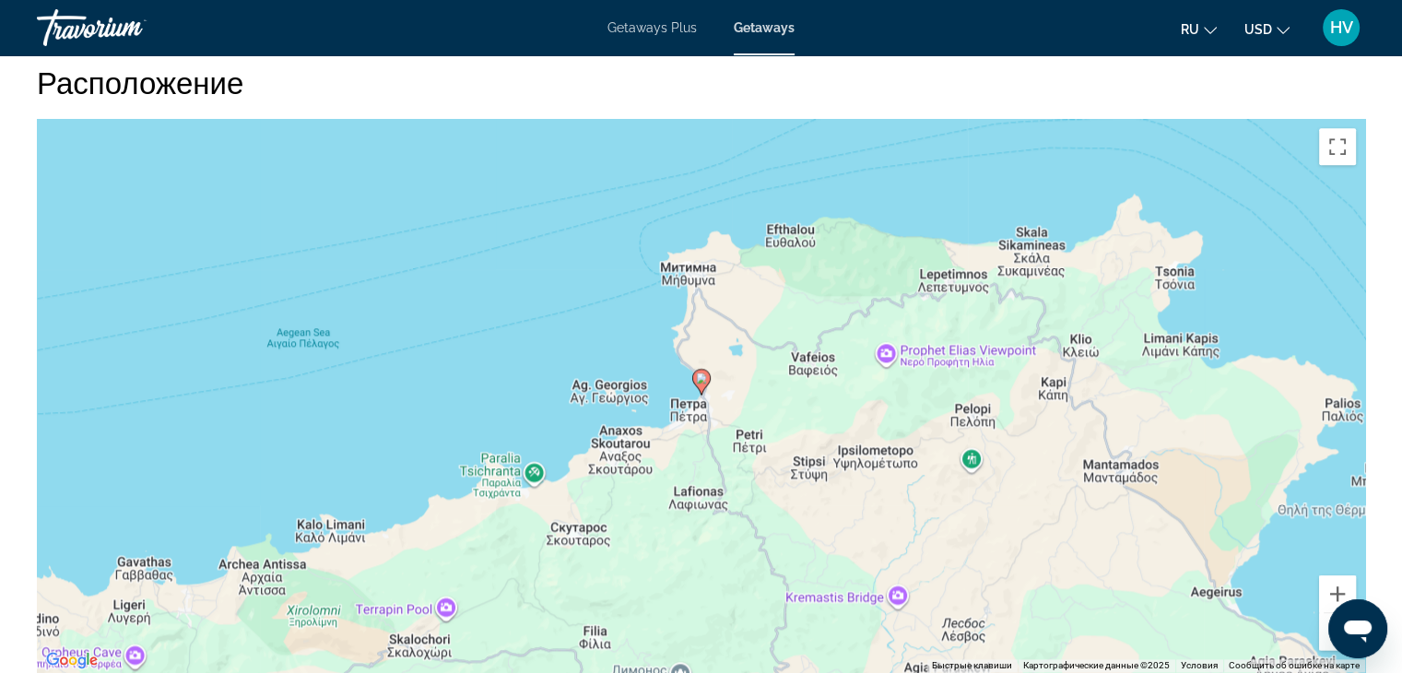
scroll to position [2455, 0]
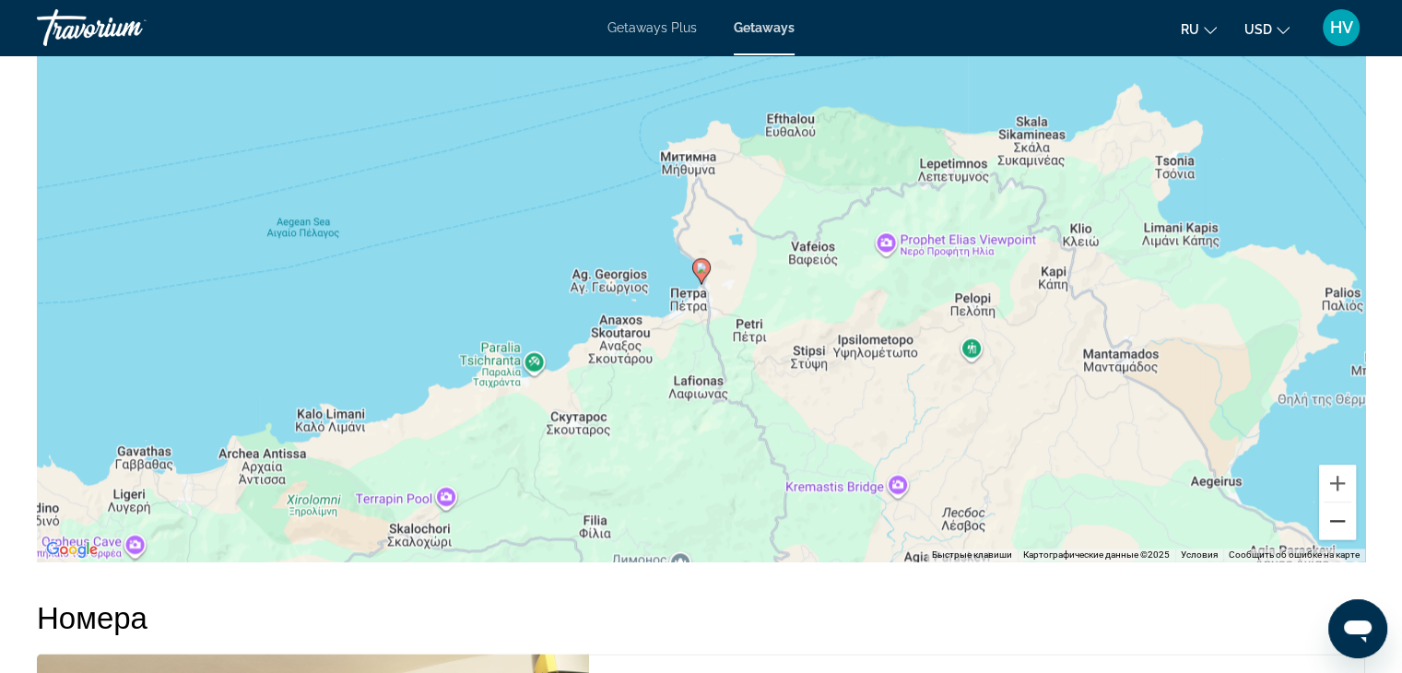
click at [1328, 517] on button "Уменьшить" at bounding box center [1337, 520] width 37 height 37
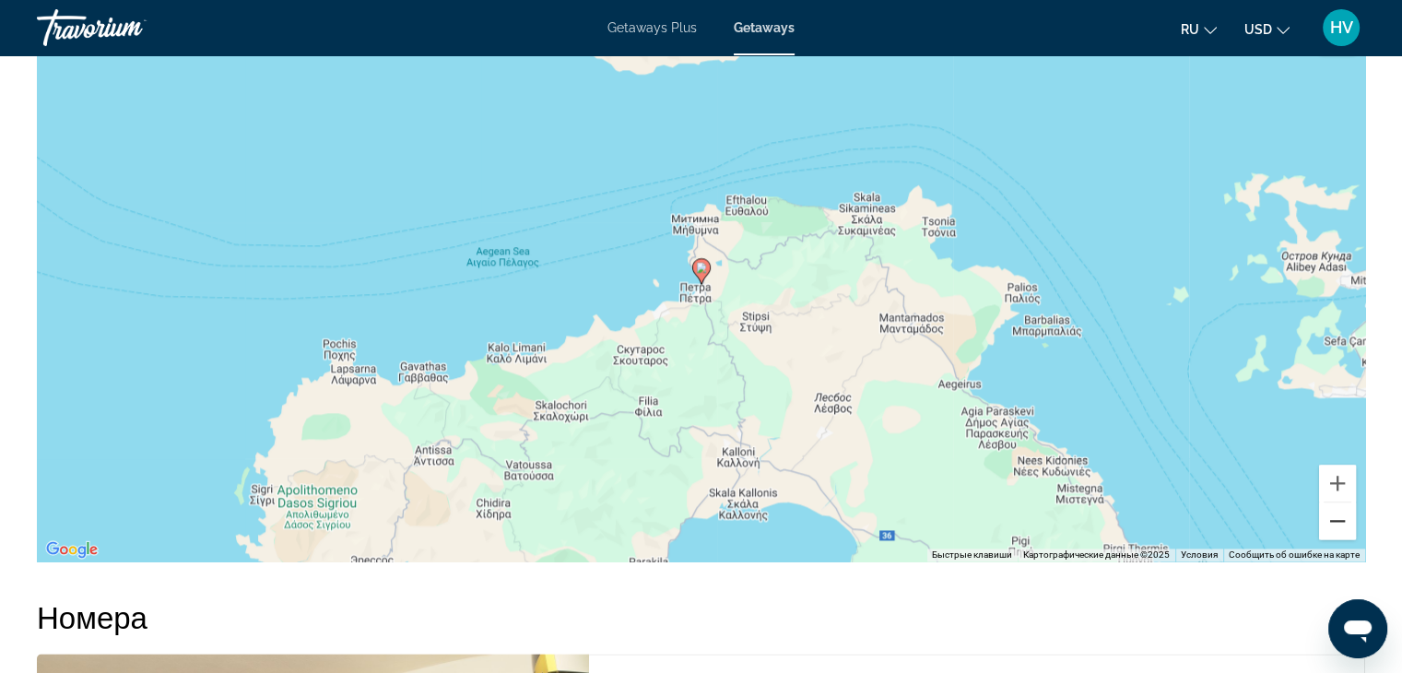
click at [1328, 517] on button "Уменьшить" at bounding box center [1337, 520] width 37 height 37
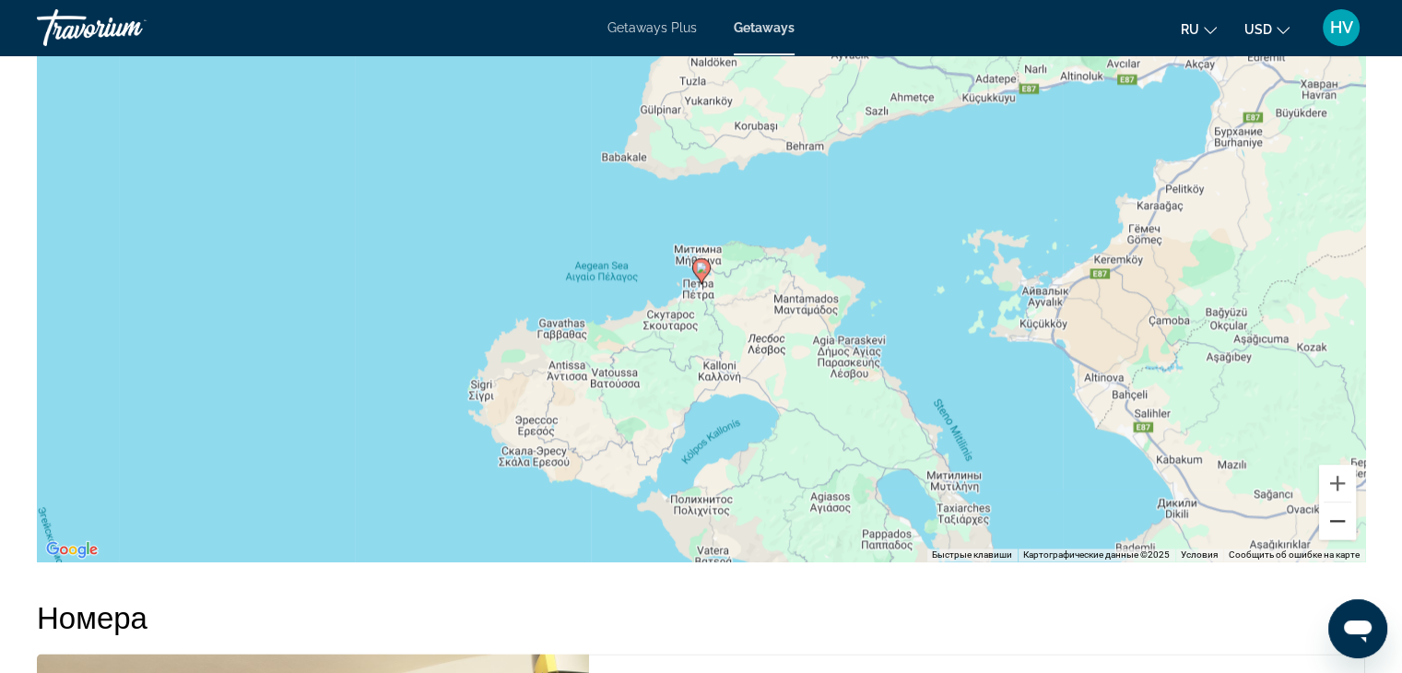
click at [1328, 517] on button "Уменьшить" at bounding box center [1337, 520] width 37 height 37
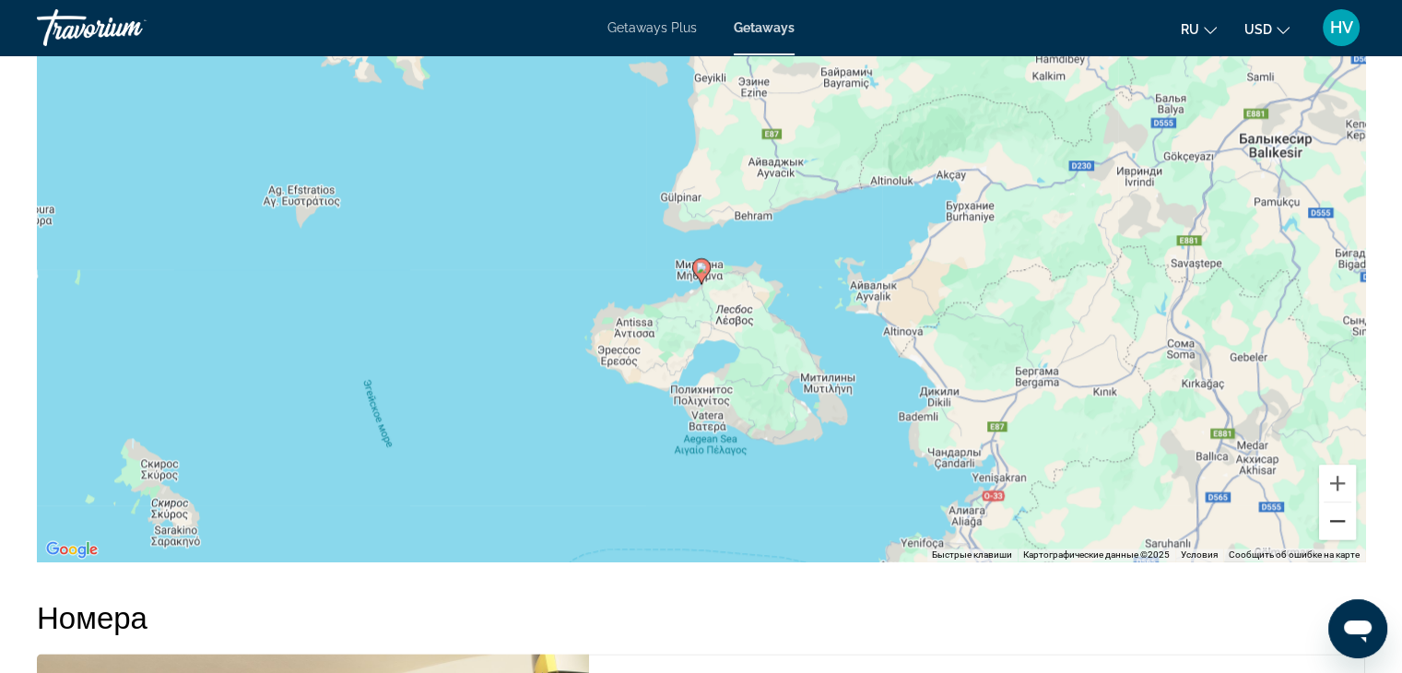
click at [1328, 517] on button "Уменьшить" at bounding box center [1337, 520] width 37 height 37
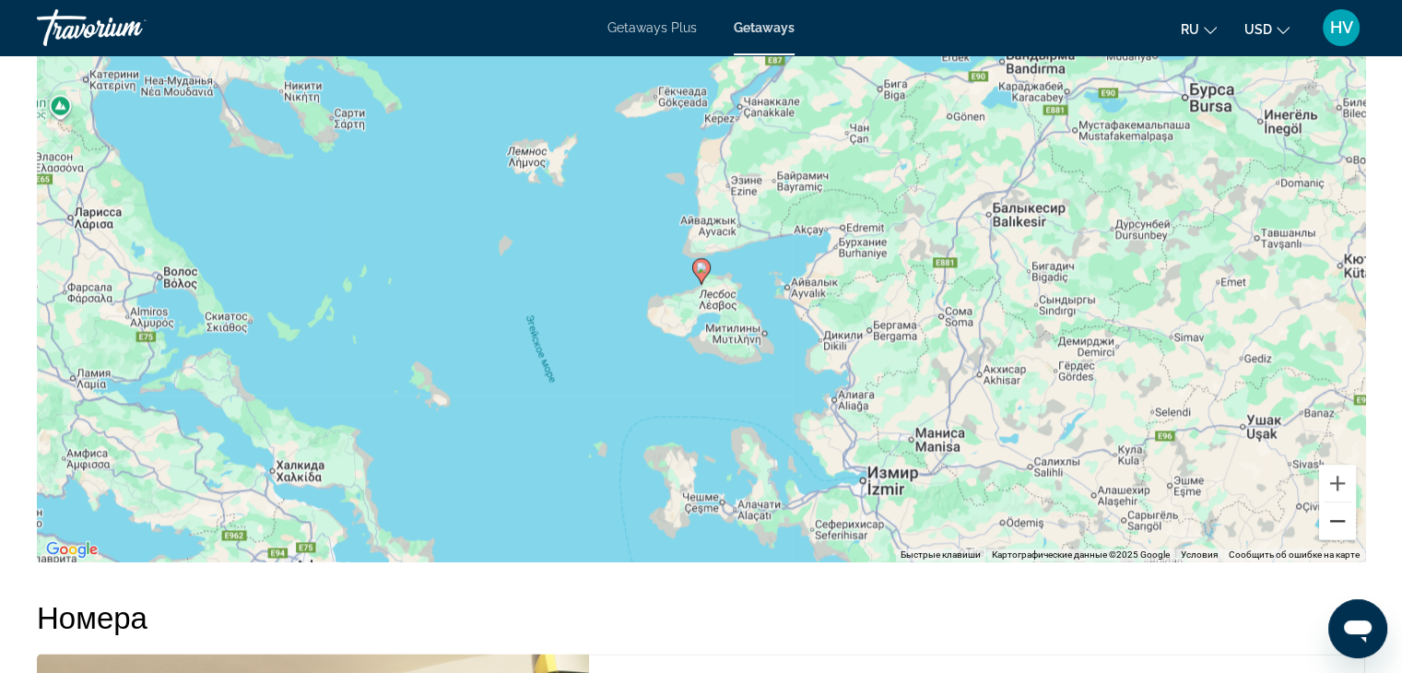
click at [1328, 517] on button "Уменьшить" at bounding box center [1337, 520] width 37 height 37
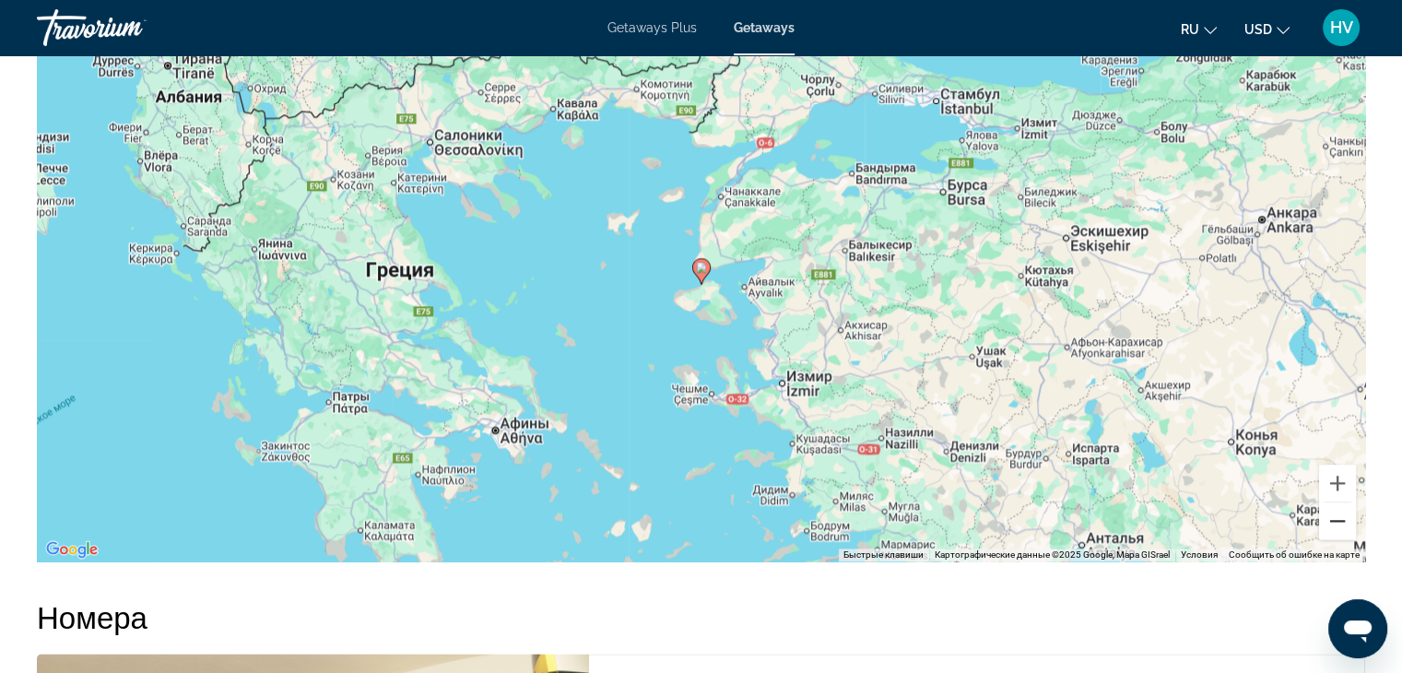
click at [1328, 517] on button "Уменьшить" at bounding box center [1337, 520] width 37 height 37
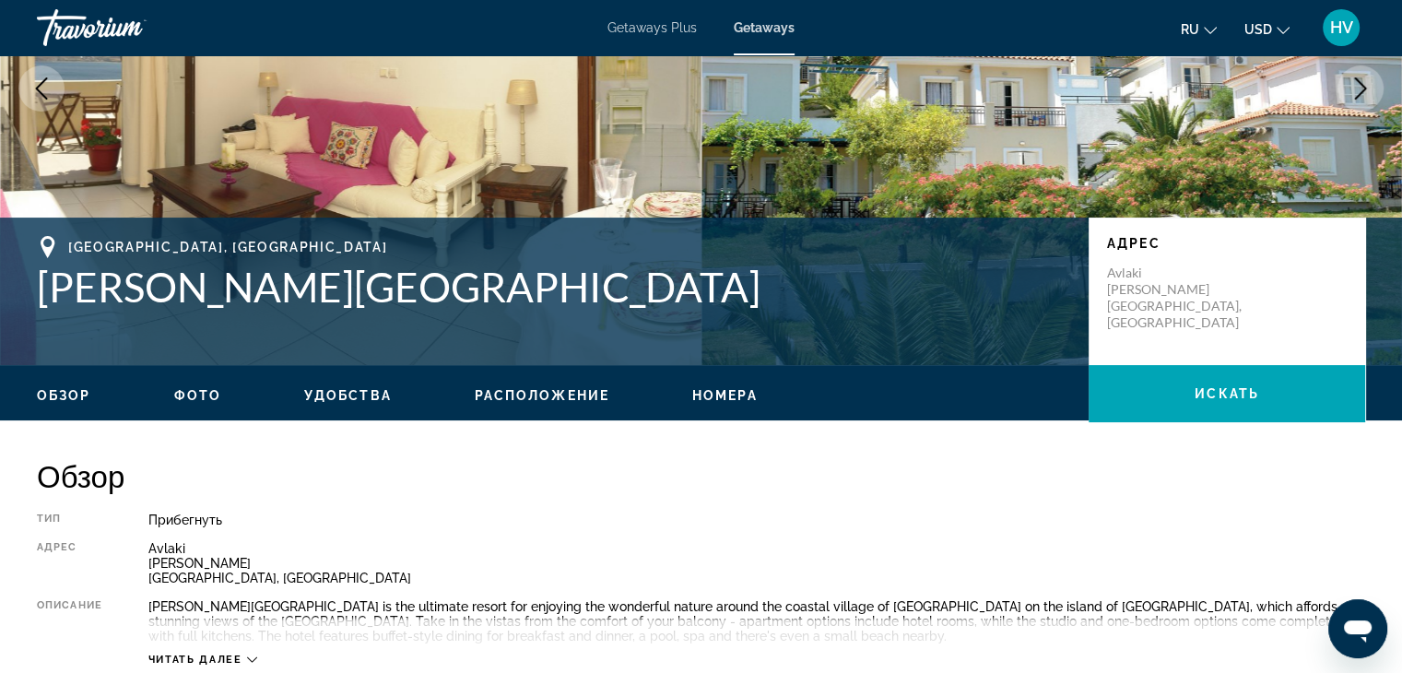
scroll to position [217, 0]
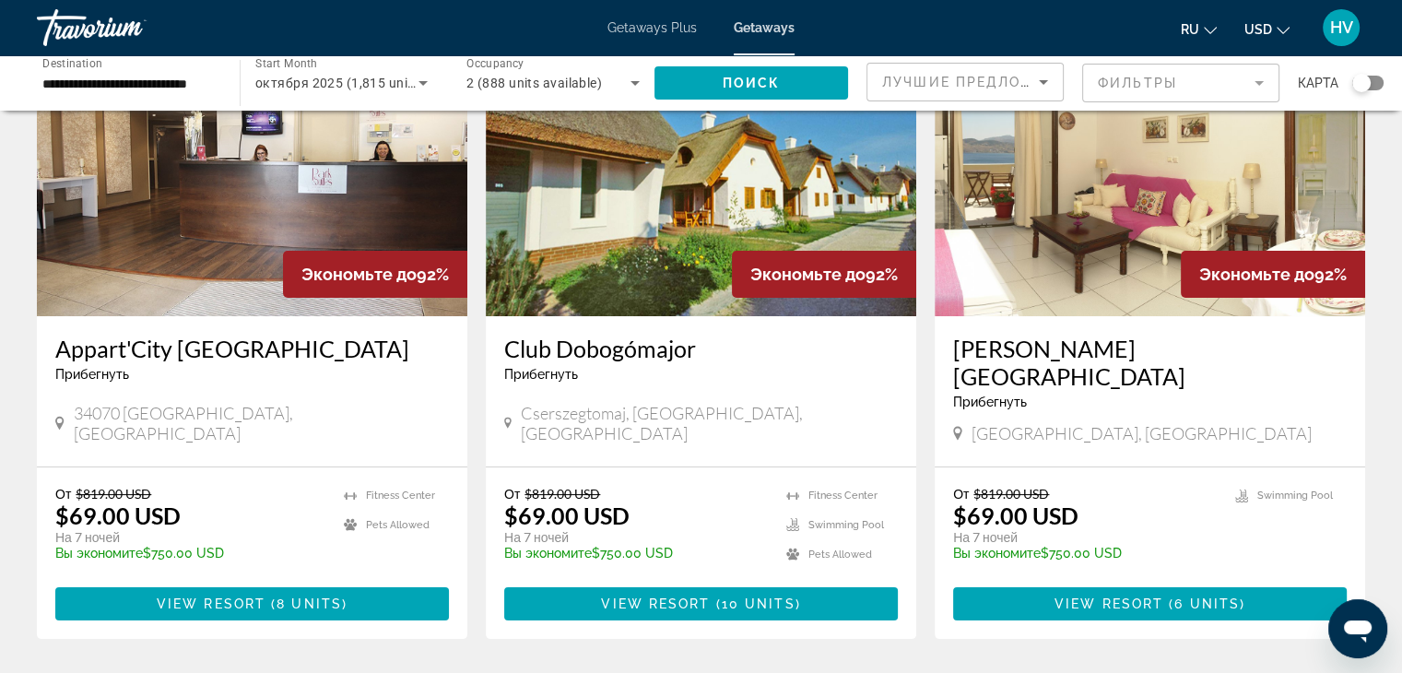
scroll to position [160, 0]
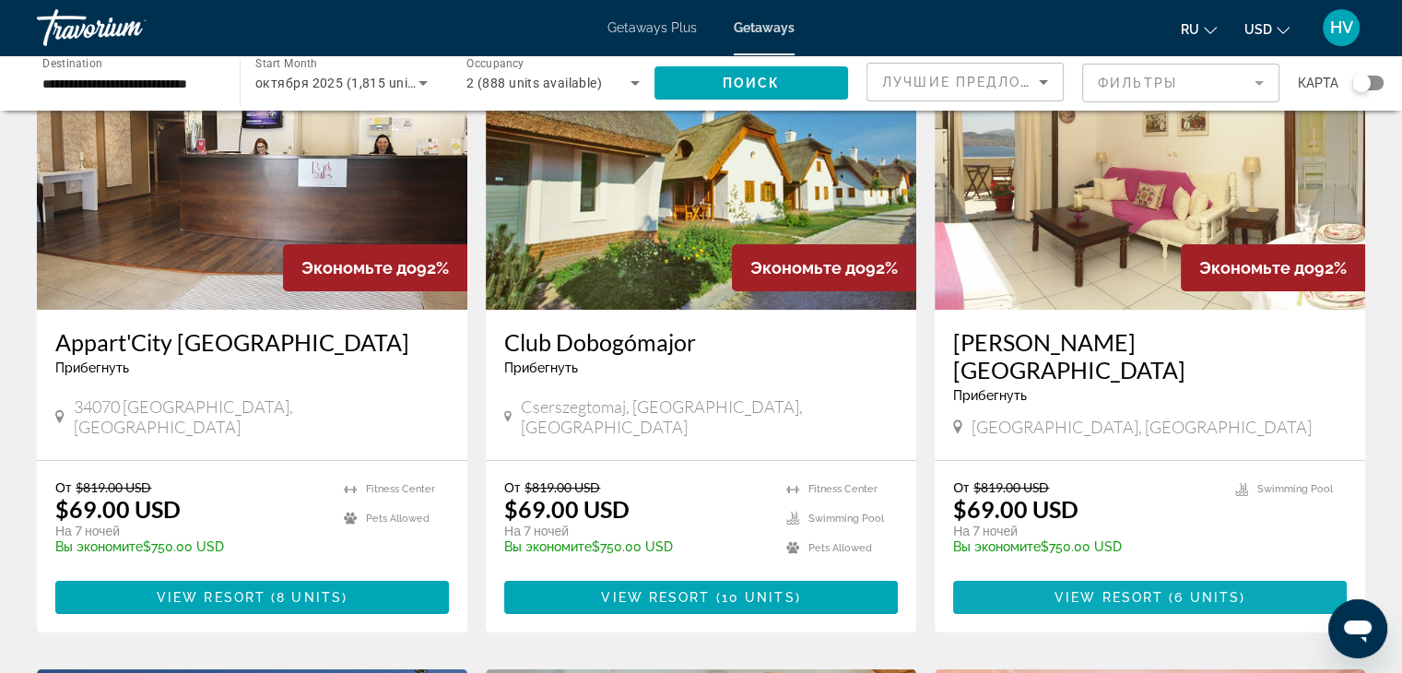
click at [1124, 575] on span "Main content" at bounding box center [1150, 597] width 394 height 44
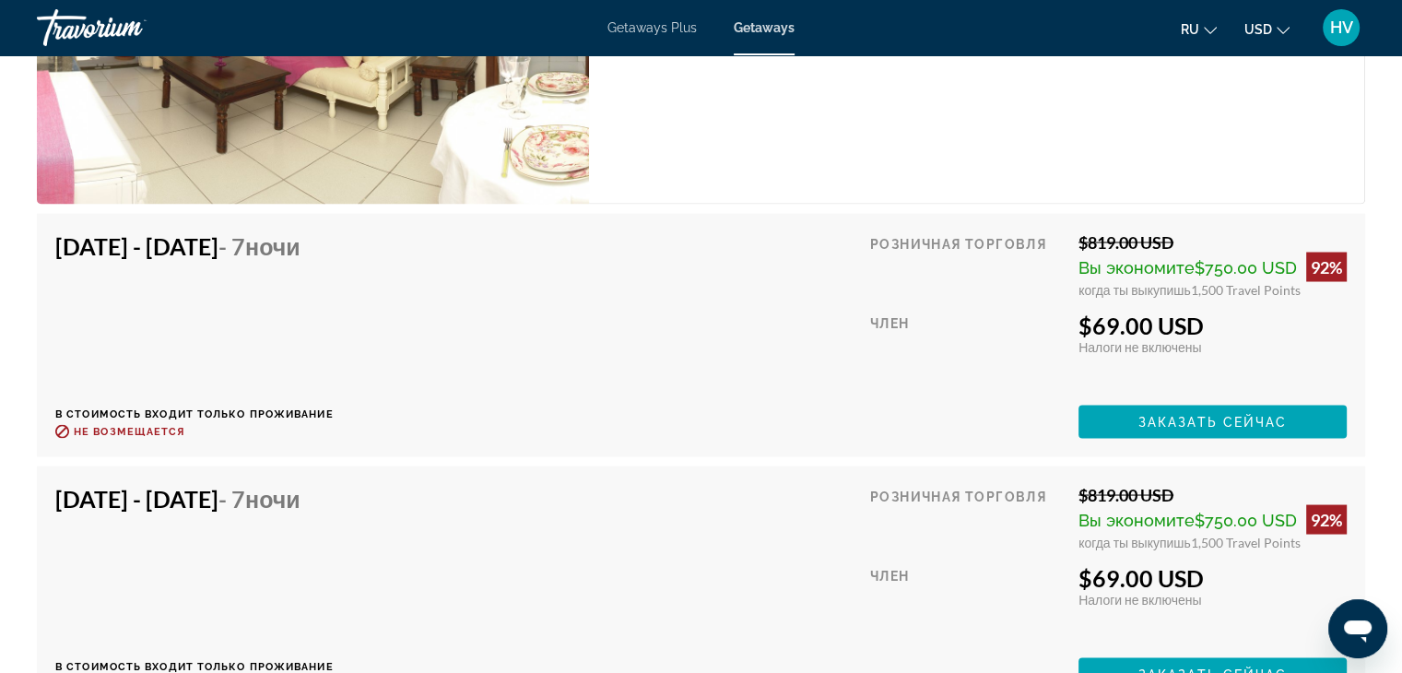
scroll to position [3257, 0]
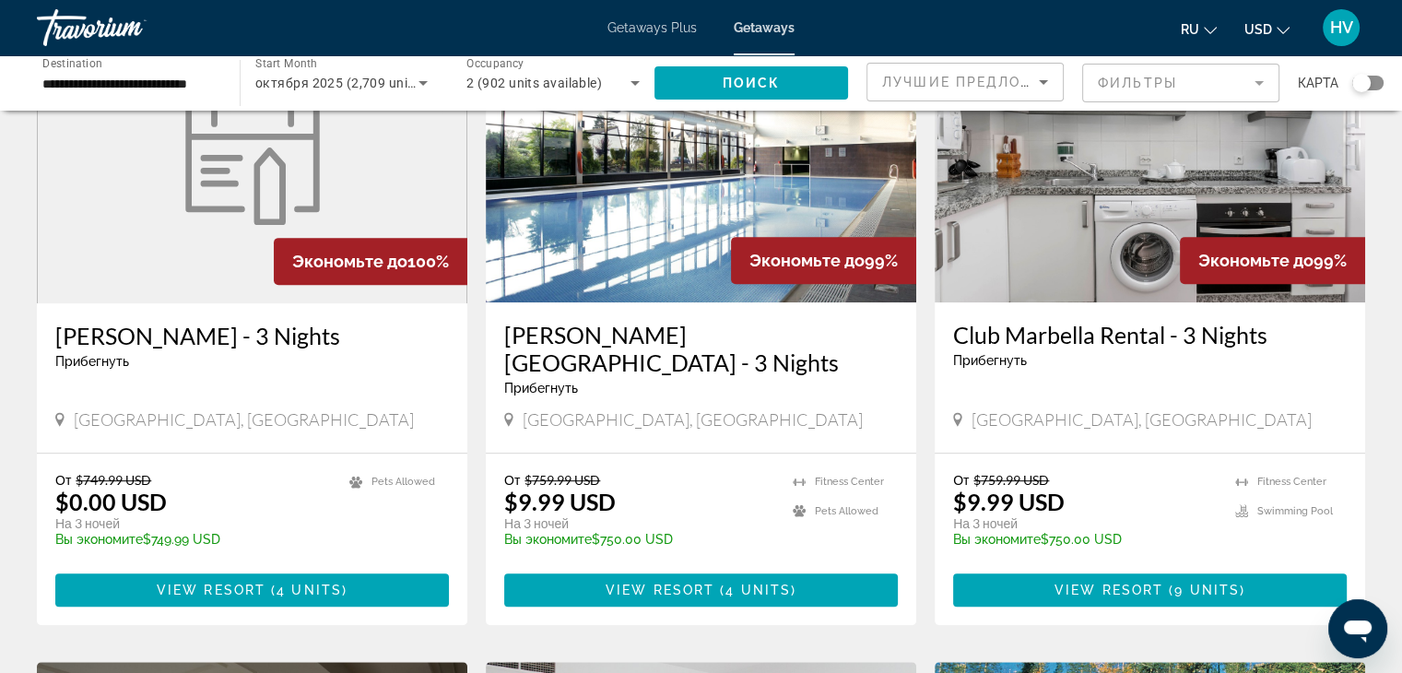
scroll to position [846, 0]
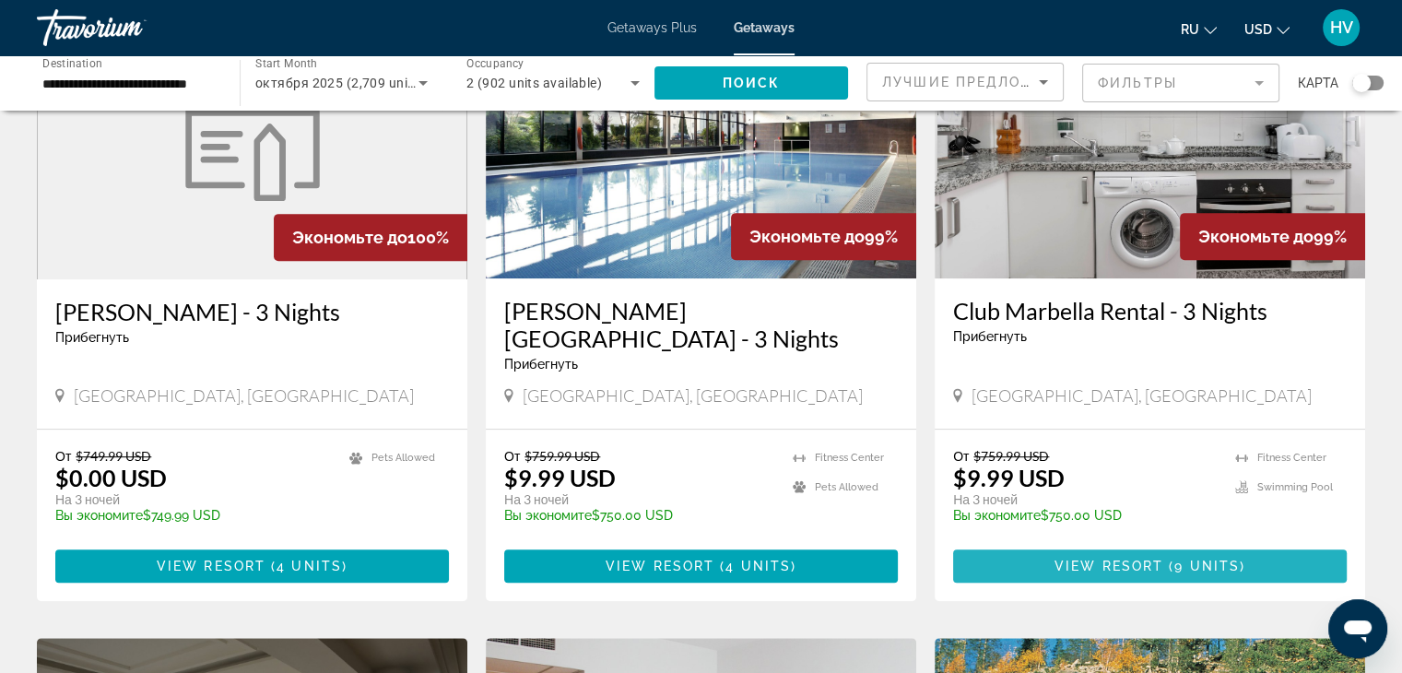
click at [1127, 544] on span "Main content" at bounding box center [1150, 566] width 394 height 44
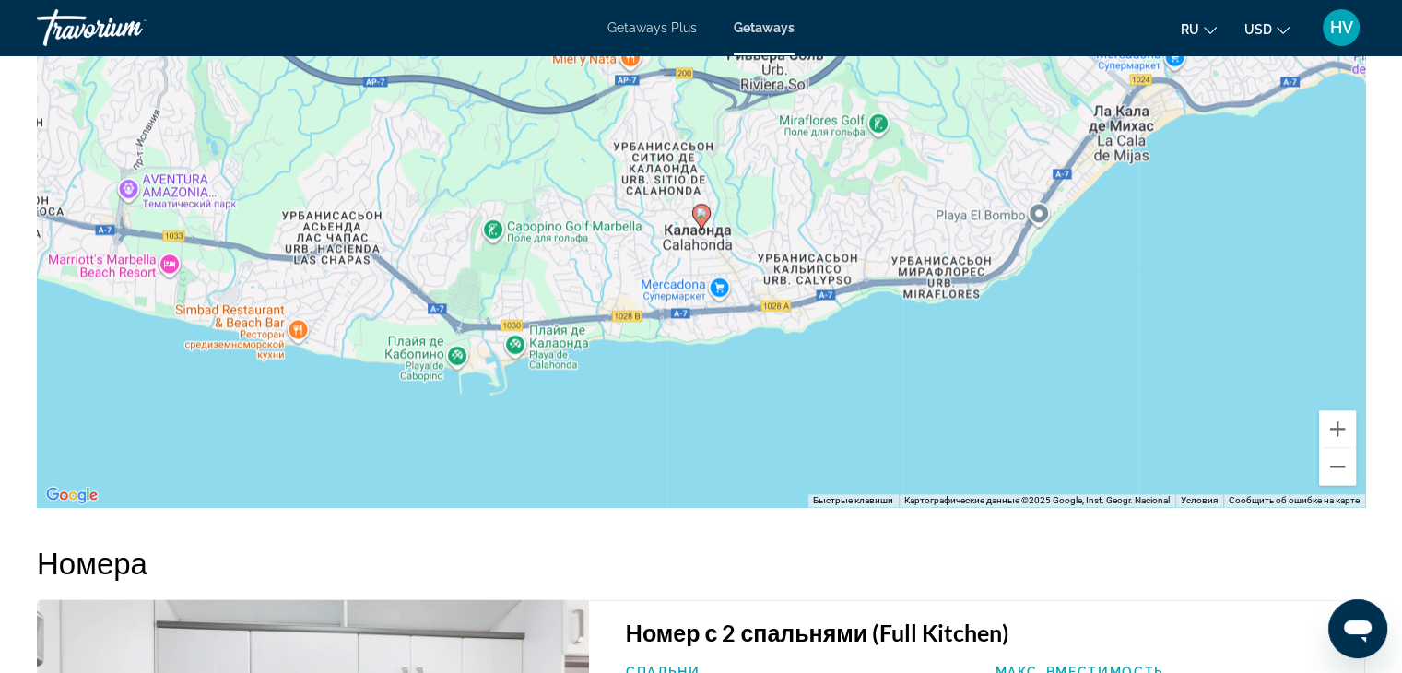
scroll to position [2475, 0]
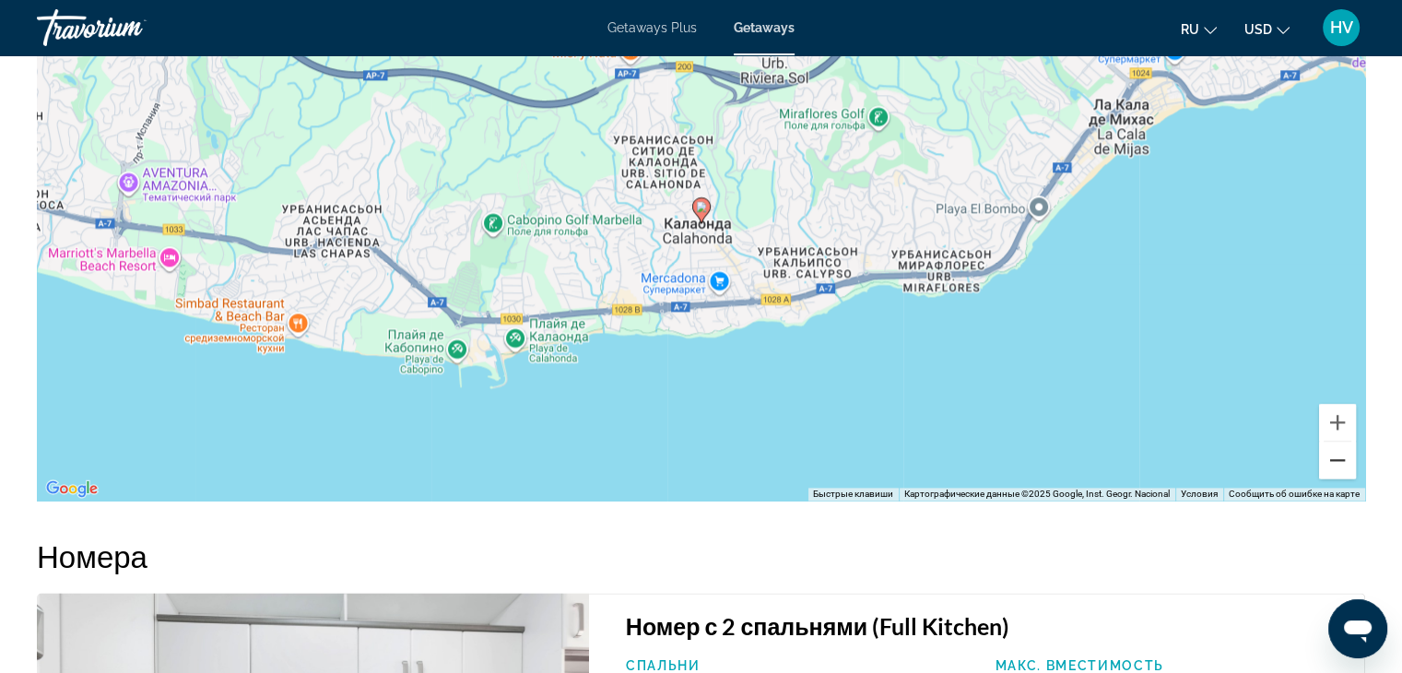
click at [1342, 462] on button "Уменьшить" at bounding box center [1337, 460] width 37 height 37
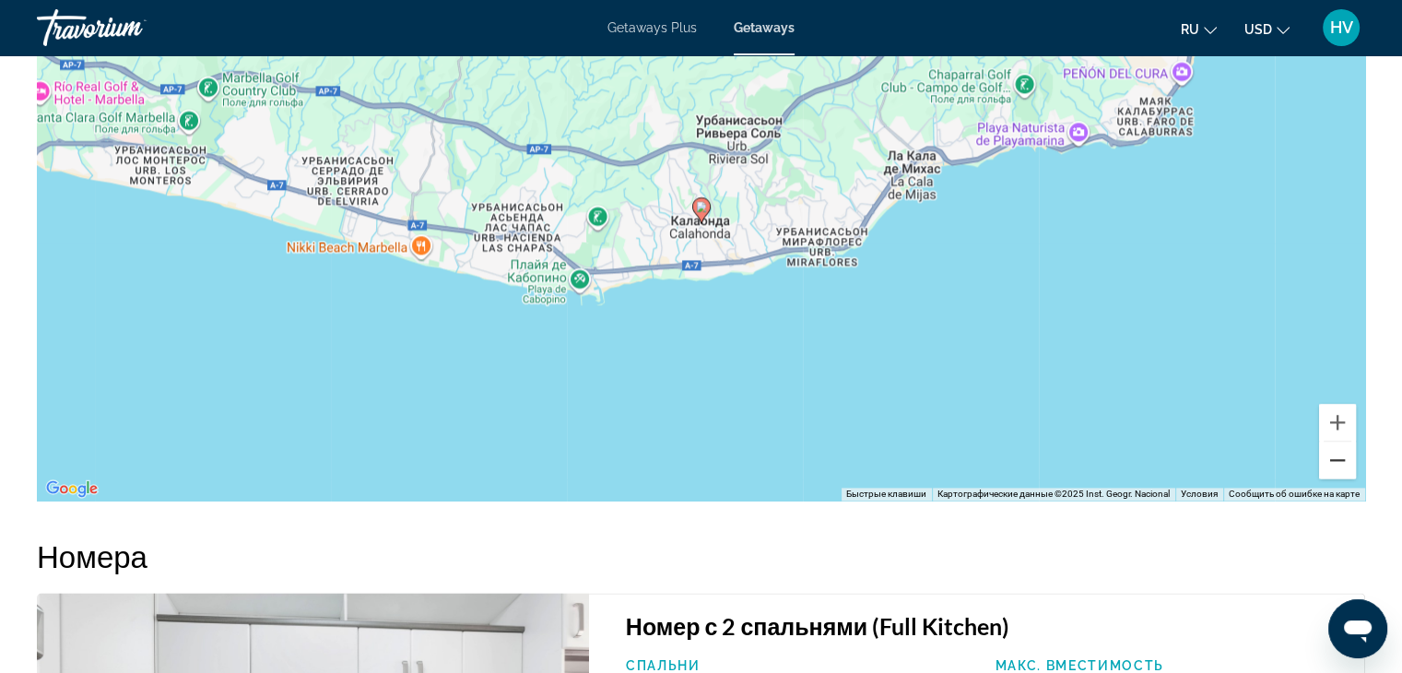
click at [1342, 462] on button "Уменьшить" at bounding box center [1337, 460] width 37 height 37
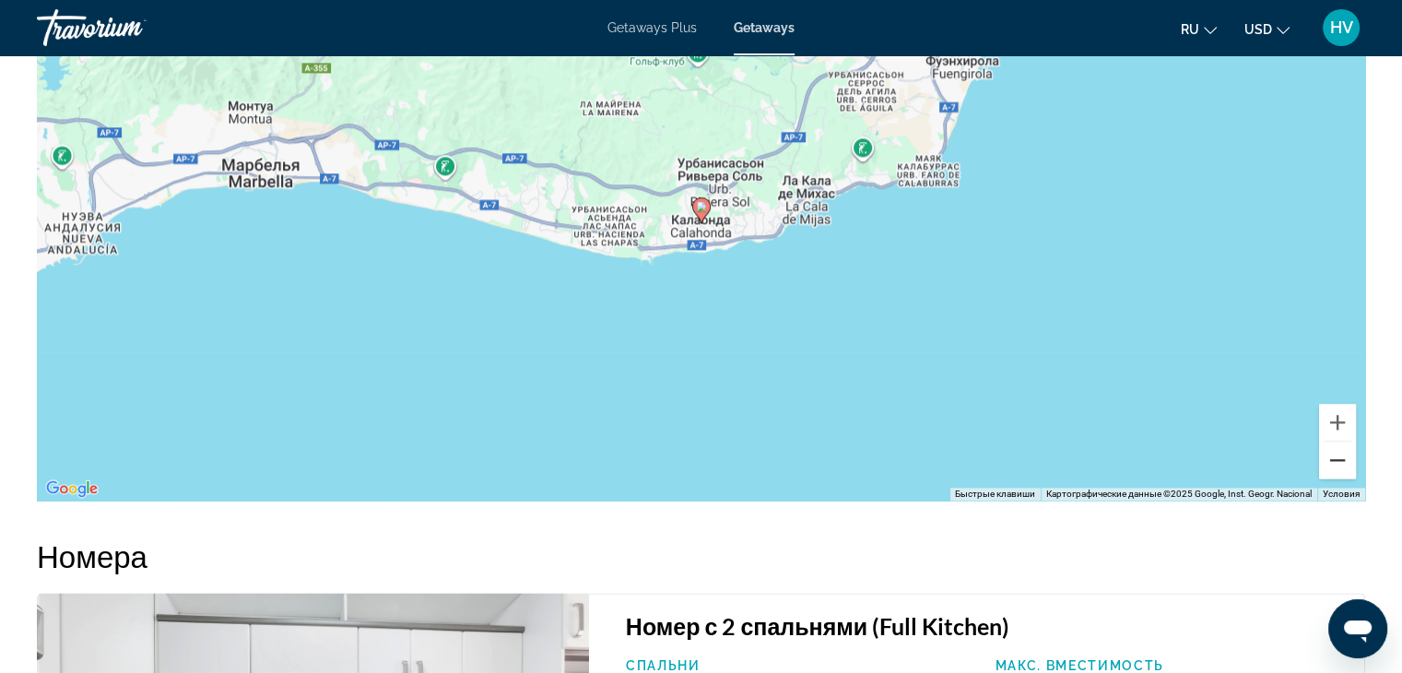
click at [1342, 462] on button "Уменьшить" at bounding box center [1337, 460] width 37 height 37
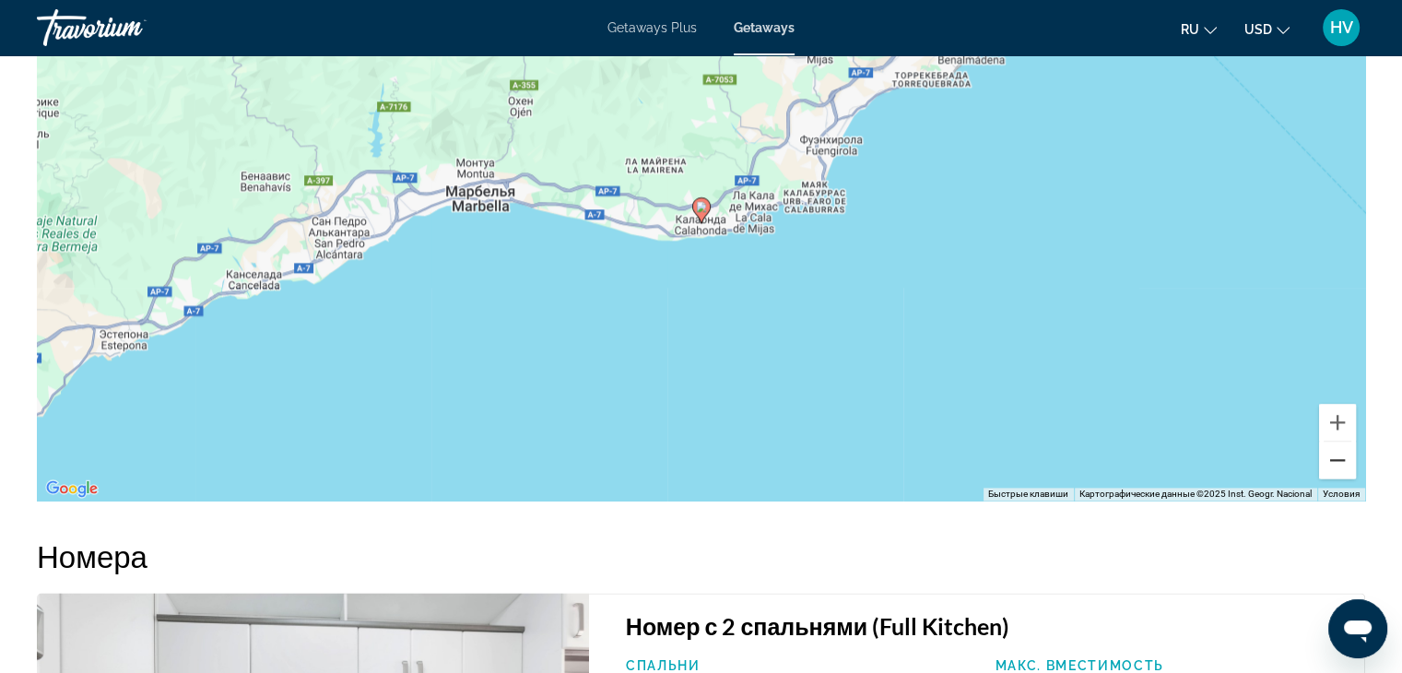
click at [1342, 462] on button "Уменьшить" at bounding box center [1337, 460] width 37 height 37
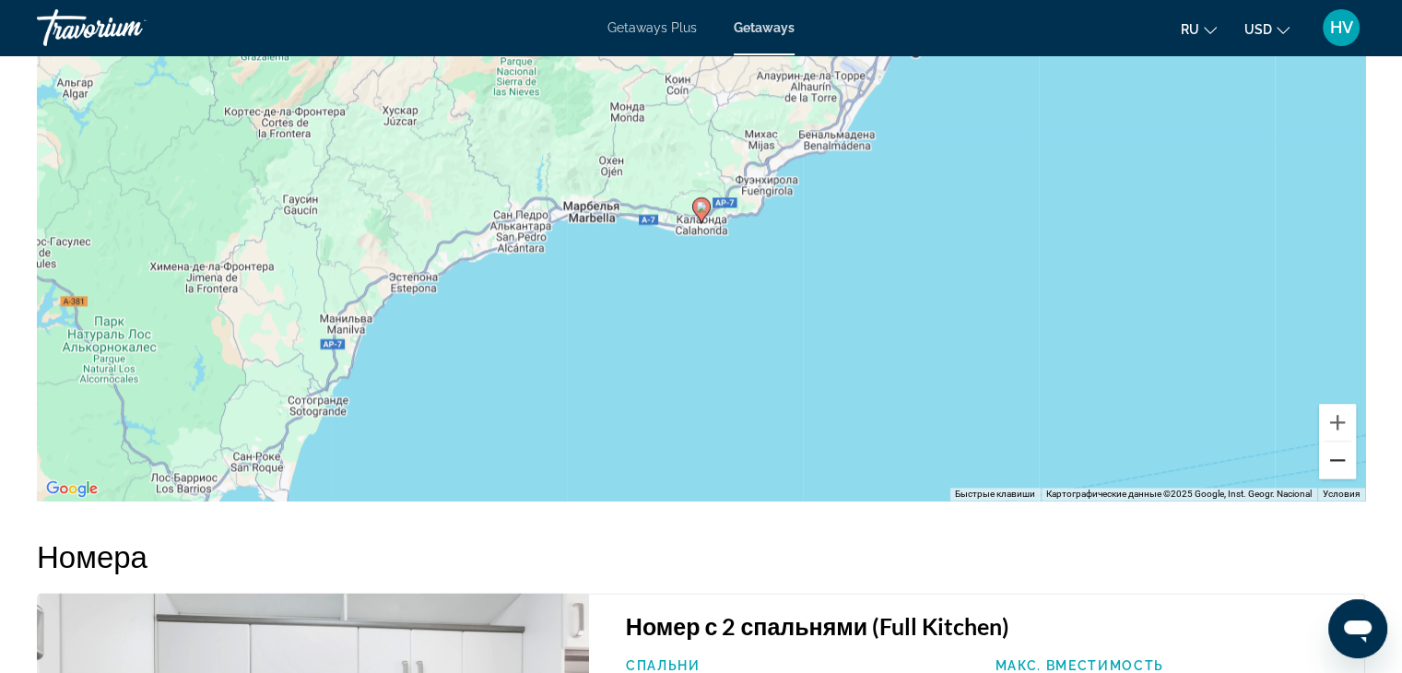
click at [1342, 462] on button "Уменьшить" at bounding box center [1337, 460] width 37 height 37
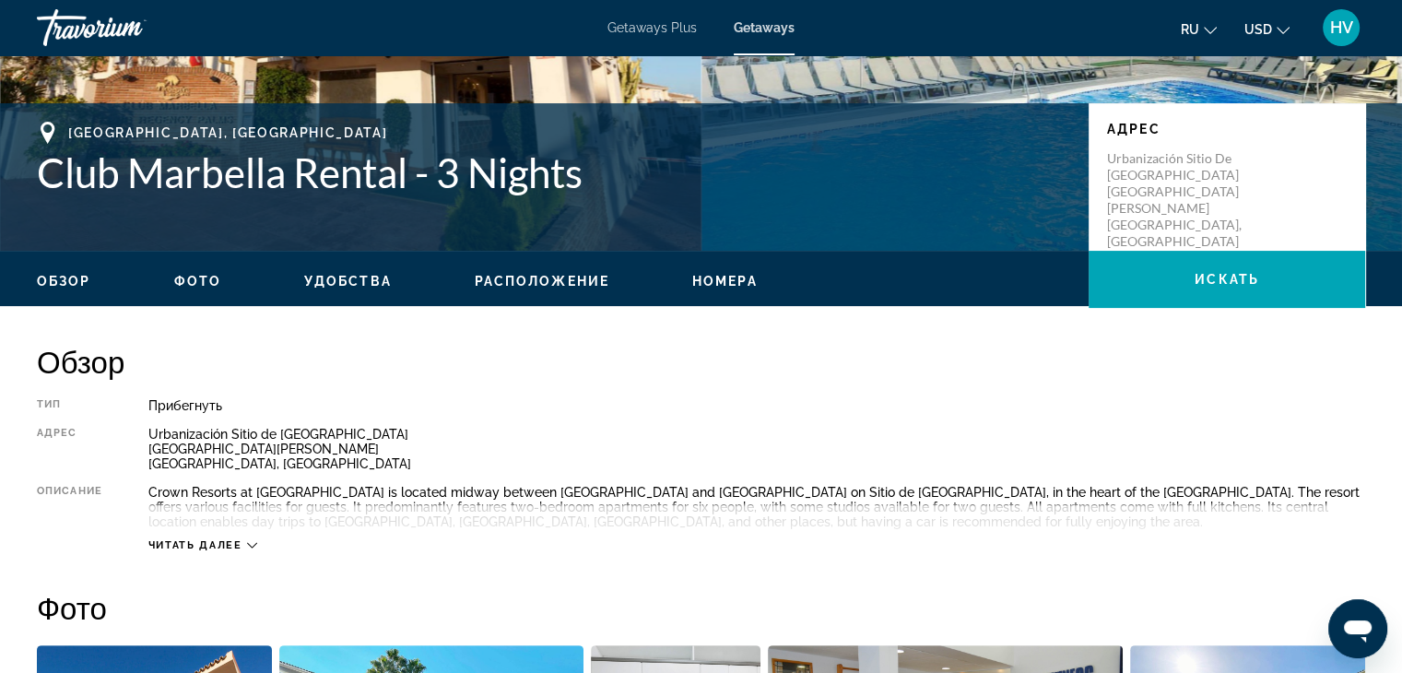
scroll to position [0, 0]
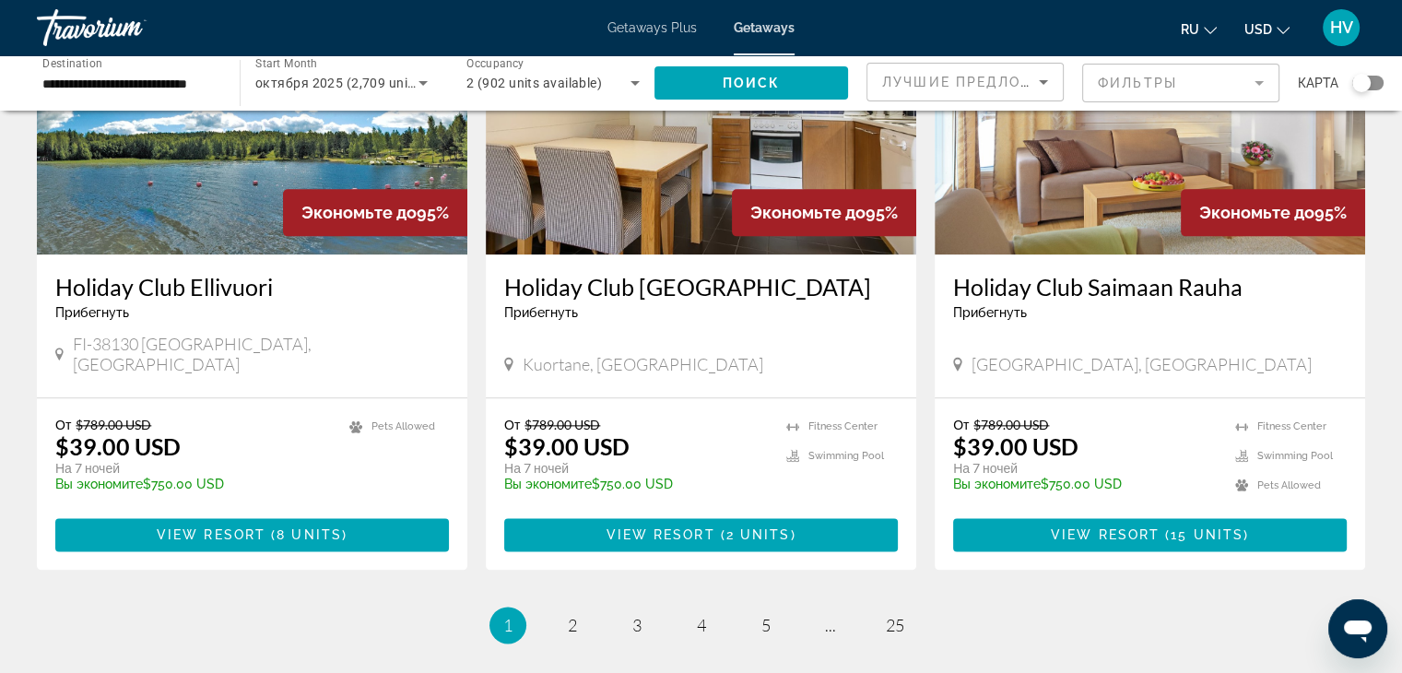
scroll to position [2336, 0]
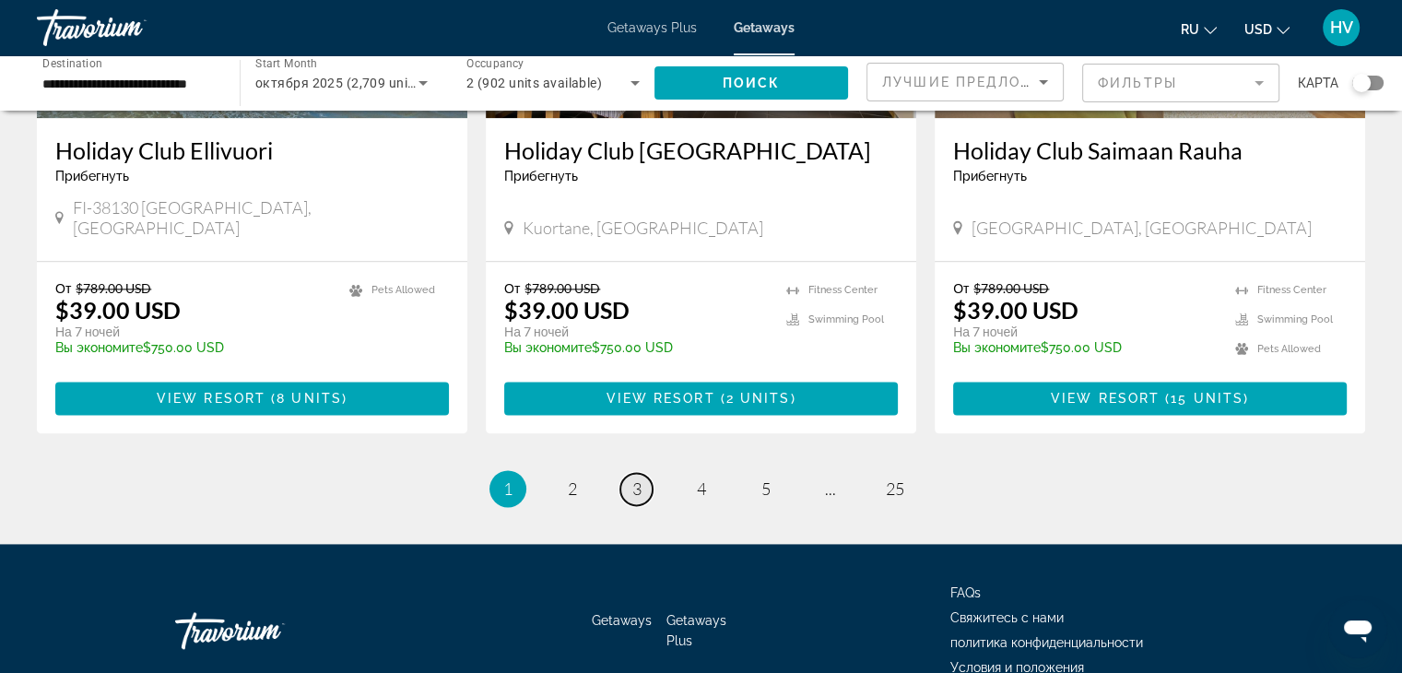
click at [638, 479] on span "3" at bounding box center [637, 489] width 9 height 20
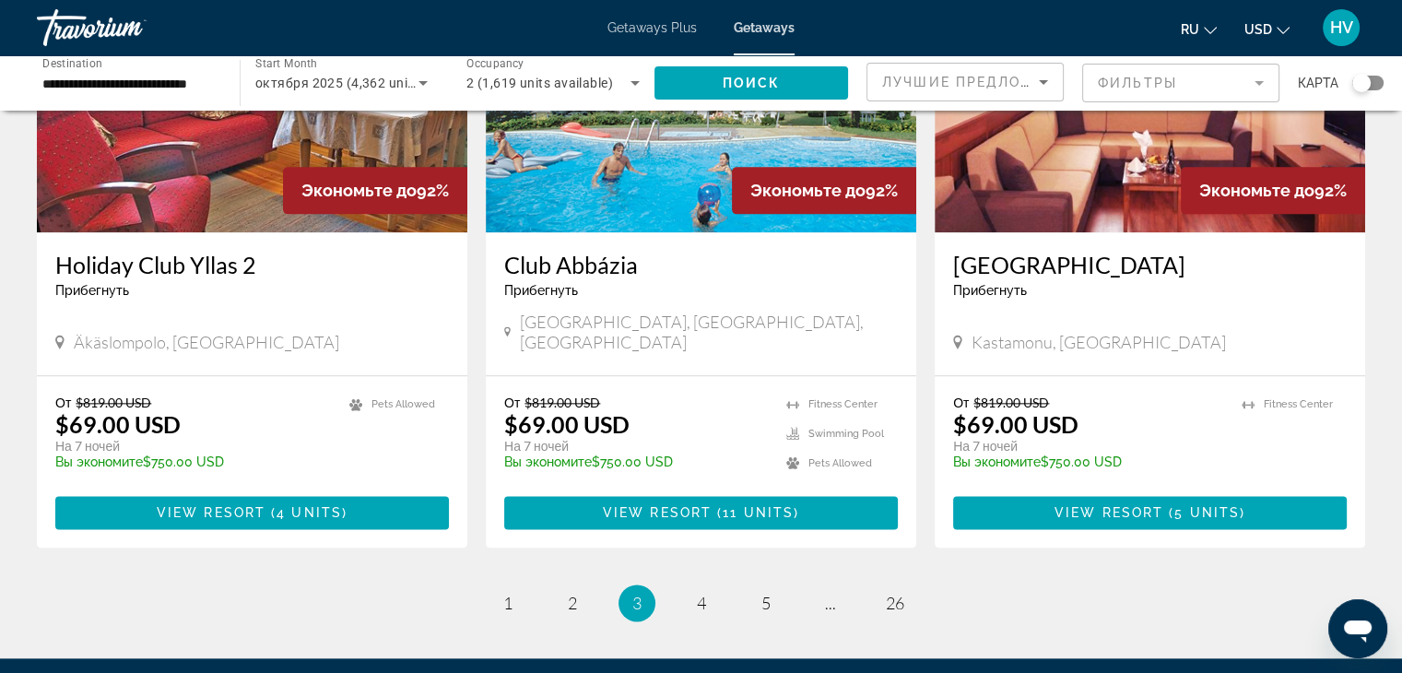
scroll to position [2269, 0]
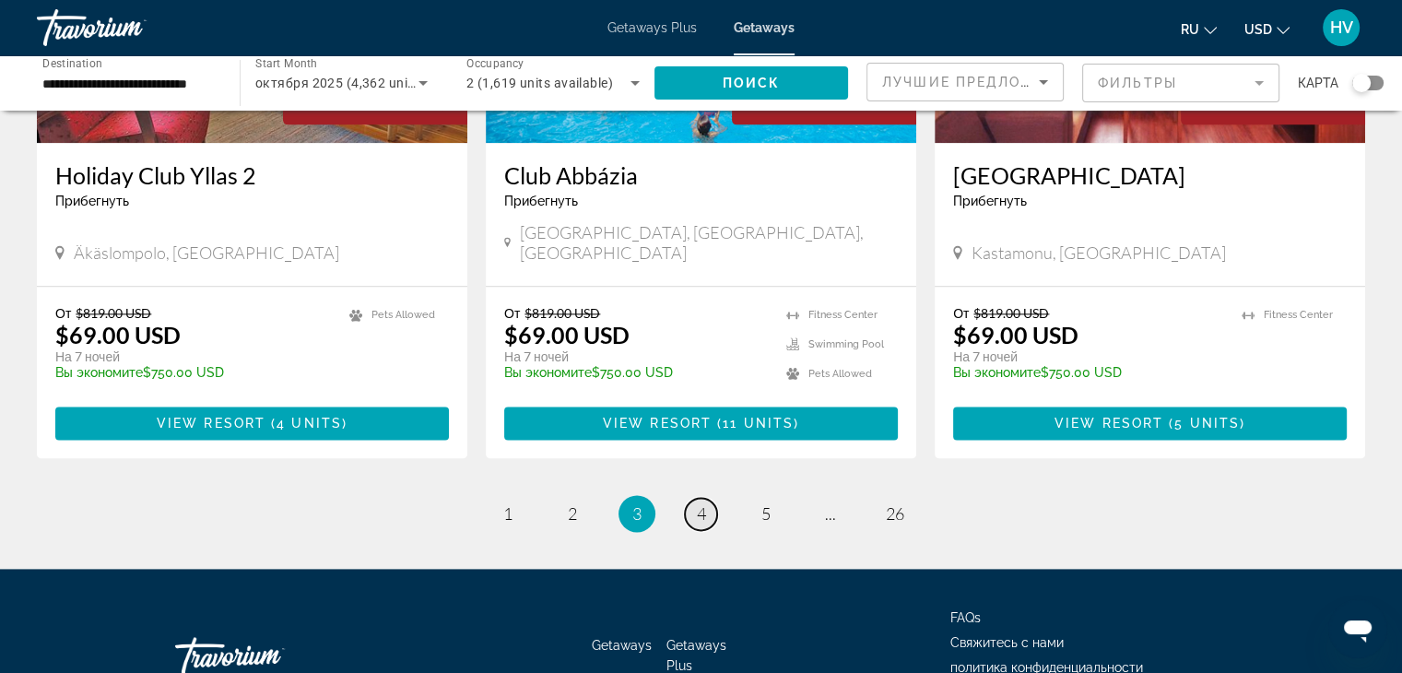
click at [700, 503] on span "4" at bounding box center [701, 513] width 9 height 20
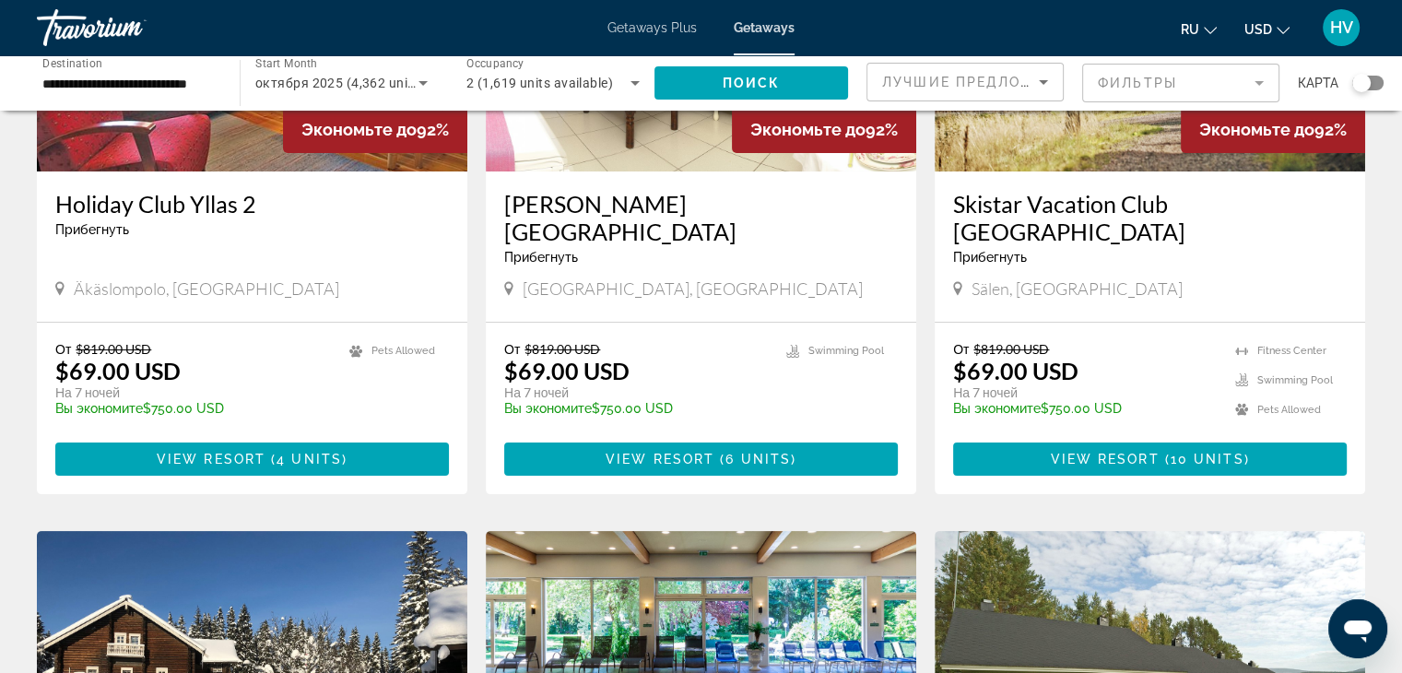
scroll to position [291, 0]
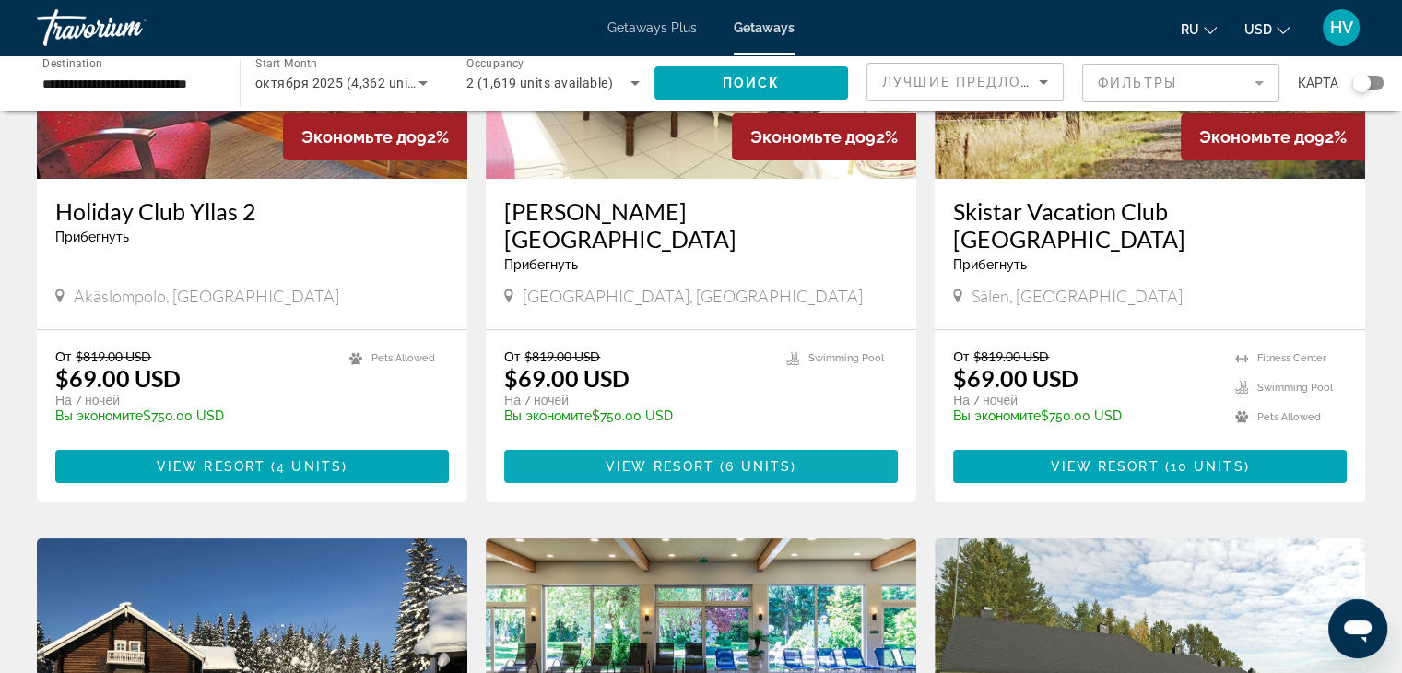
click at [675, 459] on span "View Resort" at bounding box center [660, 466] width 109 height 15
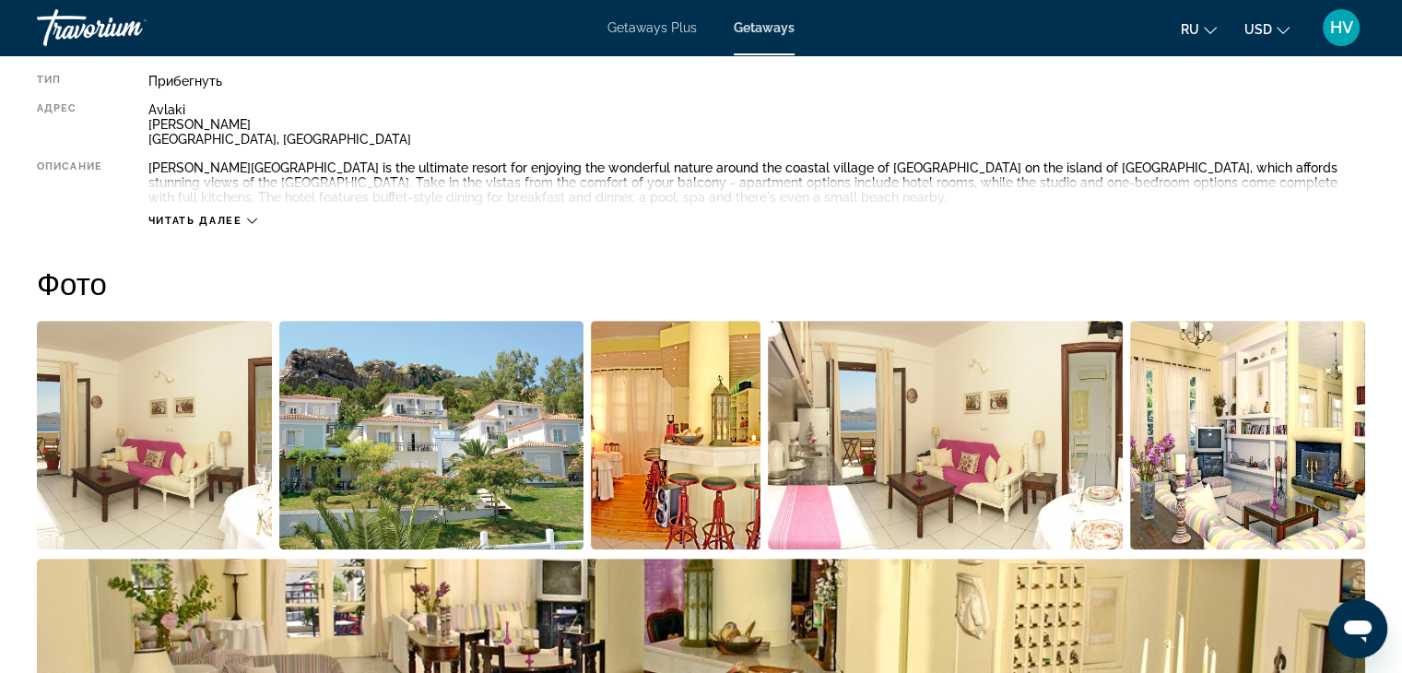
scroll to position [172, 0]
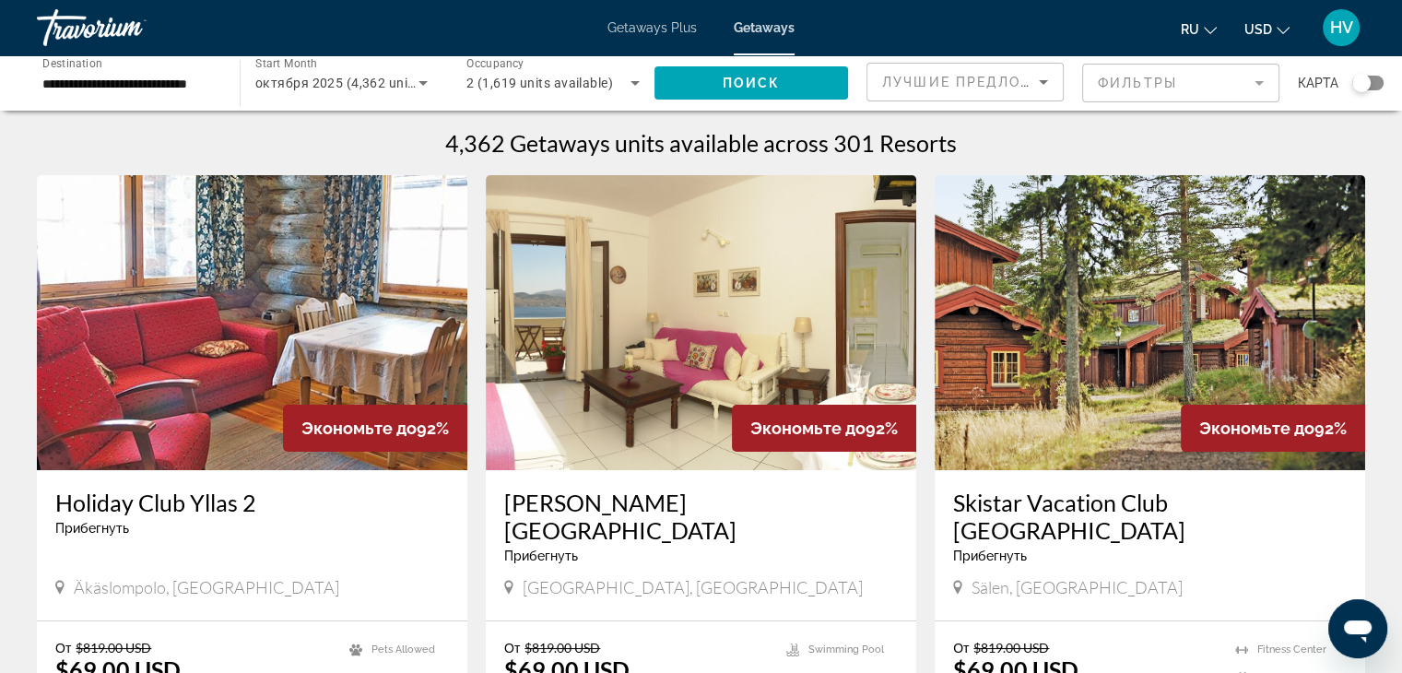
click at [1170, 77] on mat-form-field "Фильтры" at bounding box center [1180, 83] width 197 height 39
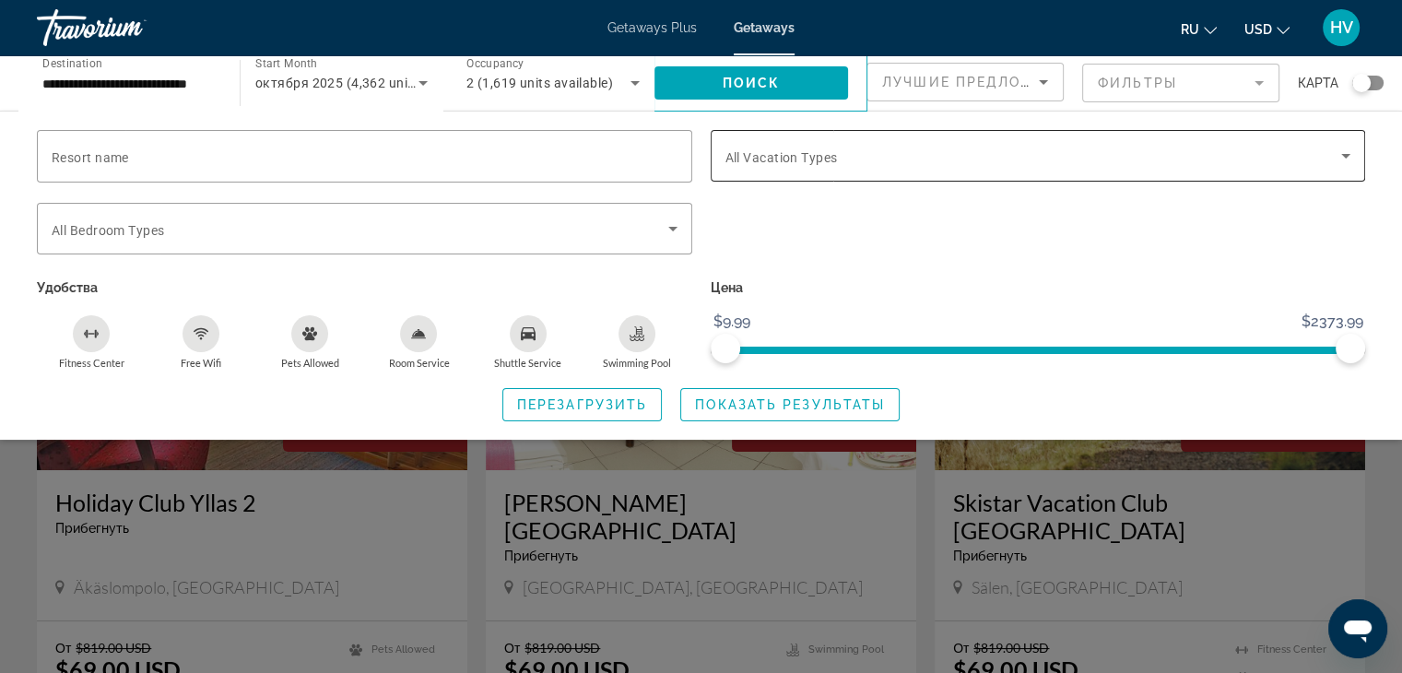
click at [919, 151] on span "Search widget" at bounding box center [1034, 156] width 617 height 22
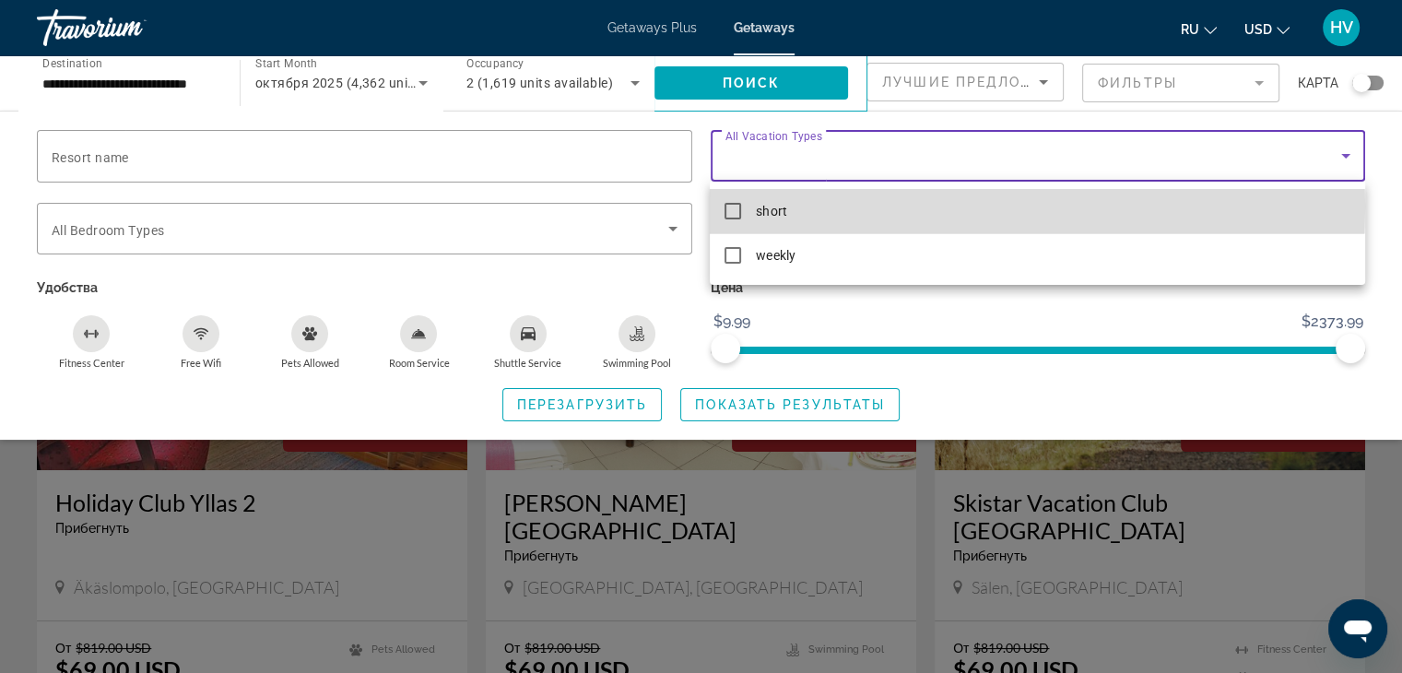
click at [731, 207] on mat-pseudo-checkbox at bounding box center [733, 211] width 17 height 17
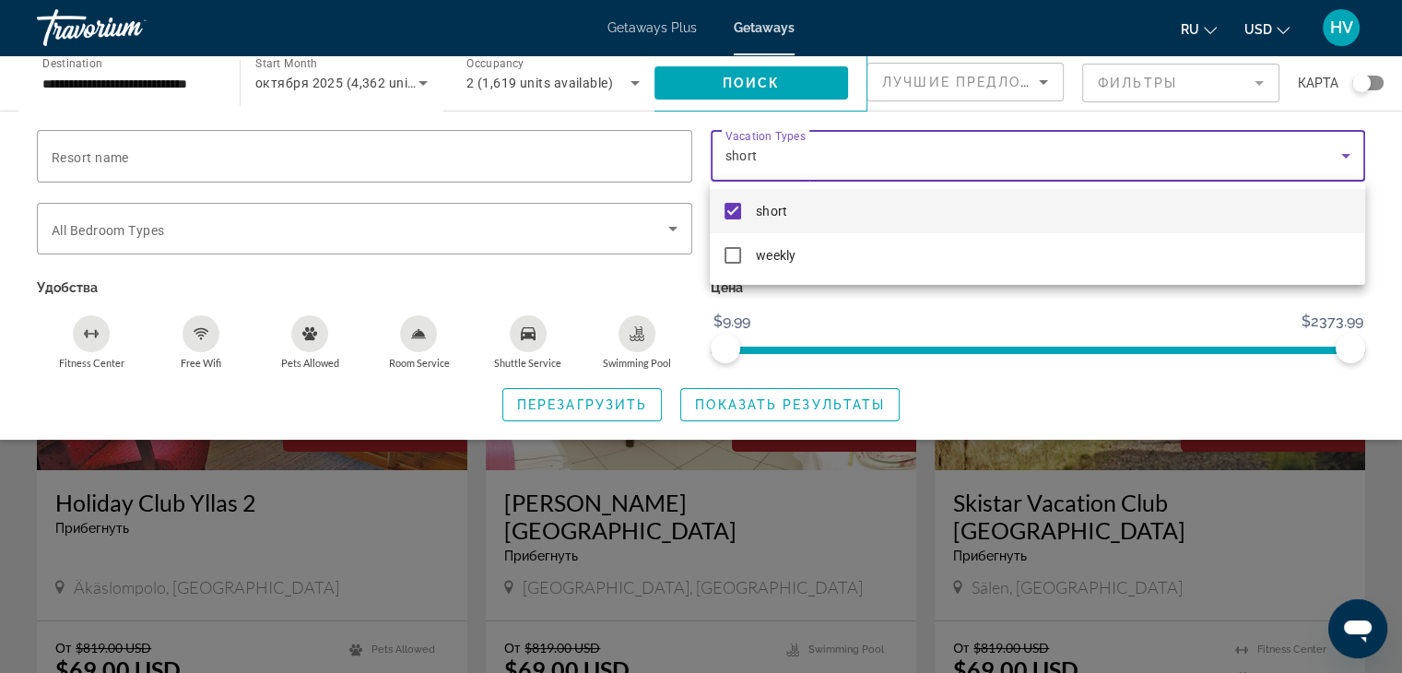
click at [903, 304] on div at bounding box center [701, 336] width 1402 height 673
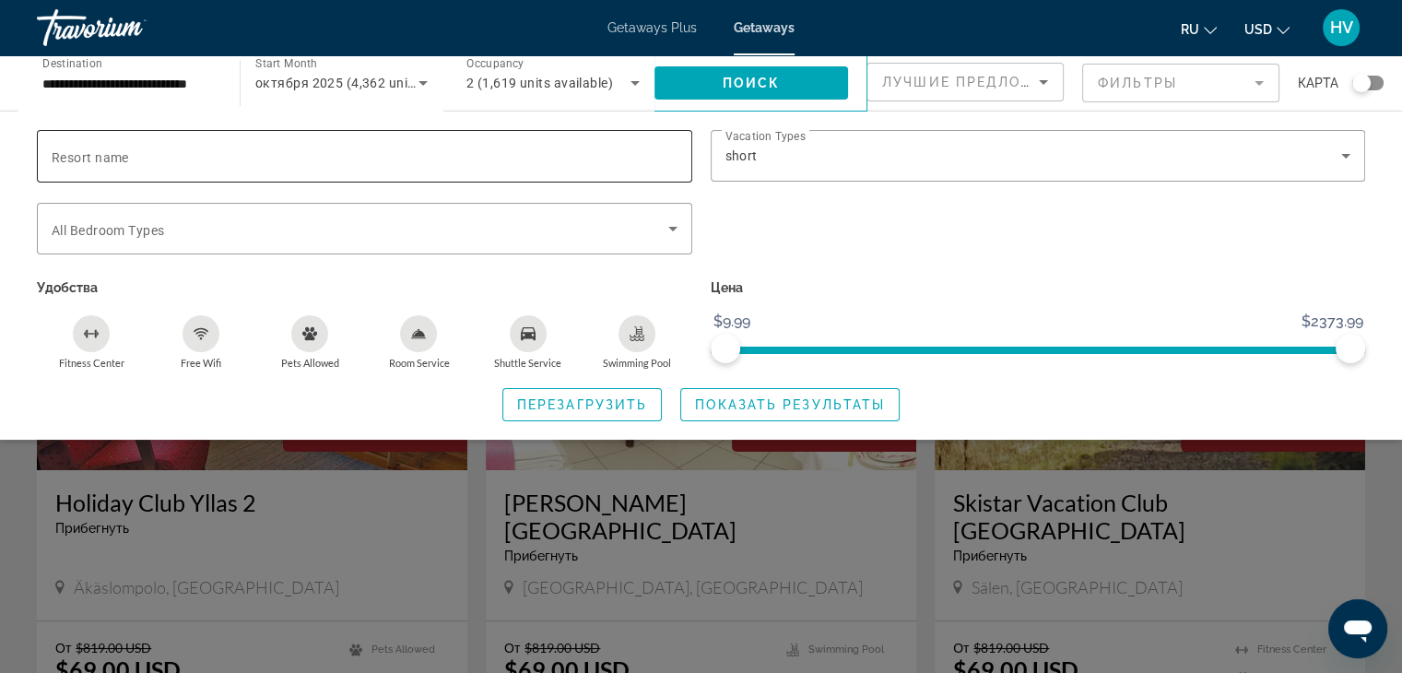
click at [294, 156] on input "Resort name" at bounding box center [365, 157] width 626 height 22
click at [780, 84] on span "Search widget" at bounding box center [752, 83] width 194 height 44
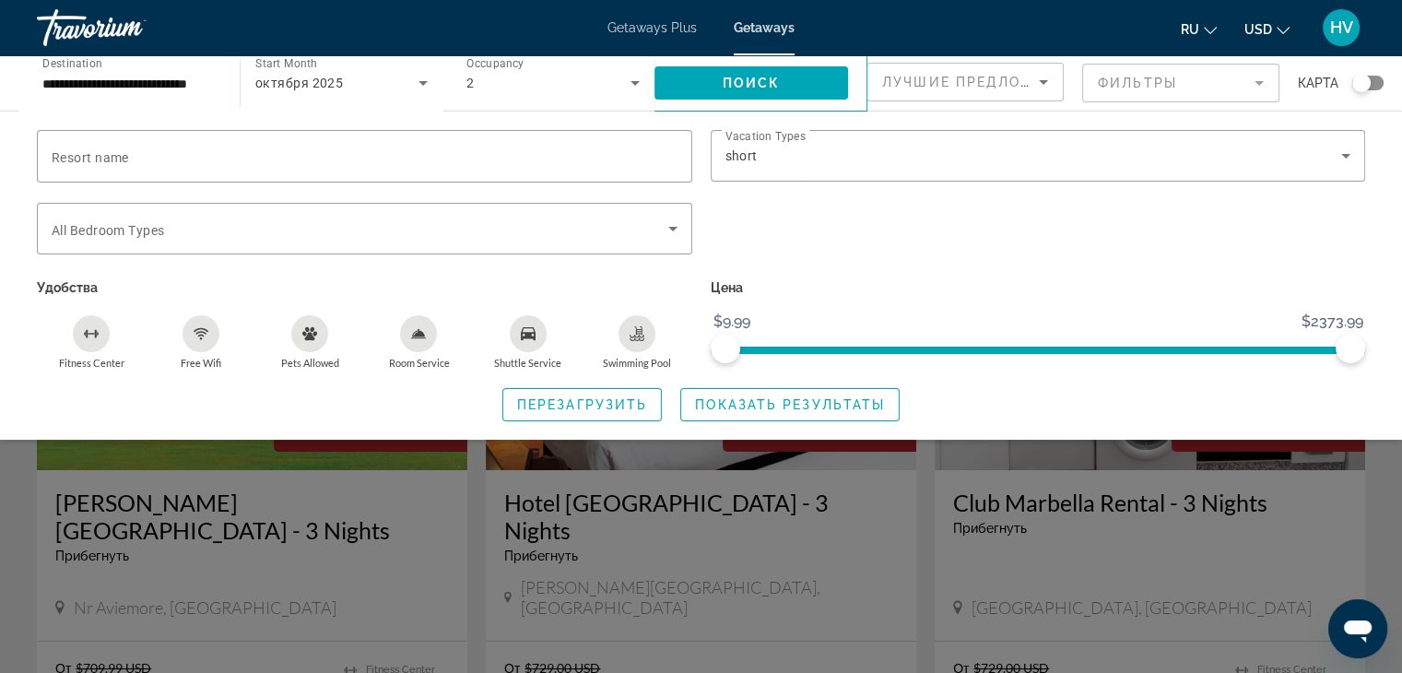
click at [925, 458] on div "Search widget" at bounding box center [701, 475] width 1402 height 396
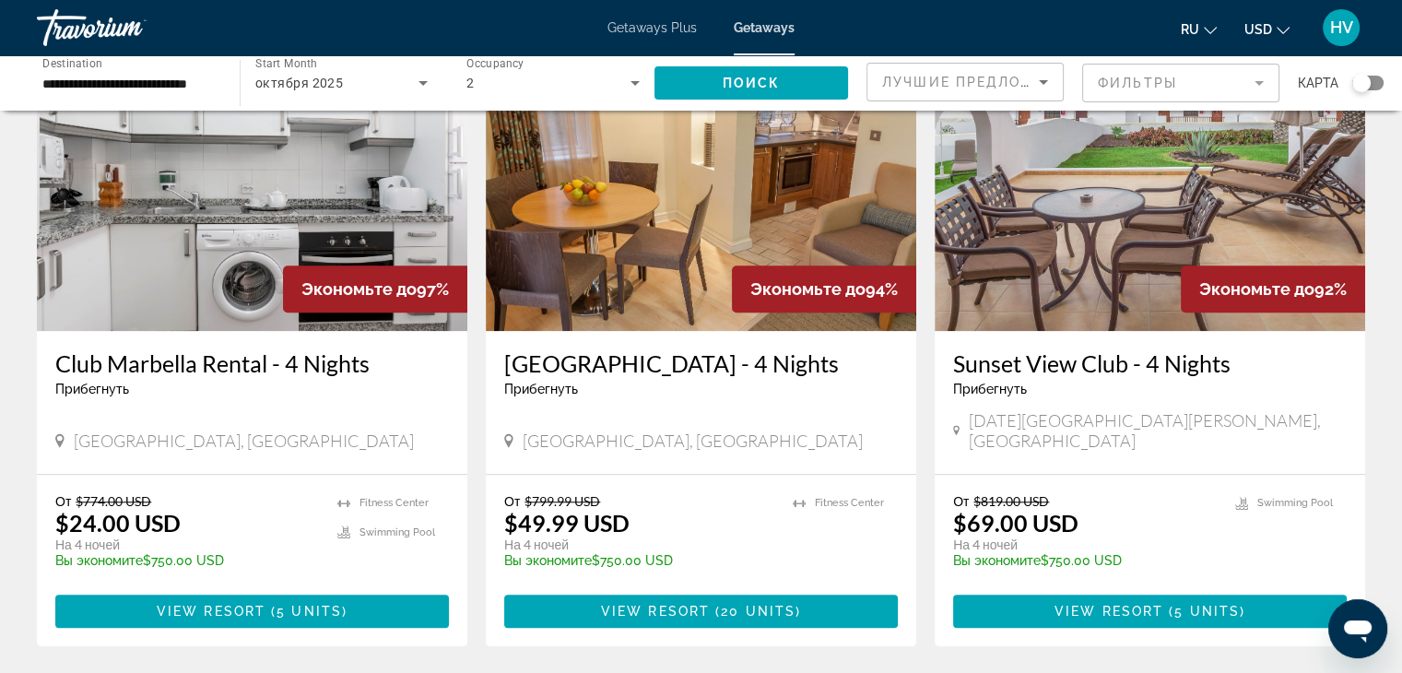
scroll to position [1504, 0]
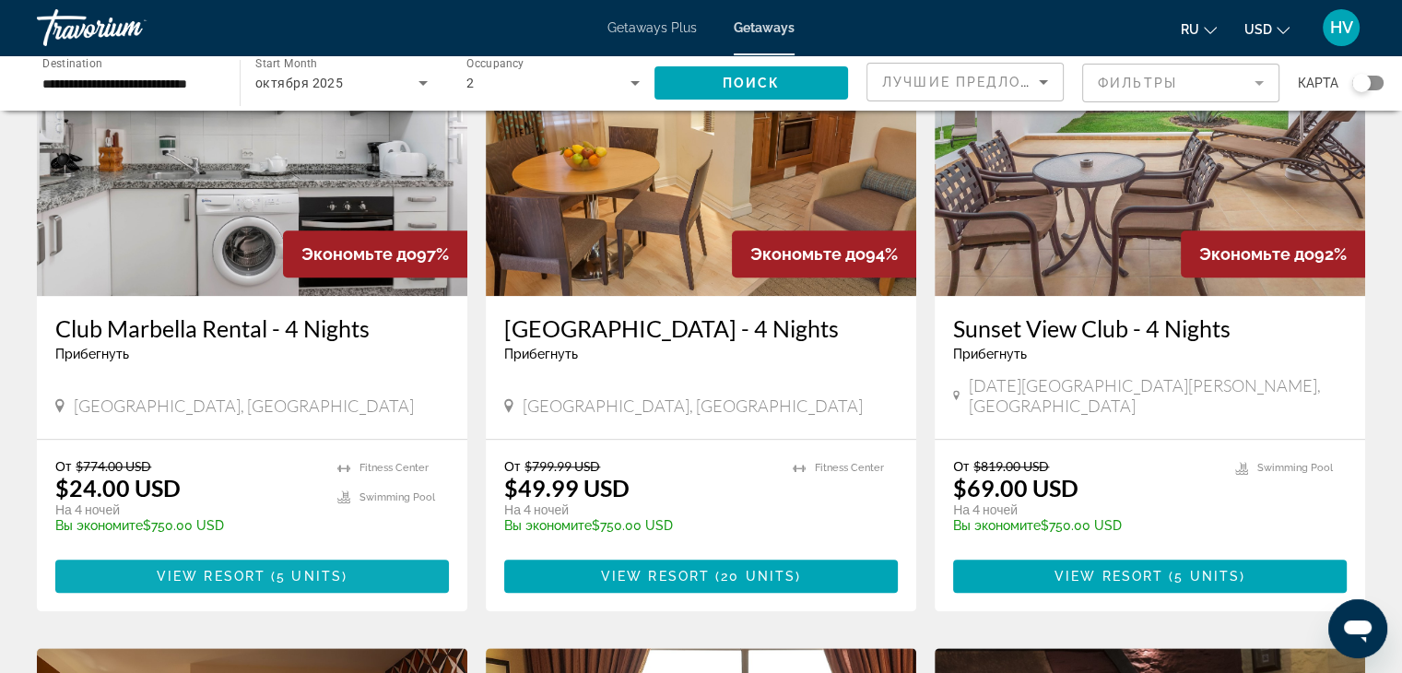
click at [244, 569] on span "View Resort" at bounding box center [211, 576] width 109 height 15
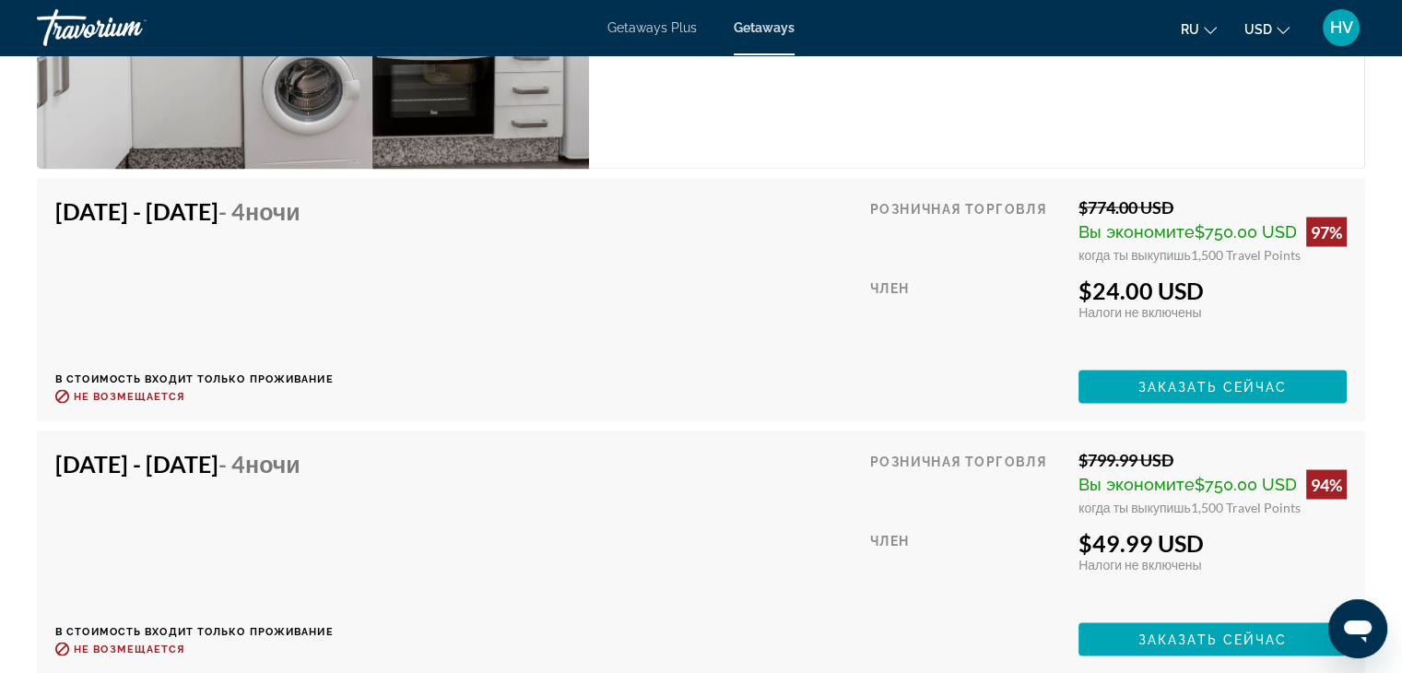
scroll to position [3326, 0]
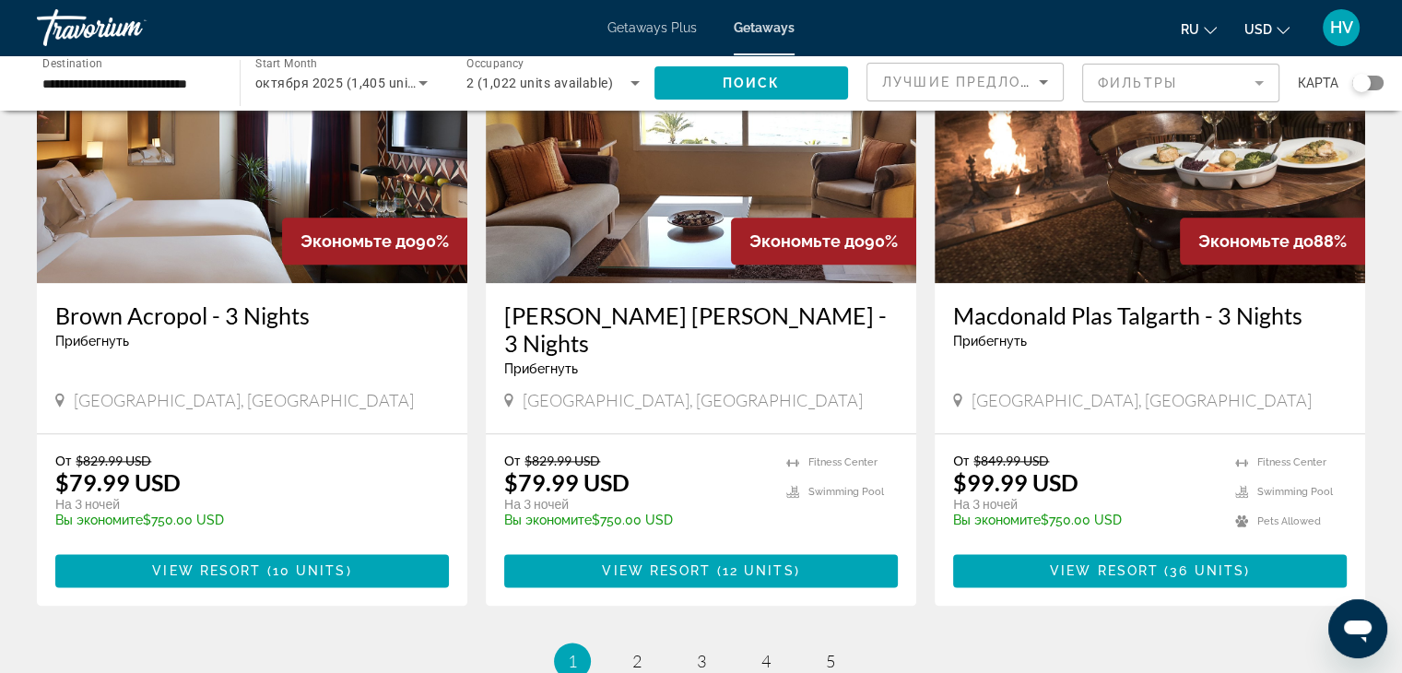
scroll to position [2157, 0]
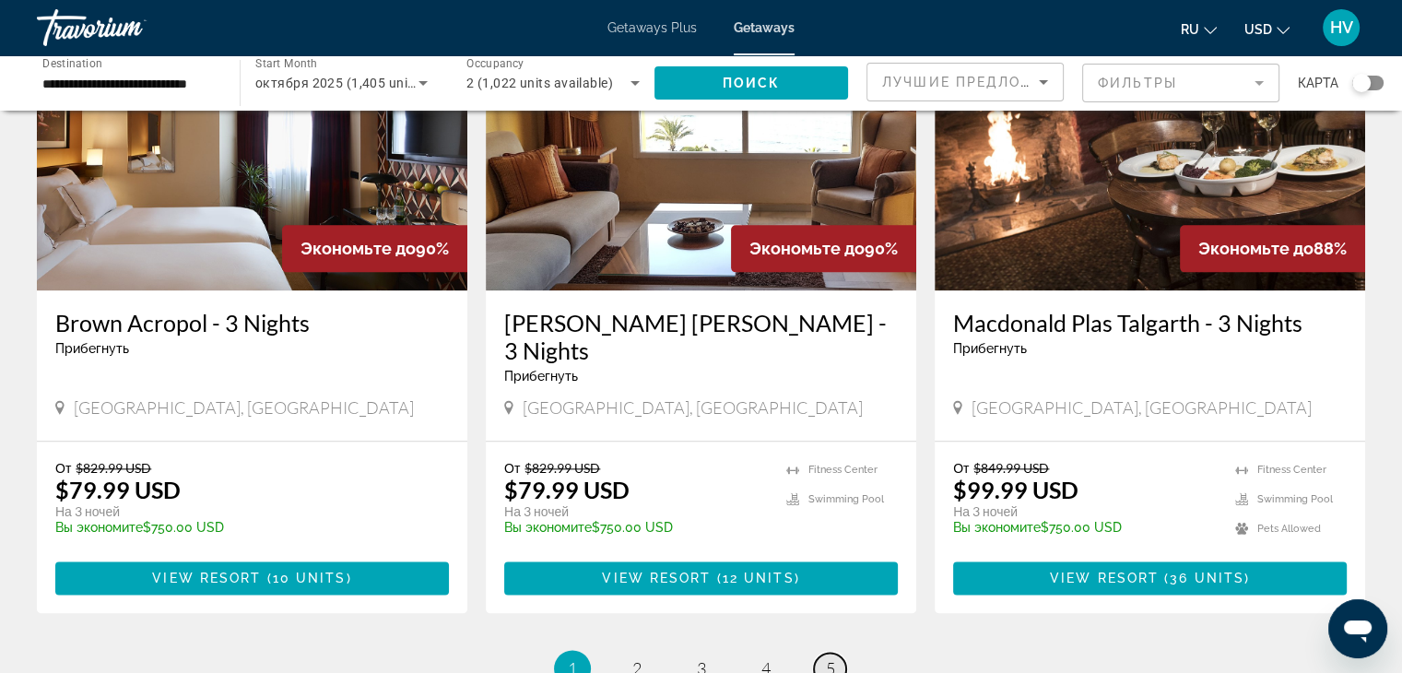
click at [835, 653] on link "page 5" at bounding box center [830, 669] width 32 height 32
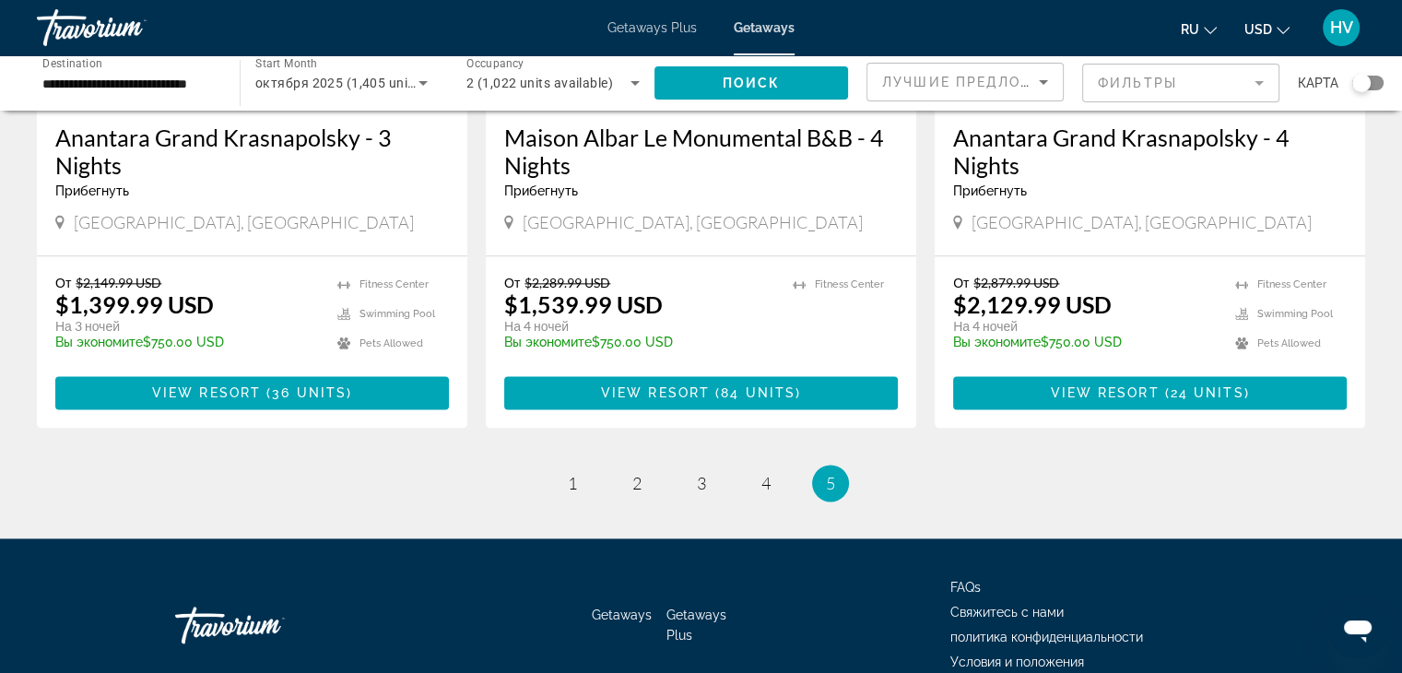
scroll to position [2416, 0]
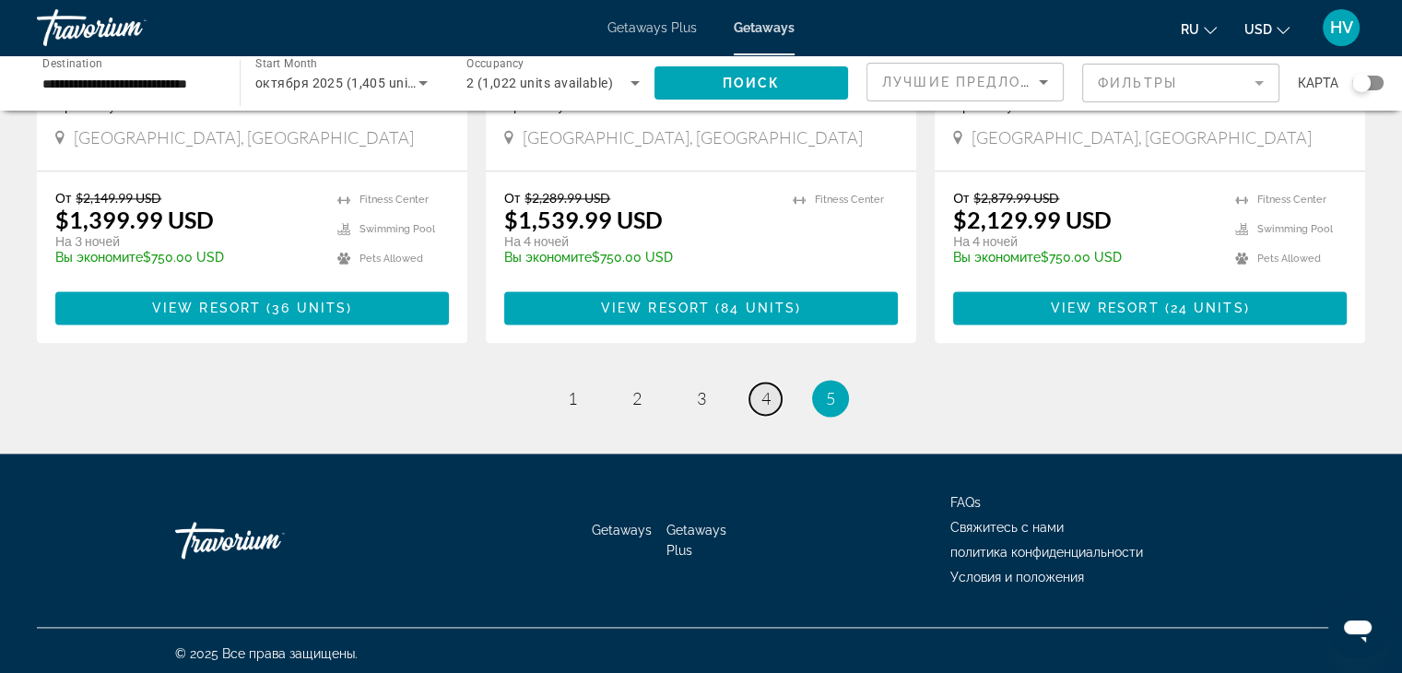
click at [767, 394] on span "4" at bounding box center [766, 398] width 9 height 20
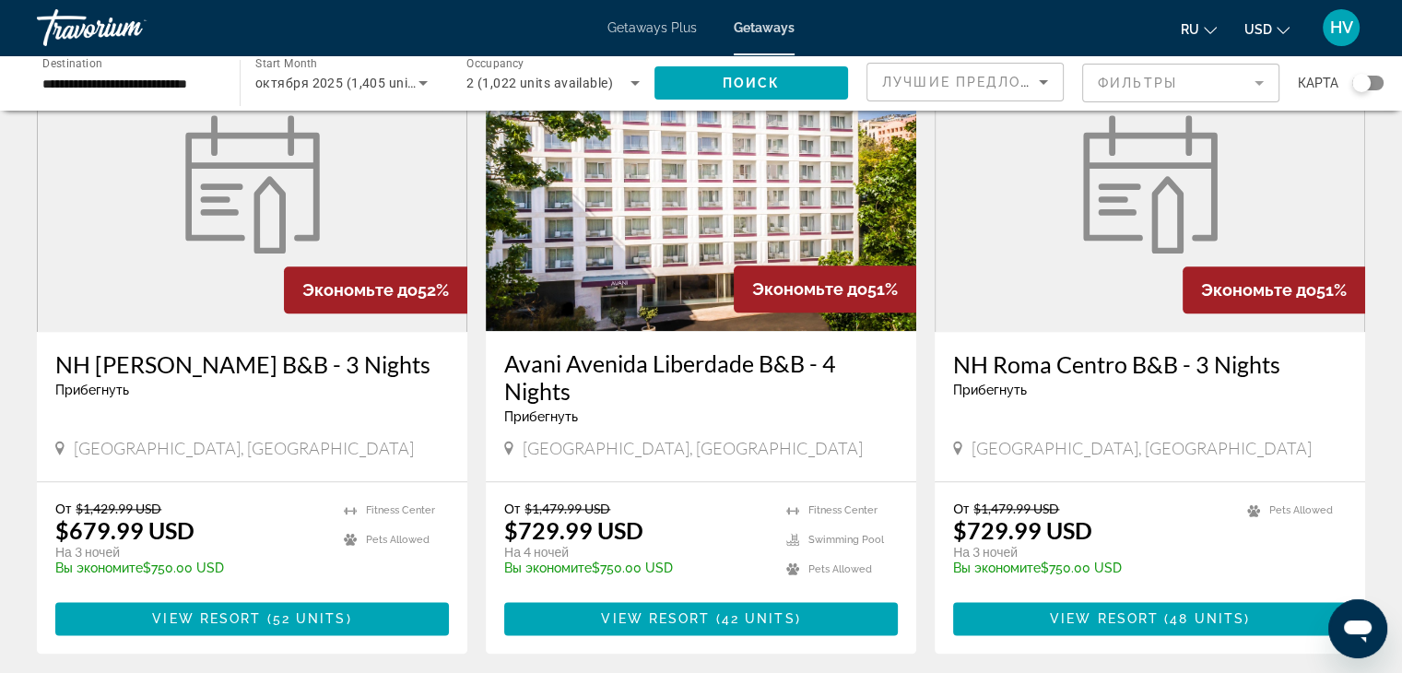
scroll to position [2393, 0]
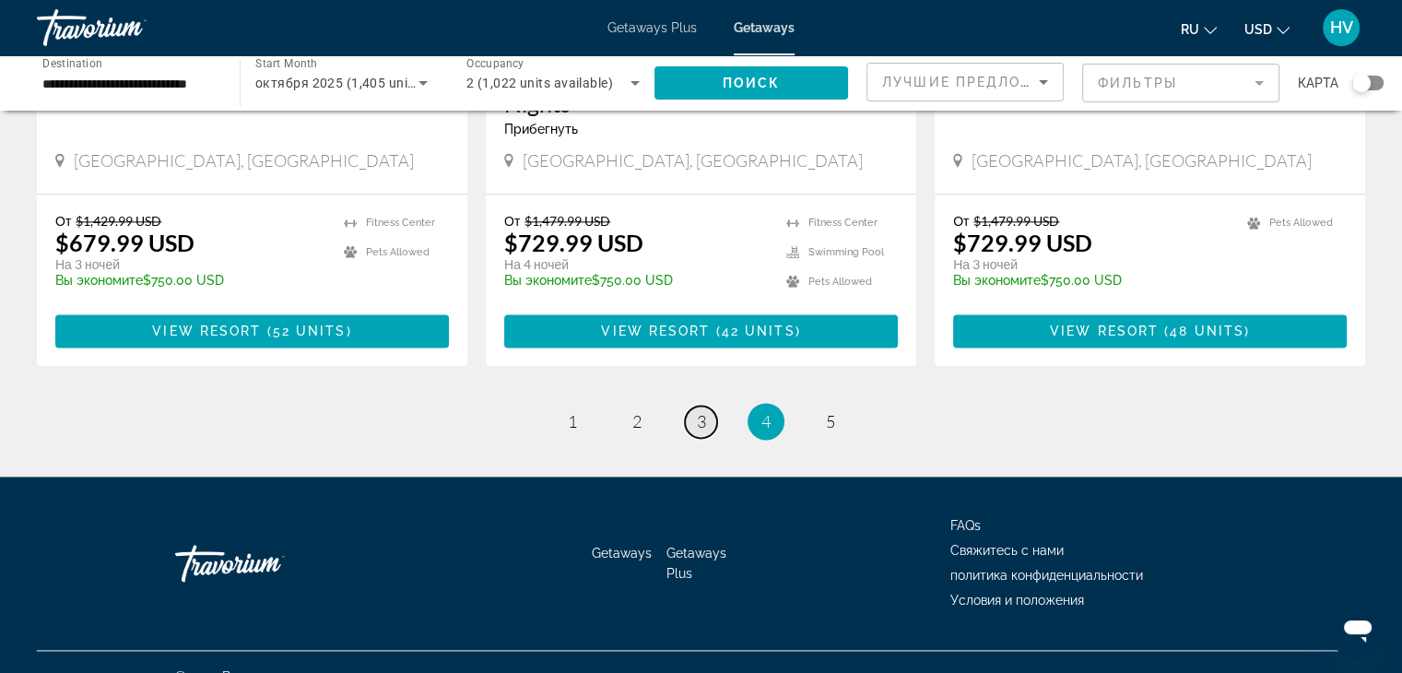
click at [694, 406] on link "page 3" at bounding box center [701, 422] width 32 height 32
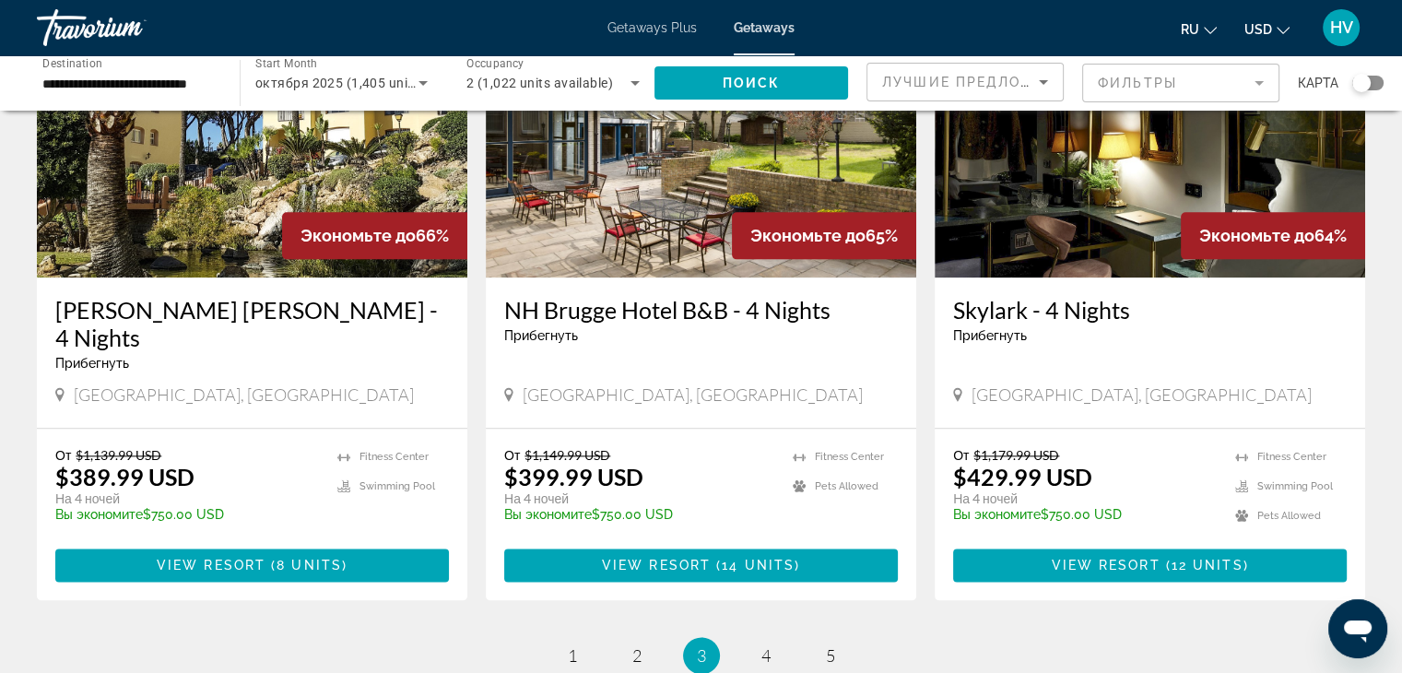
scroll to position [2365, 0]
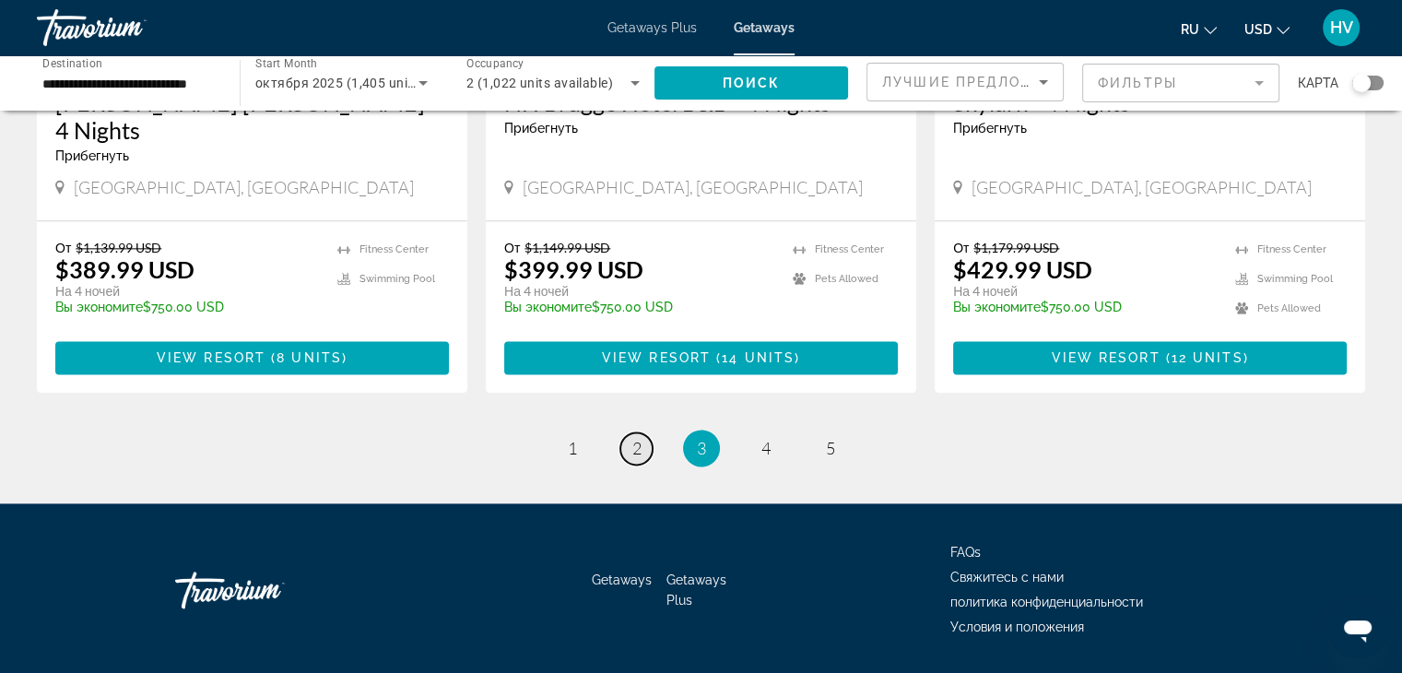
click at [638, 438] on span "2" at bounding box center [637, 448] width 9 height 20
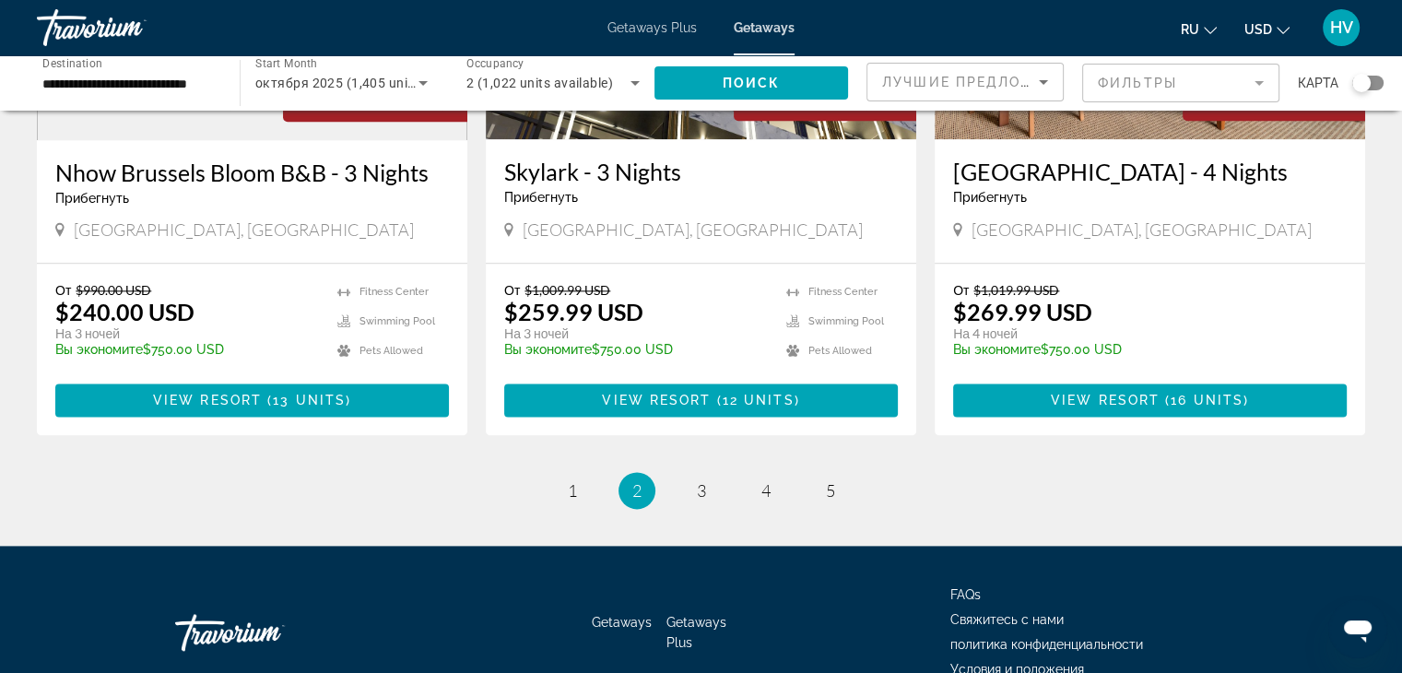
scroll to position [2337, 0]
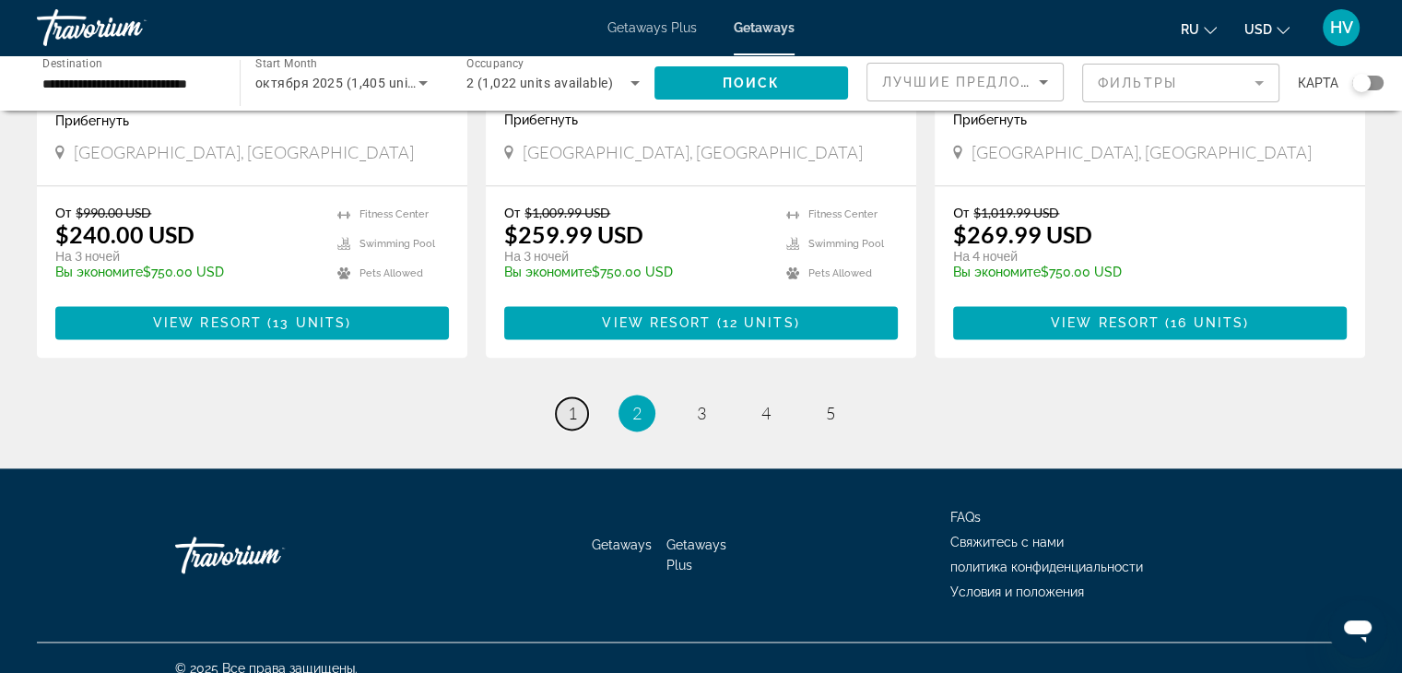
click at [576, 403] on span "1" at bounding box center [572, 413] width 9 height 20
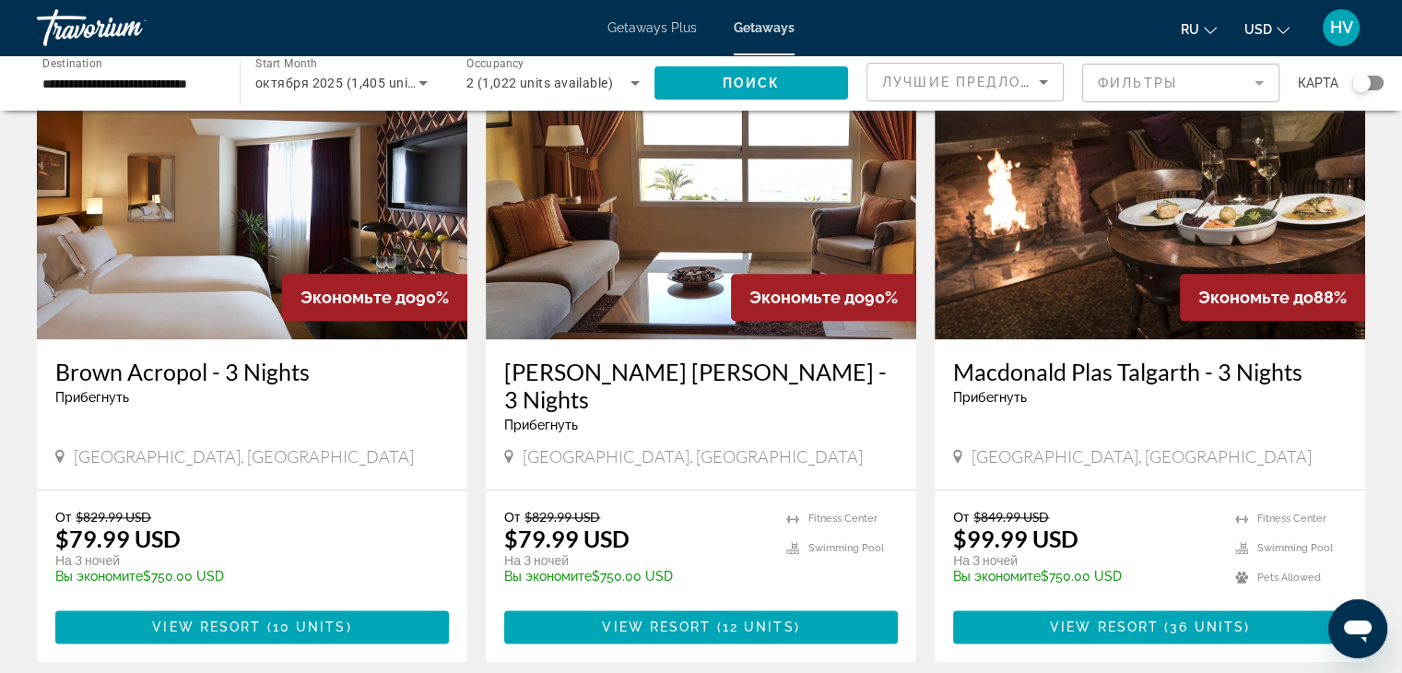
scroll to position [2110, 0]
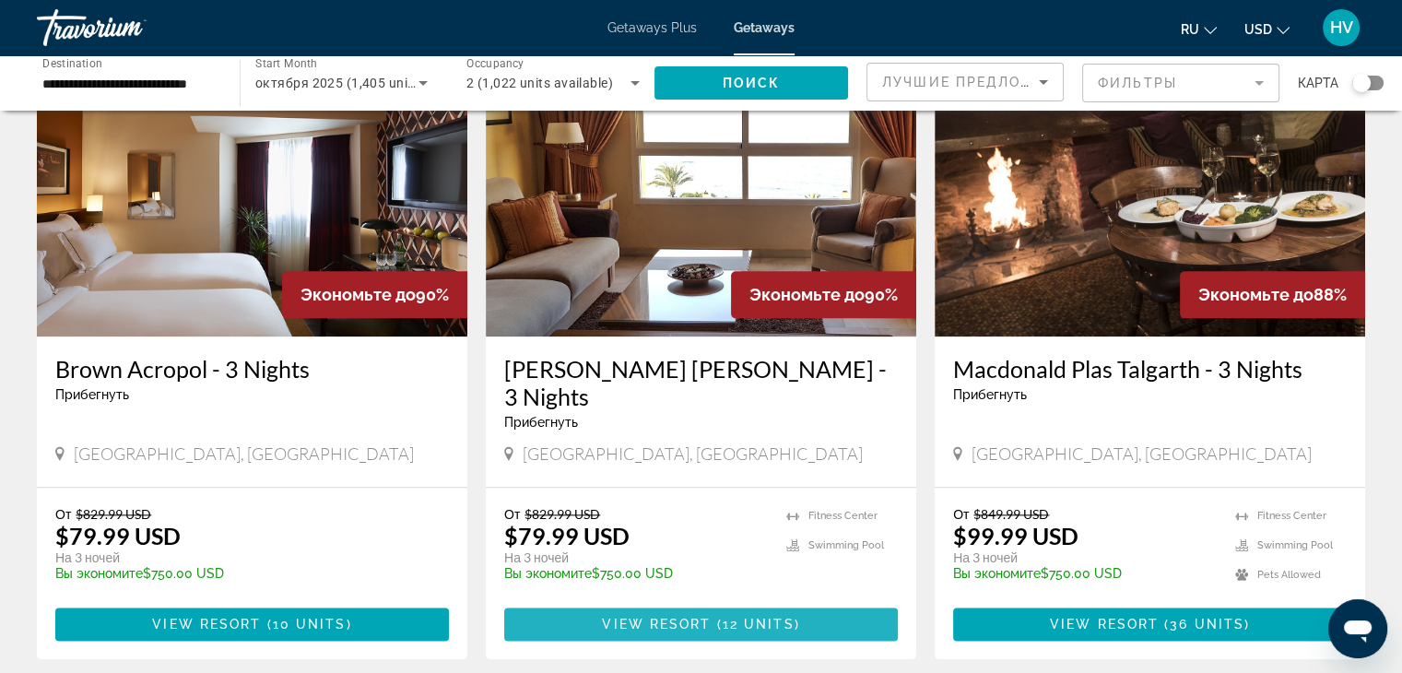
click at [697, 617] on span "View Resort" at bounding box center [656, 624] width 109 height 15
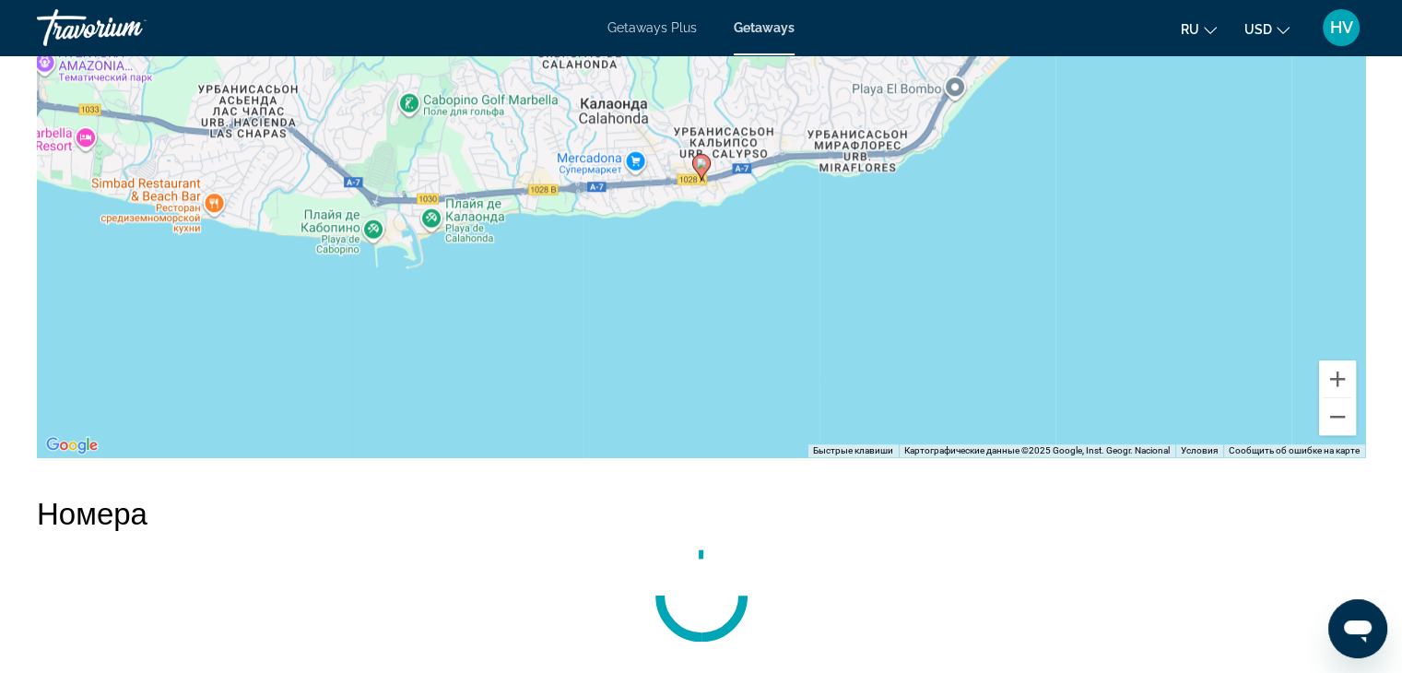
scroll to position [1760, 0]
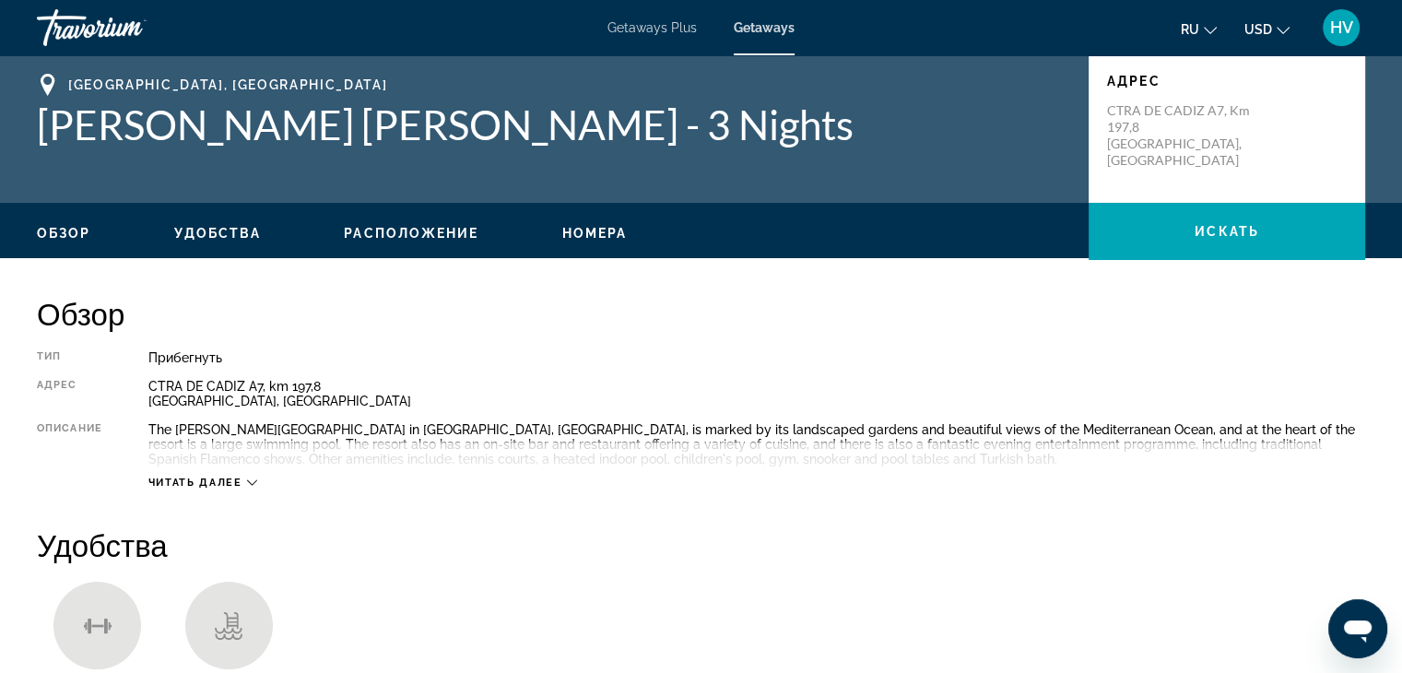
click at [934, 363] on div "Прибегнуть" at bounding box center [756, 357] width 1217 height 15
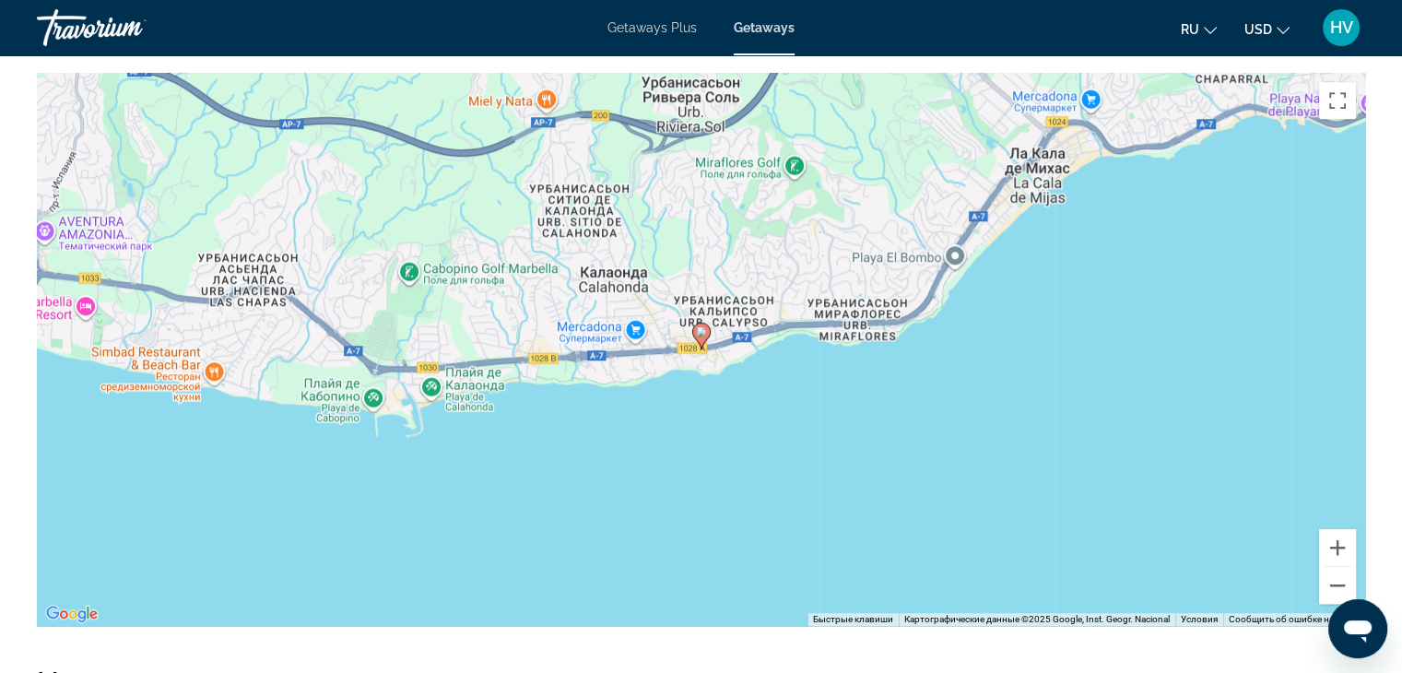
scroll to position [1364, 0]
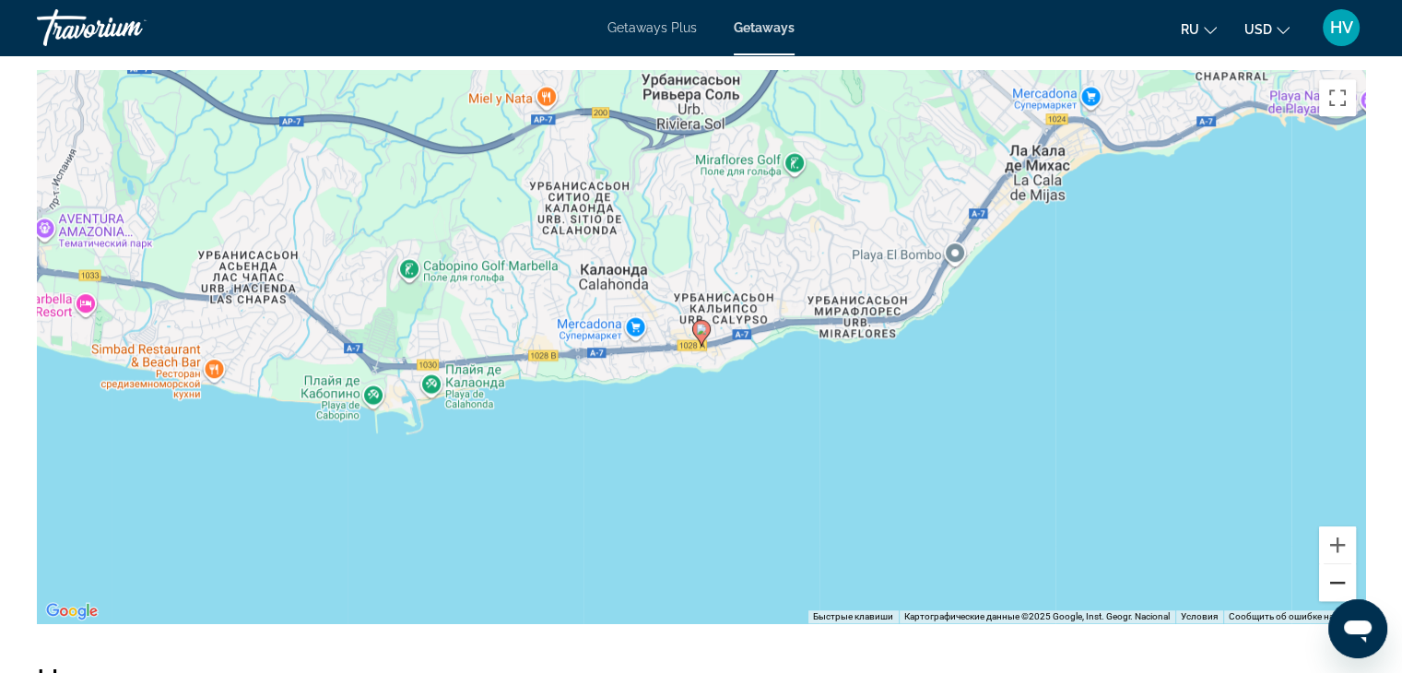
click at [1335, 580] on button "Уменьшить" at bounding box center [1337, 582] width 37 height 37
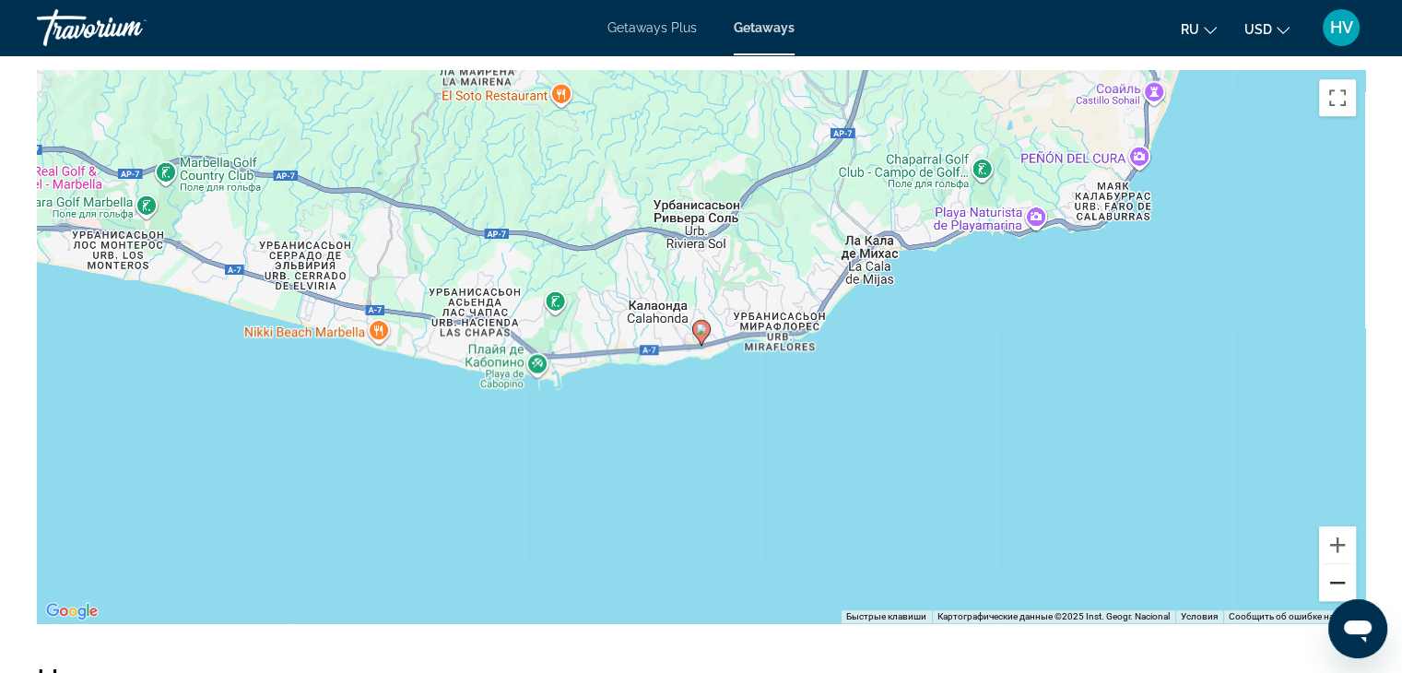
click at [1335, 580] on button "Уменьшить" at bounding box center [1337, 582] width 37 height 37
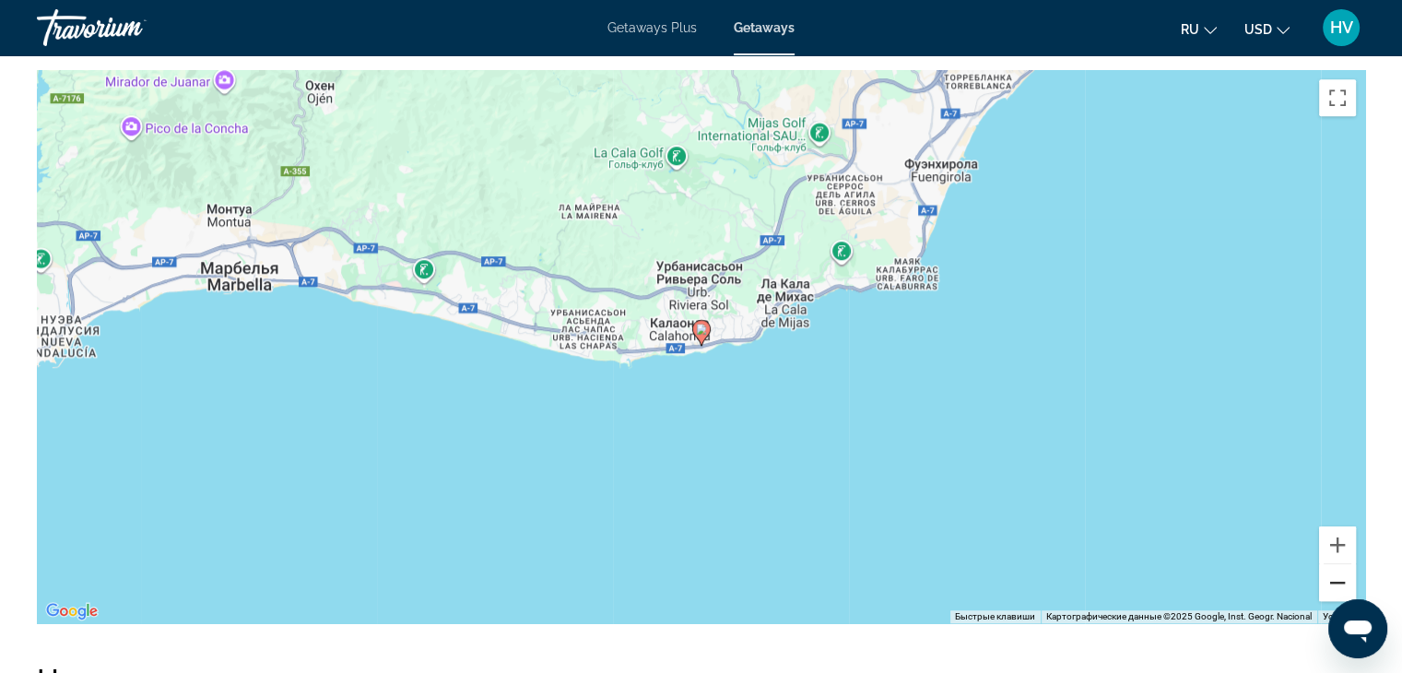
click at [1335, 580] on button "Уменьшить" at bounding box center [1337, 582] width 37 height 37
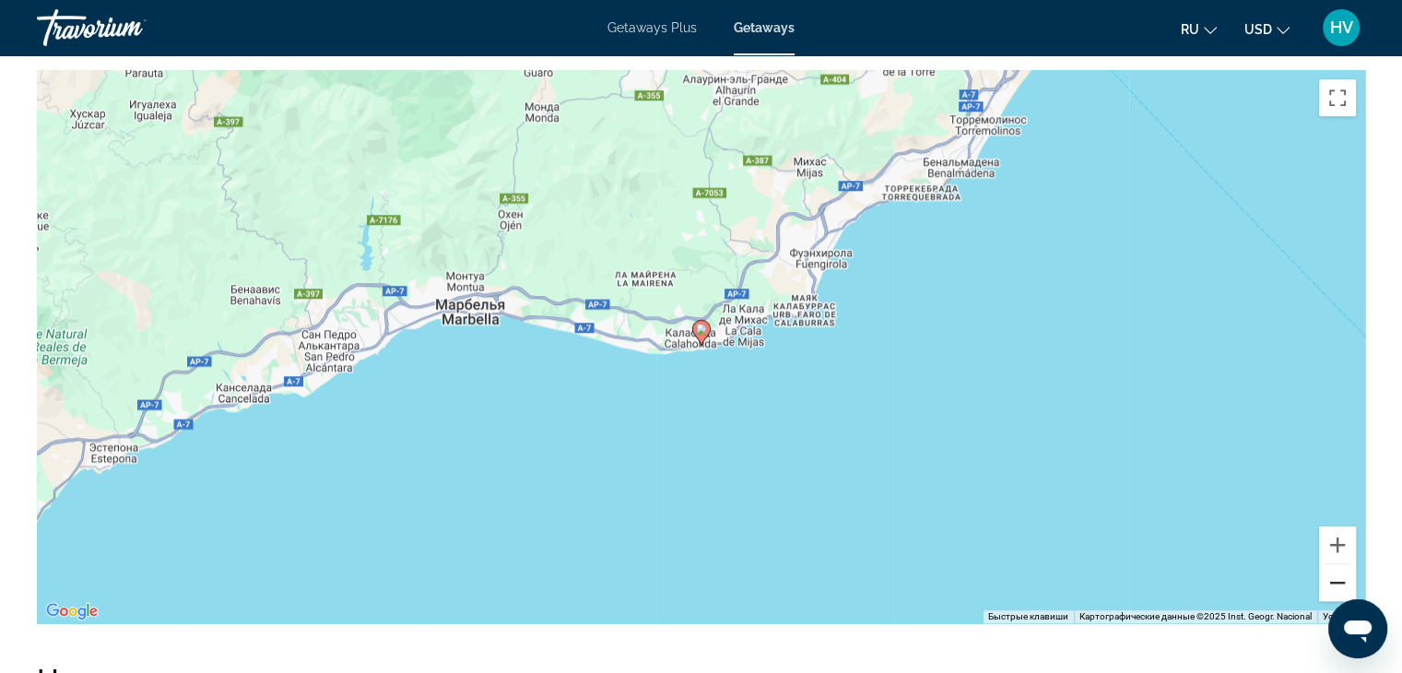
click at [1335, 580] on button "Уменьшить" at bounding box center [1337, 582] width 37 height 37
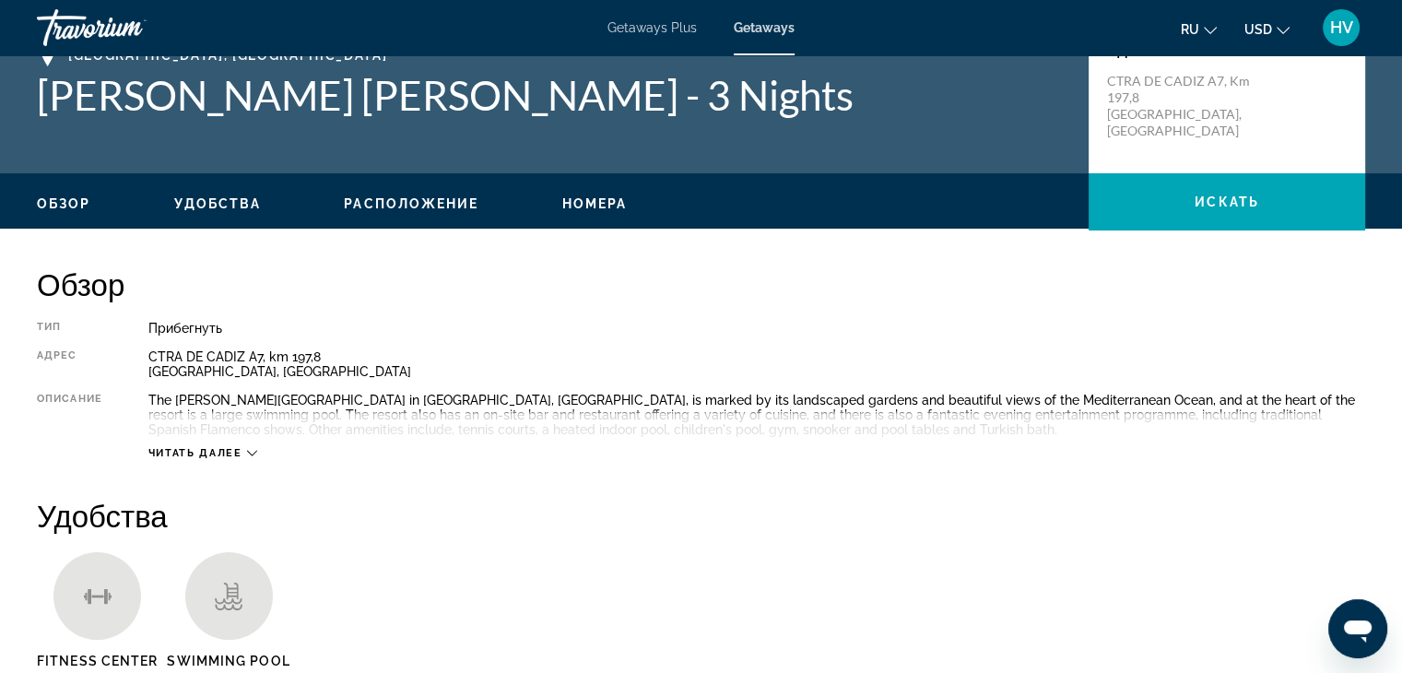
scroll to position [242, 0]
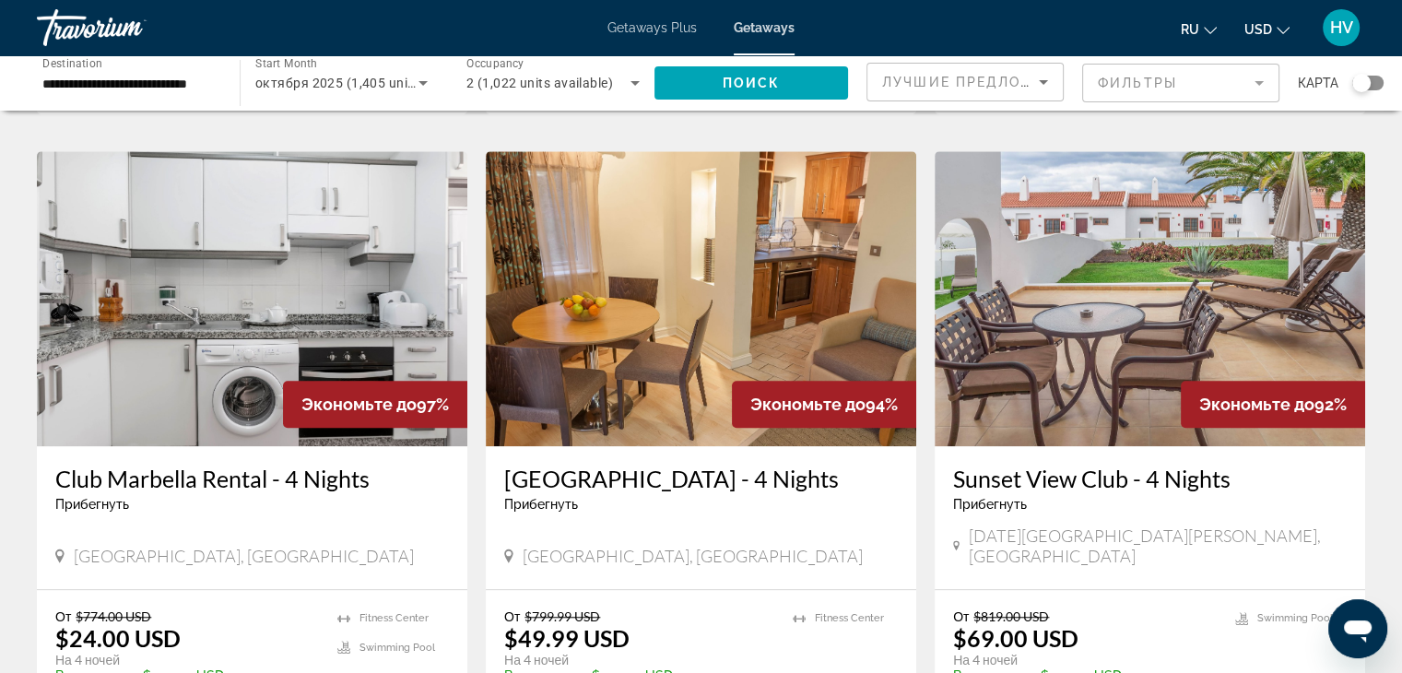
scroll to position [1220, 0]
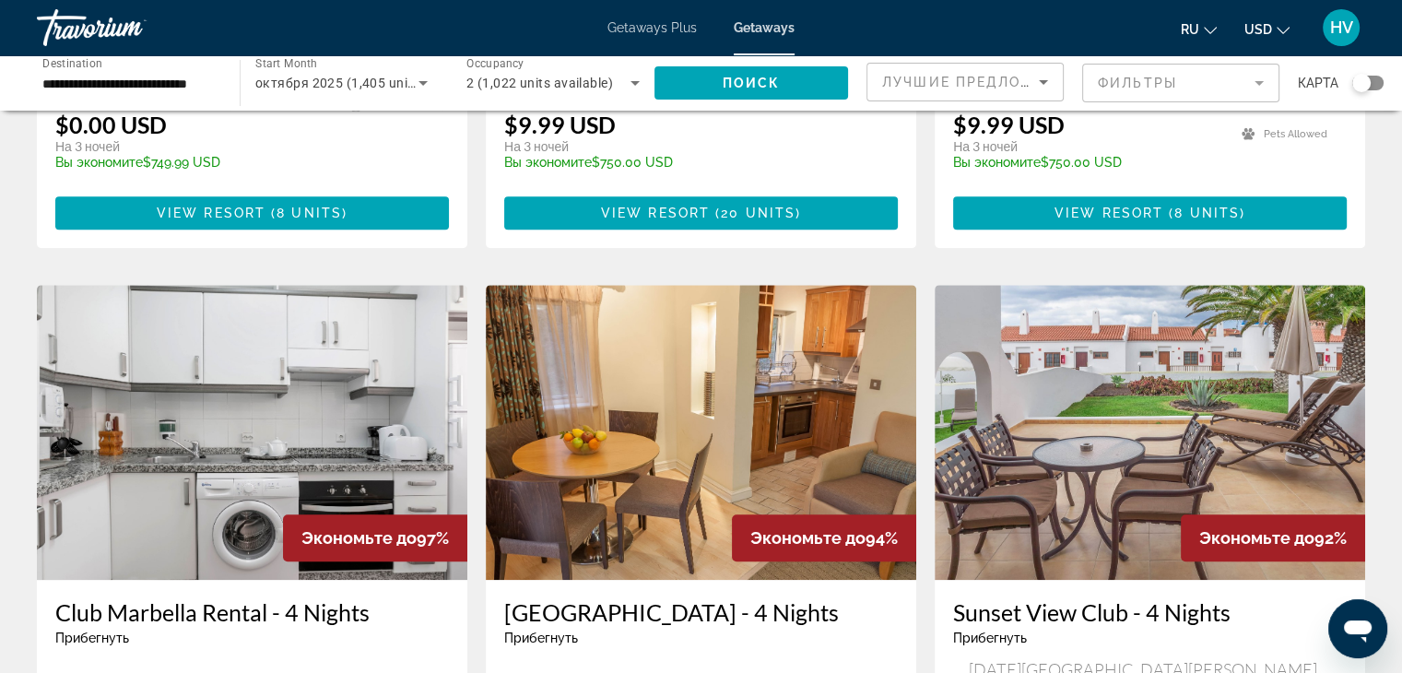
click at [336, 410] on img "Main content" at bounding box center [252, 432] width 431 height 295
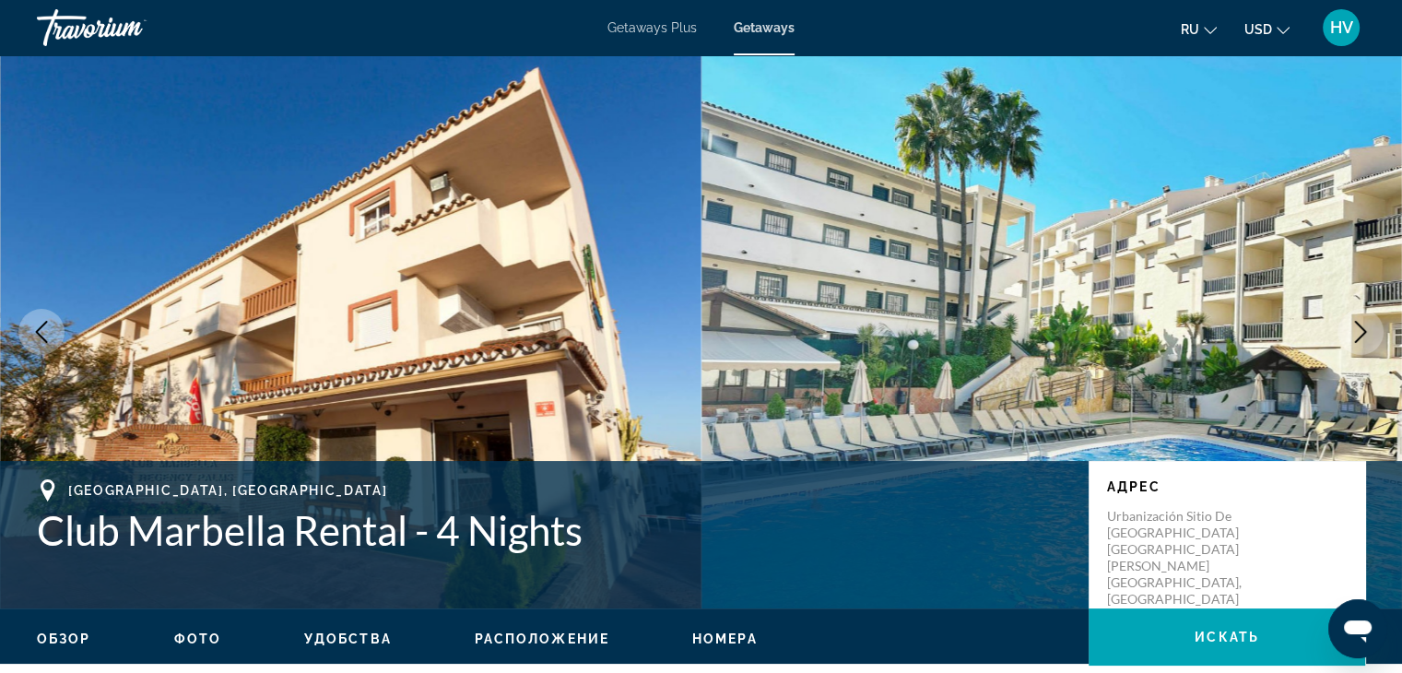
click at [1354, 330] on icon "Next image" at bounding box center [1361, 332] width 22 height 22
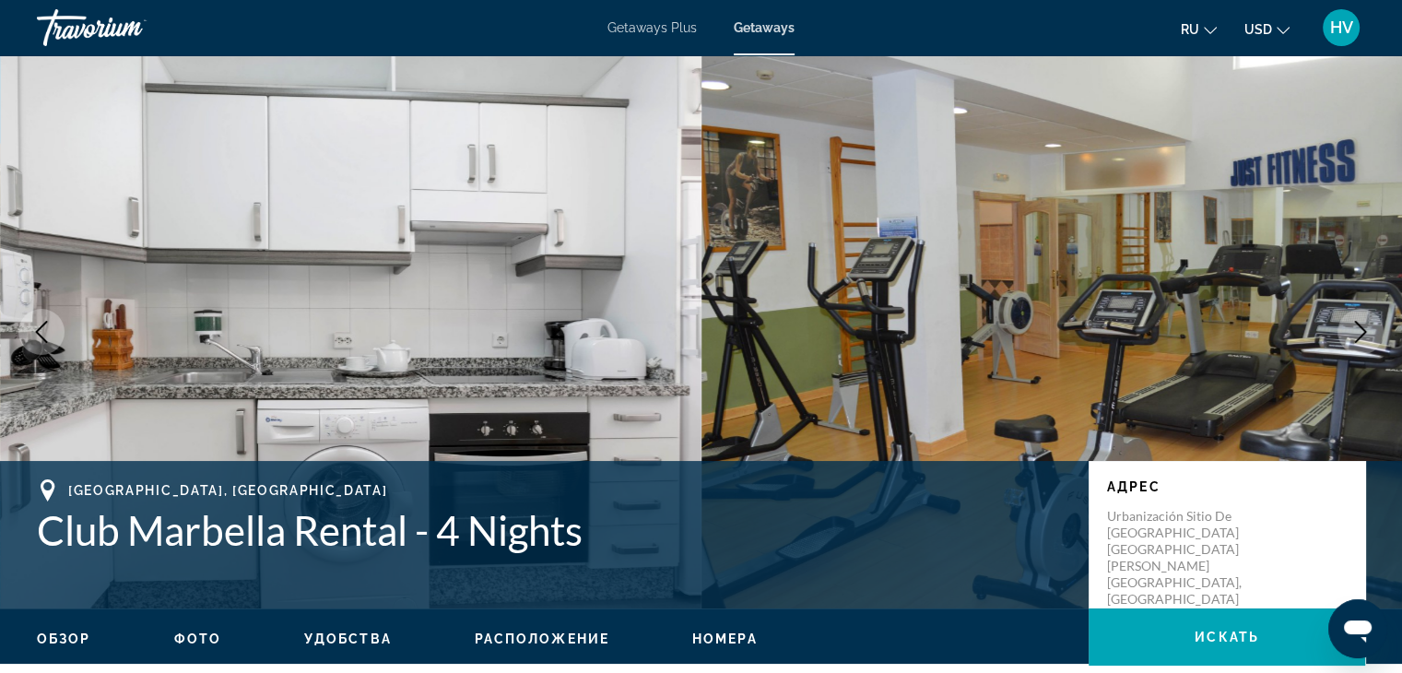
click at [1354, 330] on icon "Next image" at bounding box center [1361, 332] width 22 height 22
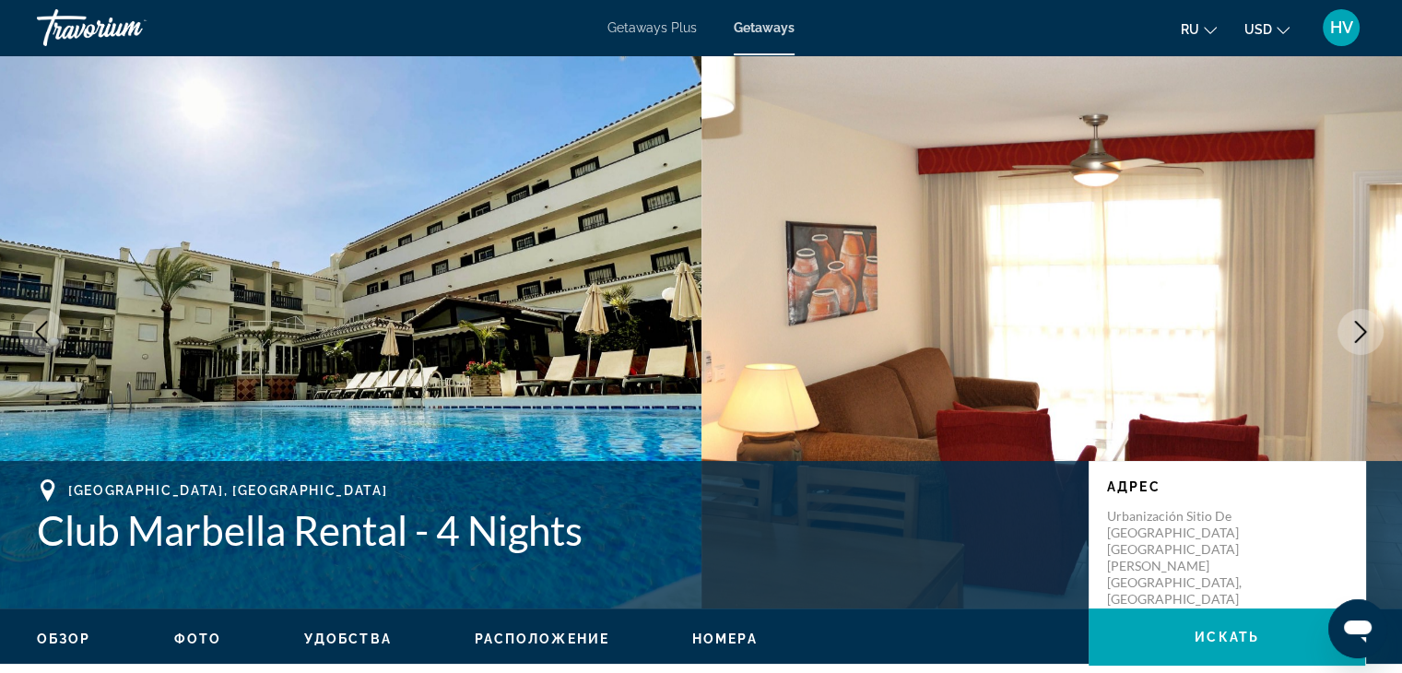
click at [1354, 330] on icon "Next image" at bounding box center [1361, 332] width 22 height 22
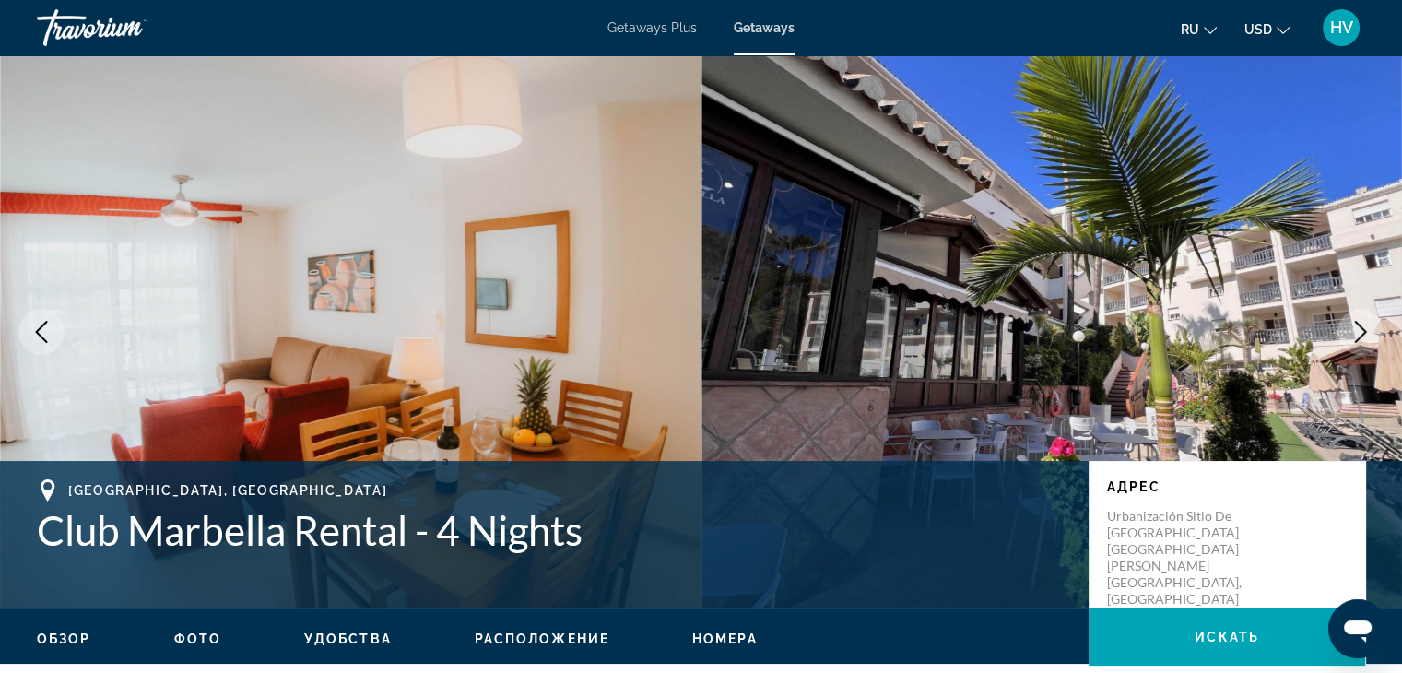
click at [1354, 330] on icon "Next image" at bounding box center [1361, 332] width 22 height 22
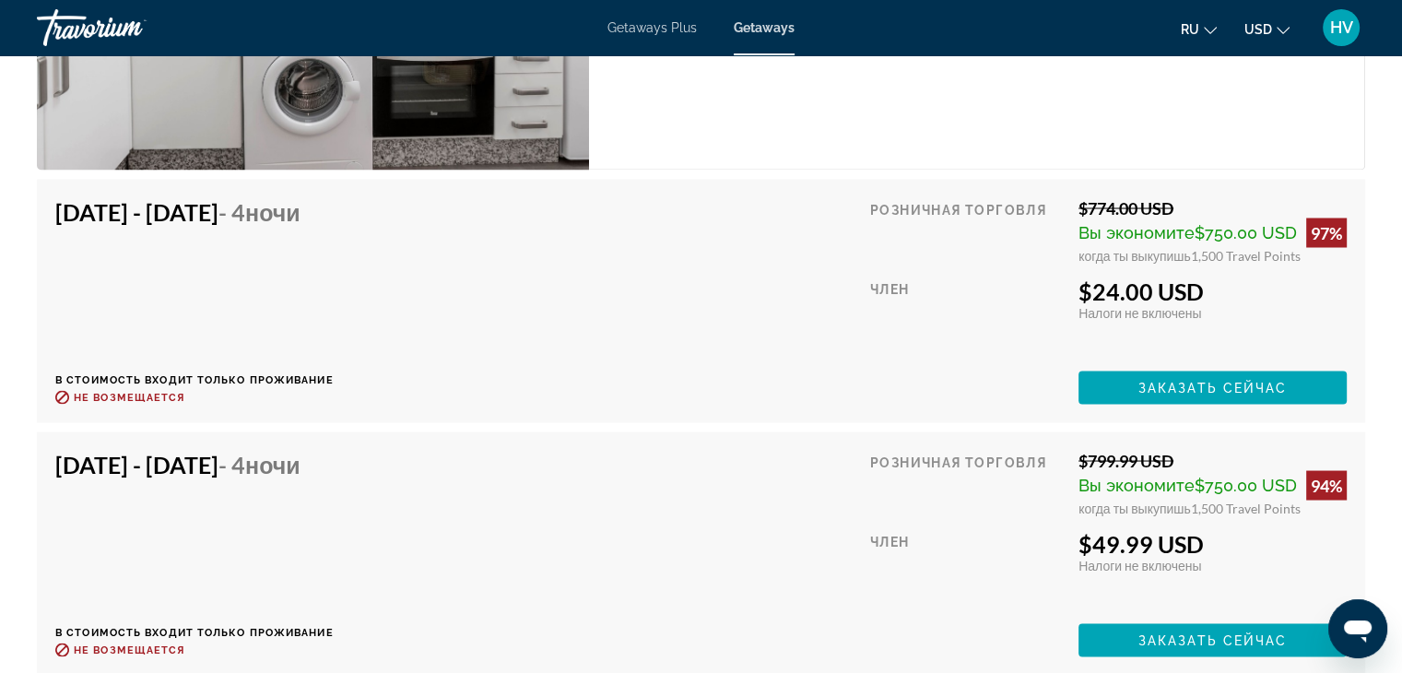
scroll to position [3315, 0]
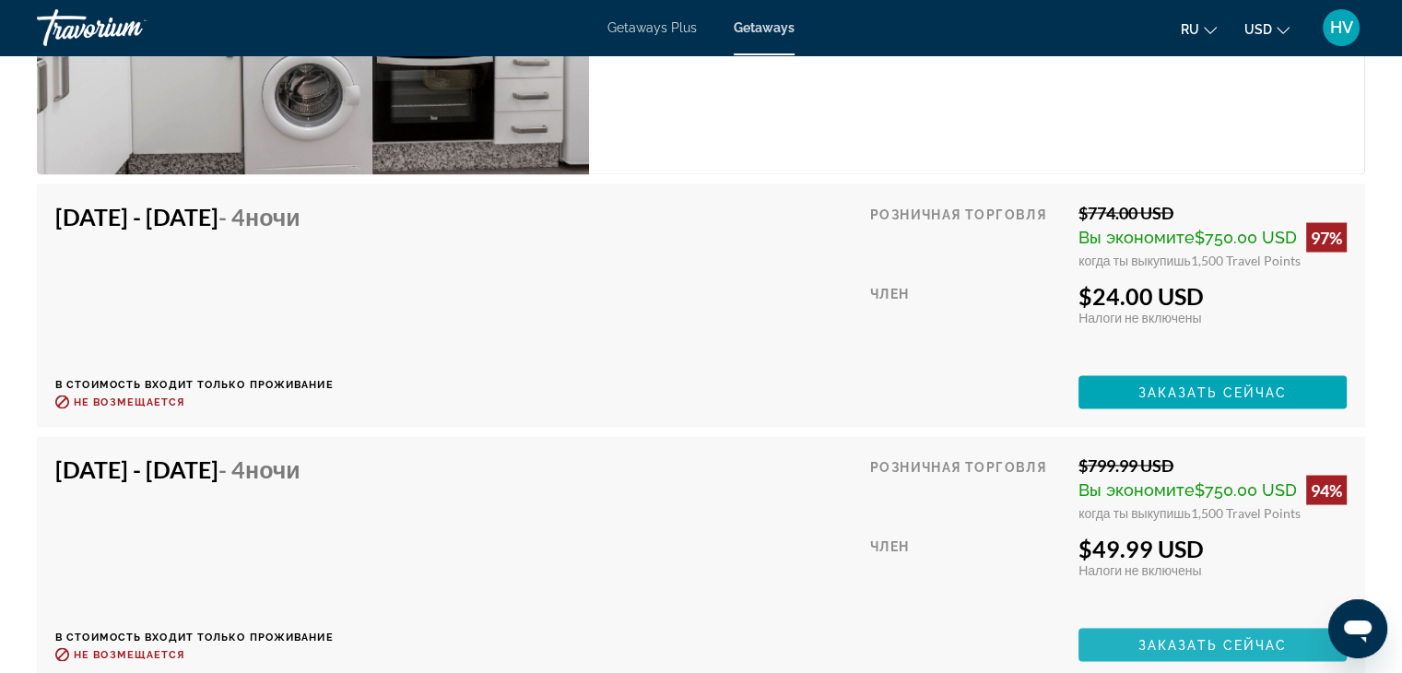
click at [1233, 634] on span "Main content" at bounding box center [1213, 644] width 268 height 44
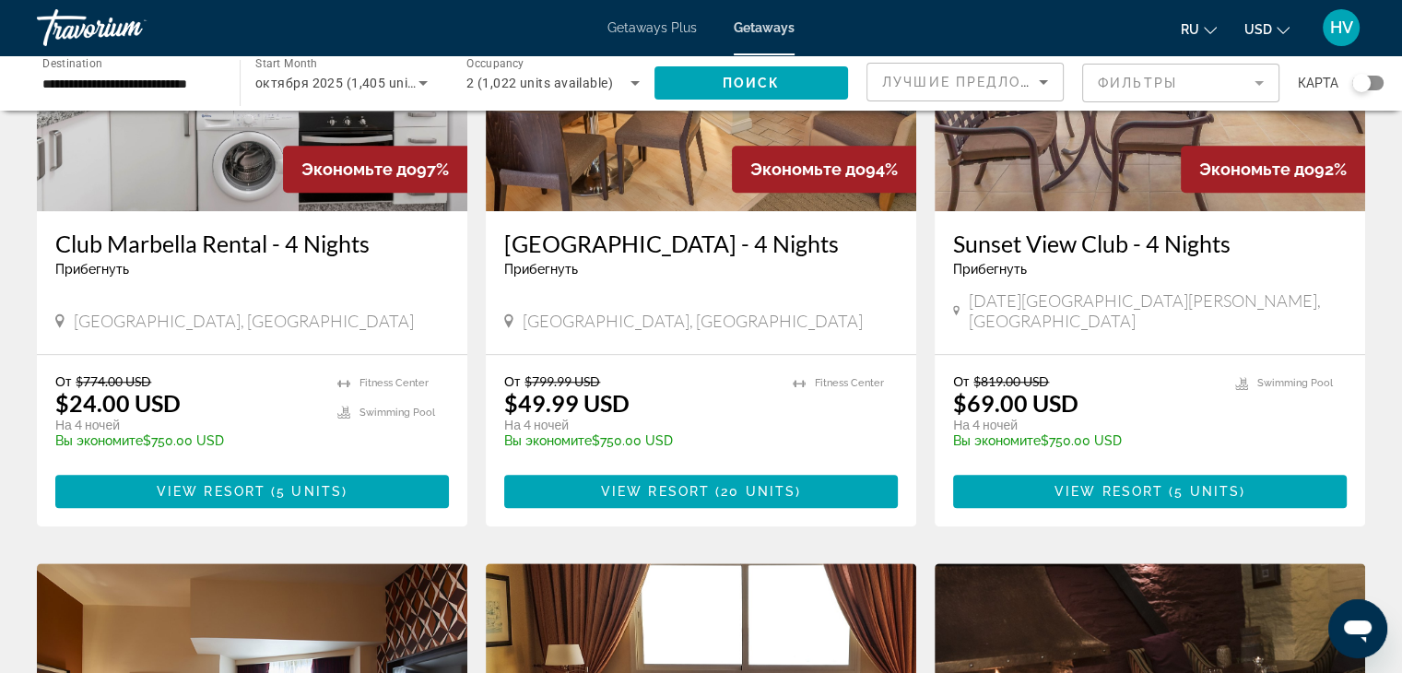
scroll to position [1564, 0]
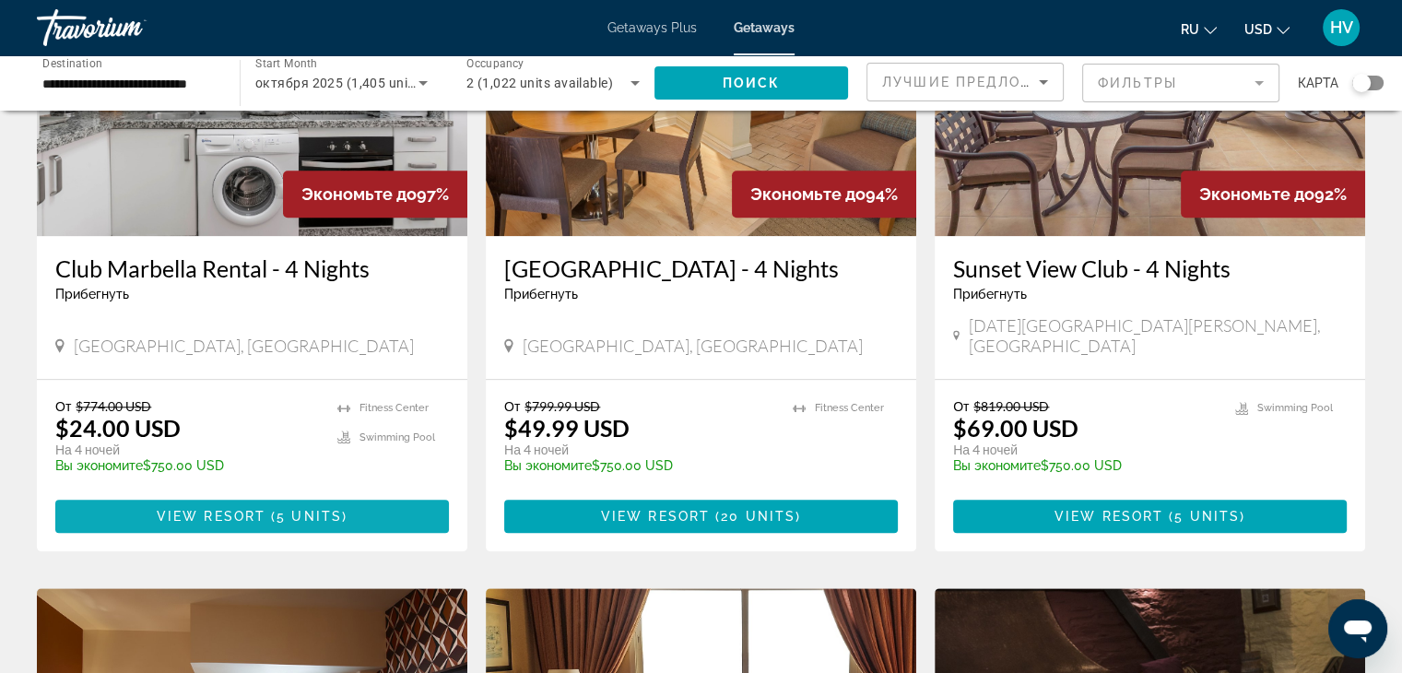
click at [258, 494] on span "Main content" at bounding box center [252, 516] width 394 height 44
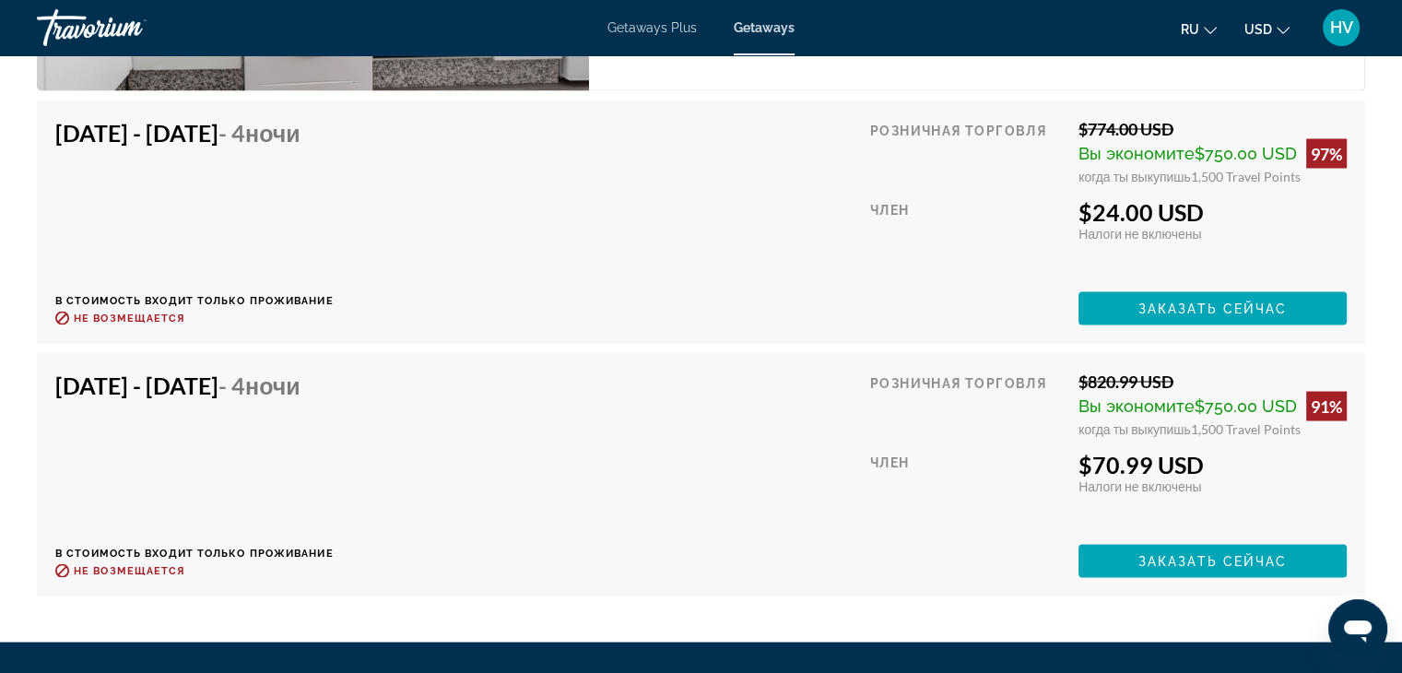
scroll to position [3393, 0]
